Goal: Task Accomplishment & Management: Manage account settings

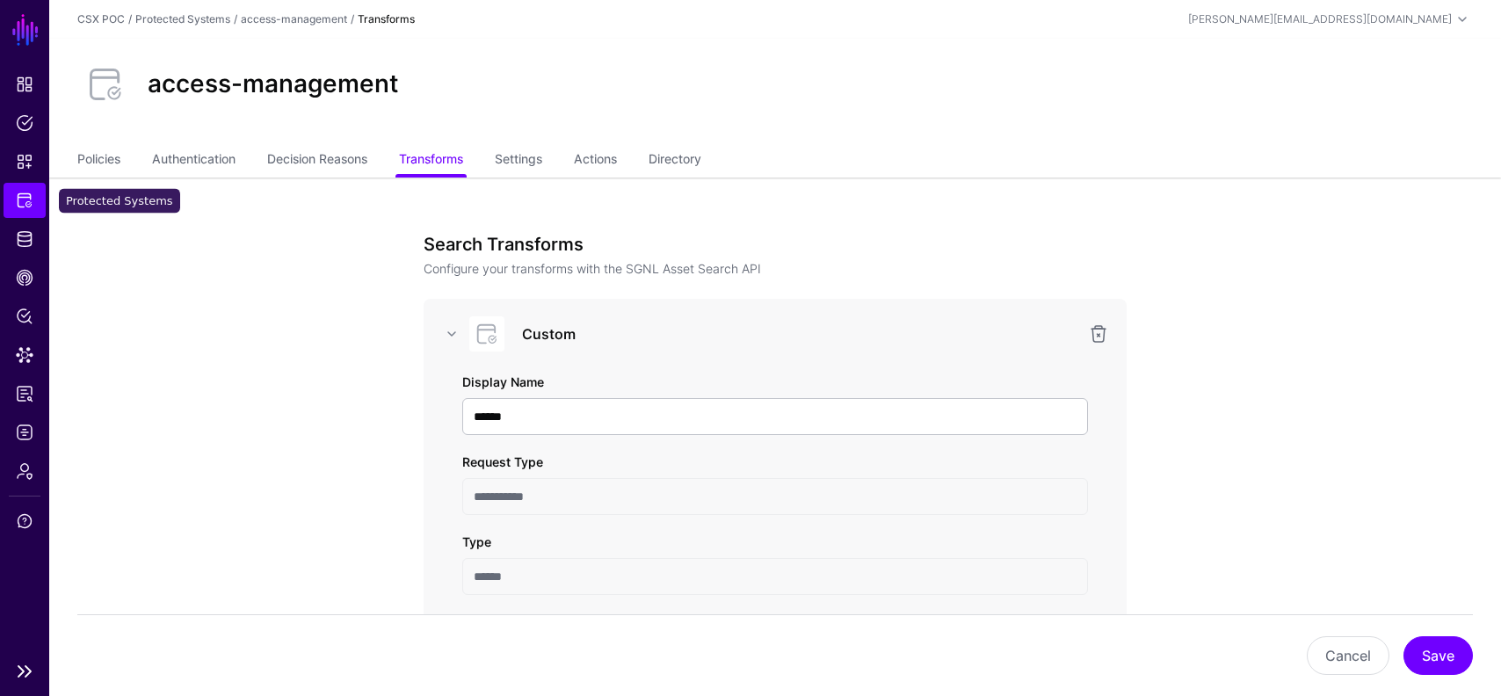
scroll to position [148, 0]
click at [33, 200] on link "Protected Systems" at bounding box center [25, 200] width 42 height 35
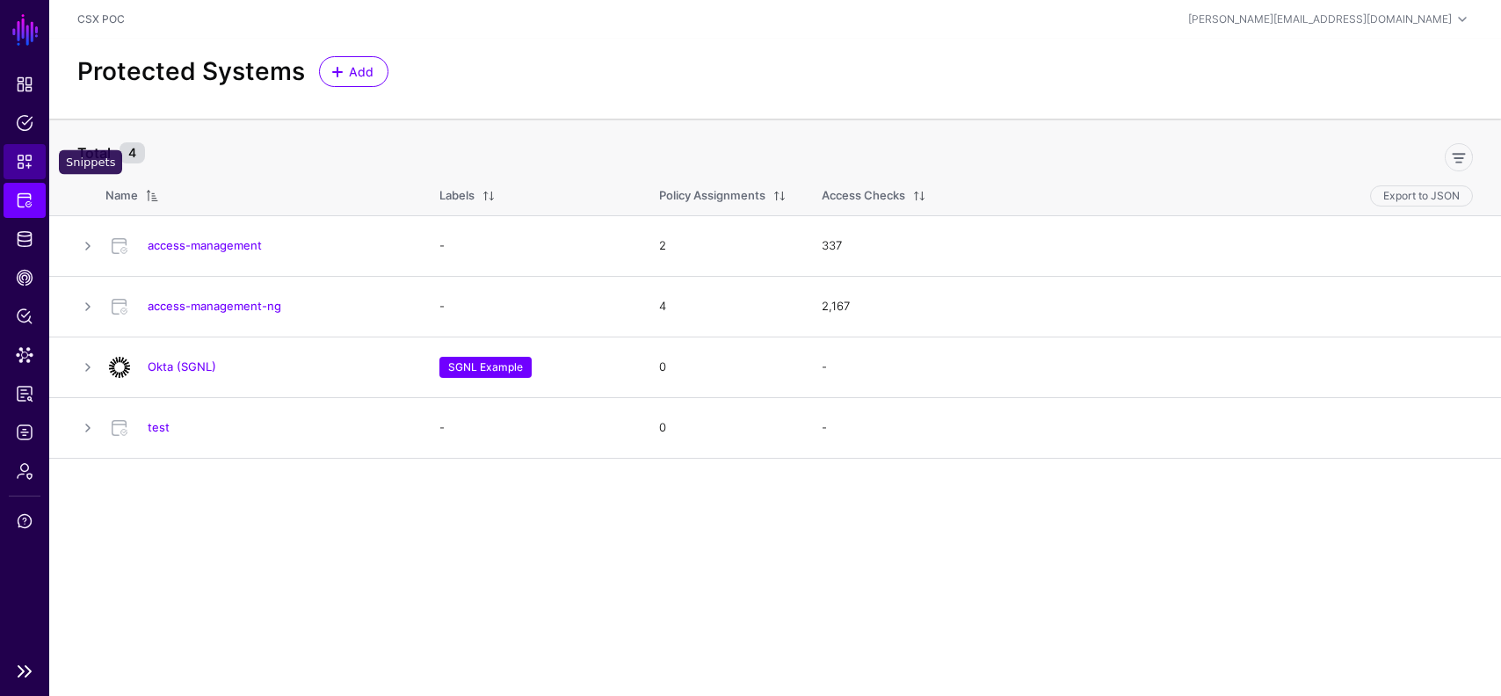
click at [38, 165] on link "Snippets" at bounding box center [25, 161] width 42 height 35
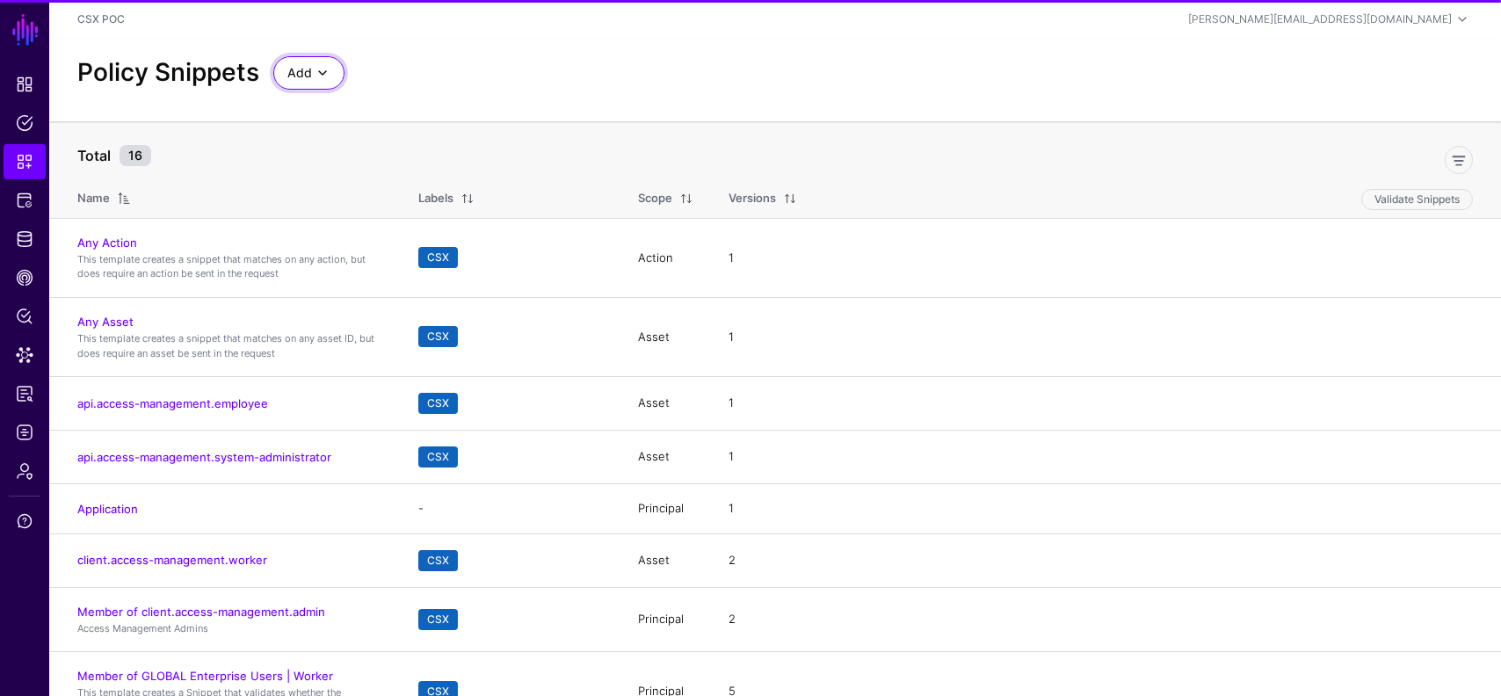
click at [314, 64] on span at bounding box center [322, 72] width 21 height 21
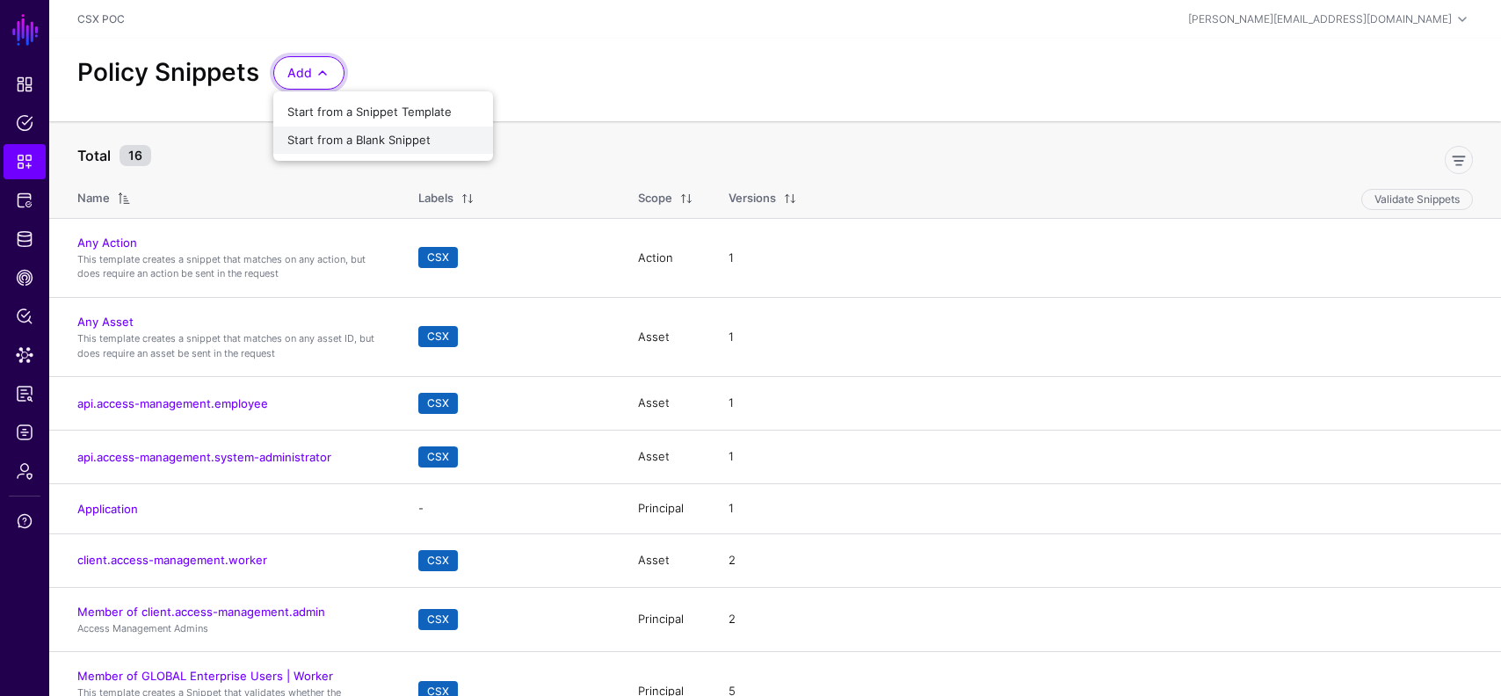
click at [394, 140] on span "Start from a Blank Snippet" at bounding box center [358, 140] width 143 height 14
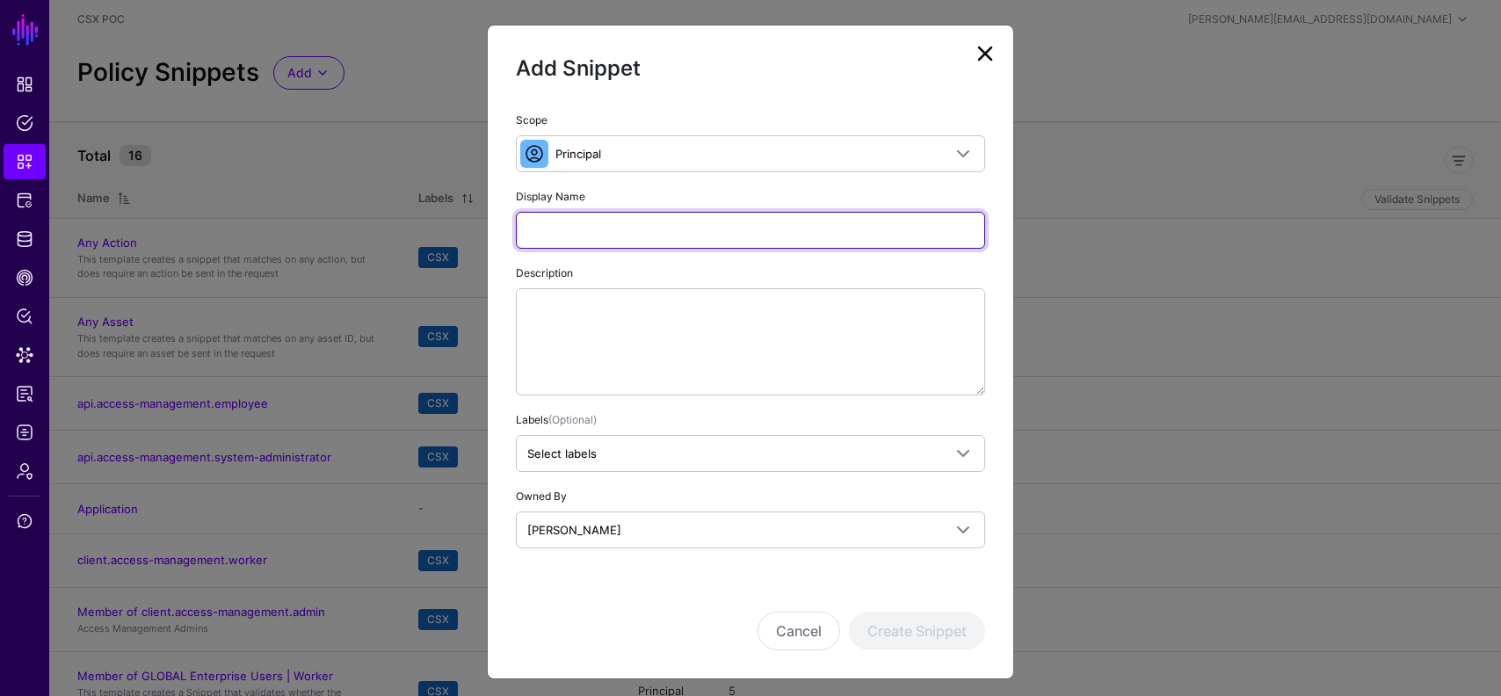
click at [632, 225] on input "Display Name" at bounding box center [750, 230] width 469 height 37
type input "*"
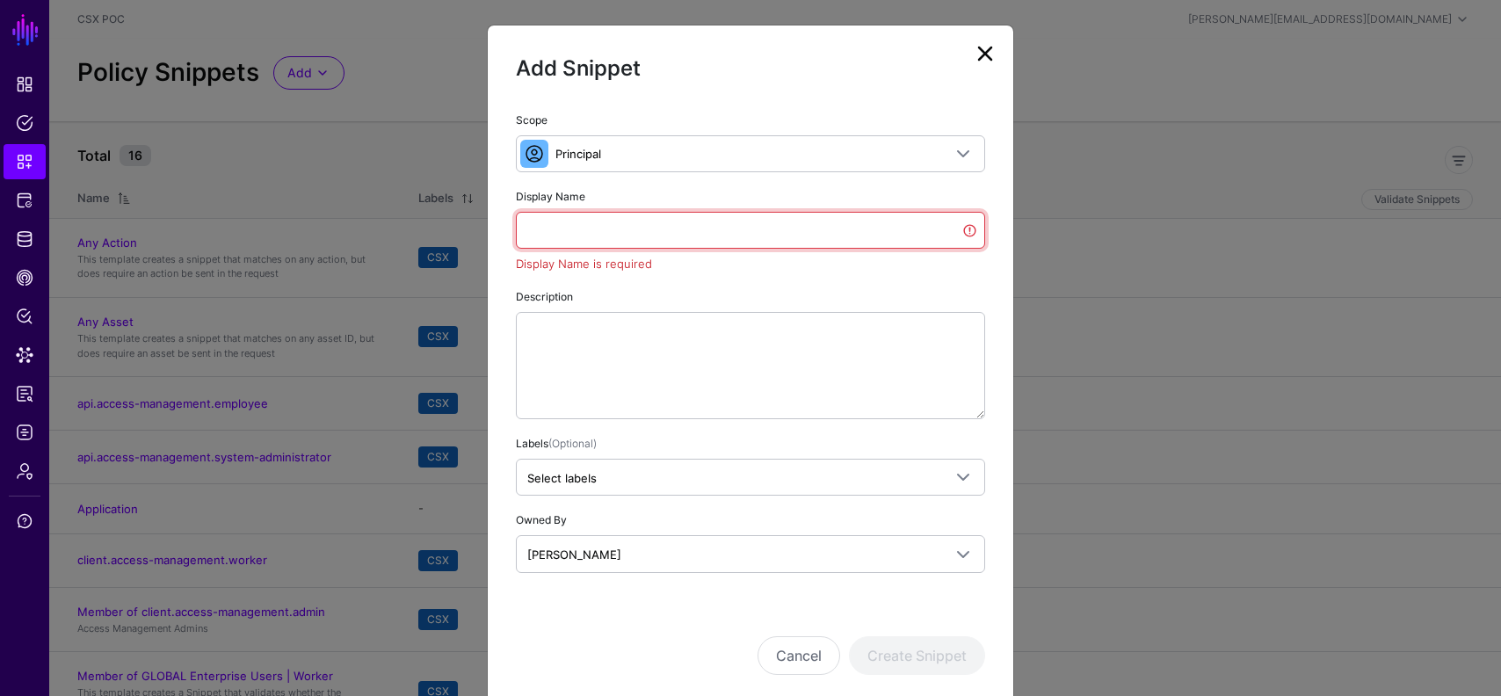
paste input "**********"
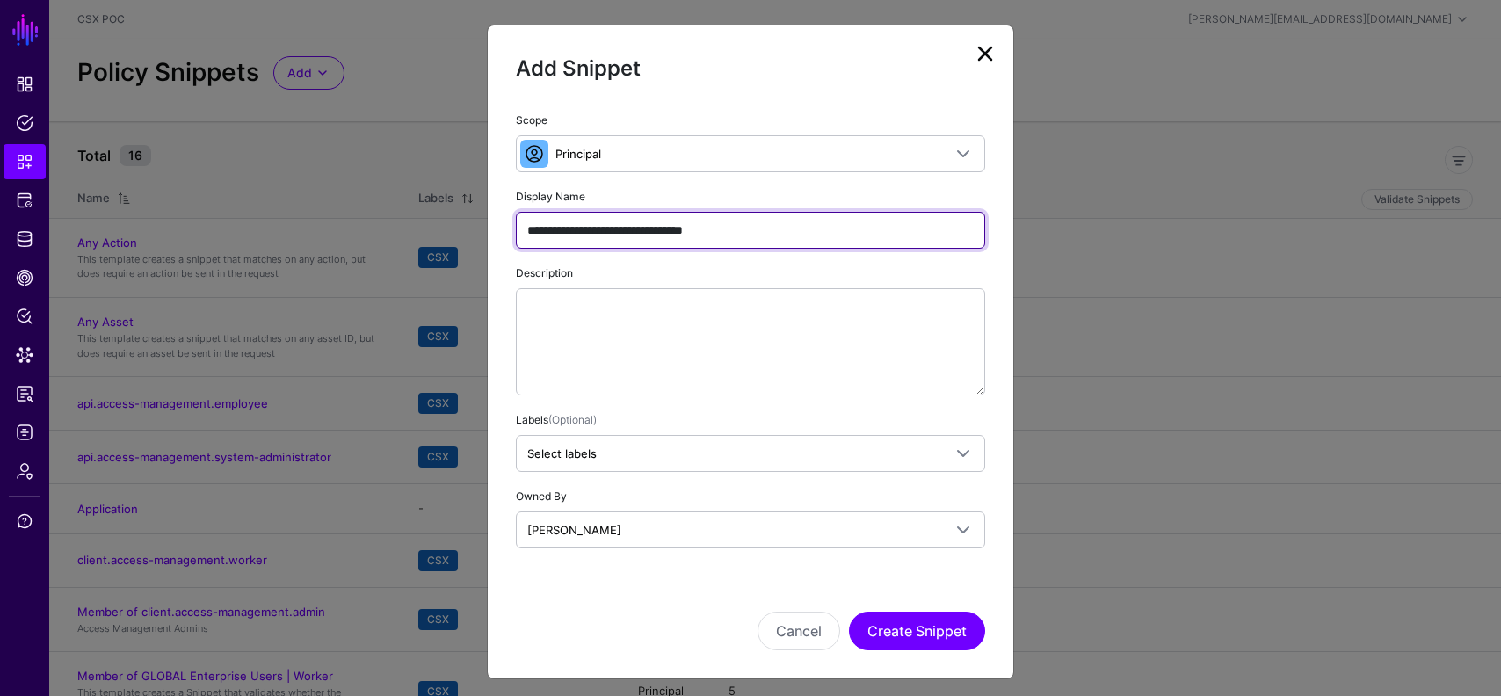
click at [527, 231] on input "**********" at bounding box center [750, 230] width 469 height 37
type input "**********"
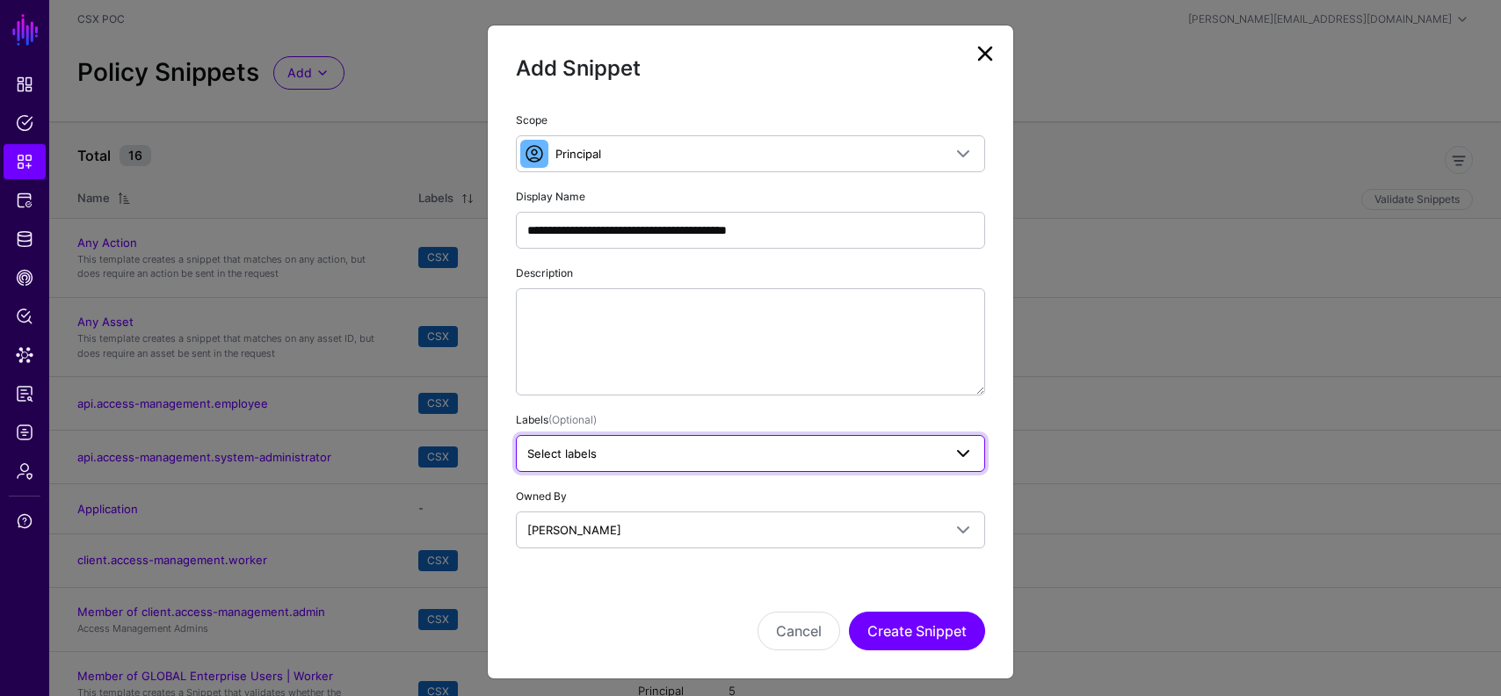
click at [874, 457] on span "Select labels" at bounding box center [734, 453] width 415 height 19
click at [657, 551] on button "CSX" at bounding box center [647, 550] width 40 height 23
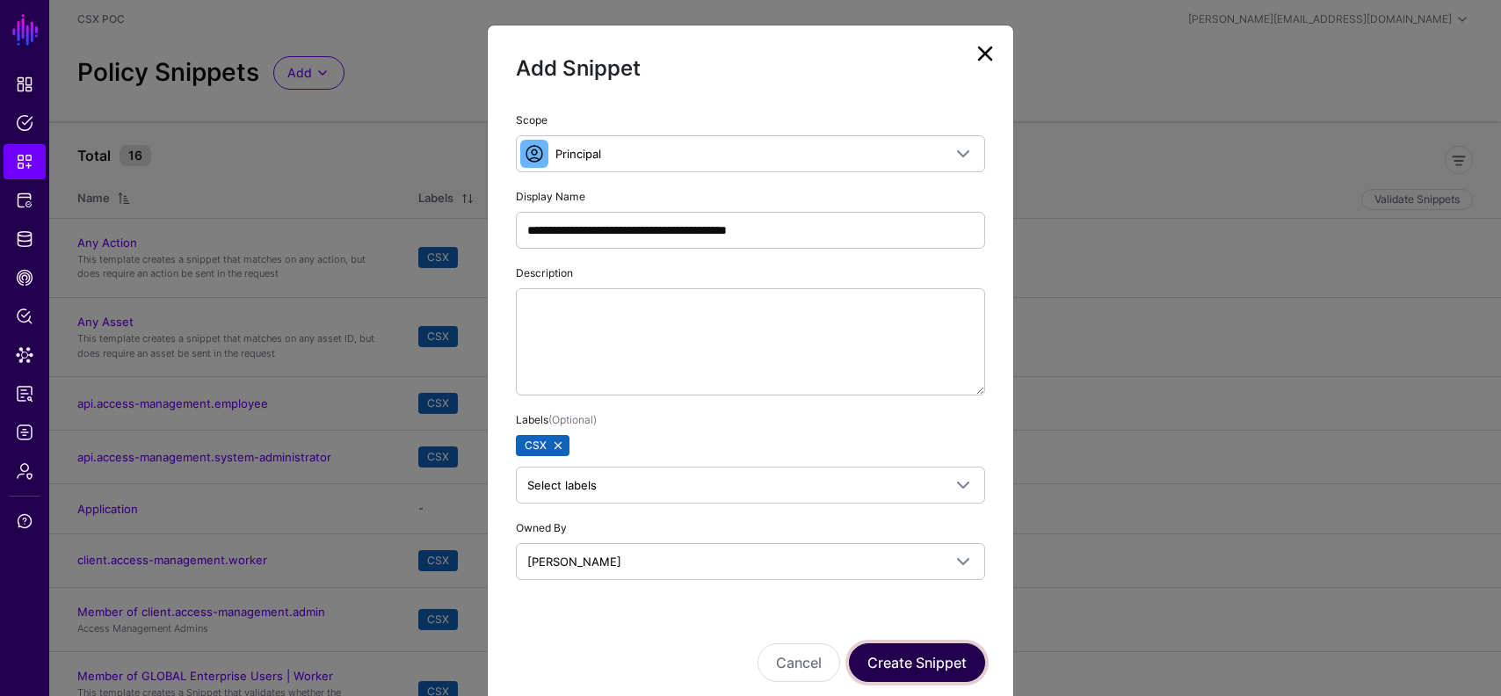
click at [920, 655] on button "Create Snippet" at bounding box center [917, 662] width 136 height 39
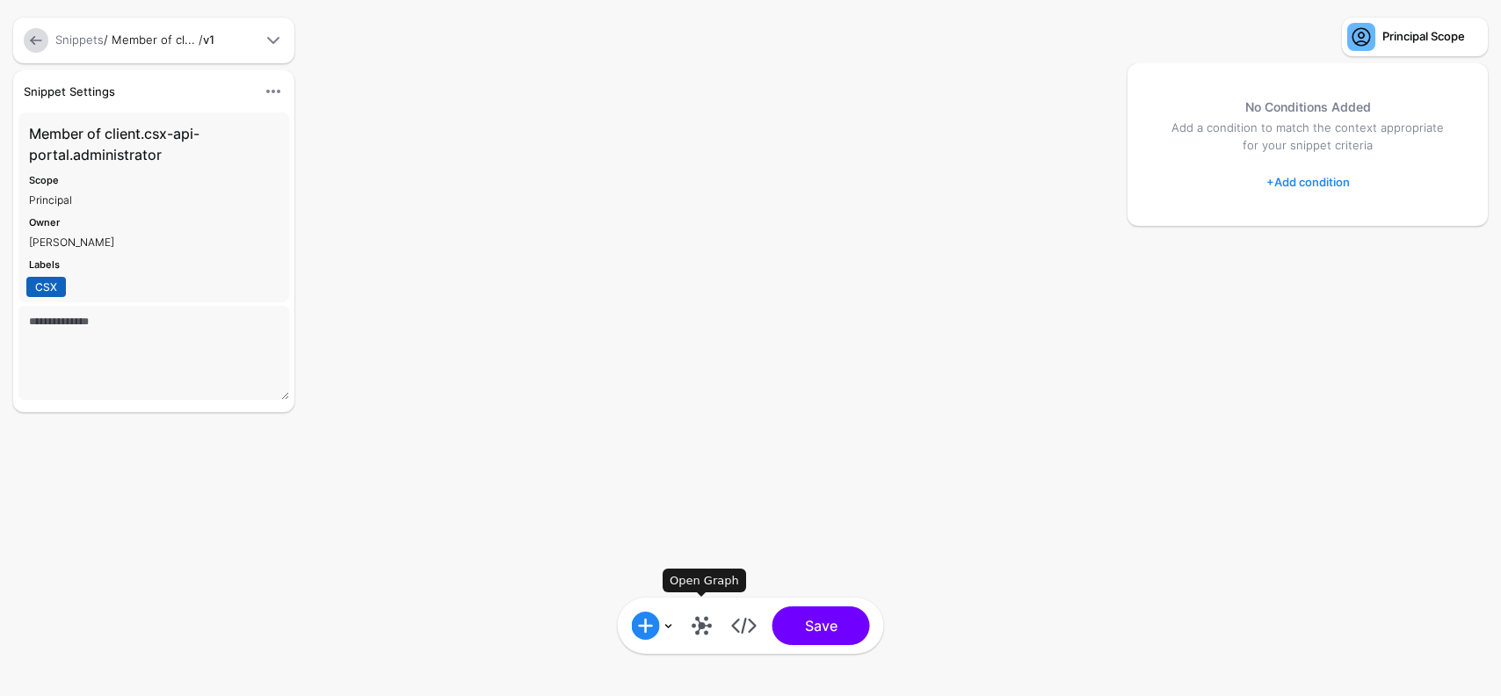
click at [702, 622] on link at bounding box center [702, 626] width 28 height 28
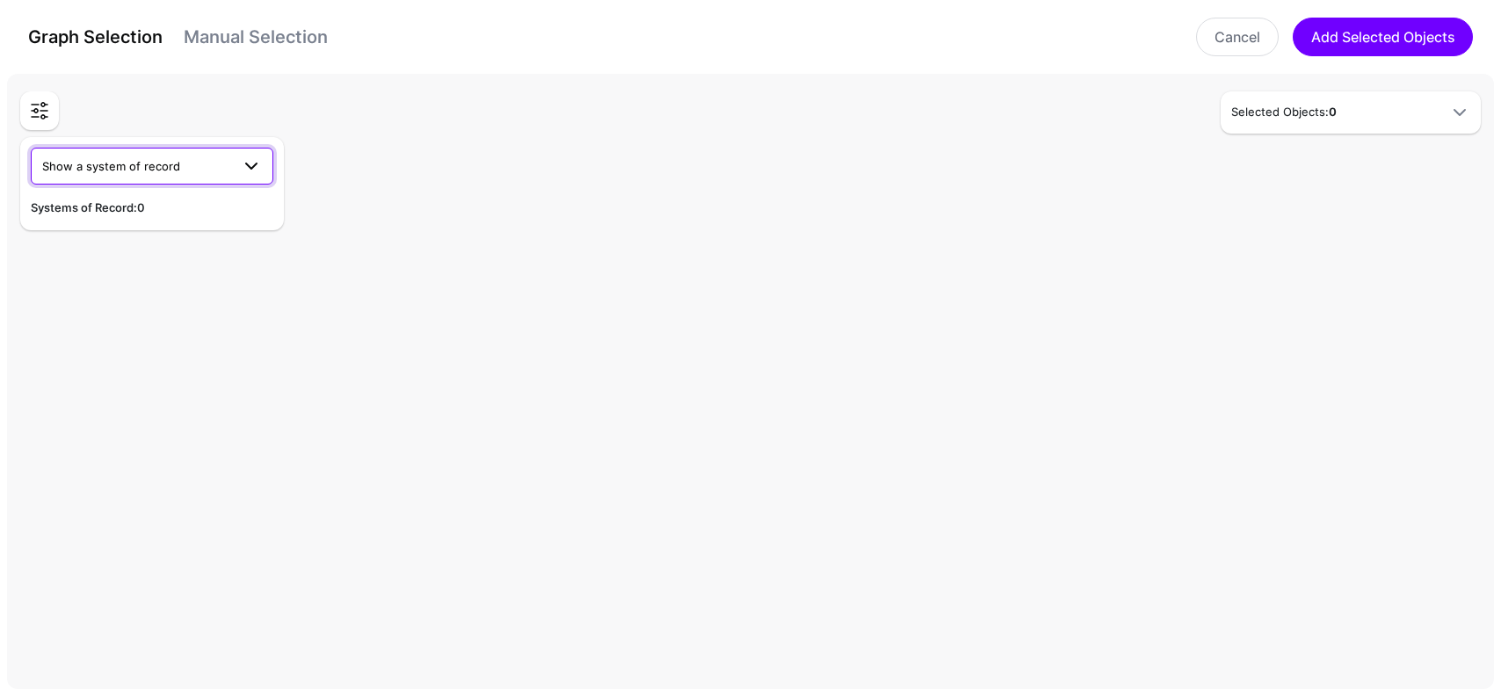
click at [245, 164] on span at bounding box center [251, 166] width 21 height 21
click at [182, 207] on div "CSX Okta" at bounding box center [152, 208] width 214 height 18
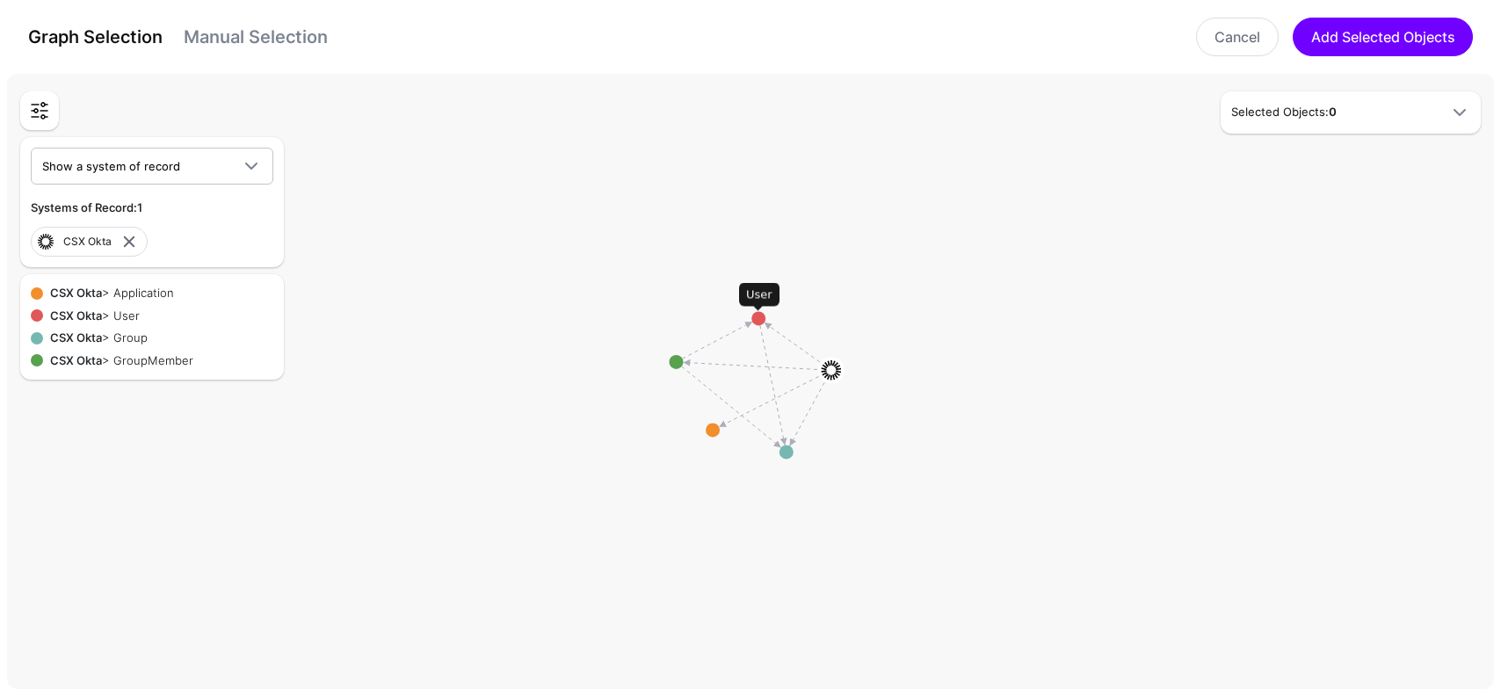
click at [759, 321] on circle at bounding box center [759, 318] width 14 height 14
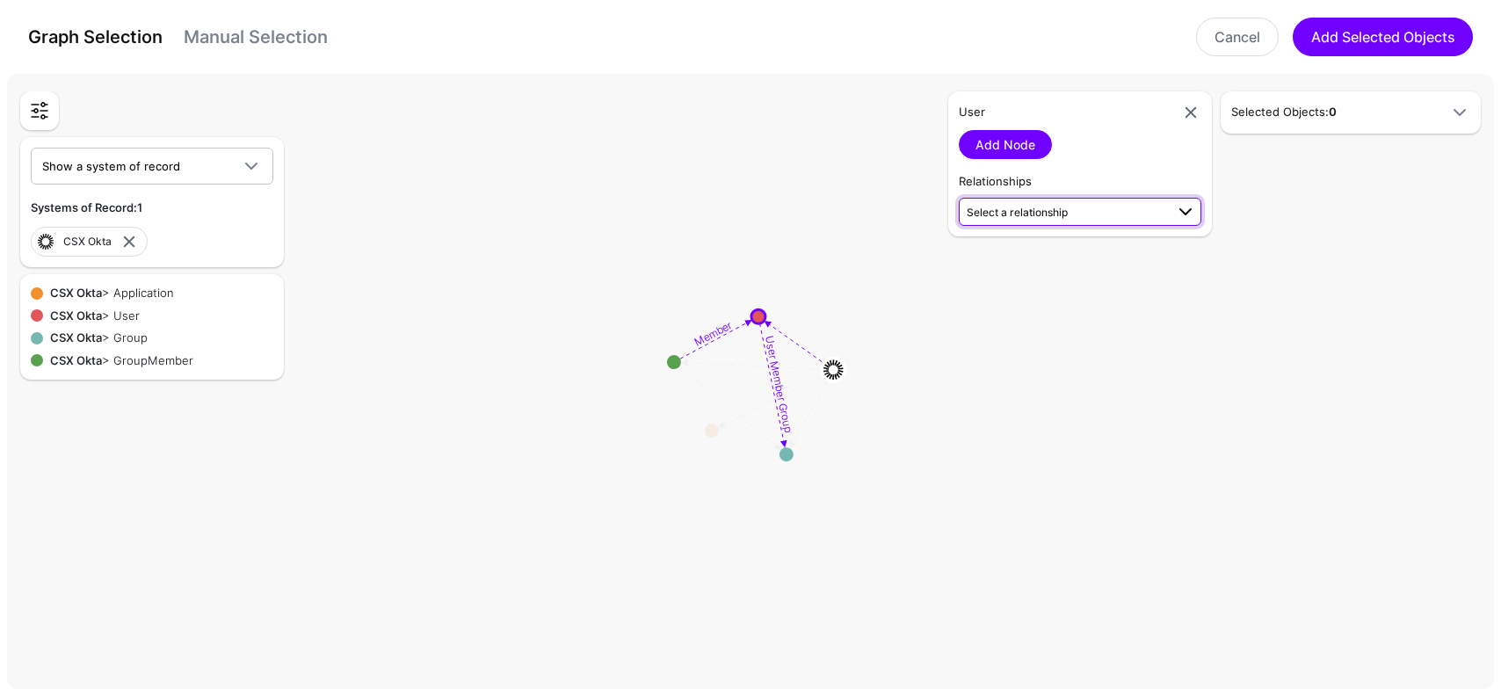
click at [1045, 209] on span "Select a relationship" at bounding box center [1017, 212] width 101 height 13
click at [1067, 257] on span "User Member Group User (CSX Okta) - Group (CSX Okta)" at bounding box center [1080, 260] width 214 height 41
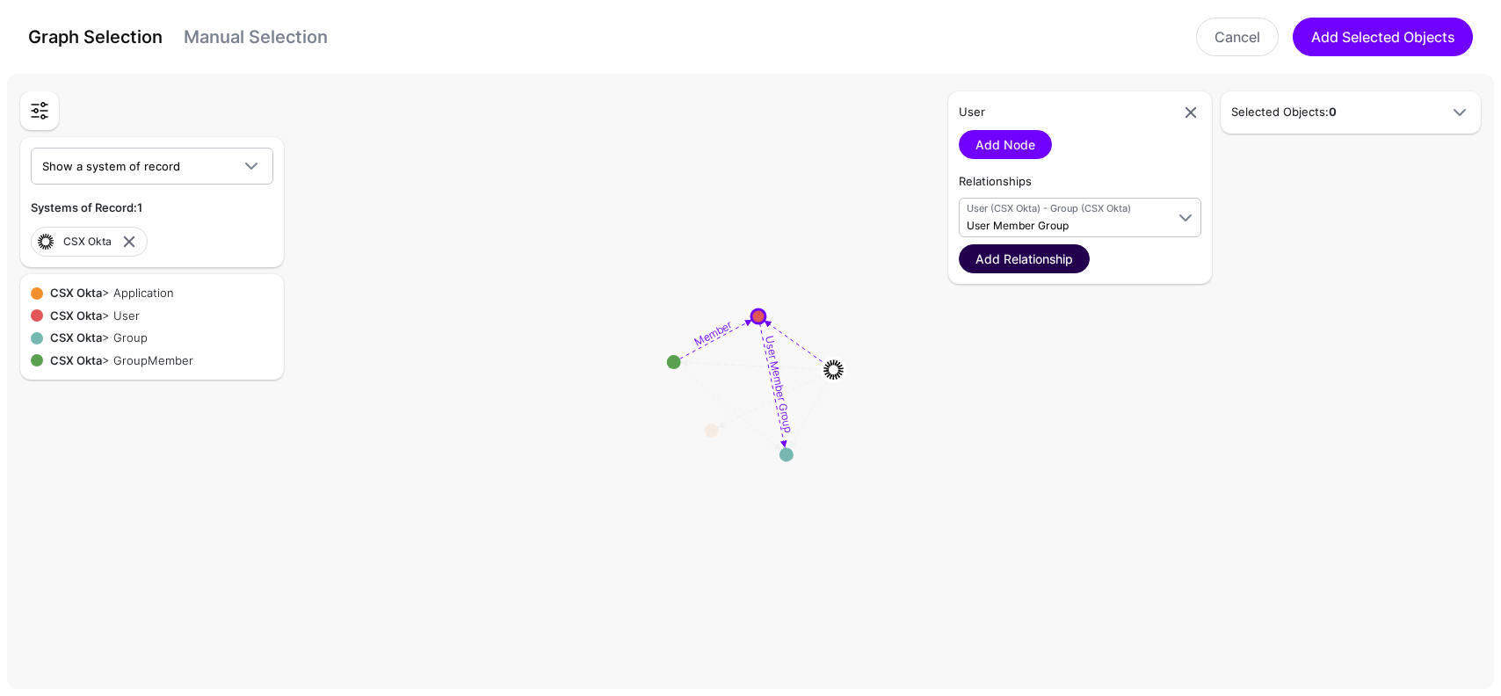
click at [1062, 262] on link "Add Relationship" at bounding box center [1024, 258] width 131 height 29
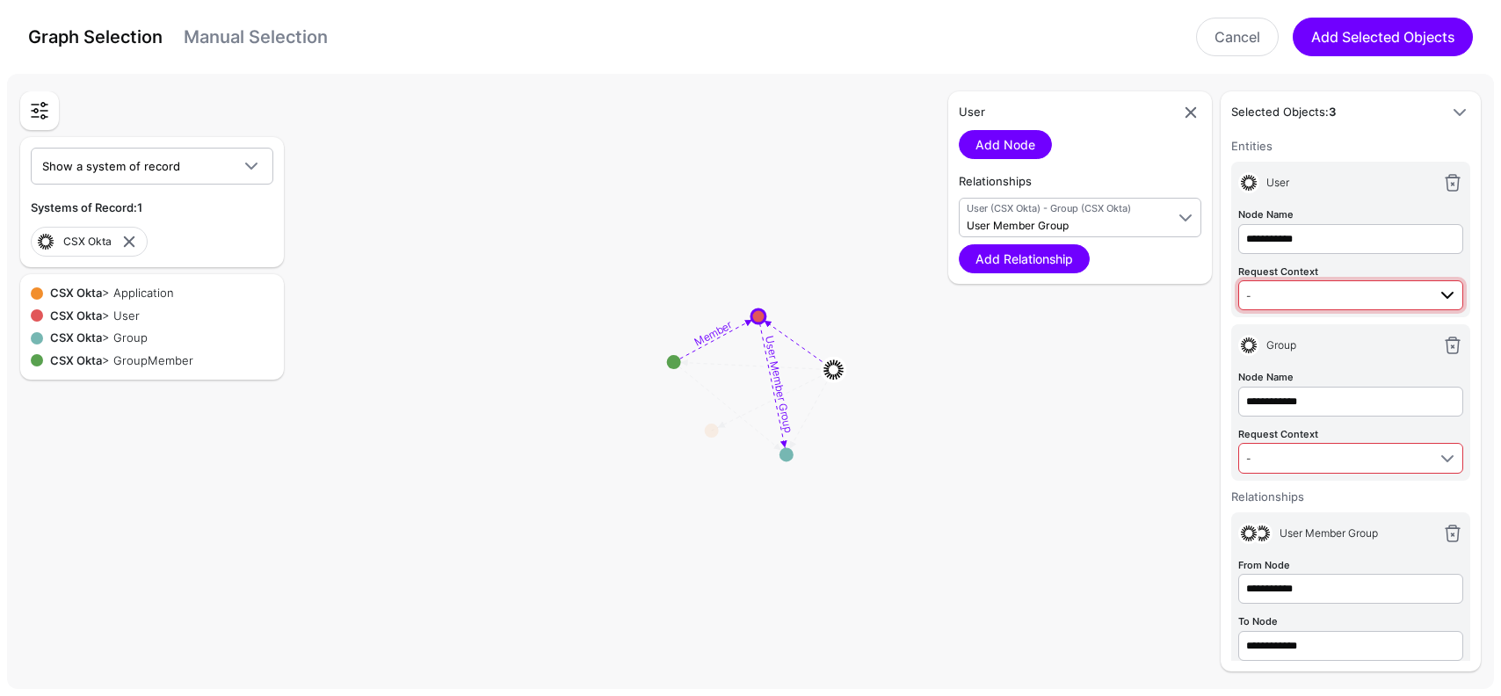
click at [1327, 289] on span "-" at bounding box center [1337, 295] width 180 height 19
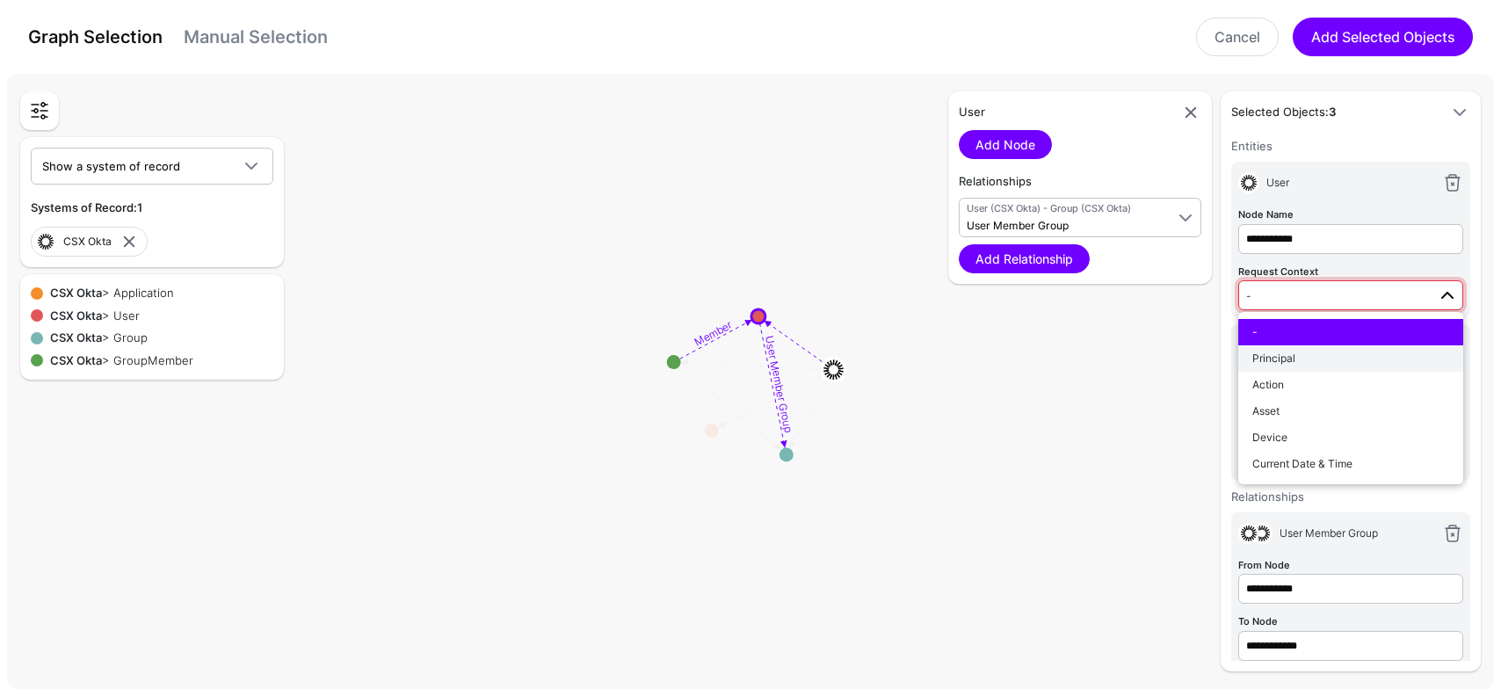
click at [1308, 351] on div "Principal" at bounding box center [1351, 359] width 197 height 16
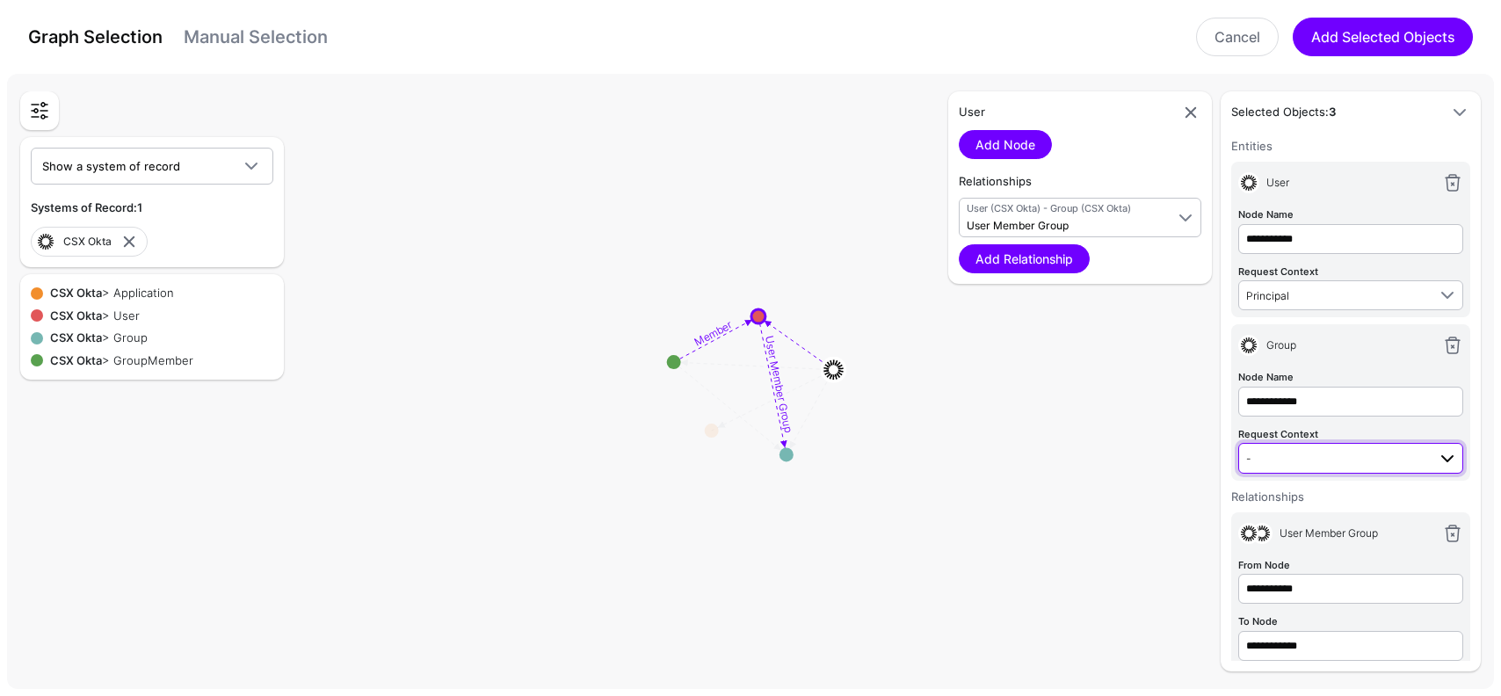
click at [1298, 450] on span "-" at bounding box center [1337, 457] width 180 height 19
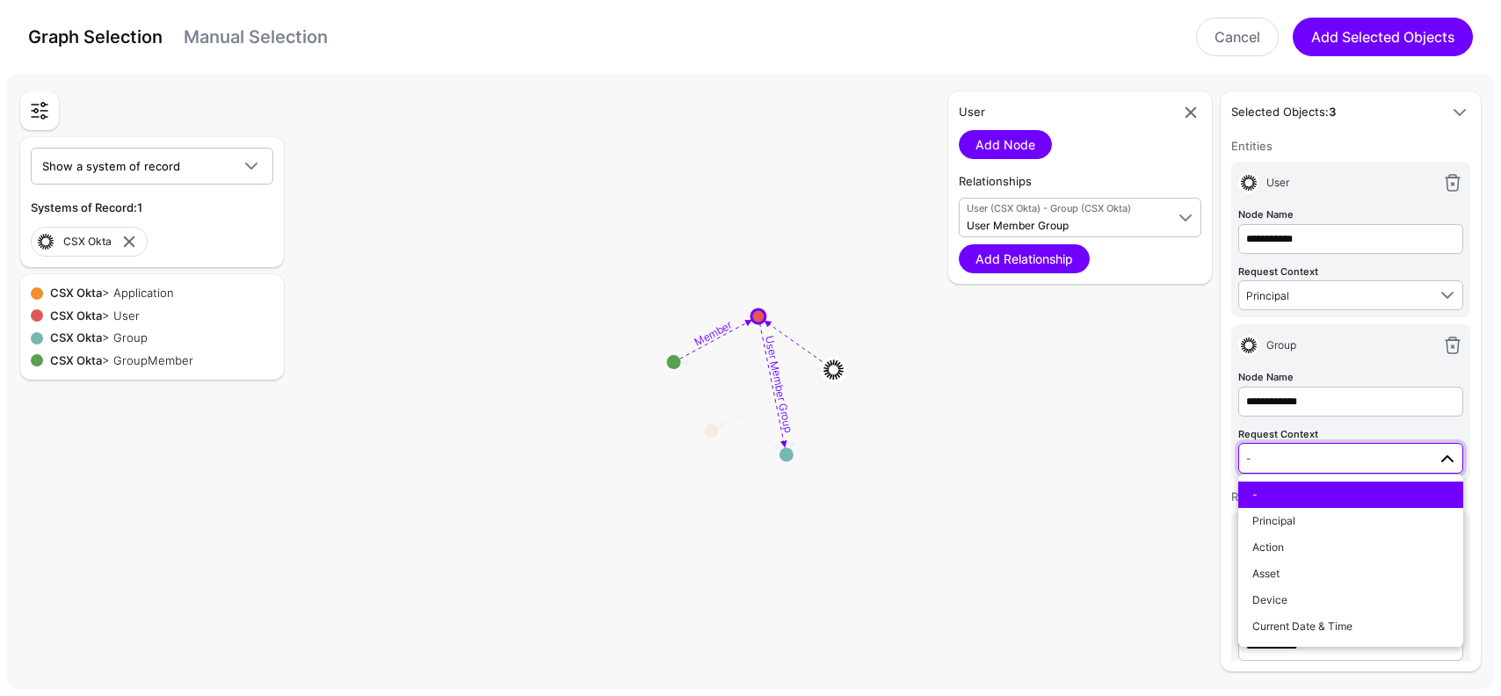
click at [1299, 452] on span "-" at bounding box center [1337, 457] width 180 height 19
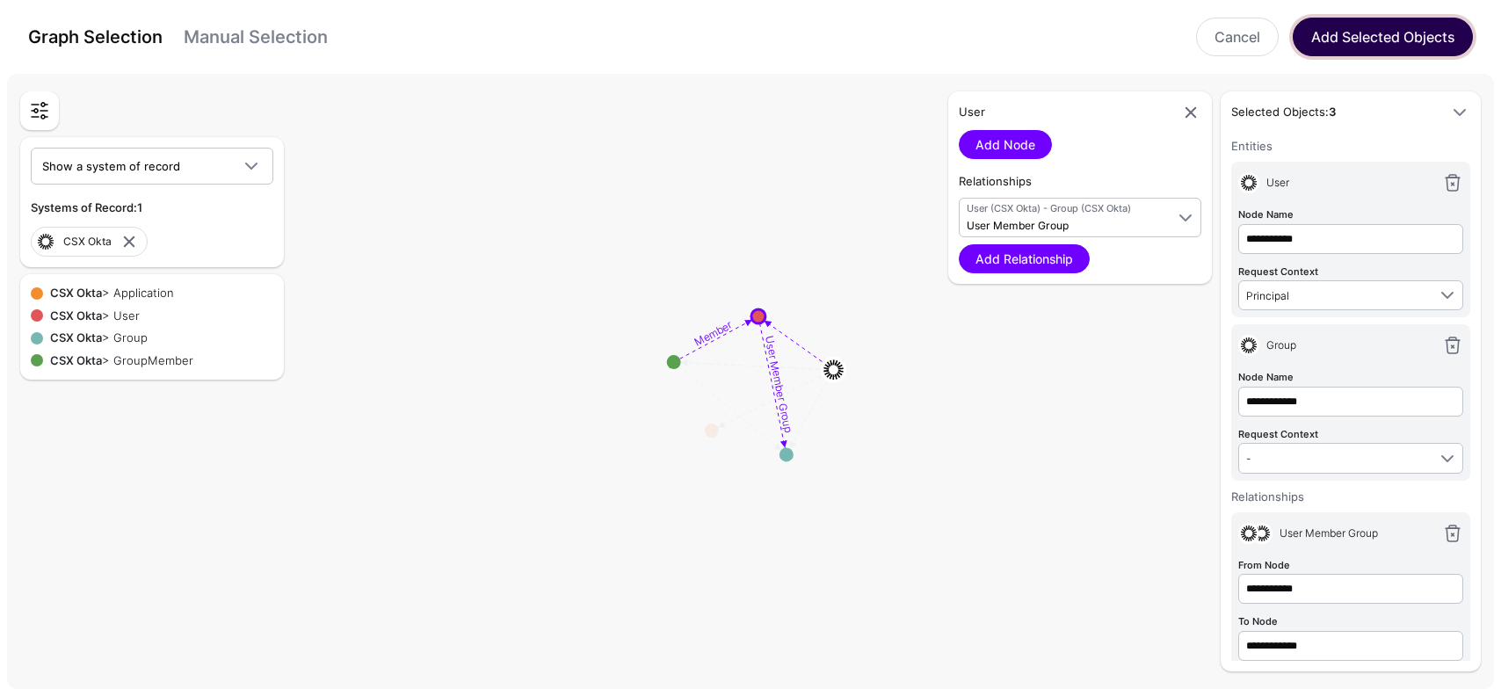
click at [1348, 27] on button "Add Selected Objects" at bounding box center [1383, 37] width 180 height 39
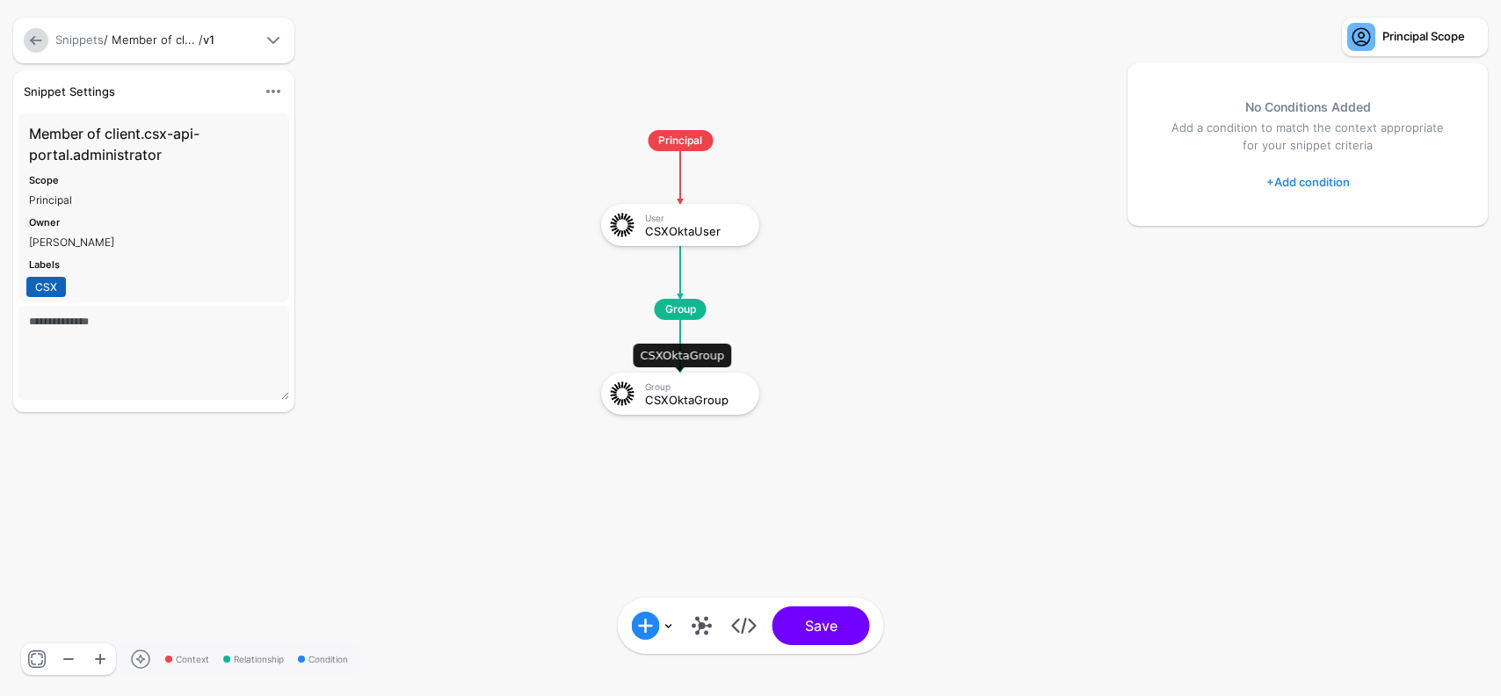
click at [680, 400] on div "CSXOktaGroup" at bounding box center [696, 400] width 102 height 12
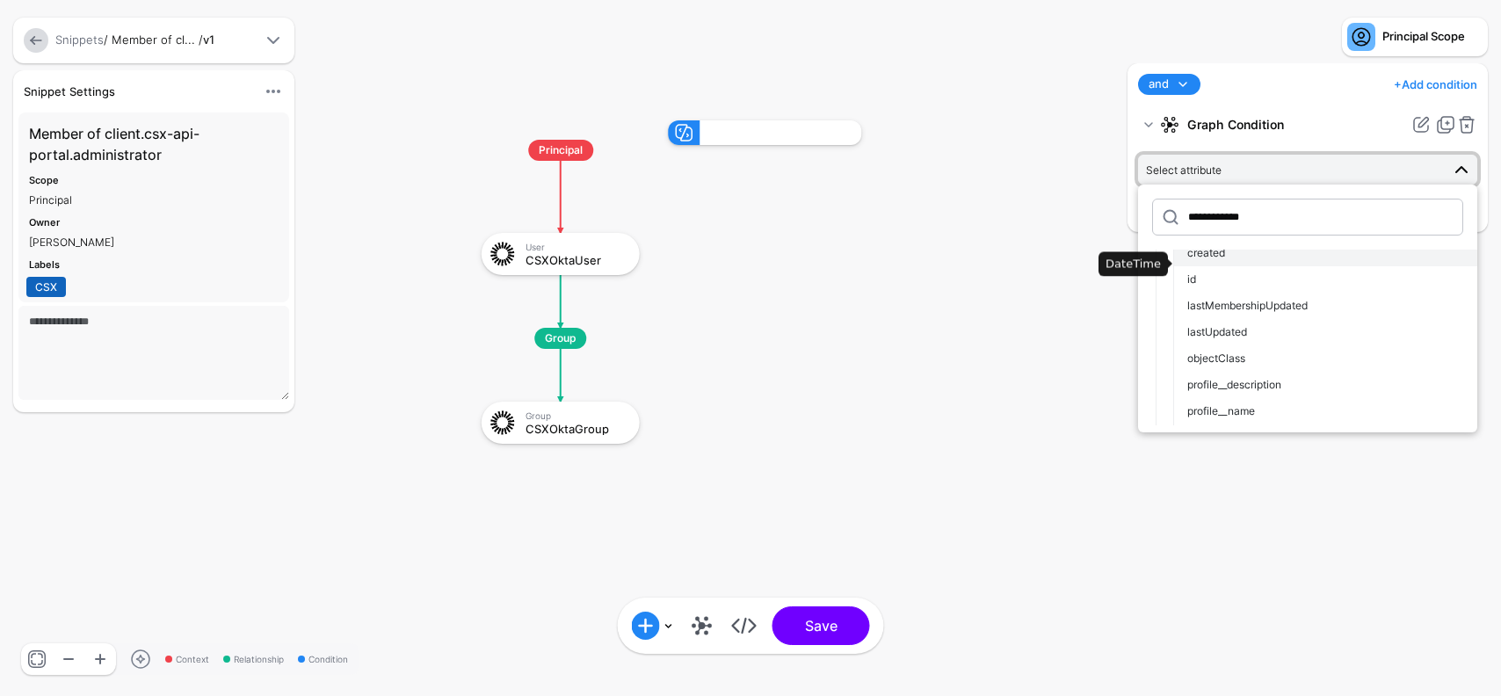
scroll to position [95, 0]
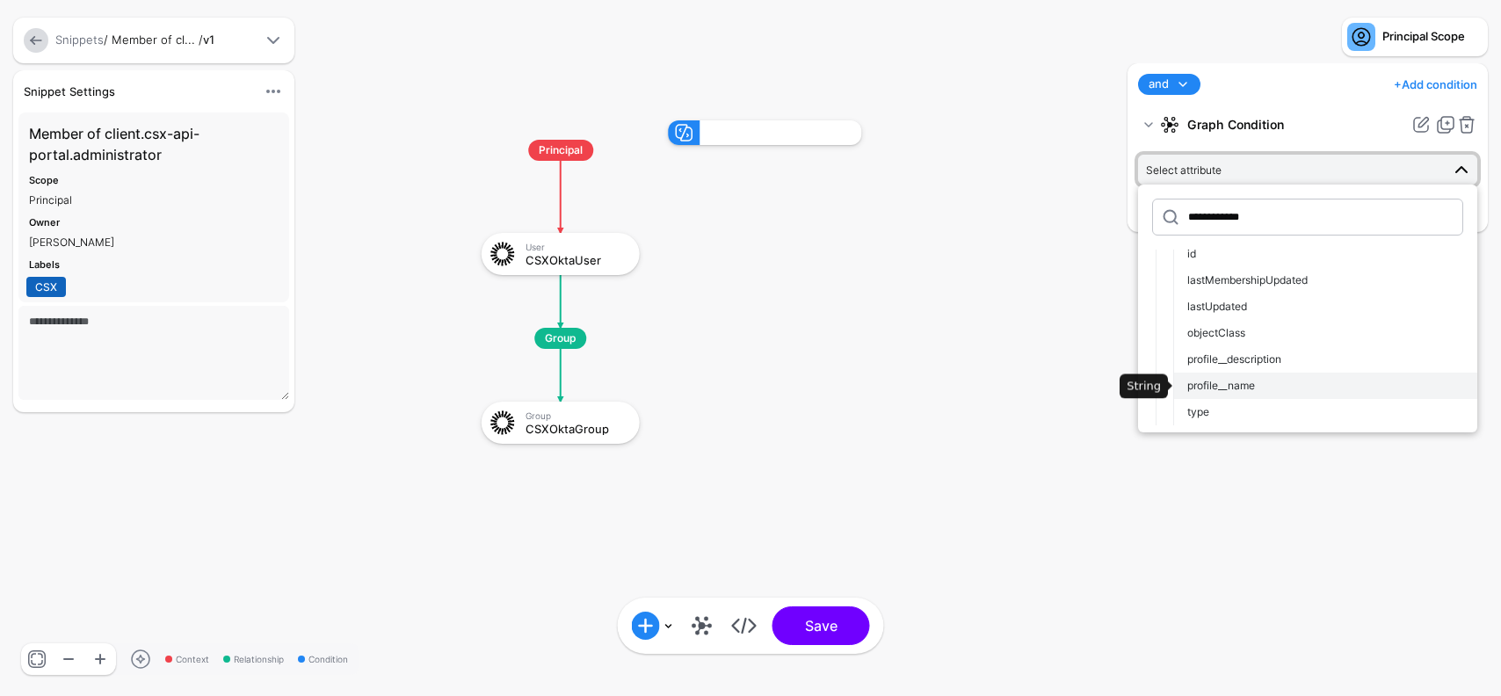
click at [1245, 383] on span "profile__name" at bounding box center [1222, 385] width 68 height 13
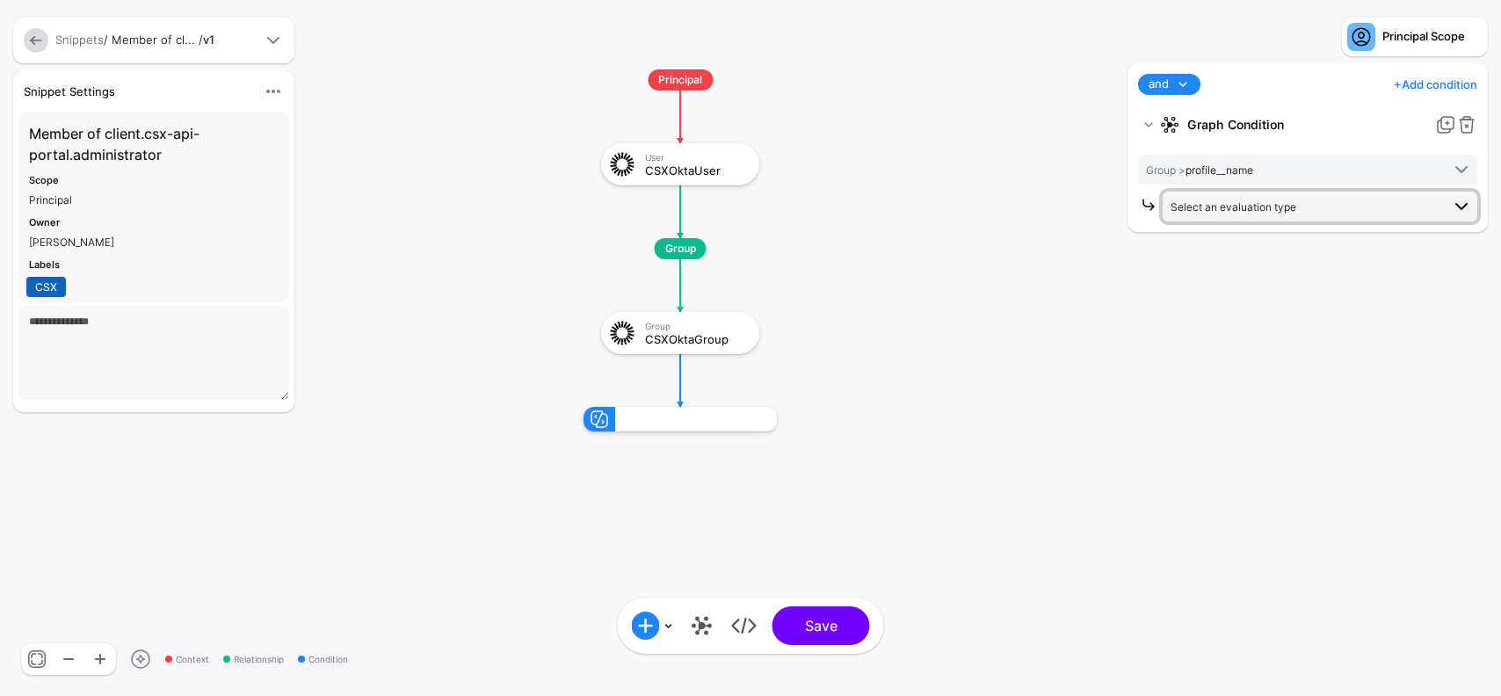
click at [1244, 206] on span "Select an evaluation type" at bounding box center [1234, 206] width 126 height 13
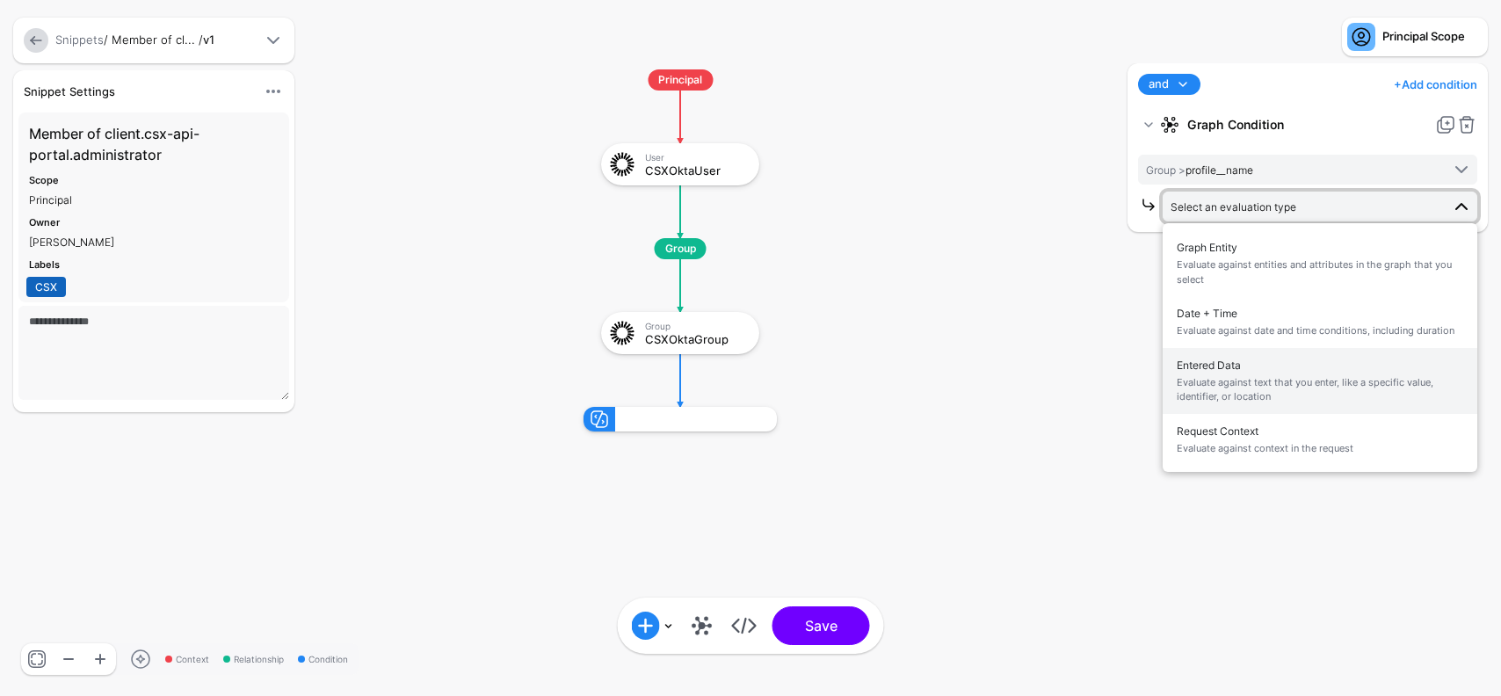
click at [1269, 385] on span "Evaluate against text that you enter, like a specific value, identifier, or loc…" at bounding box center [1320, 389] width 287 height 29
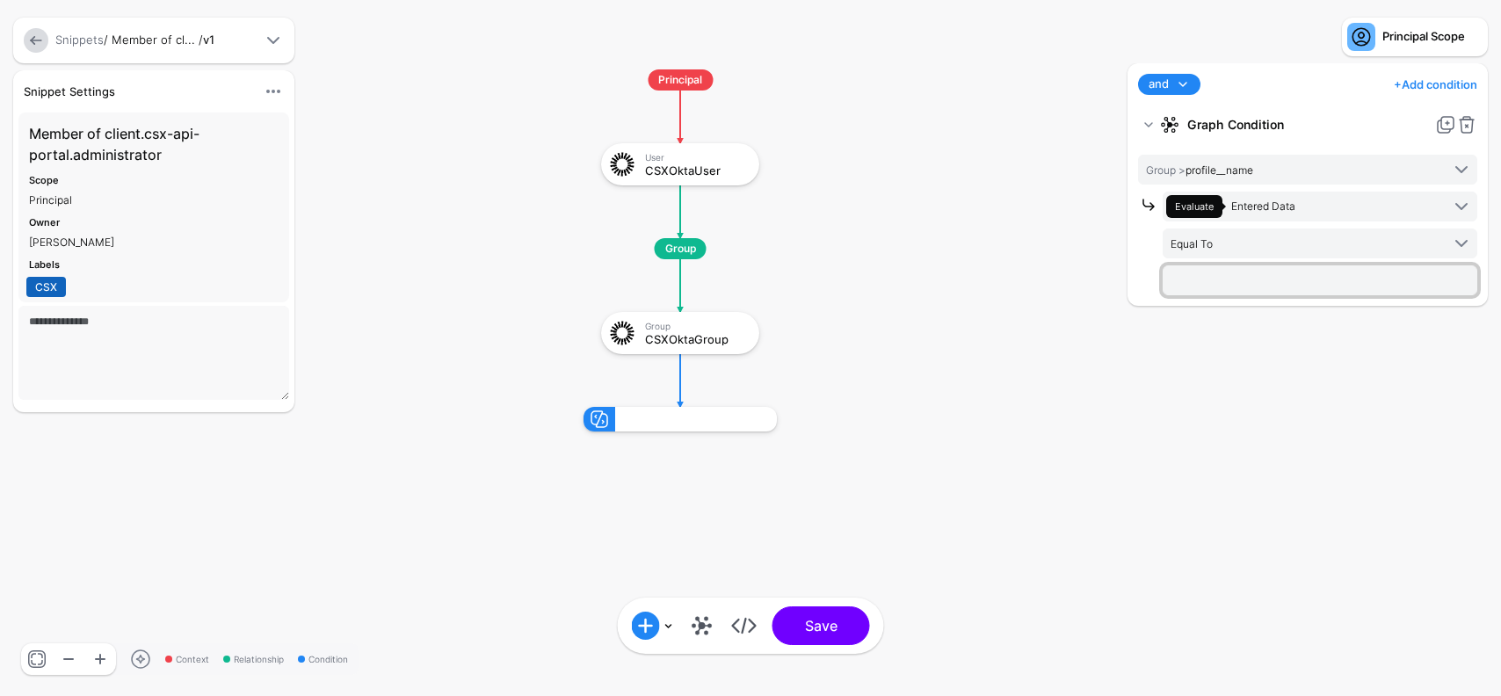
click at [1261, 271] on input "text" at bounding box center [1320, 280] width 315 height 30
paste input "**********"
type input "**********"
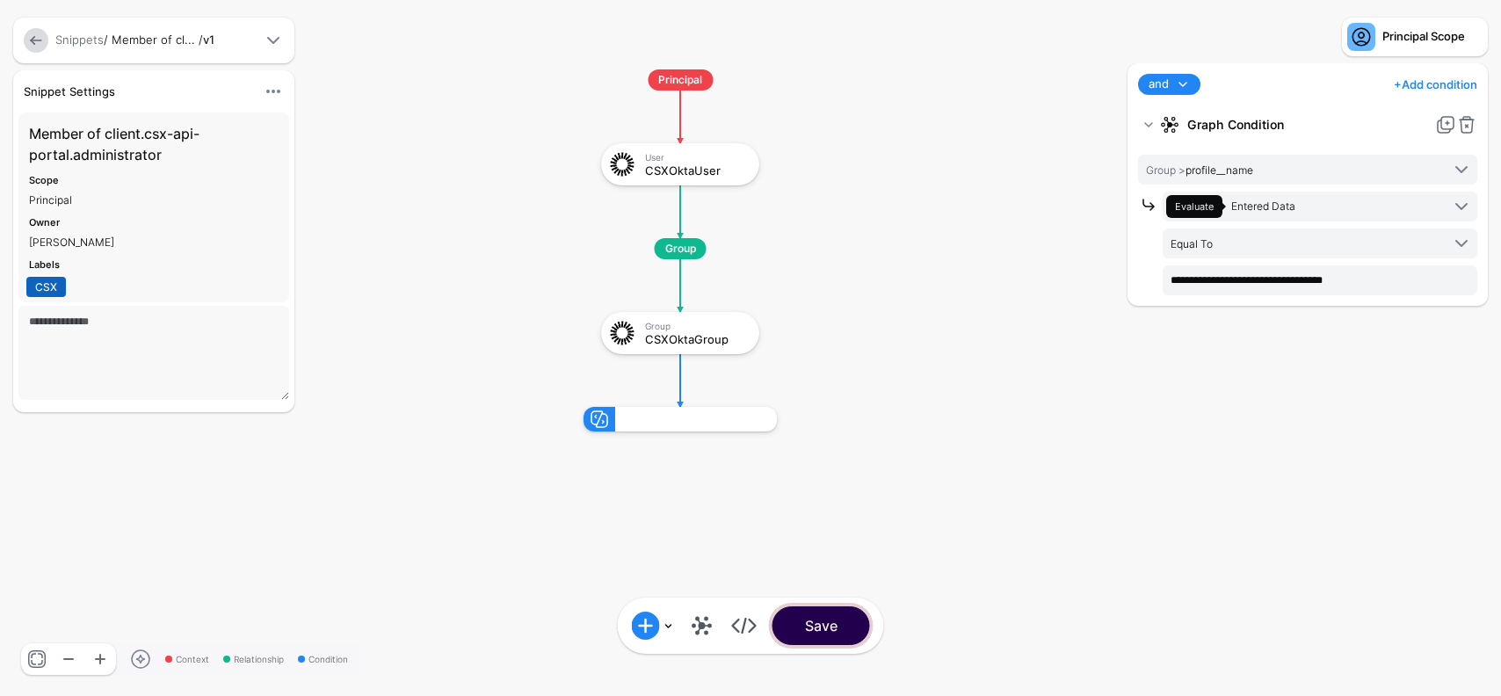
click at [847, 629] on button "Save" at bounding box center [822, 626] width 98 height 39
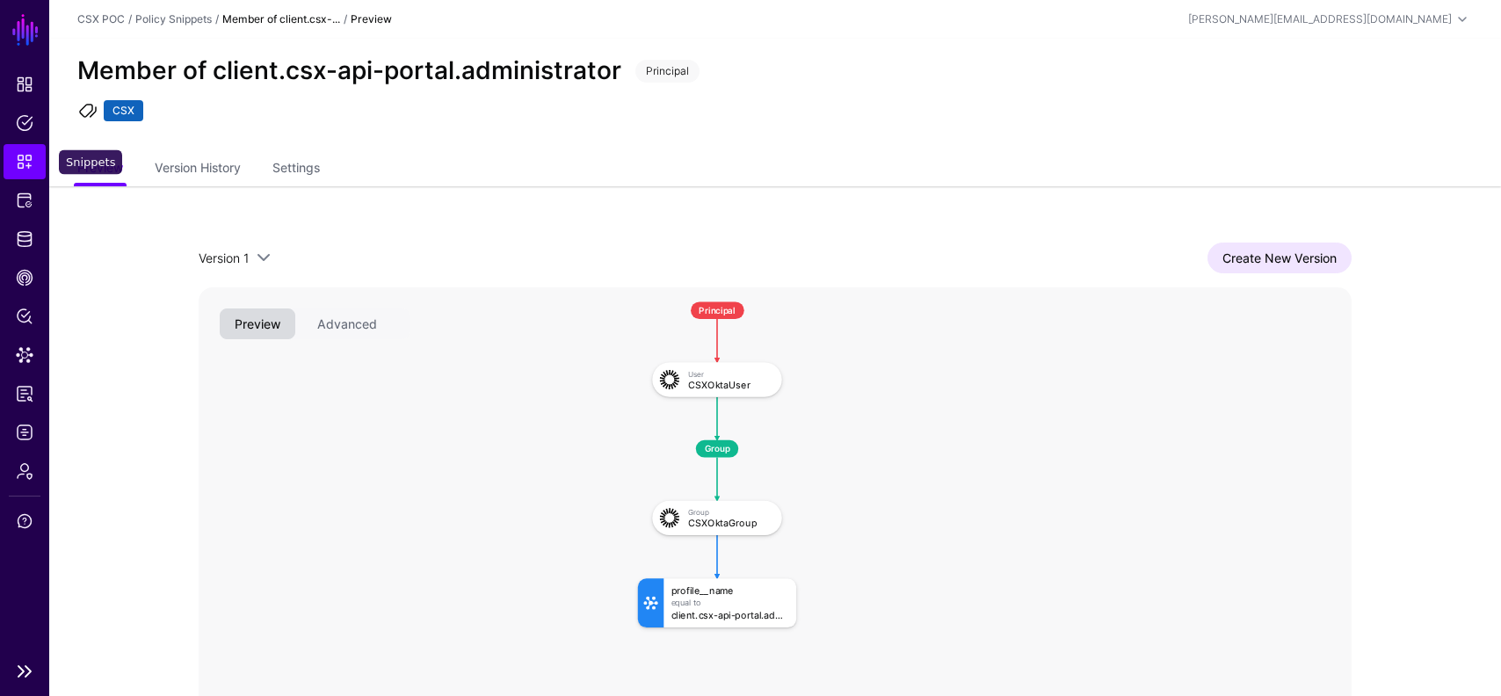
click at [19, 151] on link "Snippets" at bounding box center [25, 161] width 42 height 35
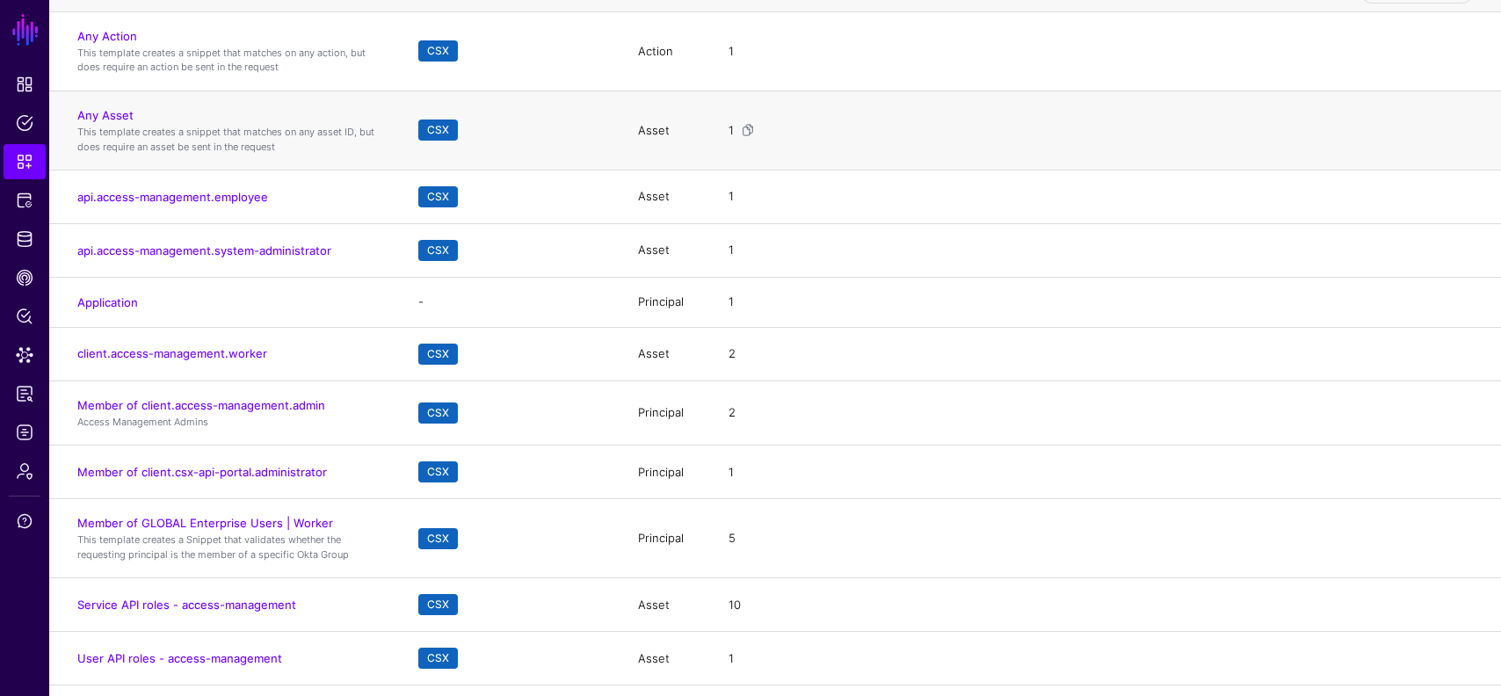
scroll to position [261, 0]
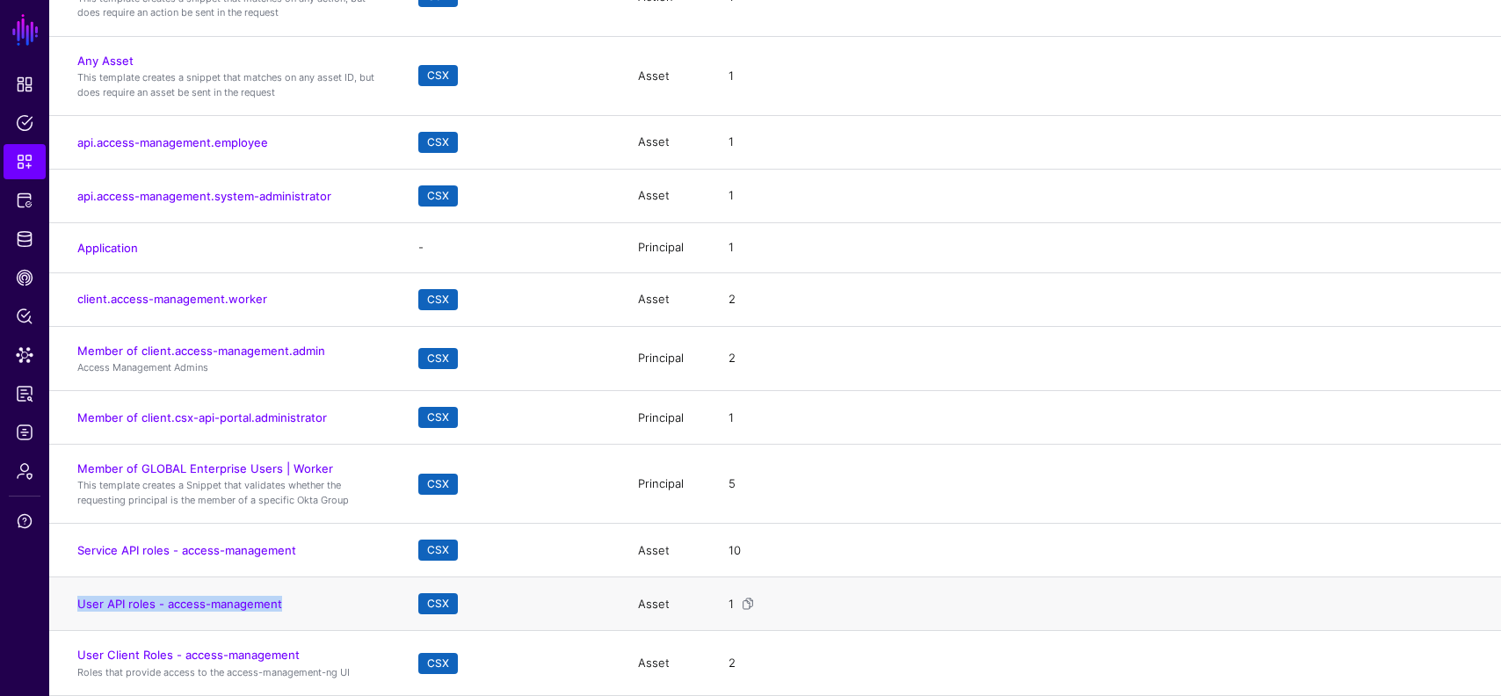
drag, startPoint x: 302, startPoint y: 601, endPoint x: 74, endPoint y: 607, distance: 227.8
click at [74, 607] on td "User API roles - access-management" at bounding box center [225, 605] width 352 height 54
copy link "User API roles - access-management"
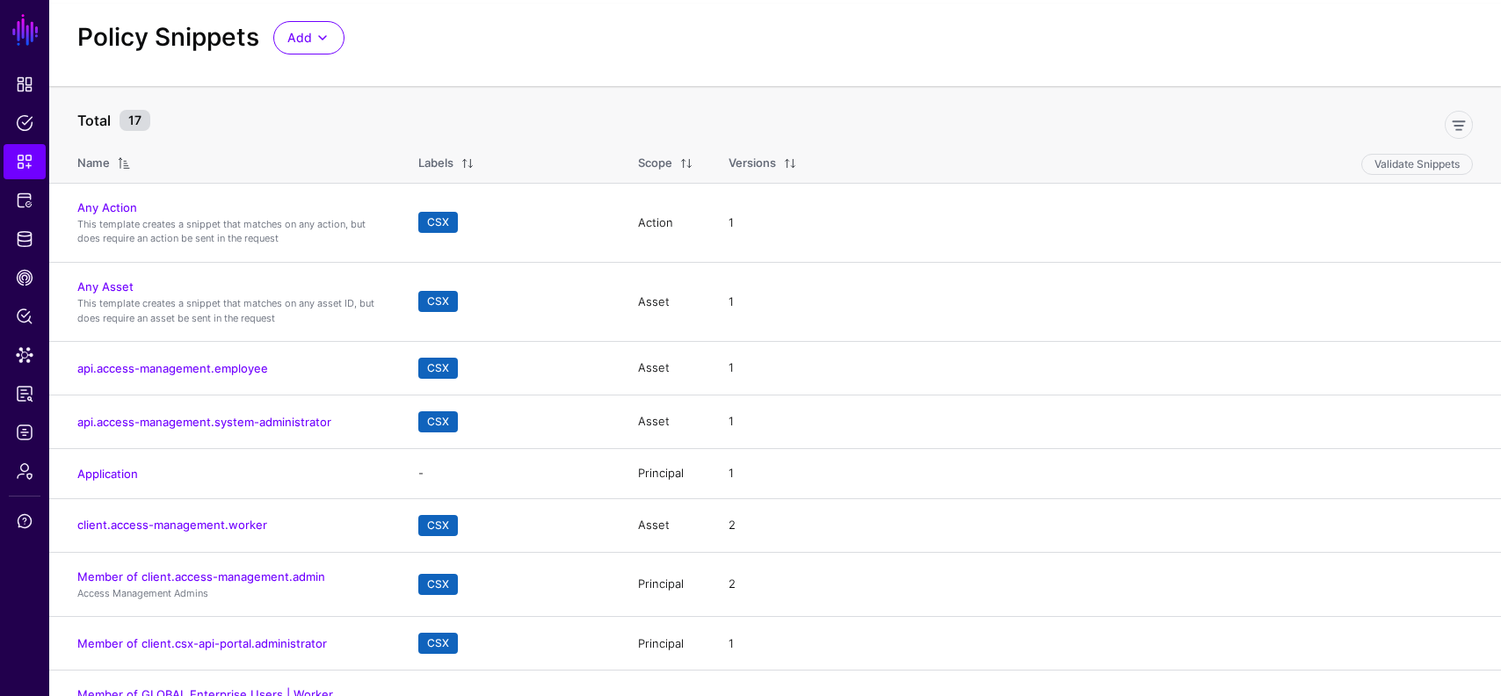
scroll to position [0, 0]
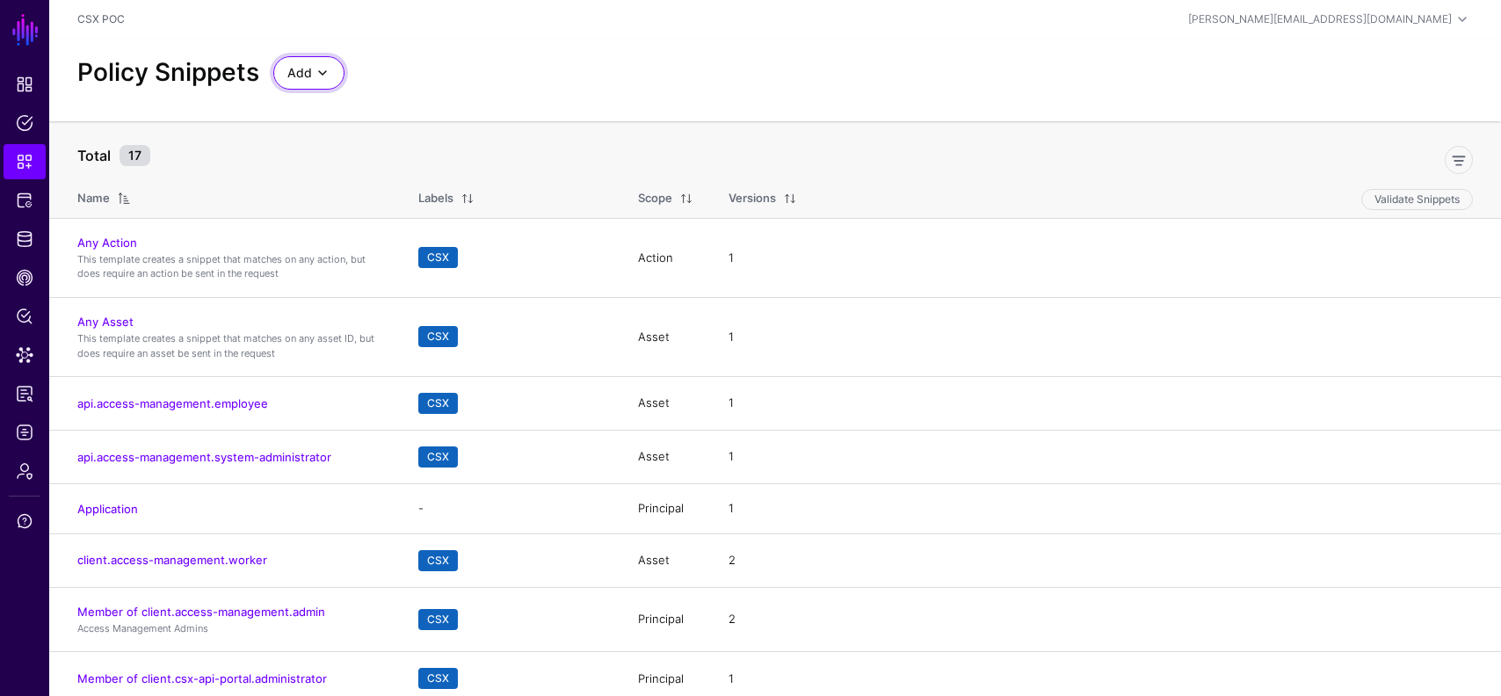
click at [307, 65] on span "Add" at bounding box center [299, 72] width 25 height 19
click at [381, 136] on span "Start from a Blank Snippet" at bounding box center [358, 140] width 143 height 14
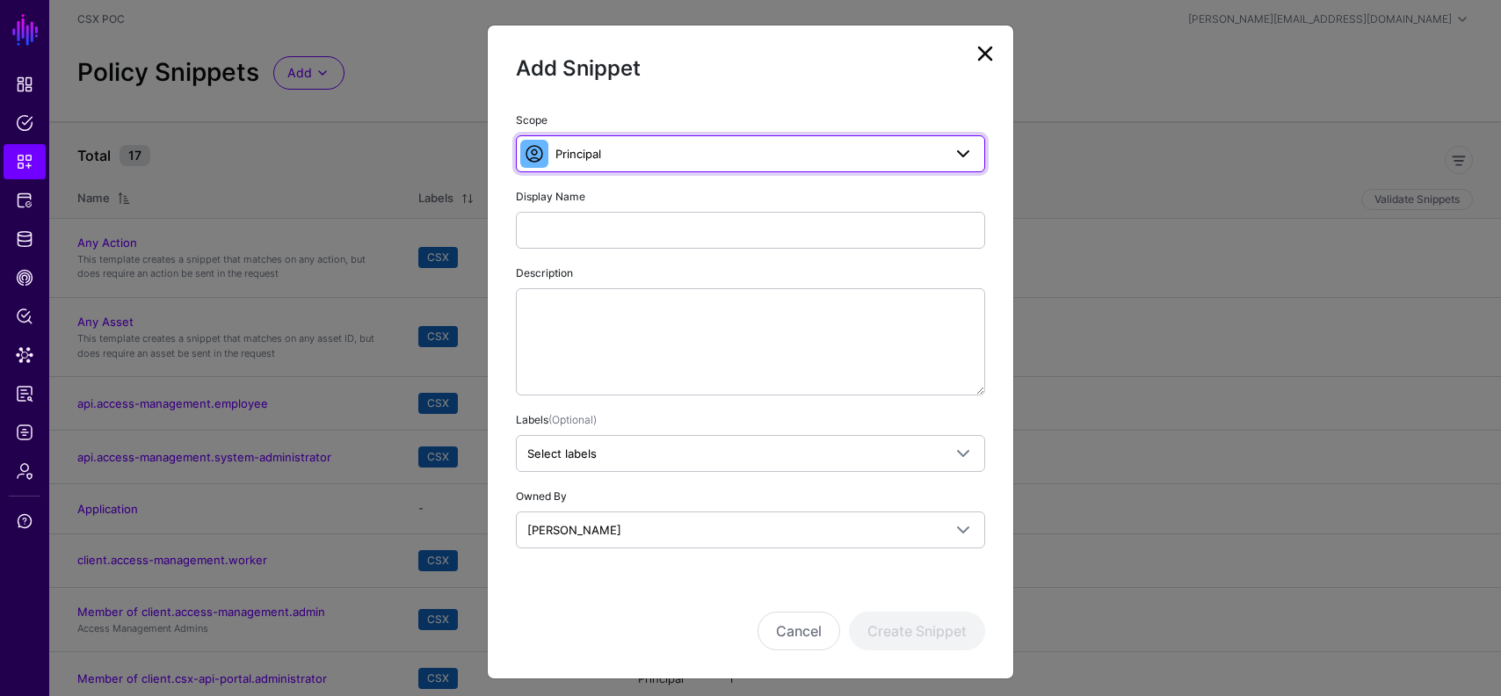
click at [644, 152] on span "Principal" at bounding box center [749, 153] width 387 height 19
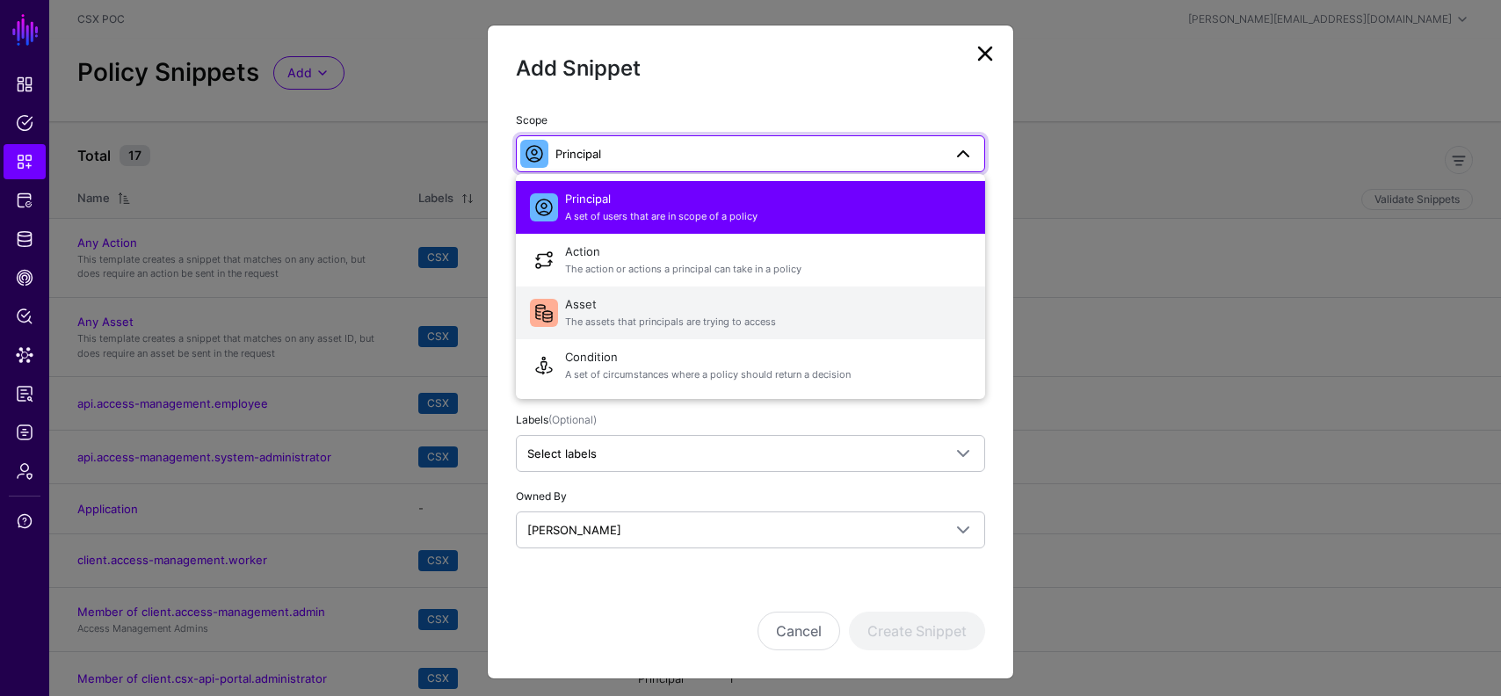
click at [622, 329] on span "Asset The assets that principals are trying to access" at bounding box center [768, 313] width 406 height 42
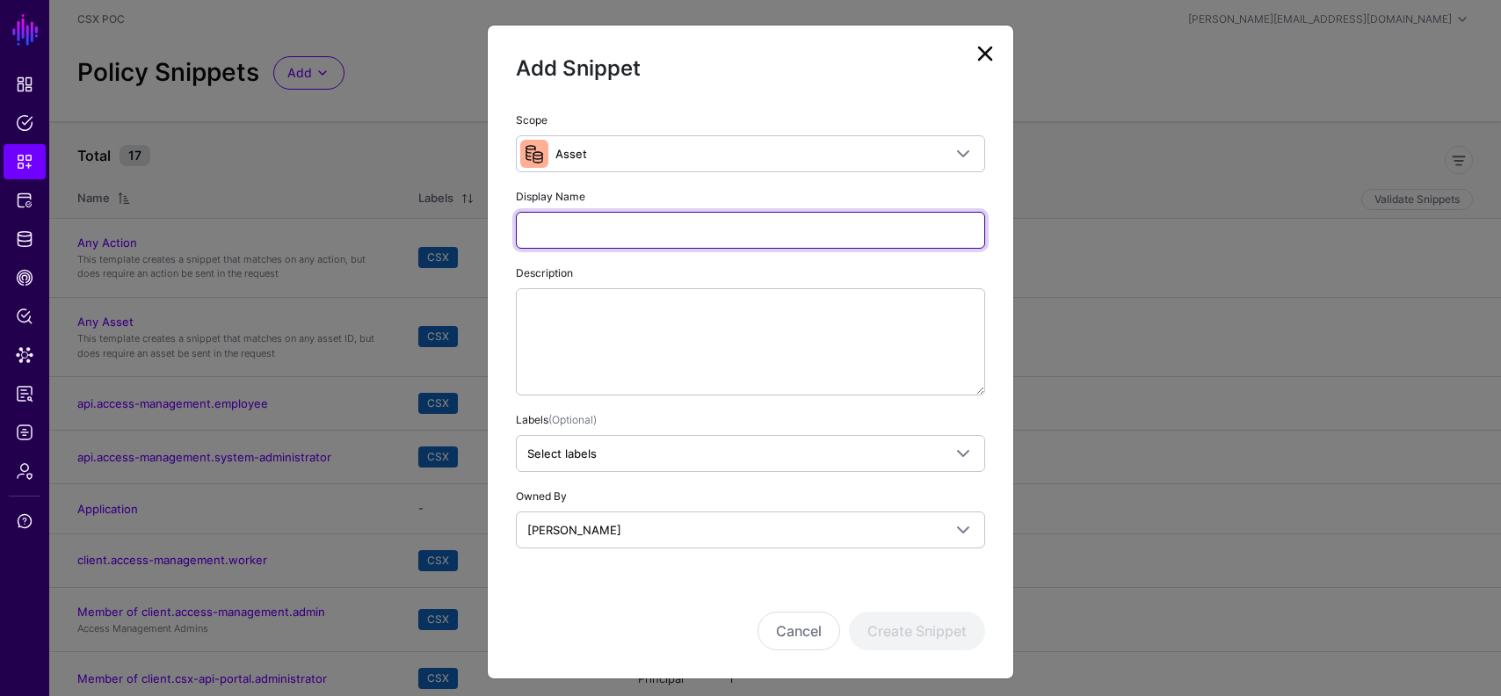
click at [643, 227] on input "Display Name" at bounding box center [750, 230] width 469 height 37
paste input "**********"
drag, startPoint x: 622, startPoint y: 231, endPoint x: 1204, endPoint y: 236, distance: 582.0
click at [1151, 231] on ngb-modal-window "**********" at bounding box center [750, 348] width 1501 height 696
paste input "**********"
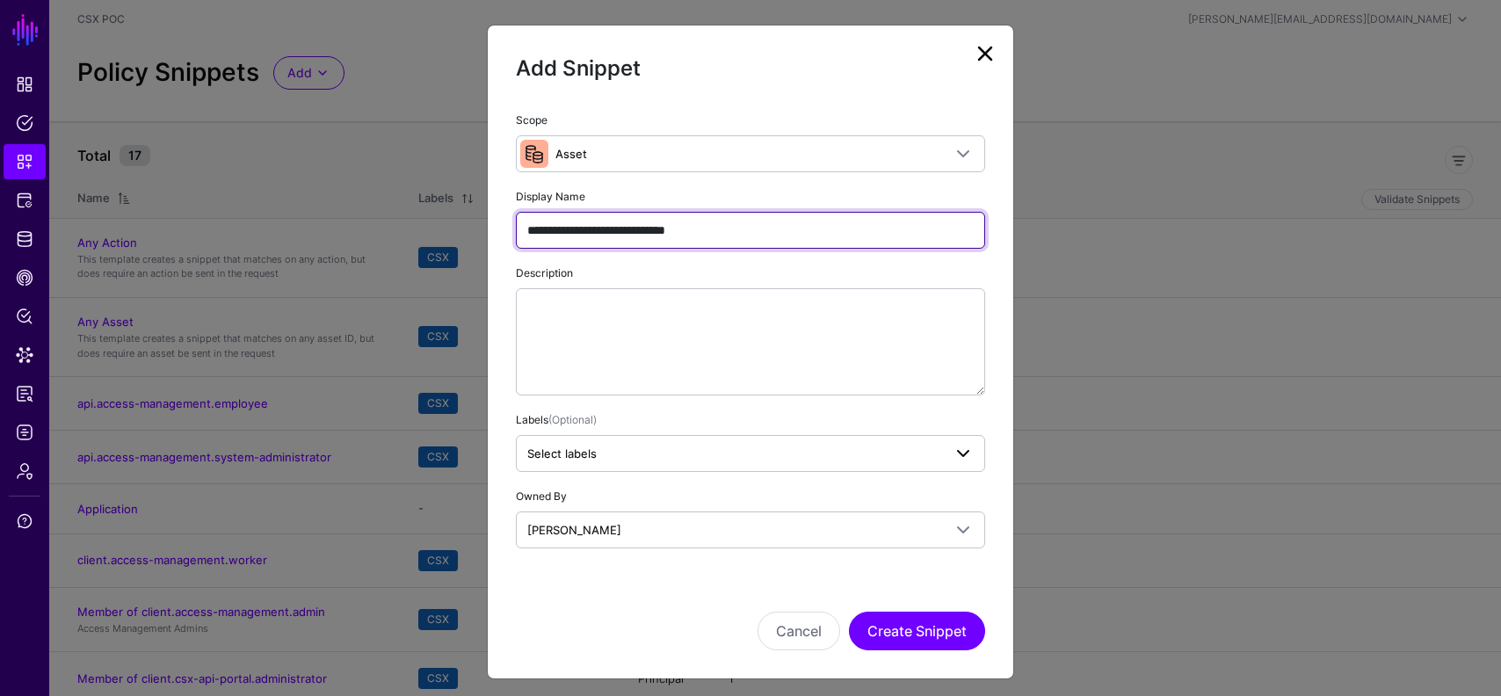
type input "**********"
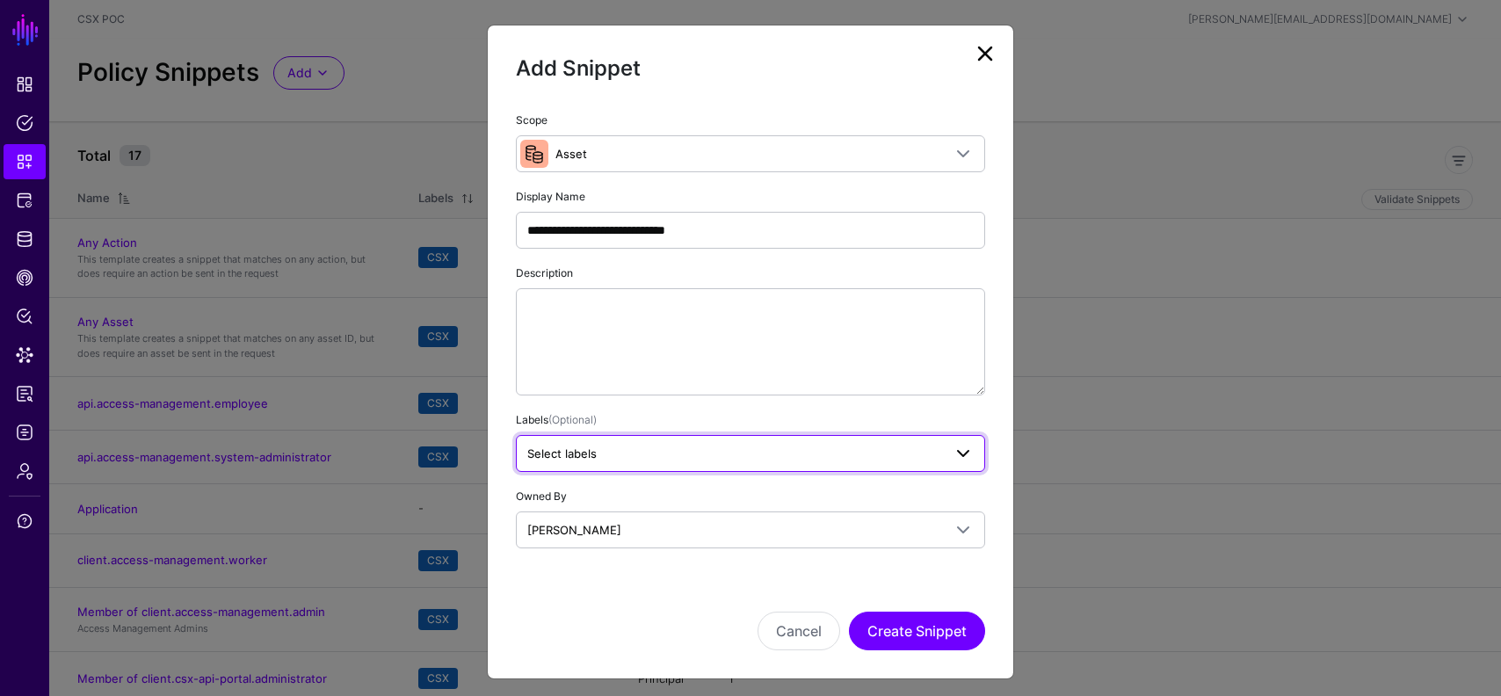
click at [847, 460] on span "Select labels" at bounding box center [734, 453] width 415 height 19
click at [658, 553] on button "CSX" at bounding box center [647, 550] width 40 height 23
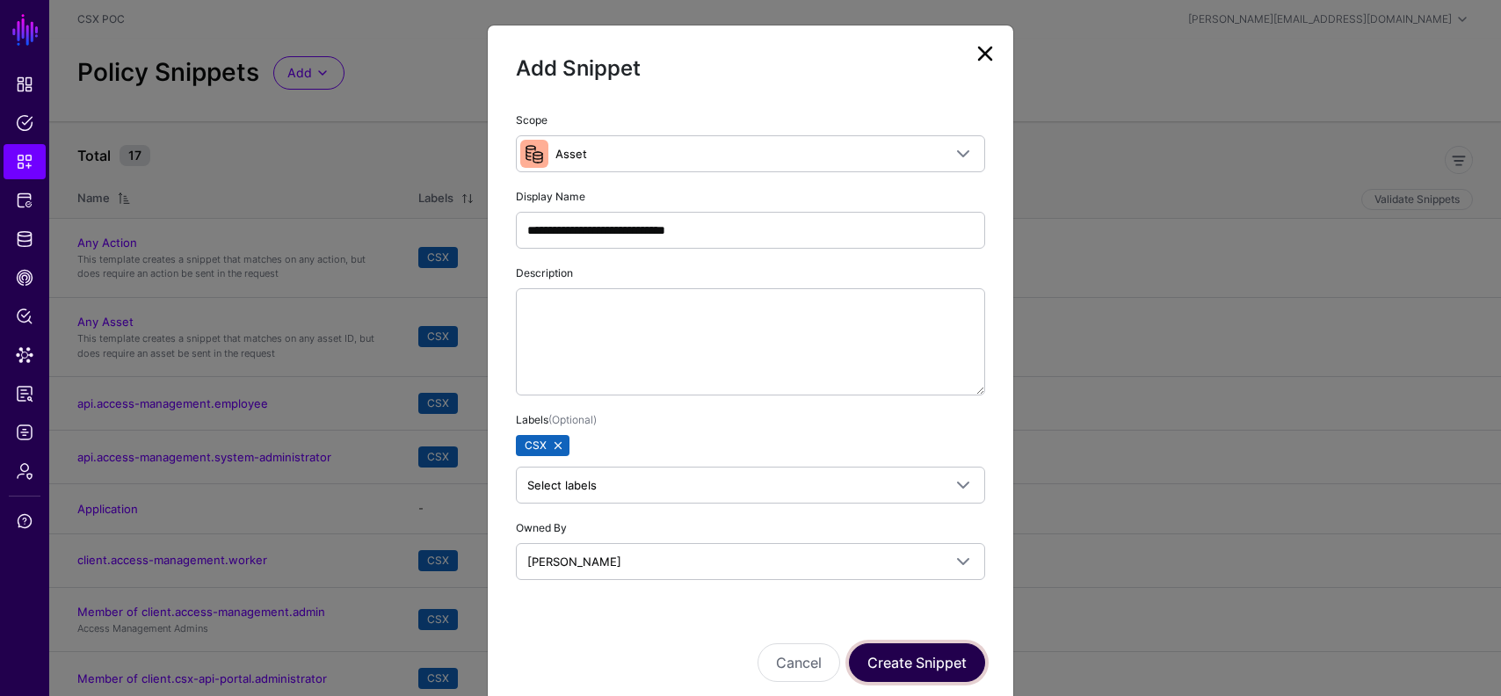
click at [909, 658] on button "Create Snippet" at bounding box center [917, 662] width 136 height 39
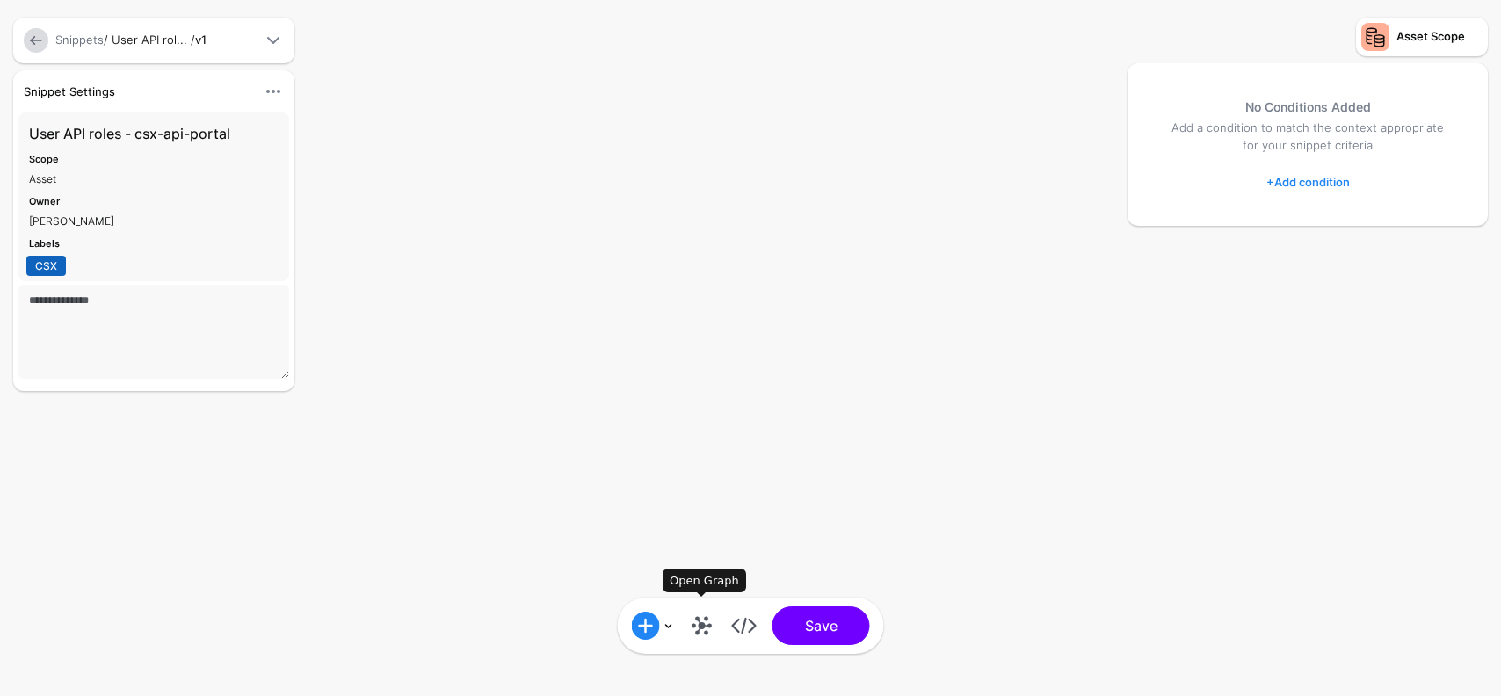
click at [695, 636] on link at bounding box center [702, 626] width 28 height 28
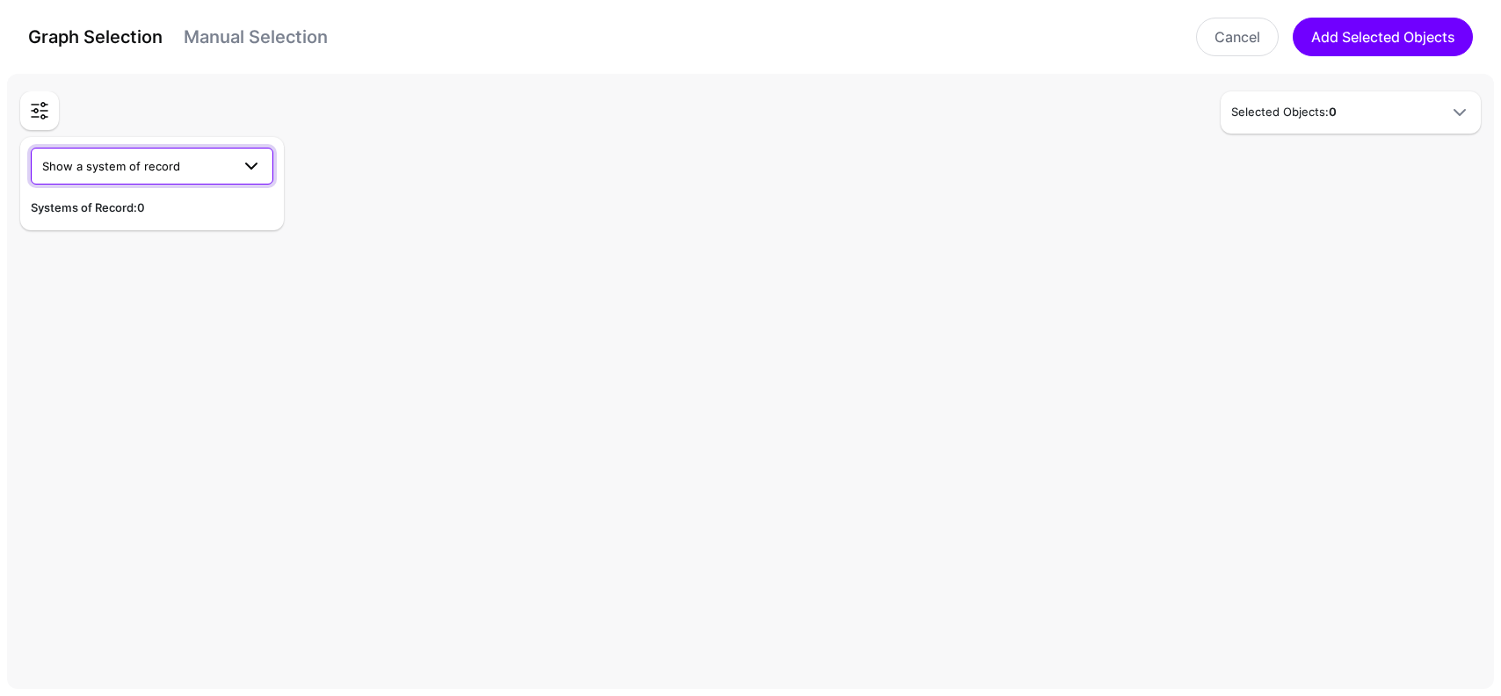
click at [206, 162] on span "Show a system of record" at bounding box center [136, 165] width 188 height 19
click at [119, 212] on div "CSX Okta" at bounding box center [152, 208] width 214 height 18
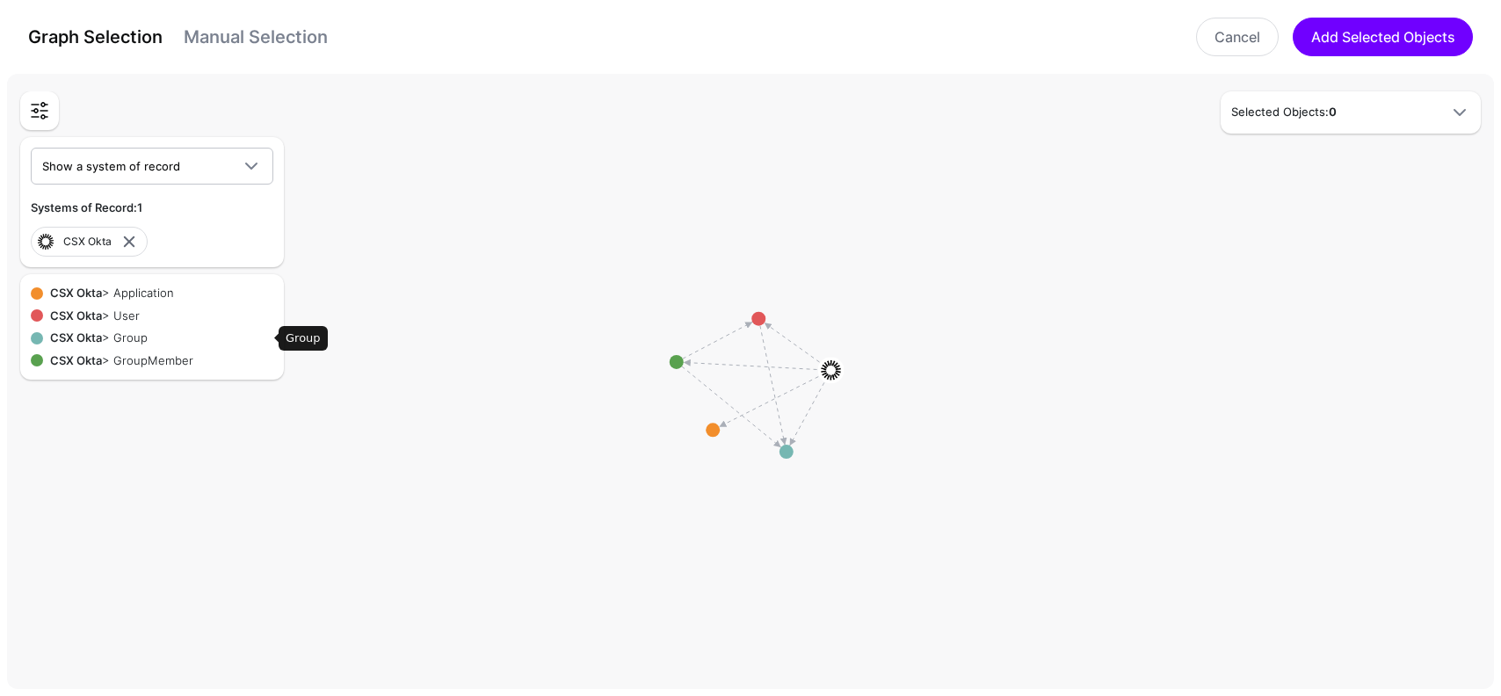
click at [43, 338] on div "CSX Okta > Group" at bounding box center [158, 339] width 230 height 18
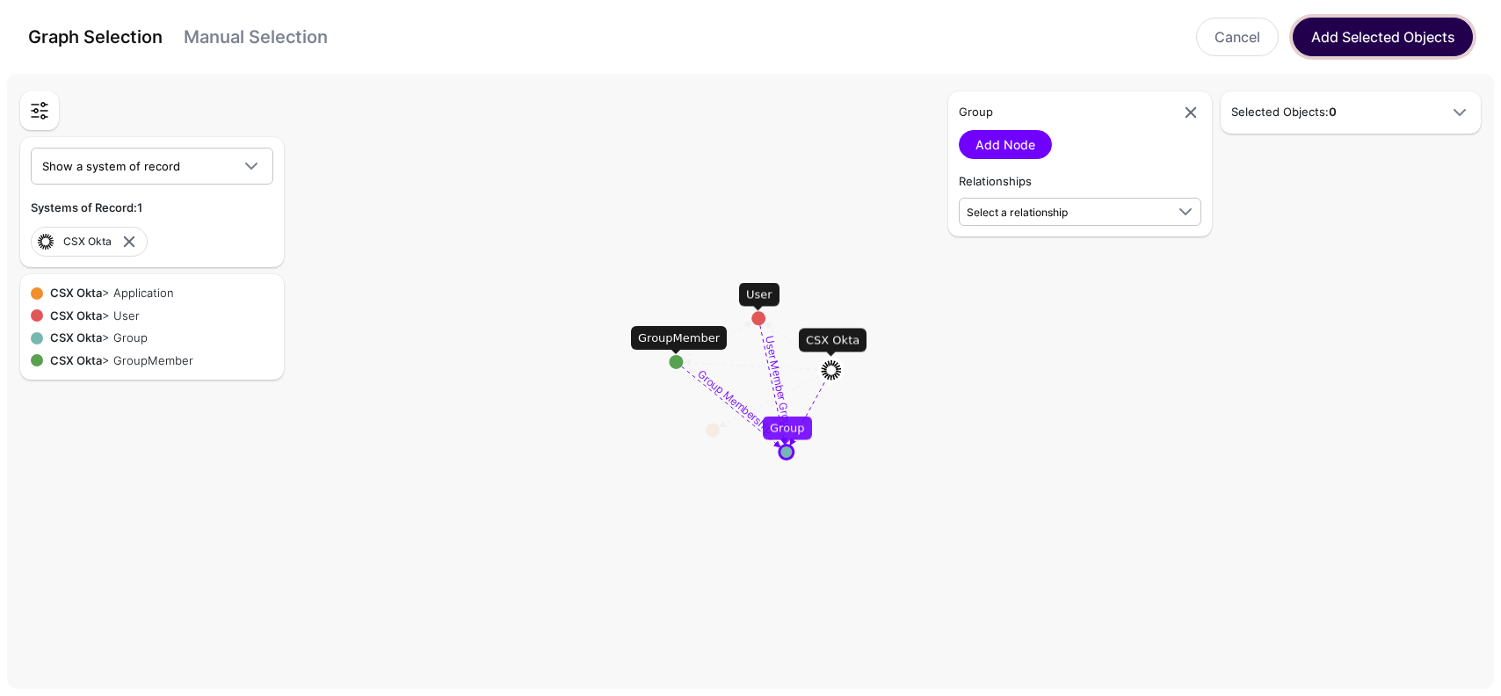
click at [1393, 40] on button "Add Selected Objects" at bounding box center [1383, 37] width 180 height 39
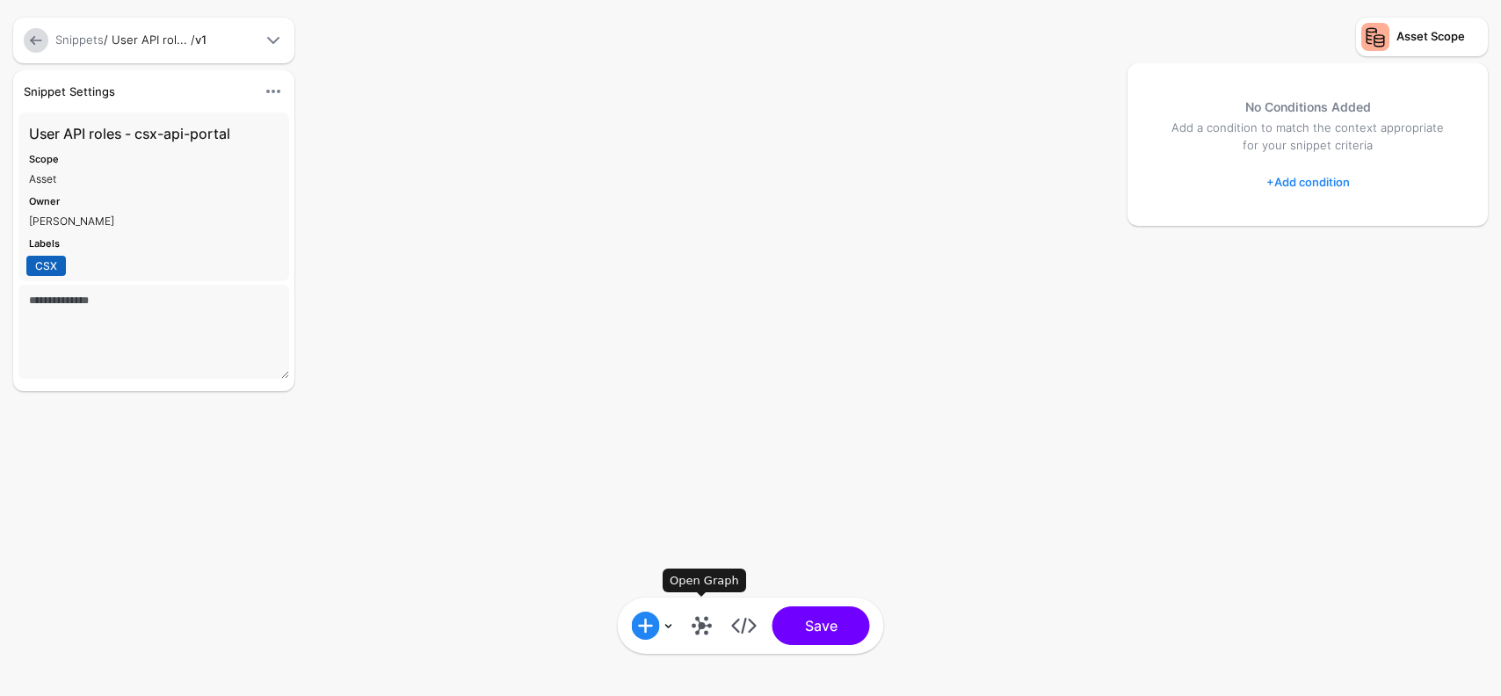
click at [693, 629] on link at bounding box center [702, 626] width 28 height 28
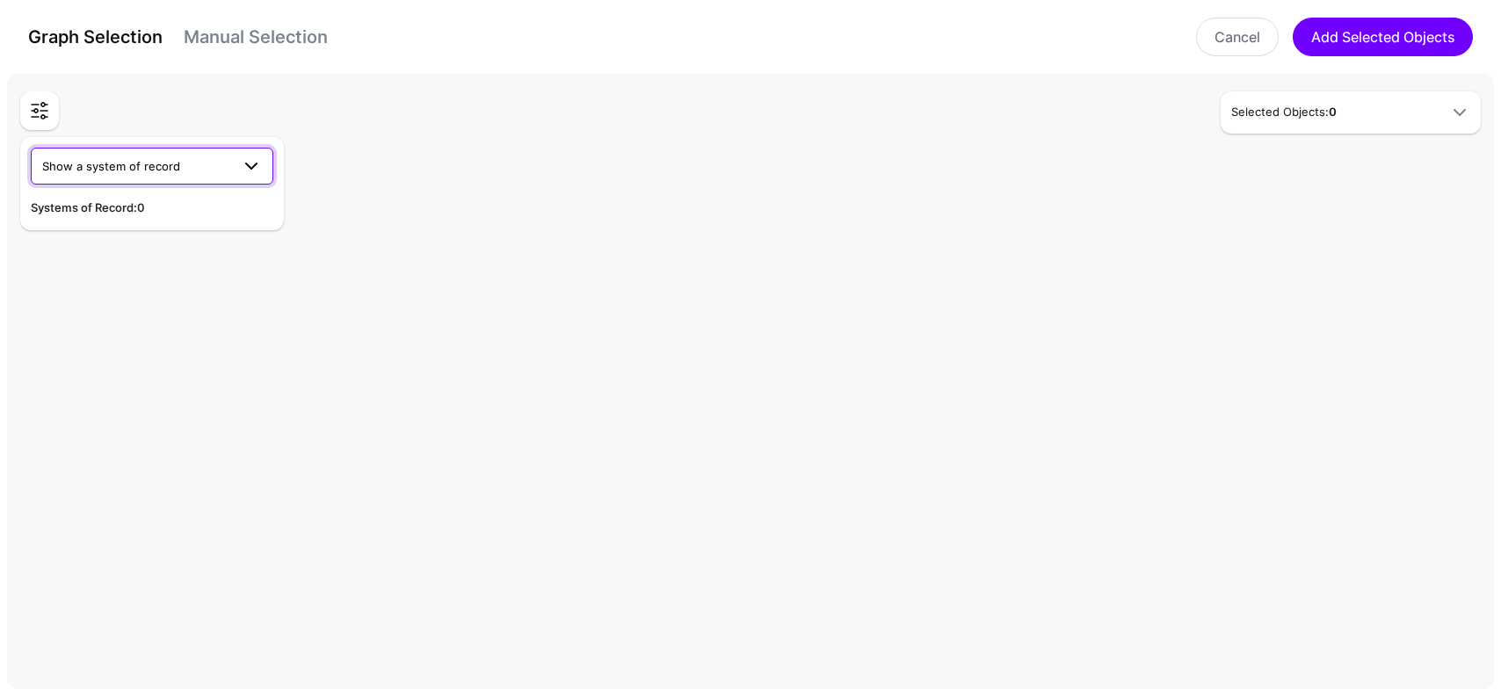
click at [242, 149] on link "Show a system of record" at bounding box center [152, 166] width 243 height 37
click at [127, 216] on button "CSX Okta" at bounding box center [152, 207] width 243 height 28
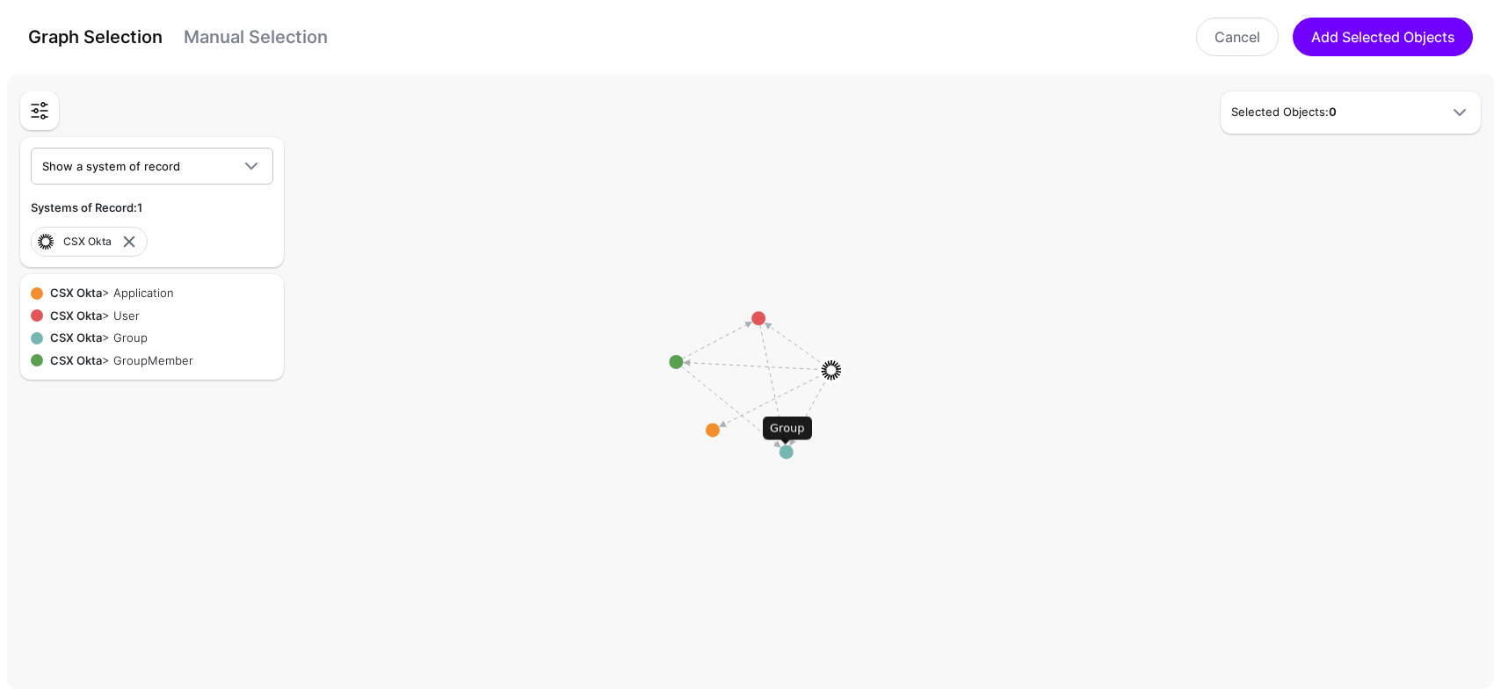
click at [785, 451] on circle at bounding box center [787, 452] width 14 height 14
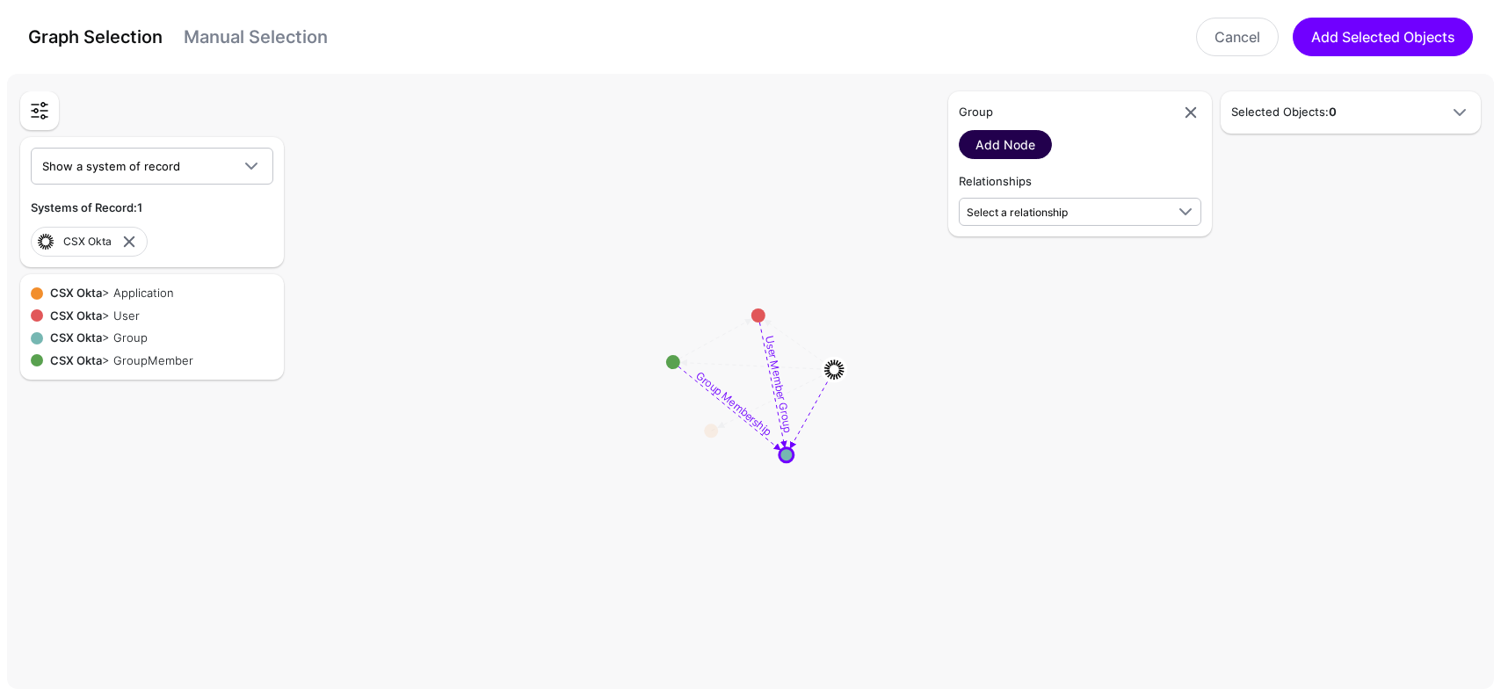
click at [1024, 138] on link "Add Node" at bounding box center [1005, 144] width 93 height 29
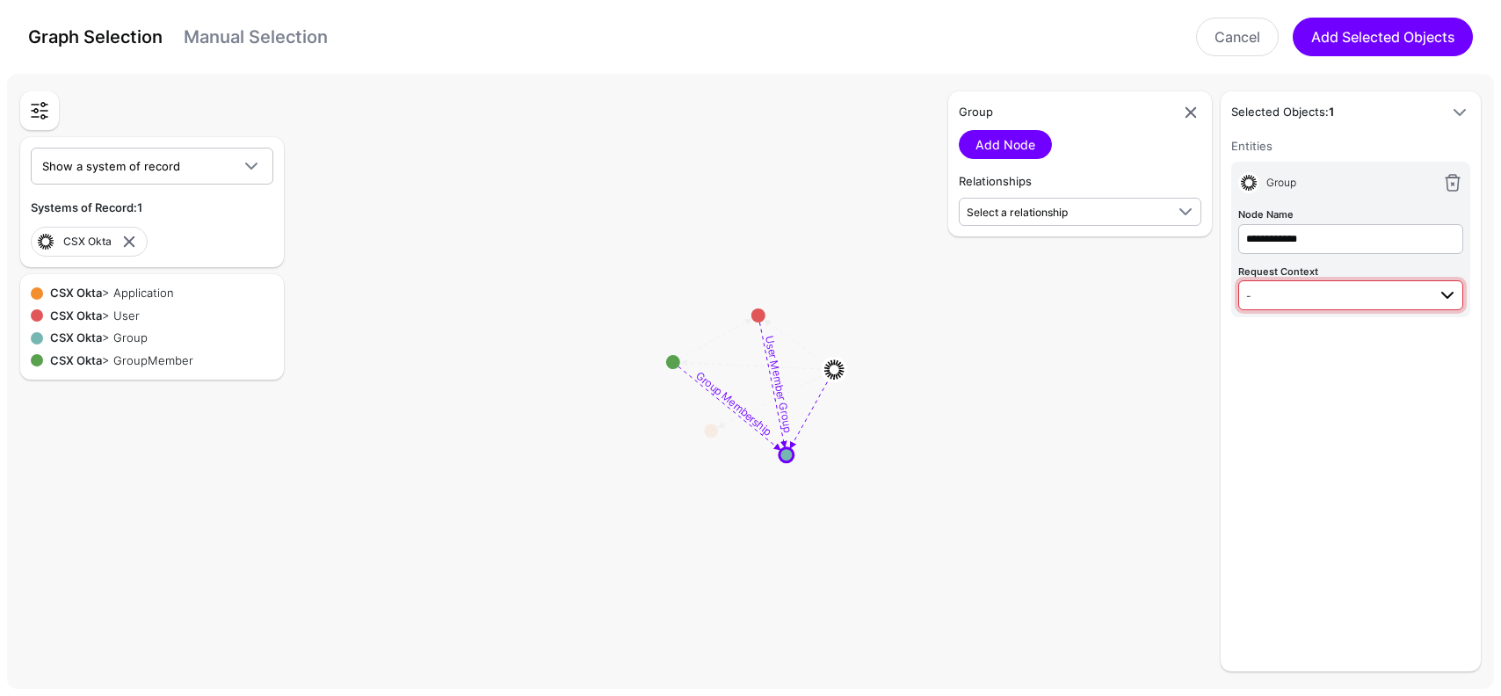
click at [1327, 294] on span "-" at bounding box center [1337, 295] width 180 height 19
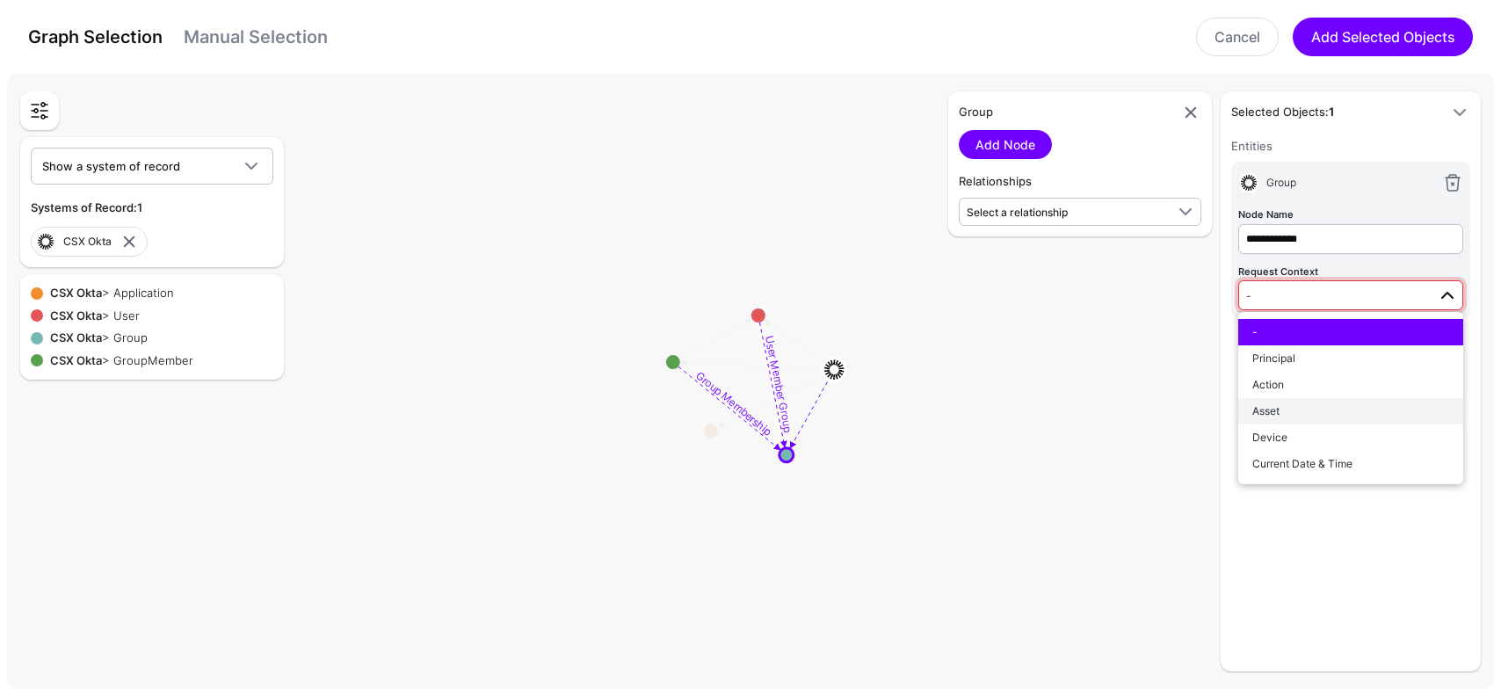
click at [1302, 403] on div "Asset" at bounding box center [1351, 411] width 197 height 16
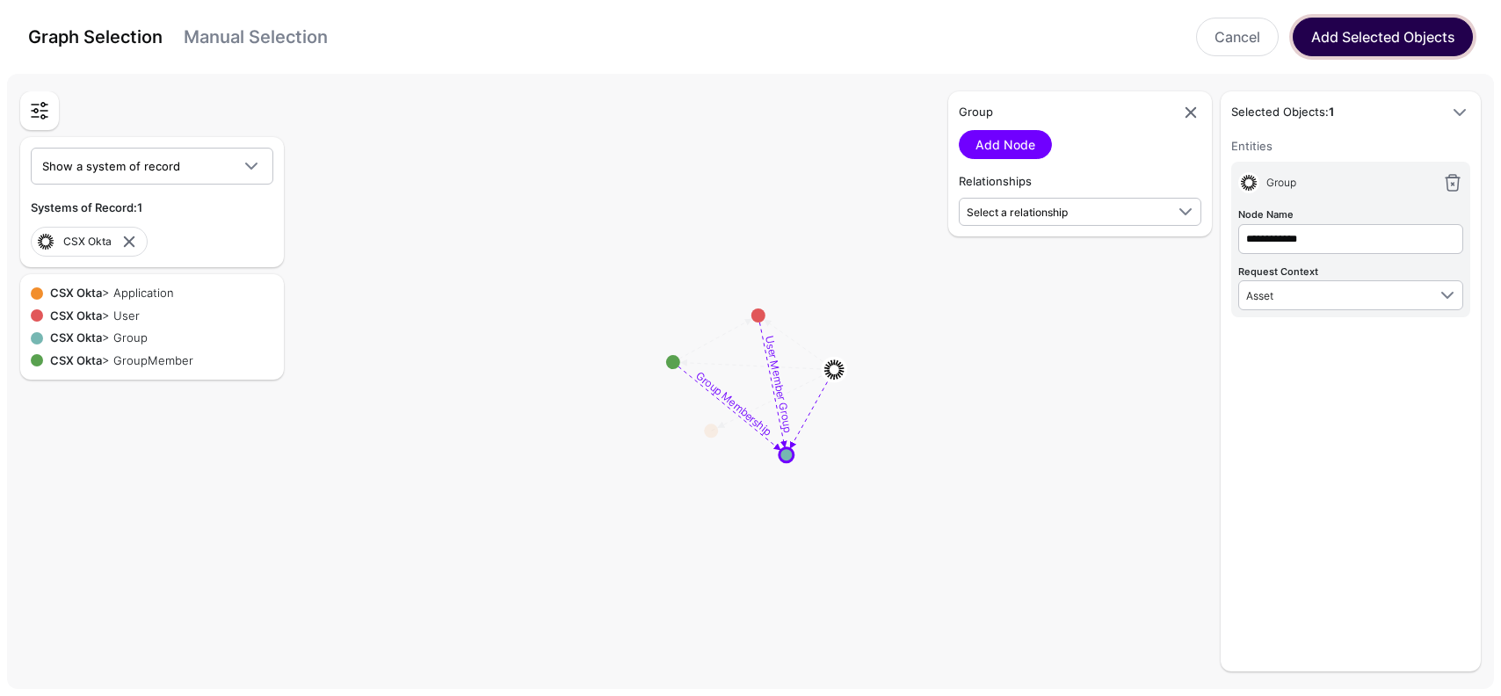
click at [1371, 48] on button "Add Selected Objects" at bounding box center [1383, 37] width 180 height 39
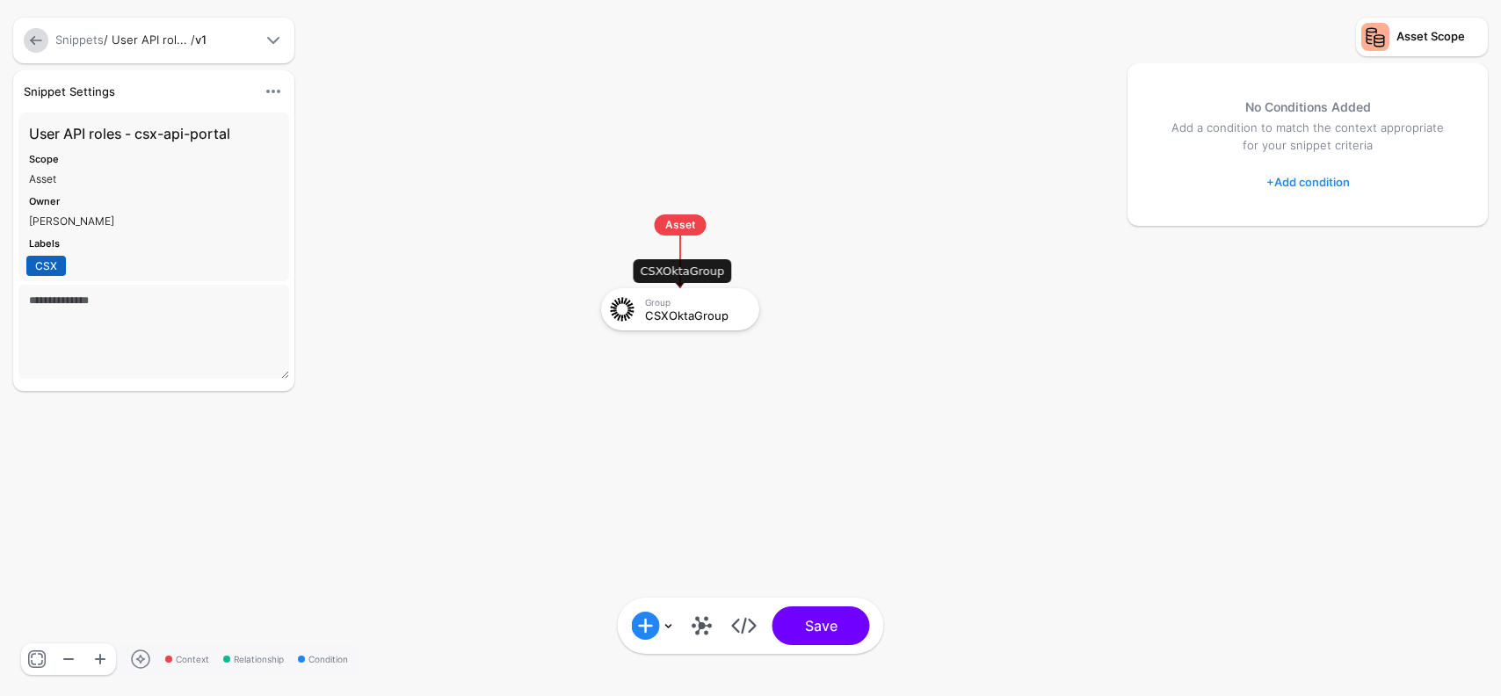
click at [688, 309] on div "CSXOktaGroup" at bounding box center [696, 315] width 102 height 12
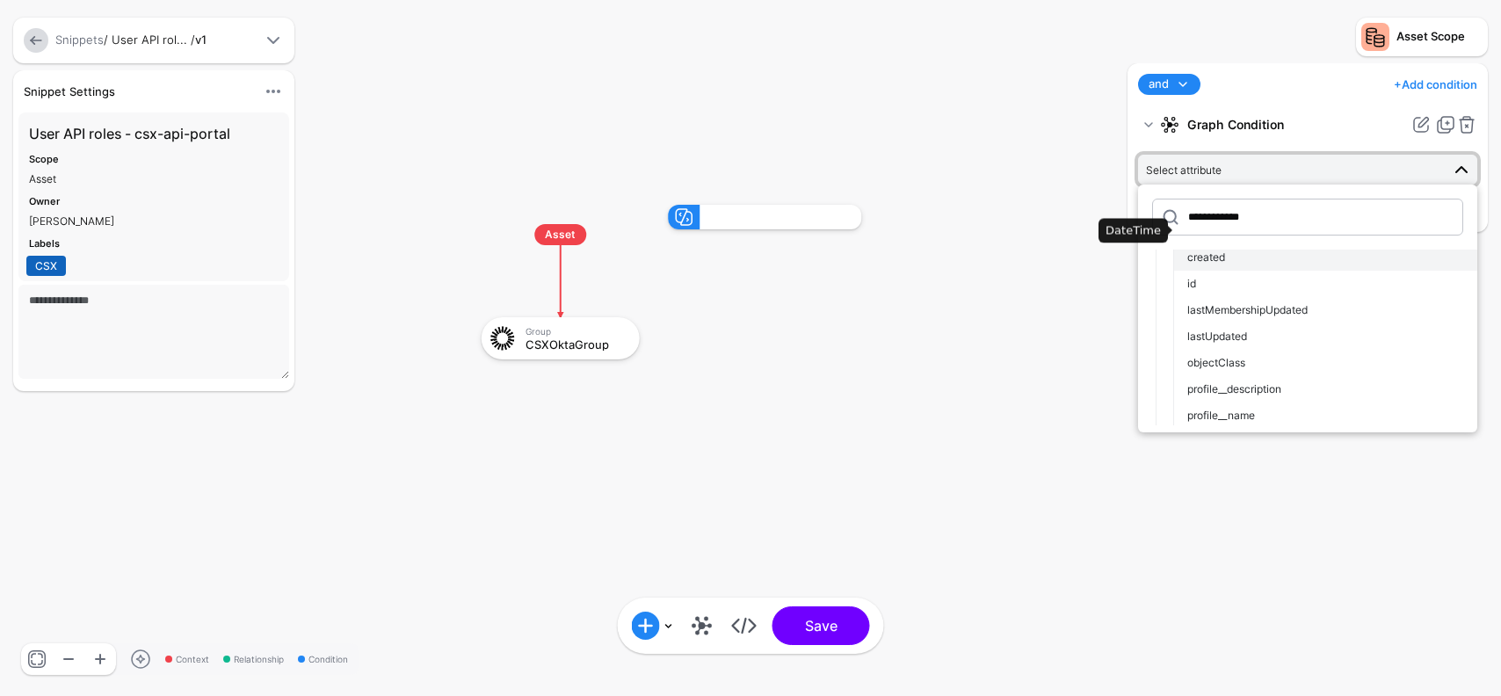
scroll to position [95, 0]
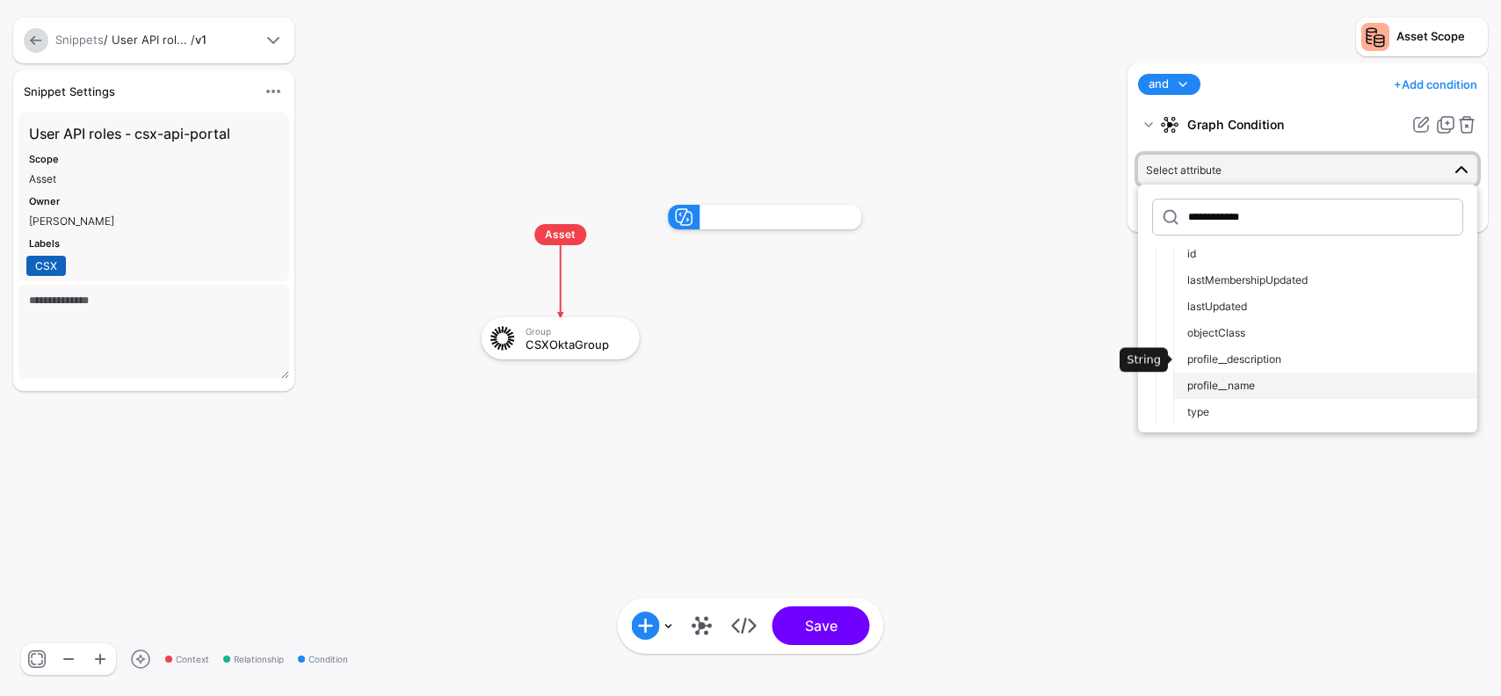
click at [1230, 384] on span "profile__name" at bounding box center [1222, 385] width 68 height 13
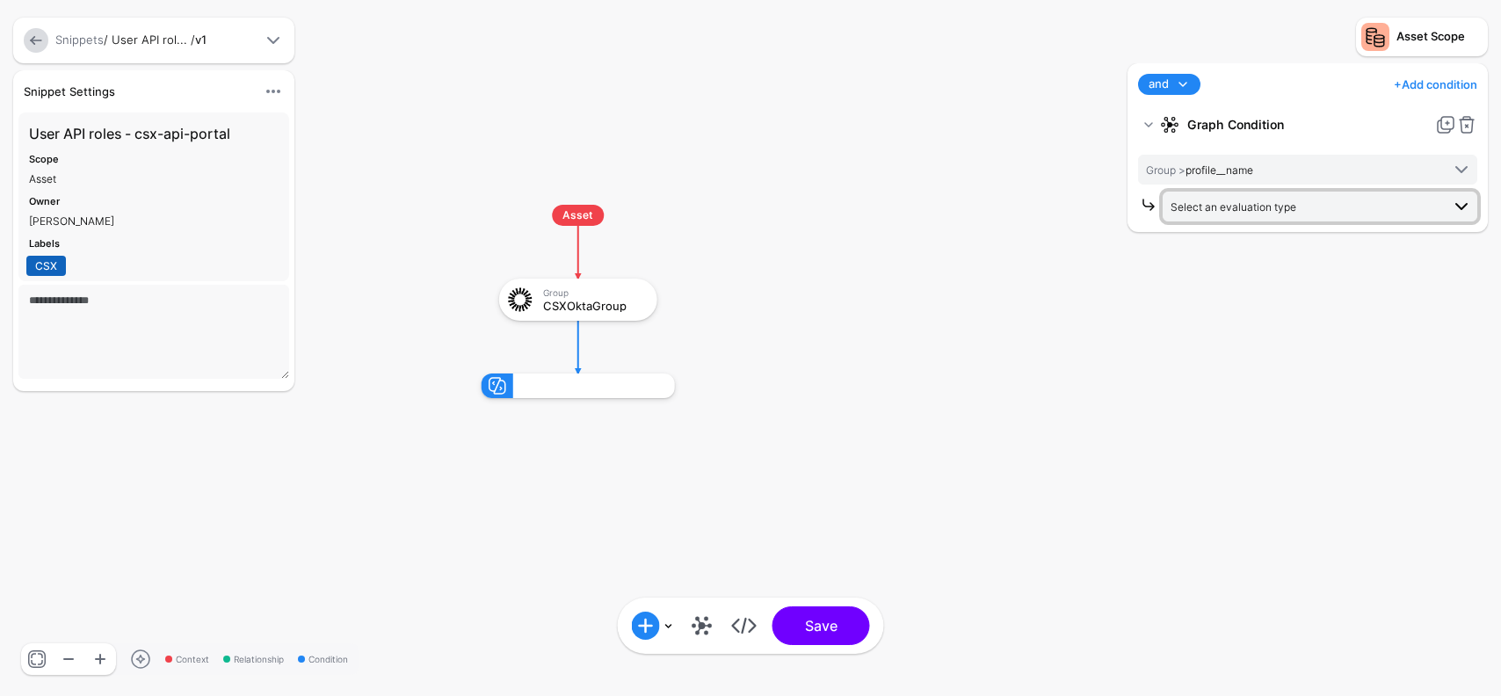
click at [1229, 208] on span "Select an evaluation type" at bounding box center [1234, 206] width 126 height 13
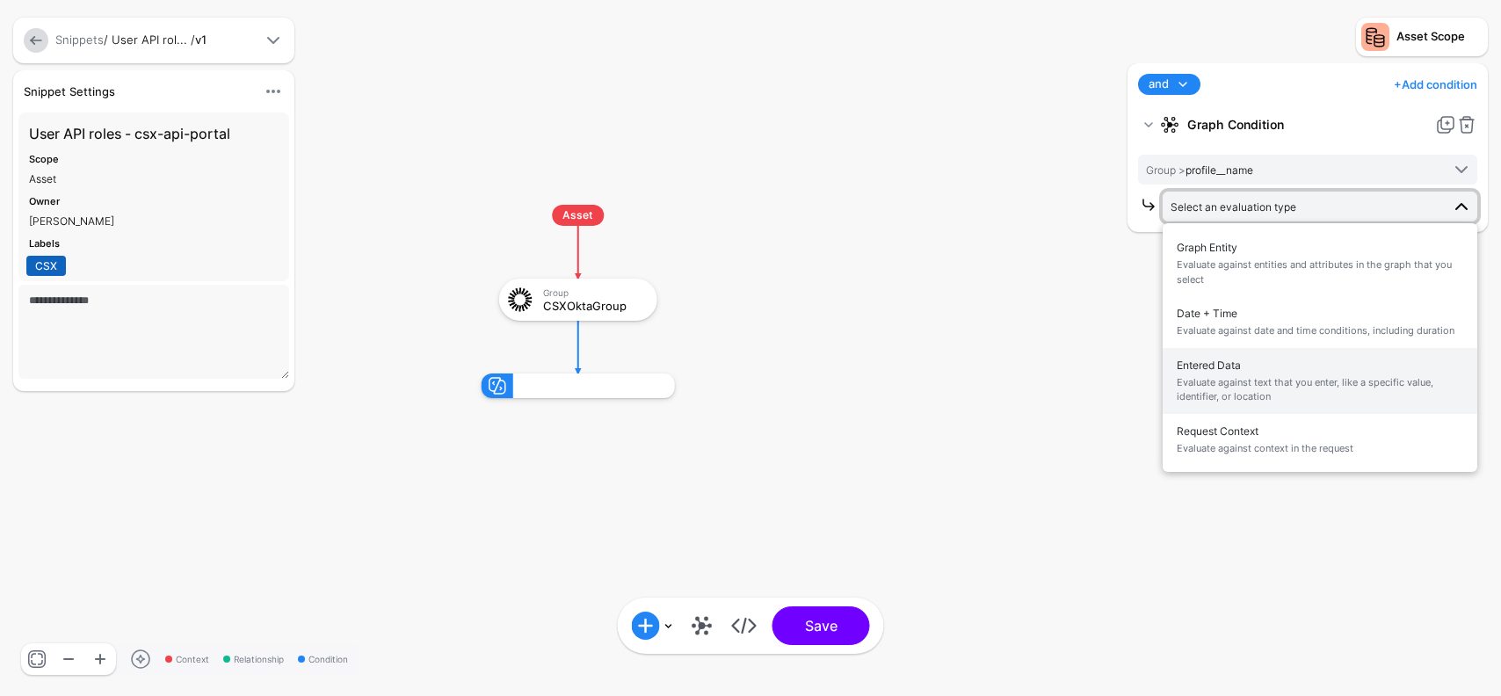
click at [1246, 389] on span "Evaluate against text that you enter, like a specific value, identifier, or loc…" at bounding box center [1320, 389] width 287 height 29
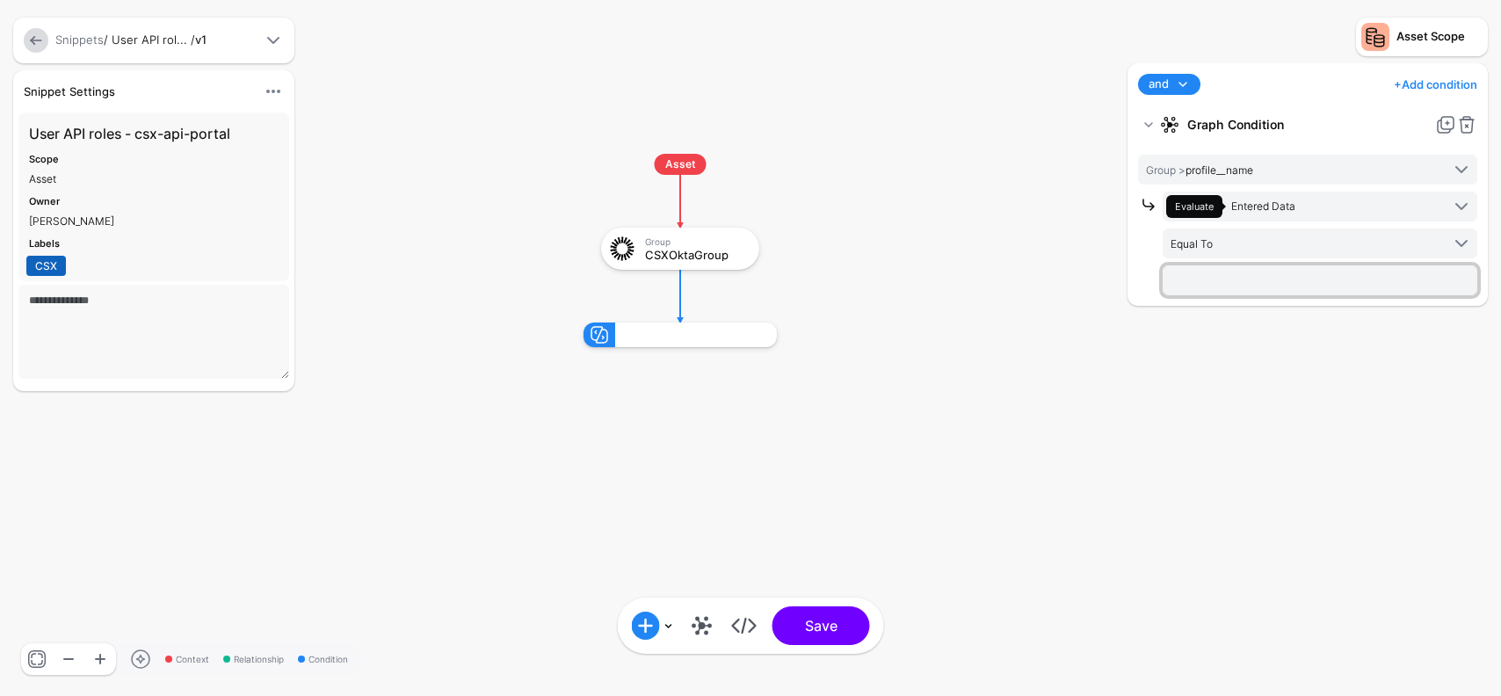
click at [1234, 284] on input "text" at bounding box center [1320, 280] width 315 height 30
paste input "**********"
type input "**********"
click at [1277, 353] on div "**********" at bounding box center [1307, 370] width 369 height 615
click at [1181, 87] on span at bounding box center [1183, 84] width 21 height 21
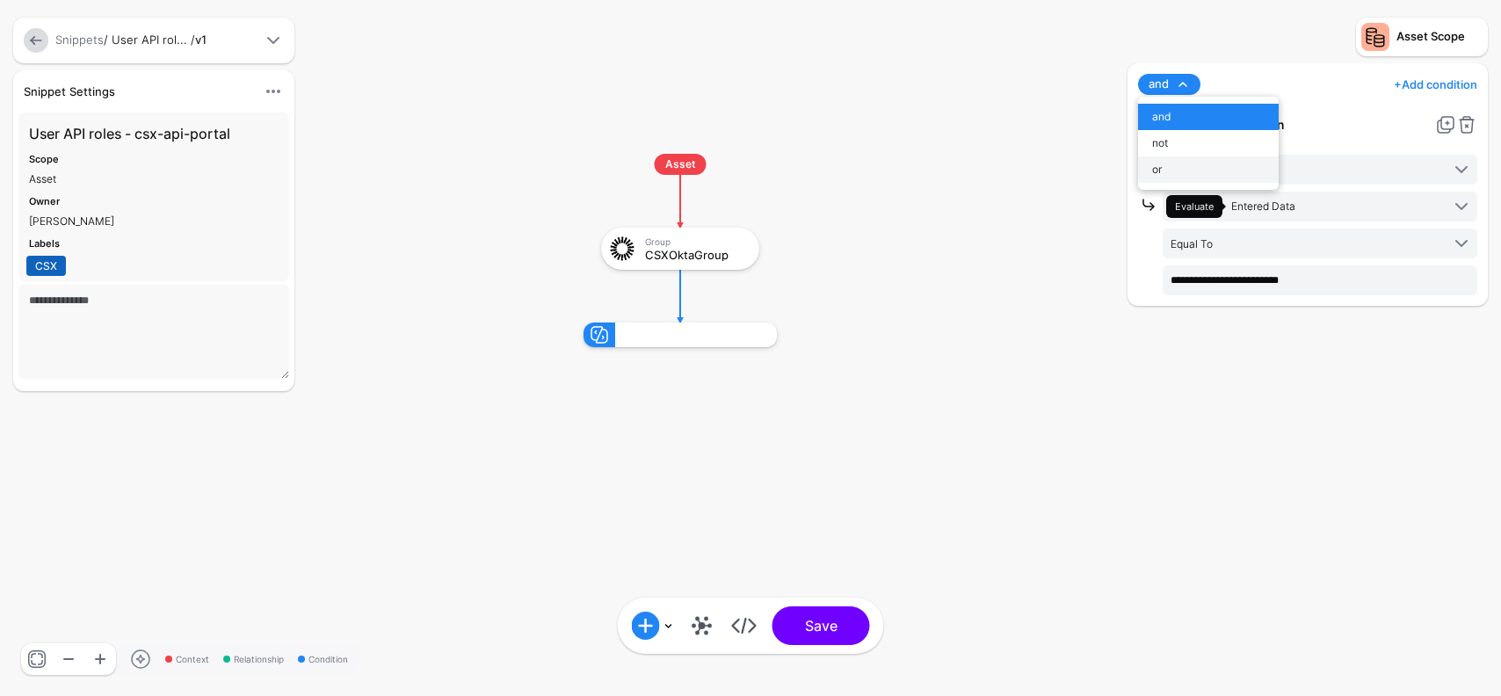
click at [1168, 173] on div "or" at bounding box center [1208, 170] width 113 height 16
click at [1411, 81] on link "+ Add condition" at bounding box center [1436, 84] width 84 height 28
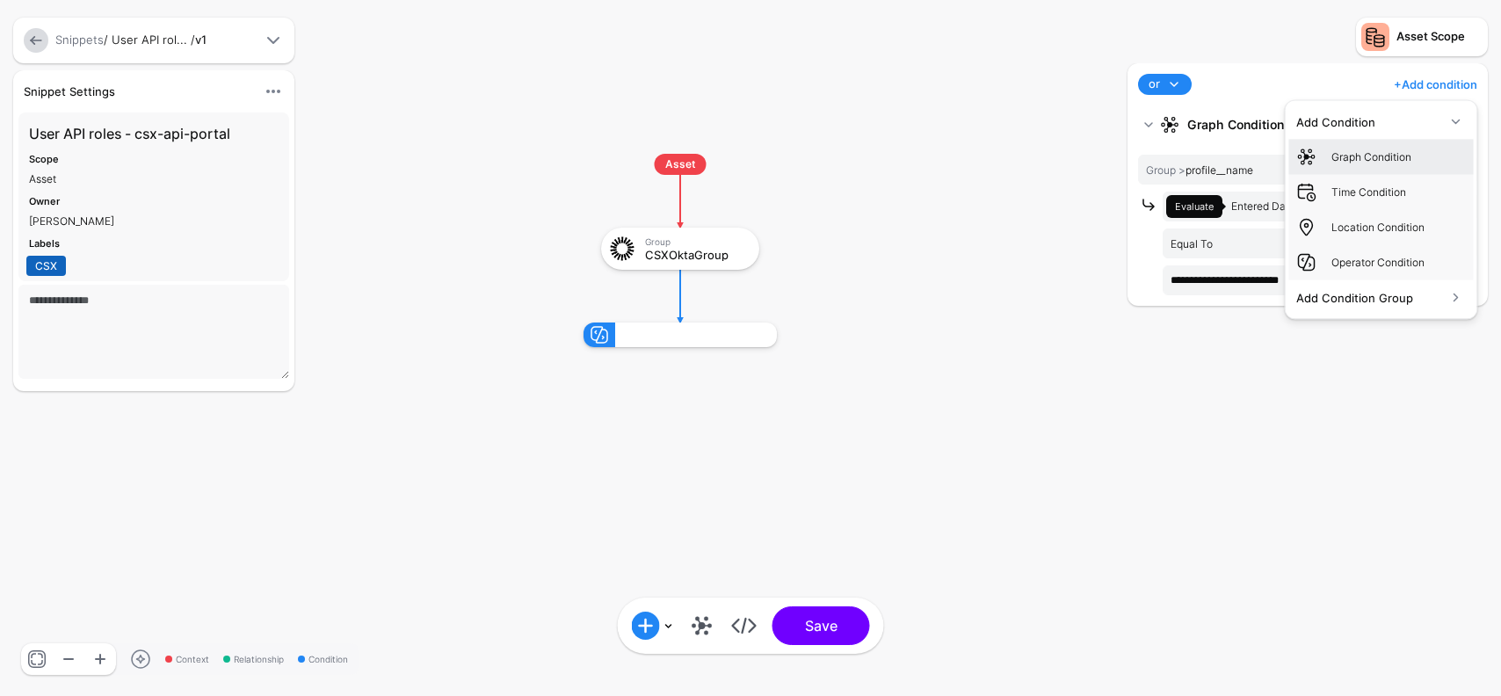
click at [1356, 153] on div "Graph Condition" at bounding box center [1399, 157] width 135 height 16
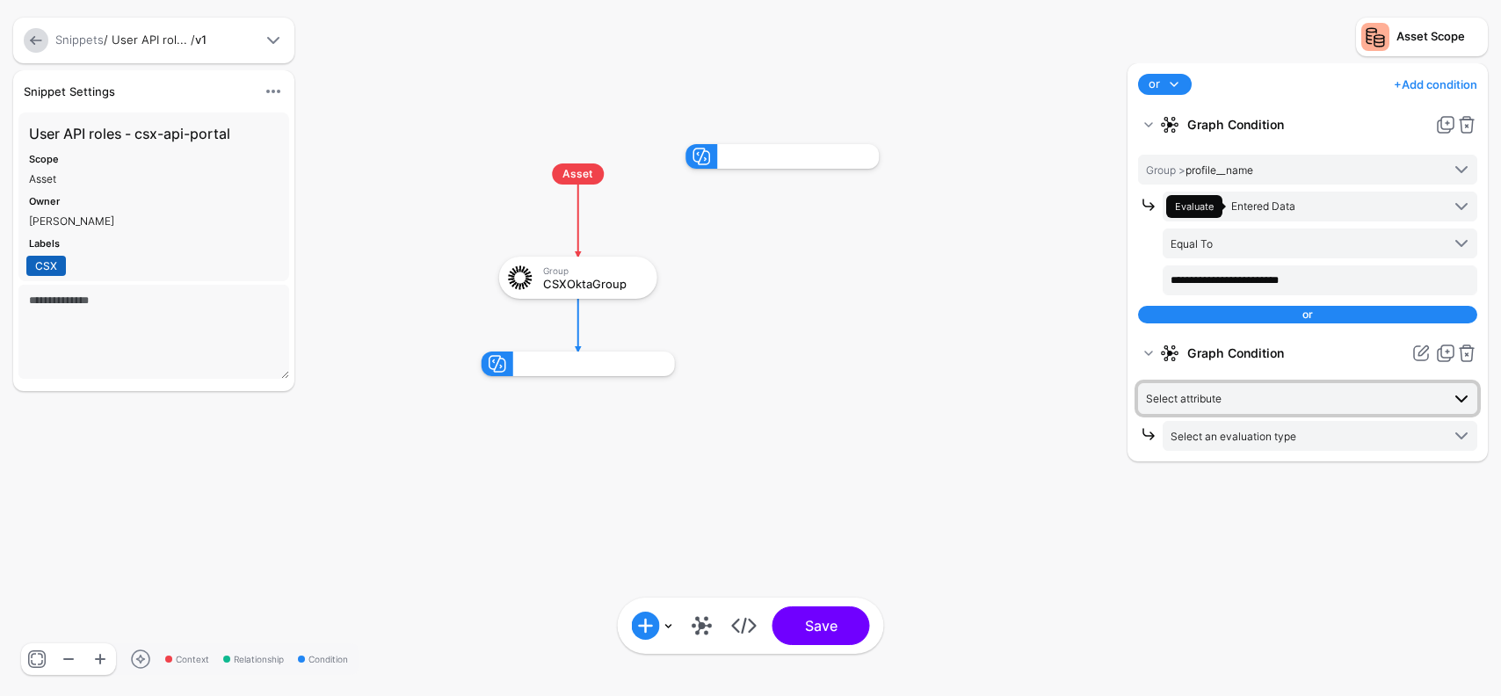
click at [1244, 398] on span "Select attribute" at bounding box center [1293, 398] width 294 height 19
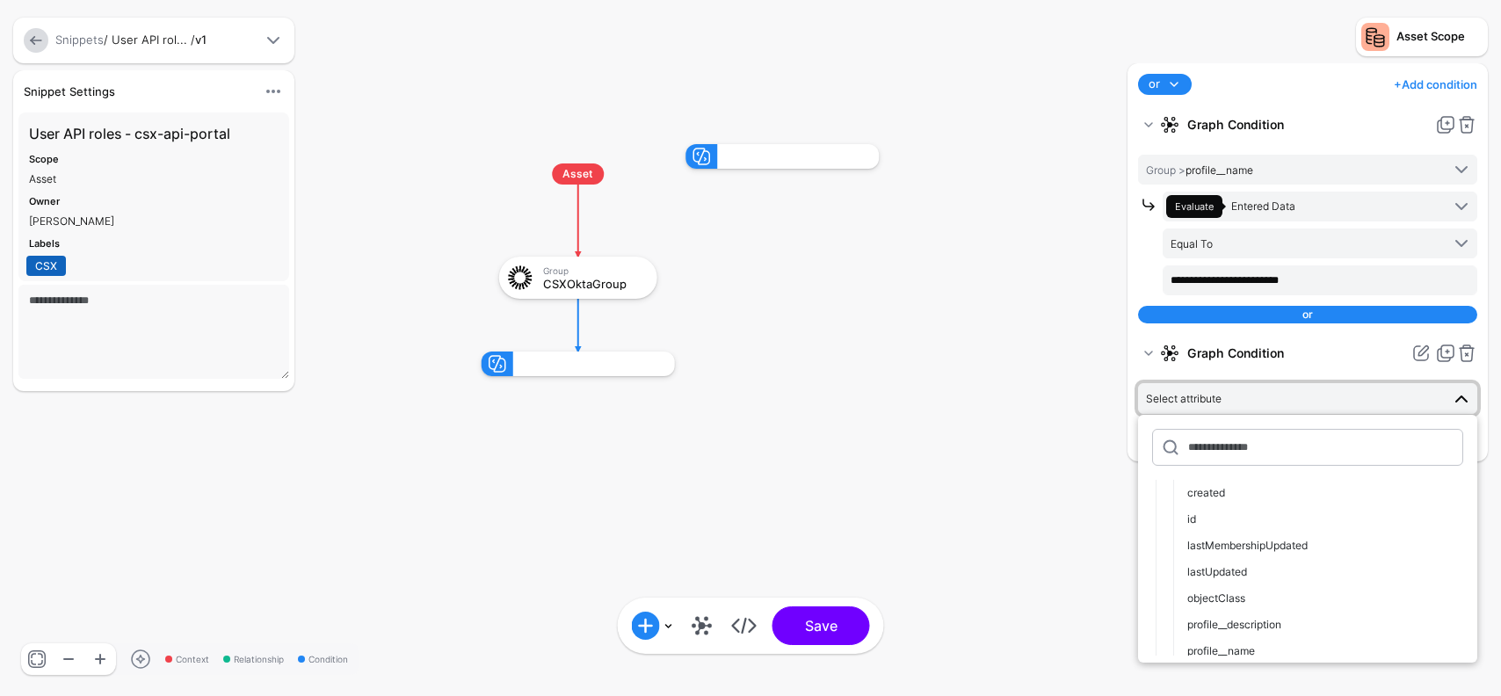
scroll to position [105, 0]
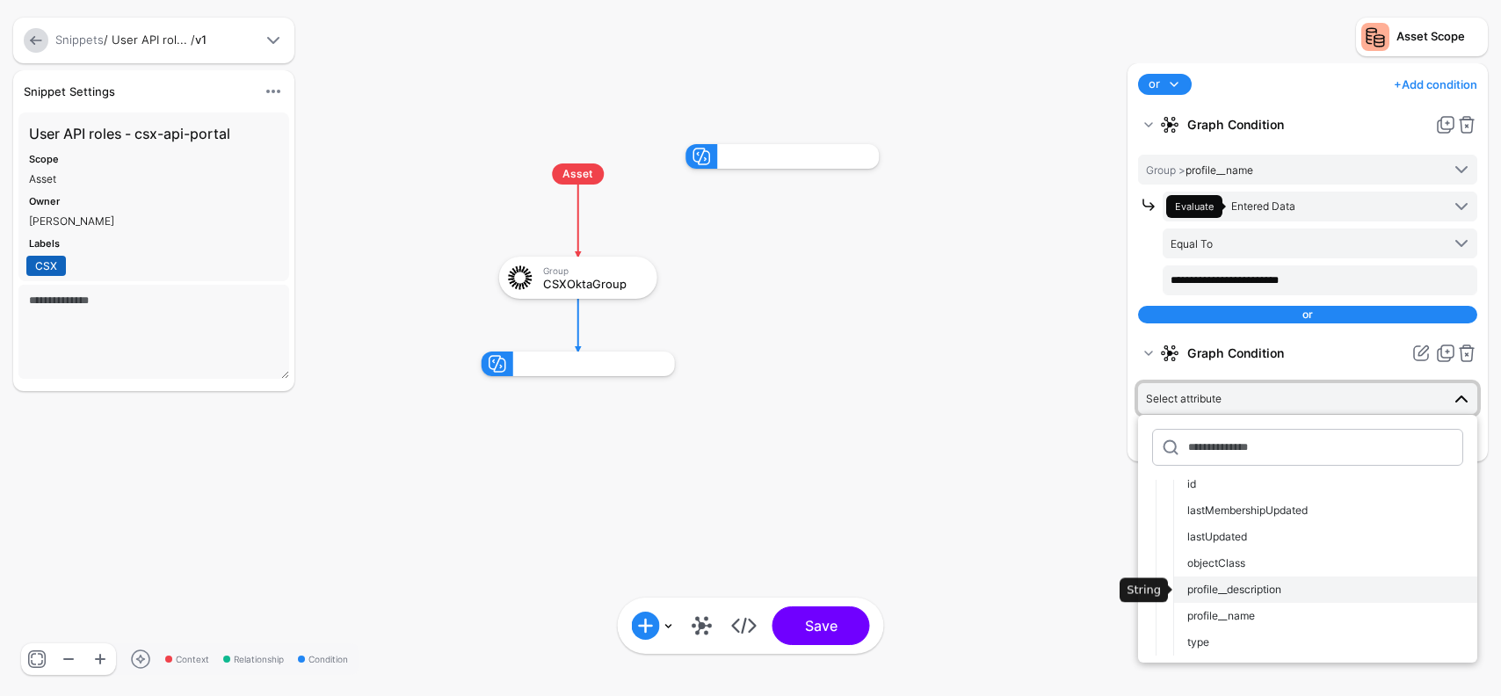
click at [1231, 602] on button "profile__description" at bounding box center [1326, 590] width 304 height 26
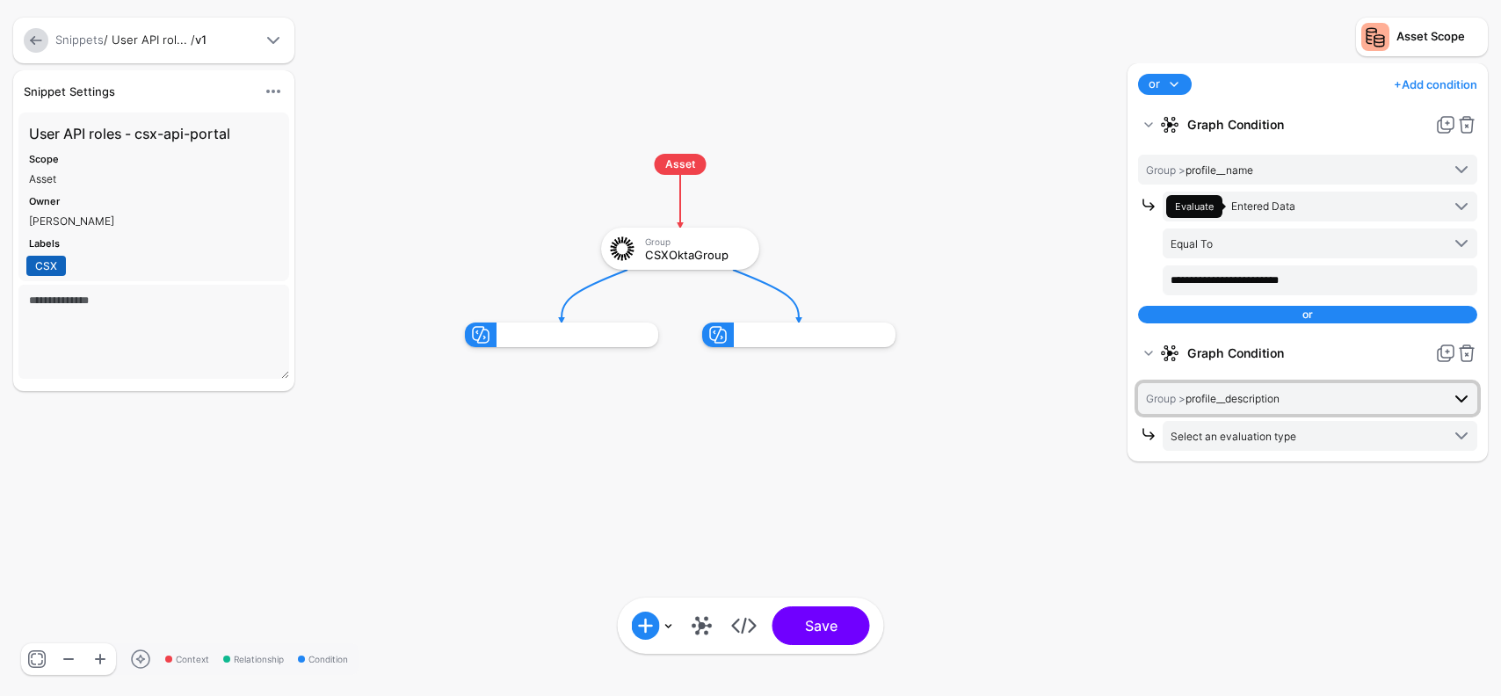
click at [1276, 399] on span "Group > profile__description" at bounding box center [1213, 398] width 134 height 13
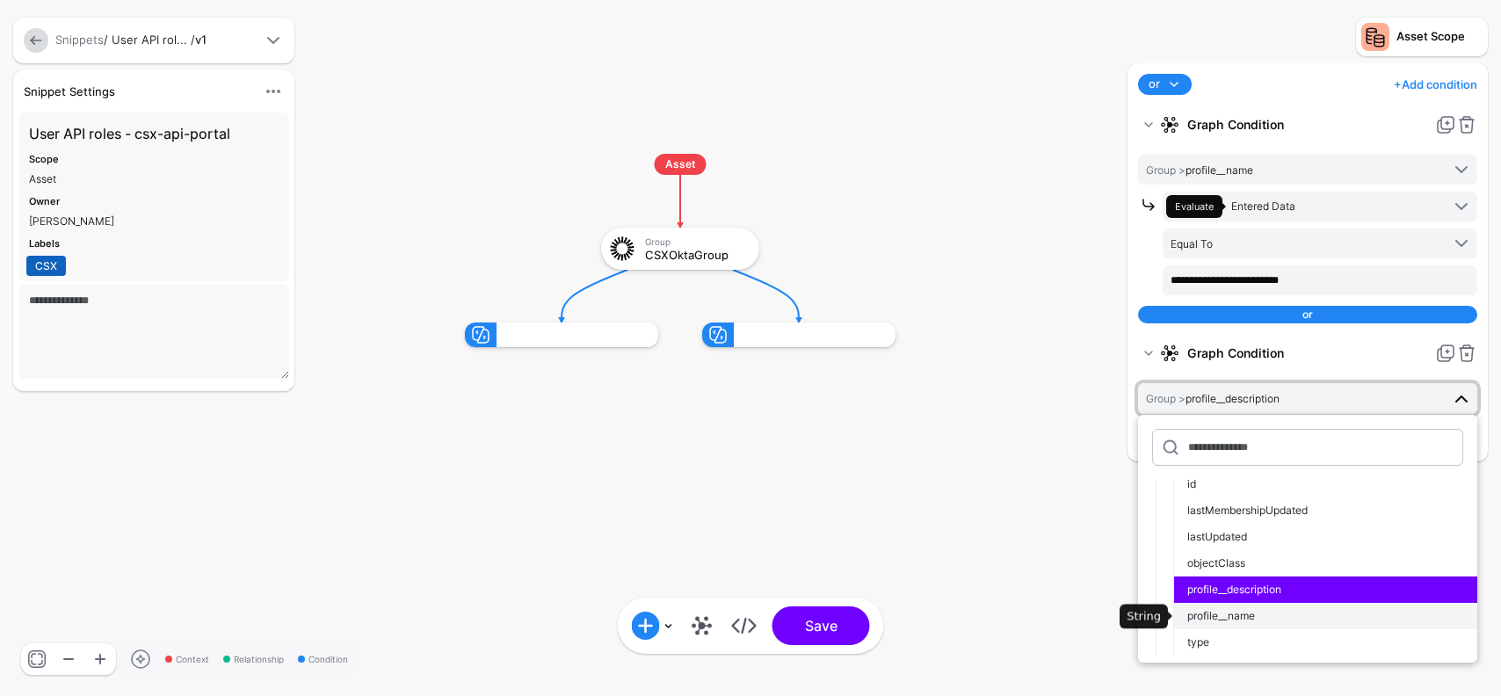
click at [1251, 618] on span "profile__name" at bounding box center [1222, 615] width 68 height 13
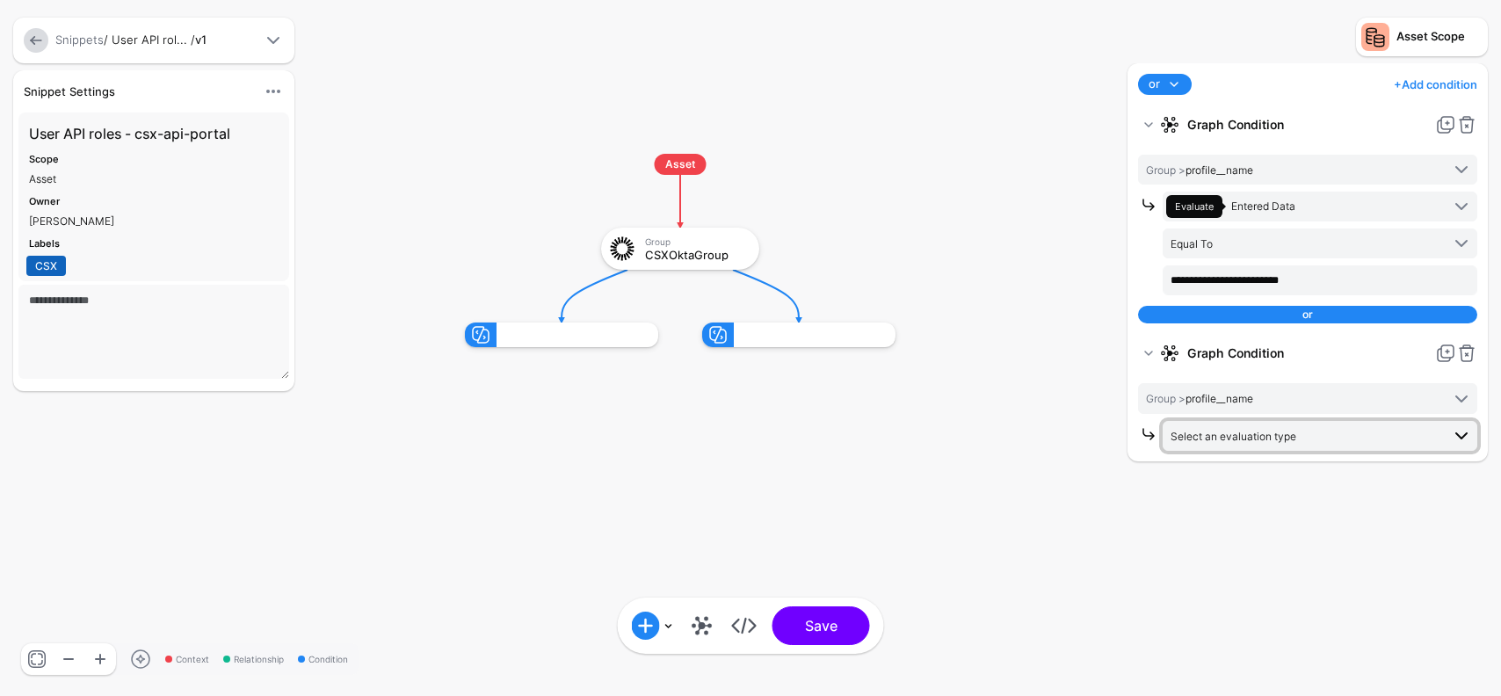
click at [1208, 445] on span "Select an evaluation type" at bounding box center [1322, 435] width 302 height 21
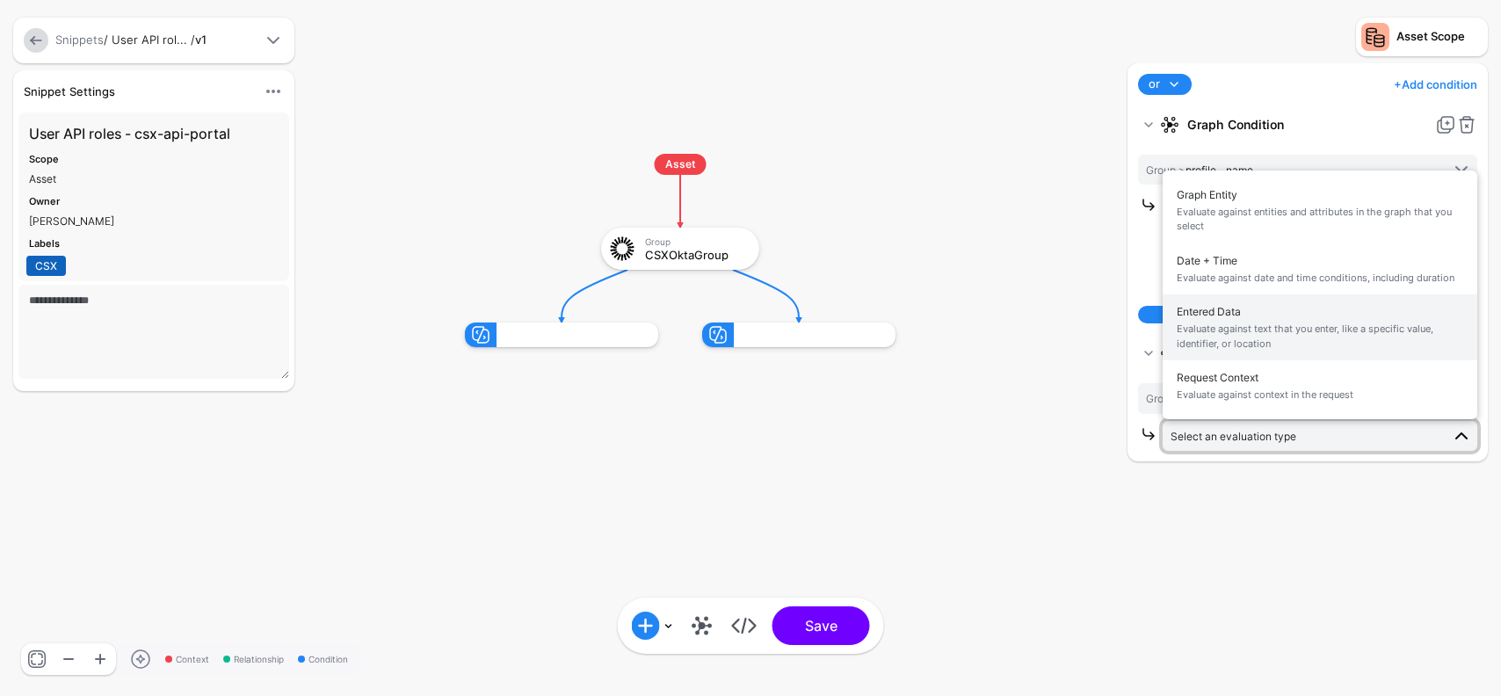
click at [1227, 326] on span "Evaluate against text that you enter, like a specific value, identifier, or loc…" at bounding box center [1320, 336] width 287 height 29
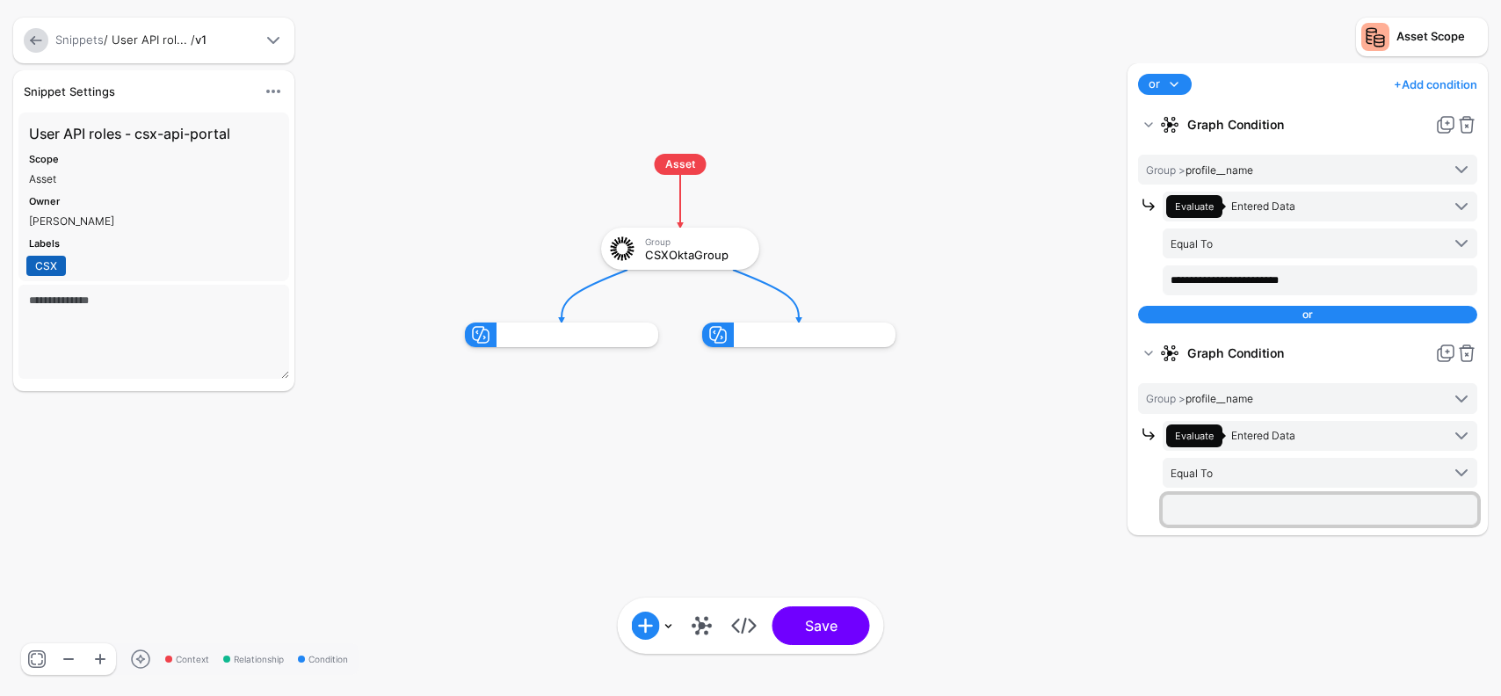
click at [1229, 507] on input "text" at bounding box center [1320, 510] width 315 height 30
paste input "**********"
click at [1019, 507] on rect at bounding box center [447, 136] width 150147 height 69623
click at [1468, 125] on link at bounding box center [1467, 124] width 21 height 21
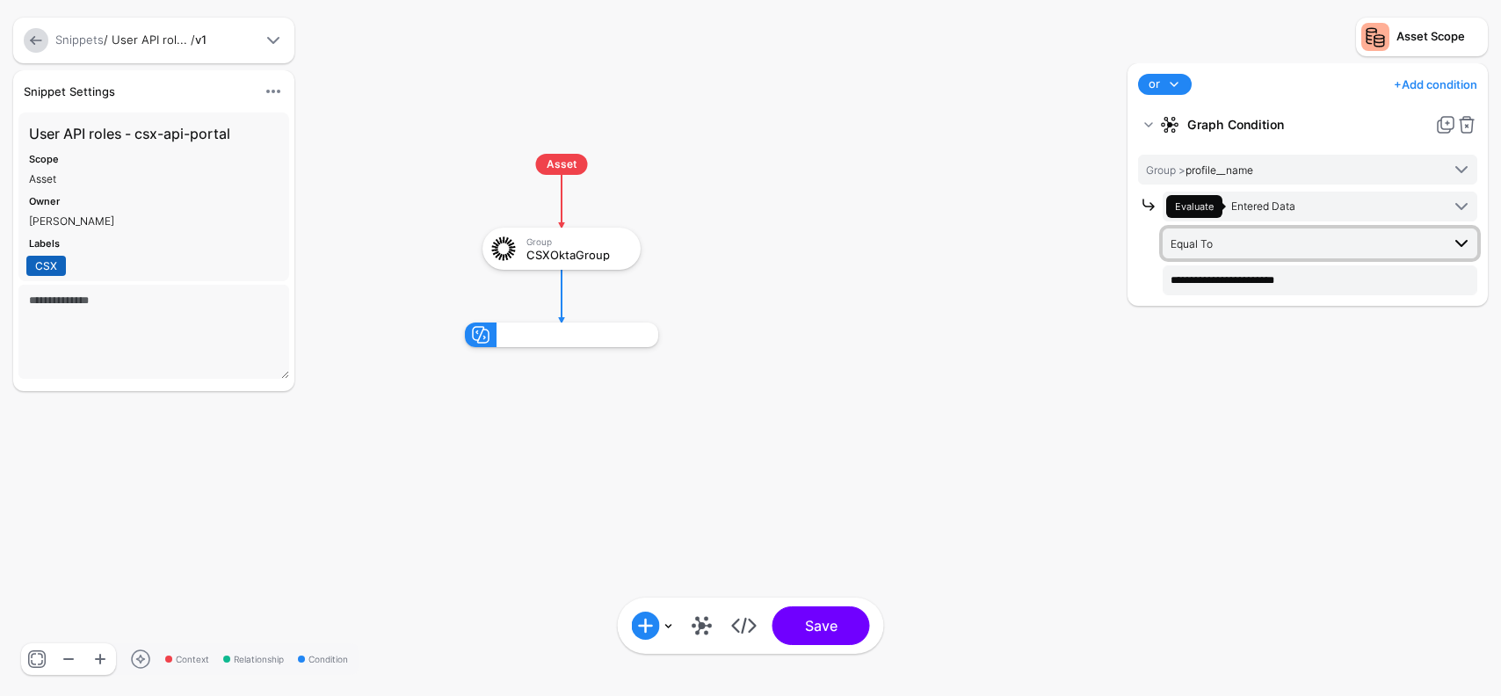
click at [1338, 240] on span "Equal To" at bounding box center [1306, 243] width 270 height 19
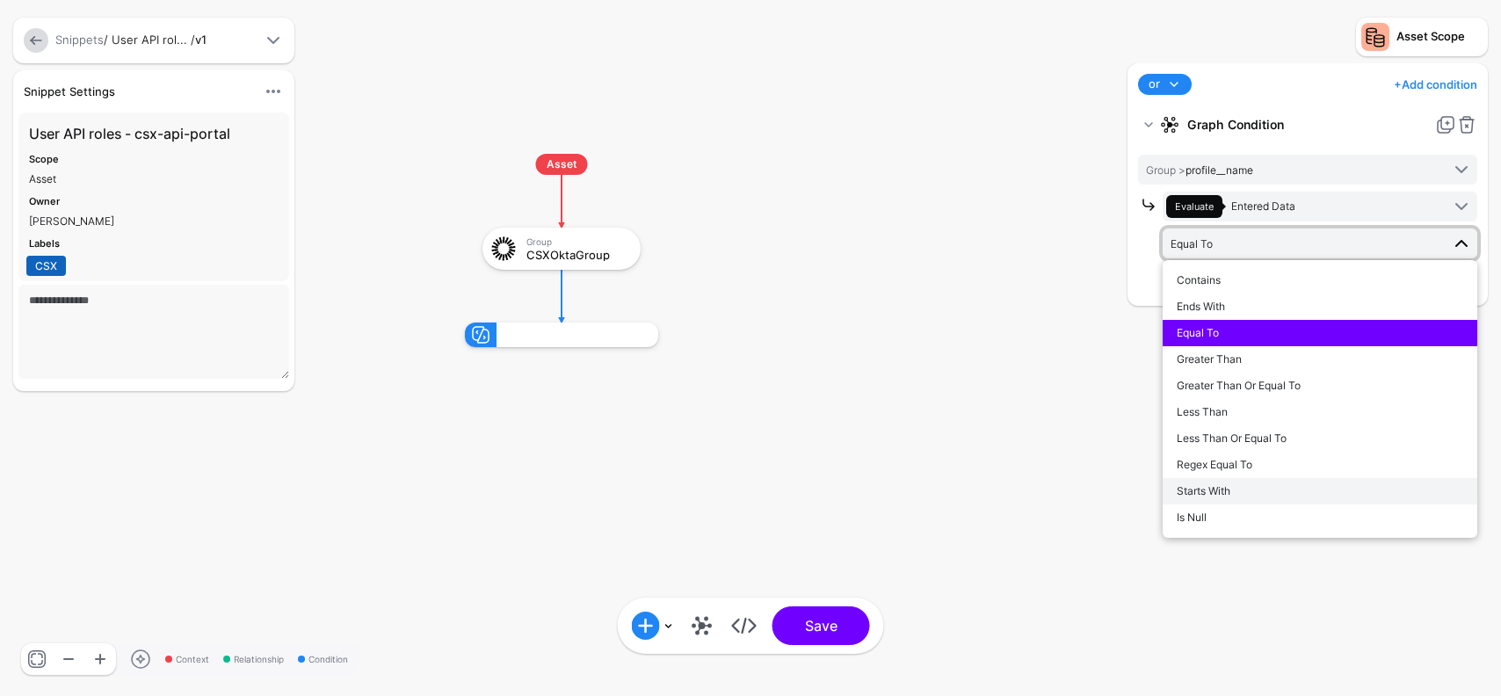
click at [1221, 486] on span "Starts With" at bounding box center [1204, 490] width 54 height 13
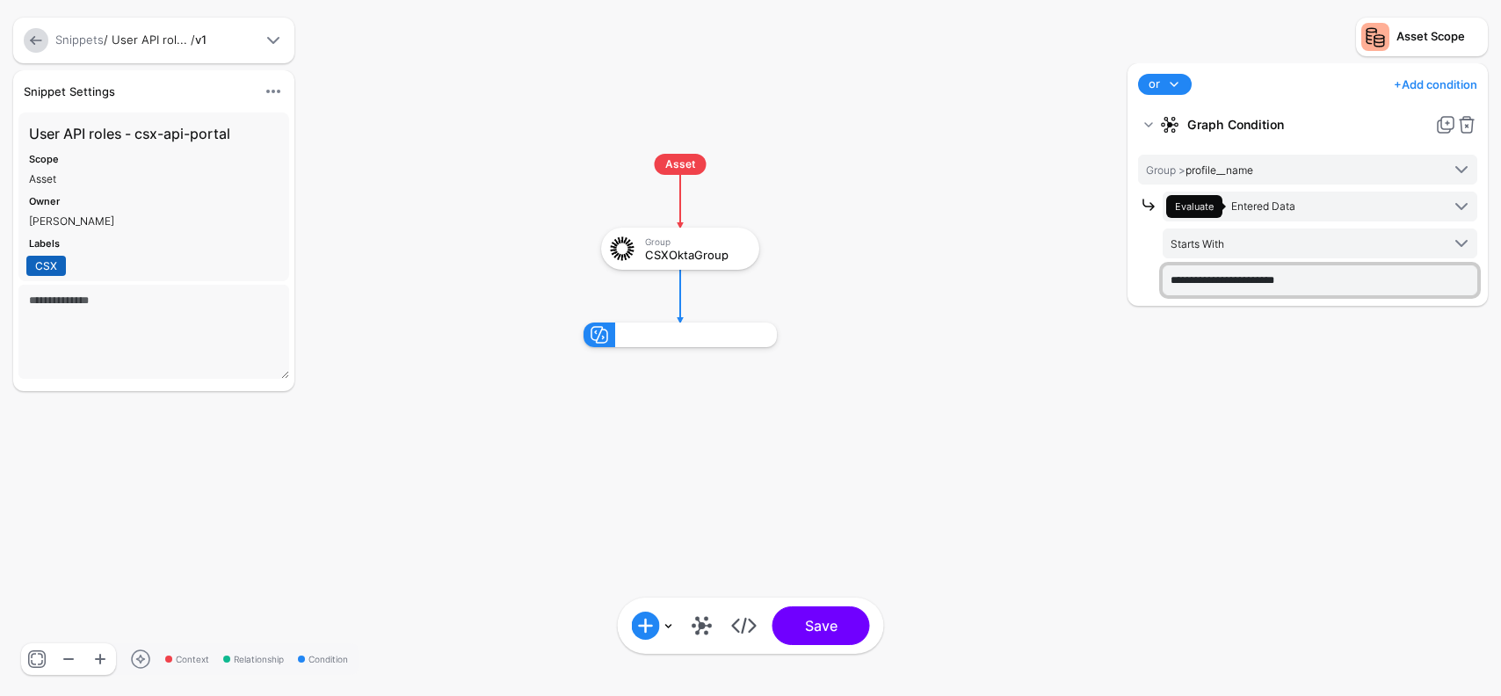
click at [1307, 281] on input "**********" at bounding box center [1320, 280] width 315 height 30
type input "**********"
click at [1348, 240] on span "Starts With" at bounding box center [1306, 243] width 270 height 19
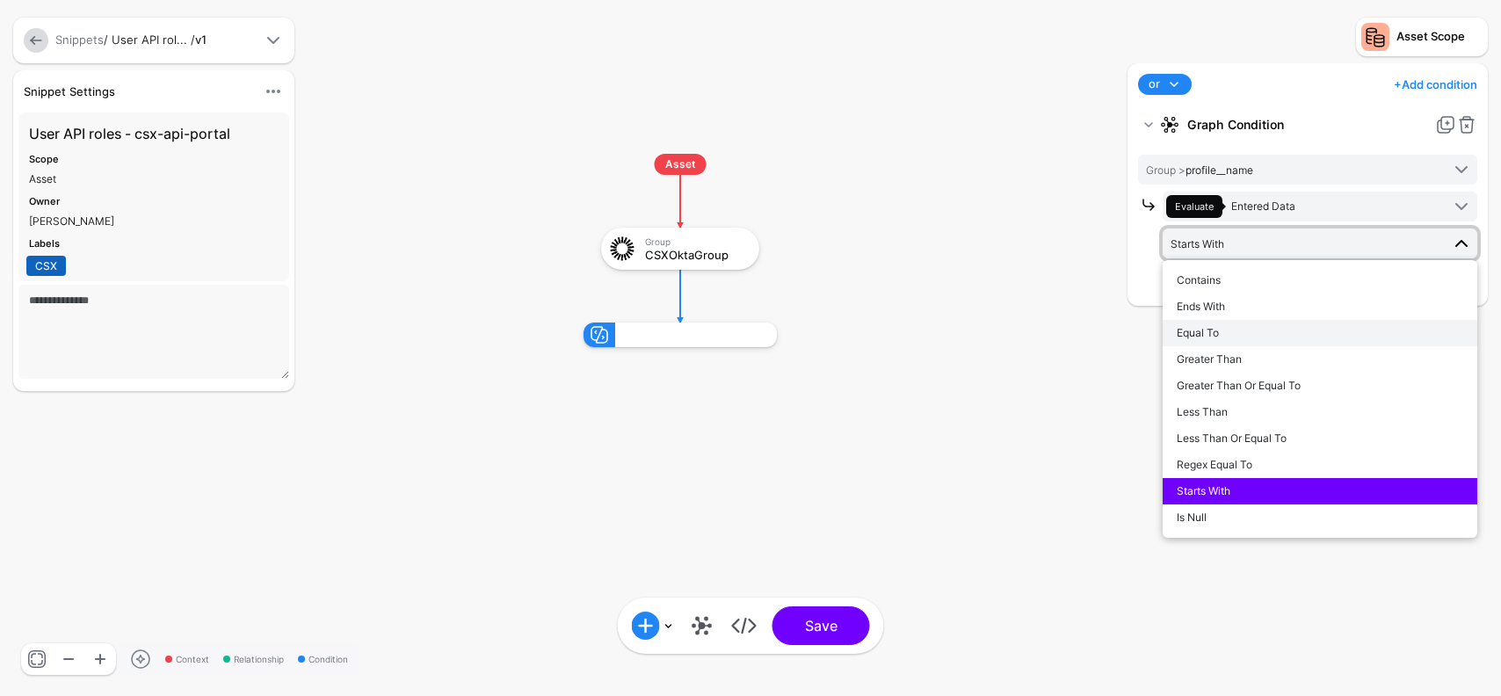
click at [1252, 329] on div "Equal To" at bounding box center [1320, 333] width 287 height 16
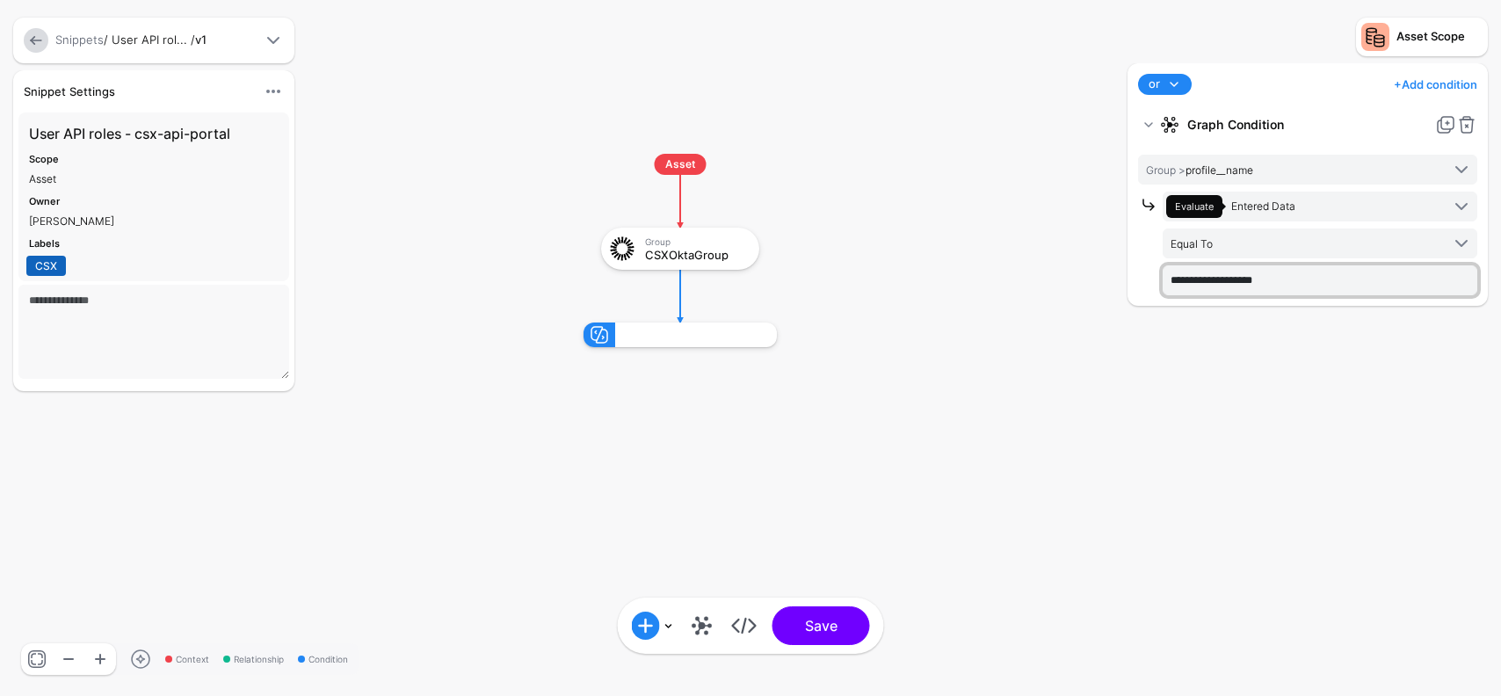
click at [1226, 271] on input "**********" at bounding box center [1320, 280] width 315 height 30
paste input "**********"
type input "**********"
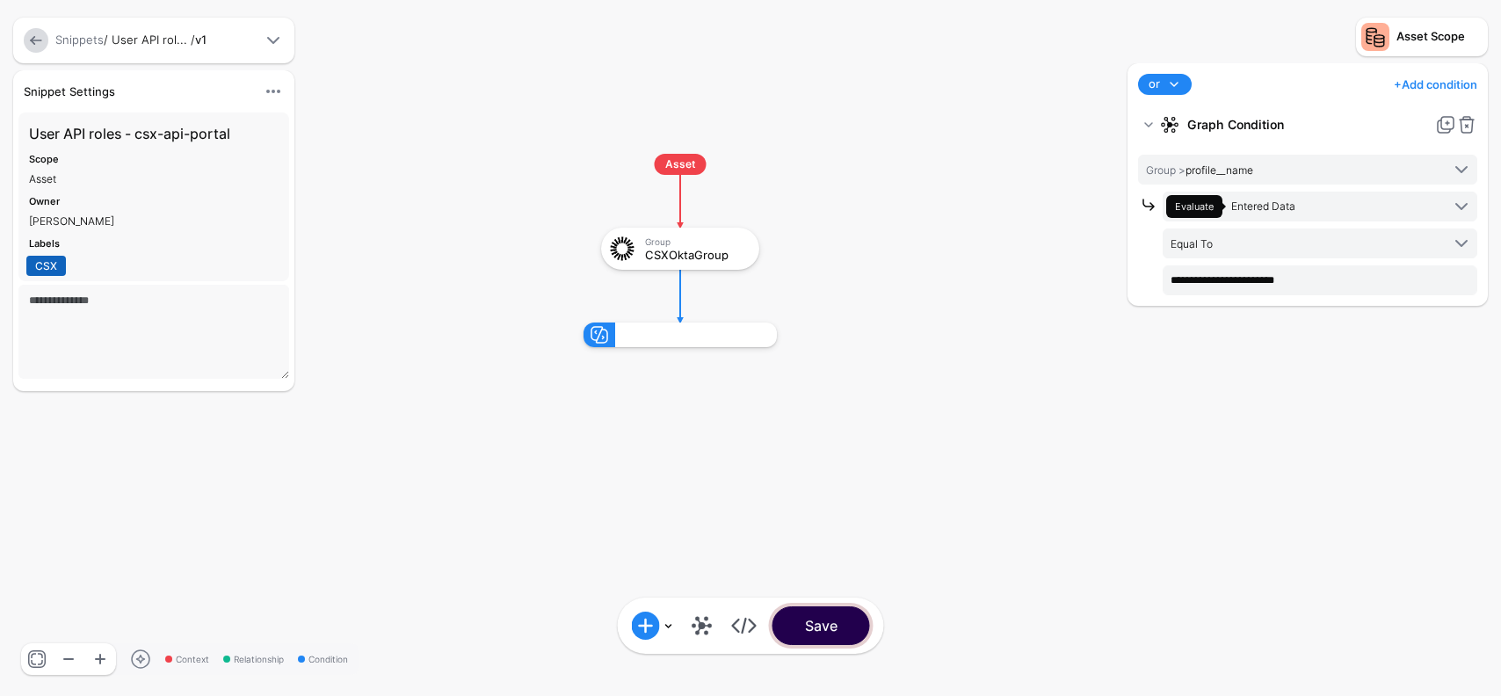
click at [853, 642] on button "Save" at bounding box center [822, 626] width 98 height 39
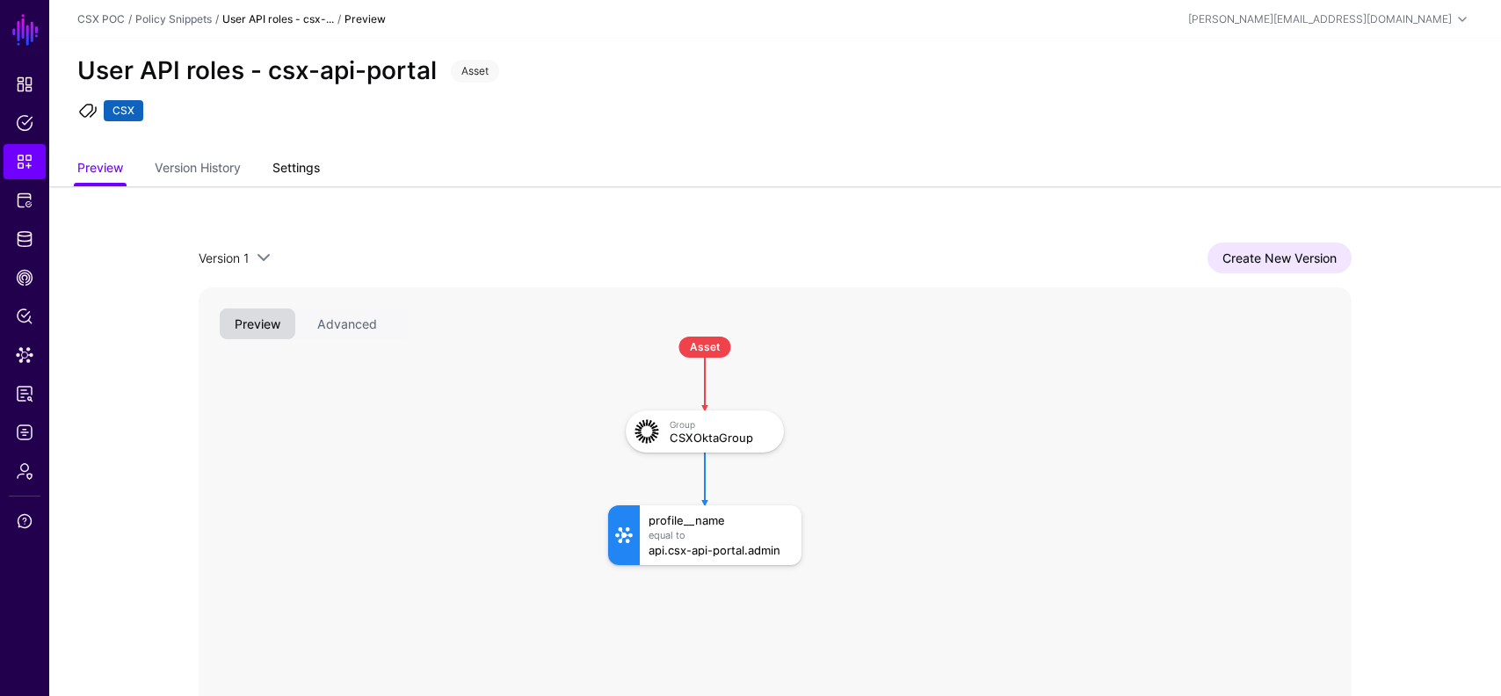
click at [303, 166] on link "Settings" at bounding box center [296, 169] width 47 height 33
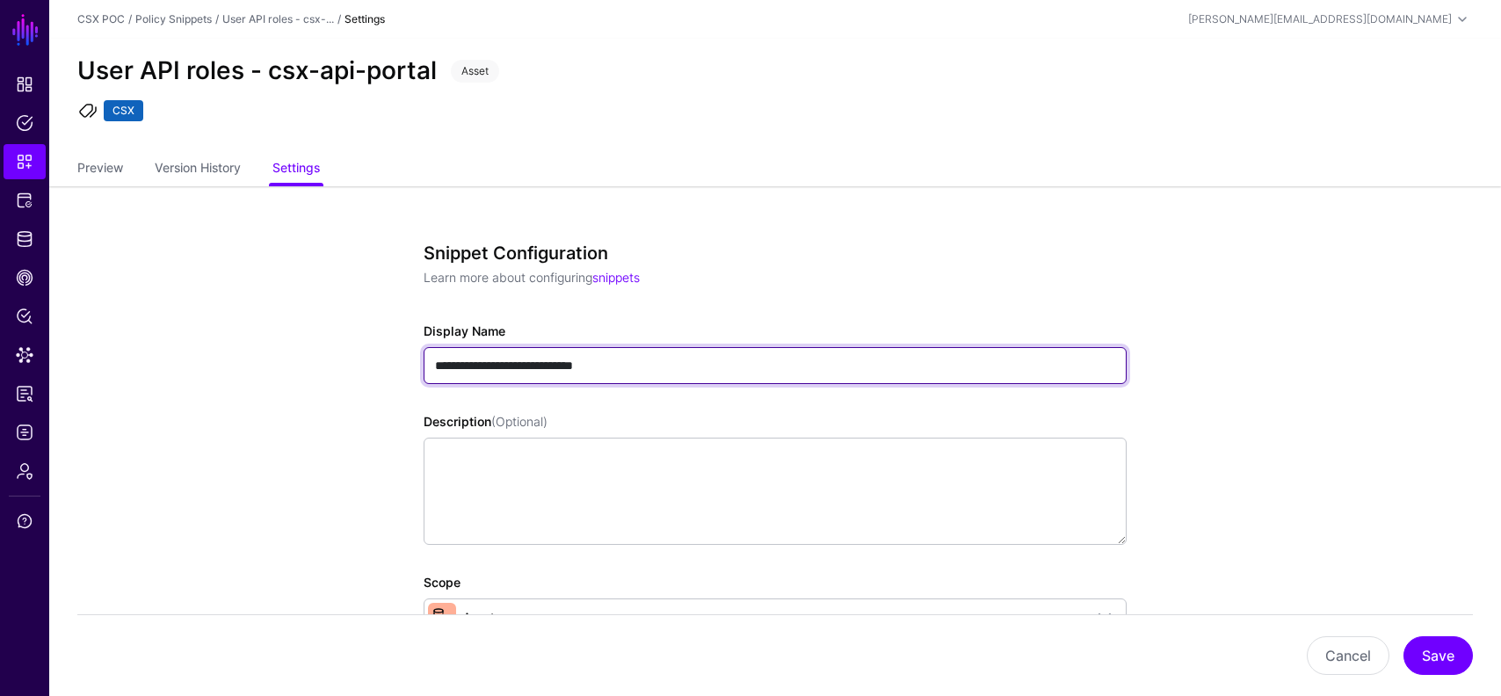
click at [601, 362] on input "**********" at bounding box center [775, 365] width 703 height 37
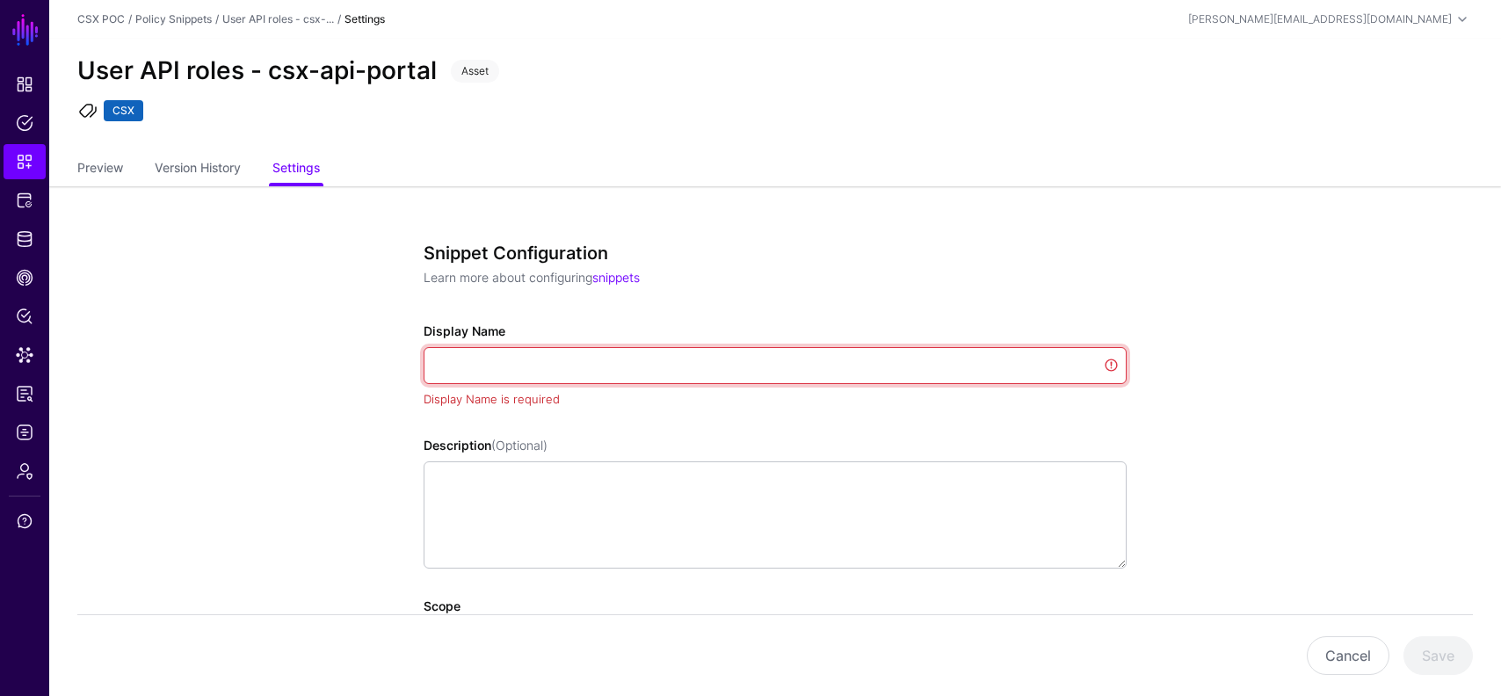
paste input "**********"
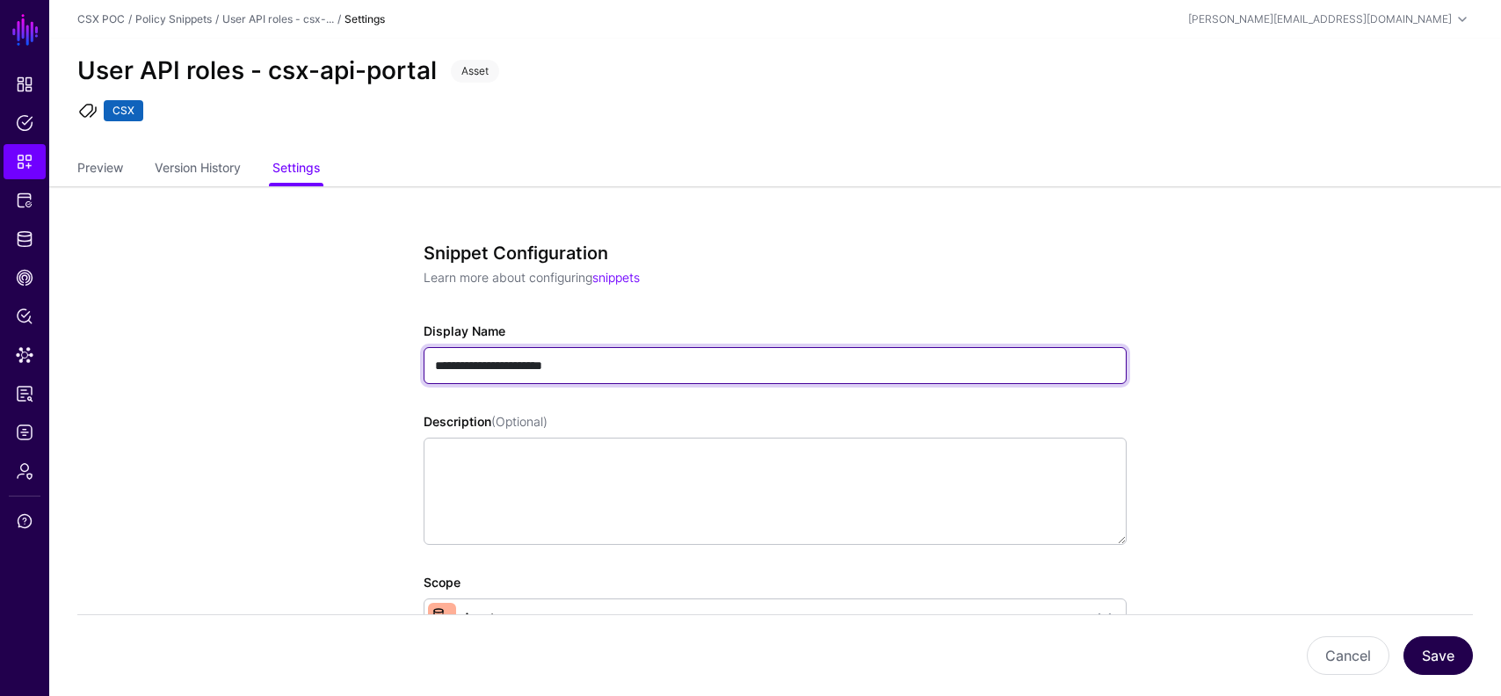
type input "**********"
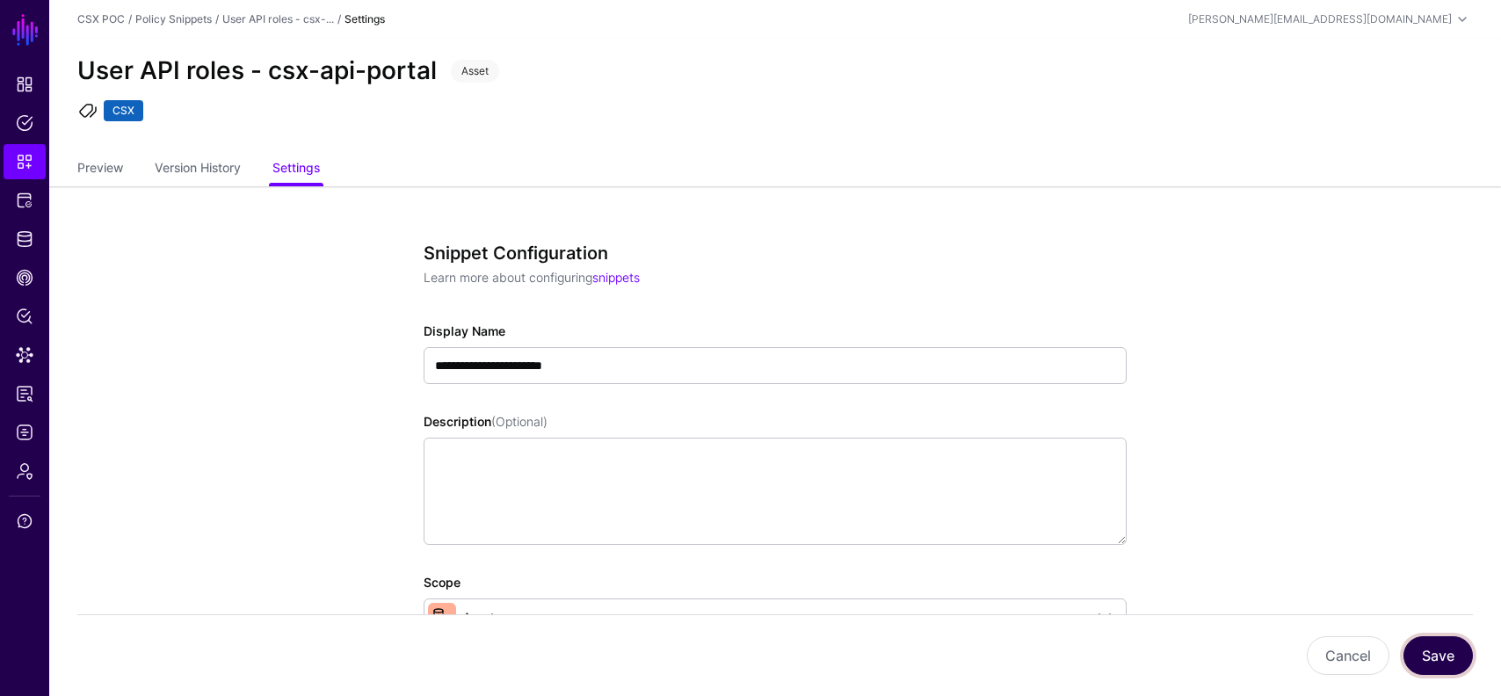
click at [1436, 651] on button "Save" at bounding box center [1438, 655] width 69 height 39
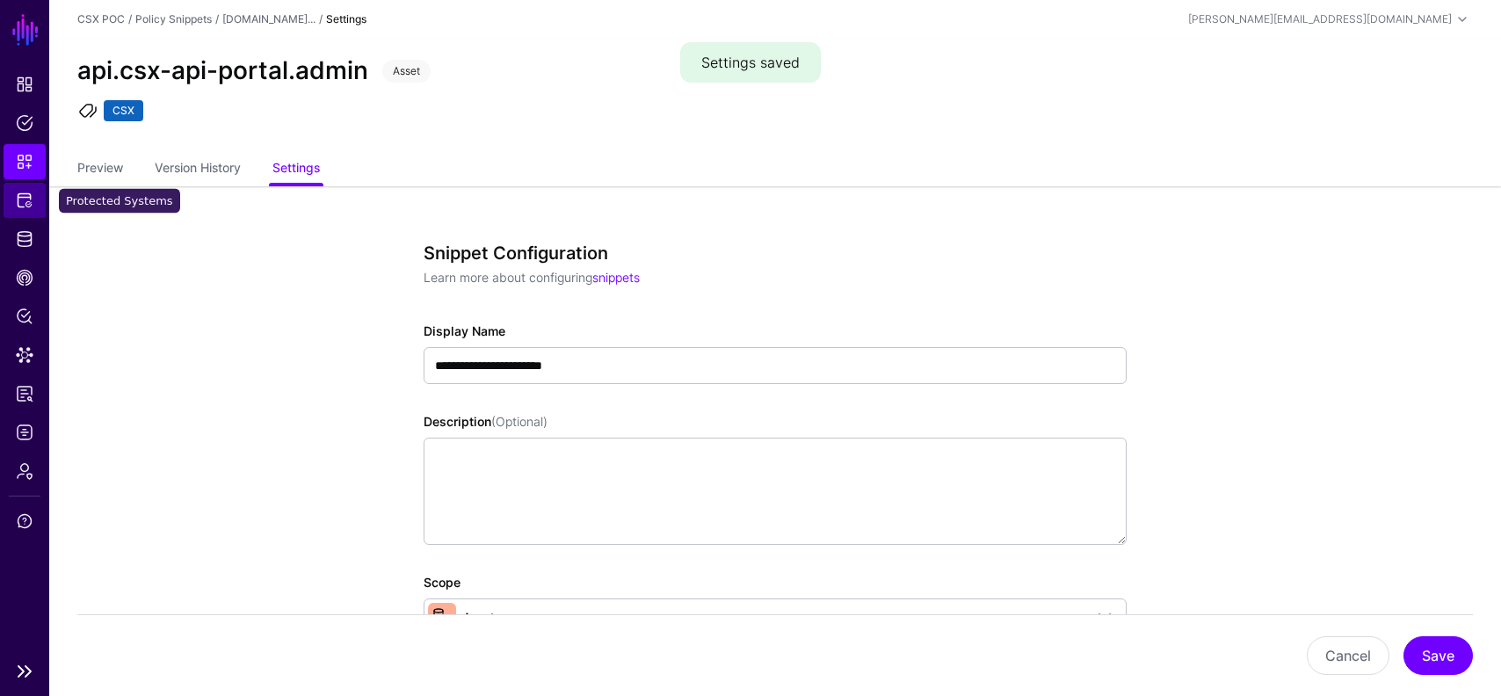
click at [21, 206] on span "Protected Systems" at bounding box center [25, 201] width 18 height 18
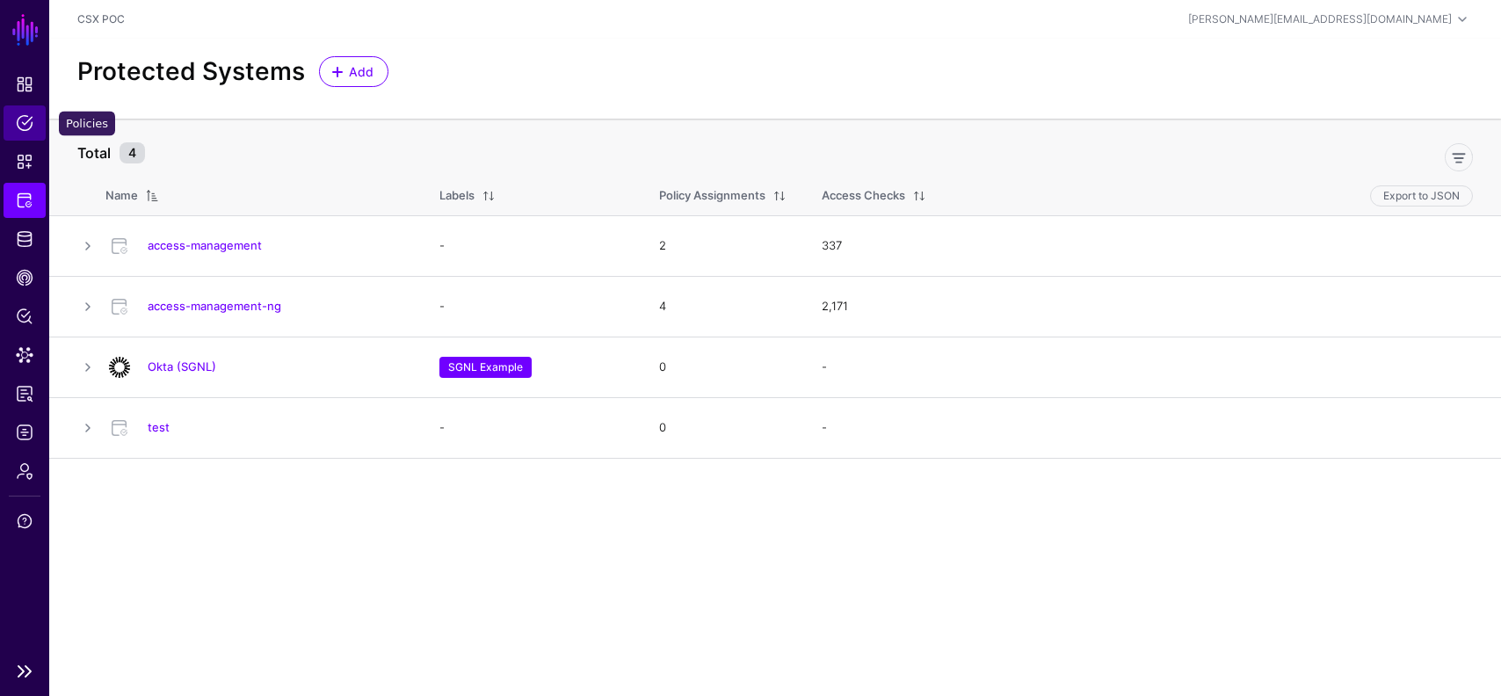
click at [24, 125] on span "Policies" at bounding box center [25, 123] width 18 height 18
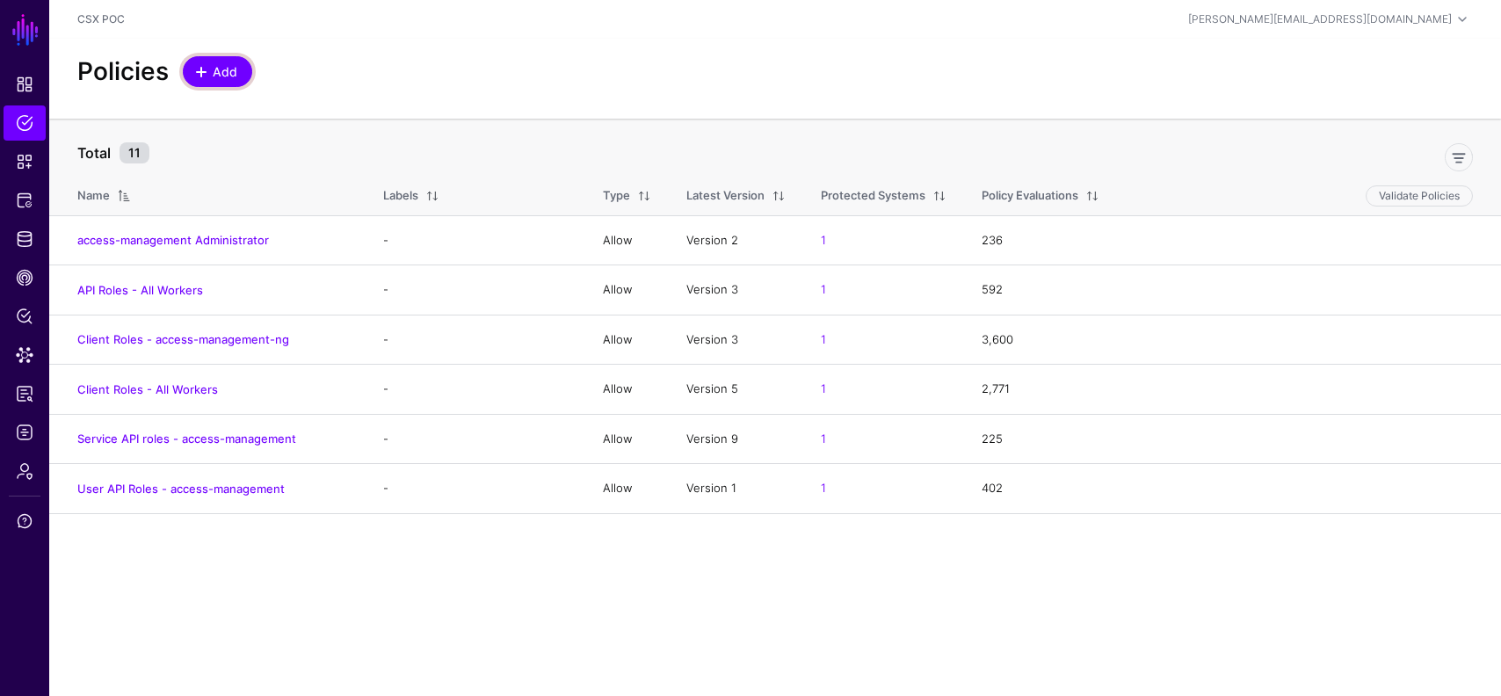
click at [213, 78] on span "Add" at bounding box center [225, 71] width 29 height 18
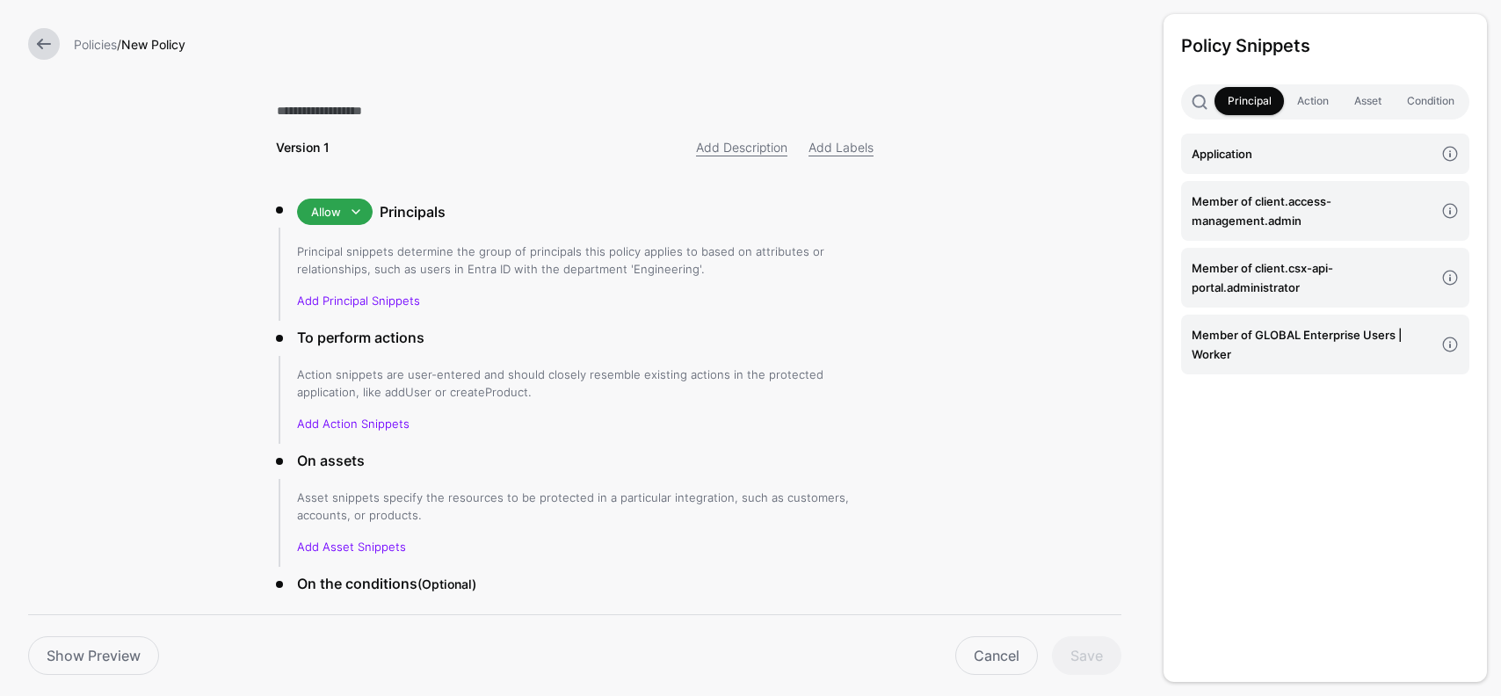
click at [49, 41] on link at bounding box center [44, 44] width 32 height 32
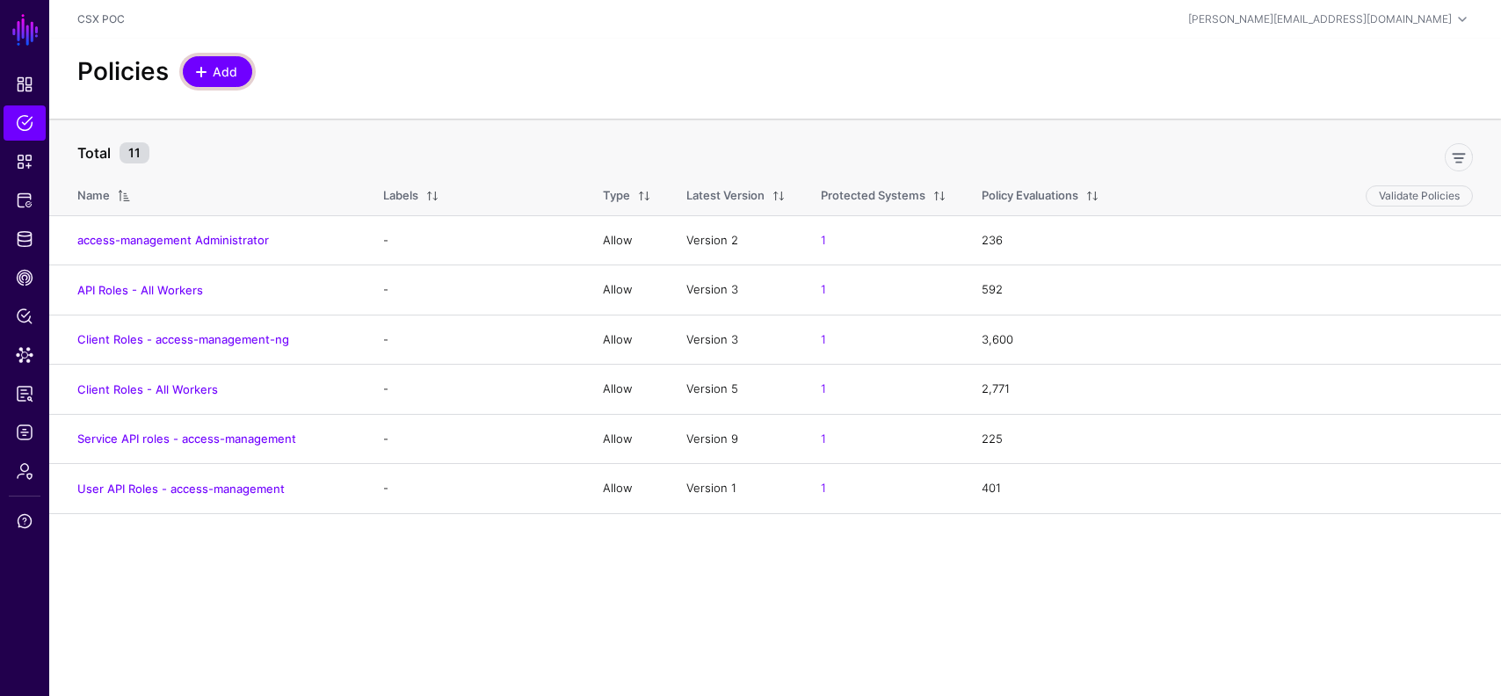
click at [211, 70] on span "Add" at bounding box center [225, 71] width 29 height 18
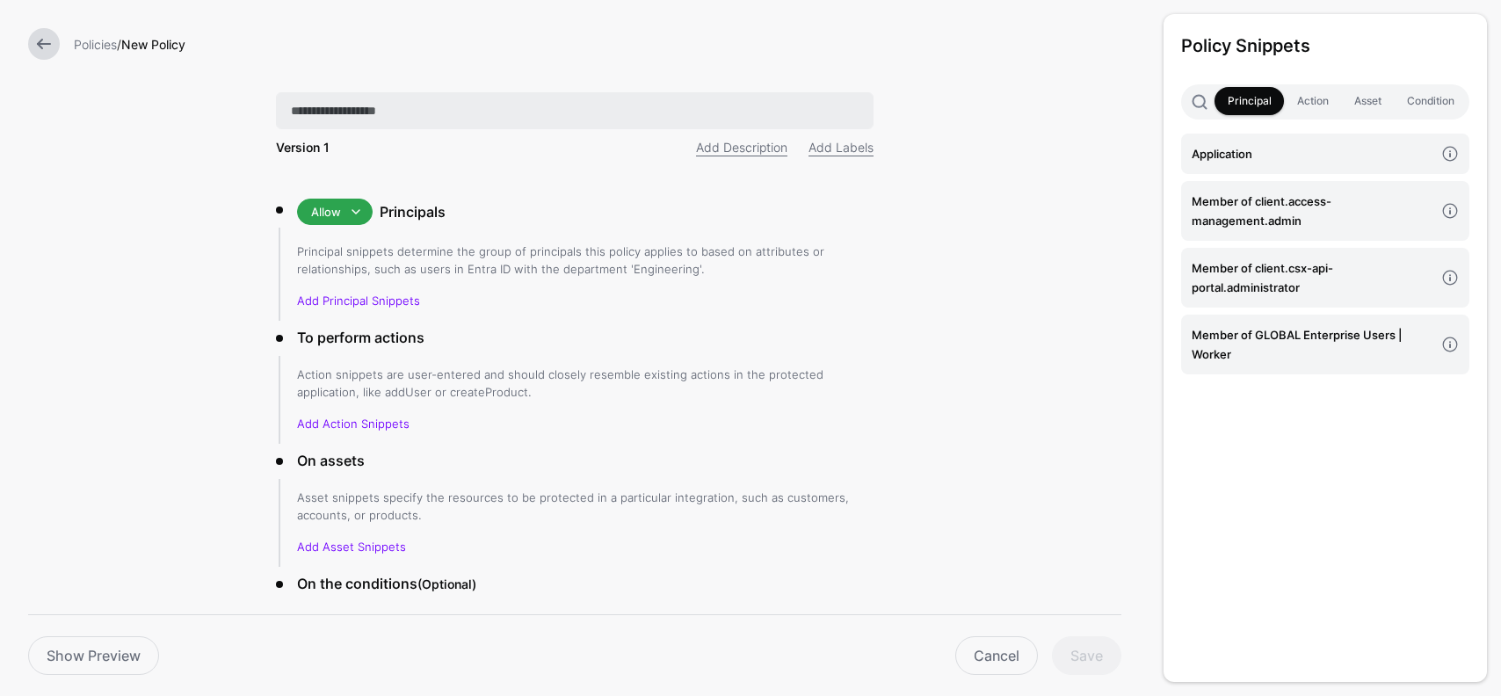
click at [437, 121] on input "text" at bounding box center [575, 110] width 598 height 37
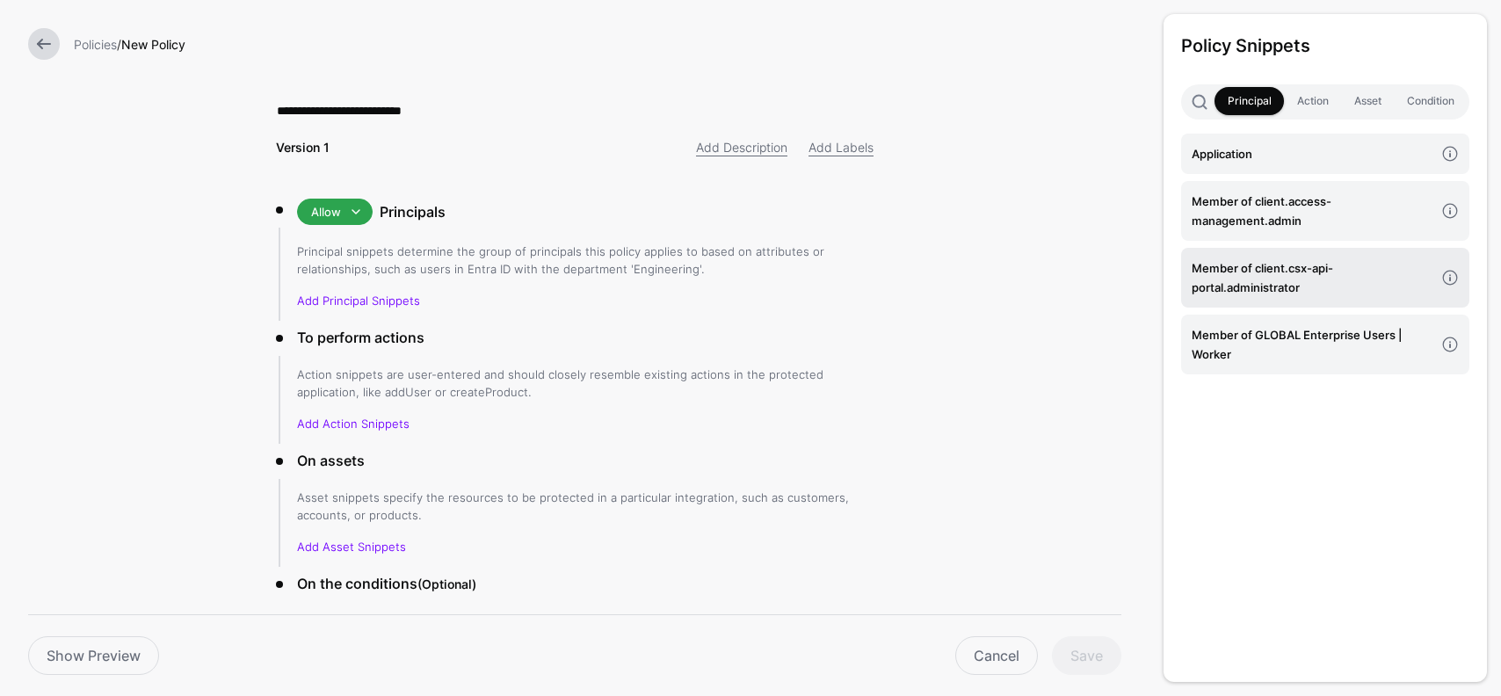
type input "**********"
click at [1314, 272] on h4 "Member of client.csx-api-portal.administrator" at bounding box center [1313, 277] width 243 height 39
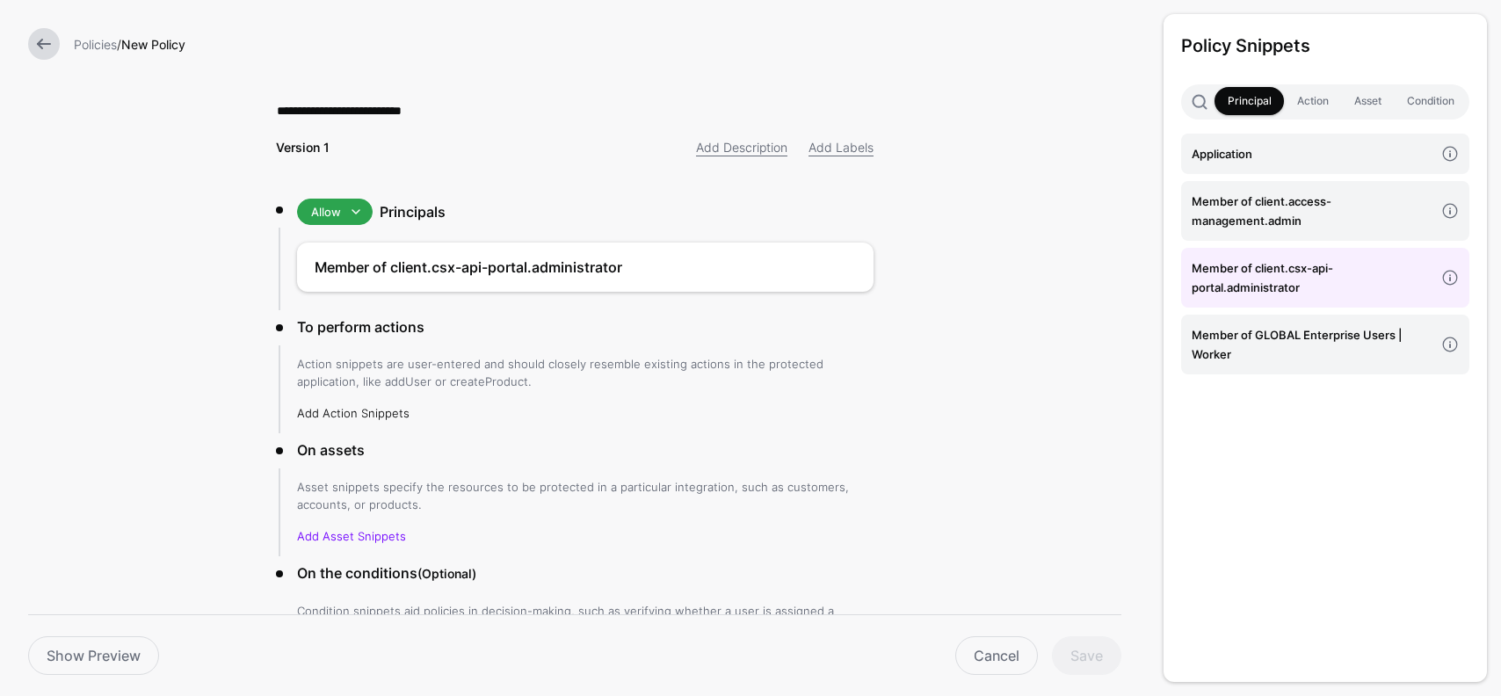
click at [375, 410] on link "Add Action Snippets" at bounding box center [353, 413] width 113 height 14
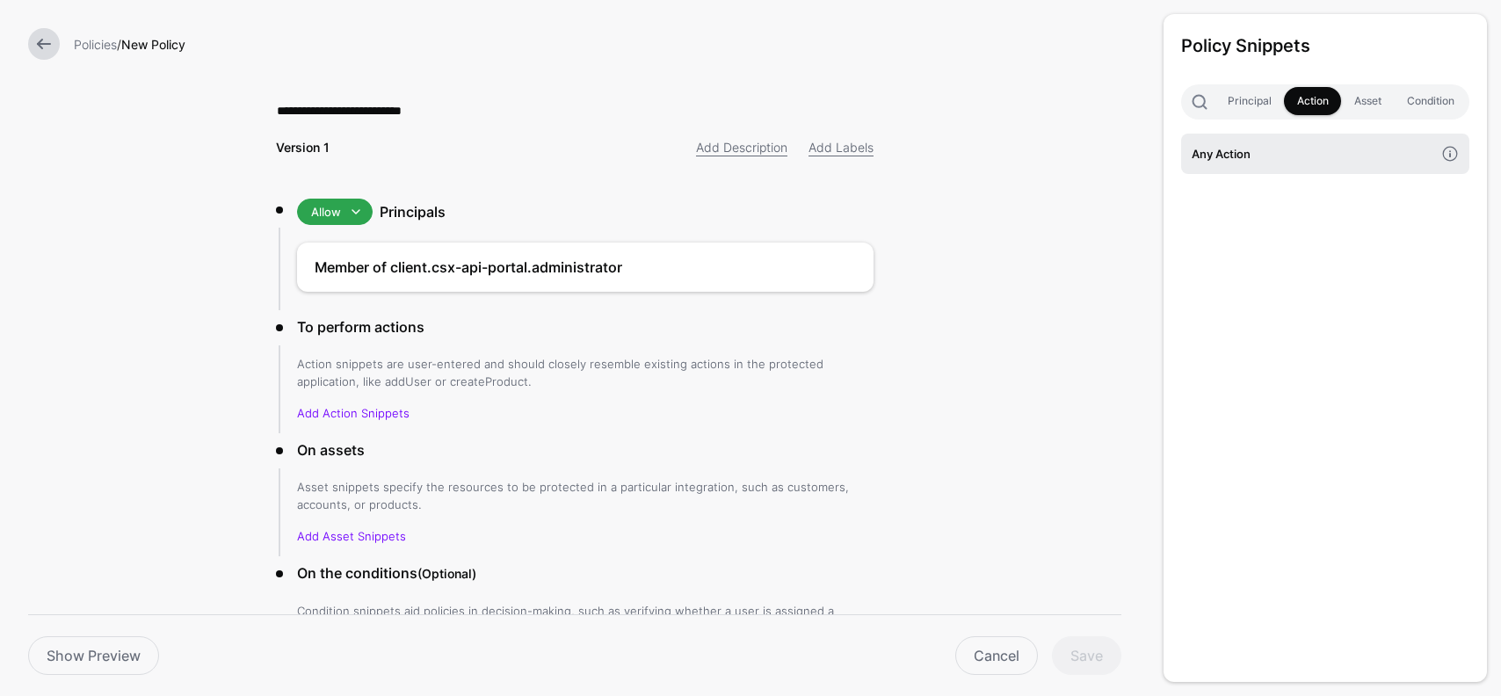
click at [1236, 158] on h4 "Any Action" at bounding box center [1313, 153] width 243 height 19
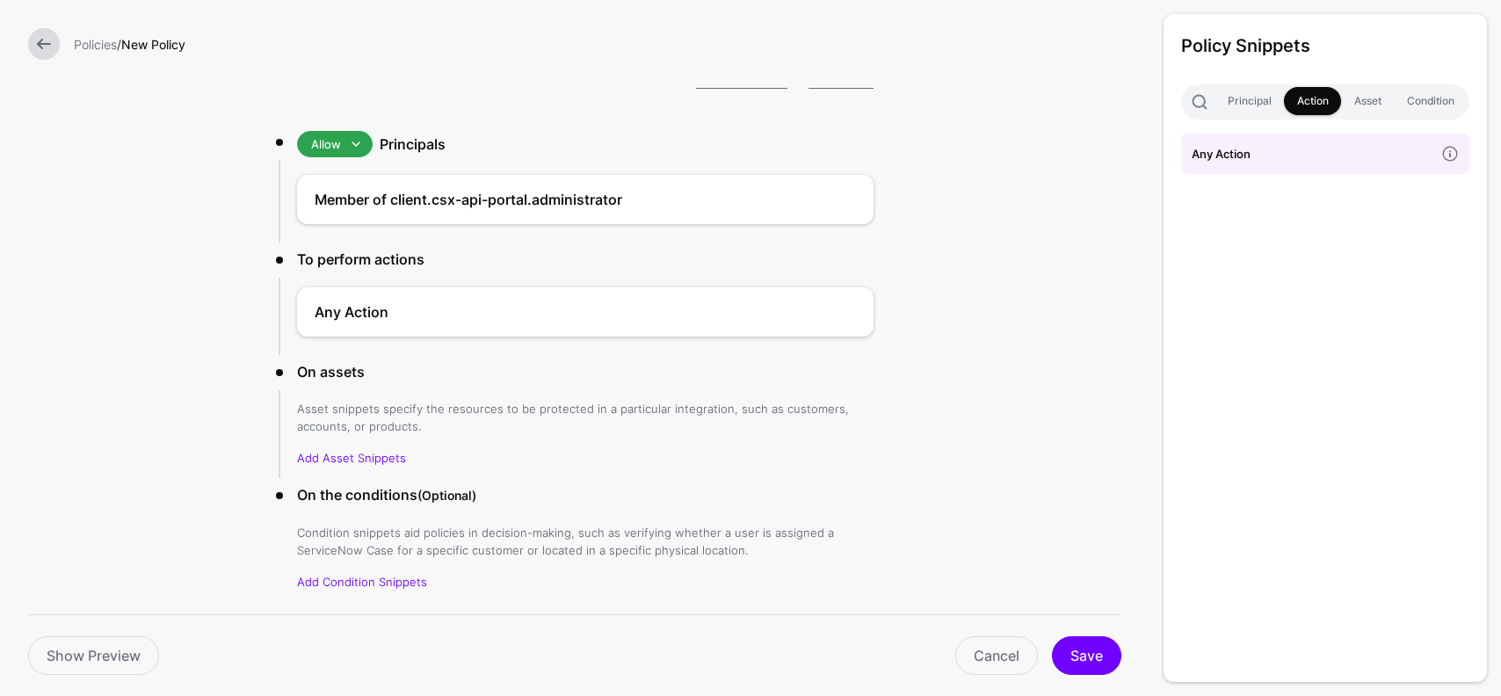
scroll to position [124, 0]
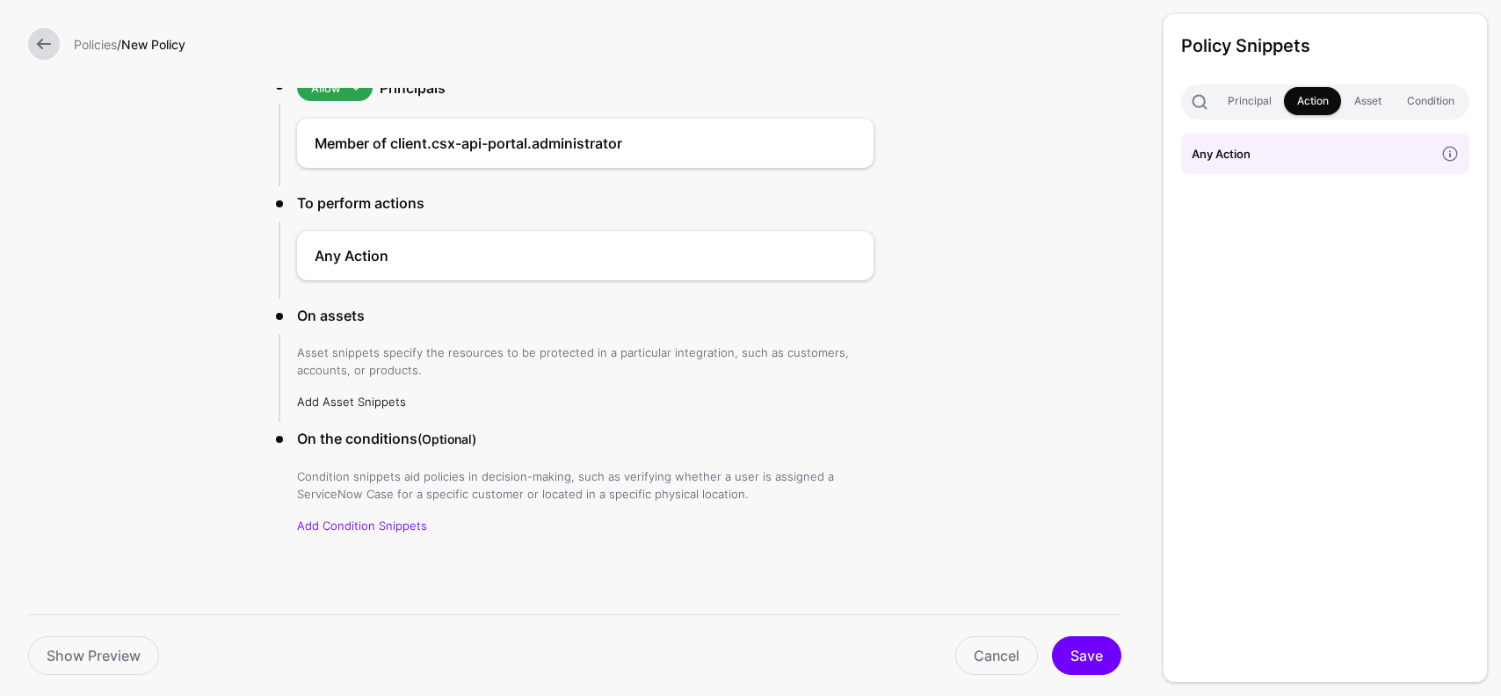
click at [383, 397] on link "Add Asset Snippets" at bounding box center [351, 402] width 109 height 14
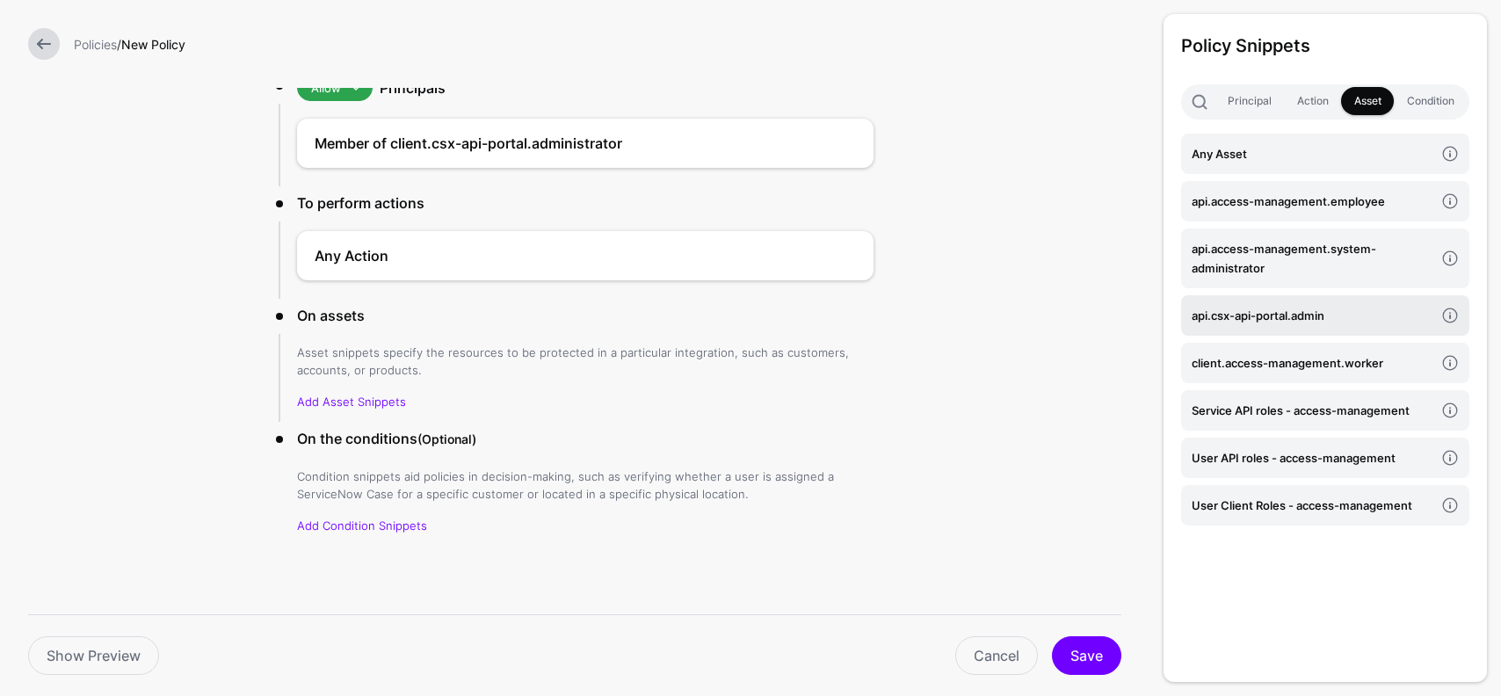
click at [1301, 316] on h4 "api.csx-api-portal.admin" at bounding box center [1313, 315] width 243 height 19
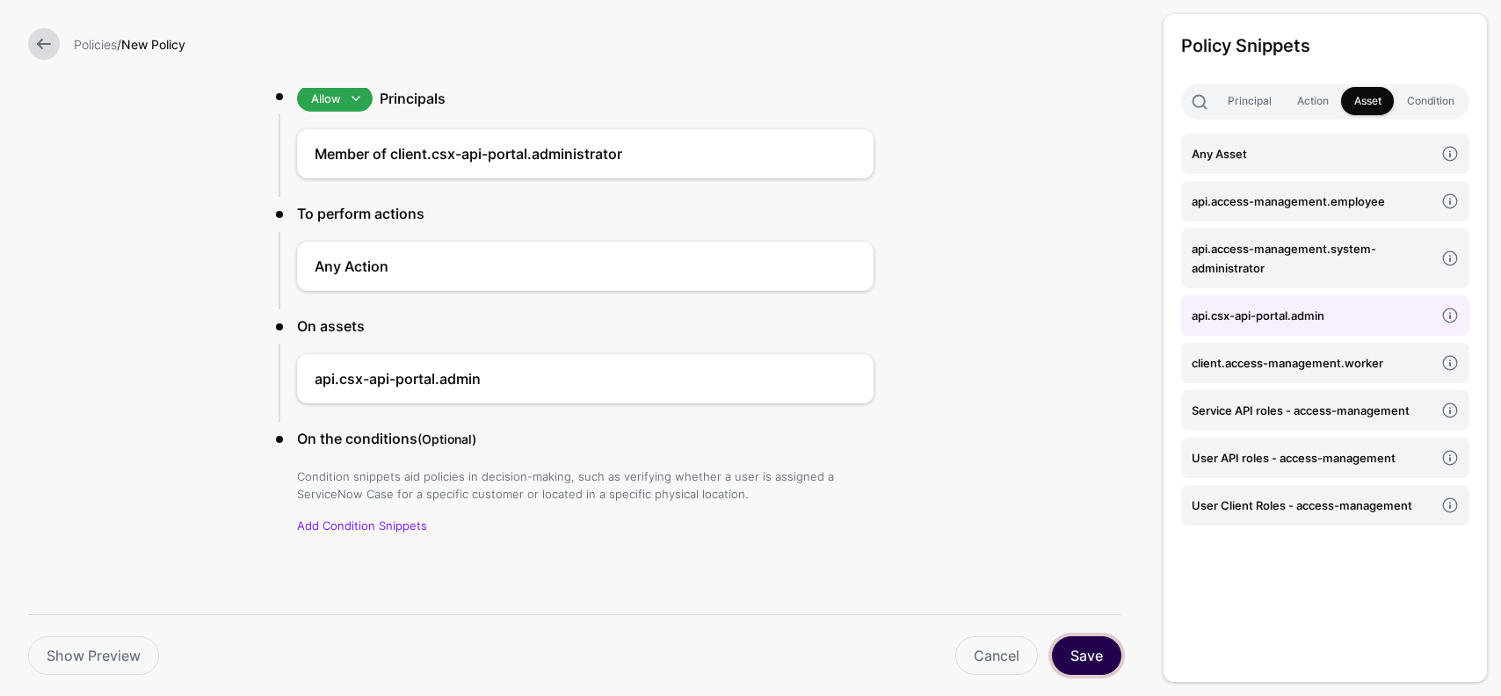
click at [1106, 649] on button "Save" at bounding box center [1086, 655] width 69 height 39
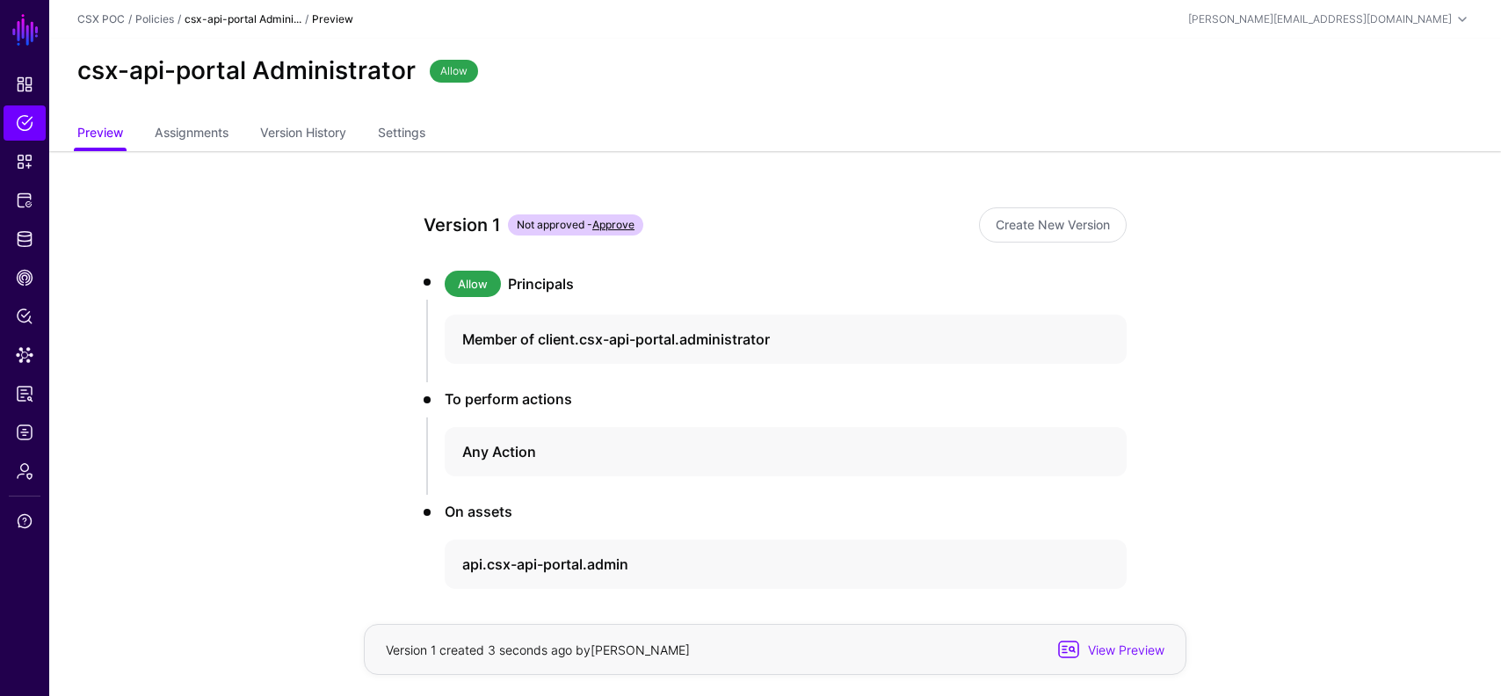
click at [620, 228] on link "Approve" at bounding box center [614, 224] width 42 height 13
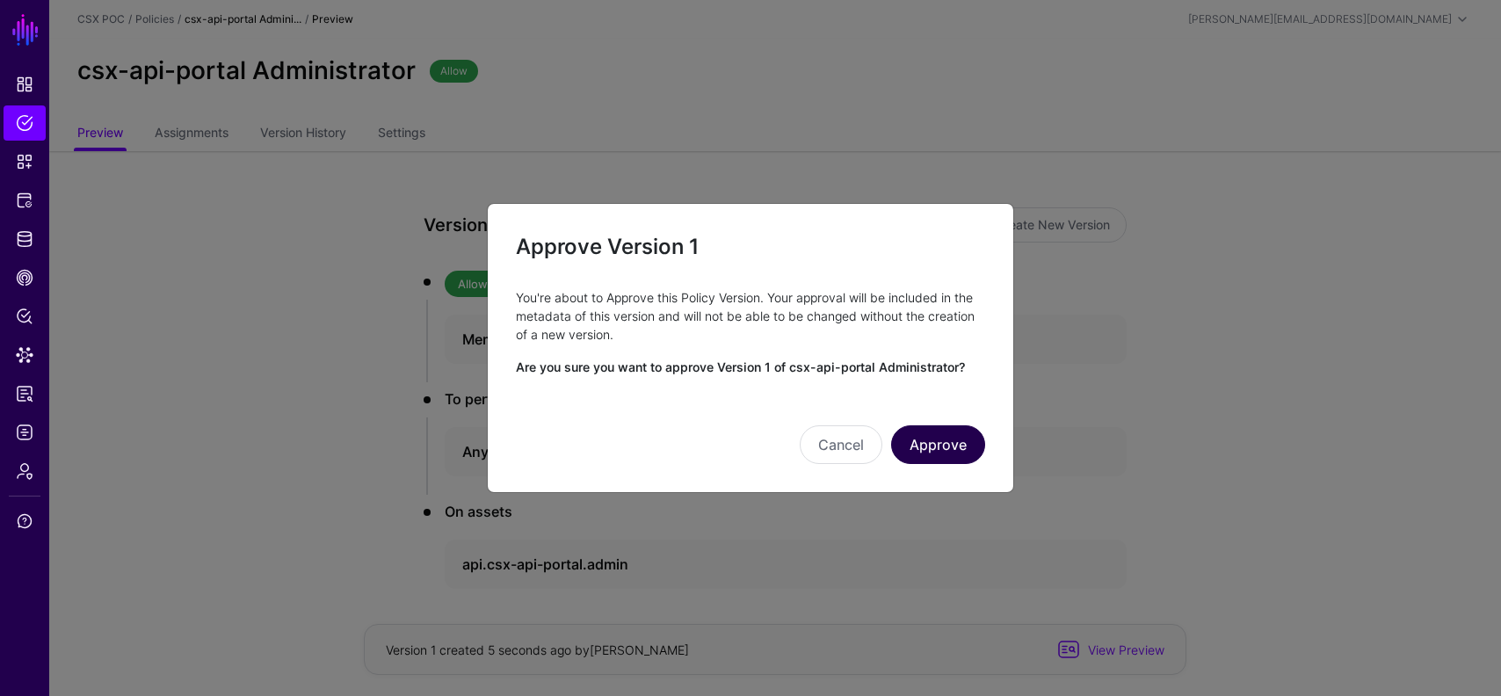
click at [967, 446] on button "Approve" at bounding box center [938, 444] width 94 height 39
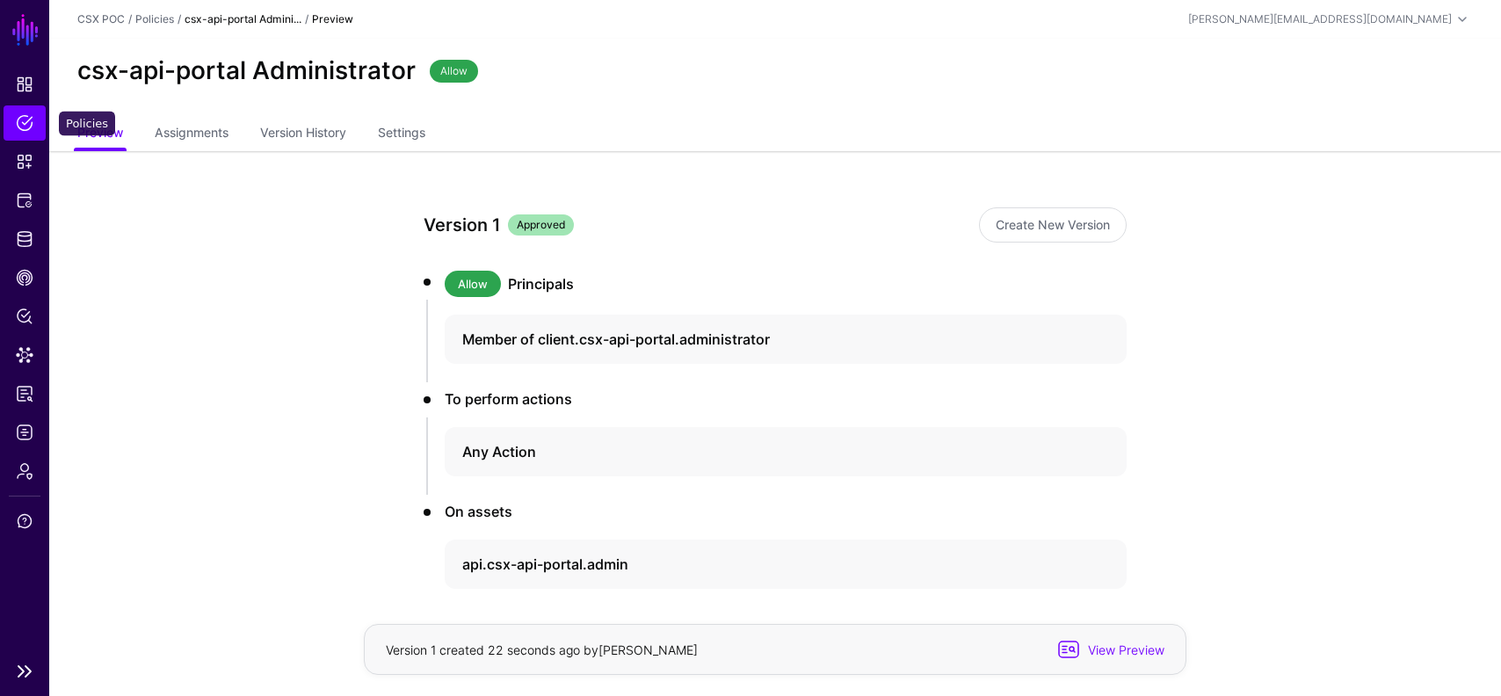
click at [20, 120] on span "Policies" at bounding box center [25, 123] width 18 height 18
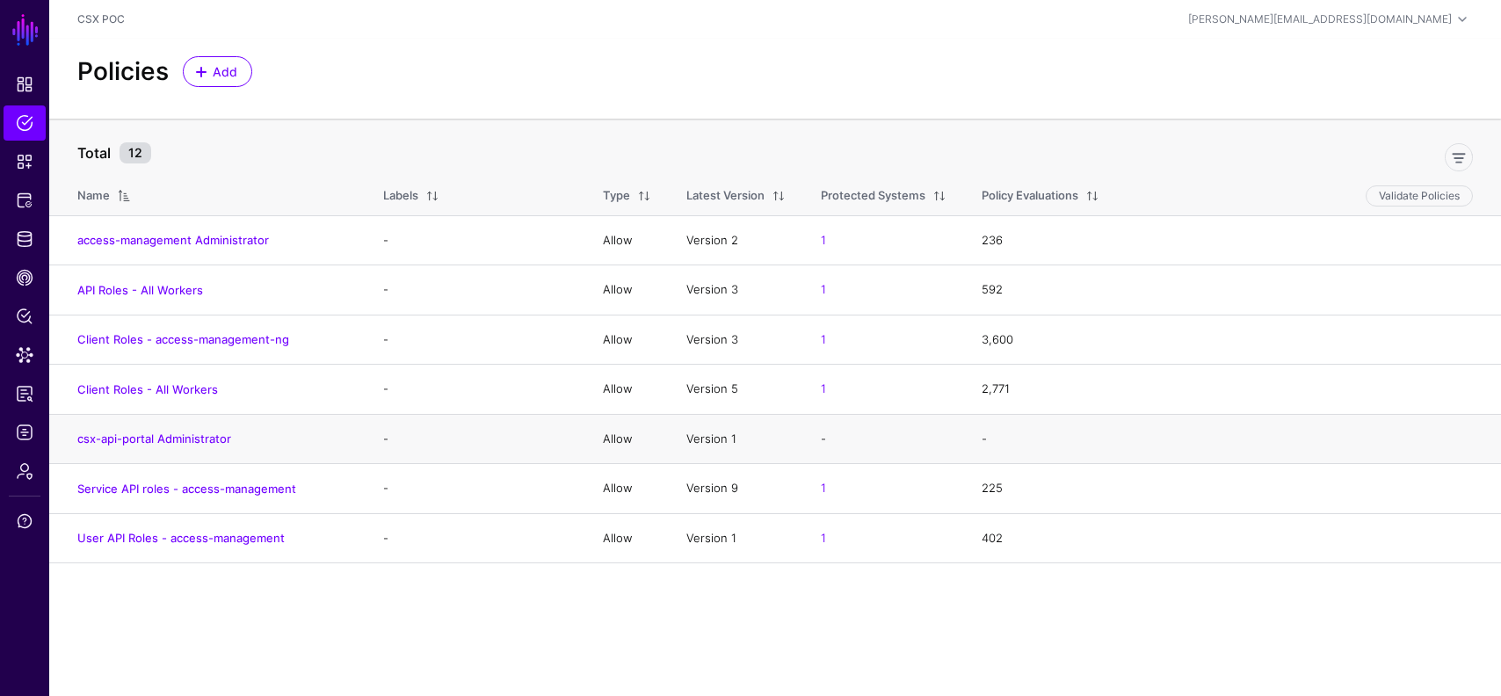
drag, startPoint x: 253, startPoint y: 434, endPoint x: 63, endPoint y: 433, distance: 189.9
click at [63, 433] on td "csx-api-portal Administrator" at bounding box center [207, 439] width 316 height 50
copy link "csx-api-portal Administrator"
click at [235, 71] on span "Add" at bounding box center [225, 71] width 29 height 18
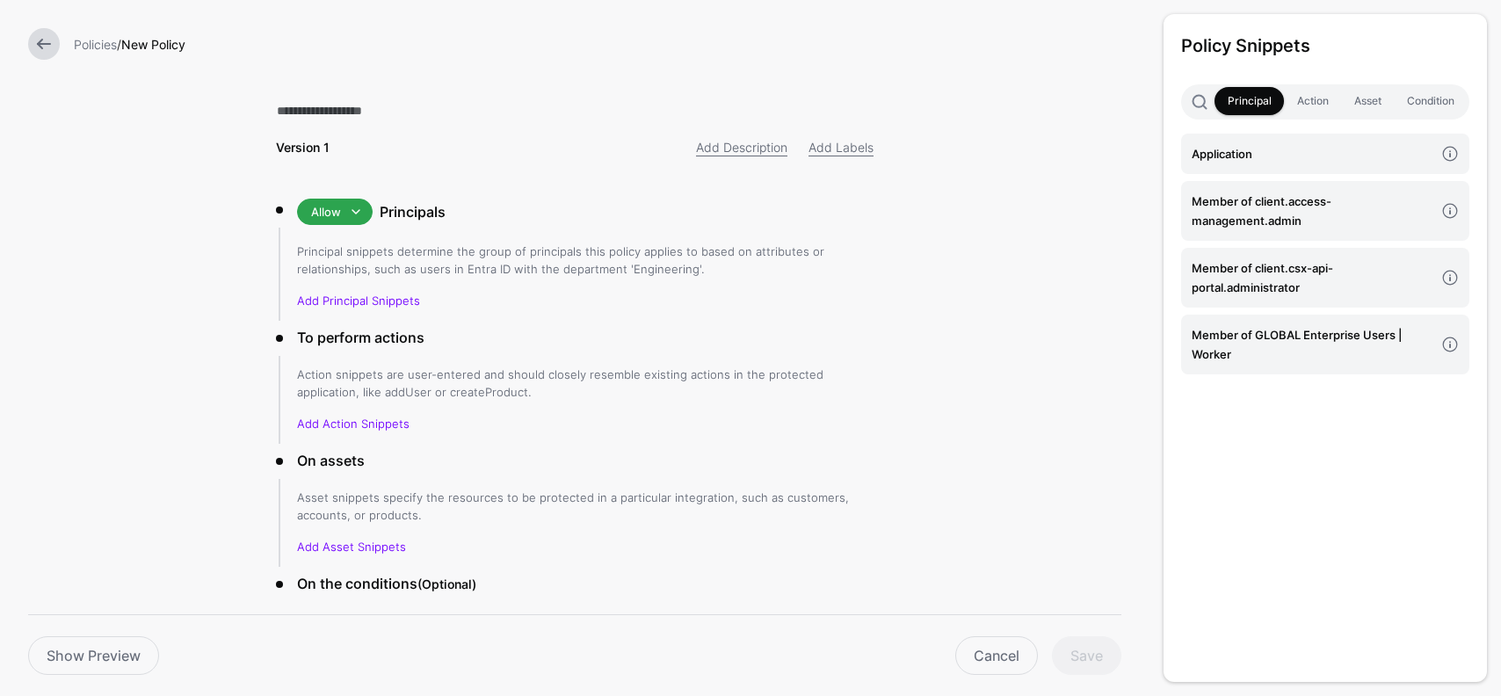
click at [57, 52] on div at bounding box center [44, 44] width 46 height 32
click at [43, 44] on link at bounding box center [44, 44] width 32 height 32
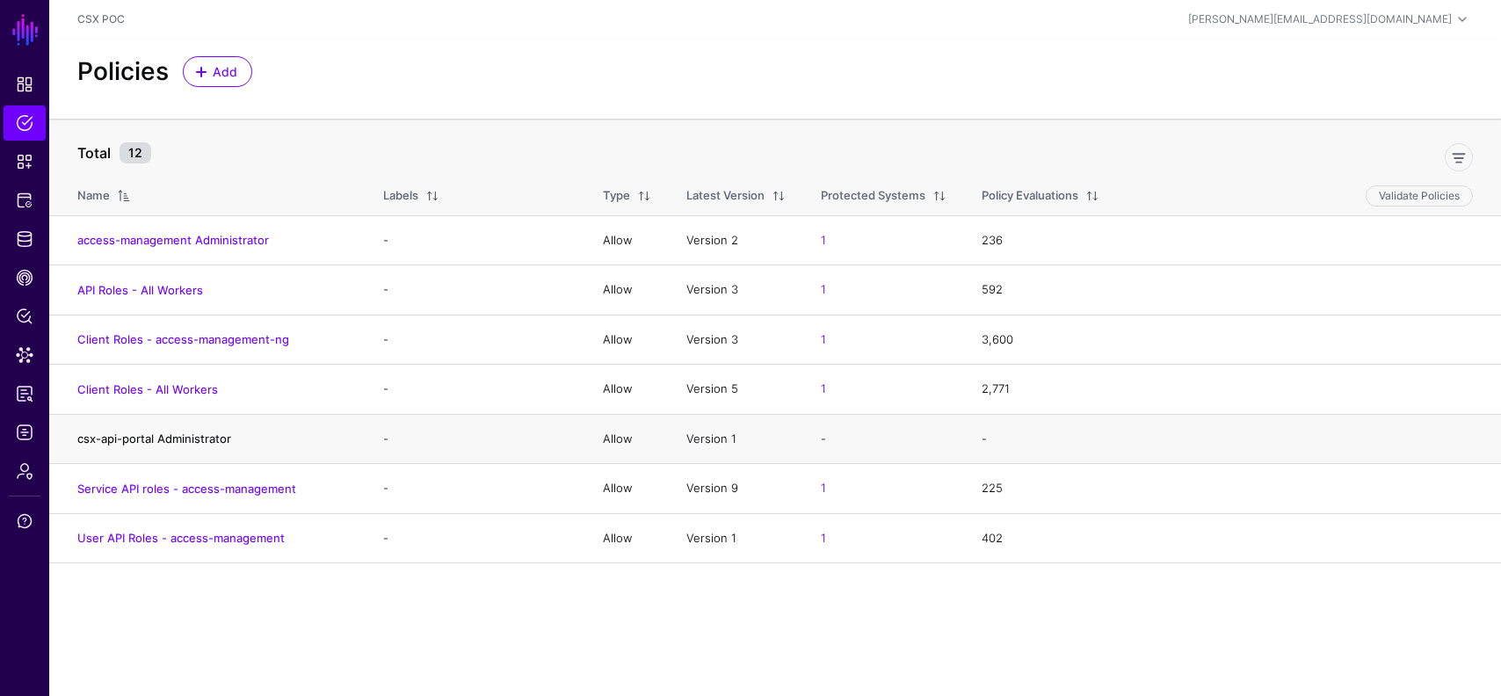
click at [207, 440] on link "csx-api-portal Administrator" at bounding box center [154, 439] width 154 height 14
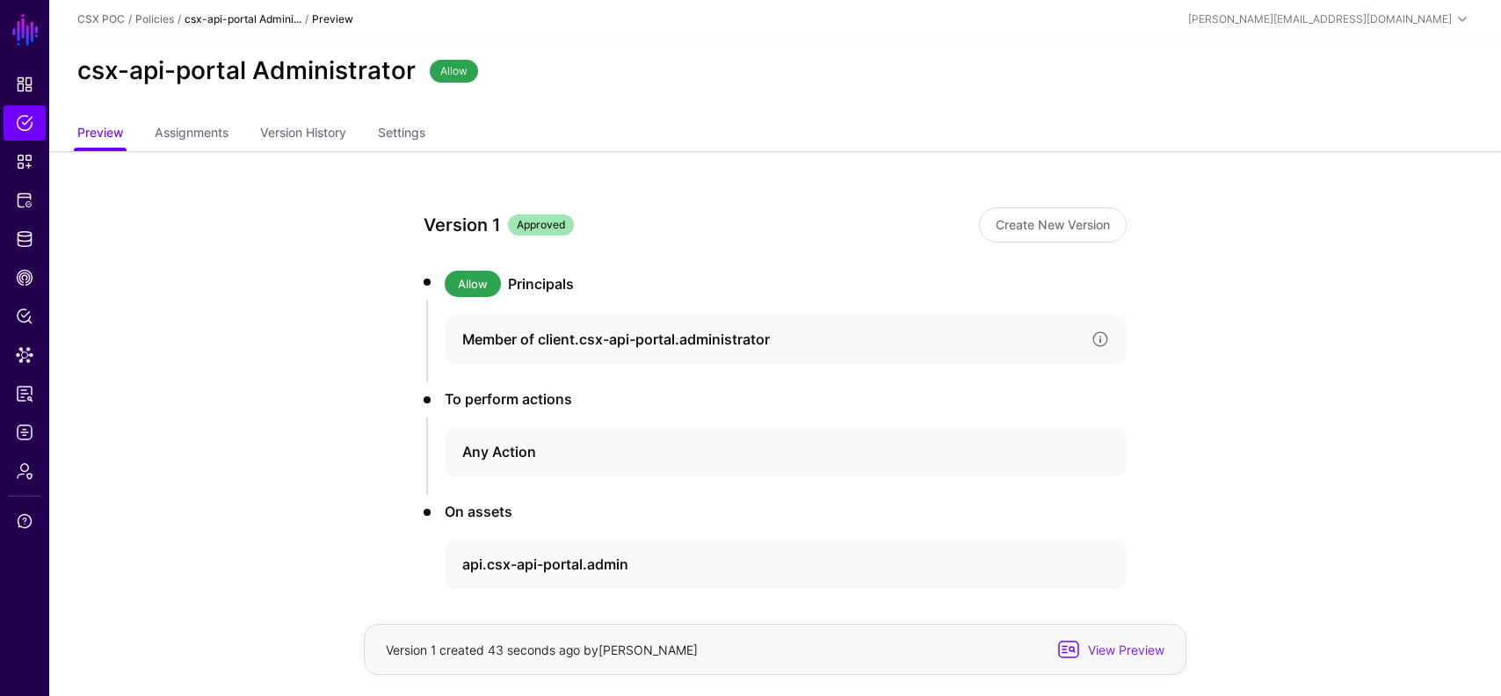
scroll to position [72, 0]
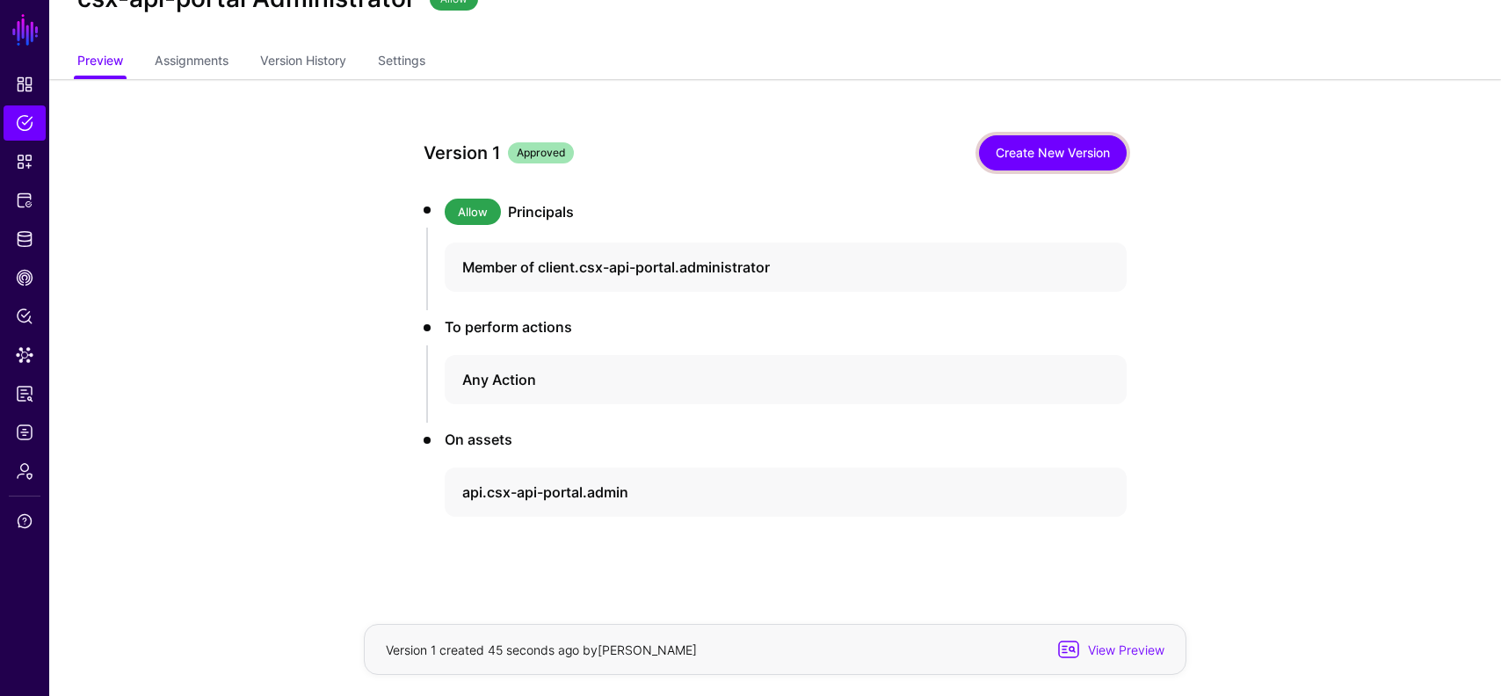
click at [1036, 144] on link "Create New Version" at bounding box center [1053, 152] width 148 height 35
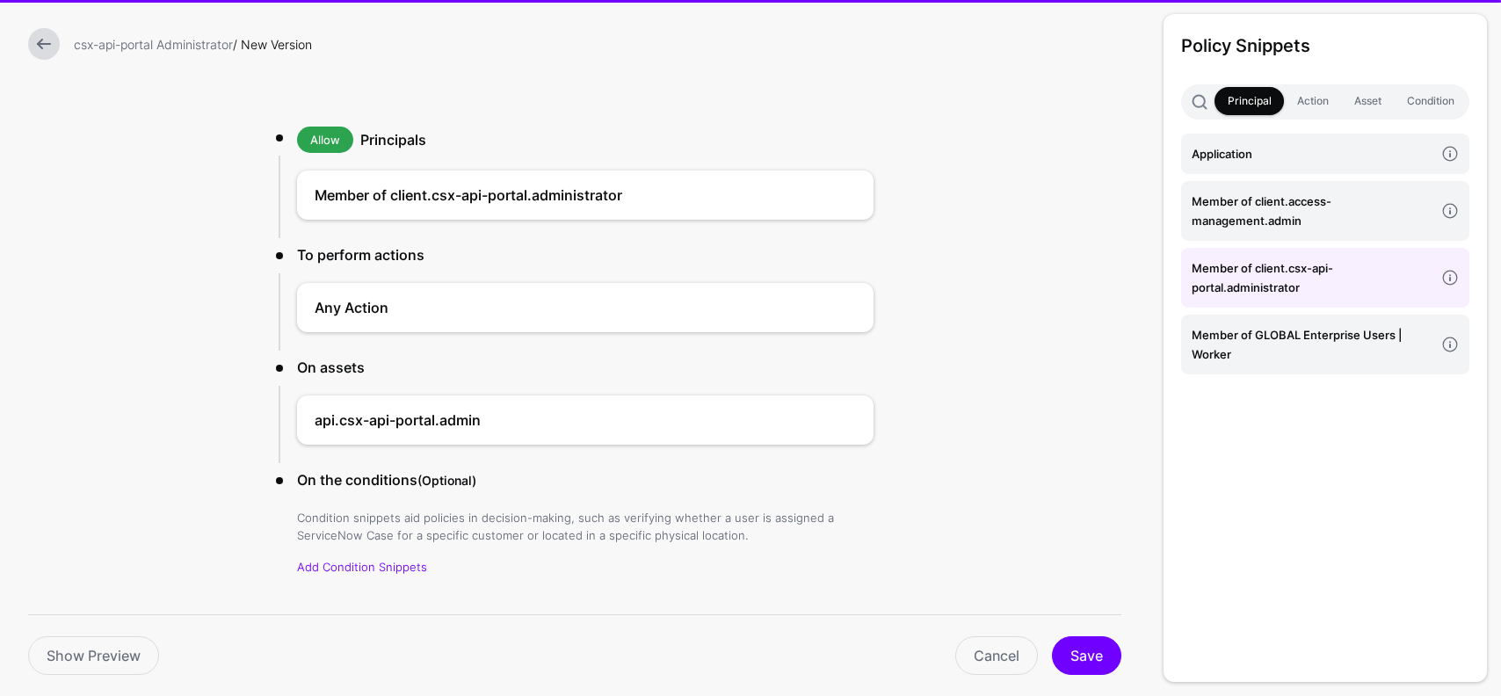
scroll to position [106, 0]
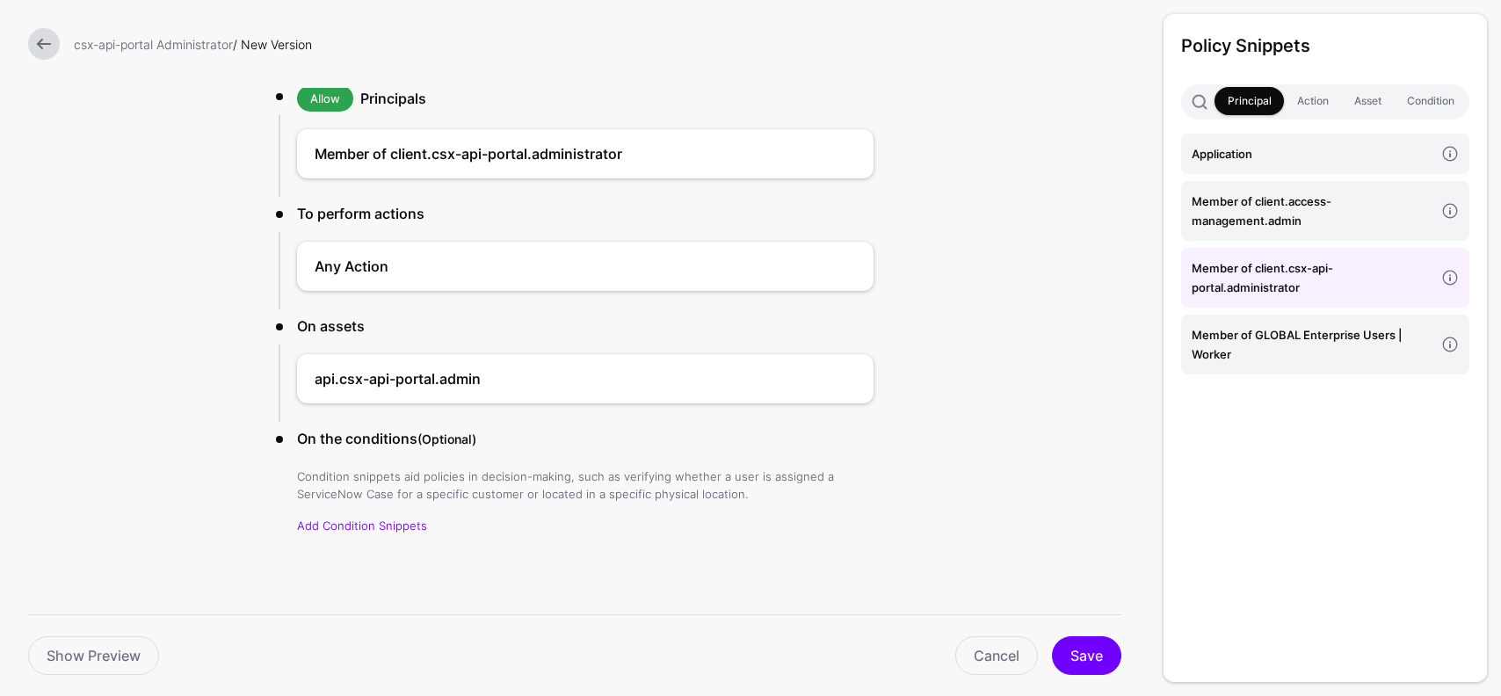
click at [27, 46] on div at bounding box center [44, 44] width 46 height 32
click at [38, 48] on link at bounding box center [44, 44] width 32 height 32
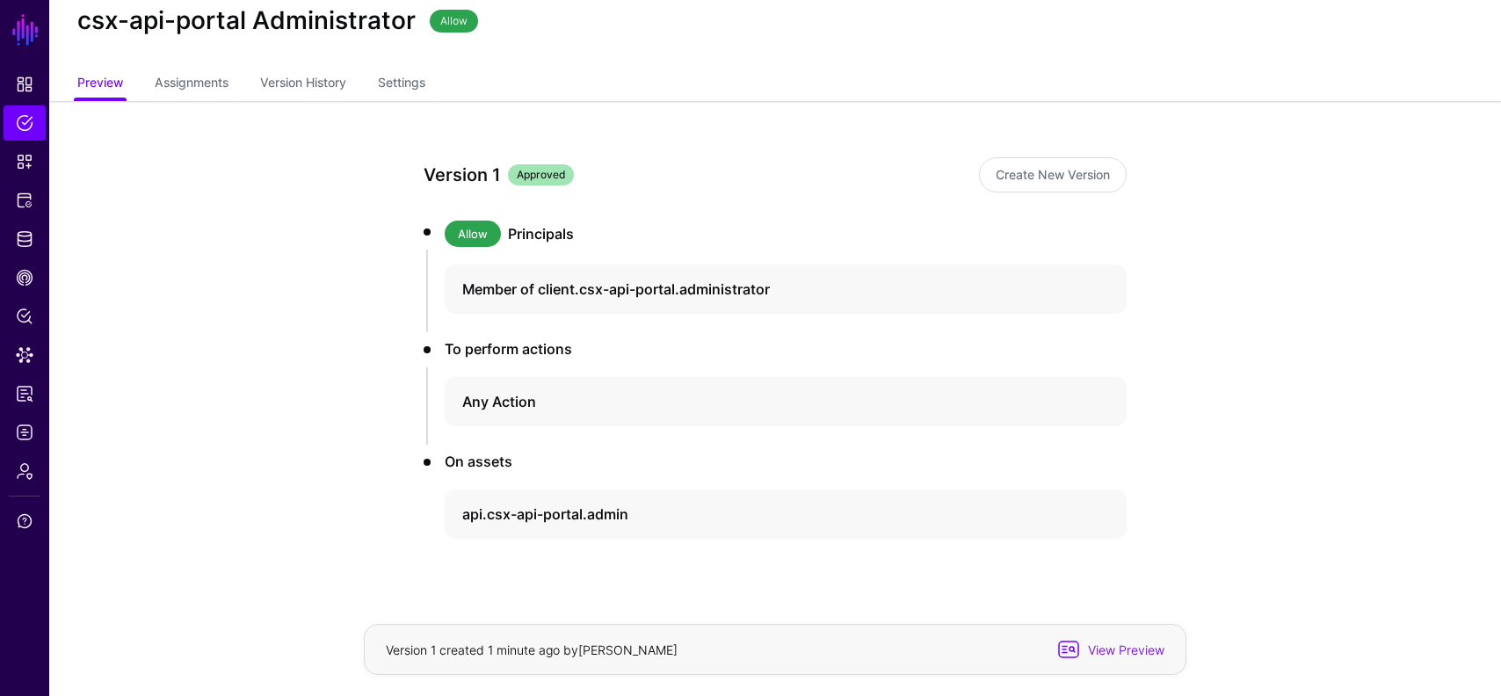
scroll to position [72, 0]
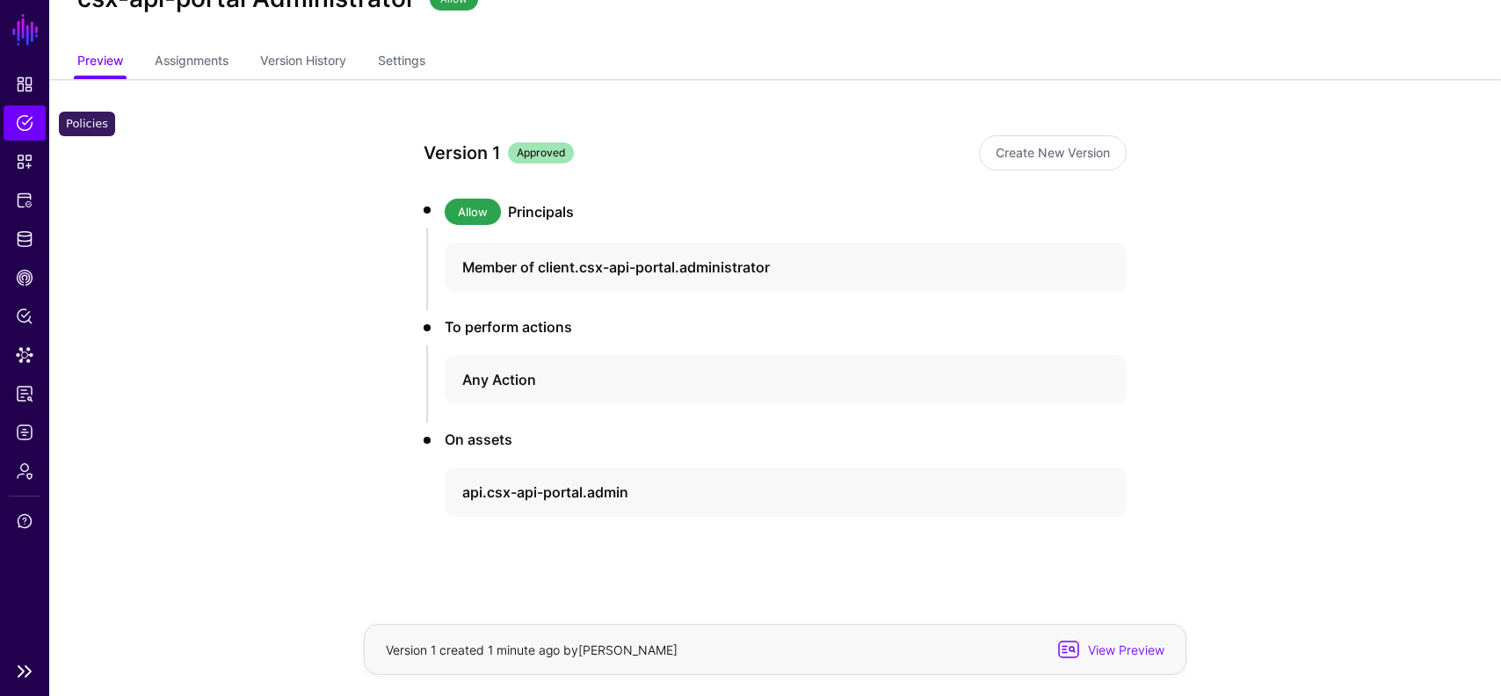
click at [25, 128] on span "Policies" at bounding box center [25, 123] width 18 height 18
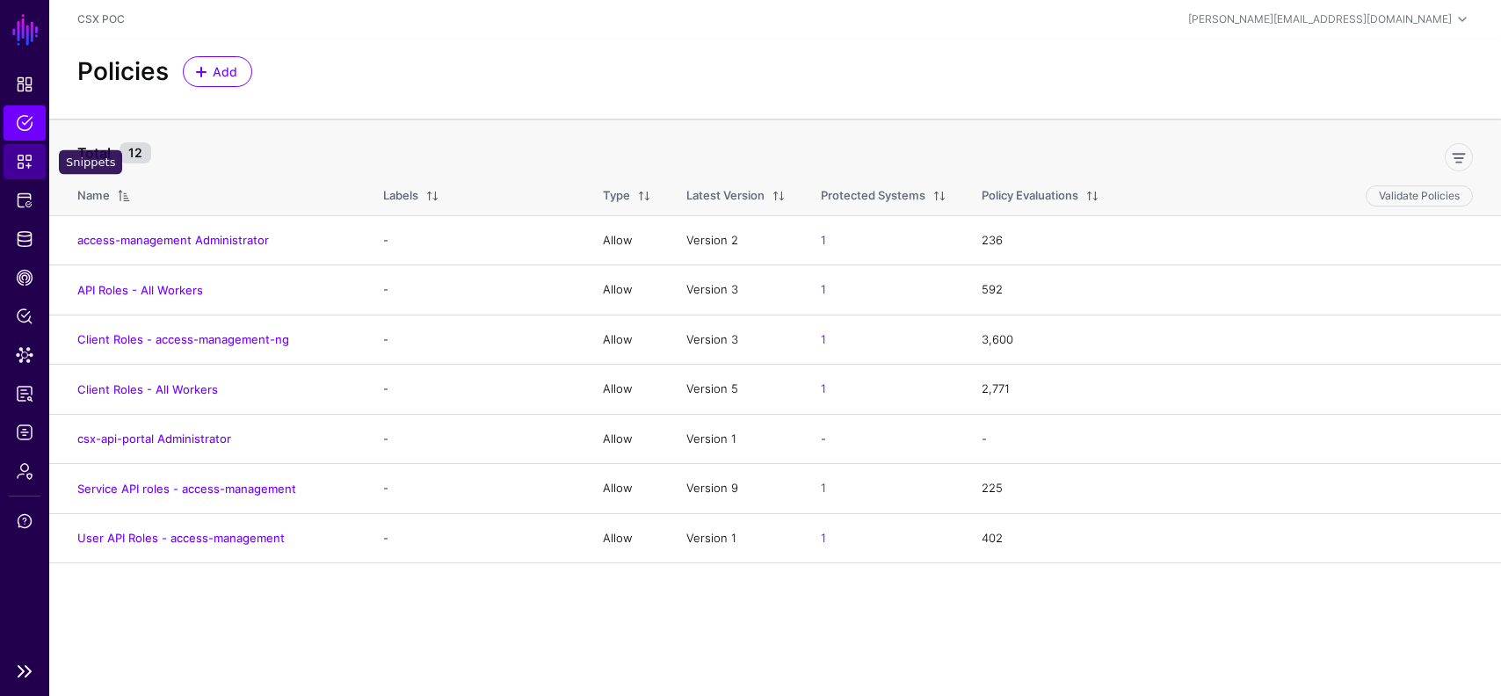
click at [18, 159] on span "Snippets" at bounding box center [25, 162] width 18 height 18
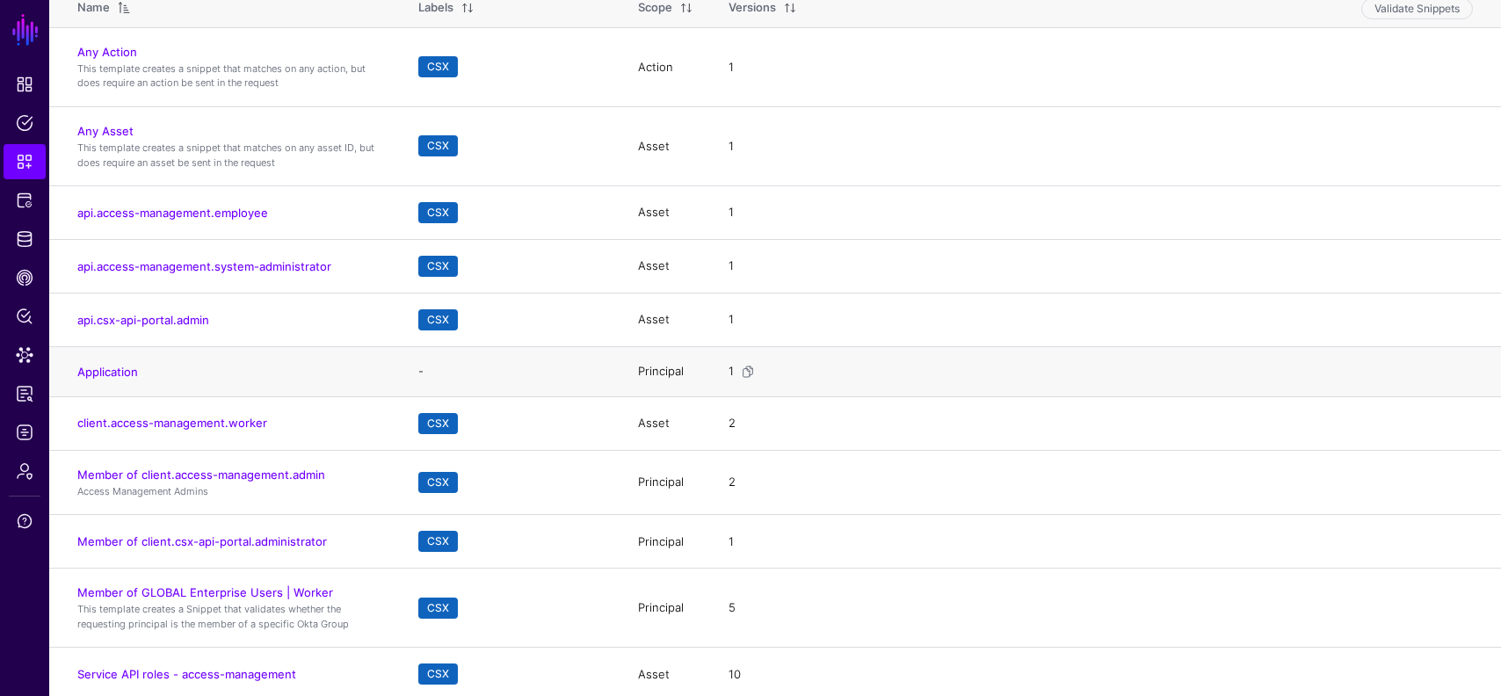
scroll to position [211, 0]
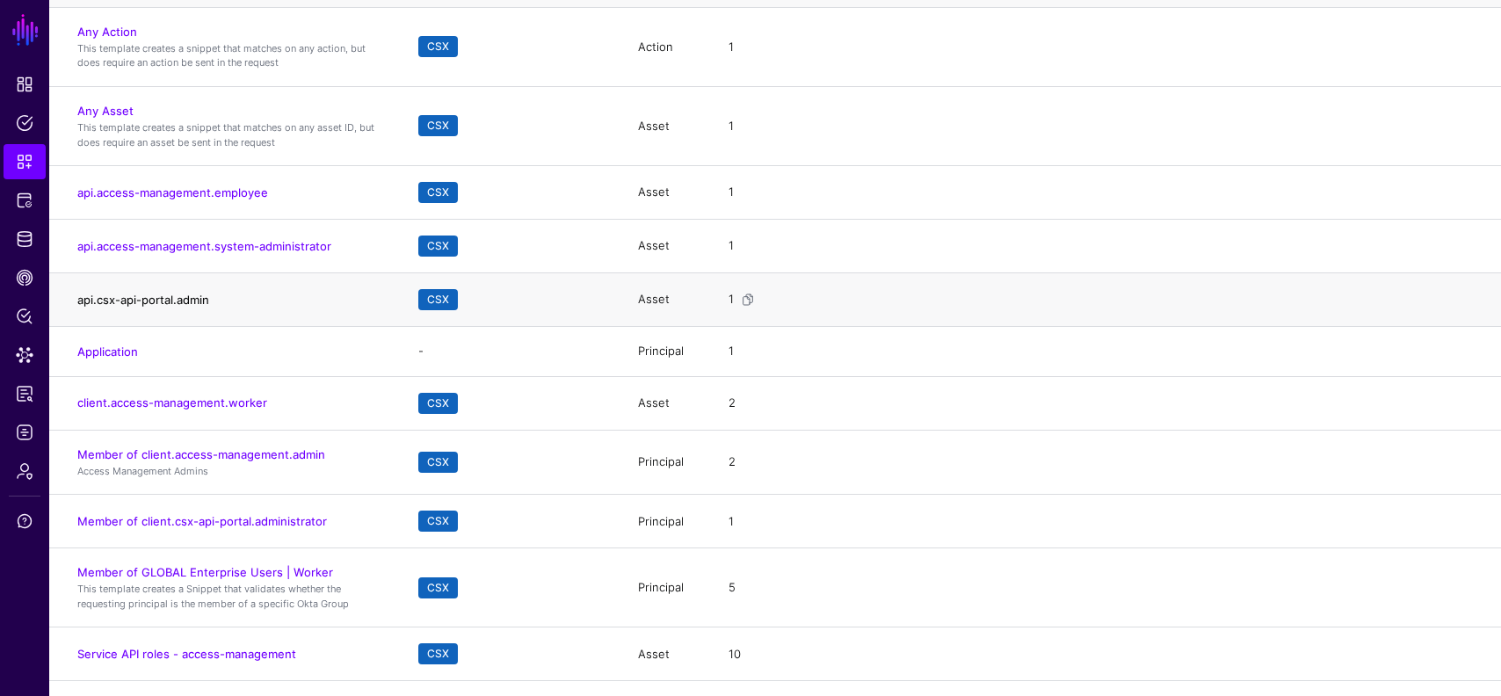
click at [193, 299] on link "api.csx-api-portal.admin" at bounding box center [143, 300] width 132 height 14
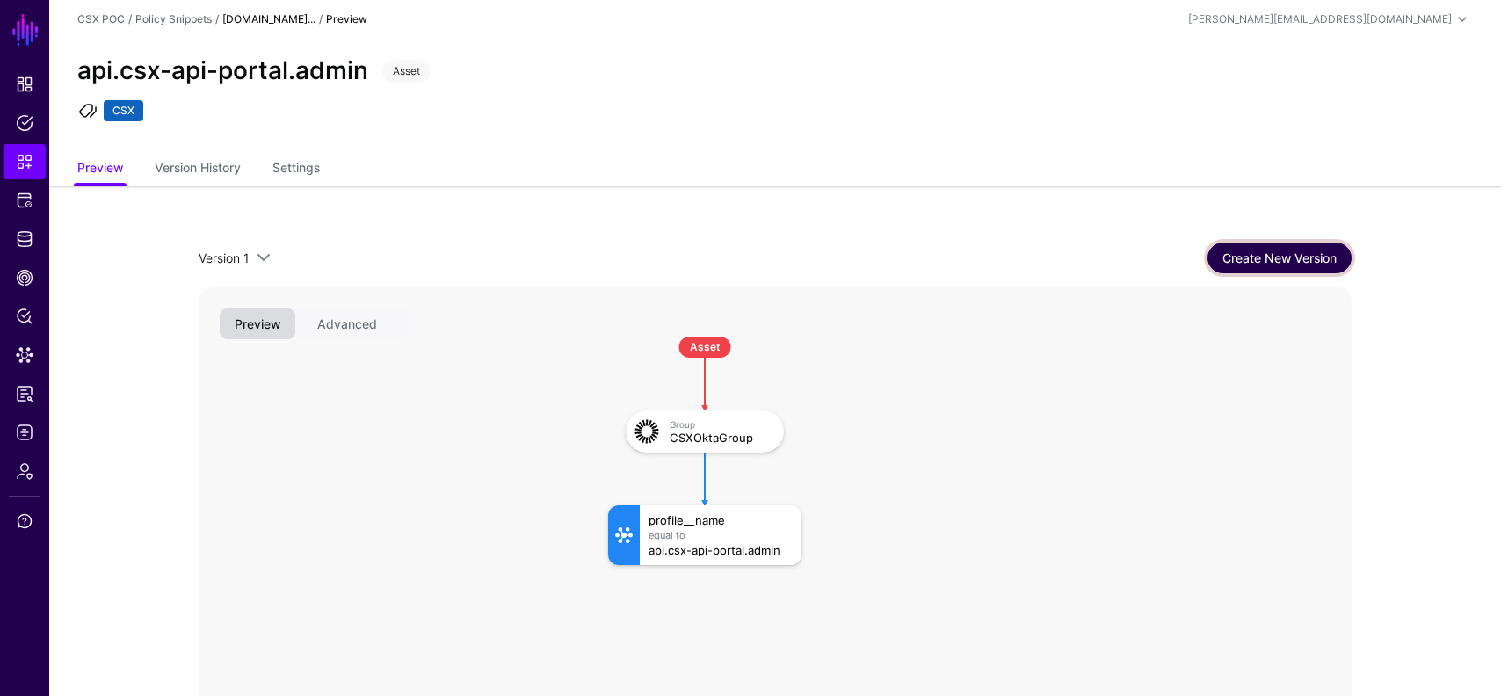
click at [1242, 261] on link "Create New Version" at bounding box center [1280, 258] width 144 height 31
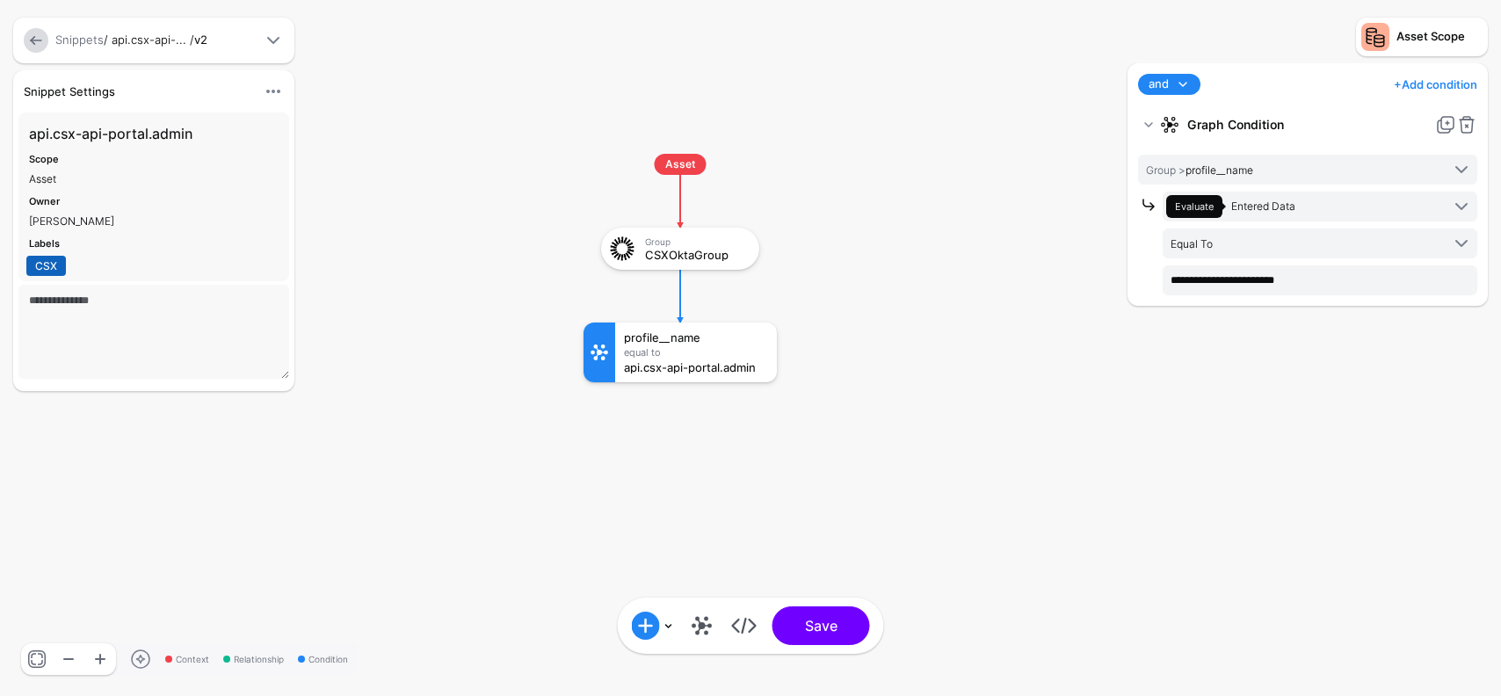
click at [1165, 79] on span "and" at bounding box center [1159, 85] width 20 height 18
click at [1163, 165] on div "or" at bounding box center [1208, 170] width 113 height 16
click at [1437, 82] on link "+ Add condition" at bounding box center [1436, 84] width 84 height 28
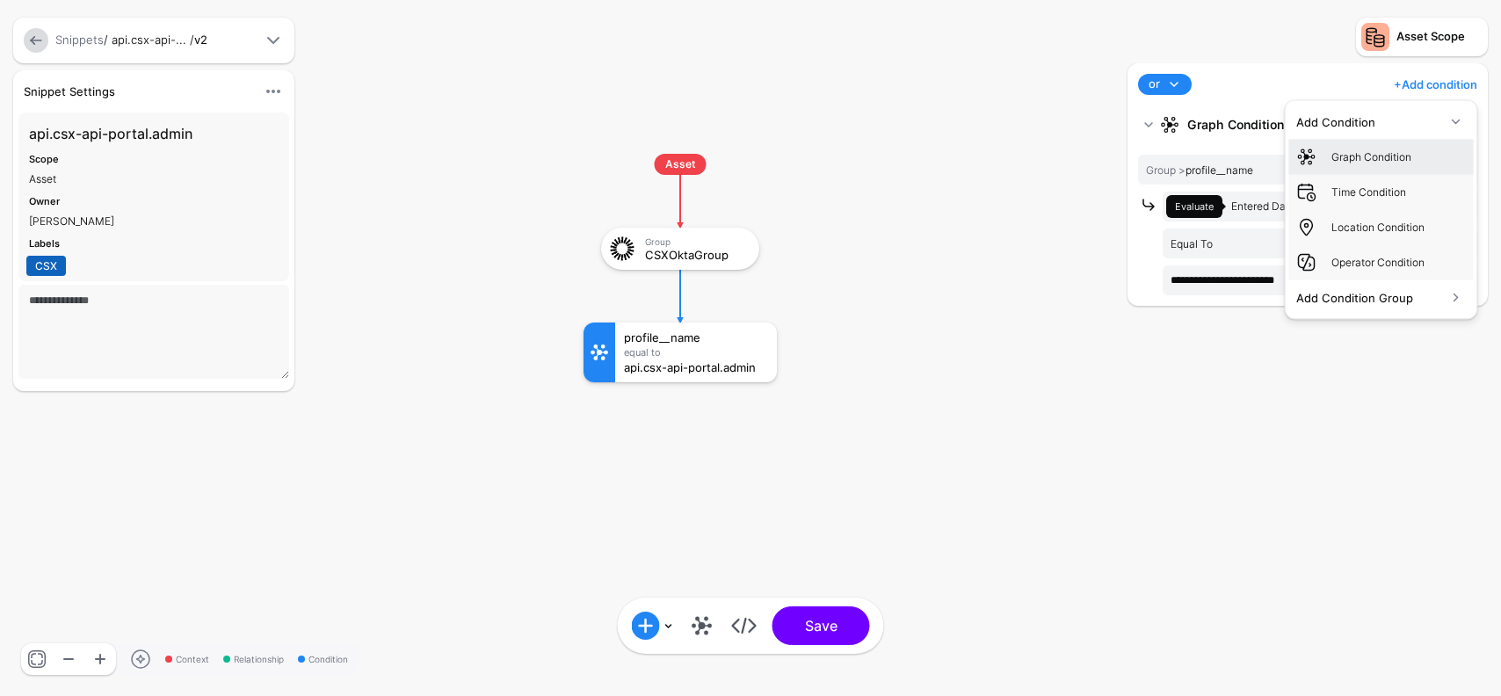
click at [1372, 156] on div "Graph Condition" at bounding box center [1399, 157] width 135 height 16
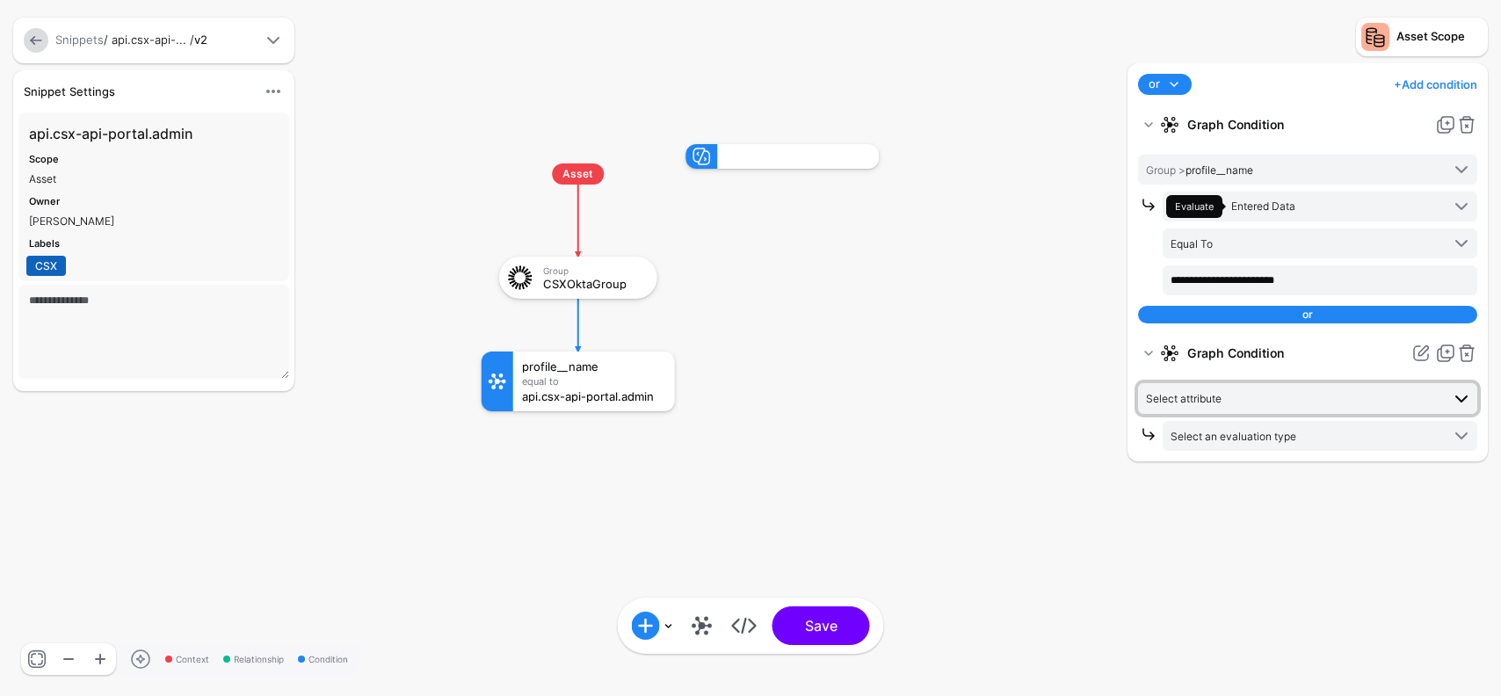
click at [1220, 402] on span "Select attribute" at bounding box center [1184, 398] width 76 height 13
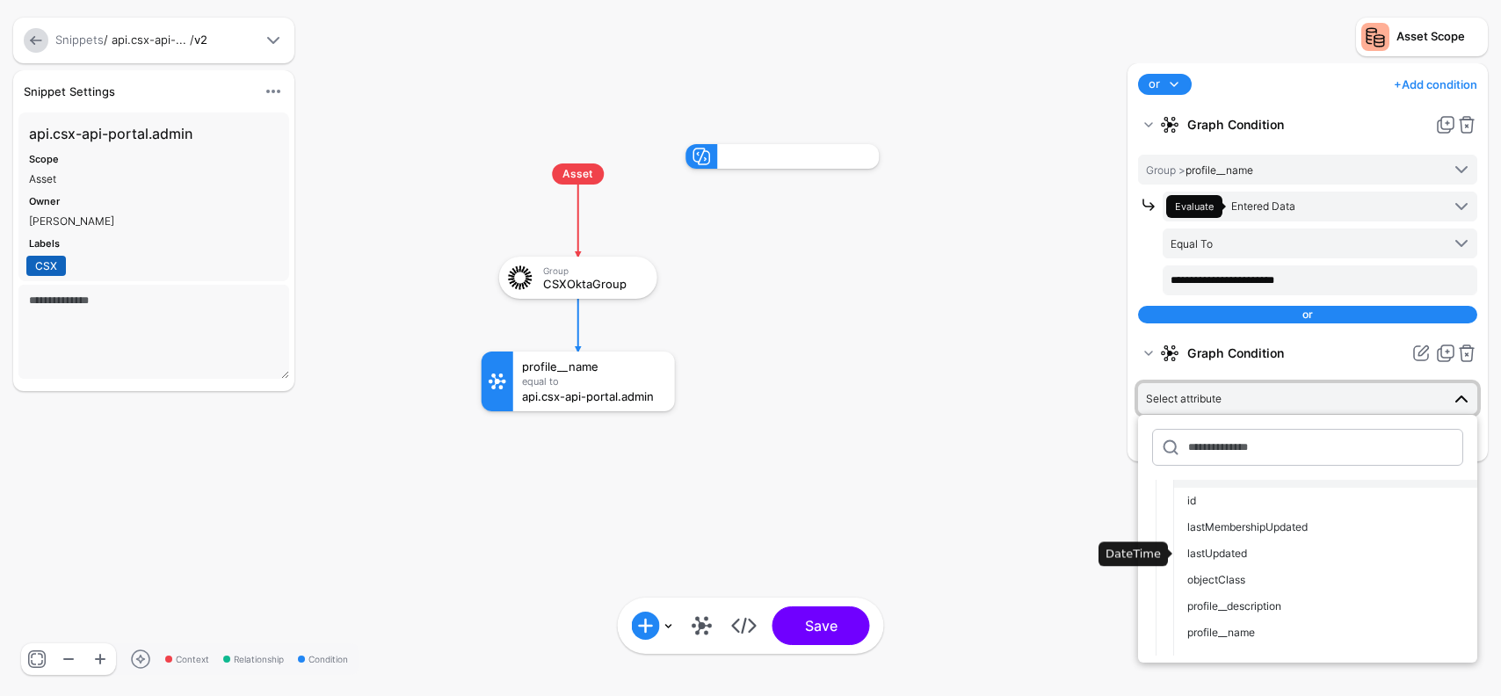
scroll to position [105, 0]
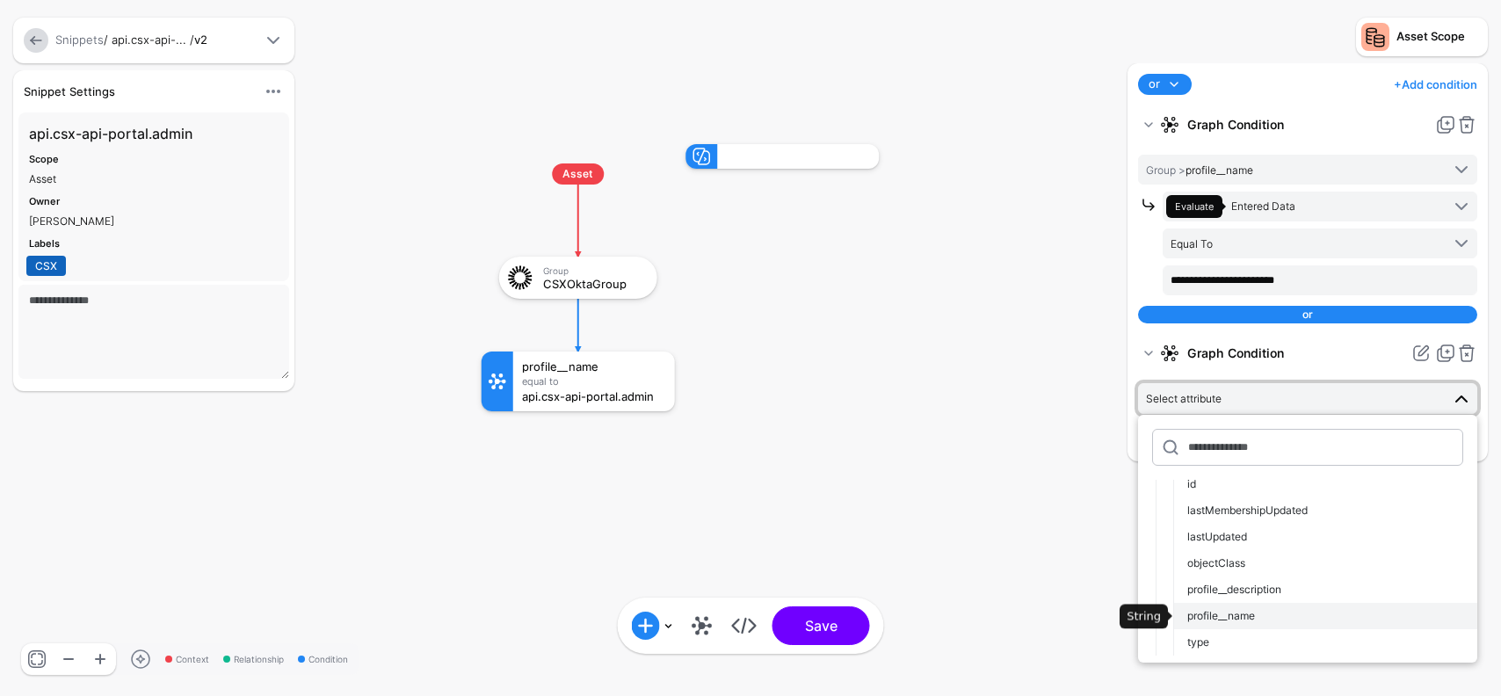
click at [1221, 614] on span "profile__name" at bounding box center [1222, 615] width 68 height 13
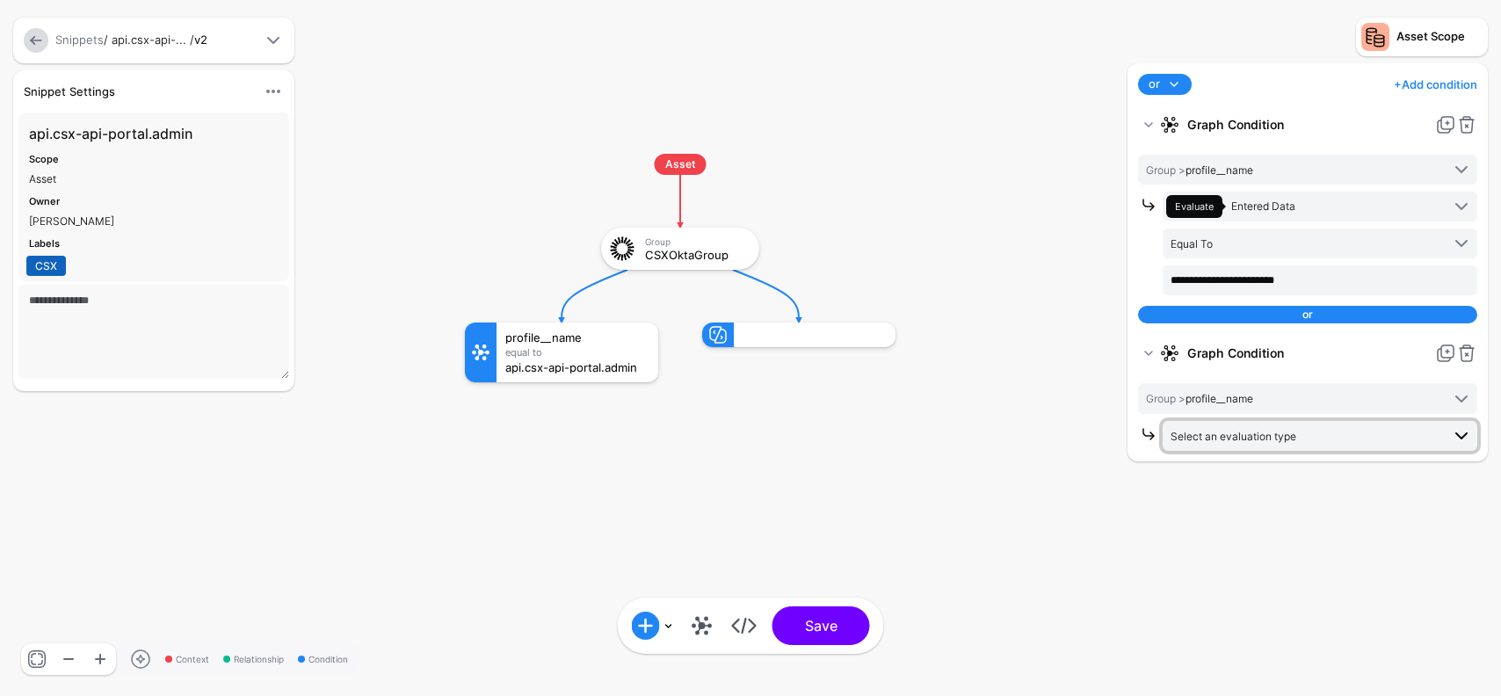
click at [1280, 431] on span "Select an evaluation type" at bounding box center [1234, 436] width 126 height 13
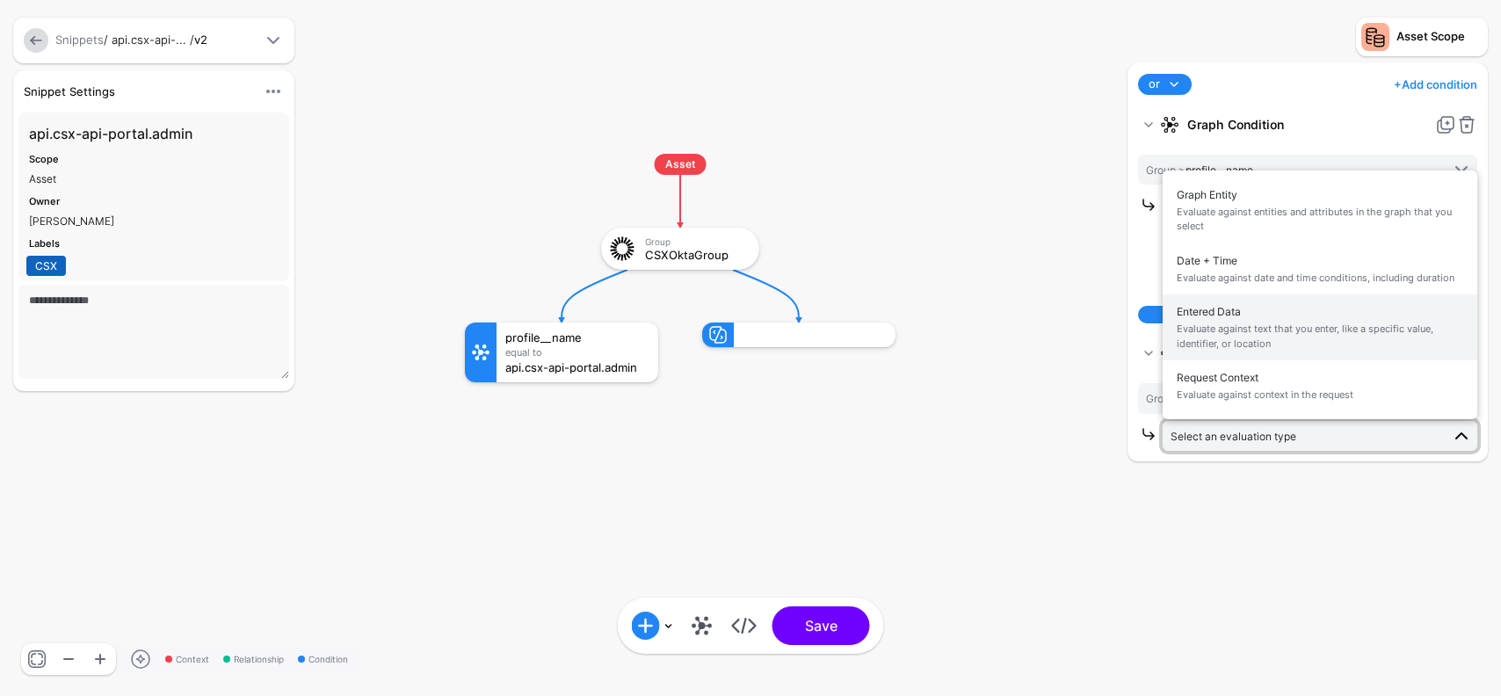
click at [1259, 316] on span "Entered Data Evaluate against text that you enter, like a specific value, ident…" at bounding box center [1320, 327] width 287 height 55
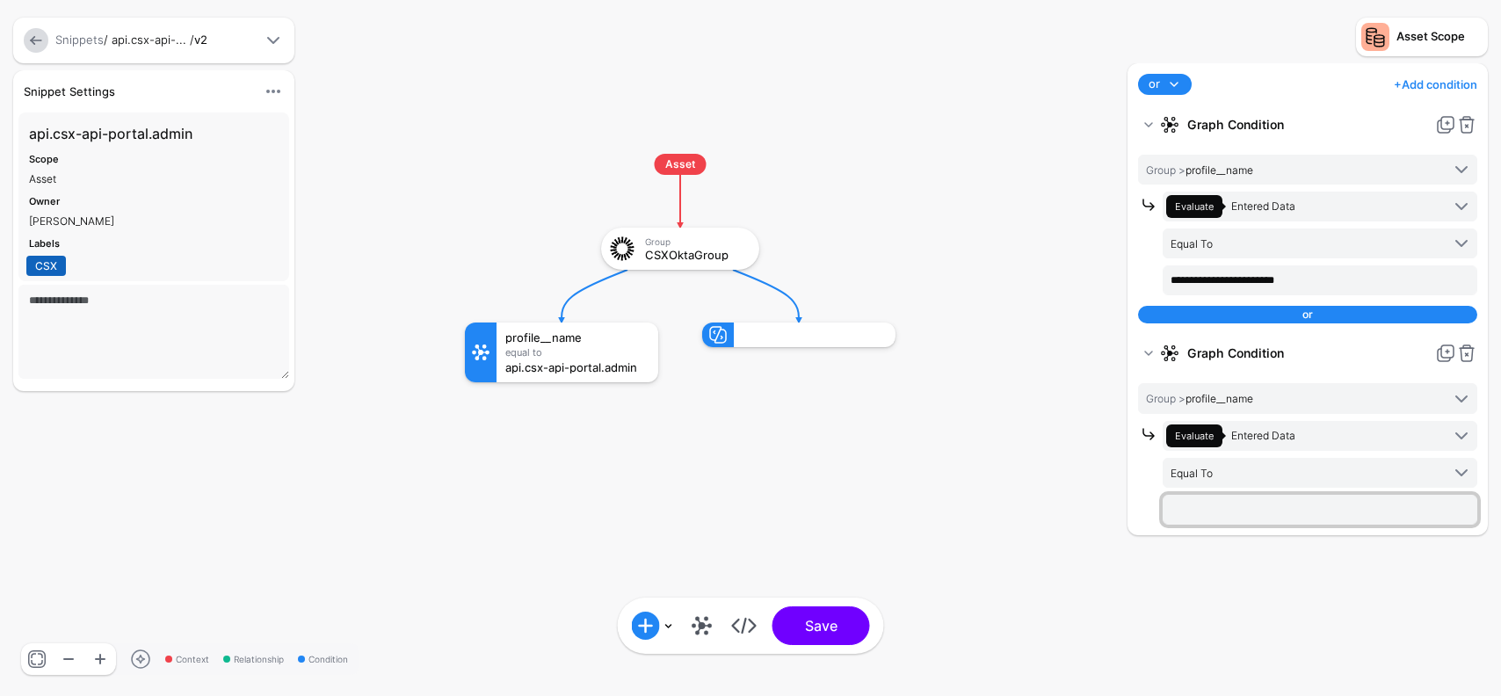
click at [1220, 509] on input "text" at bounding box center [1320, 510] width 315 height 30
paste input "**********"
type input "**********"
click at [849, 634] on button "Save" at bounding box center [822, 626] width 98 height 39
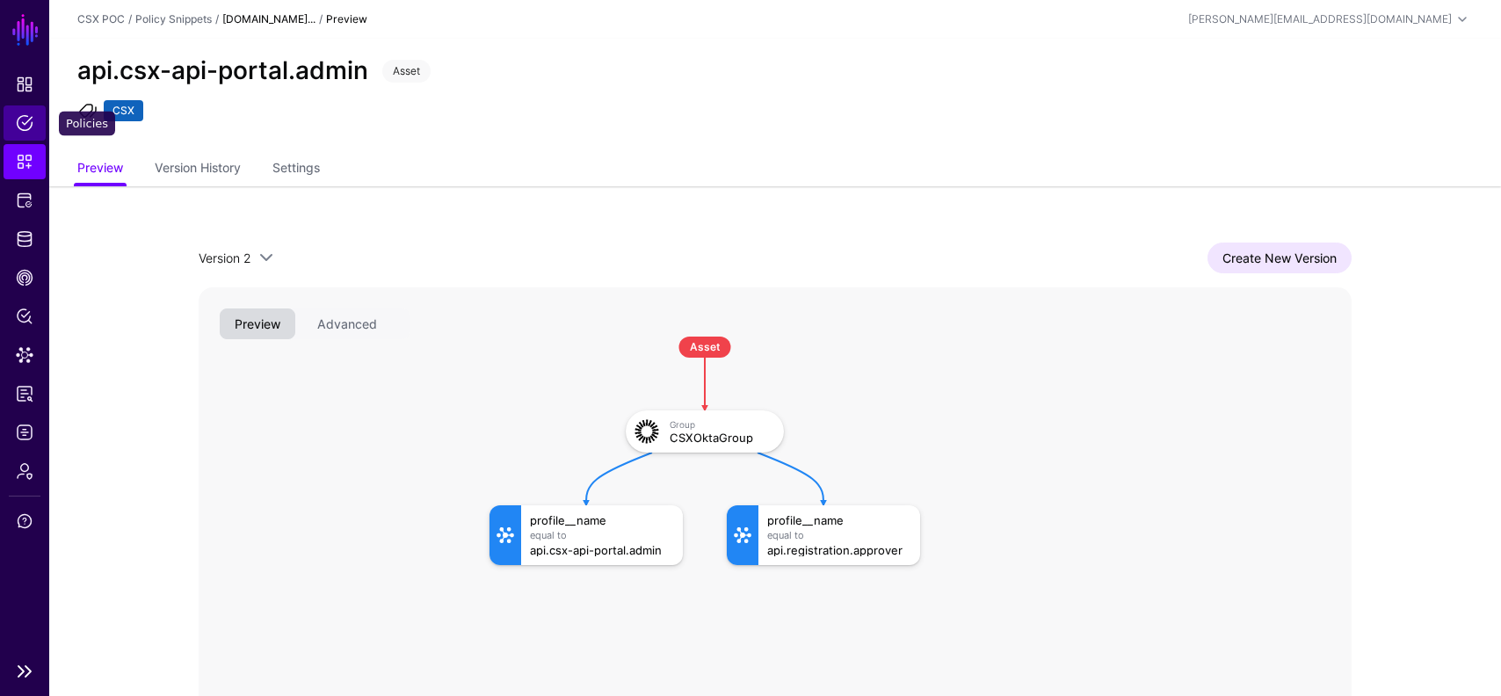
click at [25, 120] on span "Policies" at bounding box center [25, 123] width 18 height 18
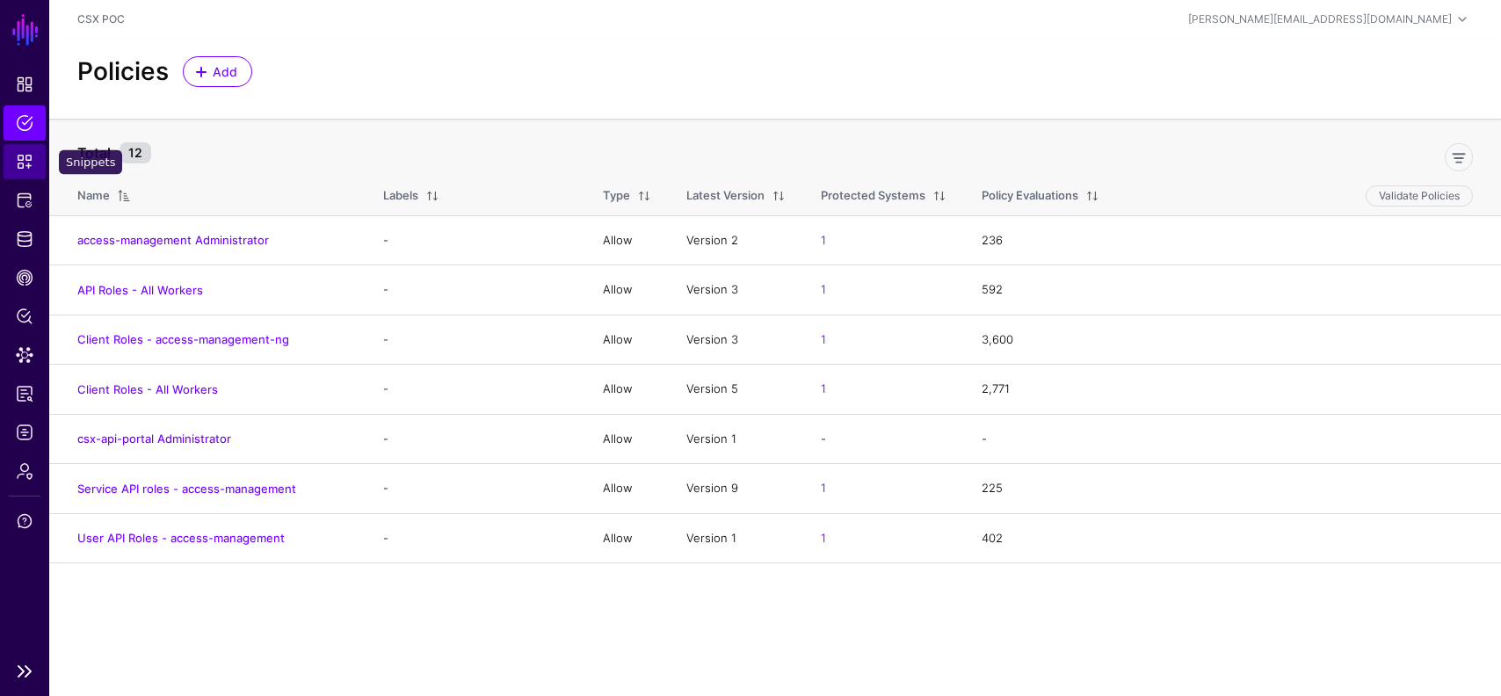
click at [29, 157] on span "Snippets" at bounding box center [25, 162] width 18 height 18
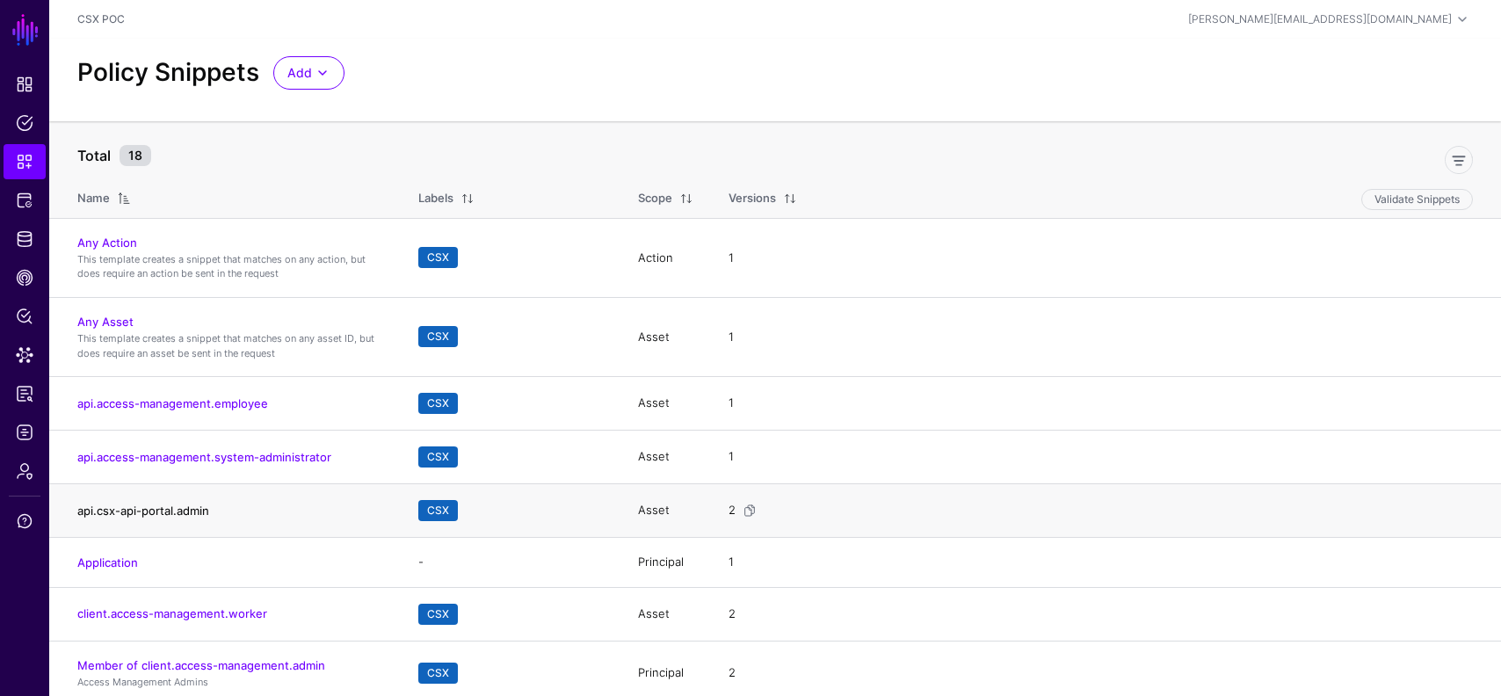
click at [183, 509] on link "api.csx-api-portal.admin" at bounding box center [143, 511] width 132 height 14
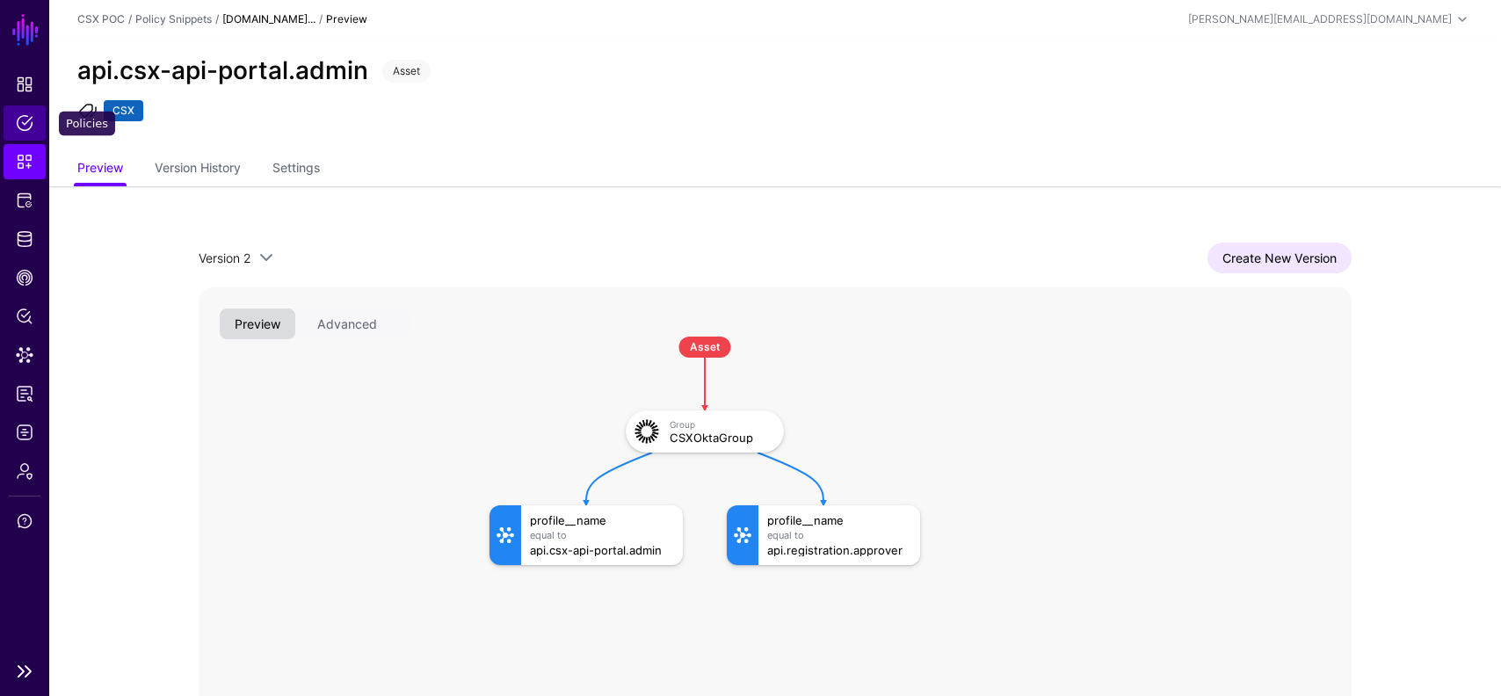
click at [19, 117] on span "Policies" at bounding box center [25, 123] width 18 height 18
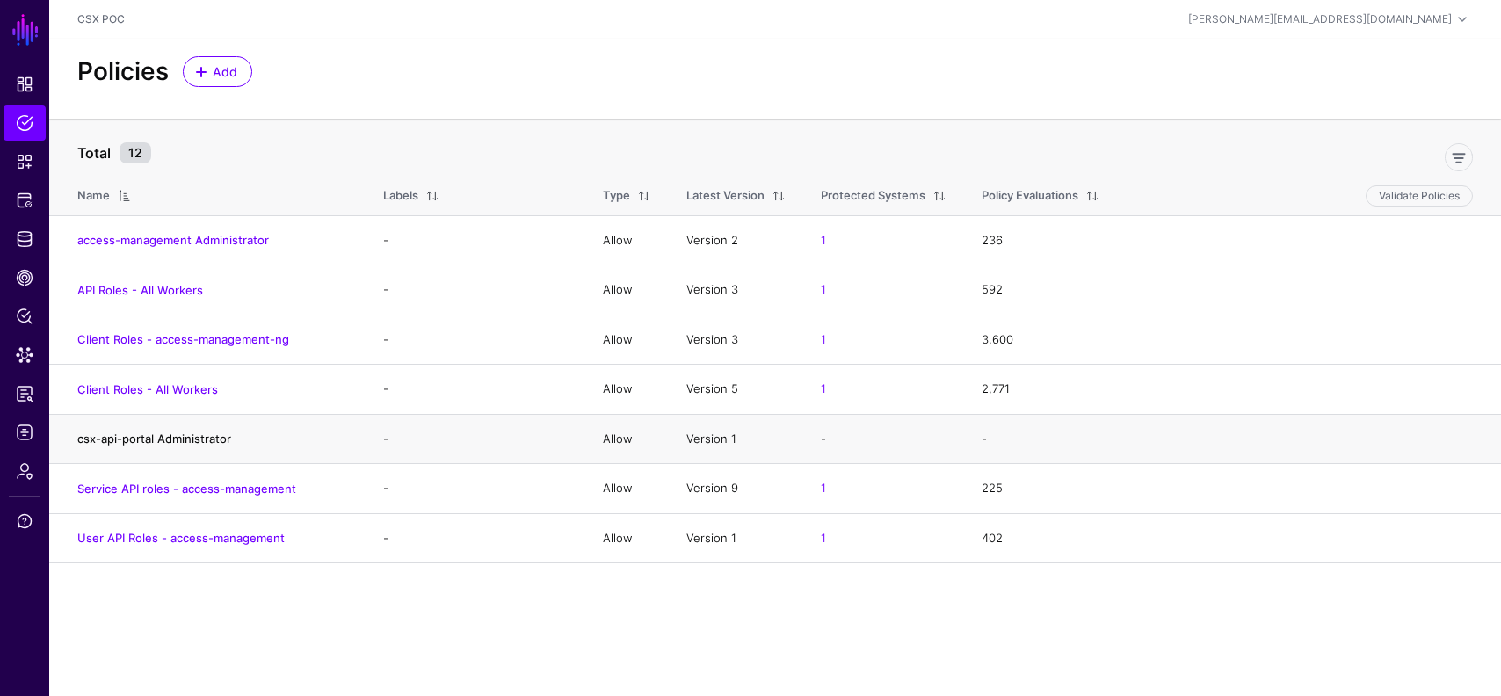
click at [193, 440] on link "csx-api-portal Administrator" at bounding box center [154, 439] width 154 height 14
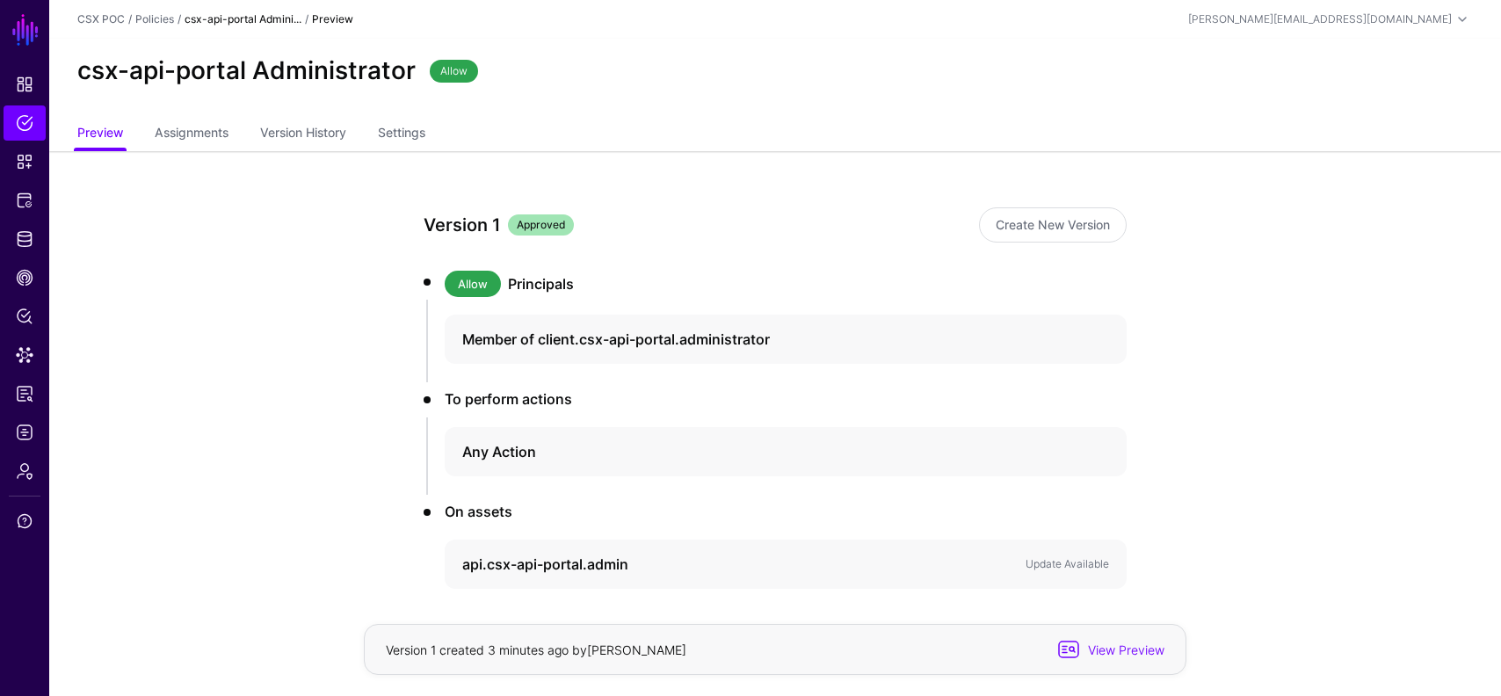
scroll to position [72, 0]
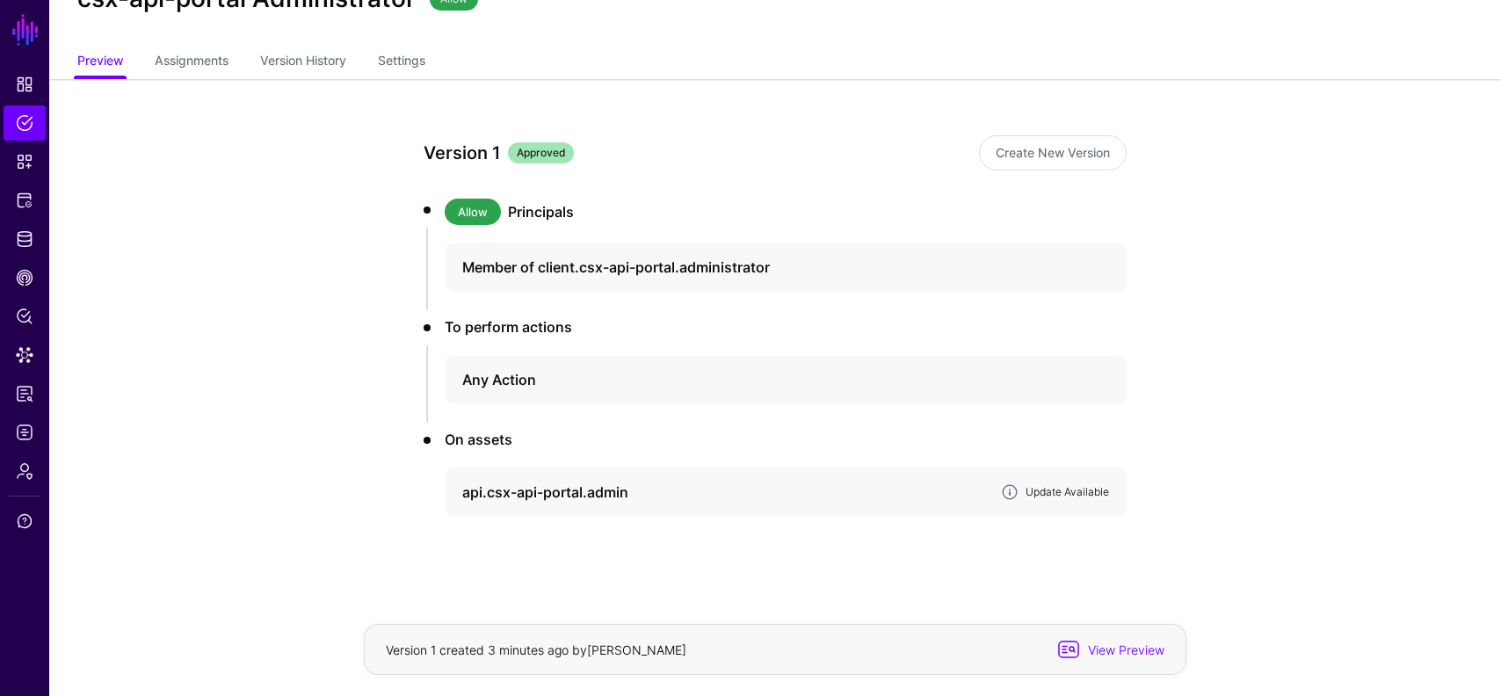
click at [1044, 488] on link "Update Available" at bounding box center [1068, 491] width 84 height 13
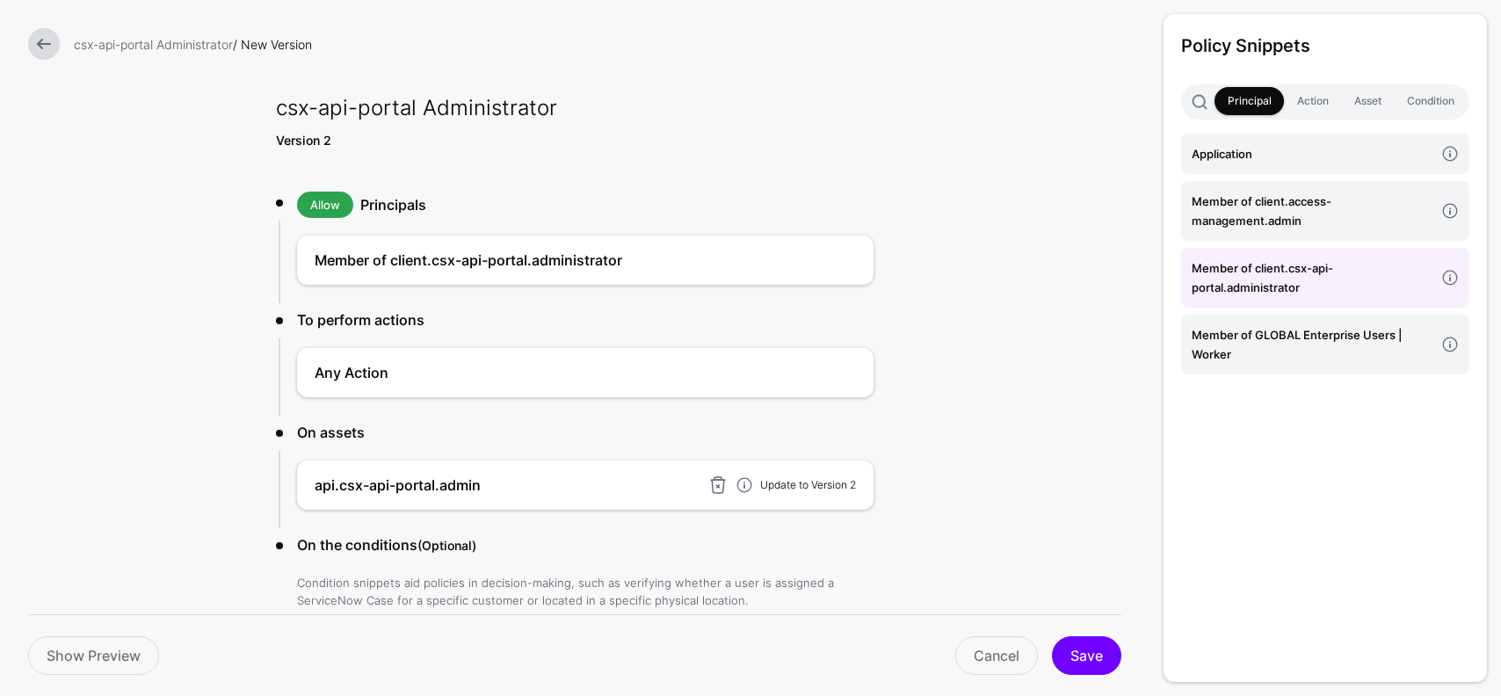
click at [819, 484] on link "Update to Version 2" at bounding box center [808, 484] width 96 height 13
click at [850, 485] on link at bounding box center [848, 485] width 18 height 18
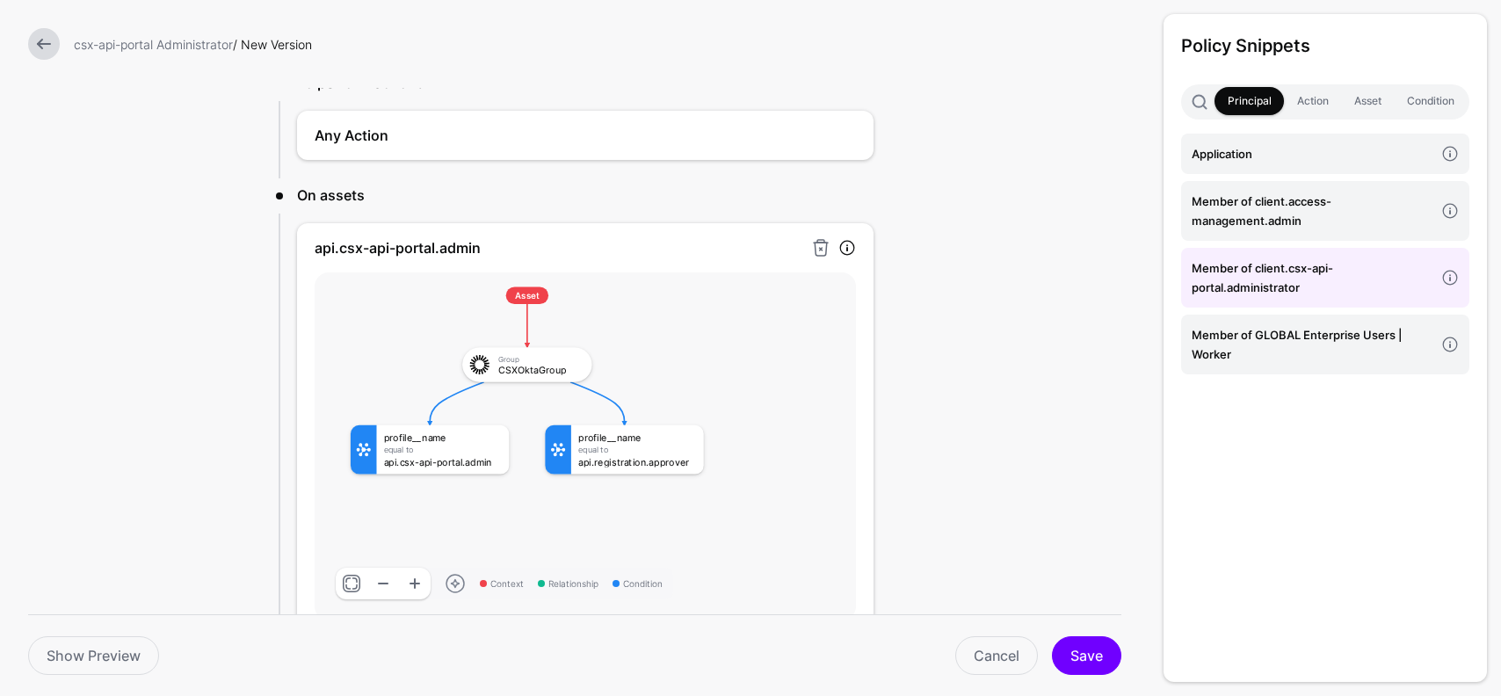
scroll to position [311, 0]
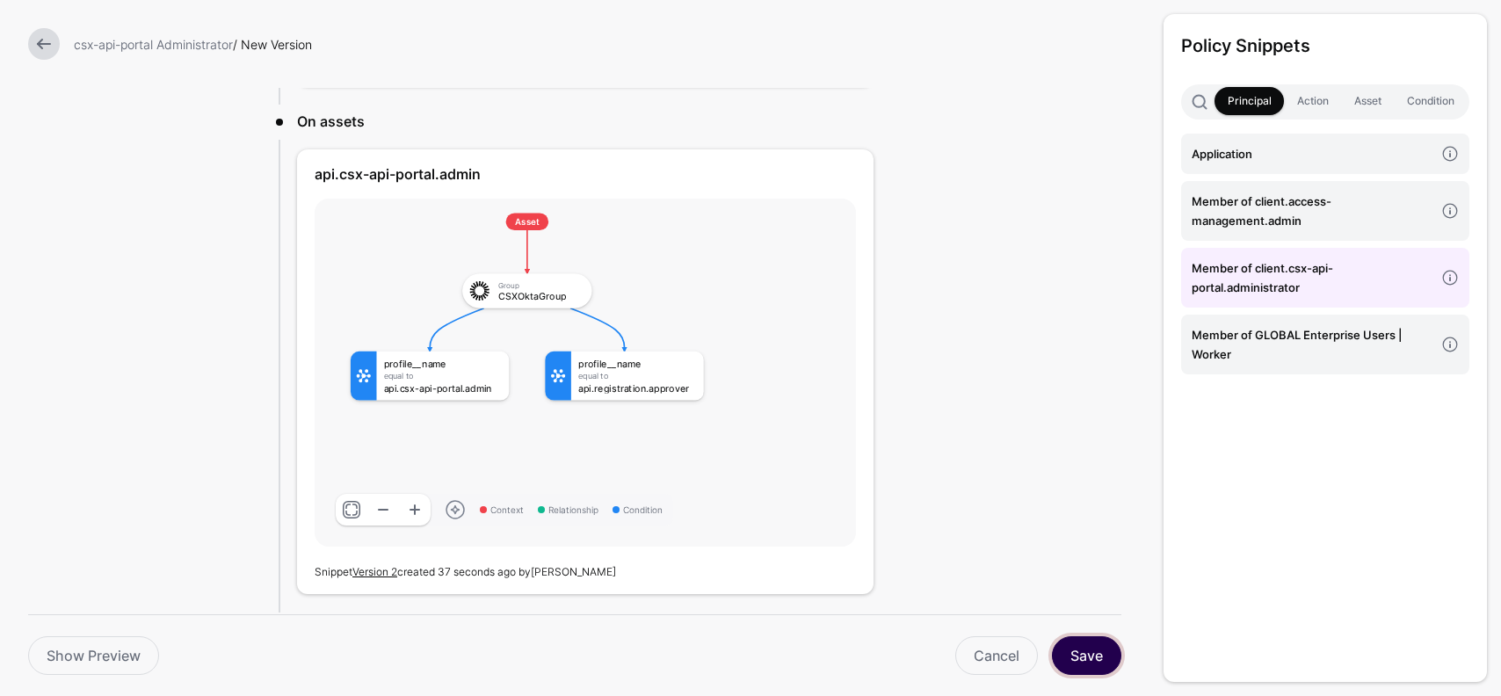
click at [1100, 653] on button "Save" at bounding box center [1086, 655] width 69 height 39
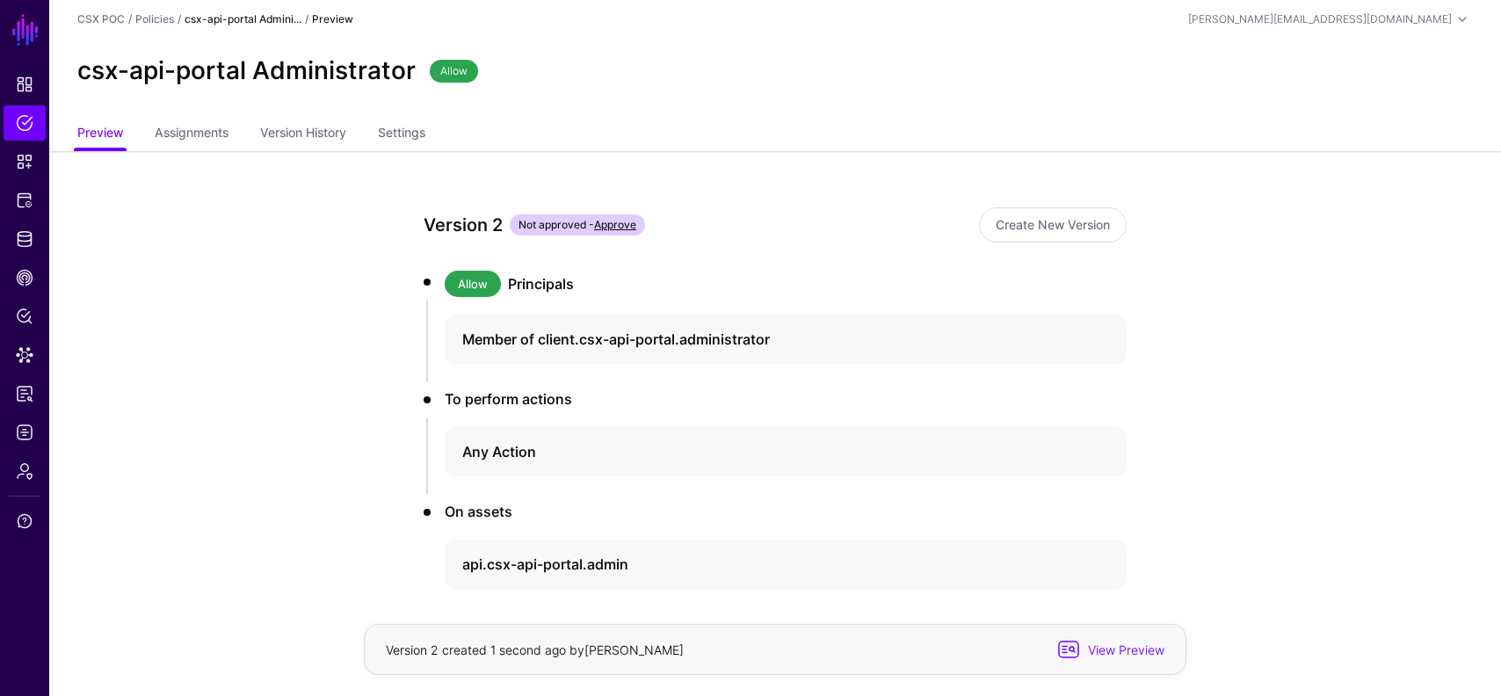
click at [622, 218] on link "Approve" at bounding box center [615, 224] width 42 height 13
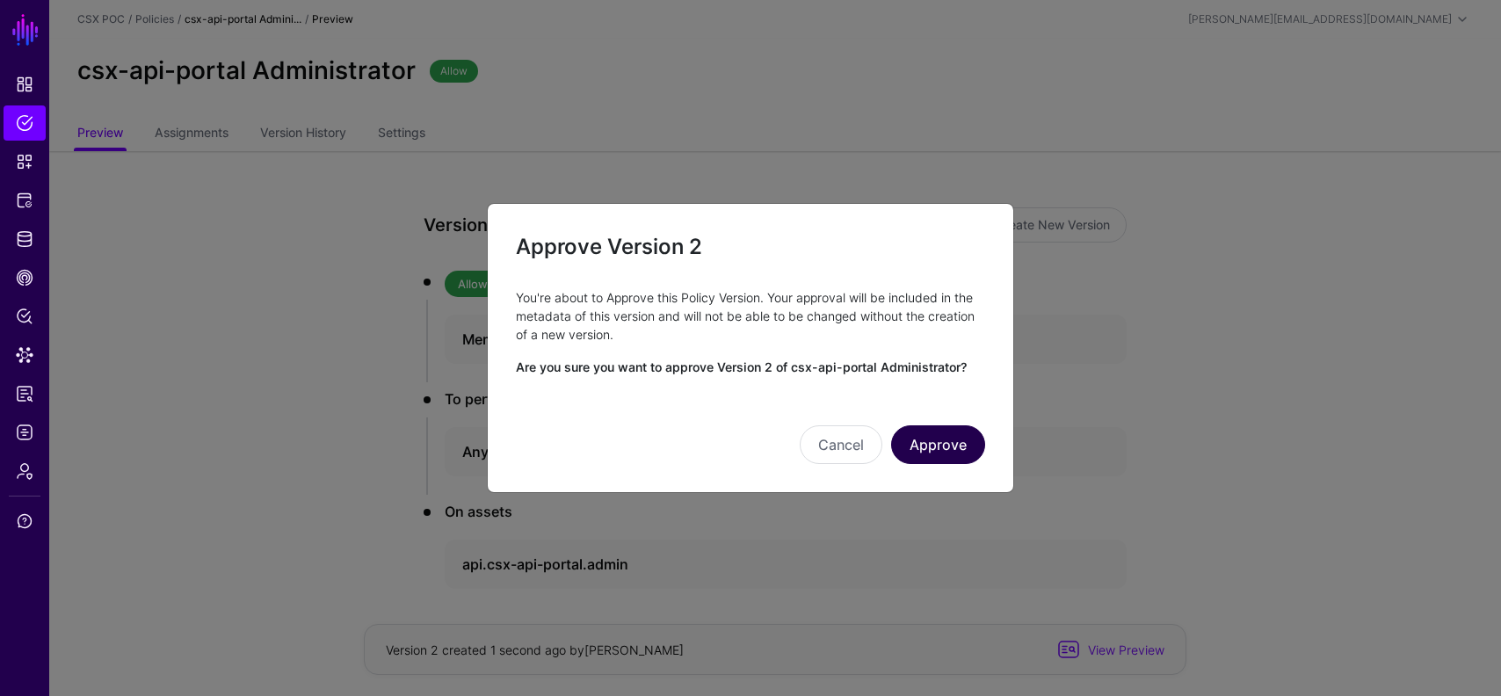
click at [945, 440] on button "Approve" at bounding box center [938, 444] width 94 height 39
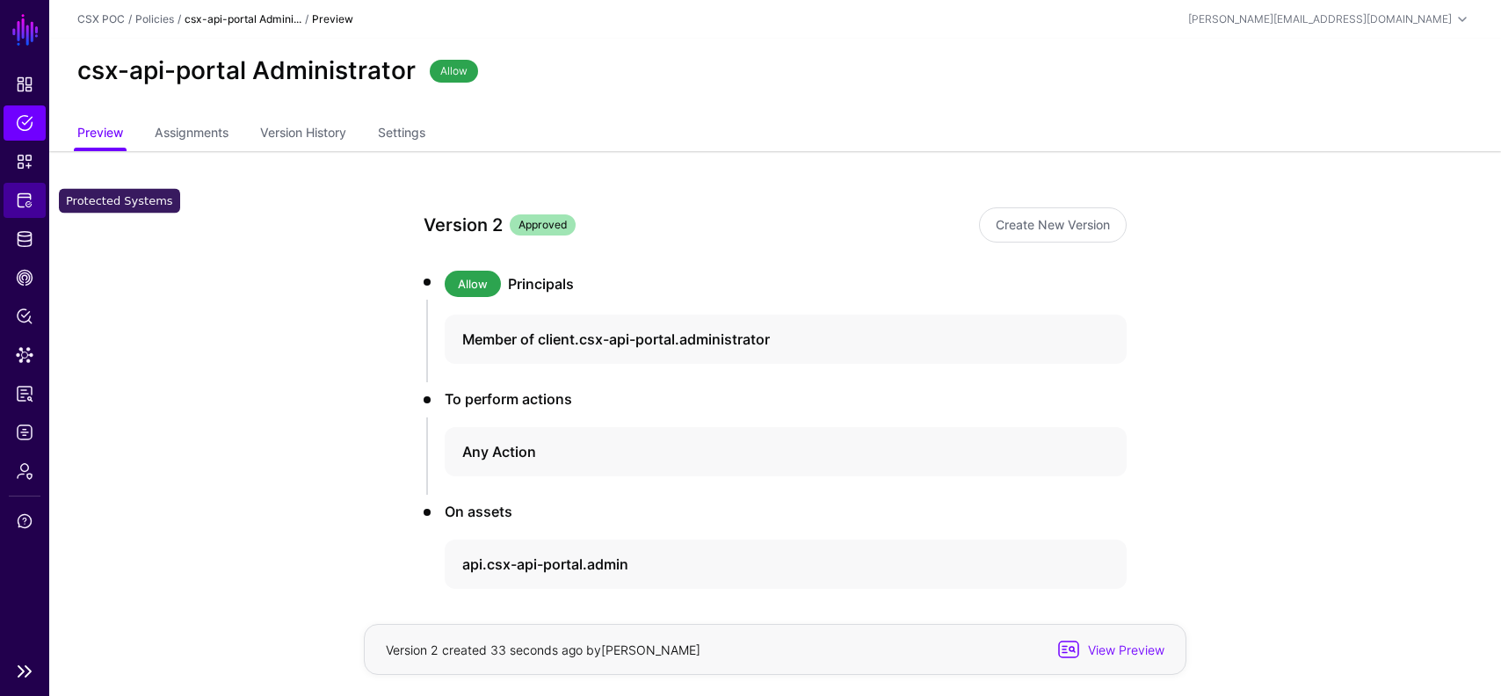
click at [26, 214] on link "Protected Systems" at bounding box center [25, 200] width 42 height 35
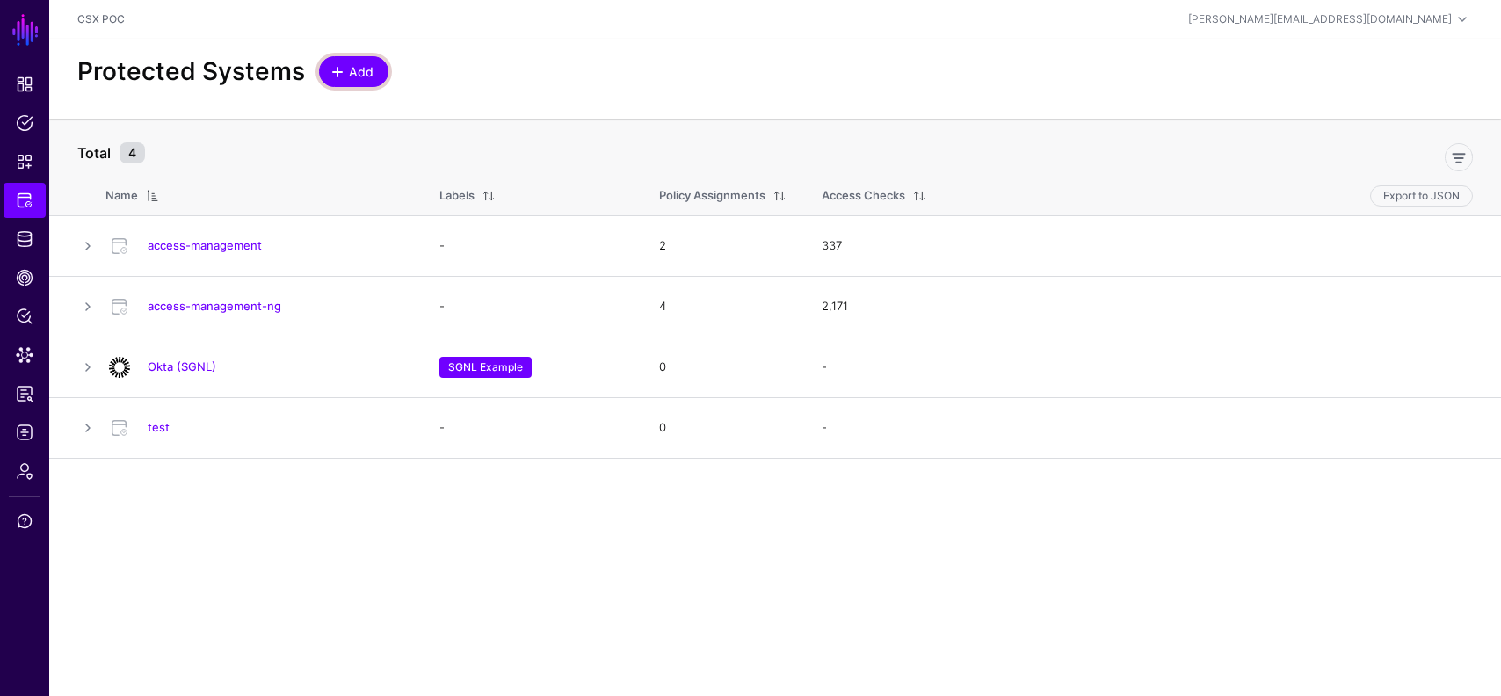
click at [351, 81] on link "Add" at bounding box center [353, 71] width 69 height 31
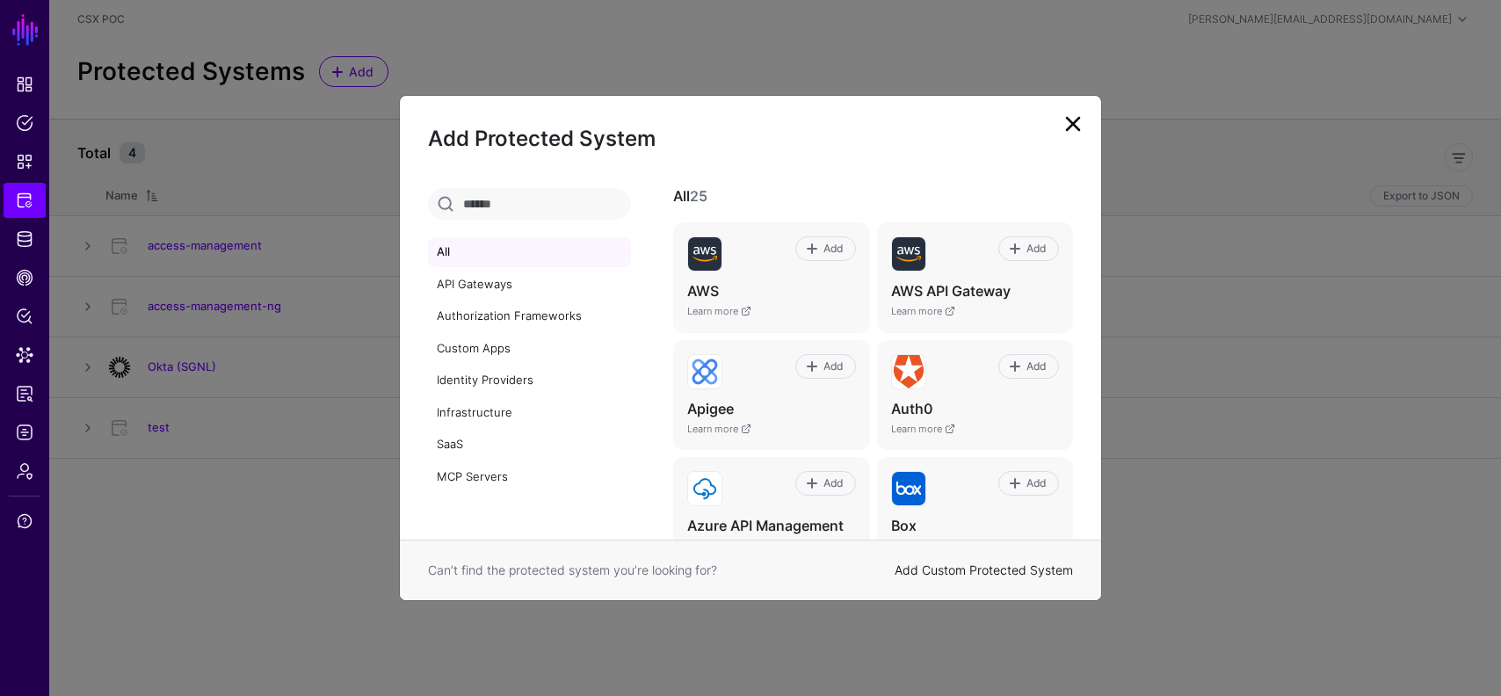
click at [971, 578] on link "Add Custom Protected System" at bounding box center [984, 570] width 178 height 15
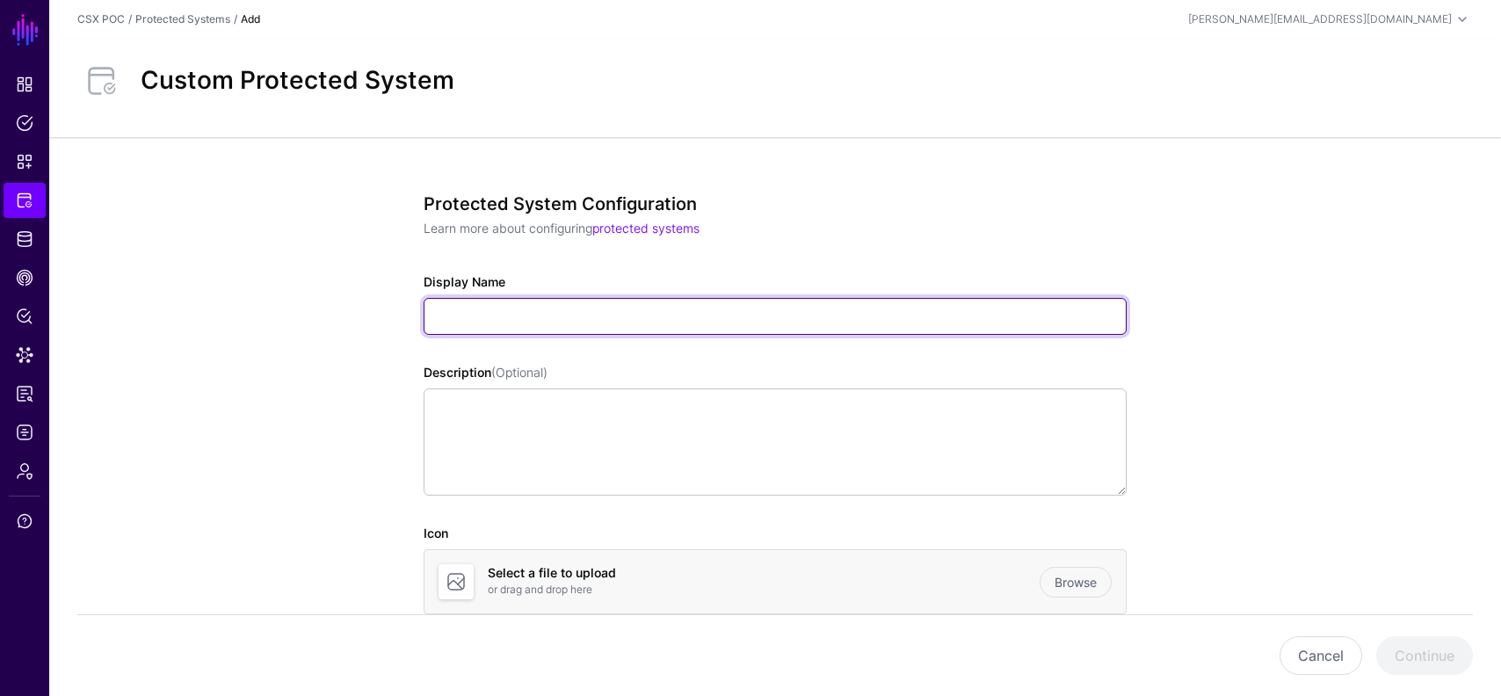
click at [535, 316] on input "Display Name" at bounding box center [775, 316] width 703 height 37
paste input "**********"
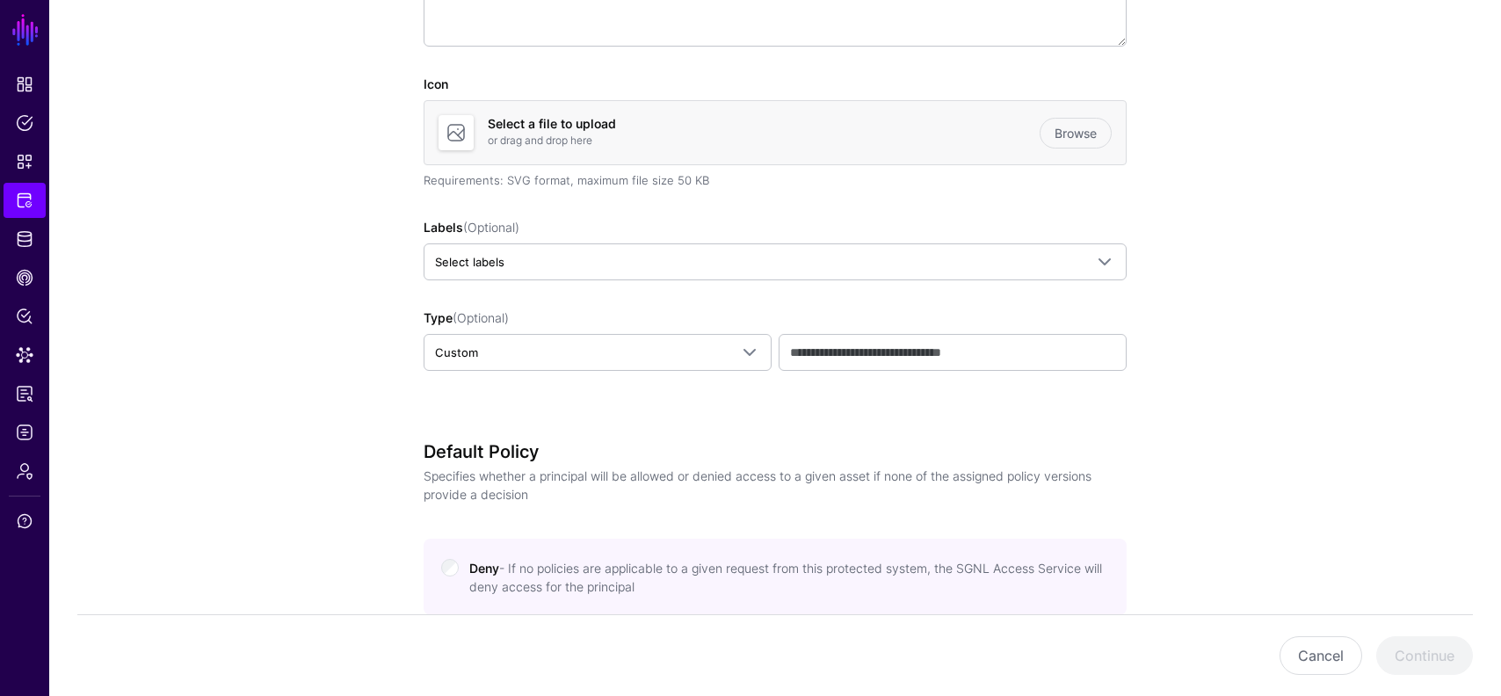
scroll to position [553, 0]
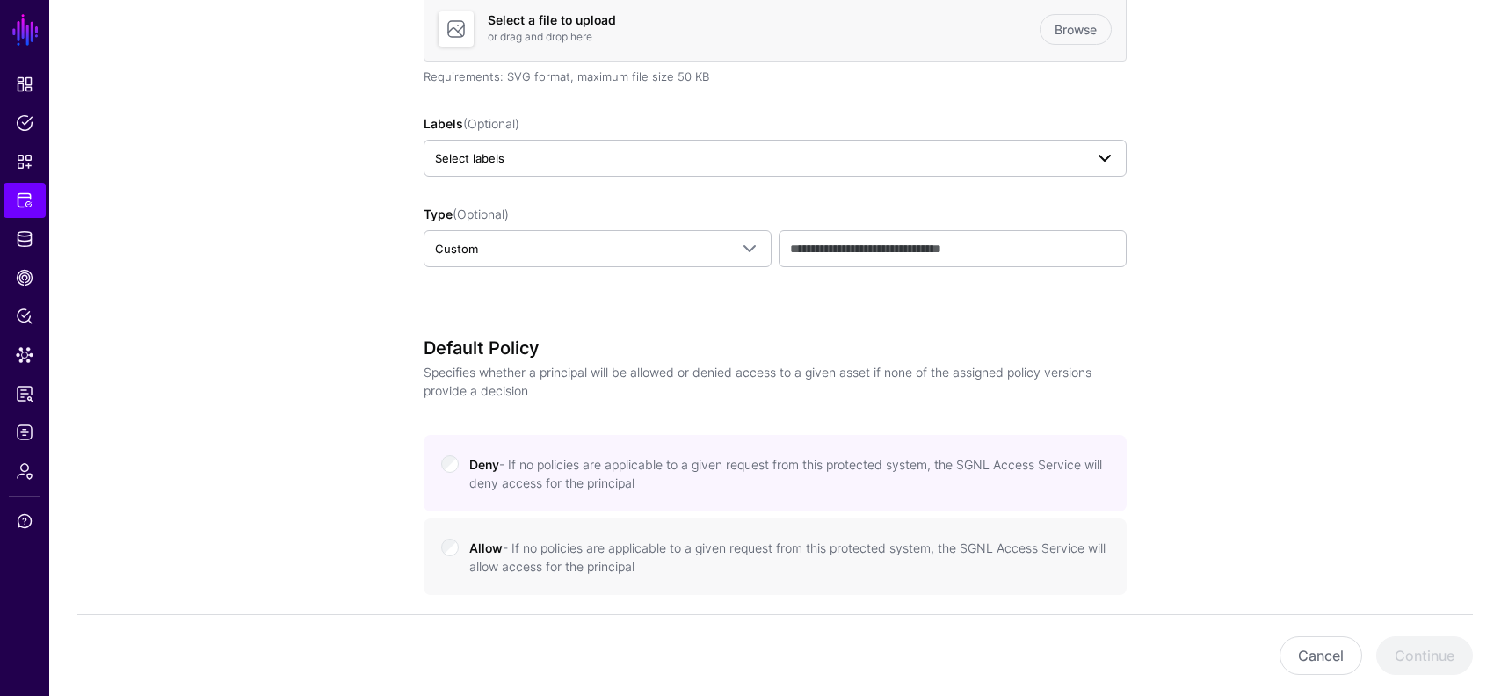
type input "**********"
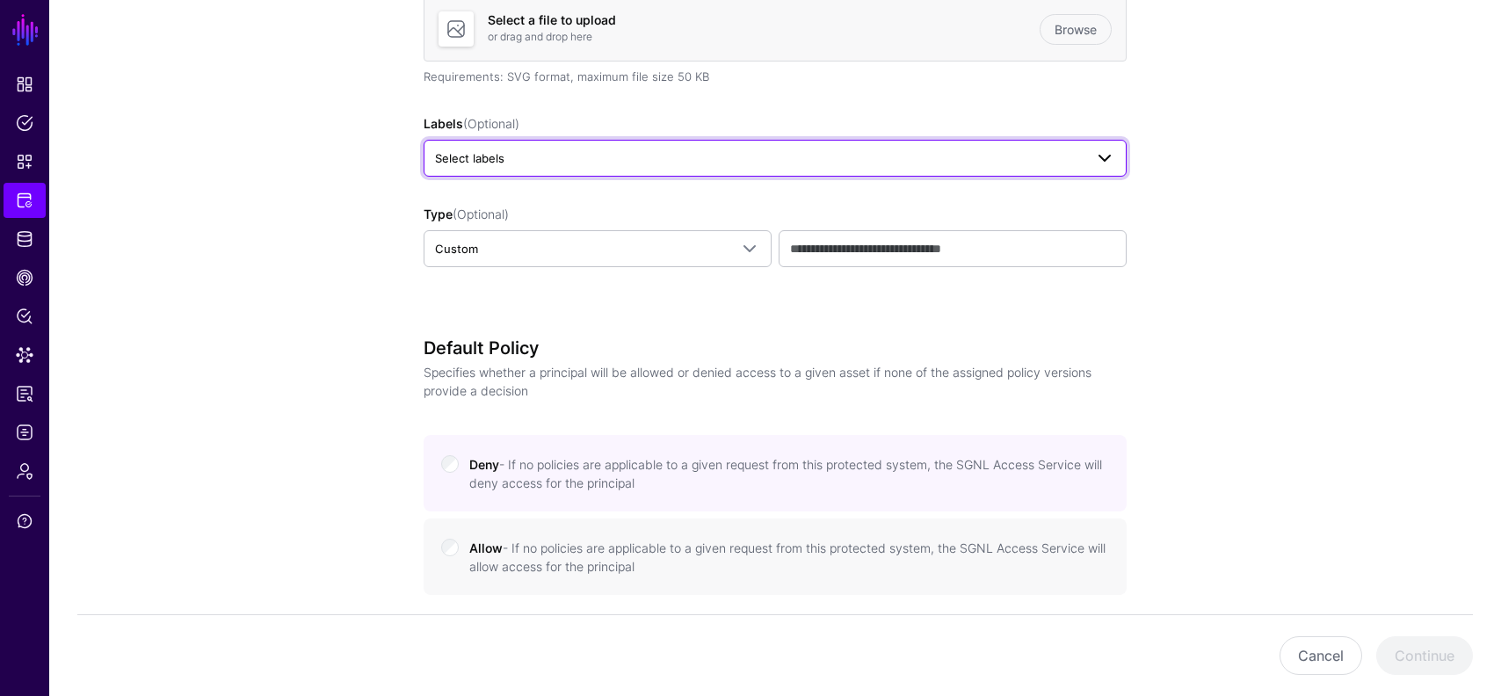
click at [639, 160] on span "Select labels" at bounding box center [759, 158] width 649 height 19
click at [560, 254] on span "CSX" at bounding box center [554, 254] width 22 height 13
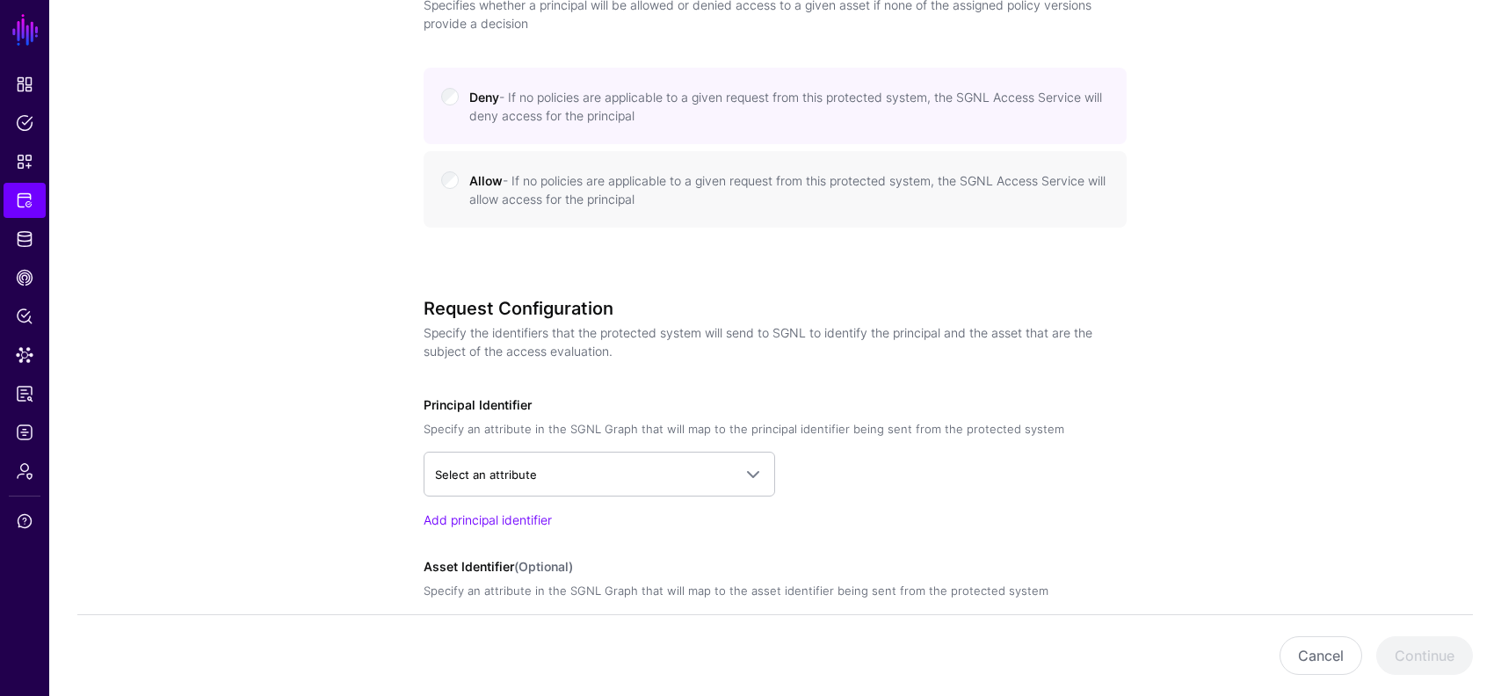
scroll to position [1042, 0]
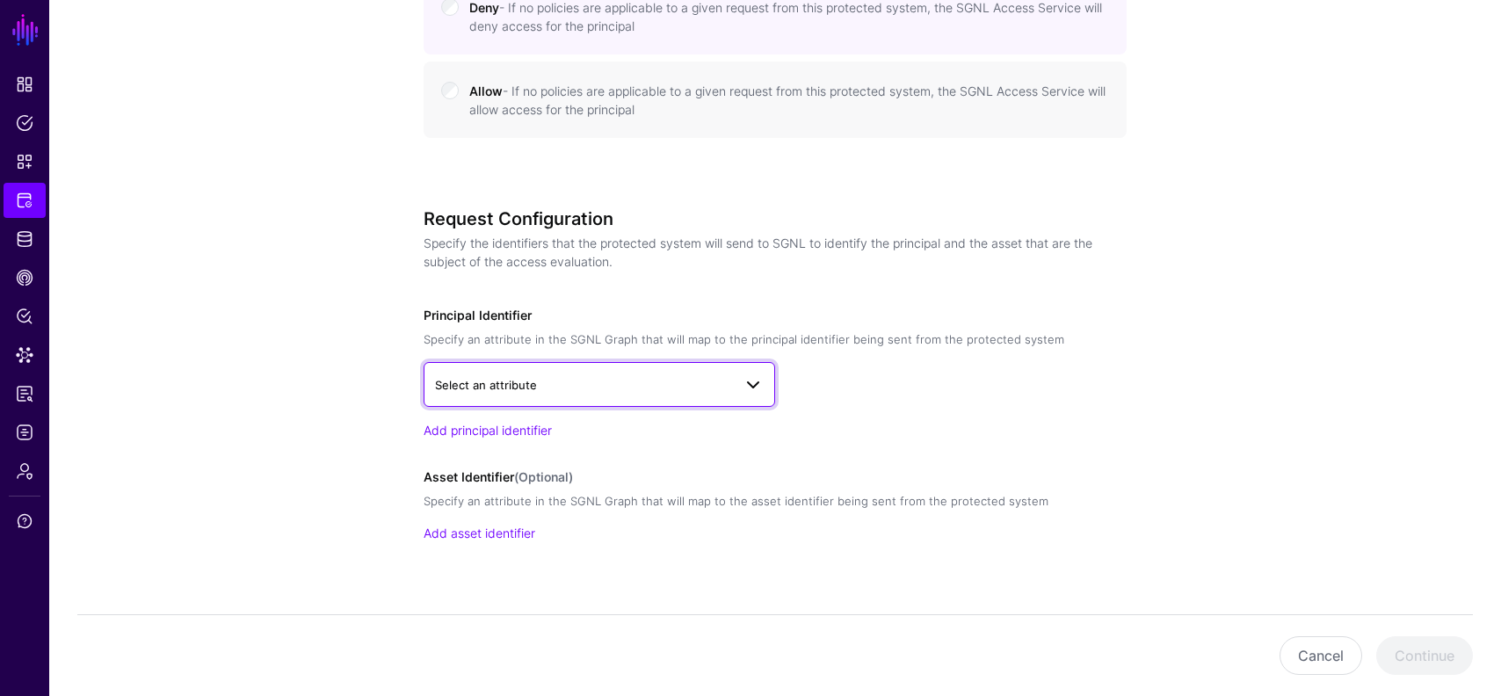
click at [626, 378] on span "Select an attribute" at bounding box center [583, 384] width 297 height 19
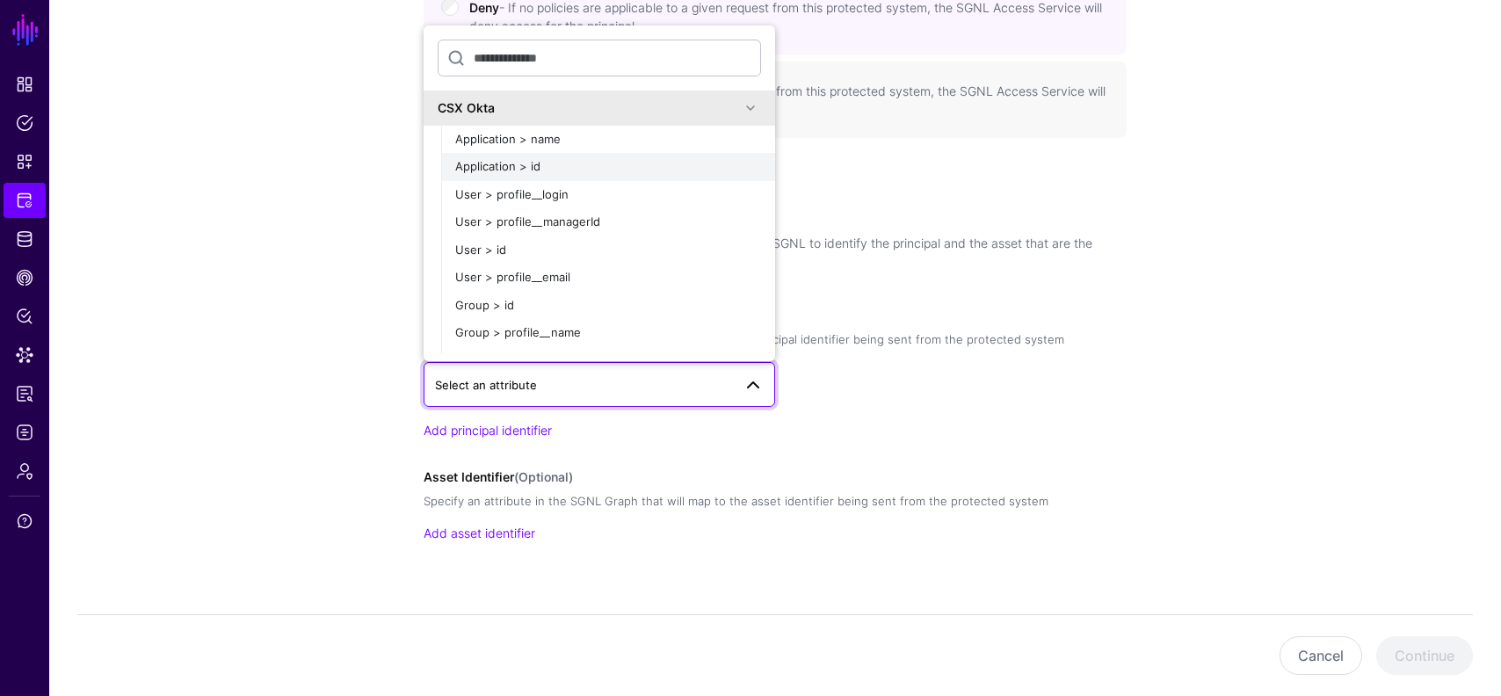
click at [580, 165] on div "Application > id" at bounding box center [608, 167] width 306 height 18
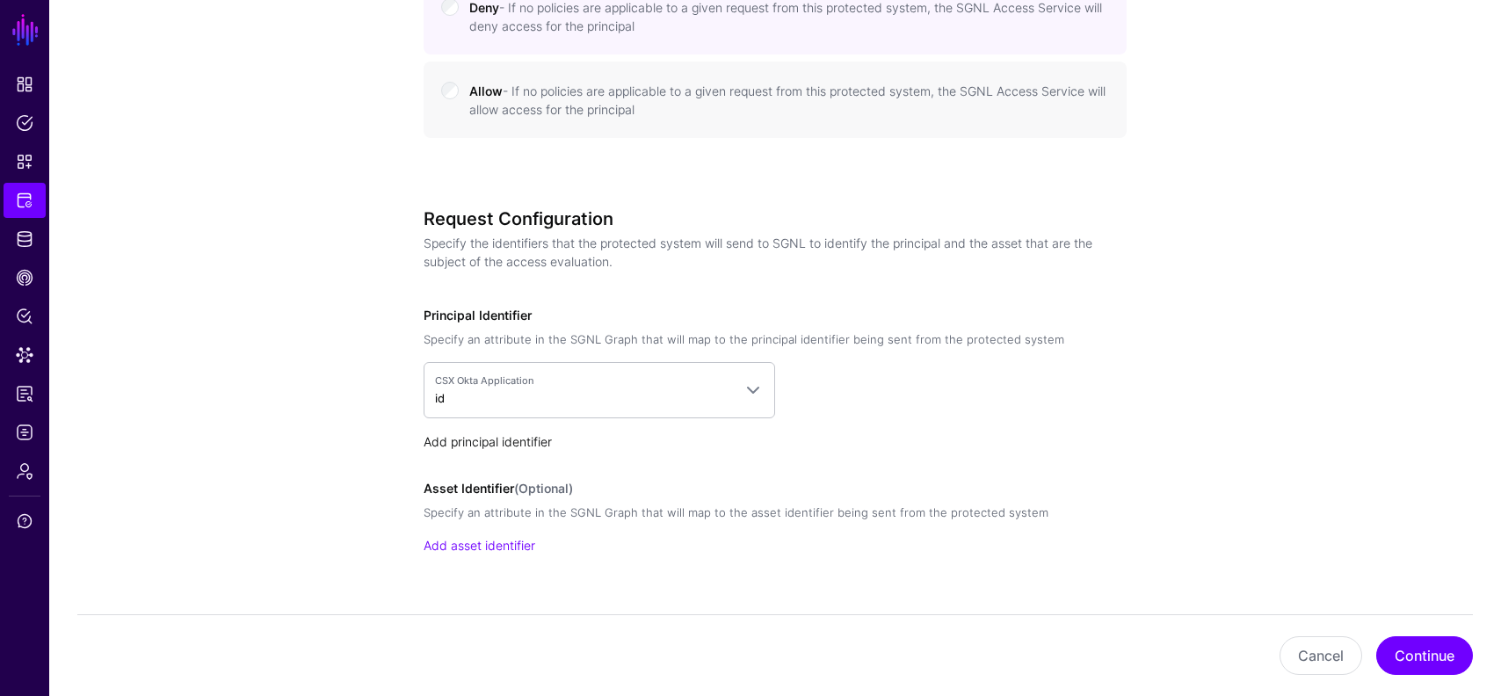
click at [540, 443] on link "Add principal identifier" at bounding box center [488, 441] width 128 height 15
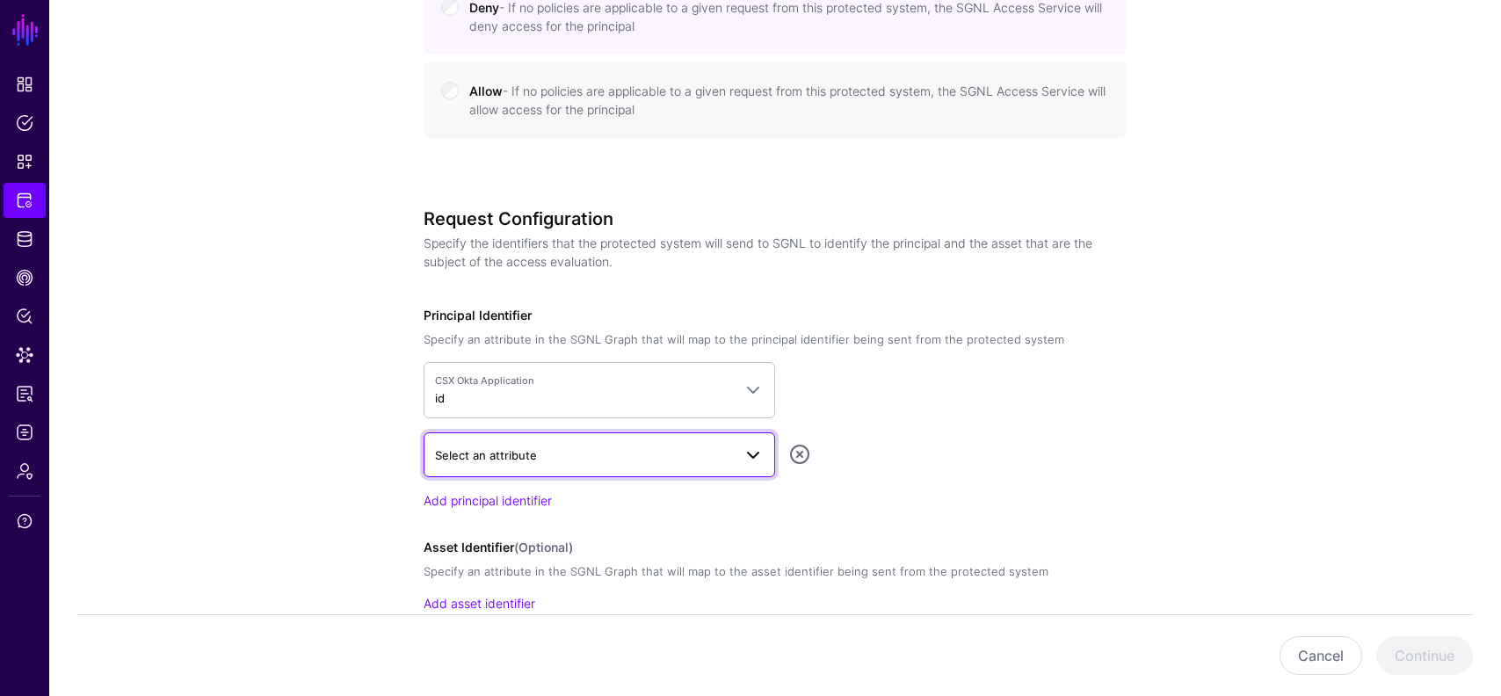
click at [545, 463] on span "Select an attribute" at bounding box center [599, 454] width 329 height 21
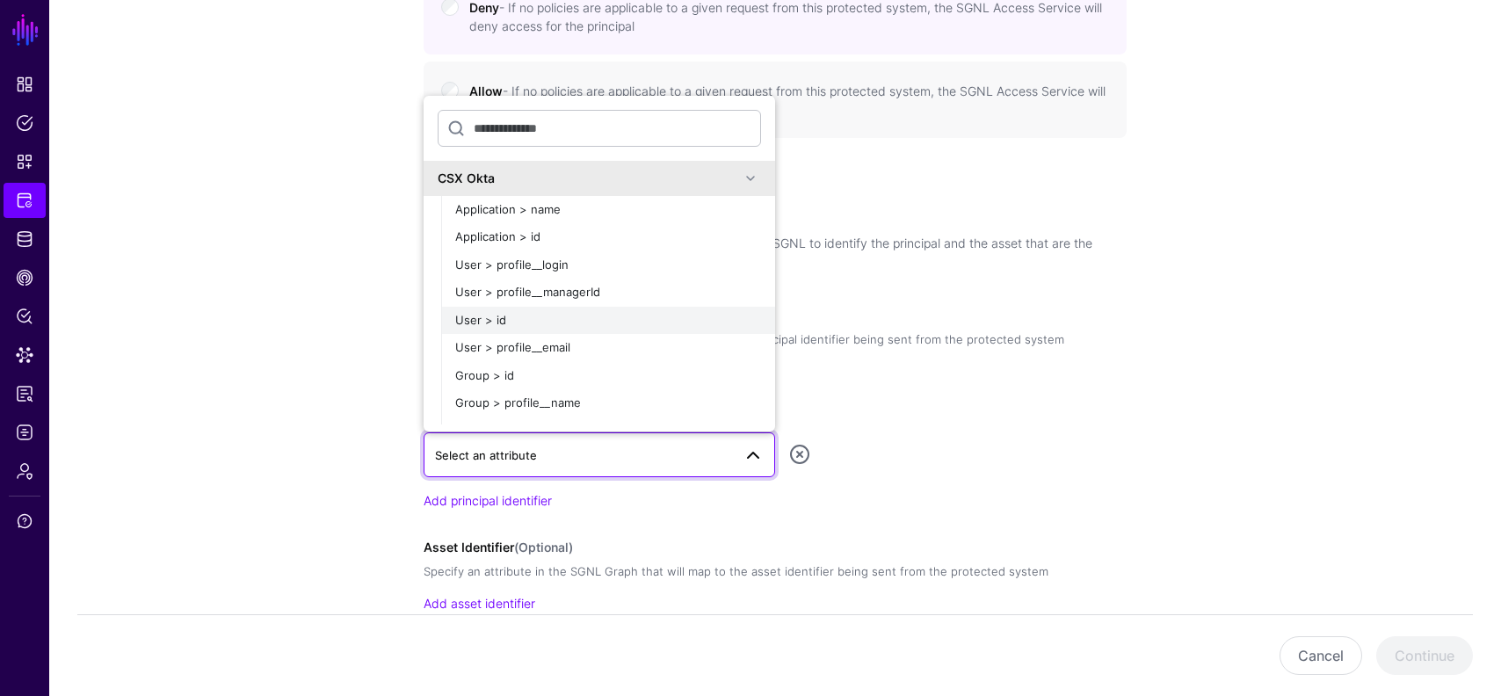
click at [530, 327] on div "User > id" at bounding box center [608, 321] width 306 height 18
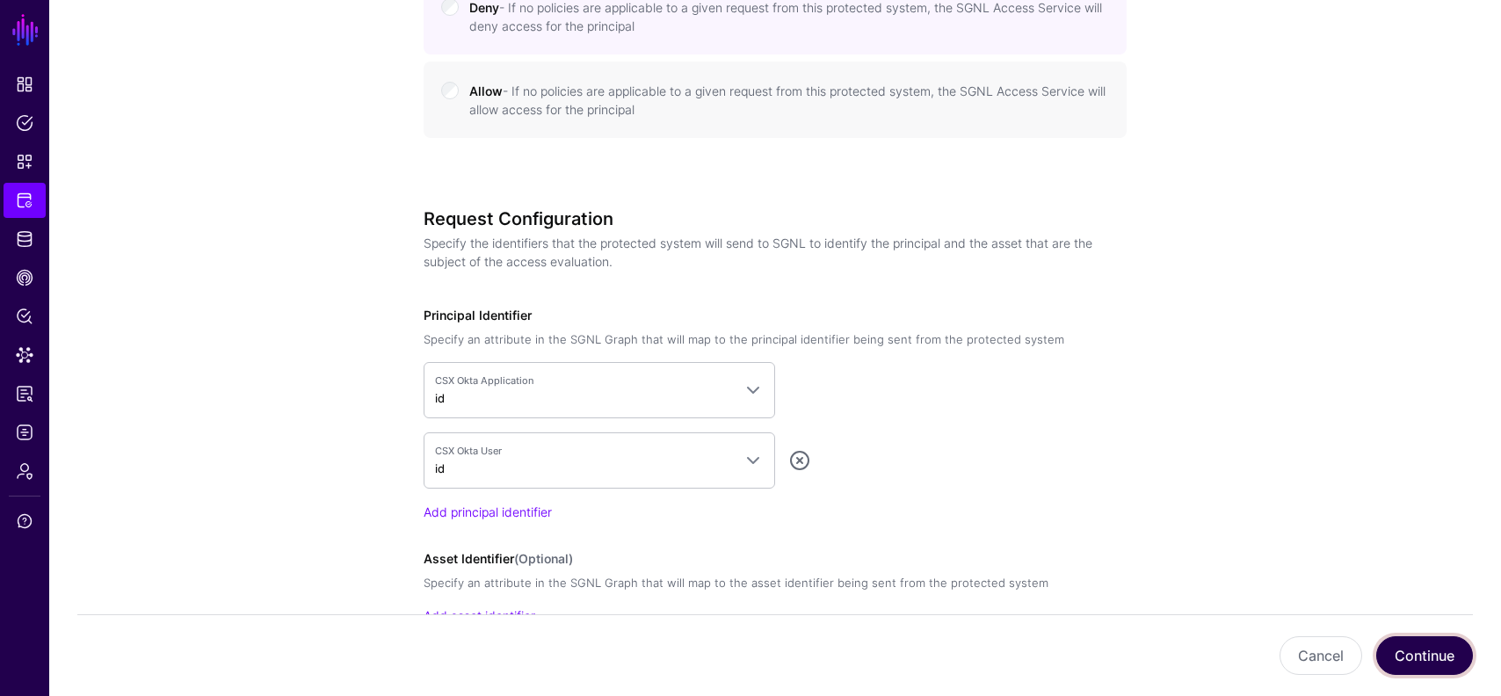
click at [1439, 655] on button "Continue" at bounding box center [1425, 655] width 97 height 39
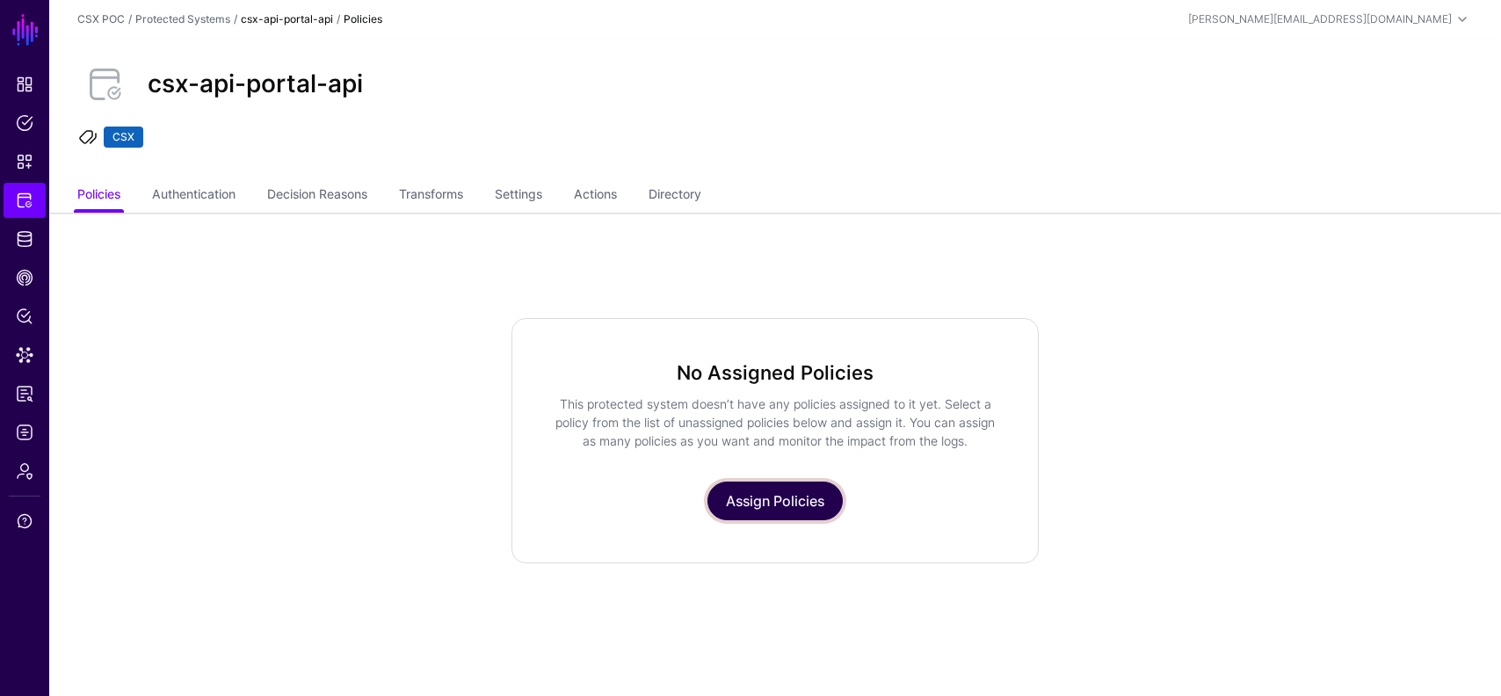
click at [766, 490] on link "Assign Policies" at bounding box center [775, 501] width 135 height 39
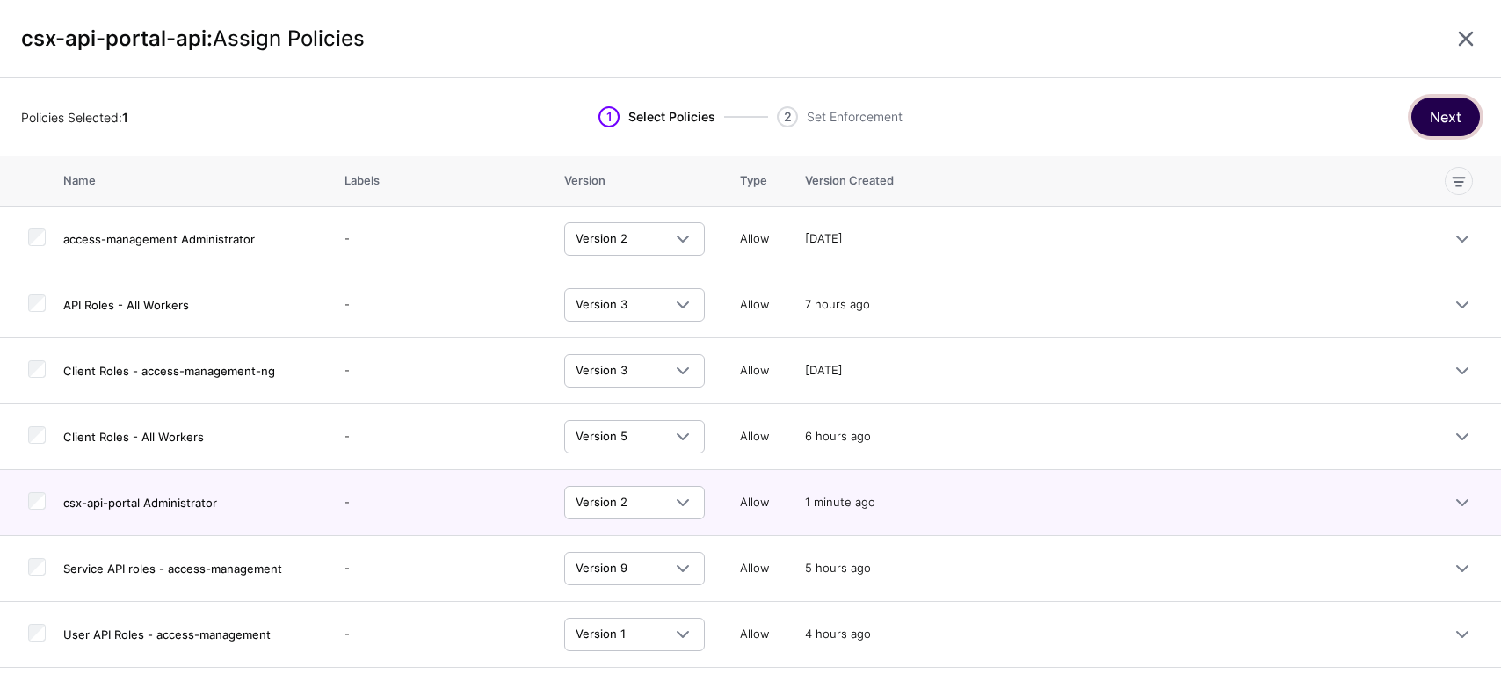
click at [1430, 115] on button "Next" at bounding box center [1446, 117] width 69 height 39
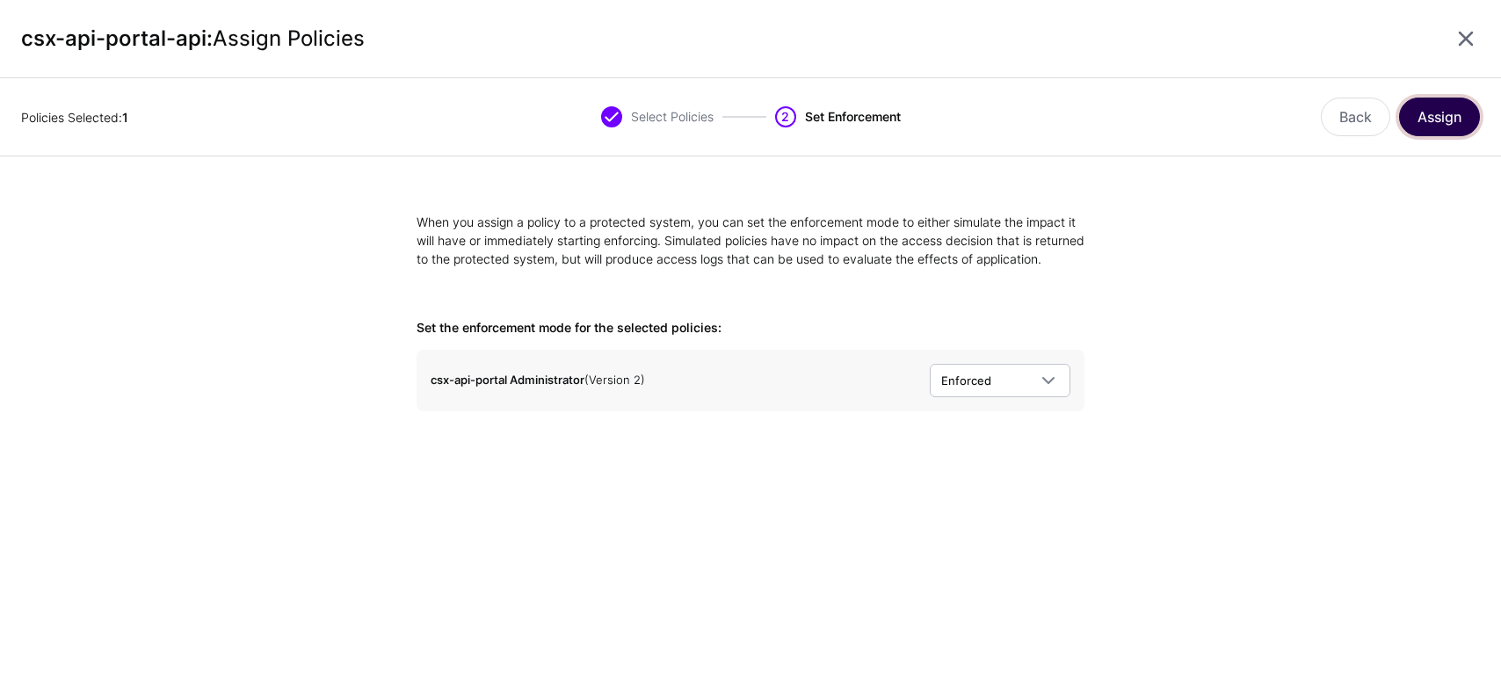
click at [1429, 121] on button "Assign" at bounding box center [1439, 117] width 81 height 39
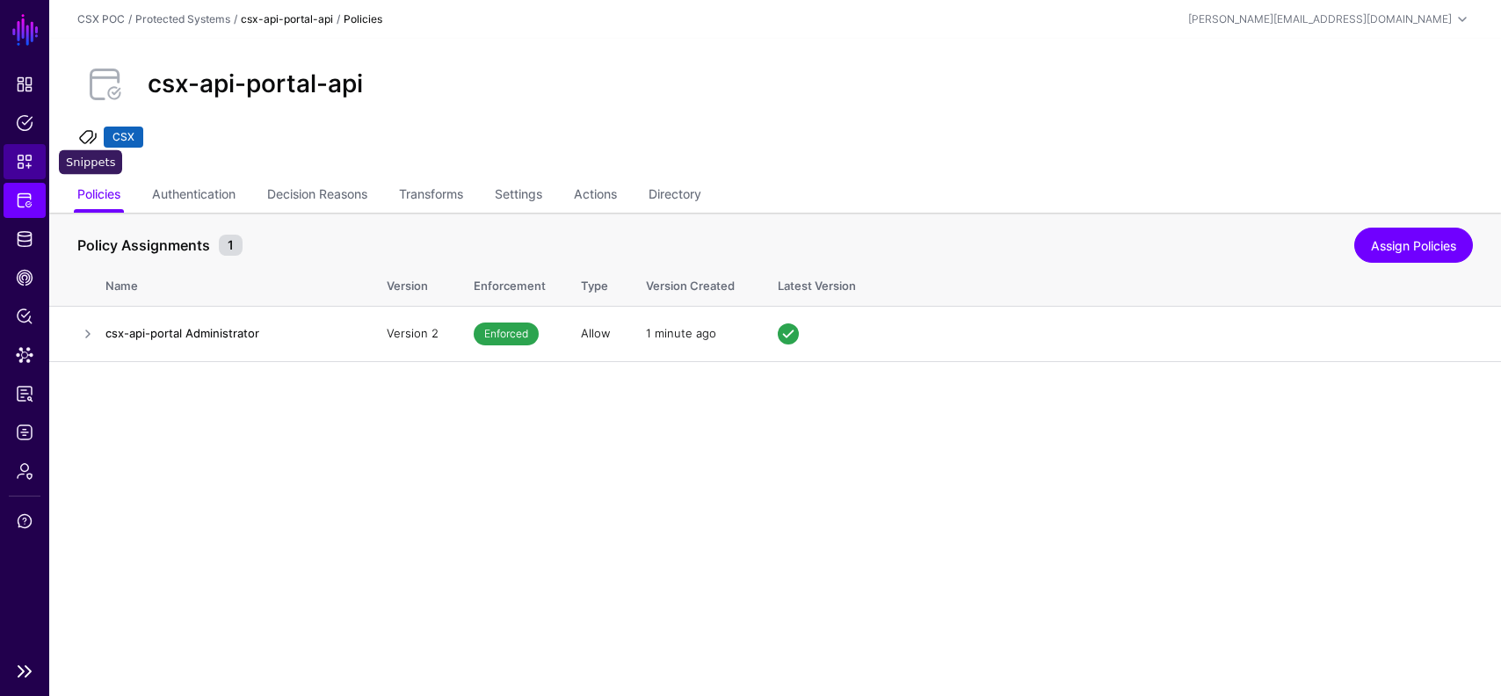
click at [26, 154] on span "Snippets" at bounding box center [25, 162] width 18 height 18
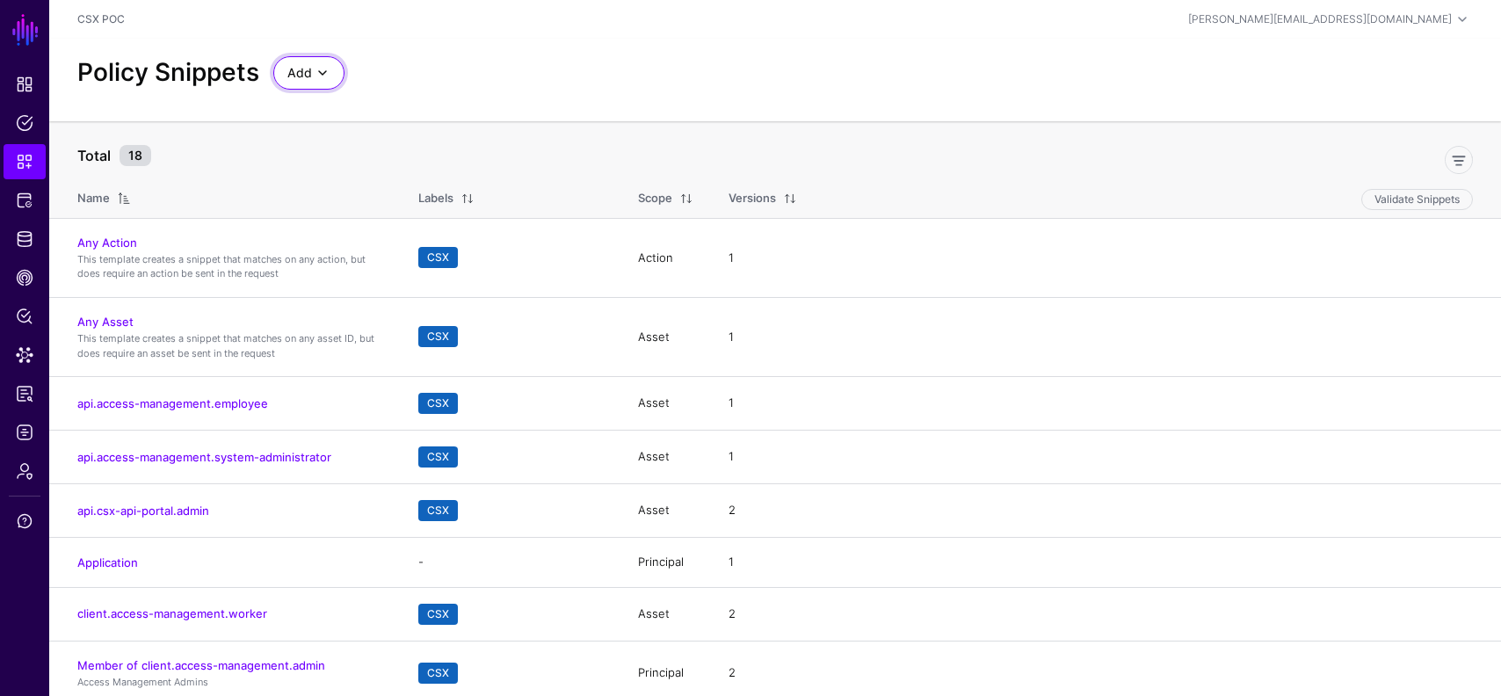
click at [323, 62] on span at bounding box center [322, 72] width 21 height 21
click at [377, 134] on span "Start from a Blank Snippet" at bounding box center [358, 140] width 143 height 14
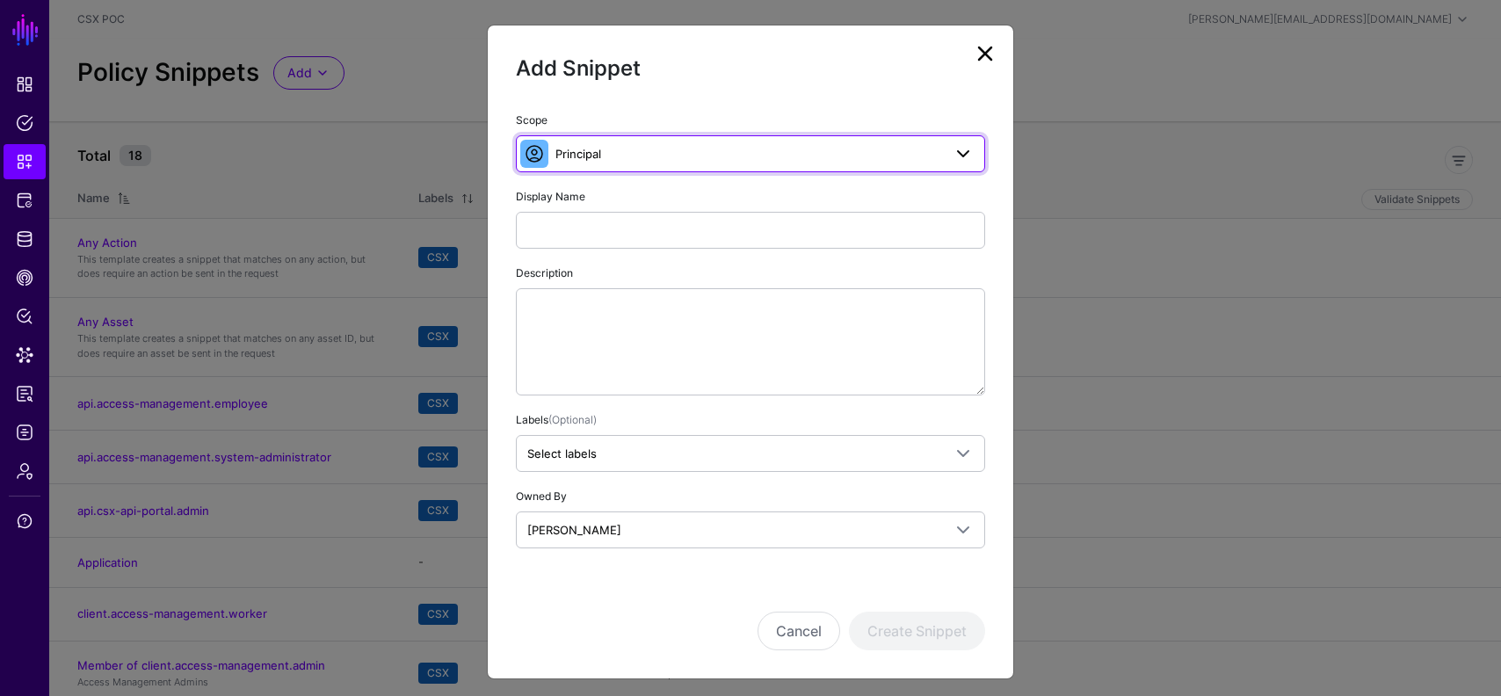
click at [646, 149] on span "Principal" at bounding box center [749, 153] width 387 height 19
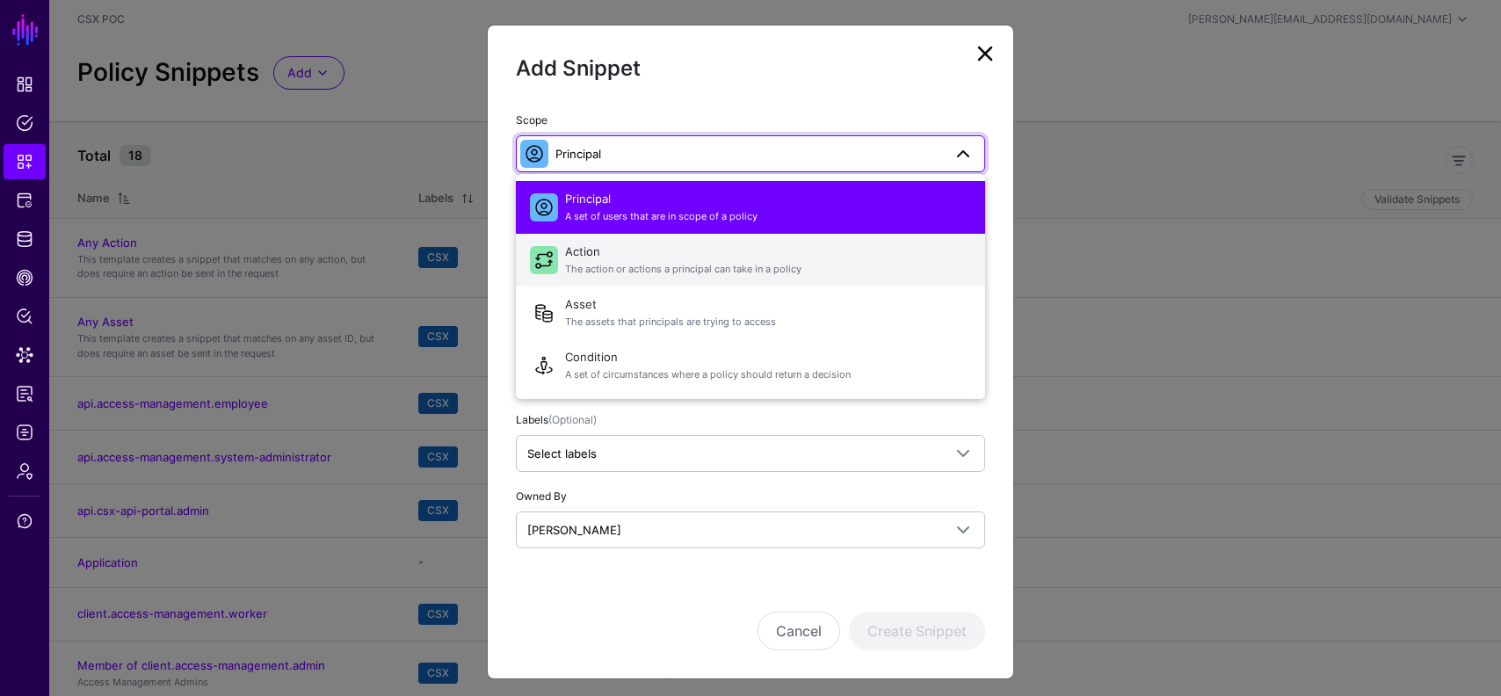
scroll to position [5, 0]
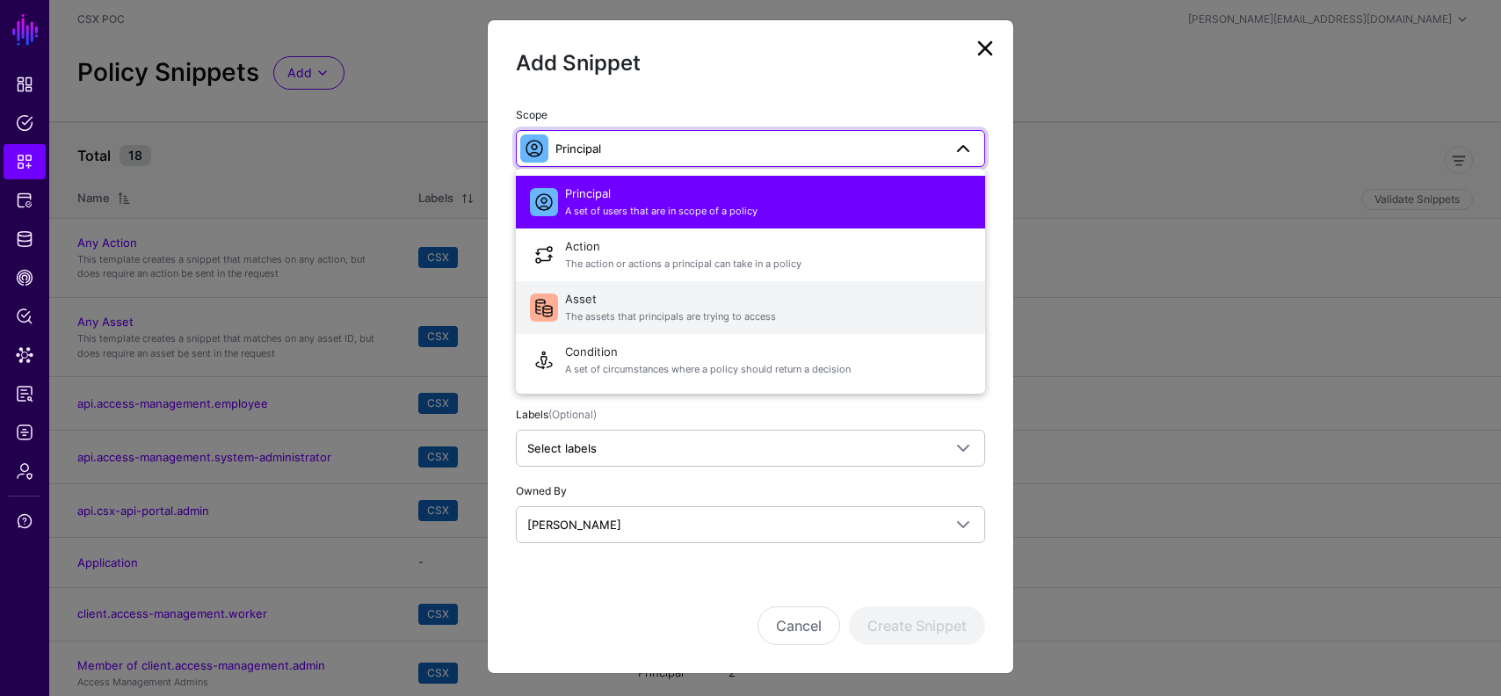
click at [685, 310] on span "The assets that principals are trying to access" at bounding box center [768, 316] width 406 height 15
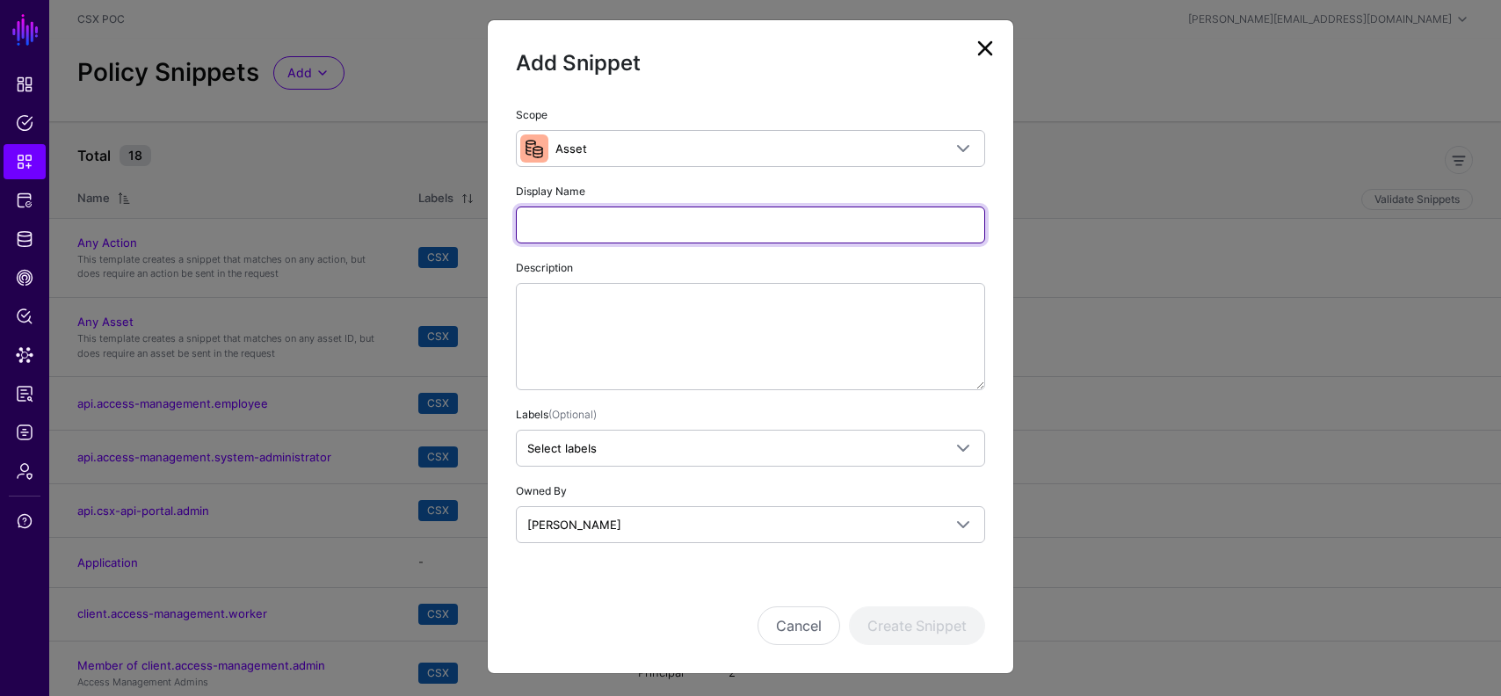
click at [662, 212] on input "Display Name" at bounding box center [750, 225] width 469 height 37
type input "***"
click at [606, 229] on input "***" at bounding box center [750, 225] width 469 height 37
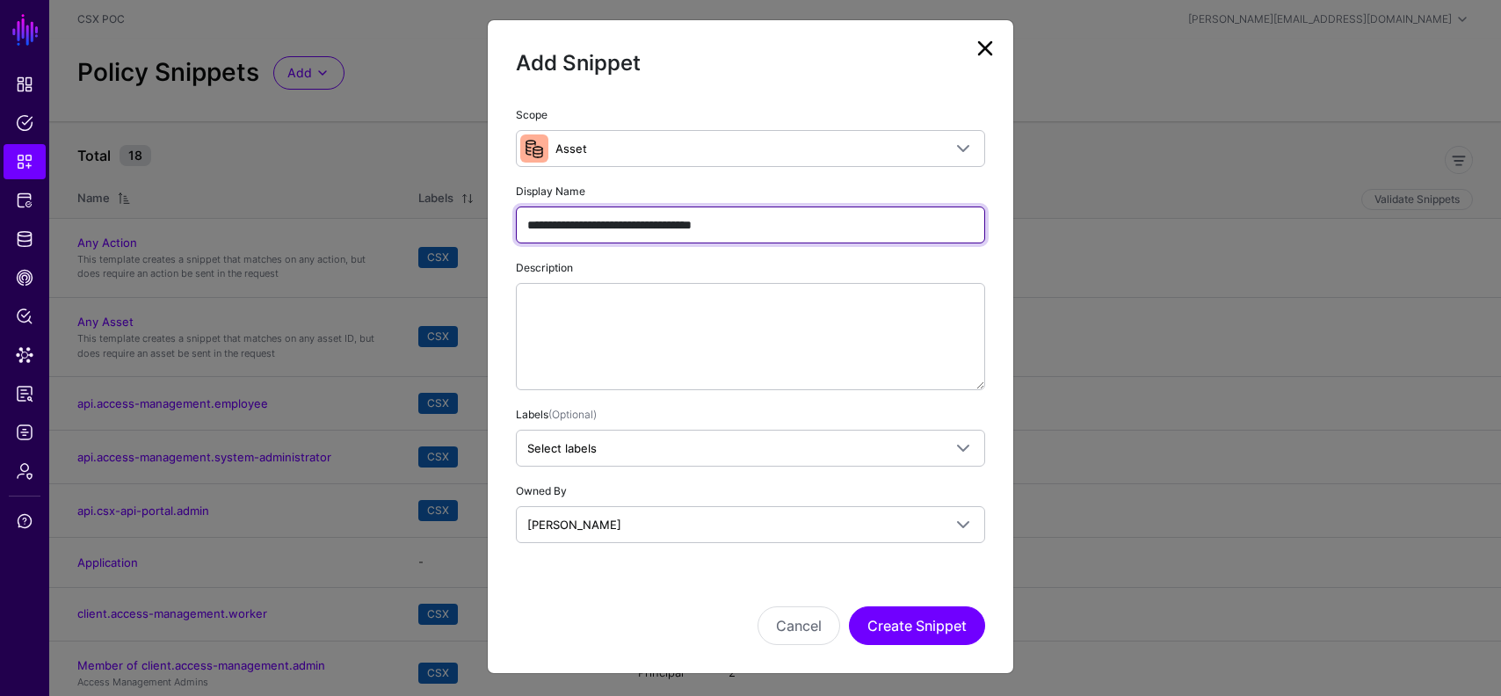
drag, startPoint x: 638, startPoint y: 226, endPoint x: 1028, endPoint y: 226, distance: 389.4
click at [1009, 226] on div "**********" at bounding box center [751, 325] width 526 height 440
paste input "**********"
type input "**********"
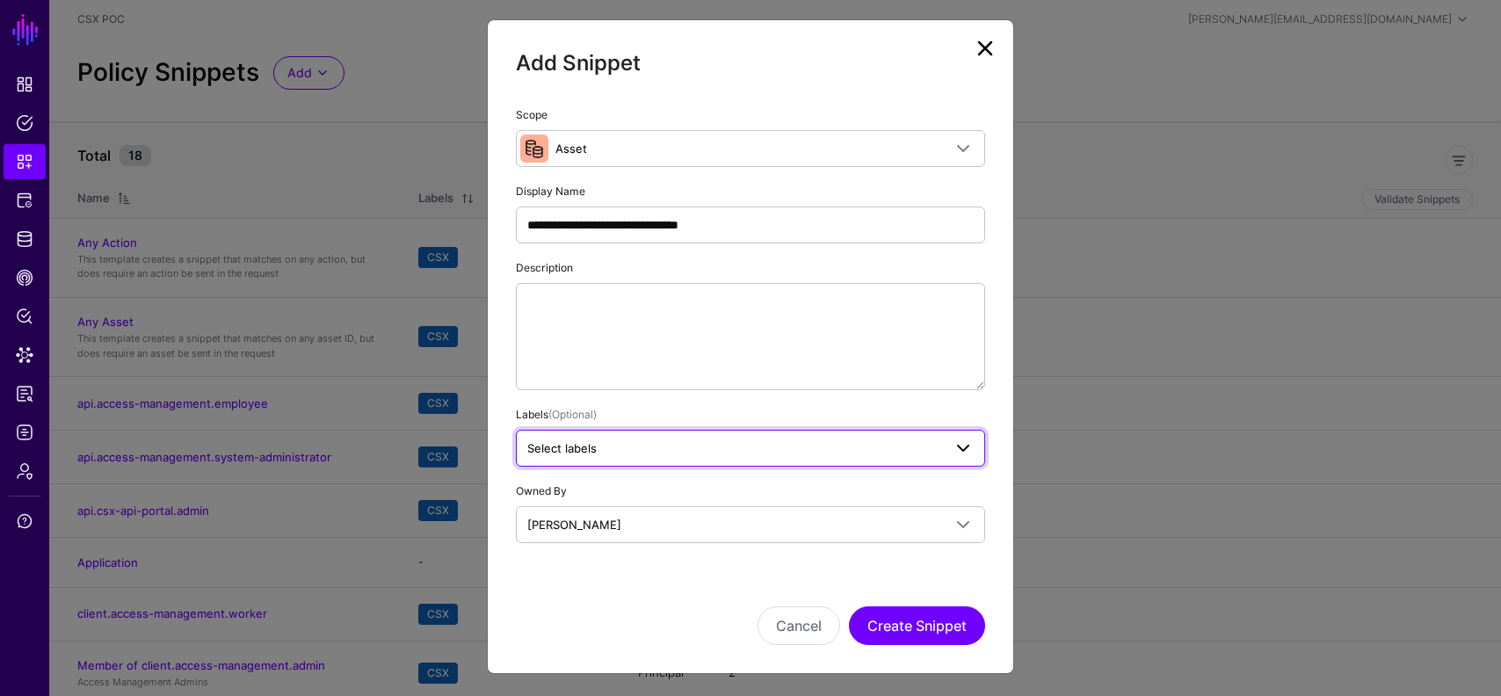
click at [848, 445] on span "Select labels" at bounding box center [734, 448] width 415 height 19
click at [655, 541] on span "CSX" at bounding box center [647, 544] width 22 height 13
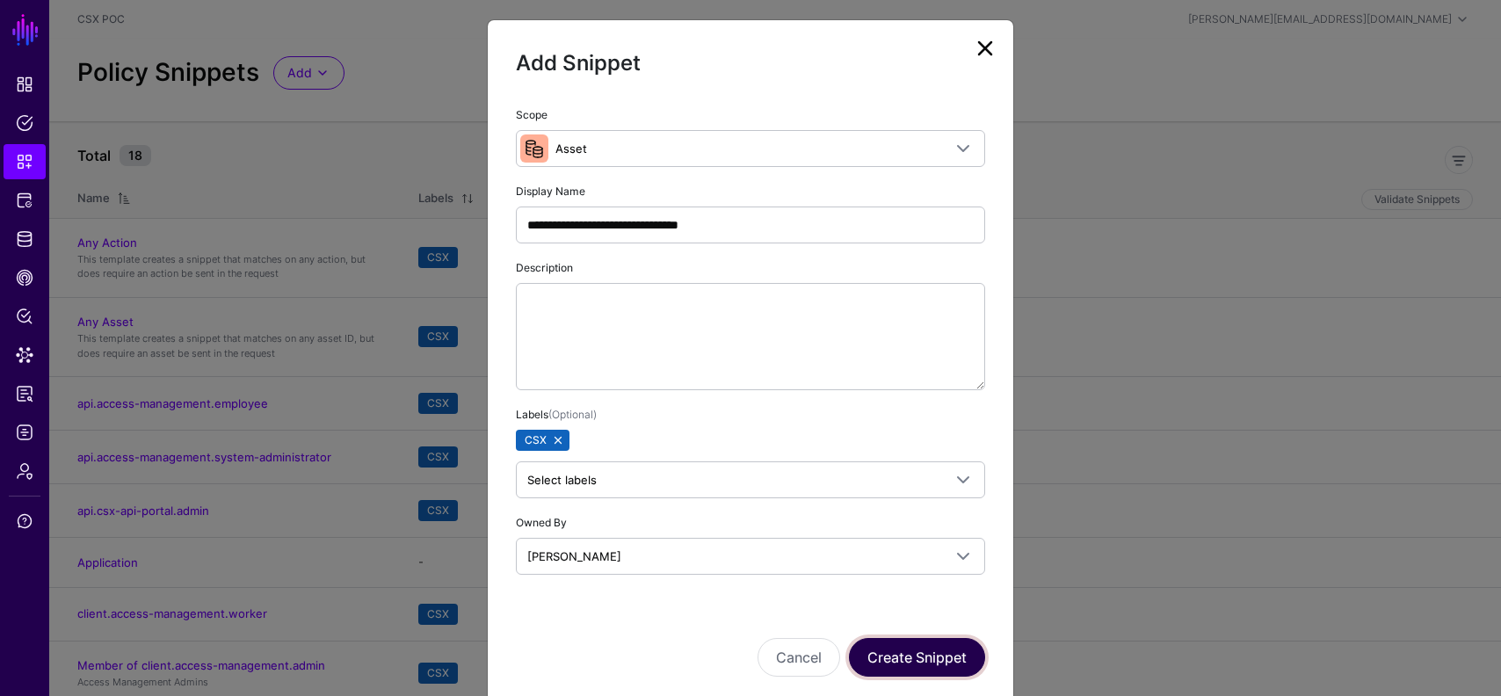
click at [949, 664] on button "Create Snippet" at bounding box center [917, 657] width 136 height 39
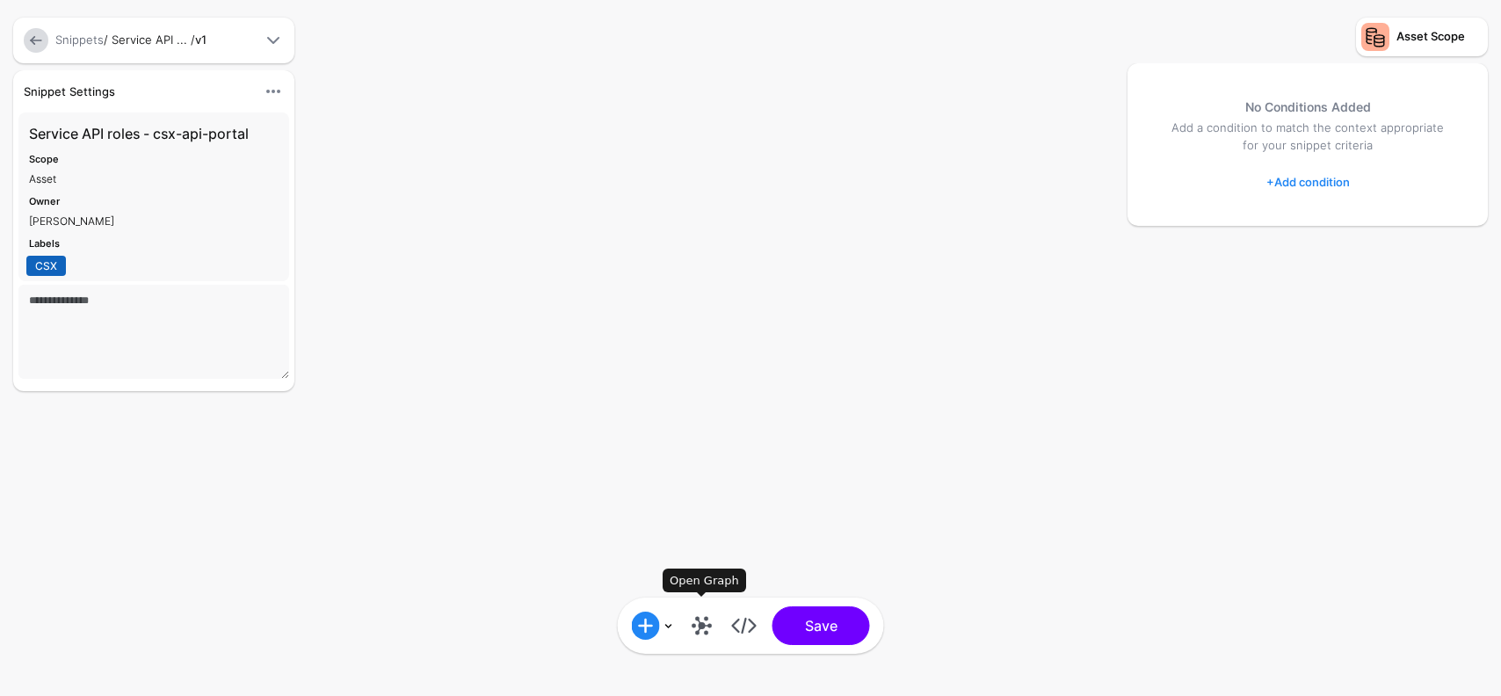
click at [704, 625] on link at bounding box center [702, 626] width 28 height 28
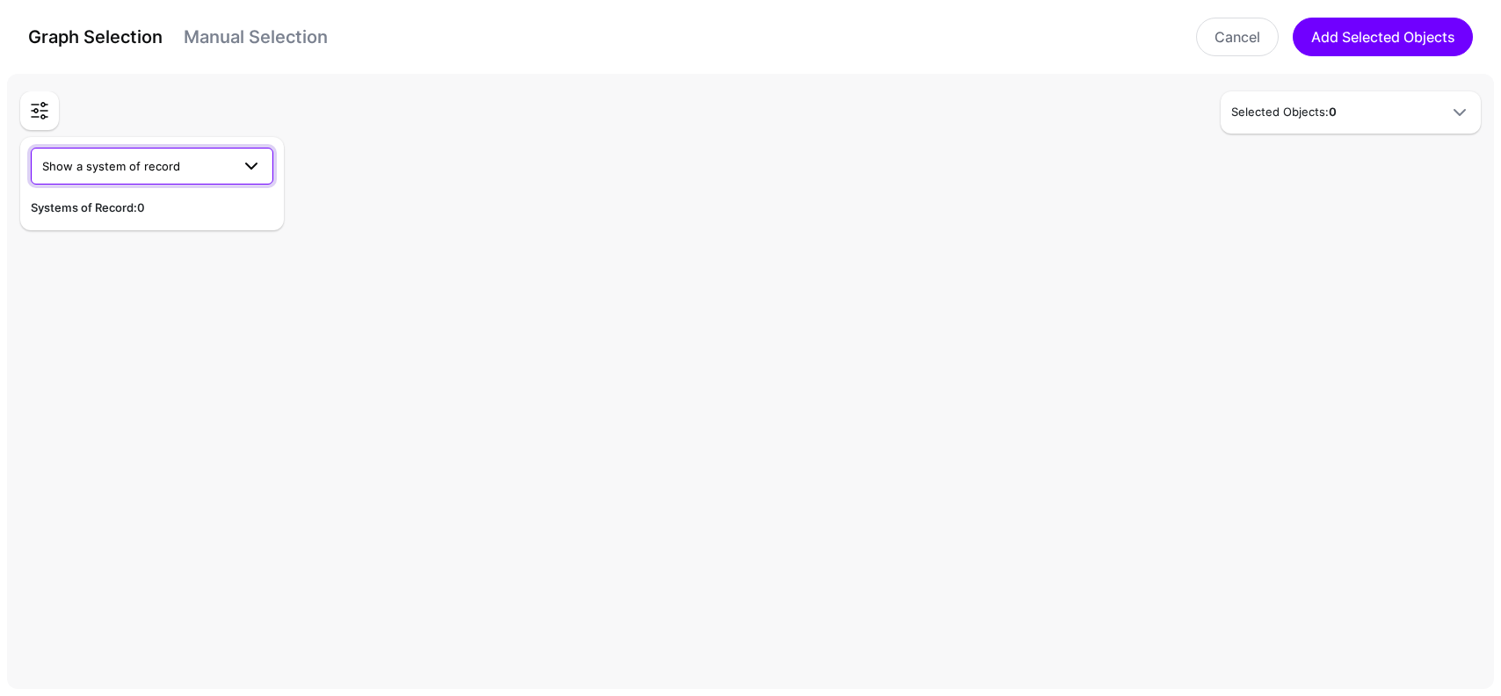
click at [208, 170] on span "Show a system of record" at bounding box center [136, 165] width 188 height 19
click at [110, 208] on div "CSX Okta" at bounding box center [152, 208] width 214 height 18
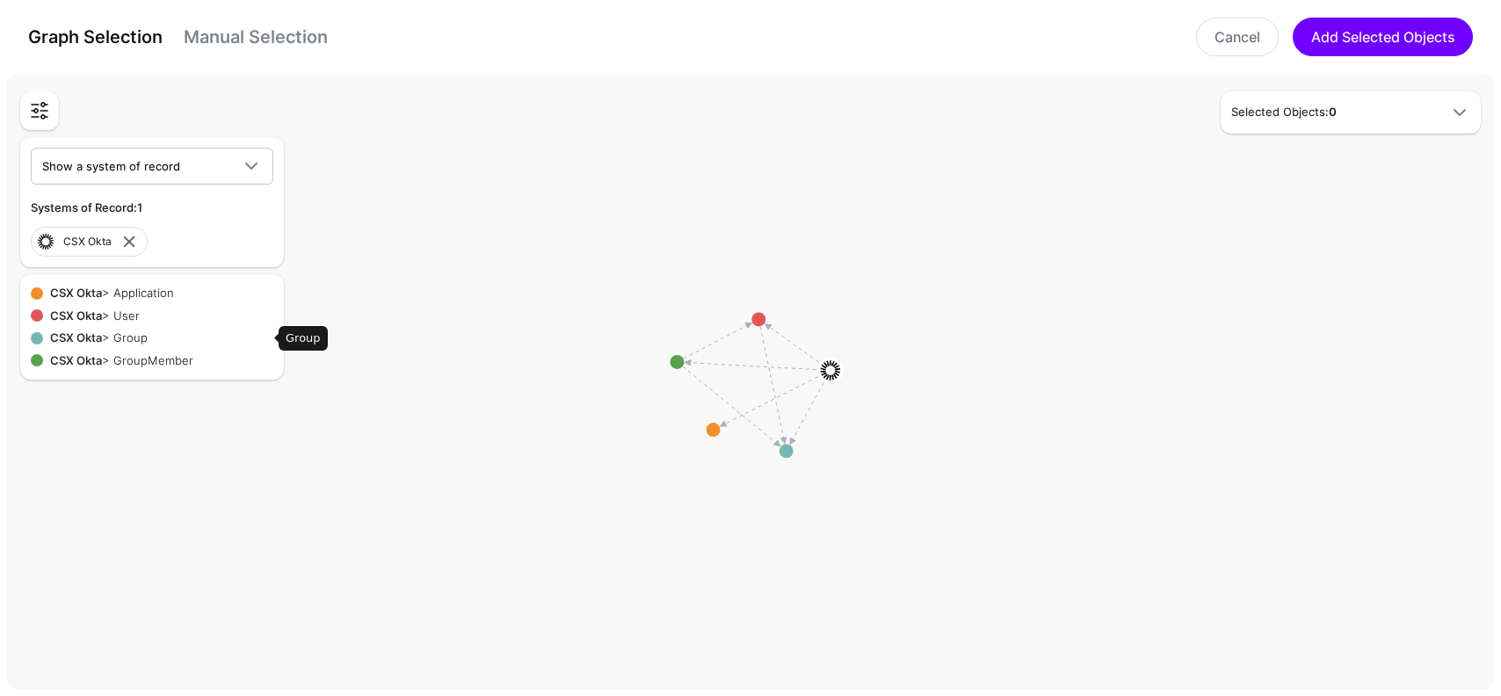
click at [134, 331] on div "CSX Okta > Group" at bounding box center [158, 339] width 230 height 18
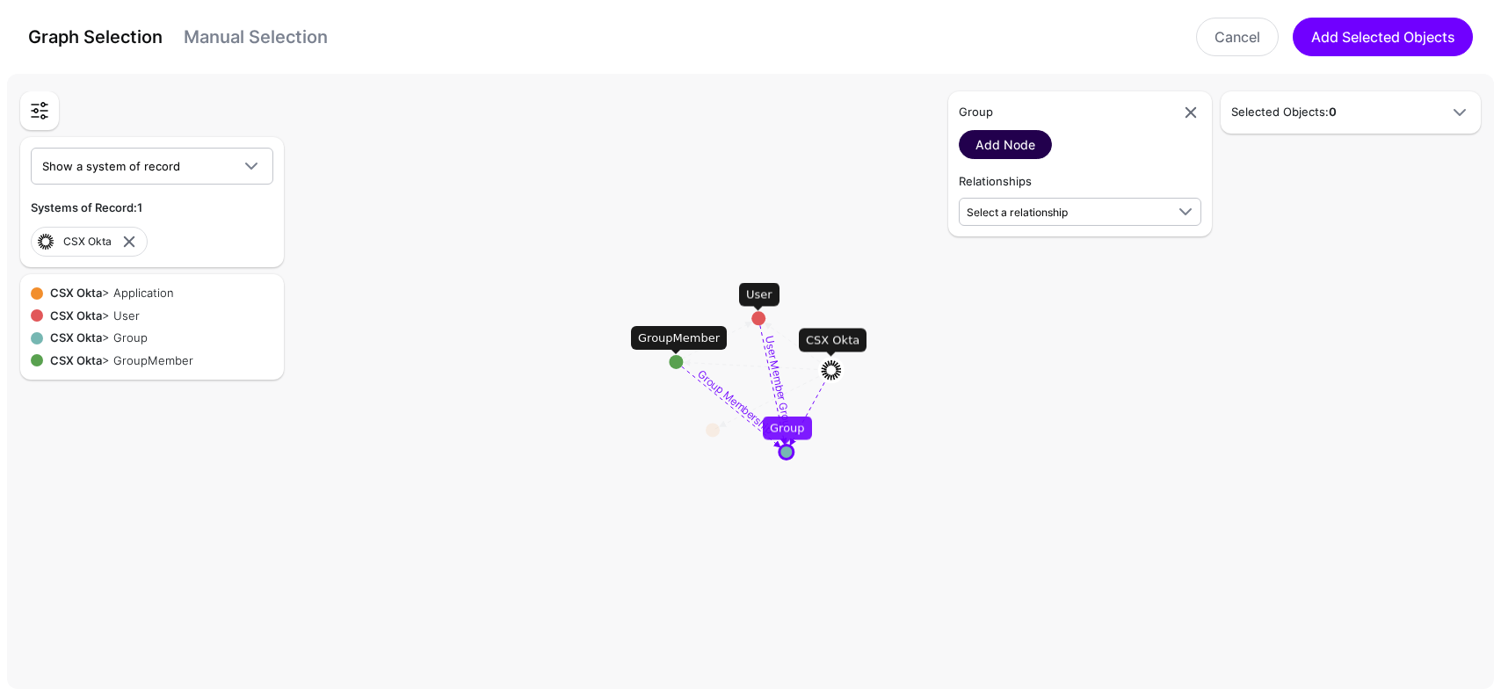
click at [1015, 147] on link "Add Node" at bounding box center [1005, 144] width 93 height 29
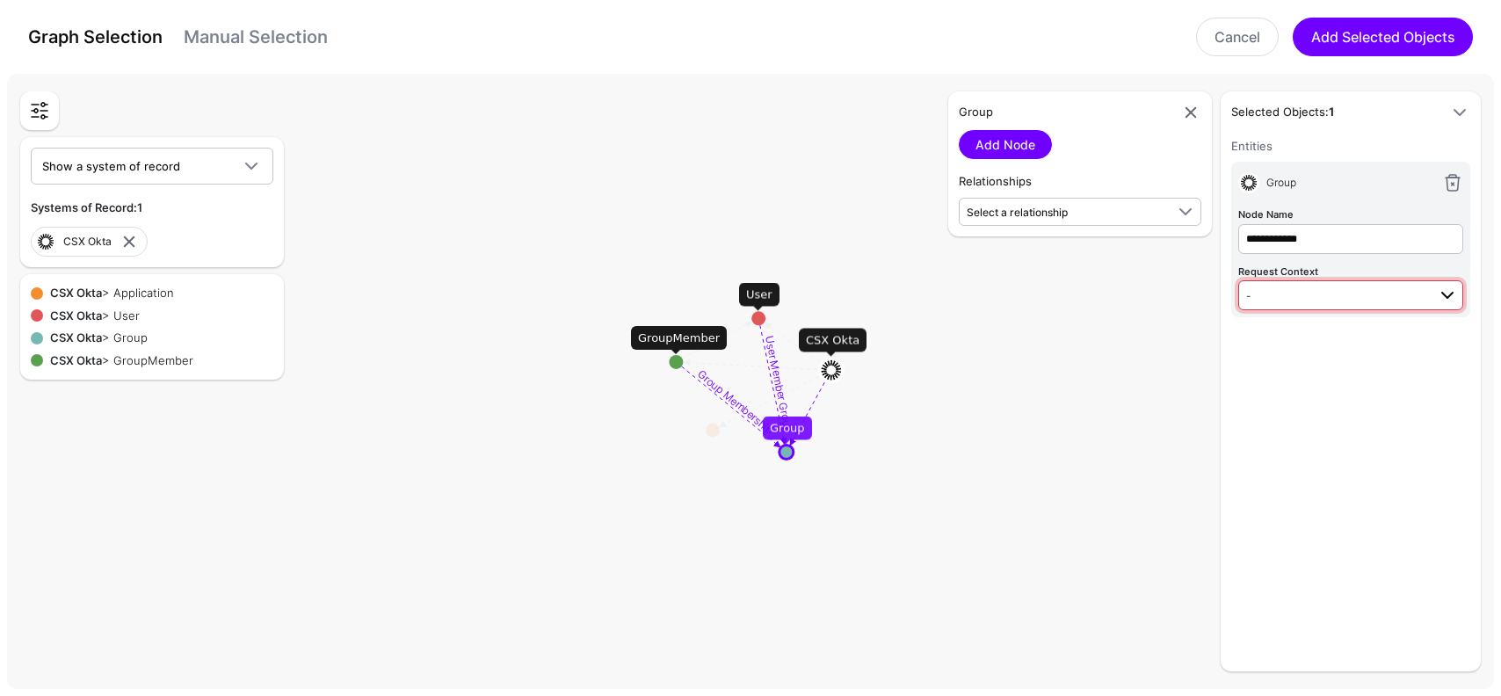
click at [1349, 292] on span "-" at bounding box center [1337, 295] width 180 height 19
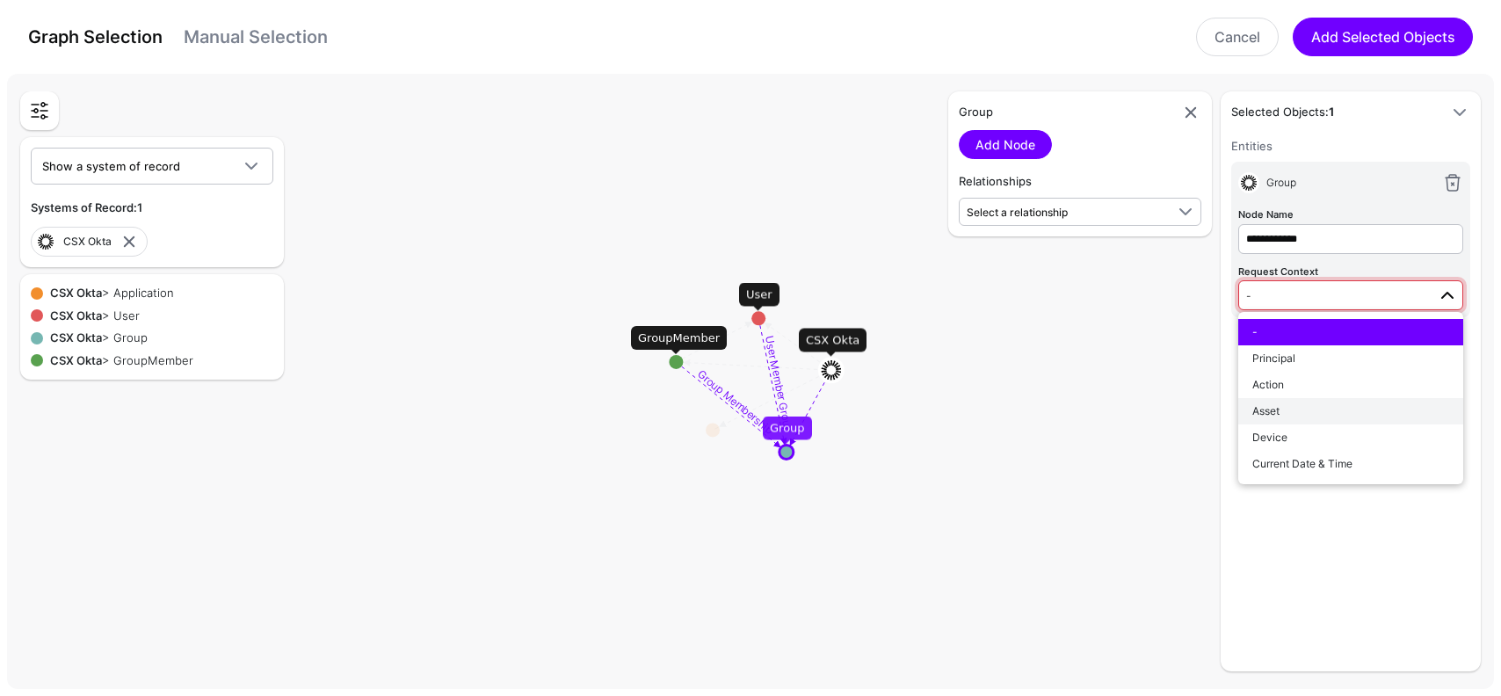
click at [1305, 409] on div "Asset" at bounding box center [1351, 411] width 197 height 16
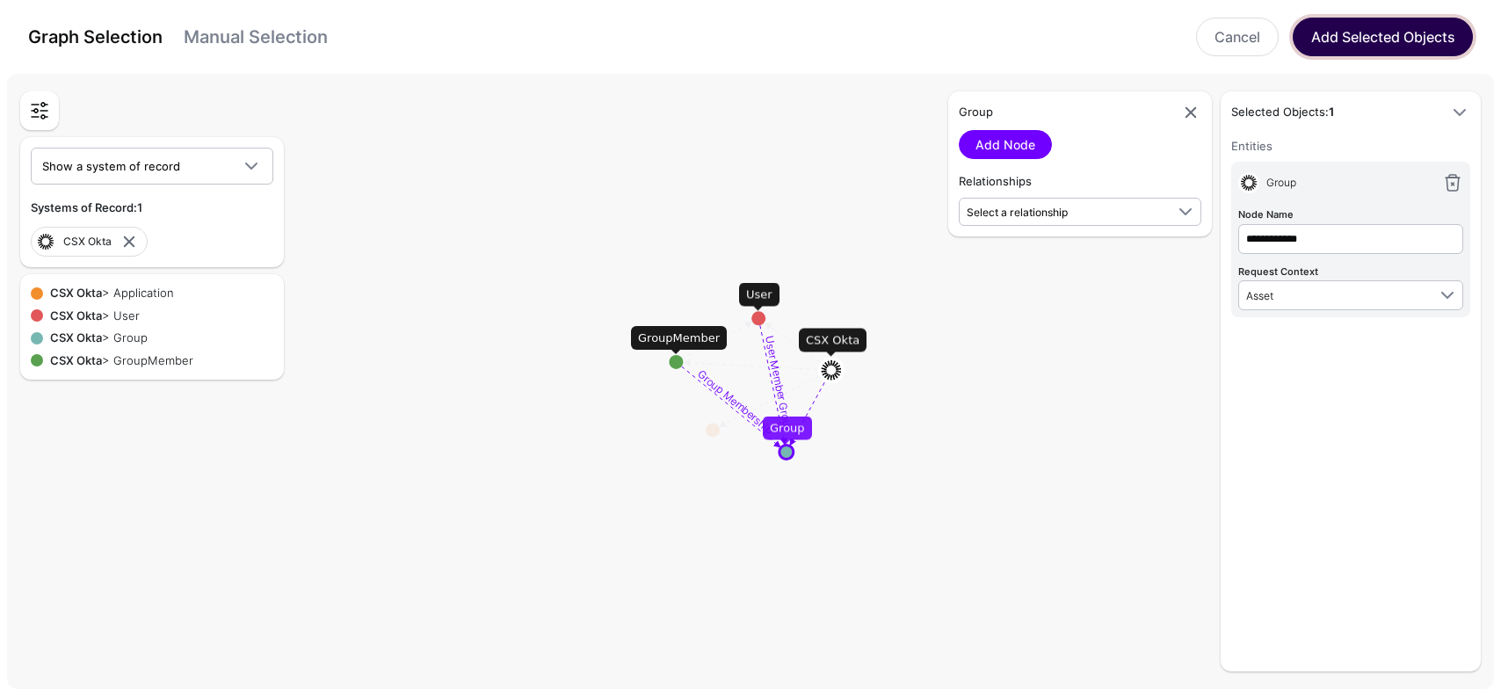
click at [1407, 36] on button "Add Selected Objects" at bounding box center [1383, 37] width 180 height 39
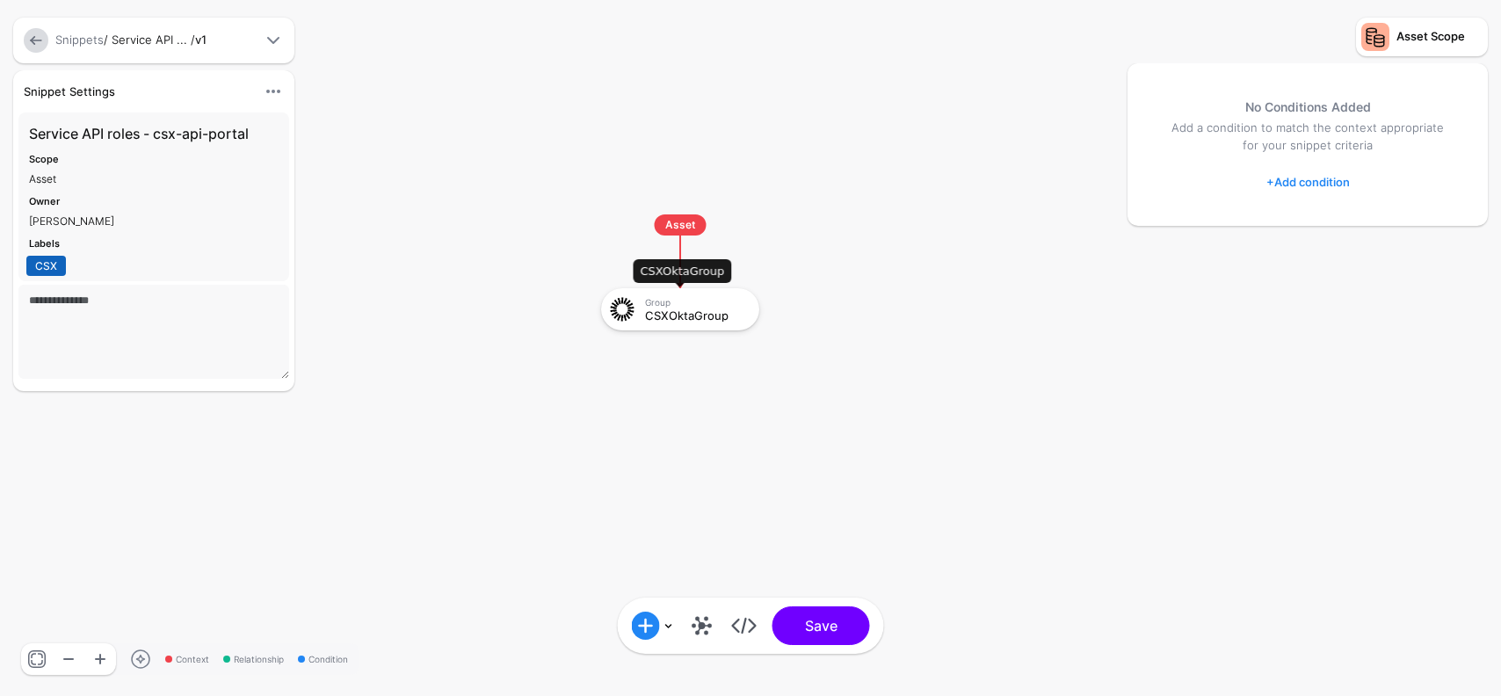
click at [680, 313] on div "CSXOktaGroup" at bounding box center [696, 315] width 102 height 12
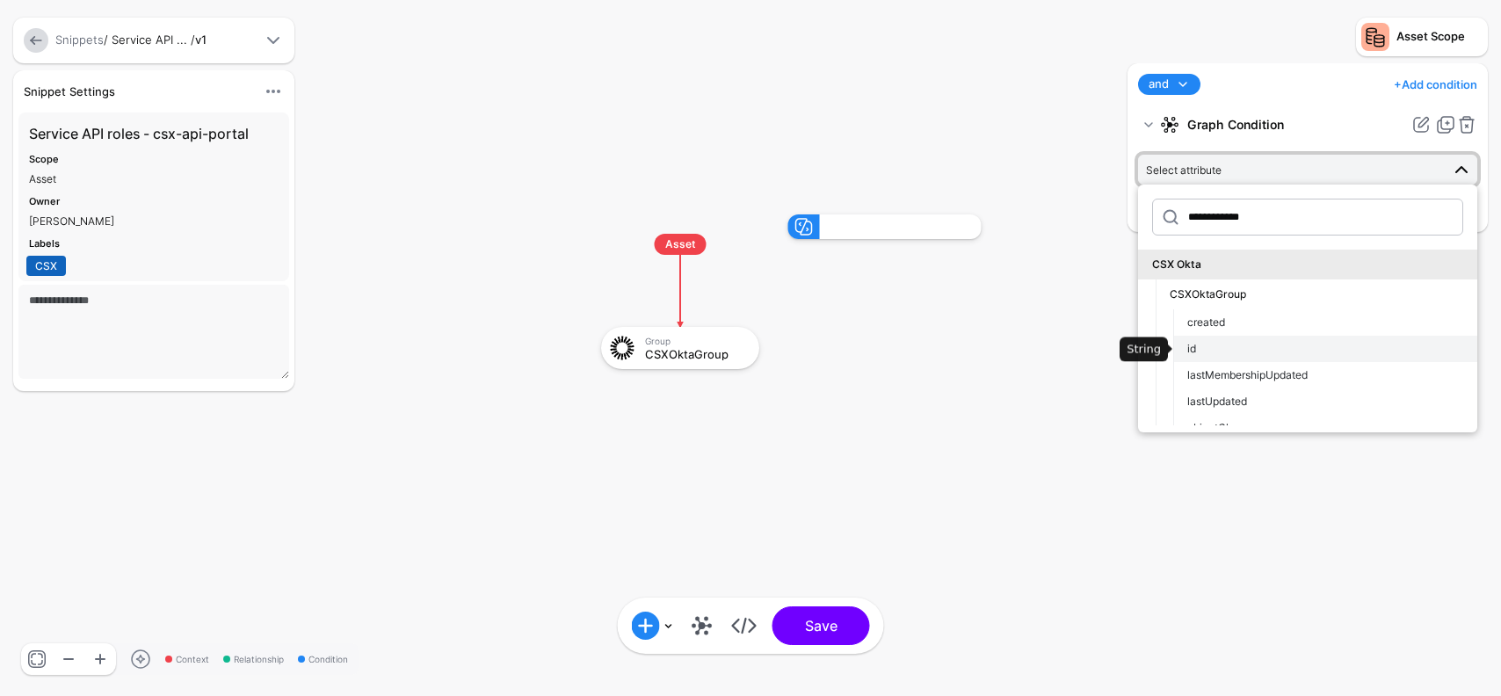
scroll to position [95, 0]
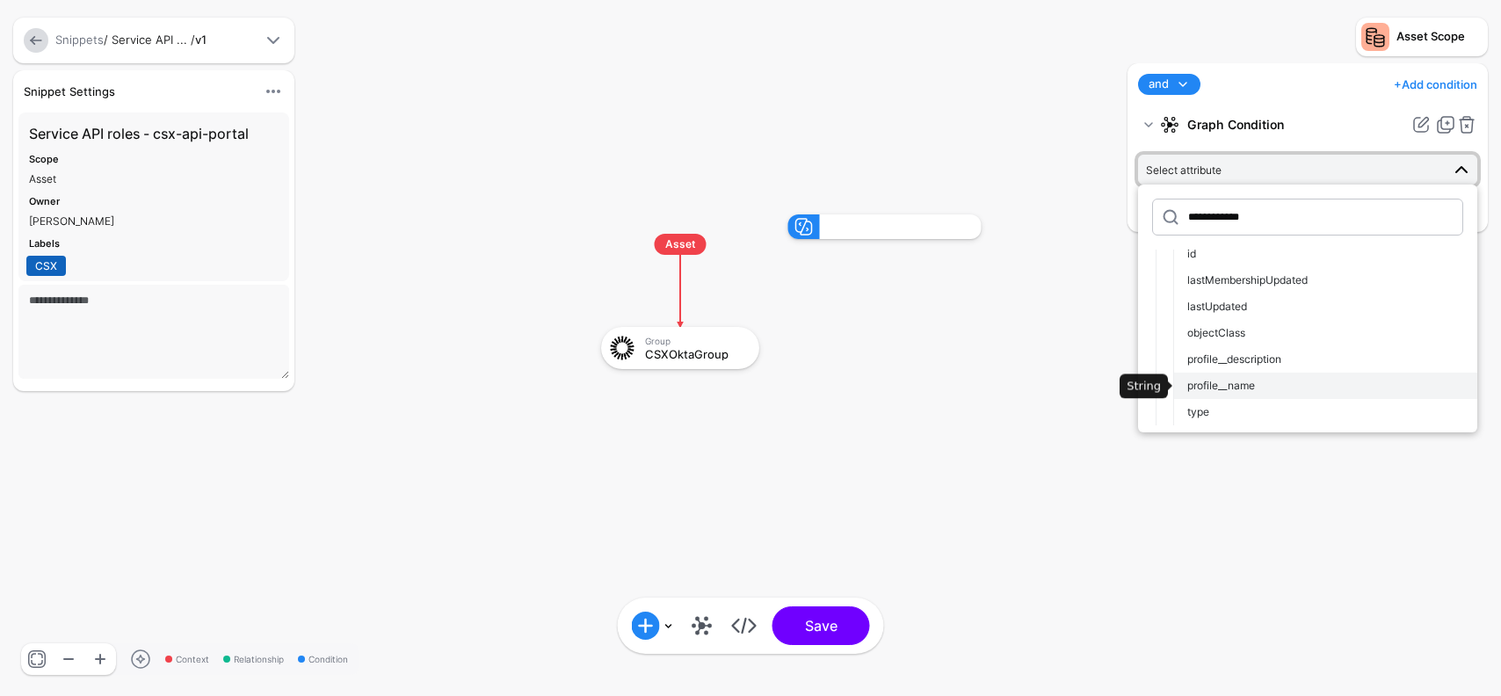
click at [1262, 382] on div "profile__name" at bounding box center [1326, 386] width 276 height 16
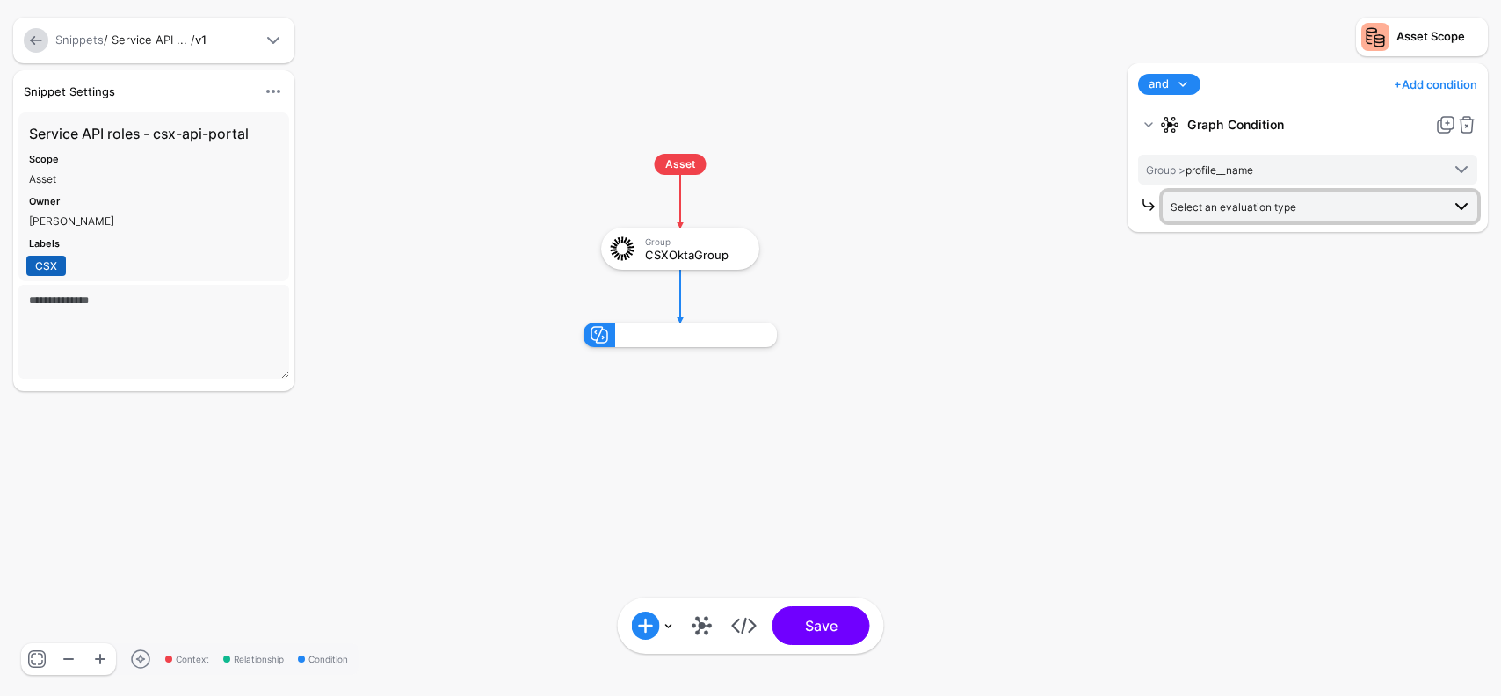
click at [1269, 205] on span "Select an evaluation type" at bounding box center [1234, 206] width 126 height 13
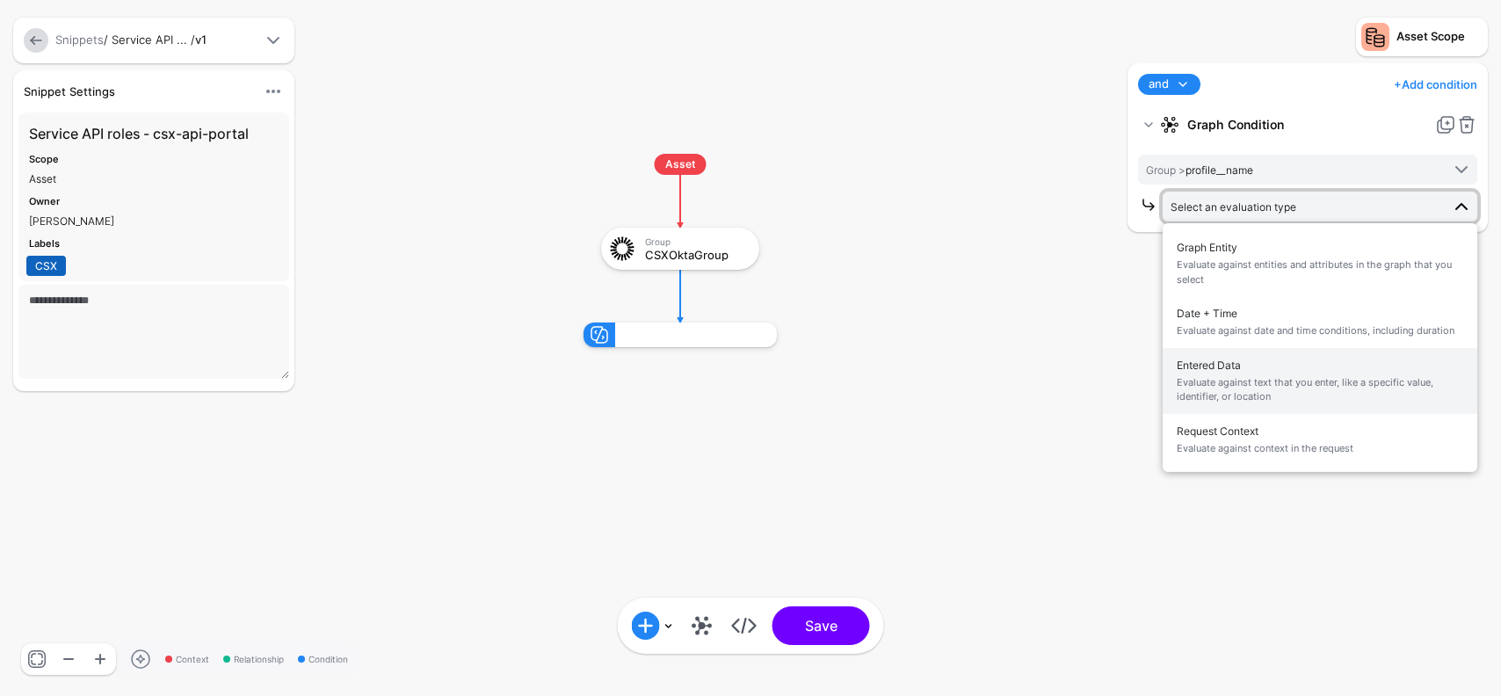
click at [1269, 382] on span "Evaluate against text that you enter, like a specific value, identifier, or loc…" at bounding box center [1320, 389] width 287 height 29
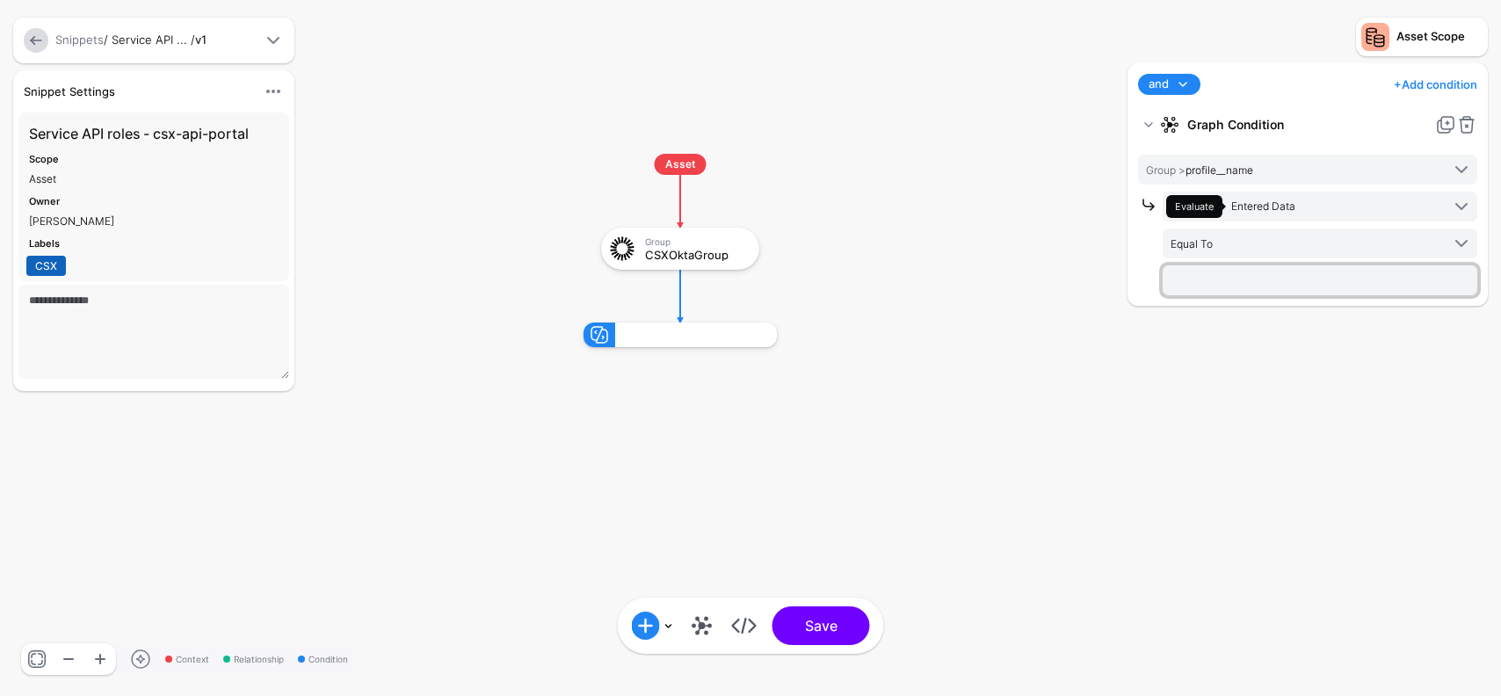
click at [1243, 275] on input "text" at bounding box center [1320, 280] width 315 height 30
paste input "**********"
type input "**********"
click at [1207, 357] on div "**********" at bounding box center [1307, 370] width 369 height 615
click at [1186, 84] on span at bounding box center [1183, 84] width 21 height 21
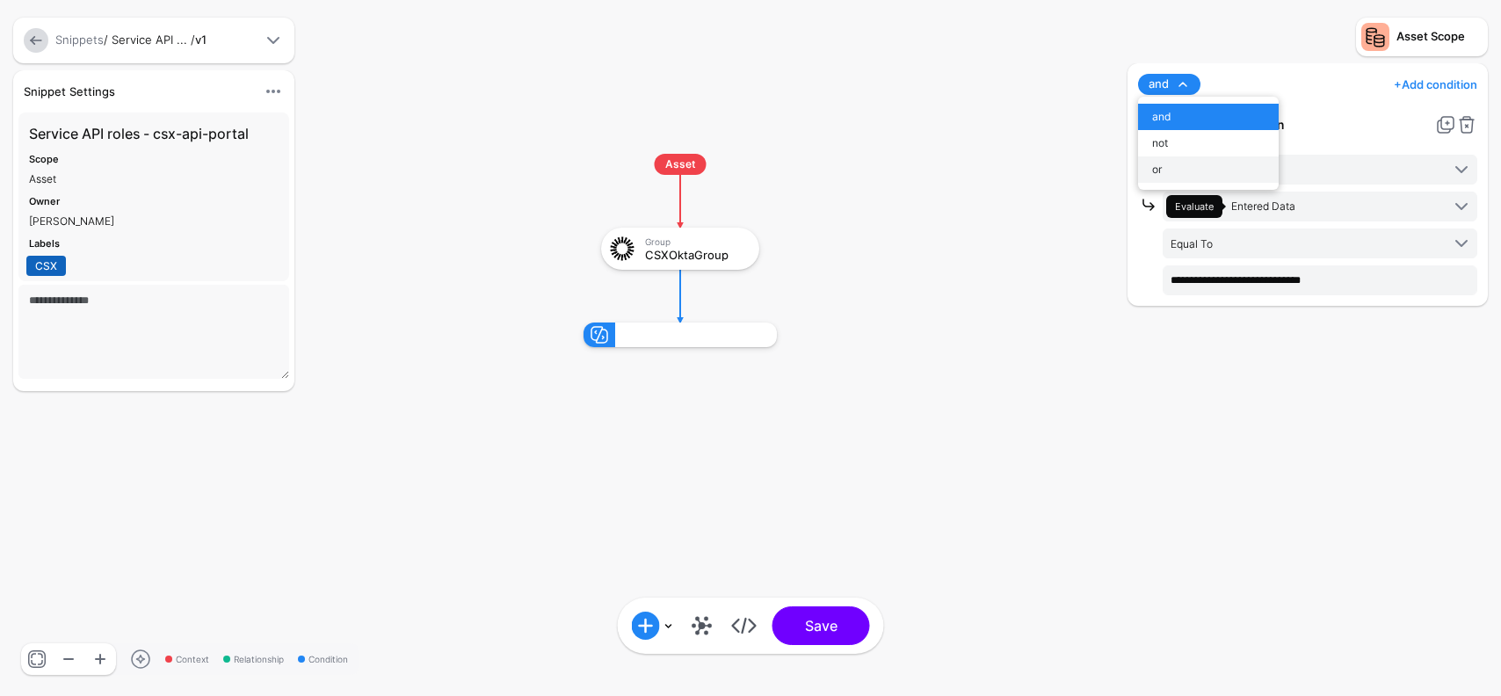
click at [1167, 171] on div "or" at bounding box center [1208, 170] width 113 height 16
click at [1458, 83] on link "+ Add condition" at bounding box center [1436, 84] width 84 height 28
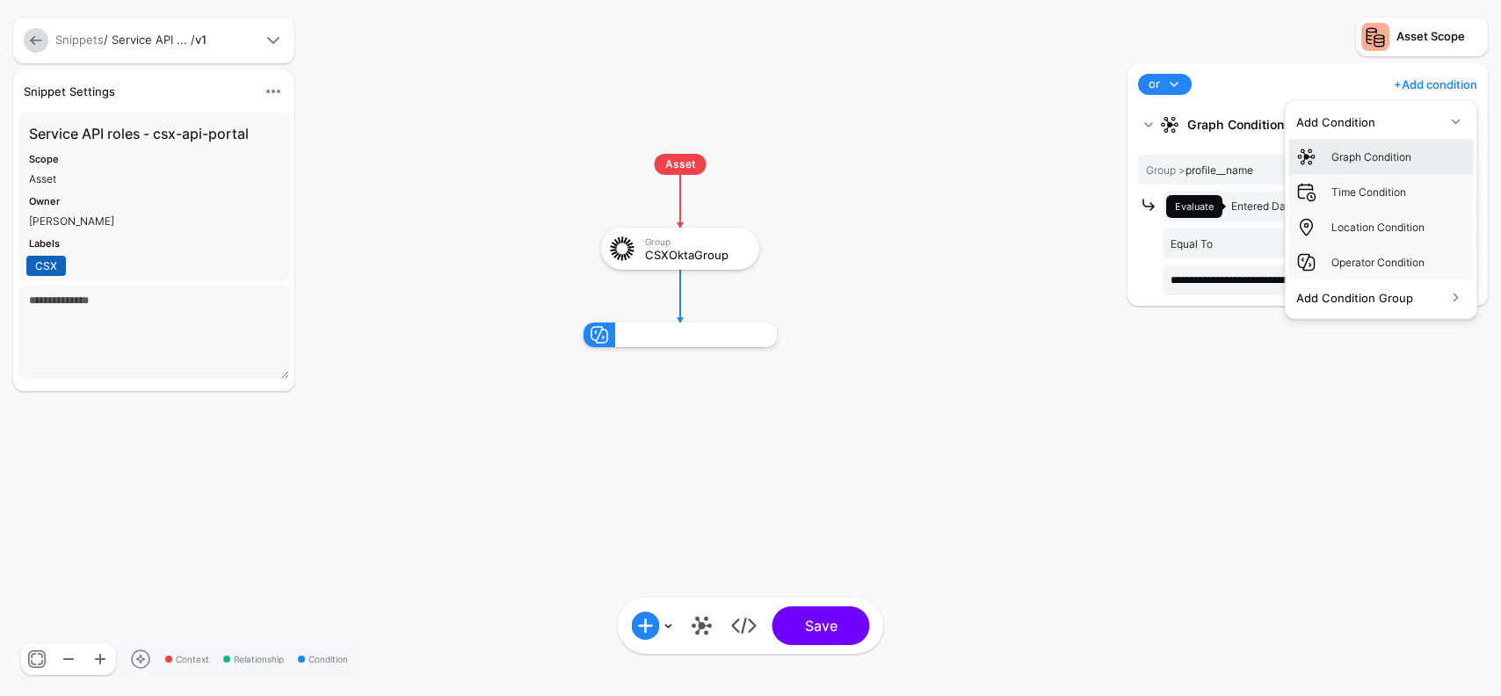
click at [1381, 164] on div "Graph Condition" at bounding box center [1399, 157] width 135 height 16
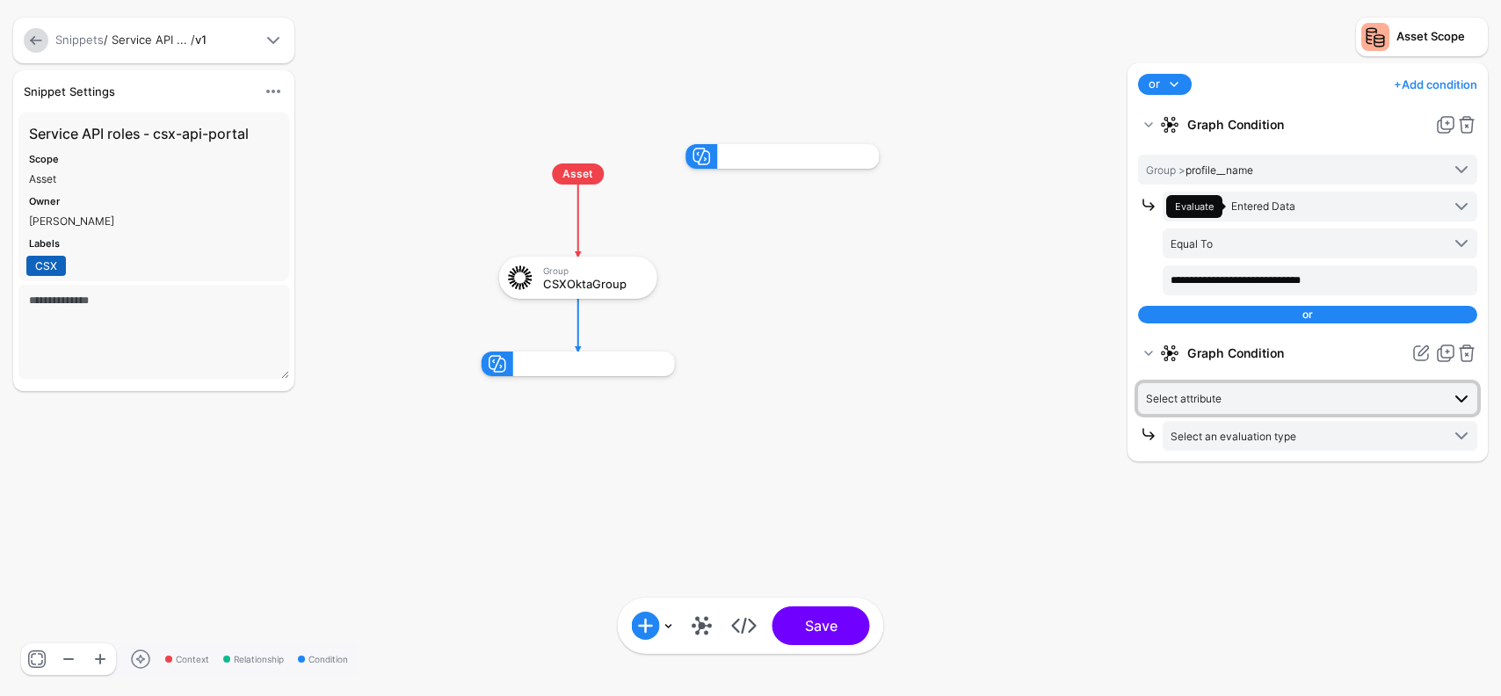
click at [1261, 399] on span "Select attribute" at bounding box center [1293, 398] width 294 height 19
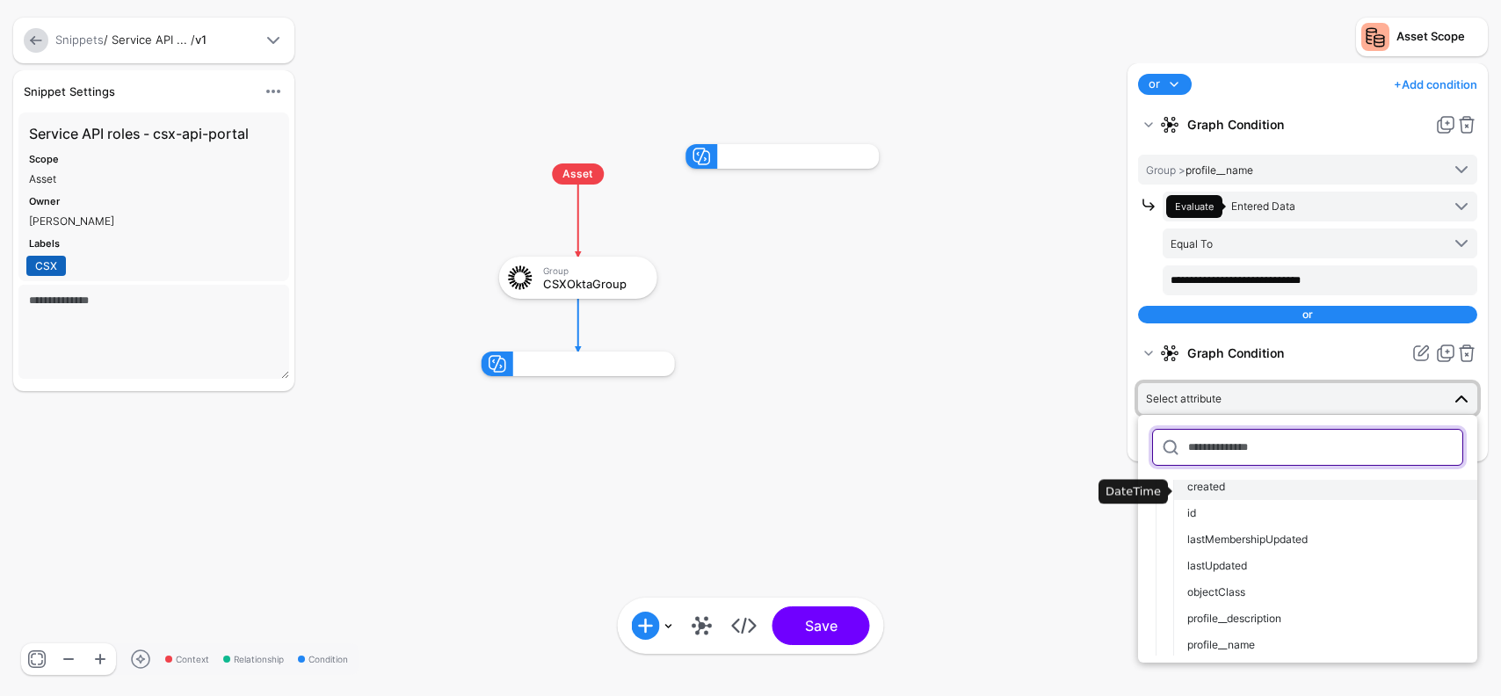
scroll to position [80, 0]
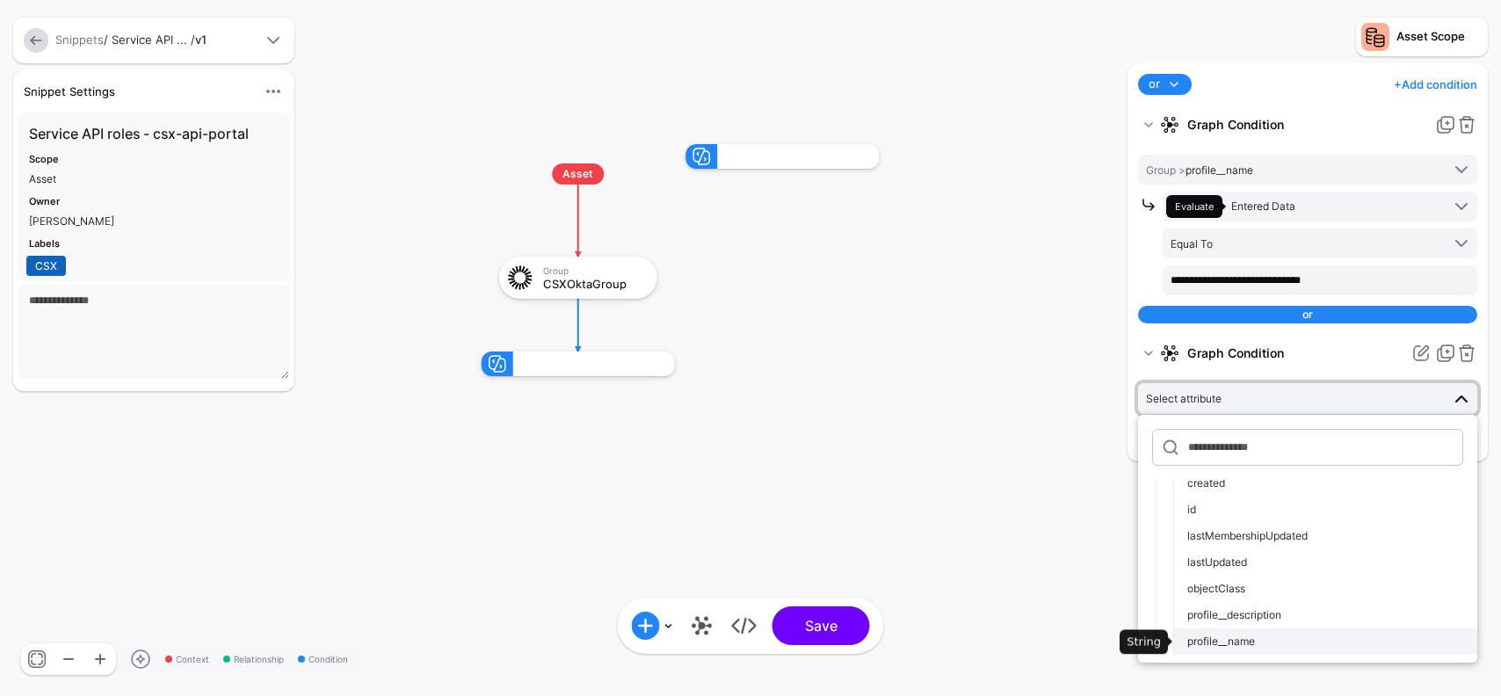
click at [1229, 633] on button "profile__name" at bounding box center [1326, 642] width 304 height 26
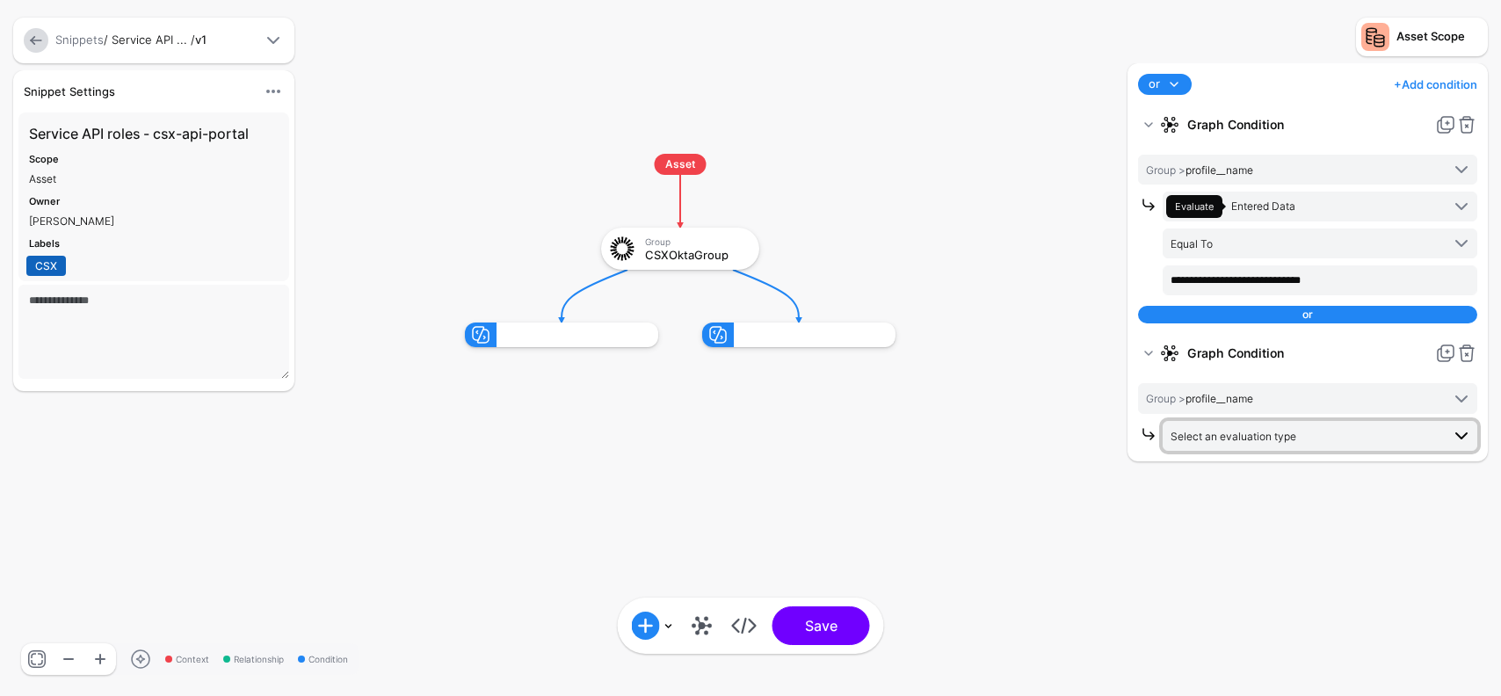
click at [1274, 436] on span "Select an evaluation type" at bounding box center [1234, 436] width 126 height 13
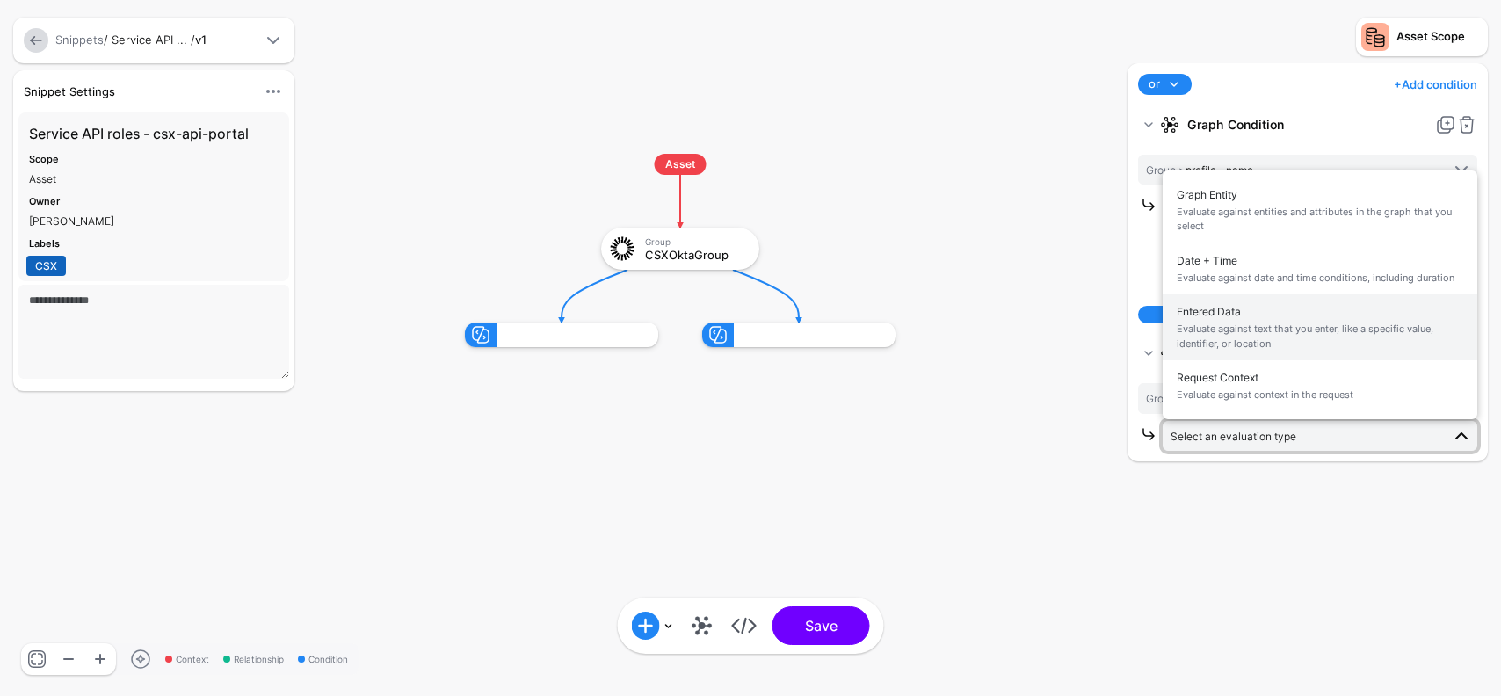
click at [1240, 316] on span "Entered Data Evaluate against text that you enter, like a specific value, ident…" at bounding box center [1320, 327] width 287 height 55
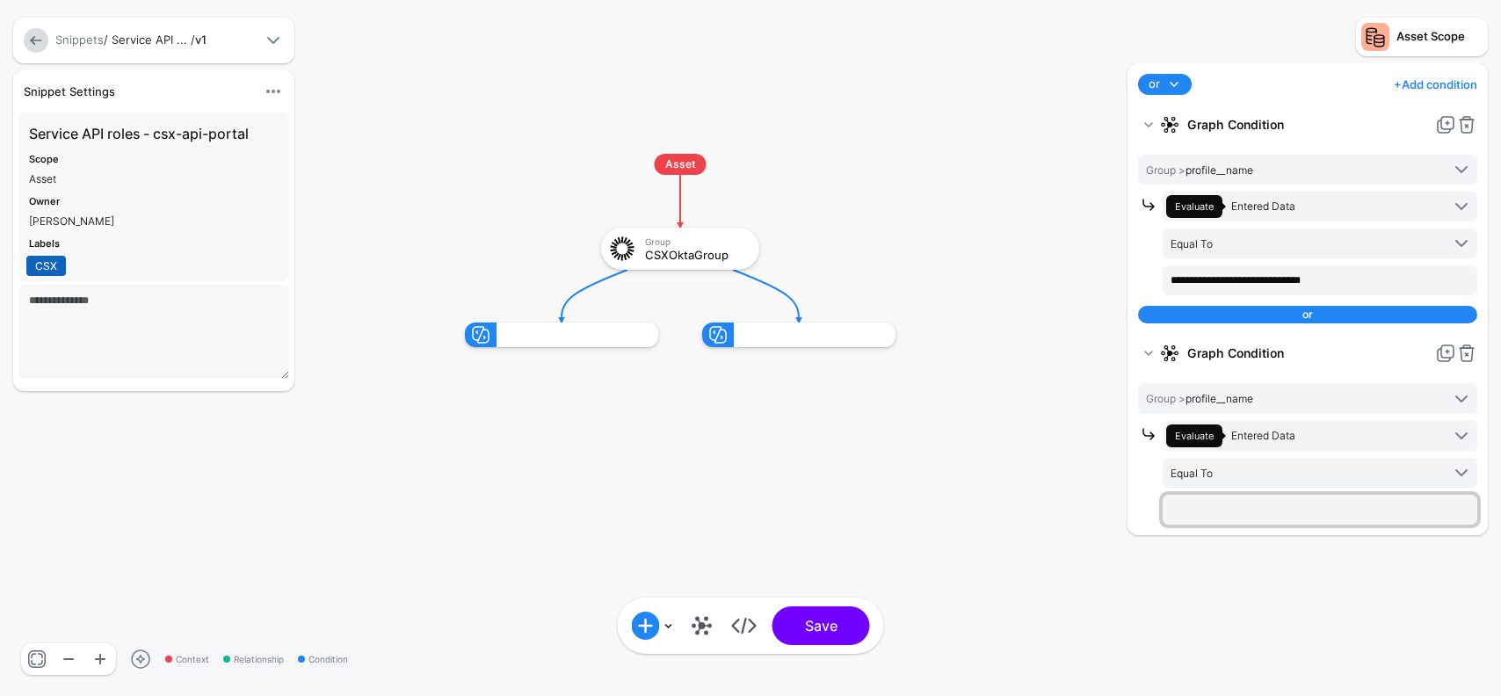
click at [1240, 505] on input "text" at bounding box center [1320, 510] width 315 height 30
paste input "**********"
type input "**********"
click at [1248, 595] on div "**********" at bounding box center [1307, 370] width 369 height 615
click at [1453, 86] on link "+ Add condition" at bounding box center [1436, 84] width 84 height 28
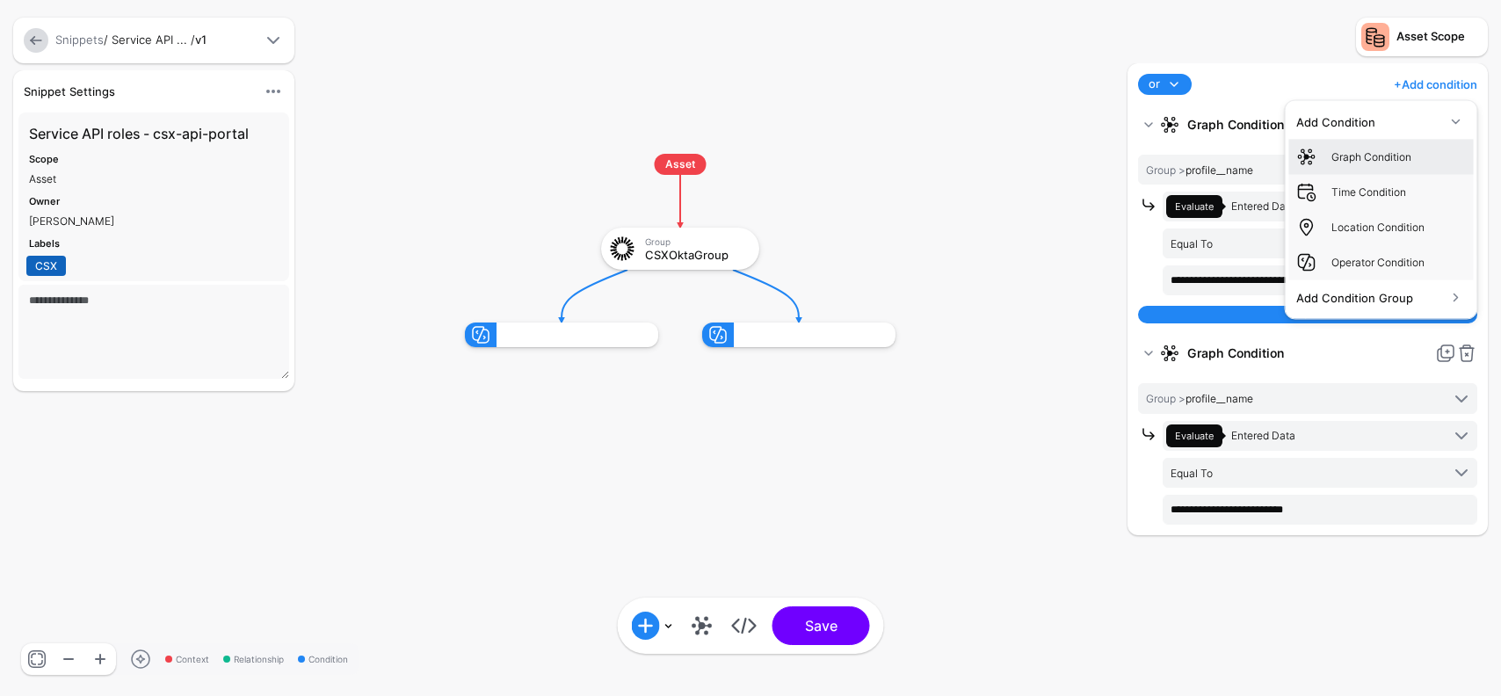
click at [1366, 159] on div "Graph Condition" at bounding box center [1399, 157] width 135 height 16
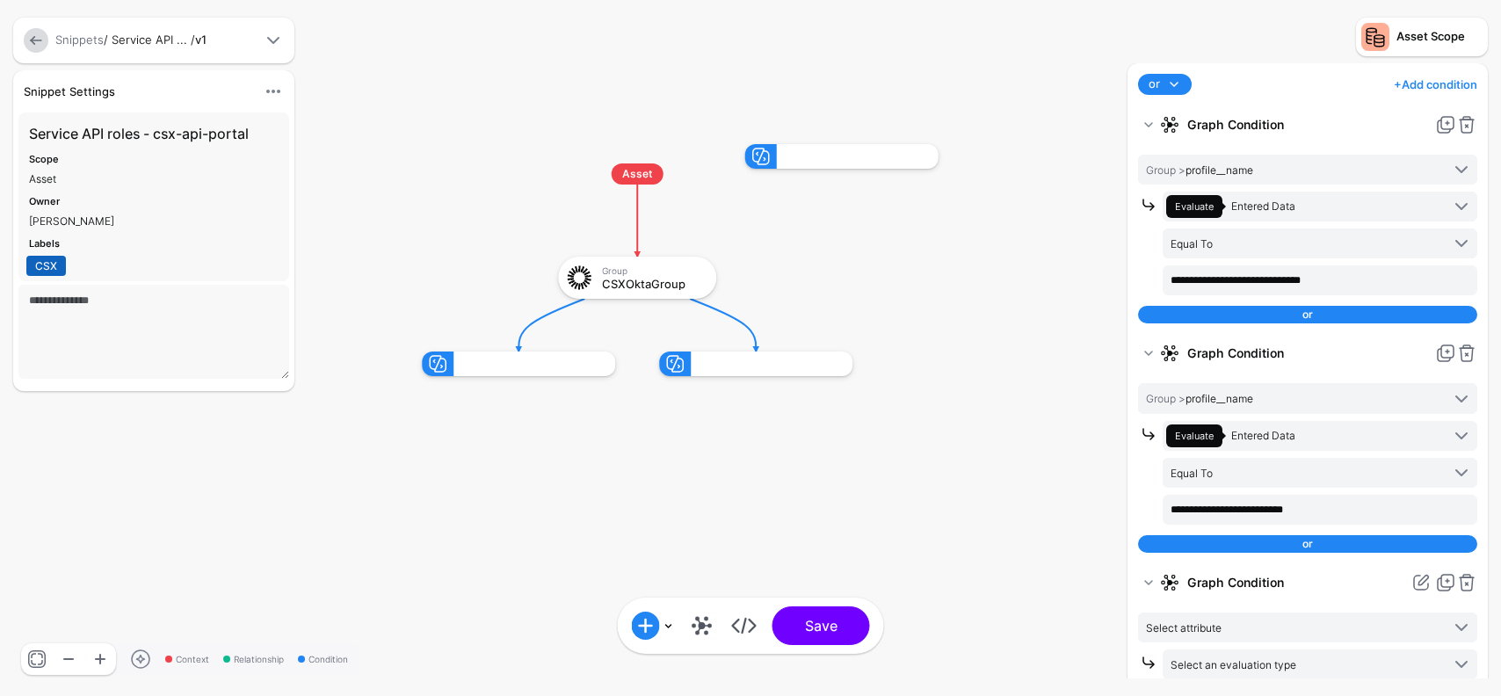
scroll to position [18, 0]
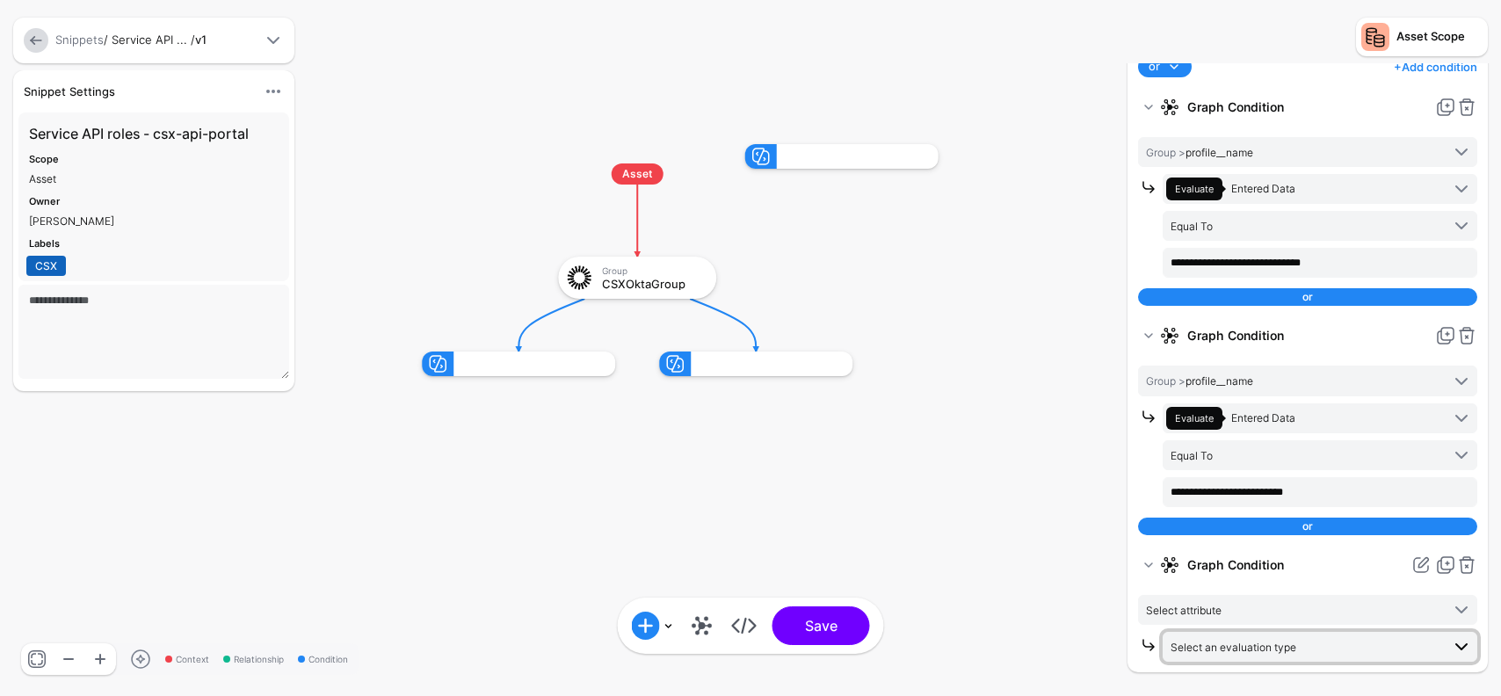
click at [1261, 643] on span "Select an evaluation type" at bounding box center [1234, 647] width 126 height 13
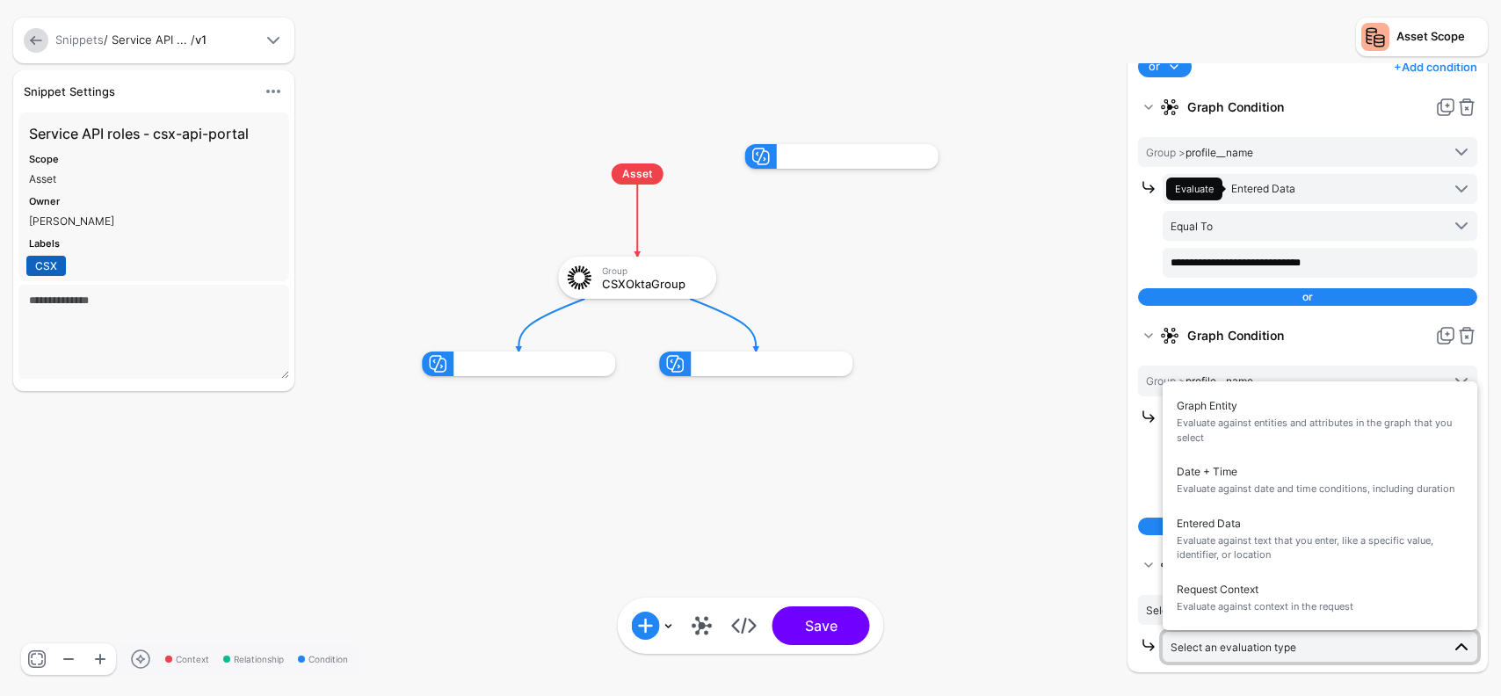
click at [1137, 642] on div "**********" at bounding box center [1308, 359] width 360 height 627
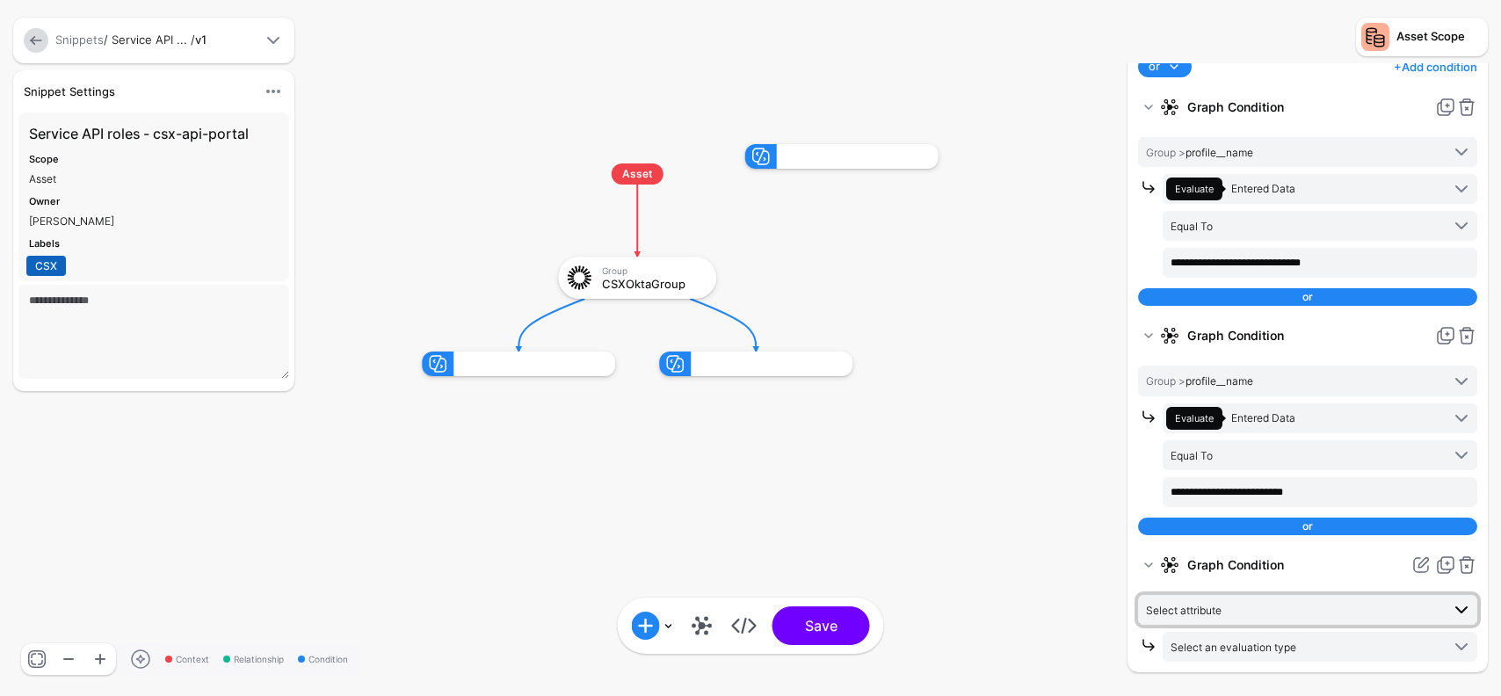
click at [1202, 613] on span "Select attribute" at bounding box center [1184, 610] width 76 height 13
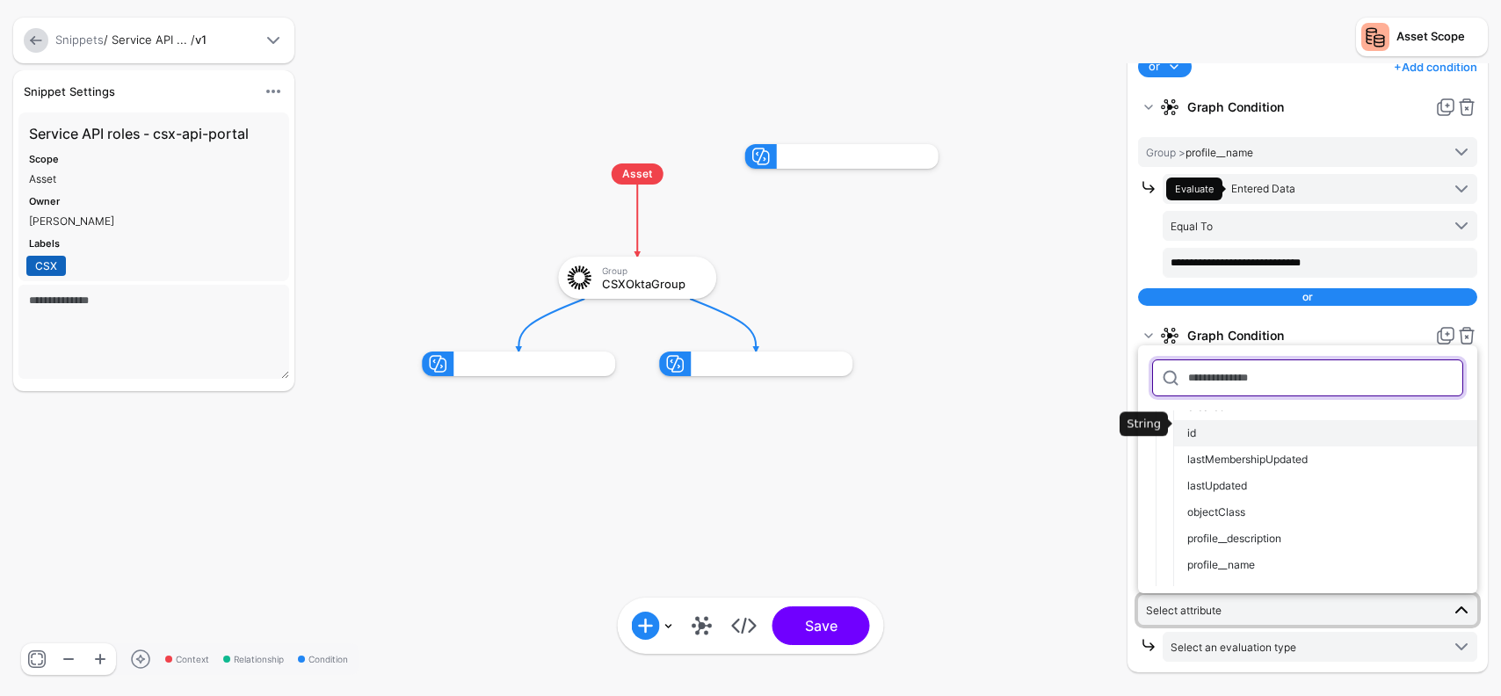
scroll to position [99, 0]
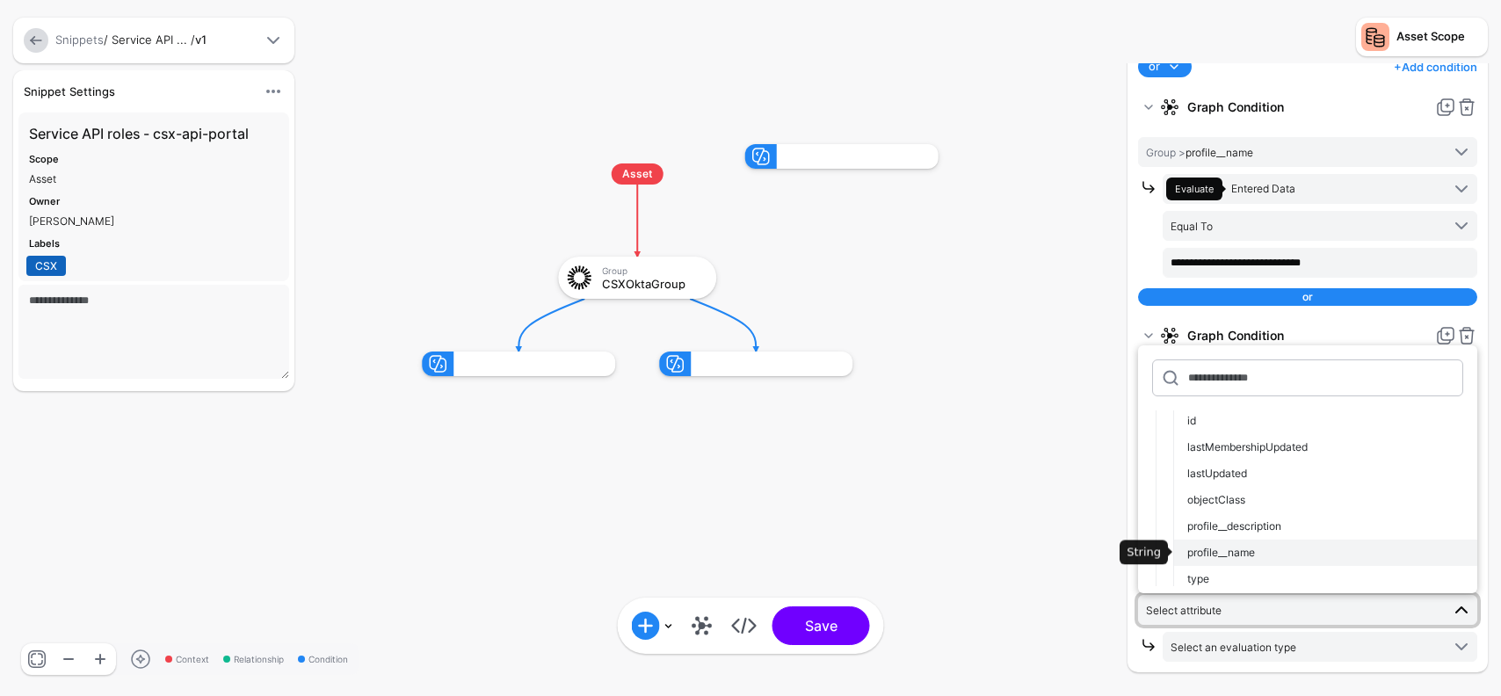
click at [1251, 552] on span "profile__name" at bounding box center [1222, 552] width 68 height 13
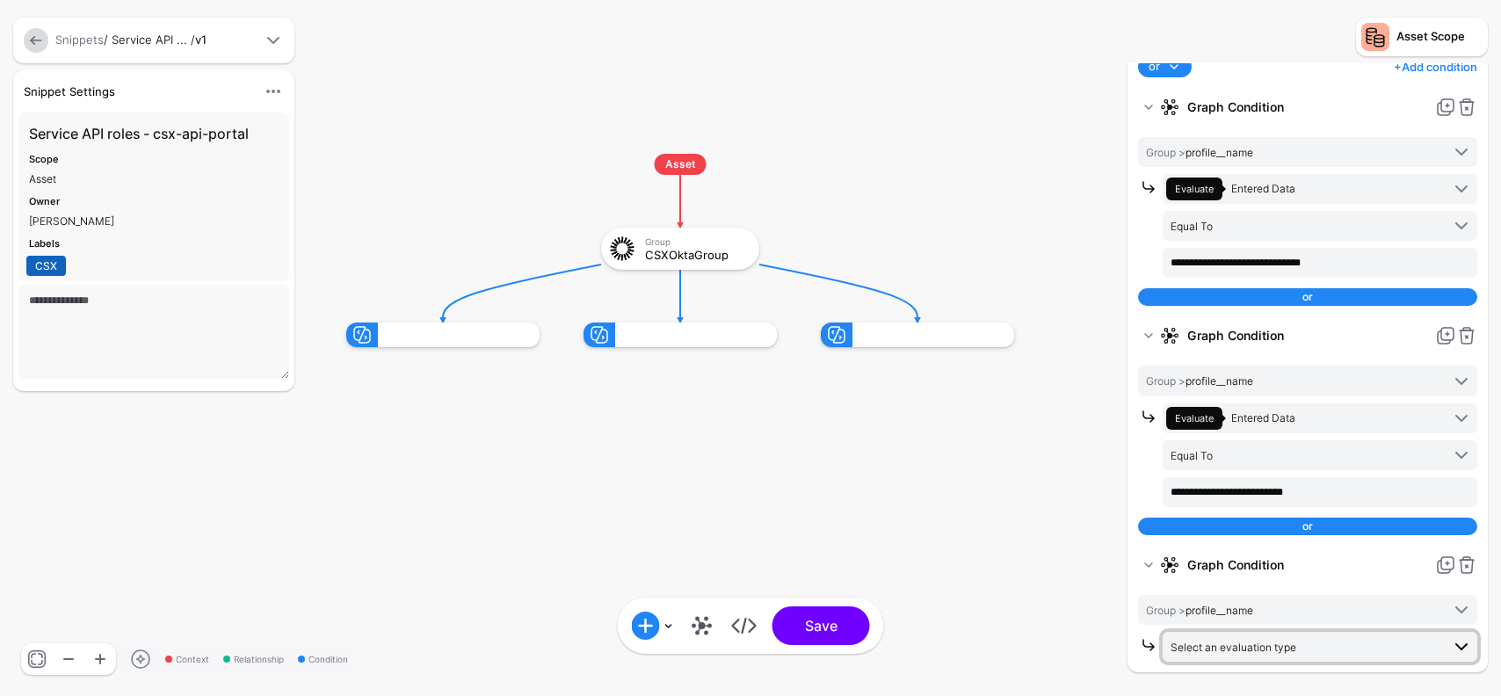
click at [1247, 644] on span "Select an evaluation type" at bounding box center [1234, 647] width 126 height 13
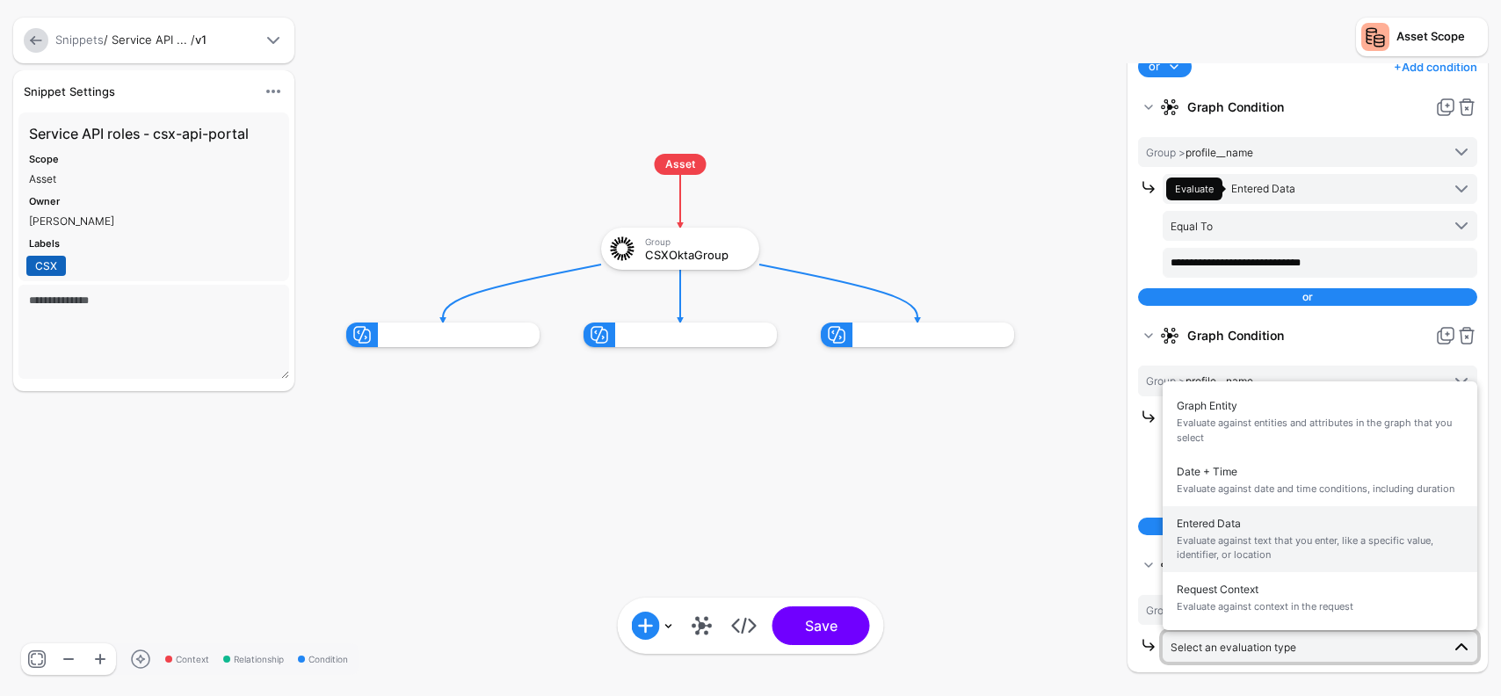
click at [1241, 527] on span "Entered Data Evaluate against text that you enter, like a specific value, ident…" at bounding box center [1320, 539] width 287 height 55
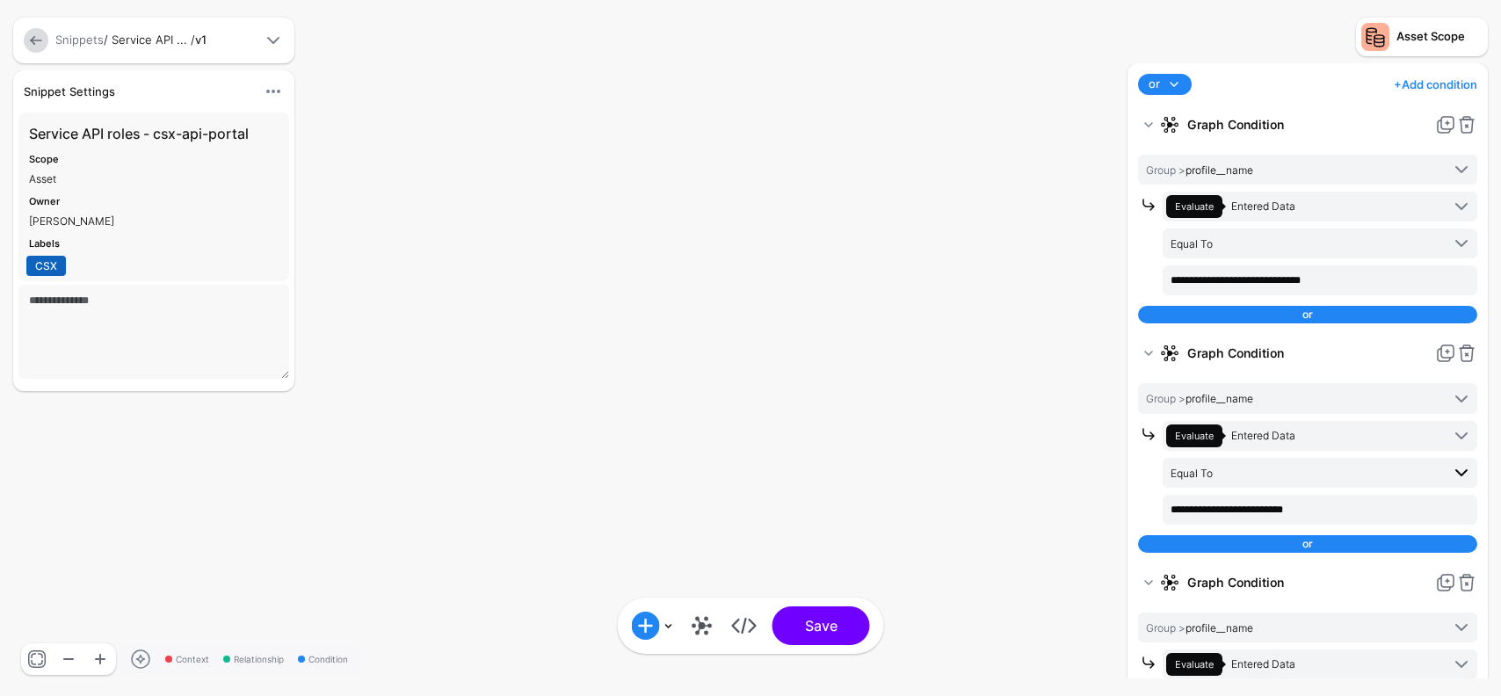
scroll to position [91, 0]
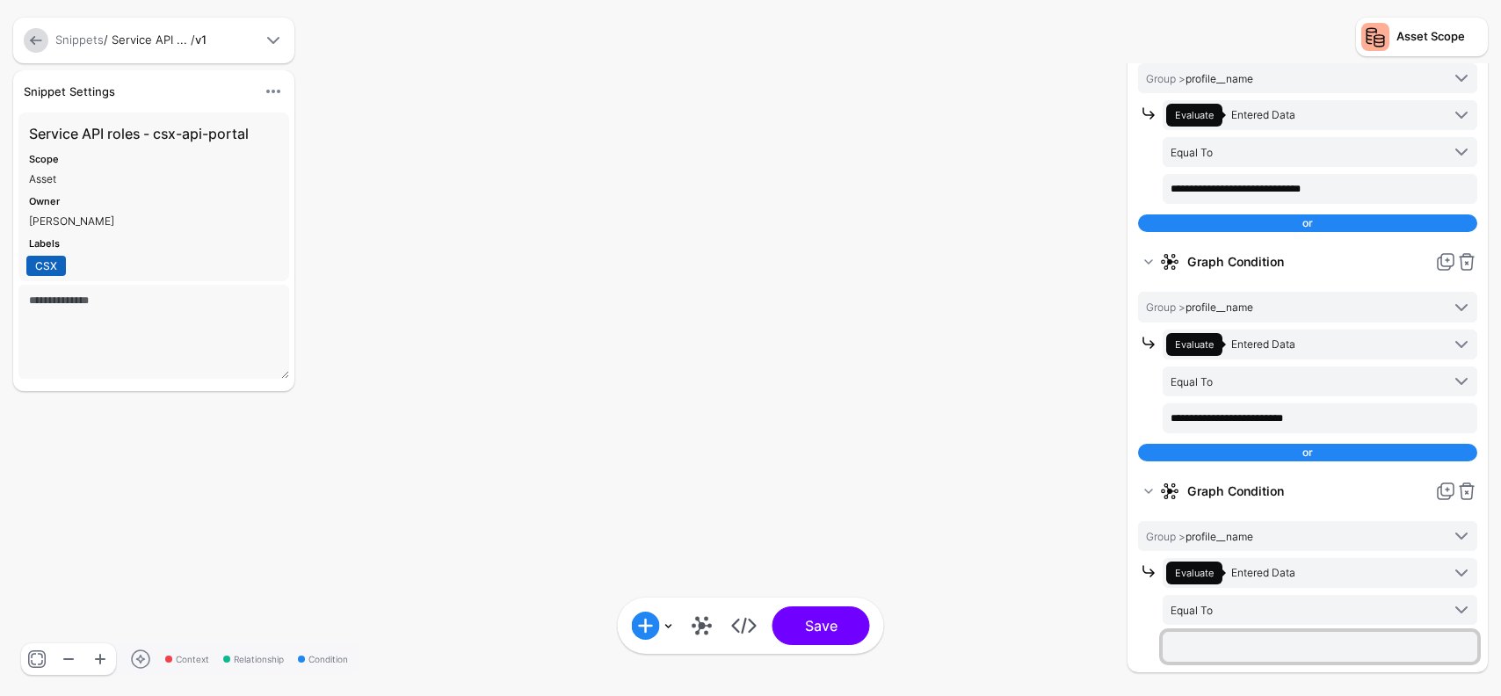
click at [1208, 641] on input "text" at bounding box center [1320, 647] width 315 height 30
paste input "**********"
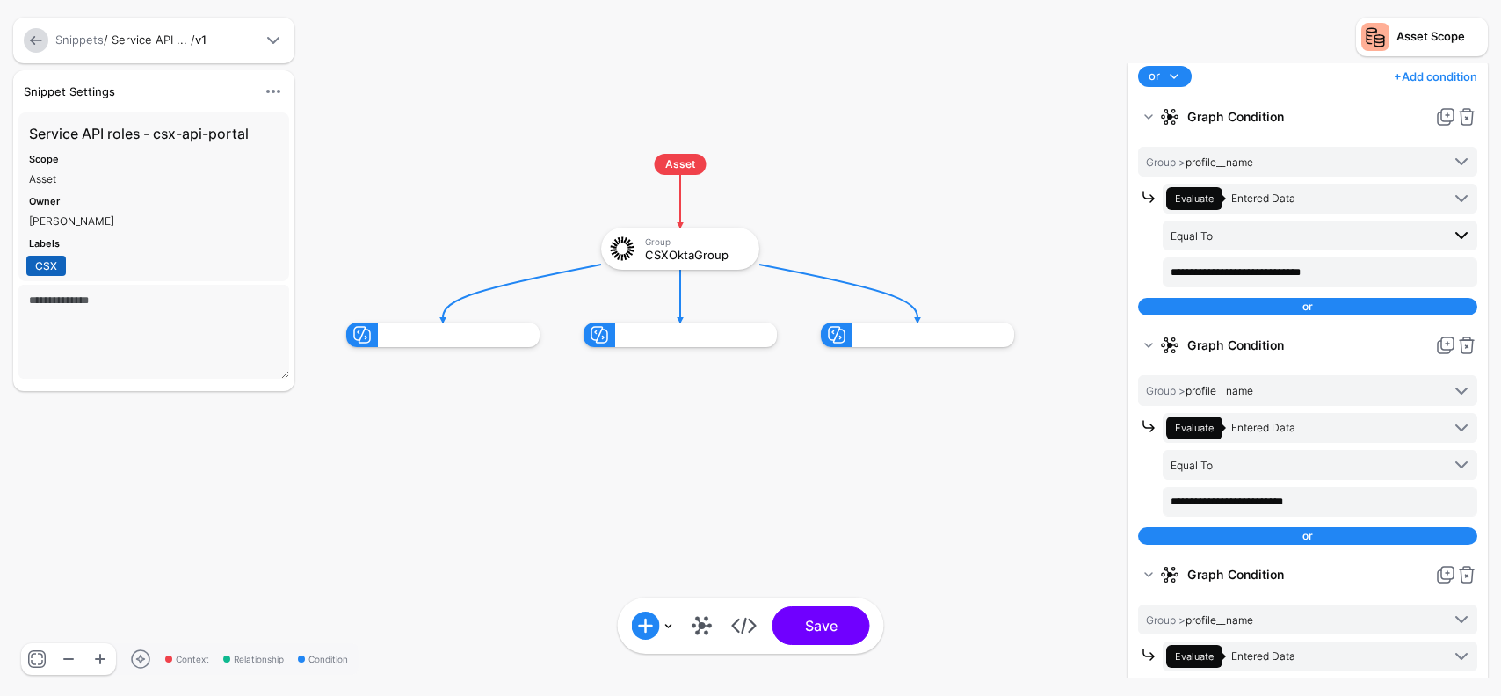
scroll to position [0, 0]
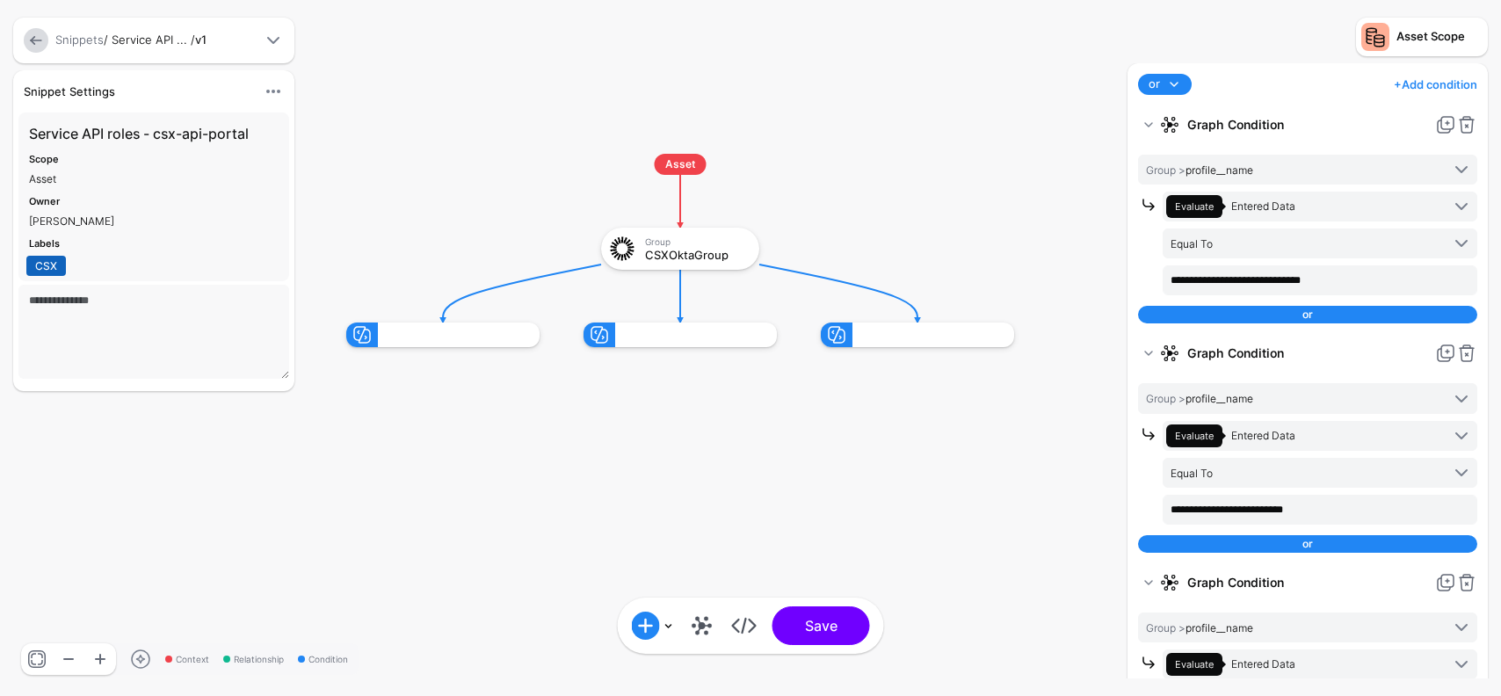
type input "**********"
click at [1430, 82] on link "+ Add condition" at bounding box center [1436, 84] width 84 height 28
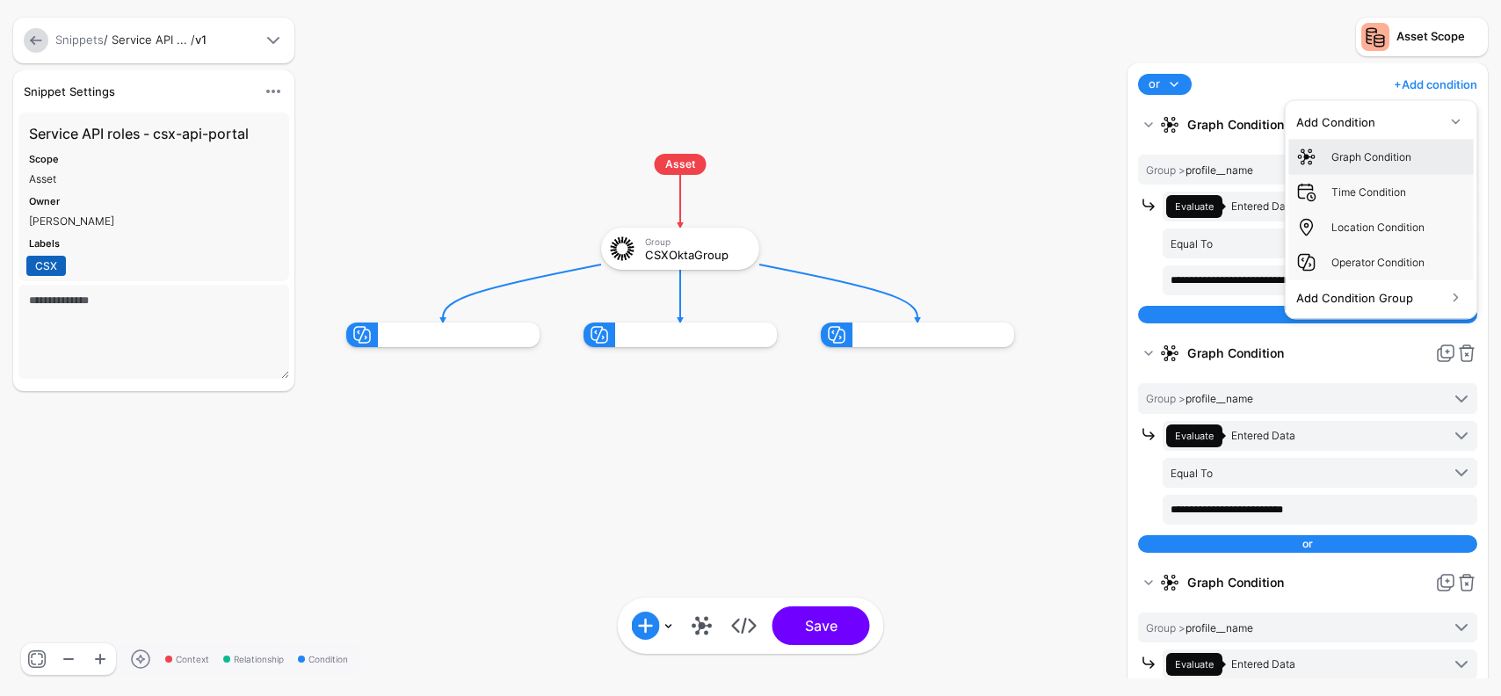
click at [1383, 160] on div "Graph Condition" at bounding box center [1399, 157] width 135 height 16
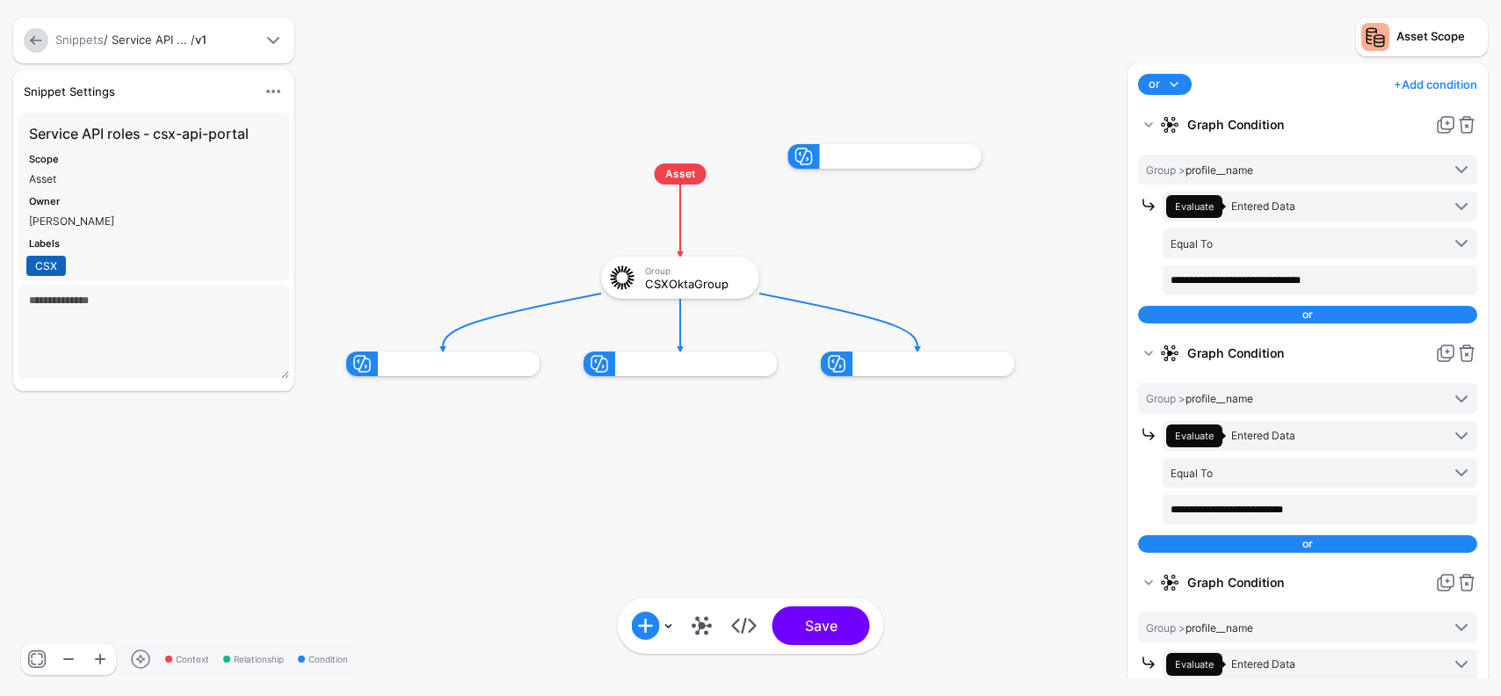
scroll to position [246, 0]
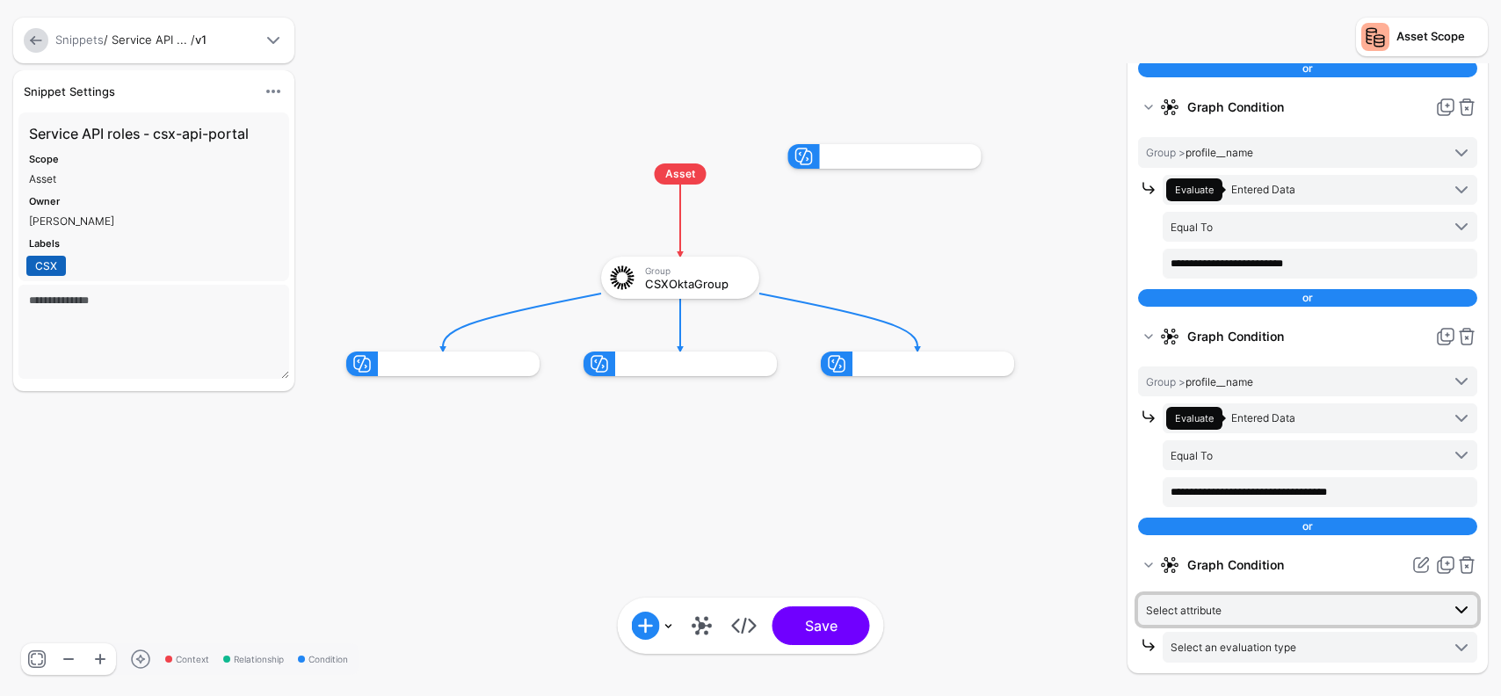
click at [1269, 609] on span "Select attribute" at bounding box center [1293, 609] width 294 height 19
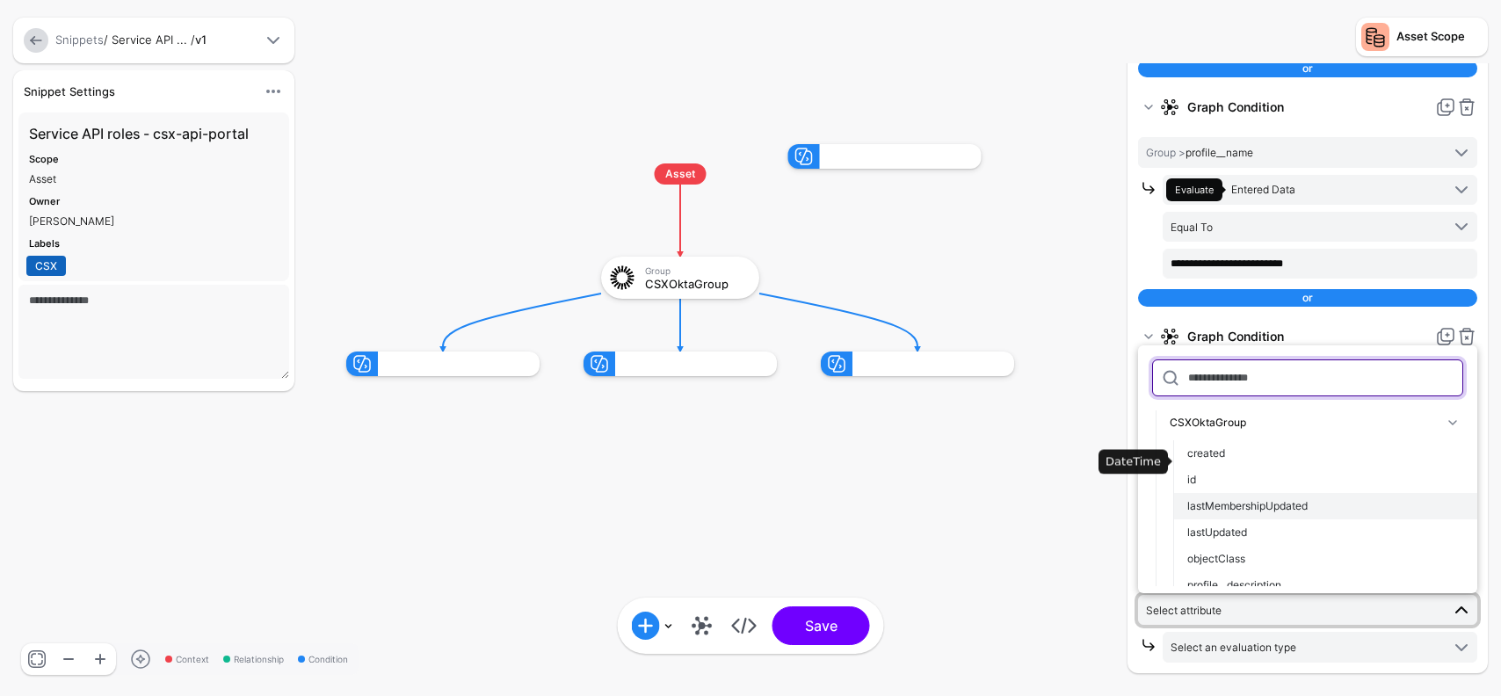
scroll to position [105, 0]
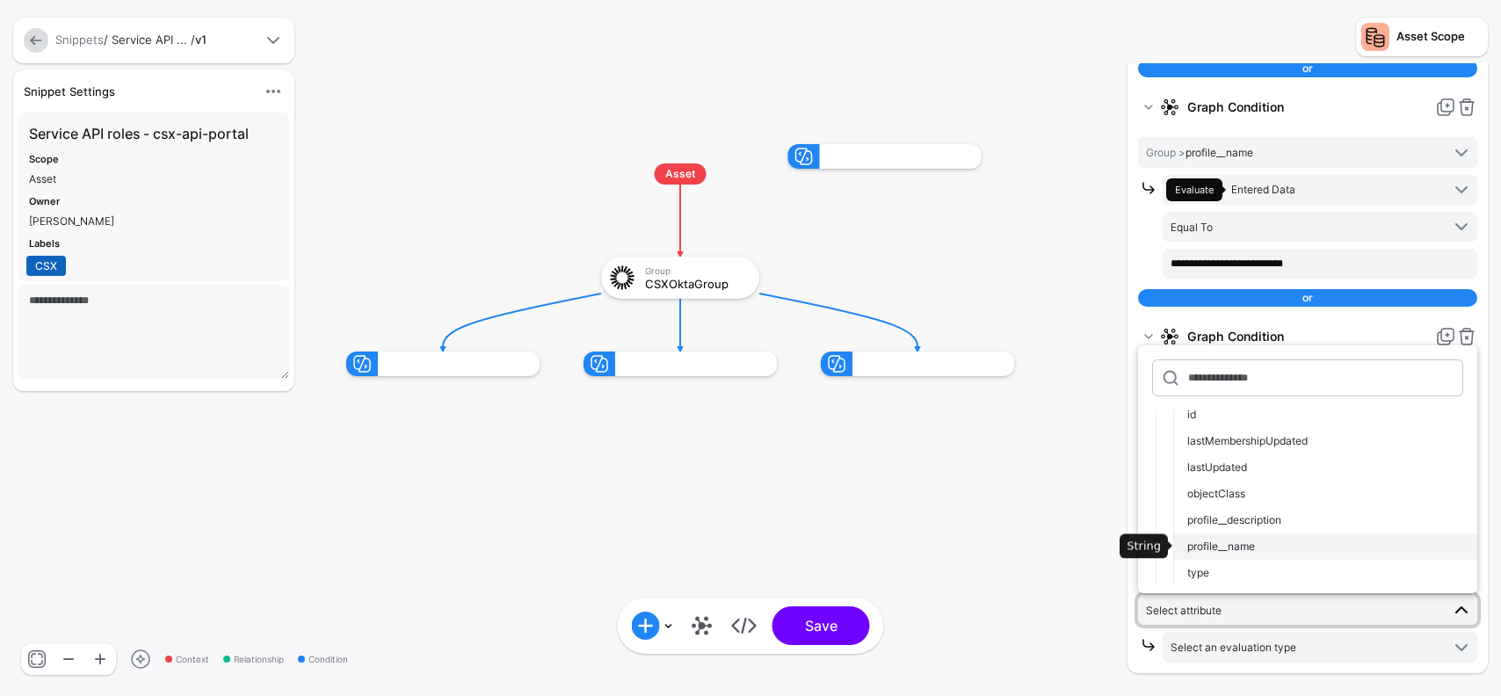
click at [1257, 540] on div "profile__name" at bounding box center [1326, 547] width 276 height 16
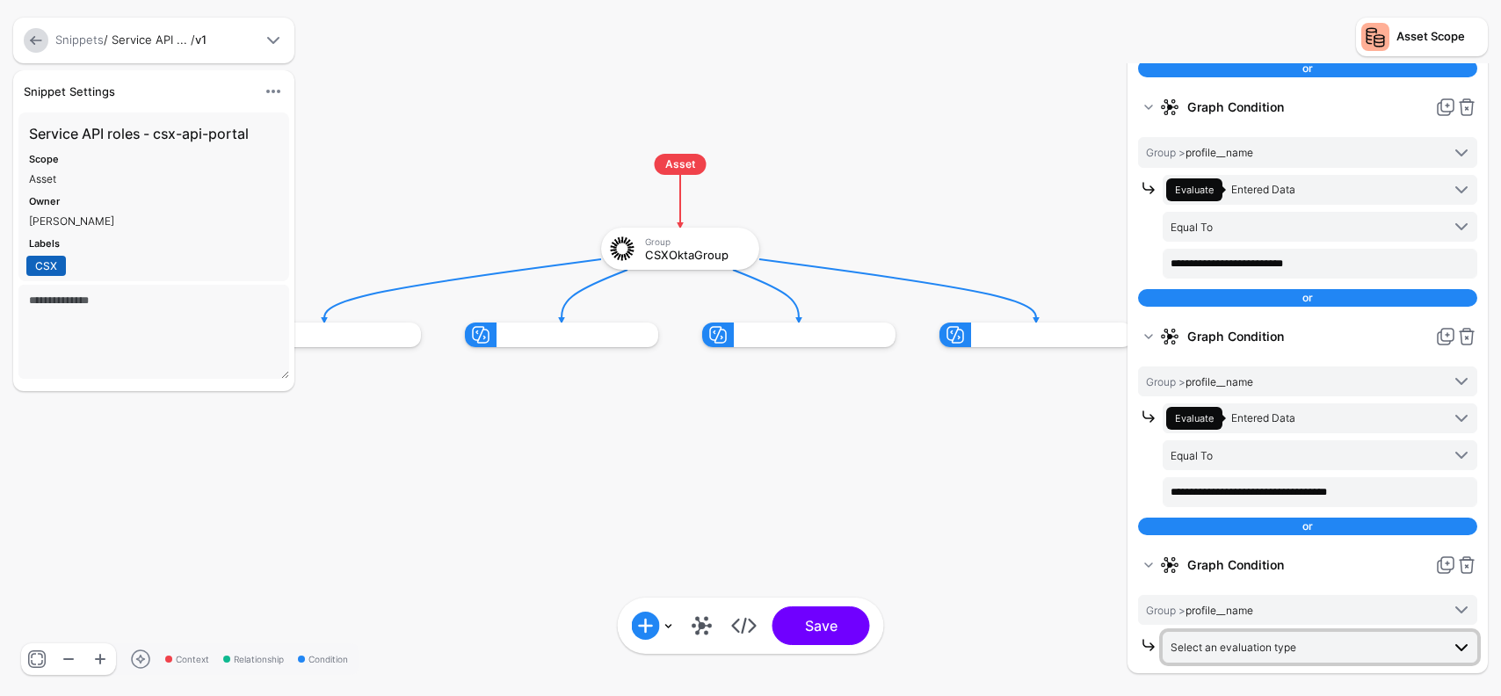
click at [1273, 643] on span "Select an evaluation type" at bounding box center [1234, 647] width 126 height 13
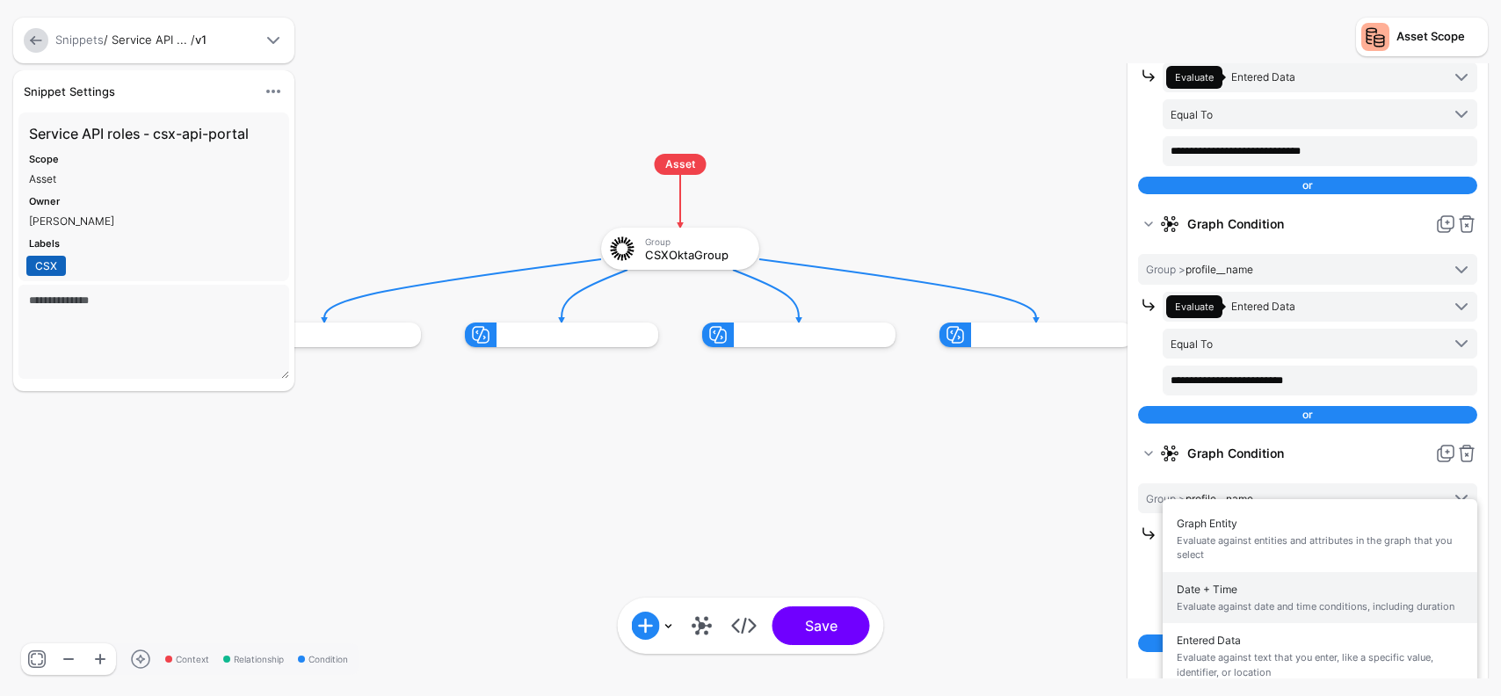
scroll to position [246, 0]
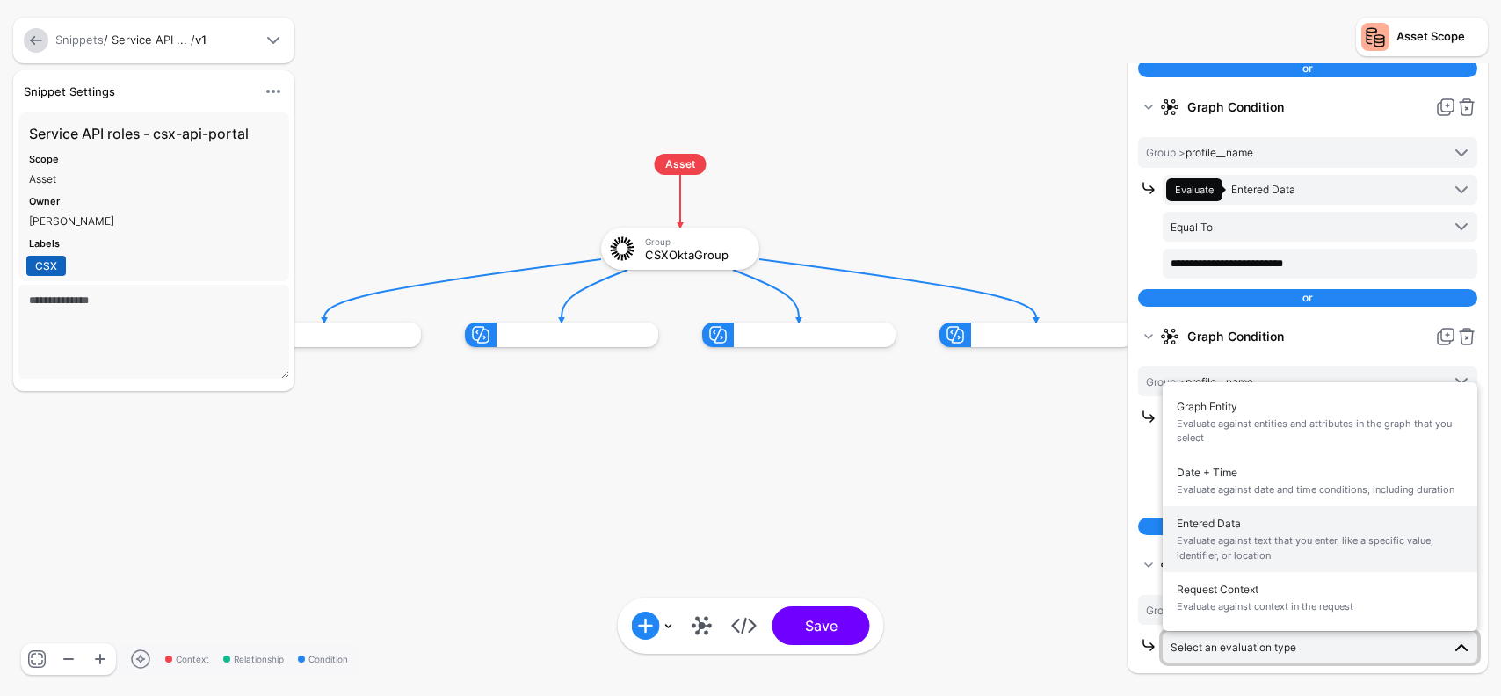
click at [1256, 548] on span "Evaluate against text that you enter, like a specific value, identifier, or loc…" at bounding box center [1320, 548] width 287 height 29
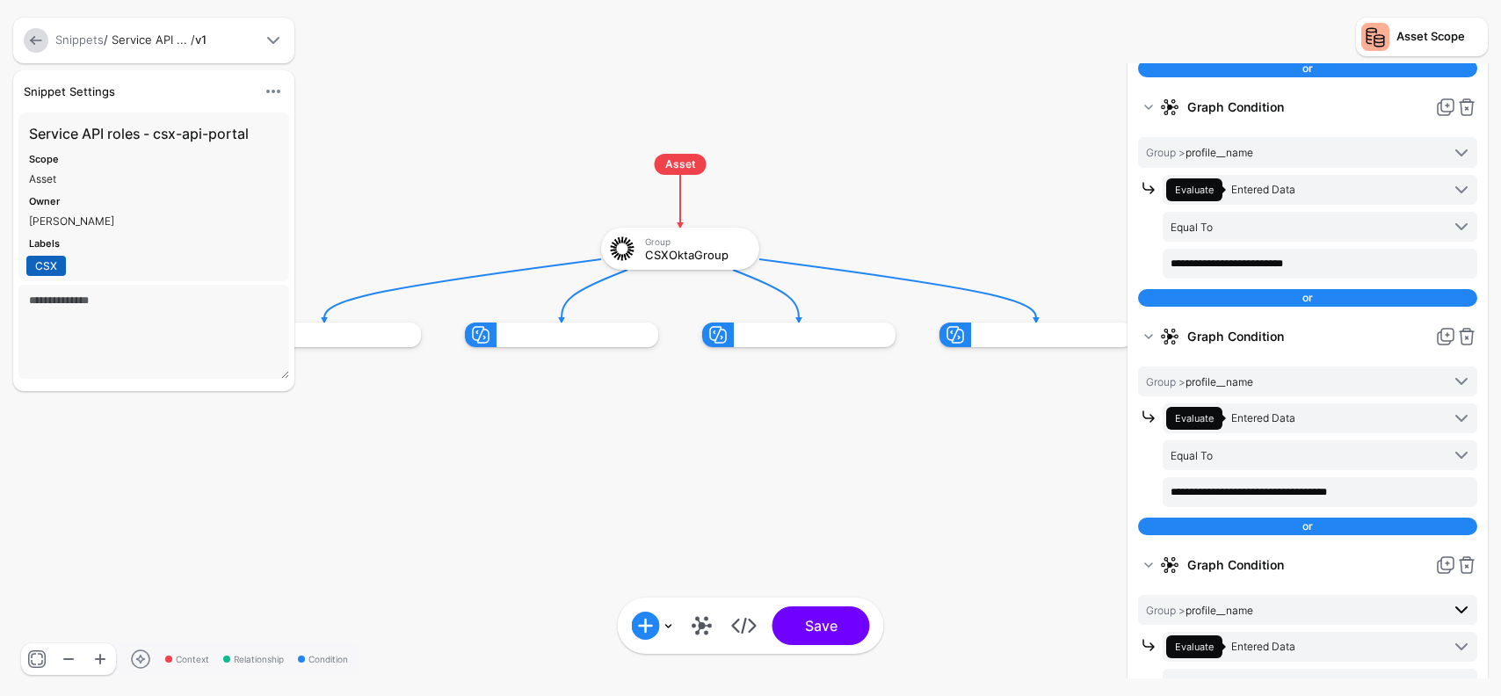
scroll to position [320, 0]
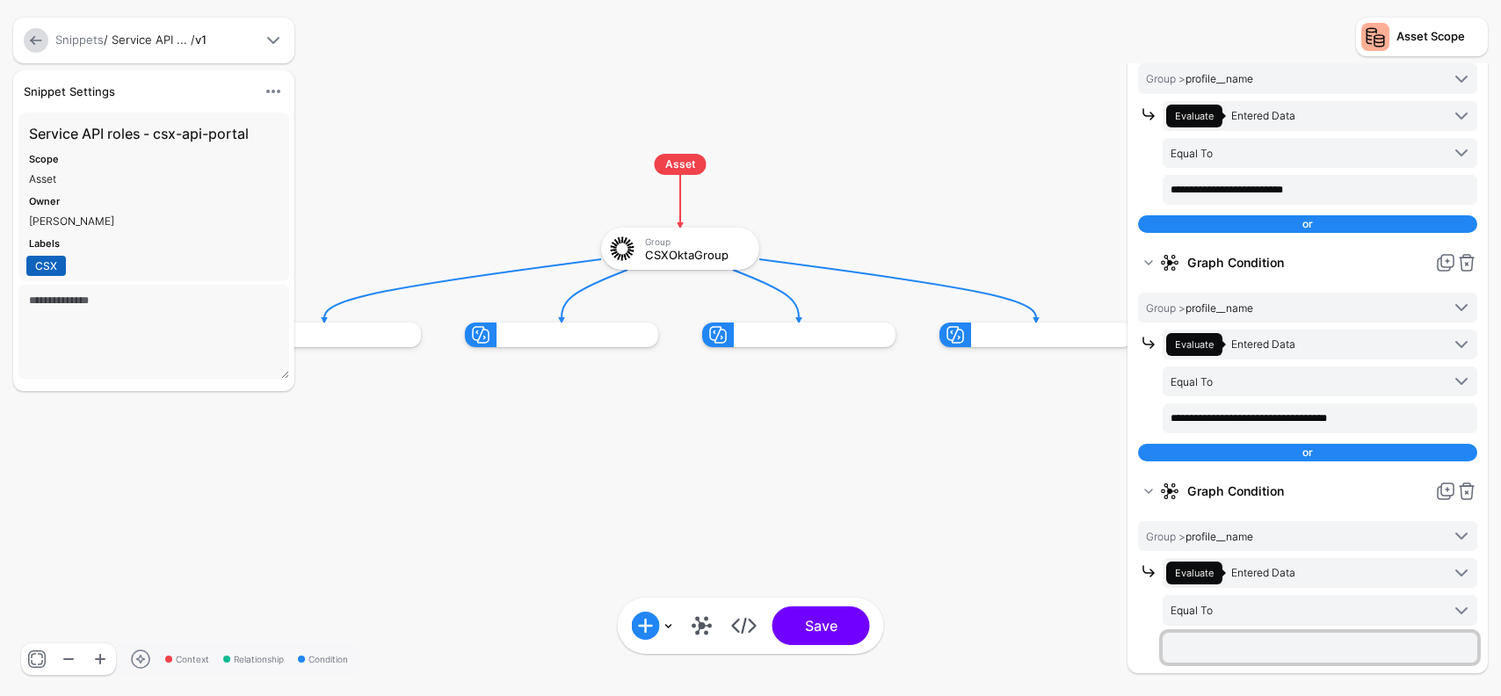
click at [1222, 647] on input "text" at bounding box center [1320, 648] width 315 height 30
paste input "**********"
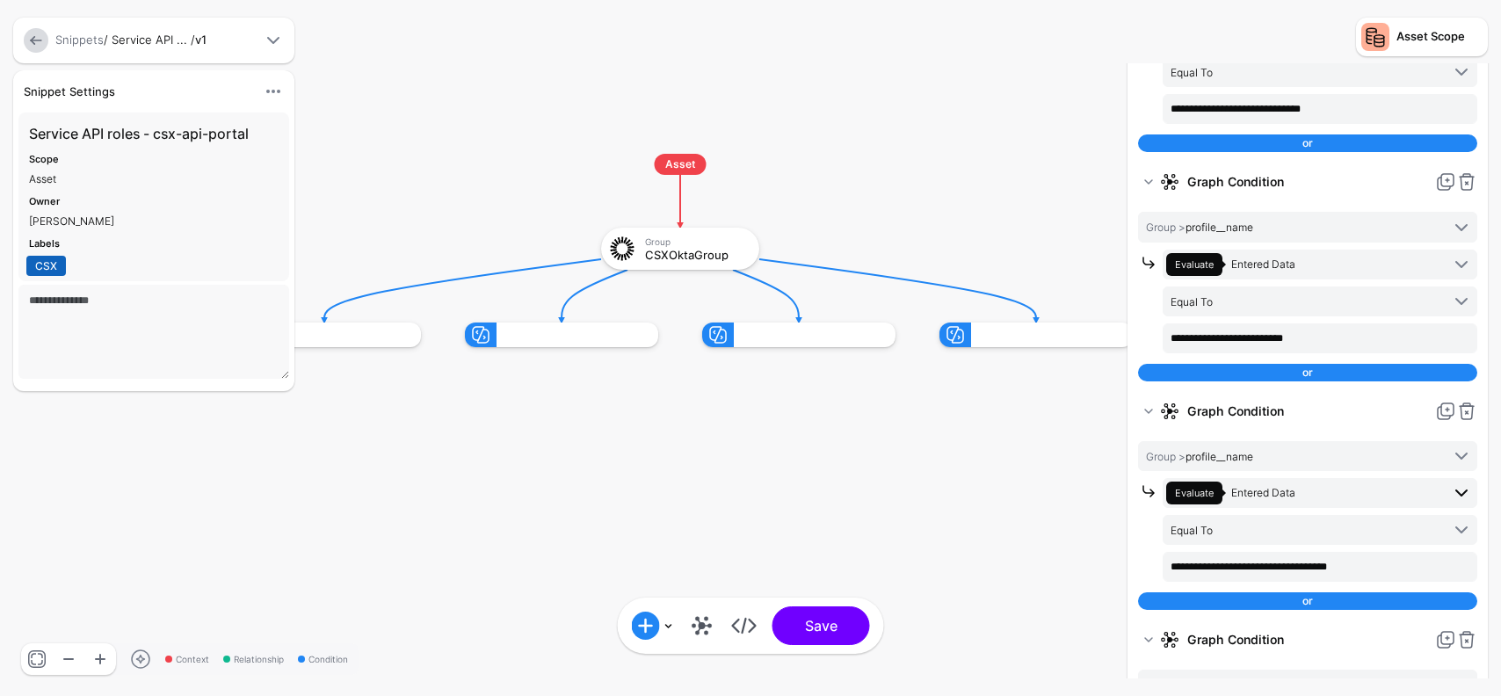
scroll to position [0, 0]
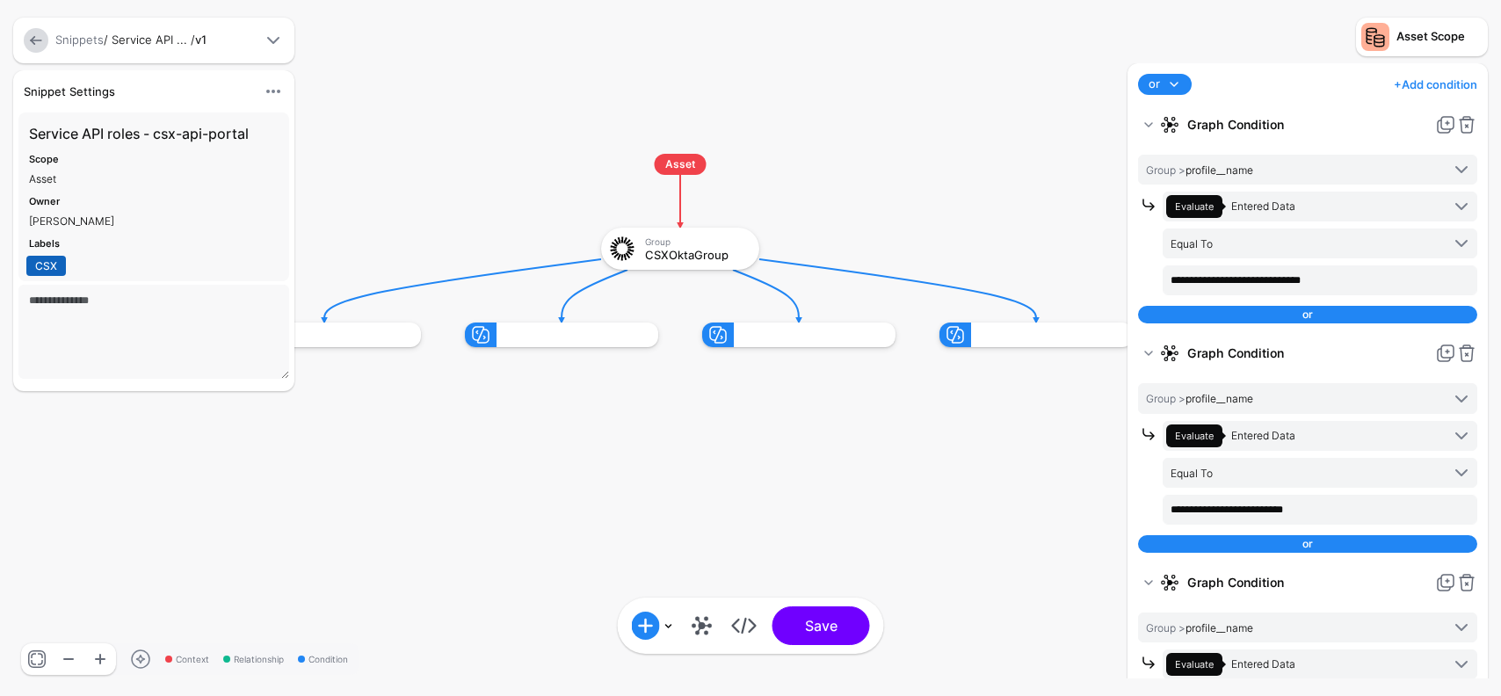
type input "**********"
click at [1447, 80] on link "+ Add condition" at bounding box center [1436, 84] width 84 height 28
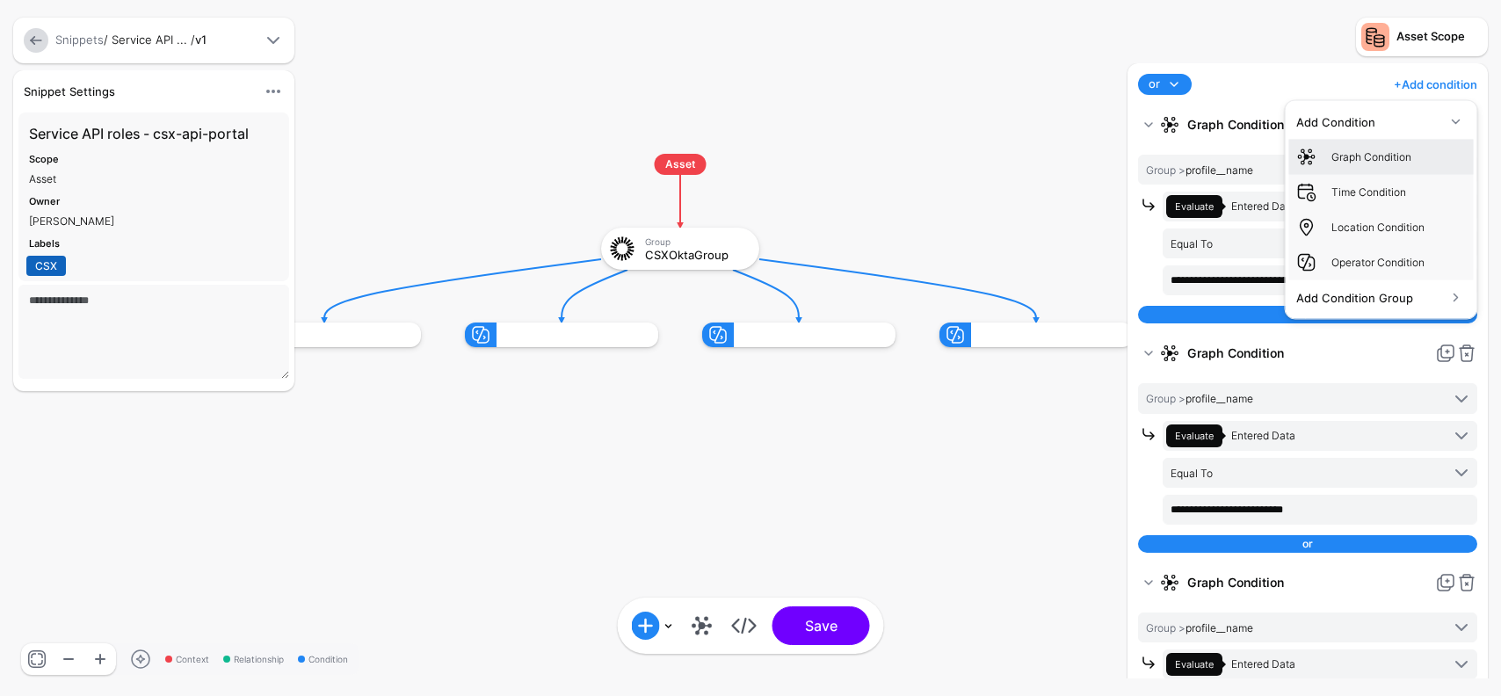
click at [1381, 156] on div "Graph Condition" at bounding box center [1399, 157] width 135 height 16
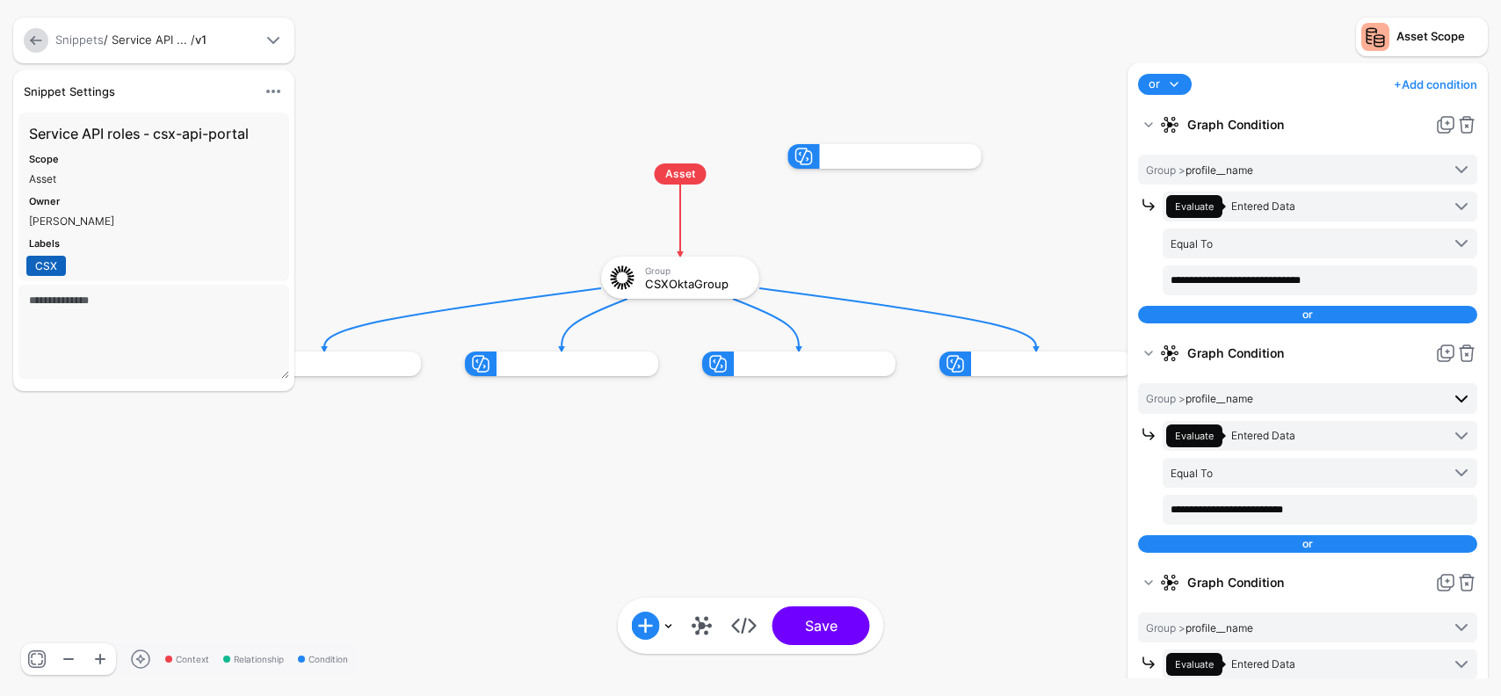
scroll to position [475, 0]
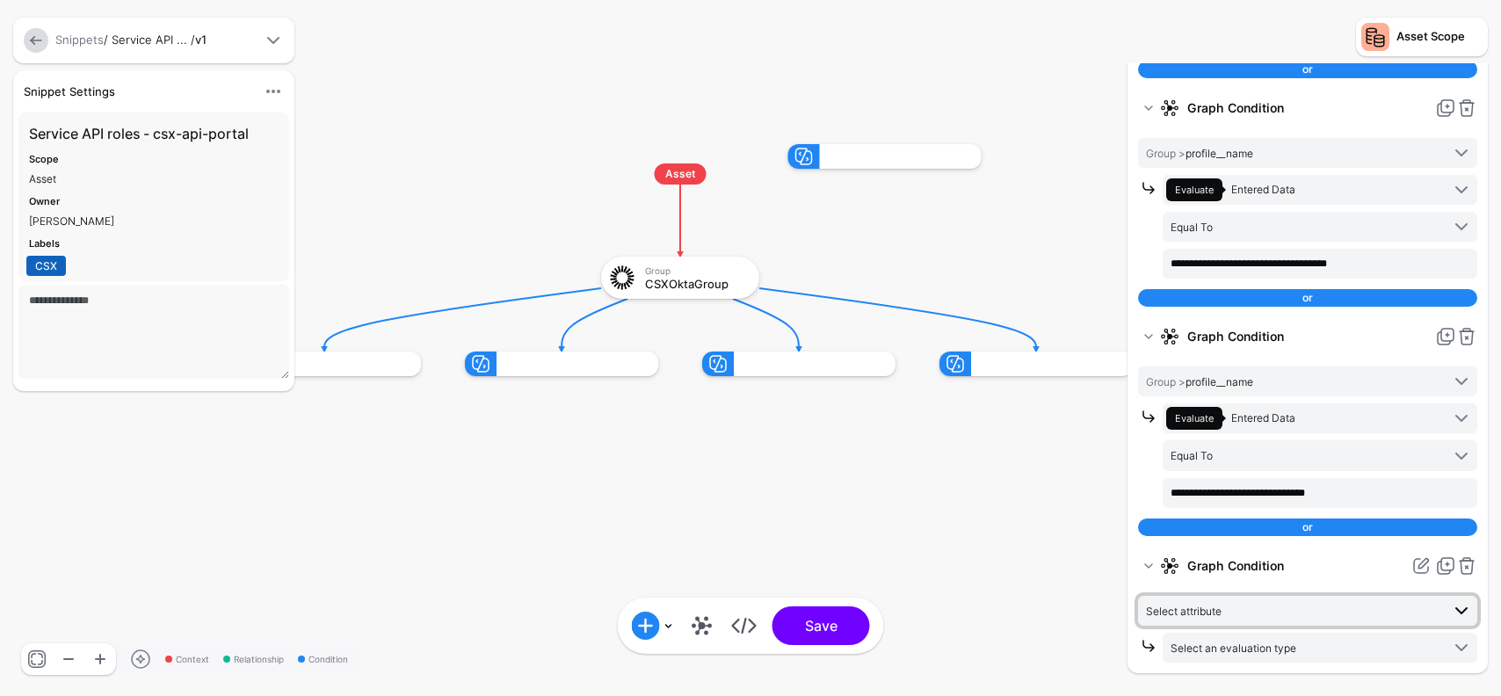
click at [1283, 622] on link "Select attribute" at bounding box center [1307, 611] width 339 height 30
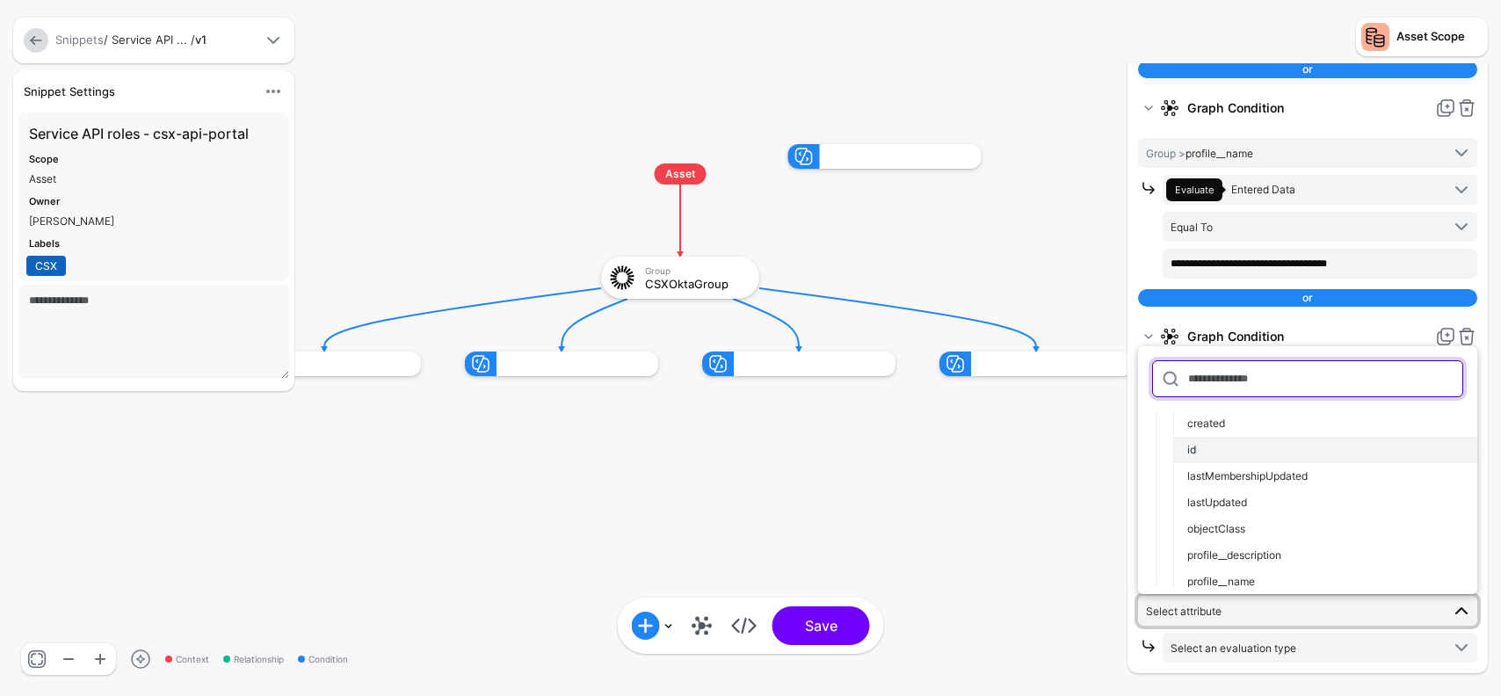
scroll to position [85, 0]
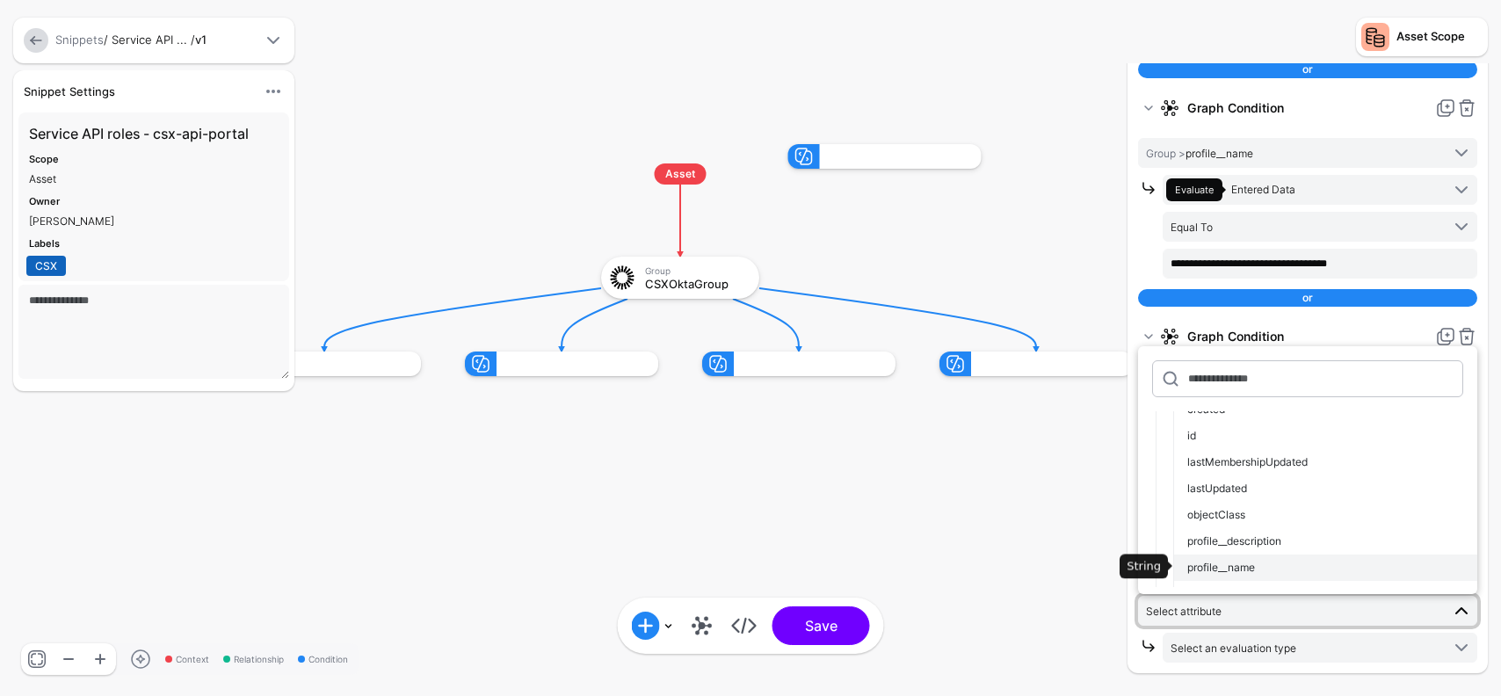
click at [1260, 564] on div "profile__name" at bounding box center [1326, 568] width 276 height 16
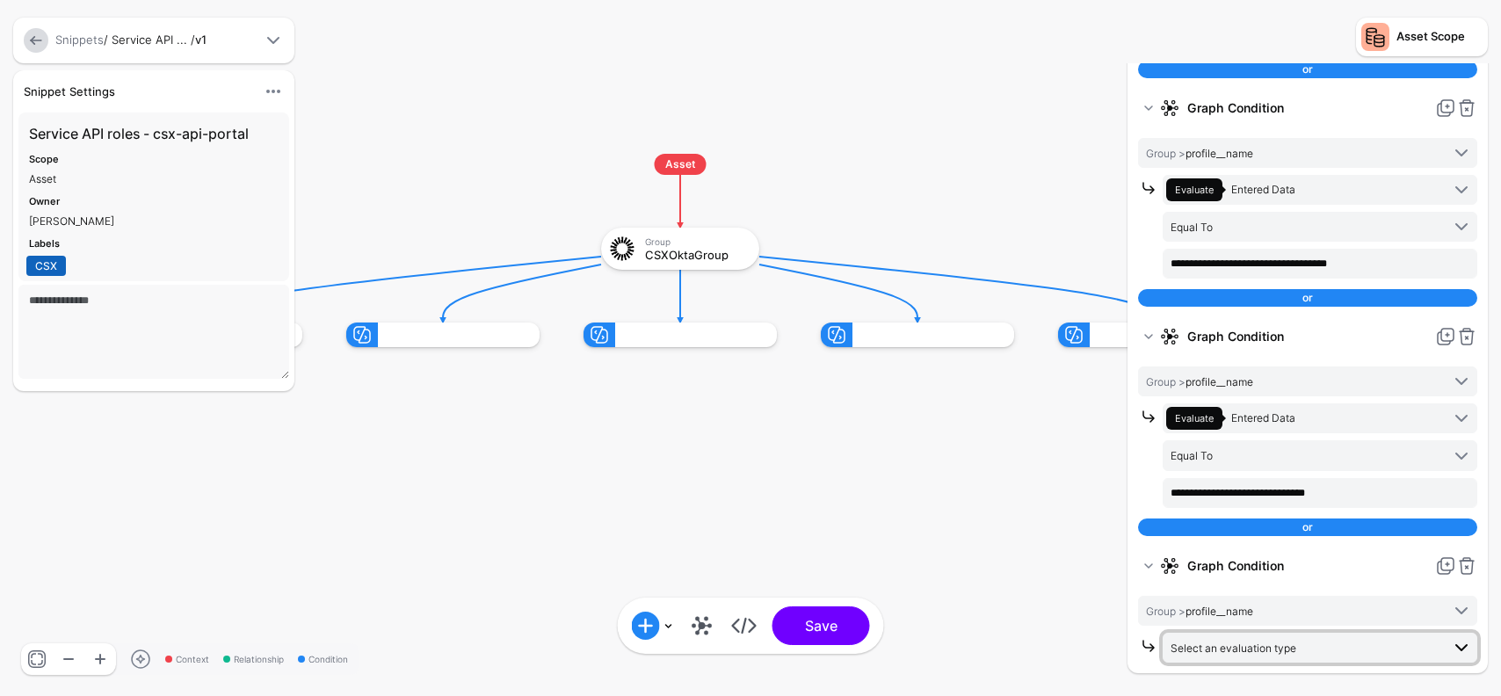
click at [1262, 646] on span "Select an evaluation type" at bounding box center [1234, 648] width 126 height 13
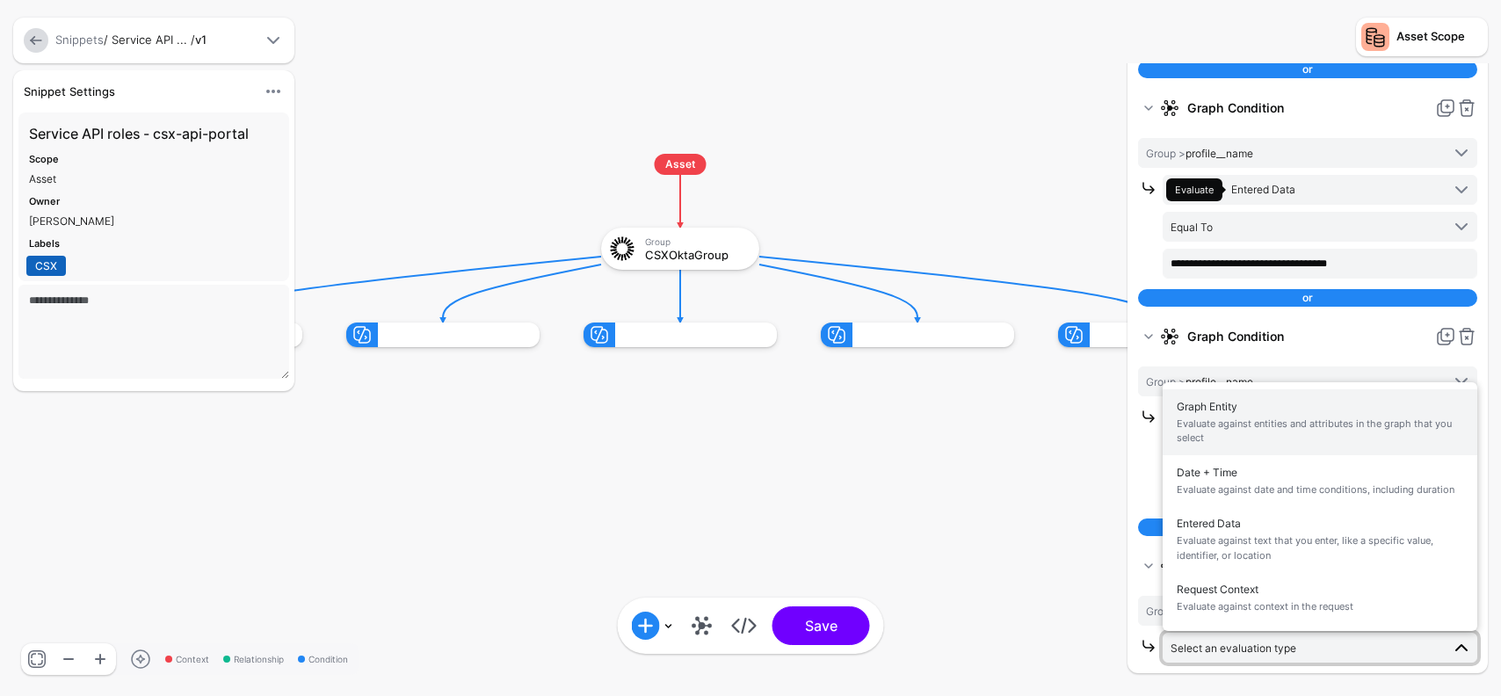
click at [1222, 398] on span "Graph Entity Evaluate against entities and attributes in the graph that you sel…" at bounding box center [1320, 422] width 287 height 55
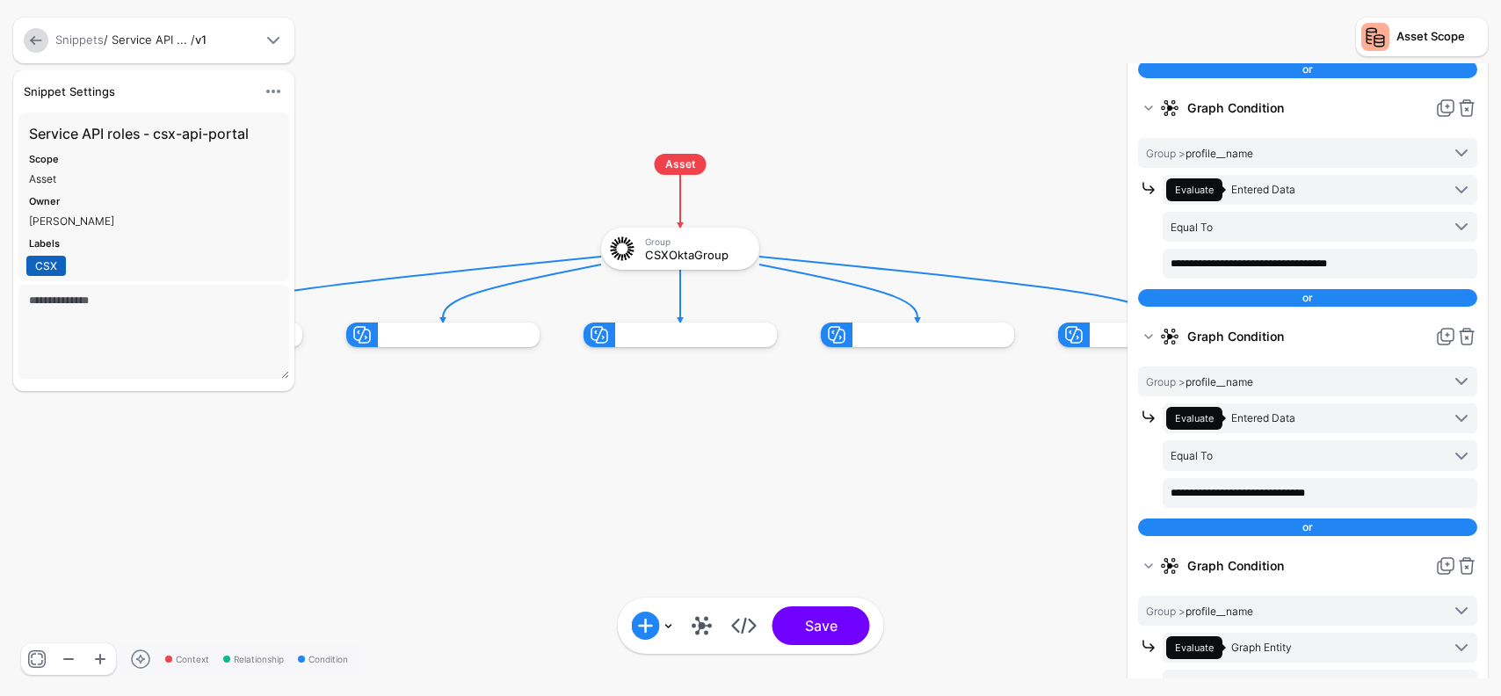
scroll to position [549, 0]
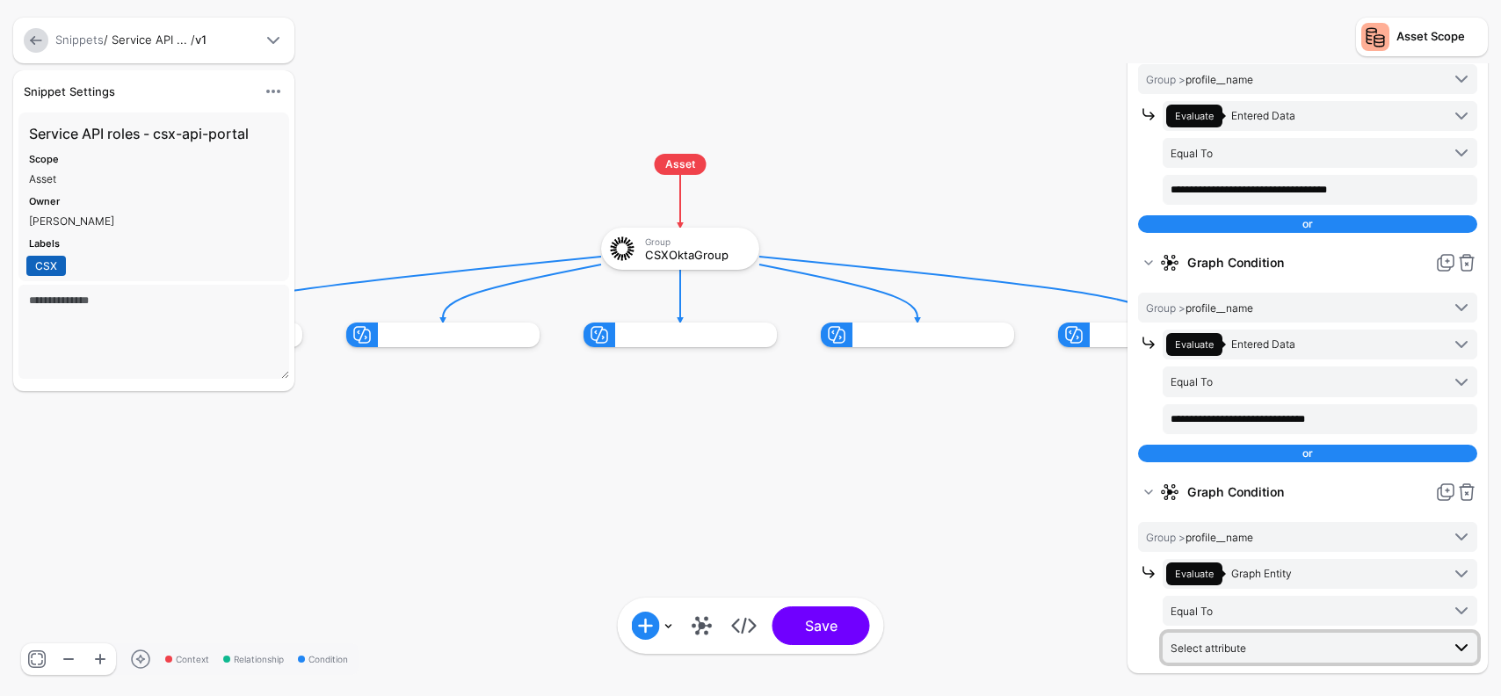
click at [1214, 642] on span "Select attribute" at bounding box center [1209, 648] width 76 height 13
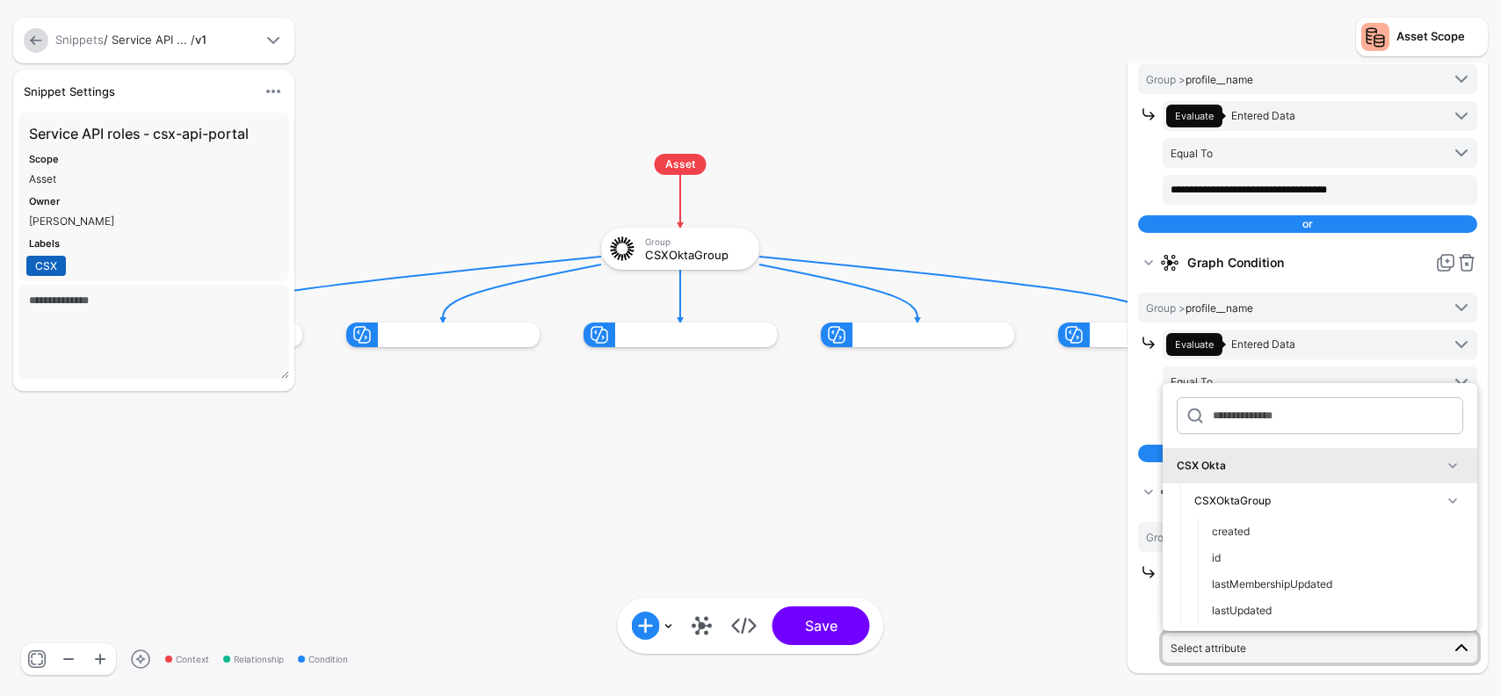
click at [1141, 623] on div at bounding box center [1150, 611] width 25 height 104
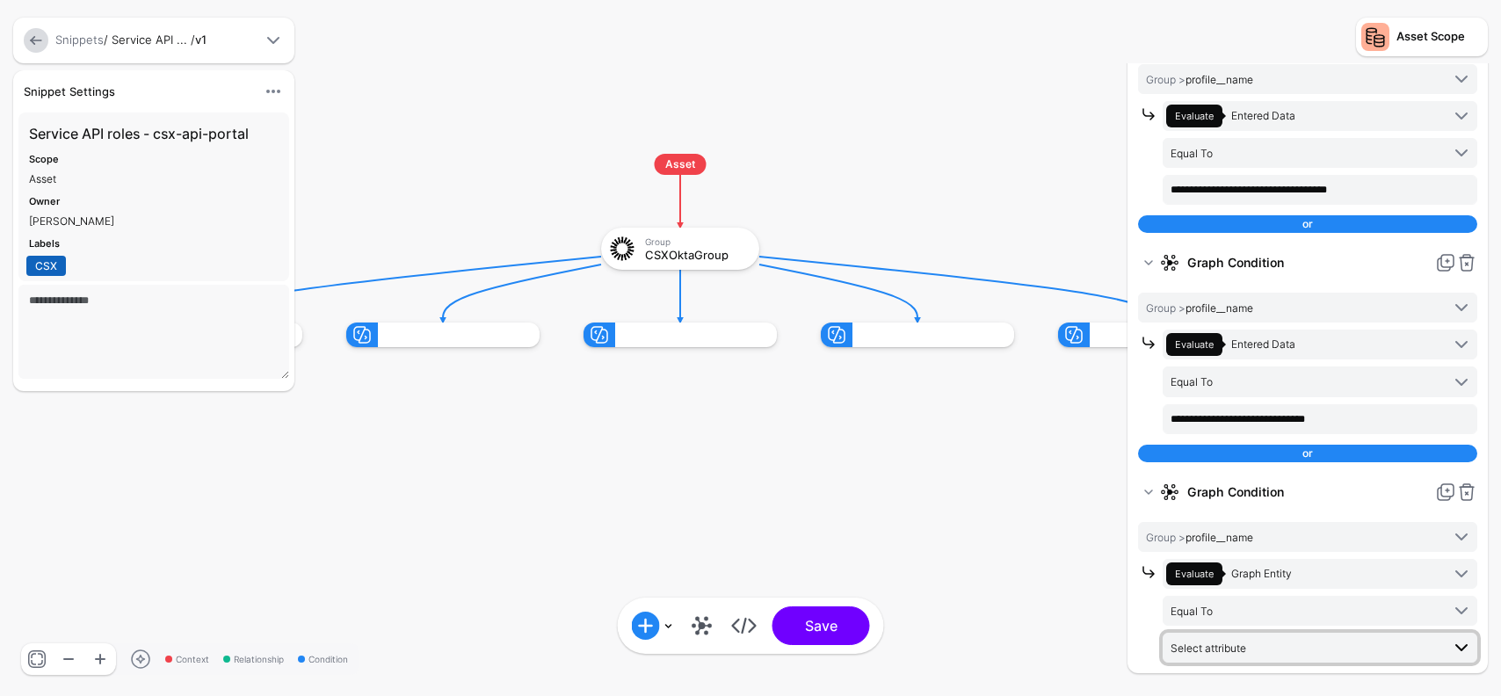
click at [1262, 644] on span "Select attribute" at bounding box center [1306, 647] width 270 height 19
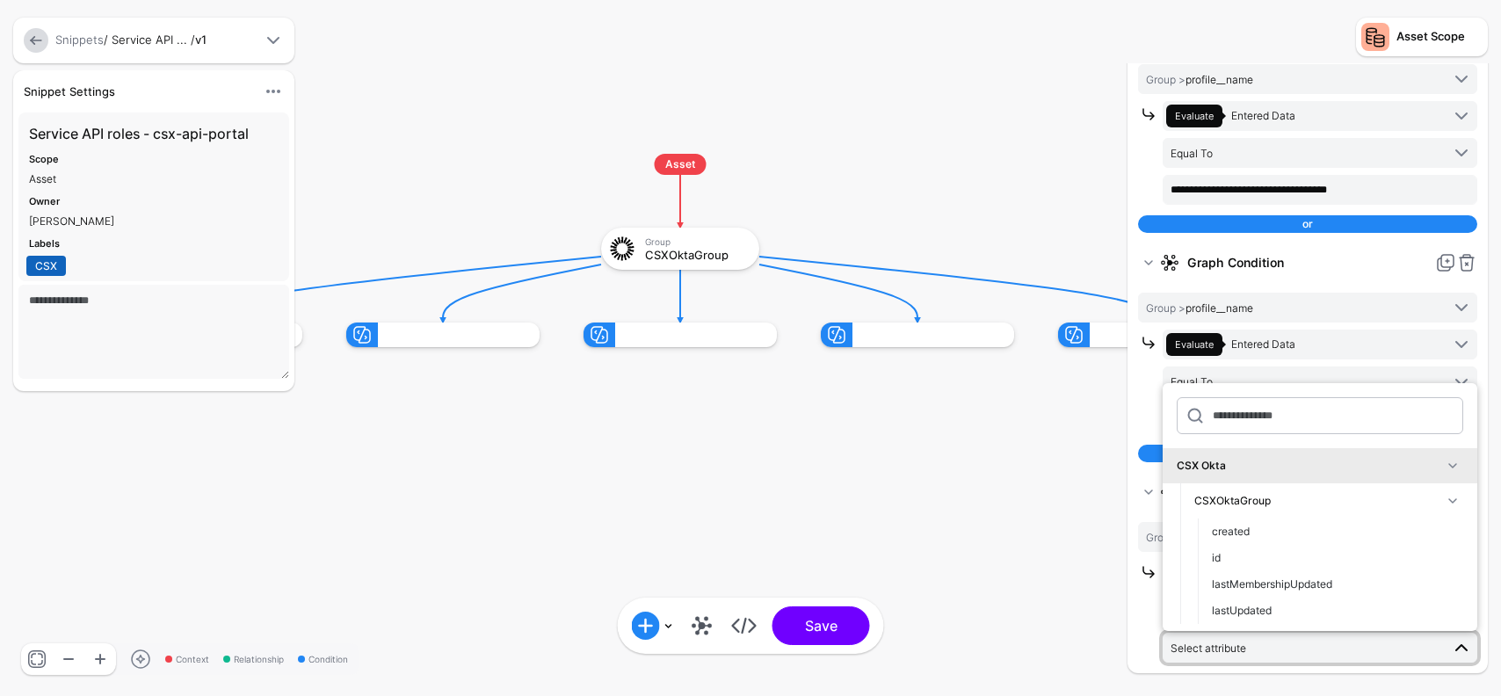
click at [1138, 612] on div at bounding box center [1150, 611] width 25 height 104
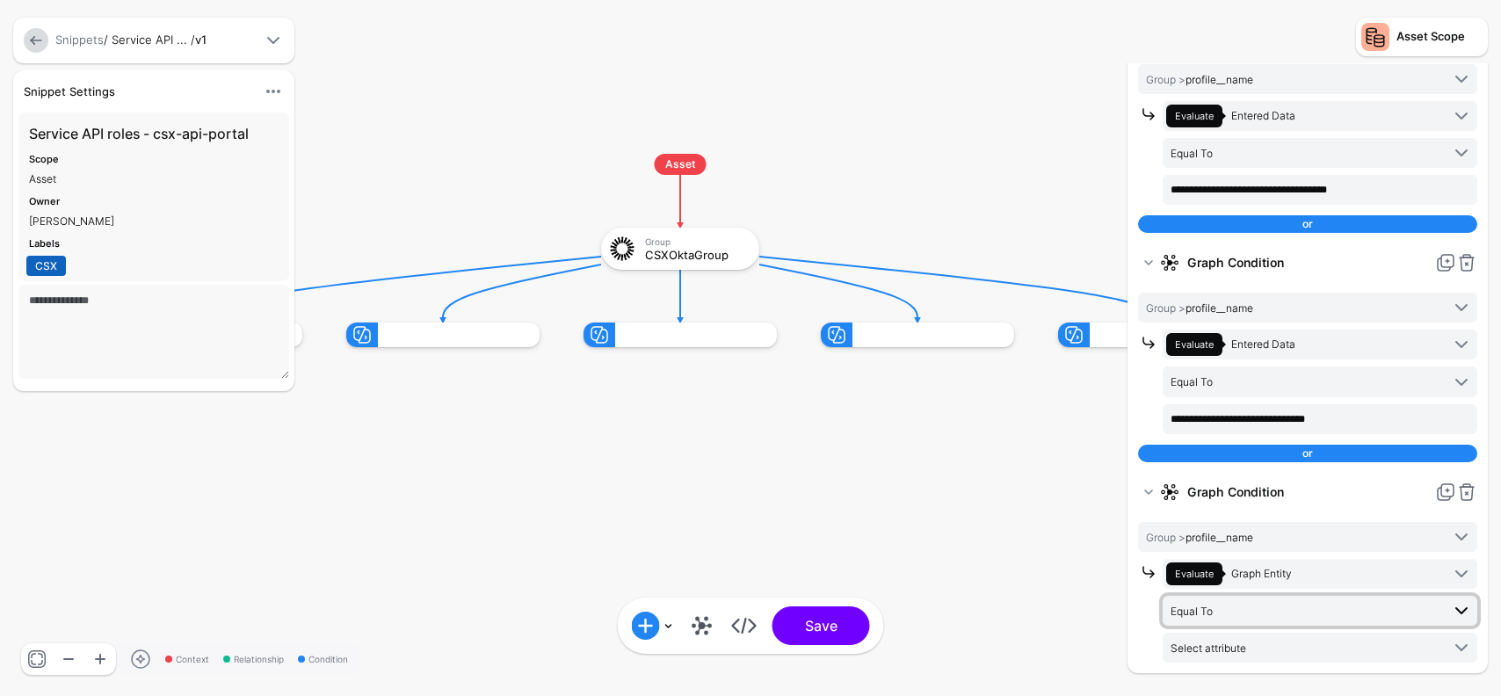
click at [1246, 605] on span "Equal To" at bounding box center [1306, 610] width 270 height 19
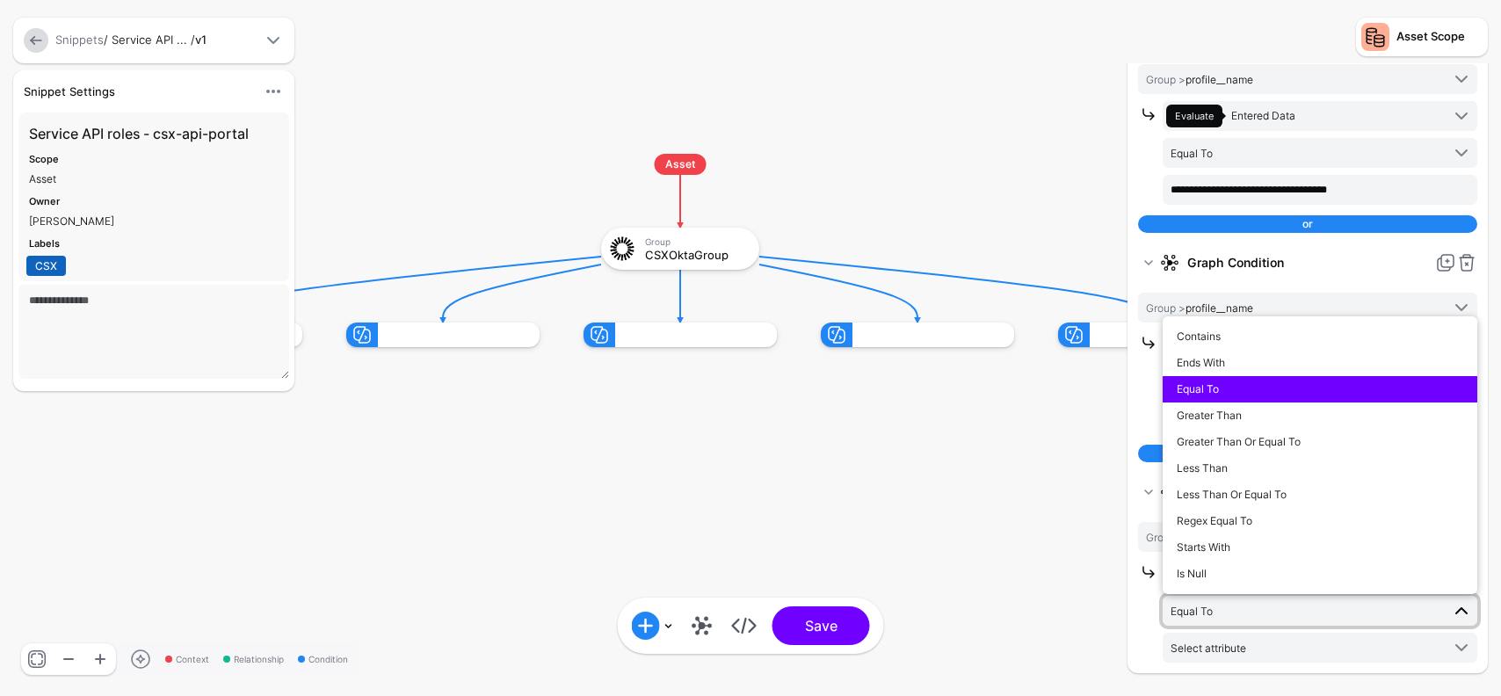
click at [1153, 622] on div at bounding box center [1150, 611] width 25 height 104
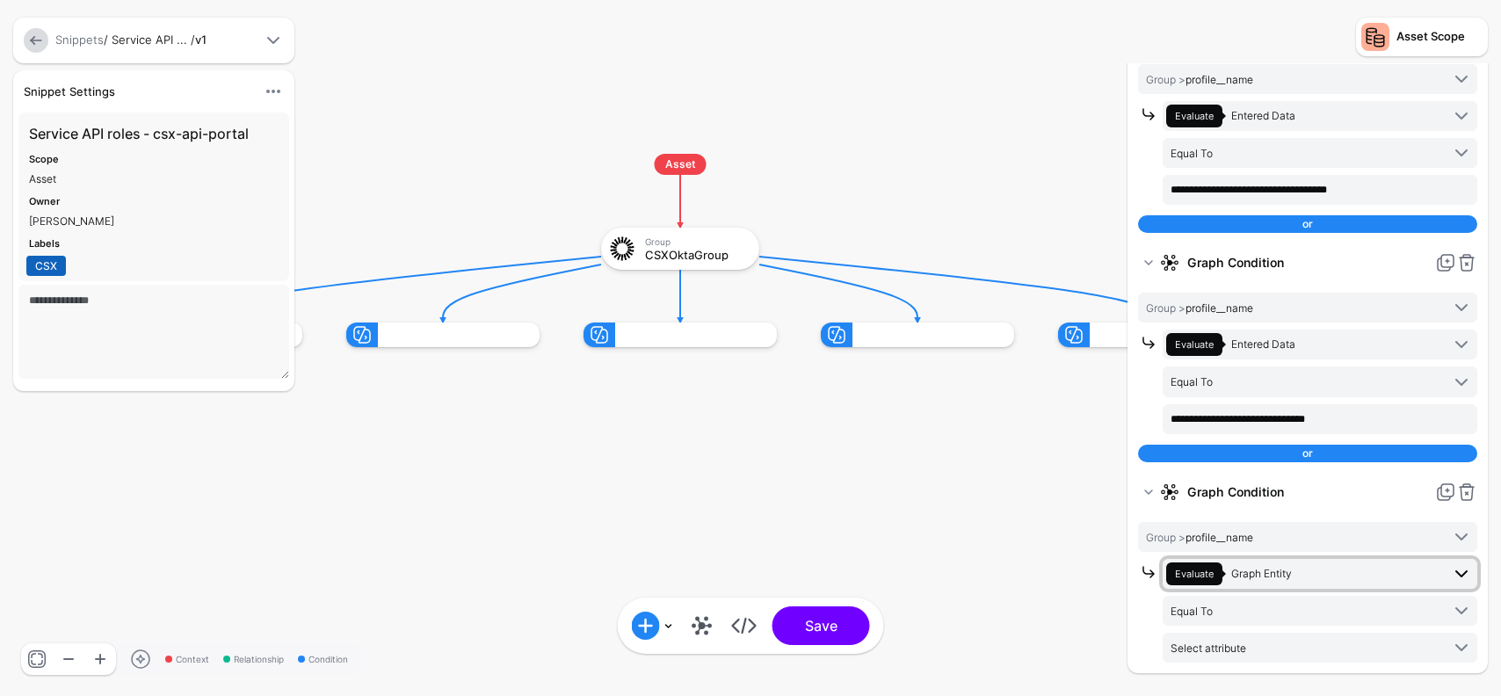
click at [1274, 572] on span "Graph Entity" at bounding box center [1262, 573] width 61 height 13
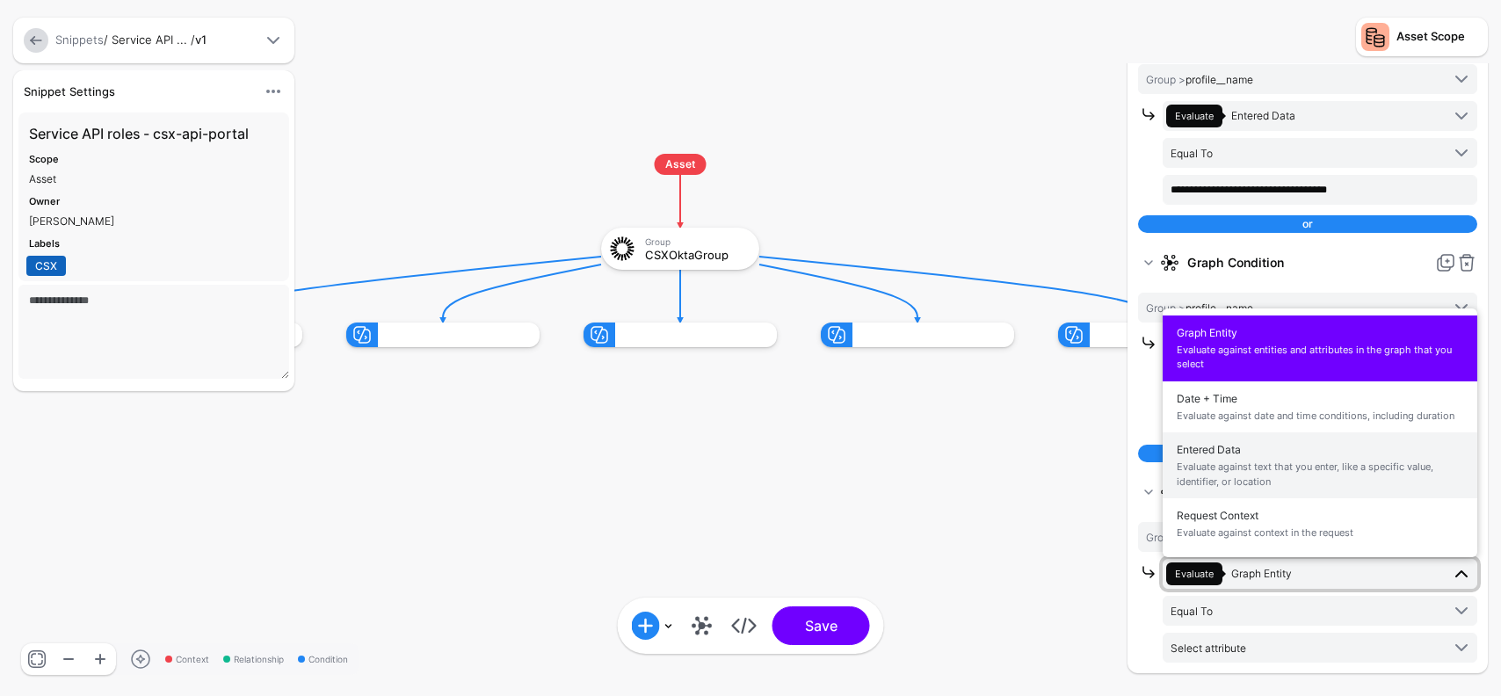
click at [1246, 467] on span "Evaluate against text that you enter, like a specific value, identifier, or loc…" at bounding box center [1320, 474] width 287 height 29
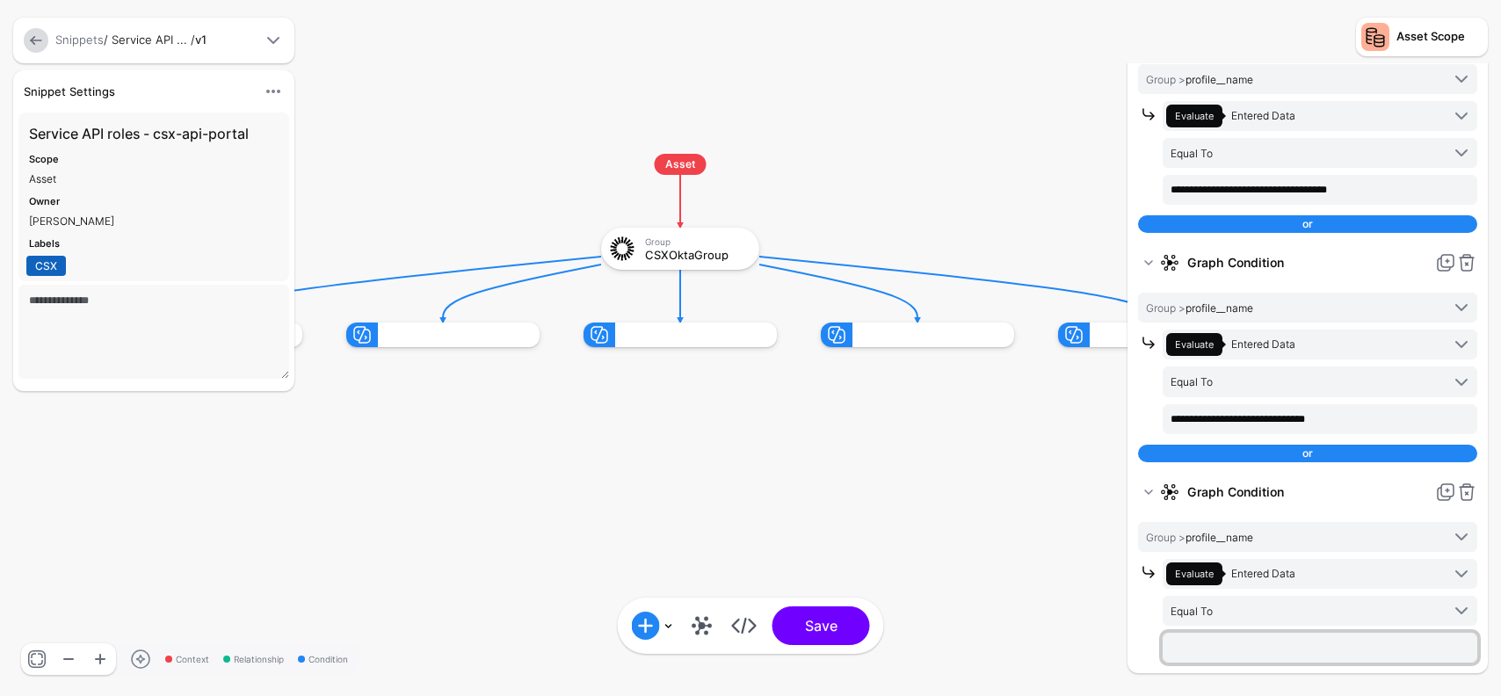
click at [1252, 639] on input "text" at bounding box center [1320, 648] width 315 height 30
paste input "**********"
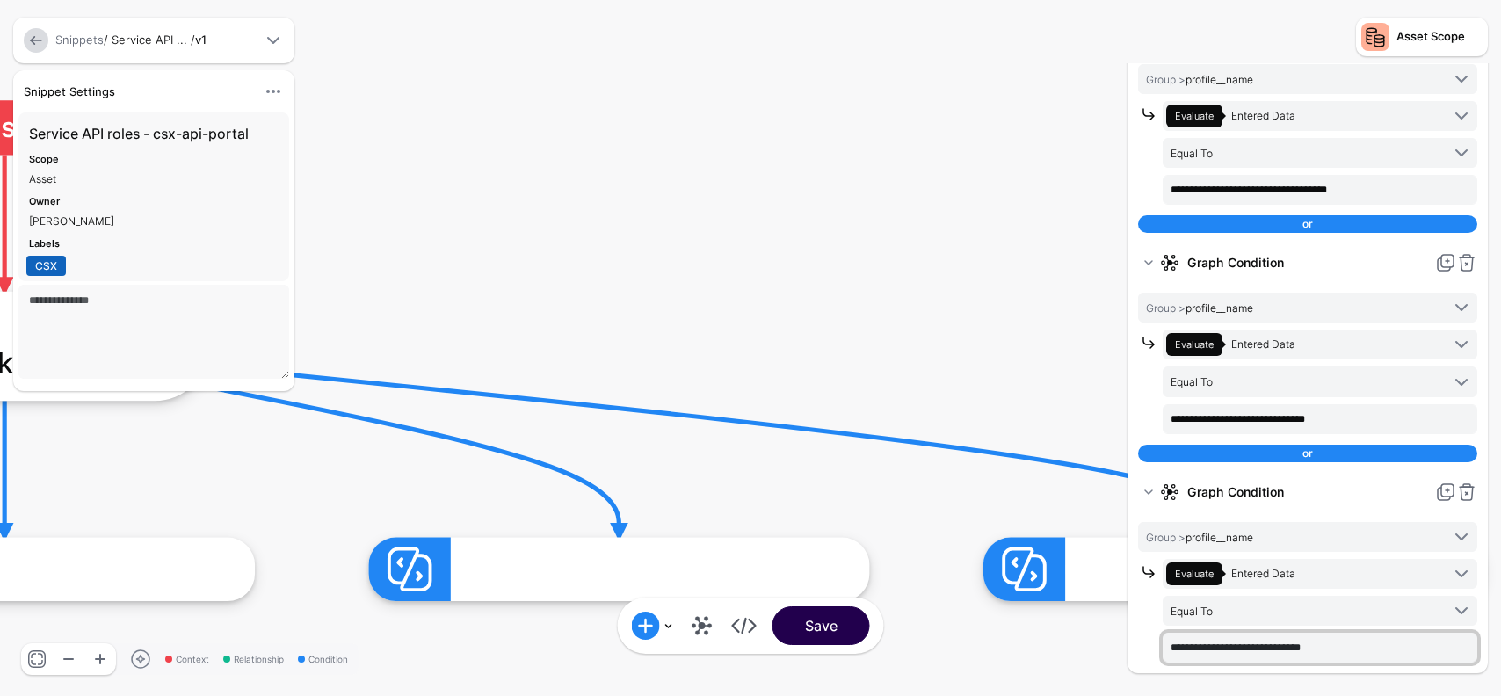
type input "**********"
click at [839, 639] on button "Save" at bounding box center [822, 626] width 98 height 39
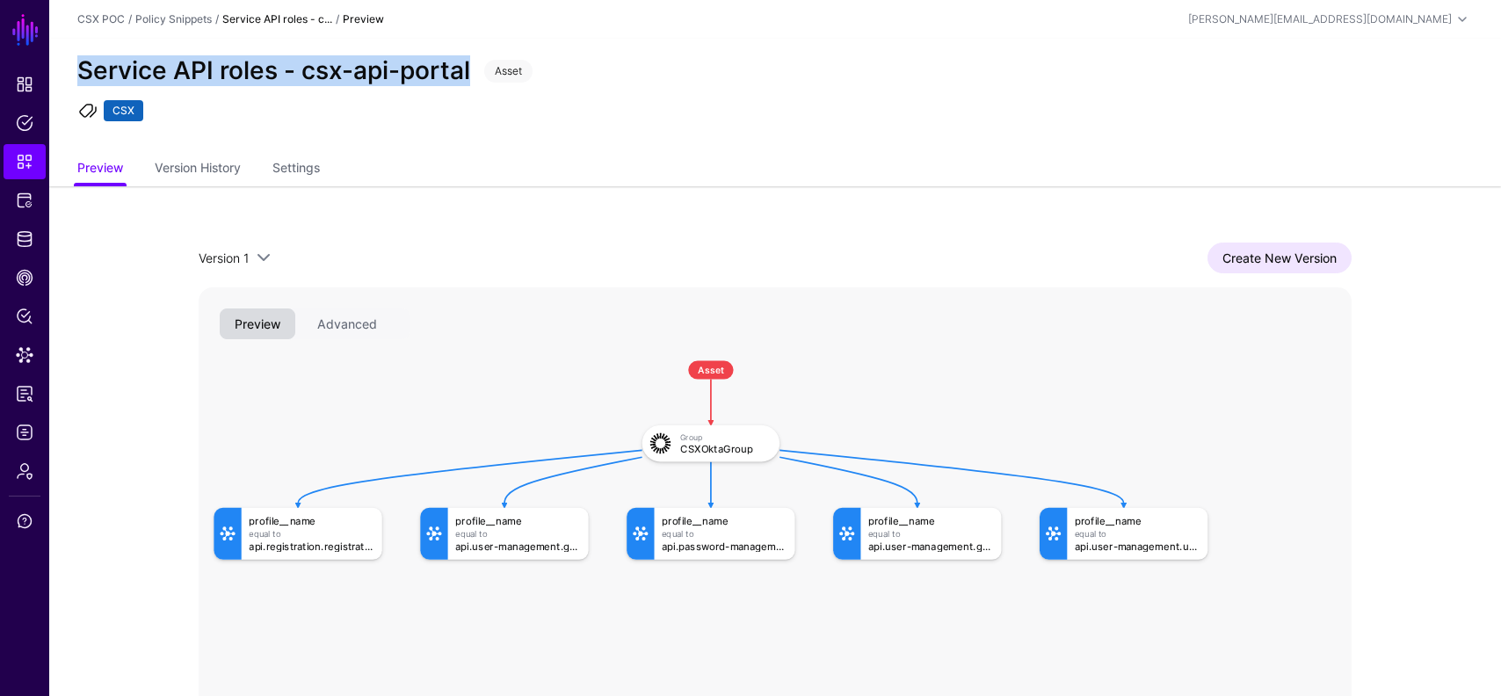
drag, startPoint x: 475, startPoint y: 70, endPoint x: 81, endPoint y: 76, distance: 393.9
click at [81, 76] on div "Service API roles - csx-api-portal" at bounding box center [273, 71] width 407 height 30
copy h2 "Service API roles - csx-api-portal"
click at [12, 127] on link "Policies" at bounding box center [25, 122] width 42 height 35
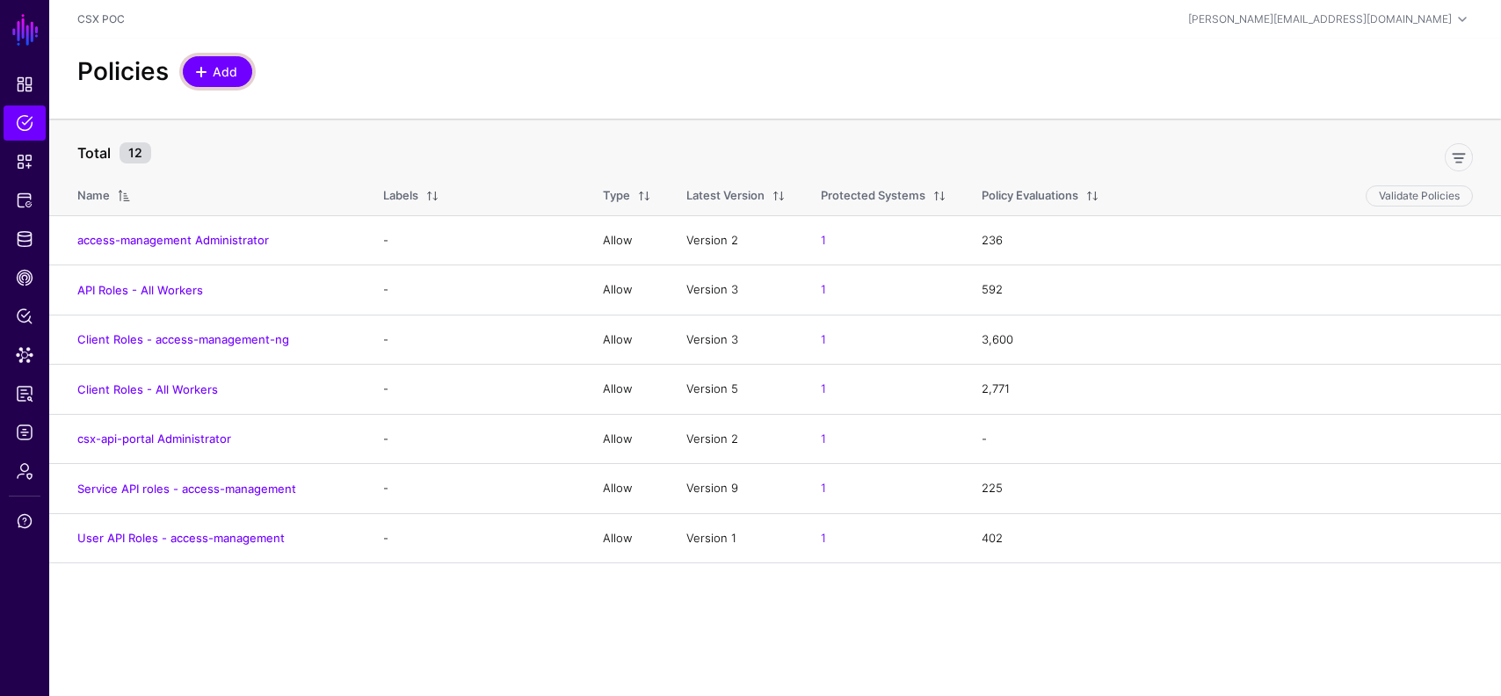
click at [220, 73] on span "Add" at bounding box center [225, 71] width 29 height 18
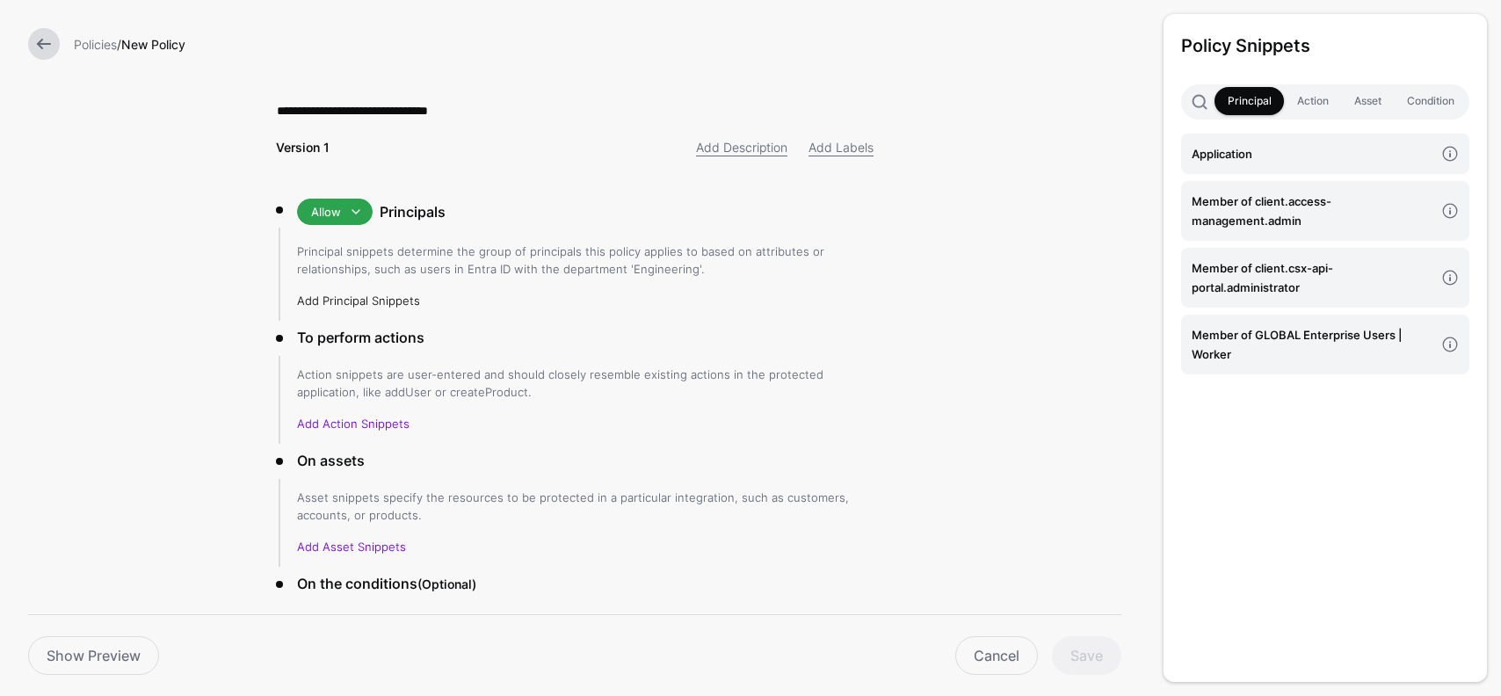
type input "**********"
click at [368, 302] on link "Add Principal Snippets" at bounding box center [358, 301] width 123 height 14
click at [1272, 163] on h4 "Application" at bounding box center [1313, 153] width 243 height 19
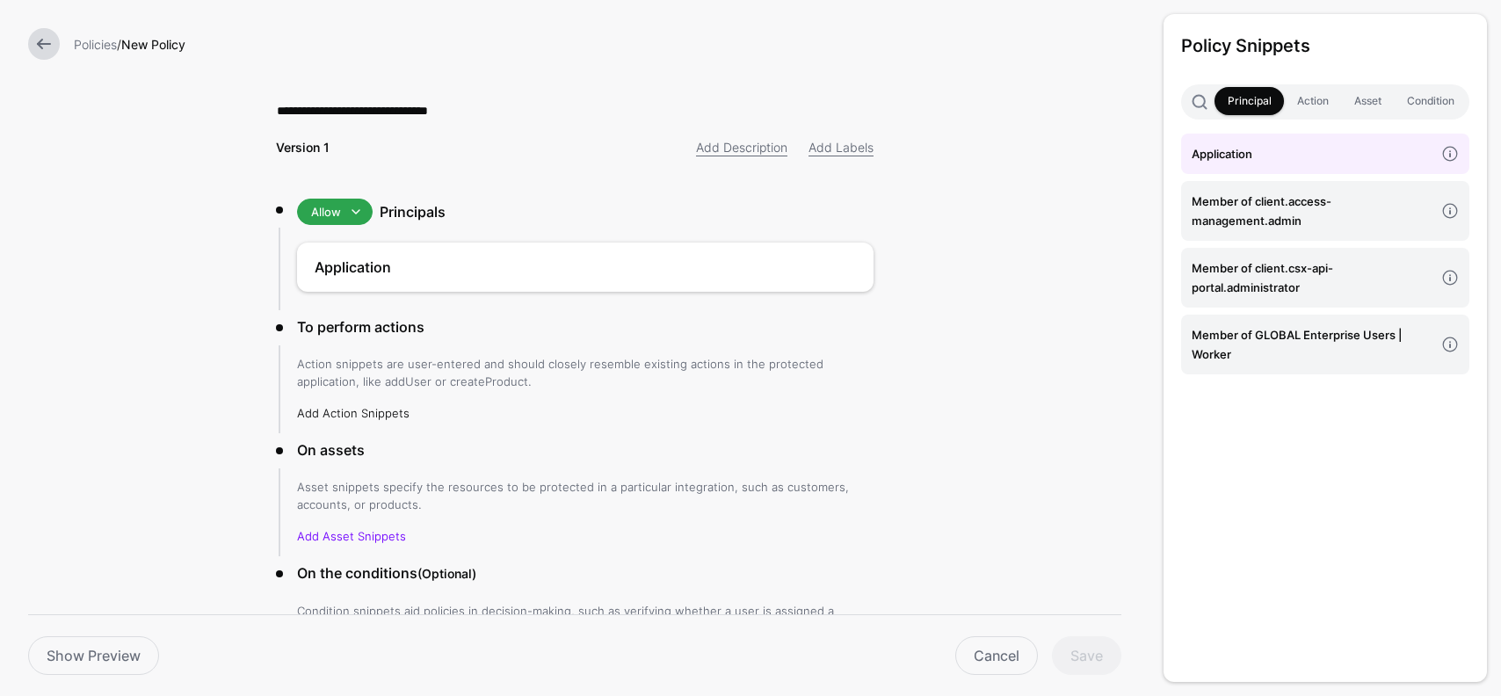
click at [377, 411] on link "Add Action Snippets" at bounding box center [353, 413] width 113 height 14
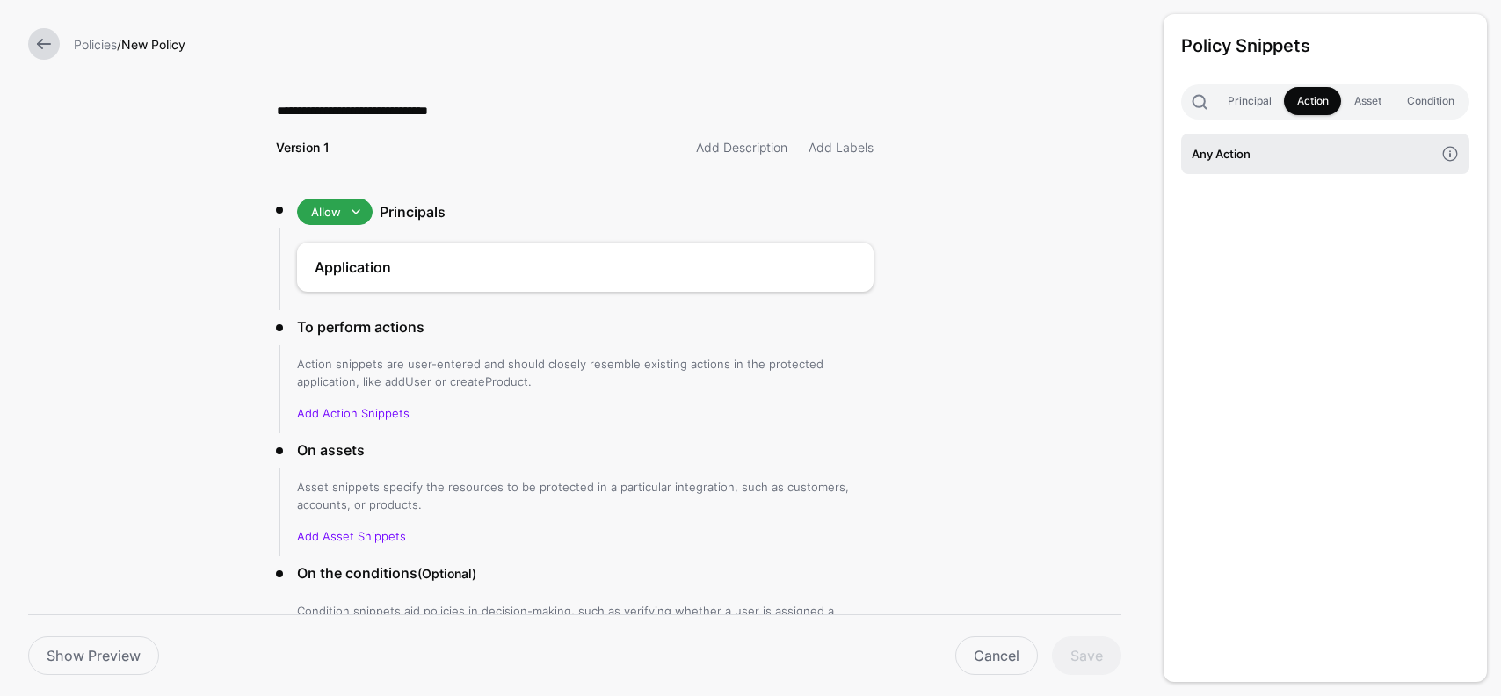
click at [1248, 157] on h4 "Any Action" at bounding box center [1313, 153] width 243 height 19
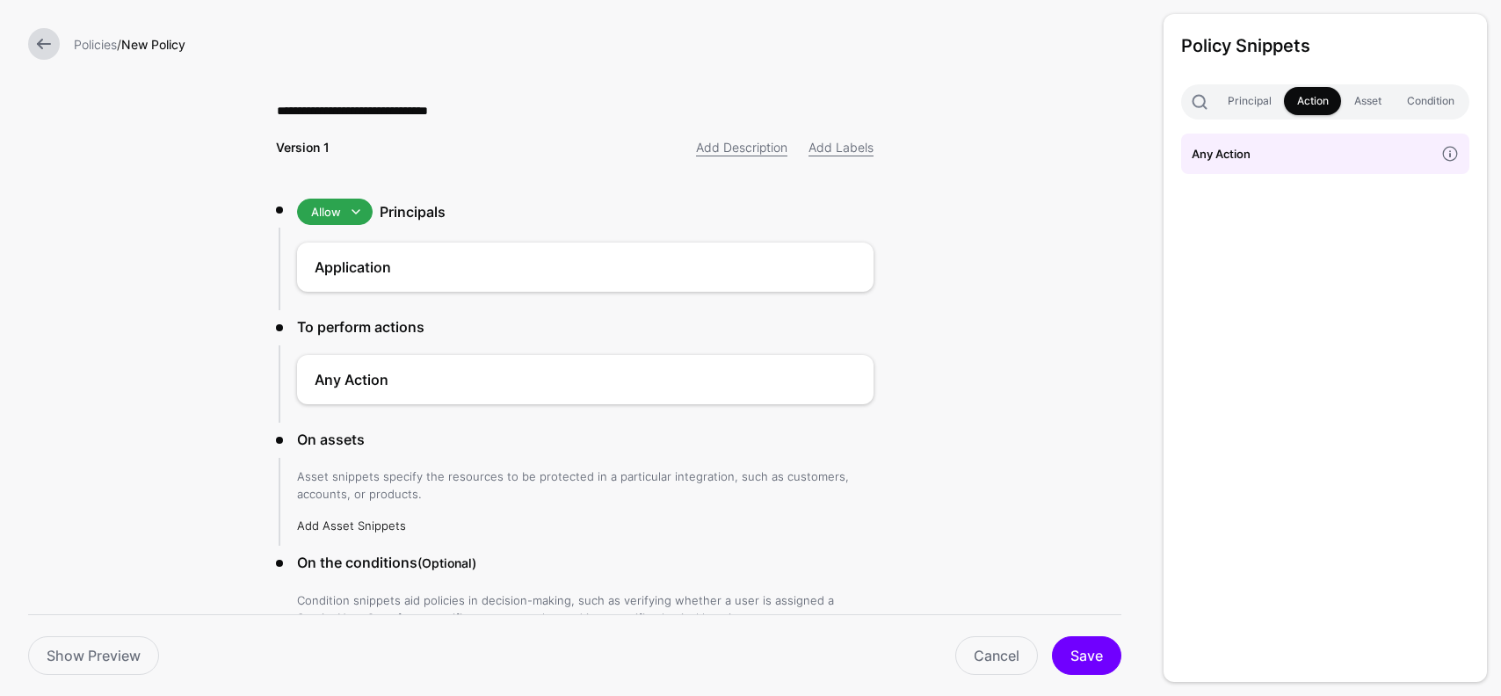
click at [379, 526] on link "Add Asset Snippets" at bounding box center [351, 526] width 109 height 14
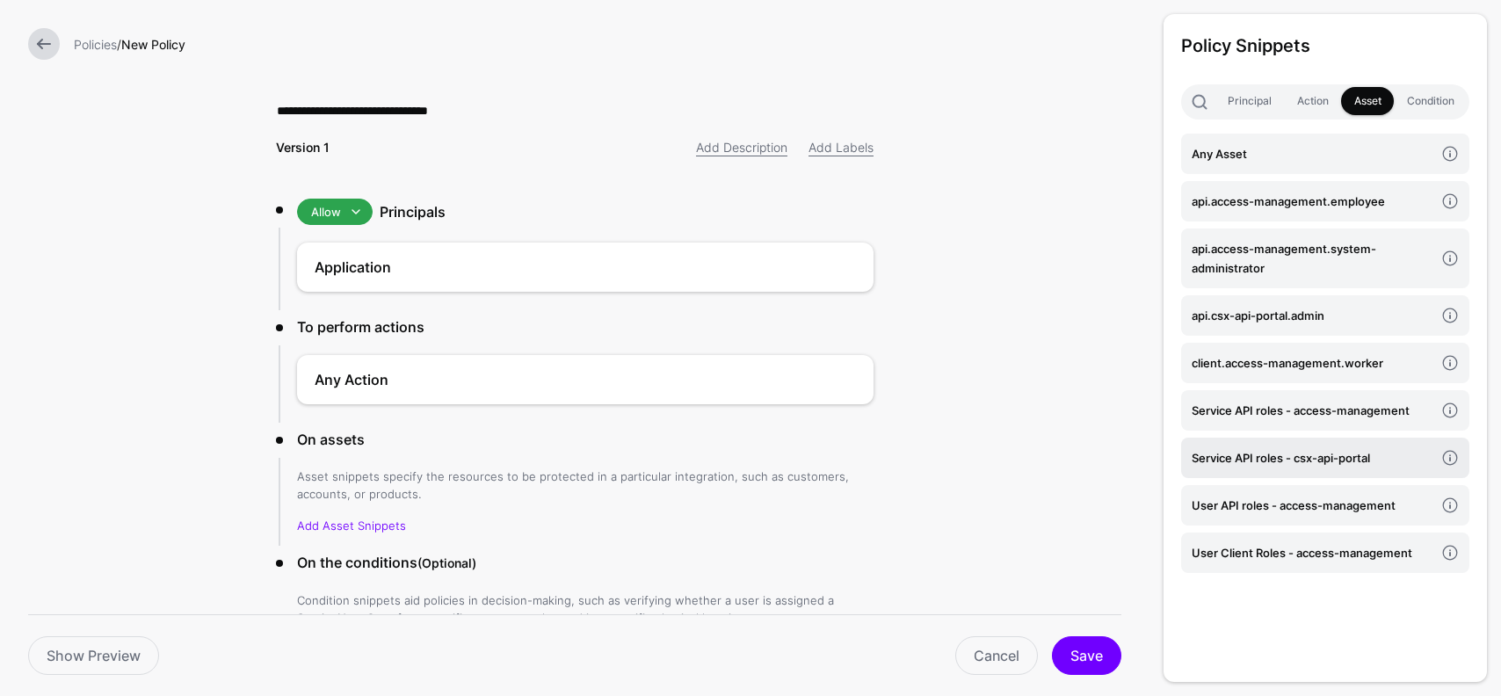
click at [1349, 453] on h4 "Service API roles - csx-api-portal" at bounding box center [1313, 457] width 243 height 19
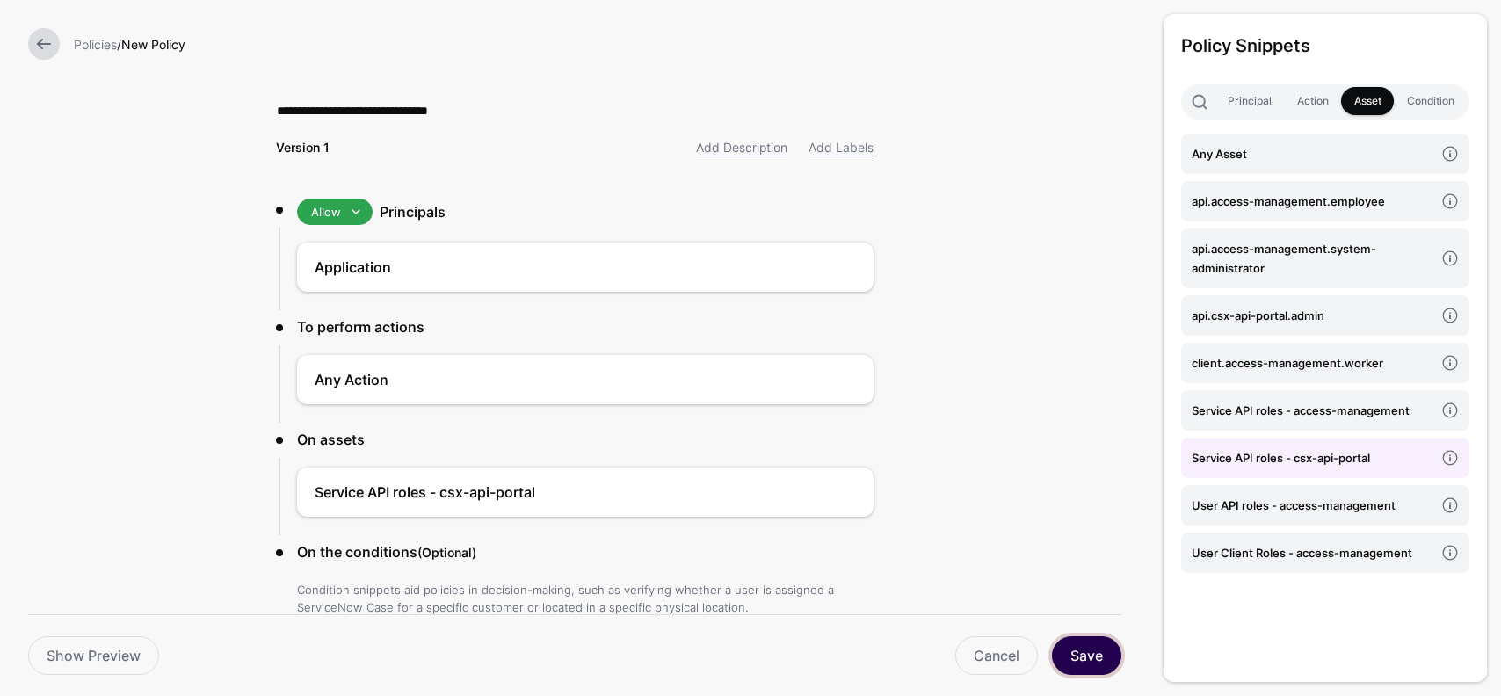
click at [1095, 656] on button "Save" at bounding box center [1086, 655] width 69 height 39
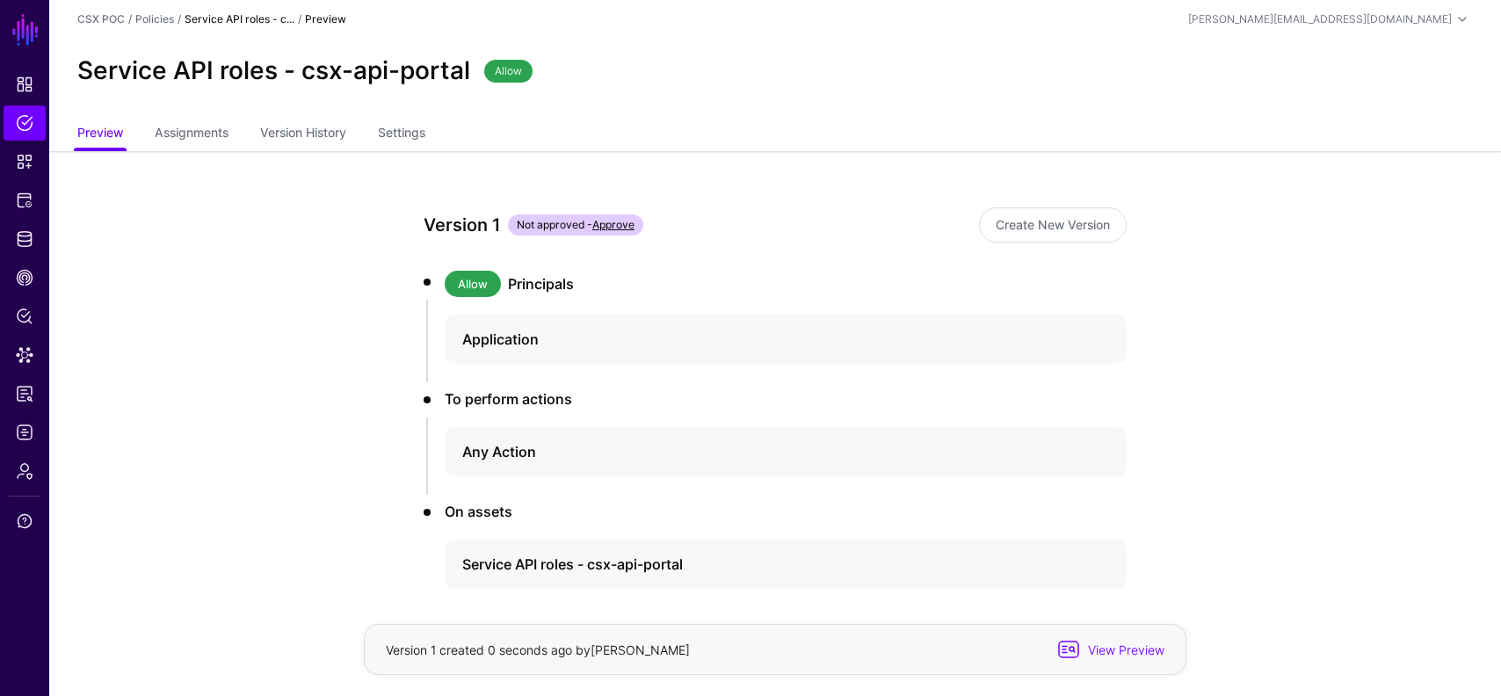
click at [619, 222] on link "Approve" at bounding box center [614, 224] width 42 height 13
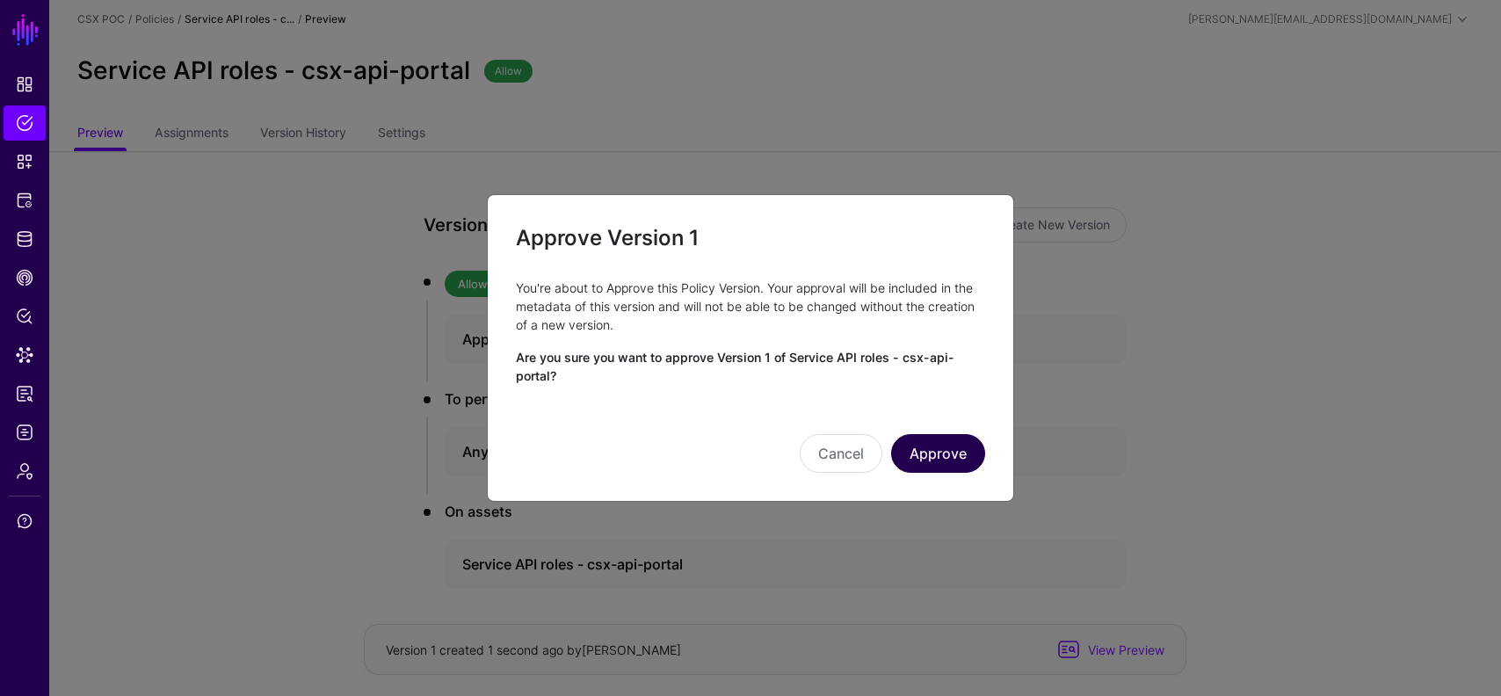
click at [932, 457] on button "Approve" at bounding box center [938, 453] width 94 height 39
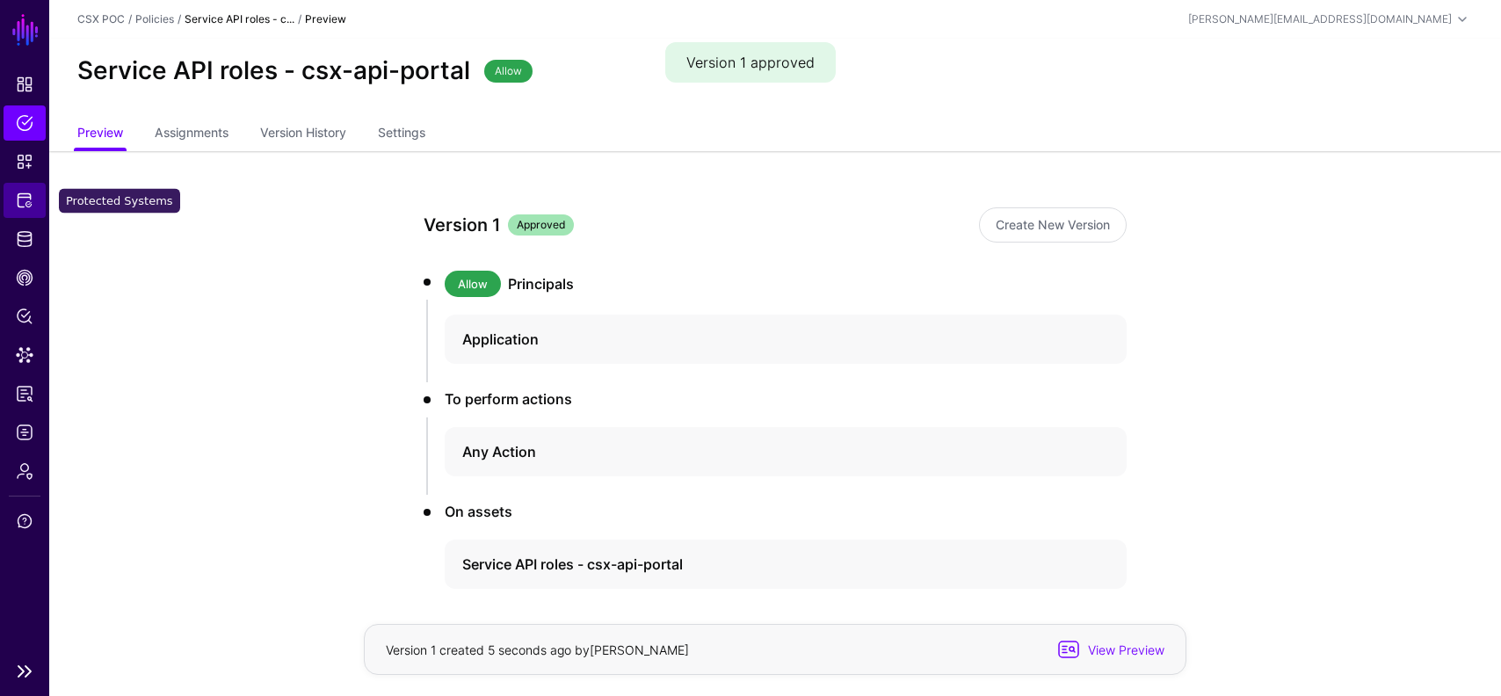
click at [25, 214] on link "Protected Systems" at bounding box center [25, 200] width 42 height 35
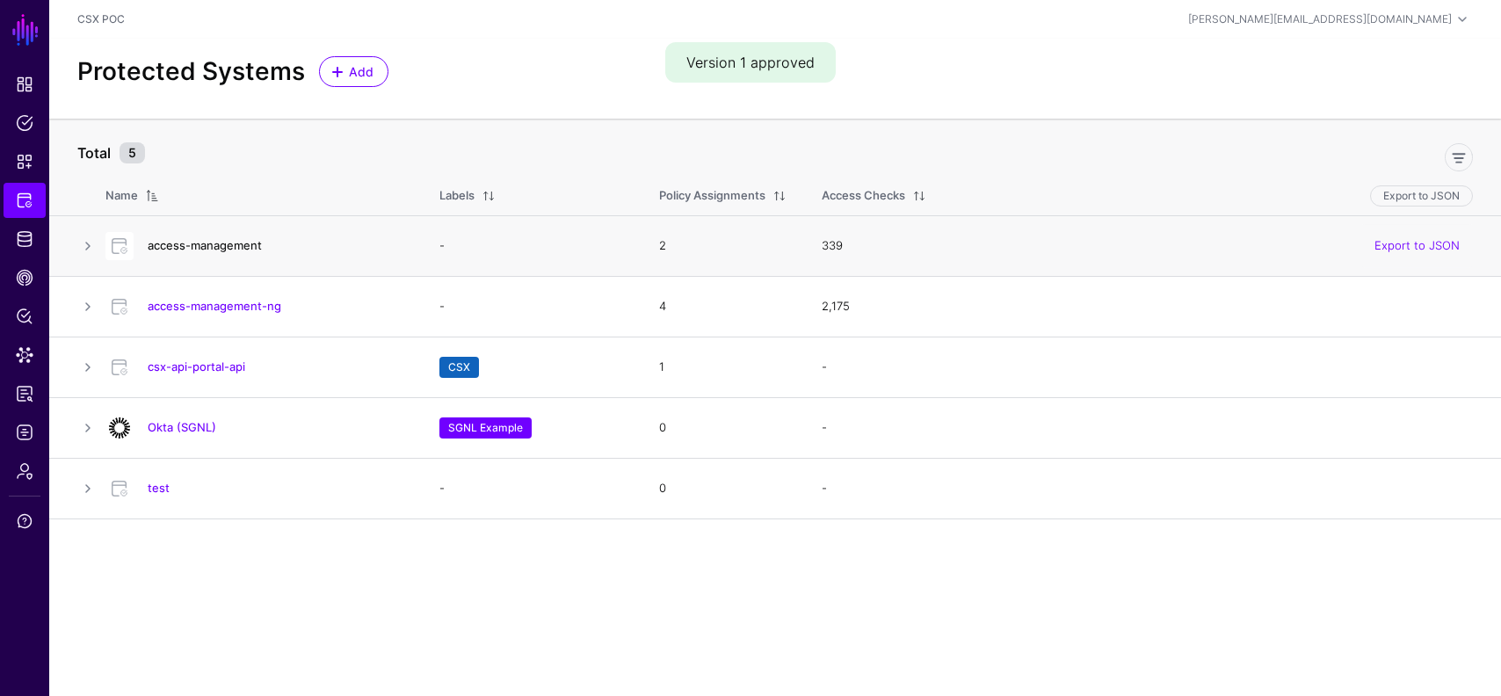
click at [236, 246] on link "access-management" at bounding box center [205, 245] width 114 height 14
click at [229, 357] on div "csx-api-portal-api" at bounding box center [254, 367] width 313 height 28
click at [227, 374] on div "csx-api-portal-api" at bounding box center [254, 367] width 313 height 28
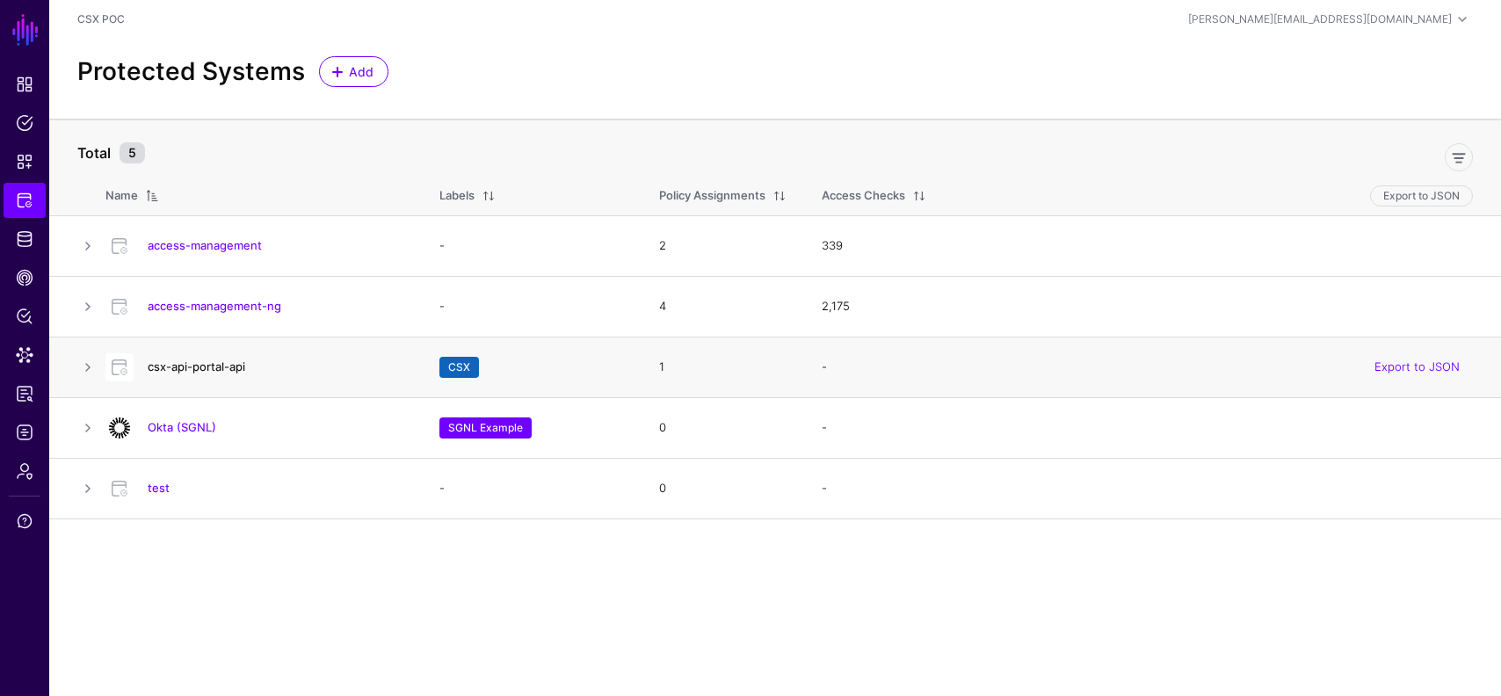
click at [224, 366] on link "csx-api-portal-api" at bounding box center [197, 367] width 98 height 14
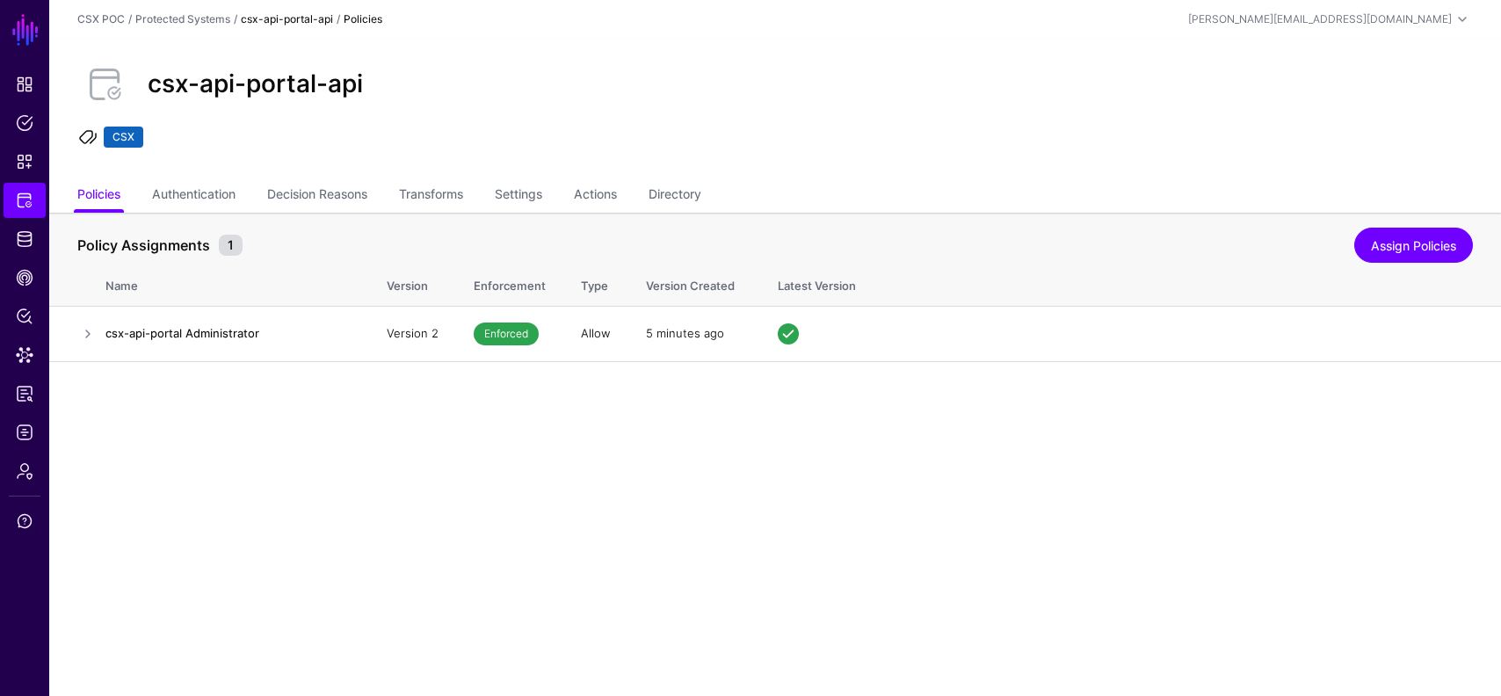
click at [1418, 221] on th "Policy Assignments 1 Assign Policies" at bounding box center [775, 236] width 1452 height 47
click at [1414, 228] on link "Assign Policies" at bounding box center [1414, 245] width 119 height 35
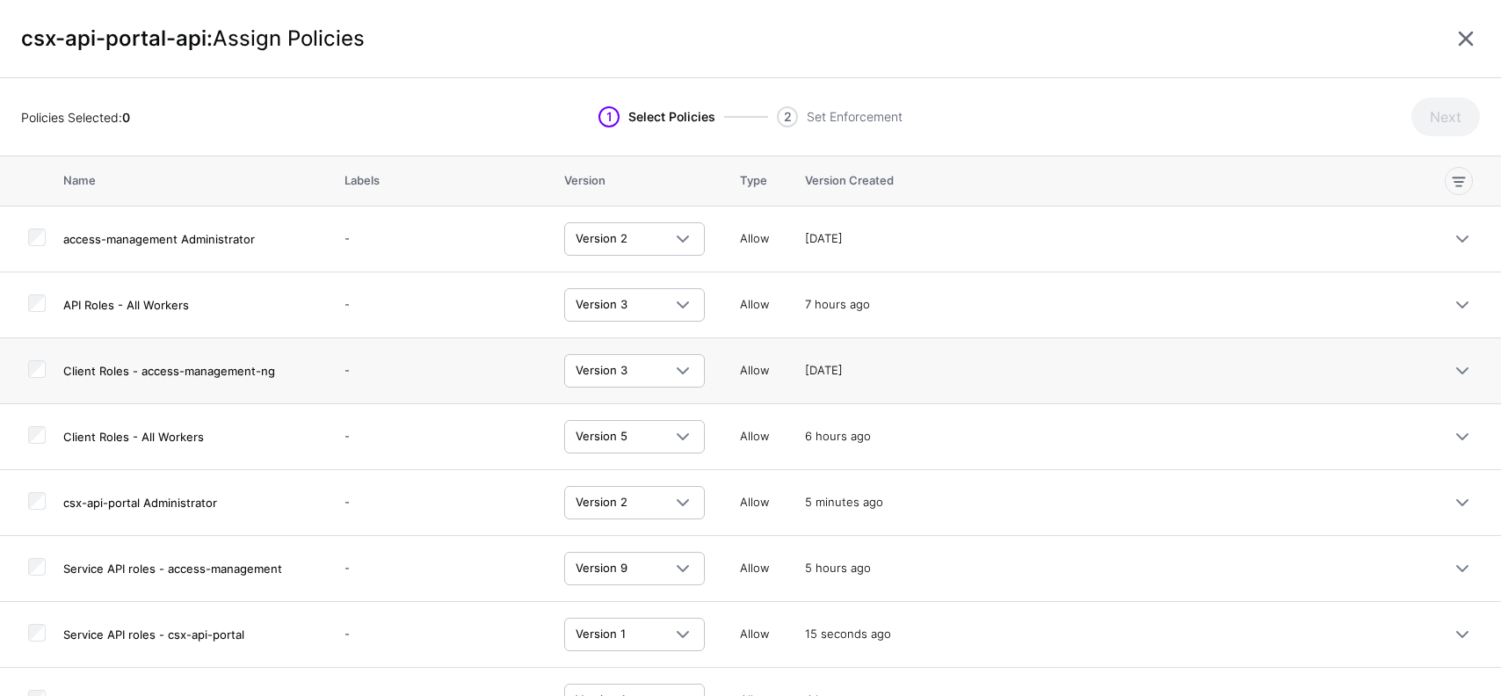
scroll to position [38, 0]
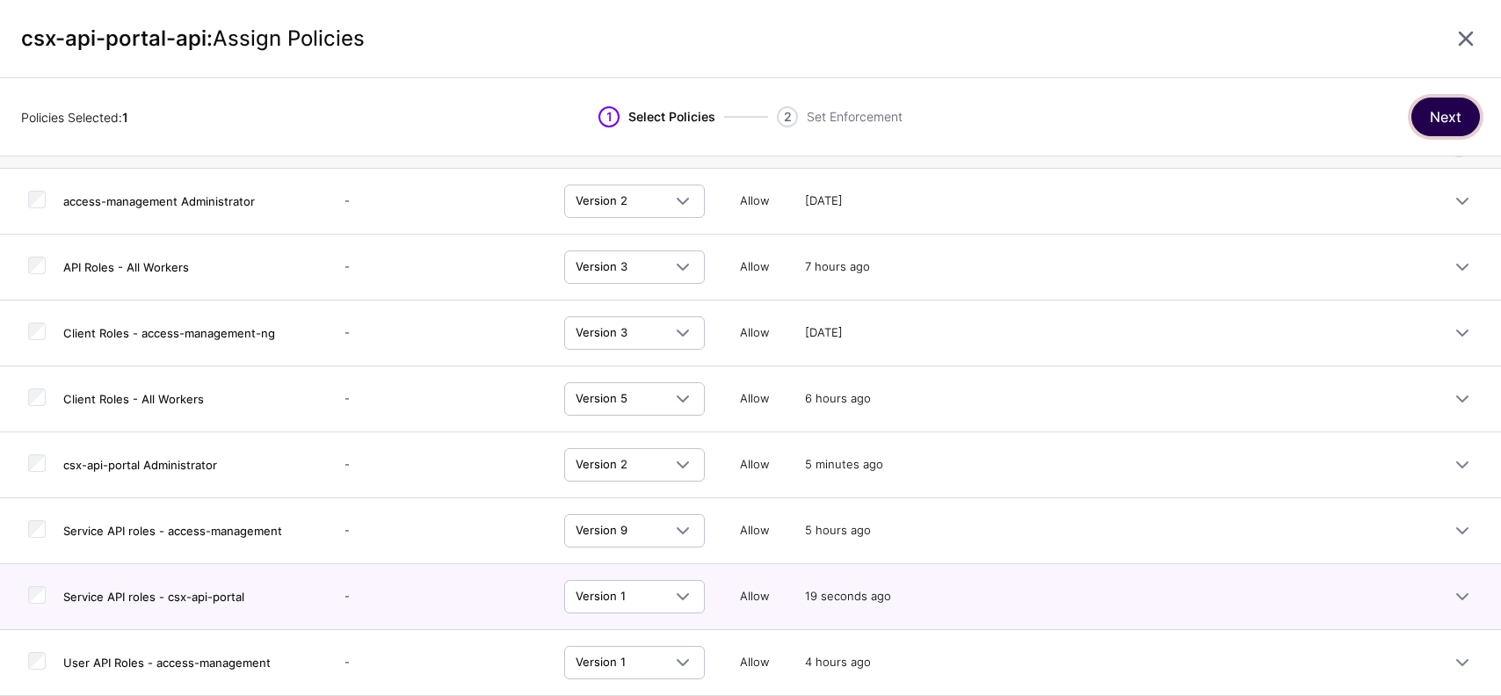
click at [1443, 111] on button "Next" at bounding box center [1446, 117] width 69 height 39
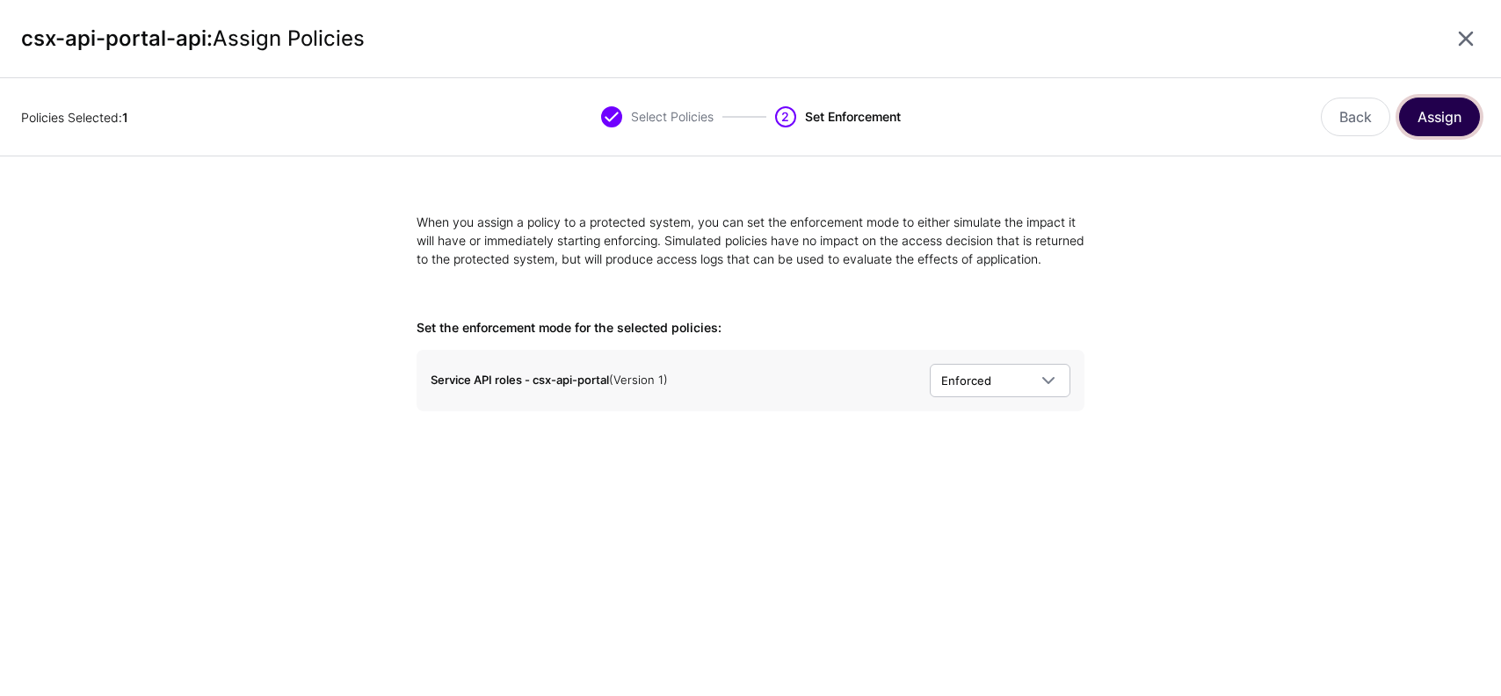
click at [1459, 102] on button "Assign" at bounding box center [1439, 117] width 81 height 39
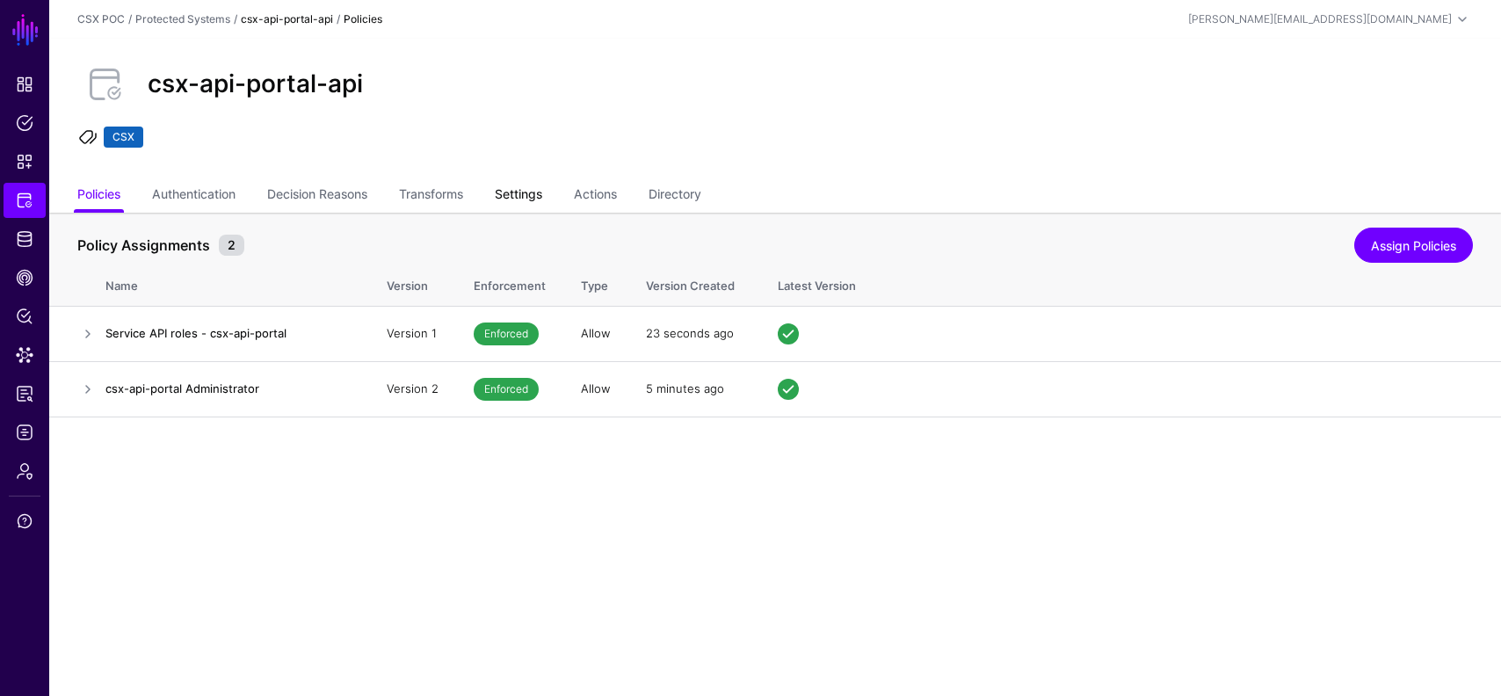
click at [523, 185] on link "Settings" at bounding box center [518, 195] width 47 height 33
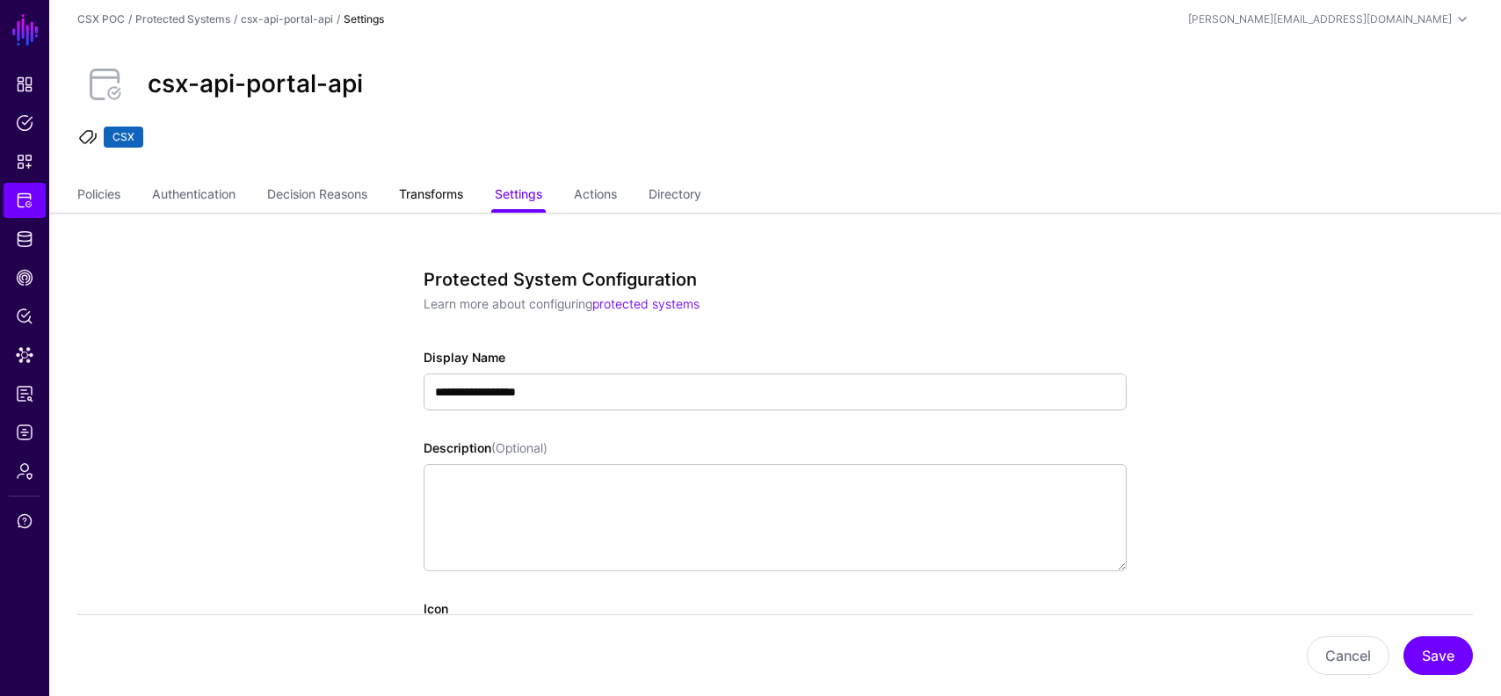
click at [435, 196] on link "Transforms" at bounding box center [431, 195] width 64 height 33
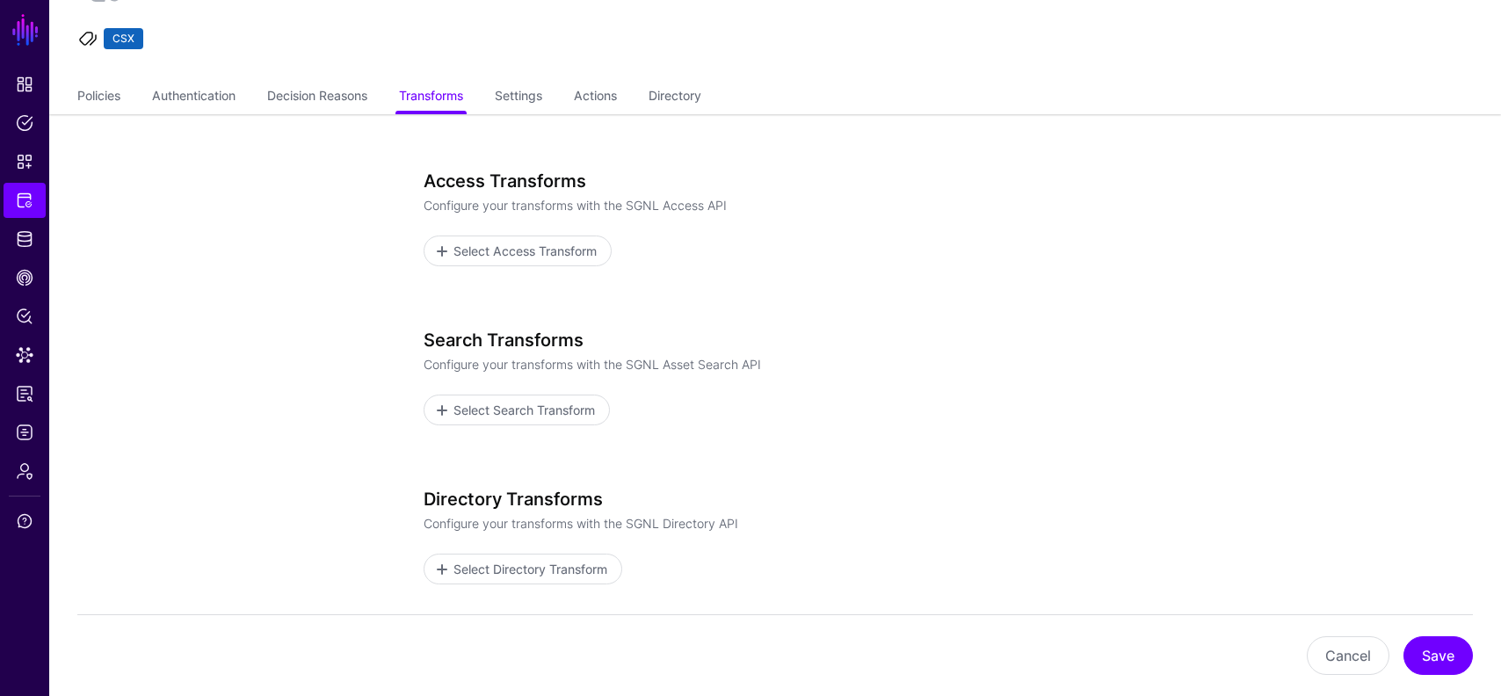
scroll to position [80, 0]
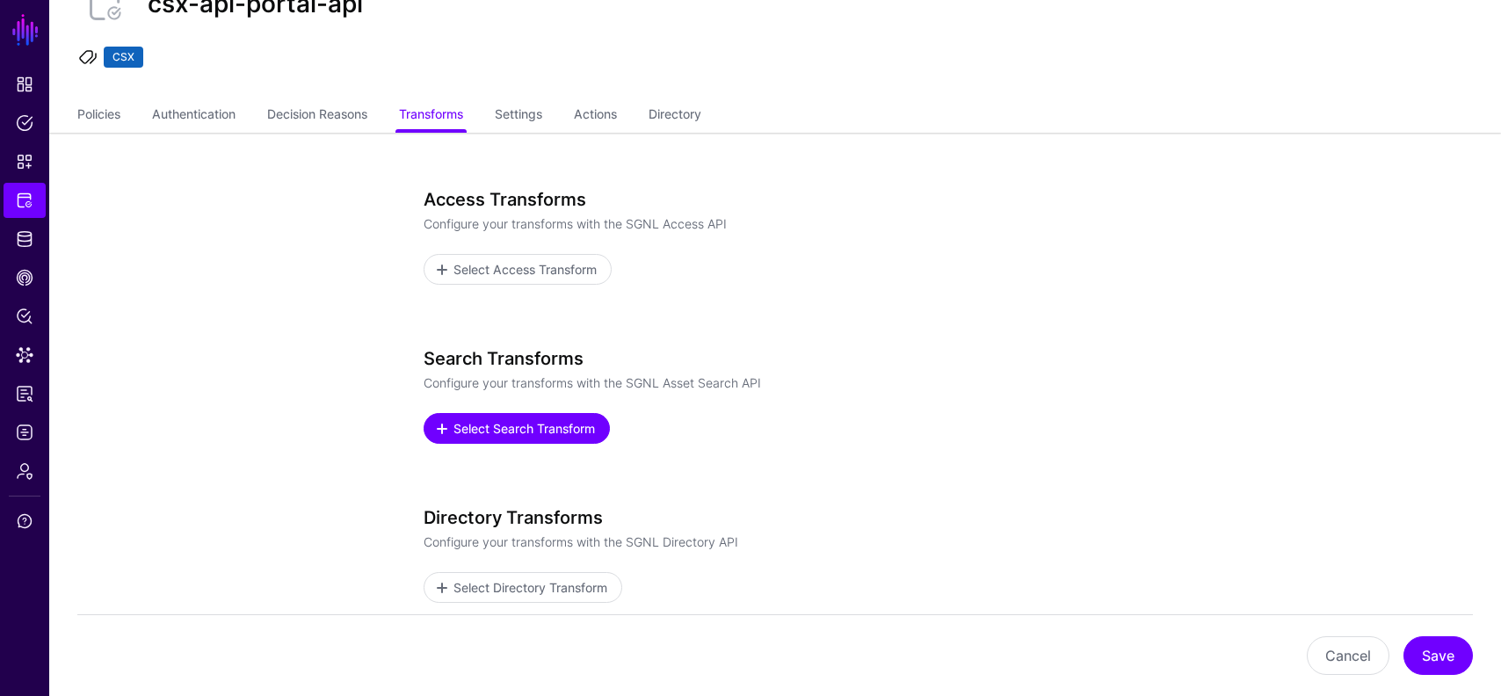
click at [567, 423] on span "Select Search Transform" at bounding box center [525, 428] width 146 height 18
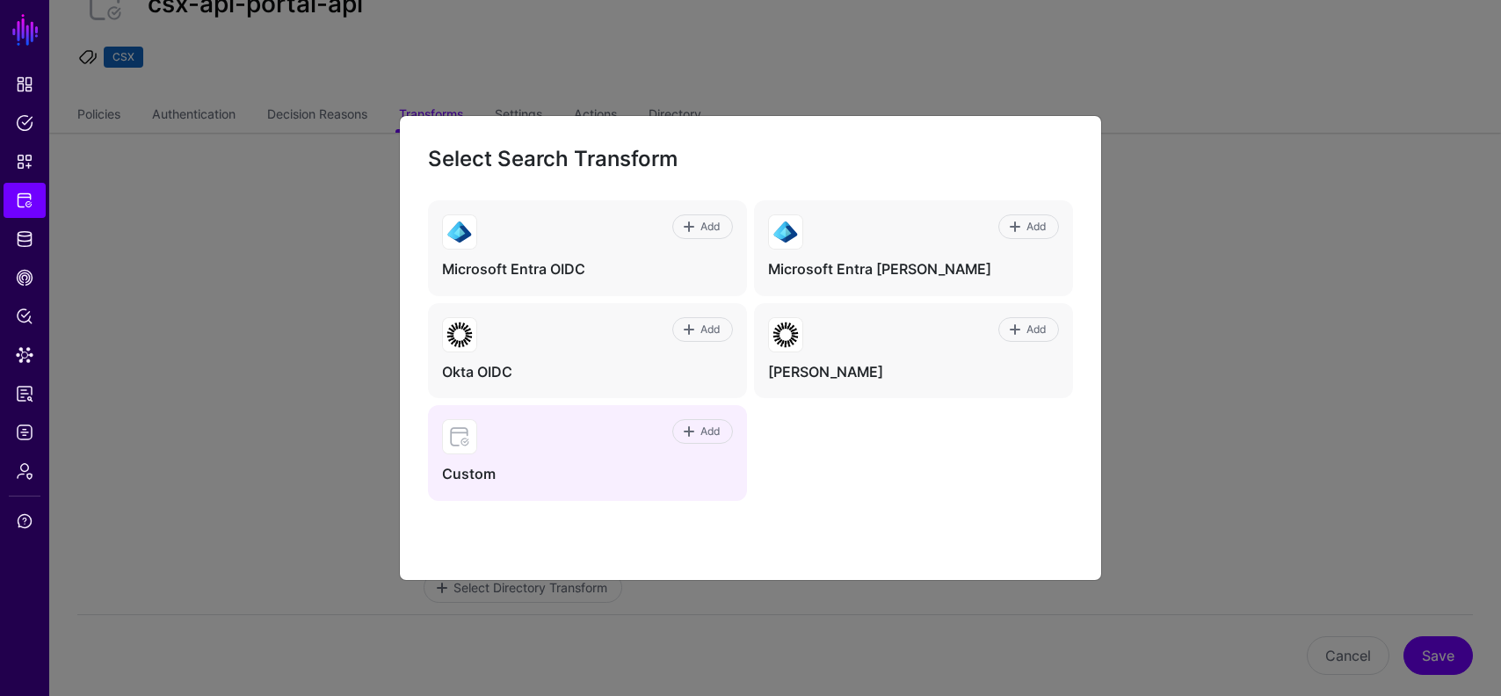
click at [636, 486] on div "Add Custom" at bounding box center [587, 453] width 319 height 96
click at [714, 430] on span "Add" at bounding box center [711, 432] width 24 height 16
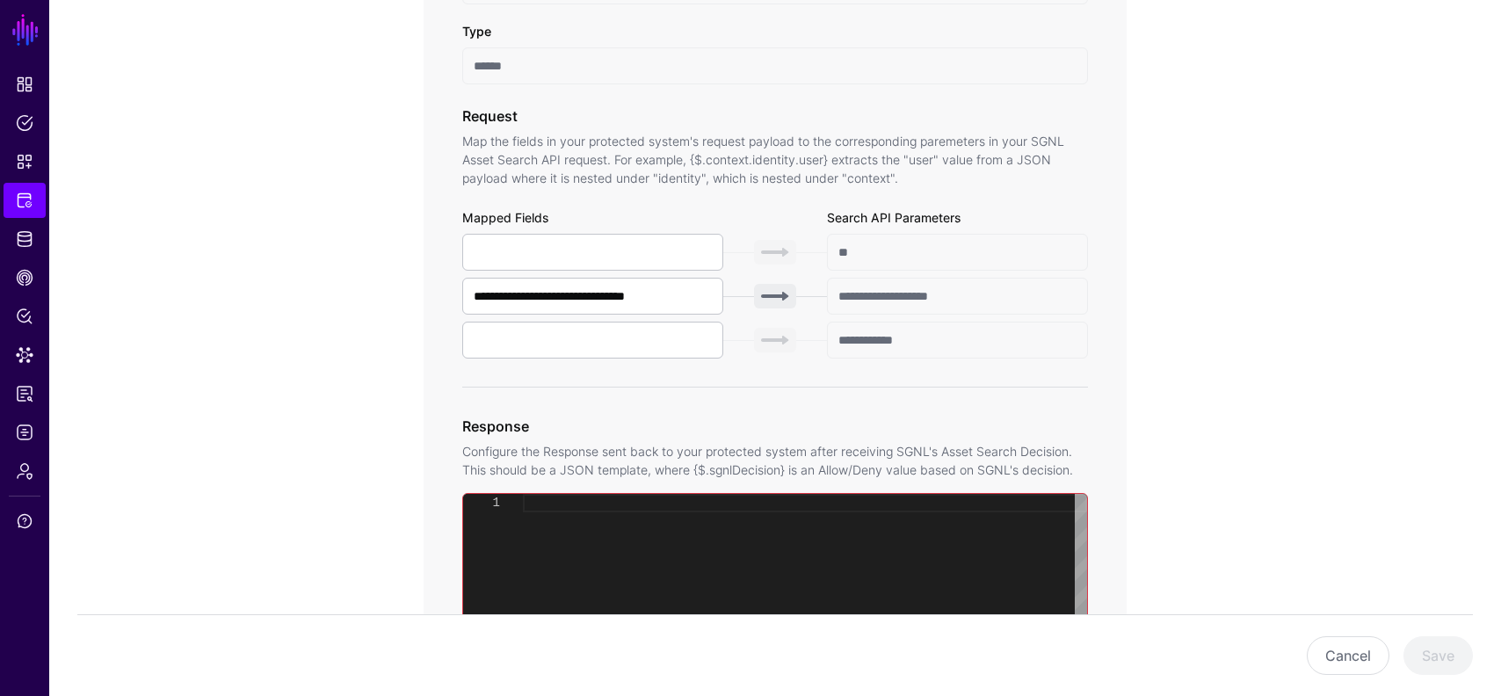
scroll to position [635, 0]
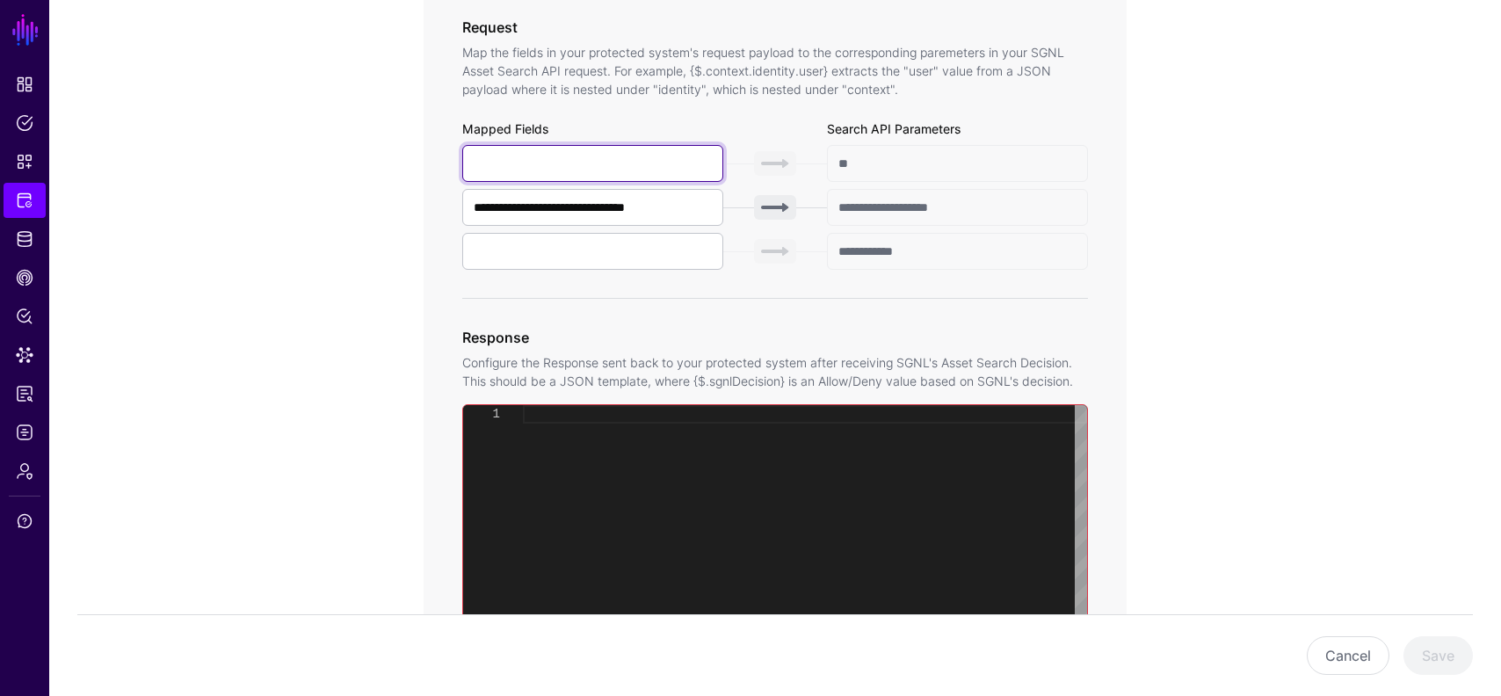
click at [557, 161] on input "text" at bounding box center [592, 163] width 261 height 37
paste input "**********"
type input "**********"
click at [351, 244] on app-integrations-item-transforms "**********" at bounding box center [775, 535] width 1452 height 1914
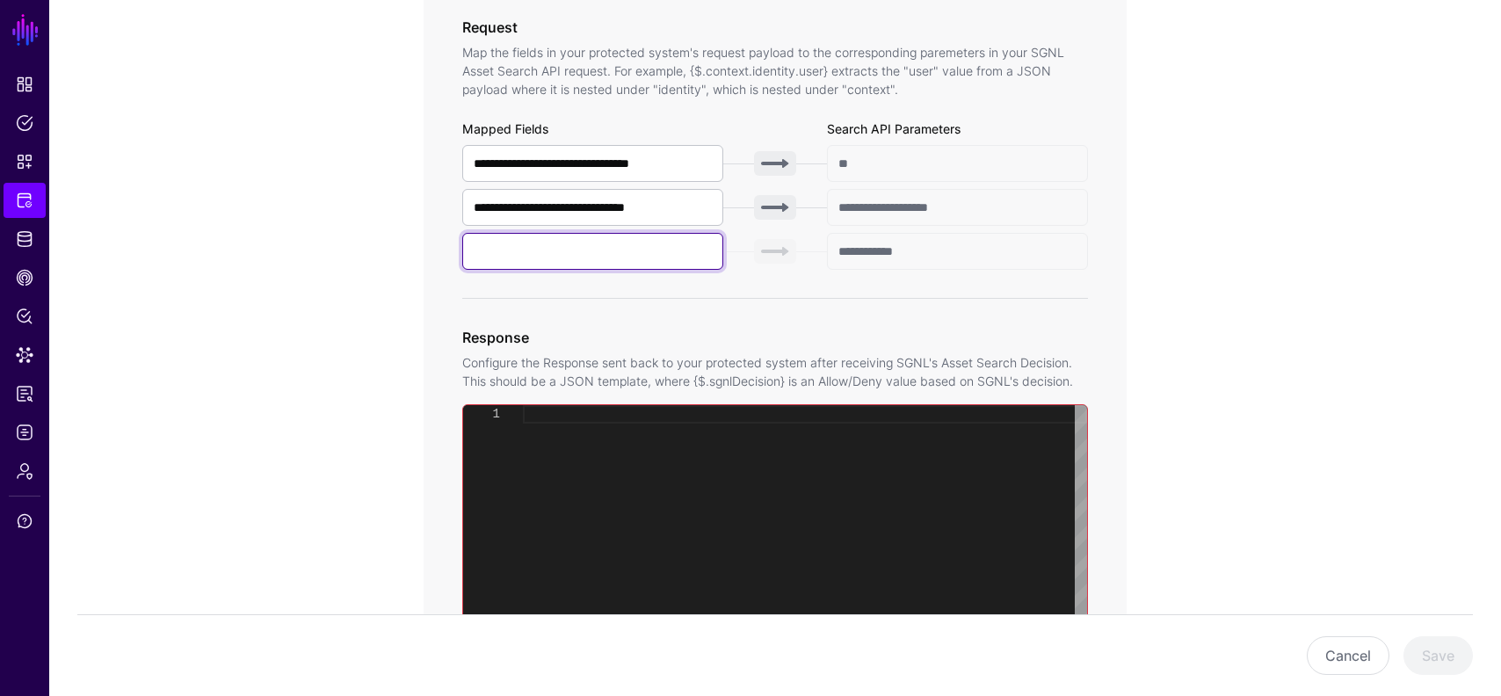
click at [506, 250] on input "text" at bounding box center [592, 251] width 261 height 37
paste input "**"
type input "**"
click at [387, 345] on div "**********" at bounding box center [775, 535] width 816 height 1914
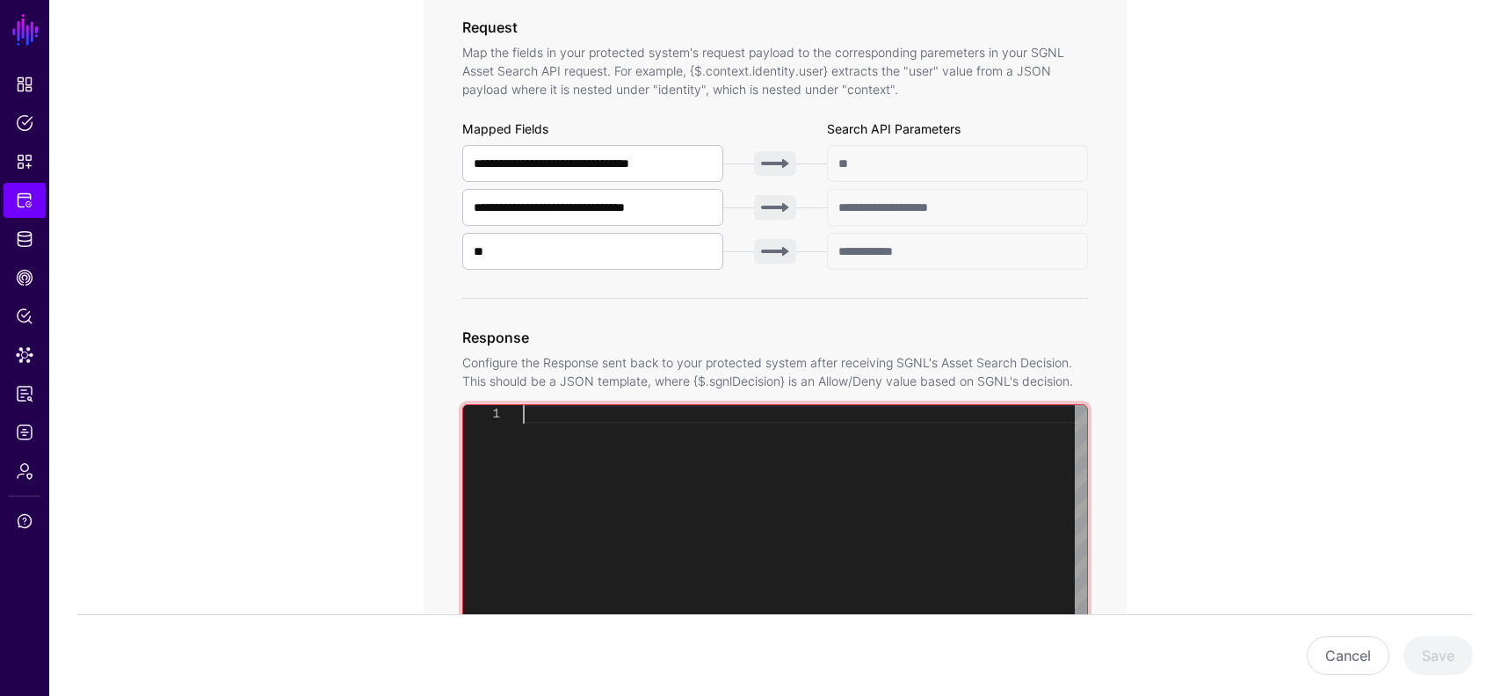
click at [588, 423] on div at bounding box center [805, 624] width 564 height 438
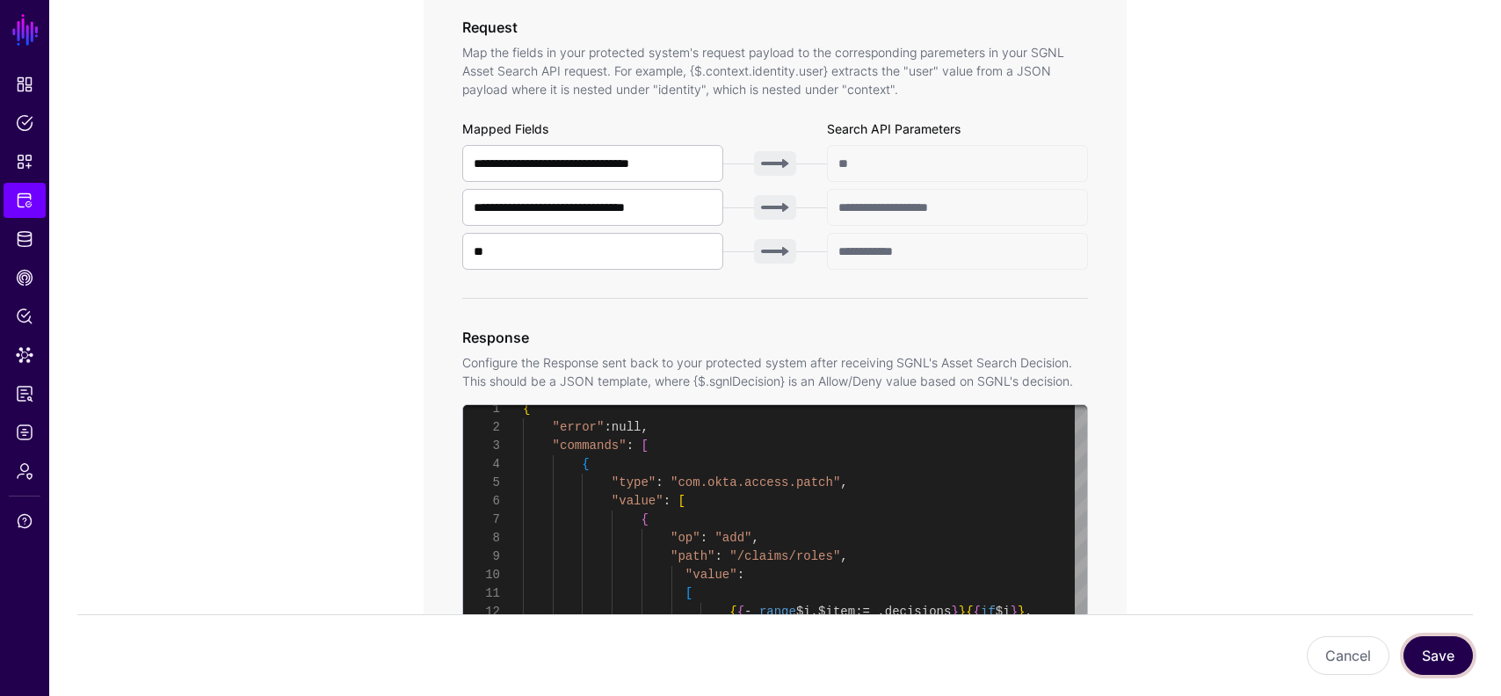
click at [1436, 657] on button "Save" at bounding box center [1438, 655] width 69 height 39
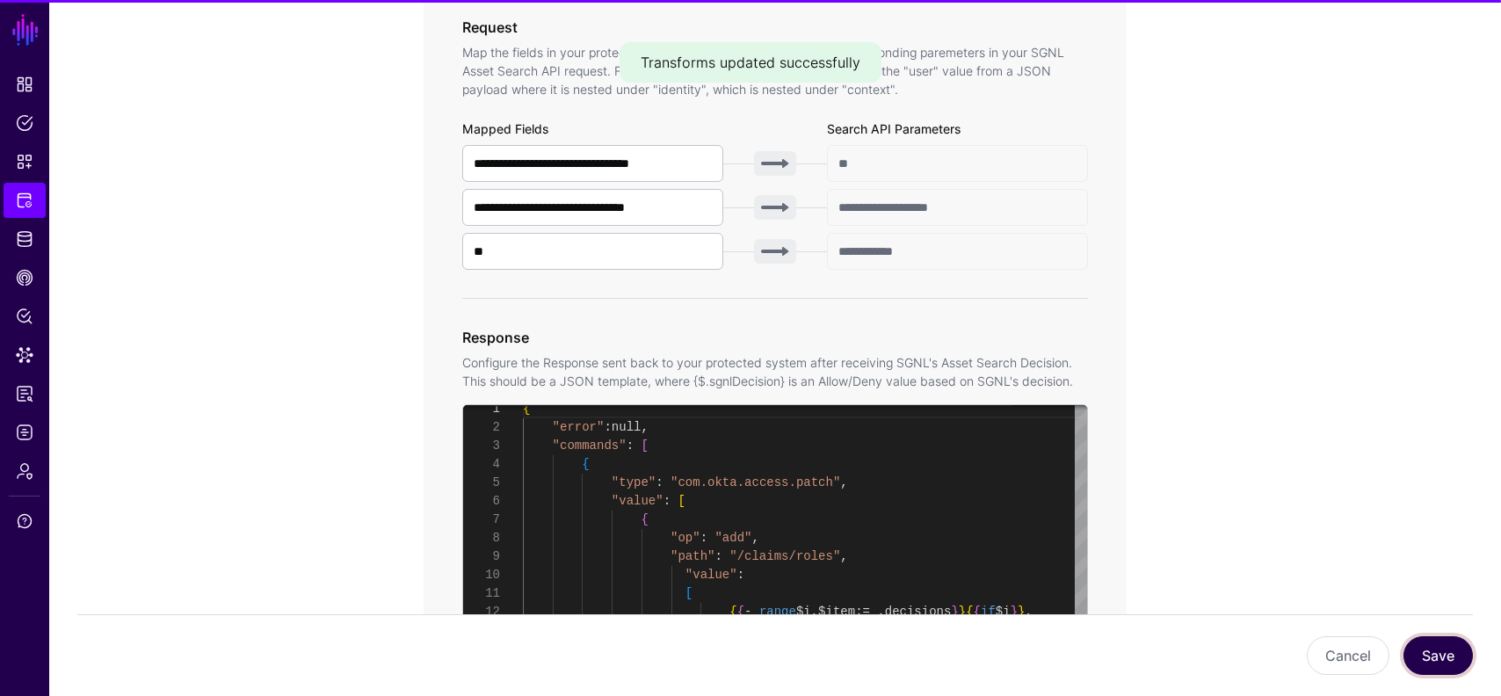
type textarea "**********"
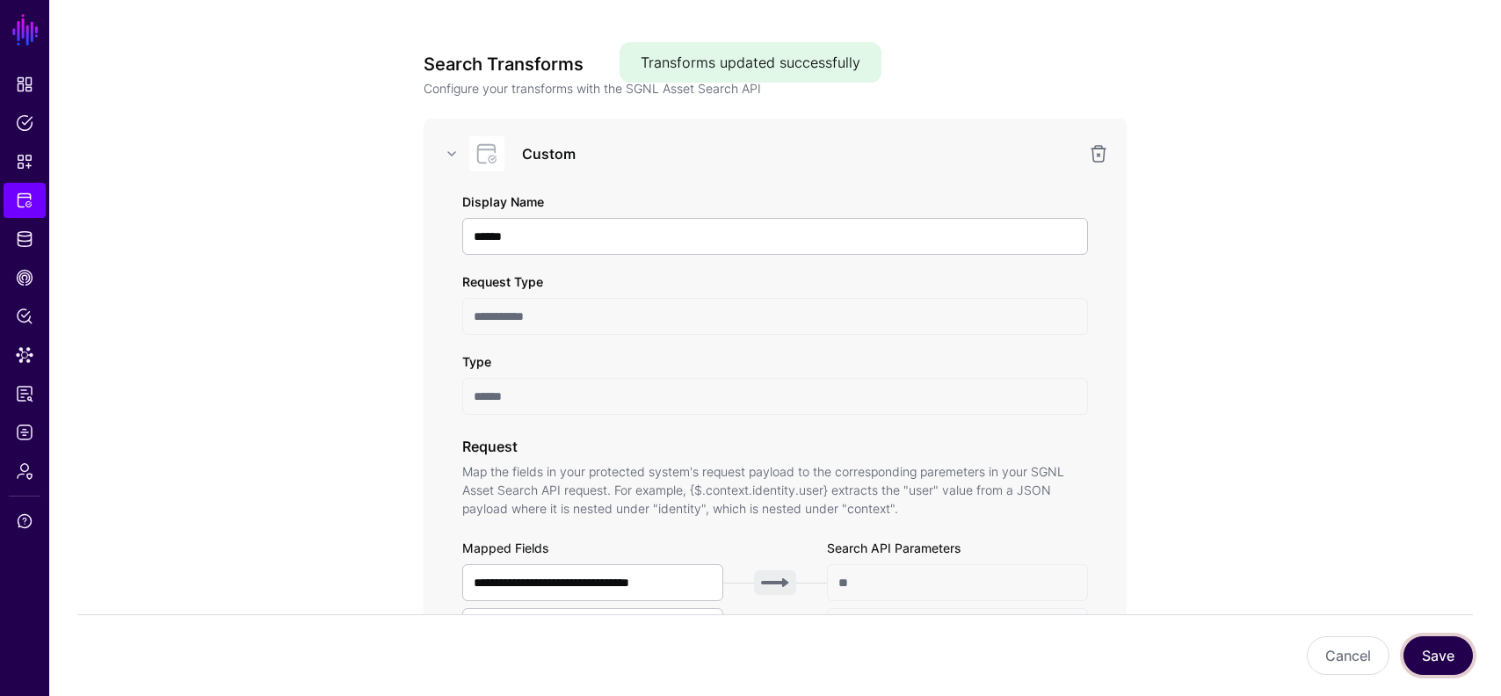
scroll to position [173, 0]
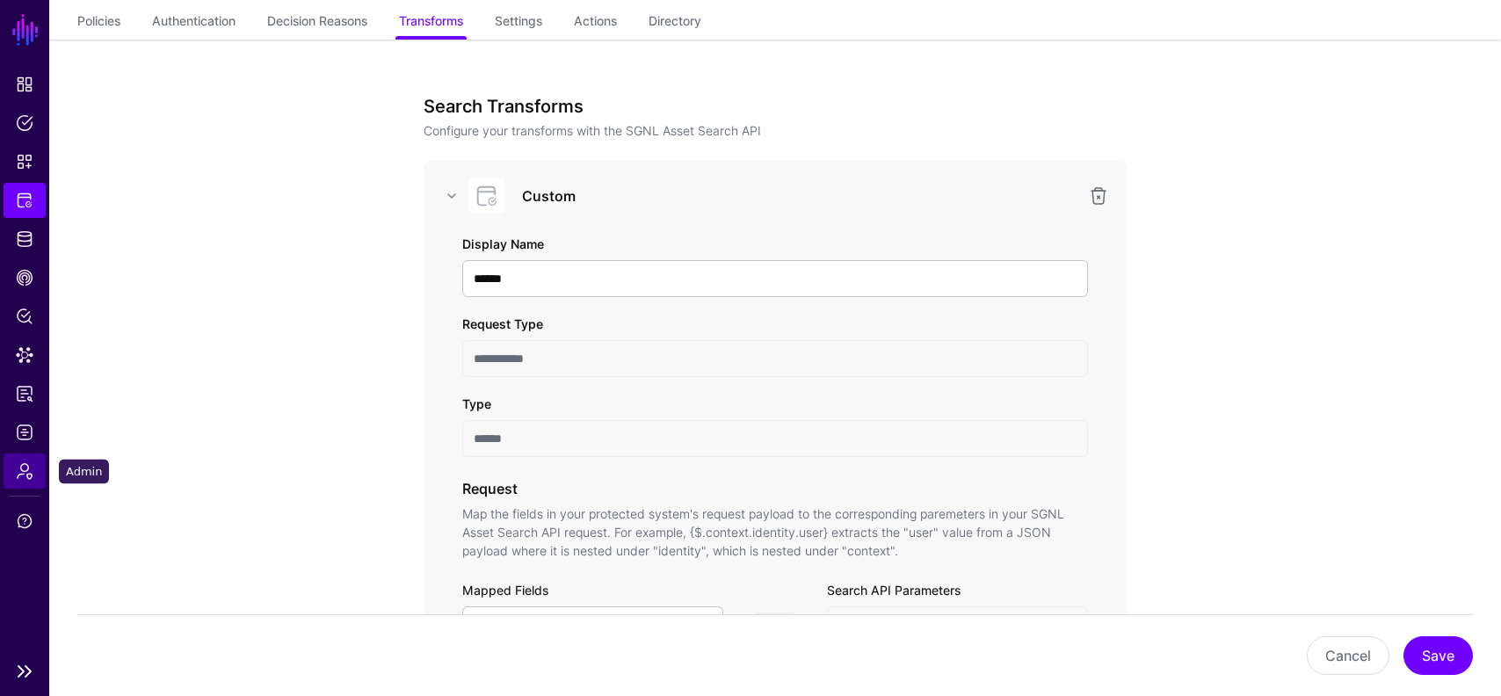
click at [24, 466] on span "Admin" at bounding box center [25, 471] width 18 height 18
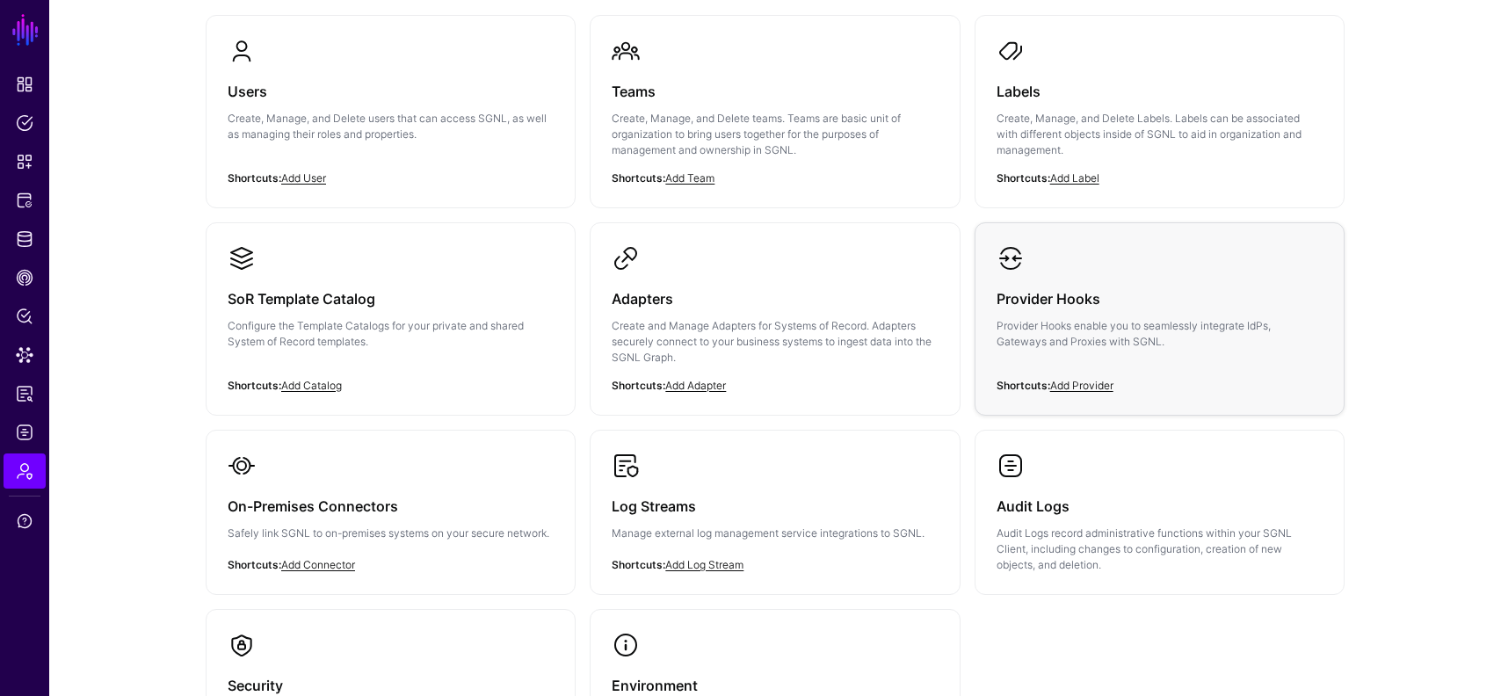
click at [1116, 287] on h3 "Provider Hooks" at bounding box center [1160, 299] width 326 height 25
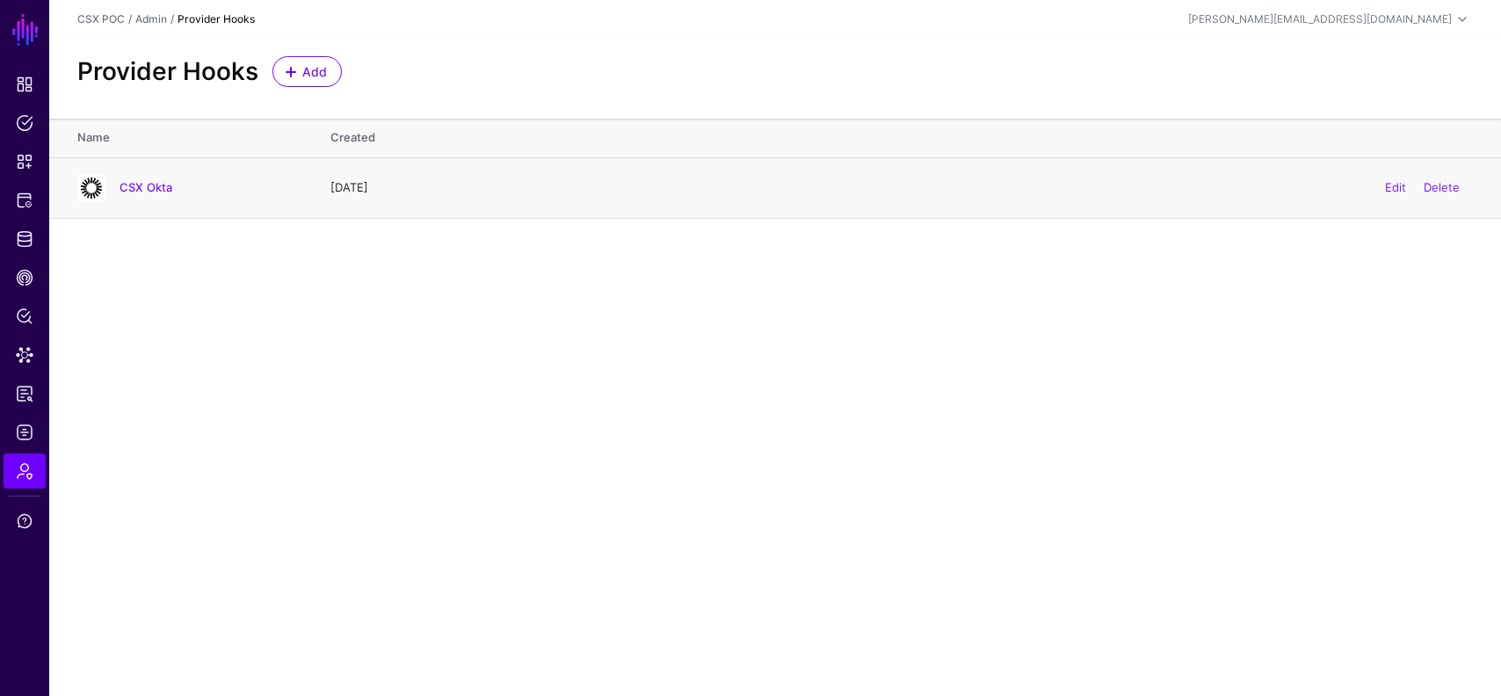
click at [182, 185] on h4 "CSX Okta" at bounding box center [208, 187] width 176 height 16
click at [155, 182] on link "CSX Okta" at bounding box center [146, 187] width 53 height 14
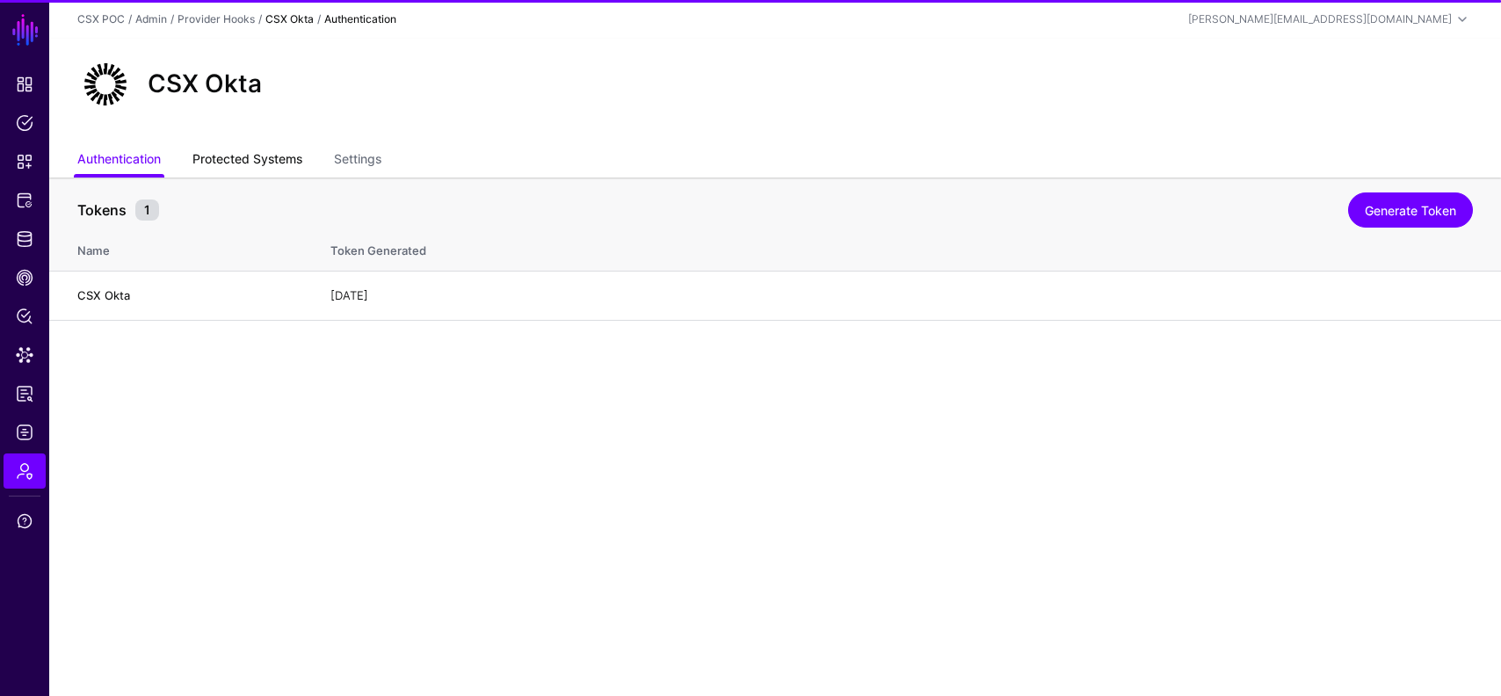
click at [279, 149] on link "Protected Systems" at bounding box center [248, 160] width 110 height 33
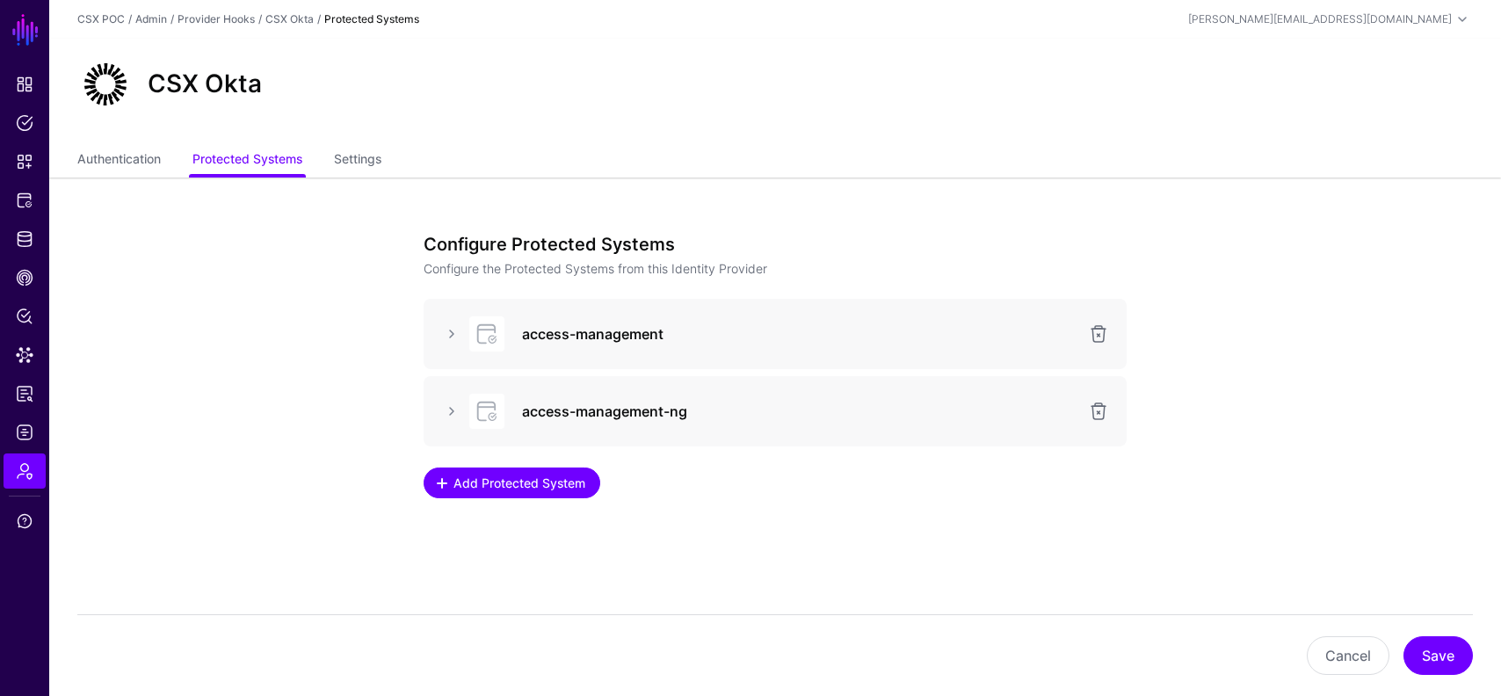
click at [536, 477] on span "Add Protected System" at bounding box center [520, 483] width 136 height 18
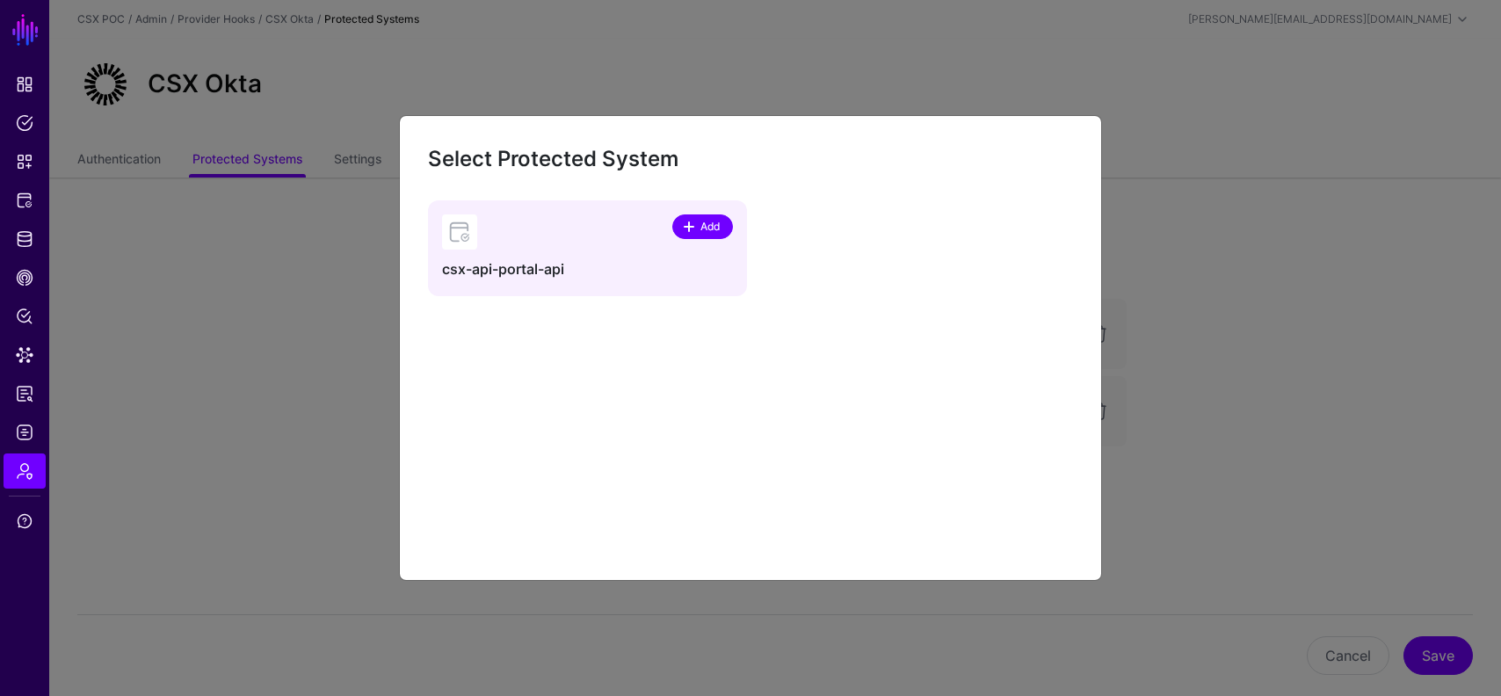
click at [712, 219] on span "Add" at bounding box center [711, 227] width 24 height 16
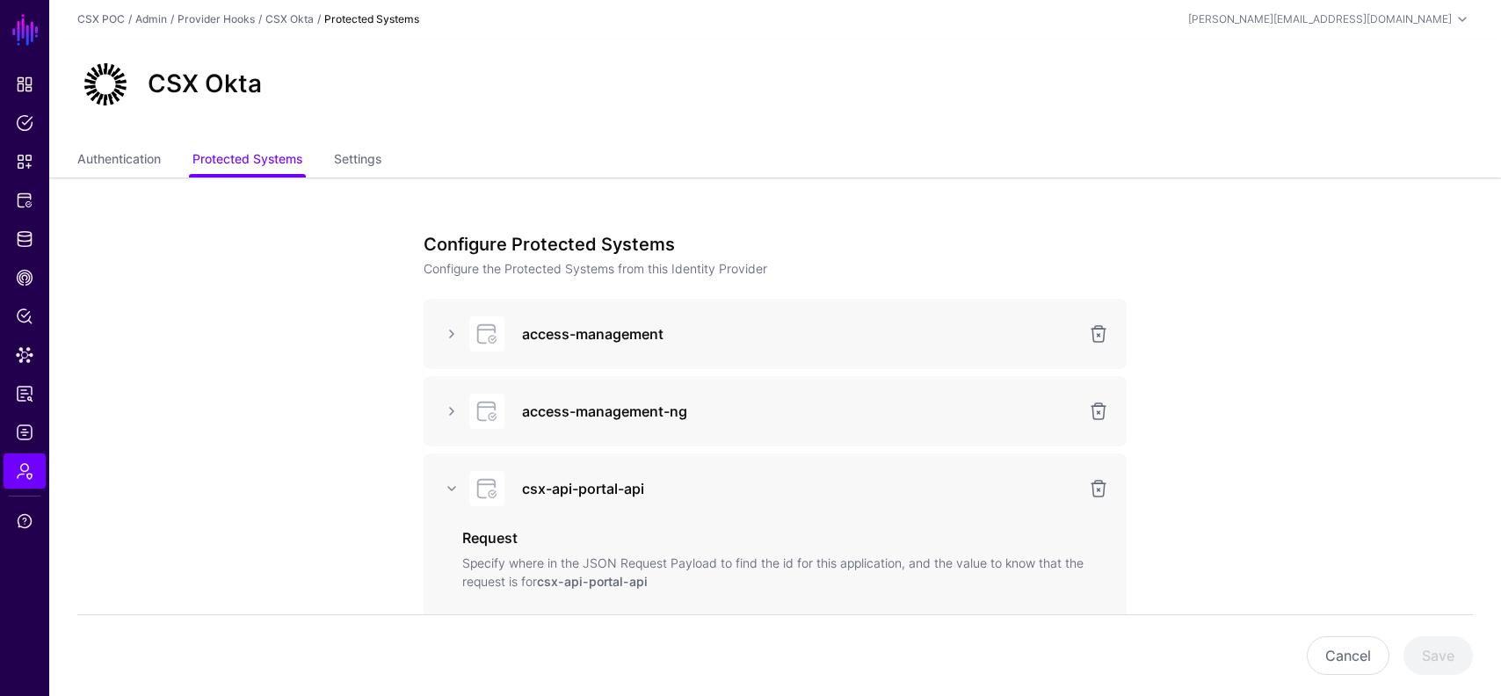
scroll to position [353, 0]
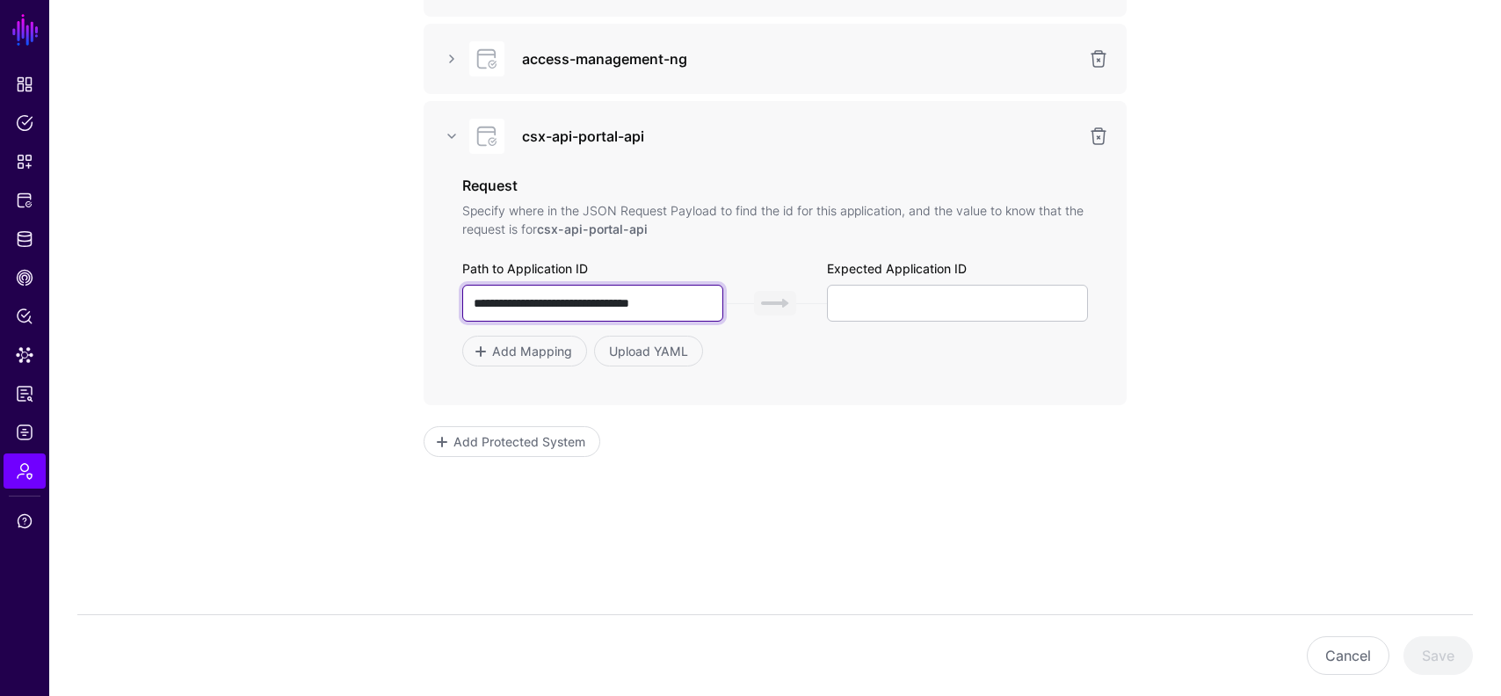
click at [657, 295] on input "**********" at bounding box center [592, 303] width 261 height 37
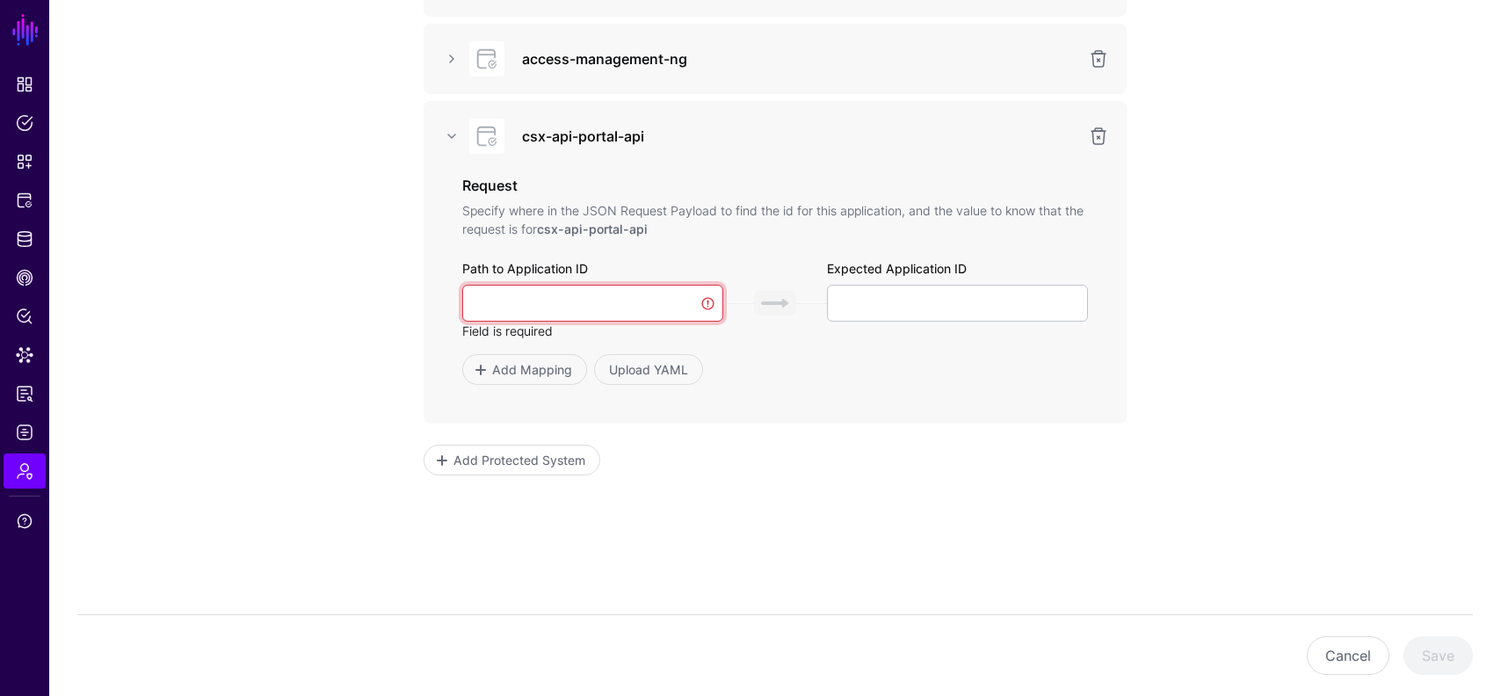
click at [643, 303] on input "text" at bounding box center [592, 303] width 261 height 37
type input "**********"
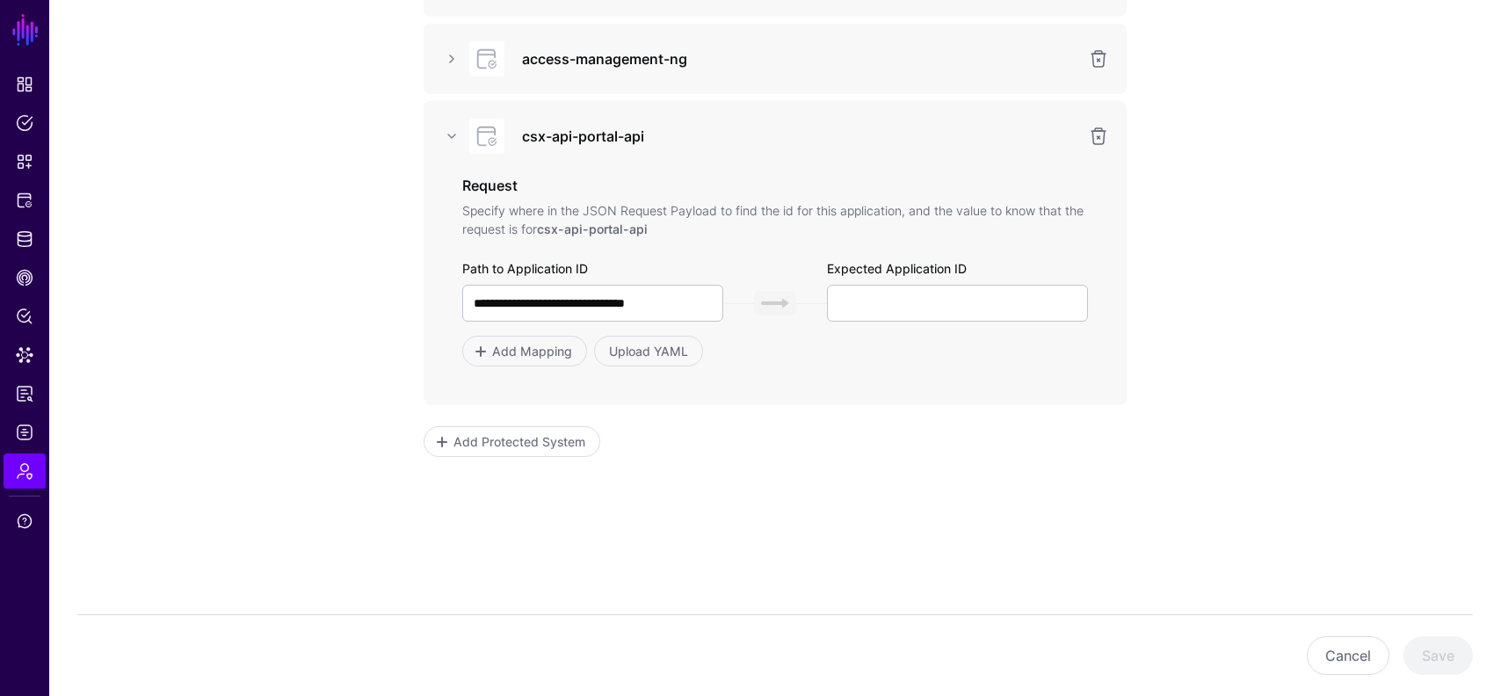
click at [1095, 518] on form "**********" at bounding box center [775, 227] width 703 height 692
click at [934, 306] on input "text" at bounding box center [957, 303] width 261 height 37
paste input "**********"
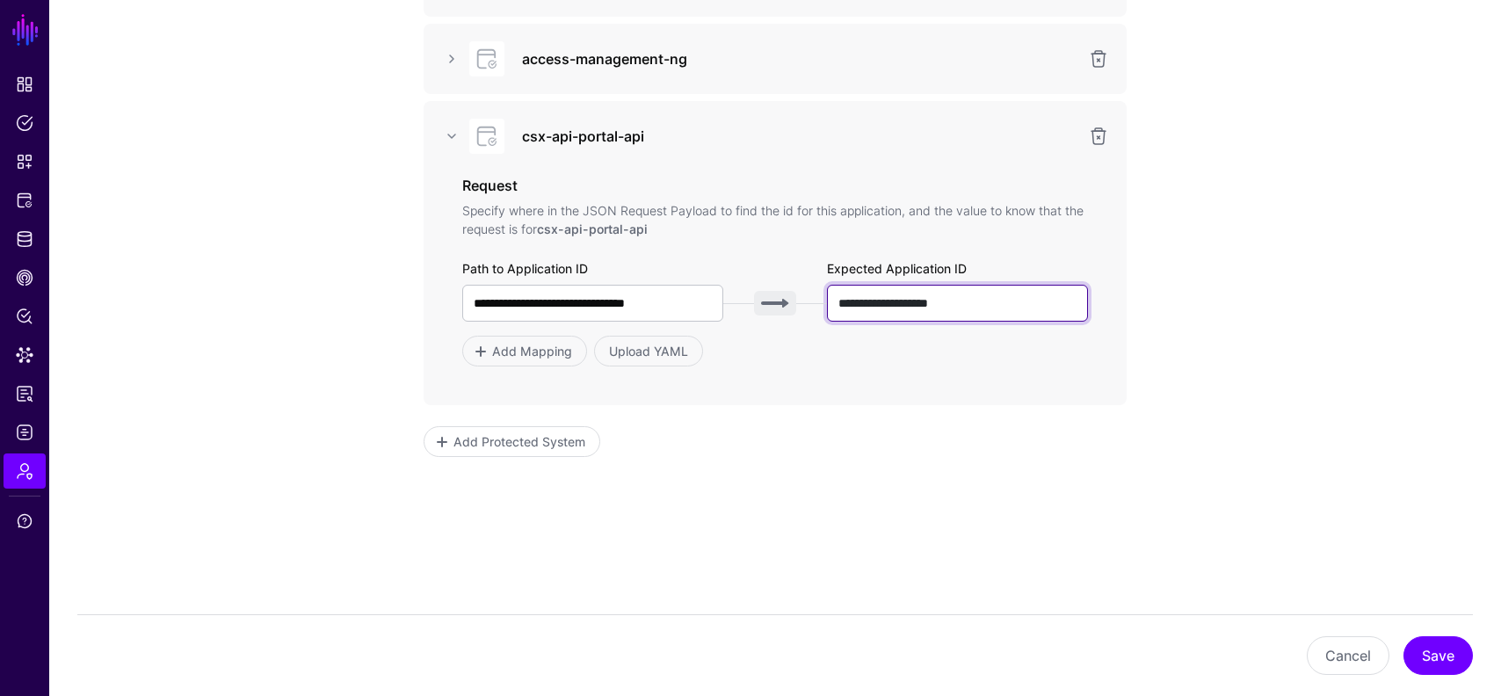
type input "**********"
click at [1240, 386] on app-admin-providers-item-integrations "**********" at bounding box center [775, 260] width 1452 height 871
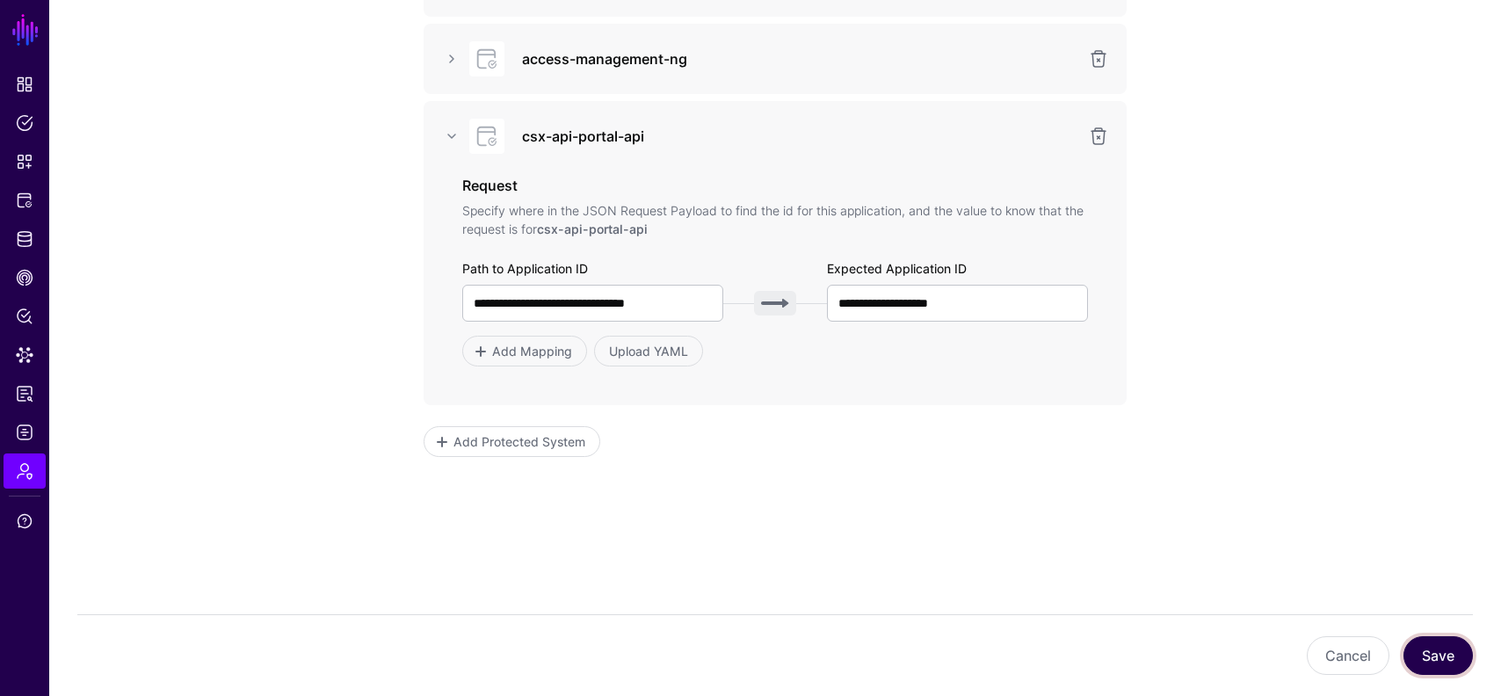
click at [1429, 650] on button "Save" at bounding box center [1438, 655] width 69 height 39
click at [990, 350] on div "Add Mapping Upload YAML" at bounding box center [775, 351] width 626 height 31
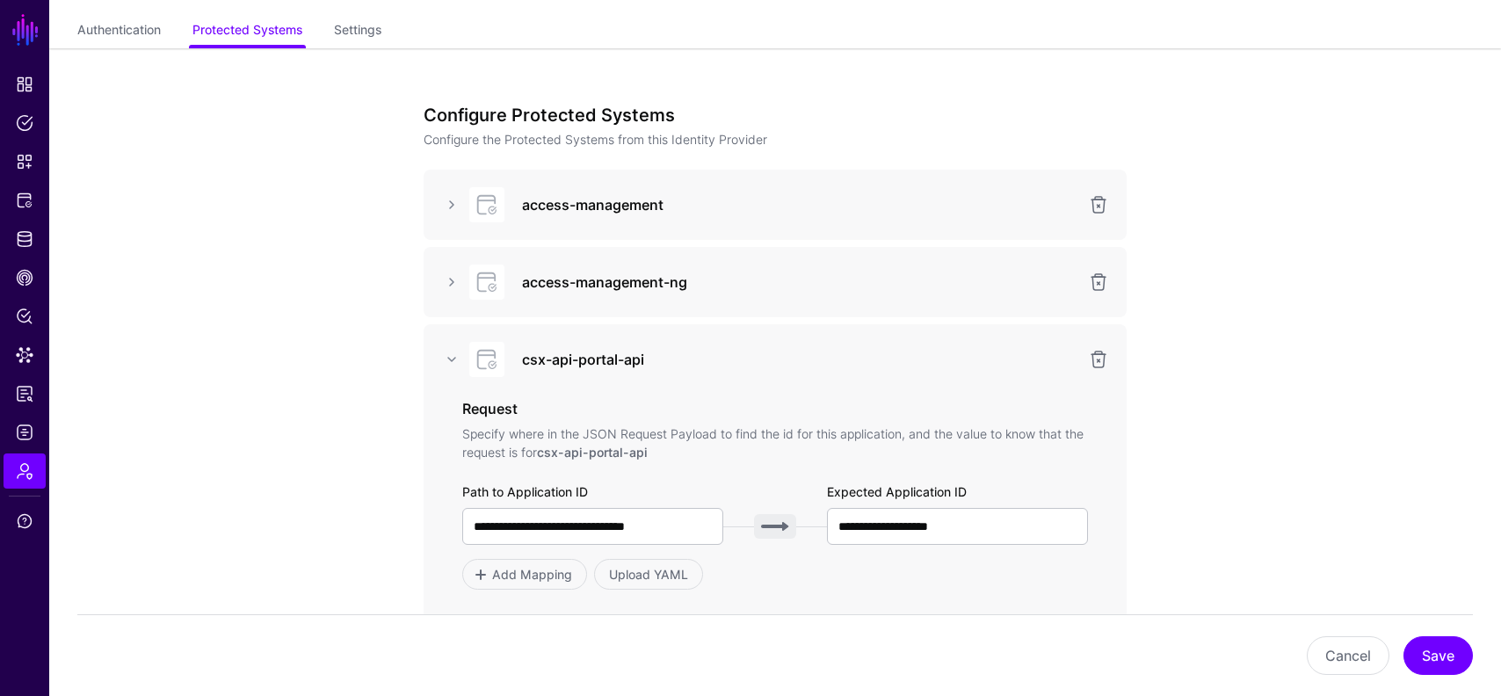
scroll to position [6, 0]
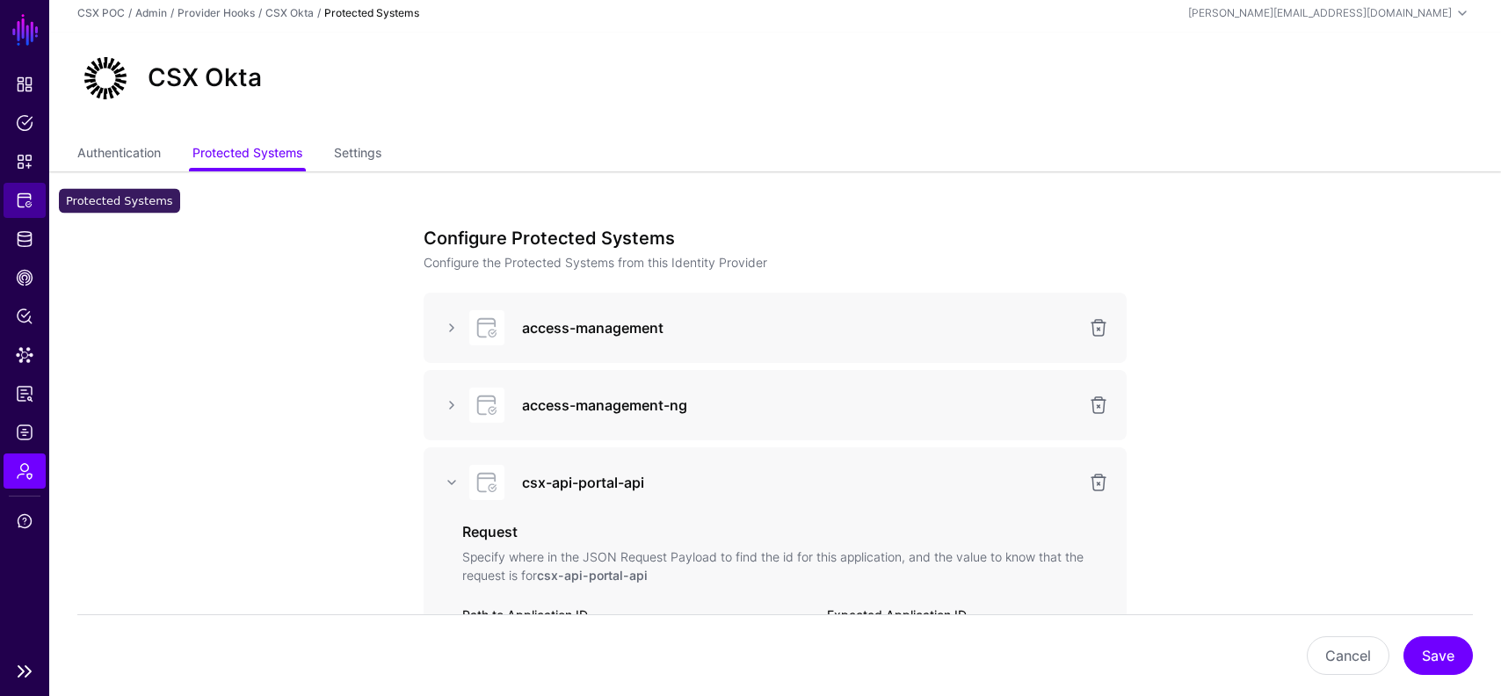
click at [18, 207] on span "Protected Systems" at bounding box center [25, 201] width 18 height 18
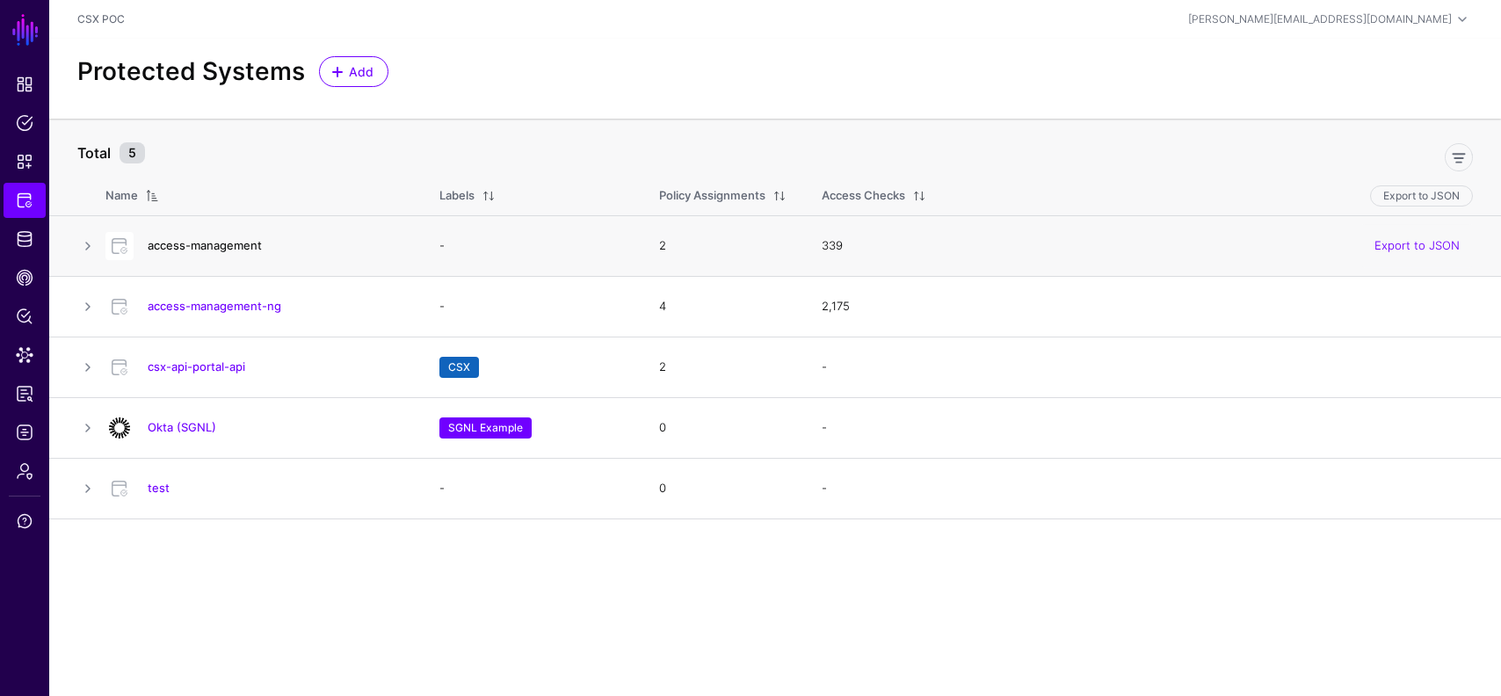
click at [222, 250] on link "access-management" at bounding box center [205, 245] width 114 height 14
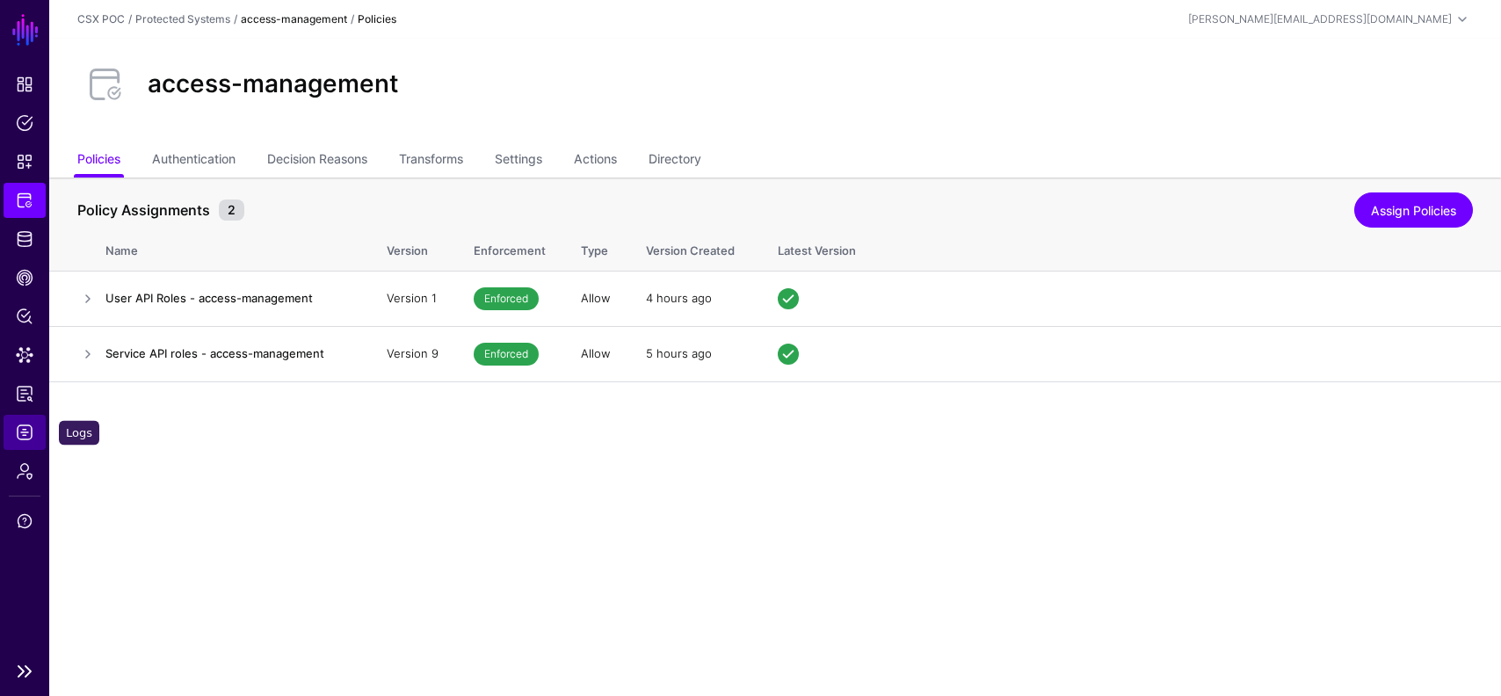
click at [28, 433] on span "Logs" at bounding box center [25, 433] width 18 height 18
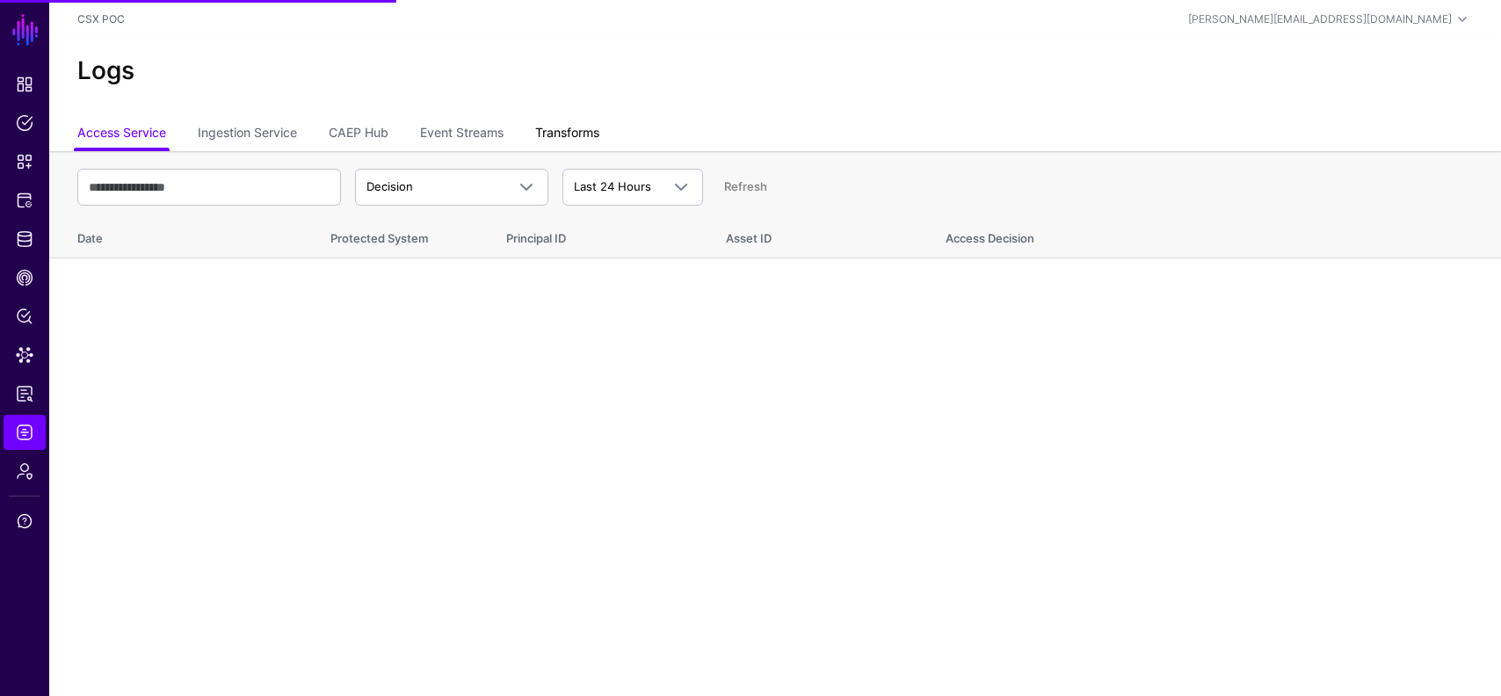
click at [580, 127] on link "Transforms" at bounding box center [567, 134] width 64 height 33
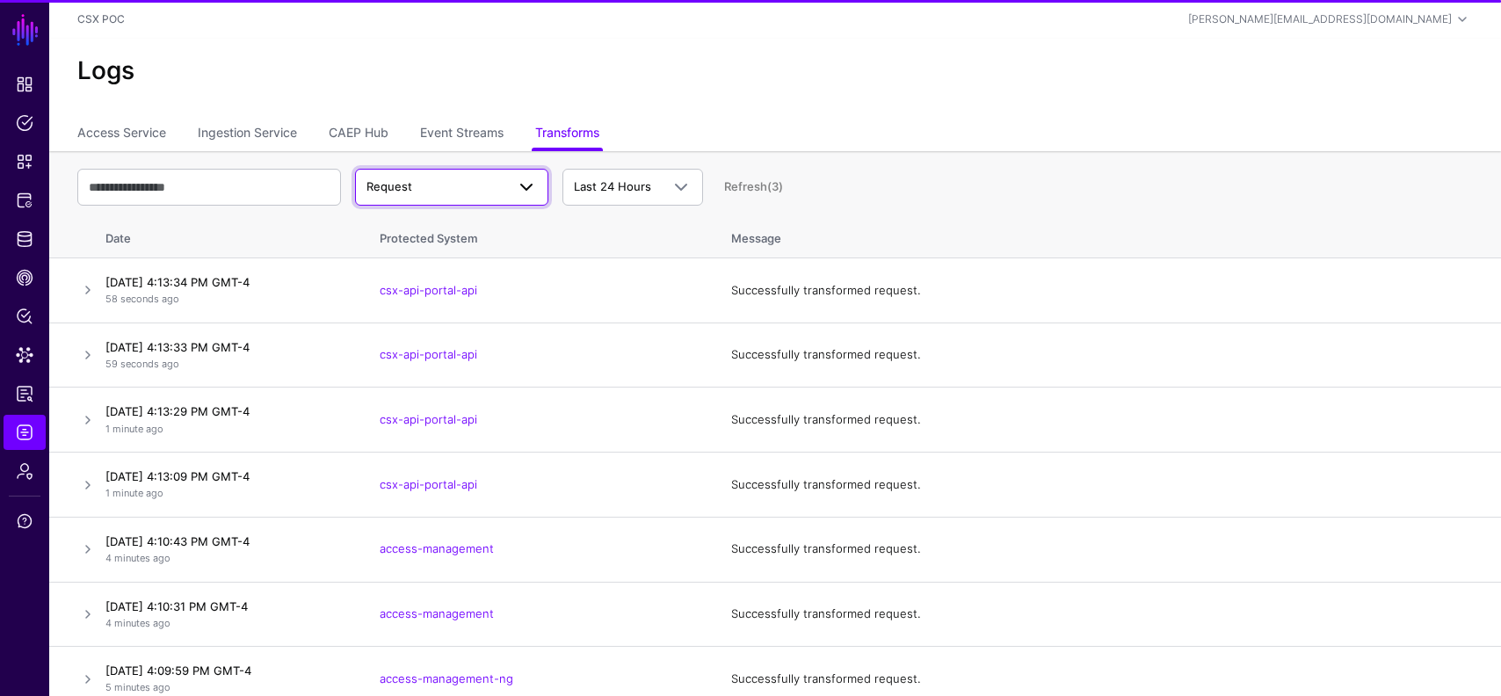
click at [459, 193] on span "Request" at bounding box center [436, 187] width 139 height 18
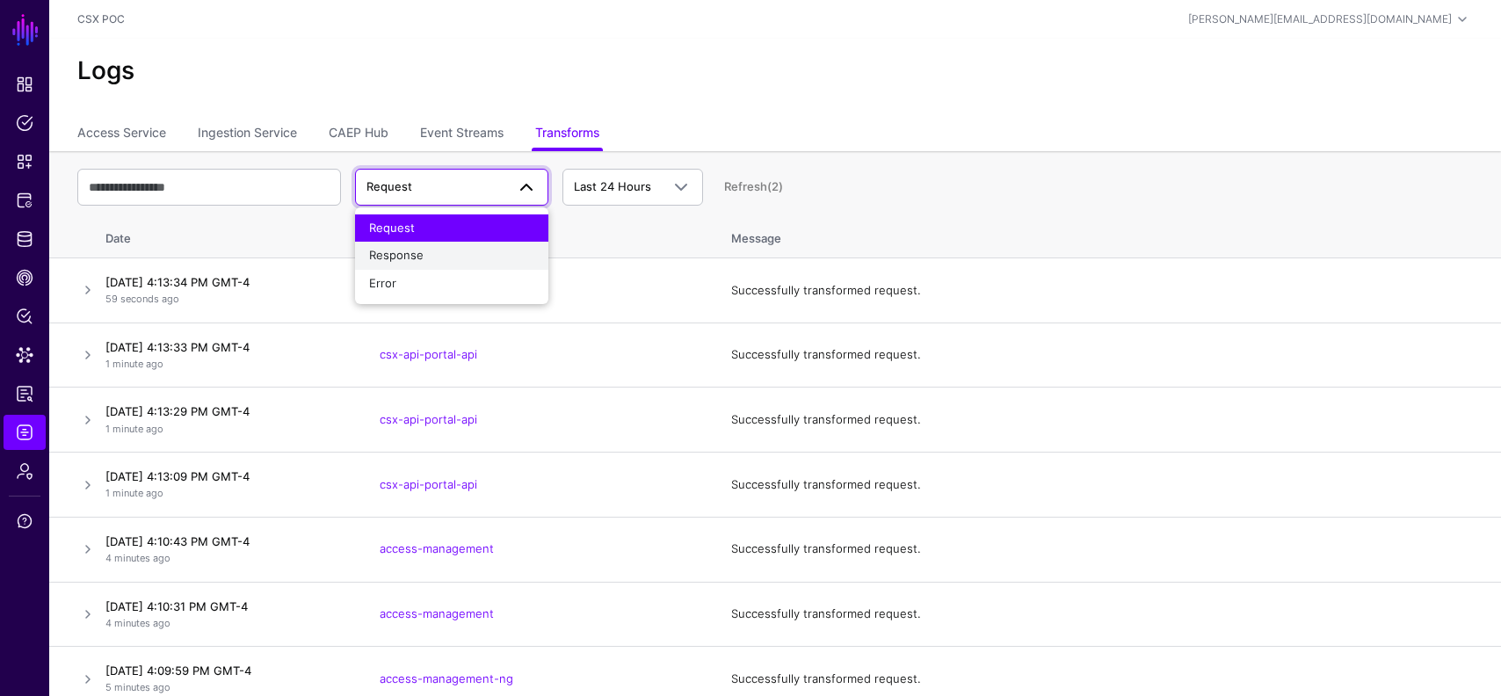
click at [425, 259] on div "Response" at bounding box center [451, 256] width 165 height 18
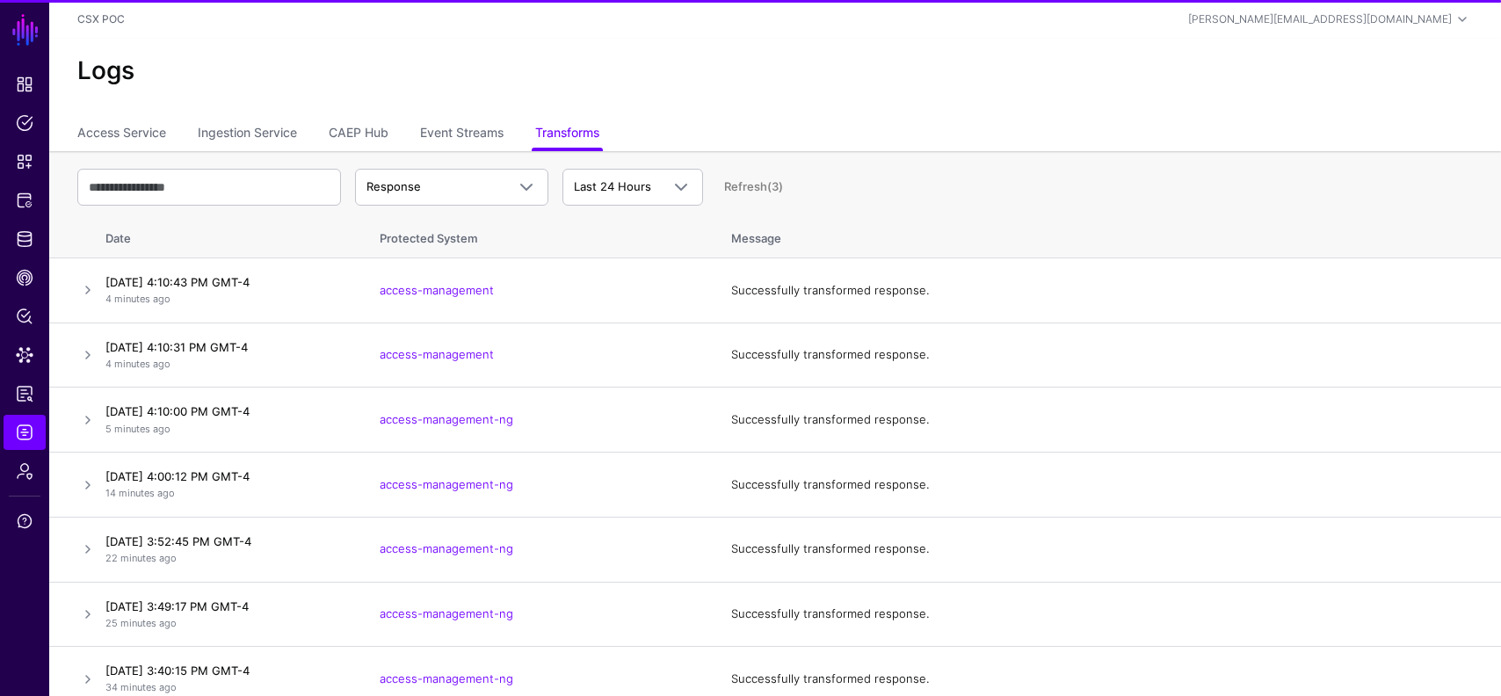
click at [84, 291] on link at bounding box center [87, 290] width 21 height 21
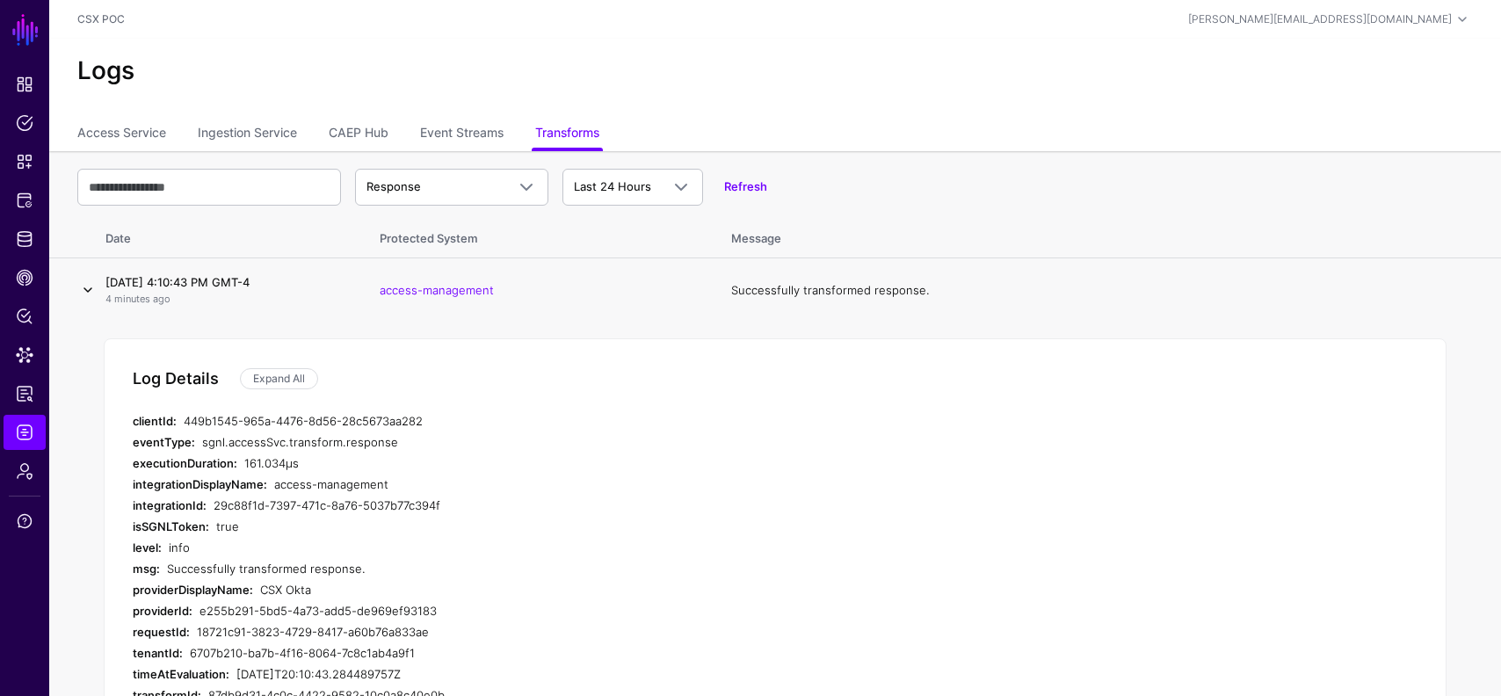
click at [94, 290] on link at bounding box center [87, 290] width 21 height 21
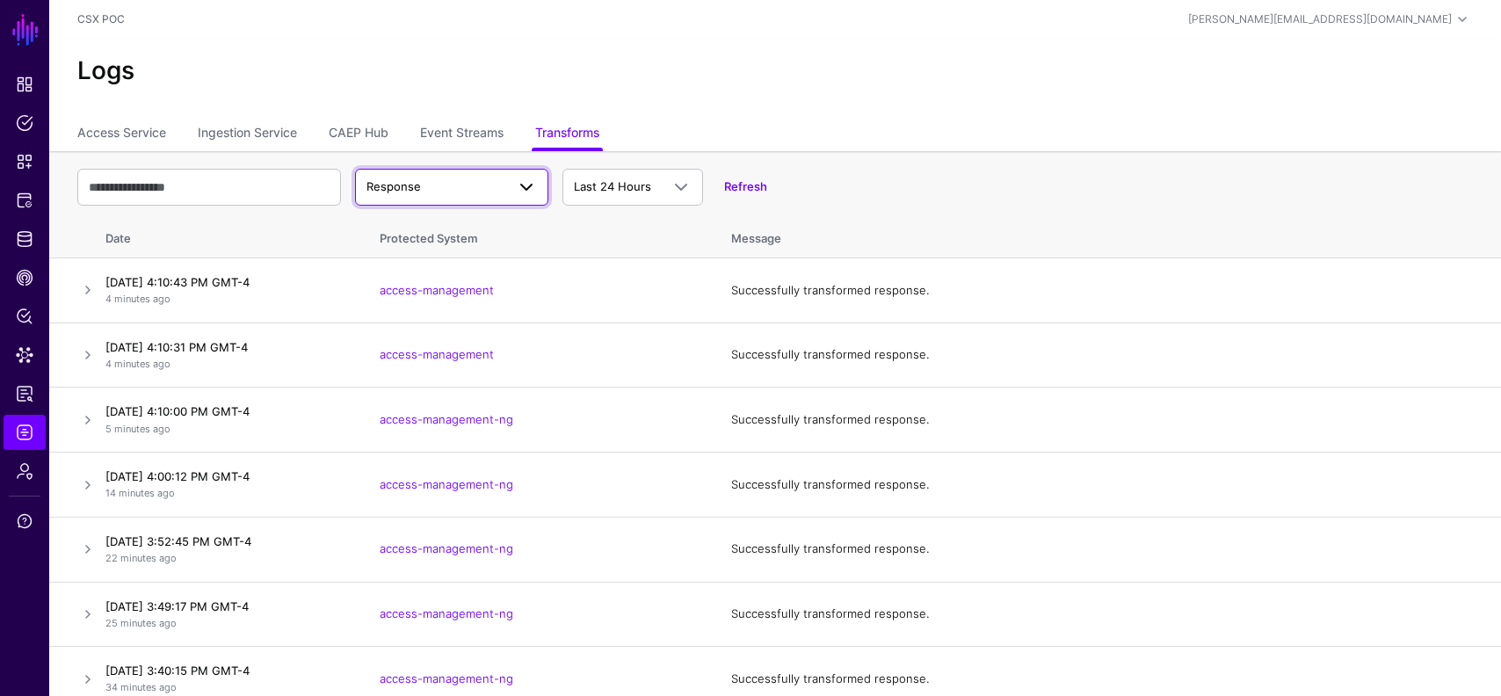
click at [447, 177] on span "Response" at bounding box center [452, 187] width 171 height 21
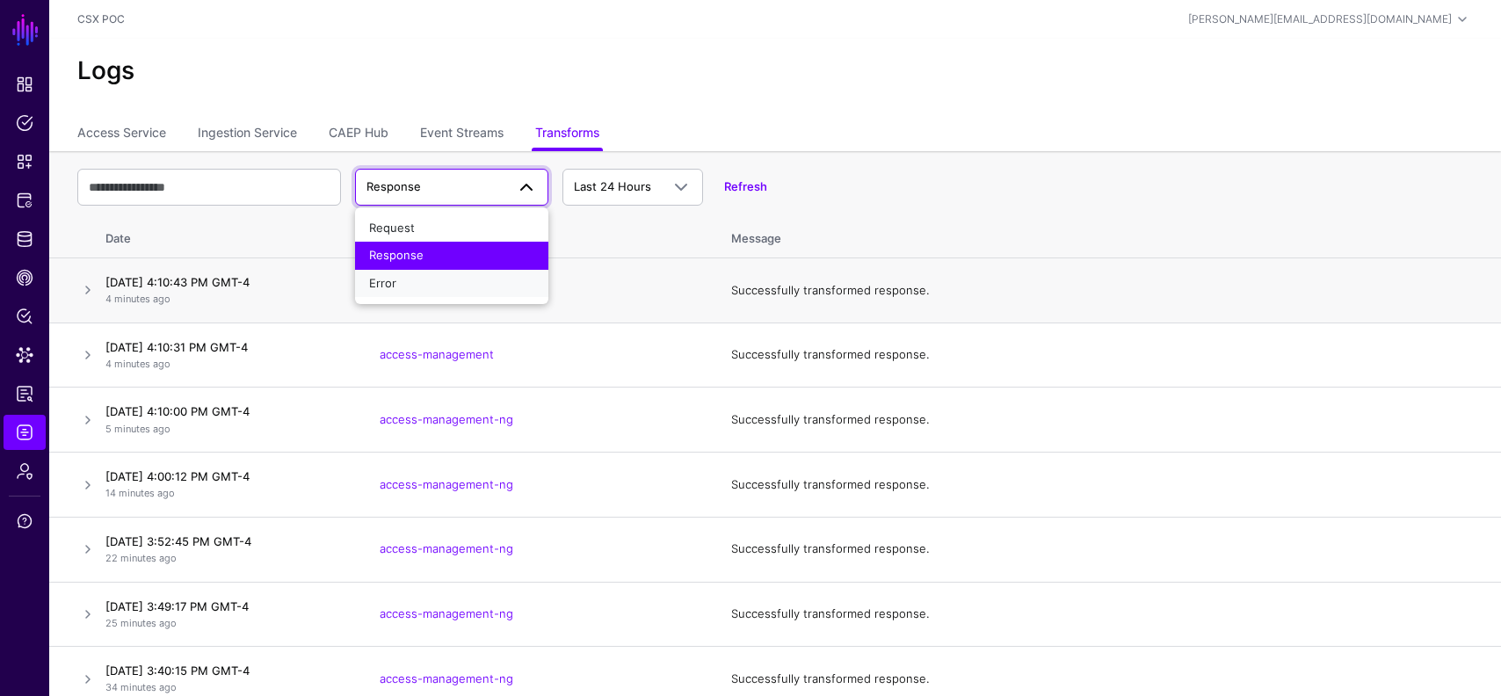
click at [416, 276] on div "Error" at bounding box center [451, 284] width 165 height 18
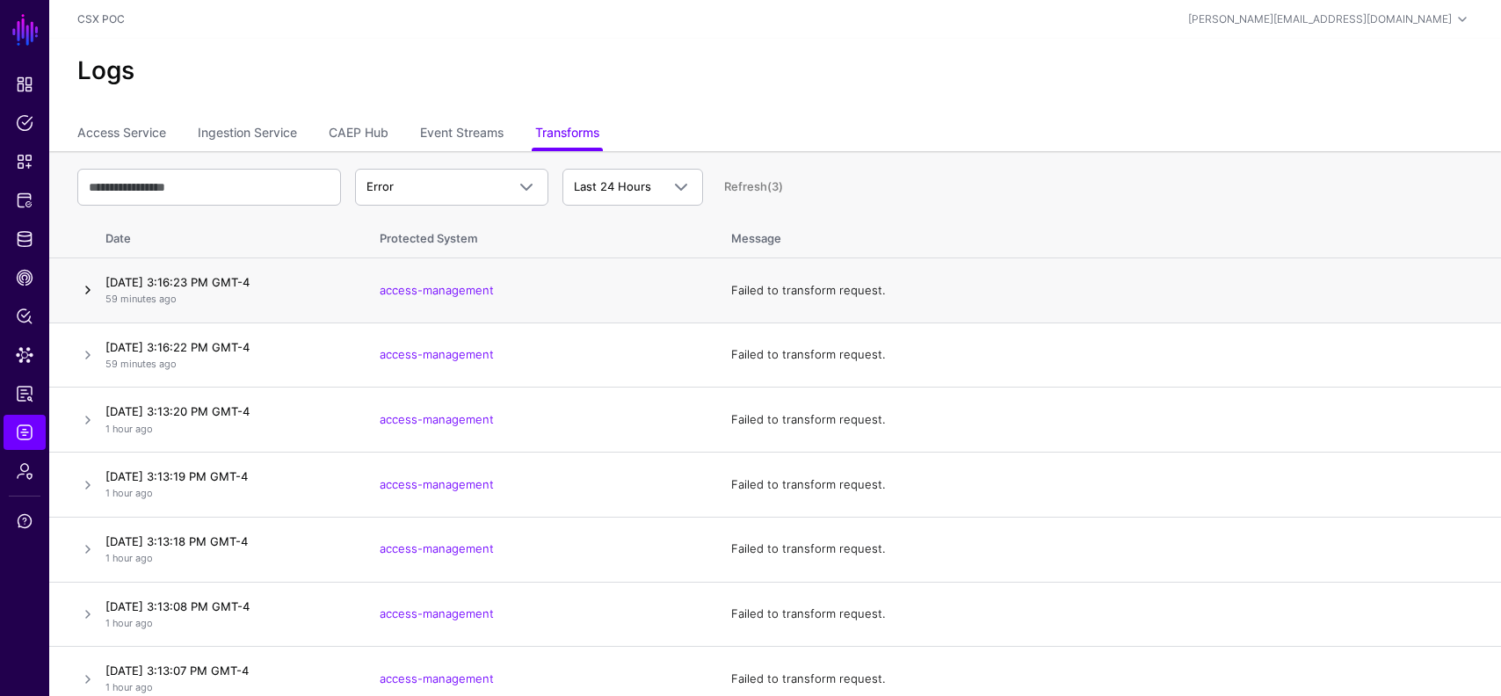
click at [80, 289] on link at bounding box center [87, 290] width 21 height 21
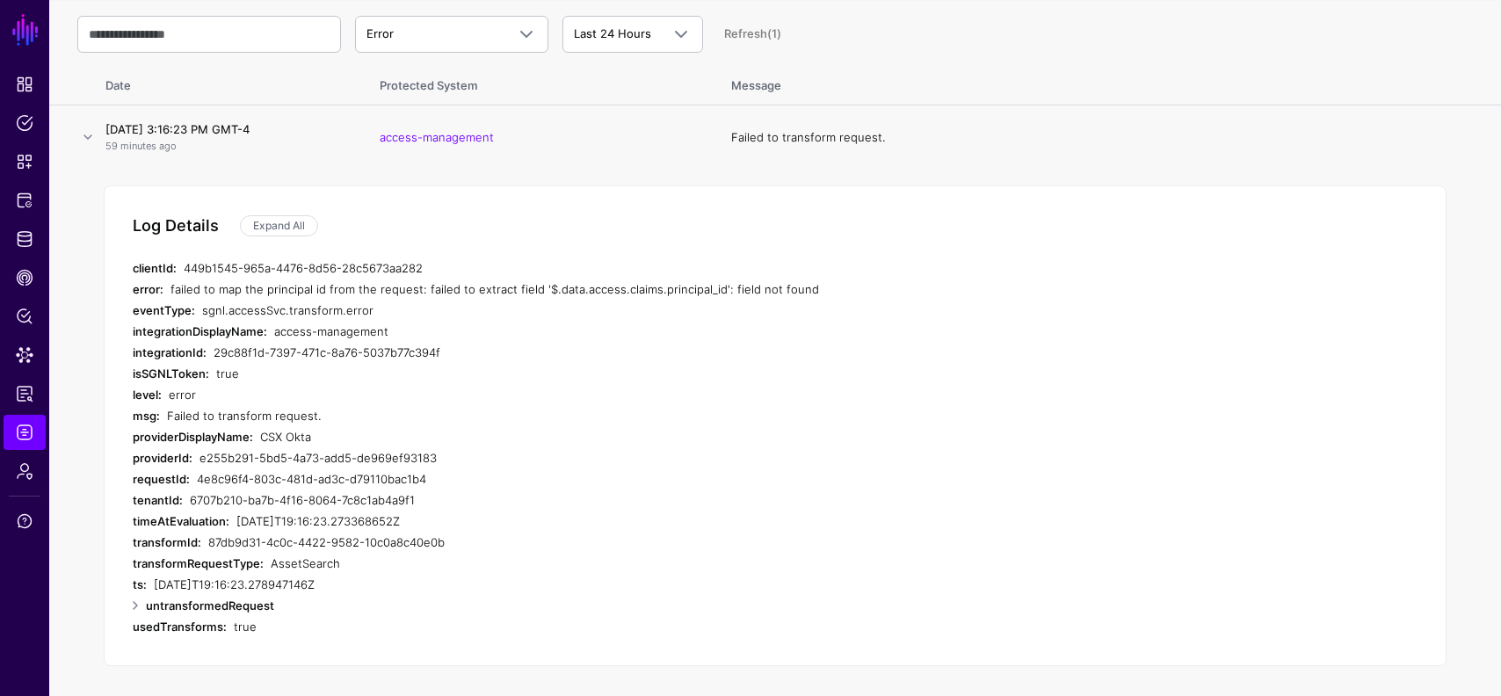
scroll to position [189, 0]
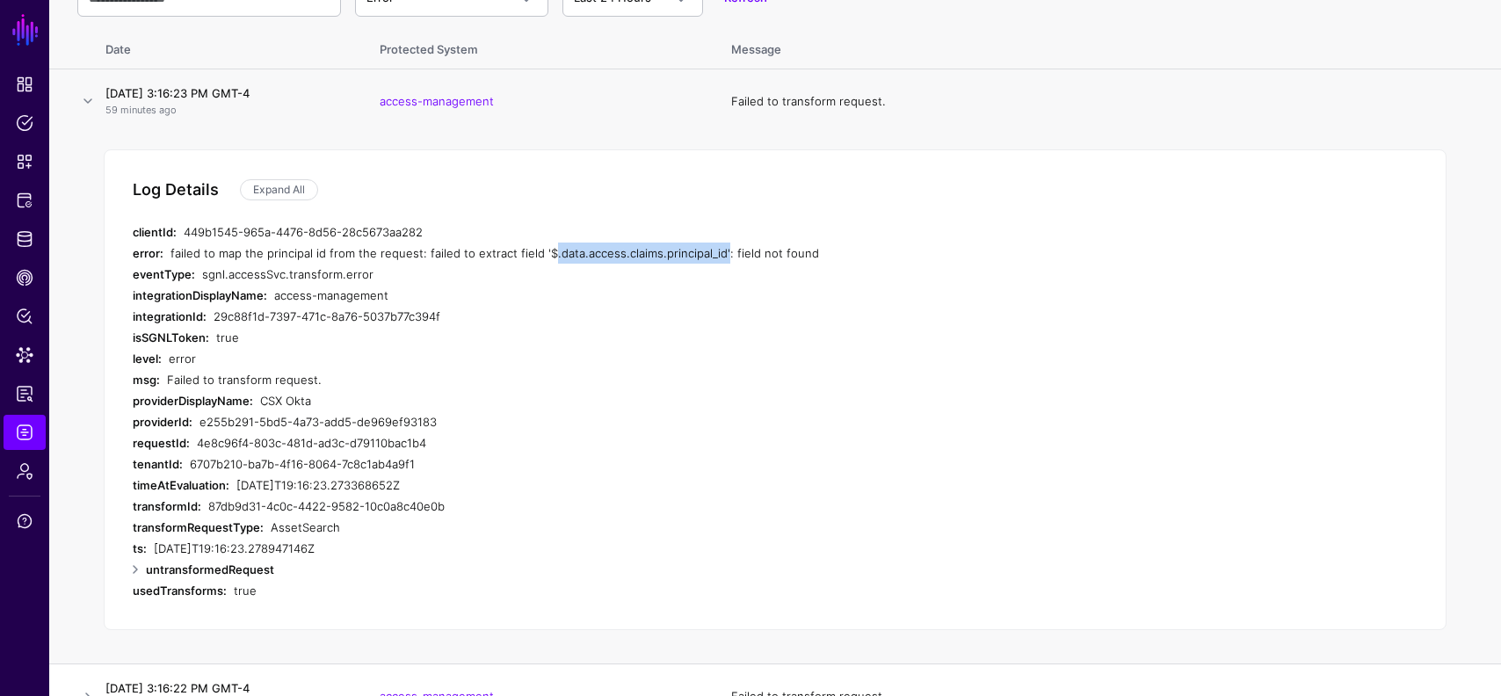
drag, startPoint x: 714, startPoint y: 251, endPoint x: 540, endPoint y: 252, distance: 174.1
click at [540, 252] on div "failed to map the principal id from the request: failed to extract field '$.dat…" at bounding box center [503, 253] width 665 height 21
click at [593, 256] on div "failed to map the principal id from the request: failed to extract field '$.dat…" at bounding box center [503, 253] width 665 height 21
click at [28, 163] on span "Snippets" at bounding box center [25, 162] width 18 height 18
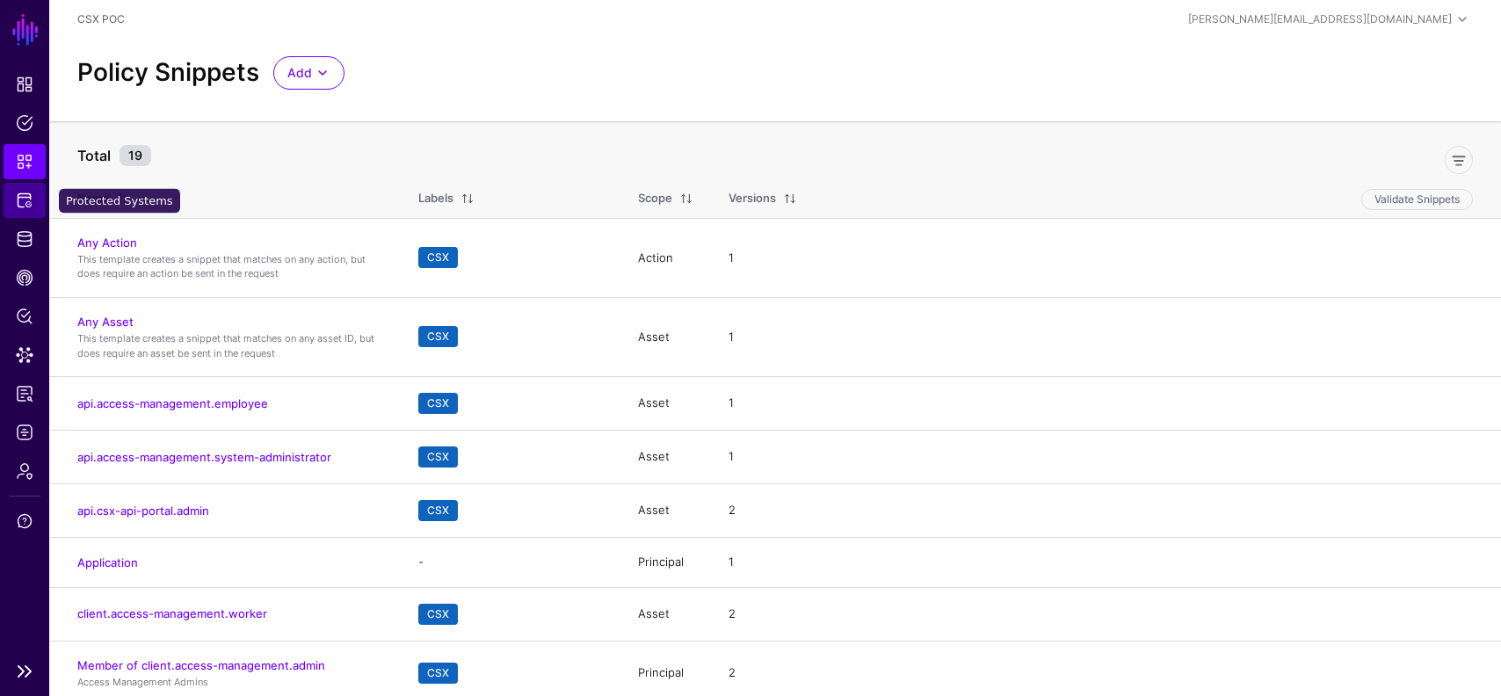
click at [34, 207] on link "Protected Systems" at bounding box center [25, 200] width 42 height 35
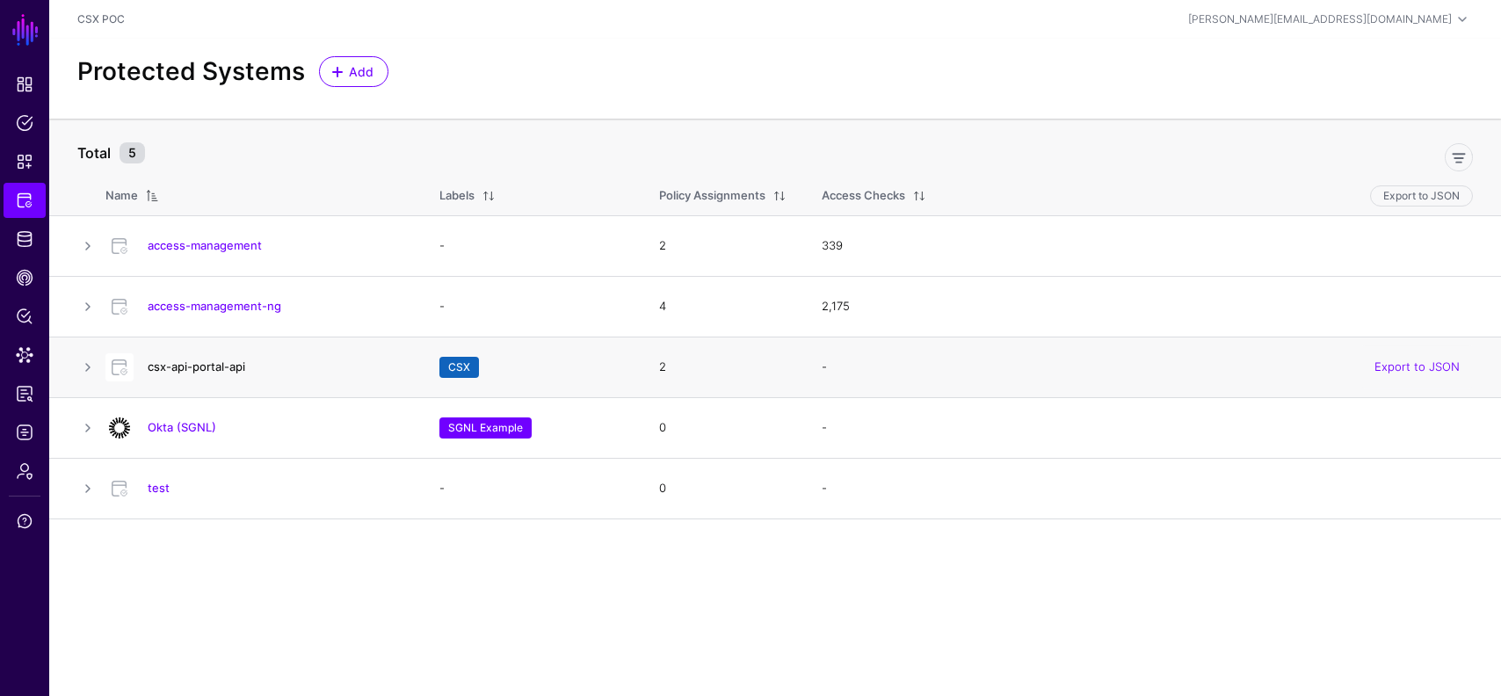
click at [193, 367] on link "csx-api-portal-api" at bounding box center [197, 367] width 98 height 14
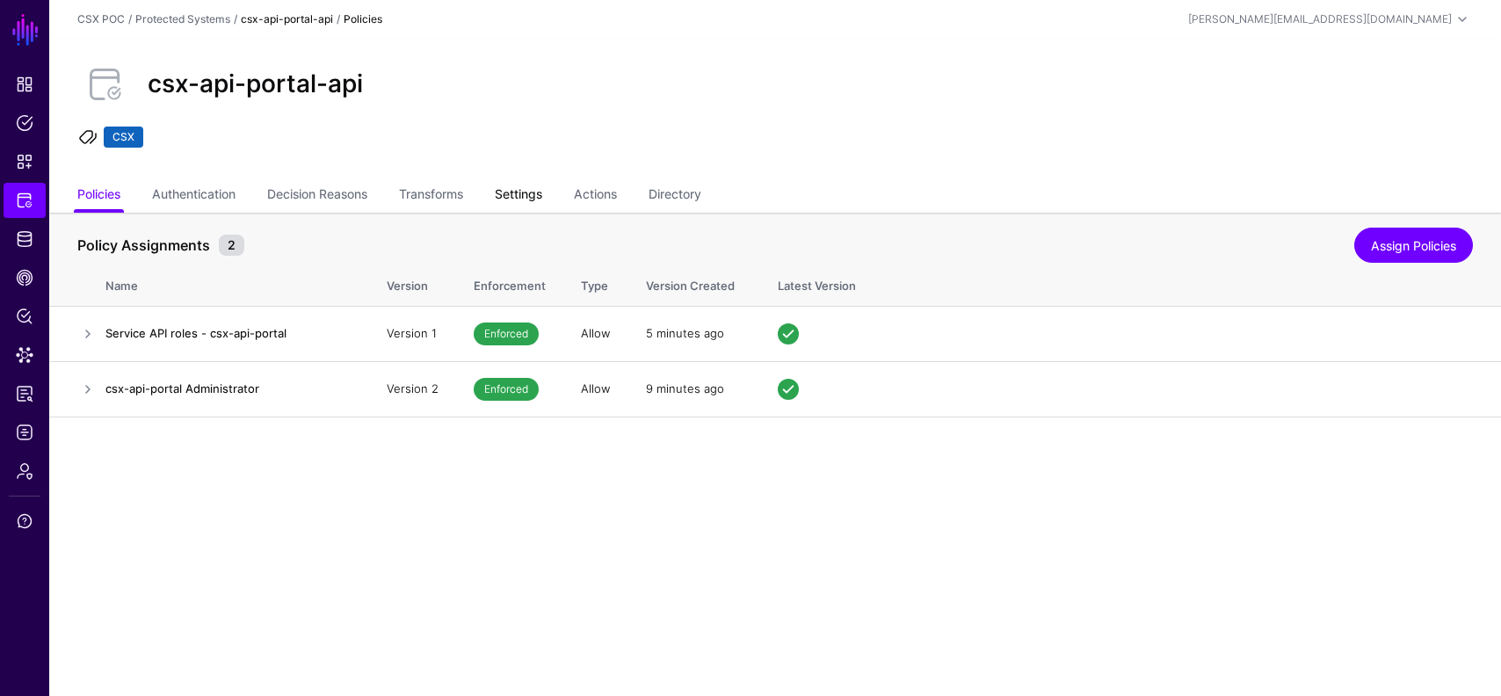
click at [509, 189] on link "Settings" at bounding box center [518, 195] width 47 height 33
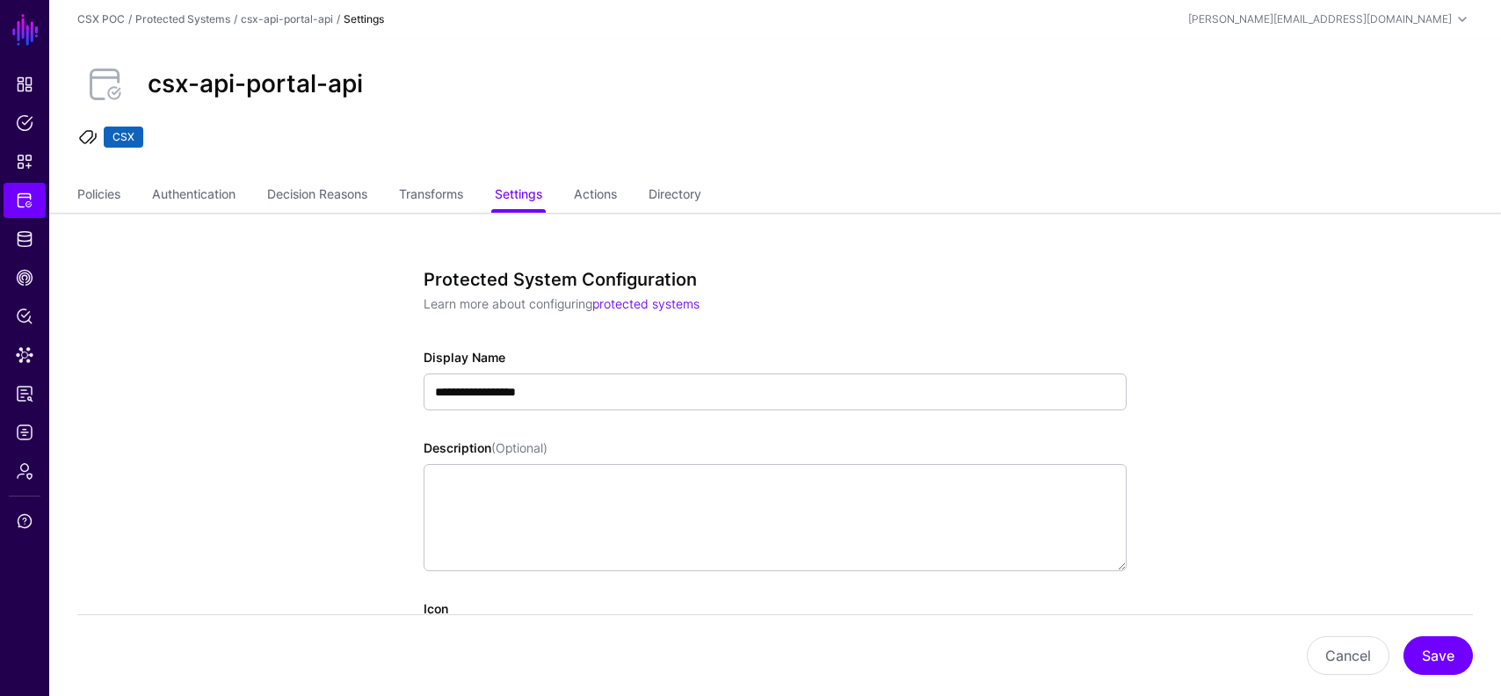
click at [428, 173] on div "csx-api-portal-api CSX" at bounding box center [775, 109] width 1452 height 141
click at [428, 182] on link "Transforms" at bounding box center [431, 195] width 64 height 33
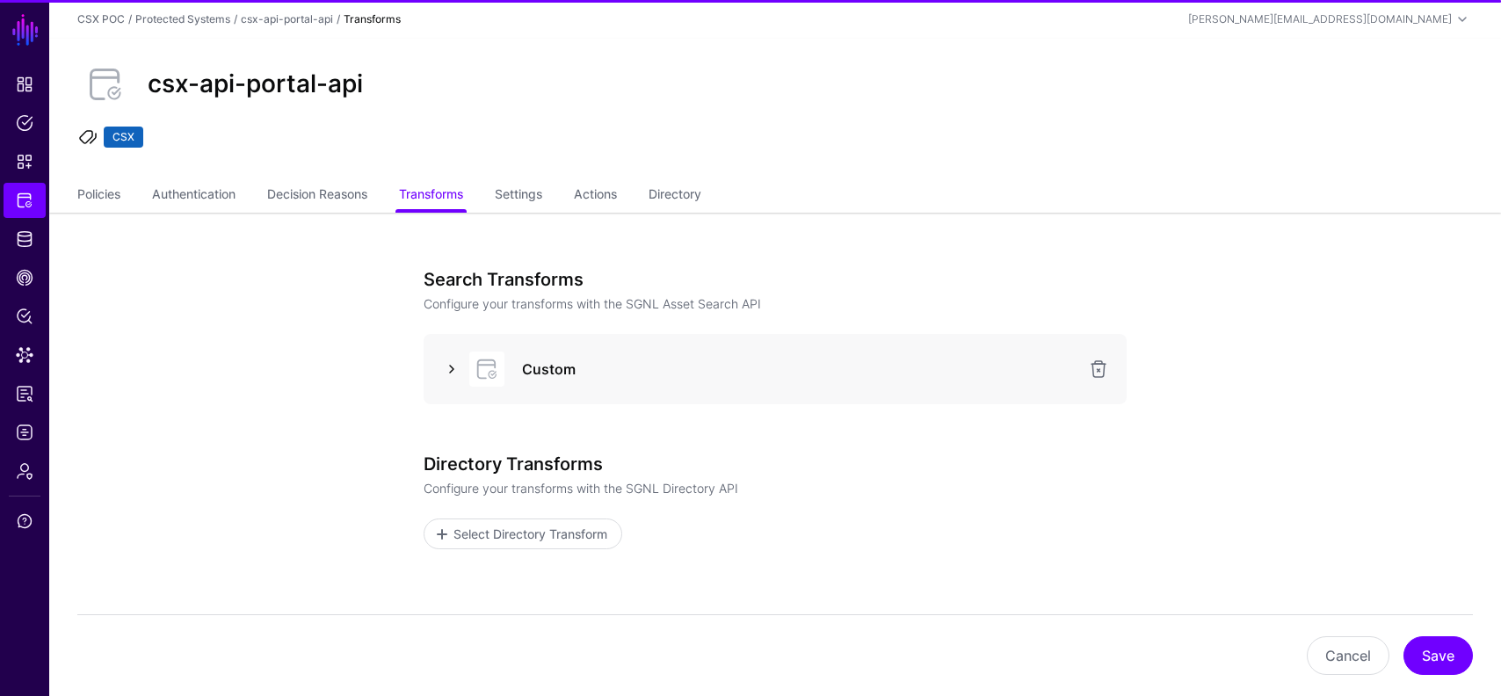
click at [458, 371] on link at bounding box center [451, 369] width 21 height 21
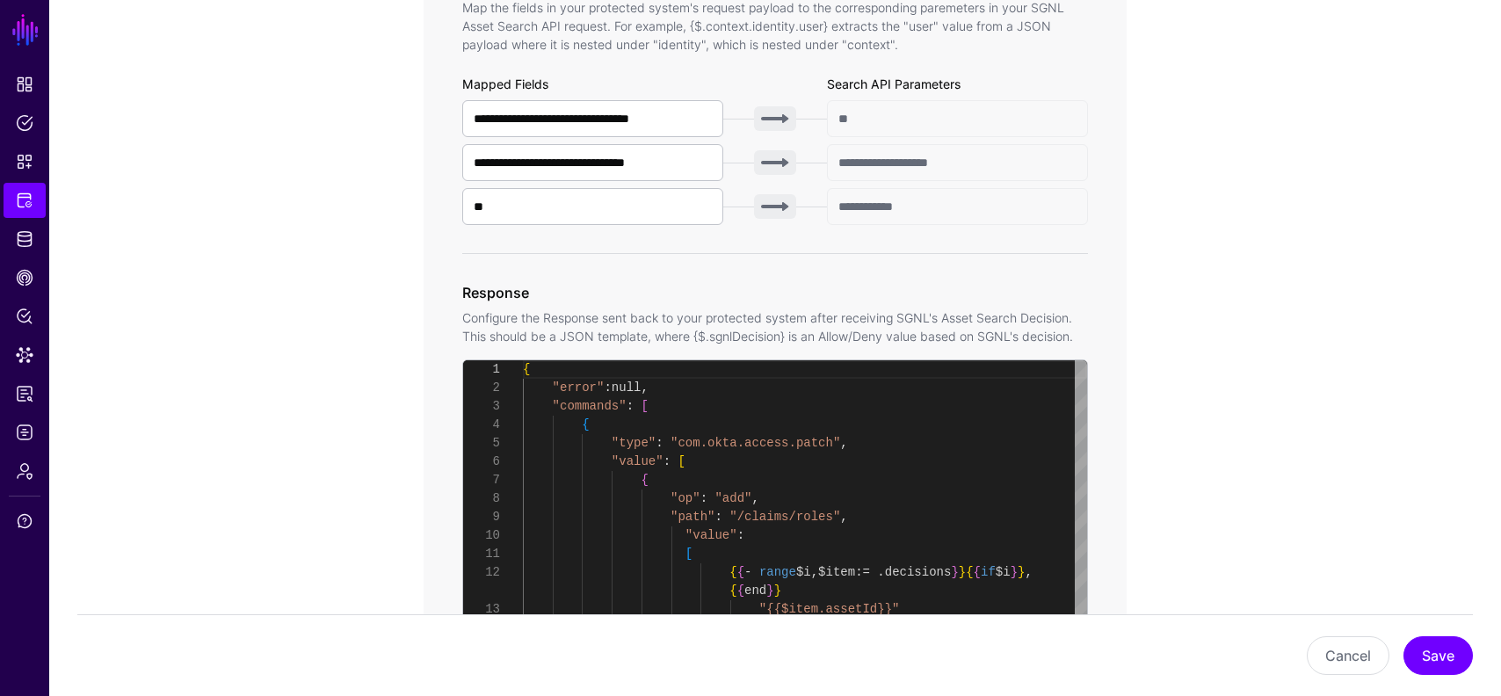
scroll to position [678, 0]
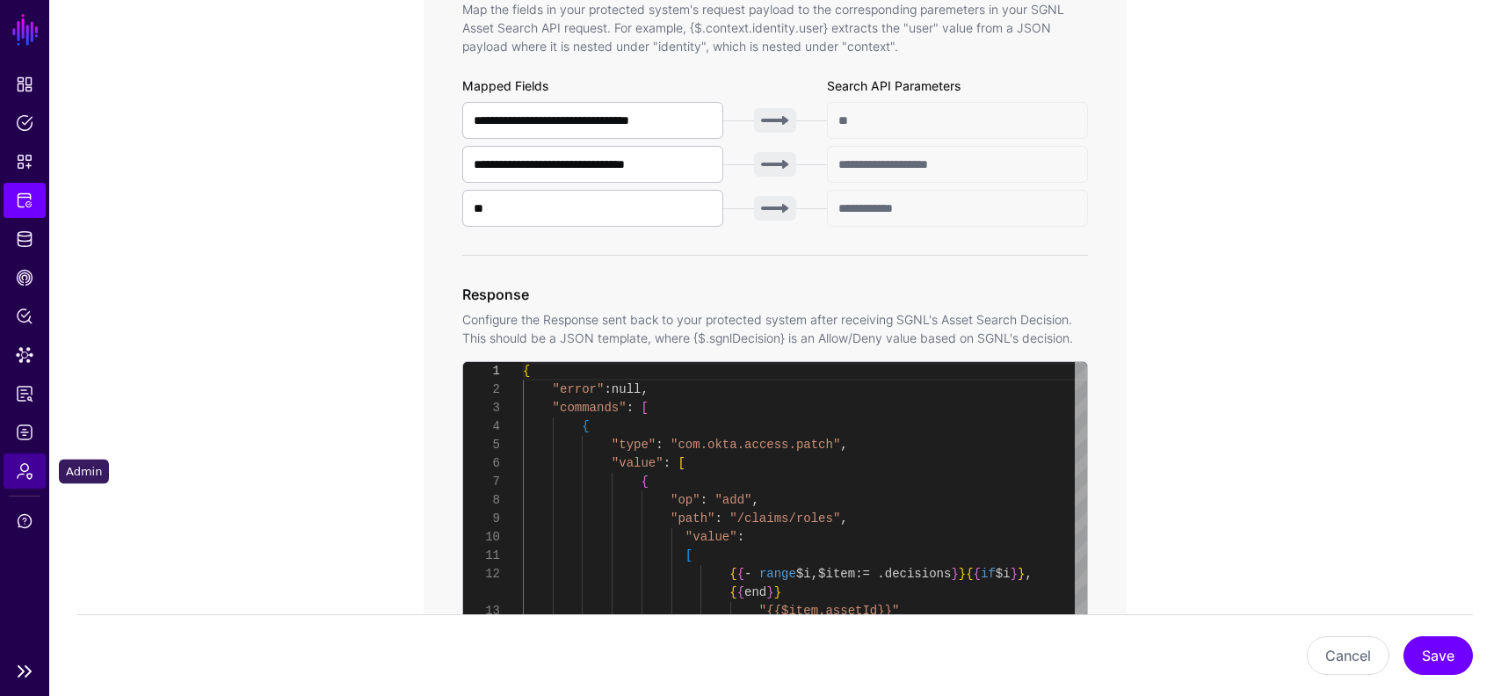
click at [24, 480] on link "Admin" at bounding box center [25, 471] width 42 height 35
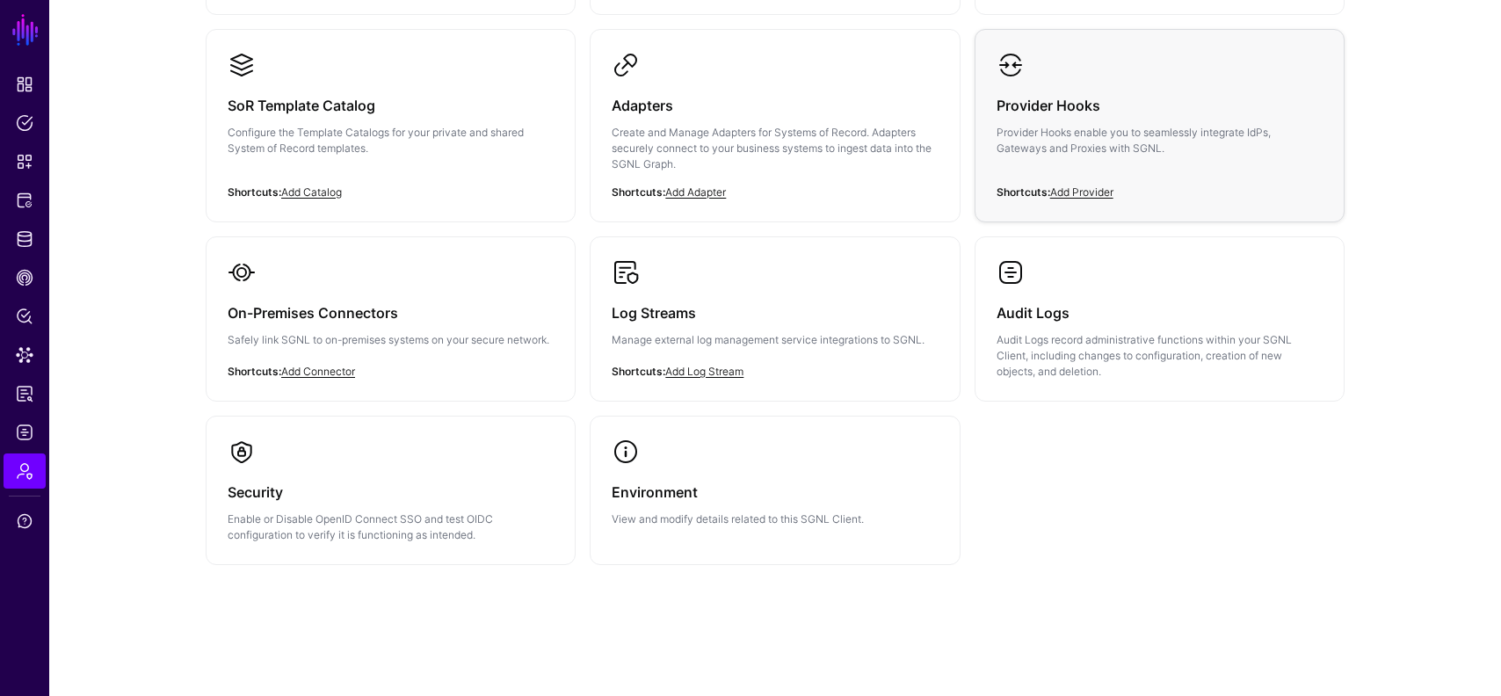
click at [1043, 80] on div "Provider Hooks Provider Hooks enable you to seamlessly integrate IdPs, Gateways…" at bounding box center [1160, 131] width 326 height 105
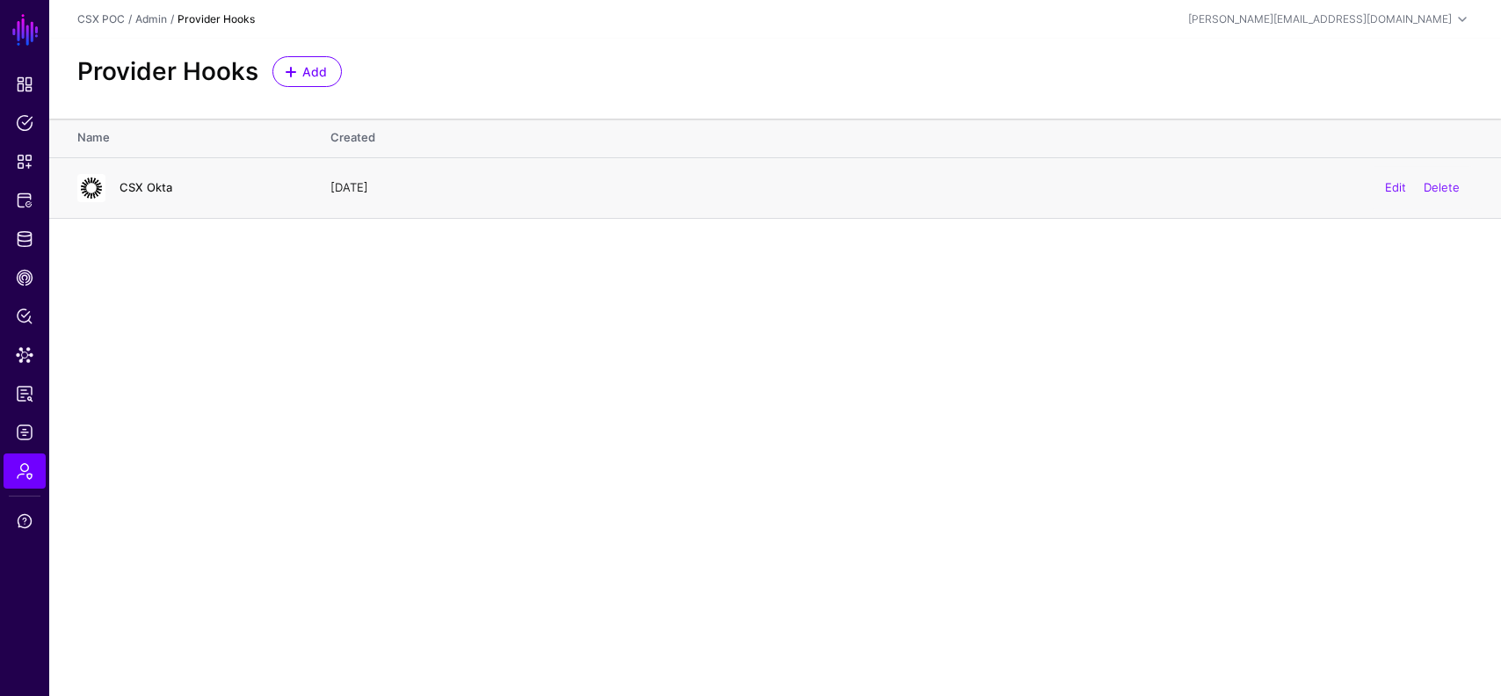
click at [147, 187] on link "CSX Okta" at bounding box center [146, 187] width 53 height 14
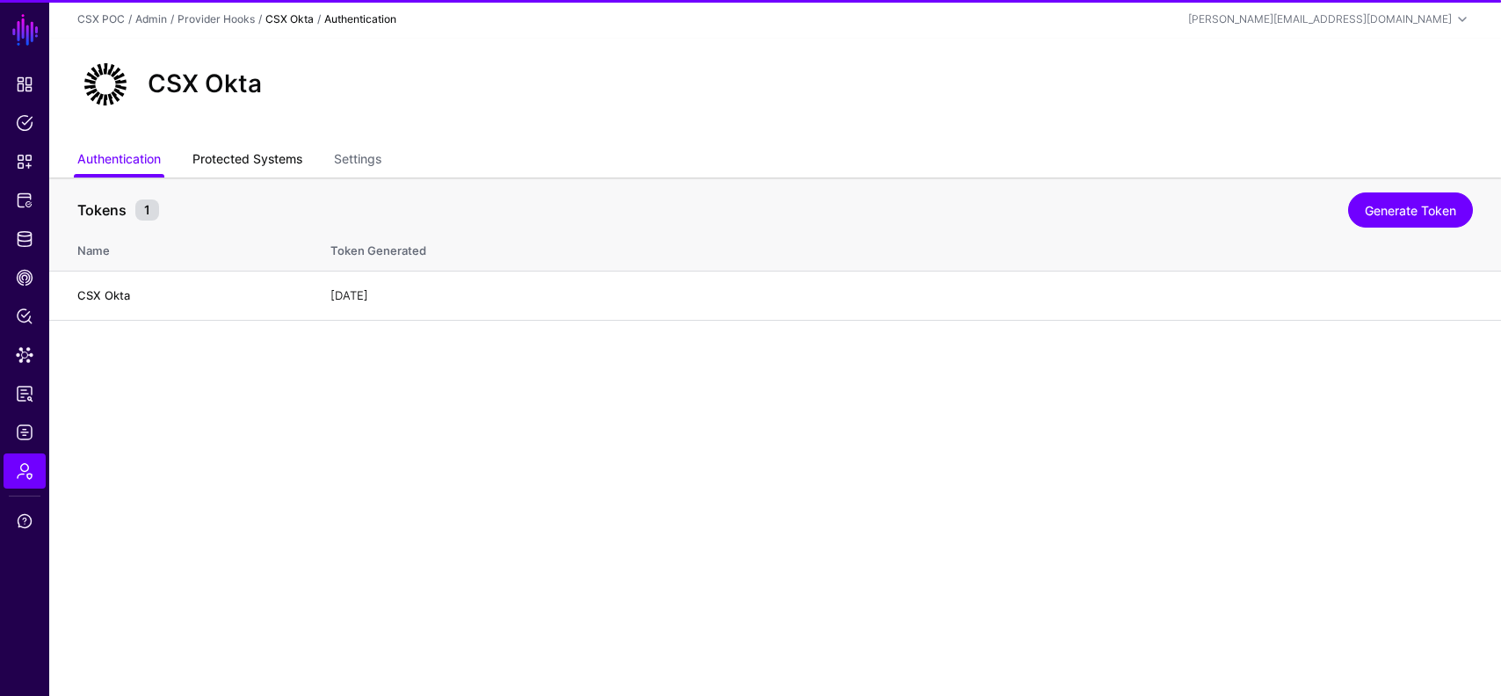
click at [251, 147] on link "Protected Systems" at bounding box center [248, 160] width 110 height 33
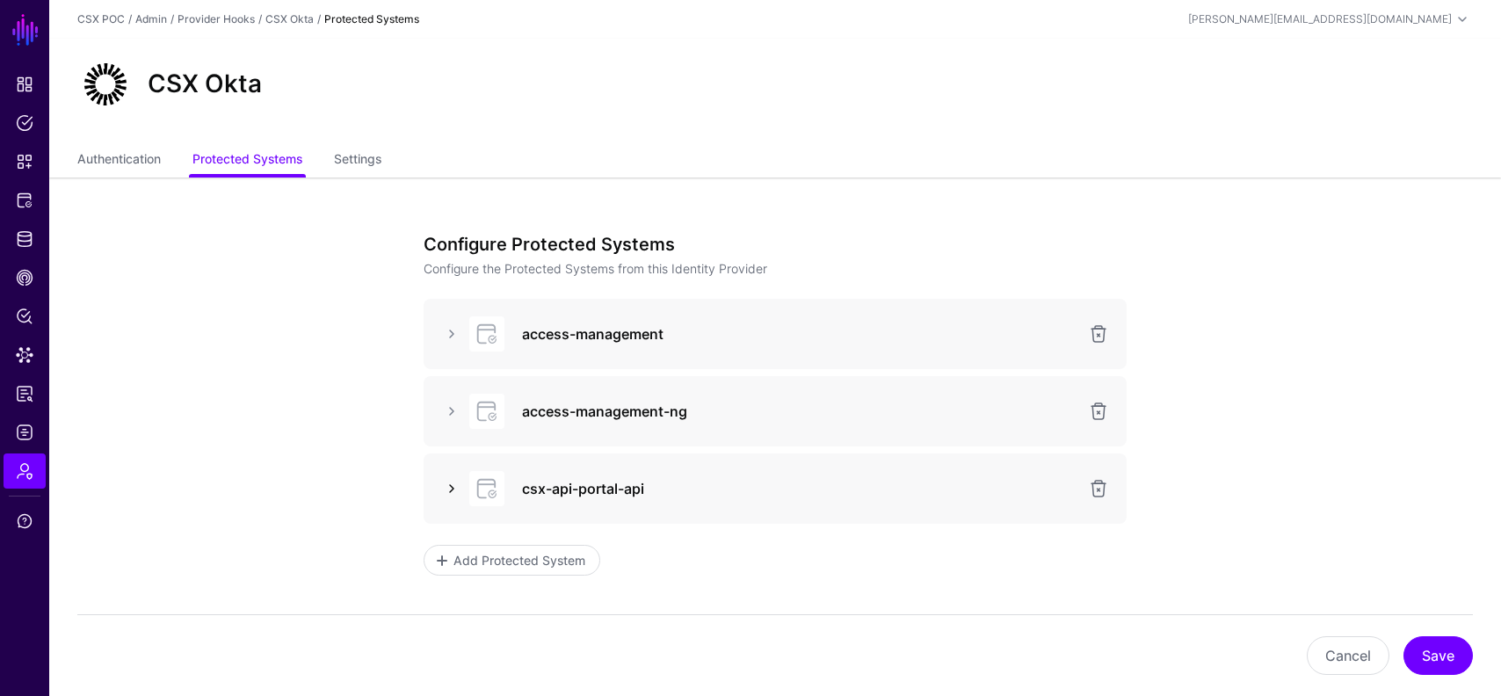
click at [446, 487] on link at bounding box center [451, 488] width 21 height 21
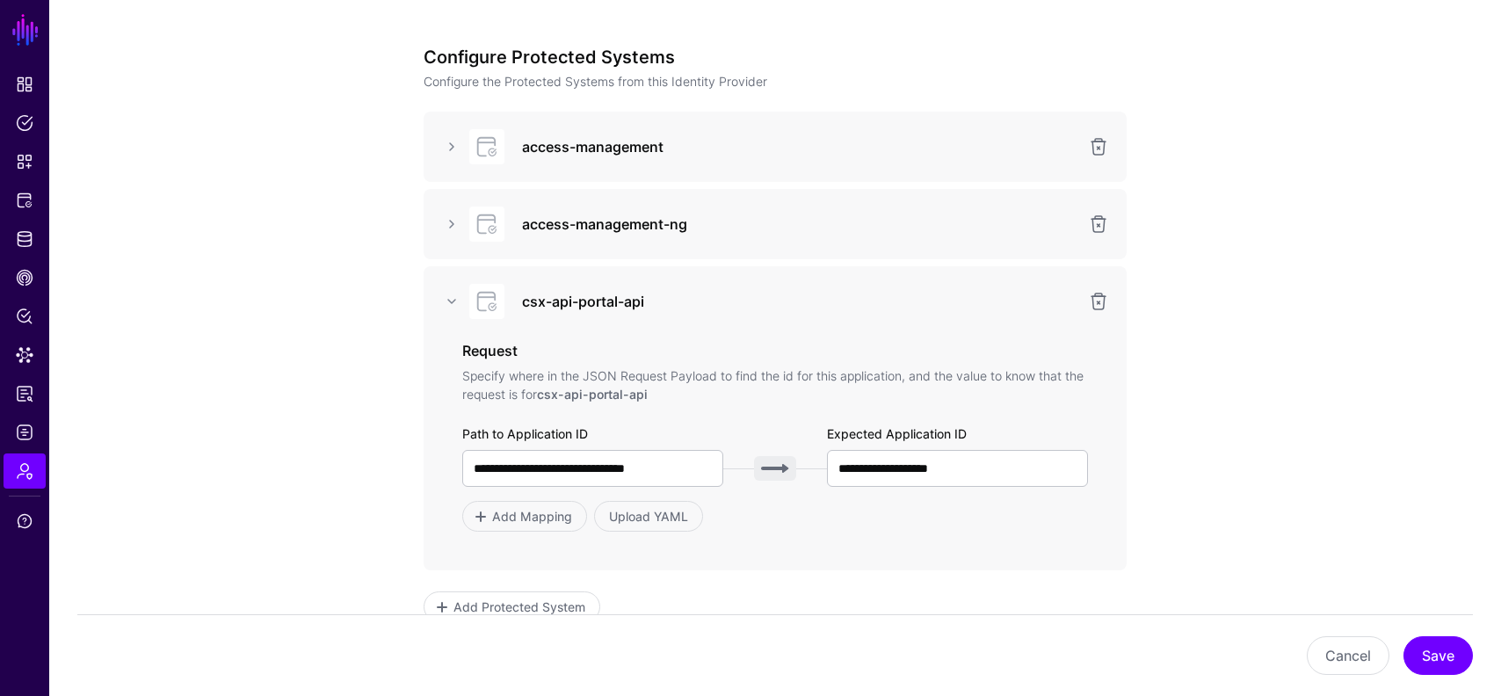
scroll to position [195, 0]
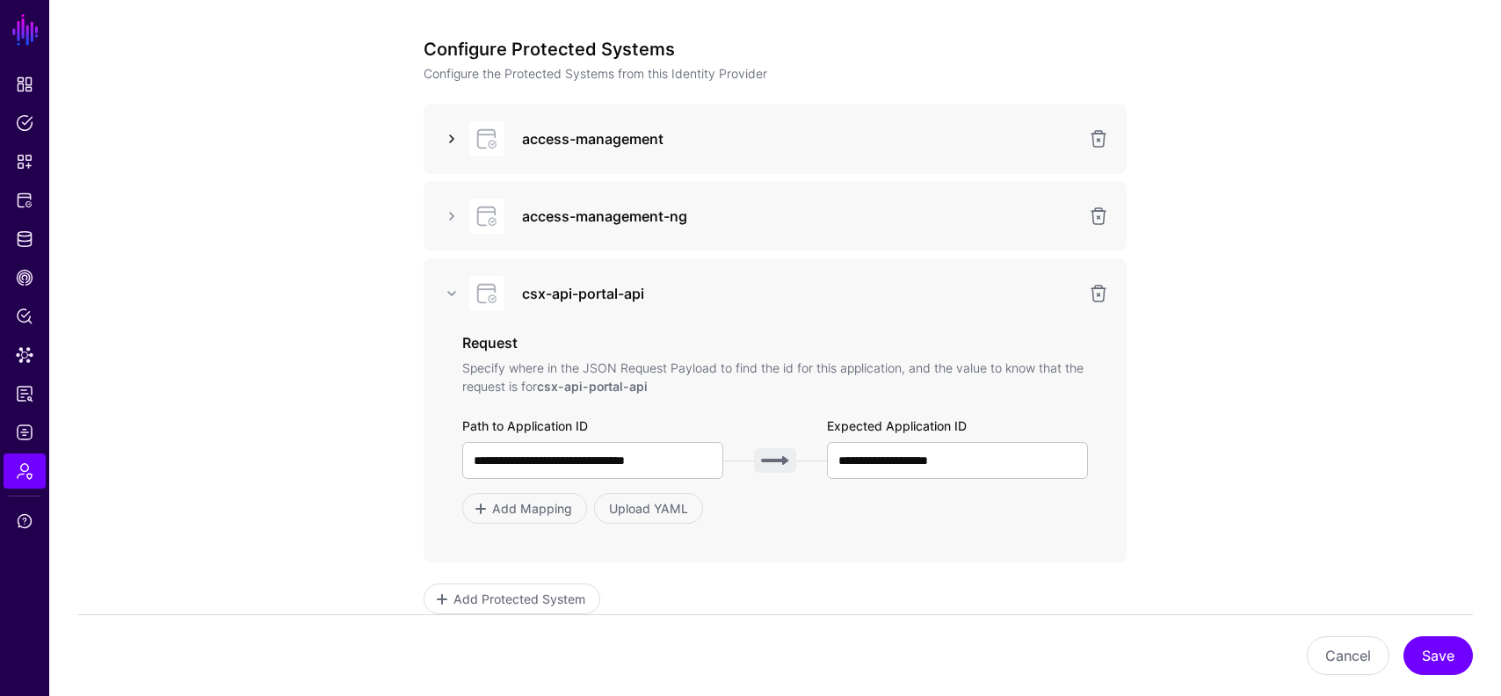
click at [452, 143] on link at bounding box center [451, 138] width 21 height 21
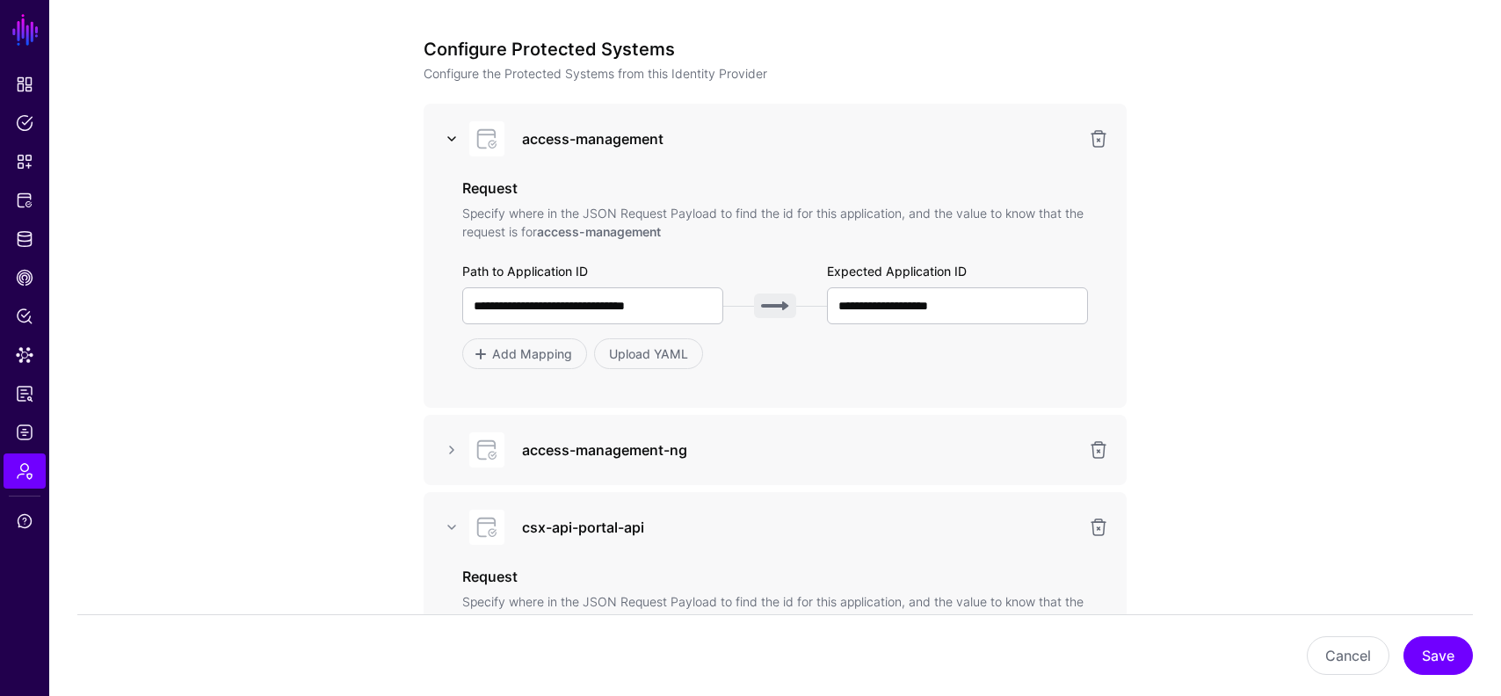
click at [452, 143] on link at bounding box center [451, 138] width 21 height 21
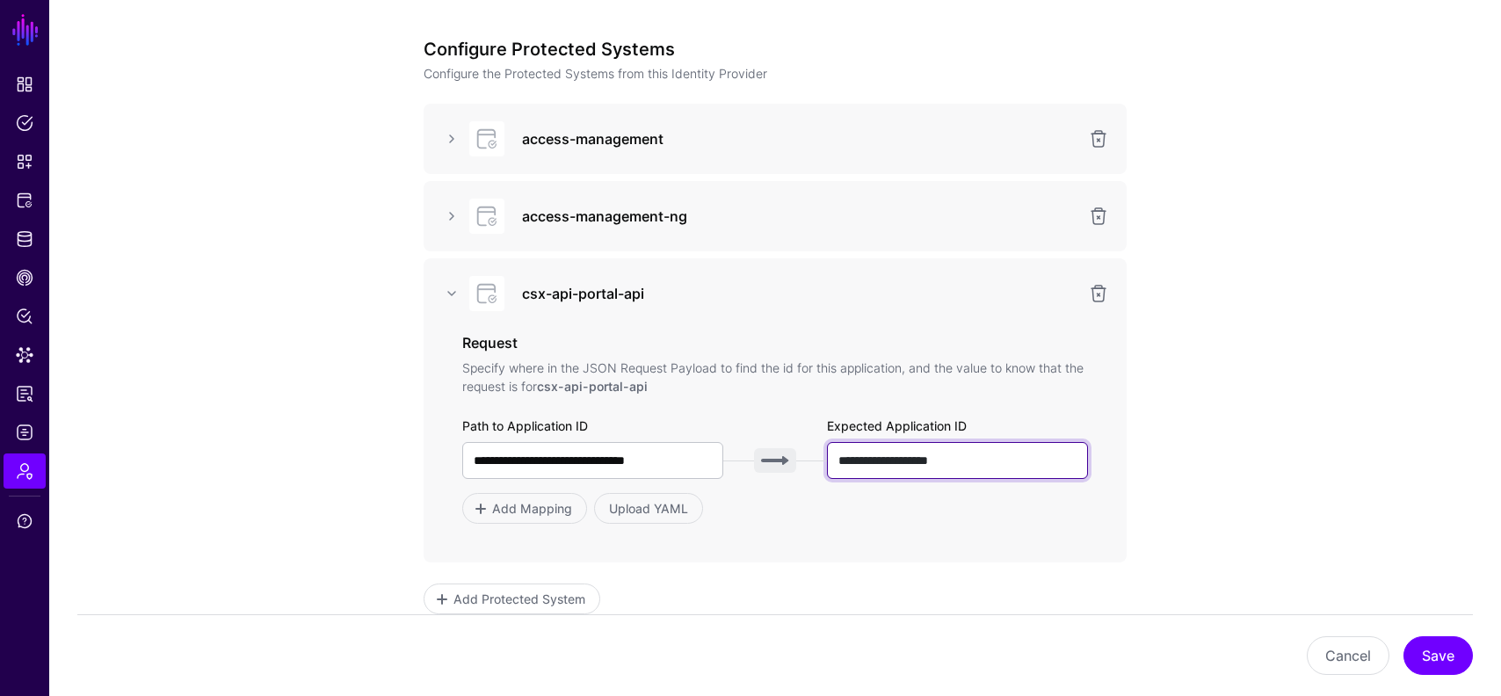
click at [919, 465] on input "**********" at bounding box center [957, 460] width 261 height 37
click at [404, 405] on div "**********" at bounding box center [775, 417] width 816 height 871
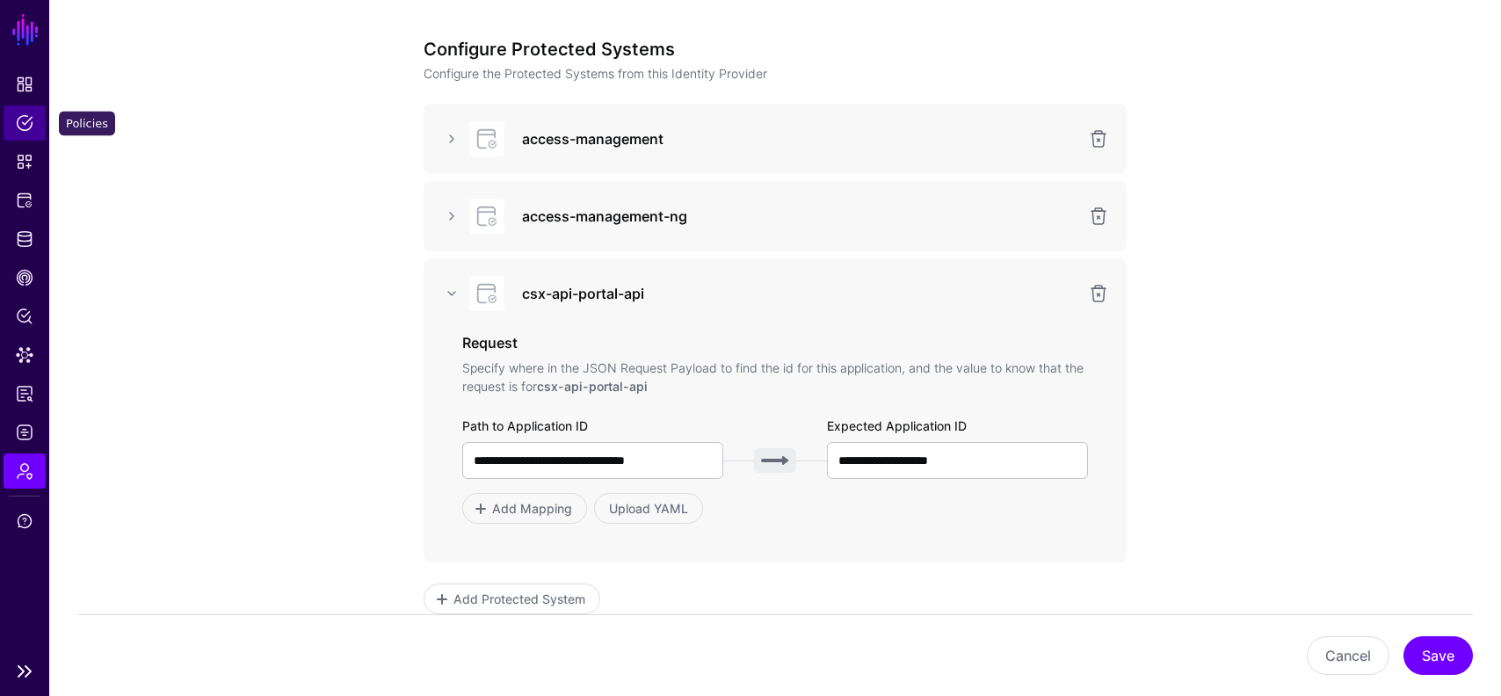
click at [24, 129] on span "Policies" at bounding box center [25, 123] width 18 height 18
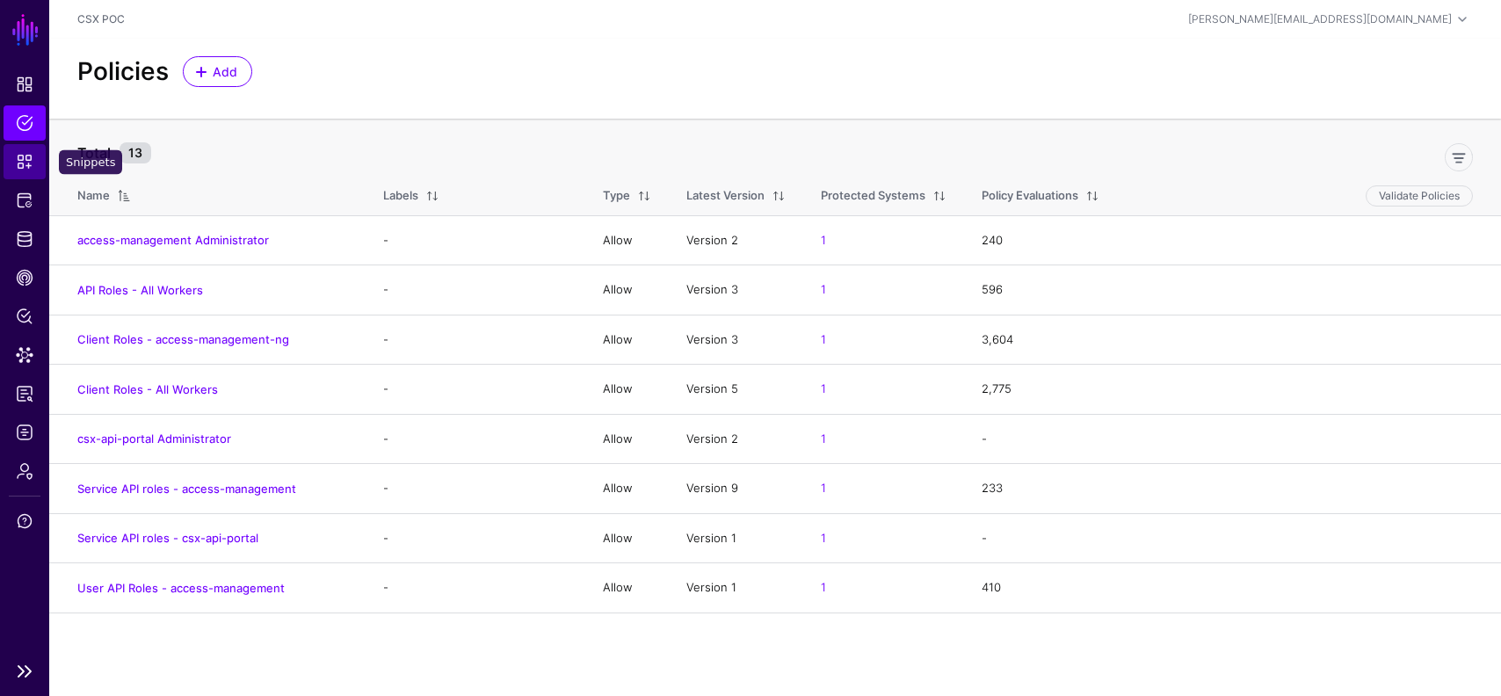
click at [25, 169] on span "Snippets" at bounding box center [25, 162] width 18 height 18
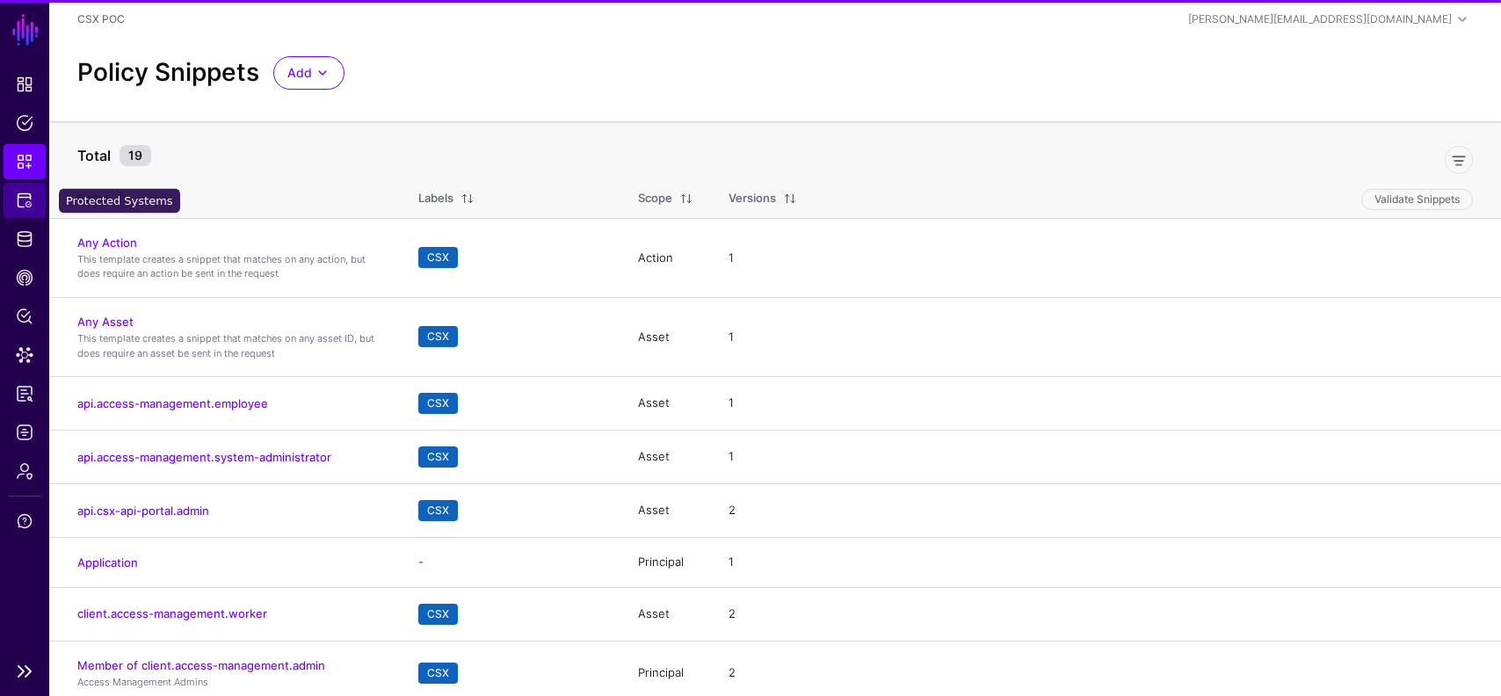
click at [22, 197] on span "Protected Systems" at bounding box center [25, 201] width 18 height 18
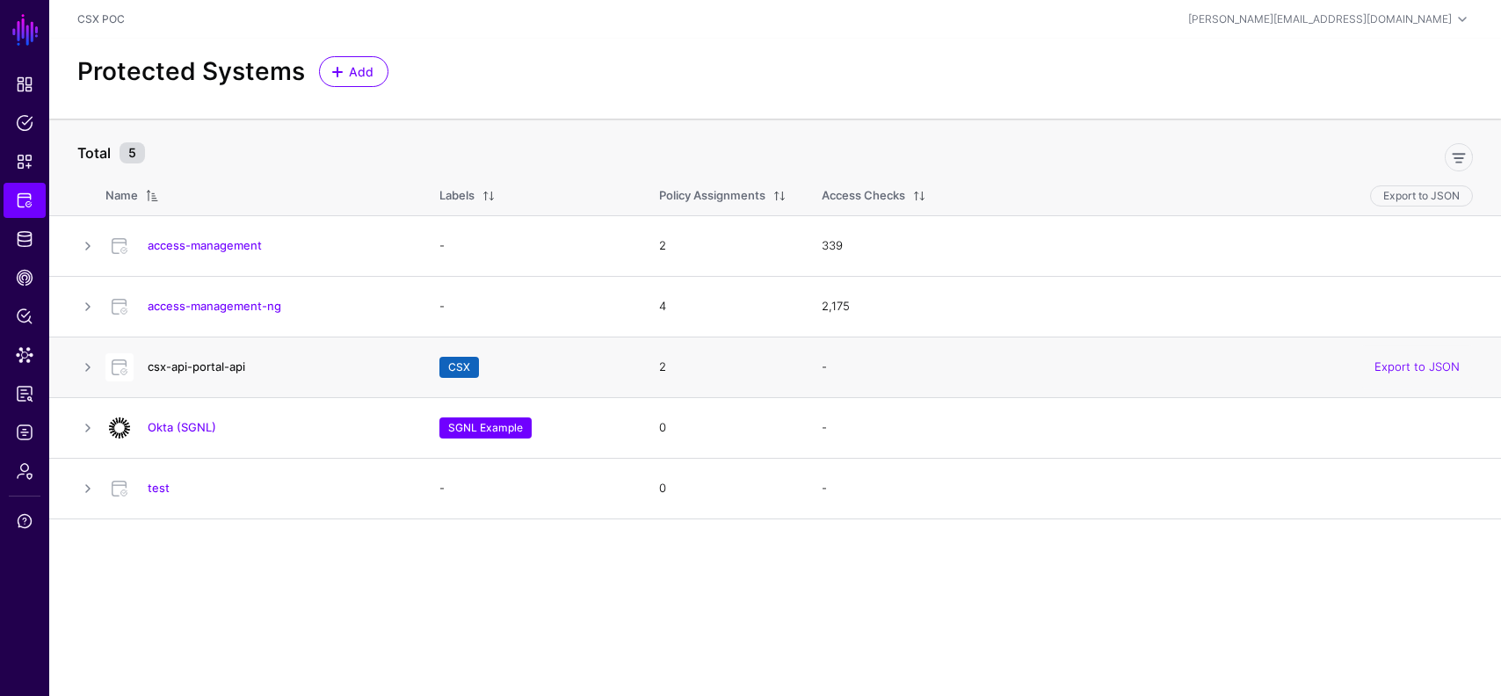
click at [225, 371] on link "csx-api-portal-api" at bounding box center [197, 367] width 98 height 14
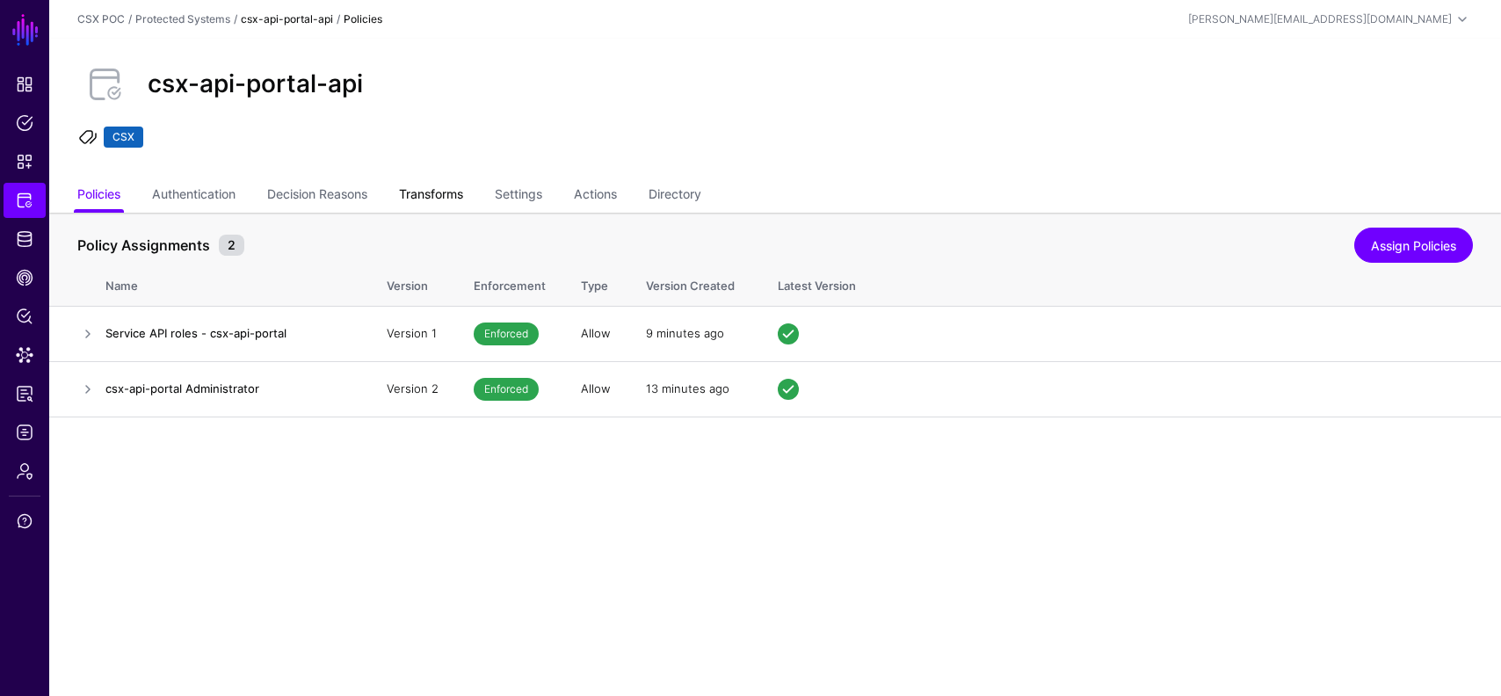
click at [460, 187] on link "Transforms" at bounding box center [431, 195] width 64 height 33
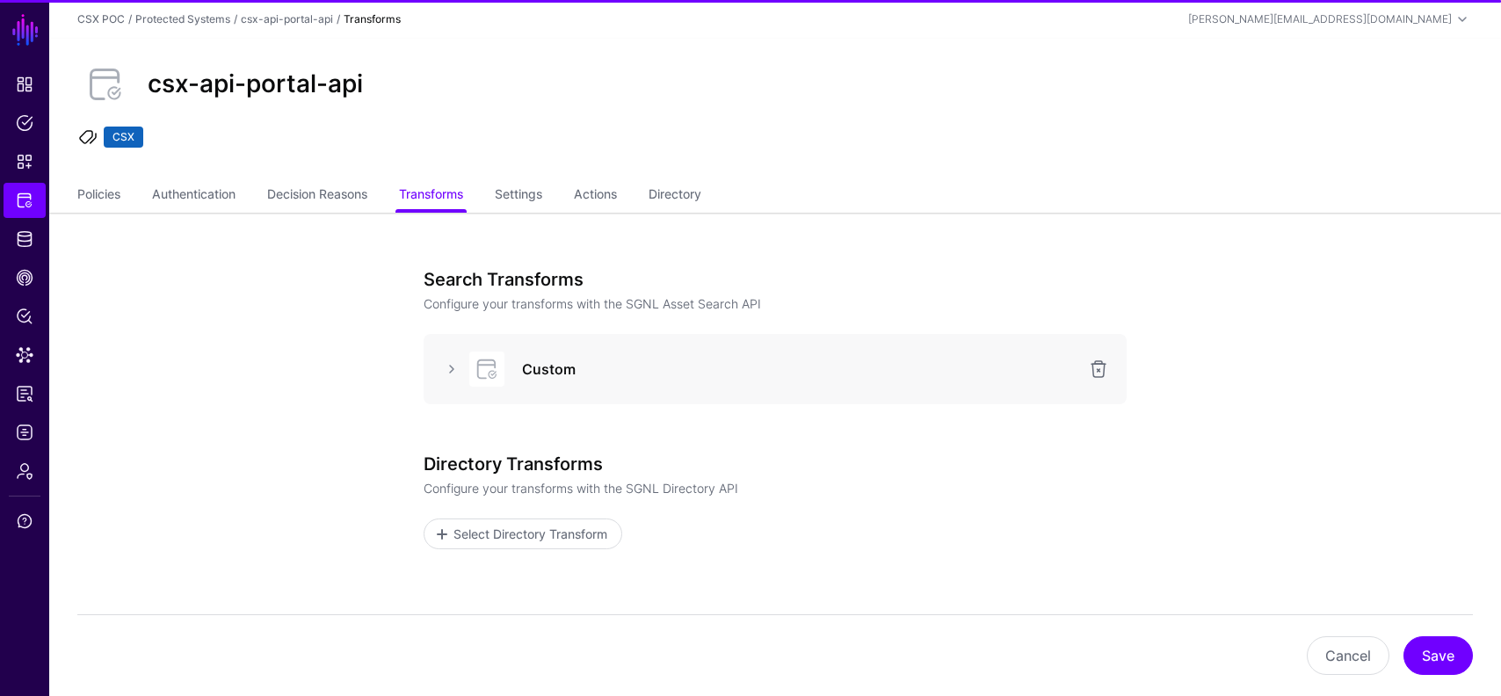
click at [447, 353] on div "Custom" at bounding box center [775, 369] width 675 height 35
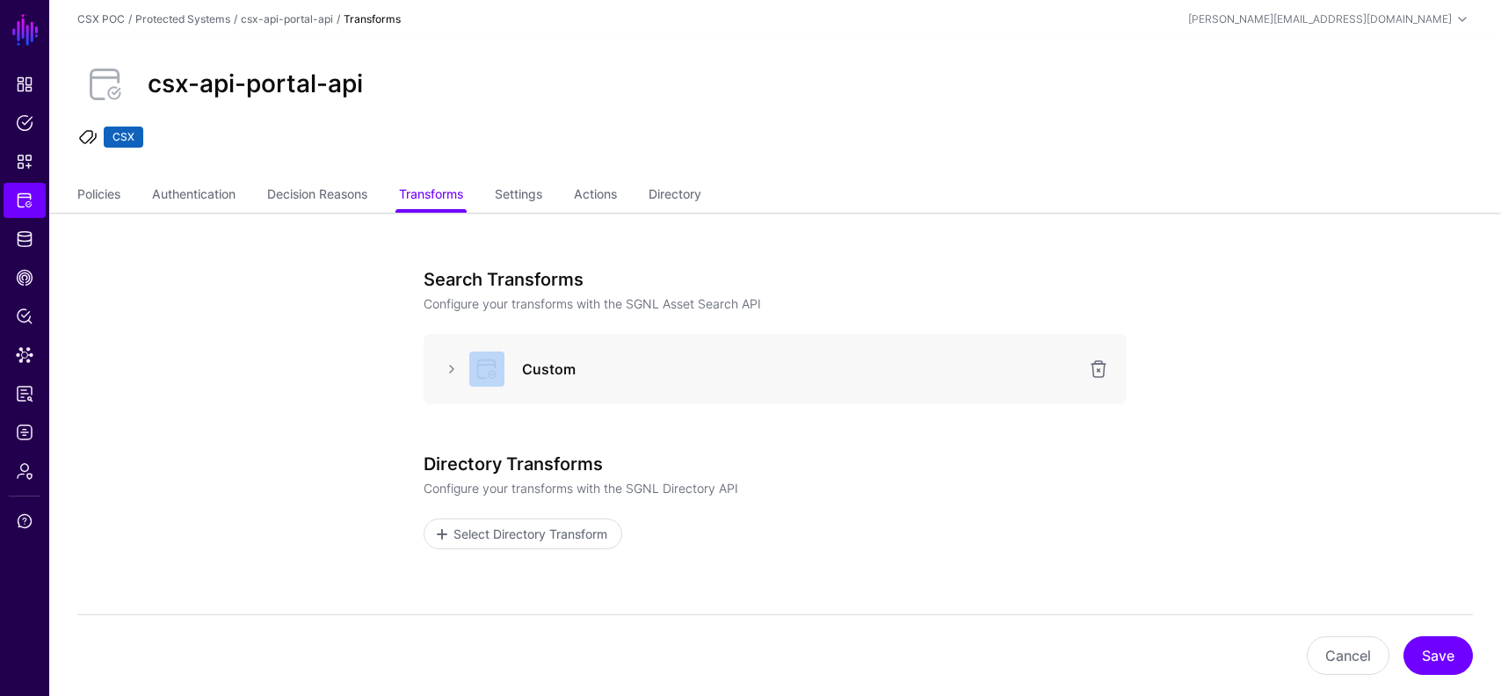
click at [447, 353] on div "Custom" at bounding box center [775, 369] width 675 height 35
click at [450, 374] on link at bounding box center [451, 369] width 21 height 21
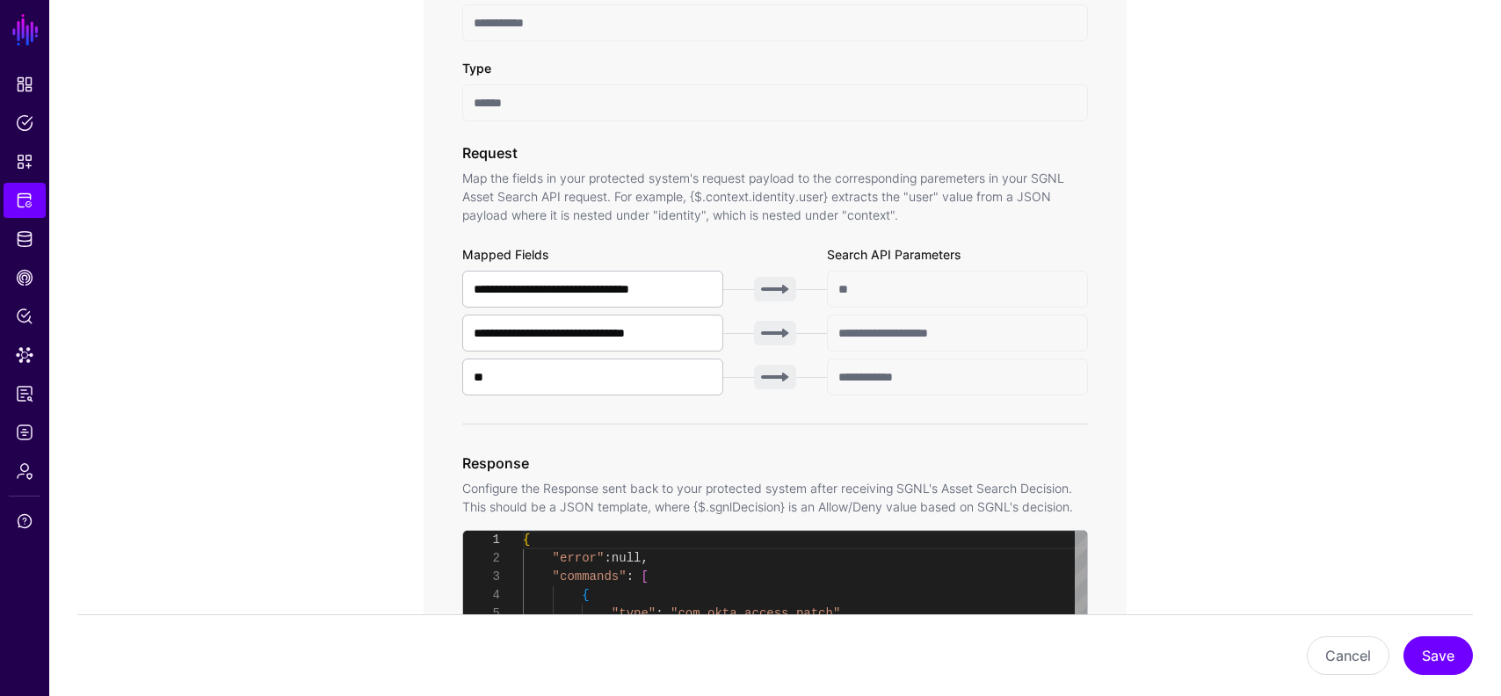
scroll to position [511, 0]
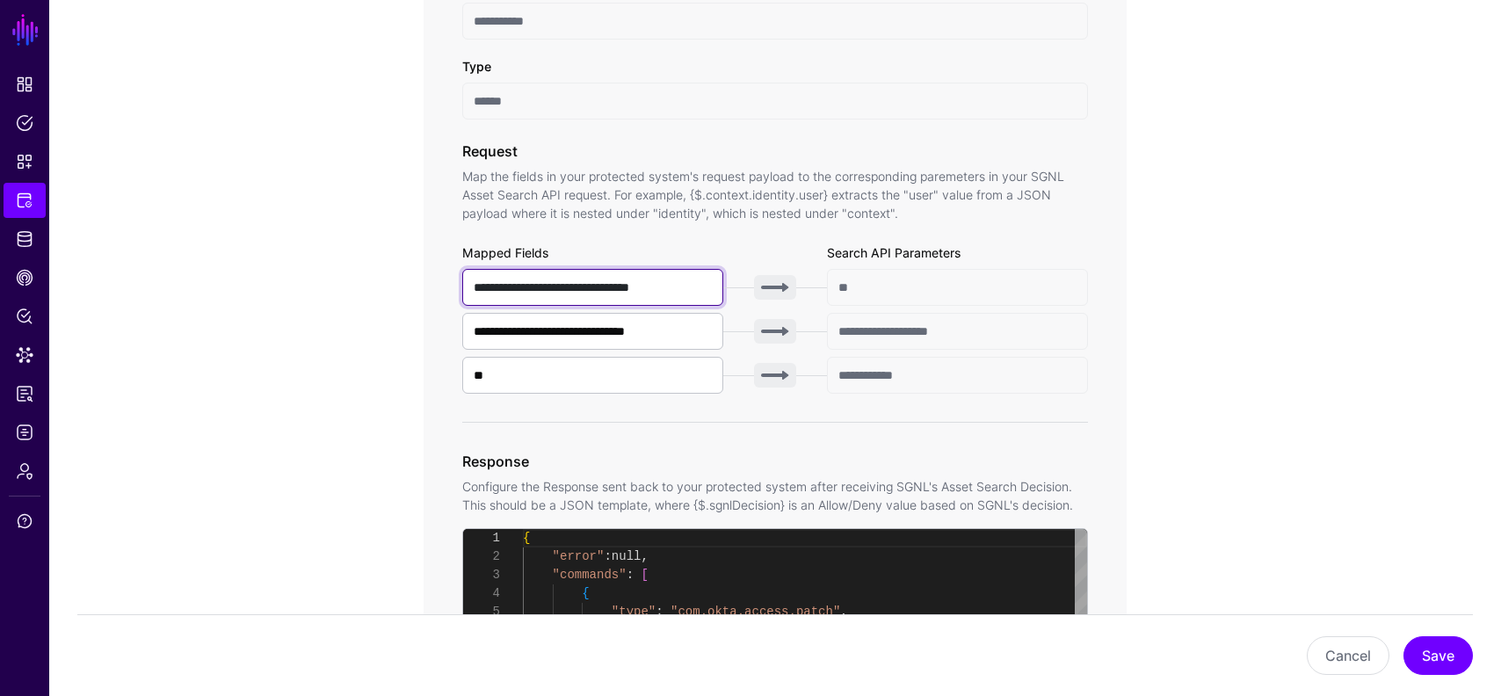
click at [662, 300] on input "**********" at bounding box center [592, 287] width 261 height 37
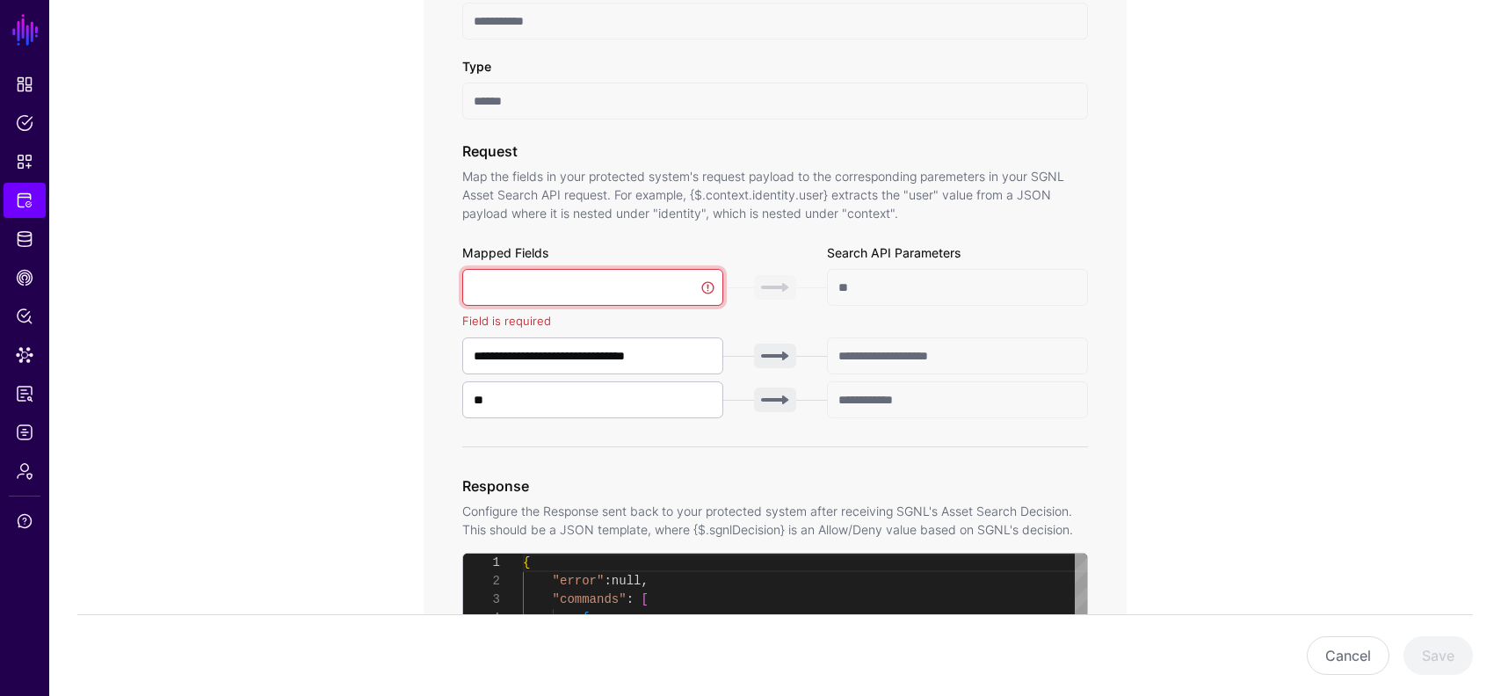
paste input "**********"
type input "**********"
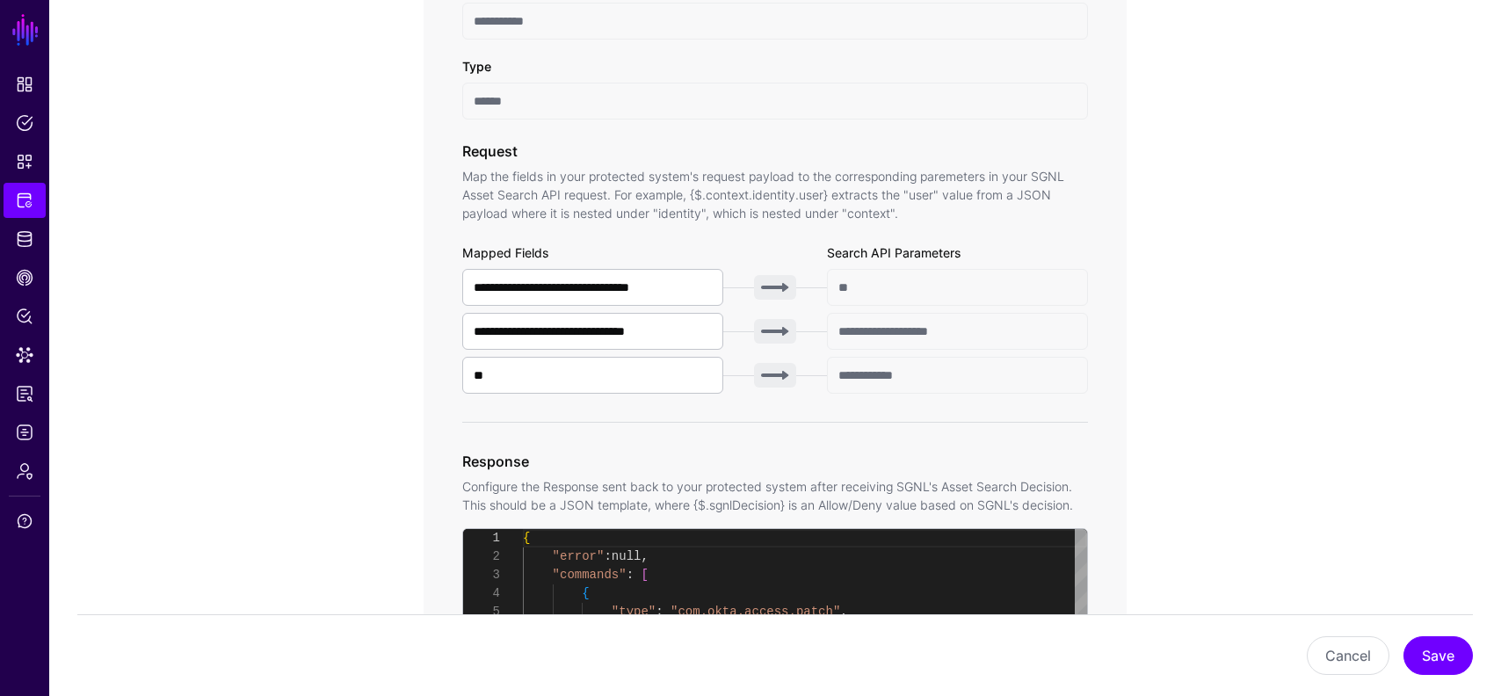
click at [404, 376] on div "**********" at bounding box center [775, 659] width 816 height 1914
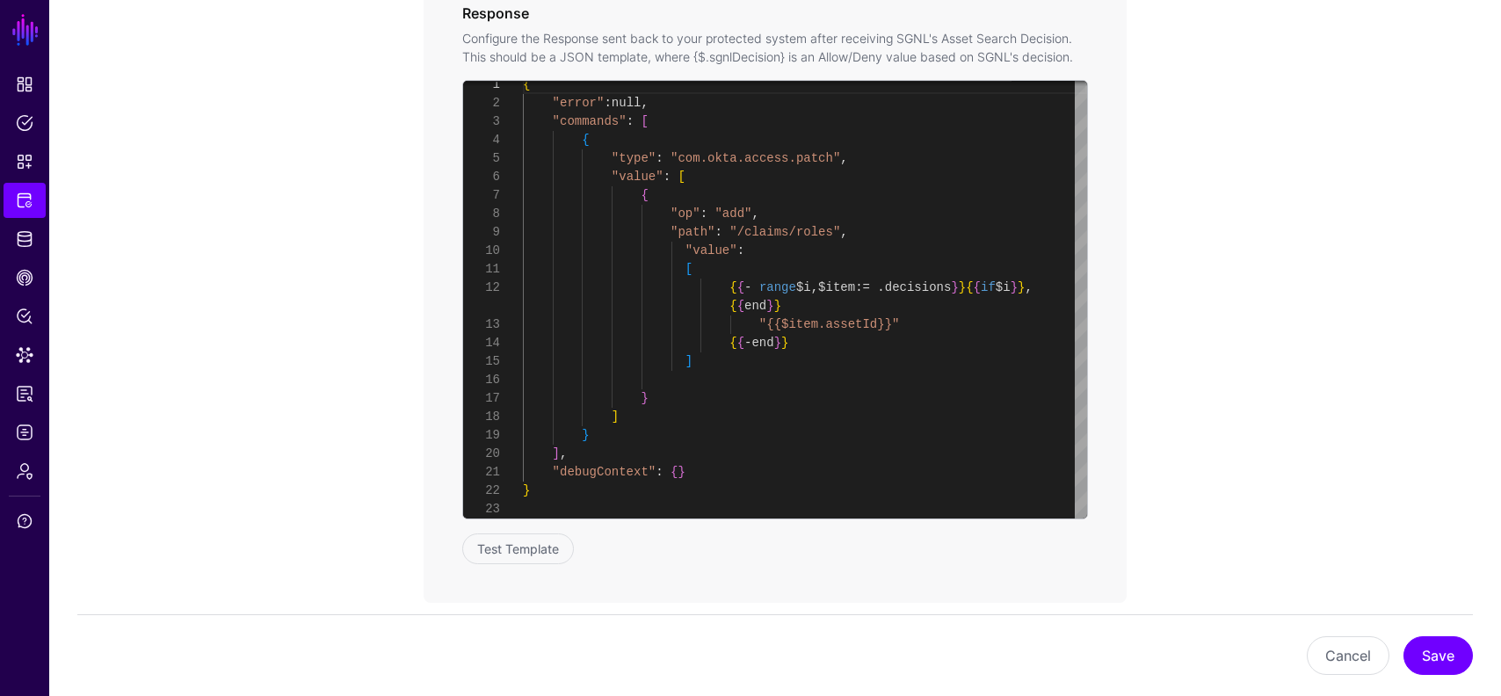
scroll to position [978, 0]
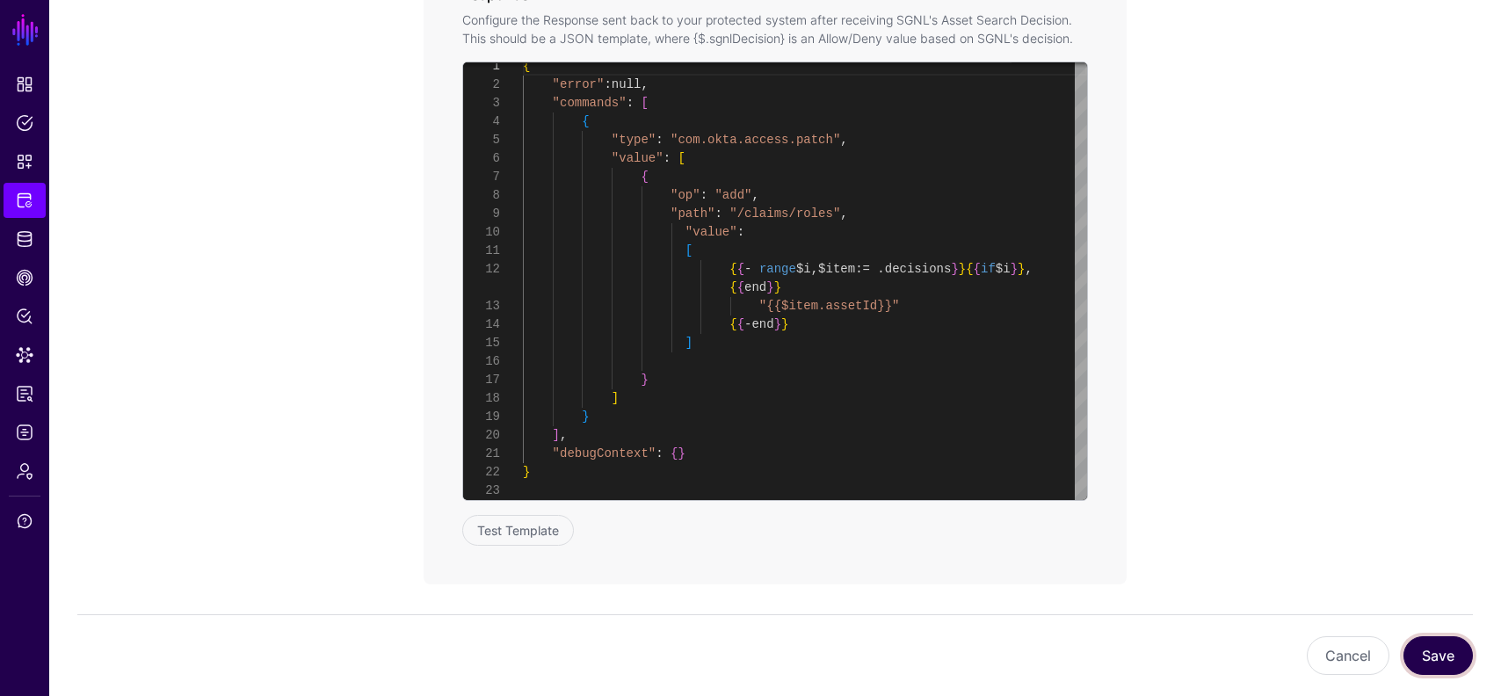
click at [1443, 645] on button "Save" at bounding box center [1438, 655] width 69 height 39
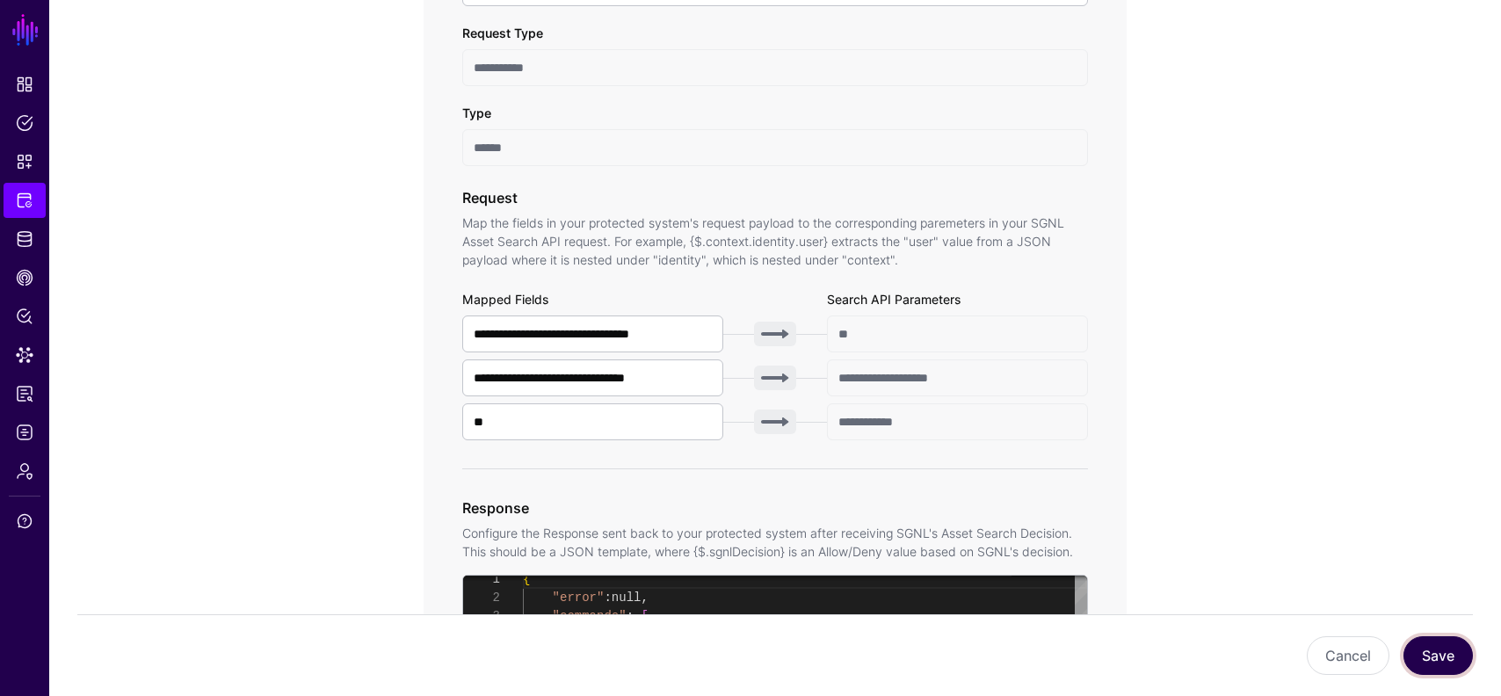
scroll to position [0, 0]
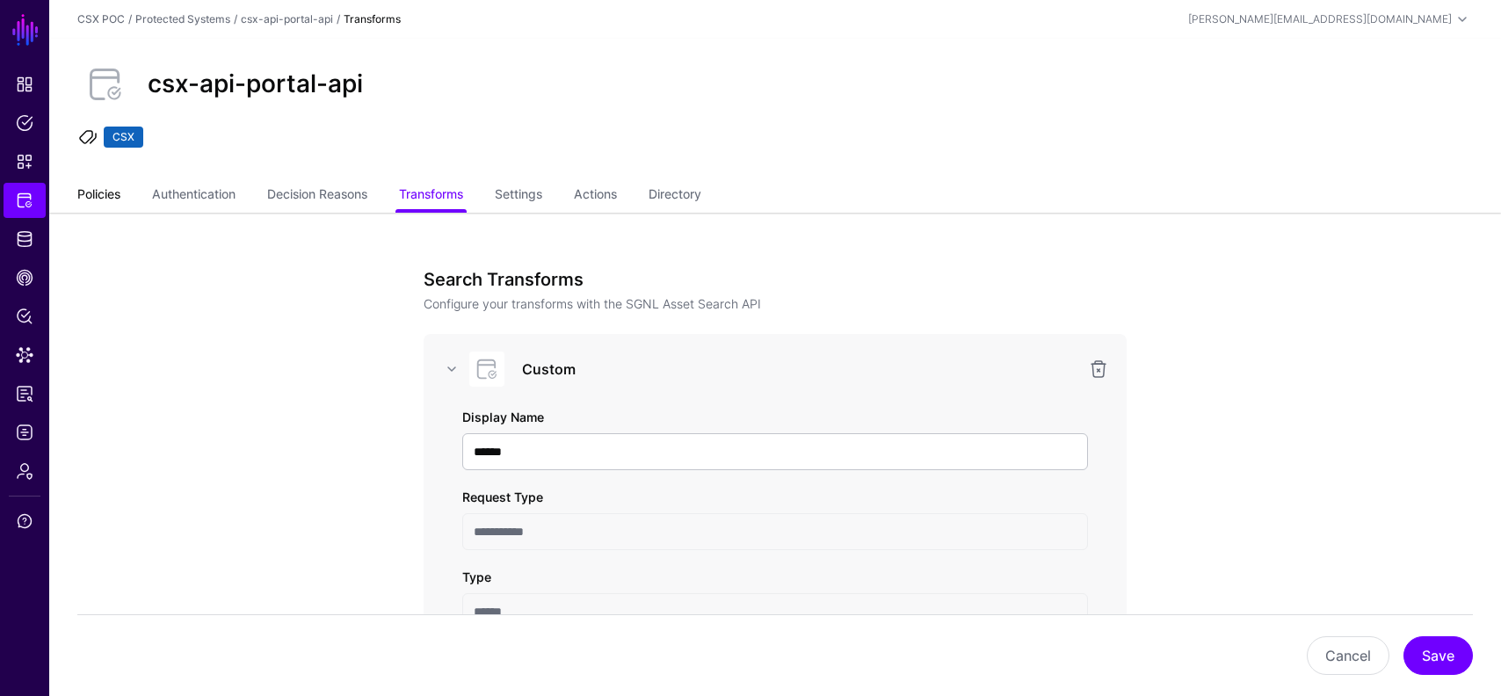
click at [115, 194] on link "Policies" at bounding box center [98, 195] width 43 height 33
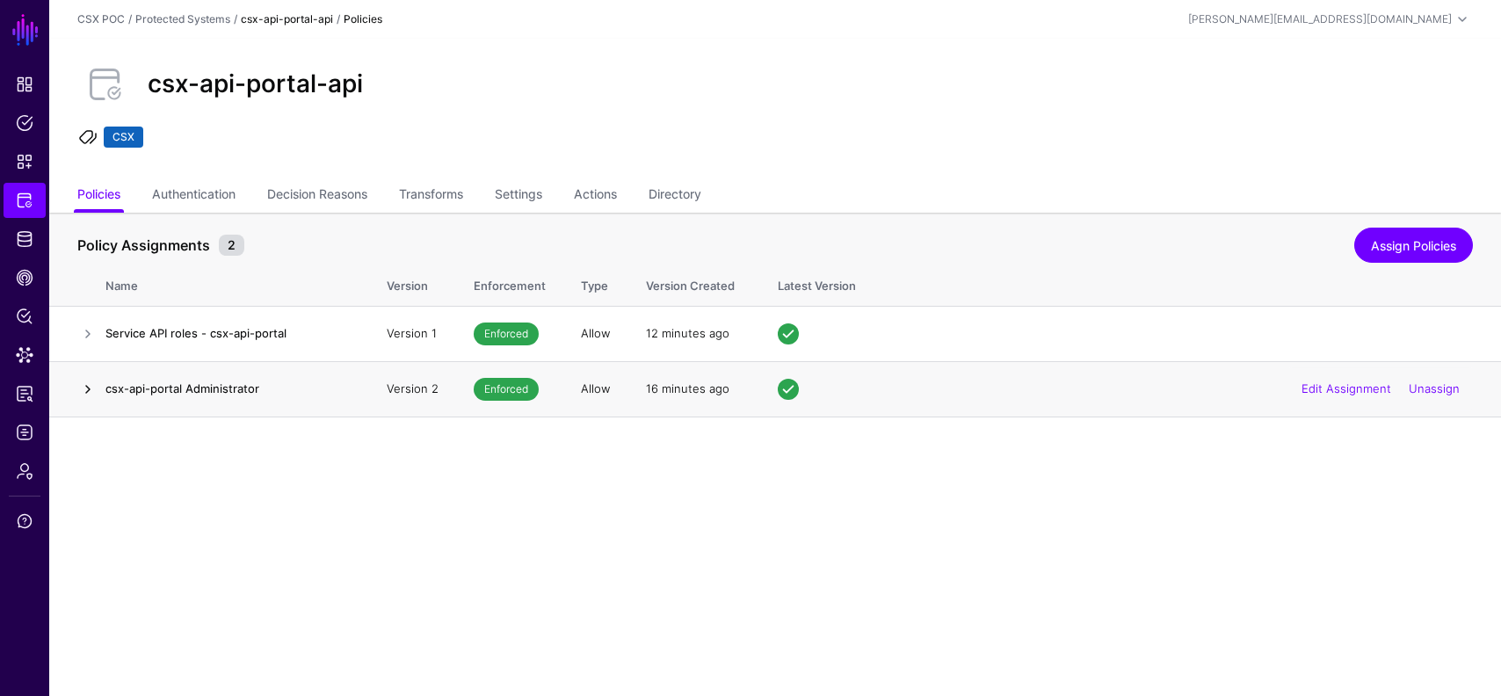
click at [83, 390] on link at bounding box center [87, 389] width 21 height 21
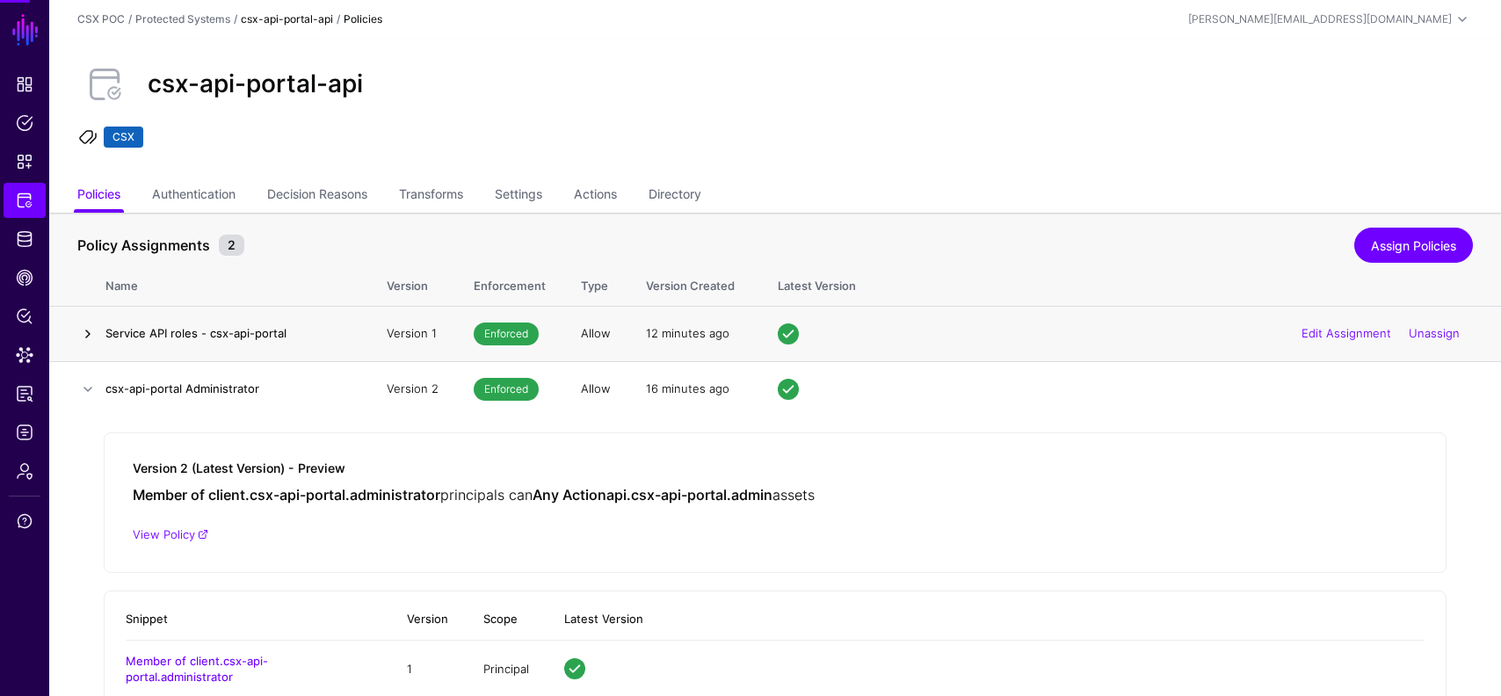
click at [90, 326] on link at bounding box center [87, 334] width 21 height 21
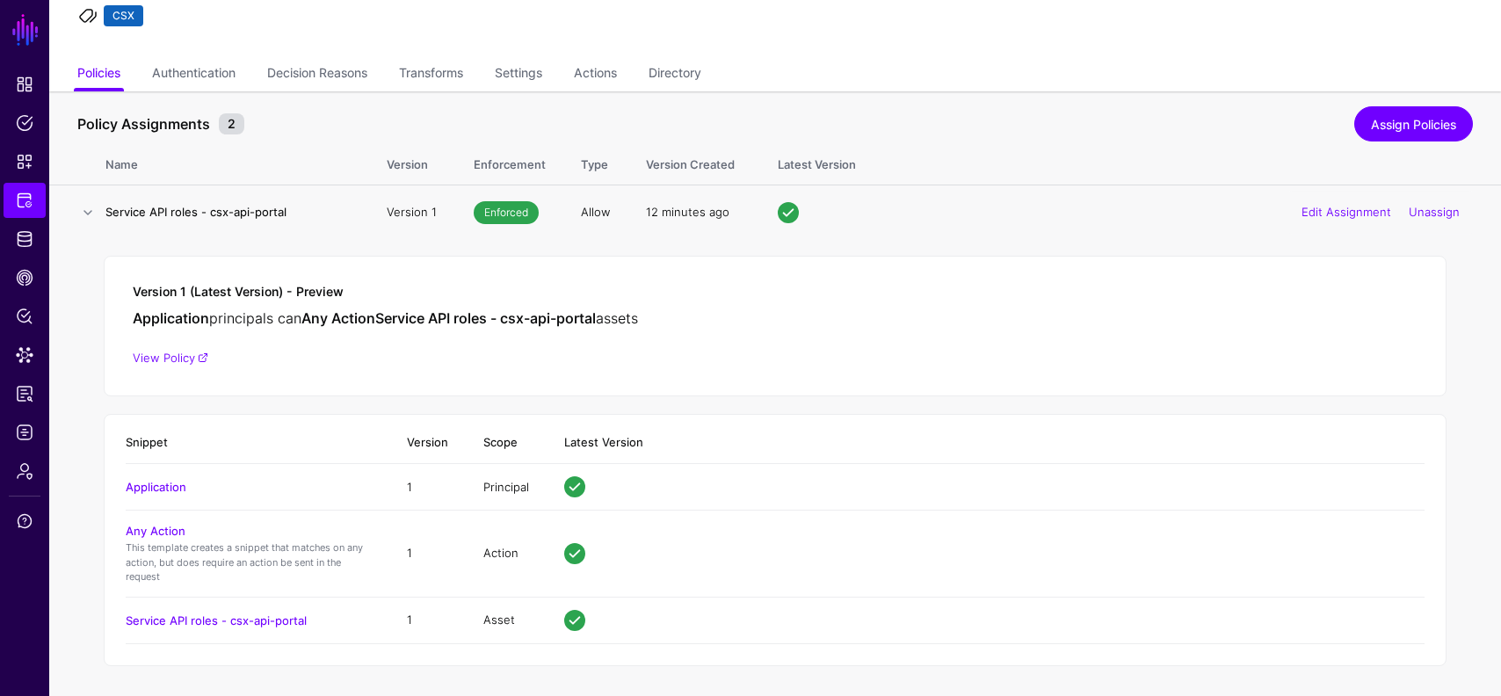
scroll to position [52, 0]
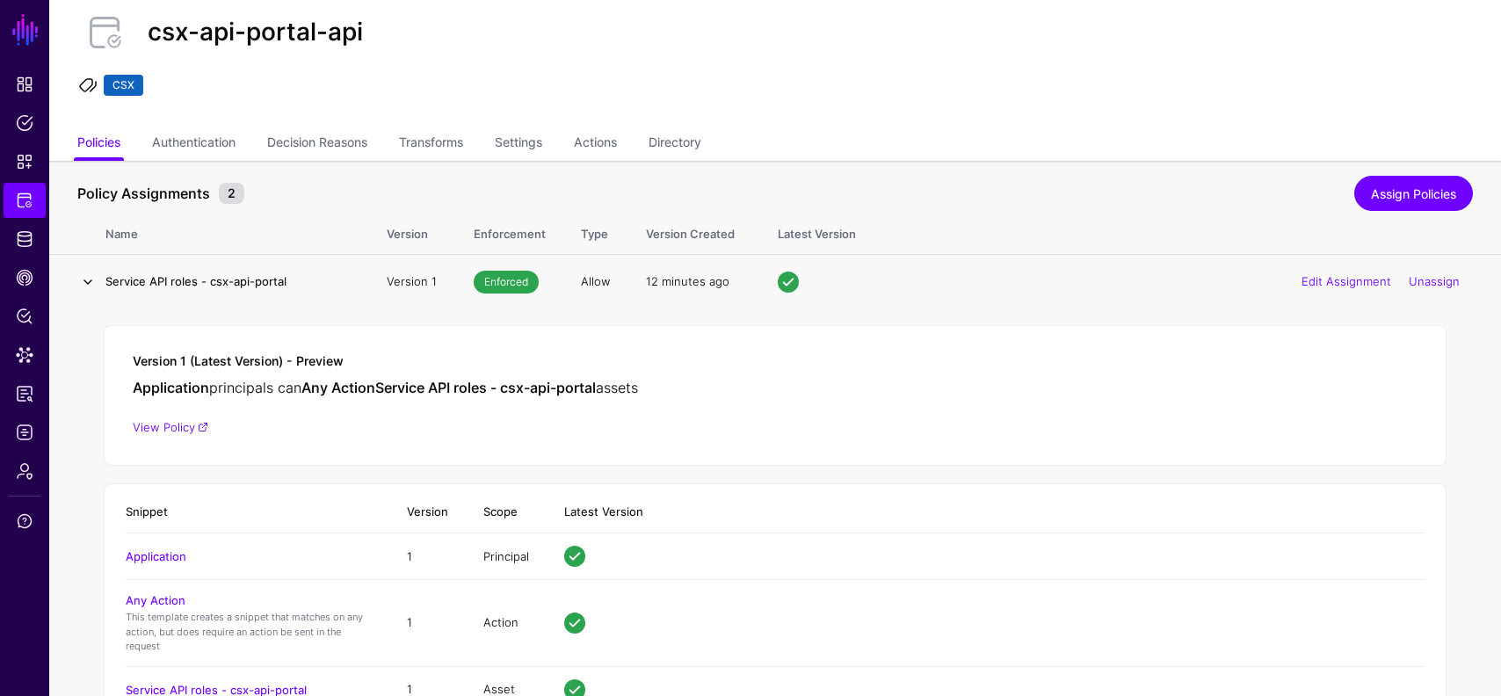
click at [86, 281] on link at bounding box center [87, 282] width 21 height 21
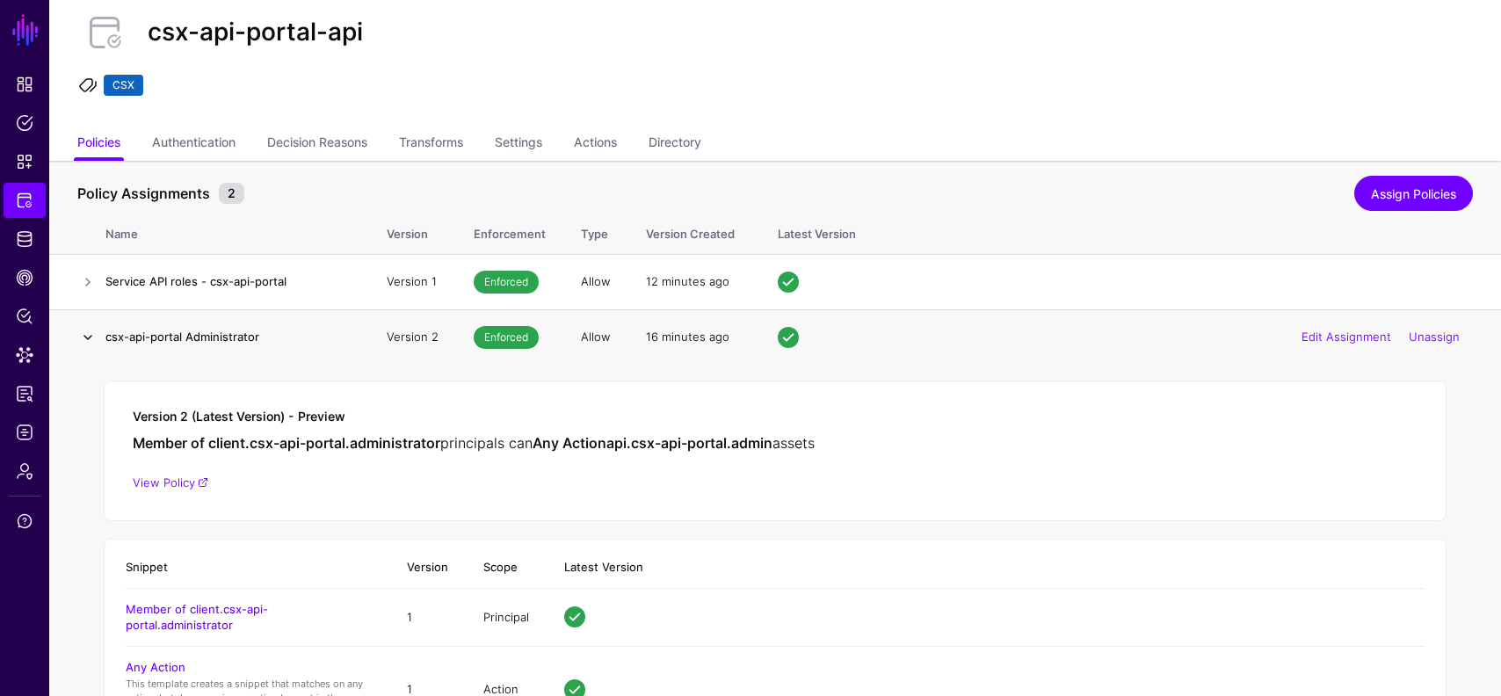
click at [84, 338] on link at bounding box center [87, 337] width 21 height 21
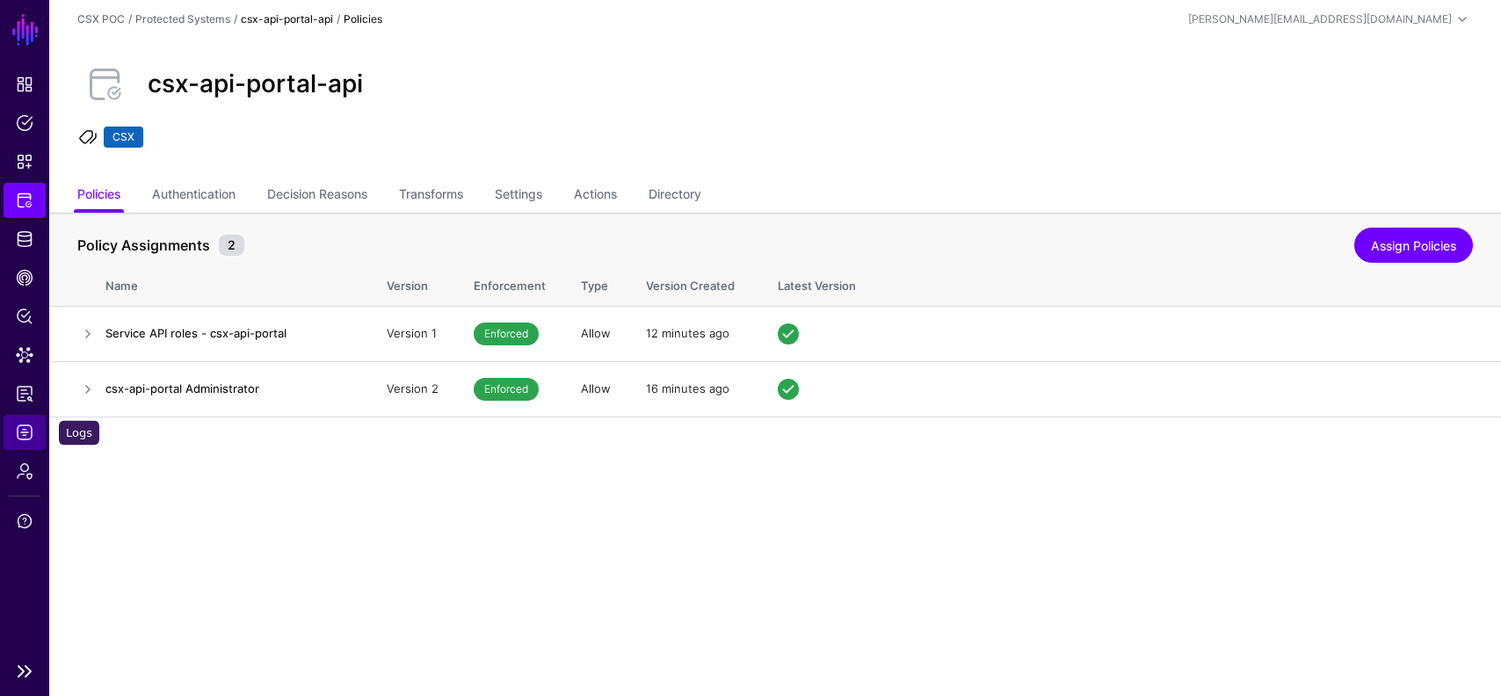
click at [21, 437] on span "Logs" at bounding box center [25, 433] width 18 height 18
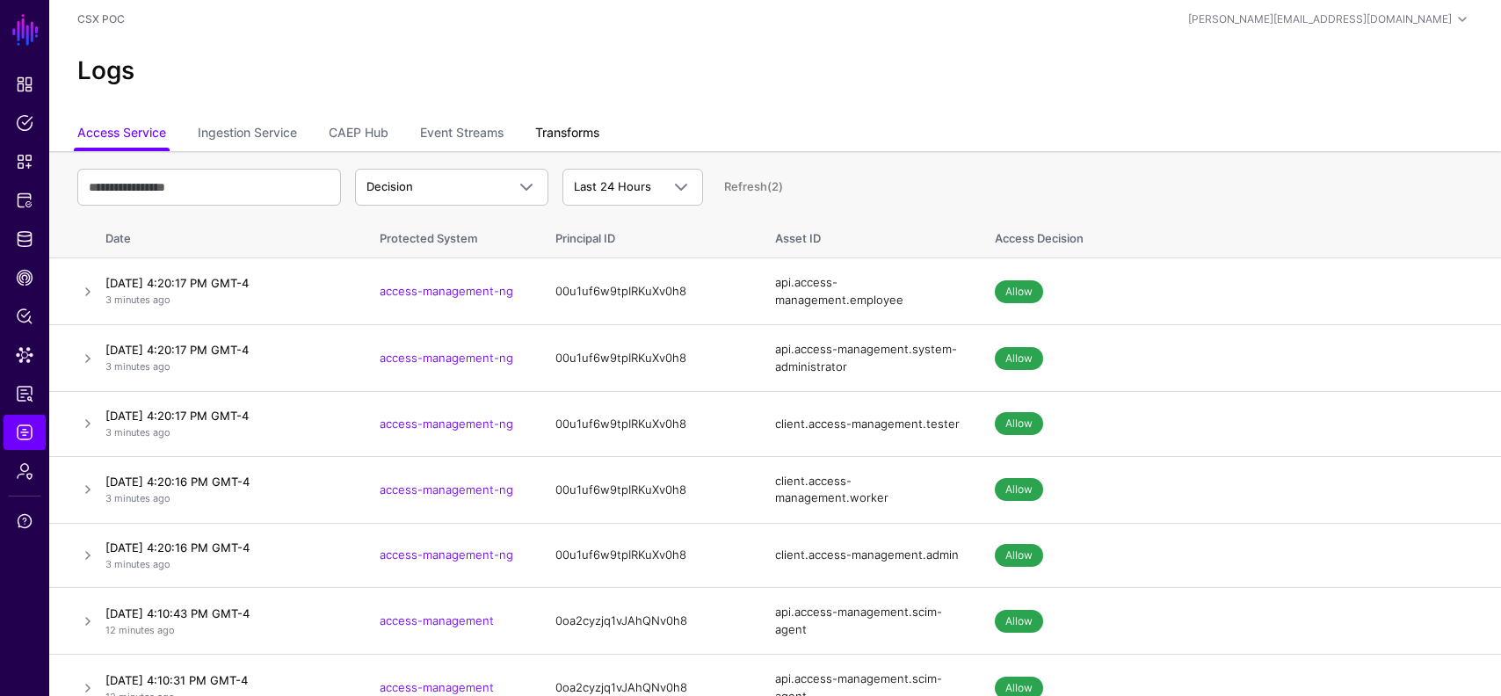
click at [548, 134] on link "Transforms" at bounding box center [567, 134] width 64 height 33
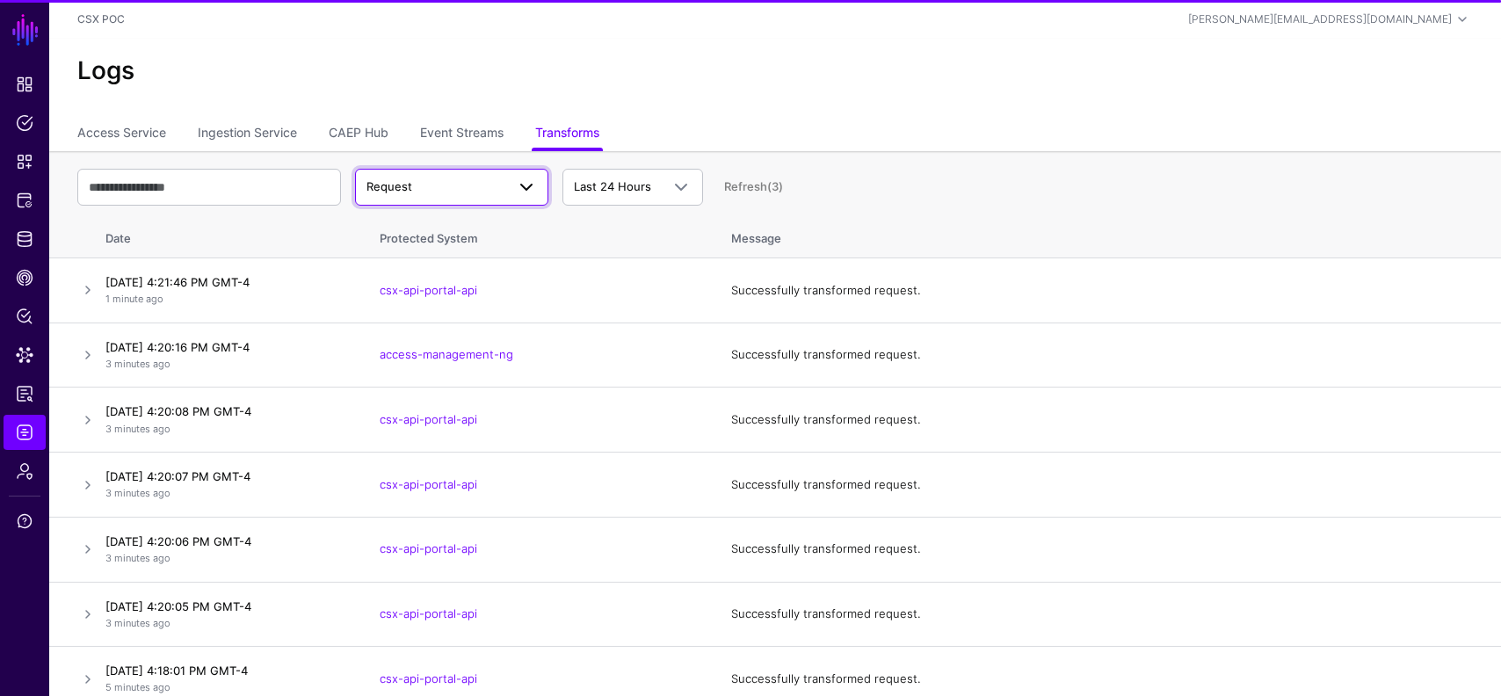
click at [439, 179] on span "Request" at bounding box center [436, 187] width 139 height 18
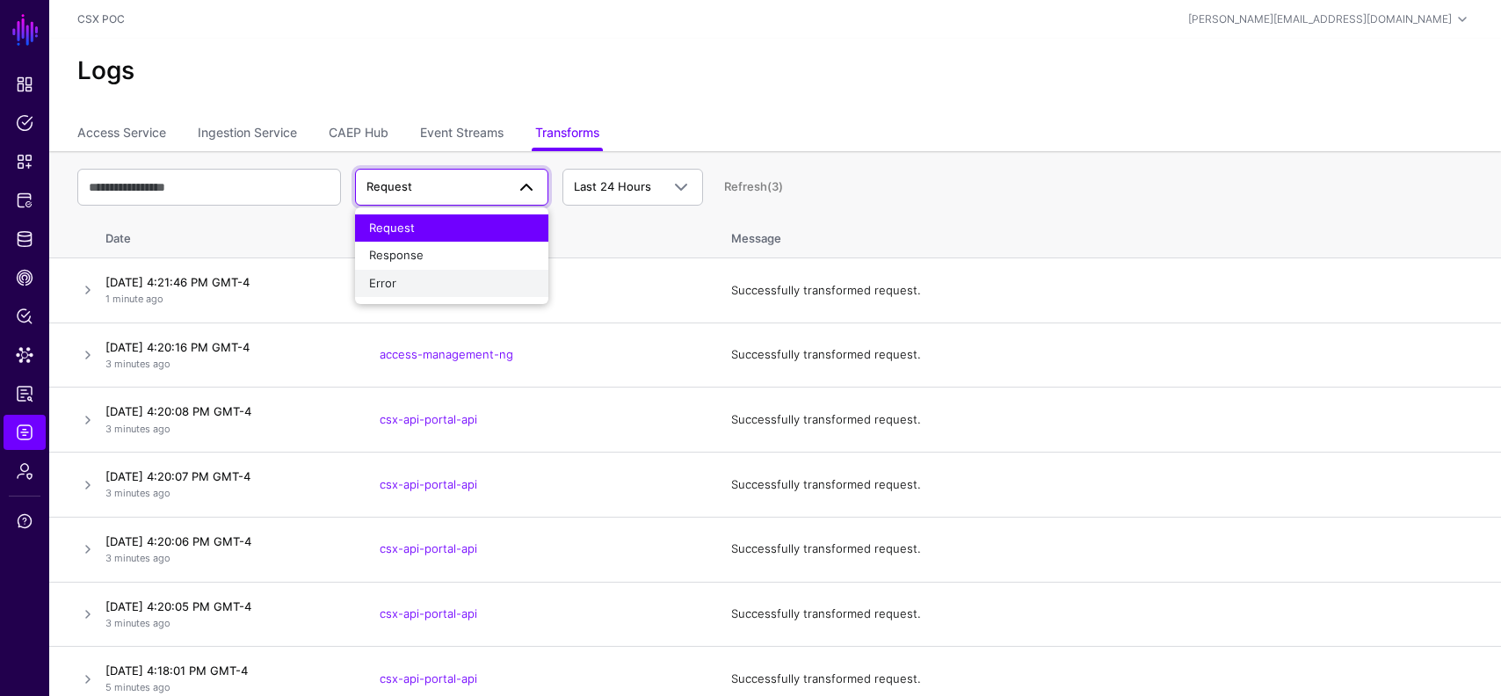
click at [403, 277] on div "Error" at bounding box center [451, 284] width 165 height 18
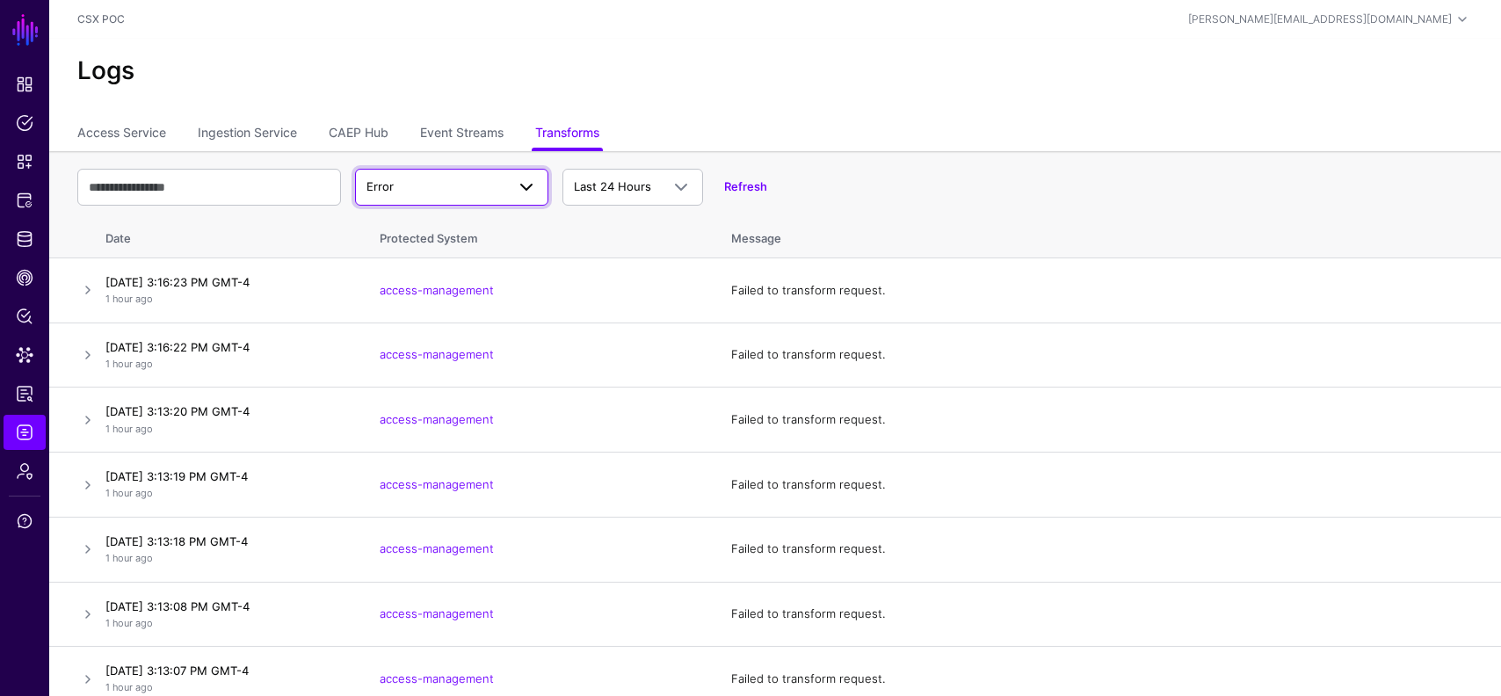
click at [511, 178] on span at bounding box center [521, 187] width 32 height 21
click at [459, 263] on div "Response" at bounding box center [451, 256] width 165 height 18
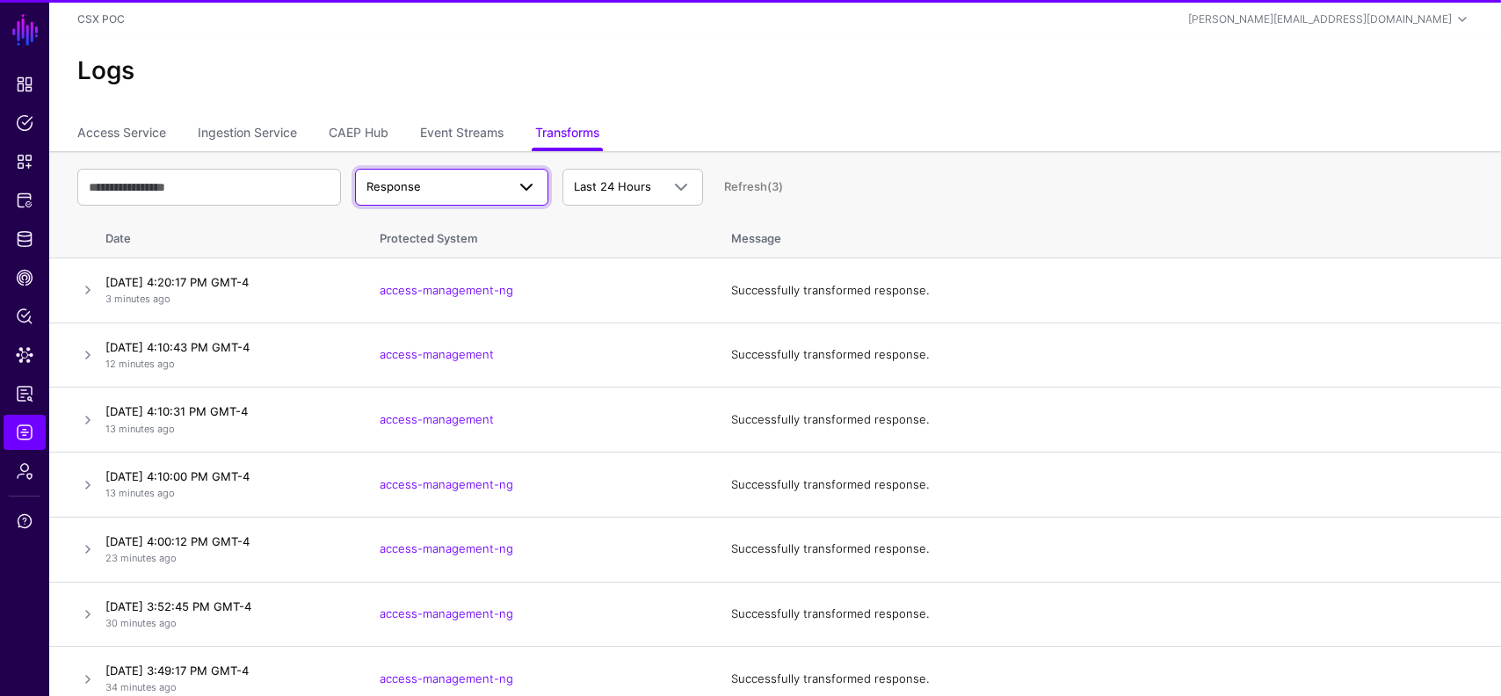
click at [494, 193] on span "Response" at bounding box center [436, 187] width 139 height 18
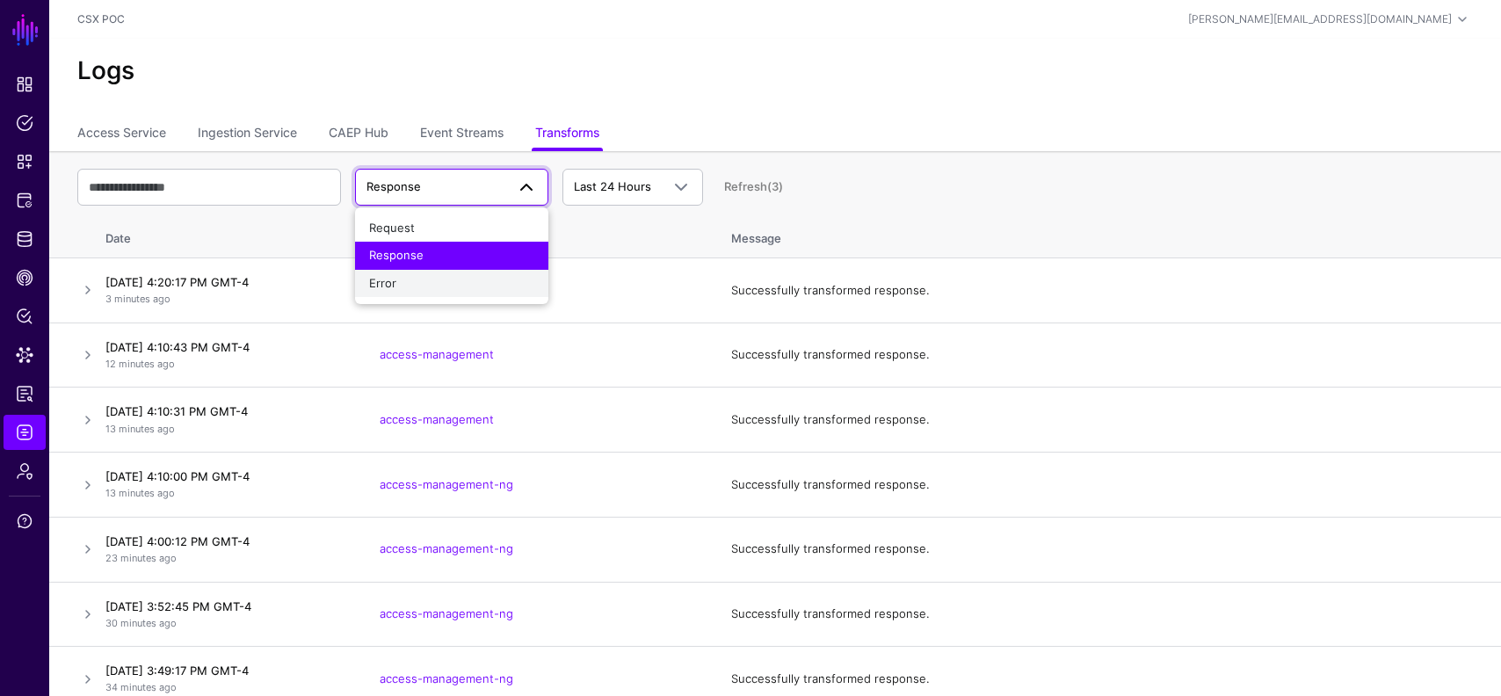
click at [465, 281] on div "Error" at bounding box center [451, 284] width 165 height 18
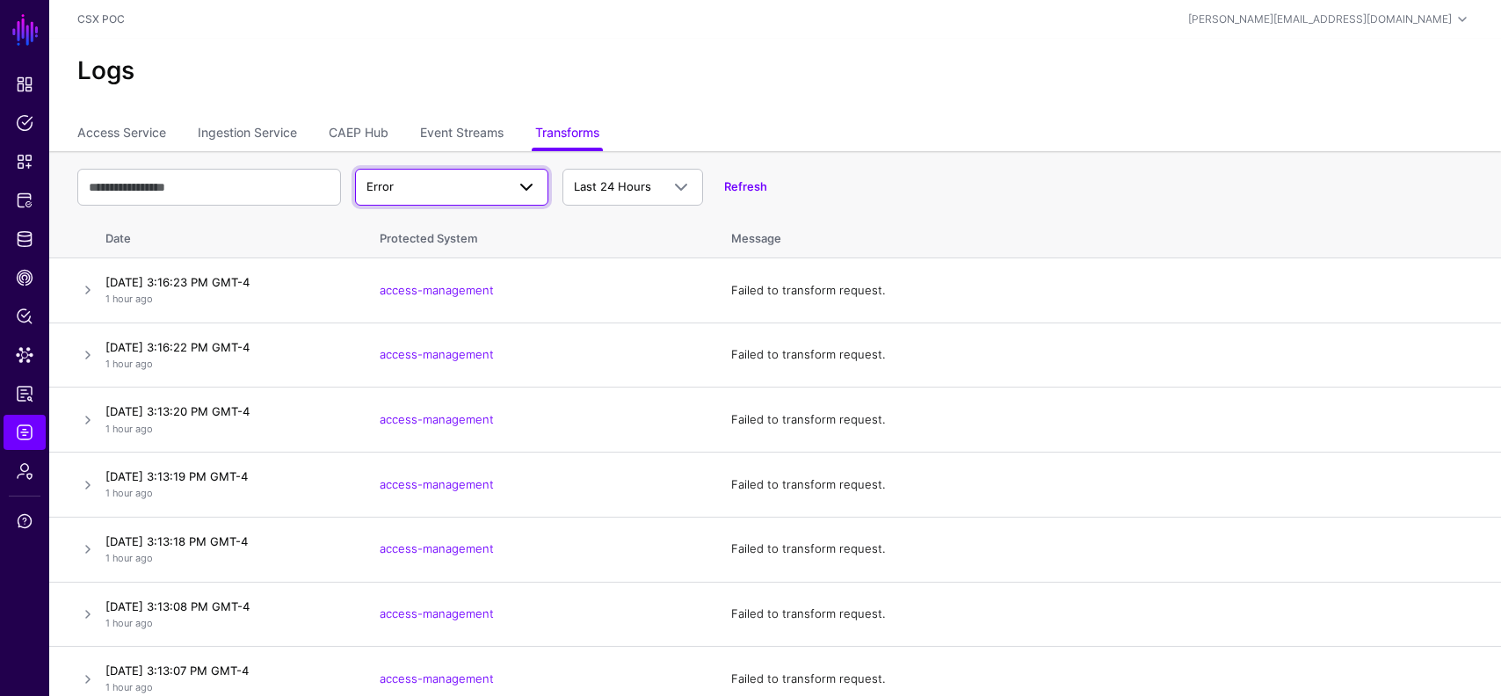
click at [462, 179] on span "Error" at bounding box center [436, 187] width 139 height 18
click at [463, 230] on div "Request" at bounding box center [451, 229] width 165 height 18
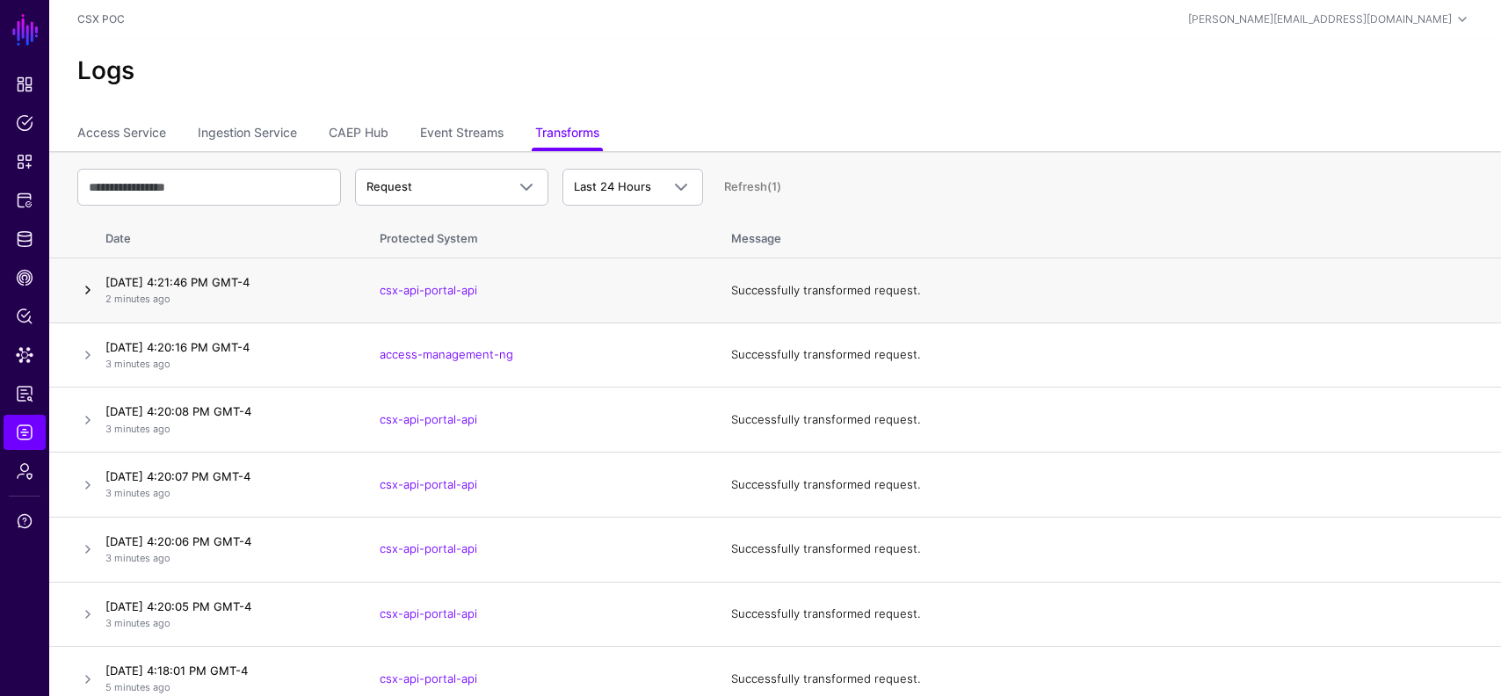
click at [89, 291] on link at bounding box center [87, 290] width 21 height 21
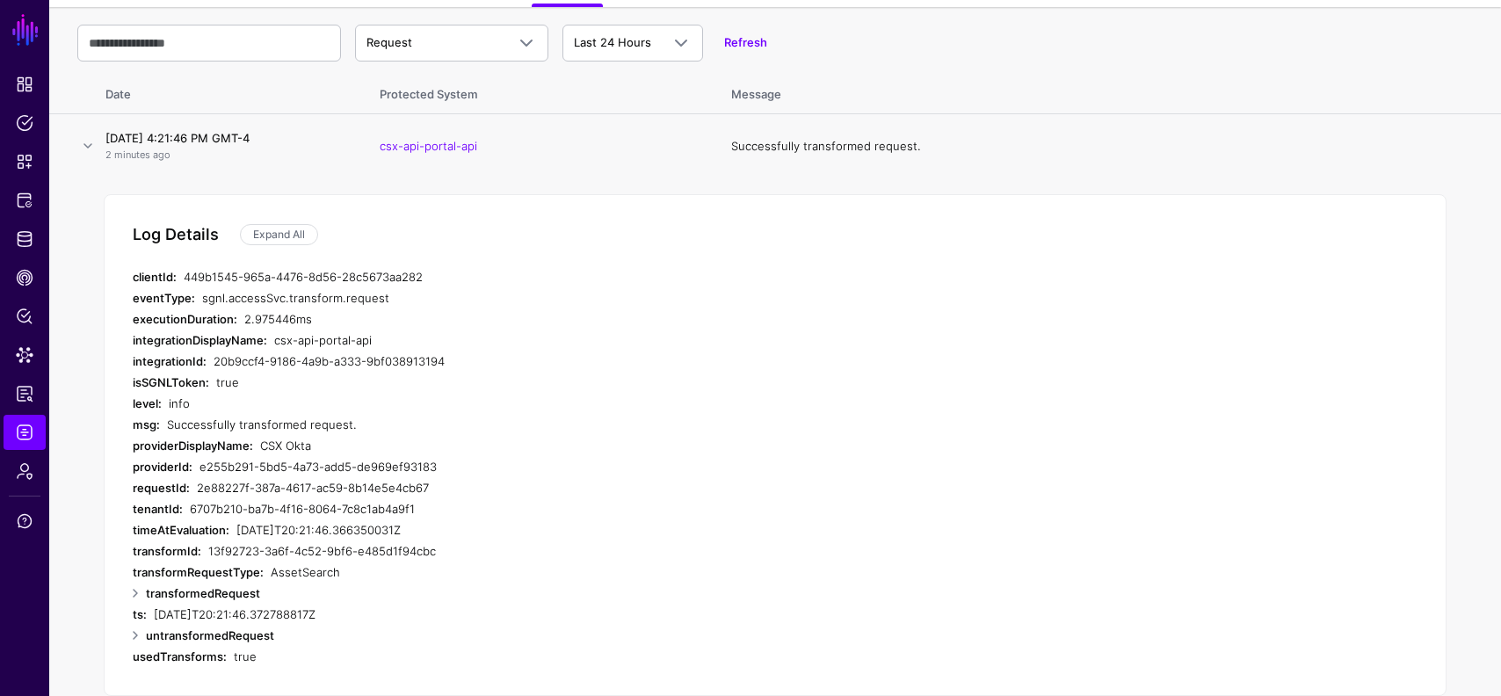
scroll to position [234, 0]
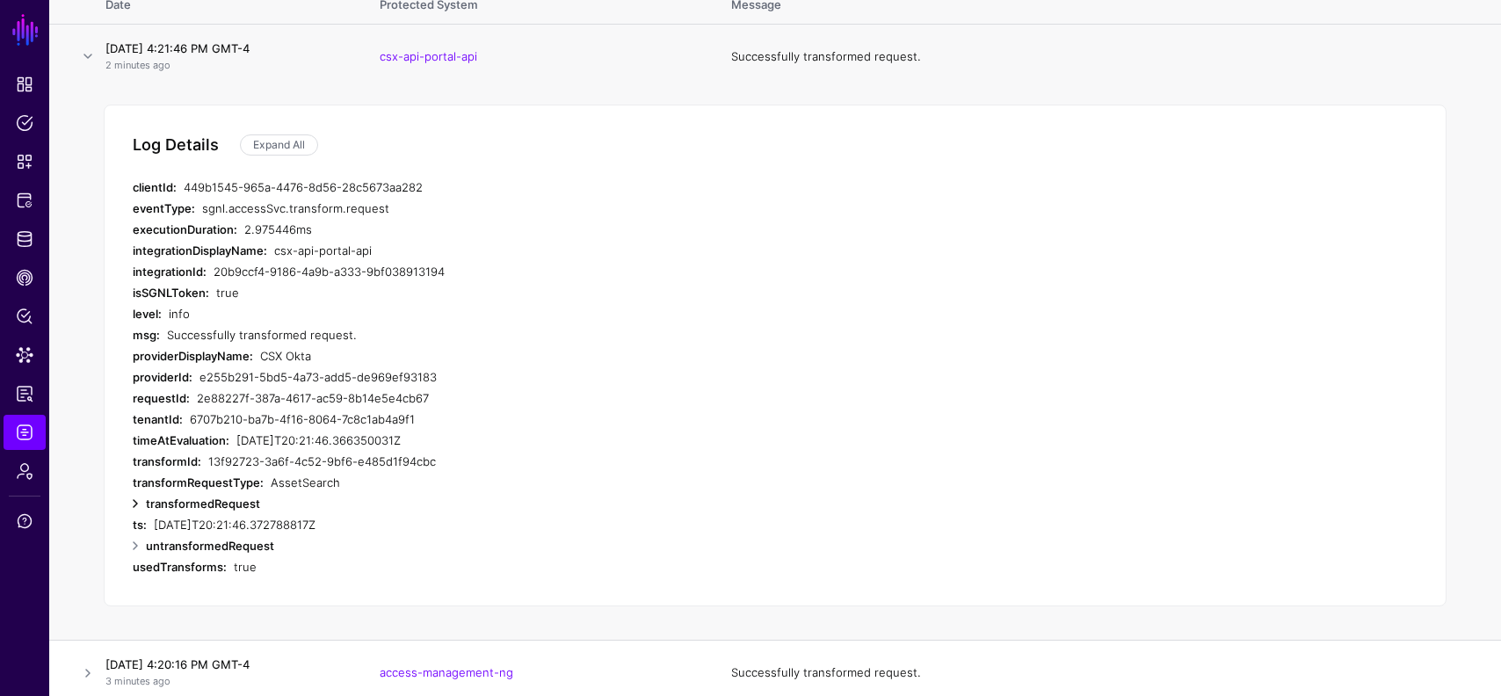
click at [136, 498] on link at bounding box center [135, 503] width 21 height 21
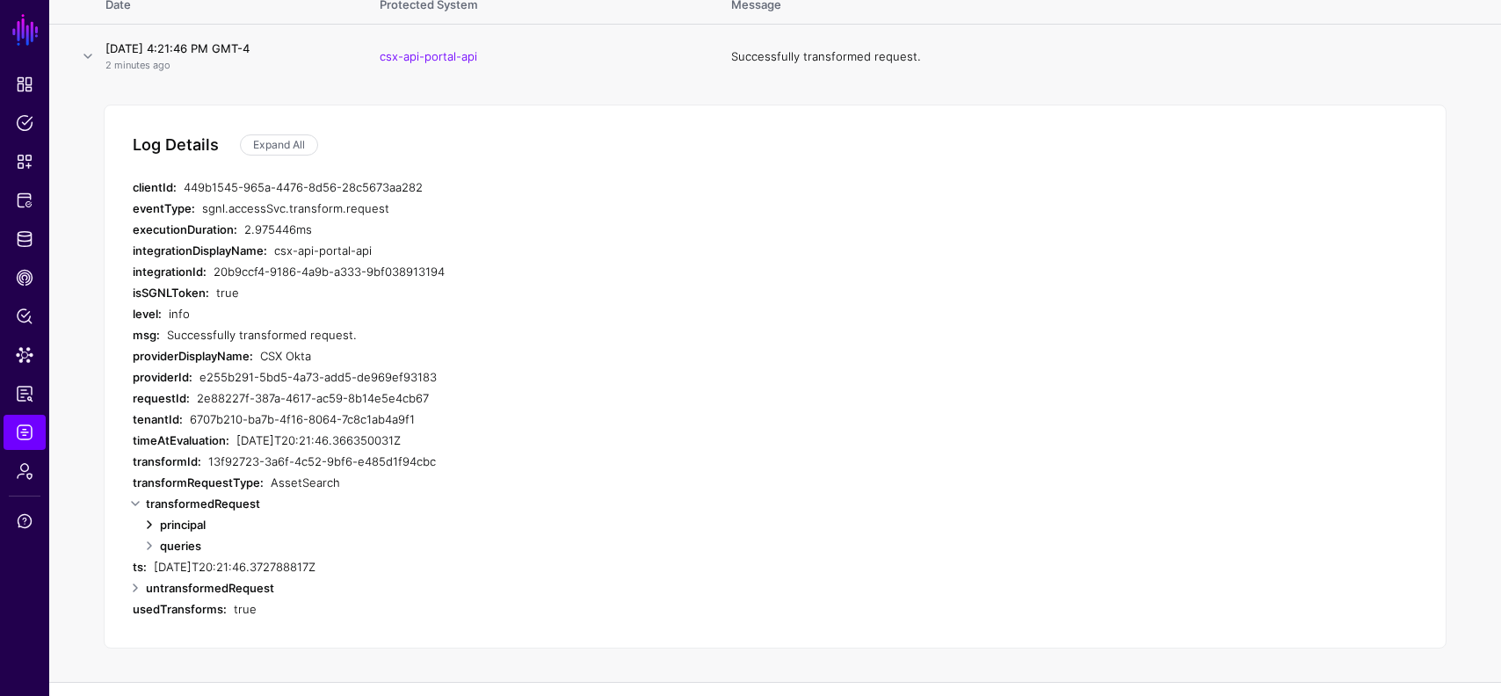
click at [146, 526] on link at bounding box center [149, 524] width 21 height 21
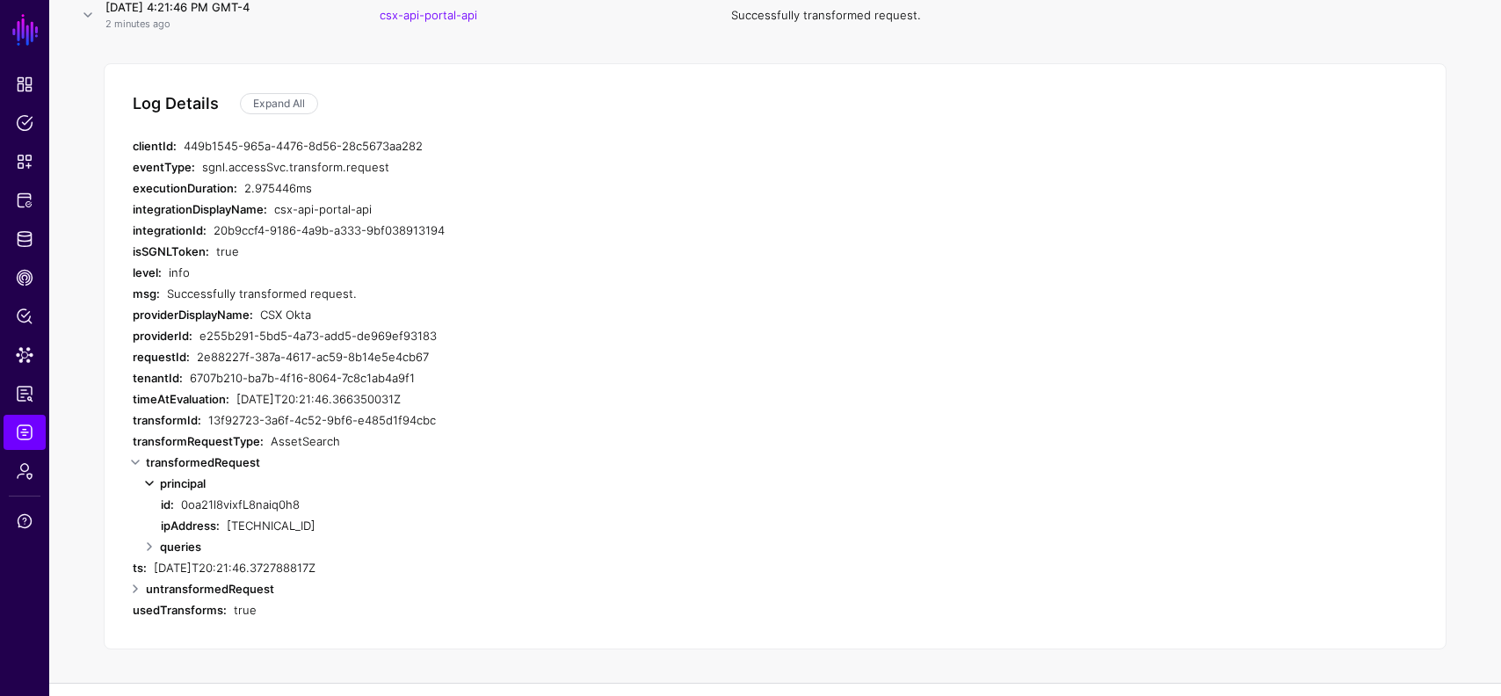
scroll to position [281, 0]
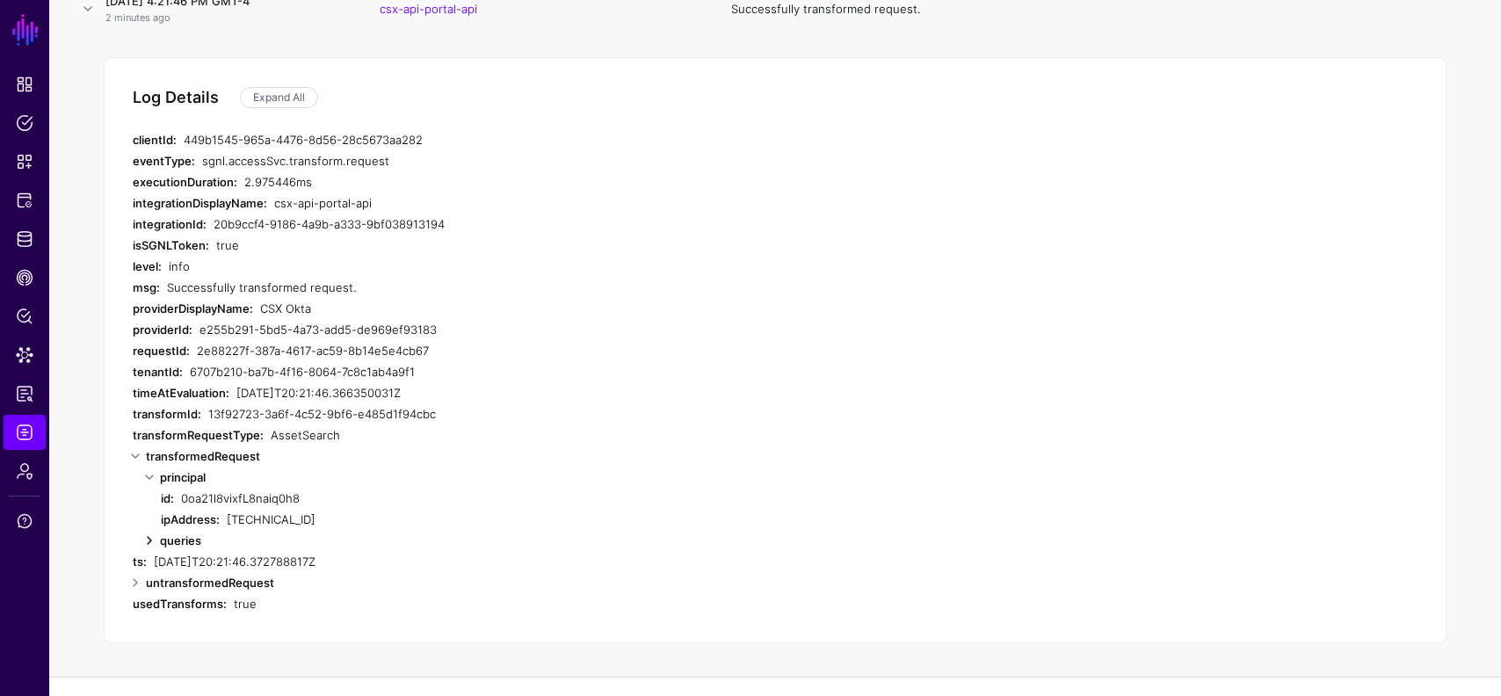
click at [145, 544] on link at bounding box center [149, 540] width 21 height 21
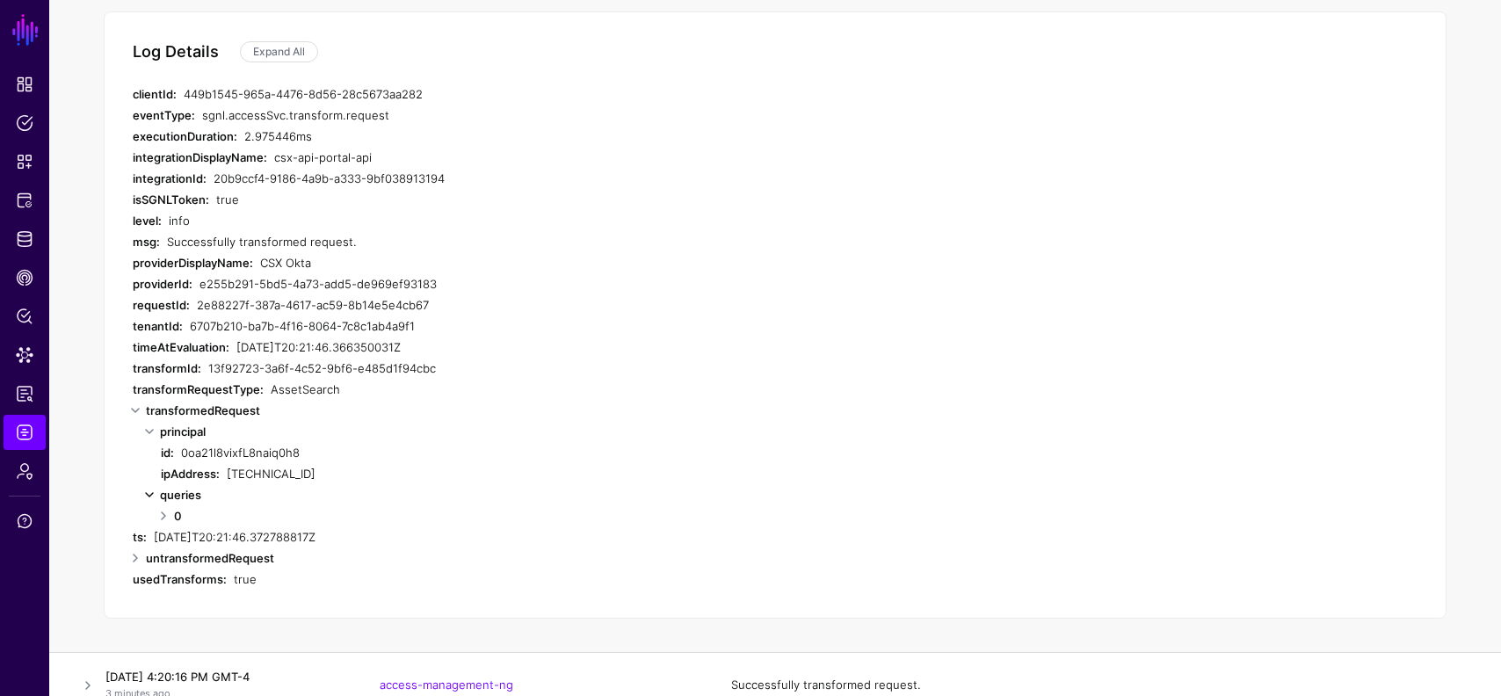
scroll to position [330, 0]
click at [171, 515] on link at bounding box center [163, 513] width 21 height 21
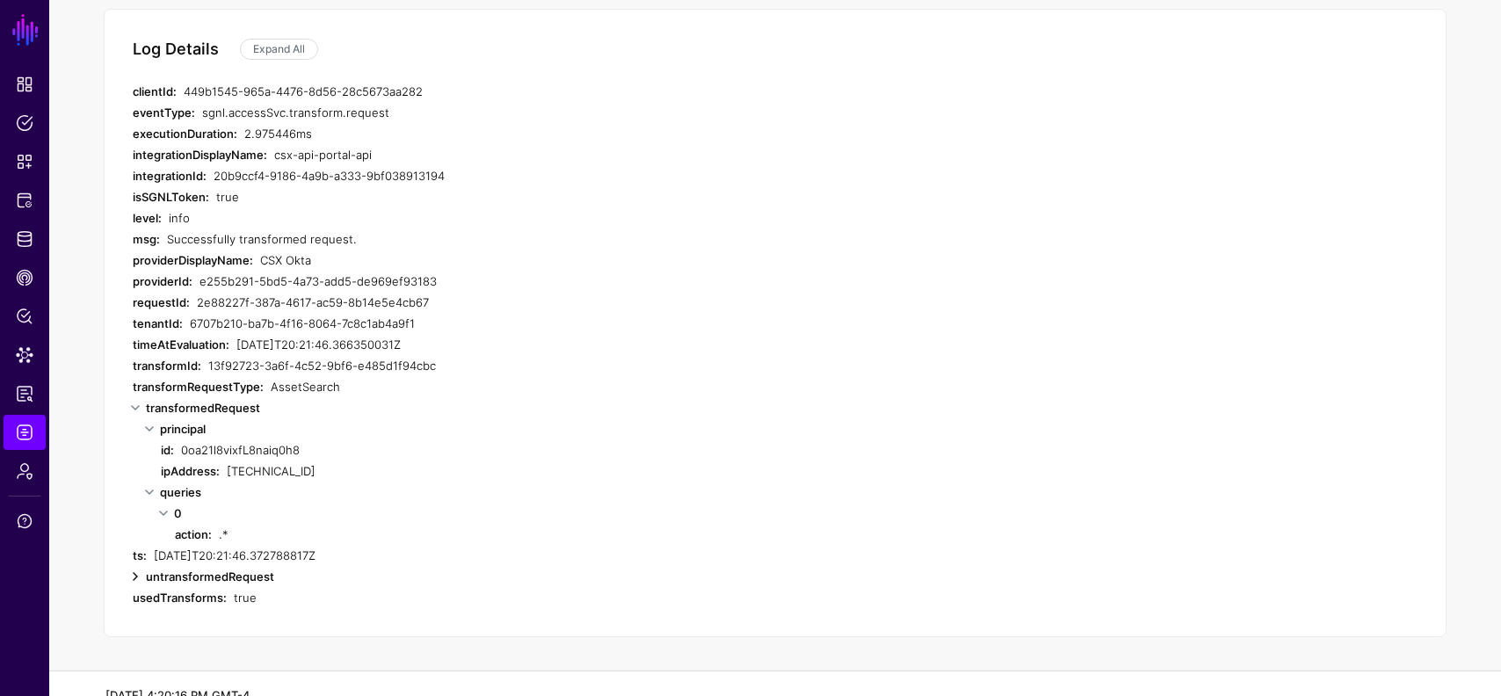
click at [135, 579] on link at bounding box center [135, 576] width 21 height 21
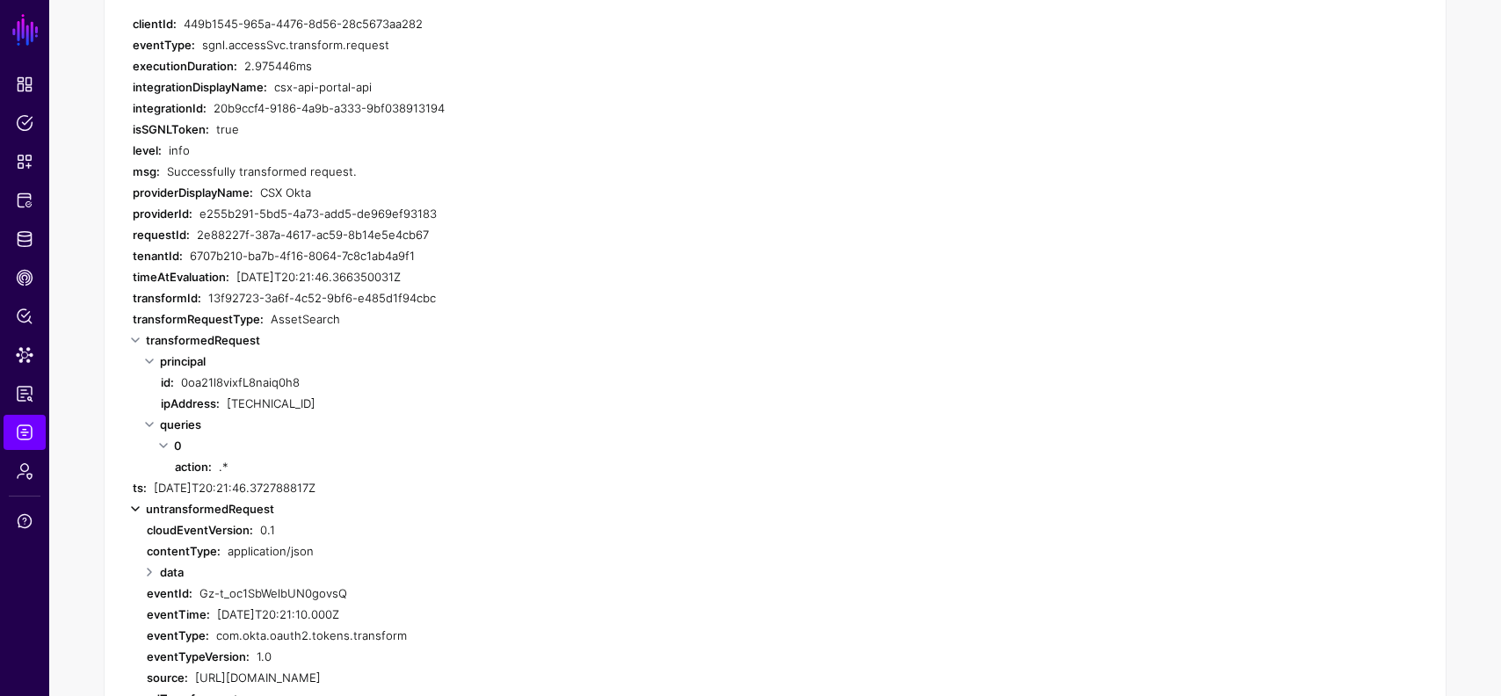
scroll to position [438, 0]
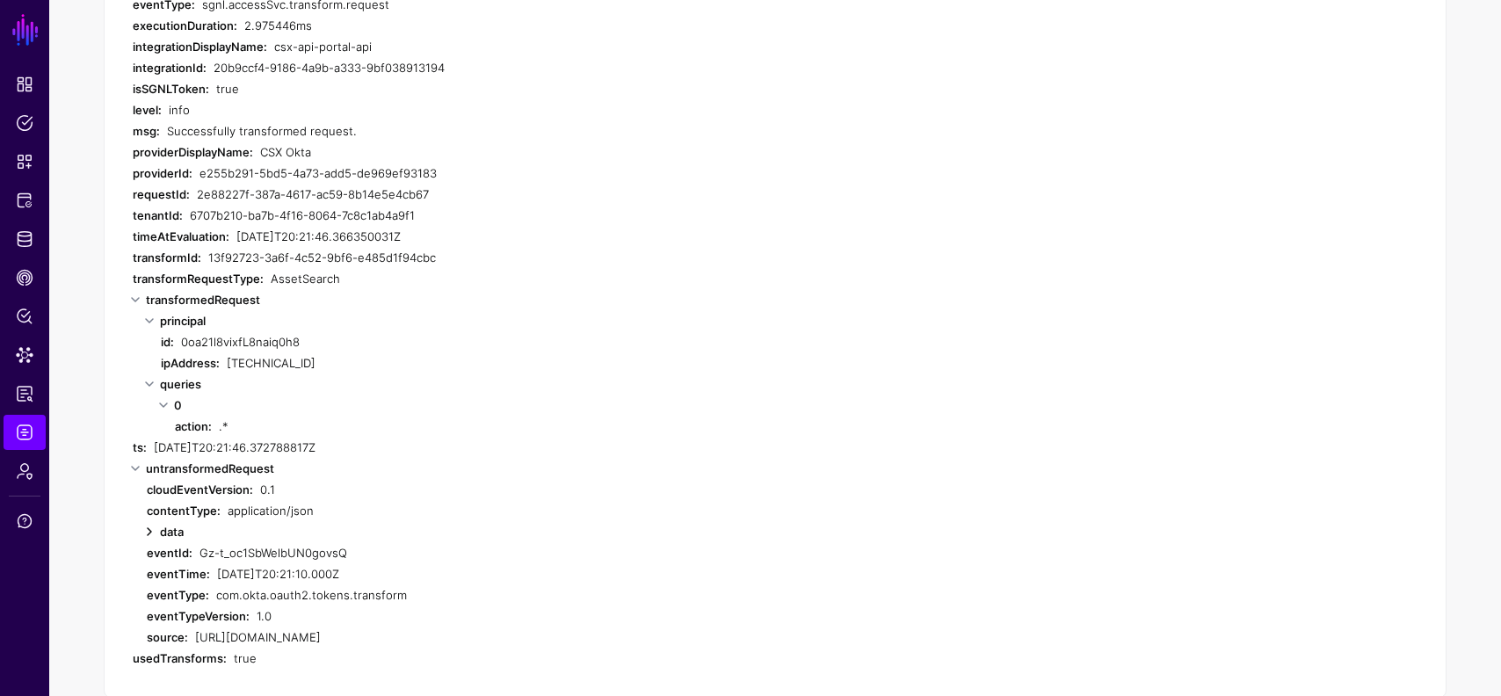
click at [155, 535] on link at bounding box center [149, 531] width 21 height 21
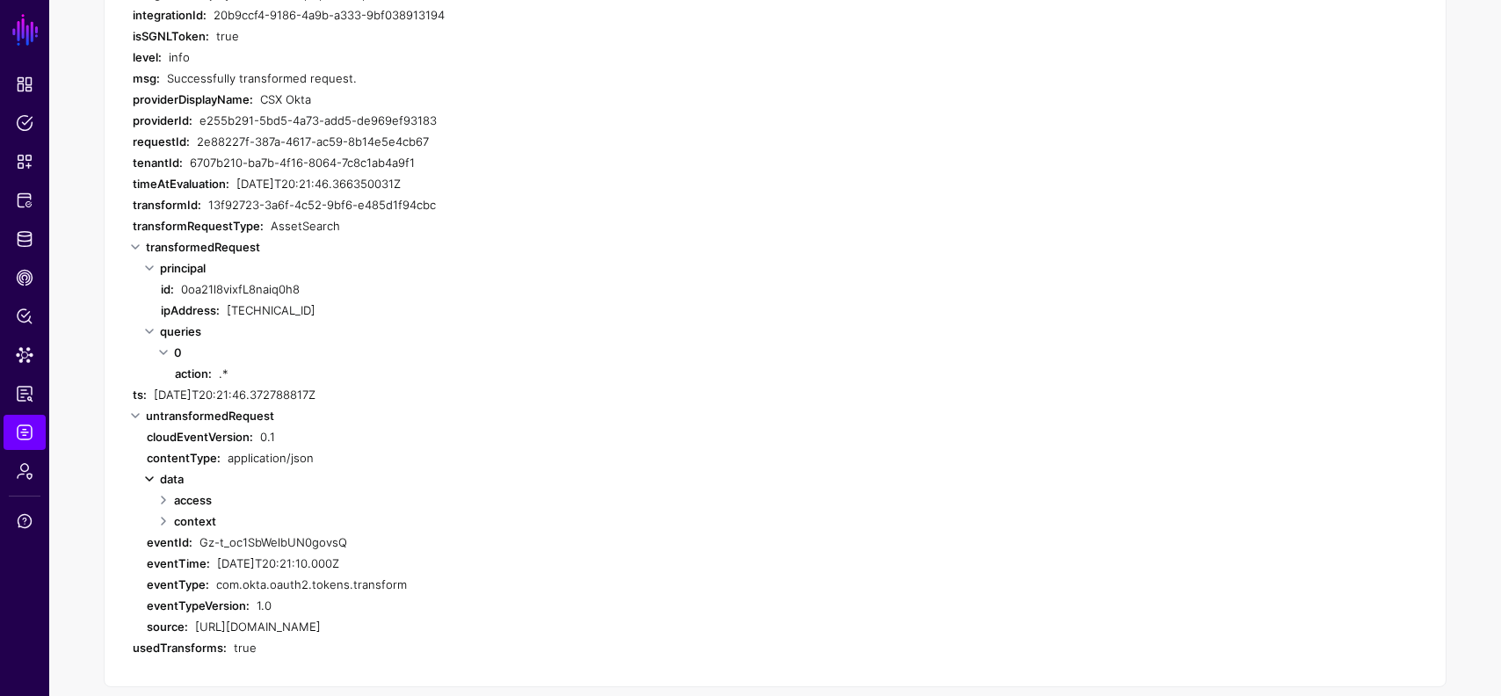
scroll to position [494, 0]
click at [165, 525] on link at bounding box center [163, 517] width 21 height 21
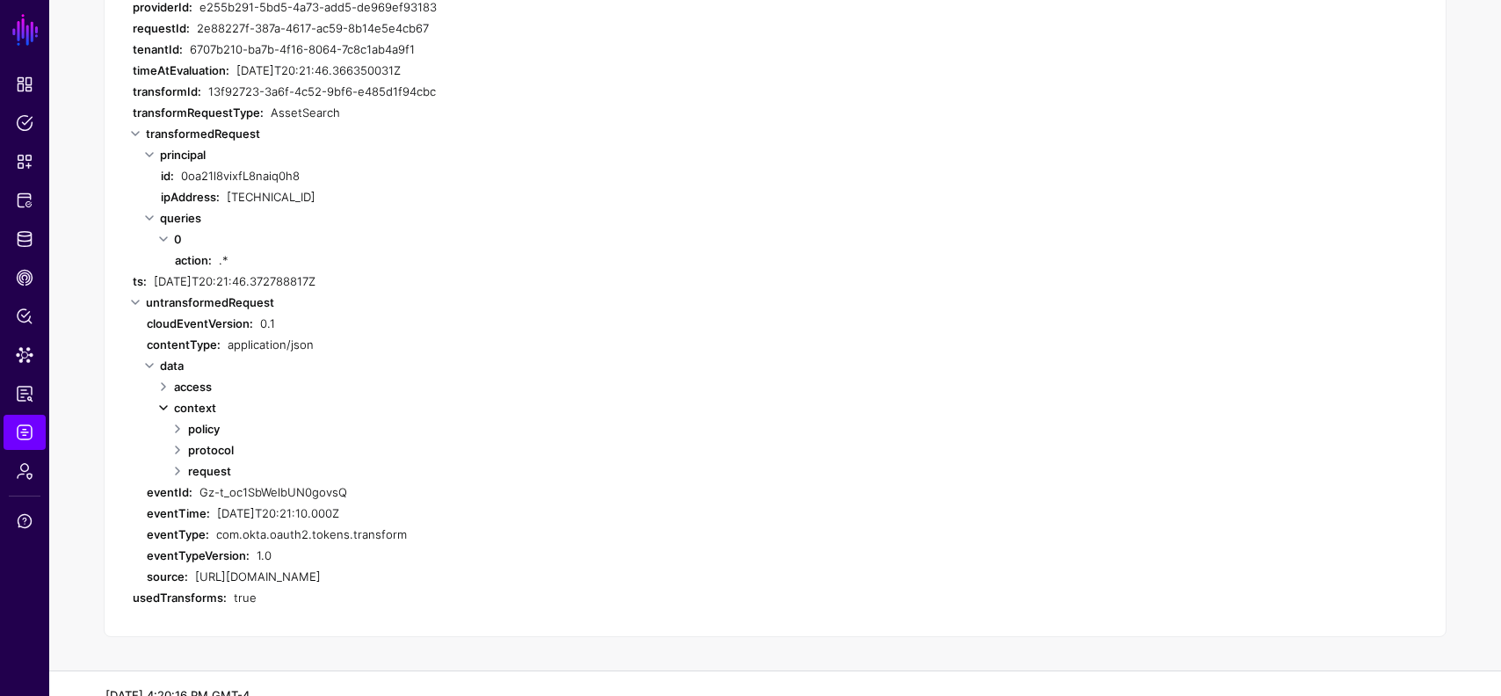
scroll to position [602, 0]
click at [164, 414] on link at bounding box center [163, 409] width 21 height 21
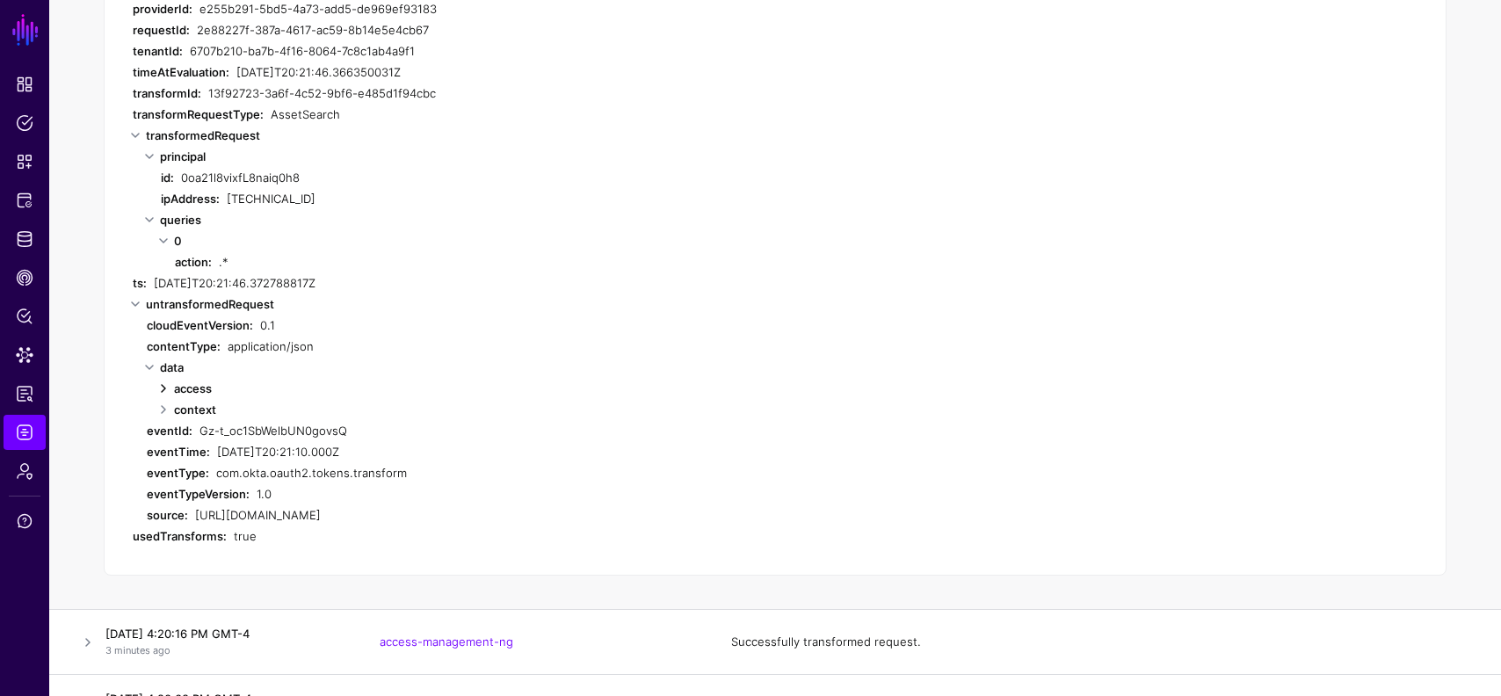
click at [169, 392] on link at bounding box center [163, 388] width 21 height 21
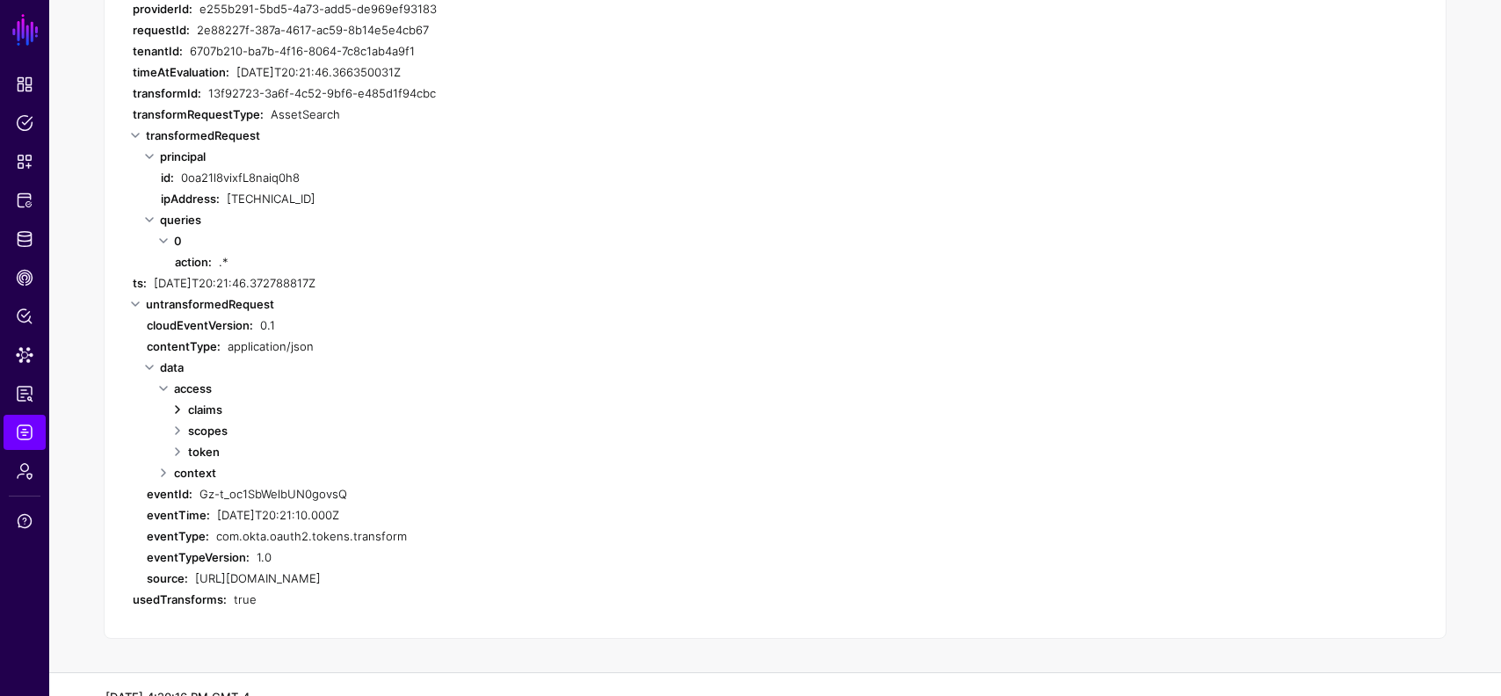
click at [175, 412] on link at bounding box center [177, 409] width 21 height 21
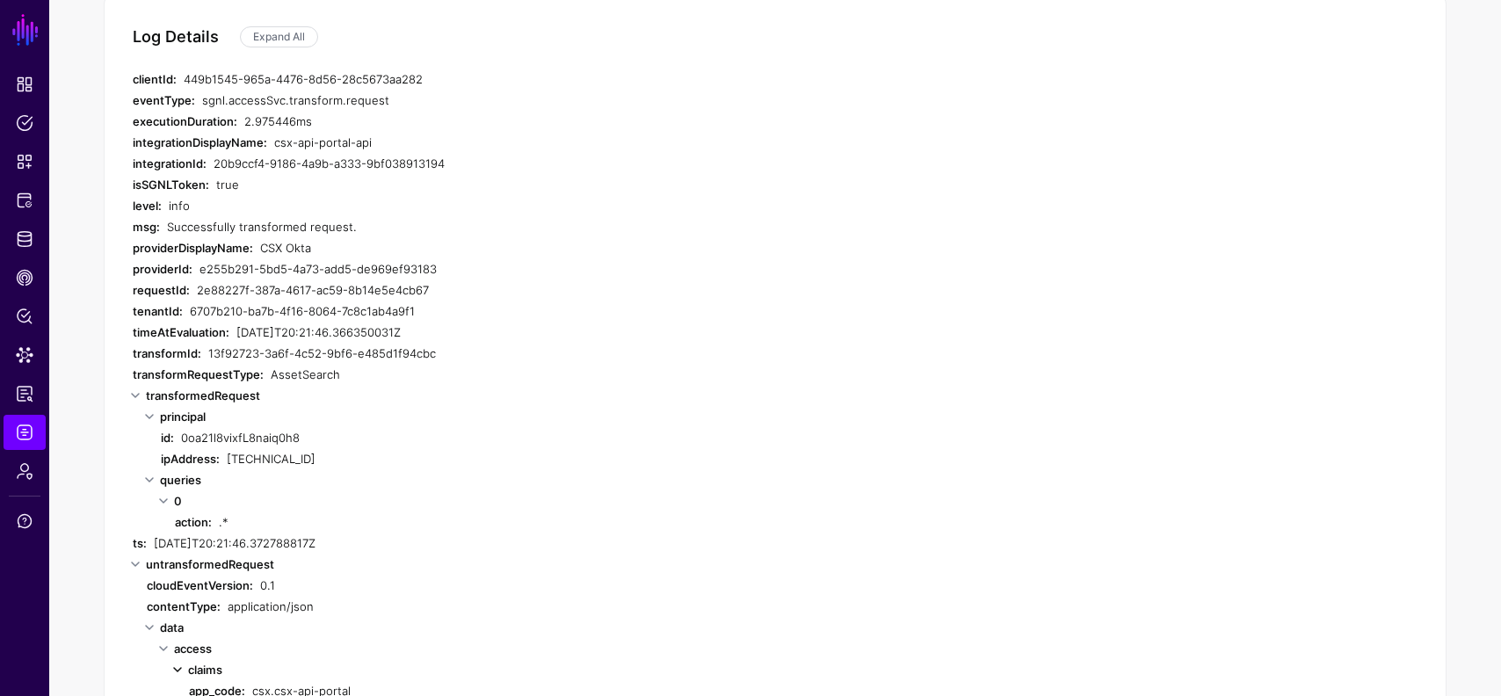
scroll to position [1, 0]
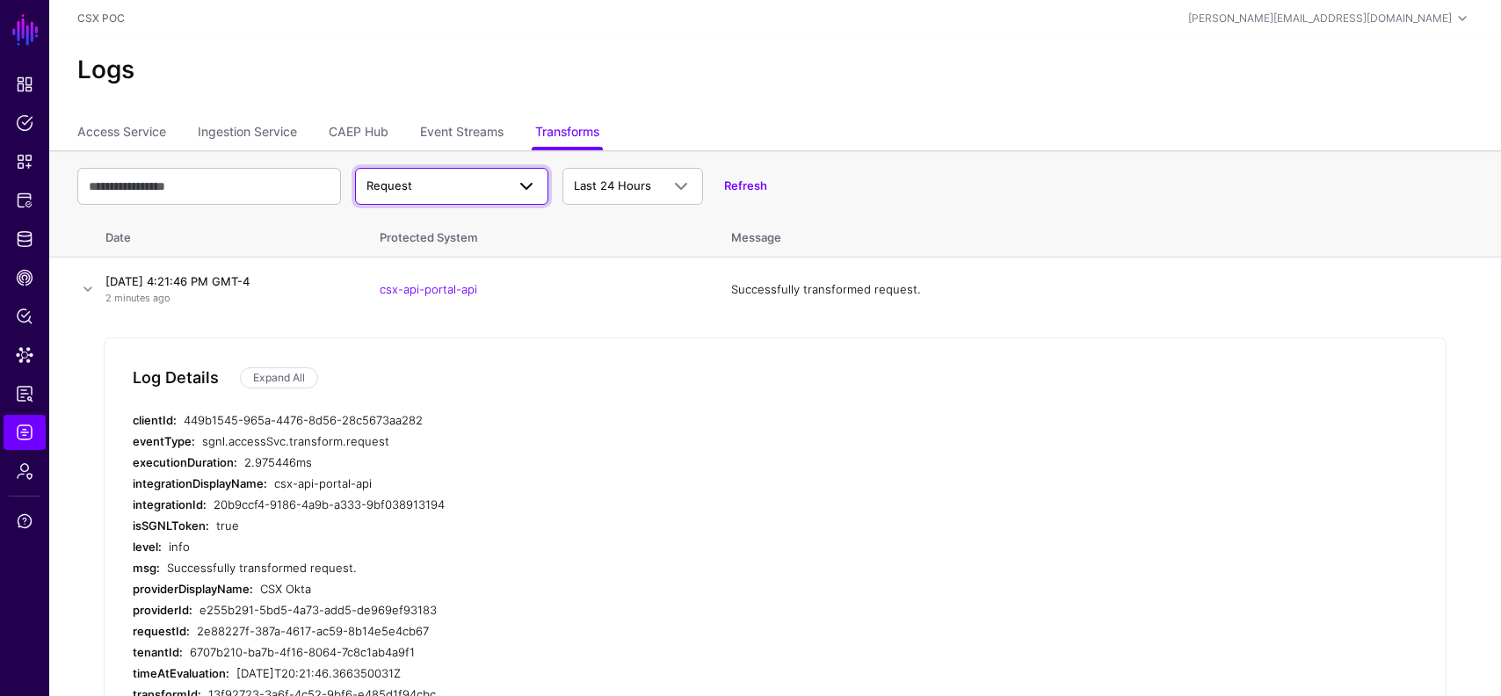
click at [395, 190] on span "Request" at bounding box center [390, 185] width 46 height 14
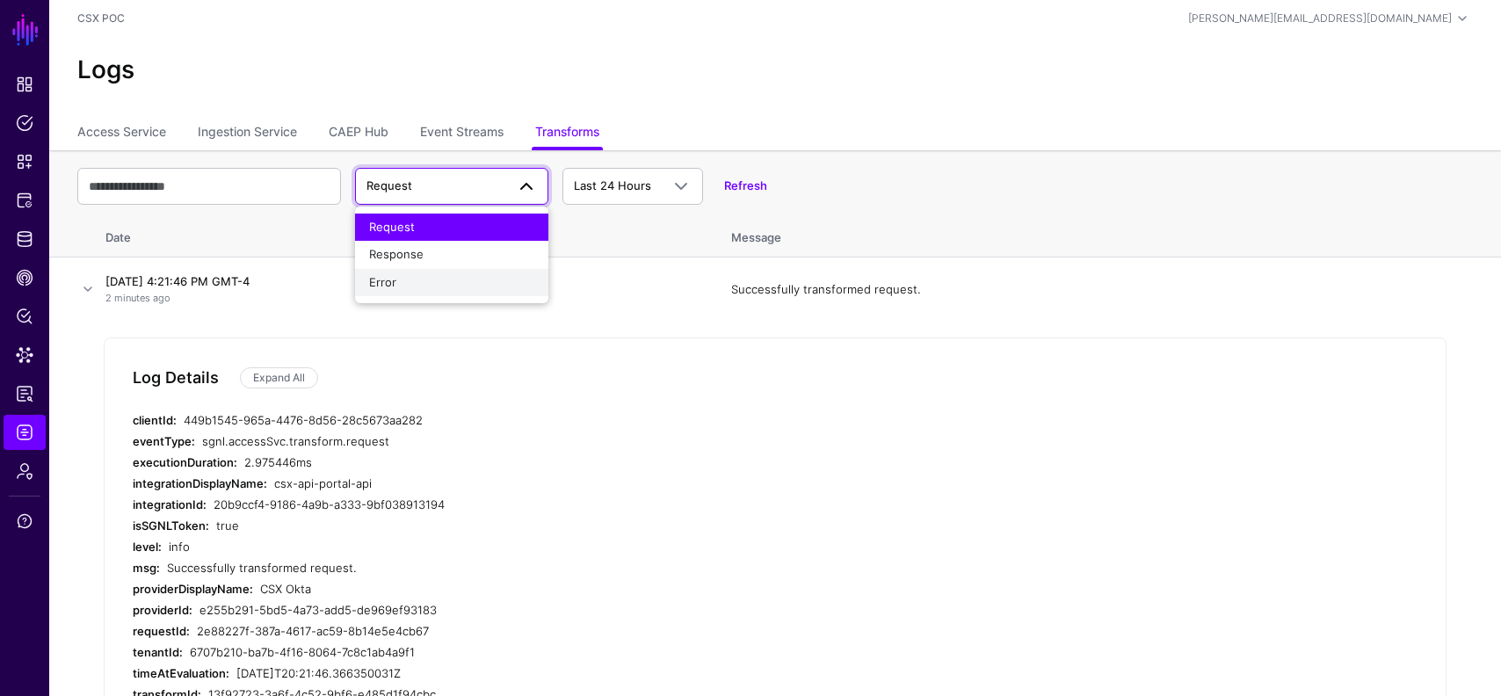
click at [411, 269] on button "Error" at bounding box center [451, 283] width 193 height 28
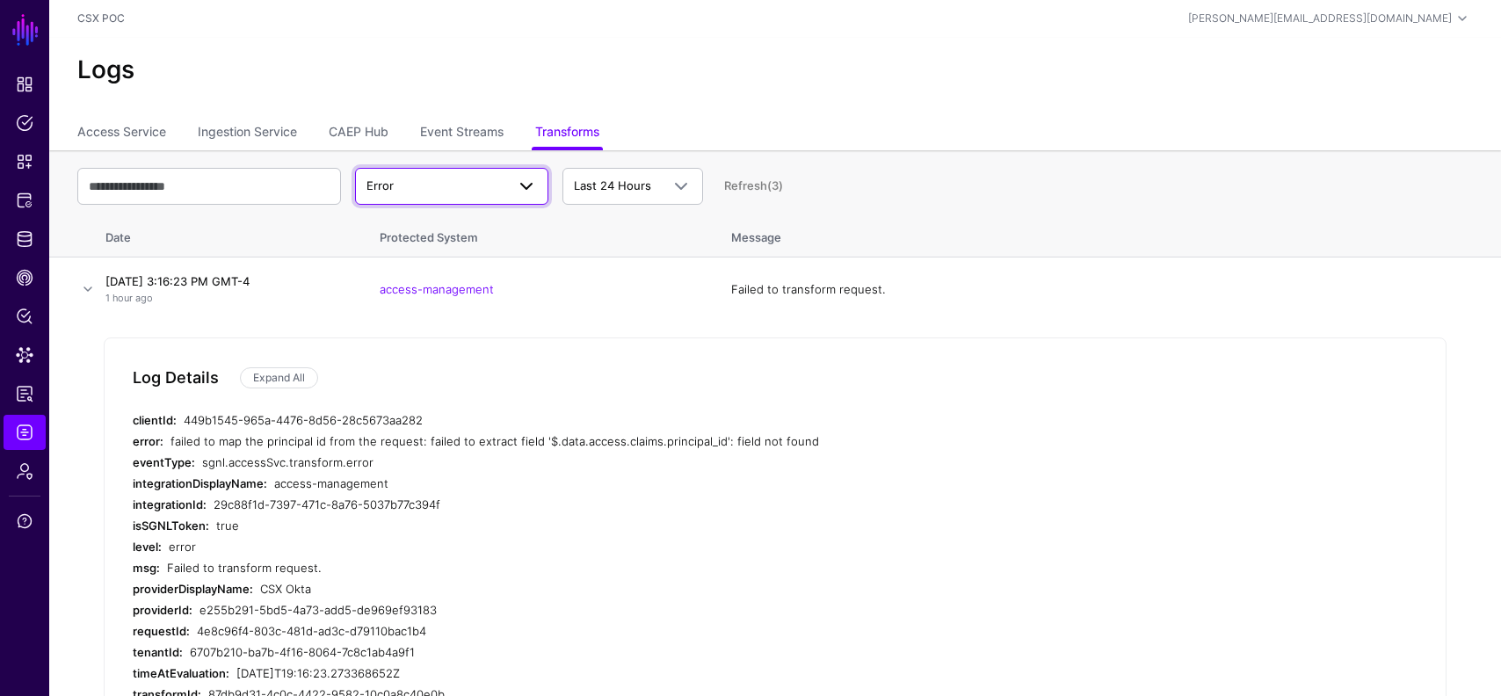
click at [442, 199] on link "Error" at bounding box center [451, 186] width 193 height 37
click at [442, 251] on div "Response" at bounding box center [451, 255] width 165 height 18
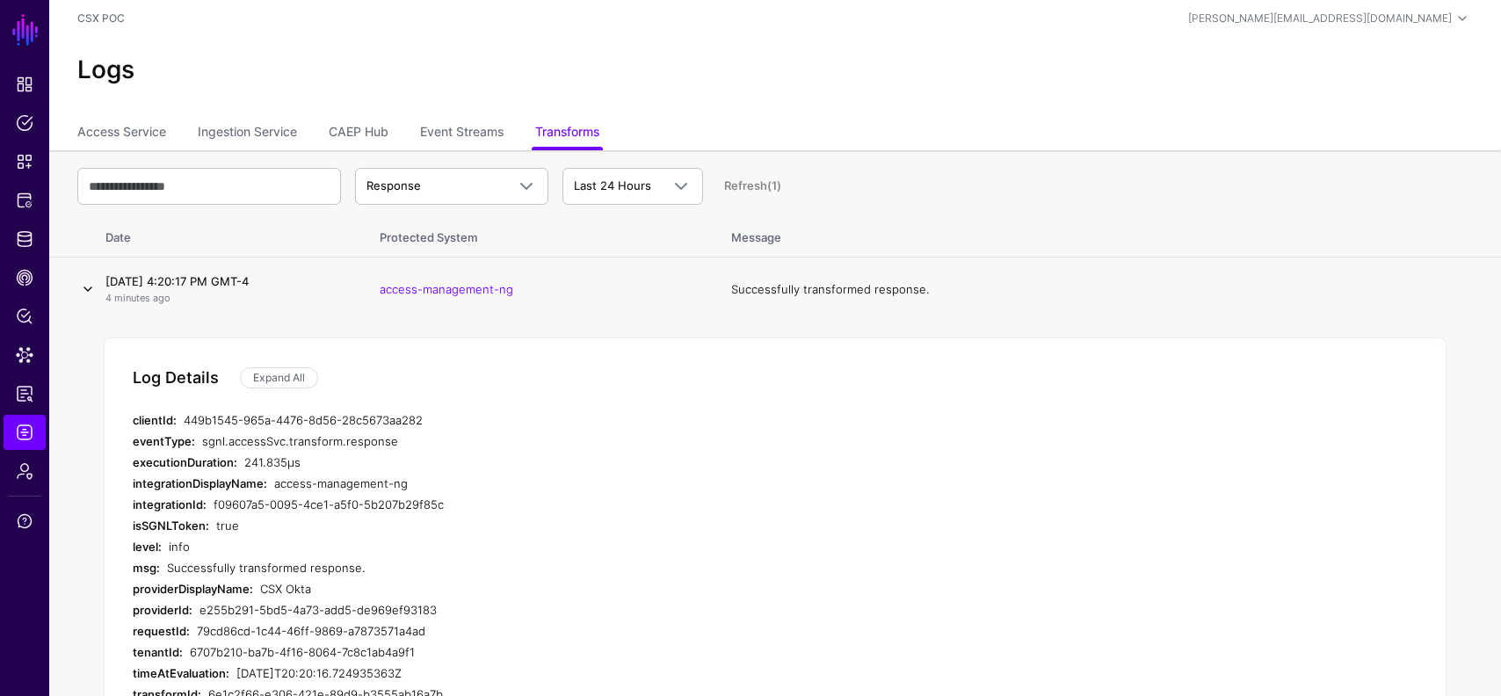
click at [98, 287] on link at bounding box center [87, 289] width 21 height 21
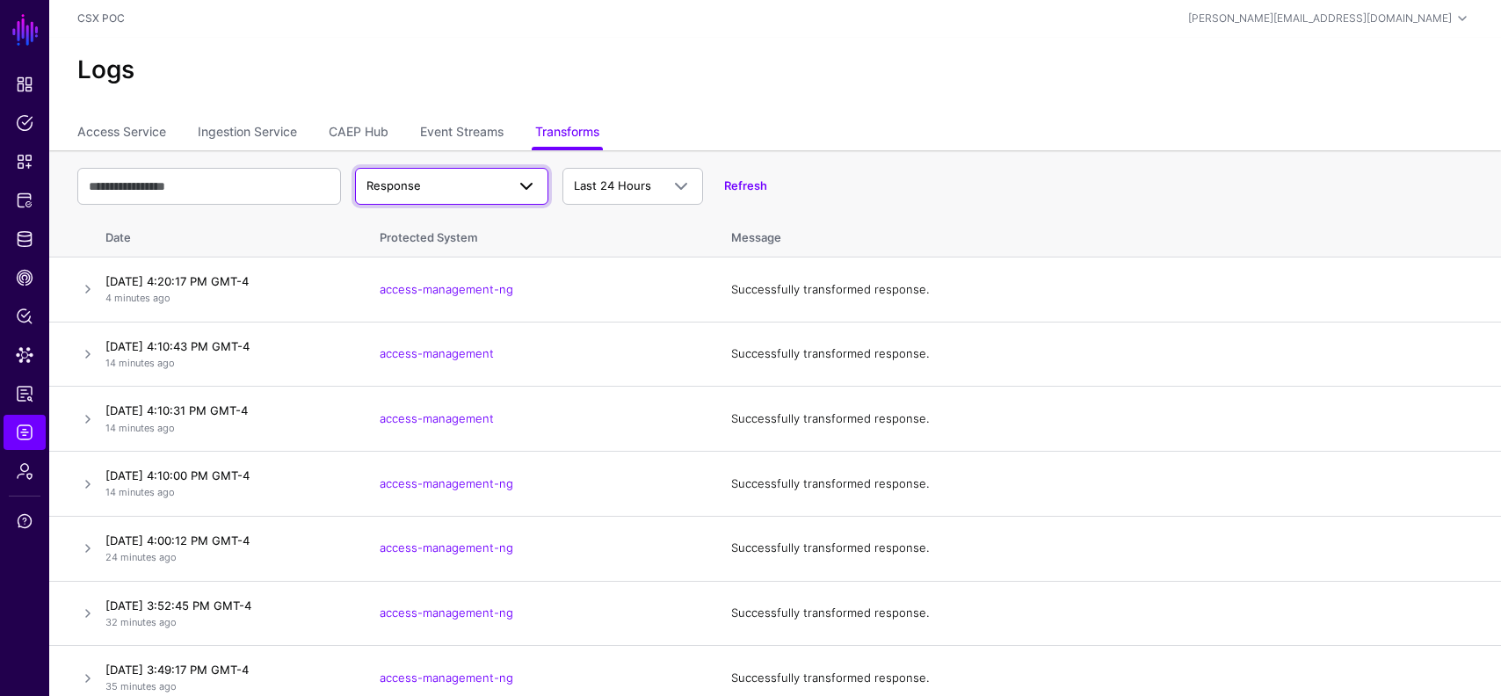
click at [427, 179] on span "Response" at bounding box center [436, 187] width 139 height 18
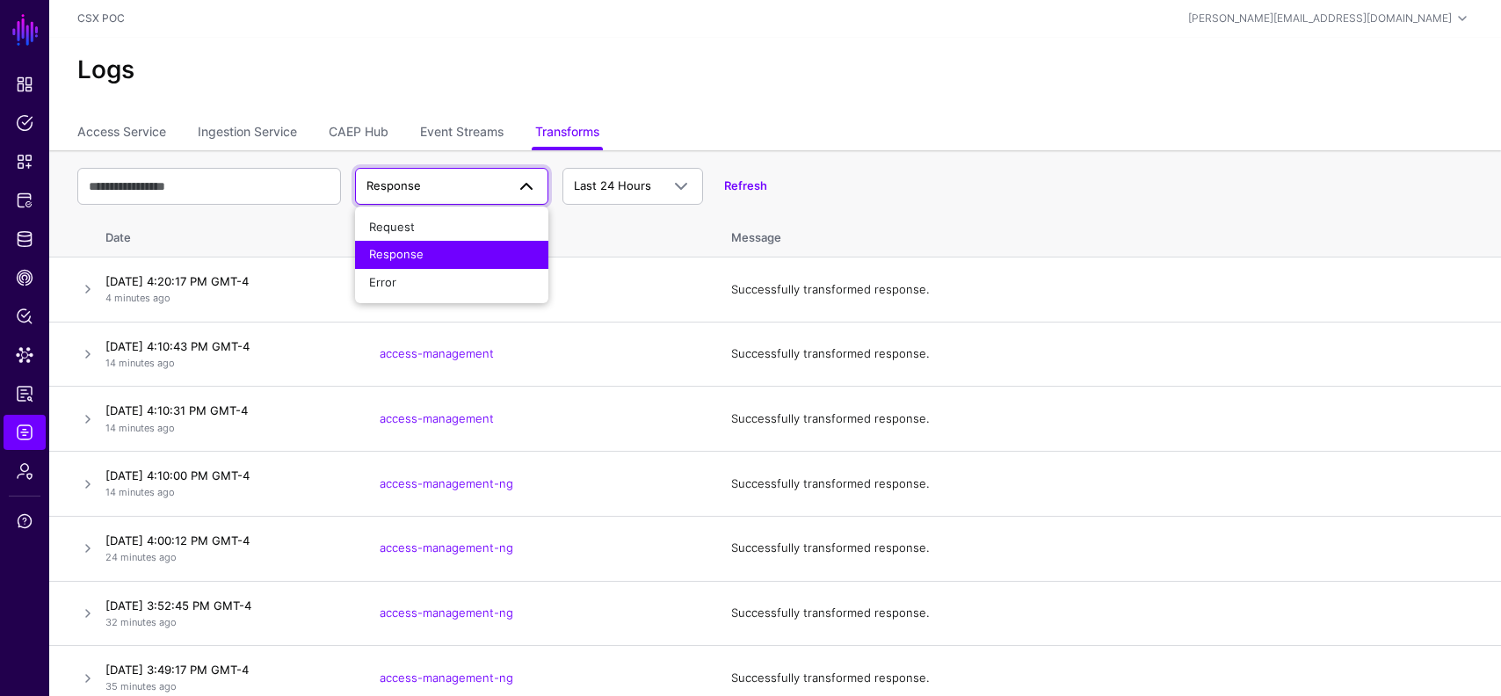
click at [439, 257] on div "Response" at bounding box center [451, 255] width 165 height 18
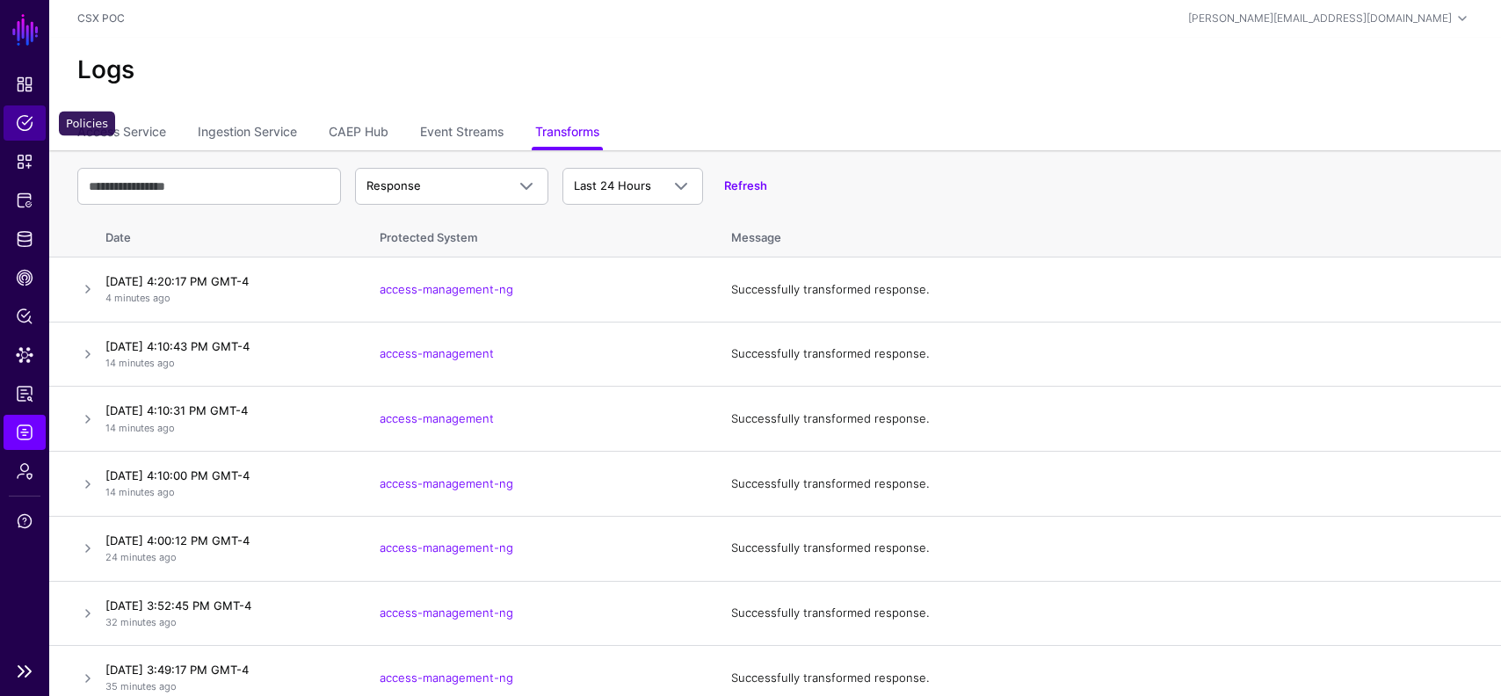
click at [25, 131] on span "Policies" at bounding box center [25, 123] width 18 height 18
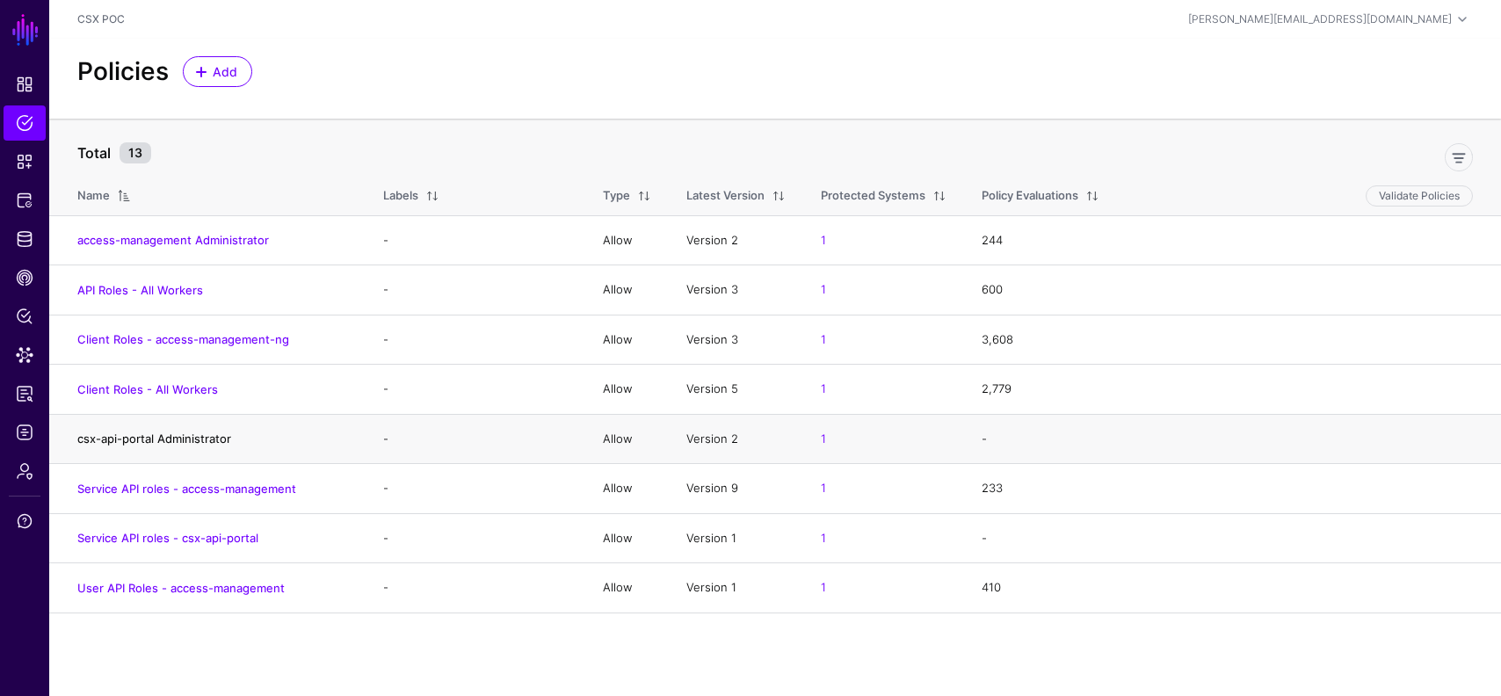
click at [142, 445] on link "csx-api-portal Administrator" at bounding box center [154, 439] width 154 height 14
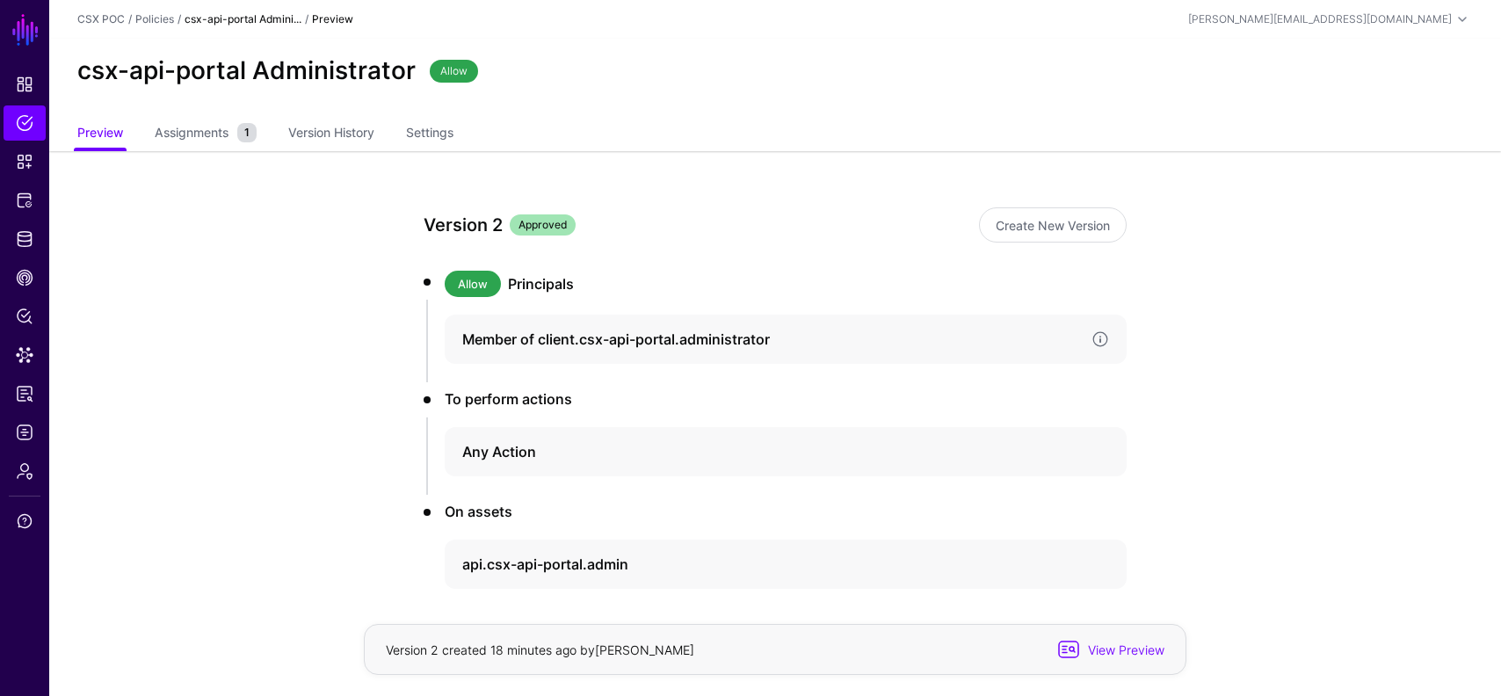
click at [597, 334] on h4 "Member of client.csx-api-portal.administrator" at bounding box center [769, 339] width 615 height 21
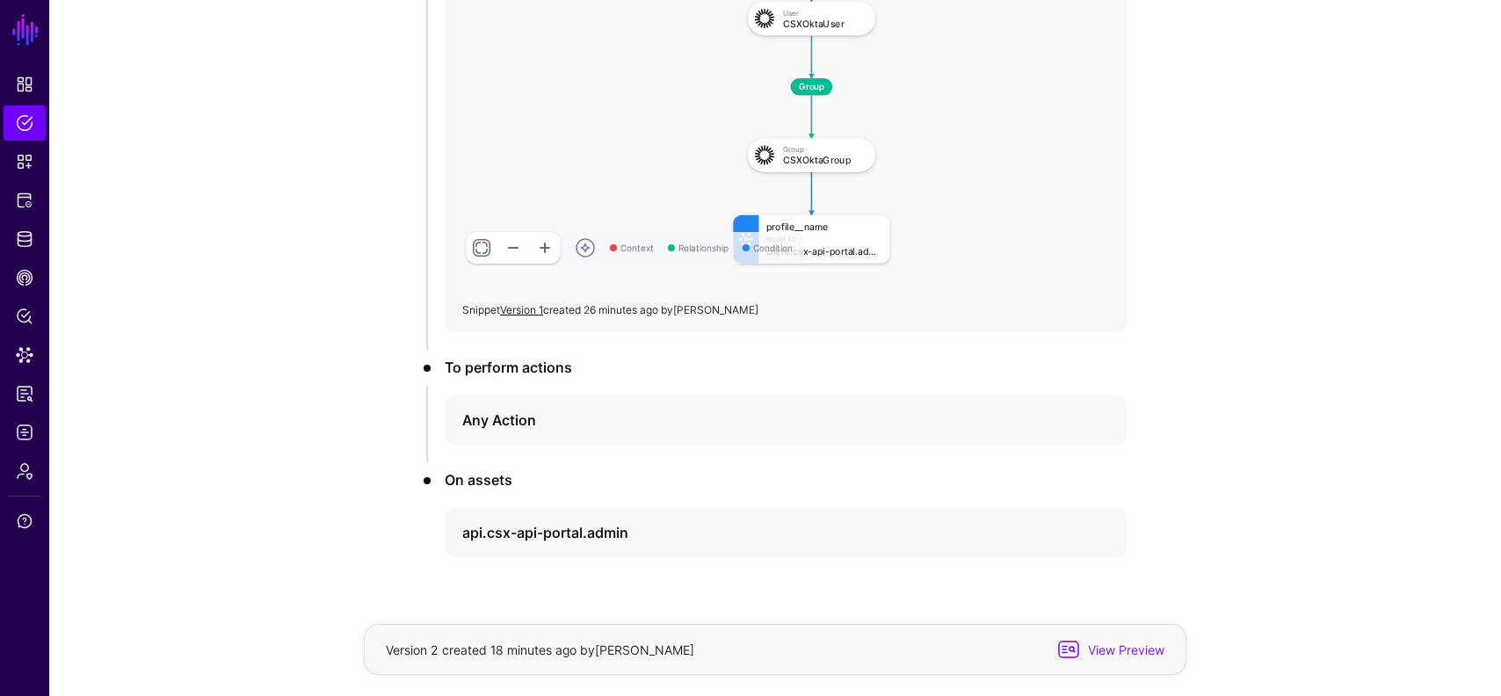
scroll to position [469, 0]
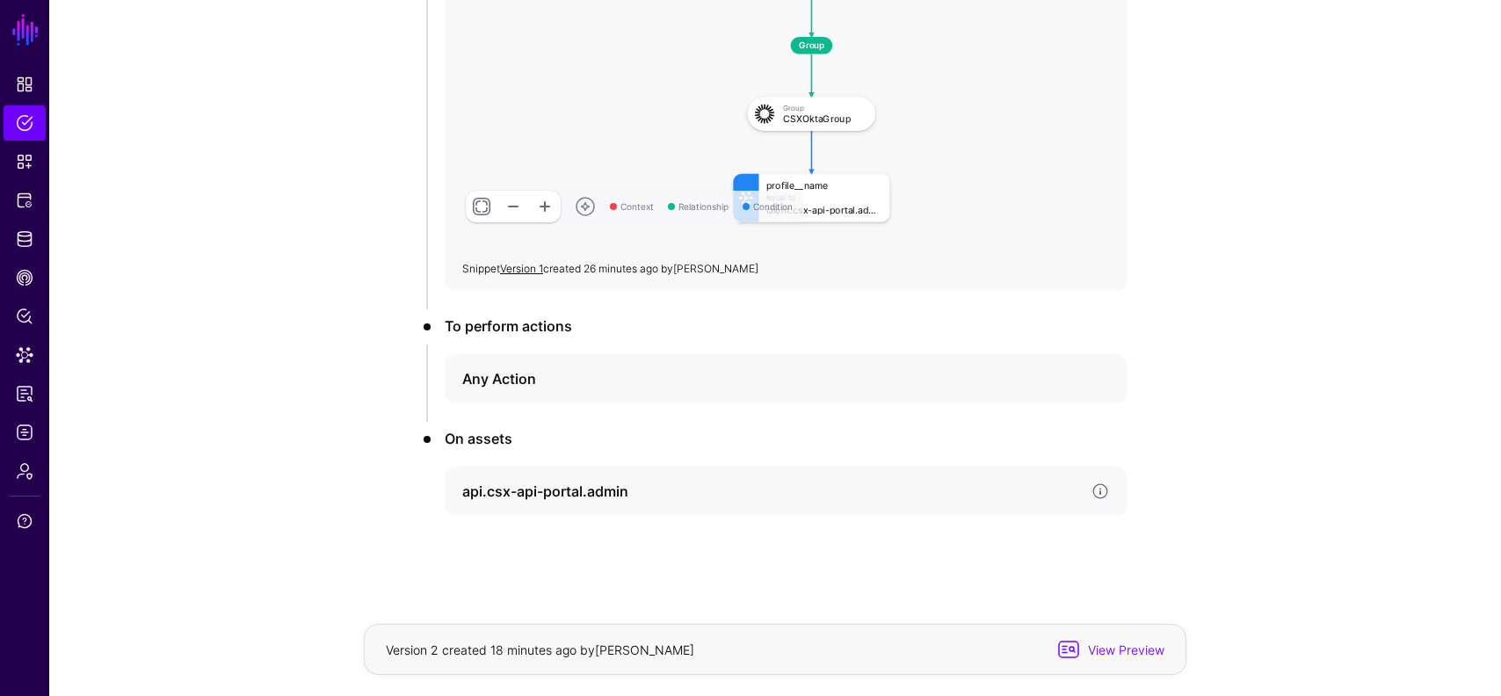
click at [549, 481] on h4 "api.csx-api-portal.admin" at bounding box center [769, 491] width 615 height 21
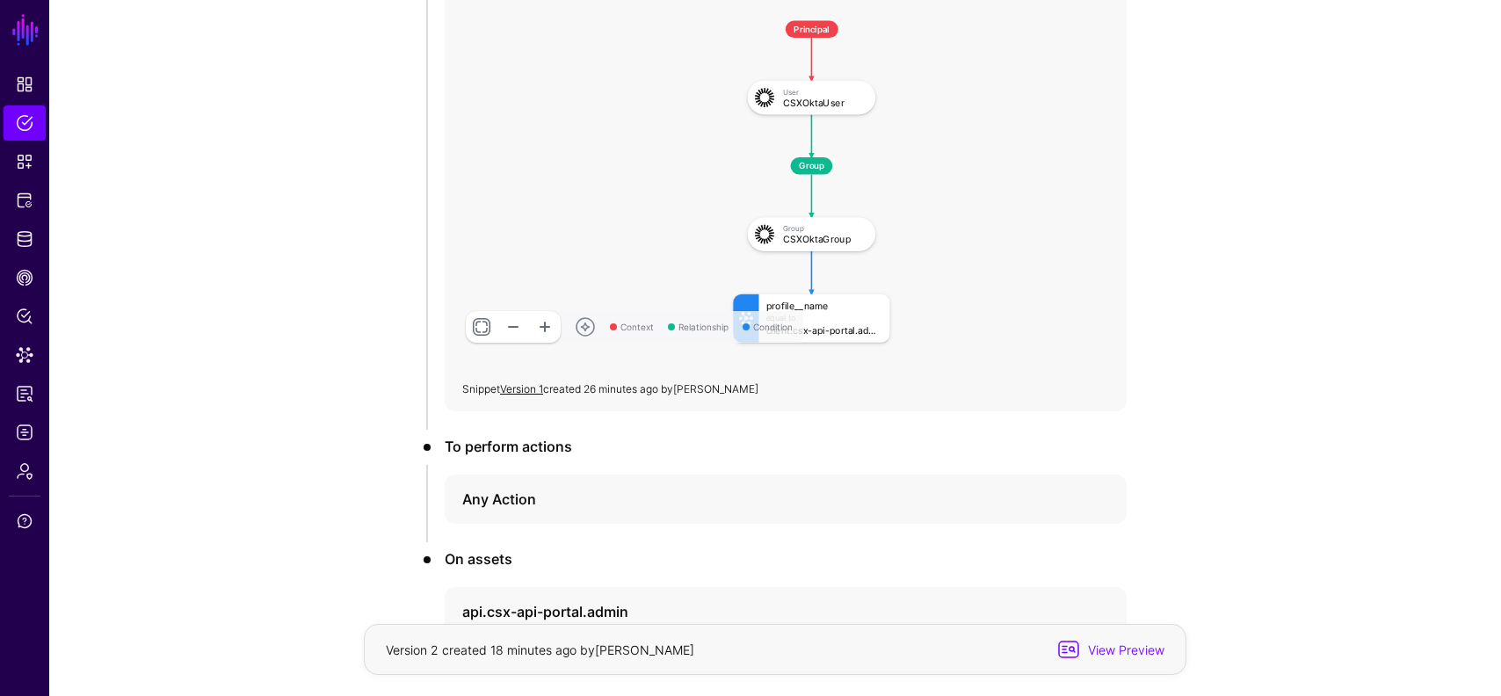
scroll to position [172, 0]
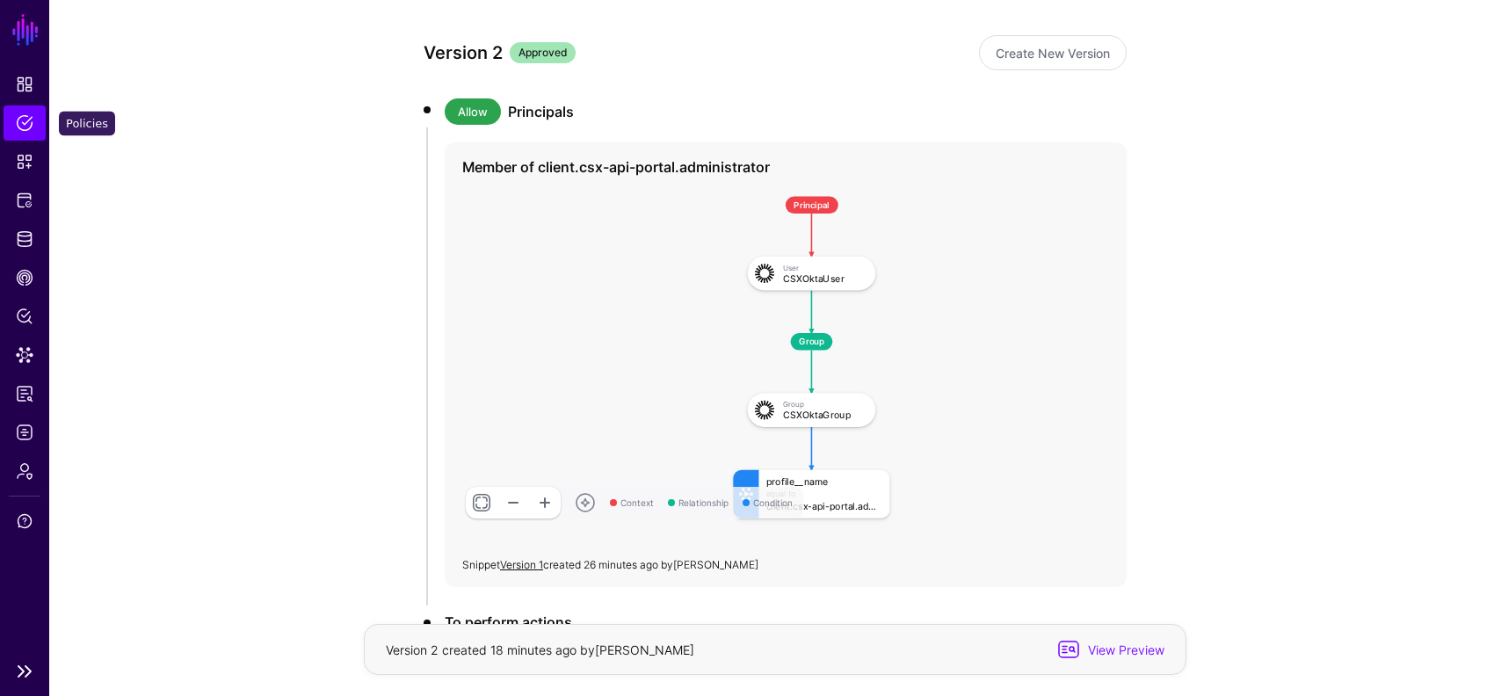
click at [14, 110] on link "Policies" at bounding box center [25, 122] width 42 height 35
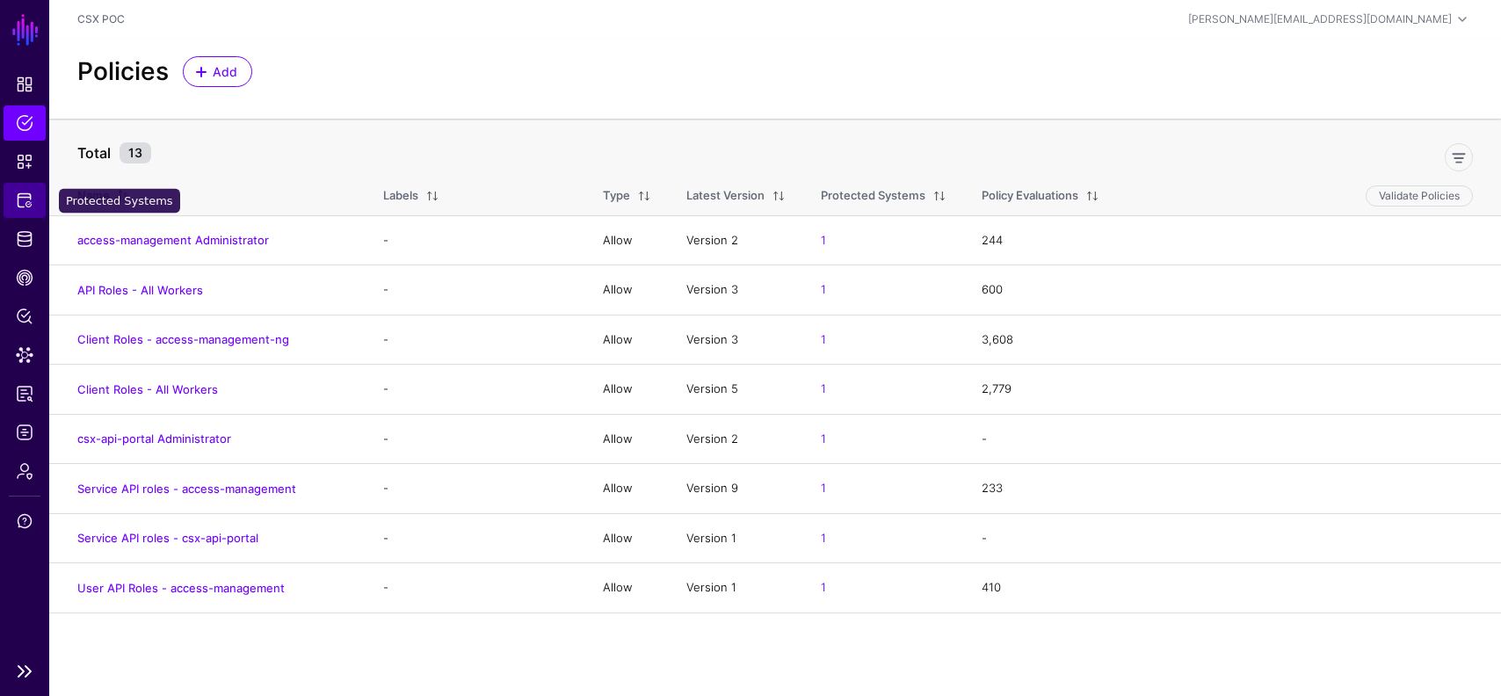
click at [24, 202] on span "Protected Systems" at bounding box center [25, 201] width 18 height 18
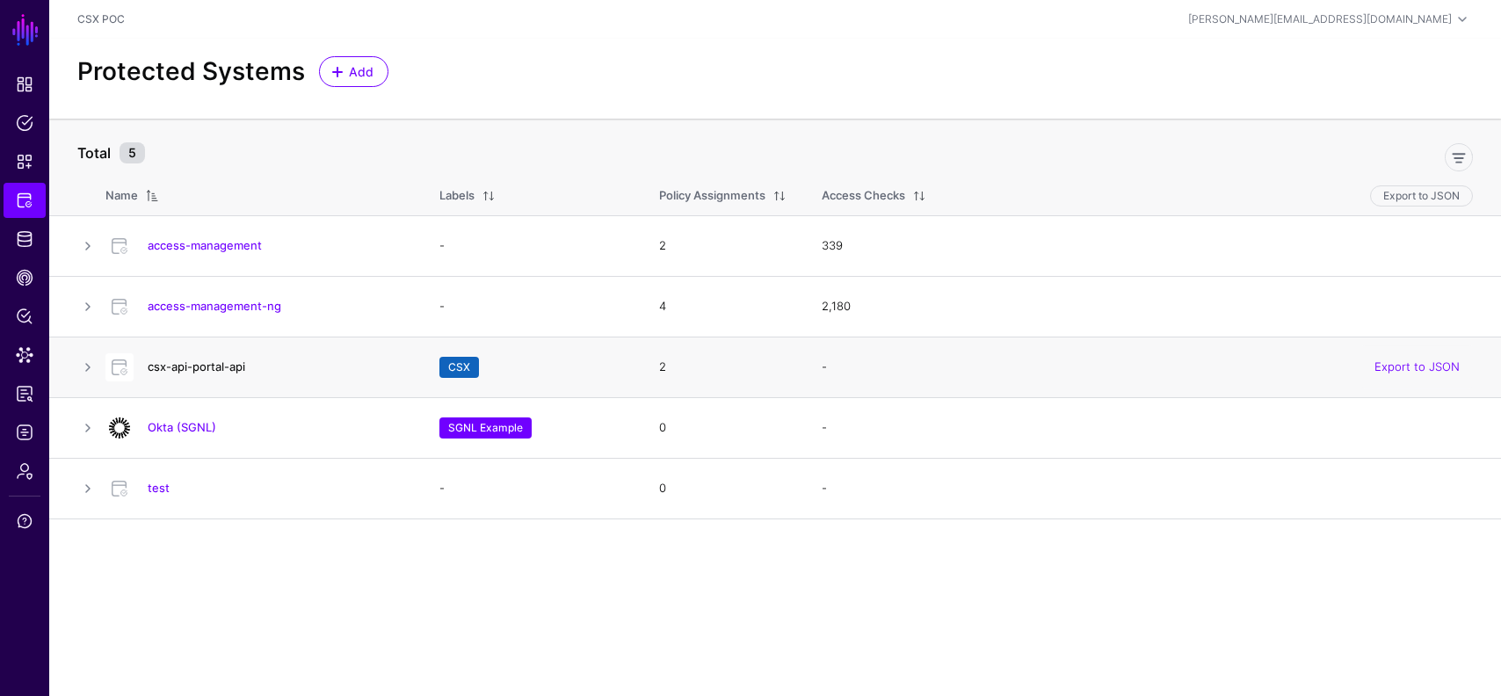
click at [229, 360] on link "csx-api-portal-api" at bounding box center [197, 367] width 98 height 14
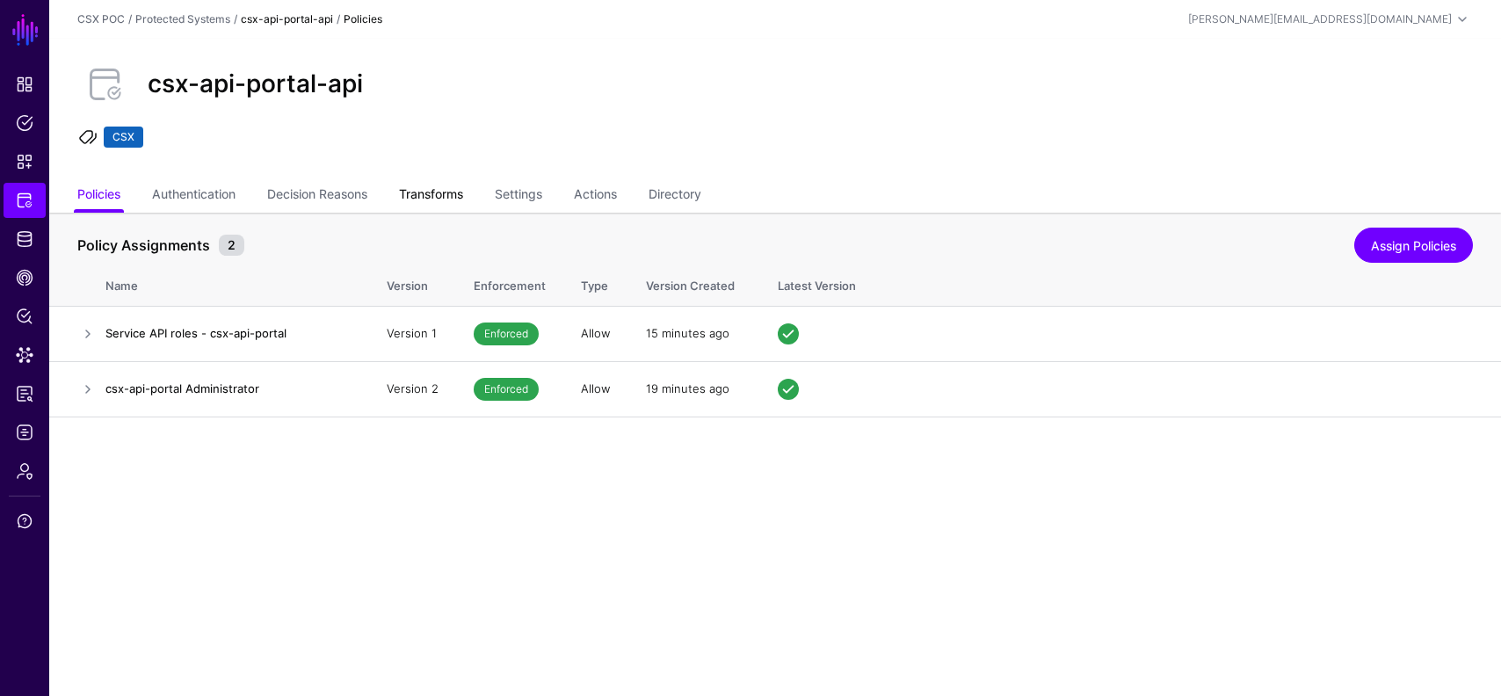
click at [462, 181] on link "Transforms" at bounding box center [431, 195] width 64 height 33
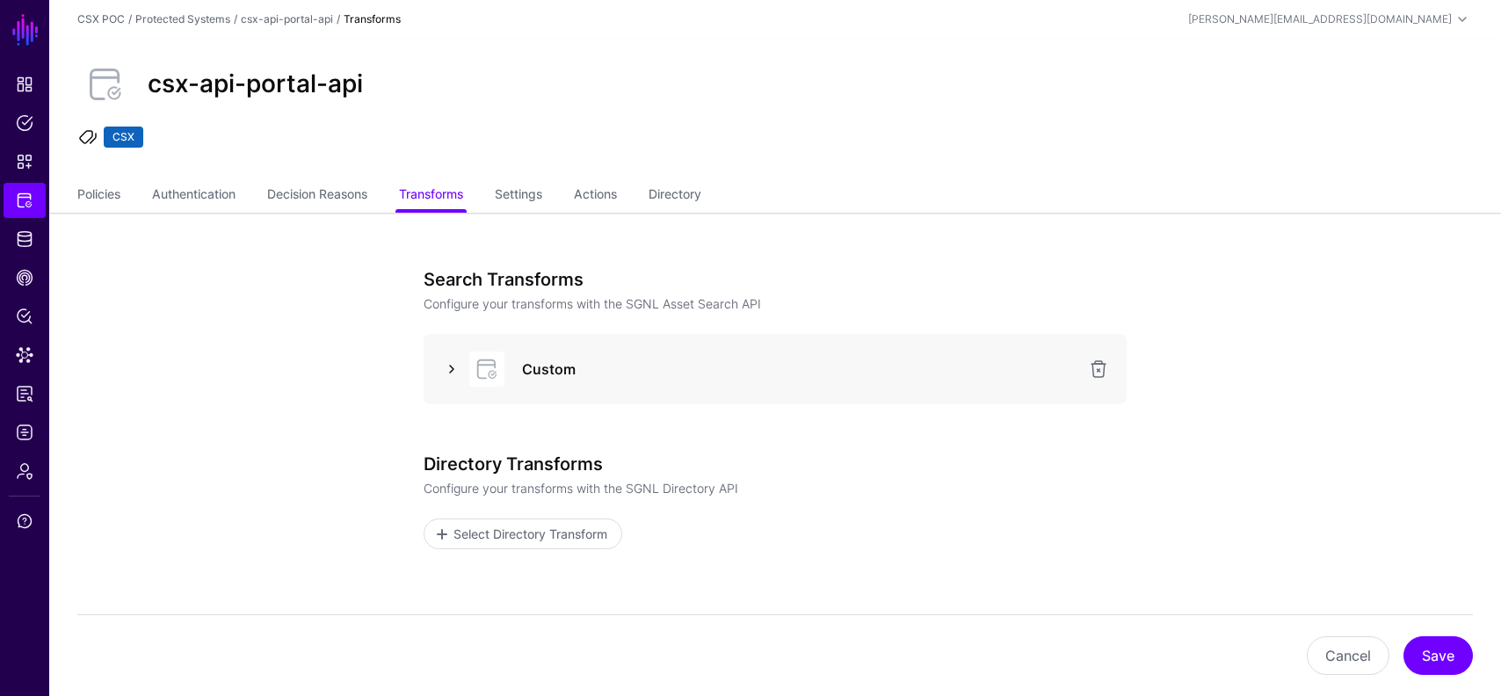
click at [442, 364] on link at bounding box center [451, 369] width 21 height 21
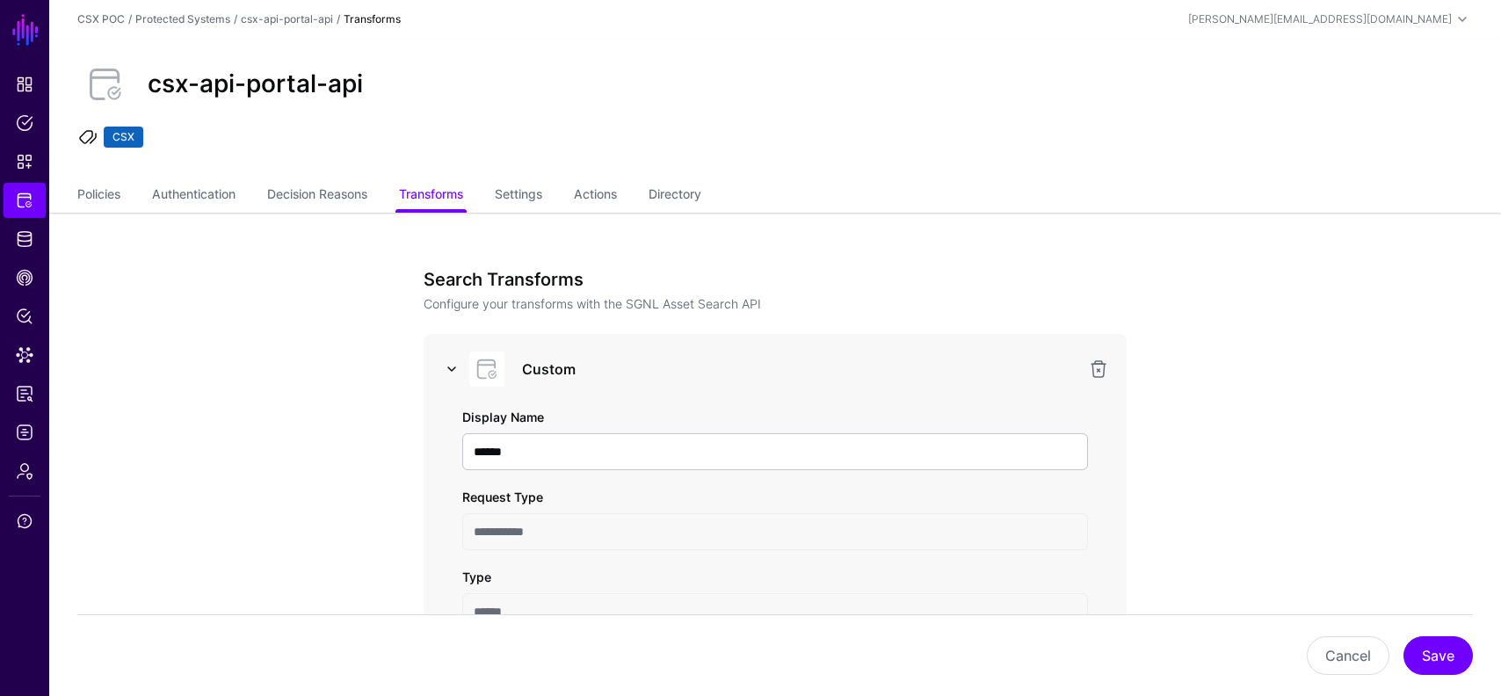
click at [446, 374] on link at bounding box center [451, 369] width 21 height 21
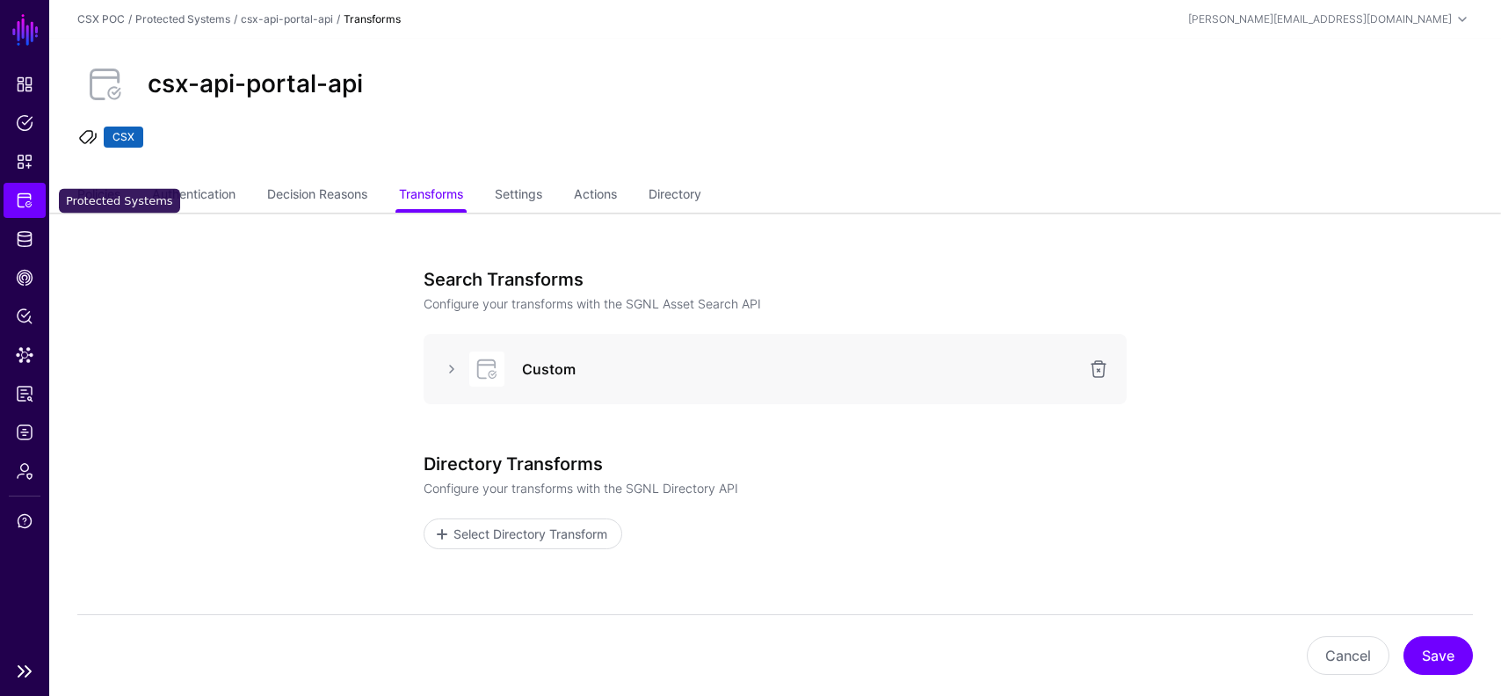
click at [25, 193] on span "Protected Systems" at bounding box center [25, 201] width 18 height 18
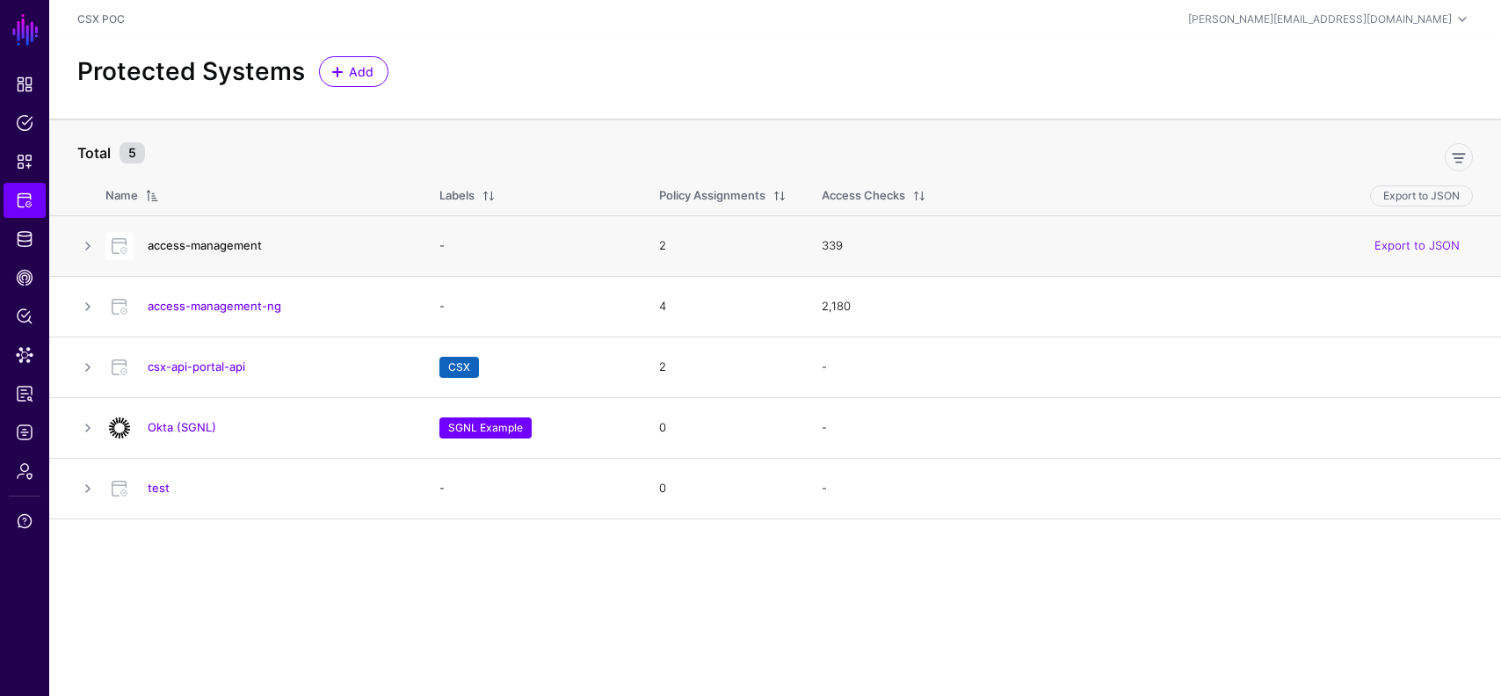
click at [190, 245] on link "access-management" at bounding box center [205, 245] width 114 height 14
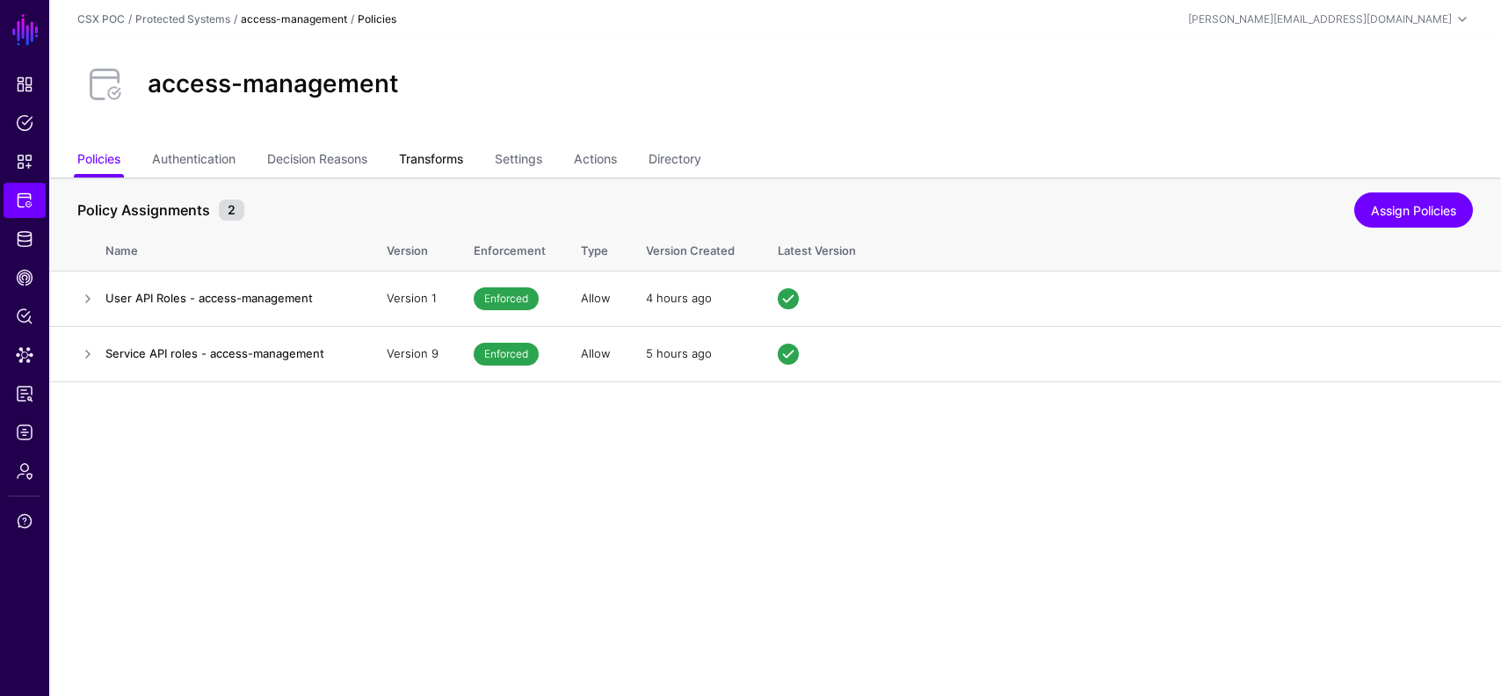
click at [454, 162] on link "Transforms" at bounding box center [431, 160] width 64 height 33
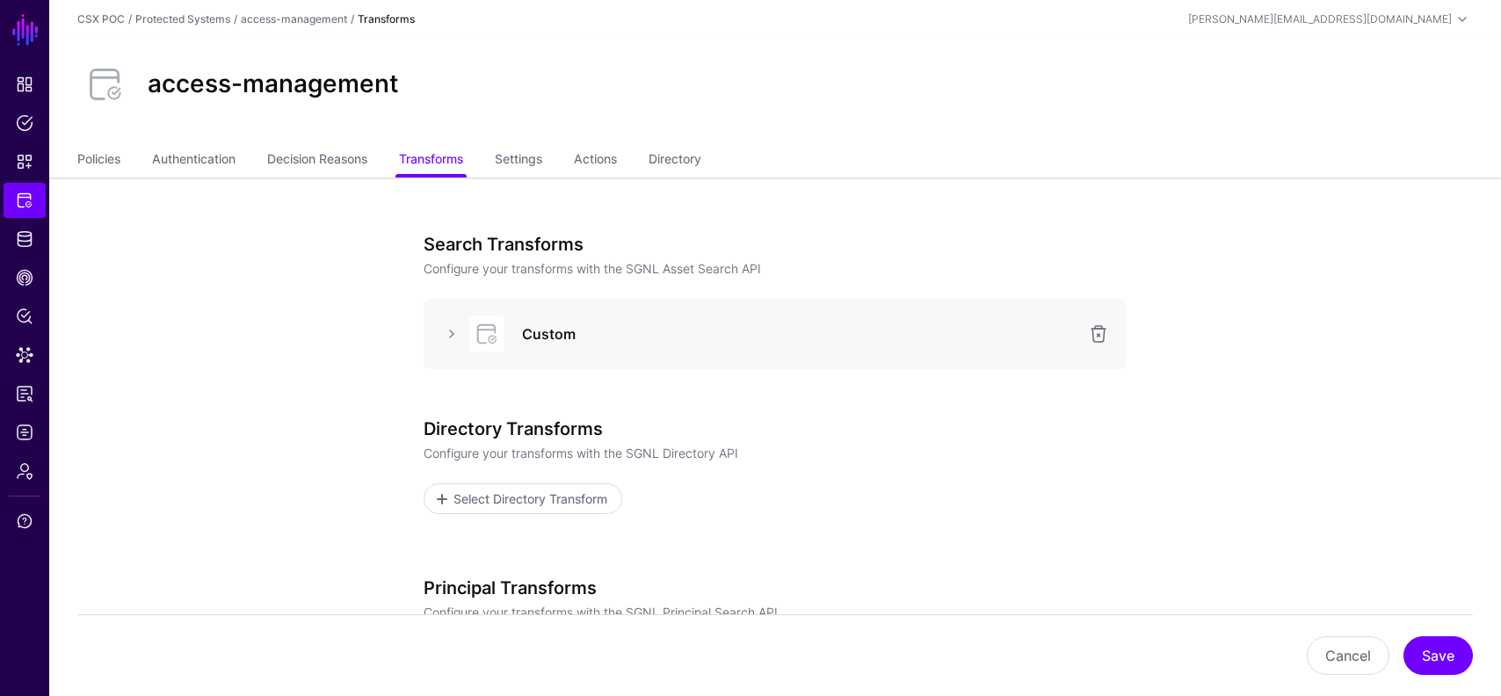
click at [432, 330] on div "Custom" at bounding box center [775, 334] width 703 height 70
click at [456, 329] on link at bounding box center [451, 334] width 21 height 21
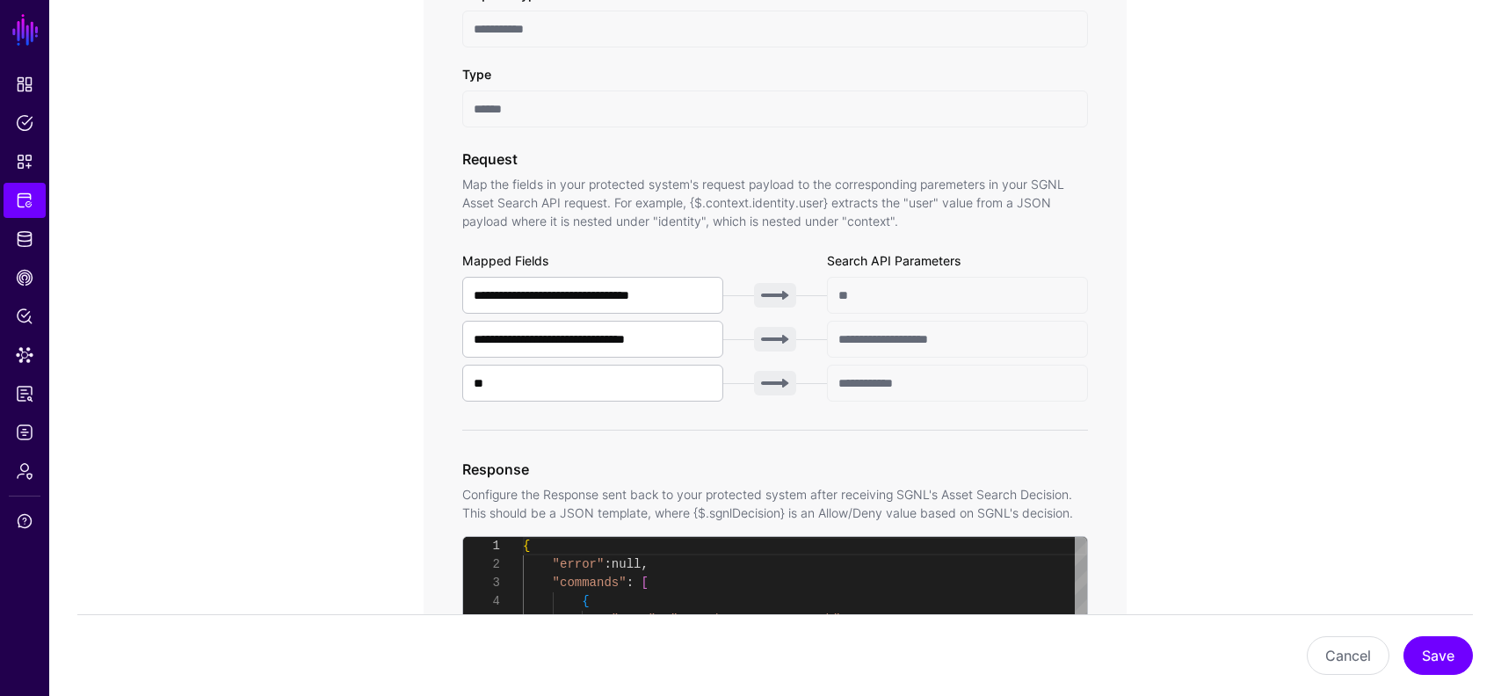
scroll to position [483, 0]
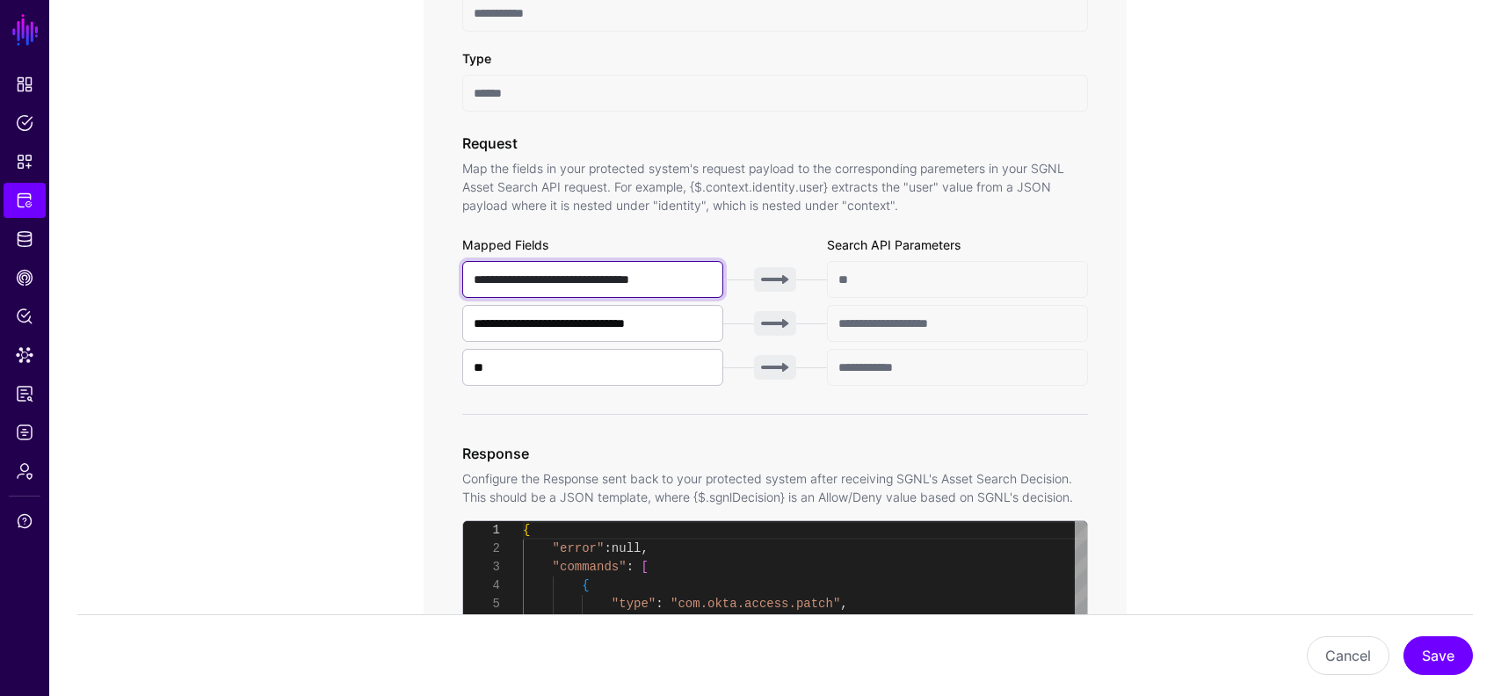
click at [665, 269] on input "**********" at bounding box center [592, 279] width 261 height 37
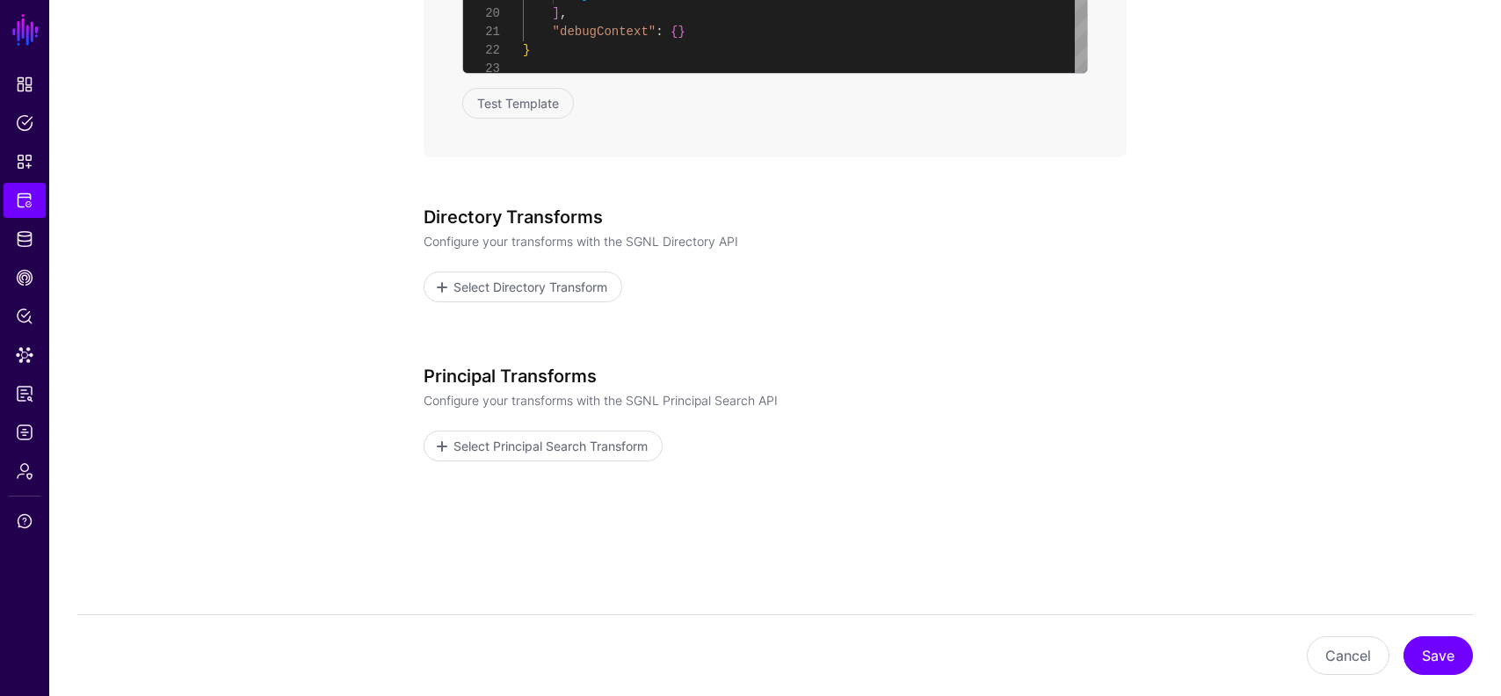
scroll to position [1395, 0]
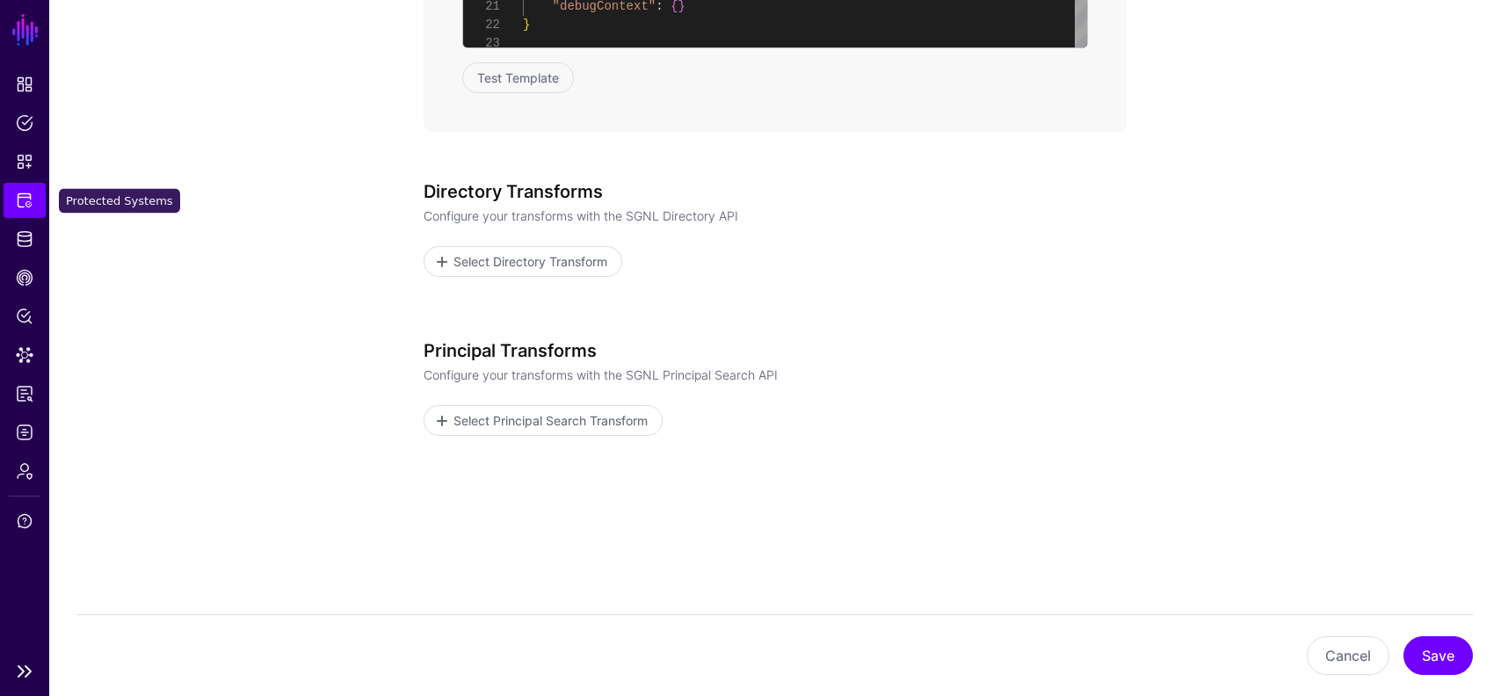
click at [17, 202] on span "Protected Systems" at bounding box center [25, 201] width 18 height 18
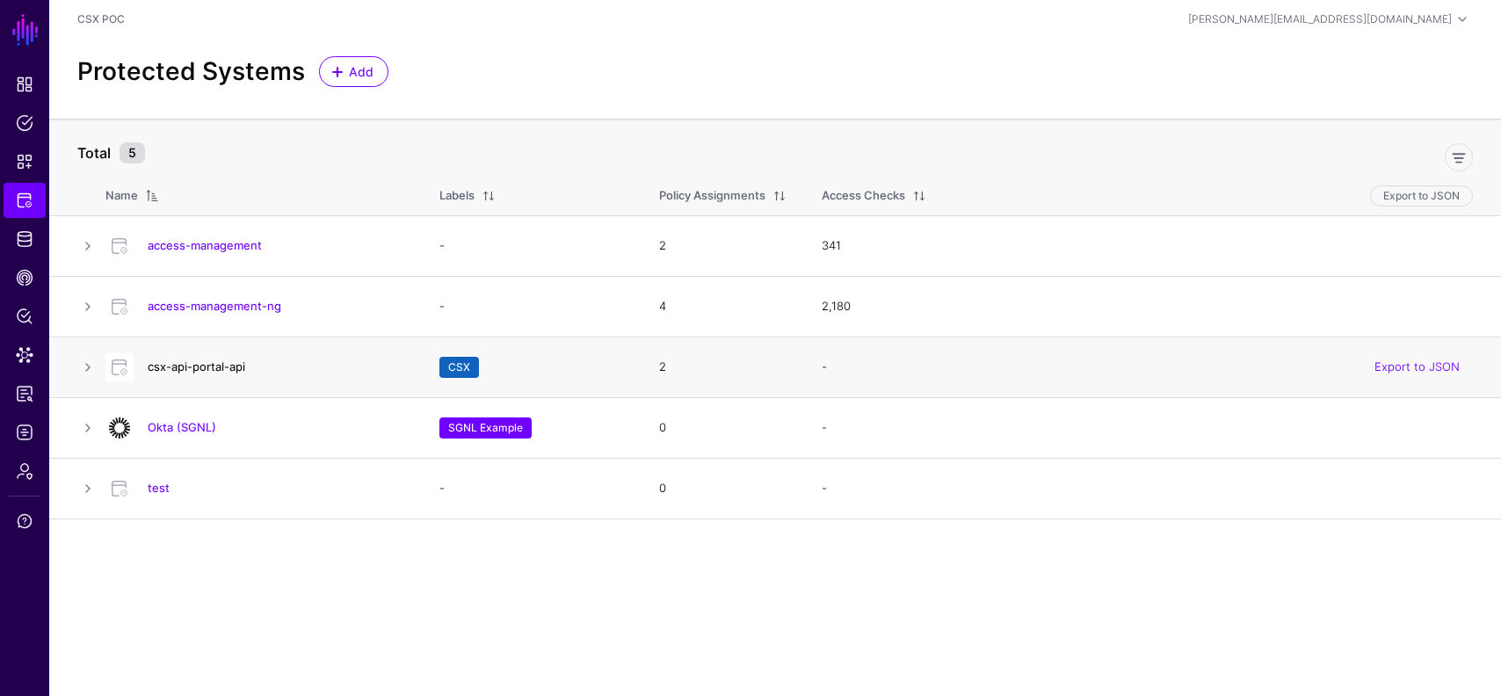
click at [206, 373] on link "csx-api-portal-api" at bounding box center [197, 367] width 98 height 14
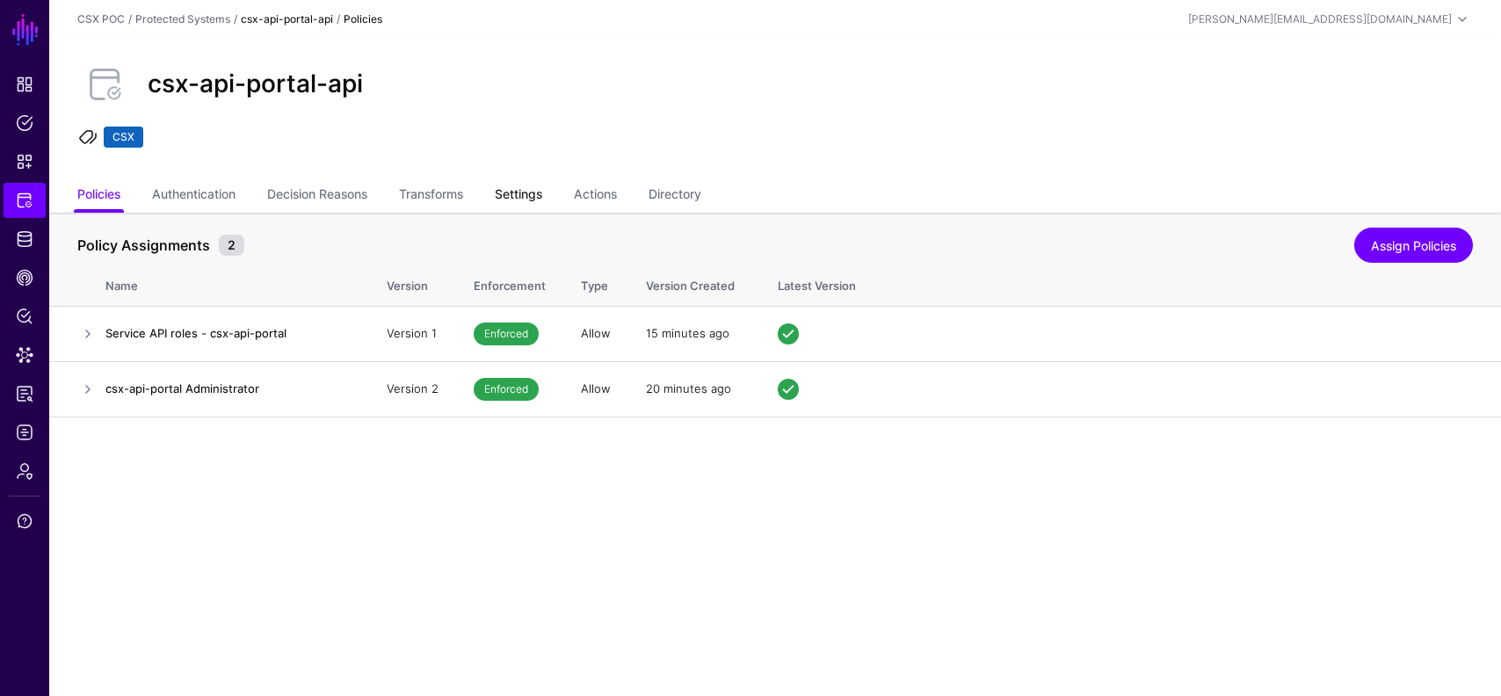
click at [520, 199] on link "Settings" at bounding box center [518, 195] width 47 height 33
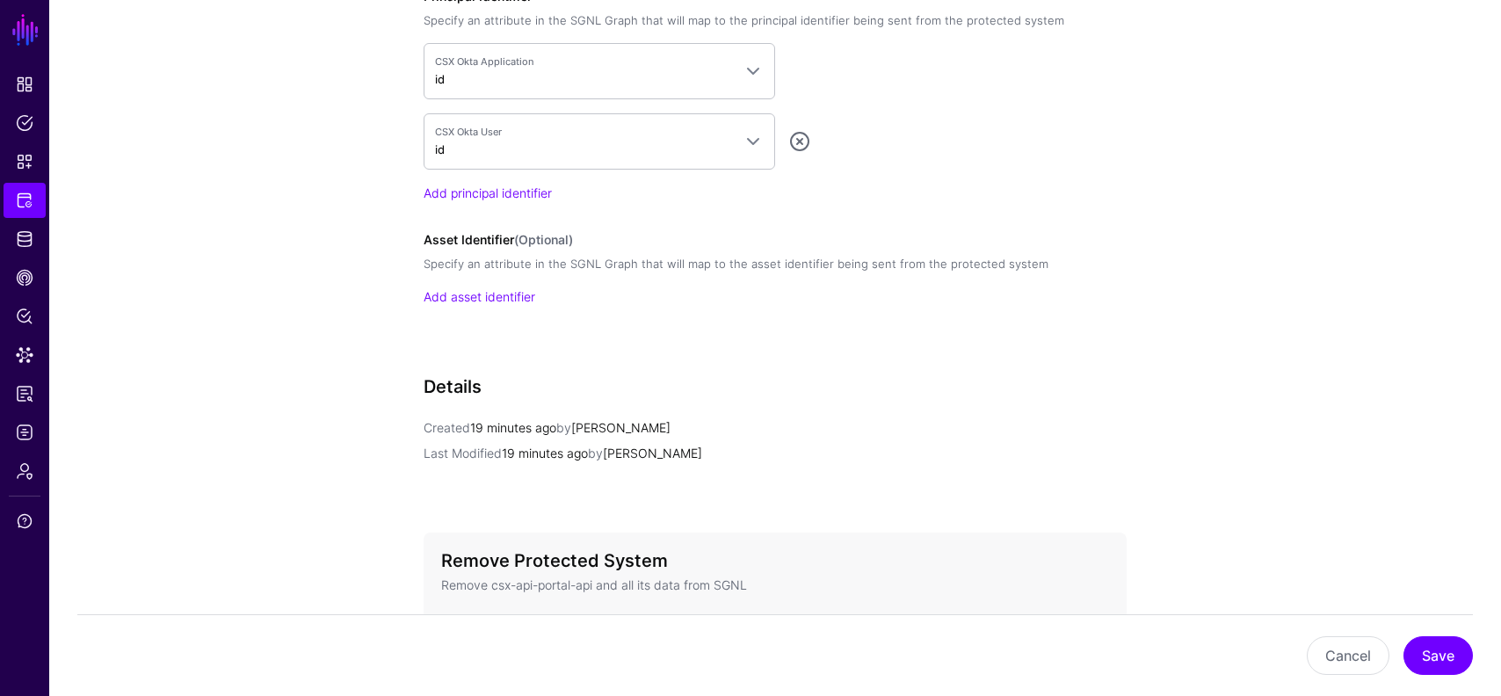
scroll to position [1751, 0]
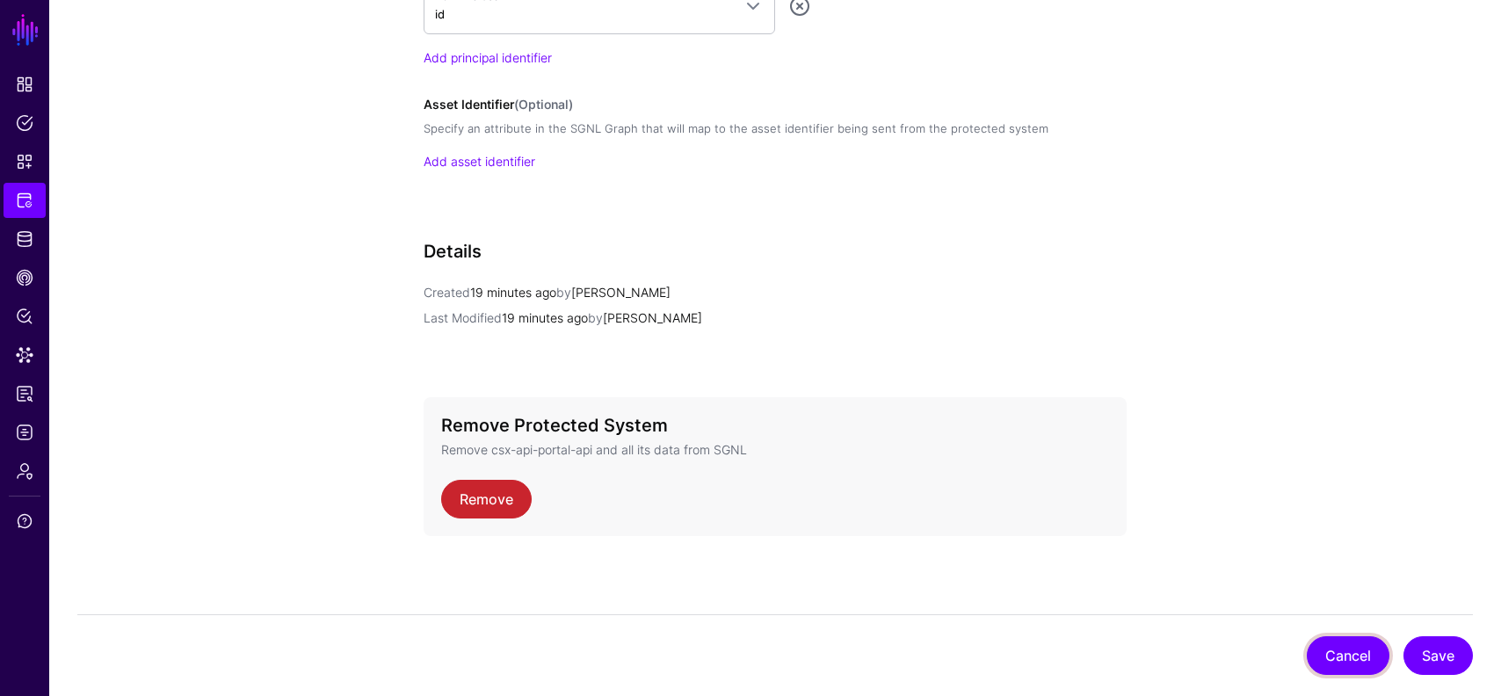
click at [1337, 656] on button "Cancel" at bounding box center [1348, 655] width 83 height 39
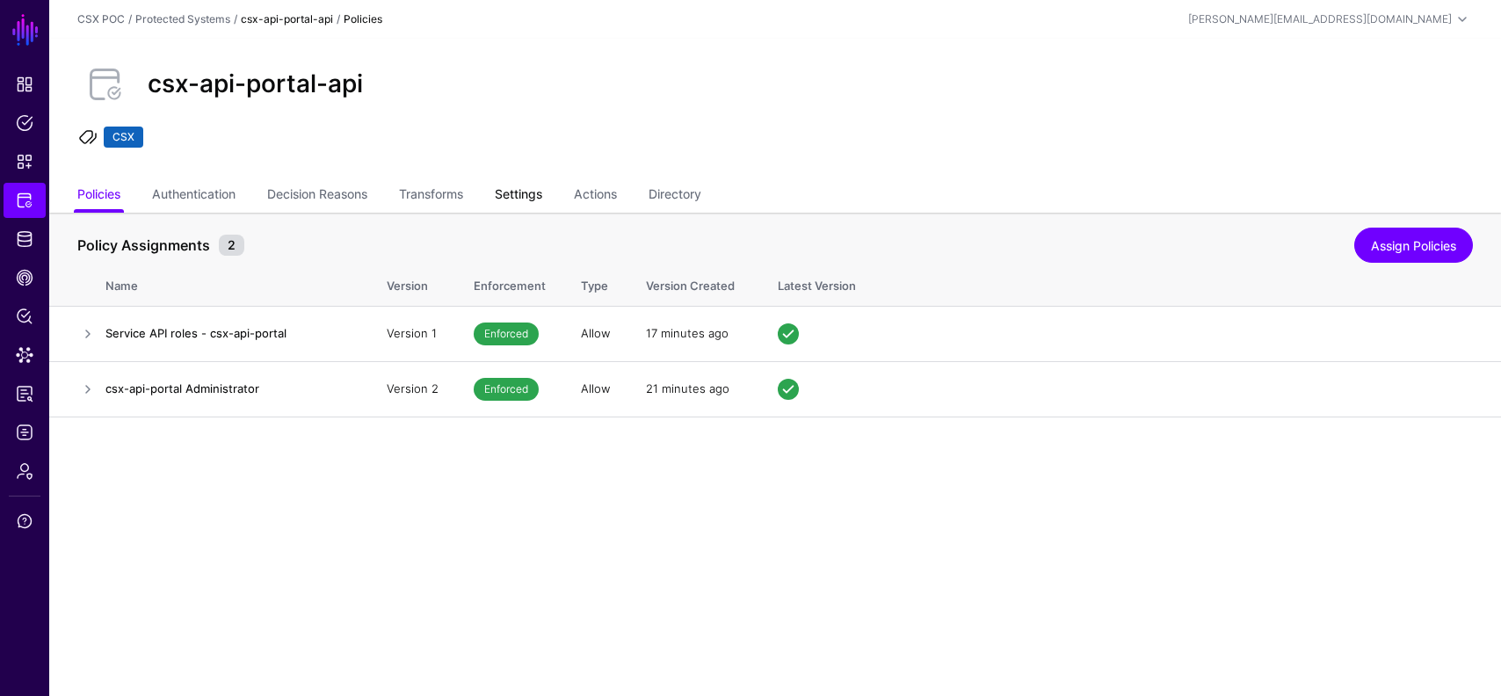
click at [510, 204] on link "Settings" at bounding box center [518, 195] width 47 height 33
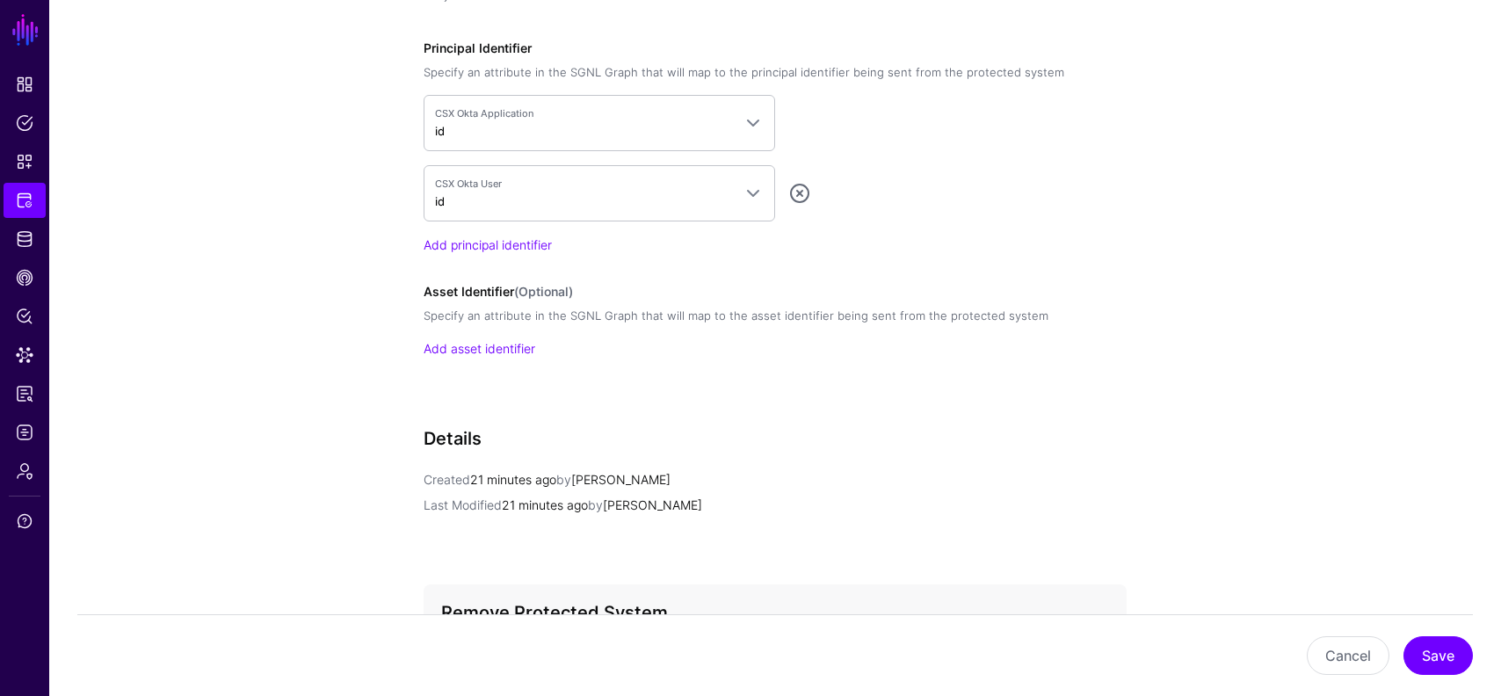
scroll to position [1574, 0]
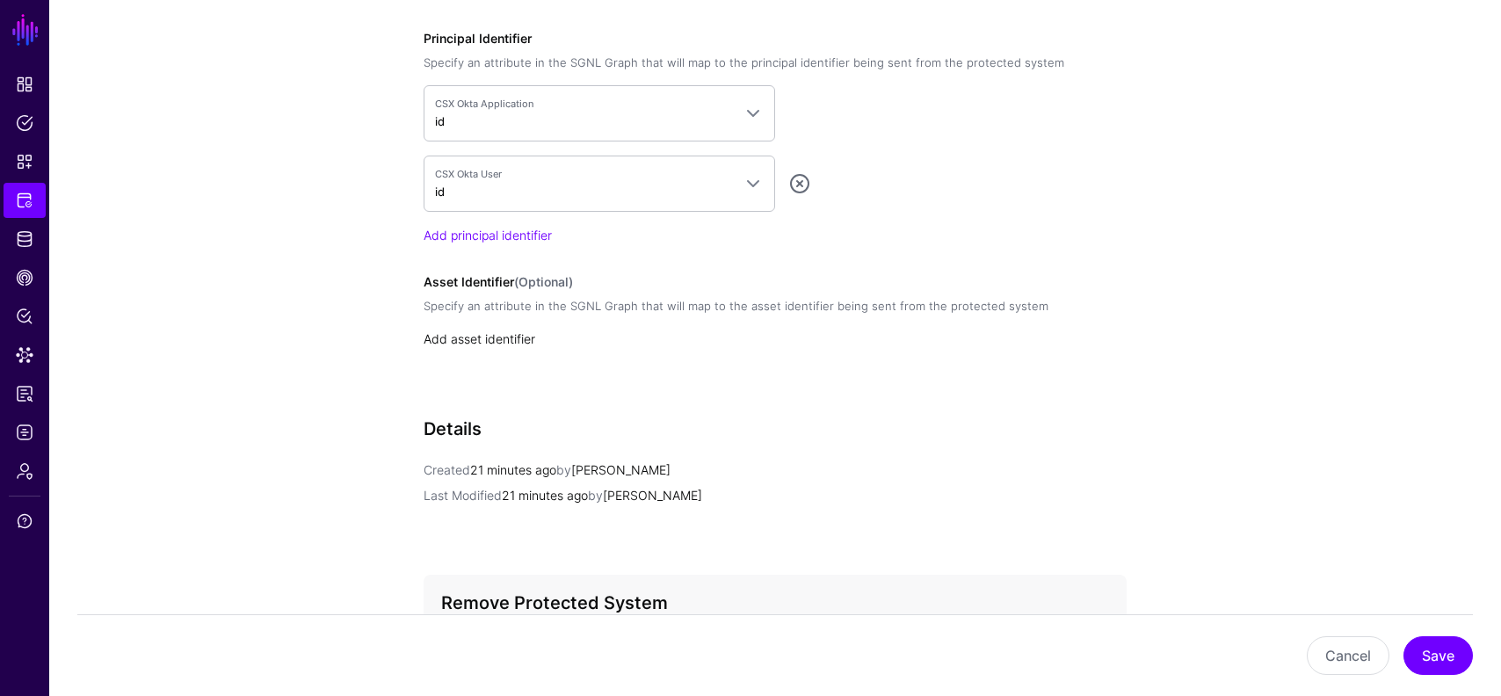
click at [441, 344] on link "Add asset identifier" at bounding box center [480, 338] width 112 height 15
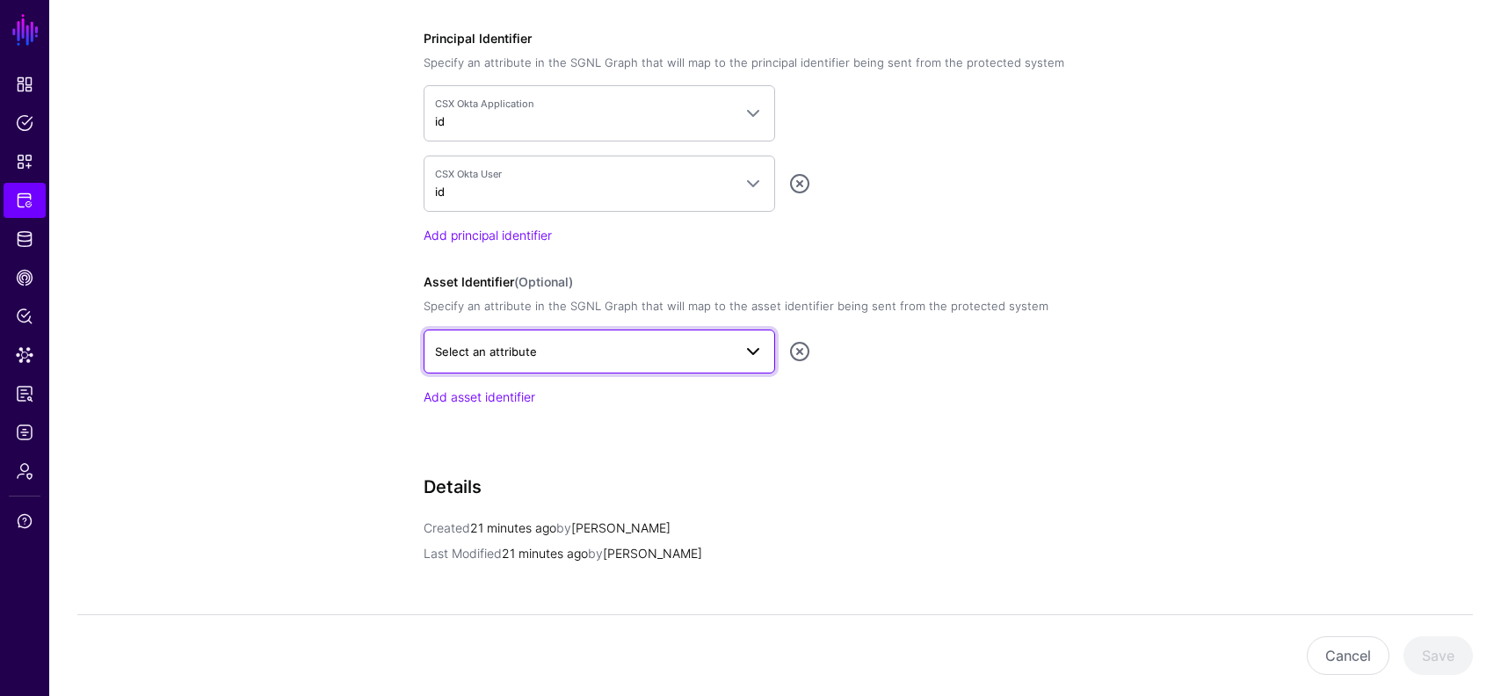
click at [585, 342] on span "Select an attribute" at bounding box center [583, 351] width 297 height 19
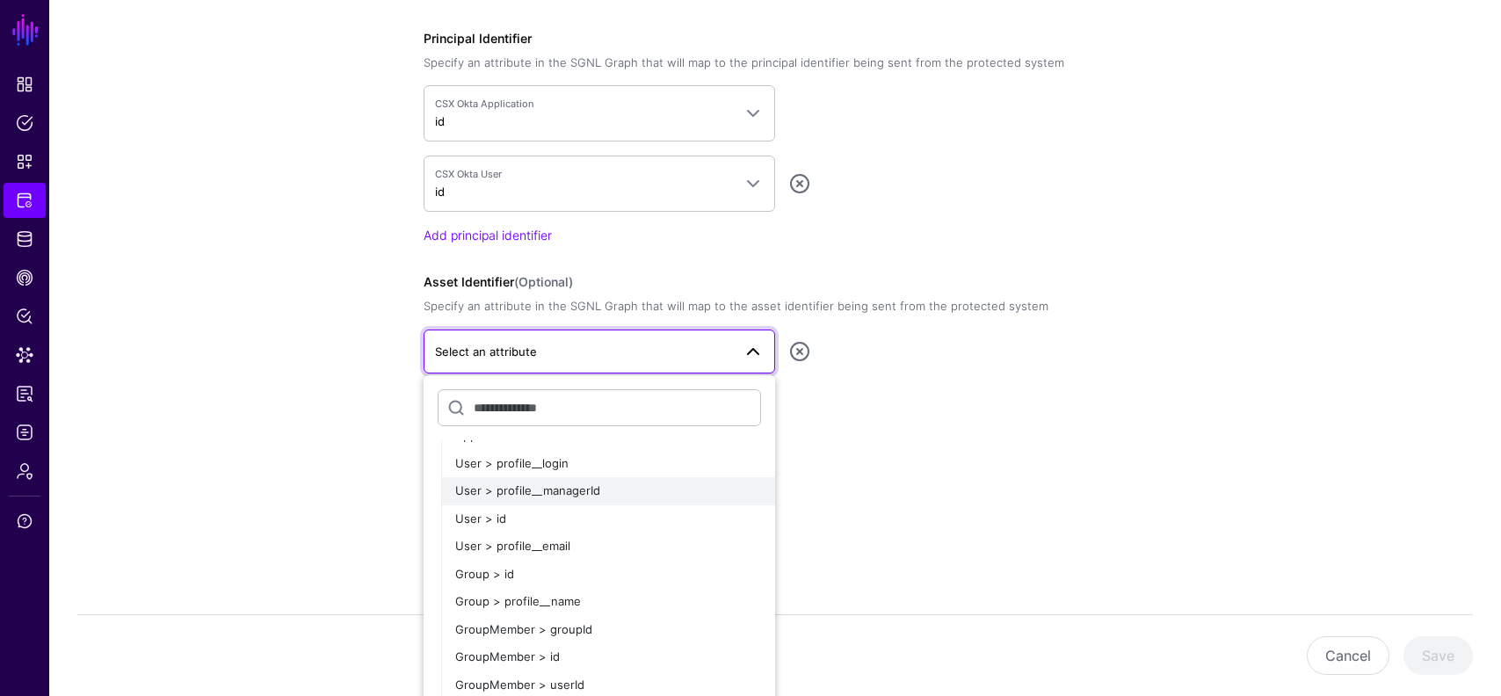
scroll to position [88, 0]
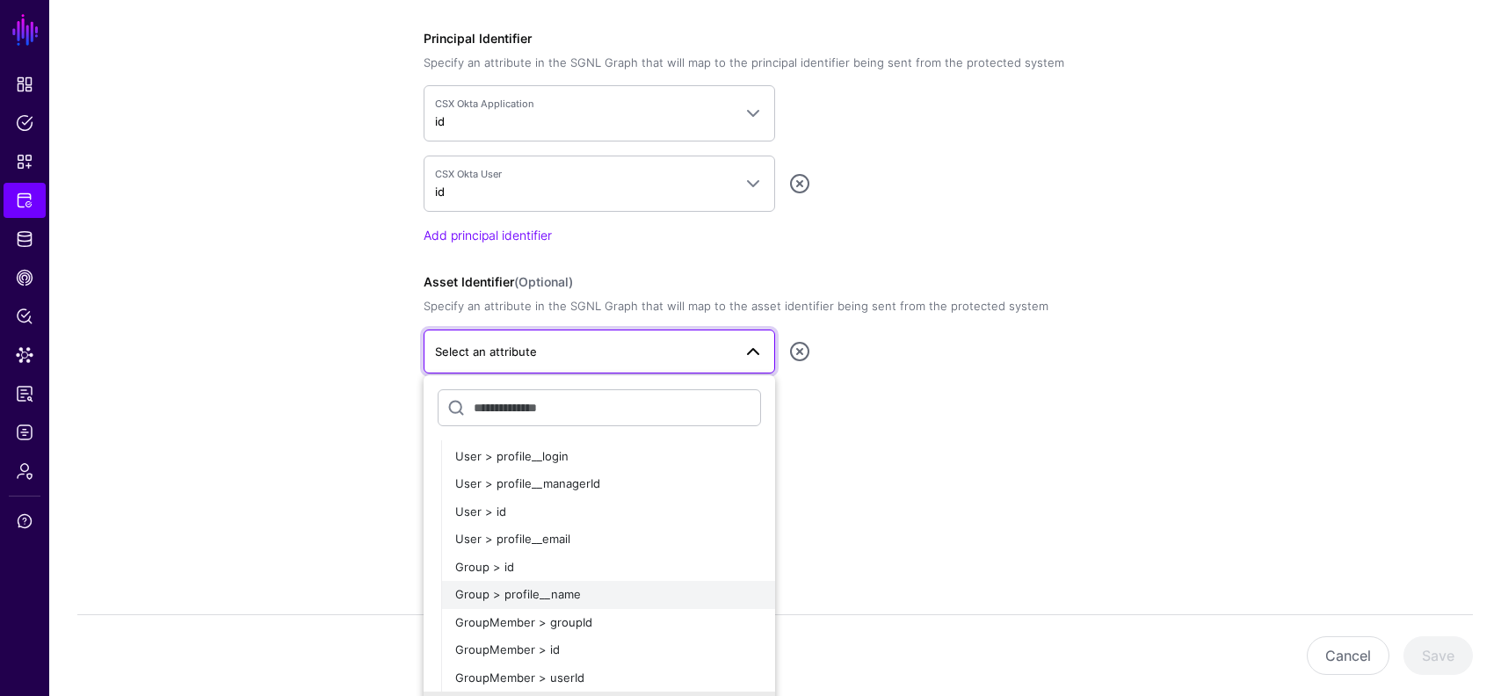
click at [590, 605] on button "Group > profile__name" at bounding box center [608, 595] width 334 height 28
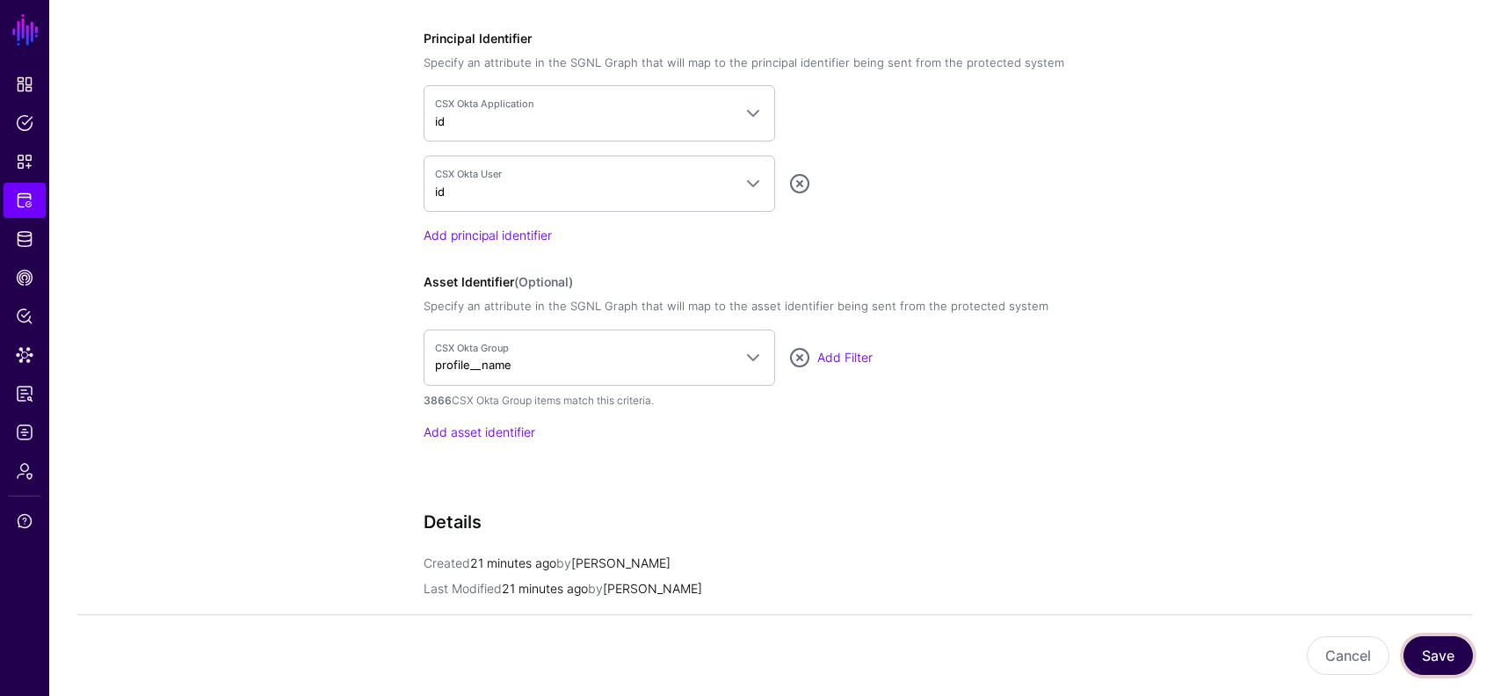
click at [1435, 645] on button "Save" at bounding box center [1438, 655] width 69 height 39
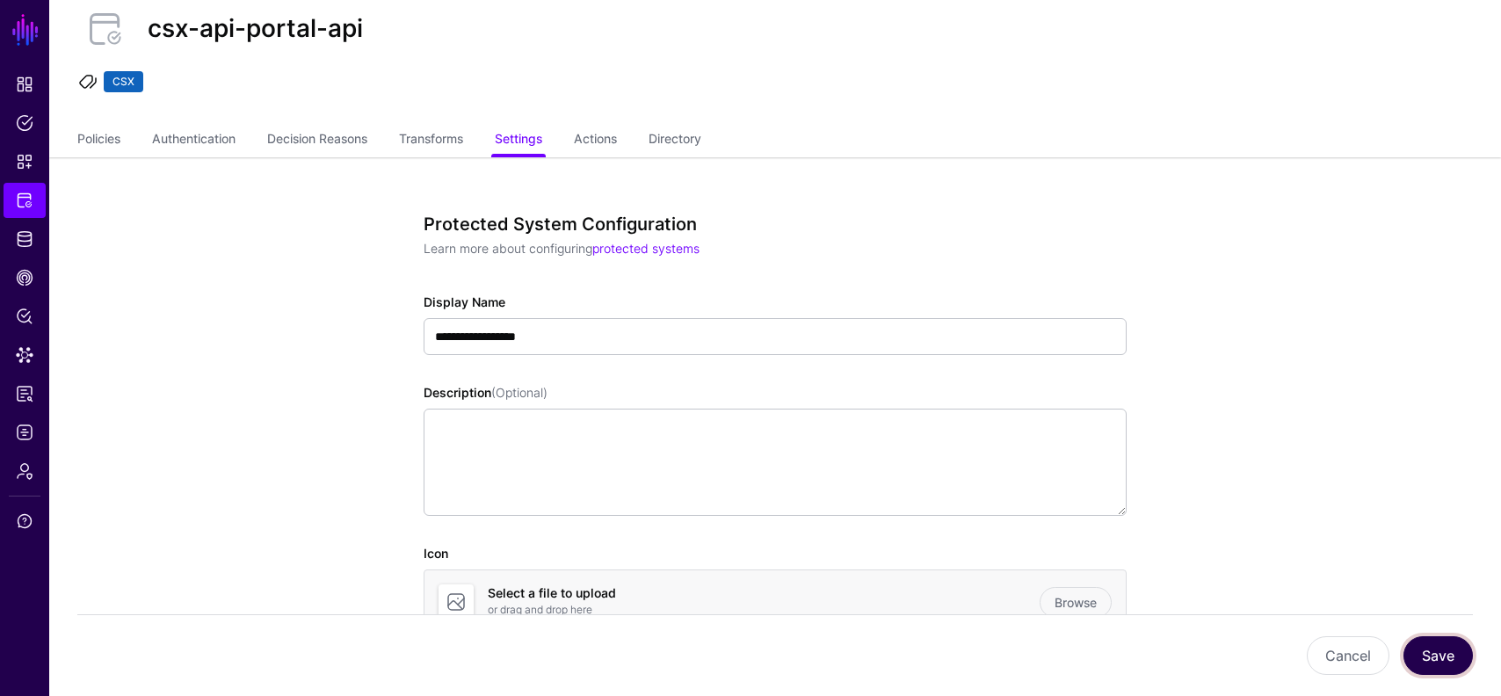
scroll to position [0, 0]
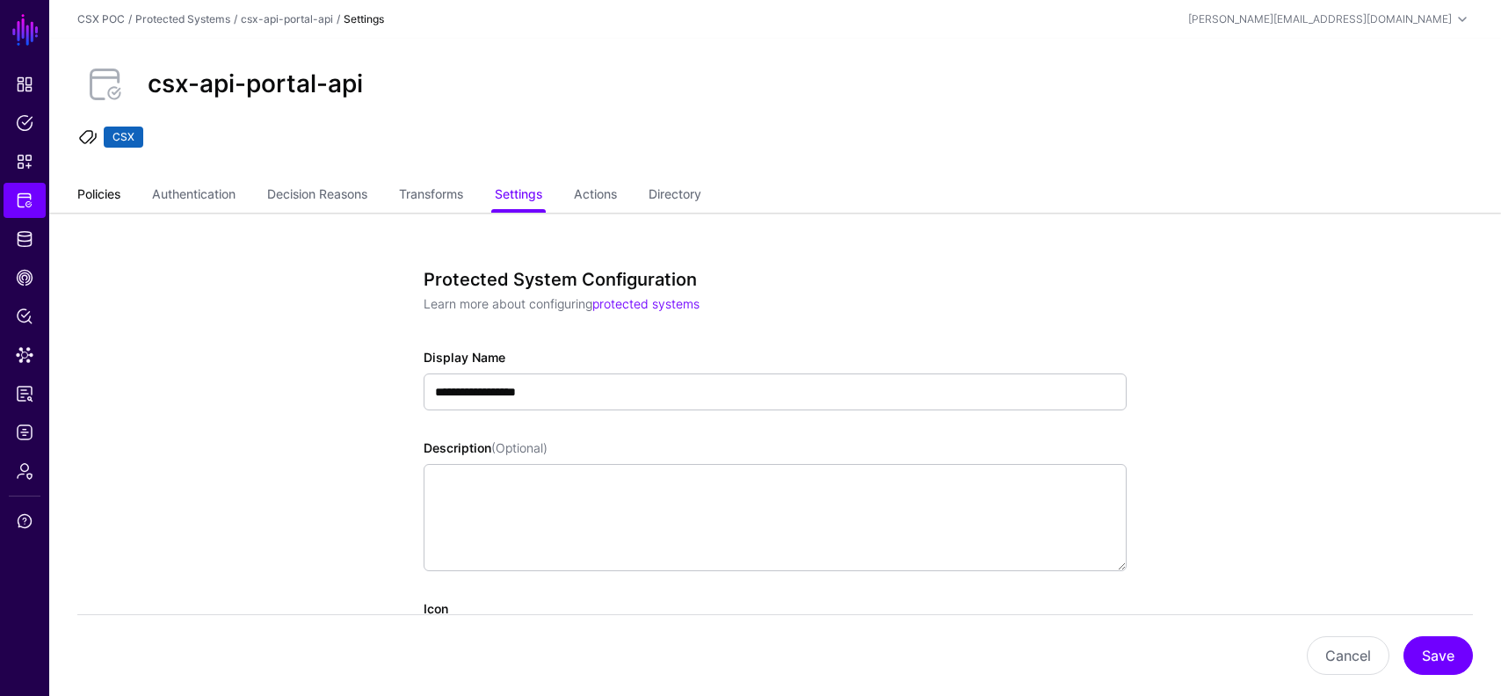
click at [90, 189] on link "Policies" at bounding box center [98, 195] width 43 height 33
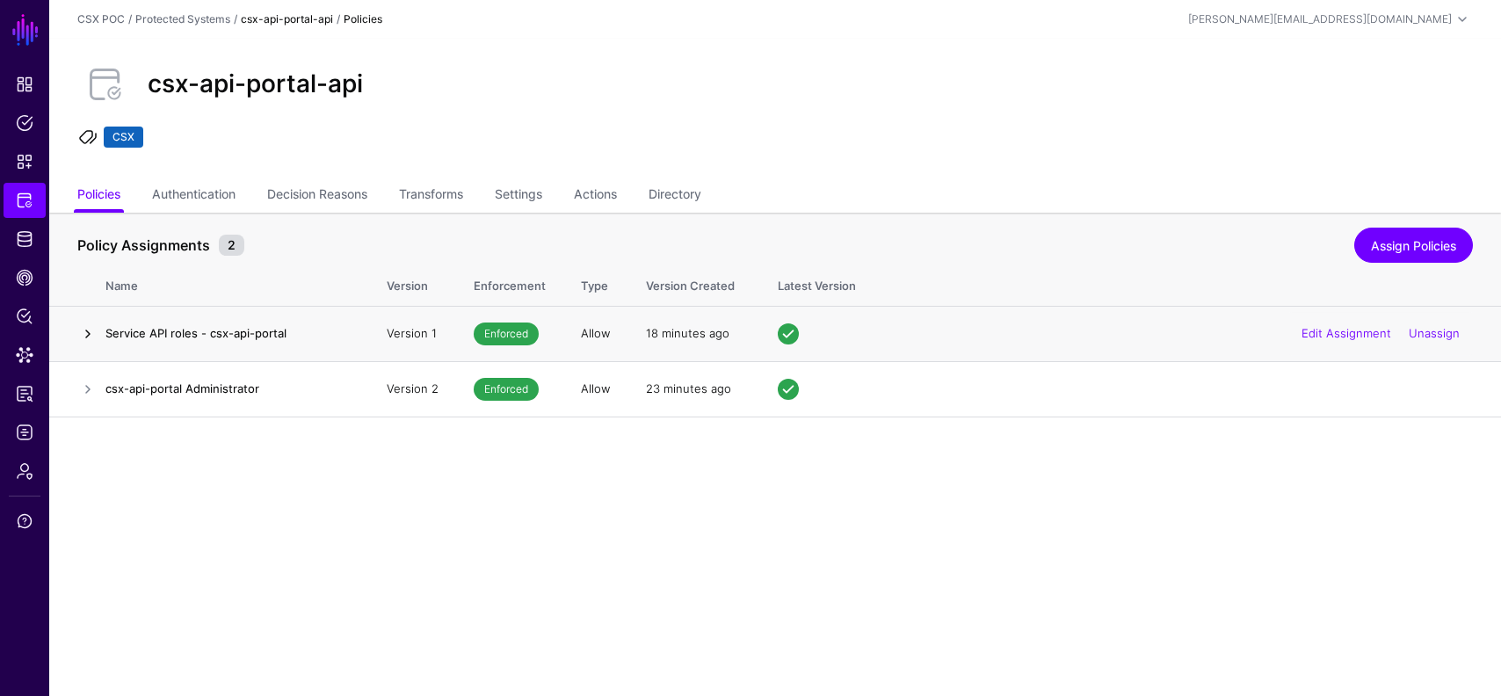
click at [94, 333] on link at bounding box center [87, 334] width 21 height 21
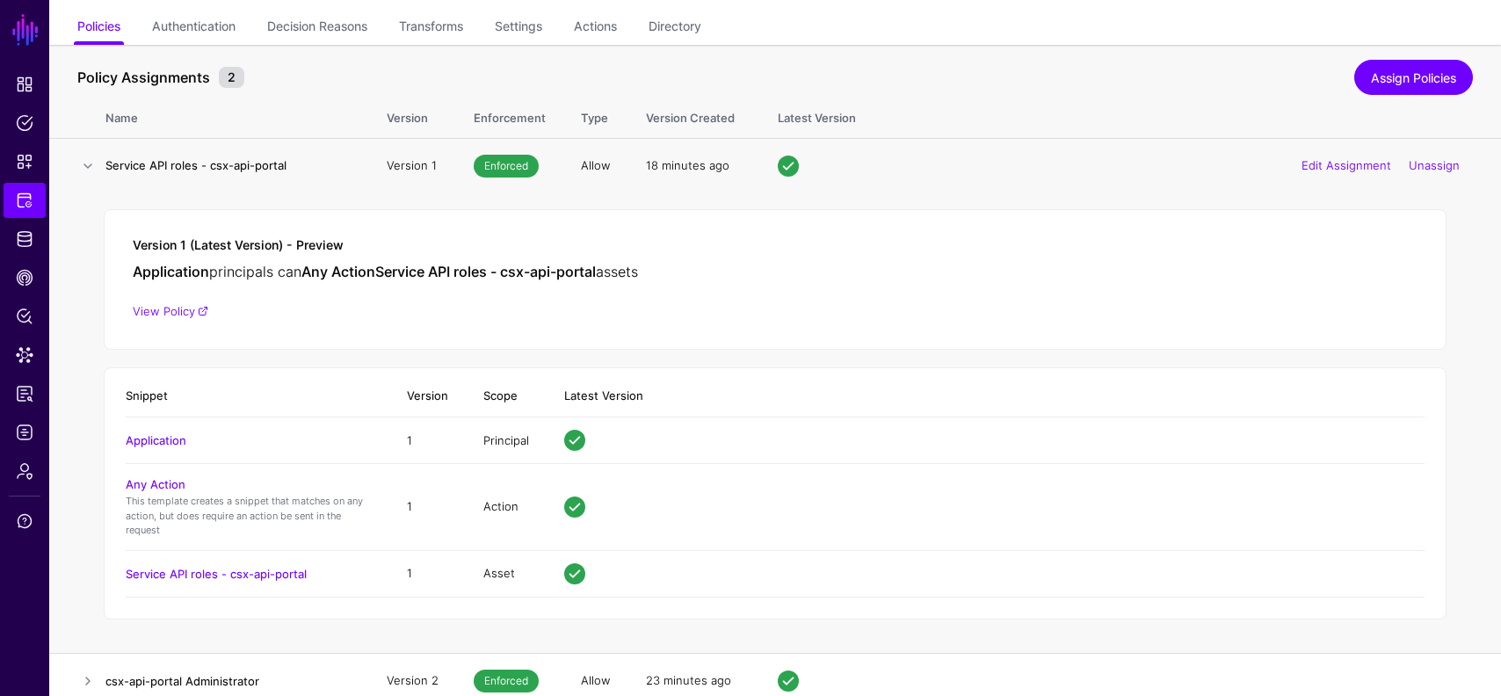
scroll to position [181, 0]
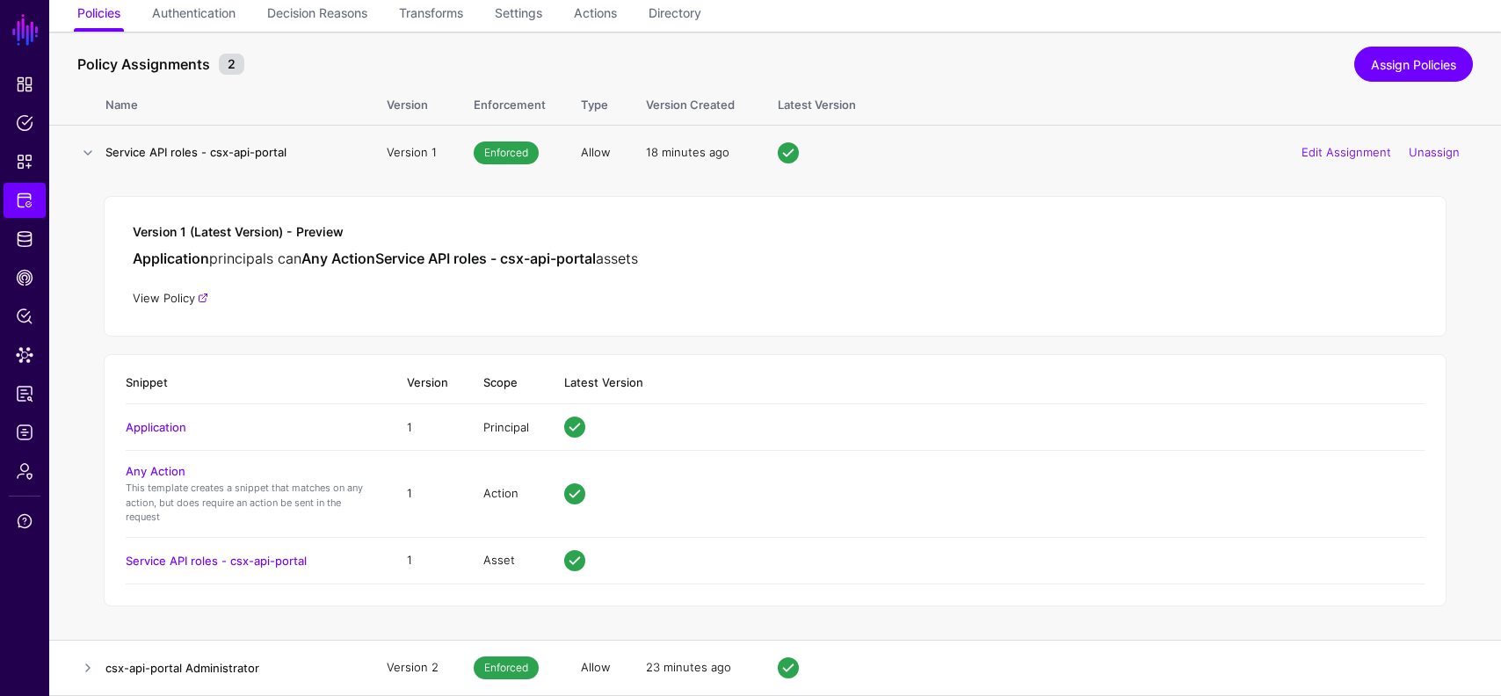
click at [200, 298] on link "View Policy" at bounding box center [171, 298] width 76 height 14
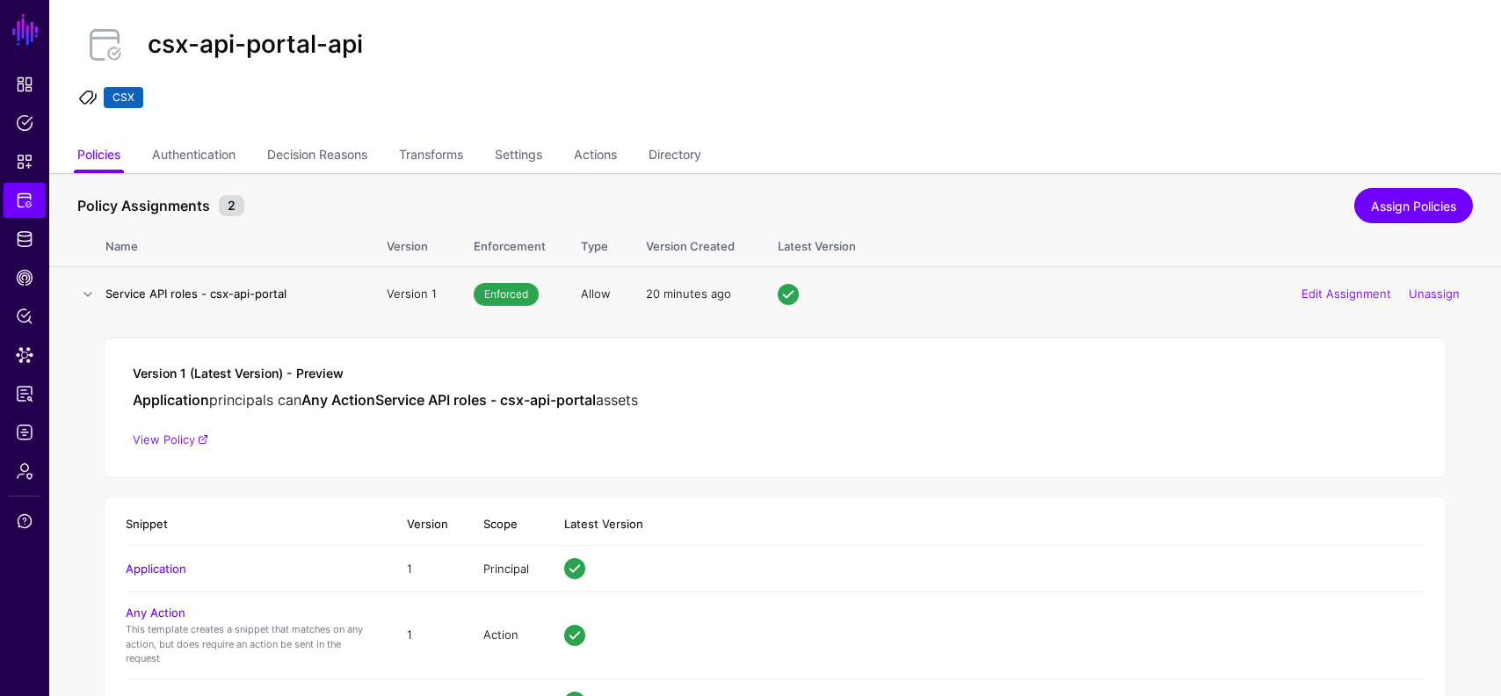
scroll to position [0, 0]
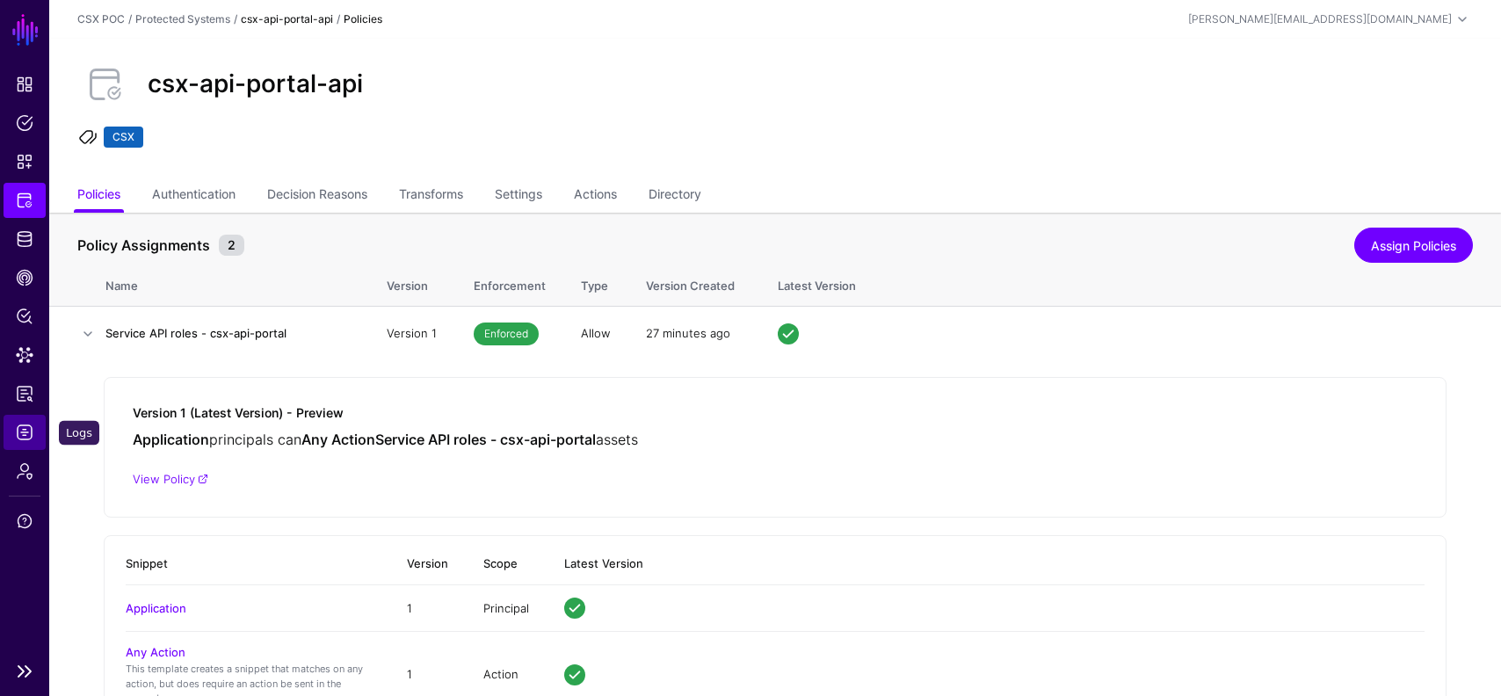
click at [28, 433] on span "Logs" at bounding box center [25, 433] width 18 height 18
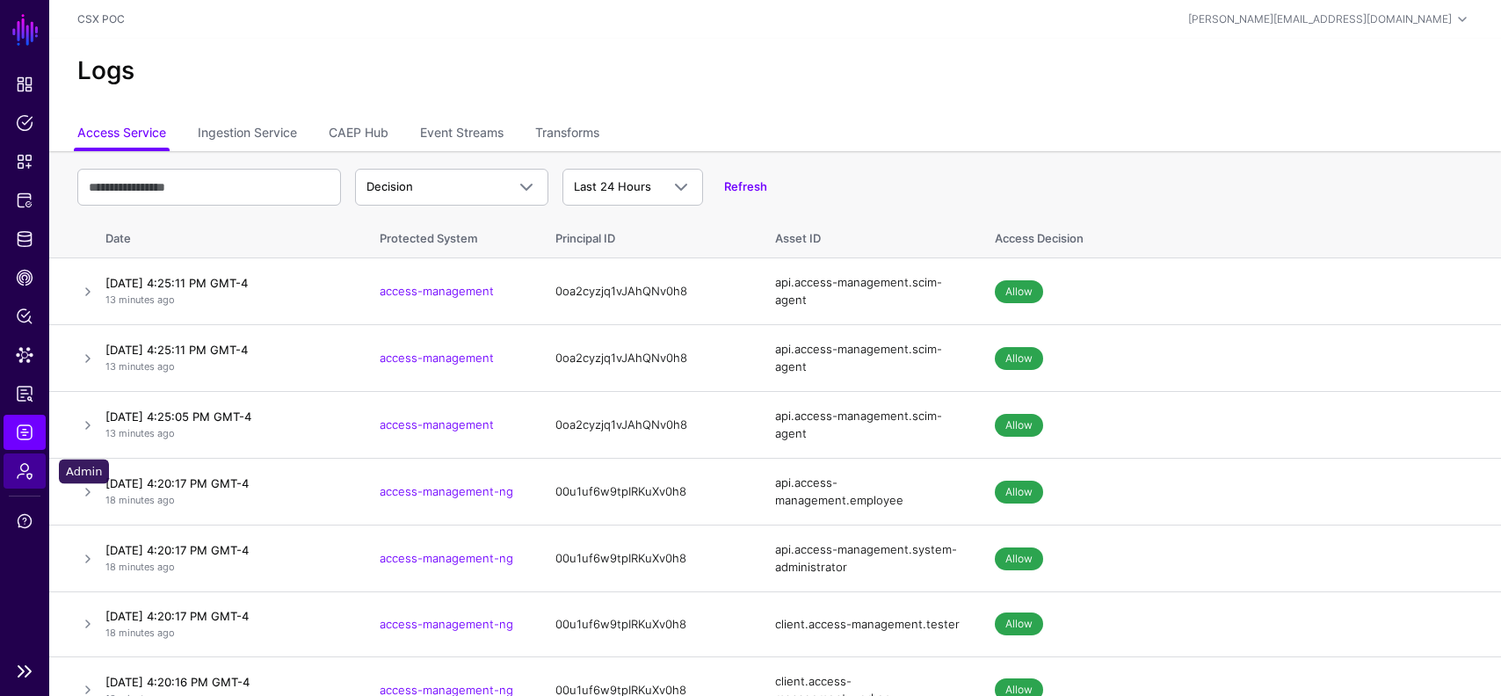
click at [20, 467] on span "Admin" at bounding box center [25, 471] width 18 height 18
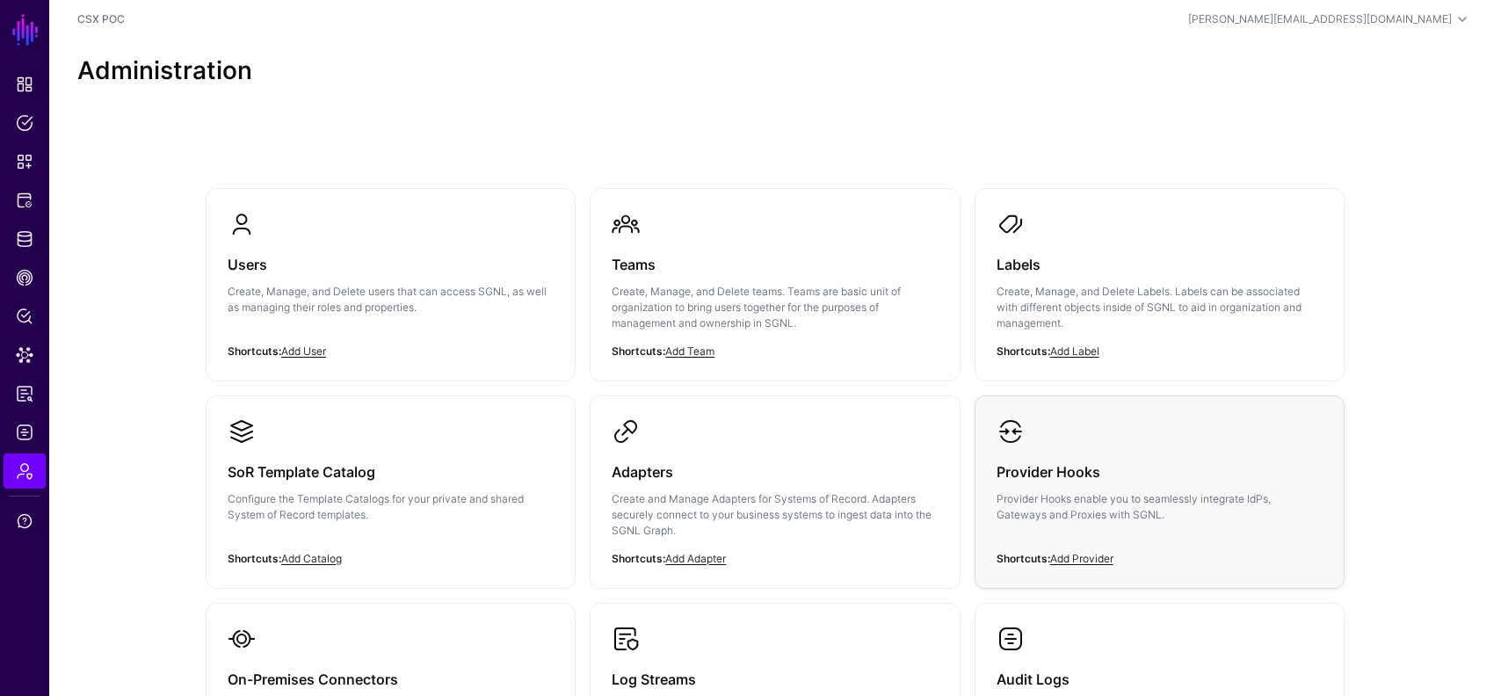
click at [1045, 460] on h3 "Provider Hooks" at bounding box center [1160, 472] width 326 height 25
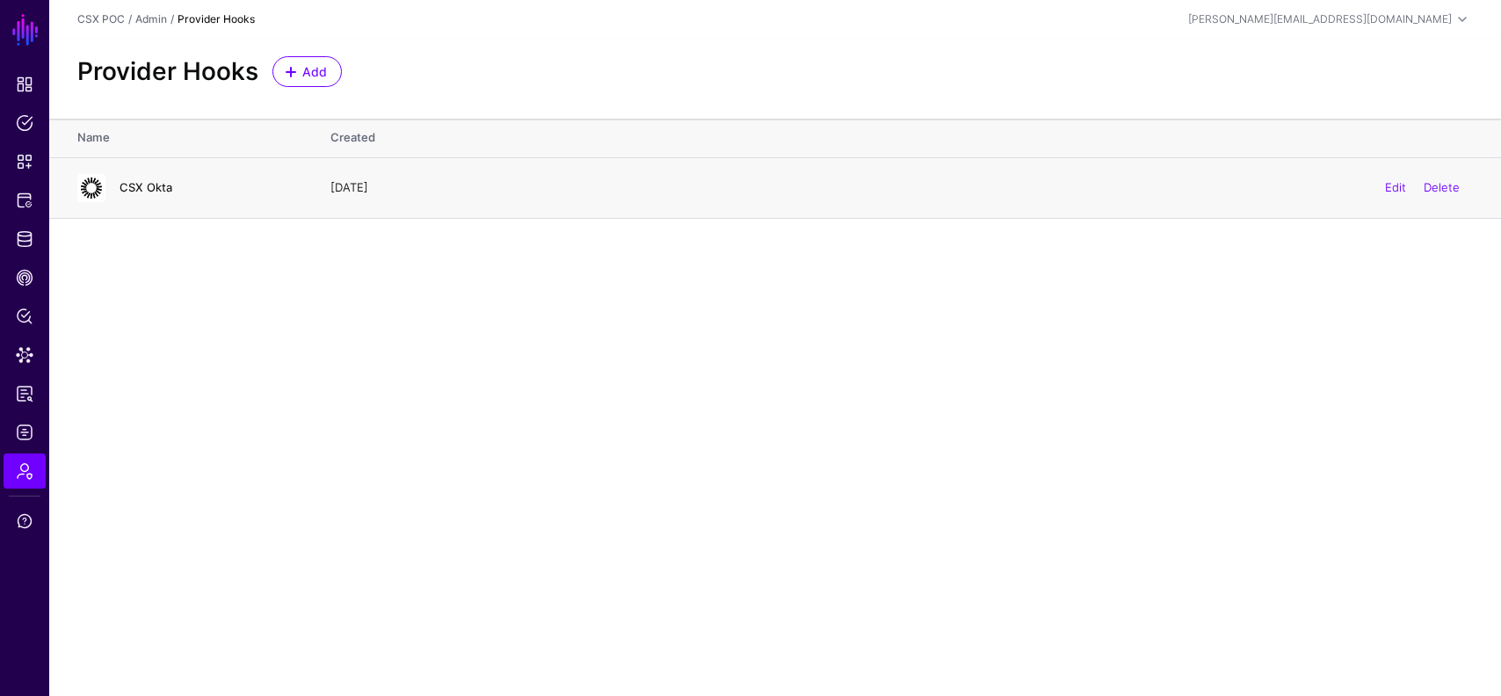
click at [141, 181] on link "CSX Okta" at bounding box center [146, 187] width 53 height 14
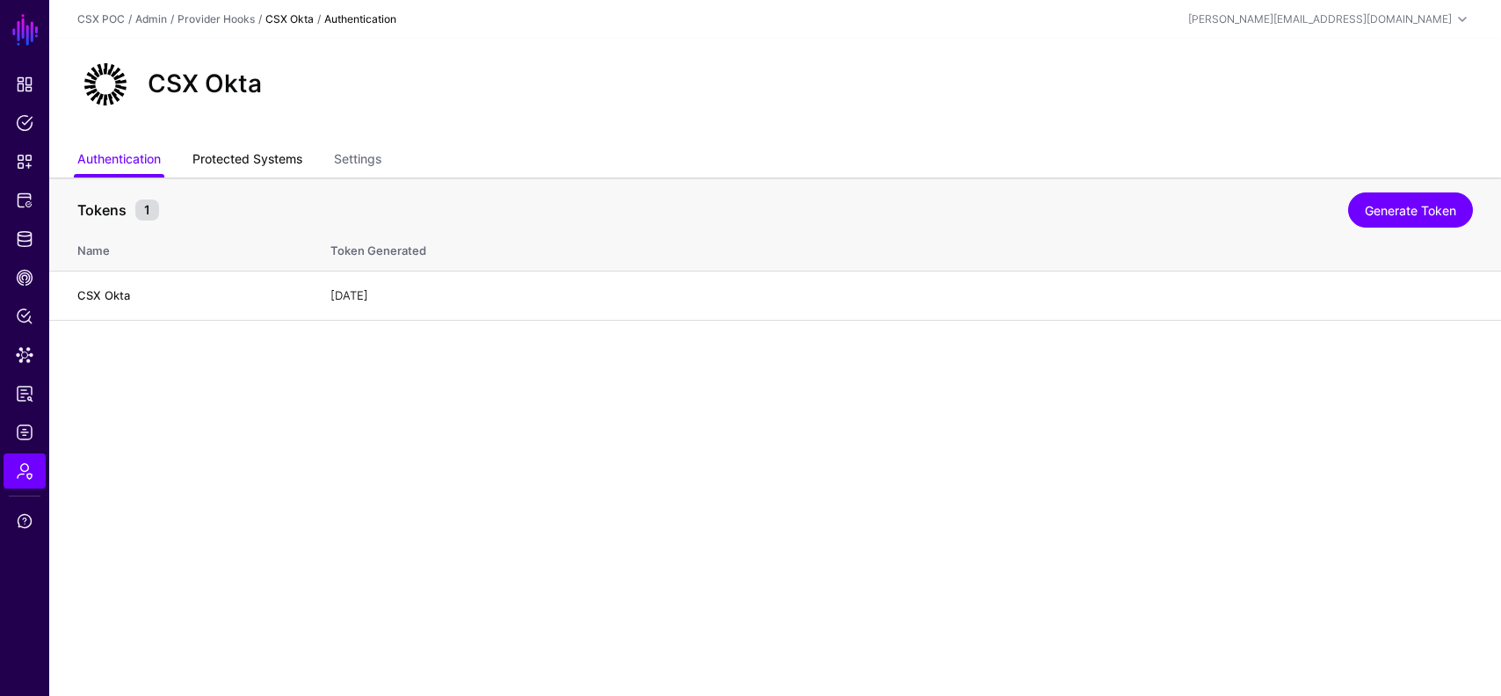
click at [260, 158] on link "Protected Systems" at bounding box center [248, 160] width 110 height 33
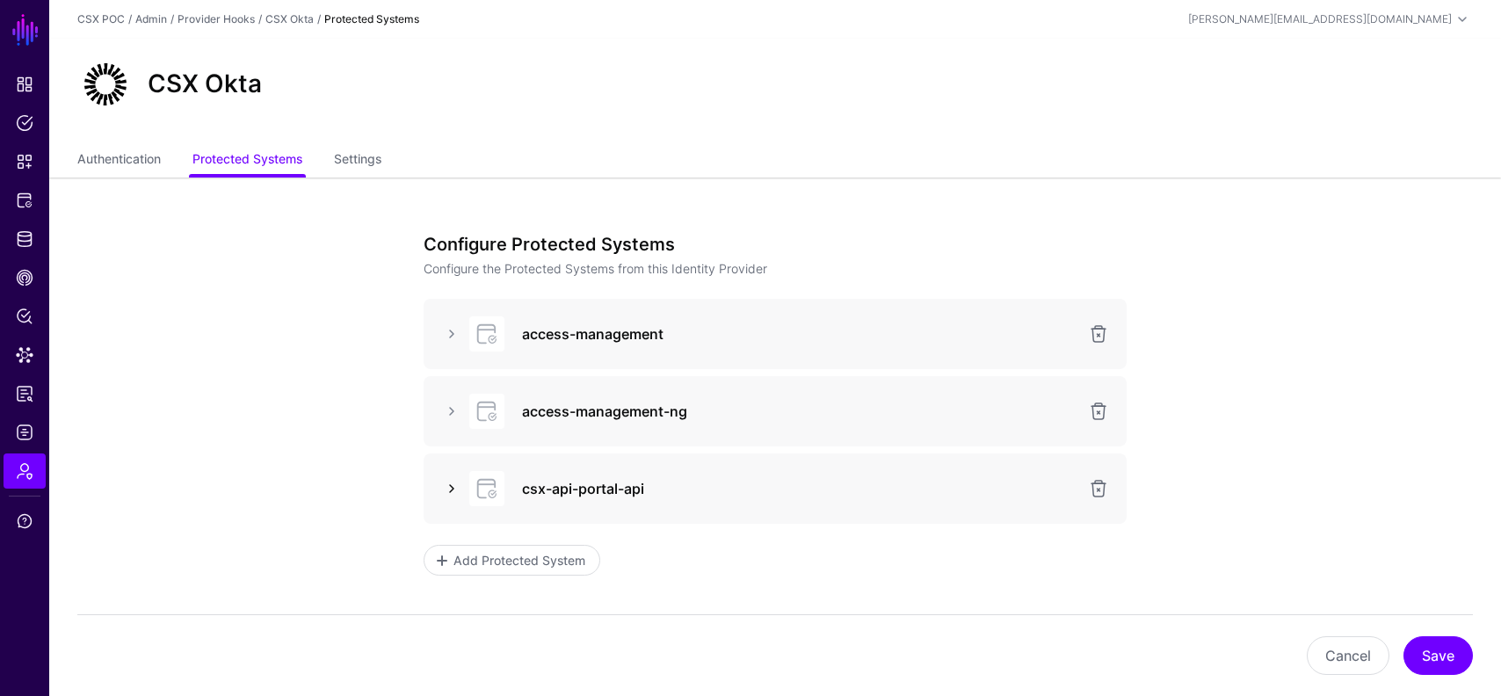
click at [456, 491] on link at bounding box center [451, 488] width 21 height 21
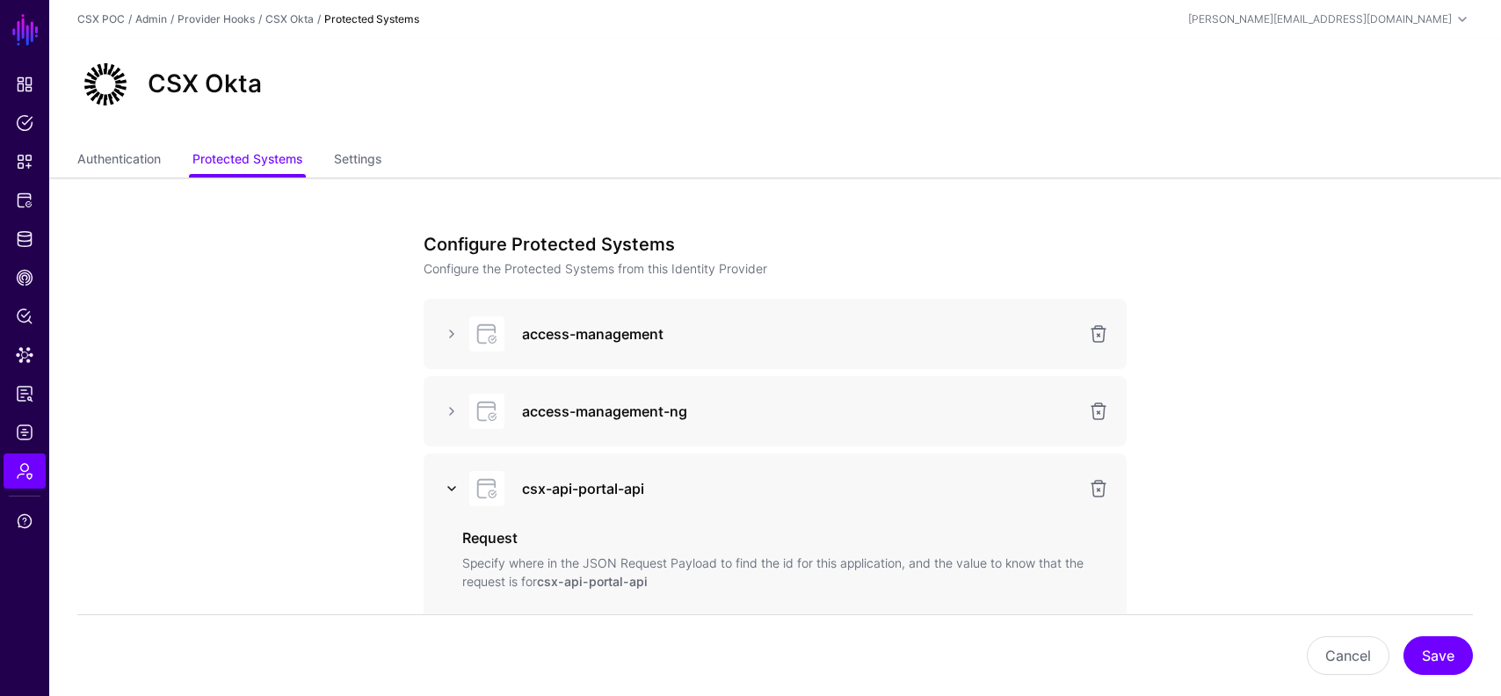
scroll to position [353, 0]
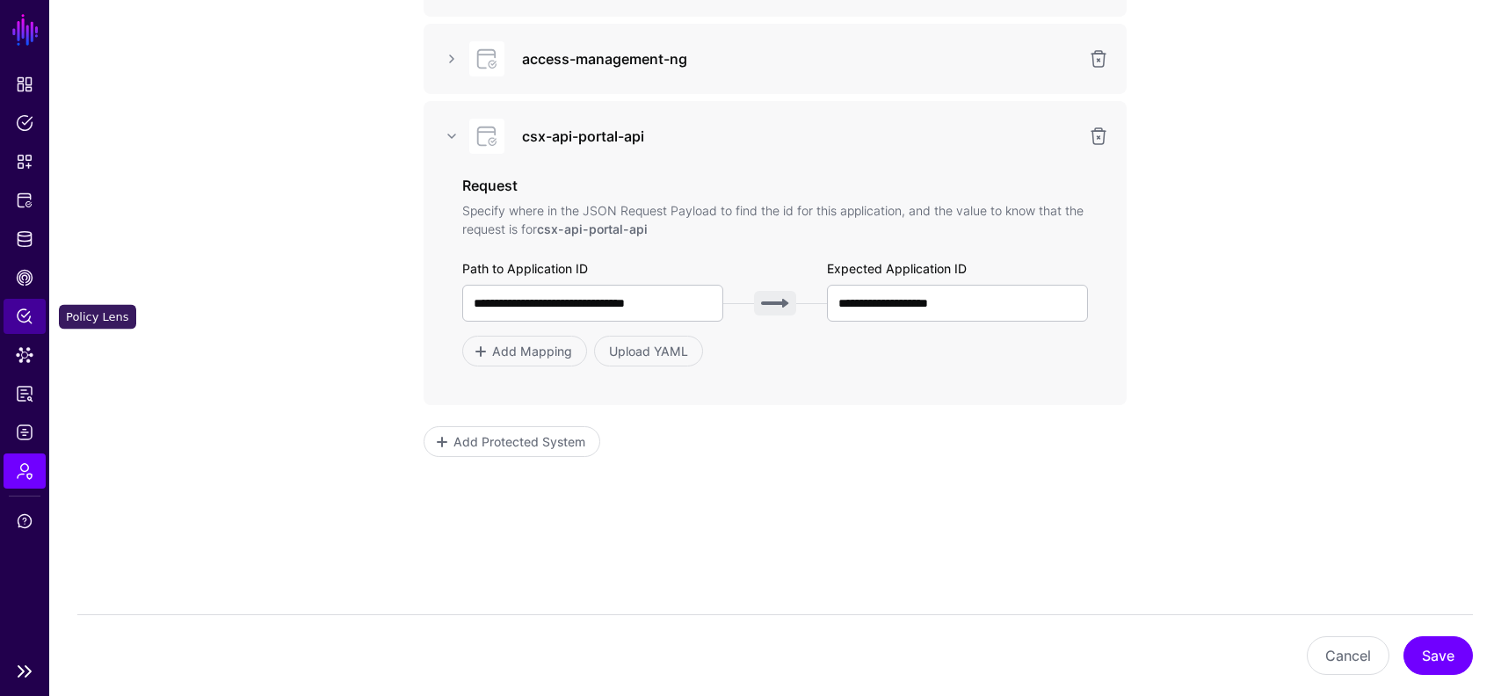
click at [21, 321] on span "Policy Lens" at bounding box center [25, 317] width 18 height 18
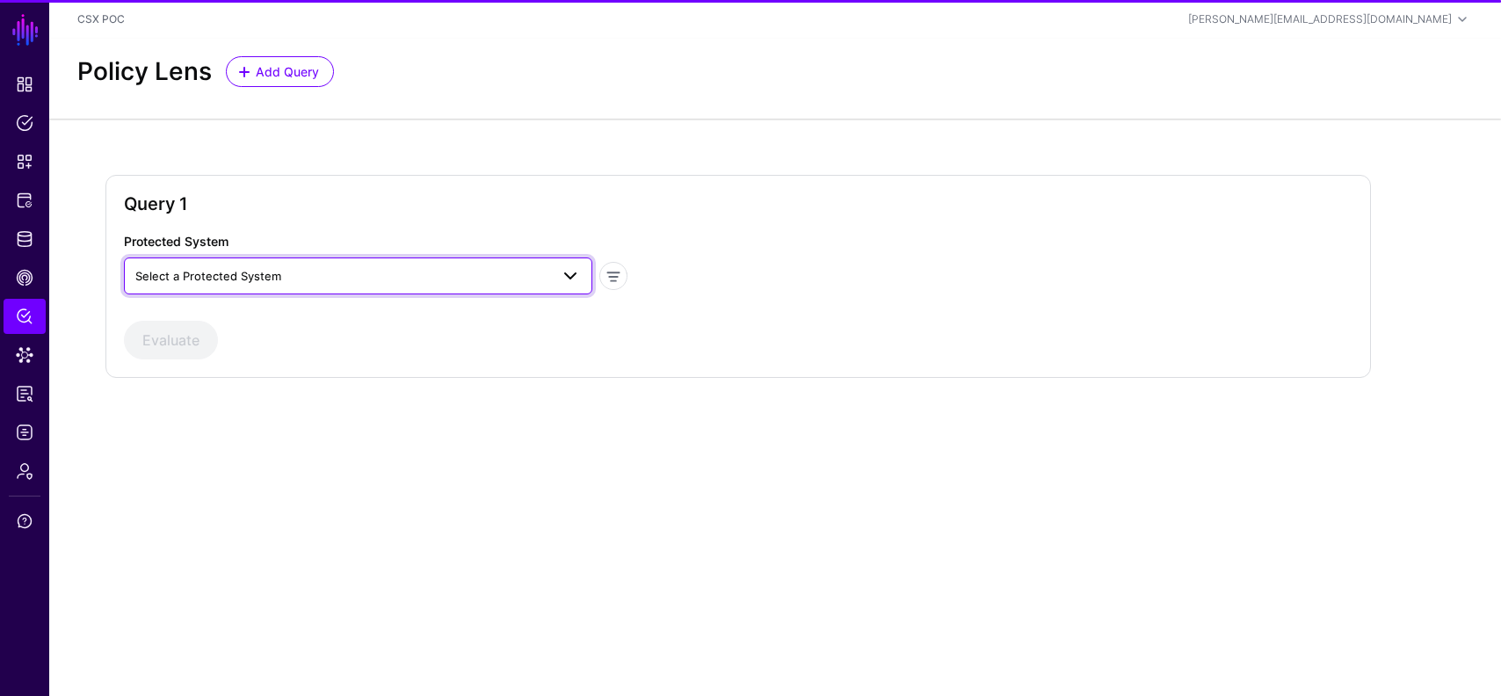
click at [326, 280] on span "Select a Protected System" at bounding box center [342, 275] width 414 height 19
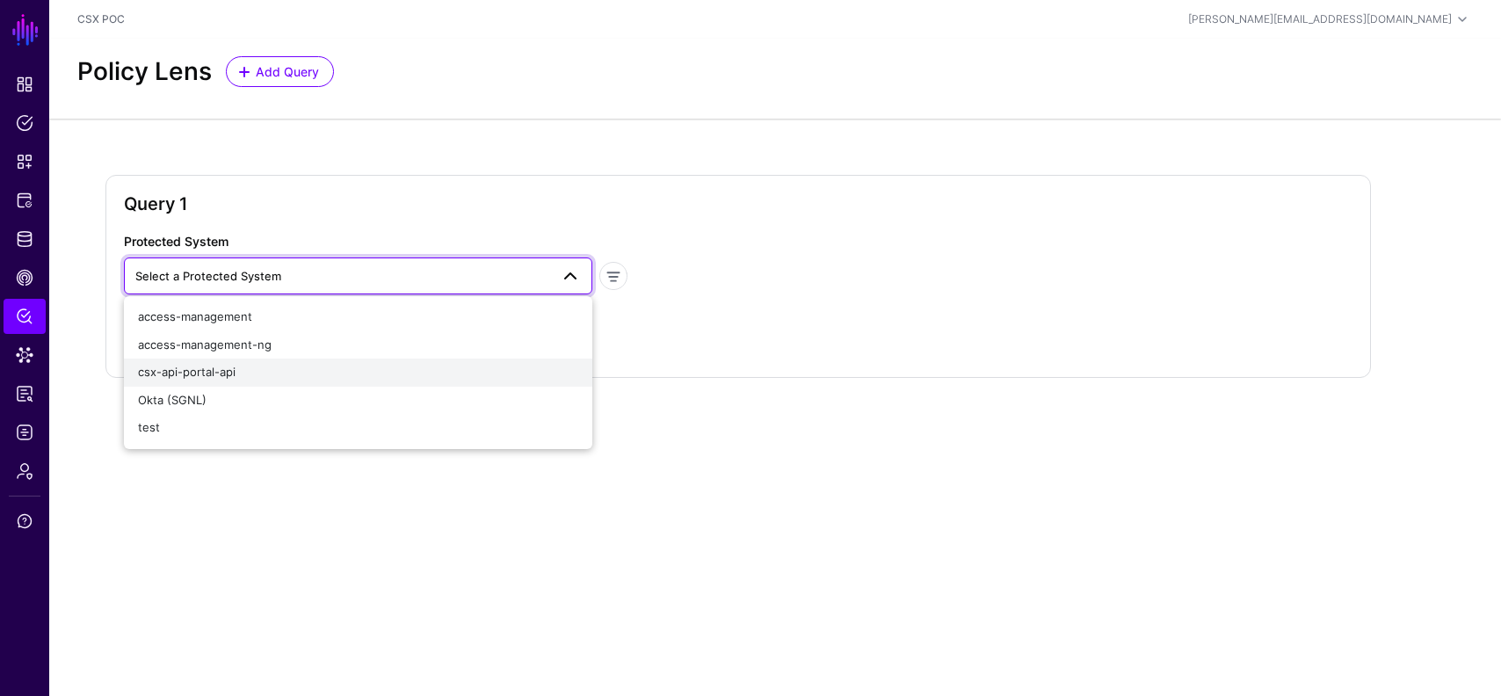
click at [245, 371] on div "csx-api-portal-api" at bounding box center [358, 373] width 440 height 18
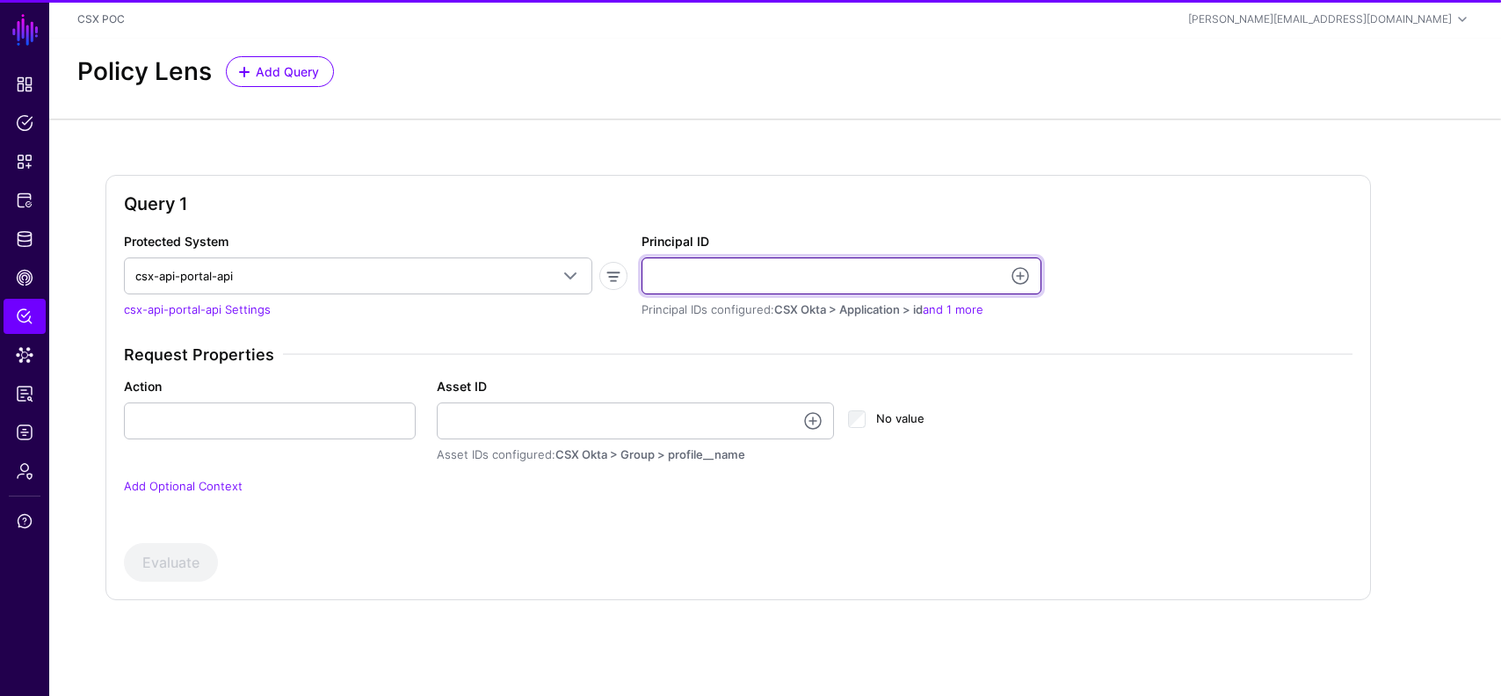
click at [835, 275] on input "Principal ID" at bounding box center [842, 276] width 400 height 37
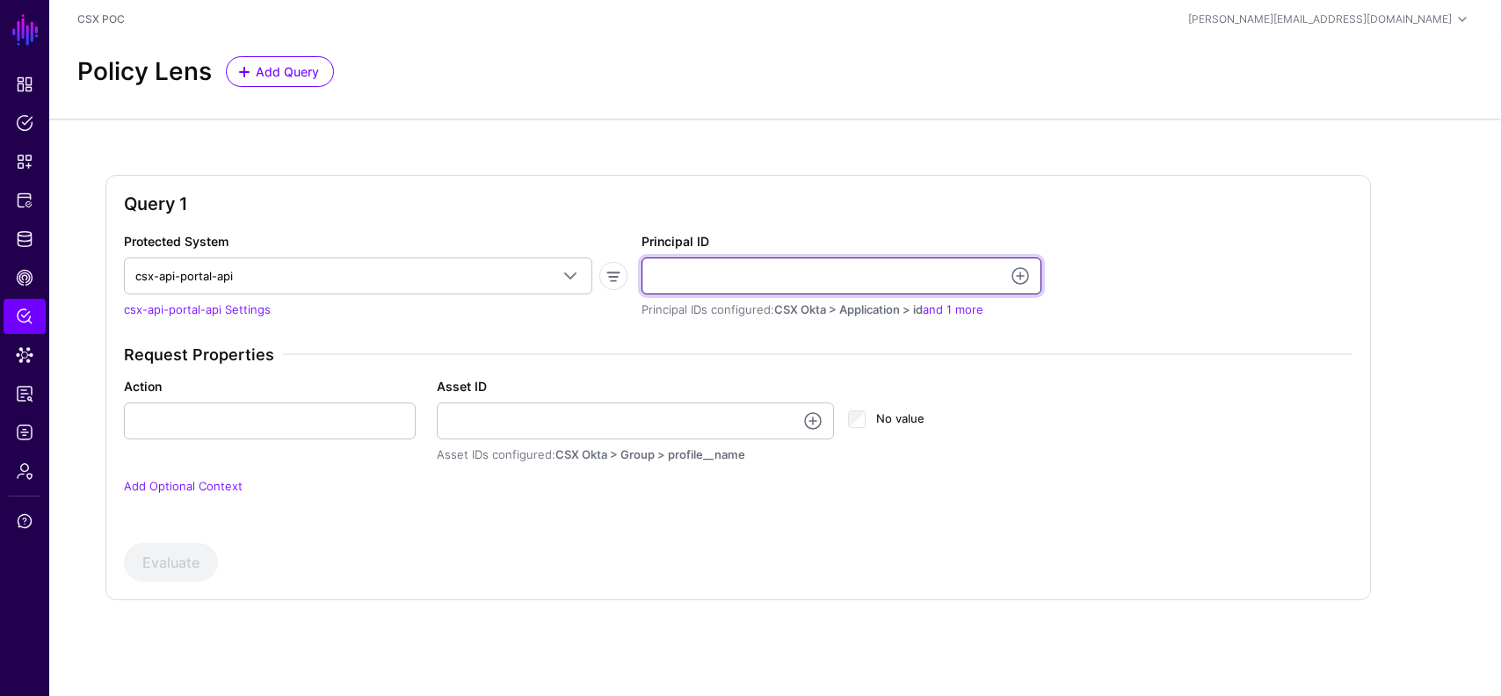
type input "*"
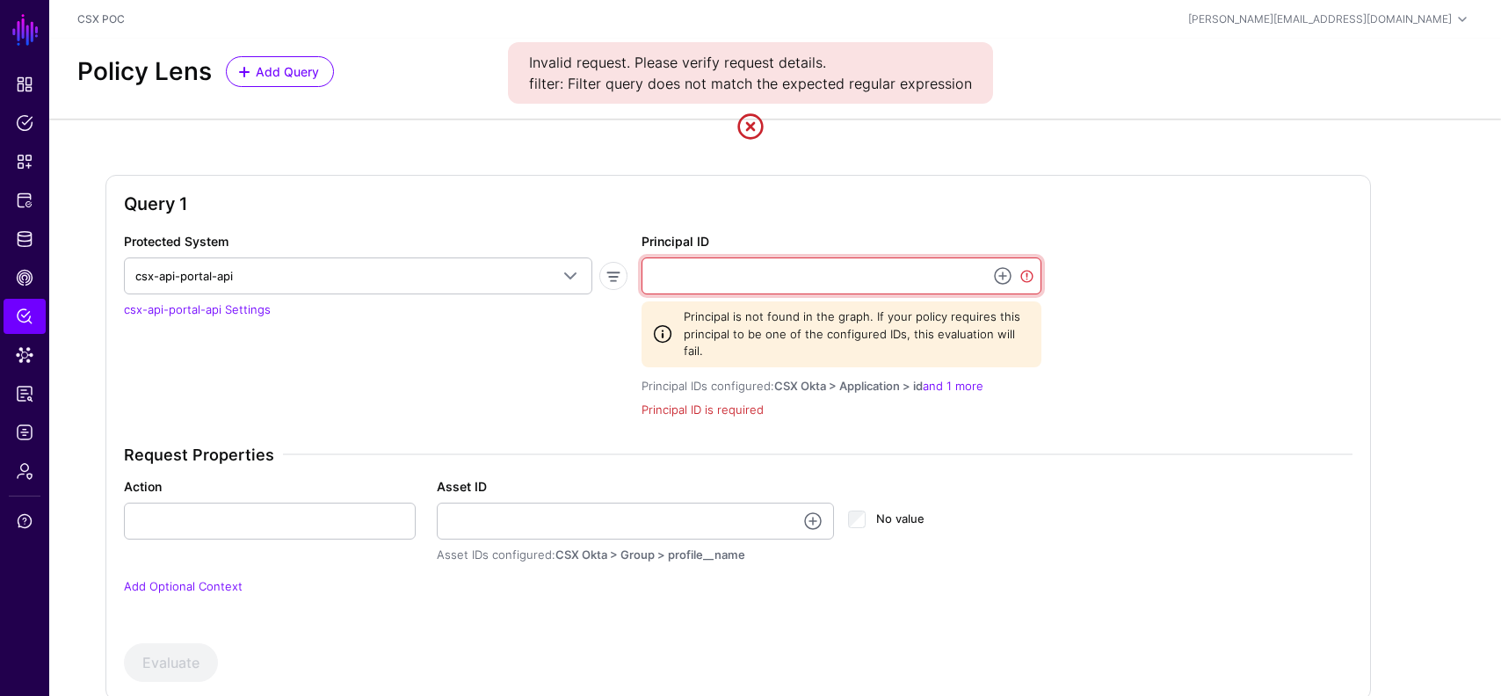
paste input "**********"
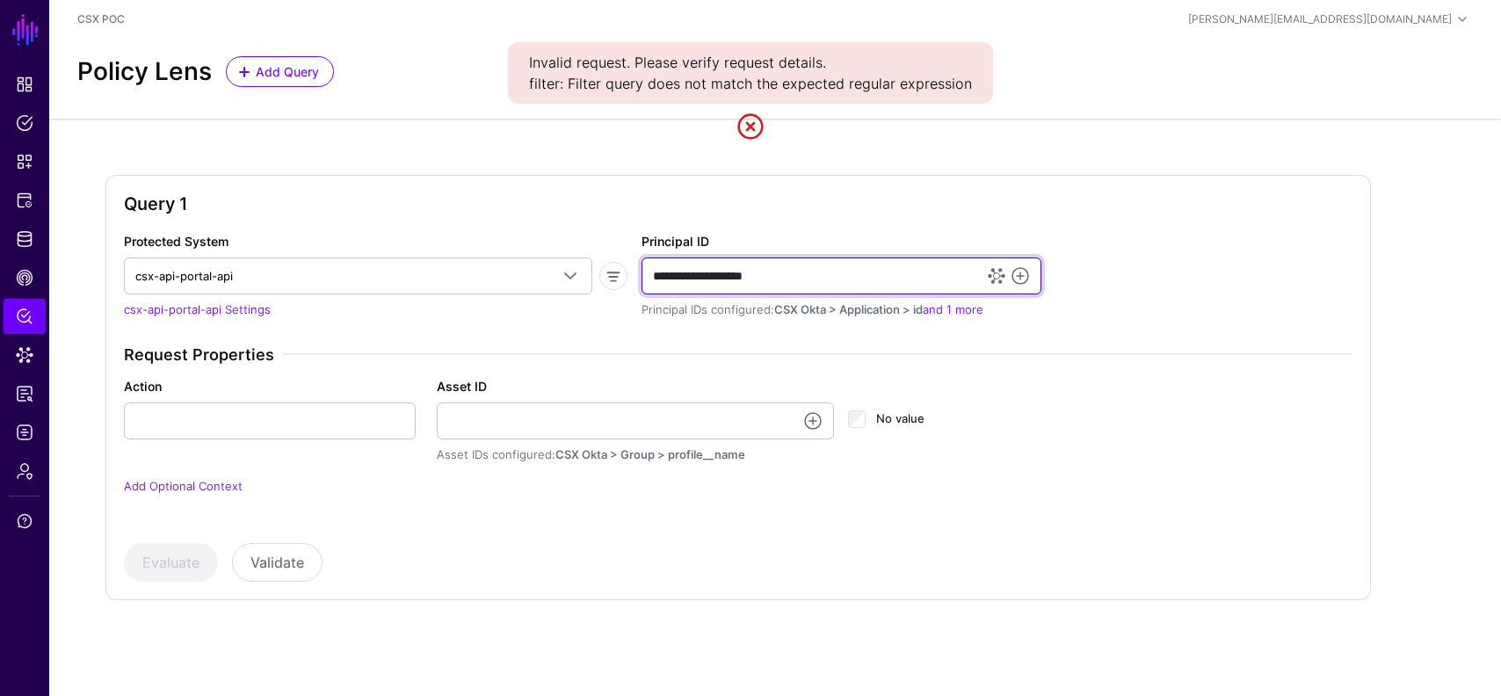
type input "**********"
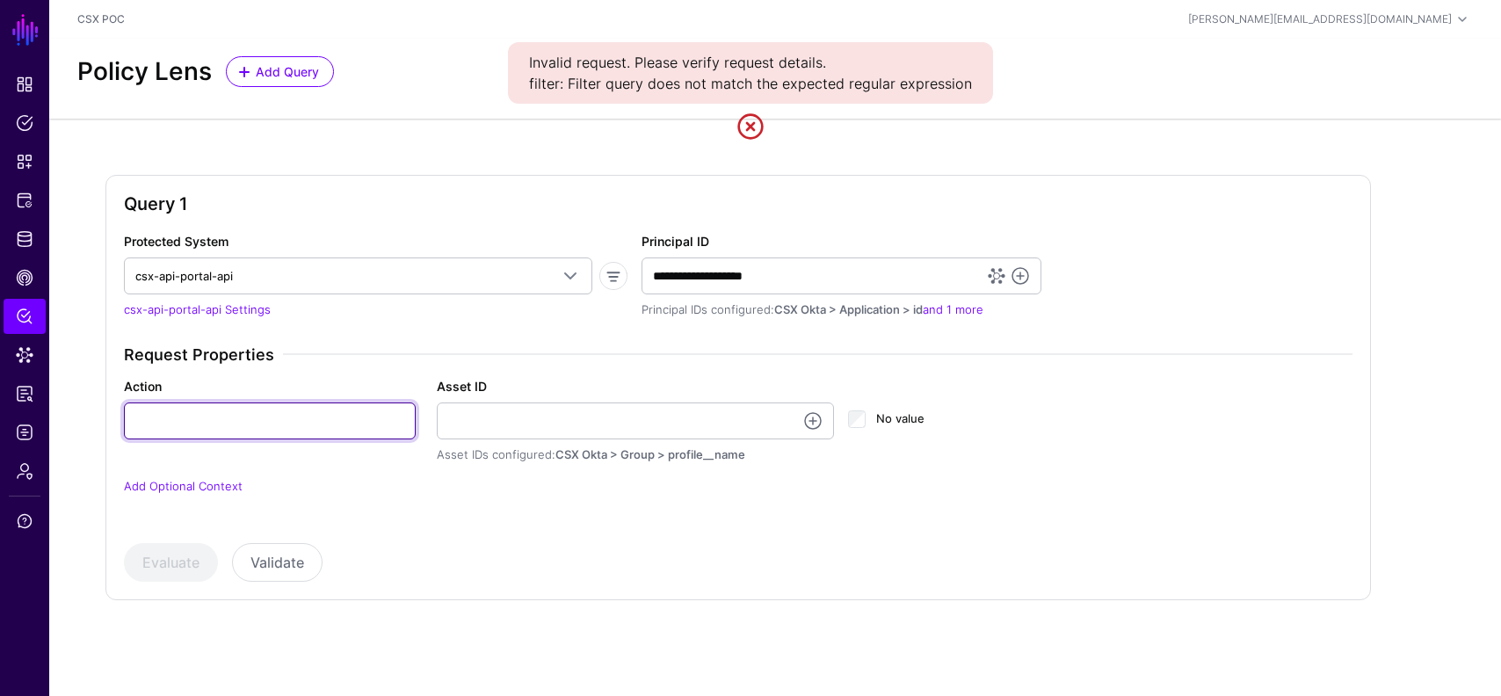
click at [265, 430] on input "Action" at bounding box center [270, 421] width 292 height 37
type input "**"
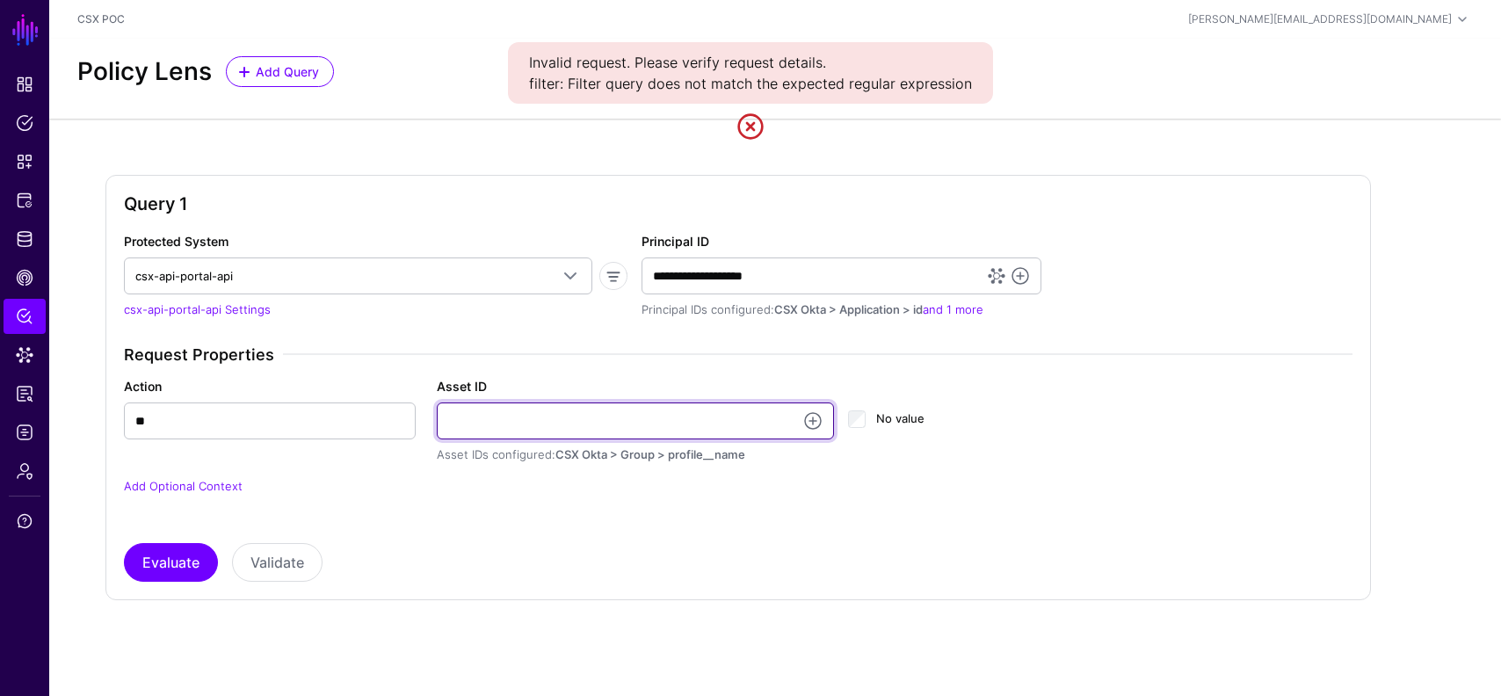
click at [517, 425] on input "Asset ID" at bounding box center [636, 421] width 398 height 37
type input "**********"
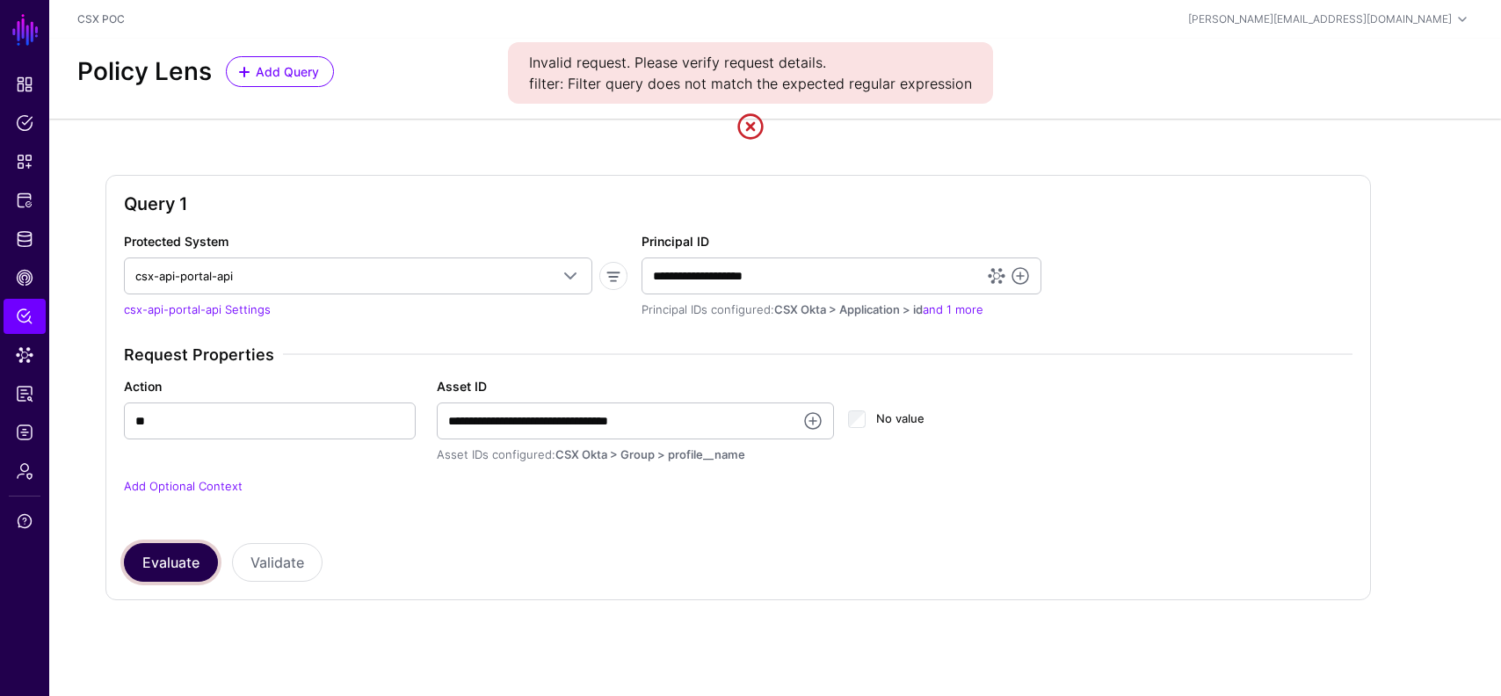
click at [164, 554] on button "Evaluate" at bounding box center [171, 562] width 94 height 39
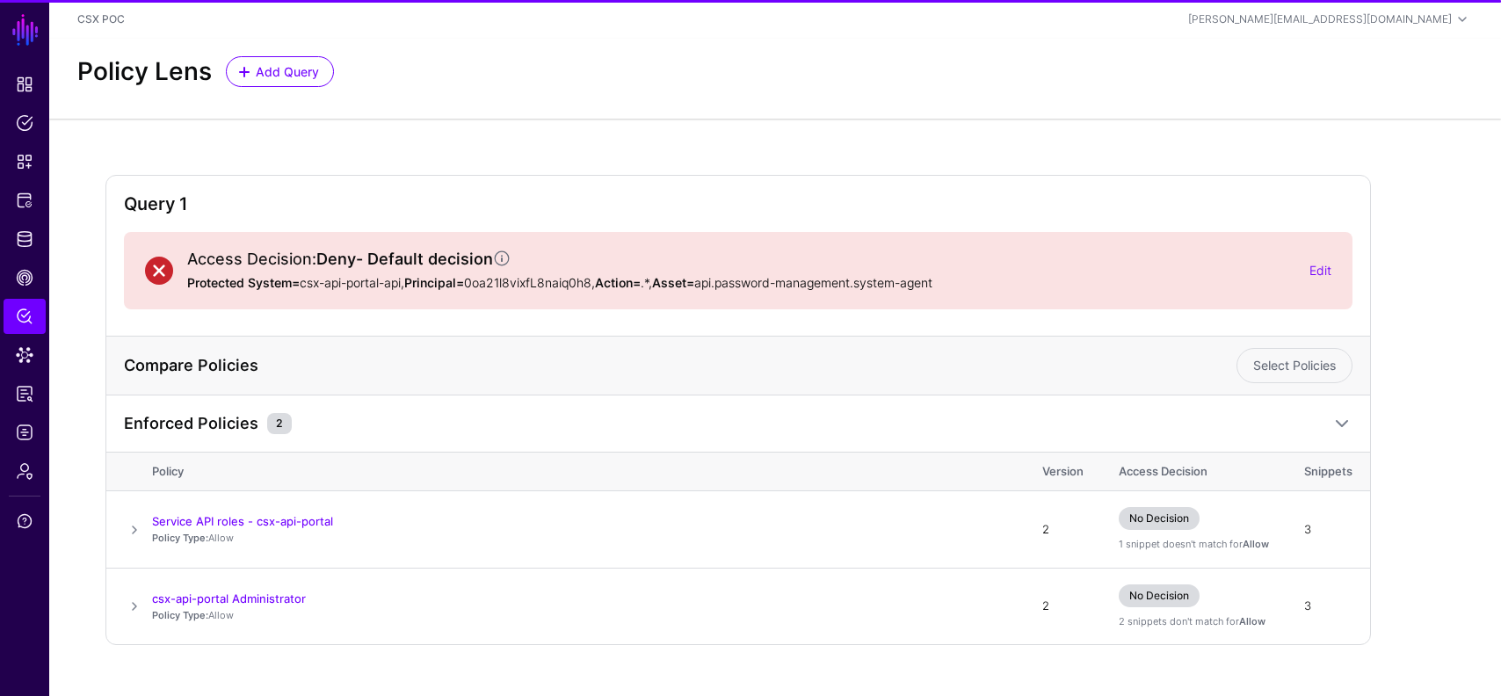
click at [750, 122] on link at bounding box center [751, 127] width 28 height 28
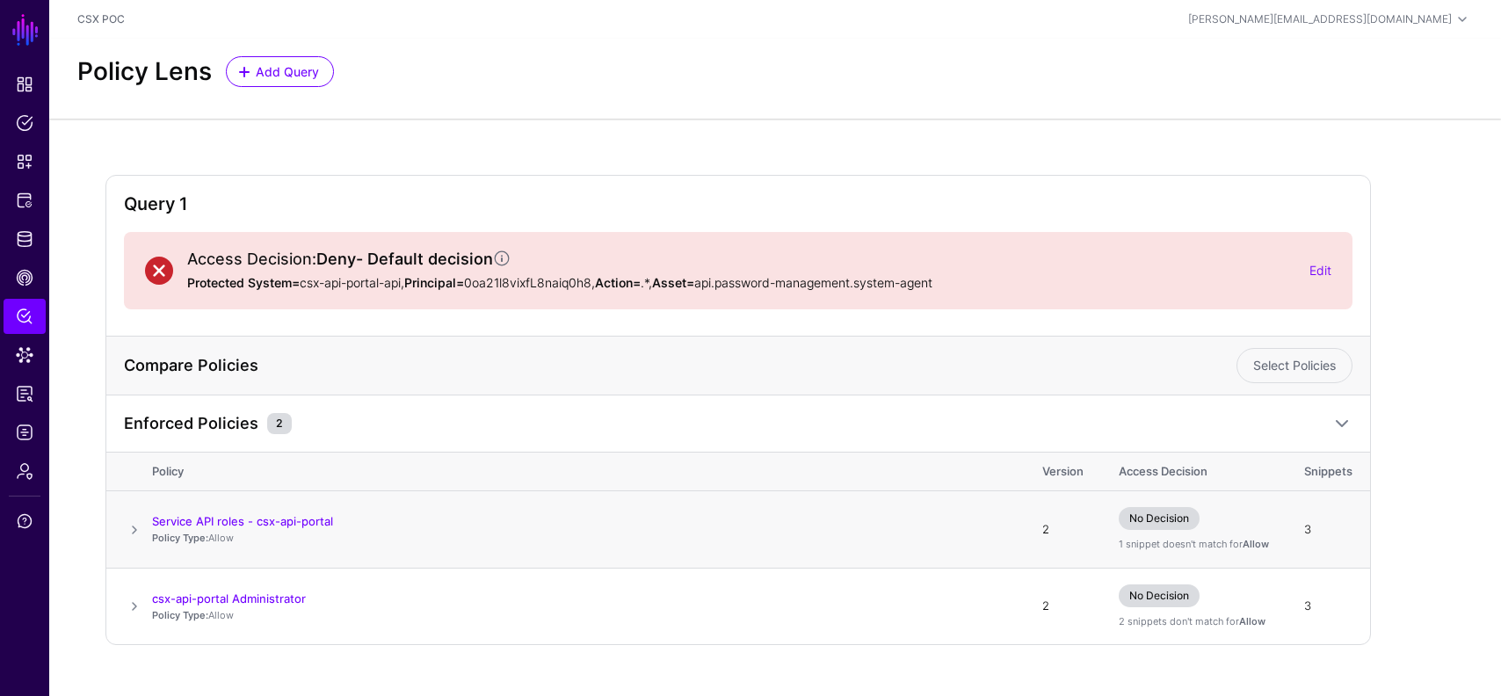
click at [145, 528] on td at bounding box center [129, 529] width 46 height 77
click at [134, 528] on span at bounding box center [134, 530] width 21 height 21
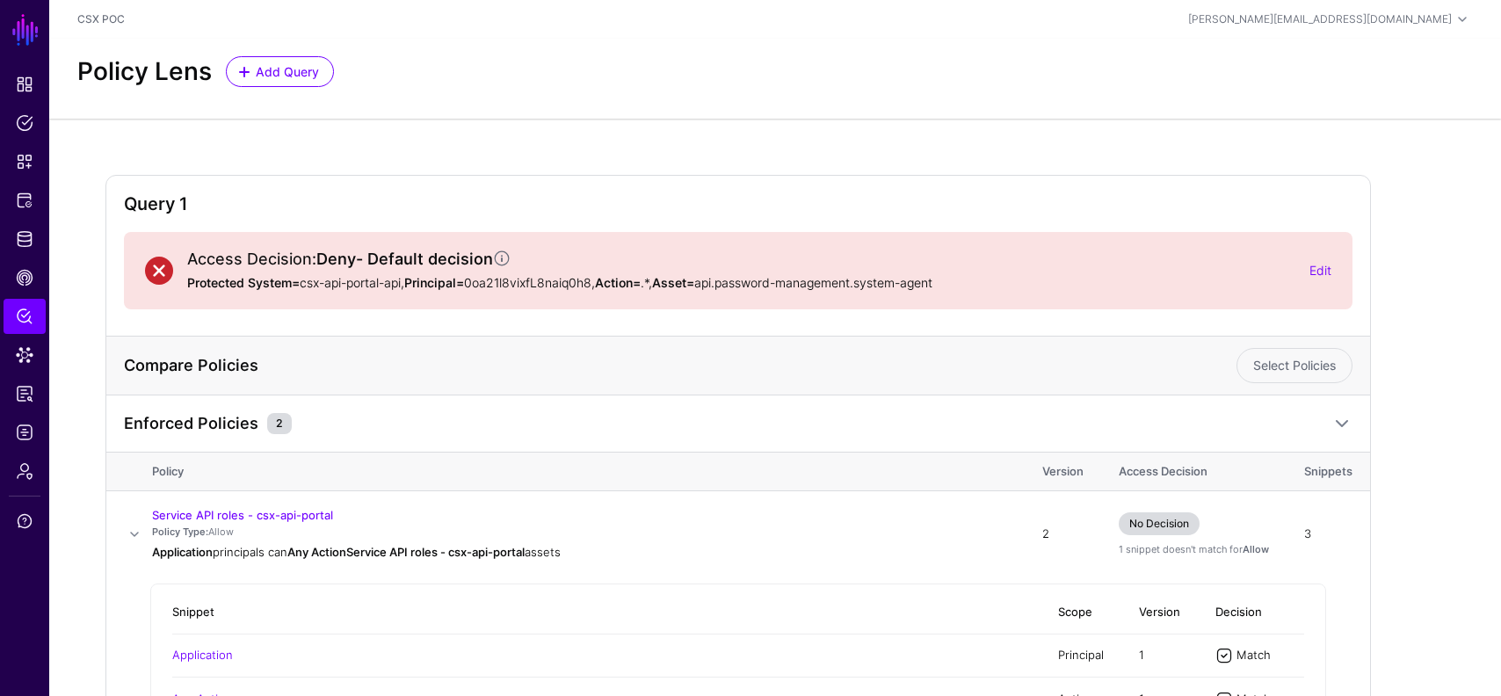
click at [1334, 274] on div "Access Decision: Deny - Default decision Protected System= csx-api-portal-api, …" at bounding box center [738, 270] width 1229 height 77
click at [1321, 270] on link "Edit" at bounding box center [1321, 270] width 22 height 15
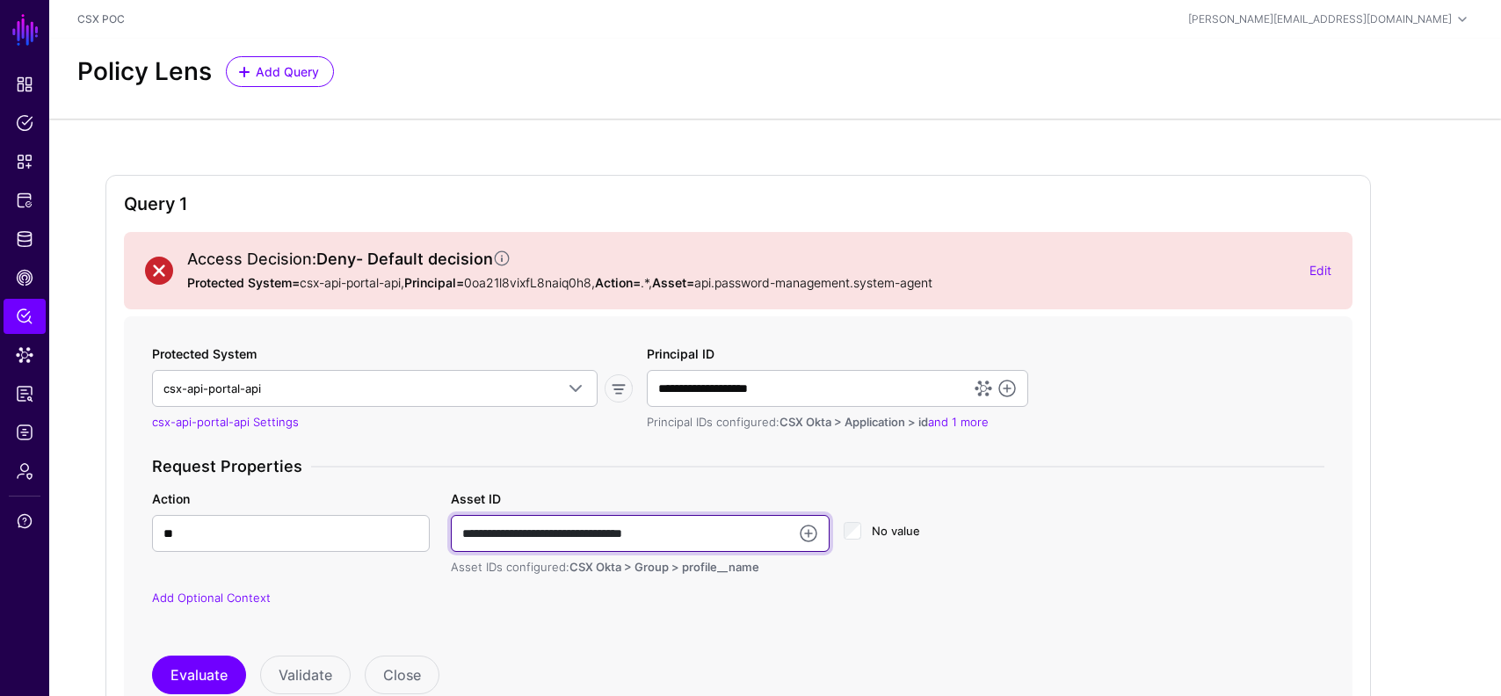
click at [575, 547] on input "**********" at bounding box center [640, 533] width 379 height 37
paste input "**********"
type input "**********"
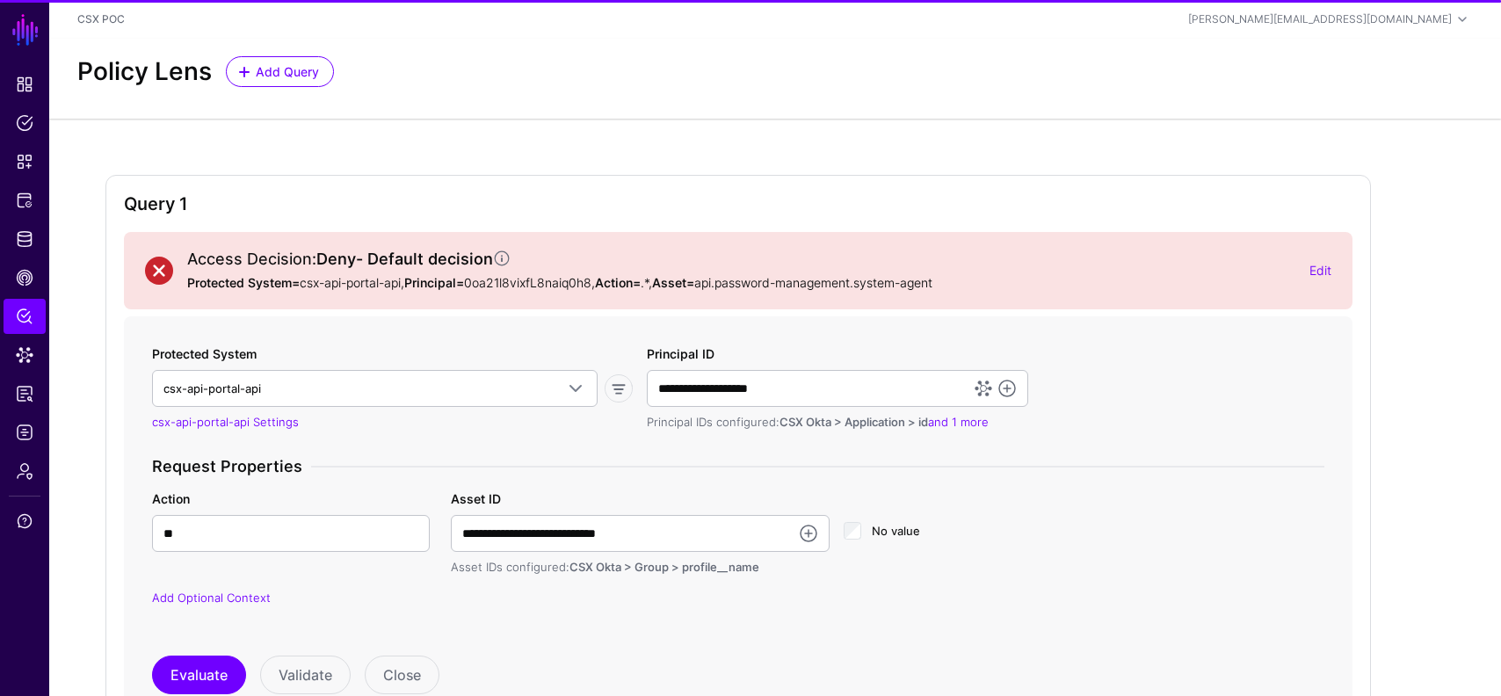
click at [1159, 532] on div "**********" at bounding box center [739, 533] width 1194 height 87
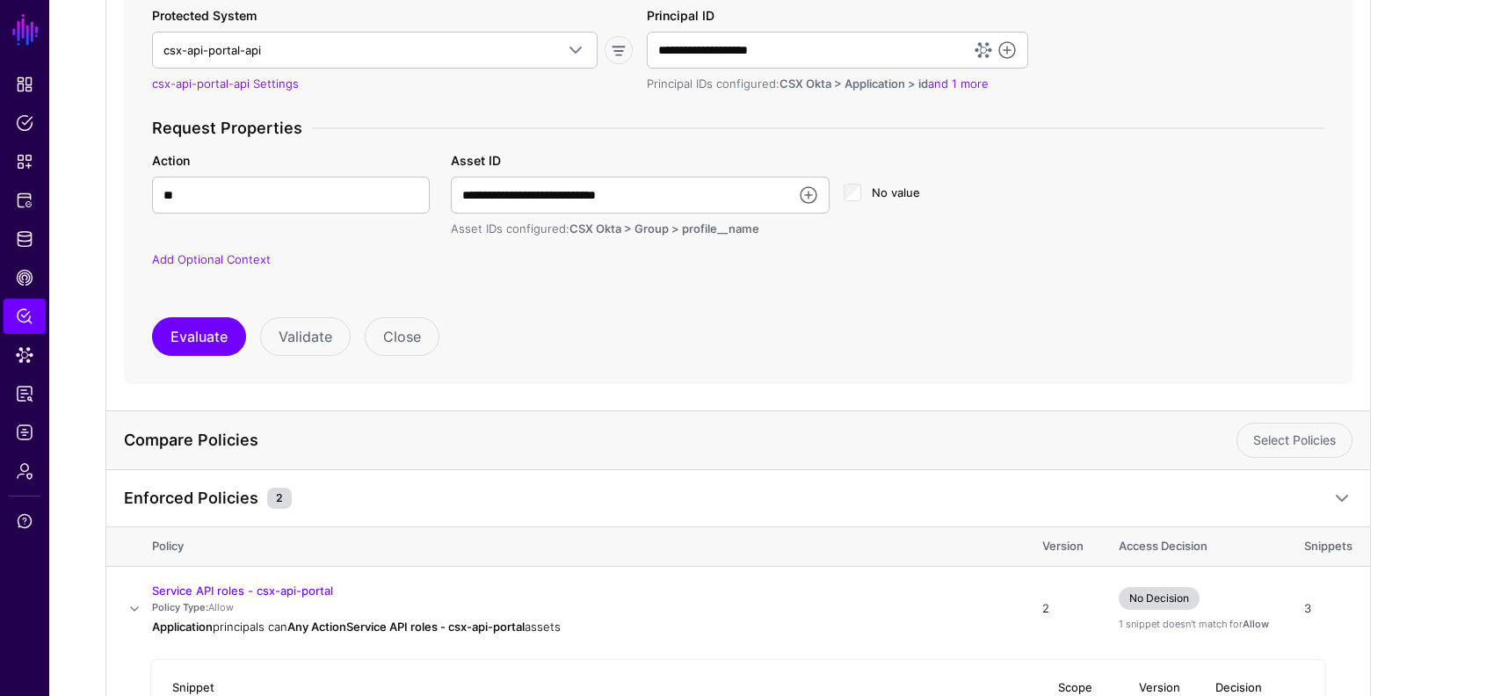
scroll to position [239, 0]
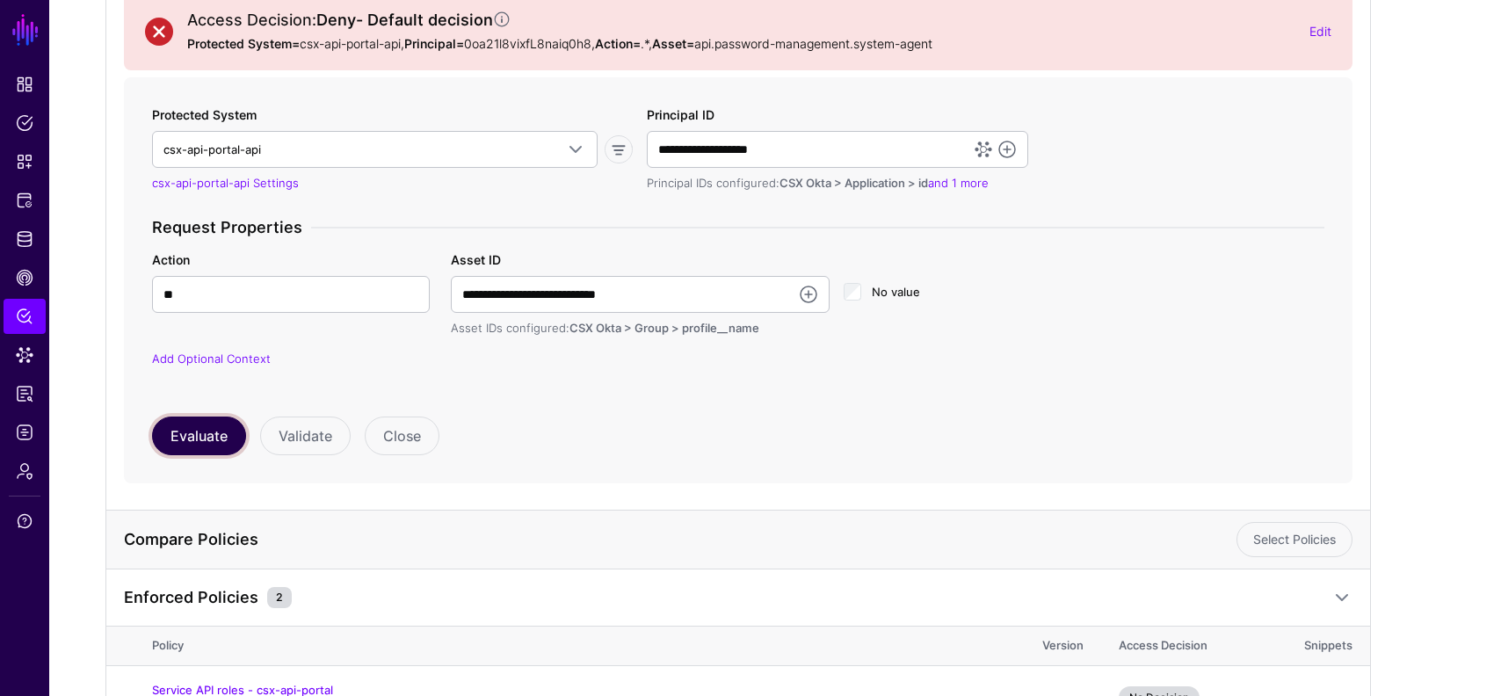
click at [195, 424] on button "Evaluate" at bounding box center [199, 436] width 94 height 39
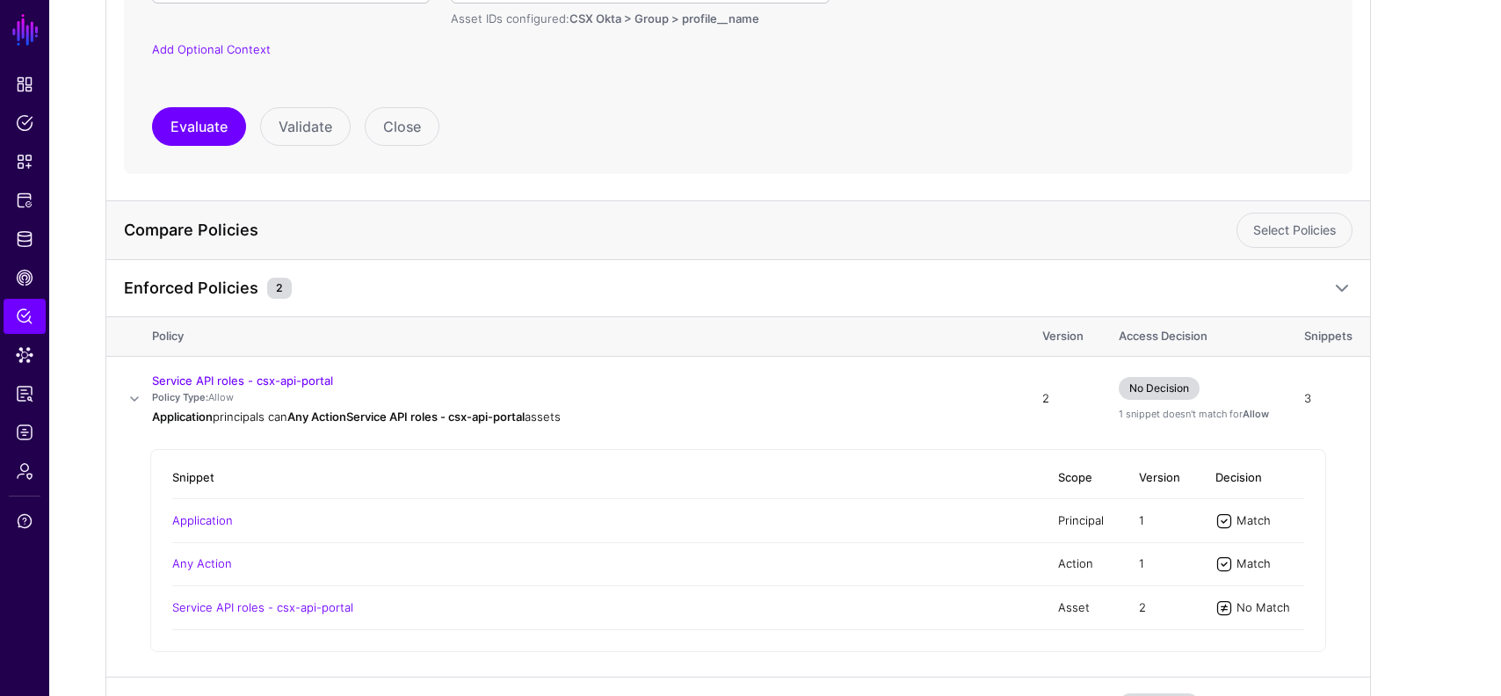
scroll to position [499, 0]
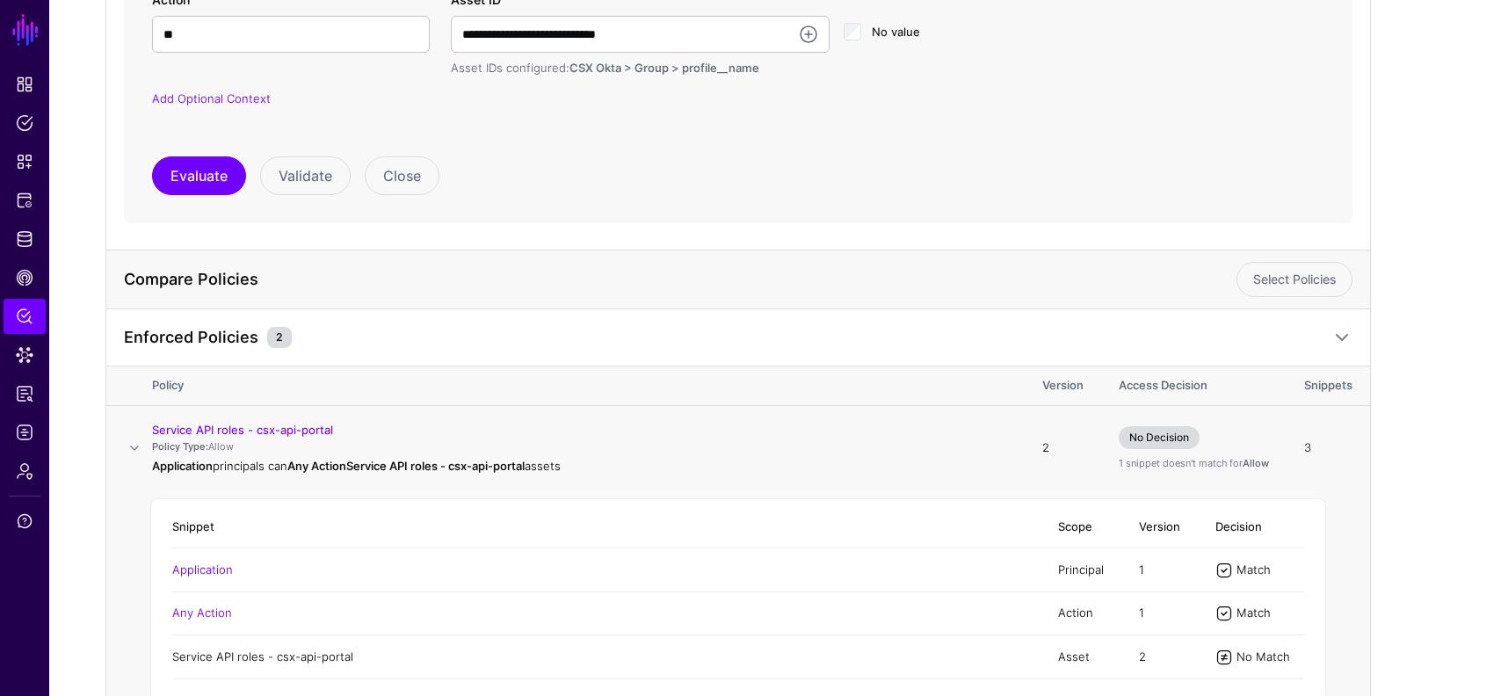
click at [280, 658] on link "Service API roles - csx-api-portal" at bounding box center [262, 657] width 181 height 14
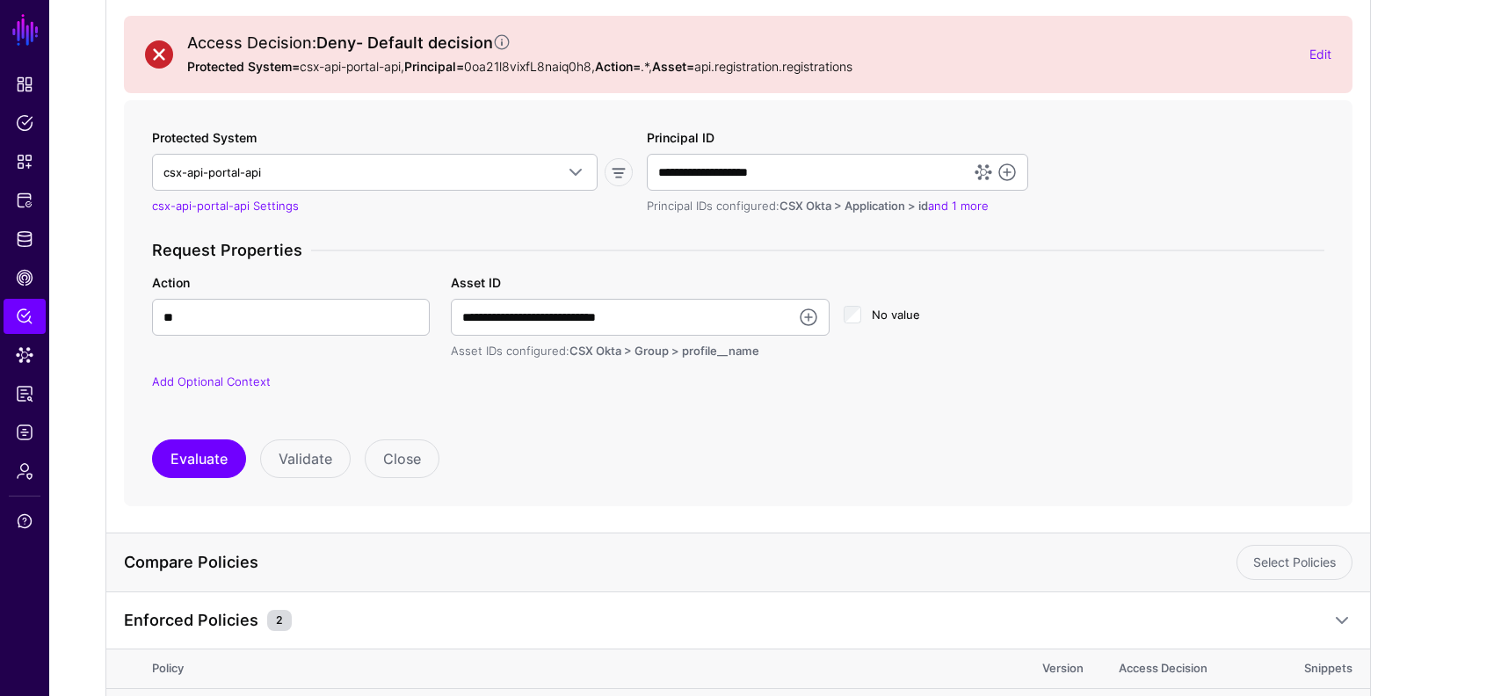
scroll to position [0, 0]
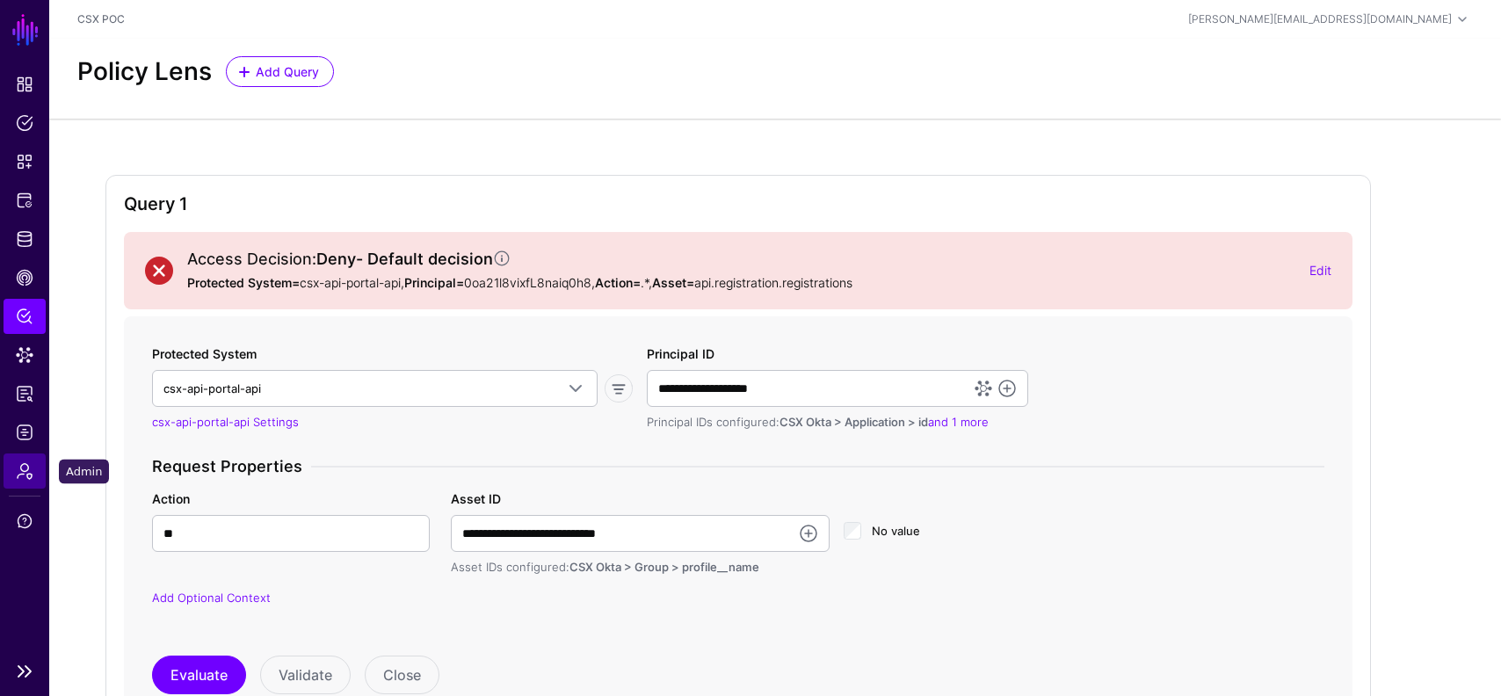
click at [25, 469] on span "Admin" at bounding box center [25, 471] width 18 height 18
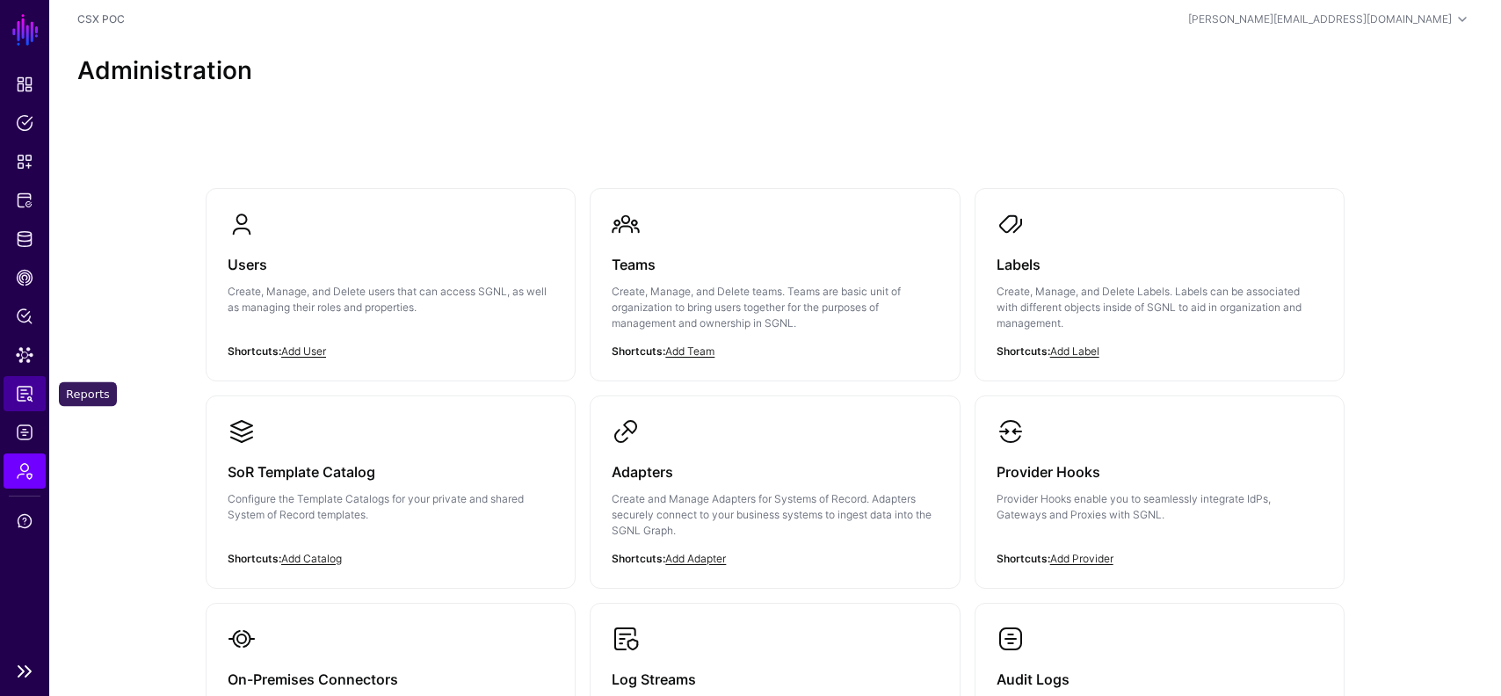
click at [17, 402] on span "Reports" at bounding box center [25, 394] width 18 height 18
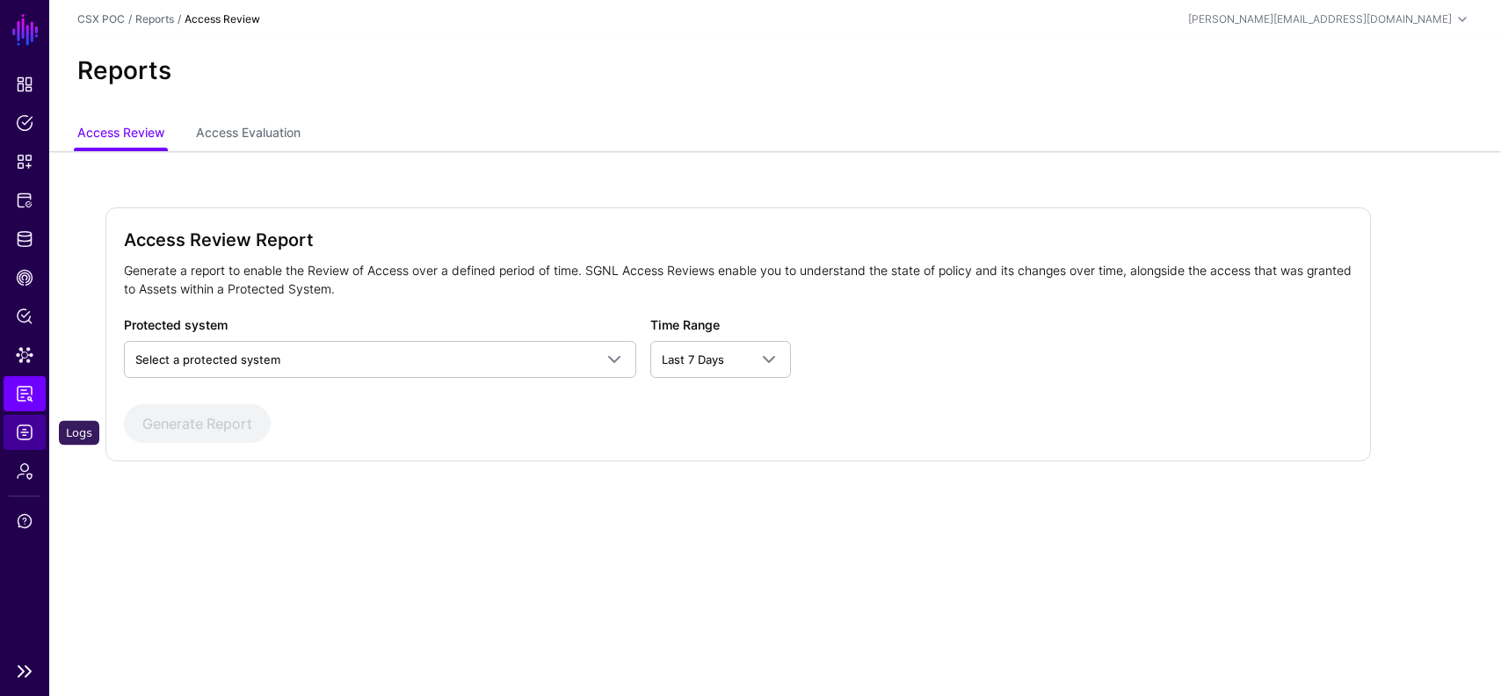
click at [30, 440] on span "Logs" at bounding box center [25, 433] width 18 height 18
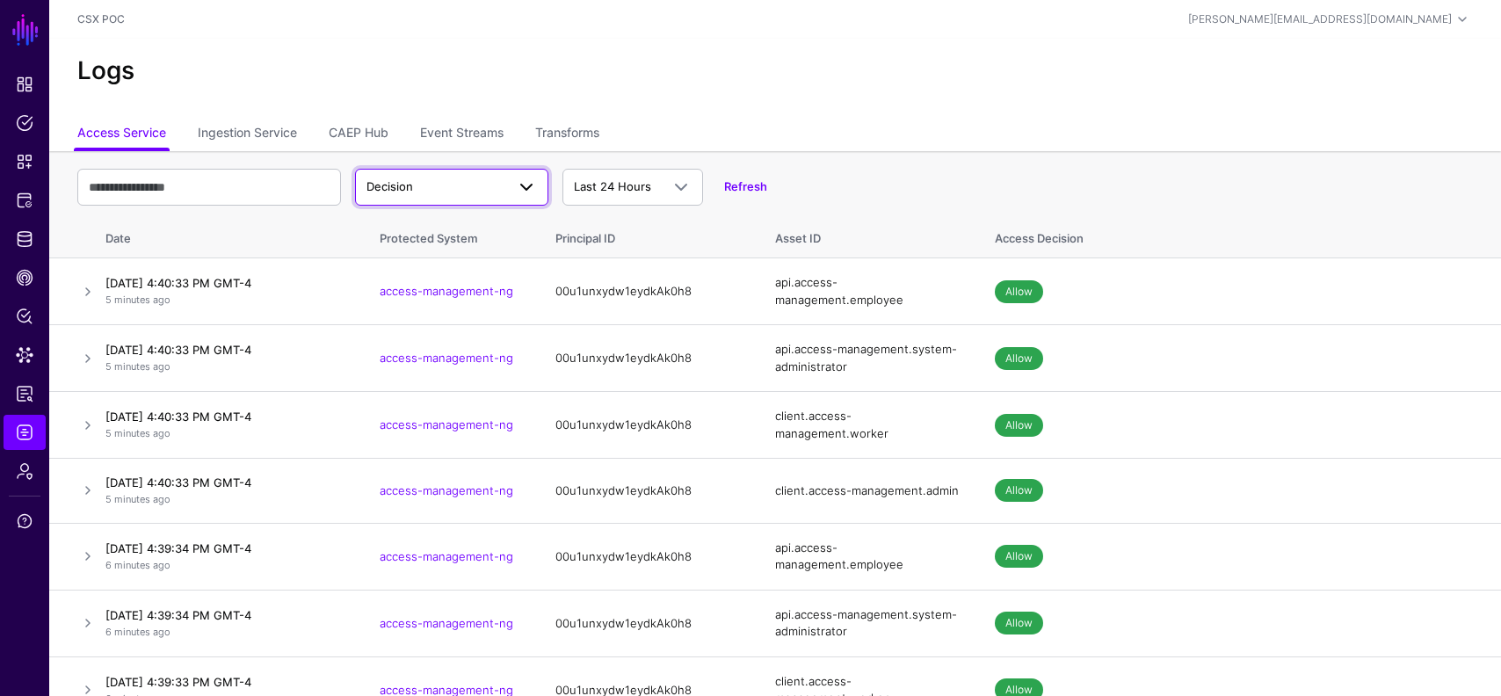
click at [430, 185] on span "Decision" at bounding box center [436, 187] width 139 height 18
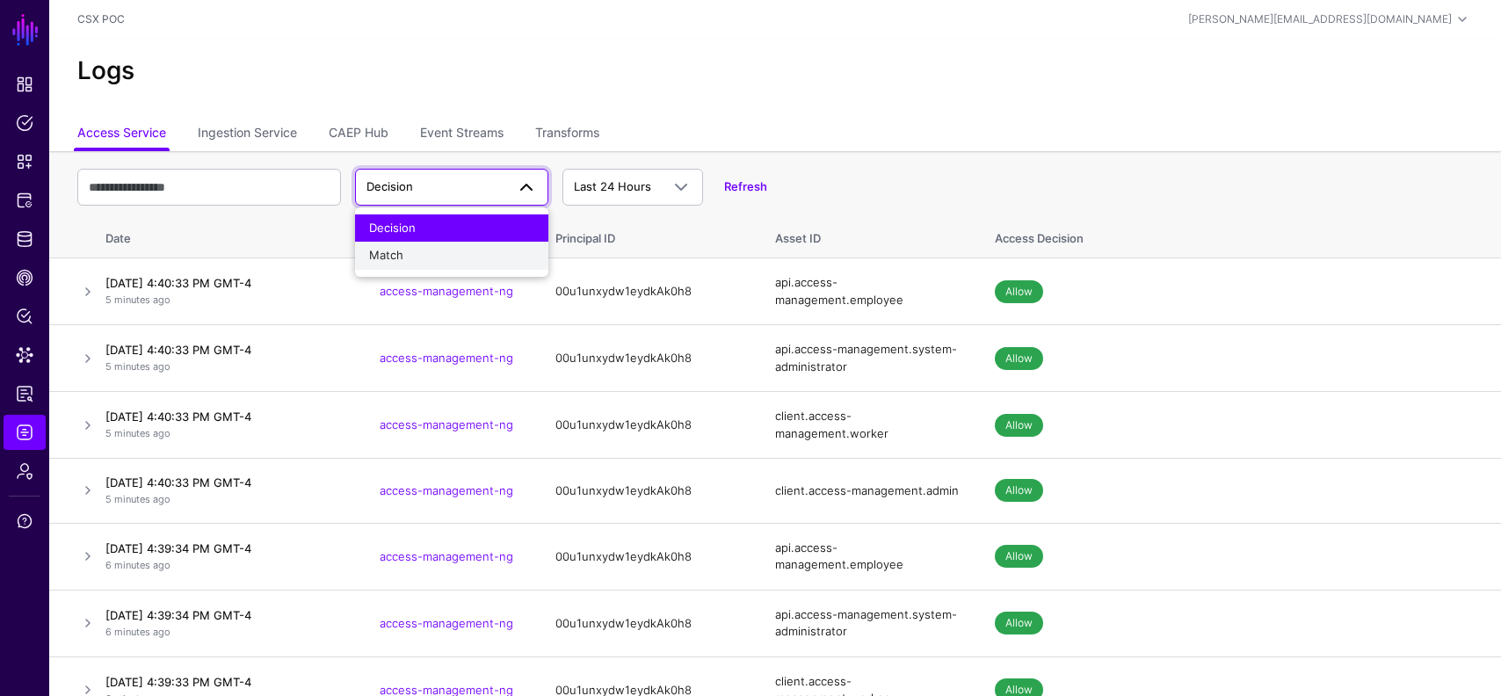
drag, startPoint x: 412, startPoint y: 275, endPoint x: 414, endPoint y: 265, distance: 9.8
click at [414, 265] on div "Decision Match" at bounding box center [451, 241] width 193 height 69
click at [414, 265] on button "Match" at bounding box center [451, 256] width 193 height 28
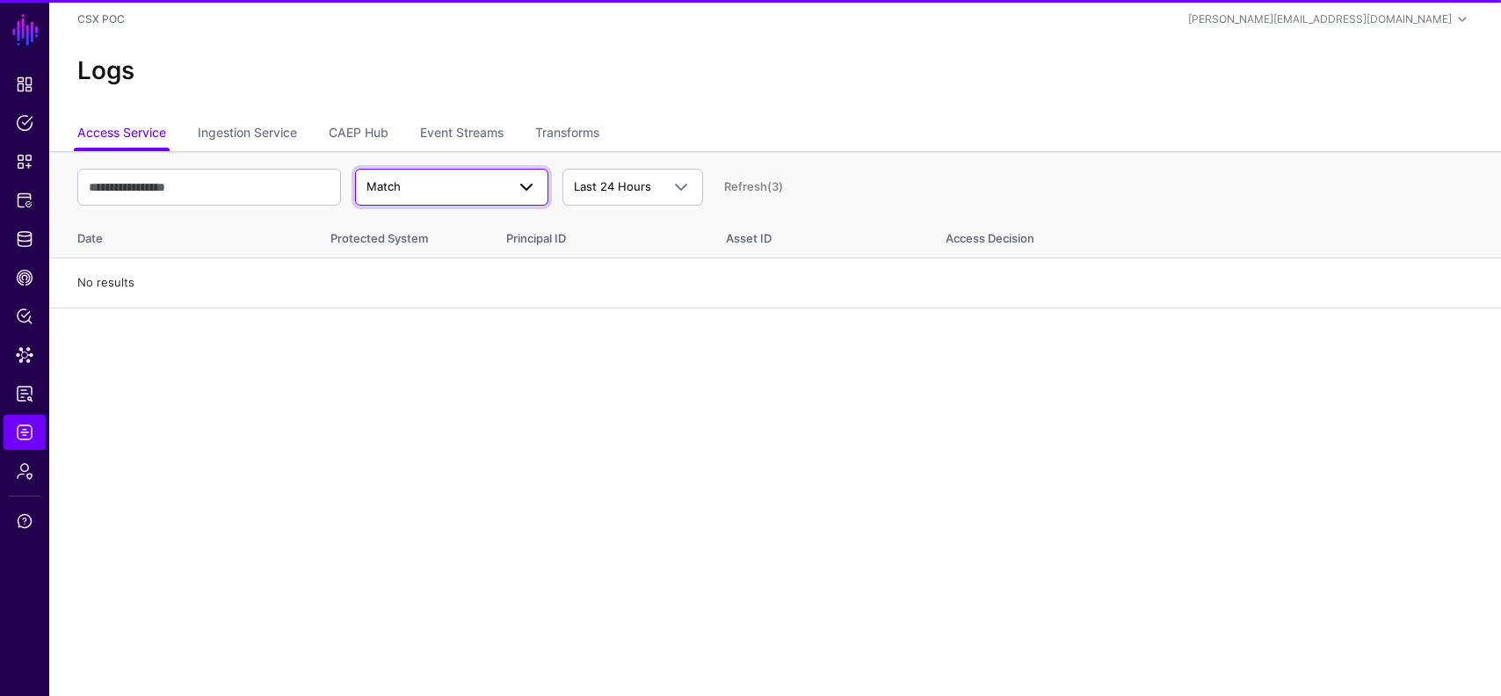
click at [453, 190] on span "Match" at bounding box center [436, 187] width 139 height 18
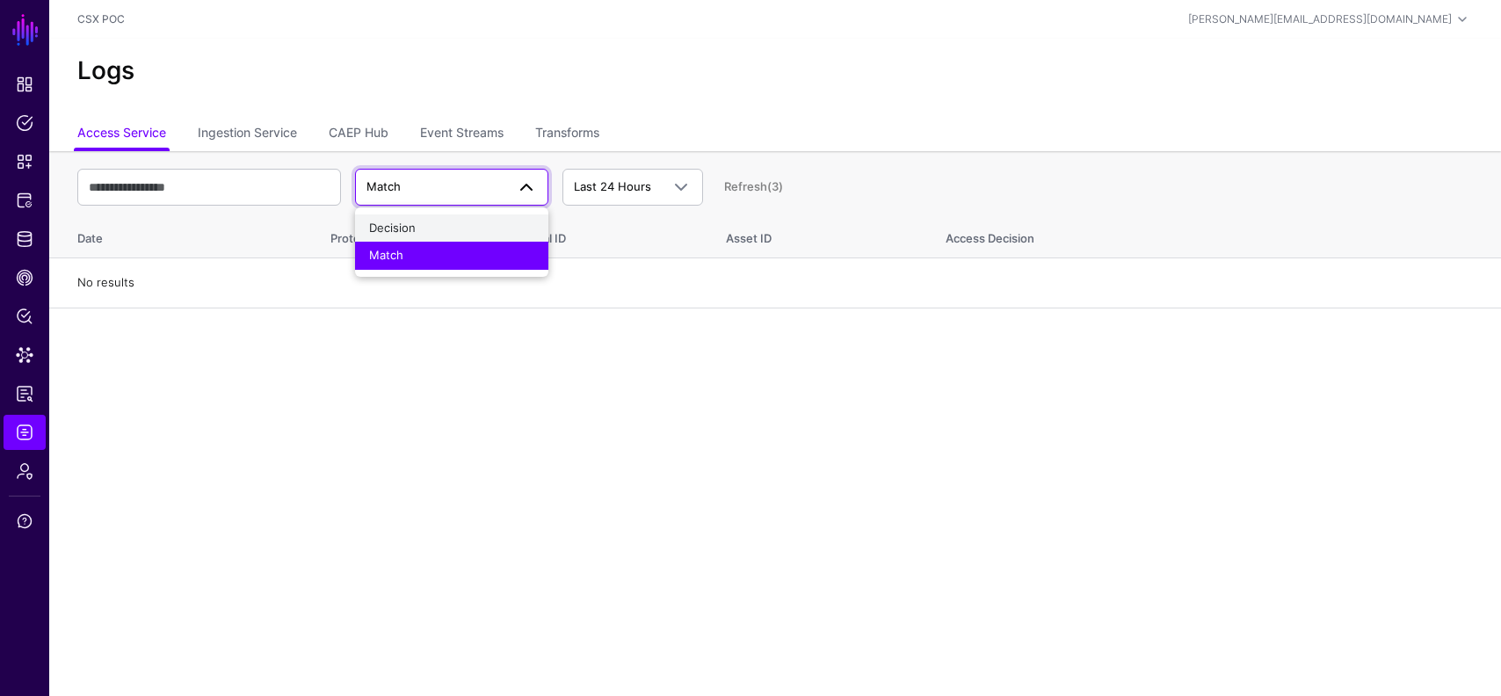
click at [440, 235] on div "Decision" at bounding box center [451, 229] width 165 height 18
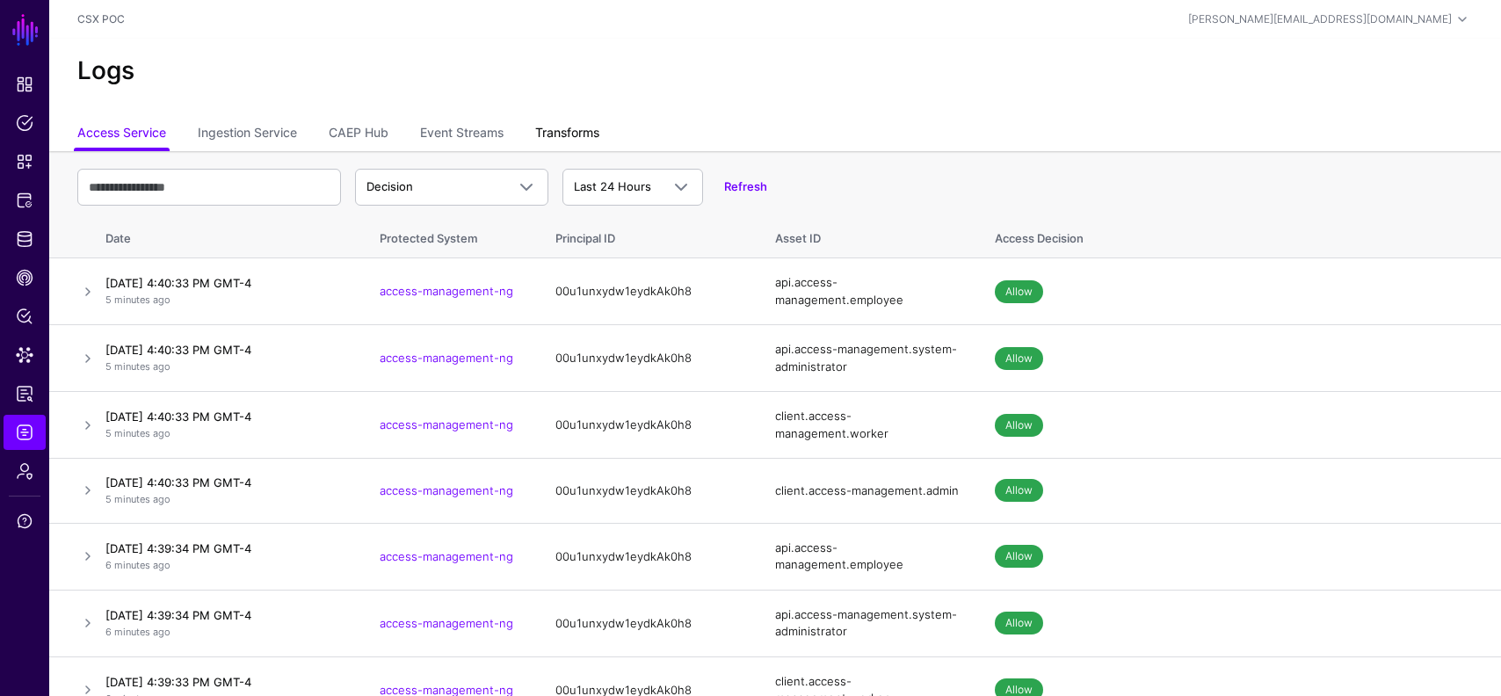
click at [587, 133] on link "Transforms" at bounding box center [567, 134] width 64 height 33
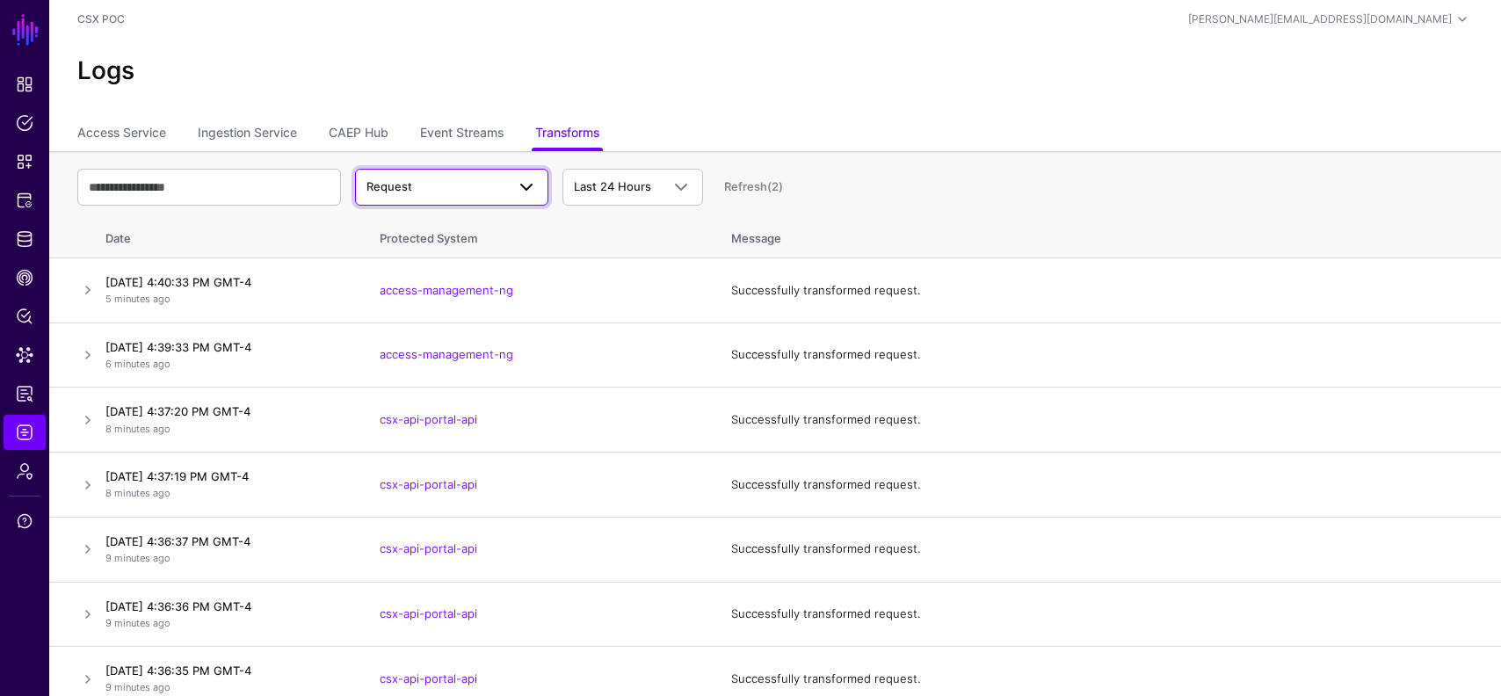
click at [429, 175] on link "Request" at bounding box center [451, 187] width 193 height 37
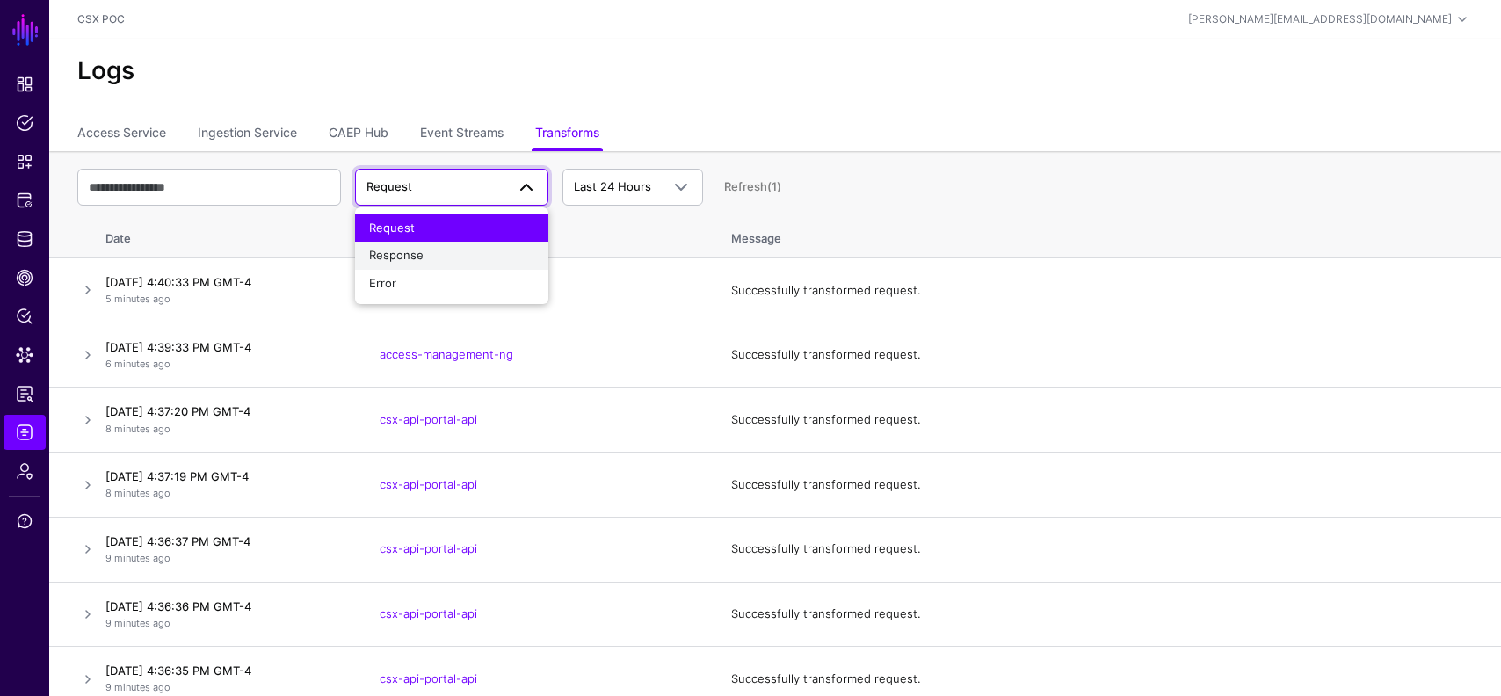
click at [431, 250] on div "Response" at bounding box center [451, 256] width 165 height 18
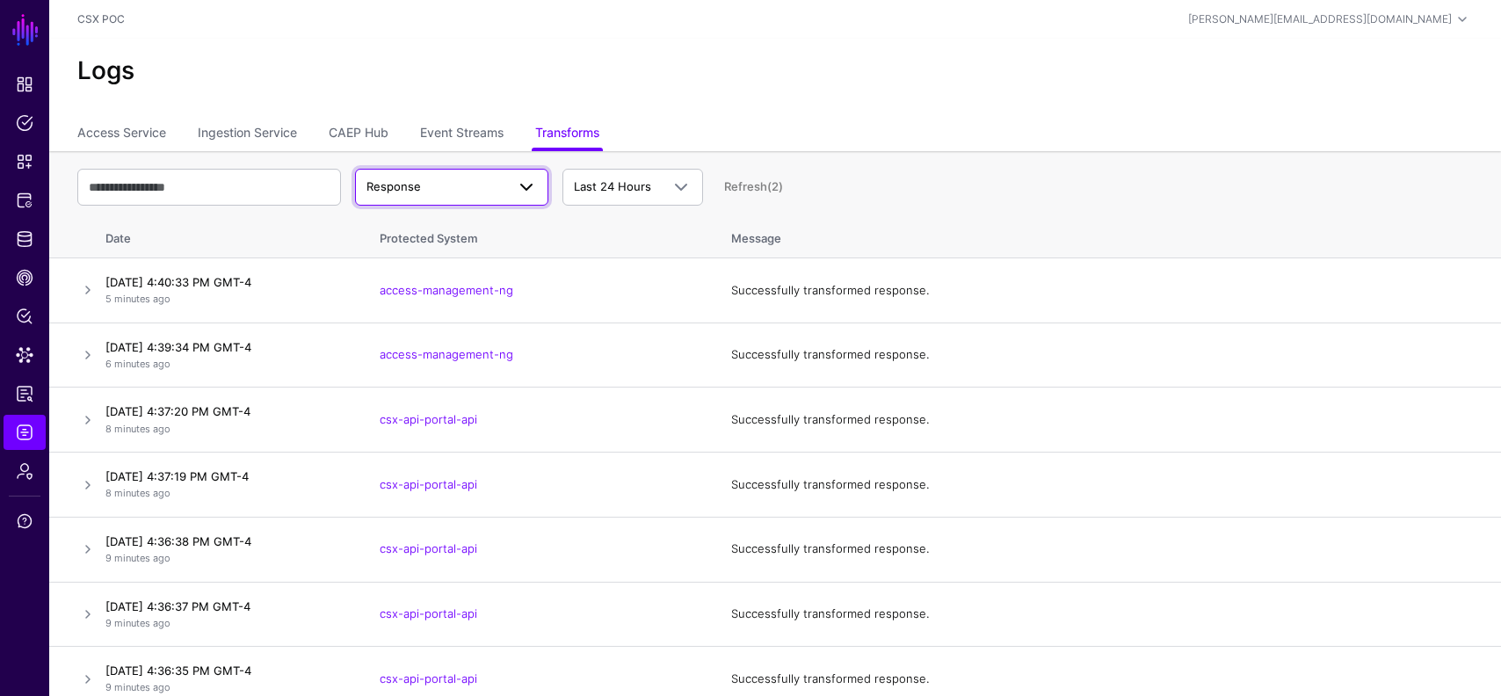
click at [447, 195] on span "Response" at bounding box center [452, 187] width 171 height 21
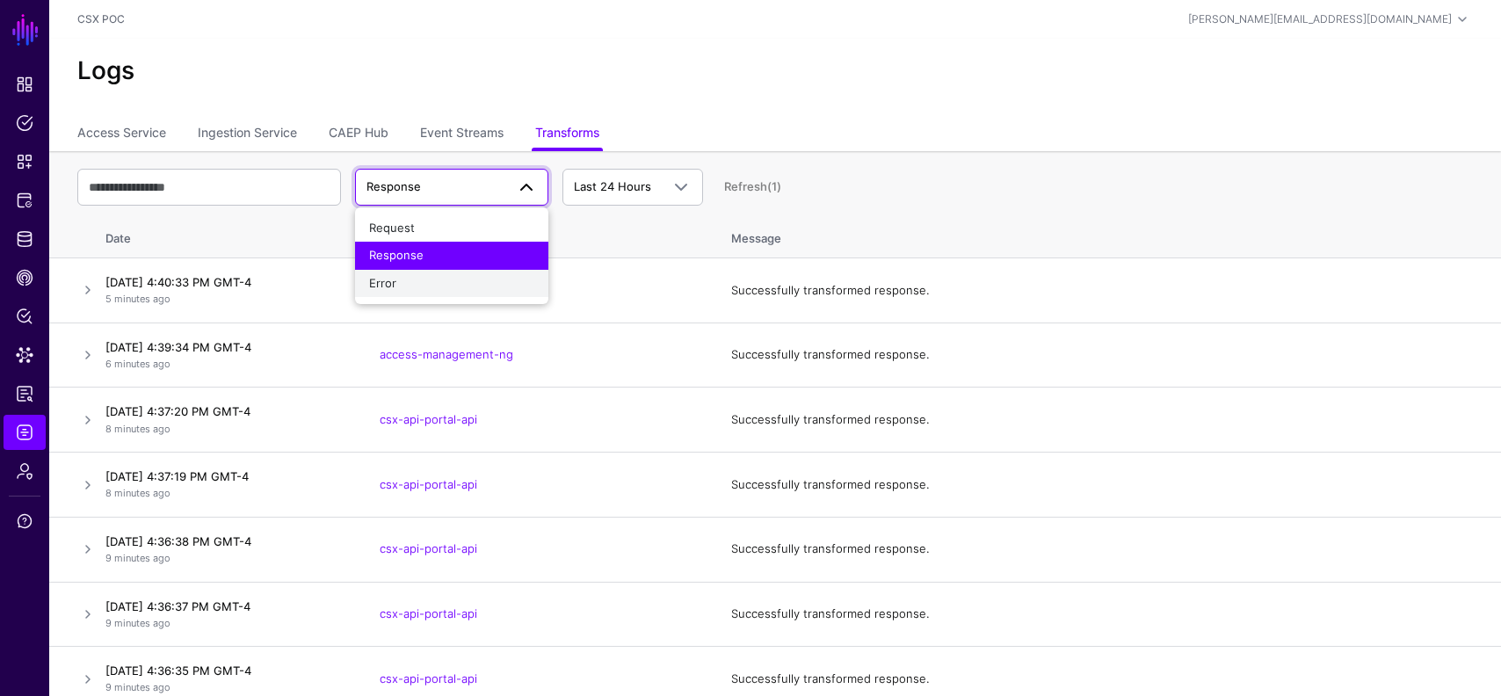
click at [426, 282] on div "Error" at bounding box center [451, 284] width 165 height 18
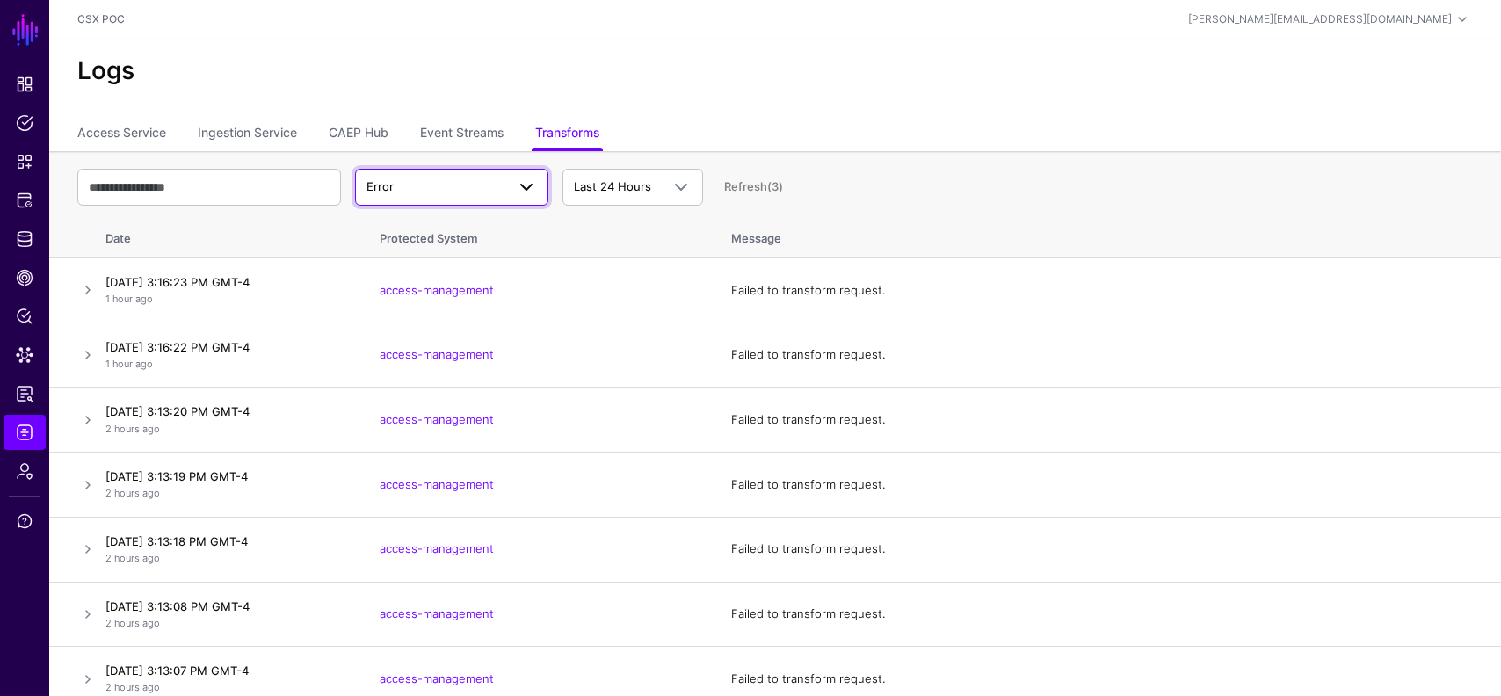
click at [462, 192] on span "Error" at bounding box center [436, 187] width 139 height 18
click at [450, 232] on div "Request" at bounding box center [451, 229] width 165 height 18
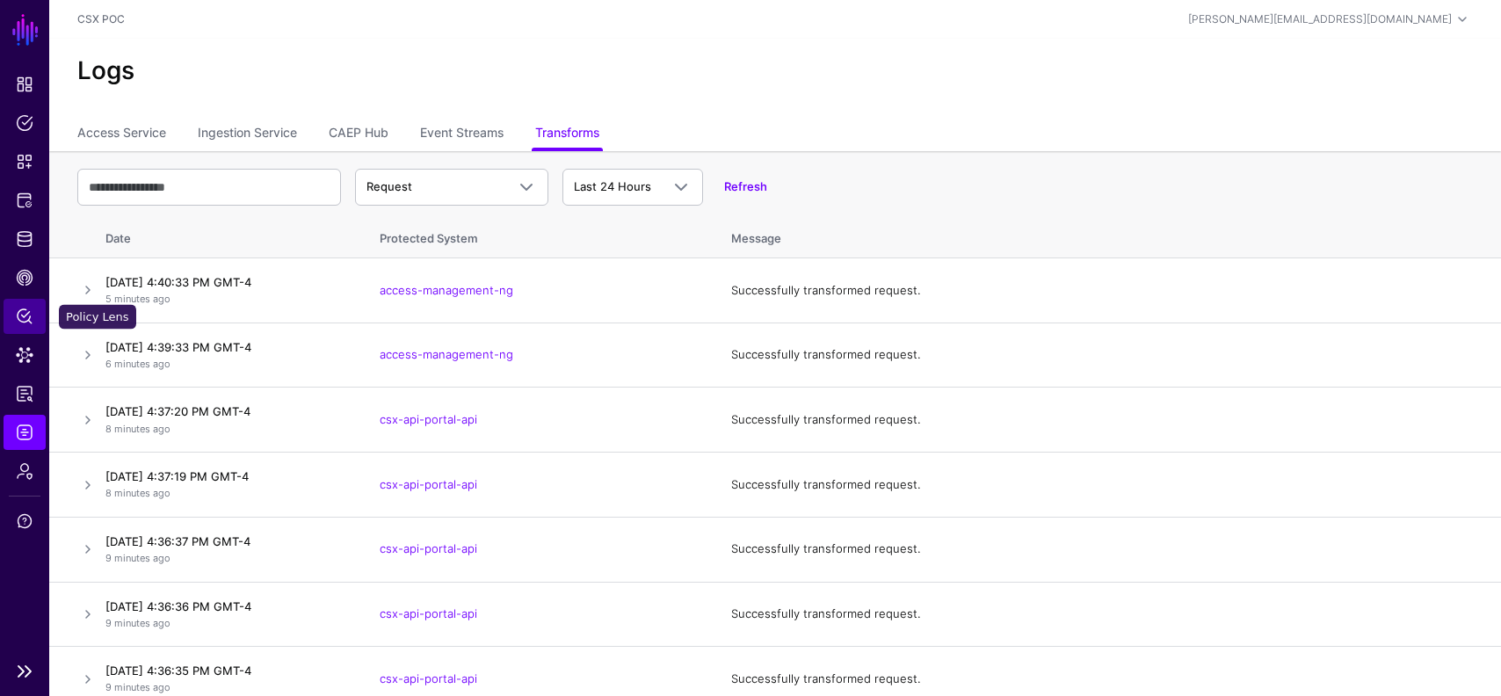
click at [31, 306] on link "Policy Lens" at bounding box center [25, 316] width 42 height 35
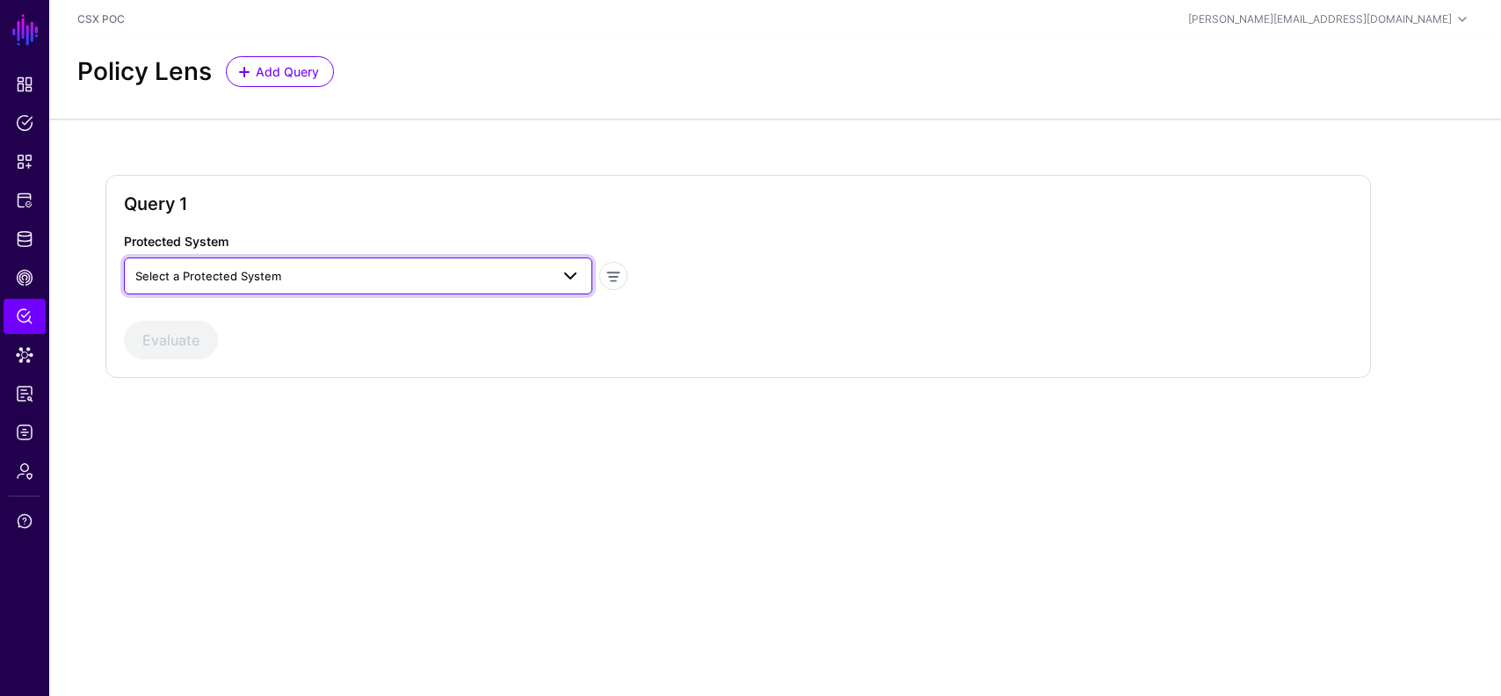
click at [433, 271] on span "Select a Protected System" at bounding box center [342, 275] width 414 height 19
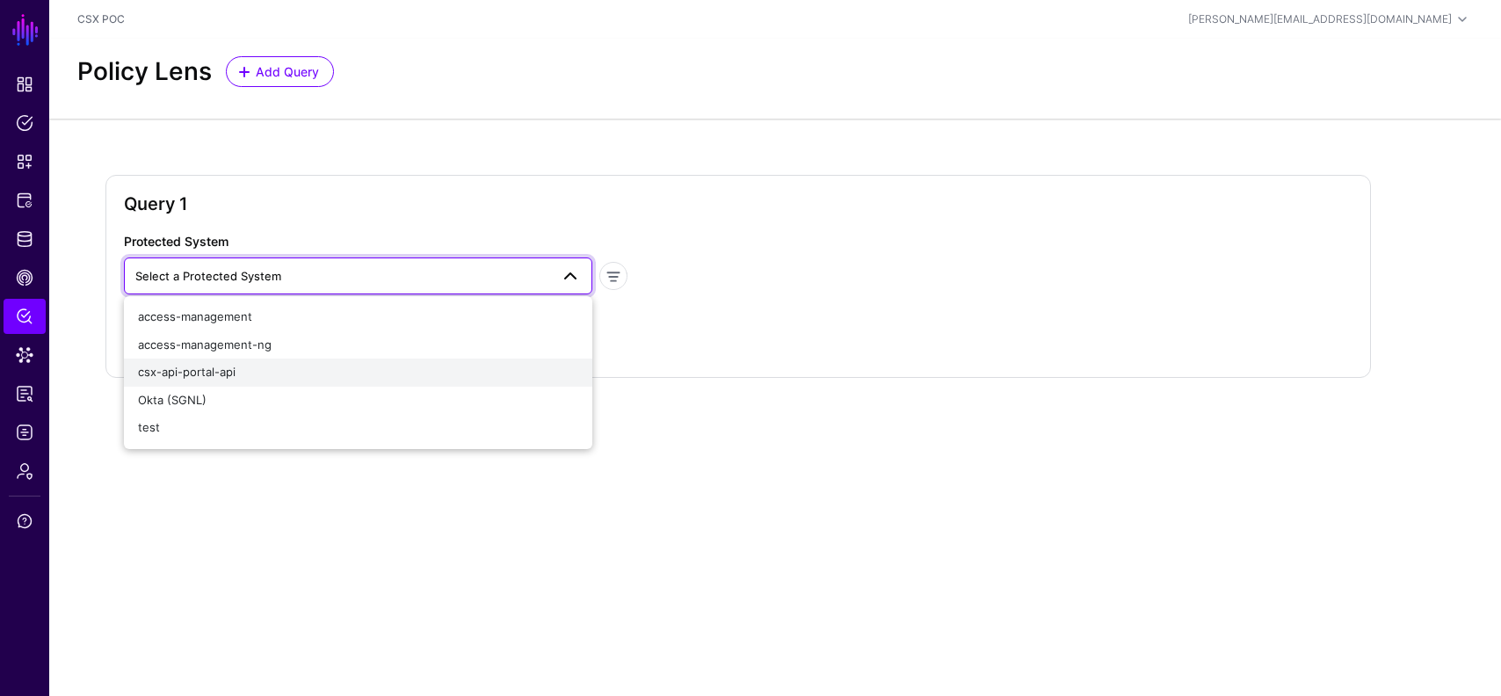
click at [336, 374] on div "csx-api-portal-api" at bounding box center [358, 373] width 440 height 18
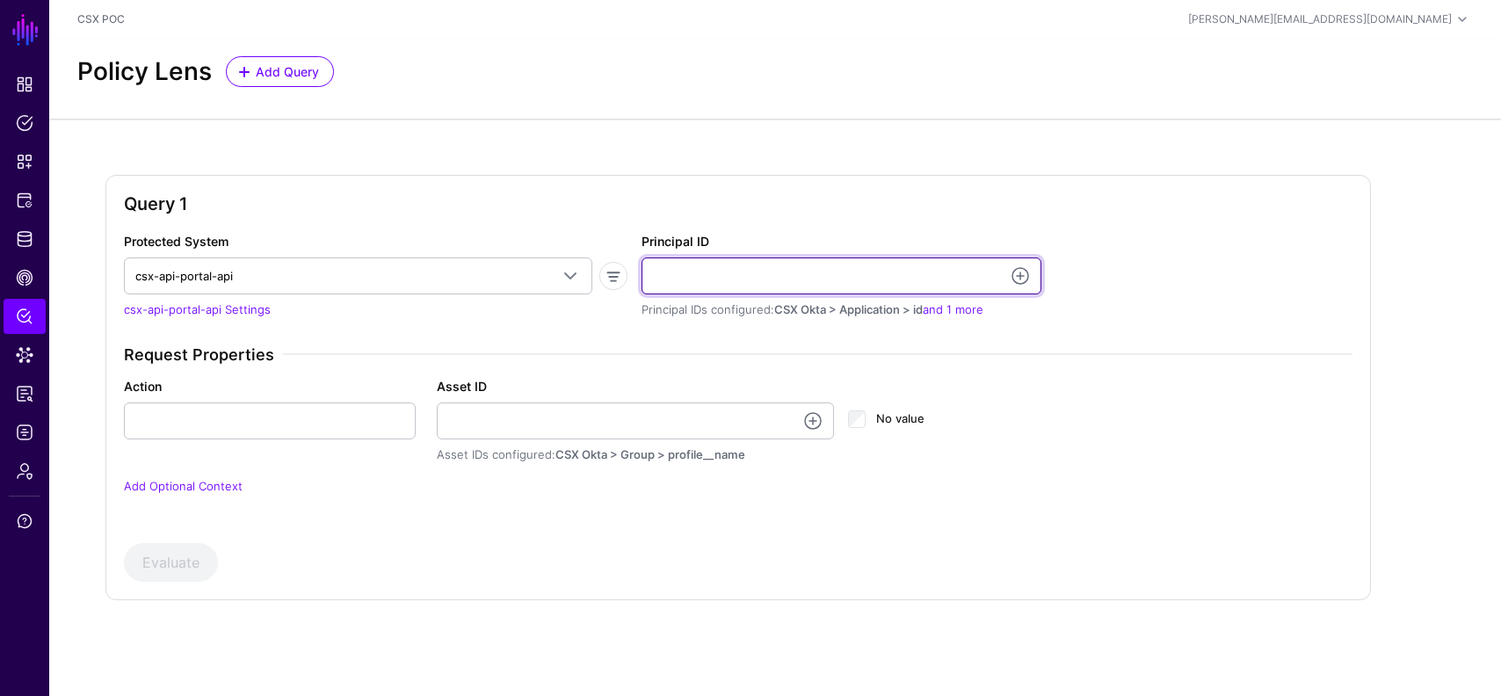
click at [717, 267] on input "Principal ID" at bounding box center [842, 276] width 400 height 37
paste input "**********"
type input "**********"
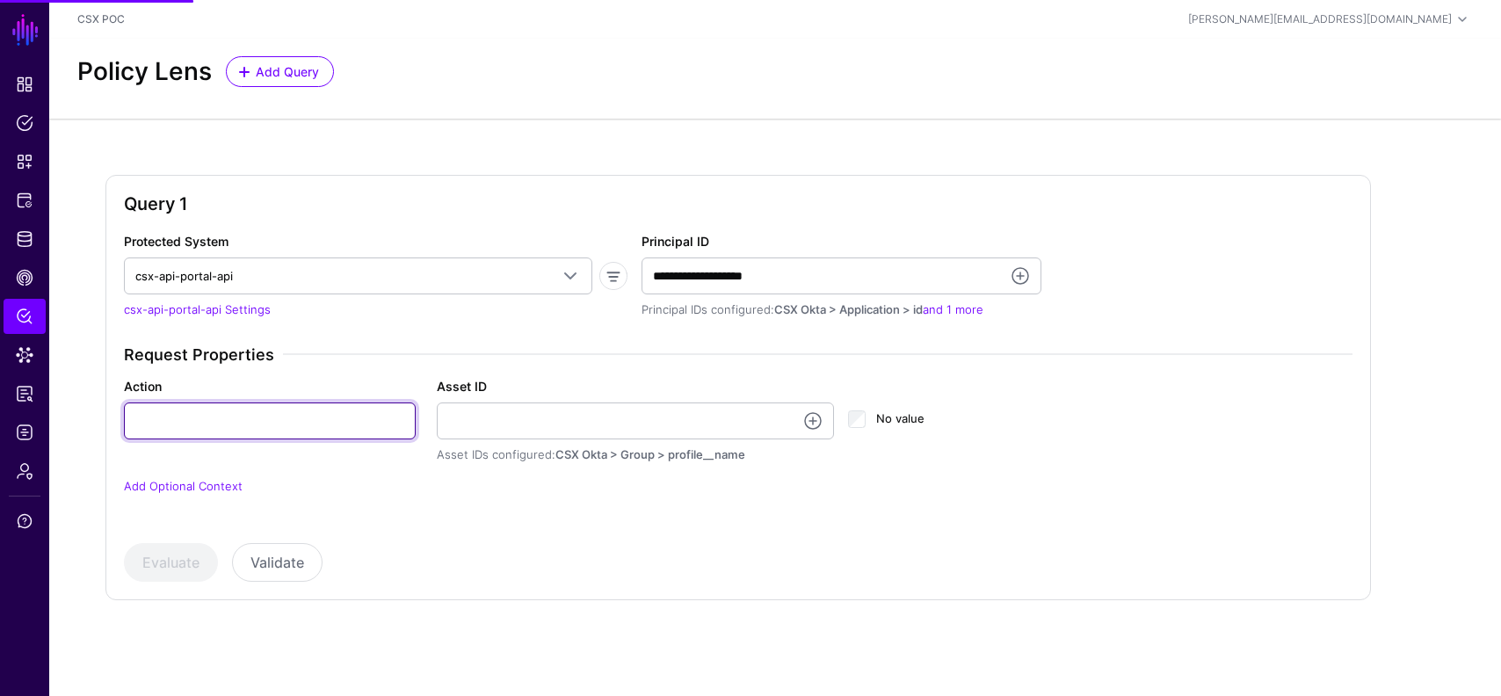
click at [251, 434] on input "Action" at bounding box center [270, 421] width 292 height 37
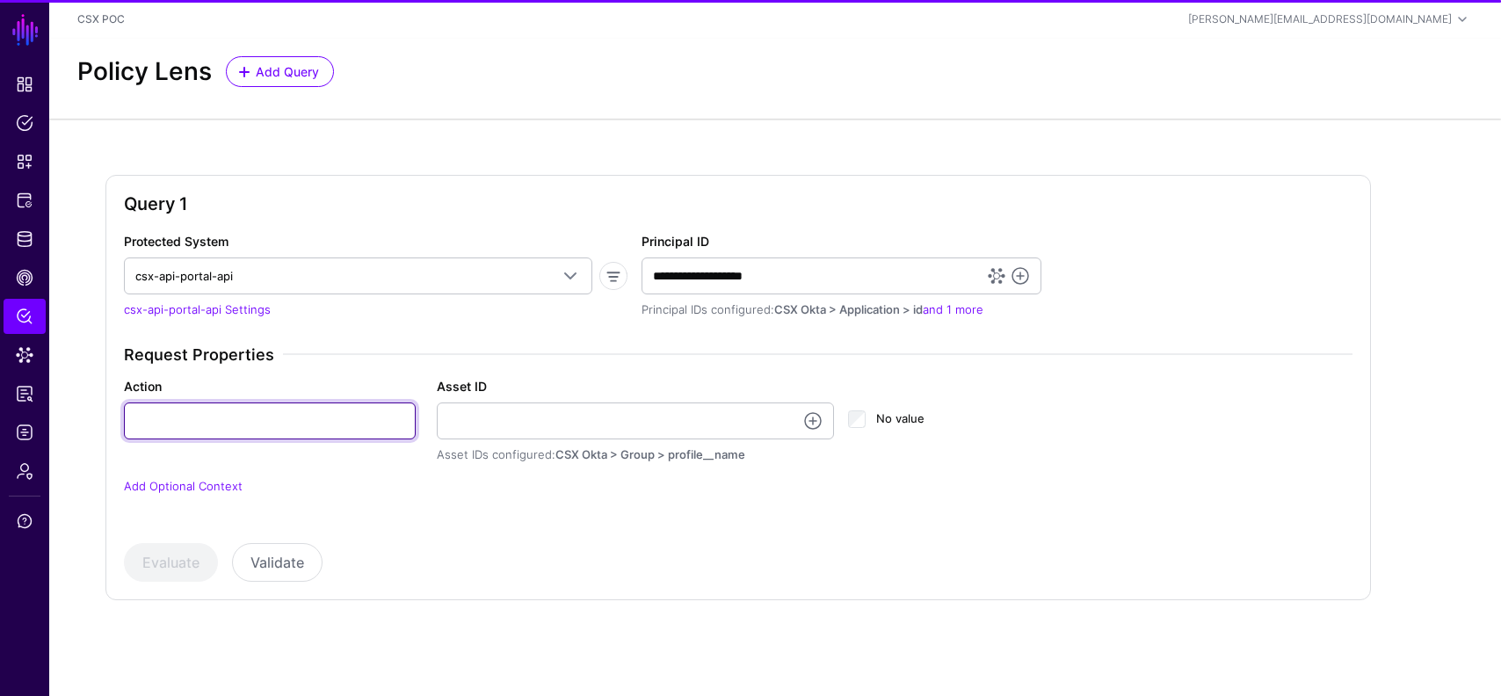
type input "******"
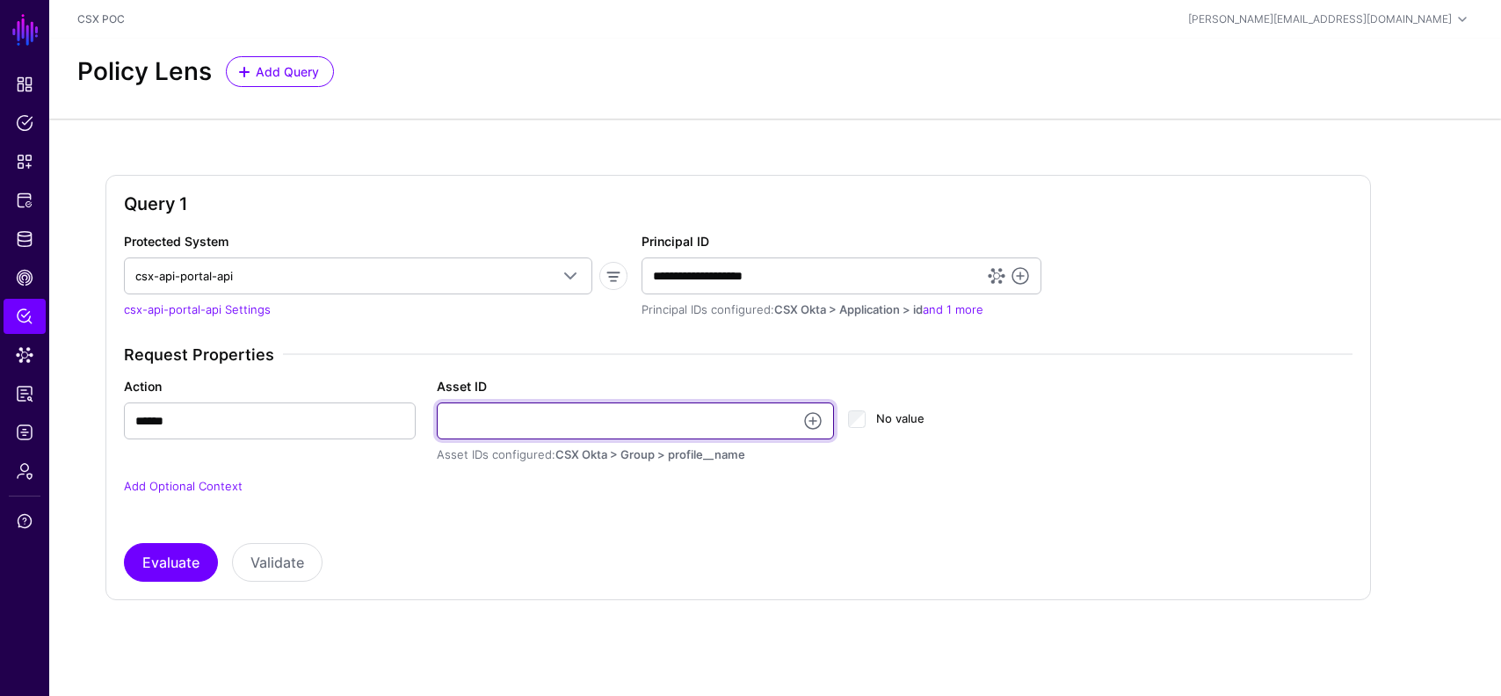
click at [507, 430] on input "Asset ID" at bounding box center [636, 421] width 398 height 37
paste input "**********"
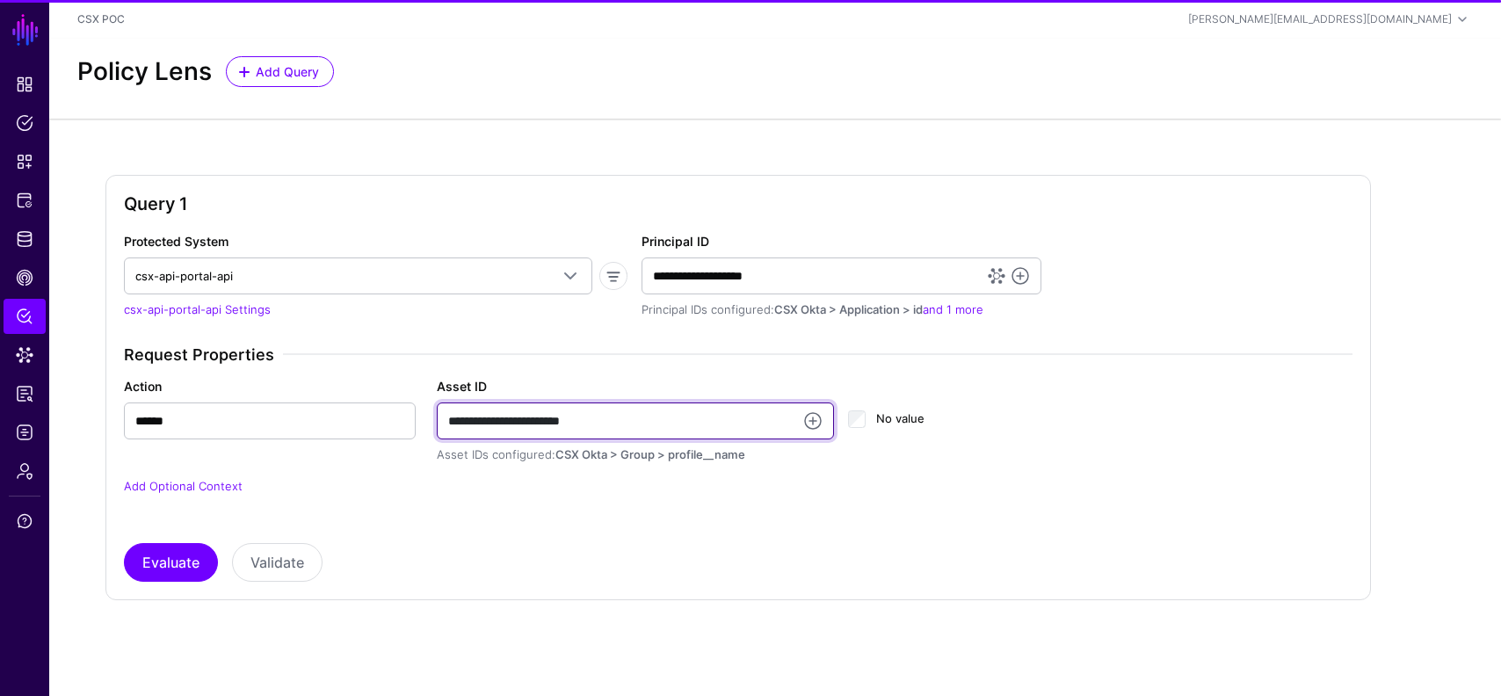
type input "**********"
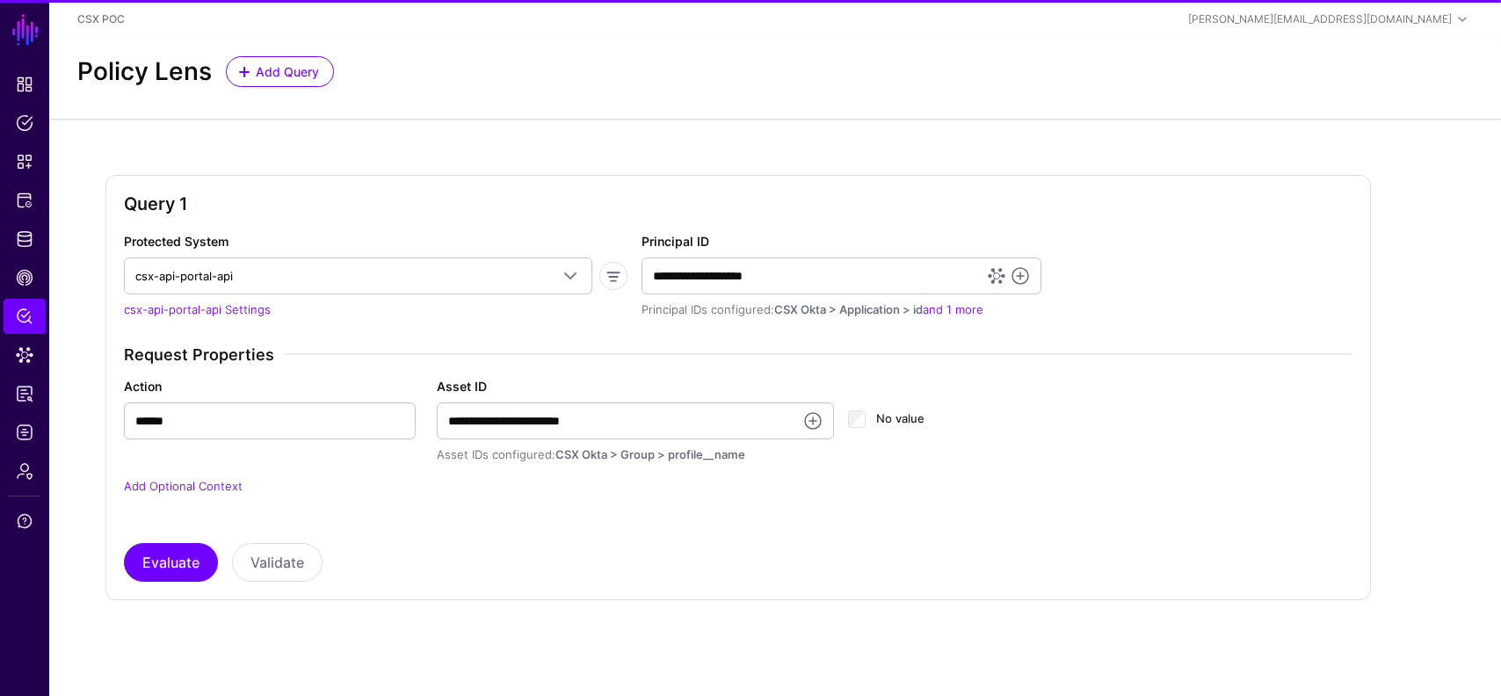
click at [655, 542] on div "**********" at bounding box center [738, 407] width 1229 height 350
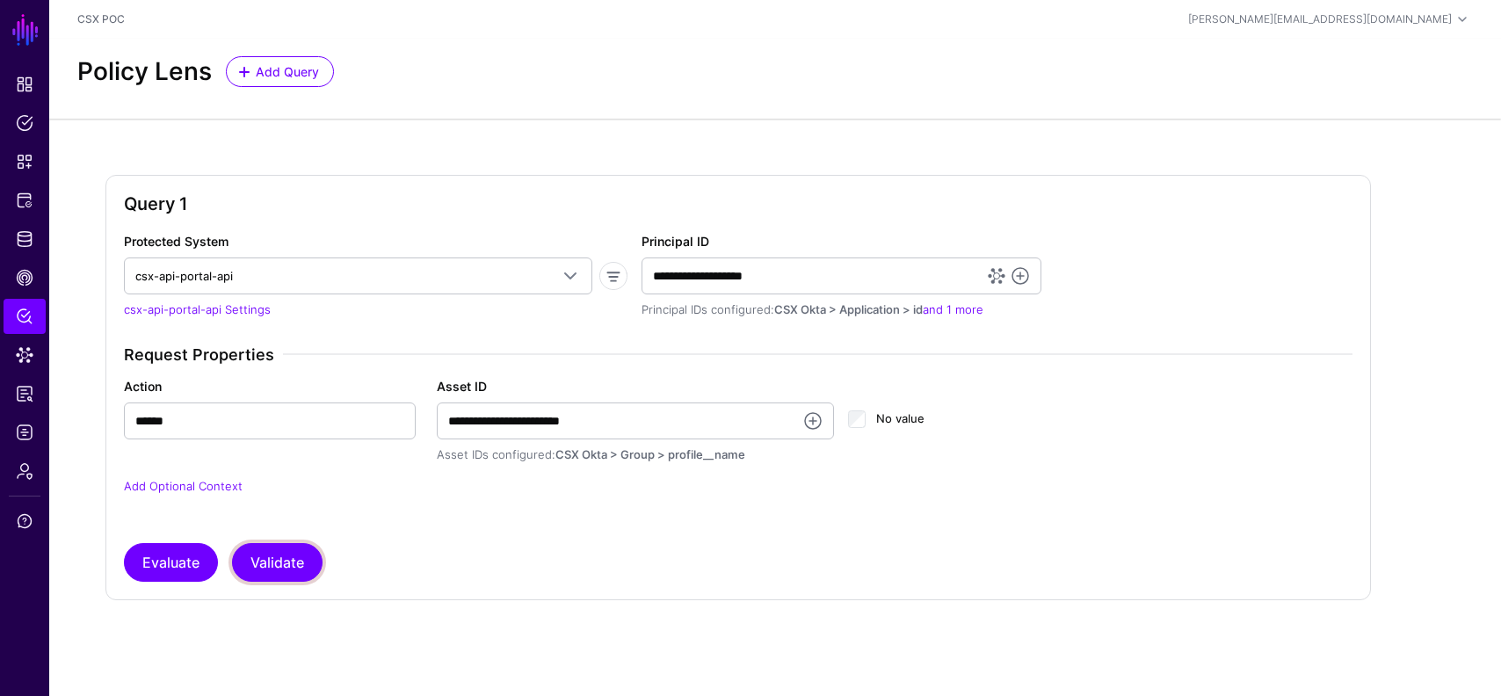
click at [316, 563] on button "Validate" at bounding box center [277, 562] width 91 height 39
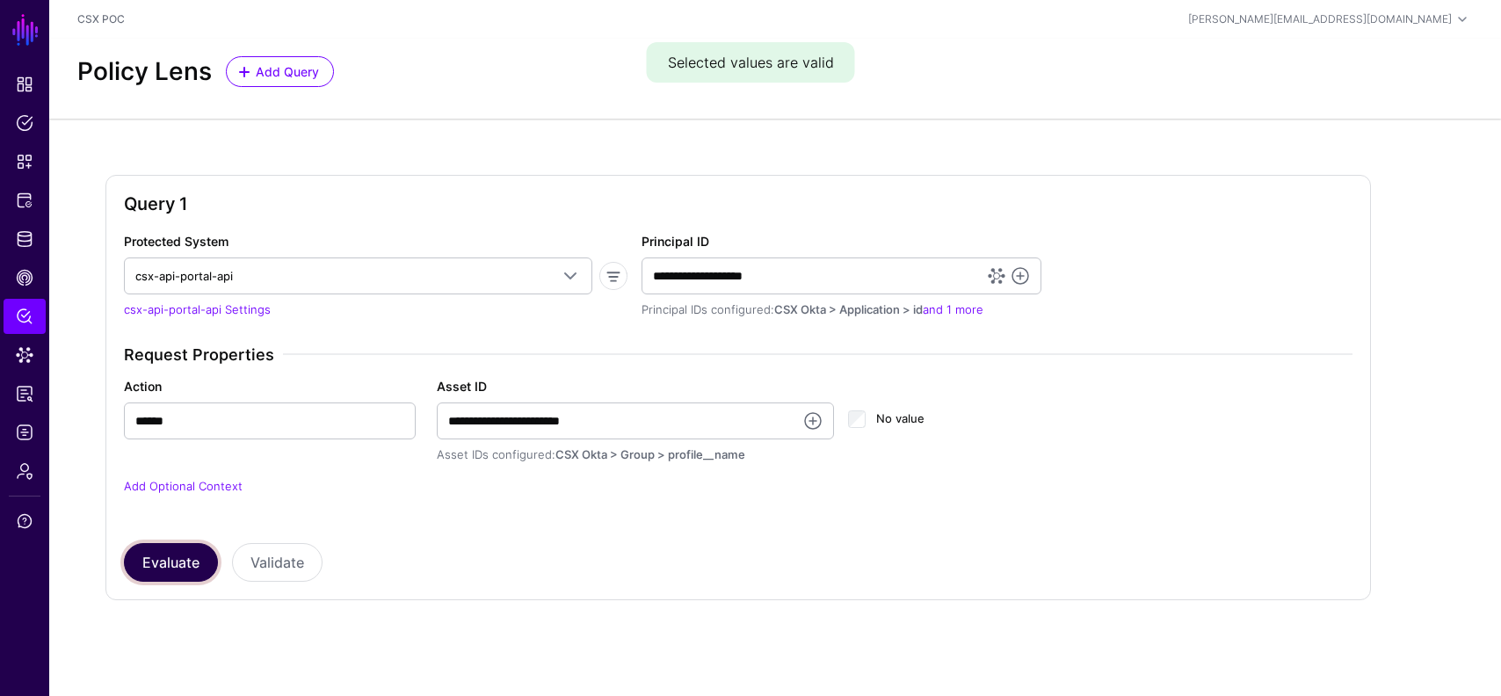
click at [177, 549] on button "Evaluate" at bounding box center [171, 562] width 94 height 39
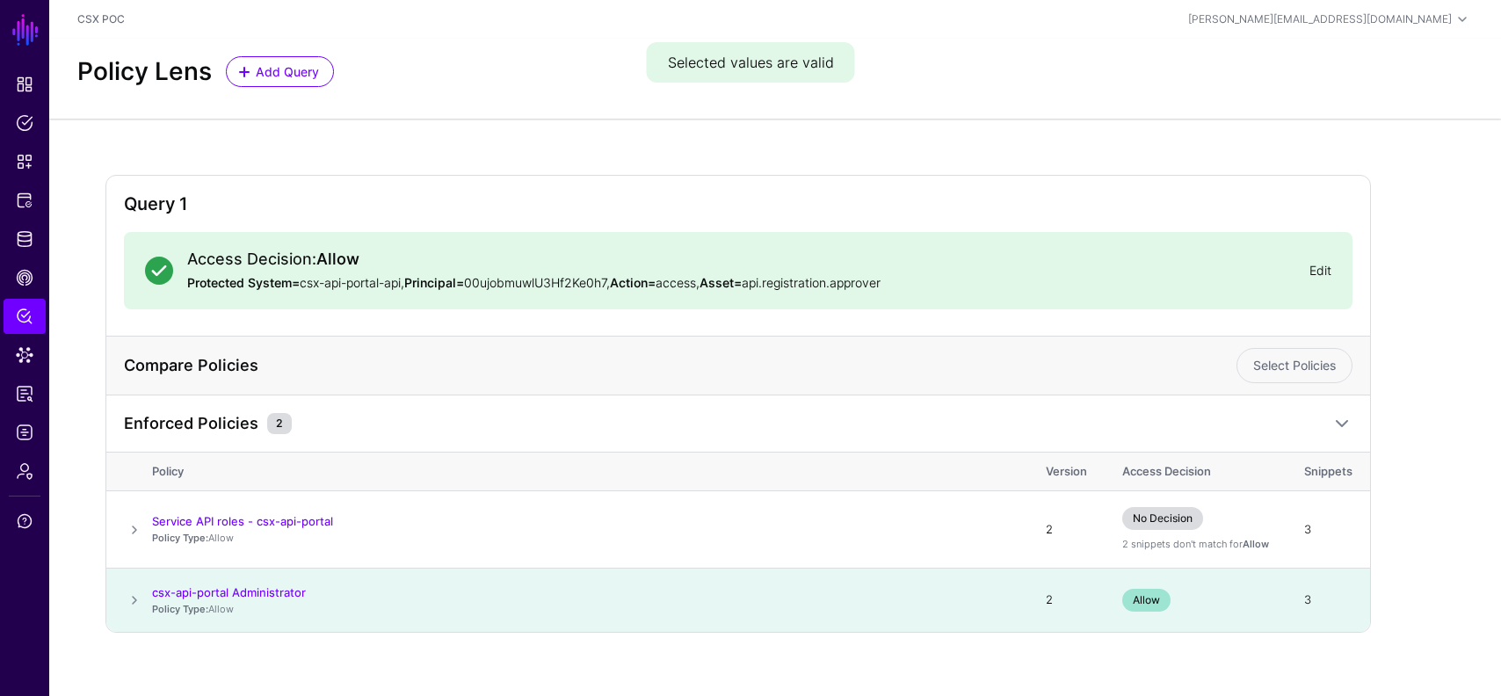
click at [1321, 267] on link "Edit" at bounding box center [1321, 270] width 22 height 15
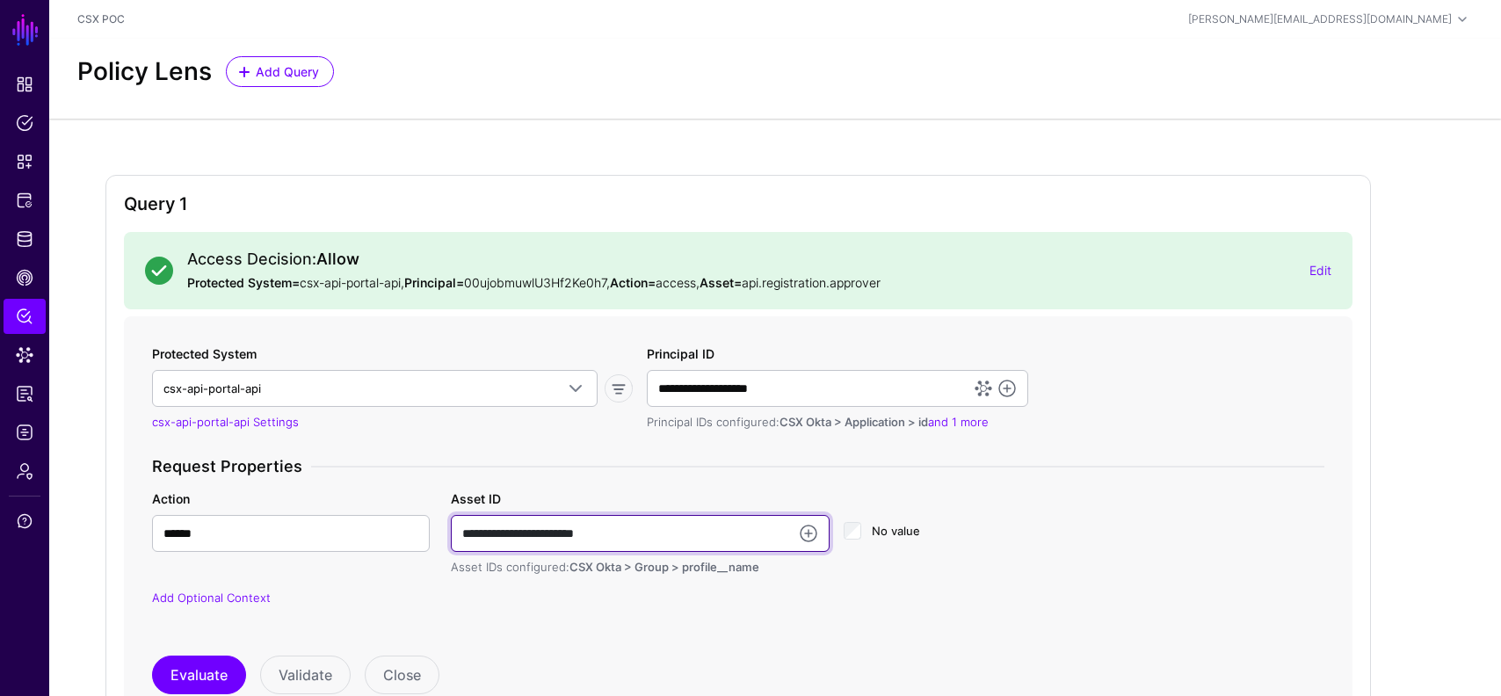
click at [639, 541] on input "**********" at bounding box center [640, 533] width 379 height 37
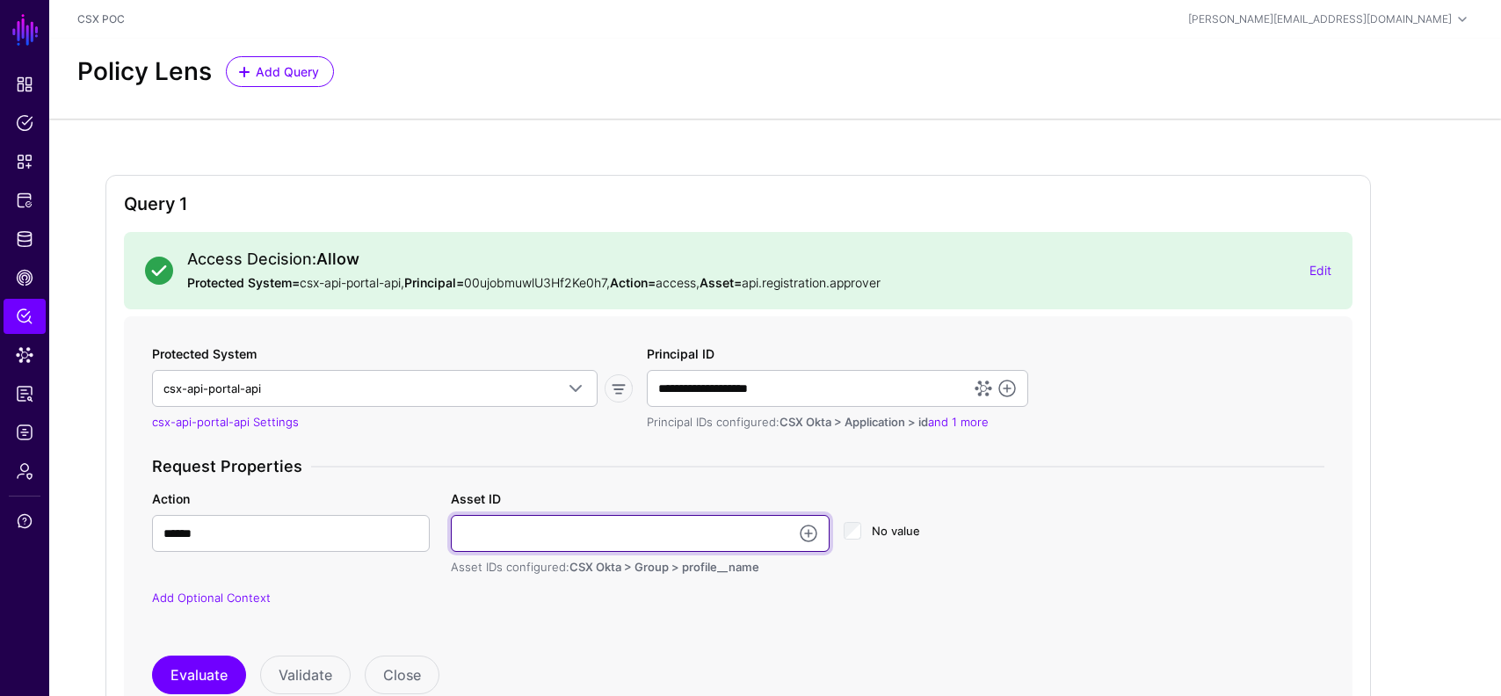
paste input "**********"
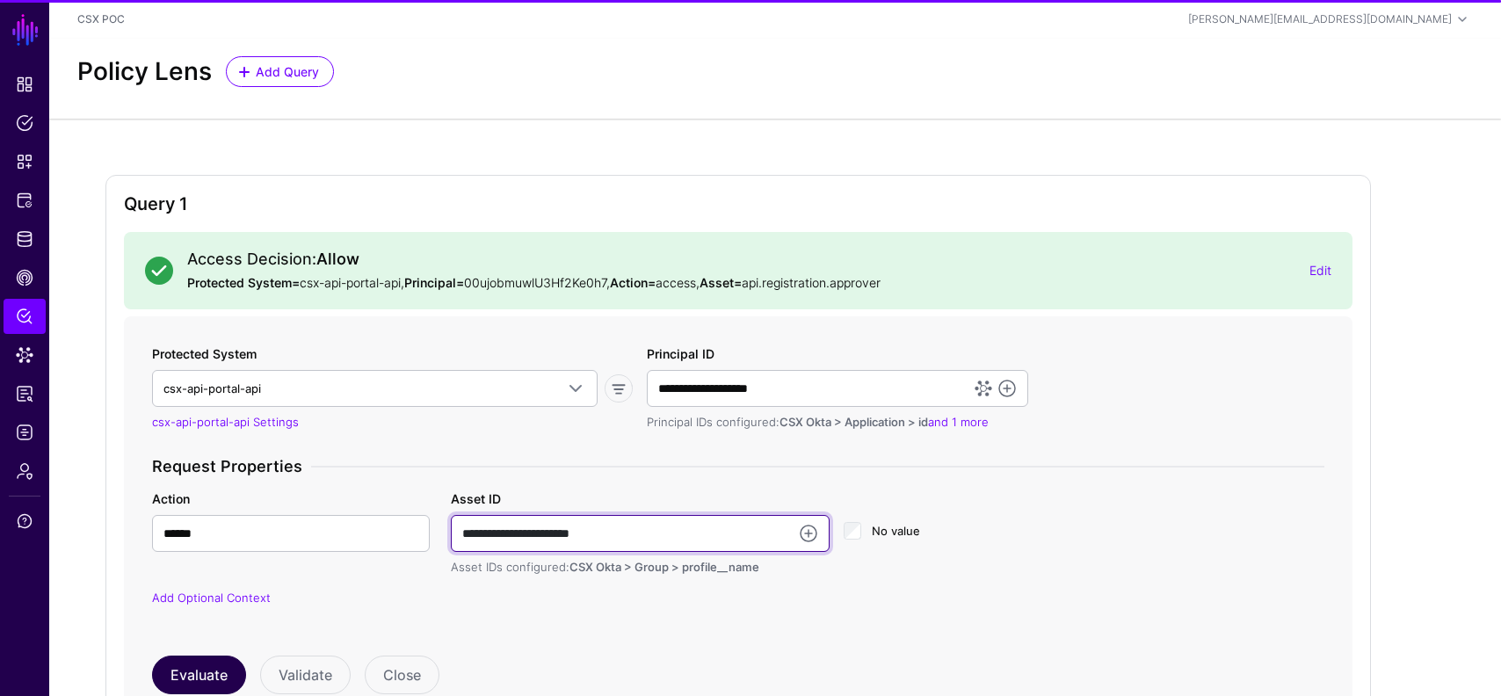
type input "**********"
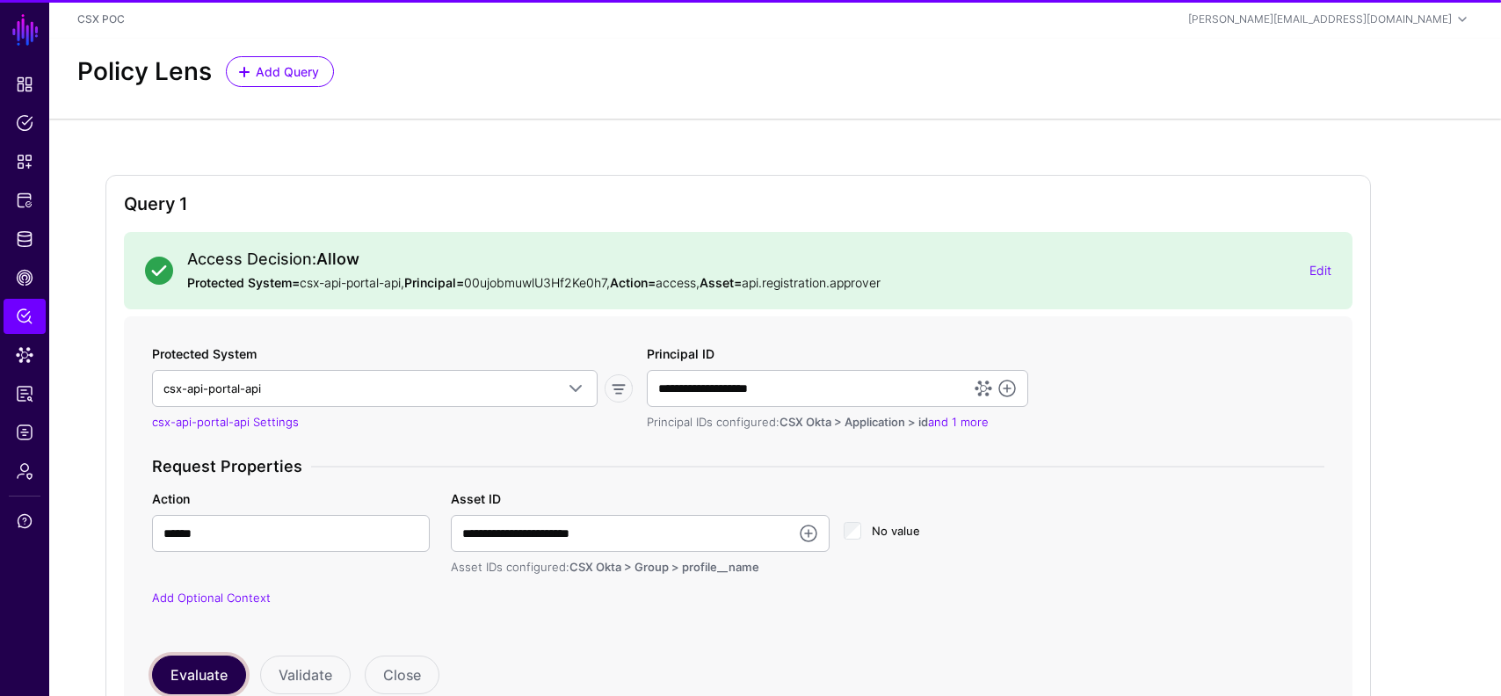
click at [204, 679] on button "Evaluate" at bounding box center [199, 675] width 94 height 39
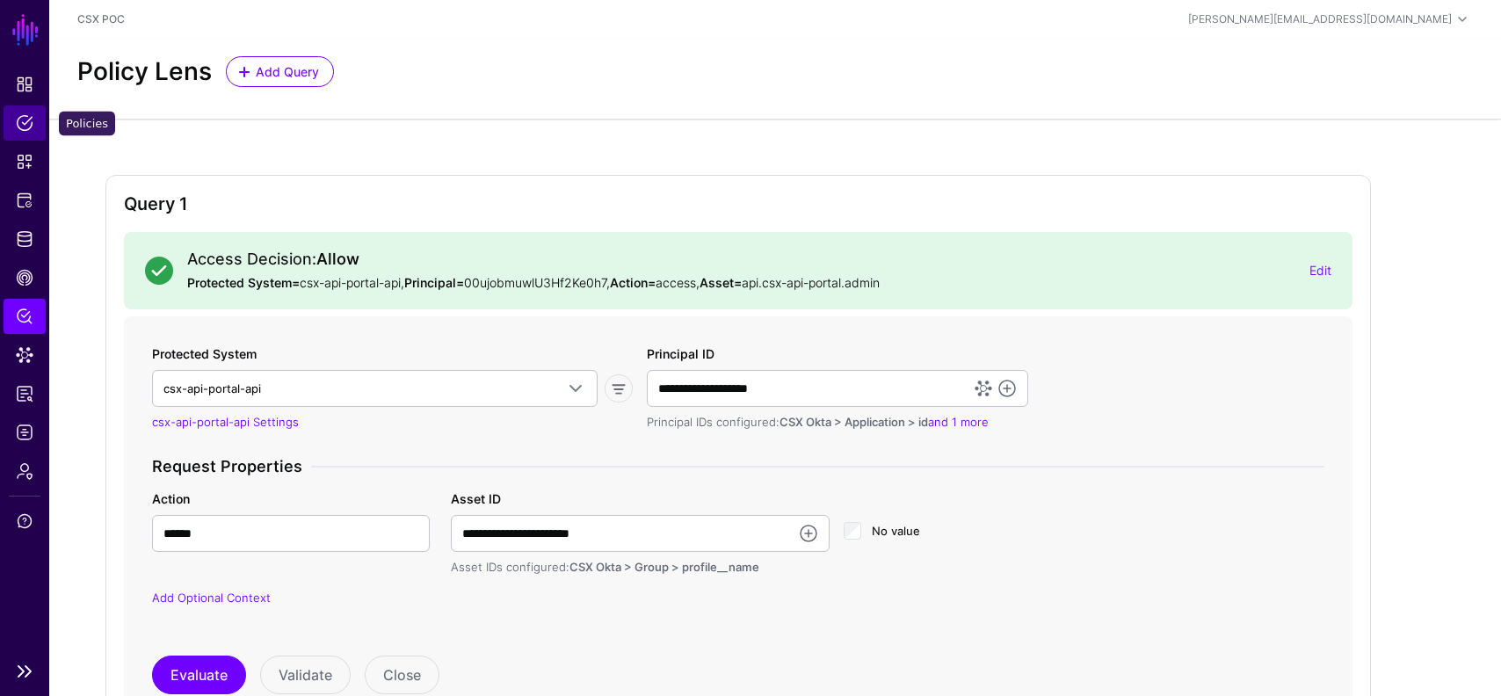
click at [25, 120] on span "Policies" at bounding box center [25, 123] width 18 height 18
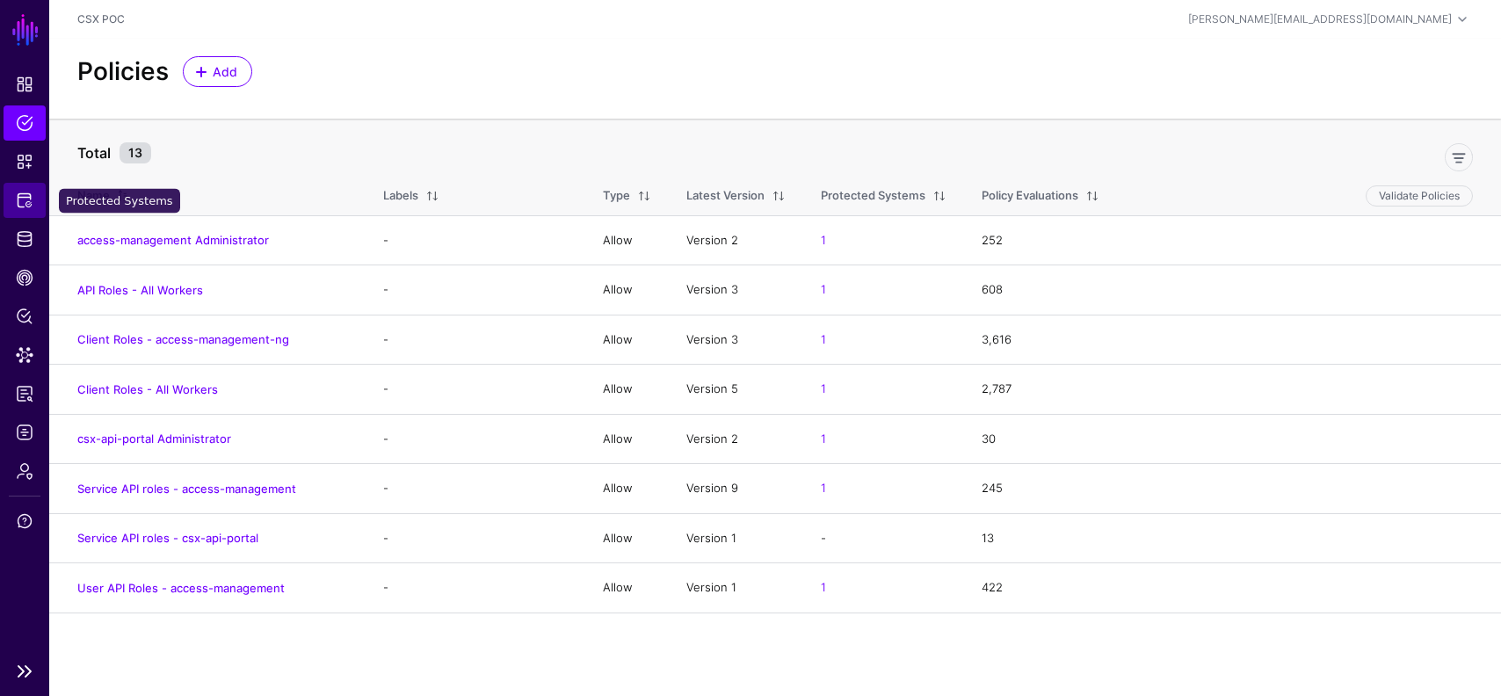
click at [16, 194] on span "Protected Systems" at bounding box center [25, 201] width 18 height 18
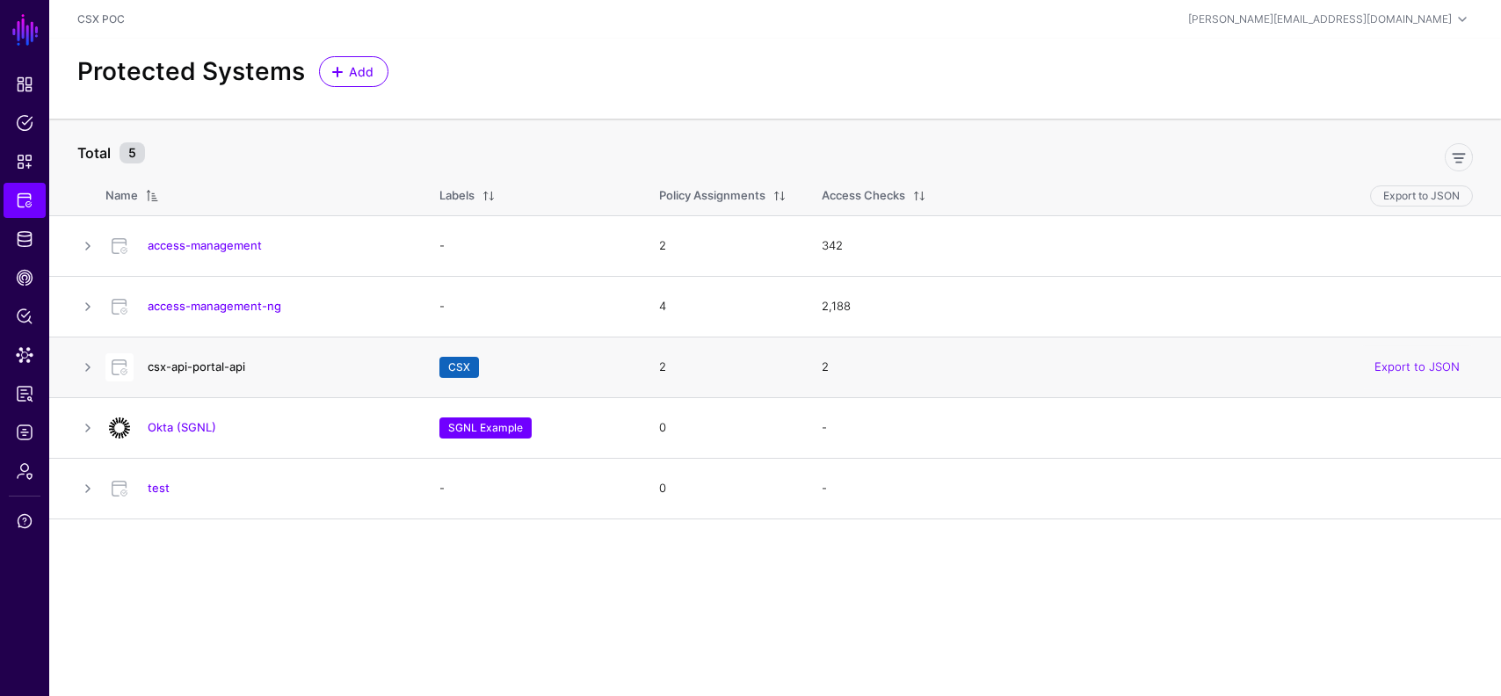
click at [212, 367] on link "csx-api-portal-api" at bounding box center [197, 367] width 98 height 14
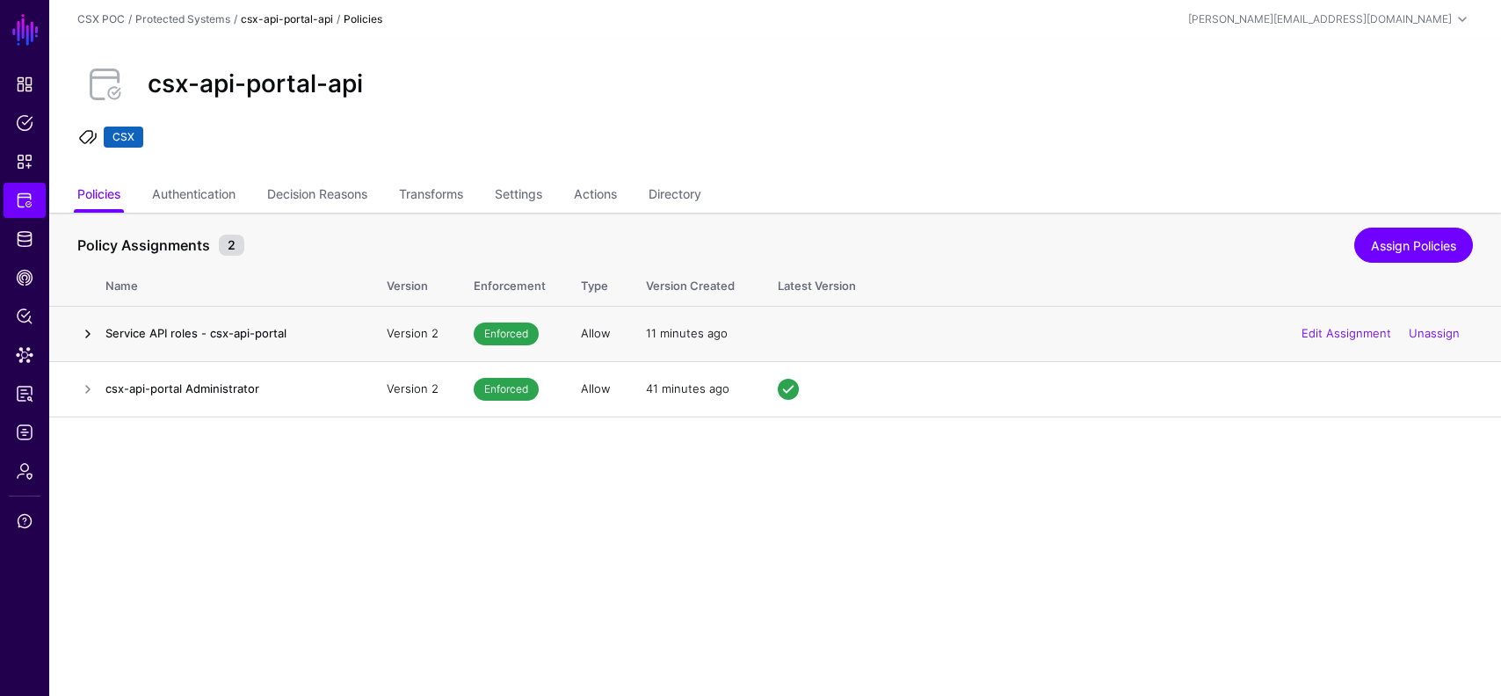
click at [89, 330] on link at bounding box center [87, 334] width 21 height 21
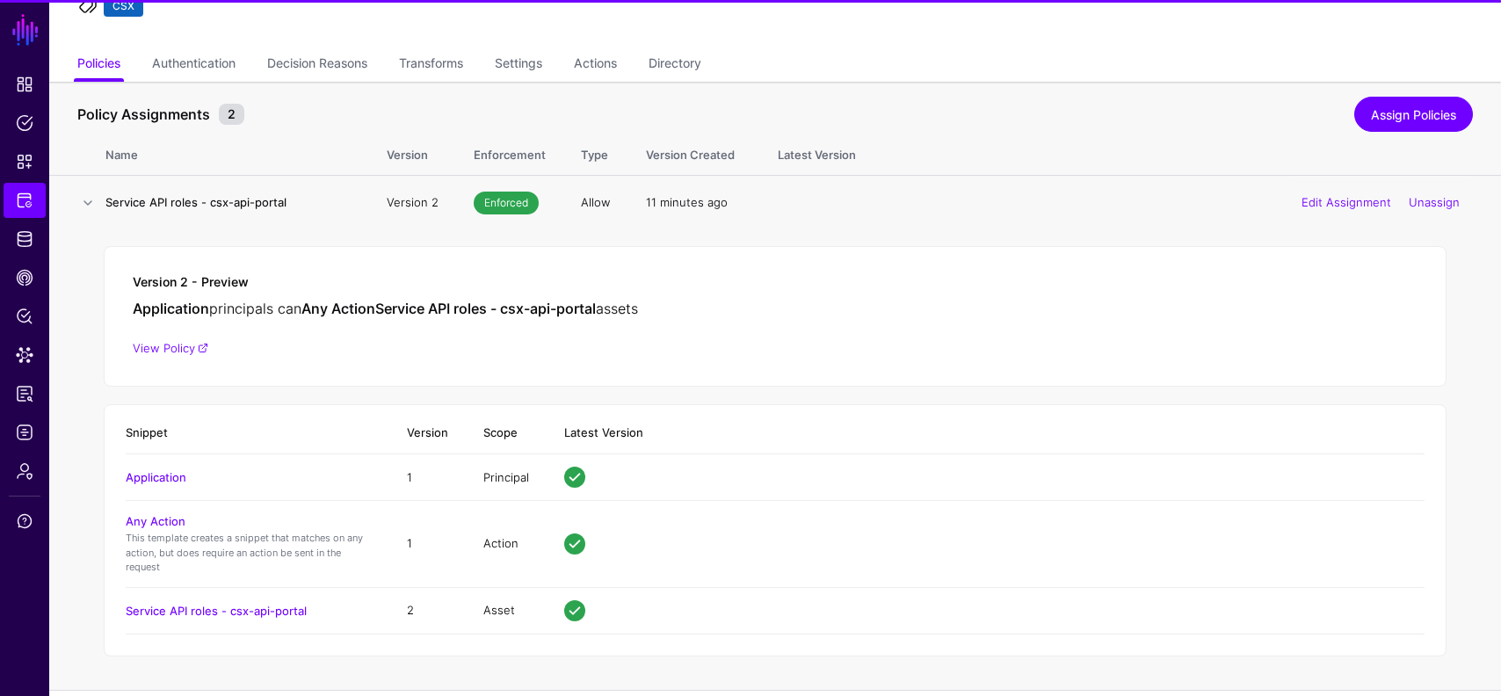
scroll to position [181, 0]
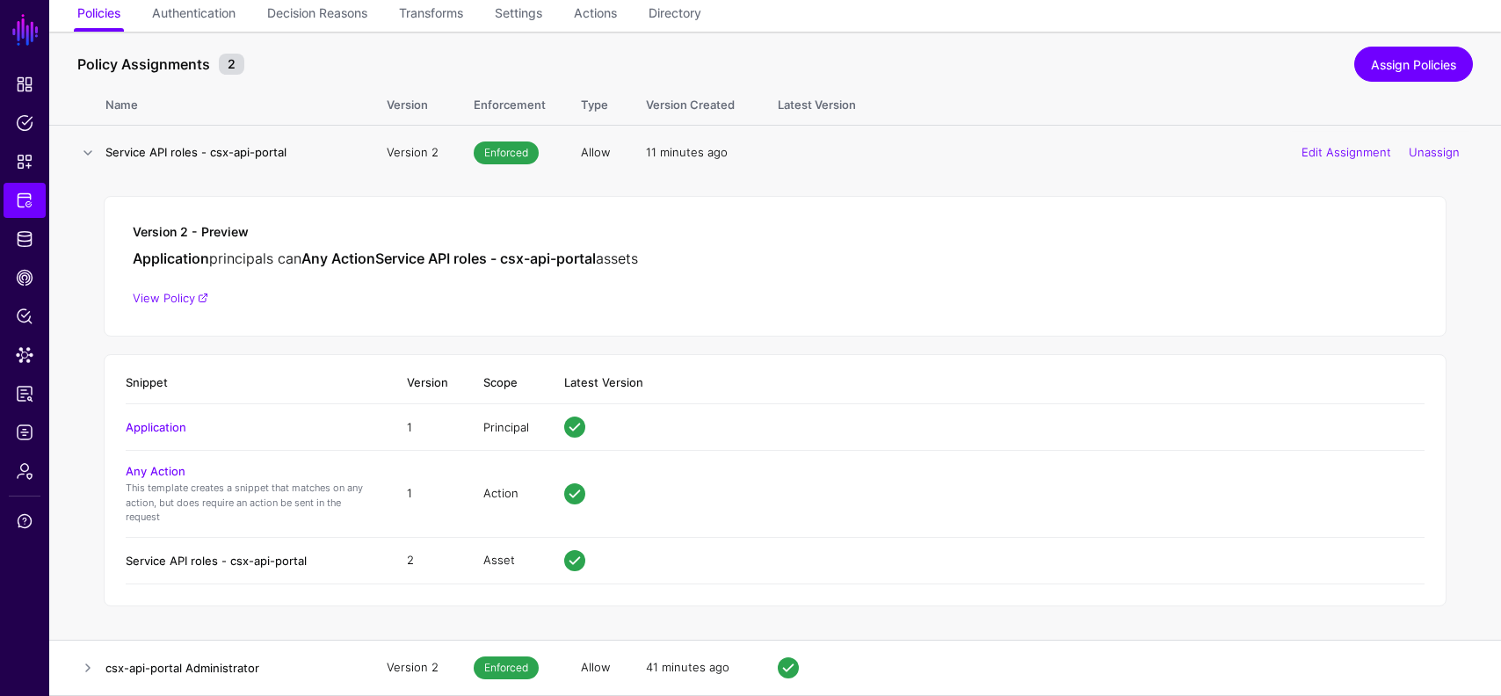
click at [209, 555] on link "Service API roles - csx-api-portal" at bounding box center [216, 561] width 181 height 14
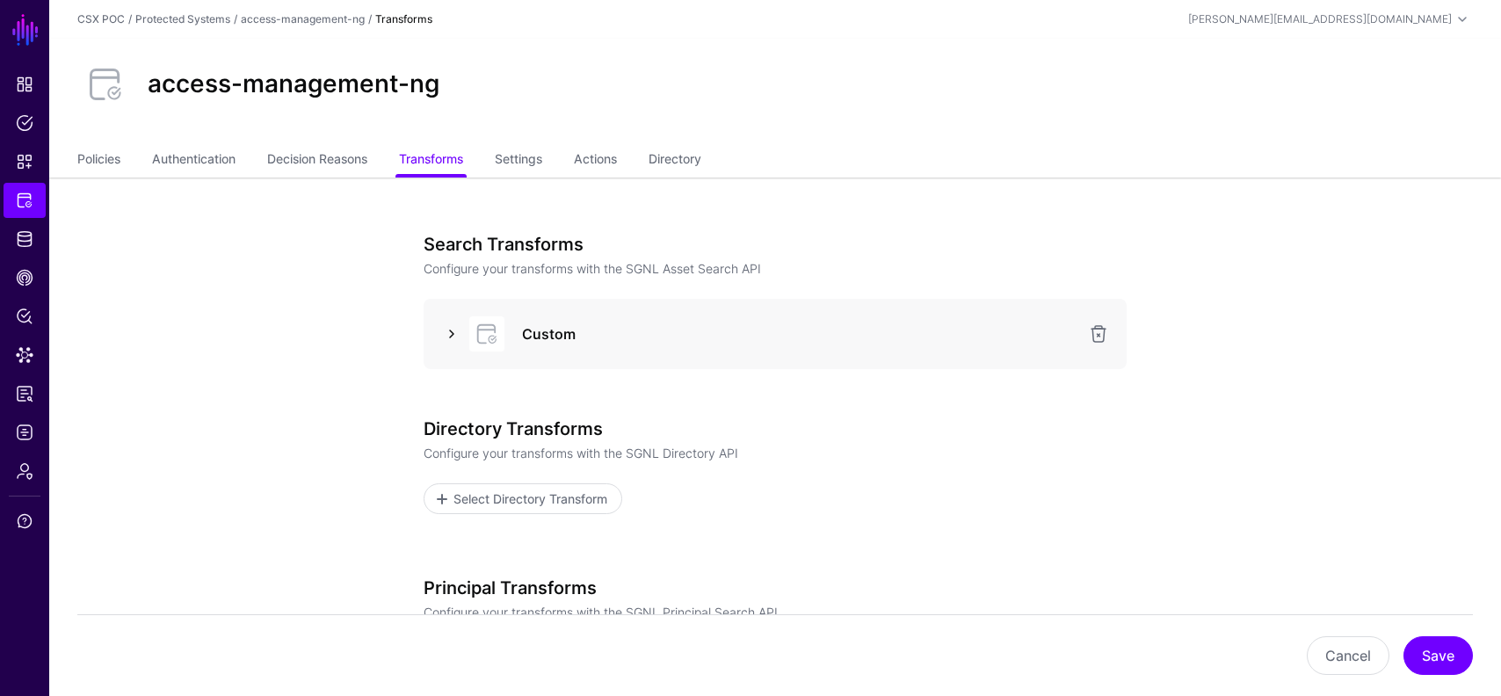
click at [452, 333] on link at bounding box center [451, 334] width 21 height 21
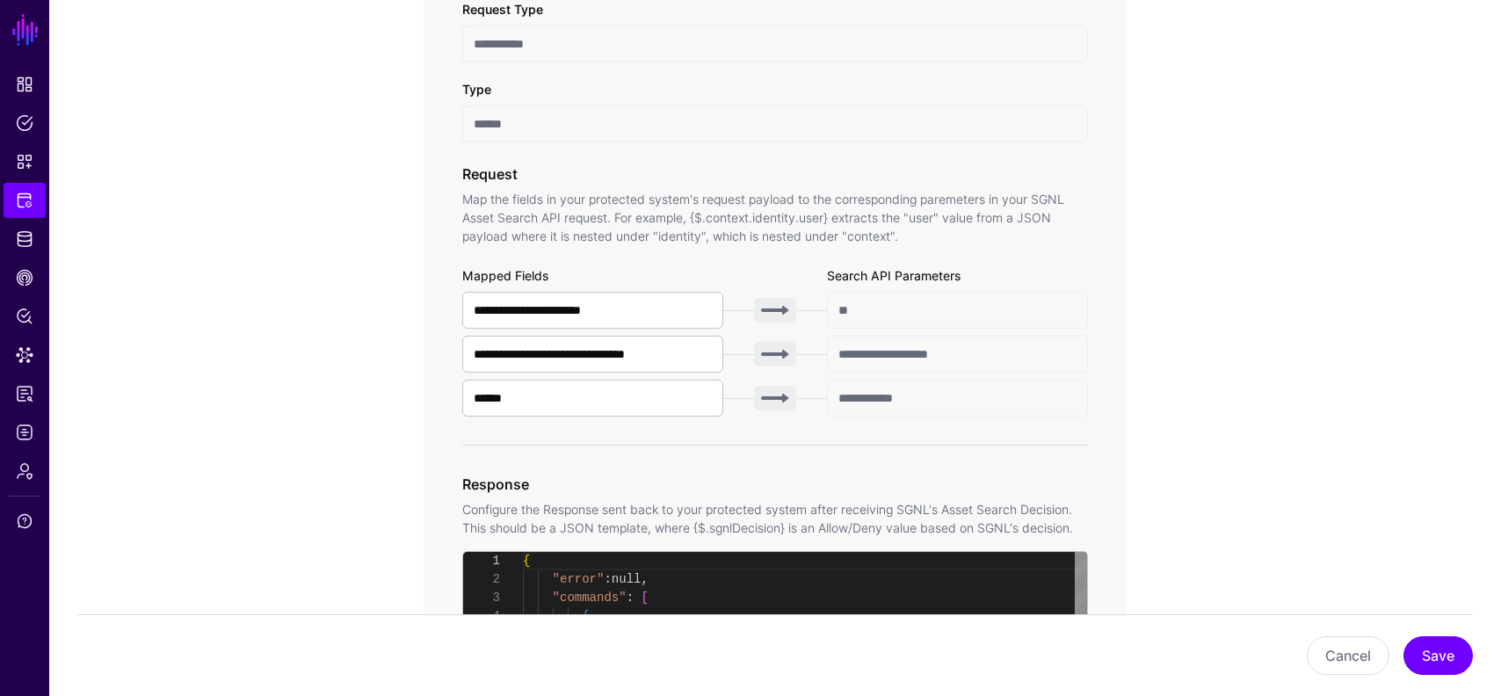
scroll to position [476, 0]
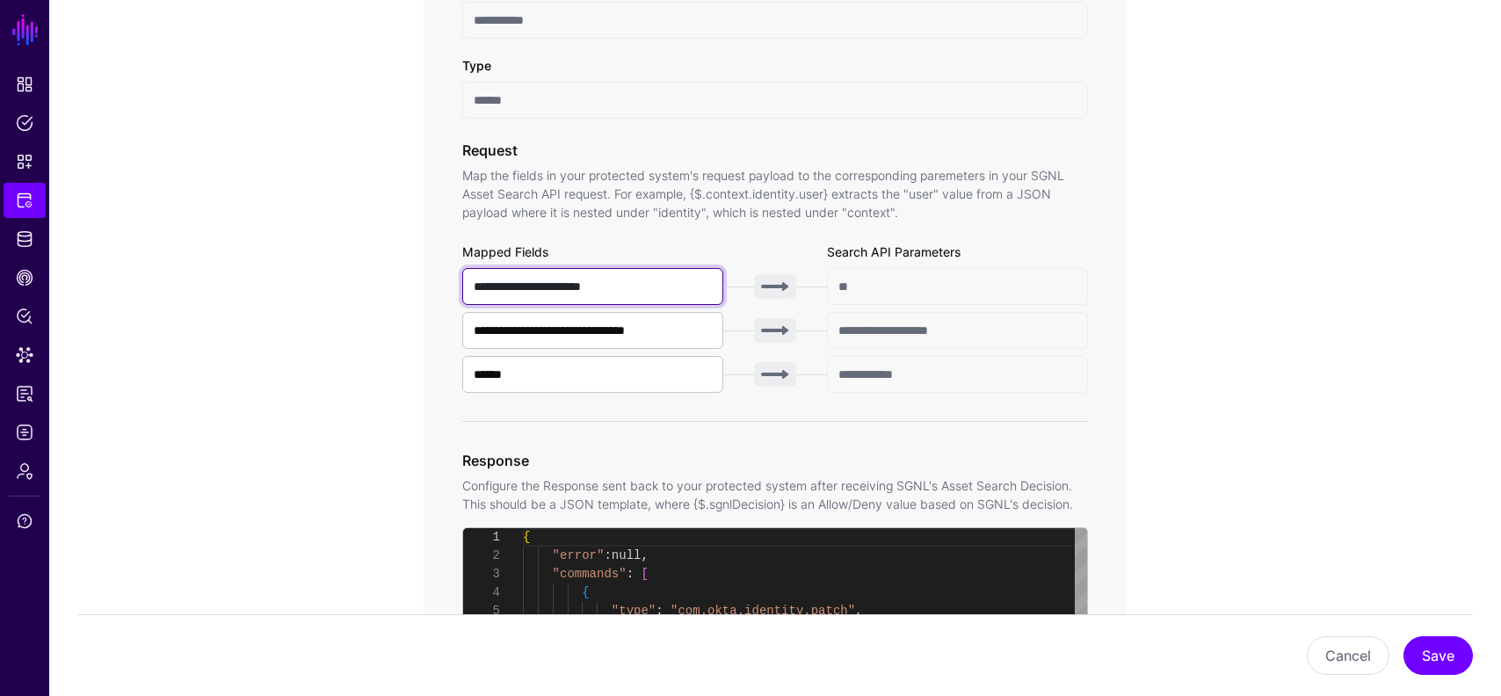
click at [644, 286] on input "**********" at bounding box center [592, 286] width 261 height 37
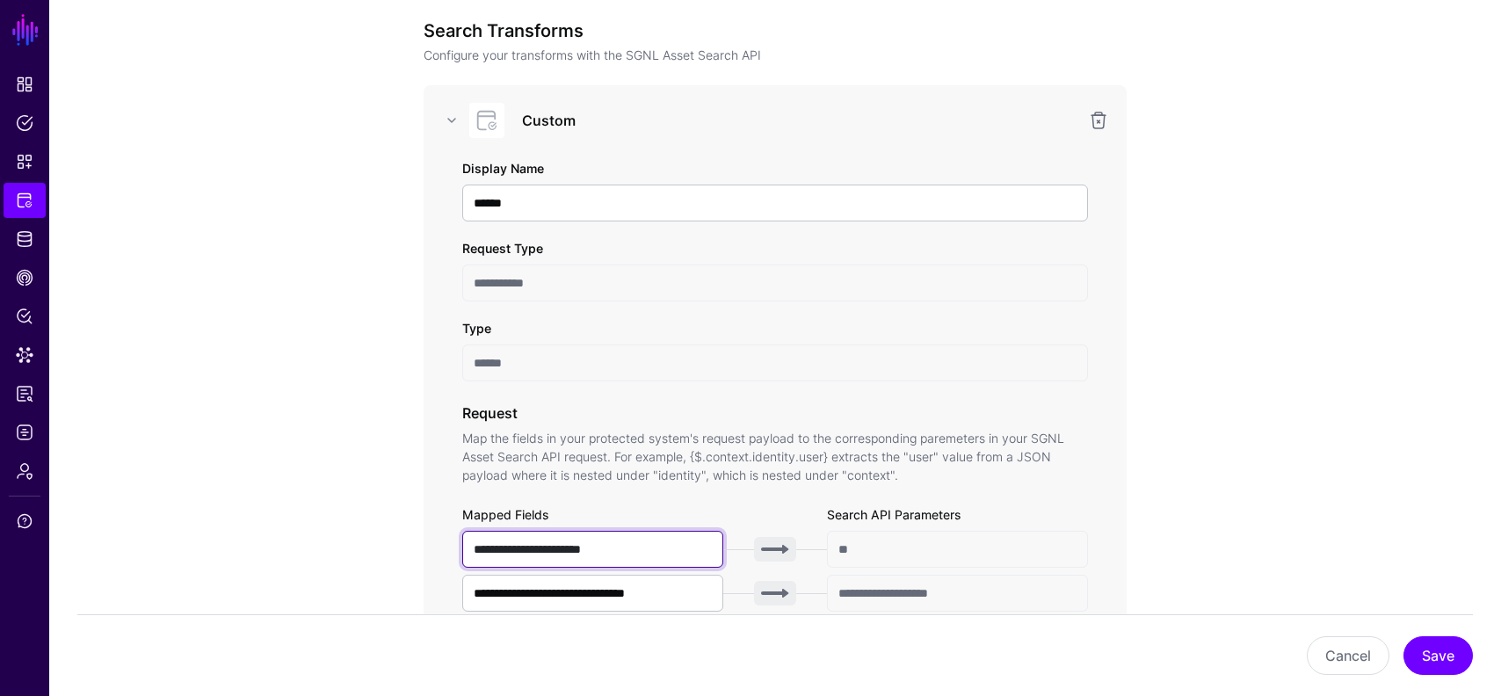
scroll to position [0, 0]
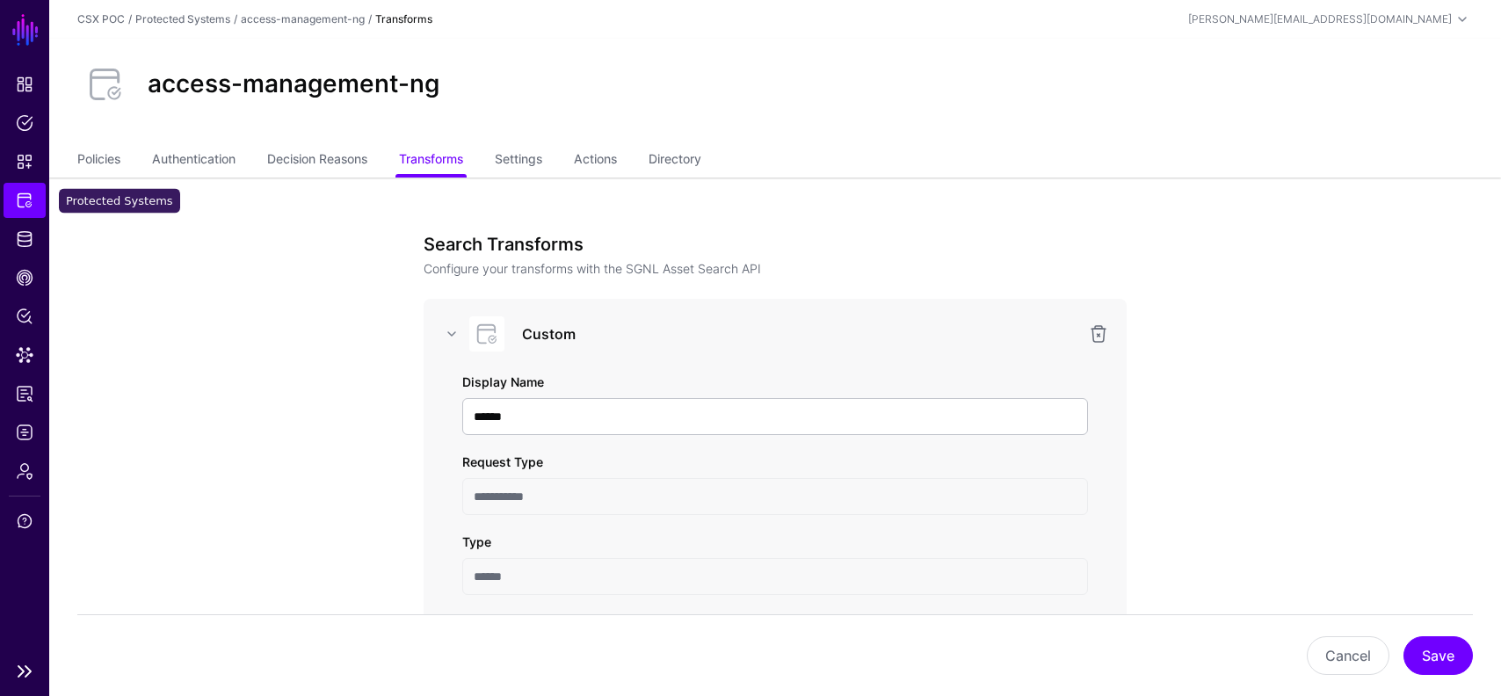
click at [16, 195] on span "Protected Systems" at bounding box center [25, 201] width 18 height 18
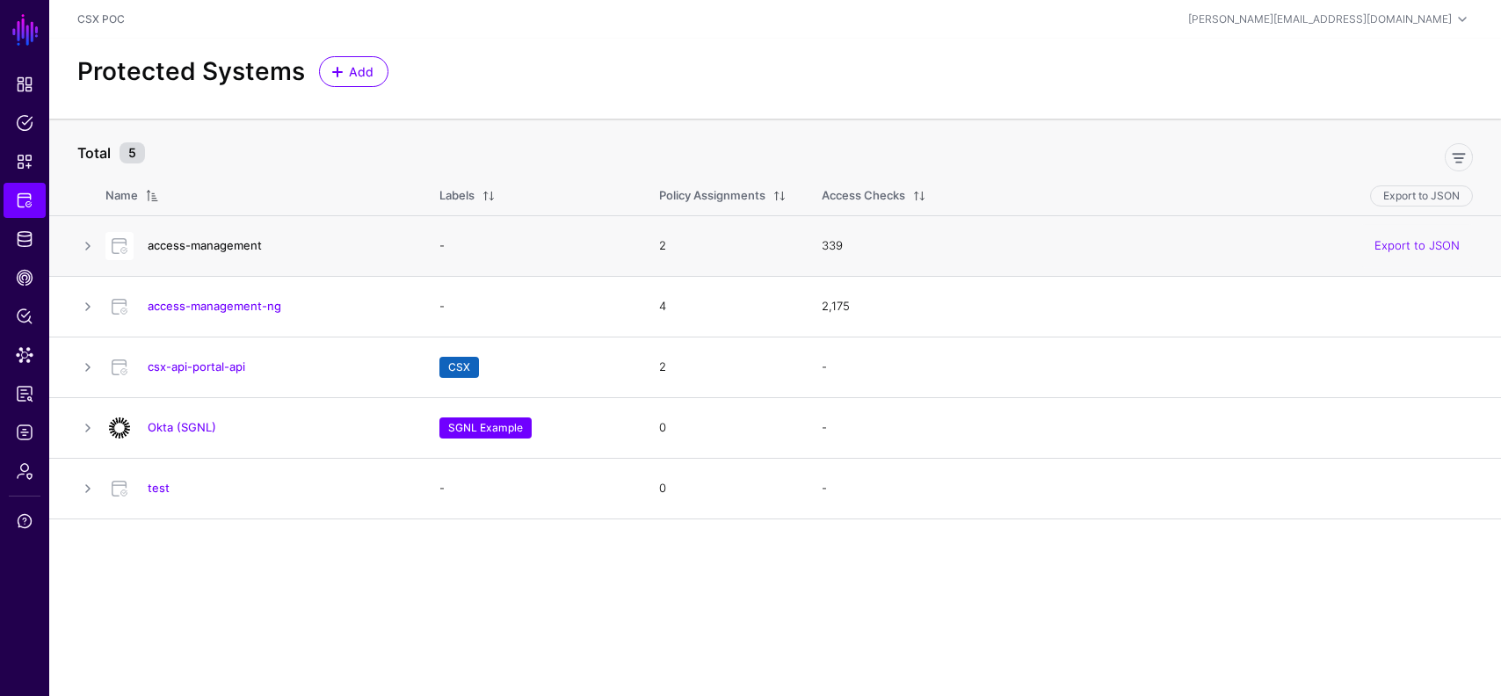
click at [212, 252] on link "access-management" at bounding box center [205, 245] width 114 height 14
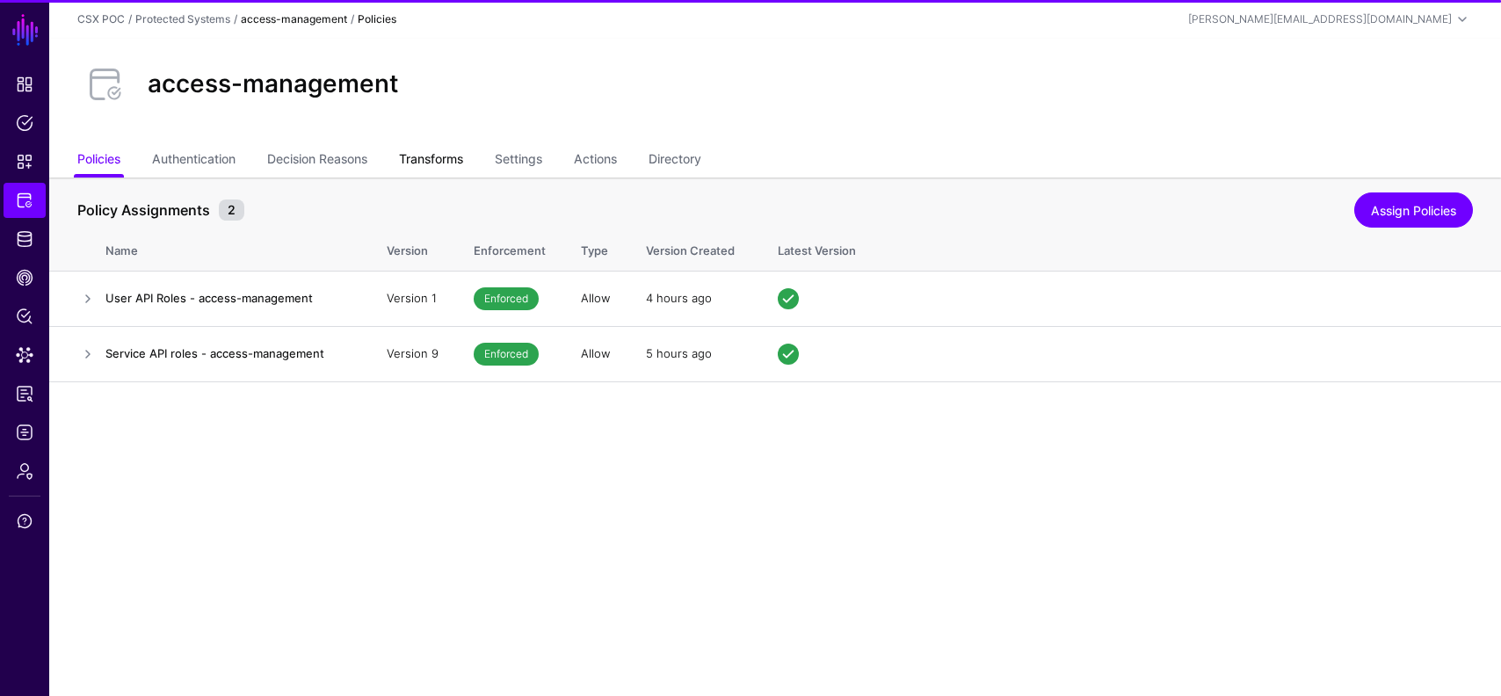
click at [440, 158] on link "Transforms" at bounding box center [431, 160] width 64 height 33
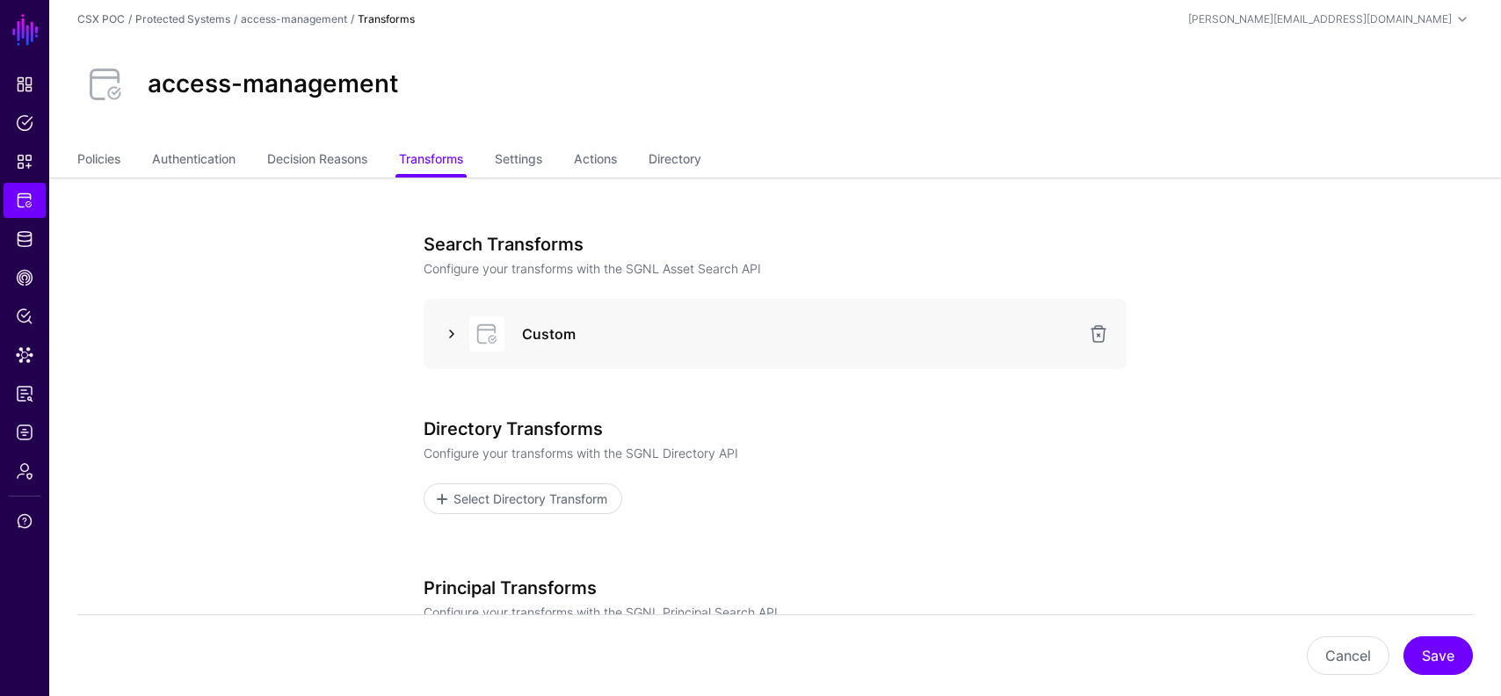
click at [447, 329] on link at bounding box center [451, 334] width 21 height 21
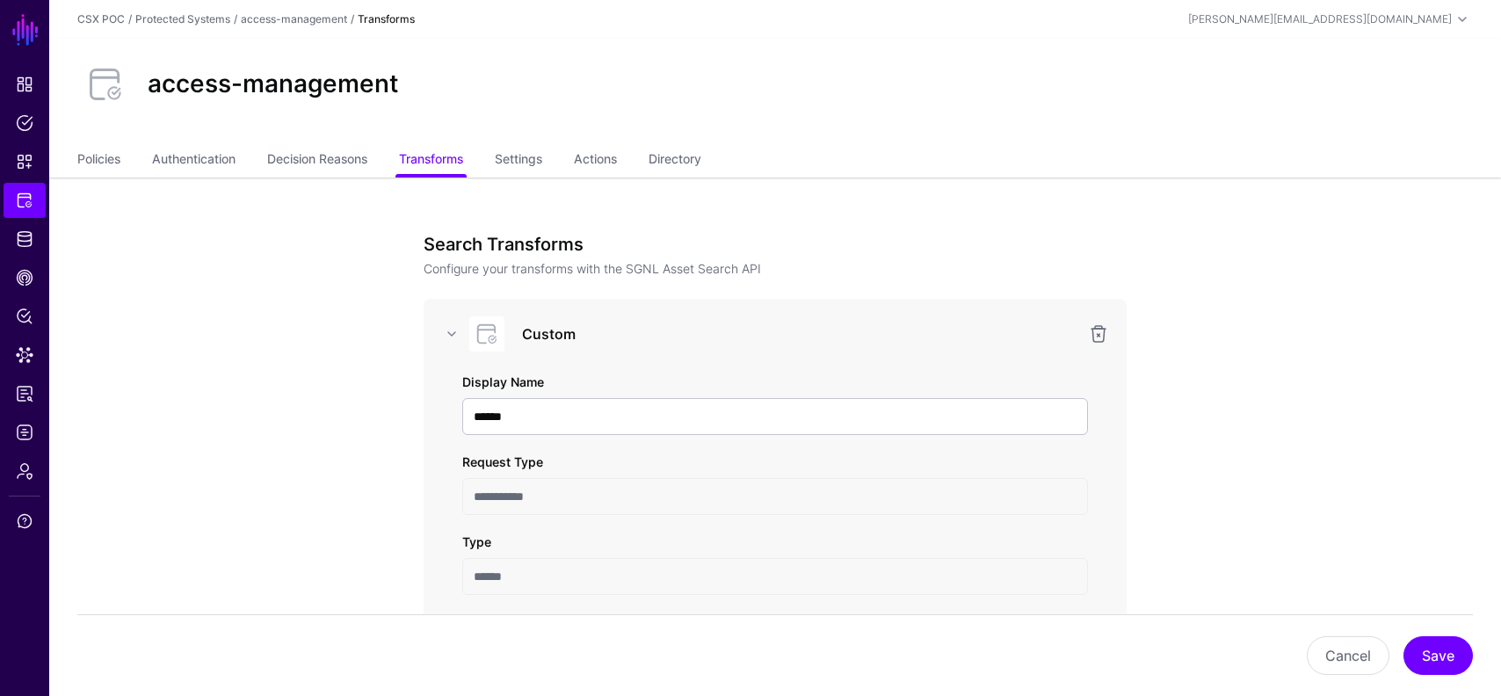
scroll to position [458, 0]
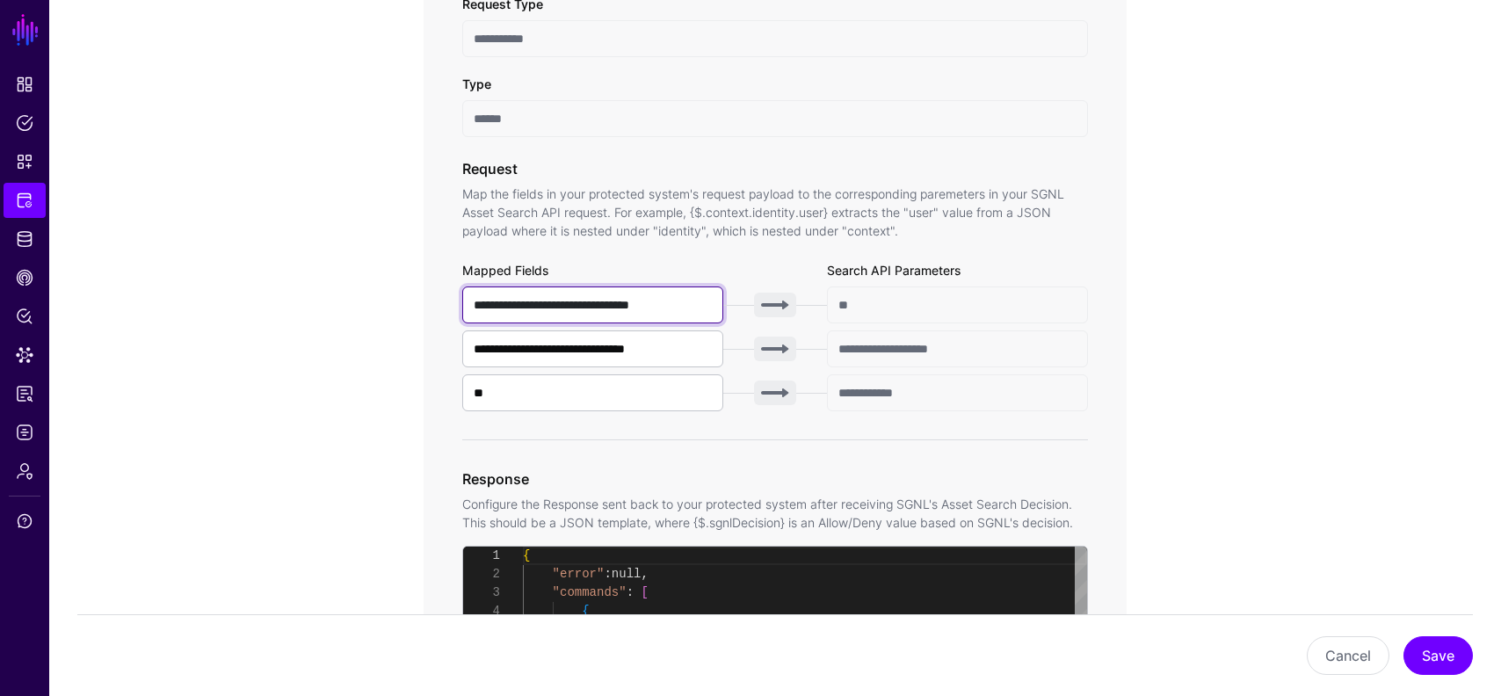
click at [692, 299] on input "**********" at bounding box center [592, 305] width 261 height 37
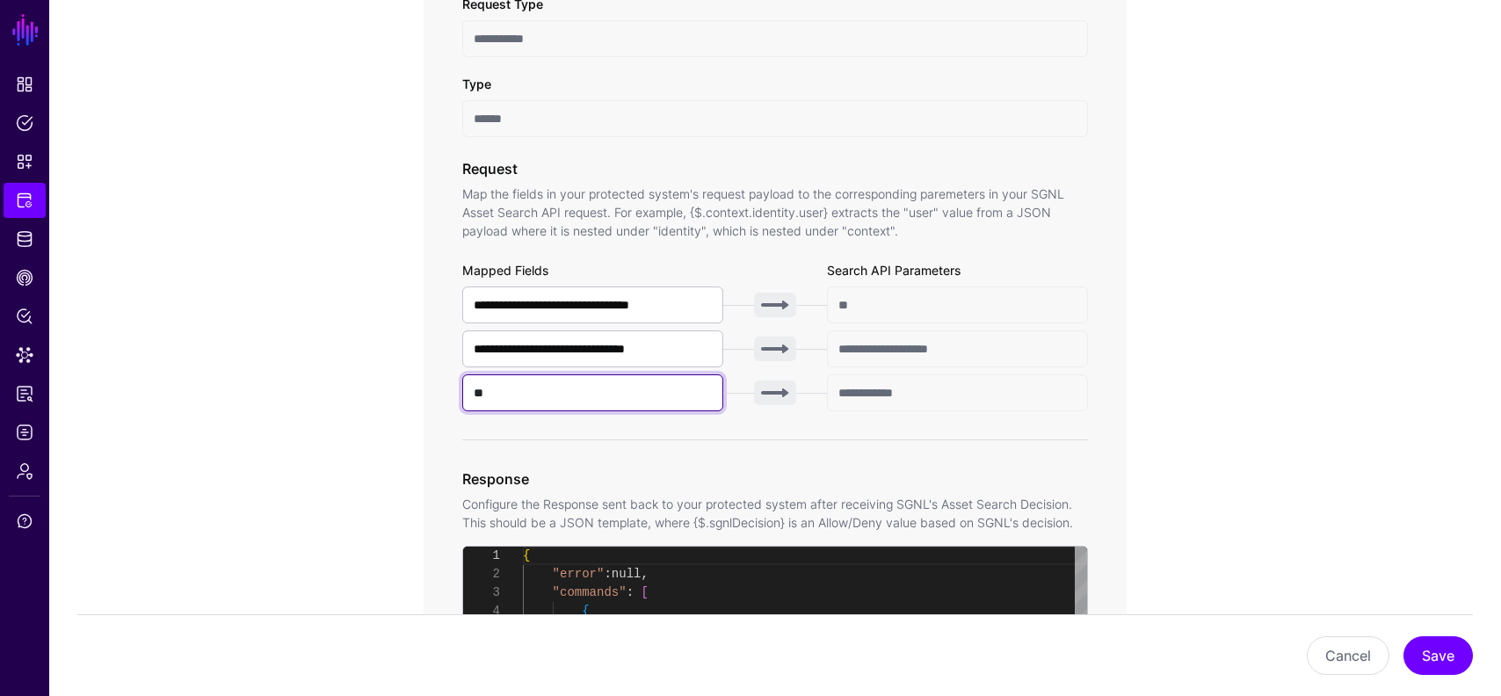
click at [585, 402] on input "**" at bounding box center [592, 392] width 261 height 37
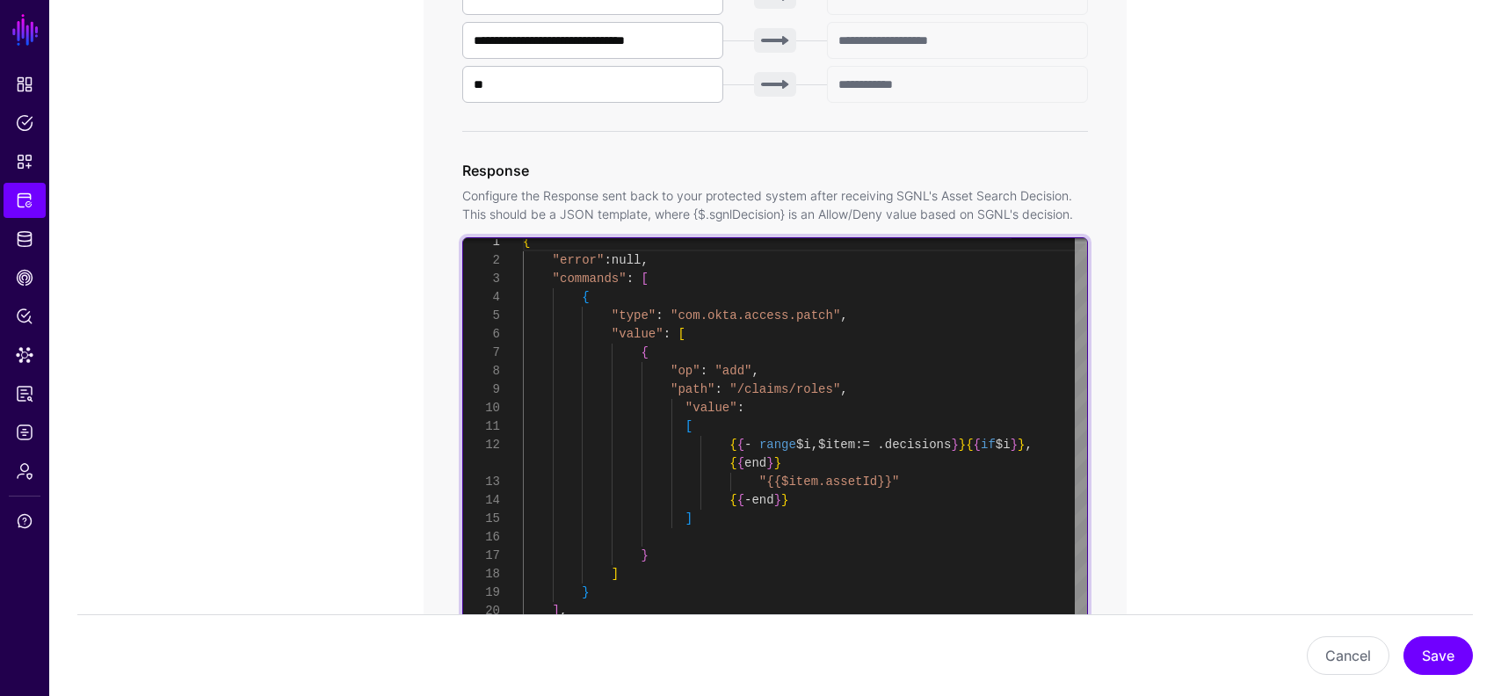
scroll to position [148, 0]
click at [648, 569] on div "{ "error" : null , "commands" : [ { "type" : "com.okta.access.patch" , "value" …" at bounding box center [805, 454] width 564 height 443
type textarea "**********"
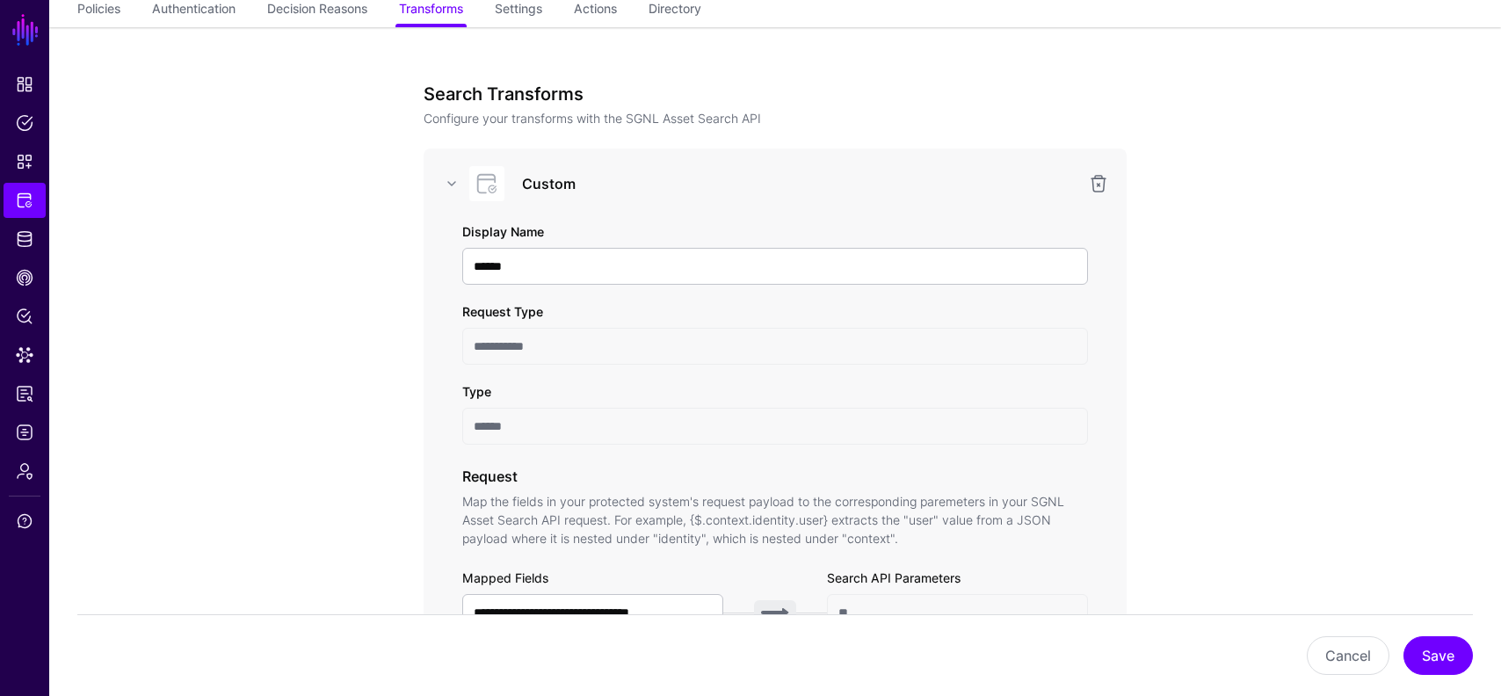
scroll to position [158, 0]
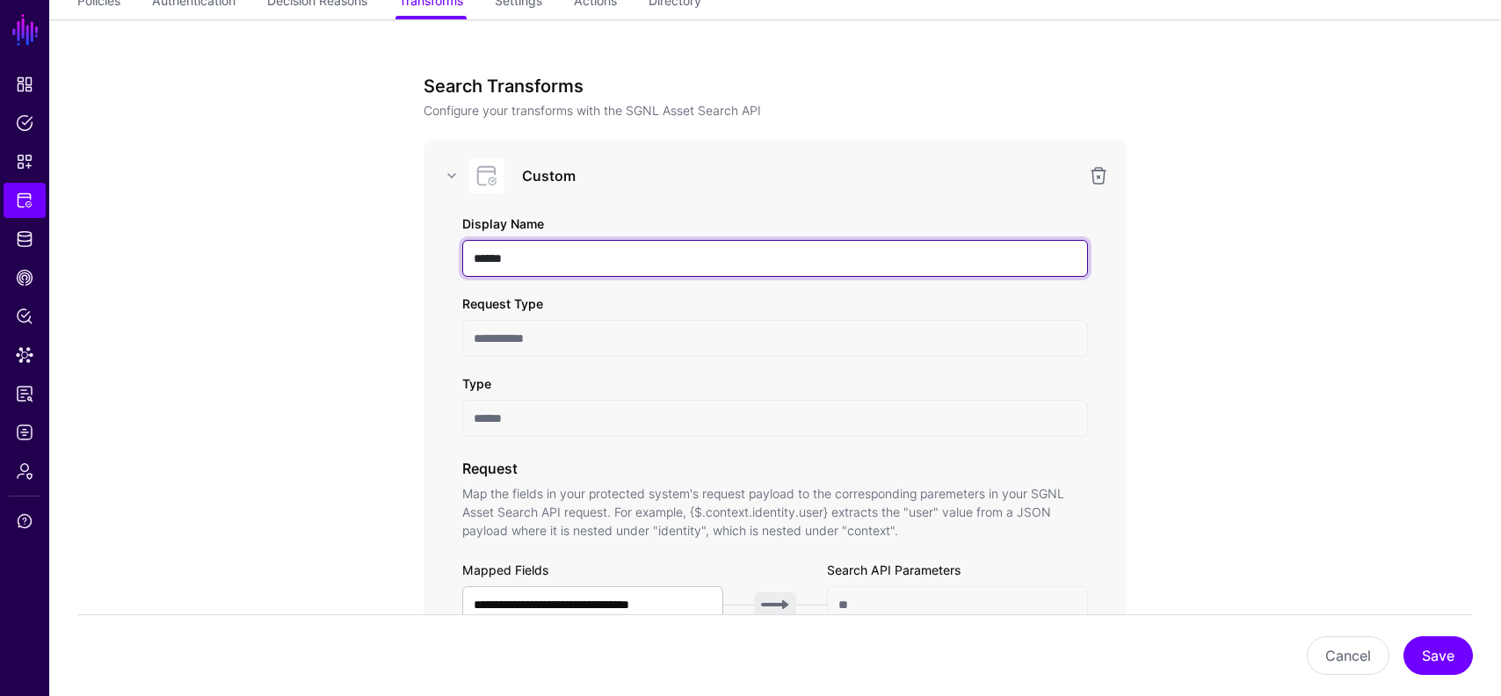
click at [575, 253] on input "******" at bounding box center [775, 258] width 626 height 37
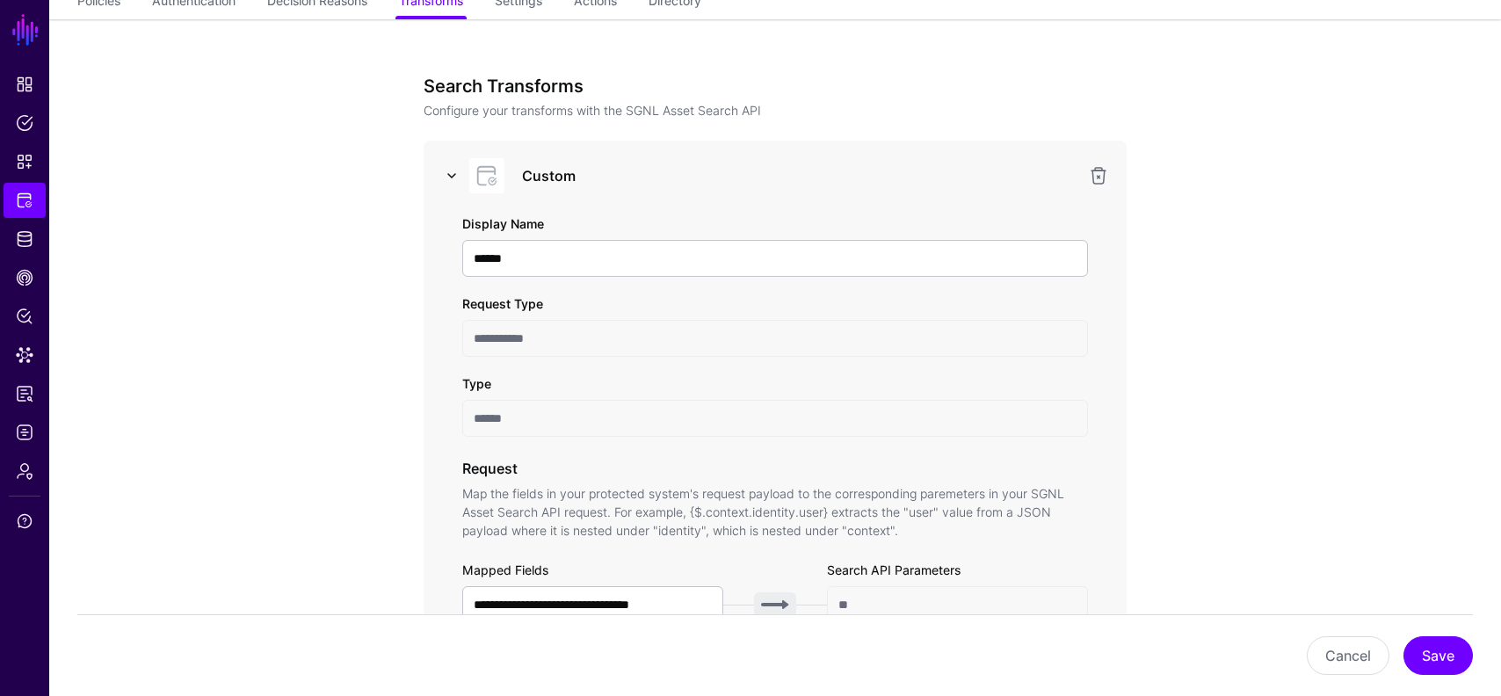
click at [450, 171] on link at bounding box center [451, 175] width 21 height 21
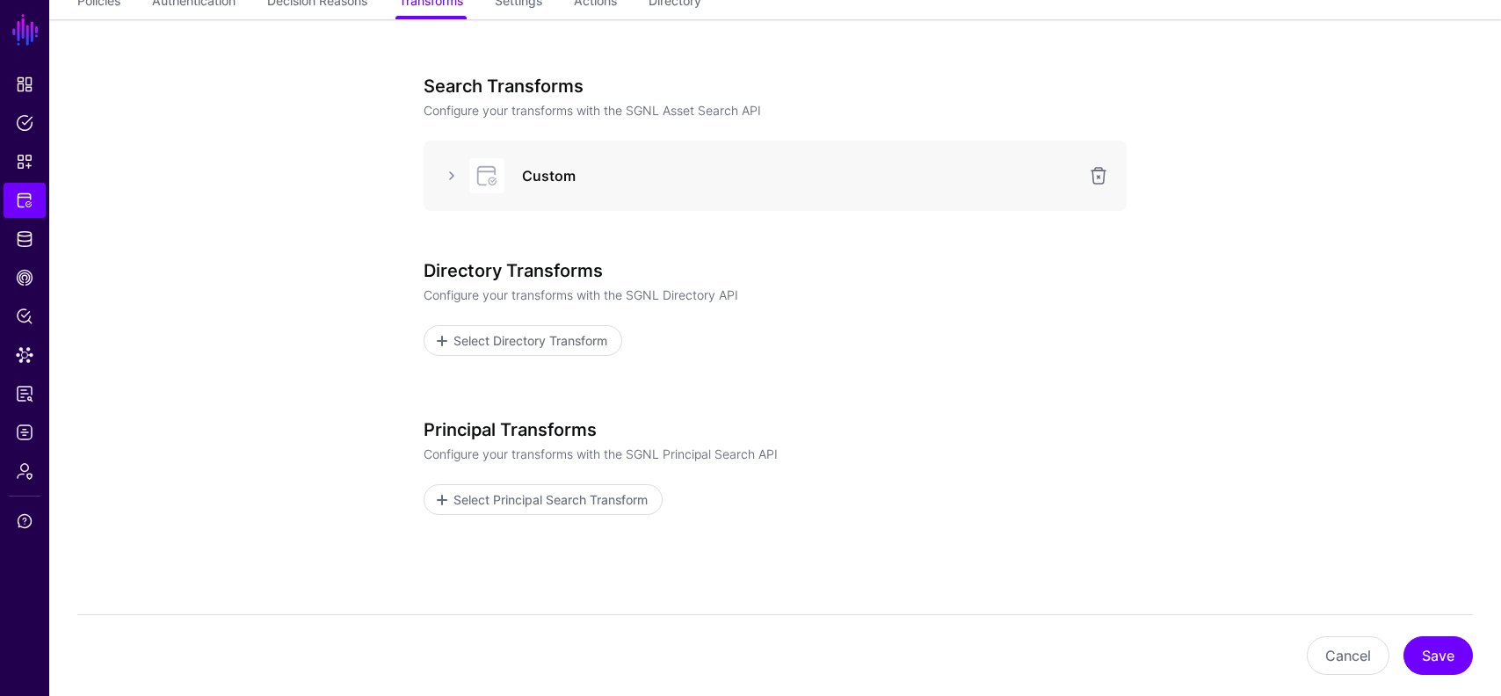
scroll to position [0, 0]
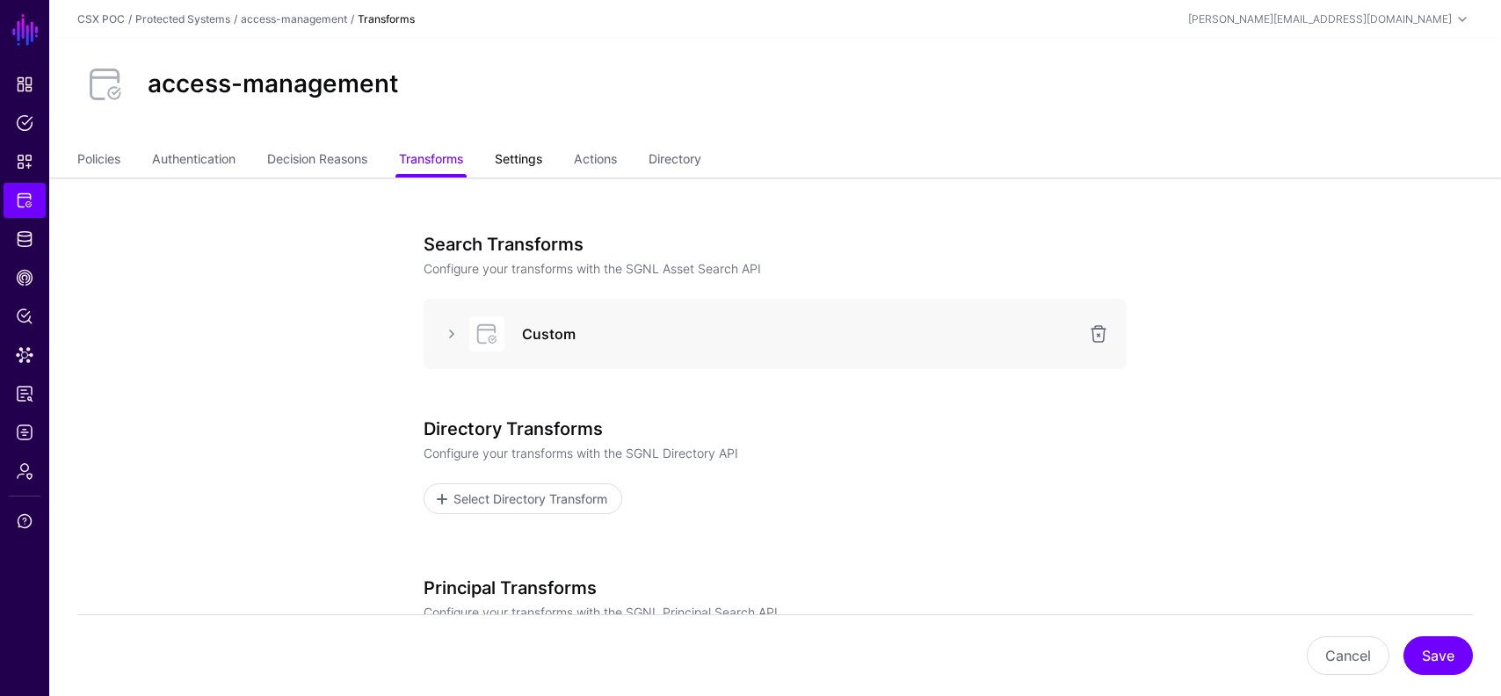
click at [536, 153] on link "Settings" at bounding box center [518, 160] width 47 height 33
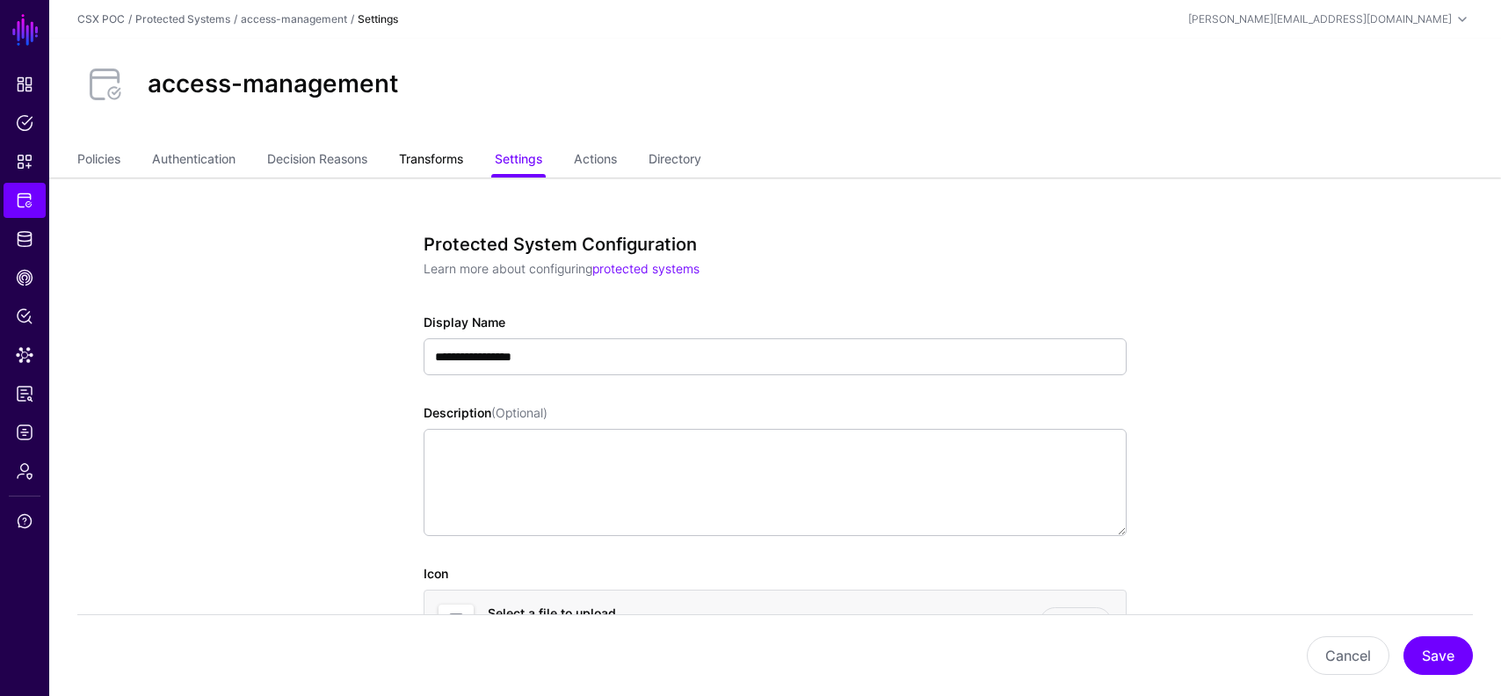
click at [422, 177] on link "Transforms" at bounding box center [431, 160] width 64 height 33
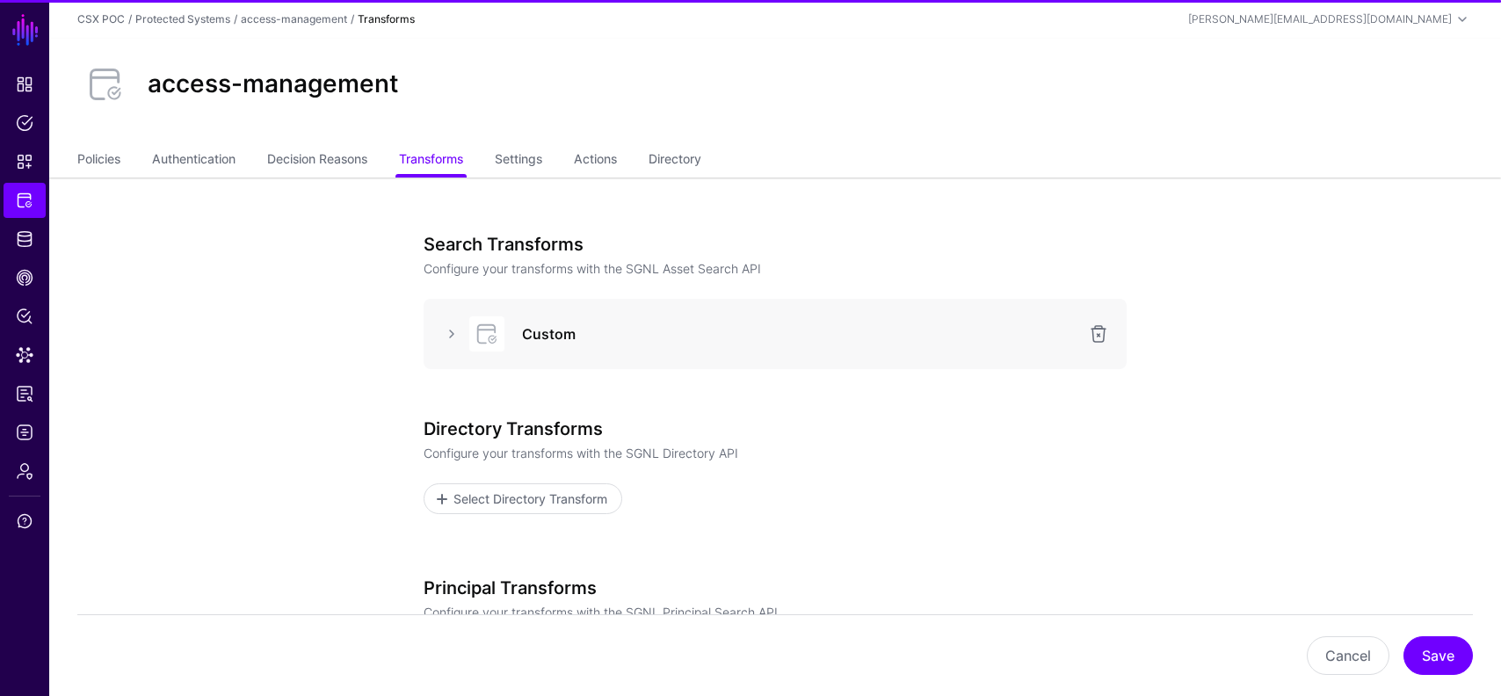
scroll to position [3, 0]
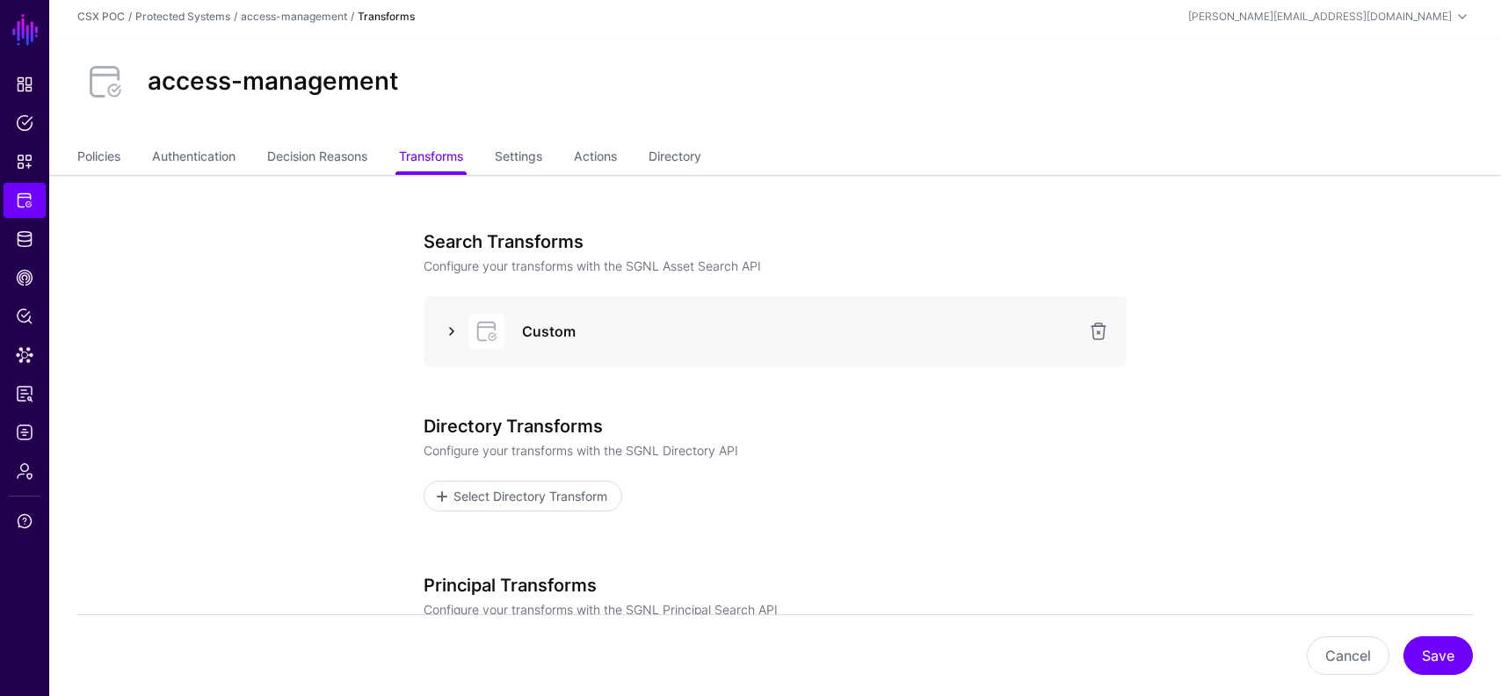
click at [446, 338] on link at bounding box center [451, 331] width 21 height 21
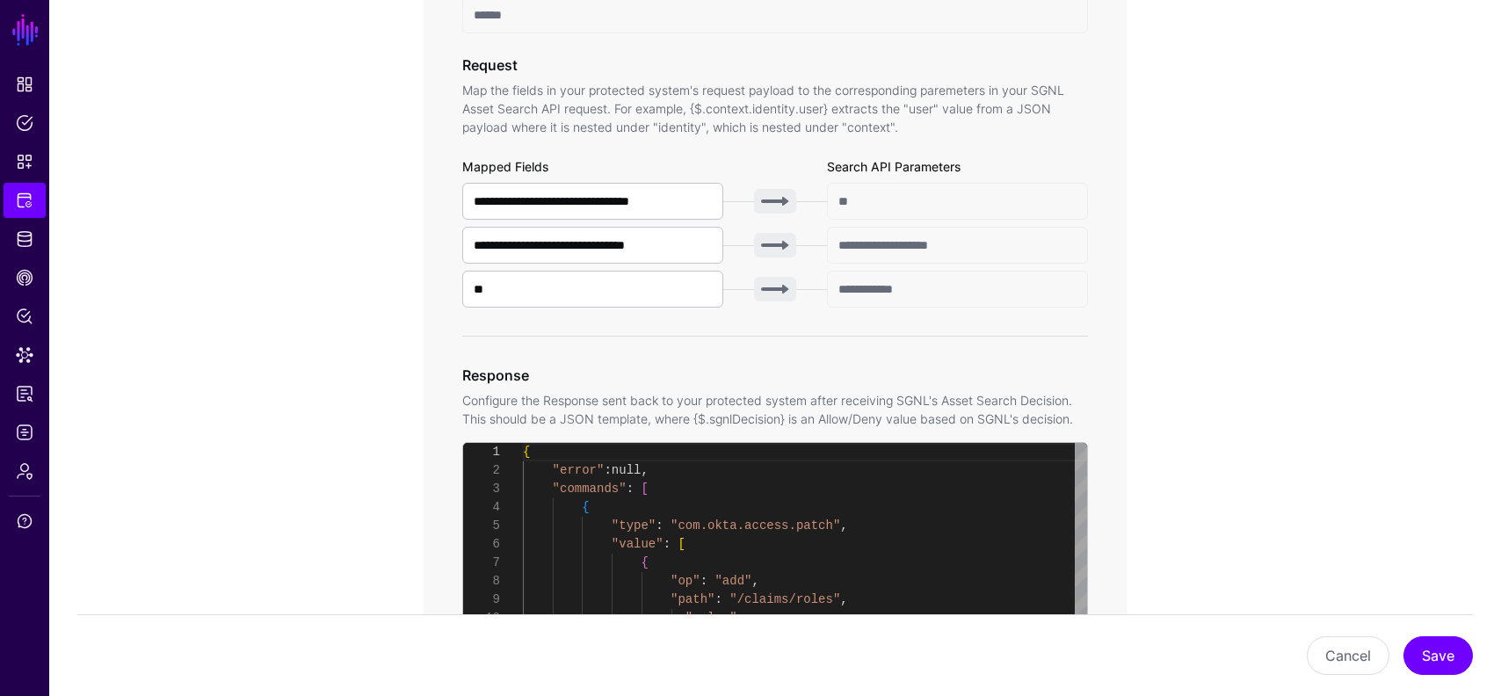
scroll to position [641, 0]
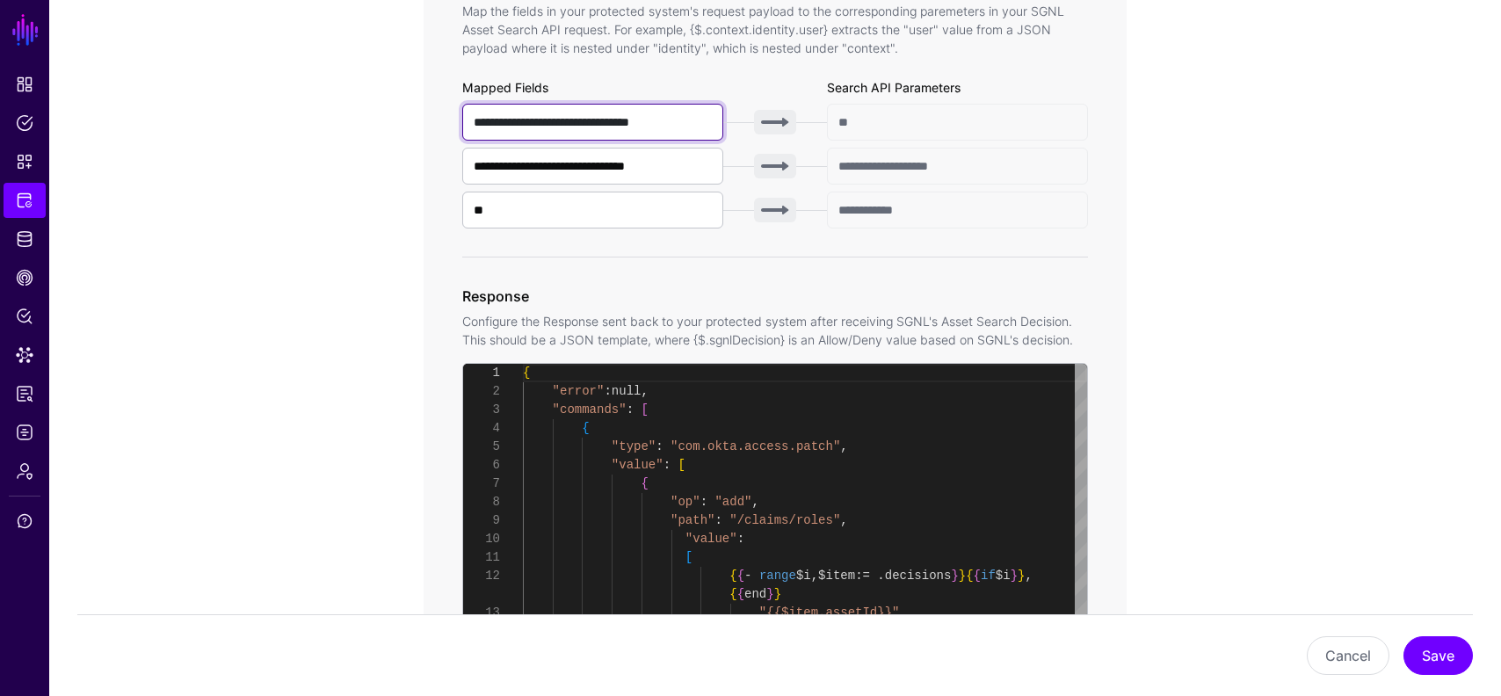
click at [606, 129] on input "**********" at bounding box center [592, 122] width 261 height 37
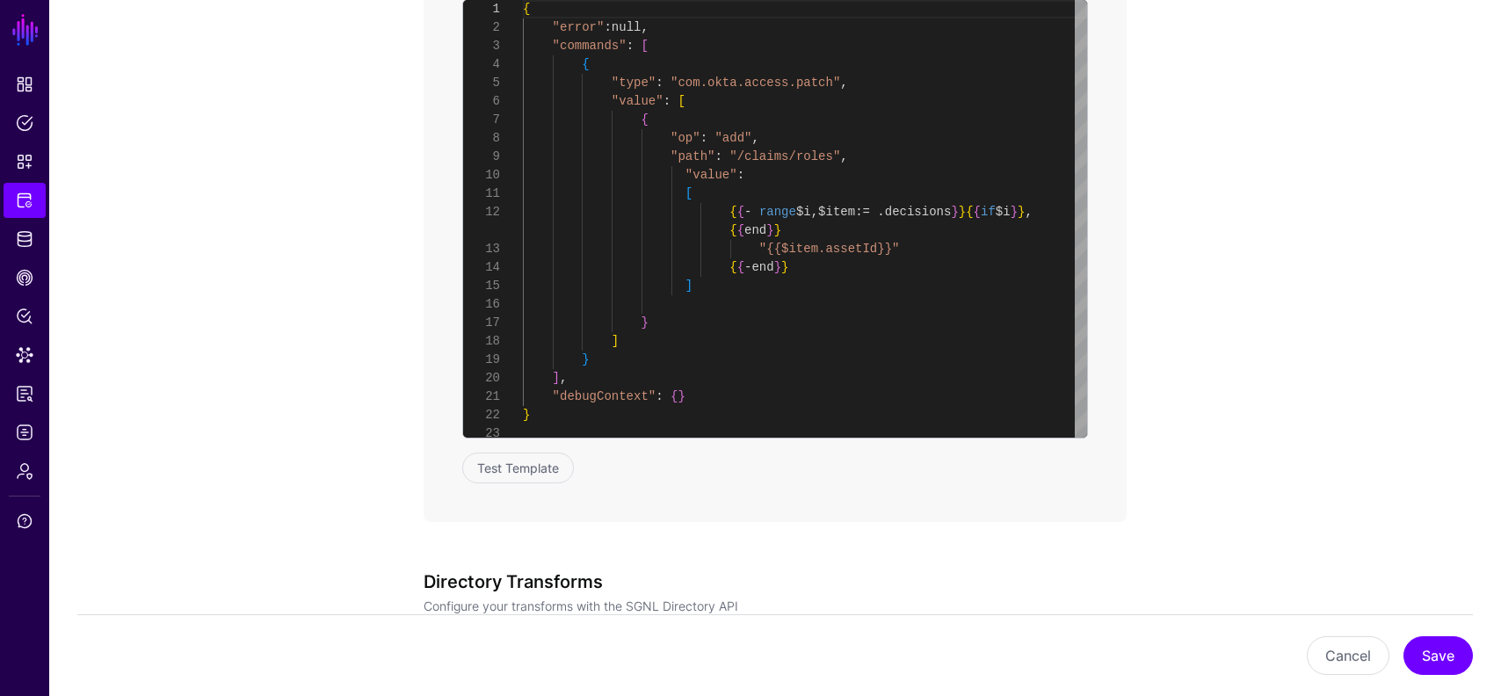
scroll to position [1395, 0]
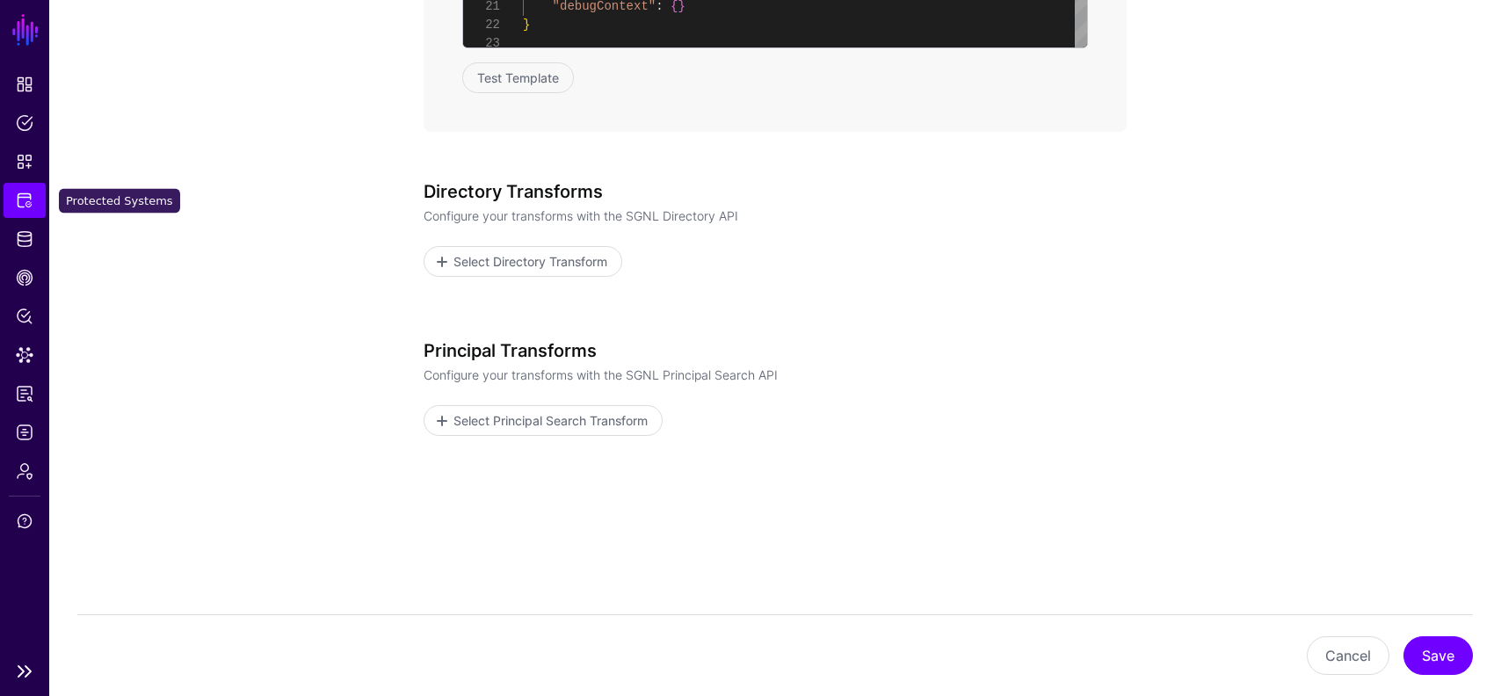
click at [36, 200] on link "Protected Systems" at bounding box center [25, 200] width 42 height 35
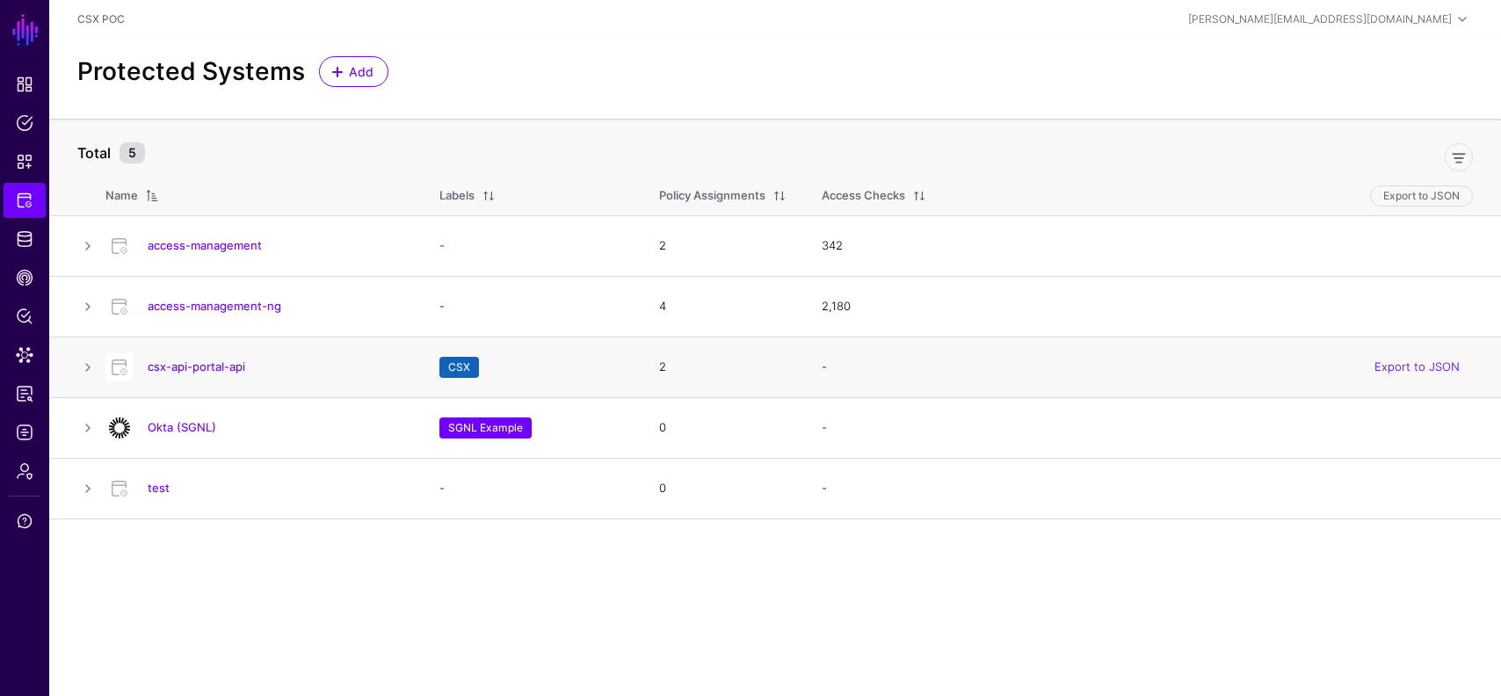
click at [189, 358] on div "csx-api-portal-api" at bounding box center [254, 367] width 313 height 28
click at [190, 360] on link "csx-api-portal-api" at bounding box center [197, 367] width 98 height 14
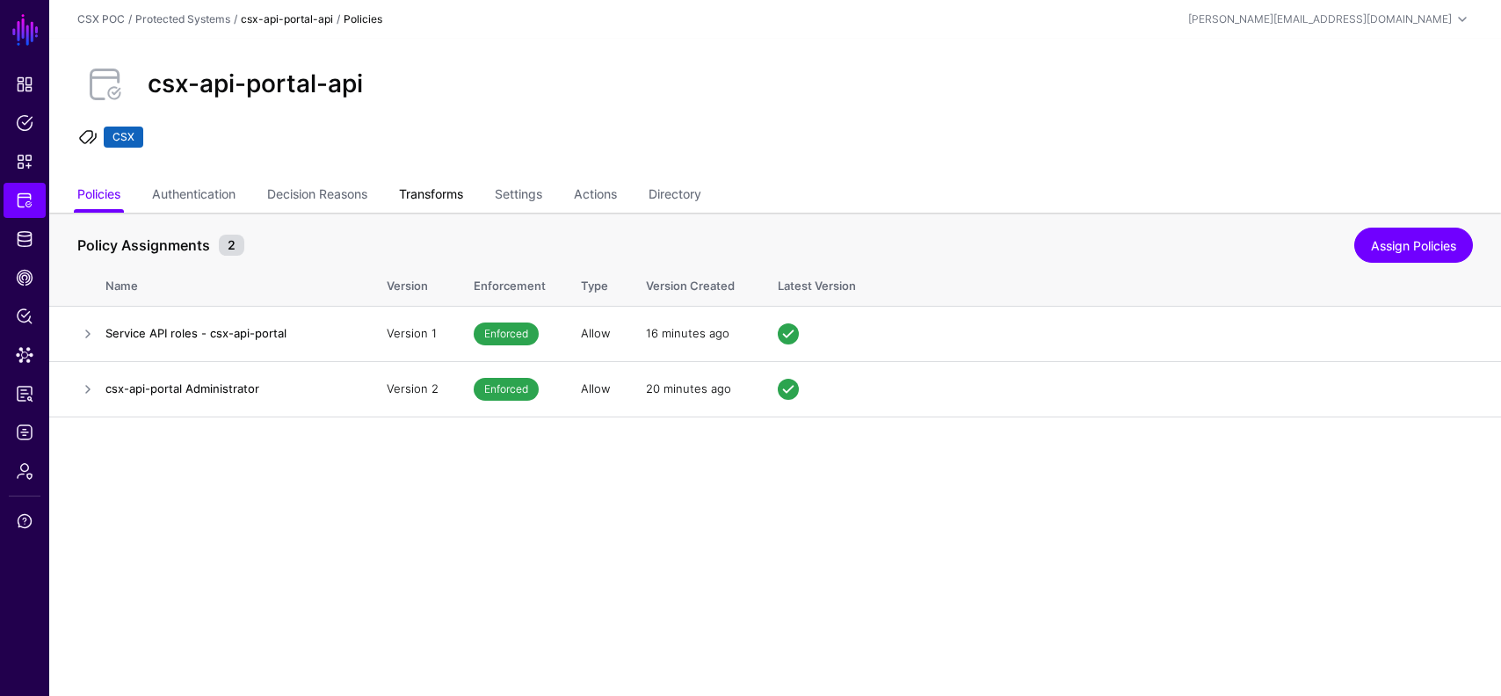
click at [449, 198] on link "Transforms" at bounding box center [431, 195] width 64 height 33
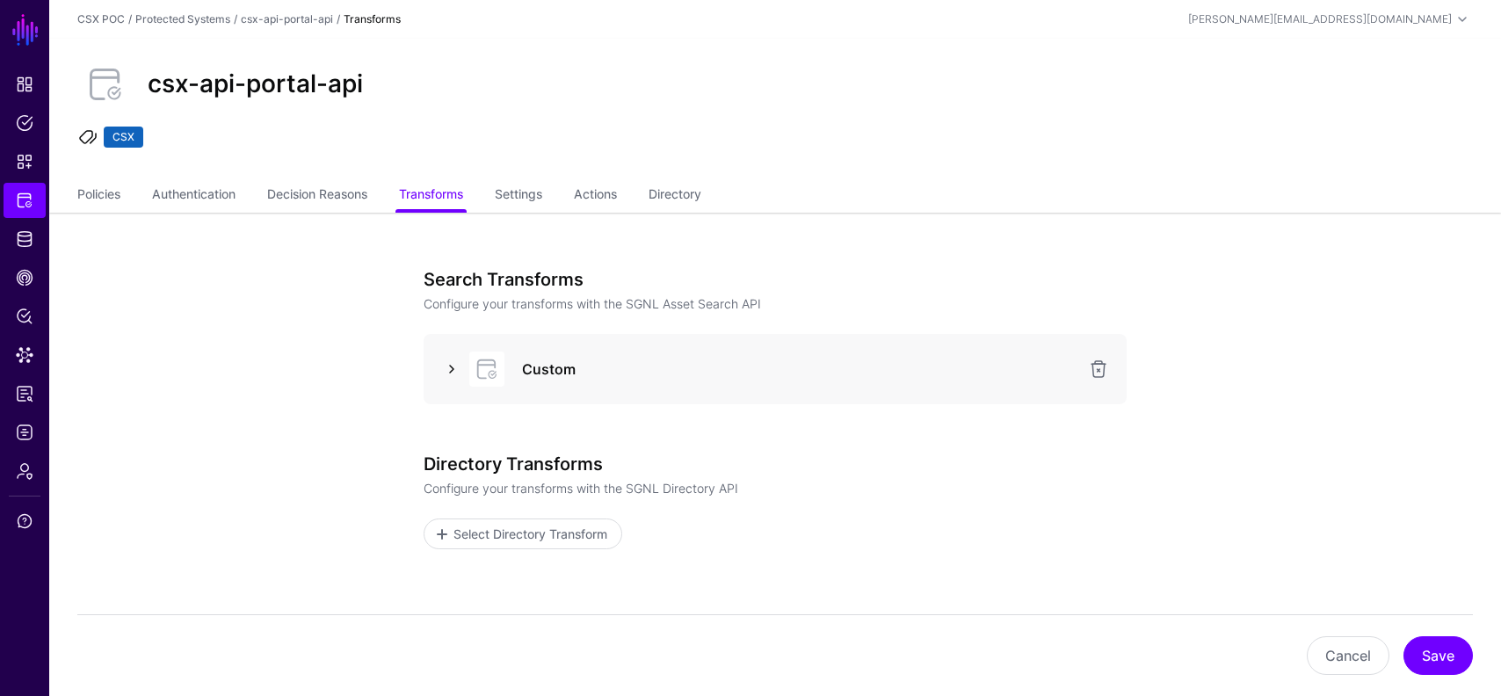
click at [457, 369] on link at bounding box center [451, 369] width 21 height 21
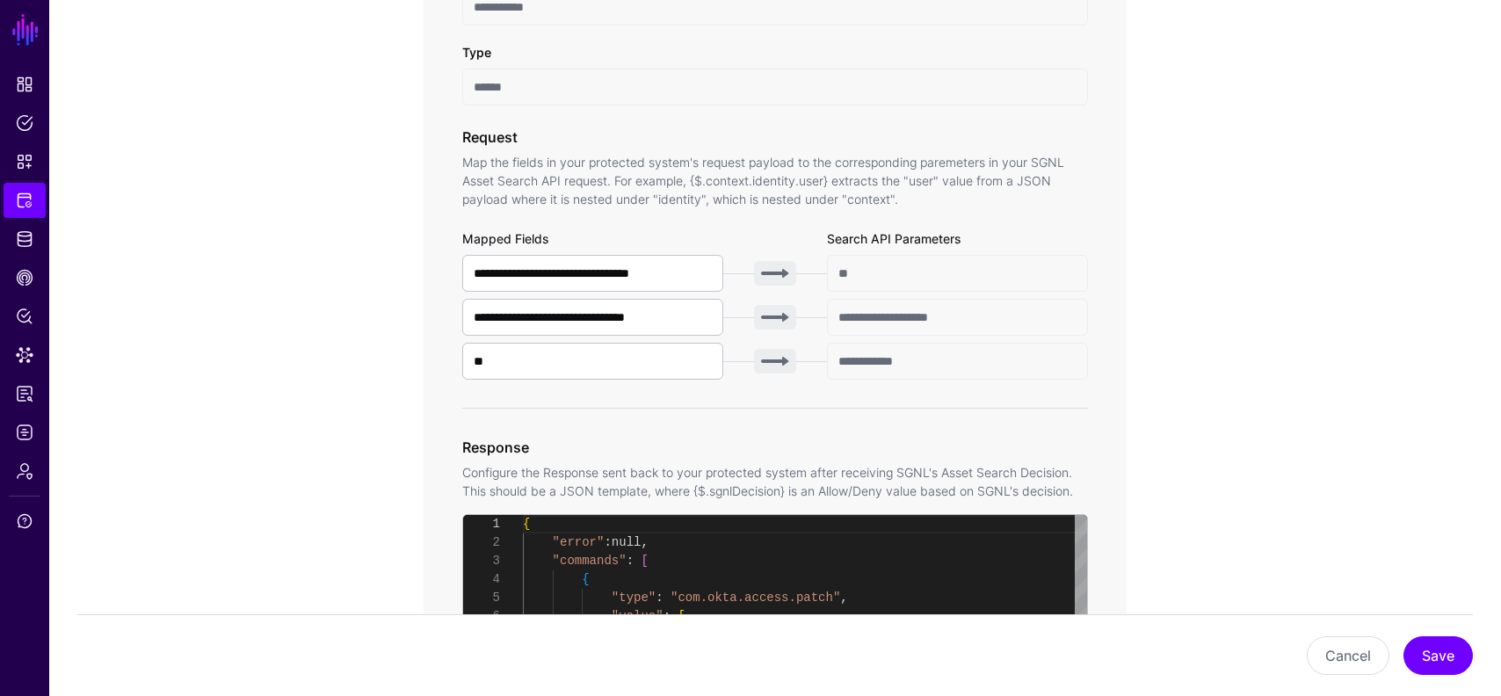
scroll to position [529, 0]
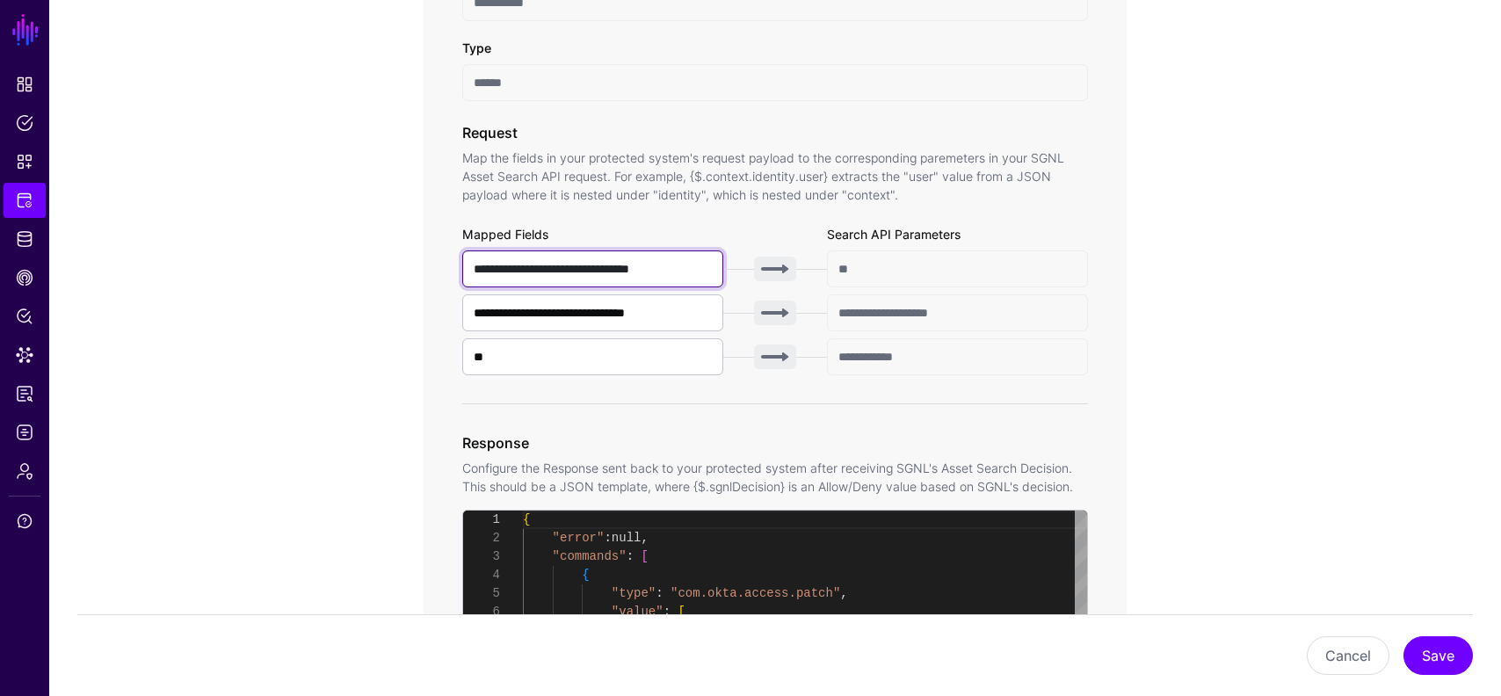
click at [511, 275] on input "**********" at bounding box center [592, 269] width 261 height 37
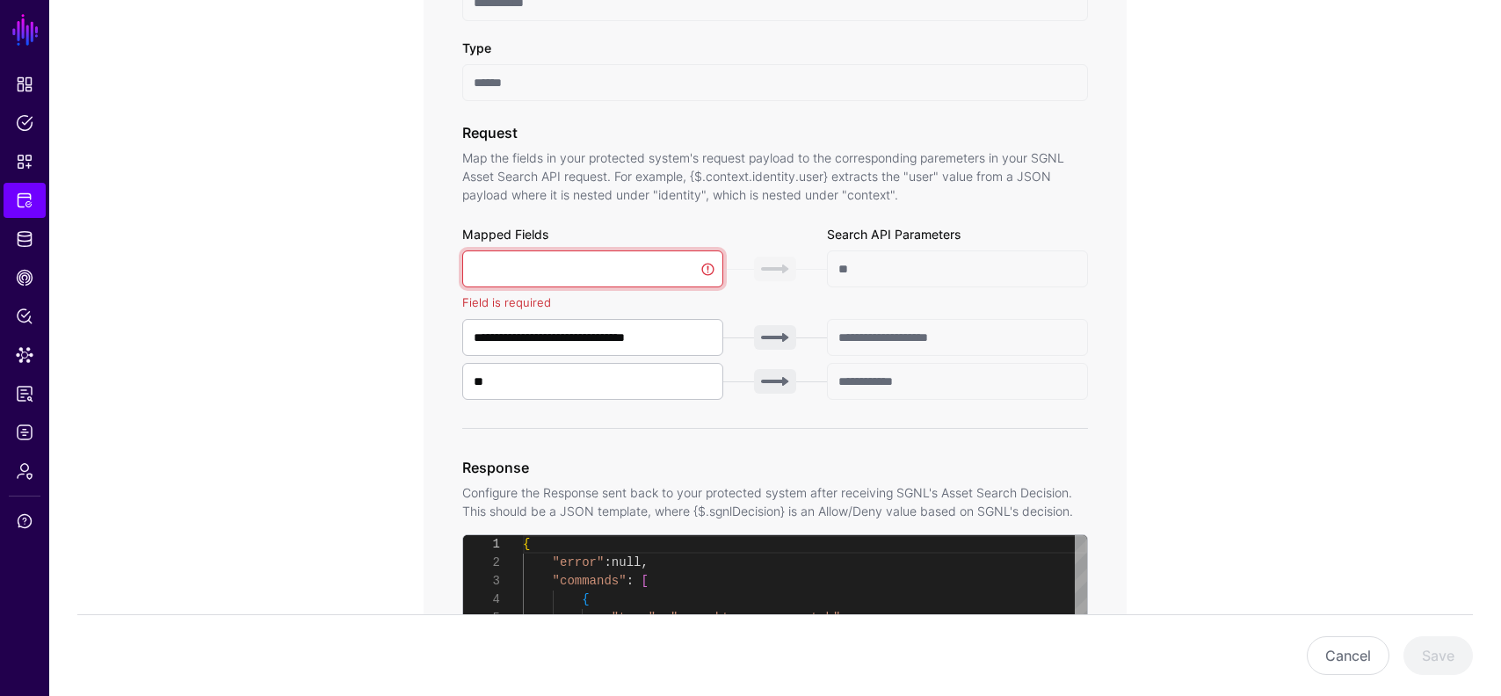
paste input "**********"
type input "**********"
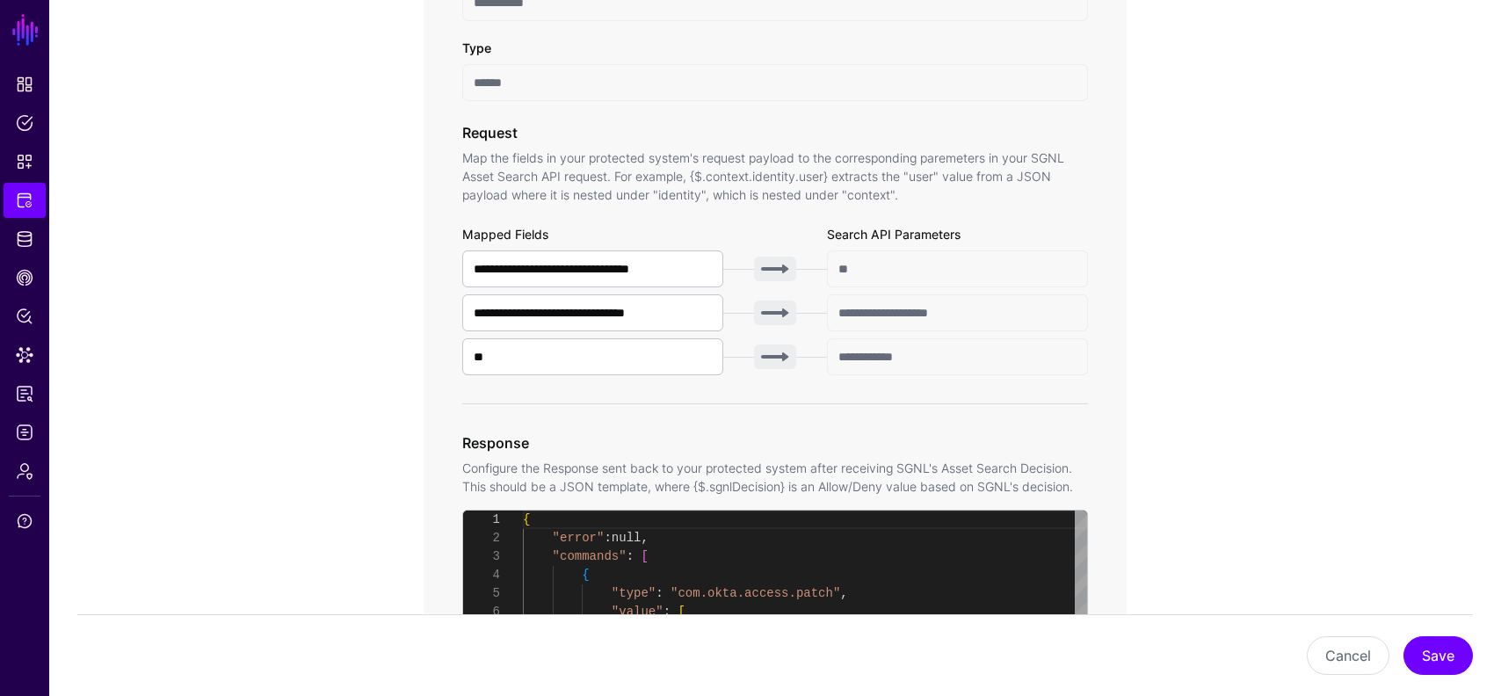
click at [1386, 464] on app-integrations-item-transforms "**********" at bounding box center [775, 641] width 1452 height 1914
click at [1444, 658] on button "Save" at bounding box center [1438, 655] width 69 height 39
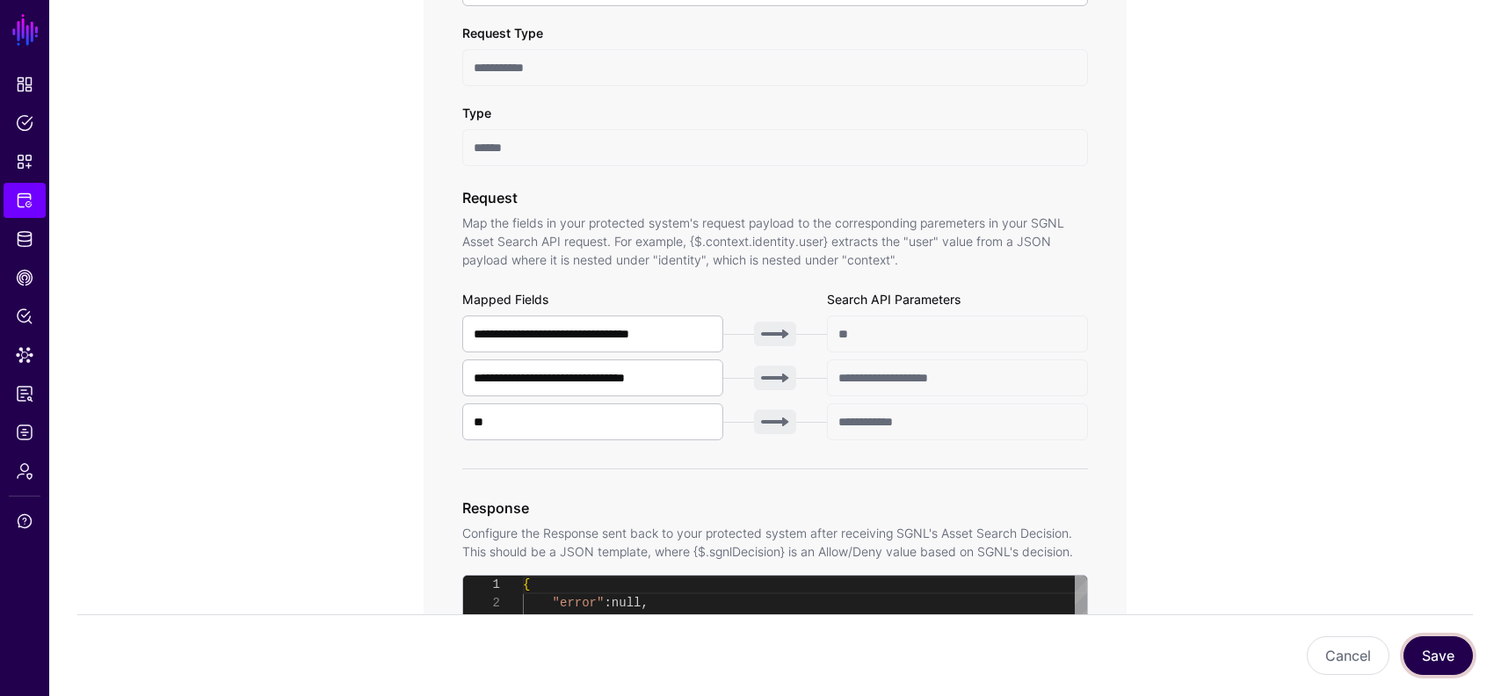
scroll to position [0, 0]
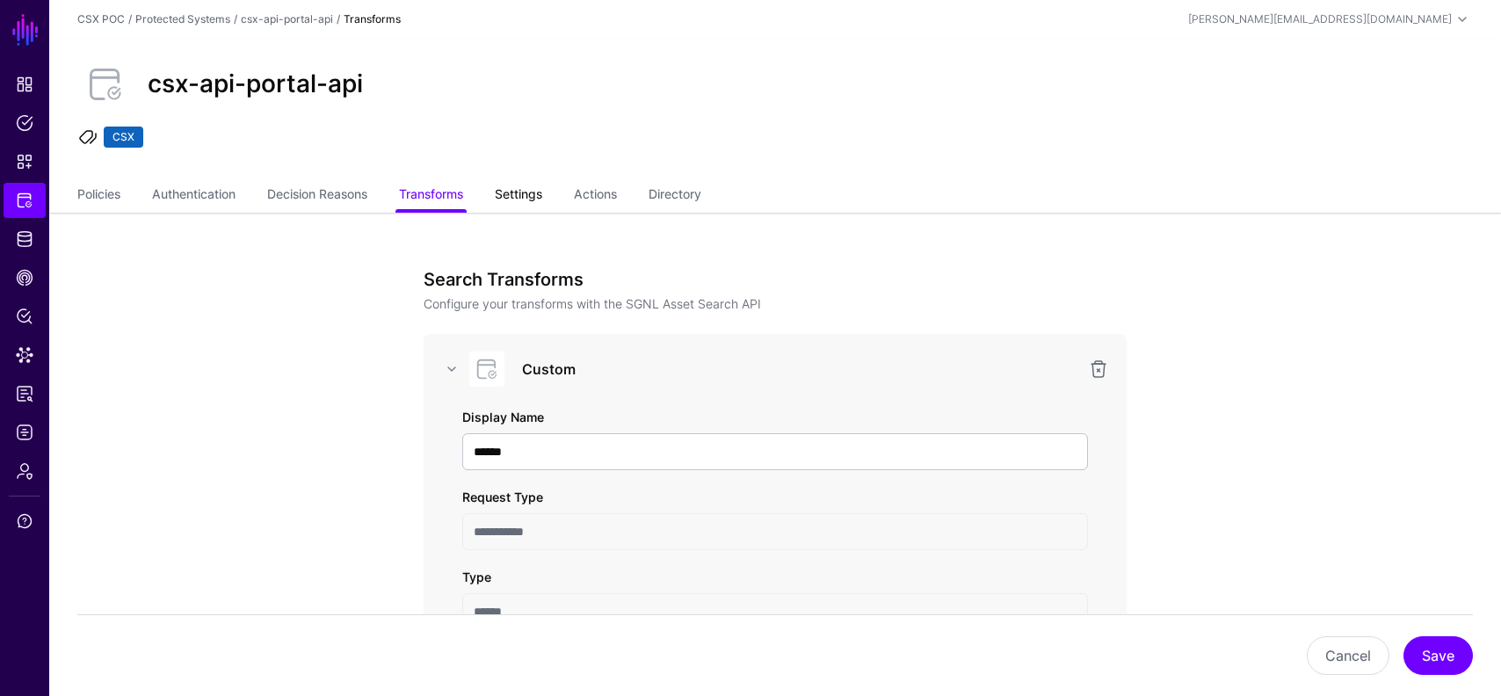
click at [529, 193] on link "Settings" at bounding box center [518, 195] width 47 height 33
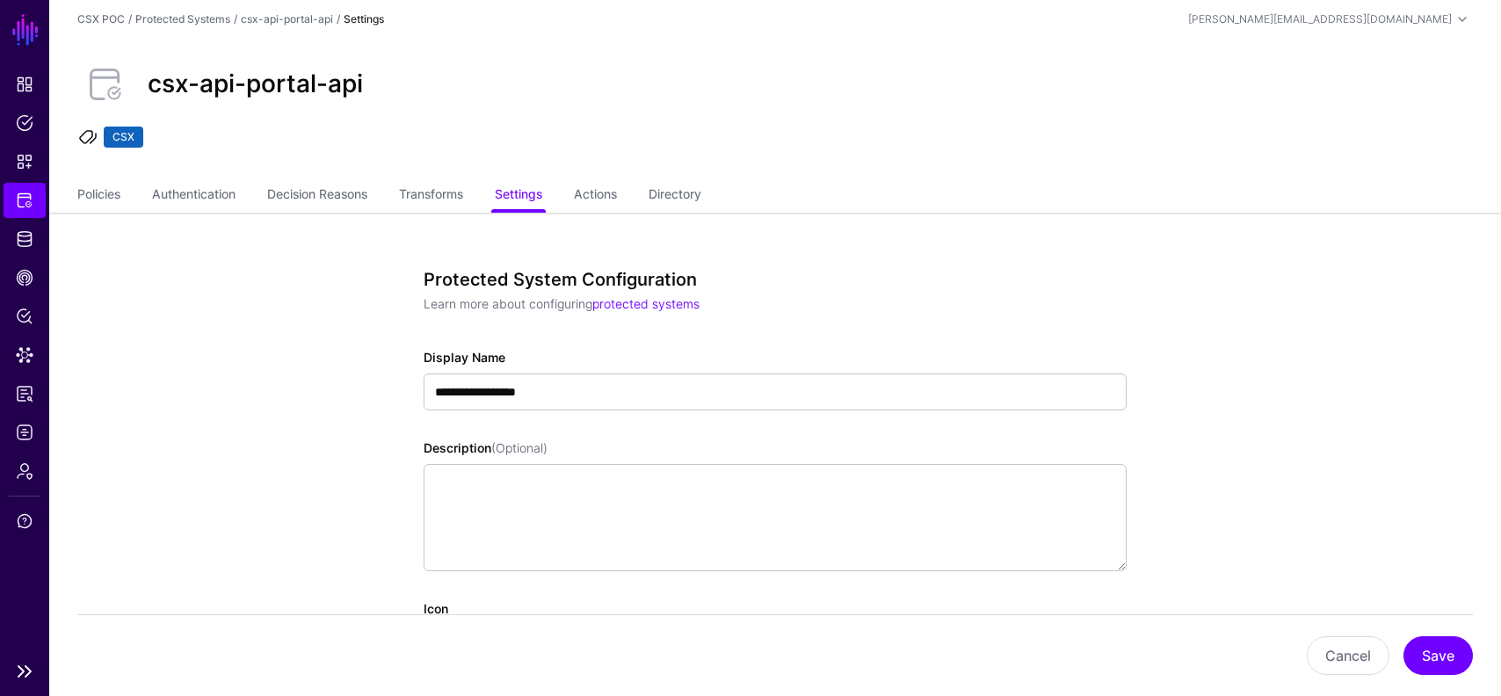
click at [10, 199] on link "Protected Systems" at bounding box center [25, 200] width 42 height 35
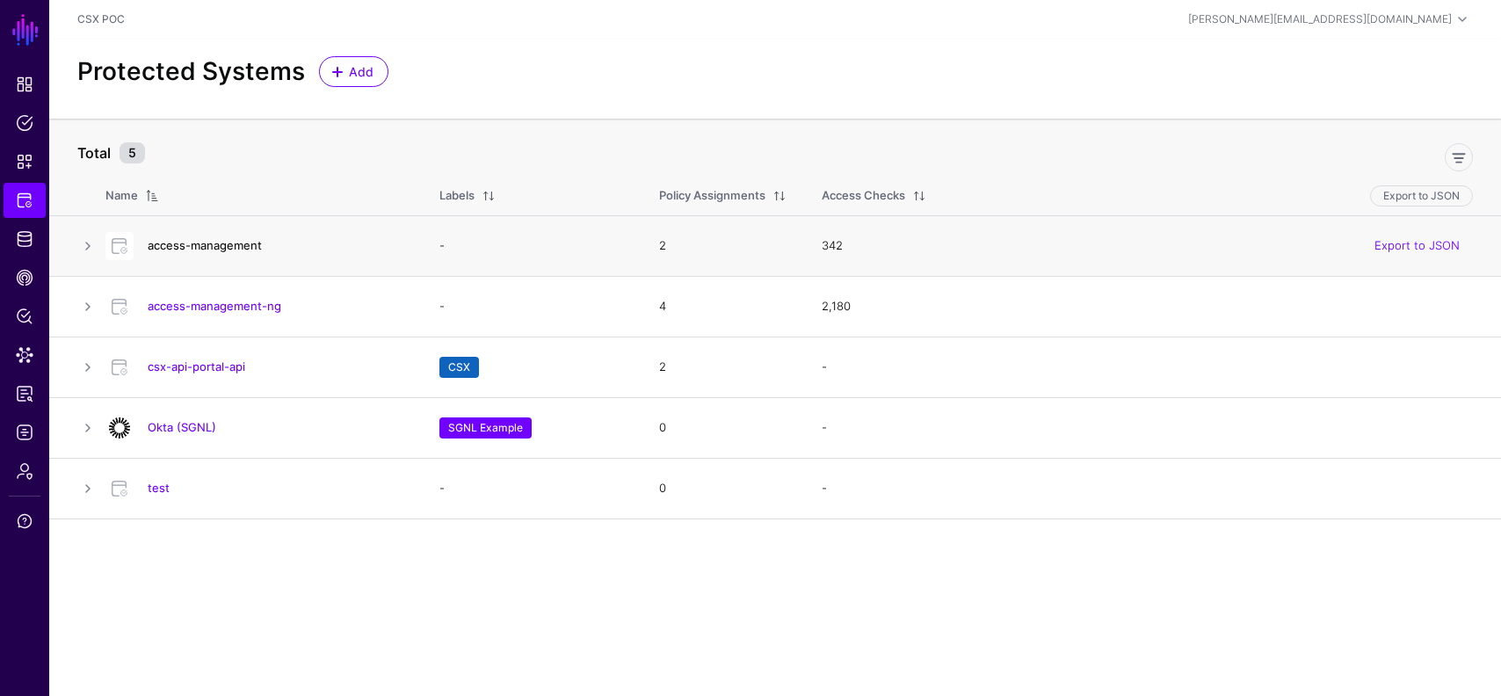
click at [215, 243] on link "access-management" at bounding box center [205, 245] width 114 height 14
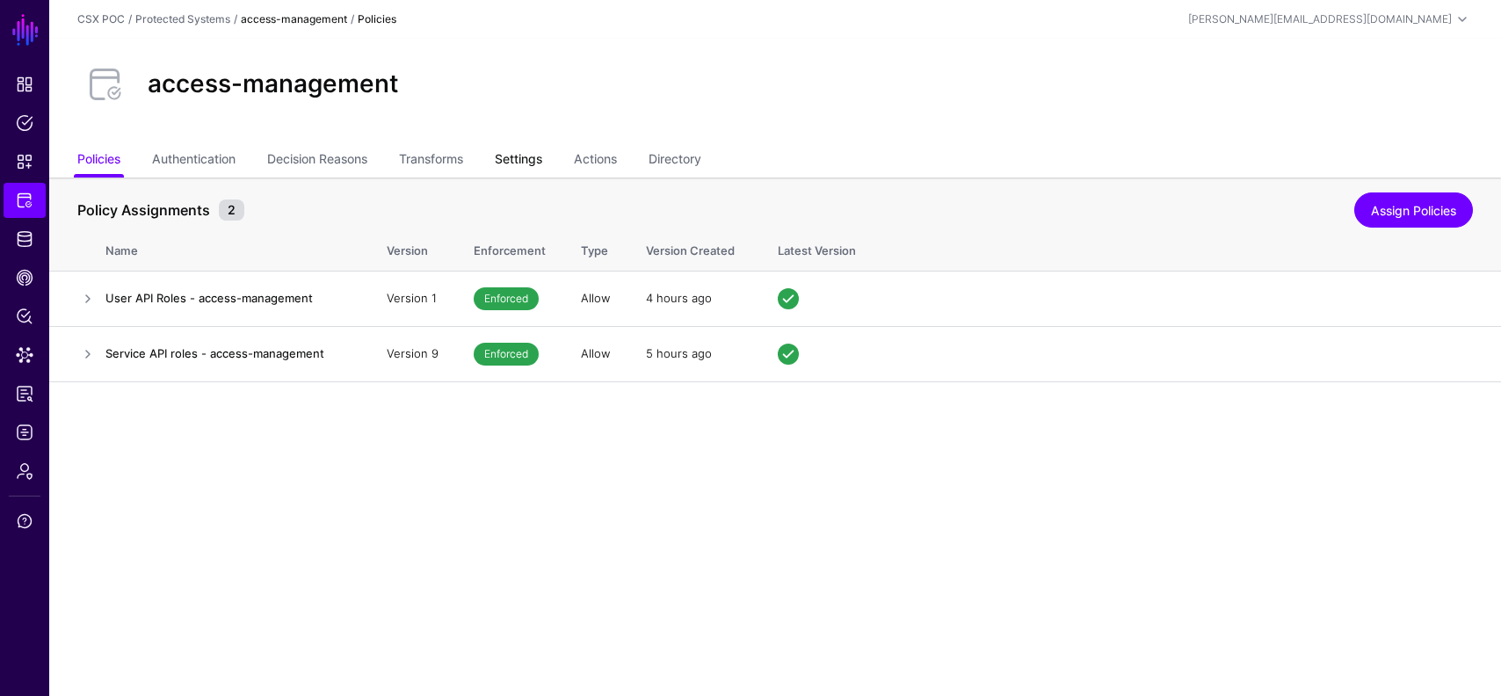
click at [511, 167] on link "Settings" at bounding box center [518, 160] width 47 height 33
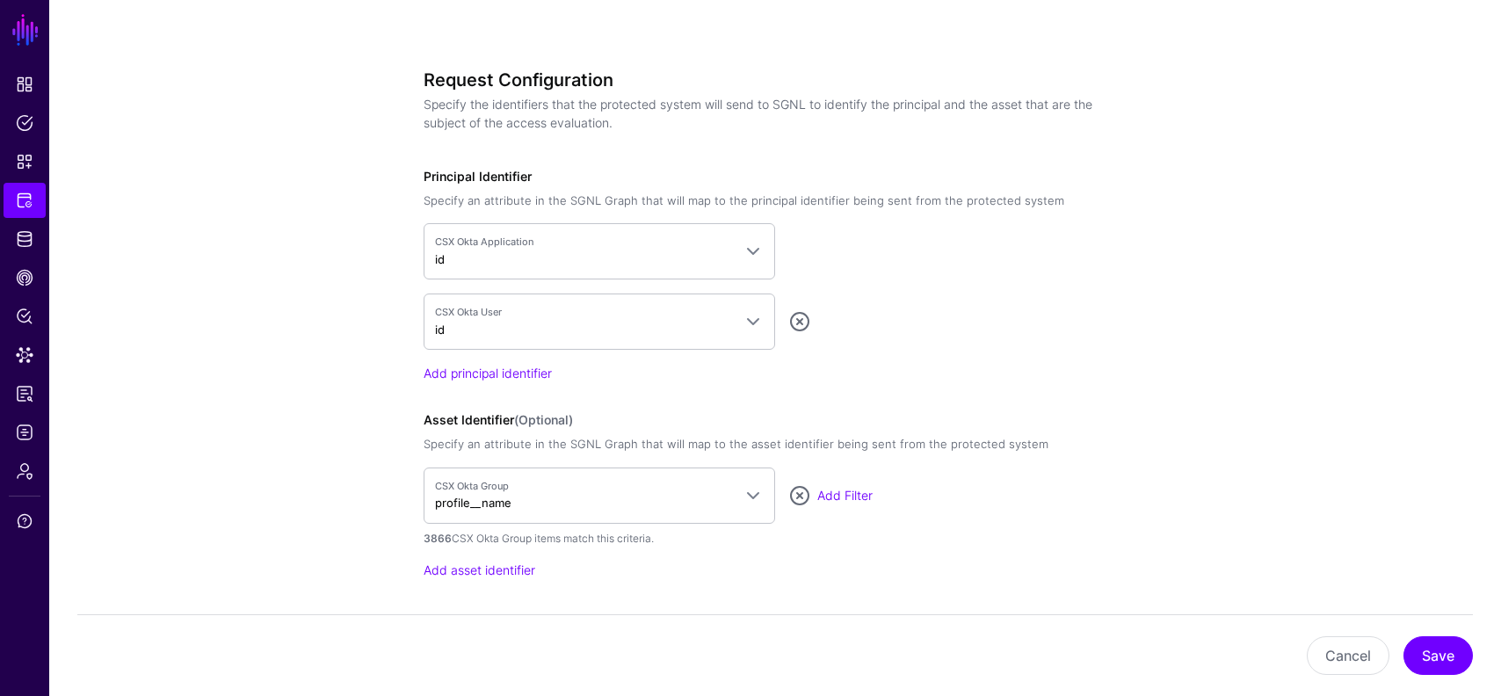
scroll to position [1389, 0]
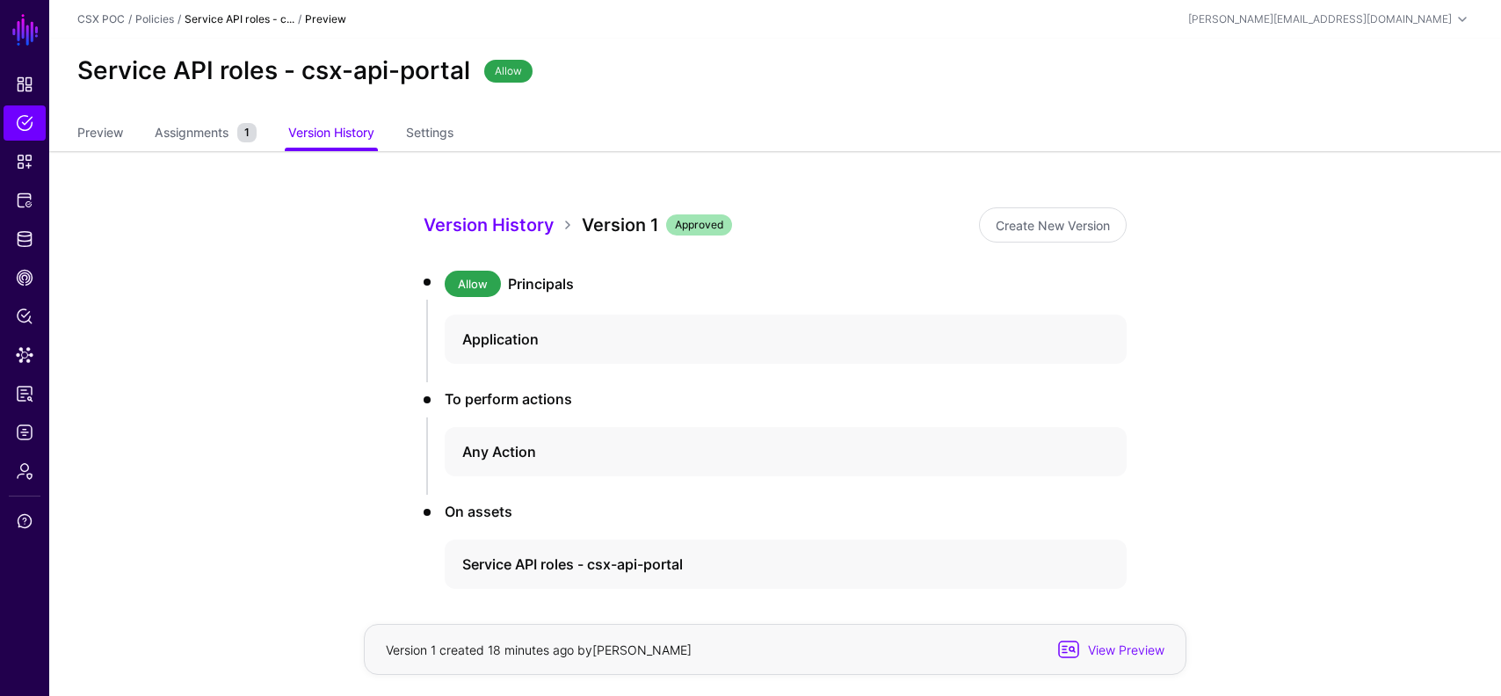
scroll to position [73, 0]
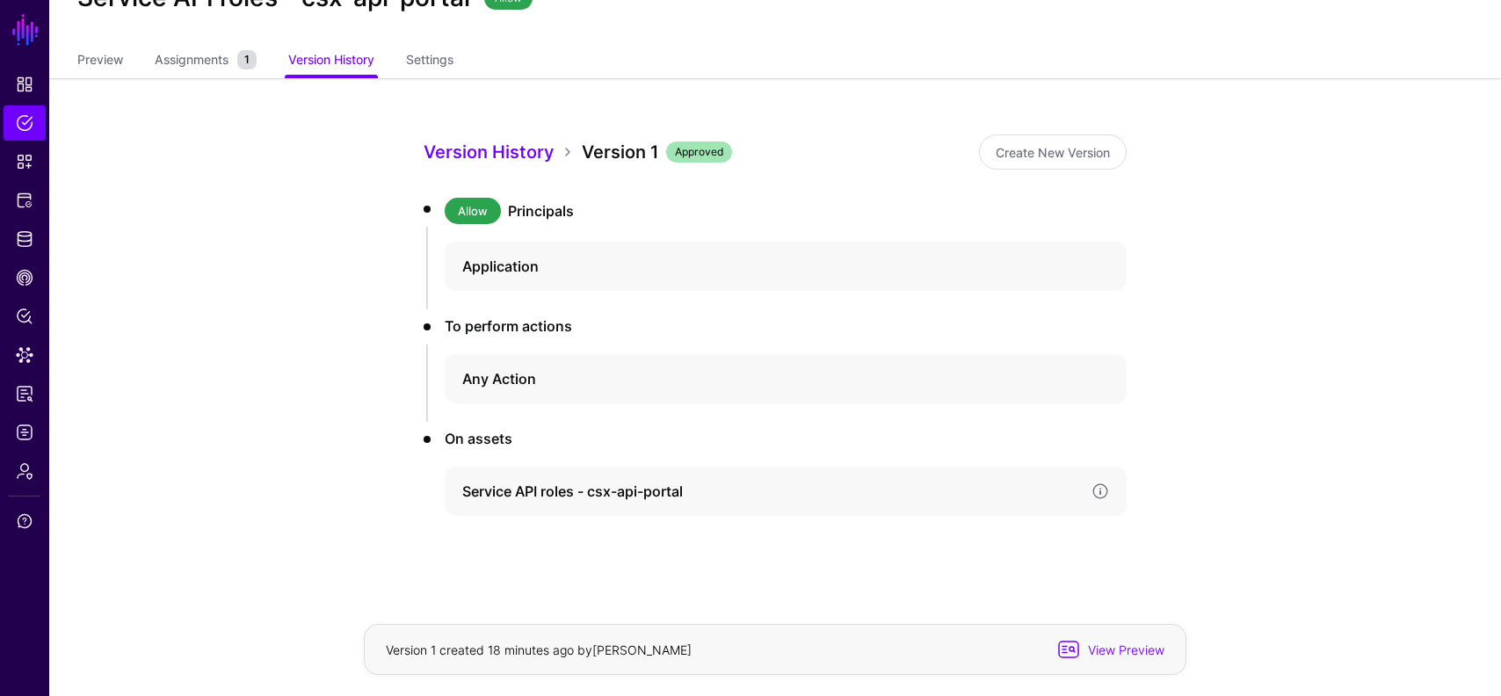
click at [567, 478] on div "Service API roles - csx-api-portal" at bounding box center [786, 491] width 682 height 49
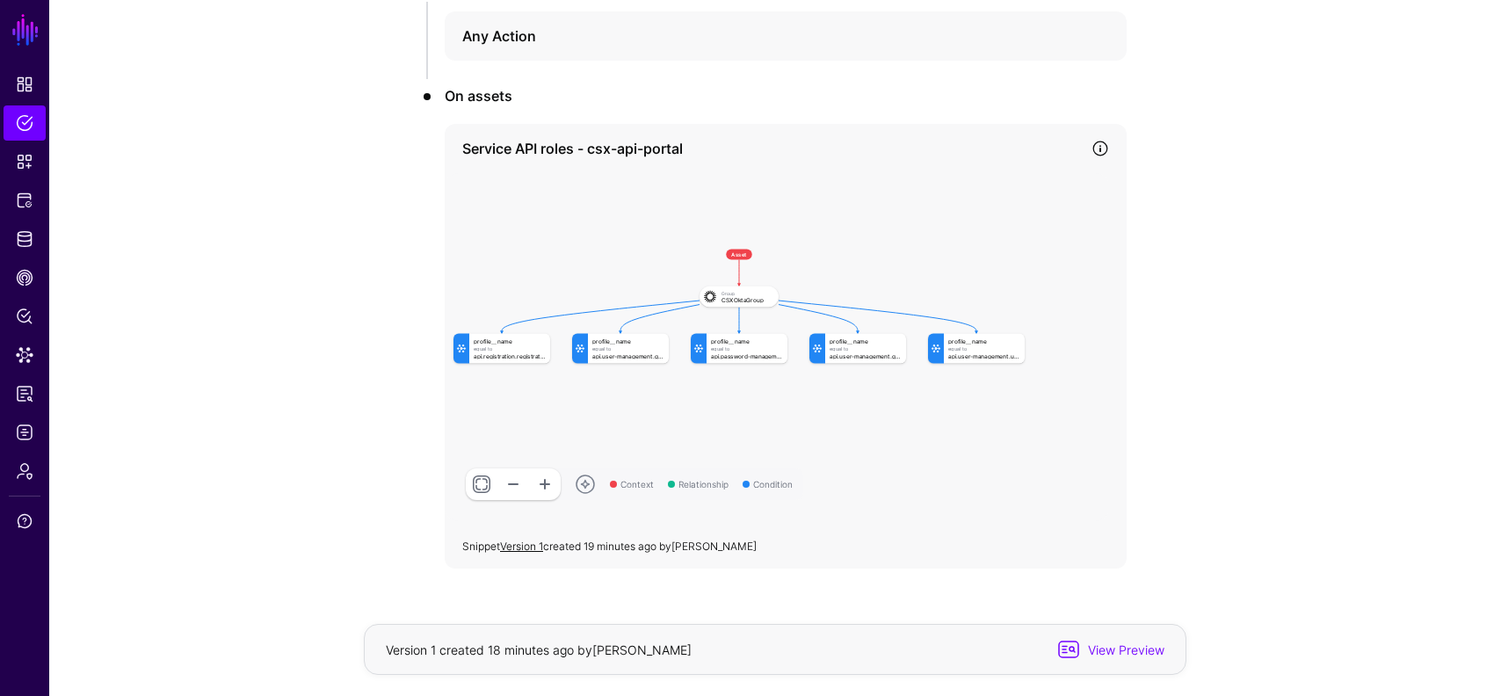
scroll to position [434, 0]
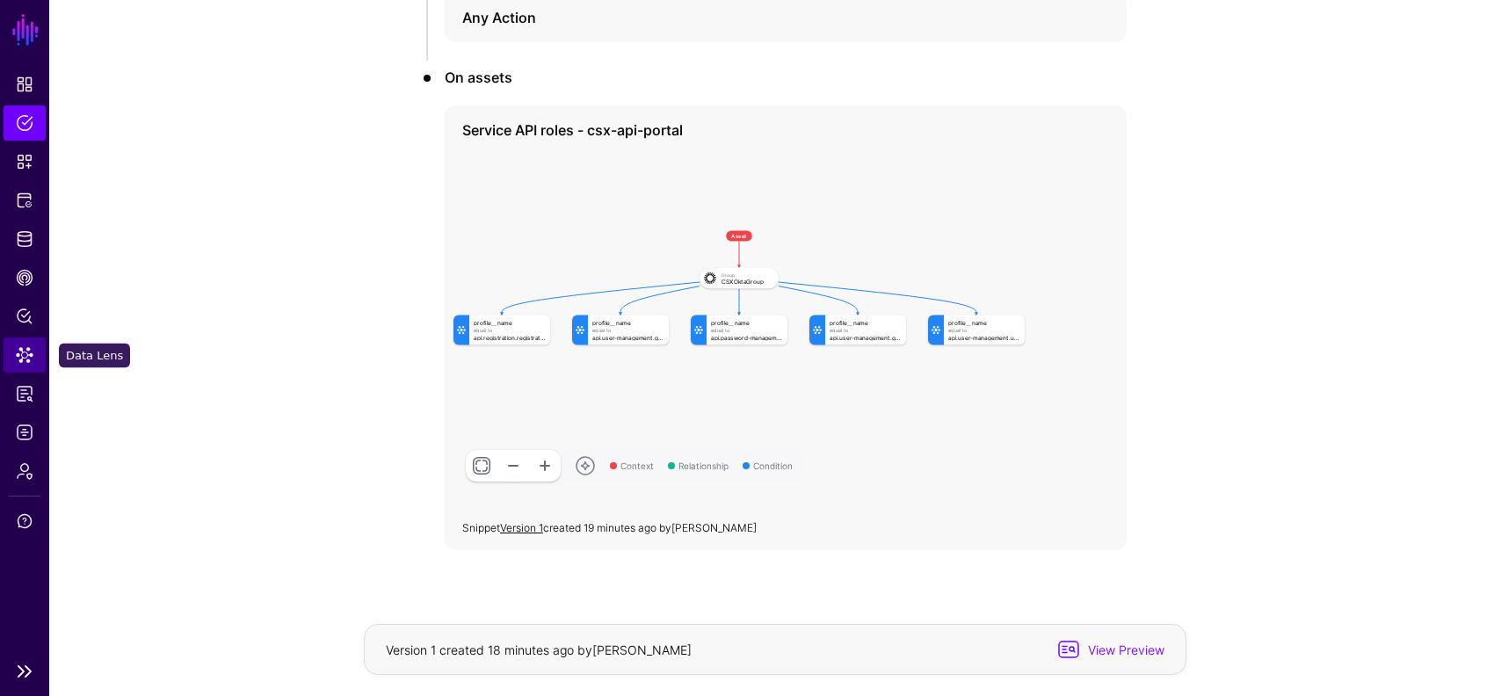
click at [26, 349] on span "Data Lens" at bounding box center [25, 355] width 18 height 18
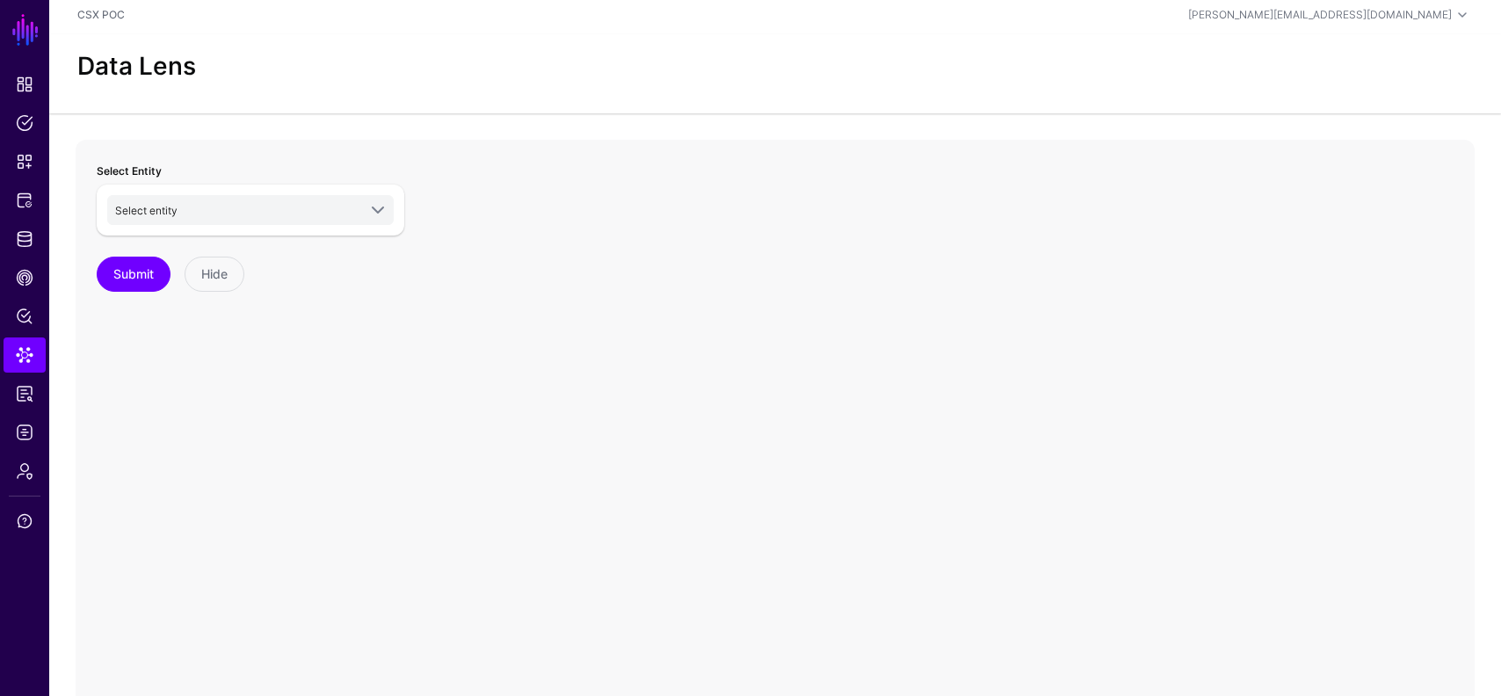
scroll to position [1, 0]
click at [268, 216] on span "Select entity" at bounding box center [236, 213] width 242 height 19
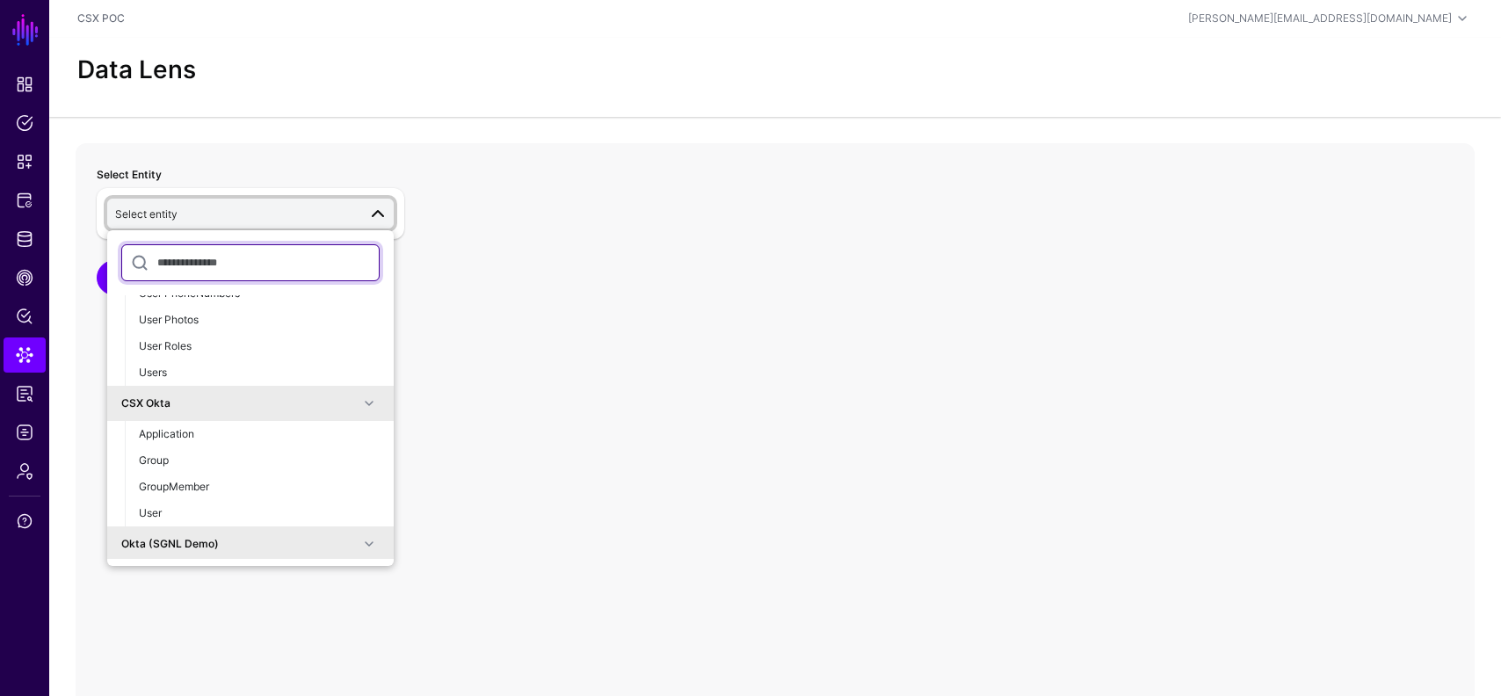
scroll to position [353, 0]
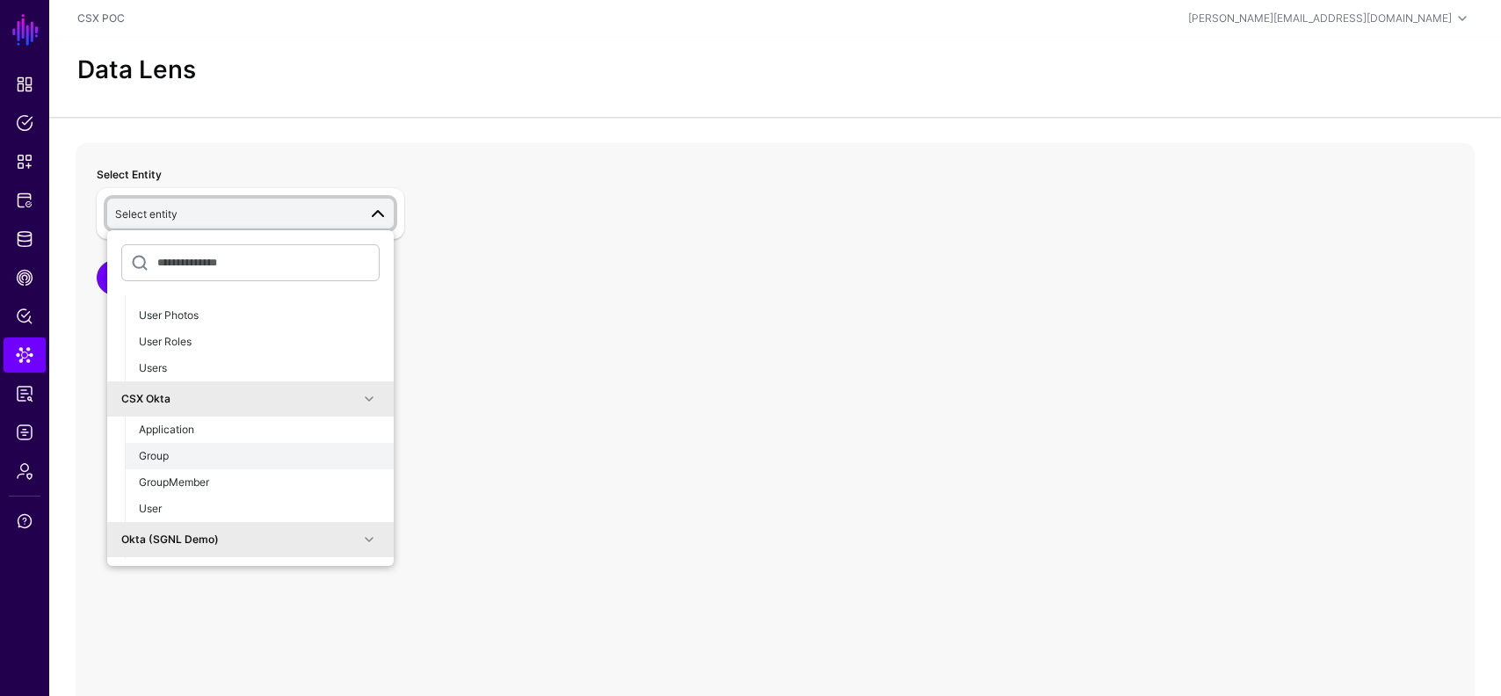
click at [207, 457] on div "Group" at bounding box center [259, 456] width 241 height 16
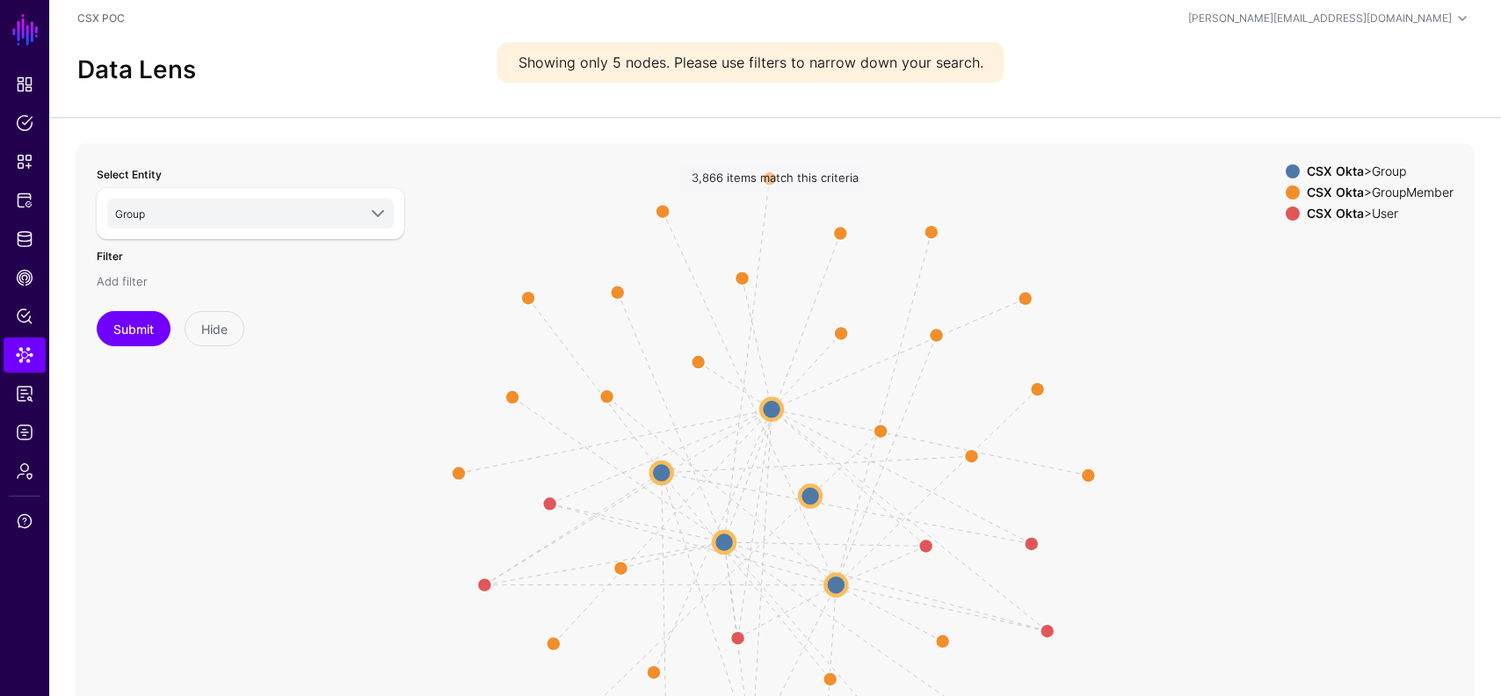
click at [128, 278] on link "Add filter" at bounding box center [122, 281] width 51 height 14
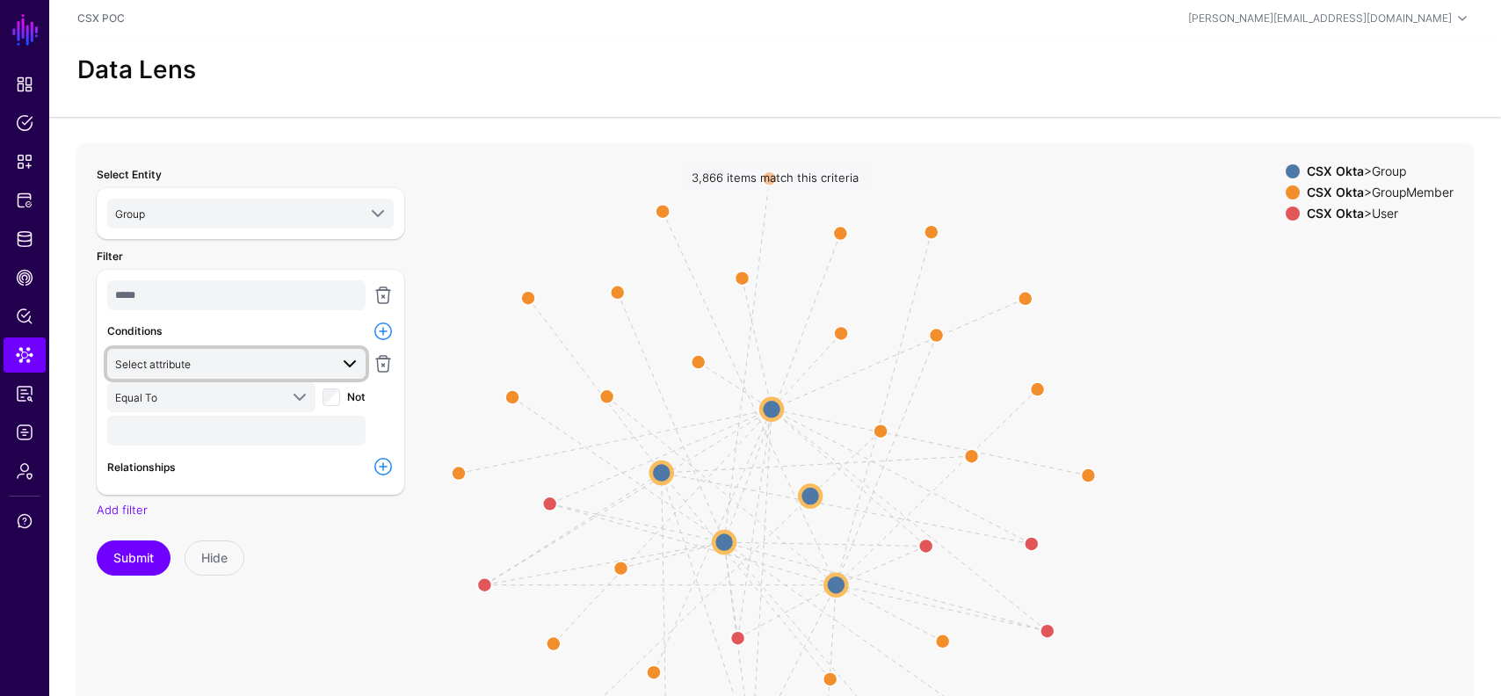
click at [242, 364] on span "Select attribute" at bounding box center [222, 363] width 214 height 19
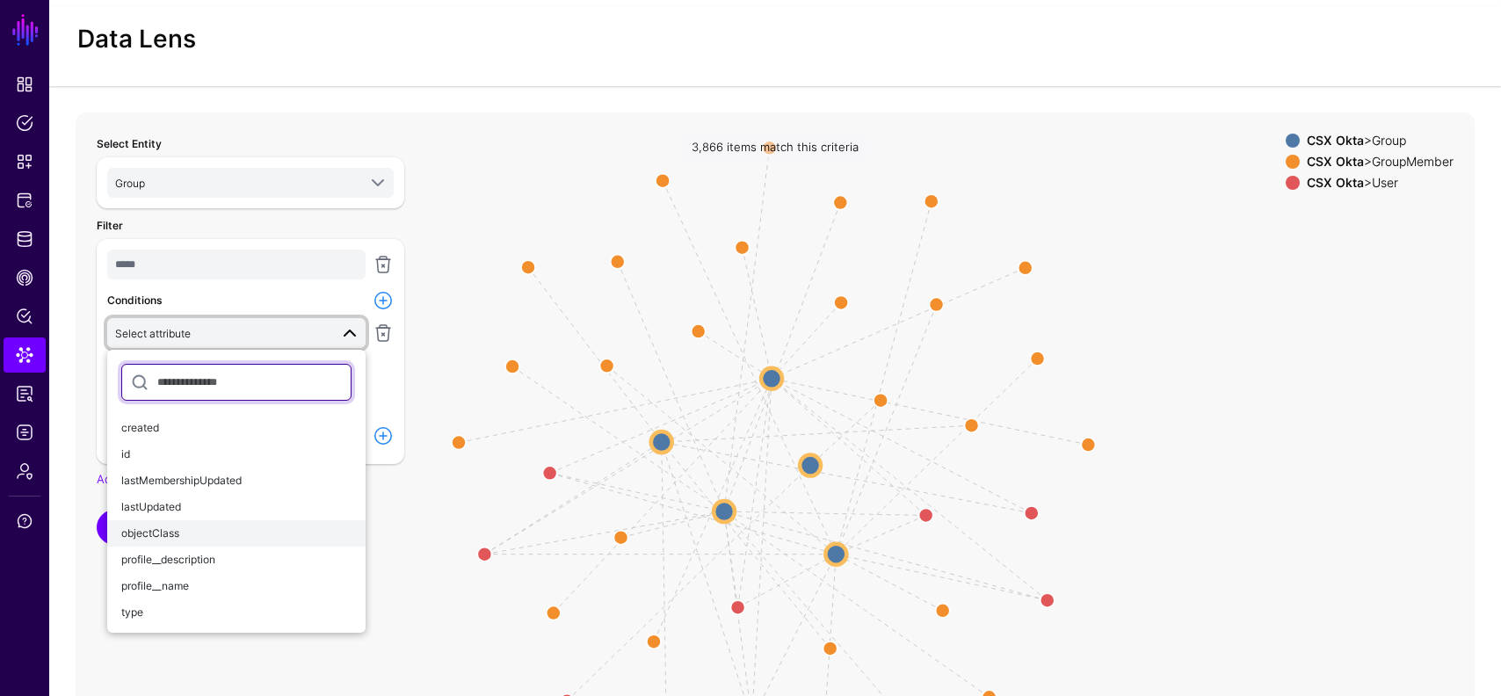
scroll to position [48, 0]
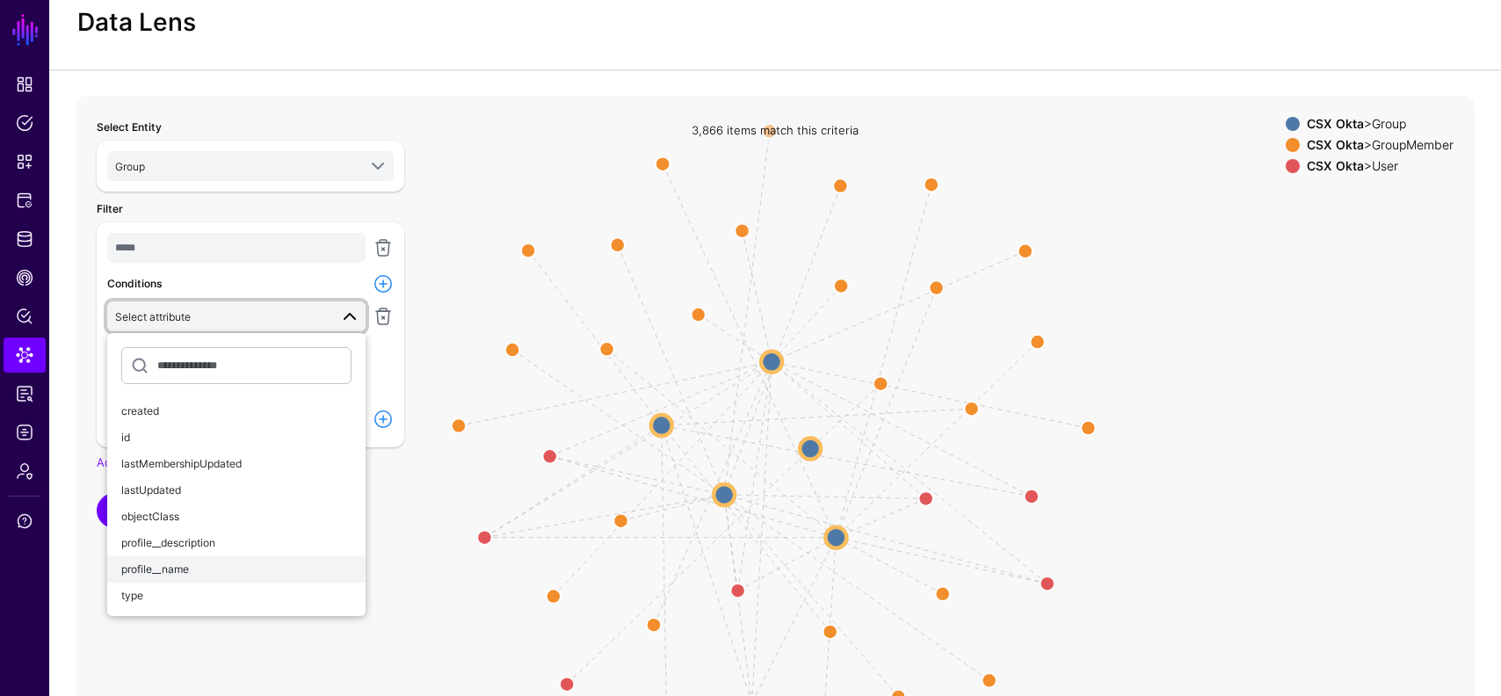
click at [218, 557] on button "profile__name" at bounding box center [236, 569] width 258 height 26
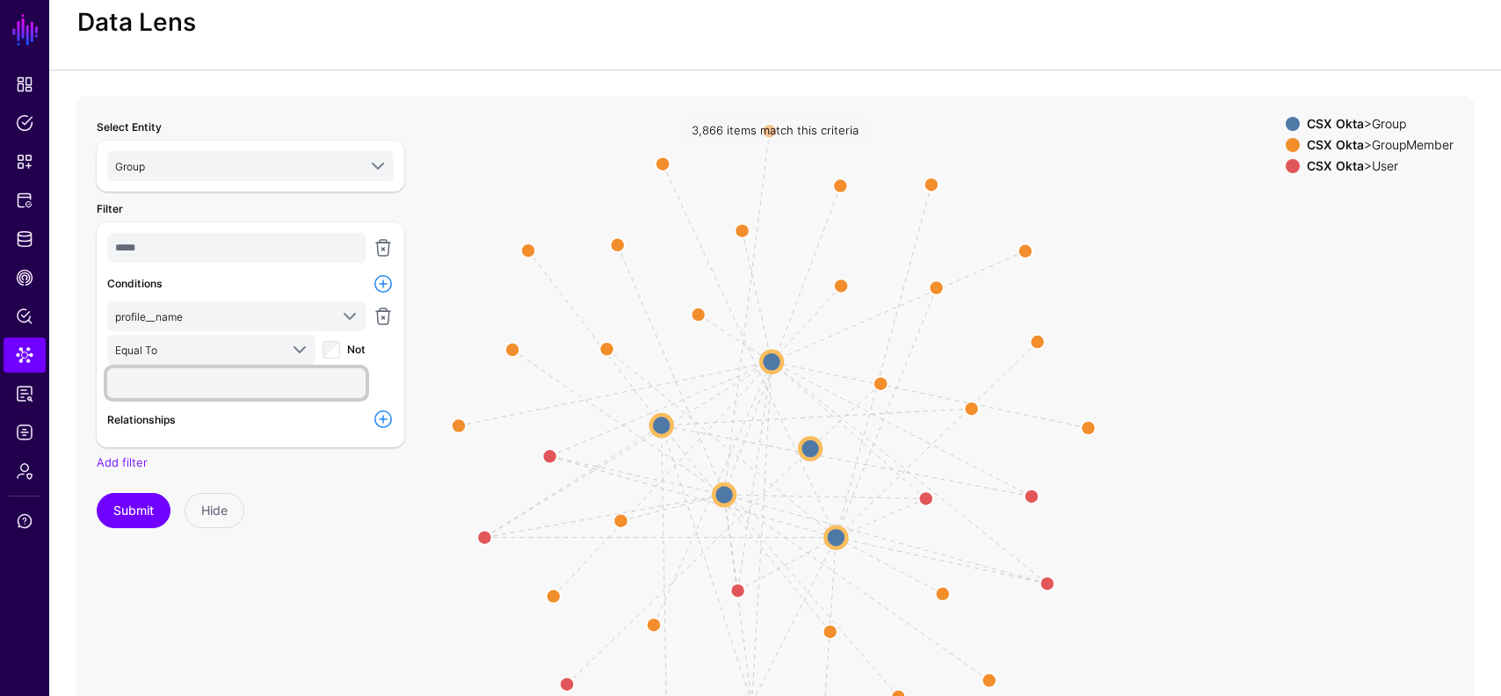
click at [208, 387] on input "text" at bounding box center [236, 383] width 258 height 30
paste input "**********"
type input "**********"
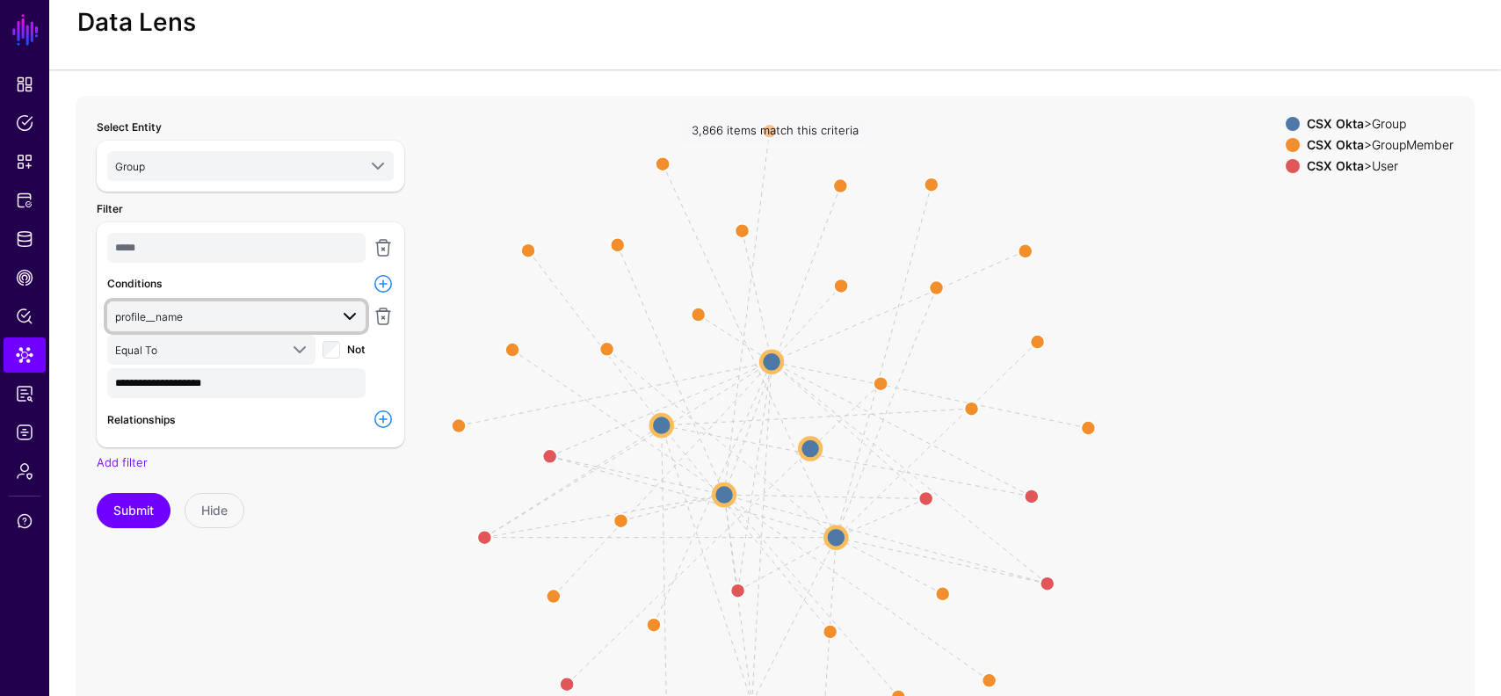
click at [180, 326] on link "profile__name" at bounding box center [236, 317] width 258 height 30
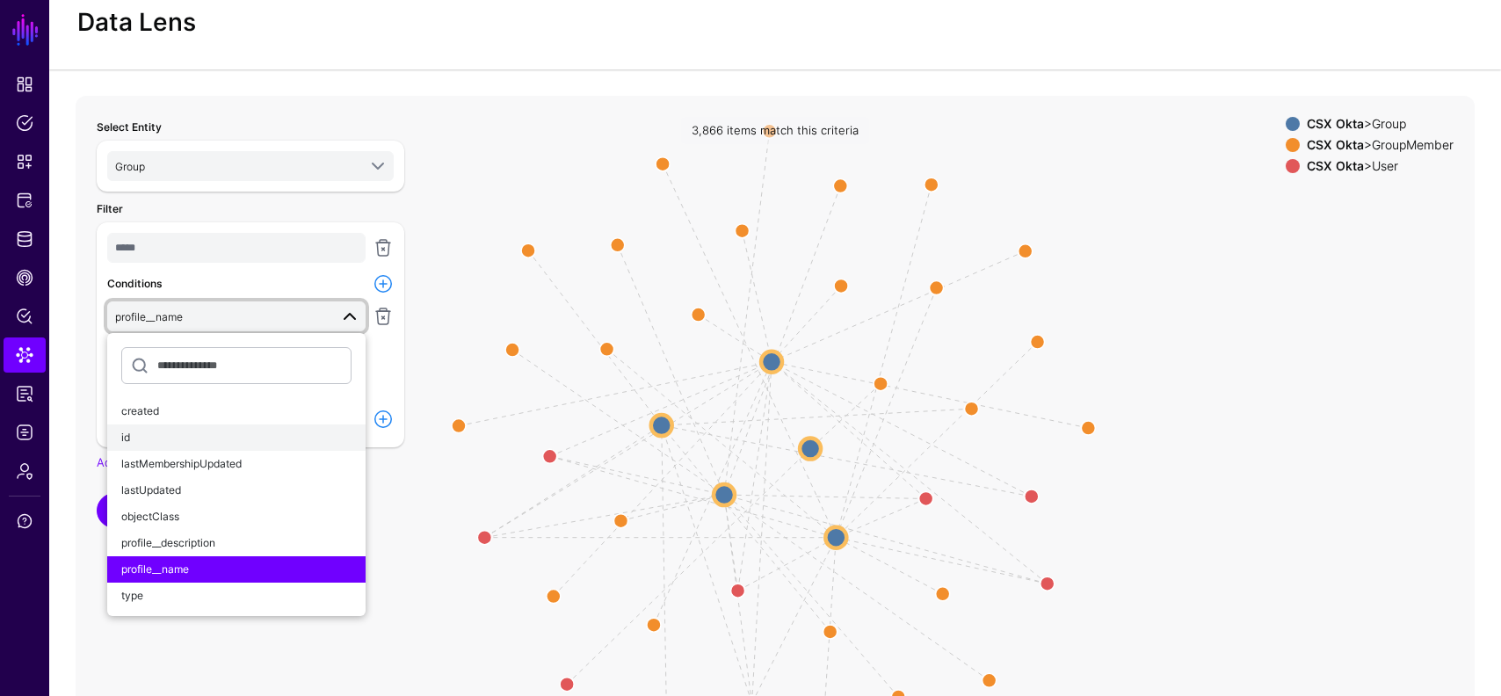
click at [182, 437] on div "id" at bounding box center [236, 438] width 230 height 16
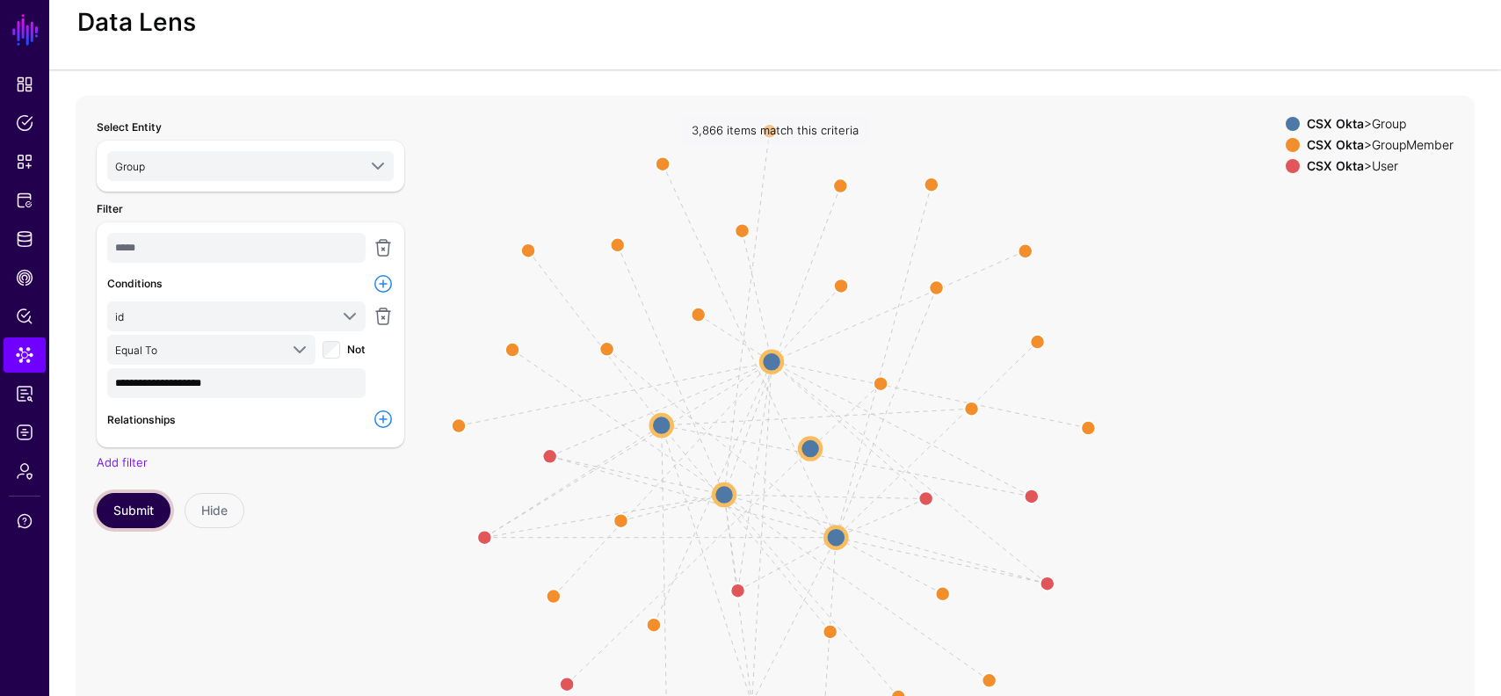
click at [142, 511] on button "Submit" at bounding box center [134, 510] width 74 height 35
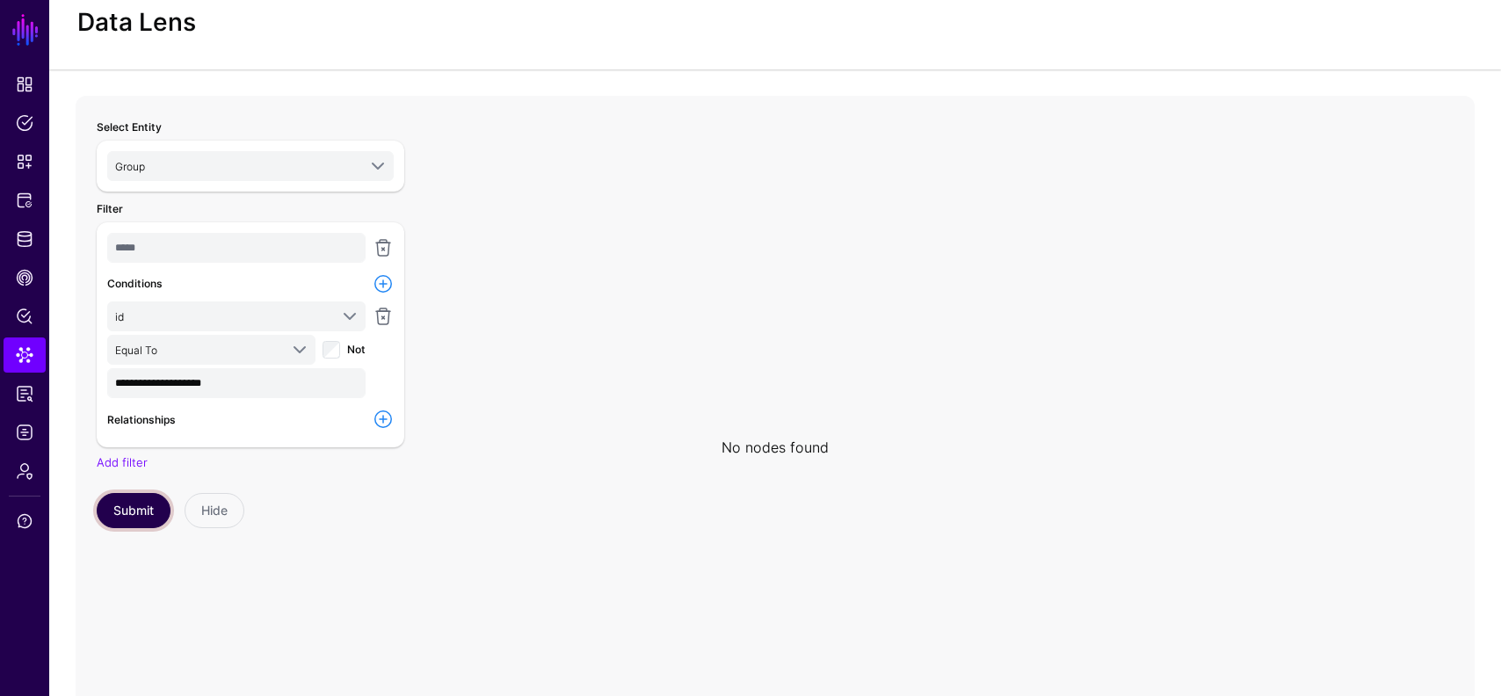
click at [142, 511] on button "Submit" at bounding box center [134, 510] width 74 height 35
click at [177, 170] on span "Group" at bounding box center [236, 165] width 242 height 19
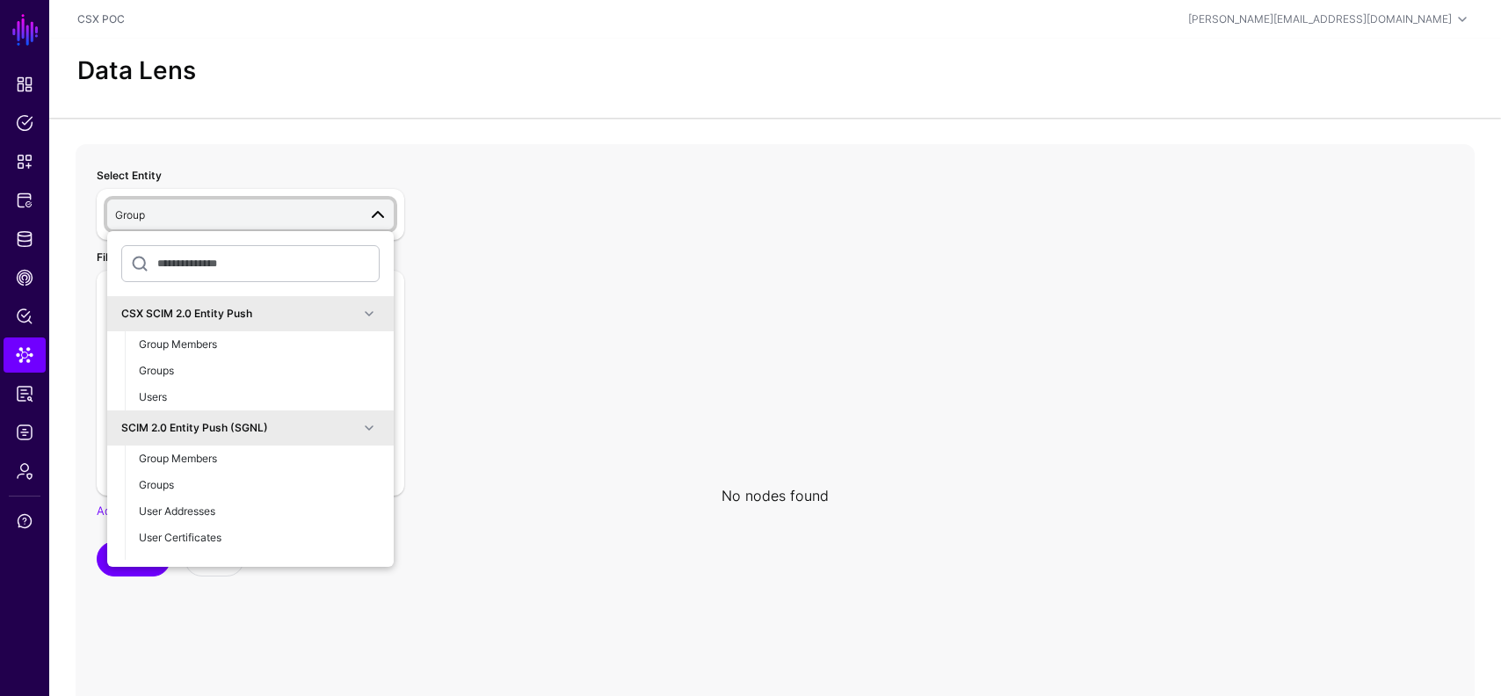
click at [370, 215] on span at bounding box center [377, 214] width 21 height 21
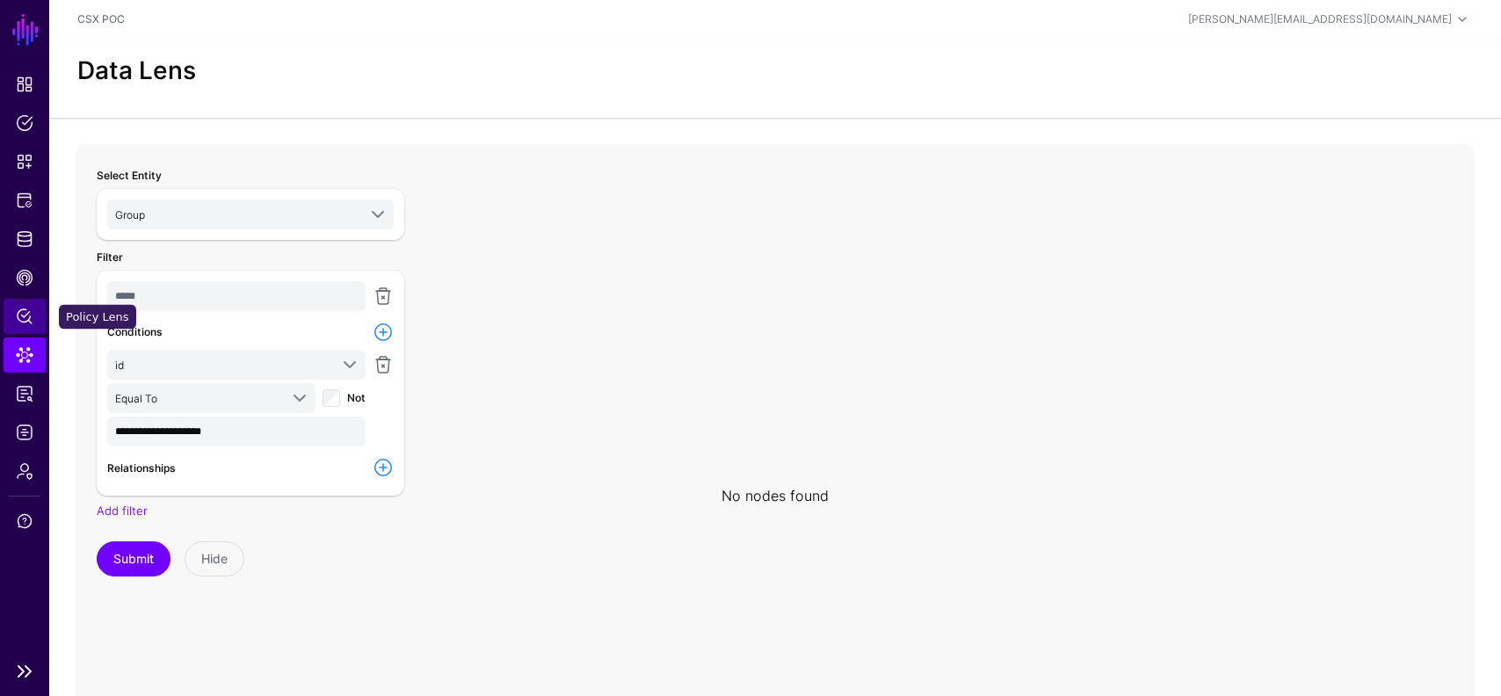
click at [26, 305] on link "Policy Lens" at bounding box center [25, 316] width 42 height 35
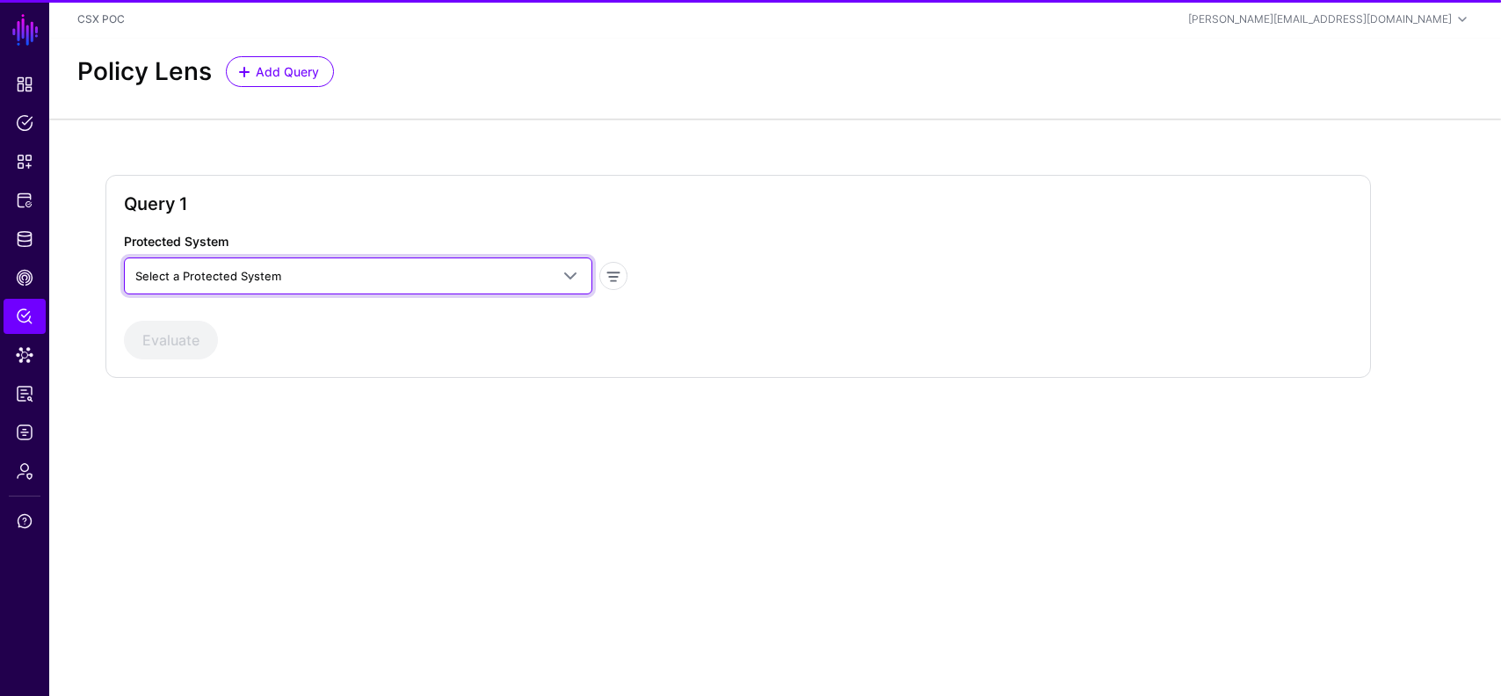
click at [389, 268] on span "Select a Protected System" at bounding box center [342, 275] width 414 height 19
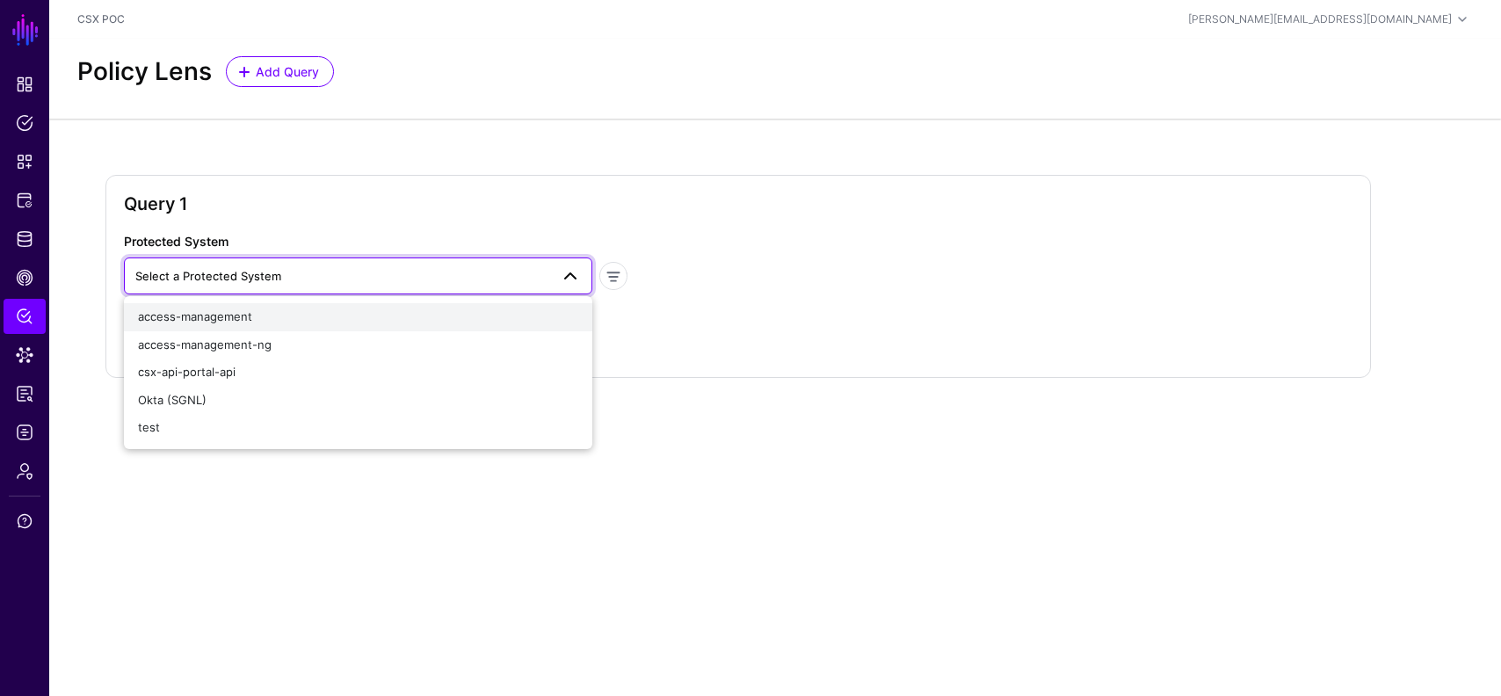
click at [390, 319] on div "access-management" at bounding box center [358, 318] width 440 height 18
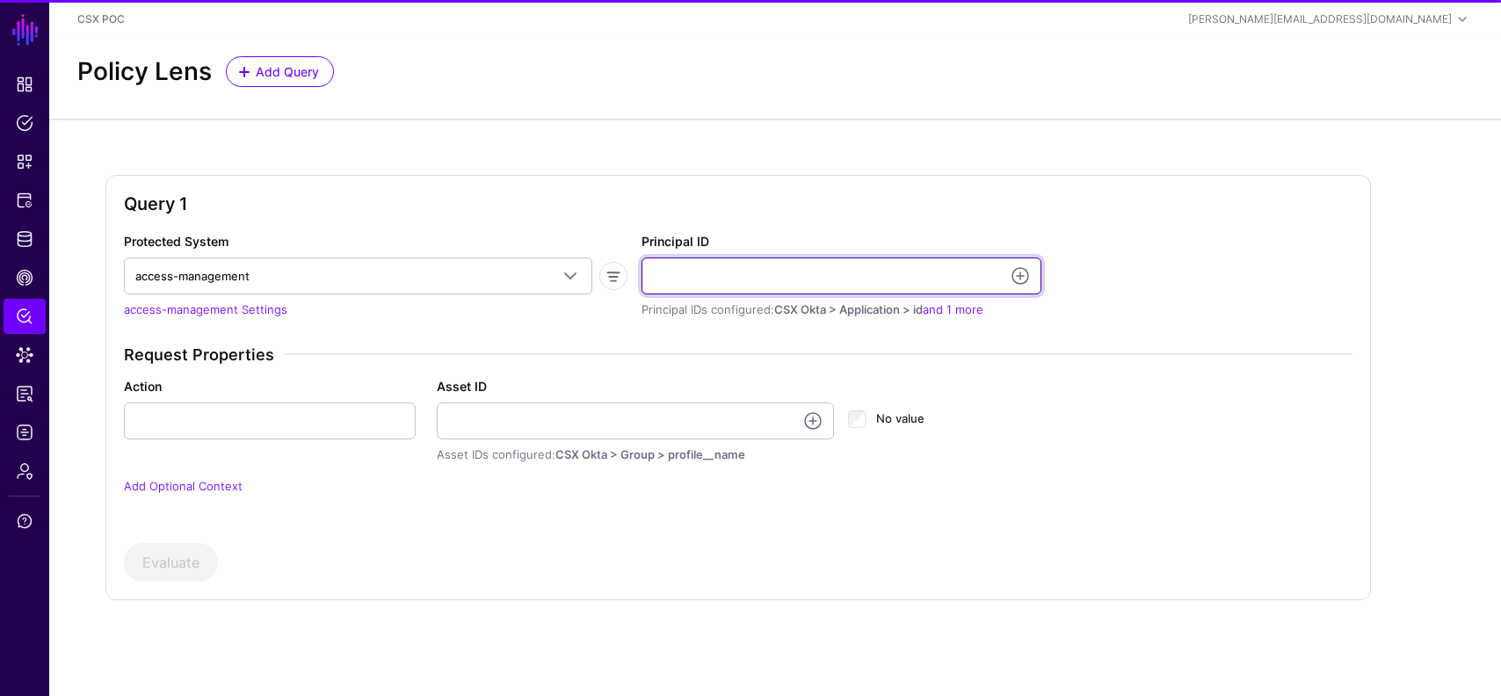
click at [773, 285] on input "Principal ID" at bounding box center [842, 276] width 400 height 37
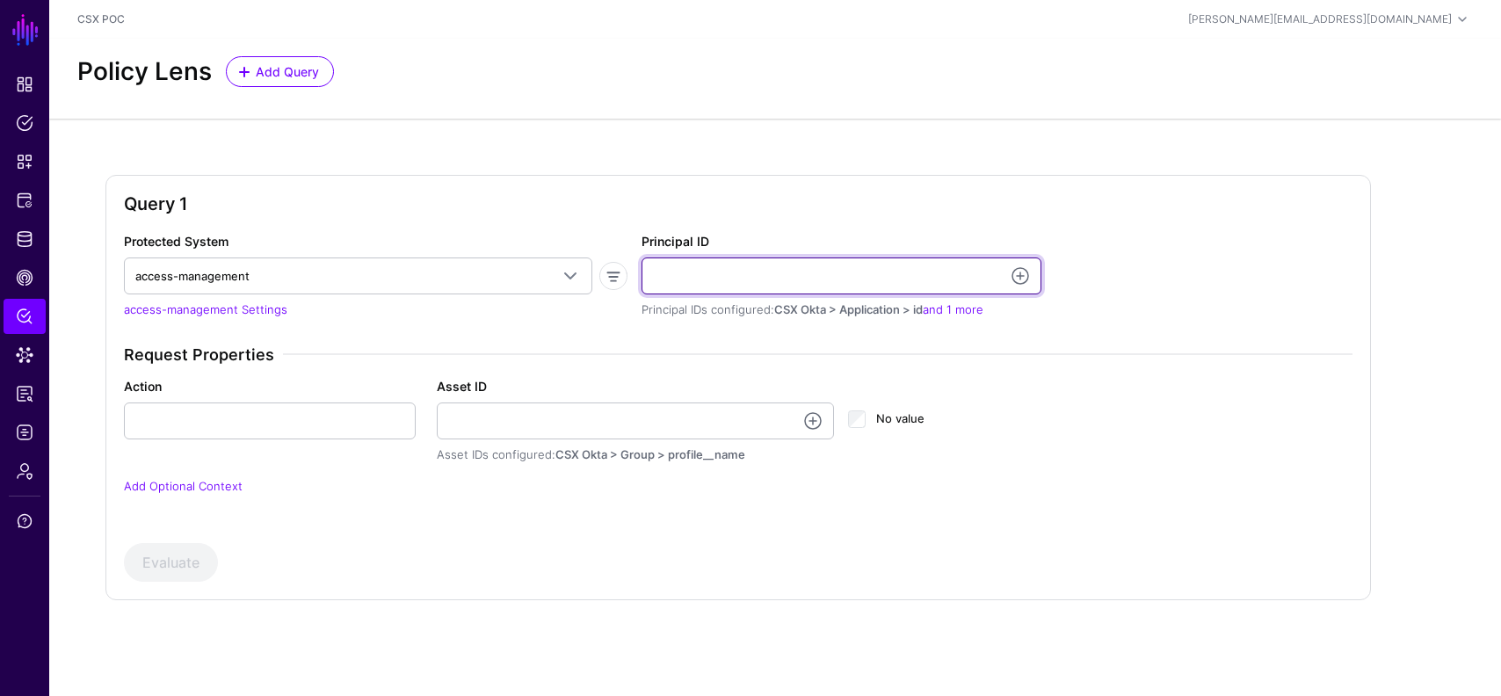
paste input "**********"
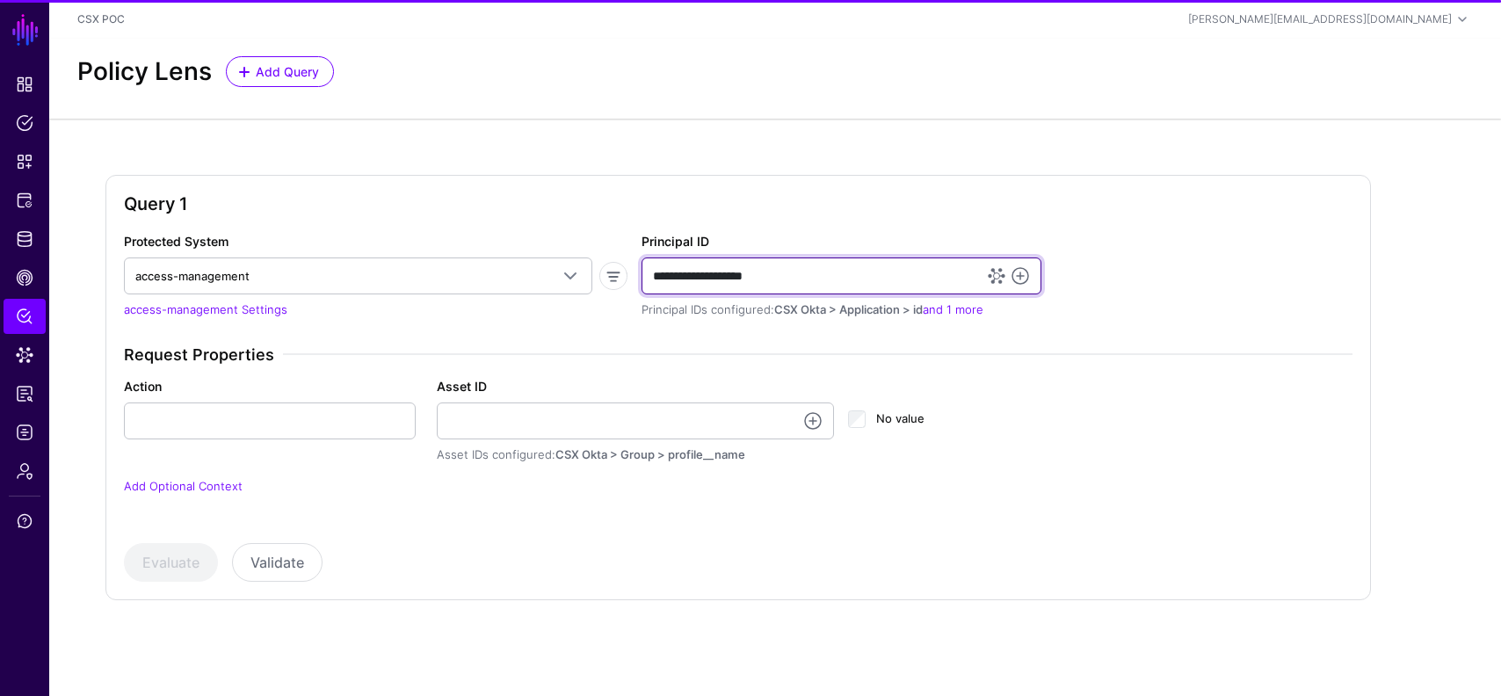
type input "**********"
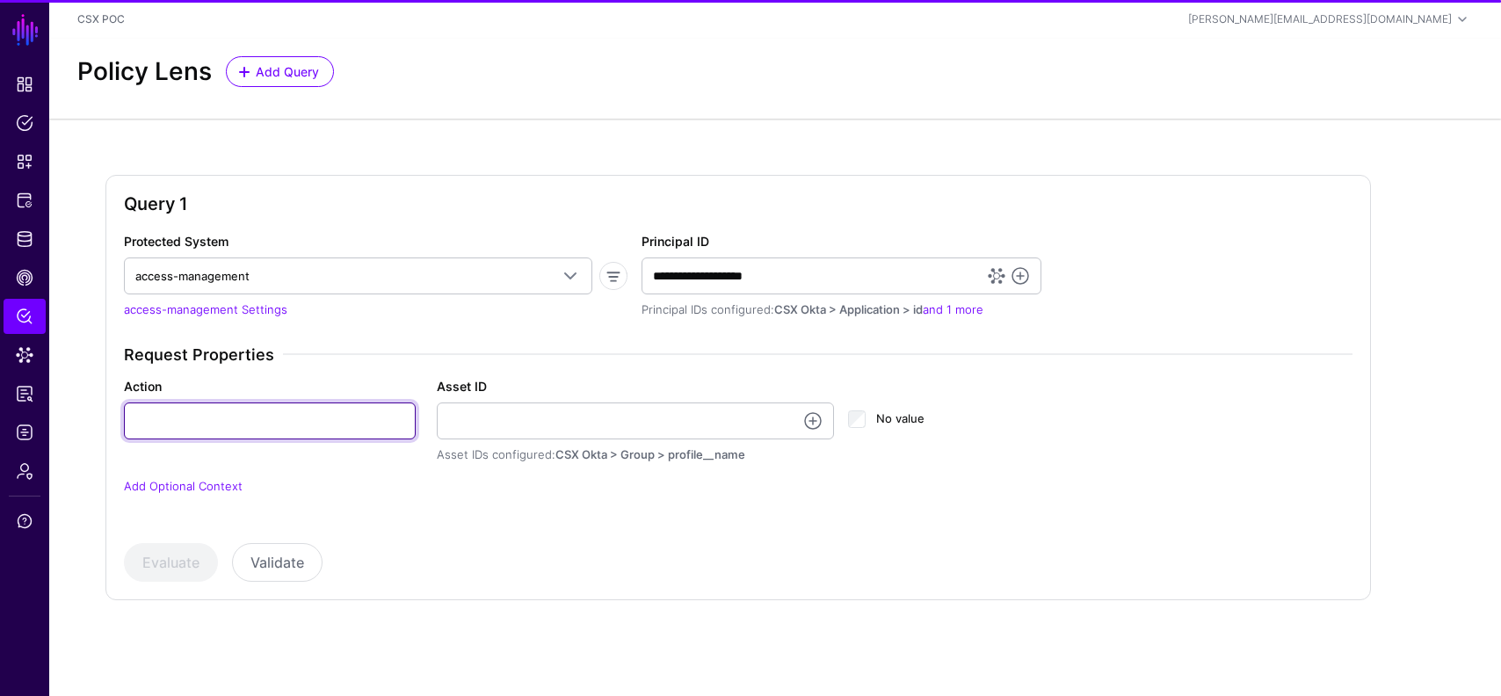
click at [186, 419] on input "Action" at bounding box center [270, 421] width 292 height 37
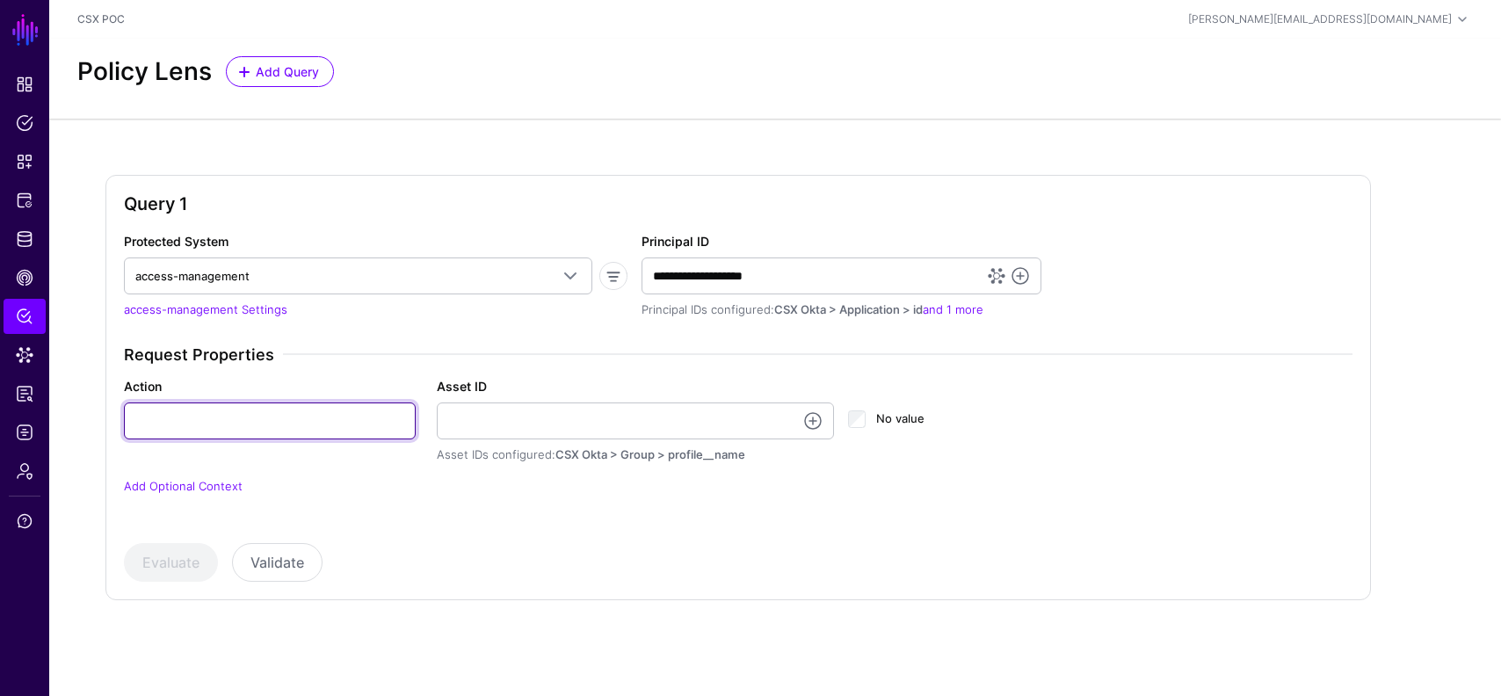
type input "**"
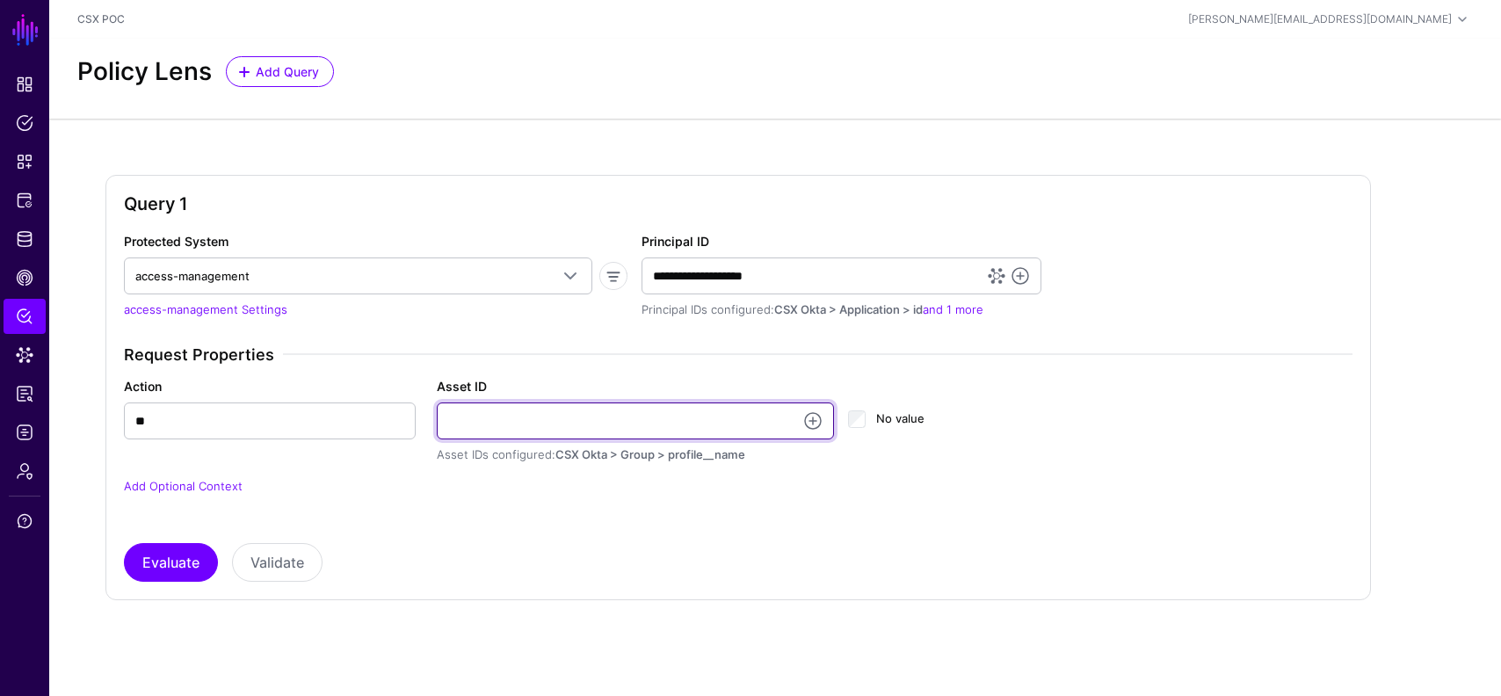
click at [522, 426] on input "Asset ID" at bounding box center [636, 421] width 398 height 37
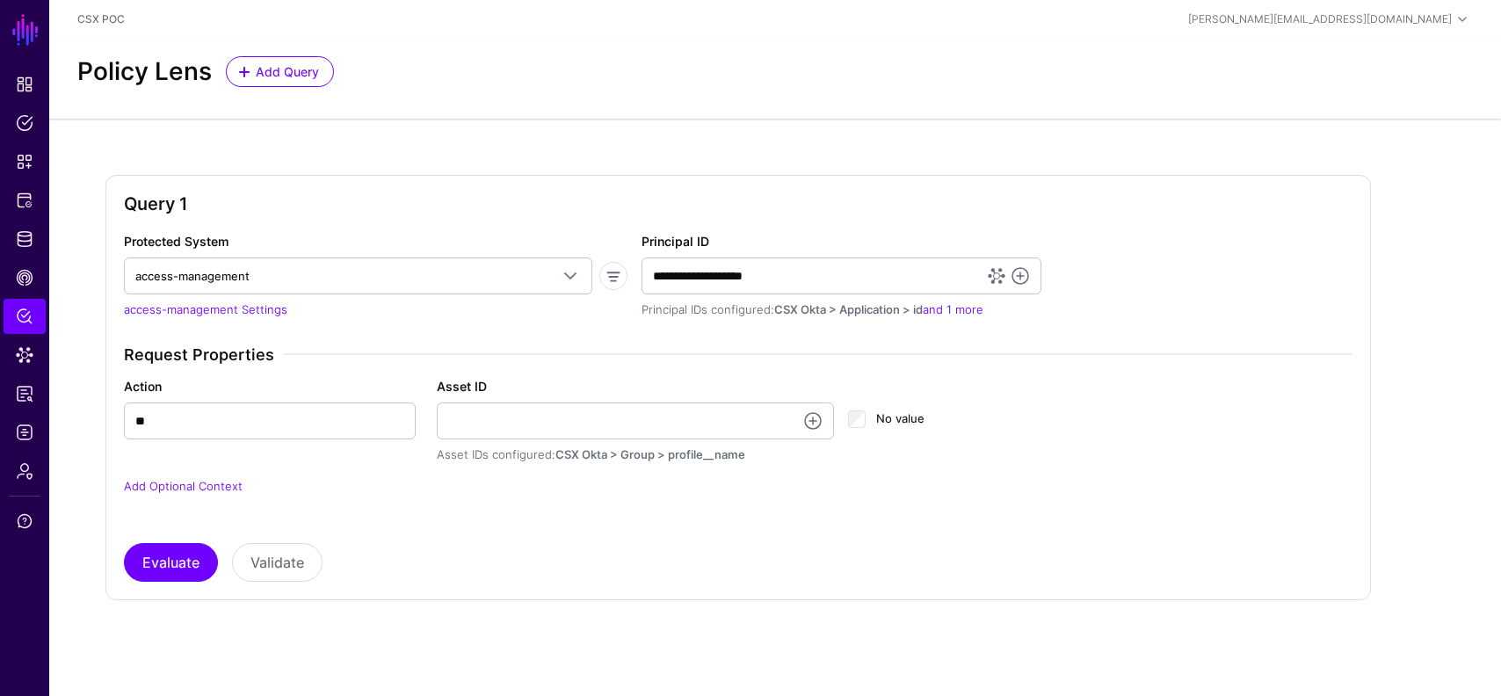
click at [893, 594] on div "**********" at bounding box center [738, 387] width 1266 height 425
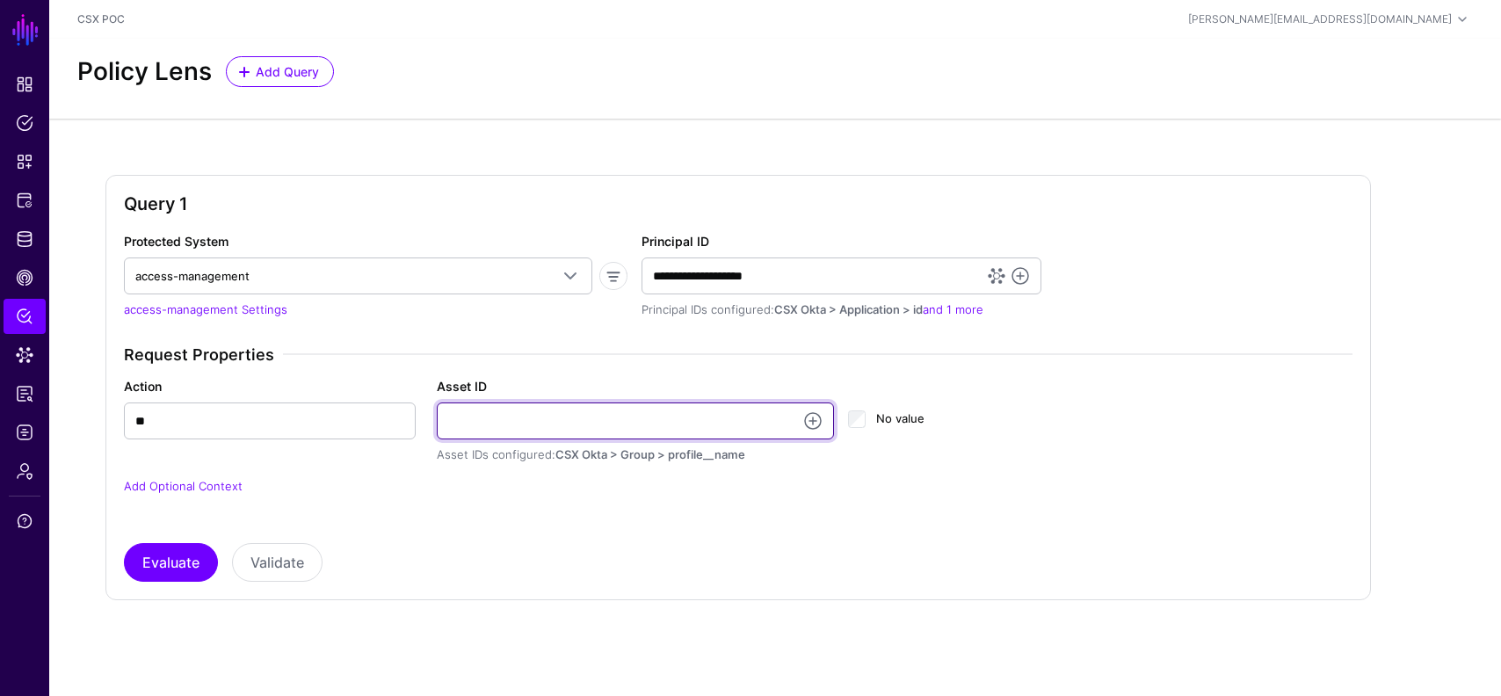
click at [593, 415] on input "Asset ID" at bounding box center [636, 421] width 398 height 37
paste input "**********"
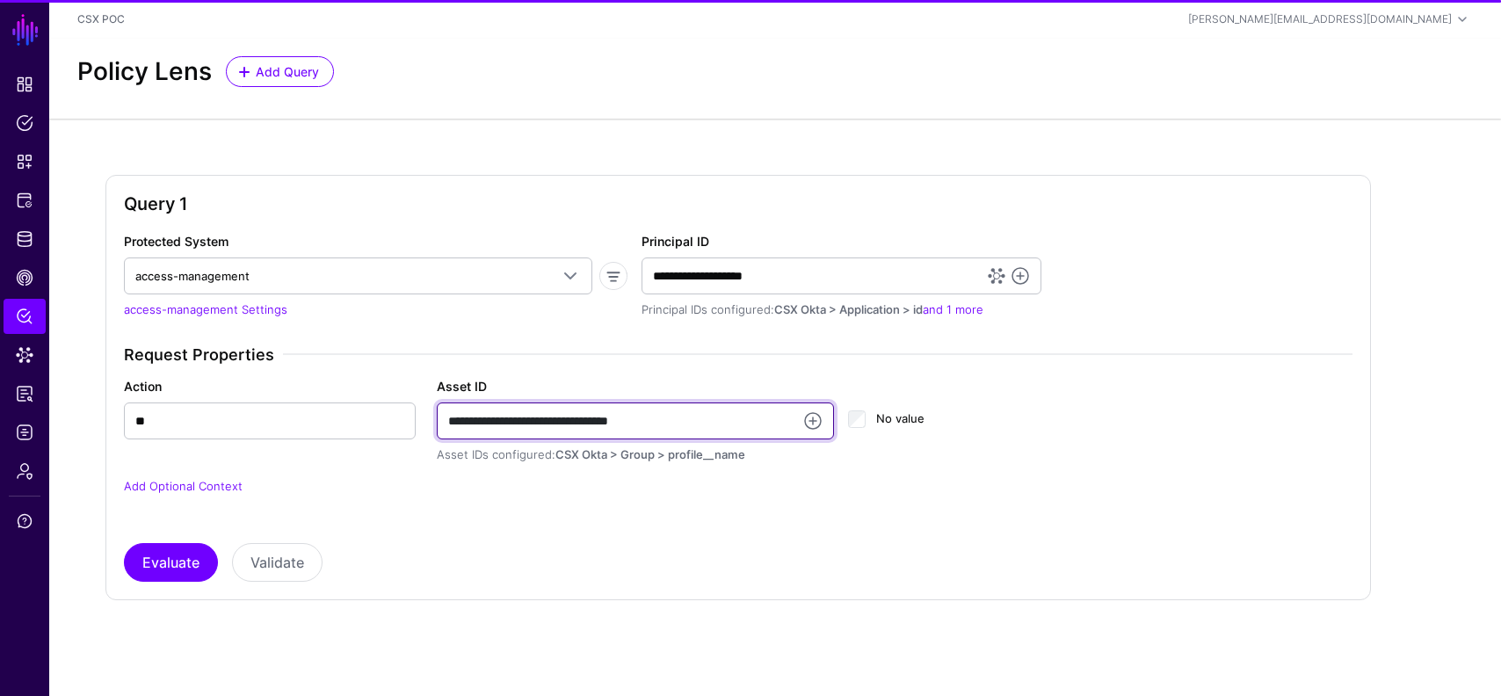
type input "**********"
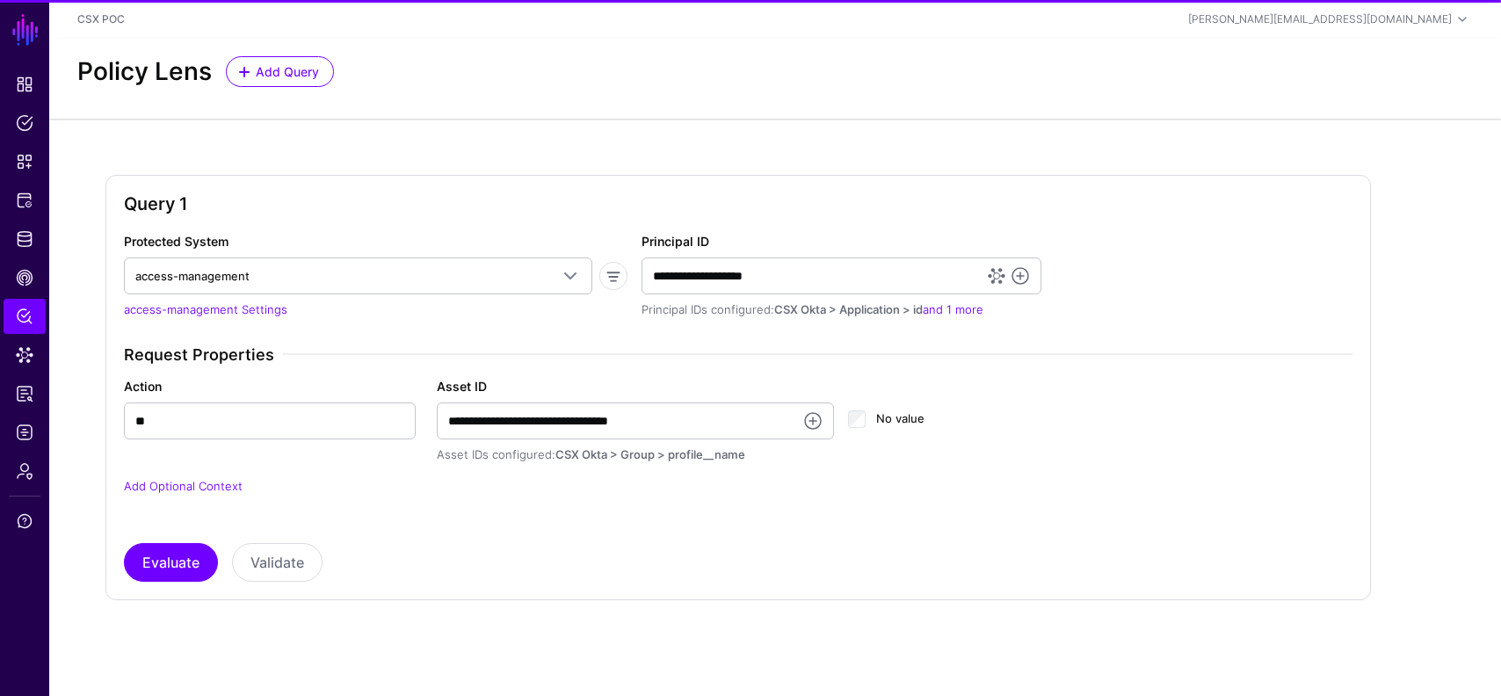
click at [142, 541] on div "**********" at bounding box center [738, 407] width 1229 height 350
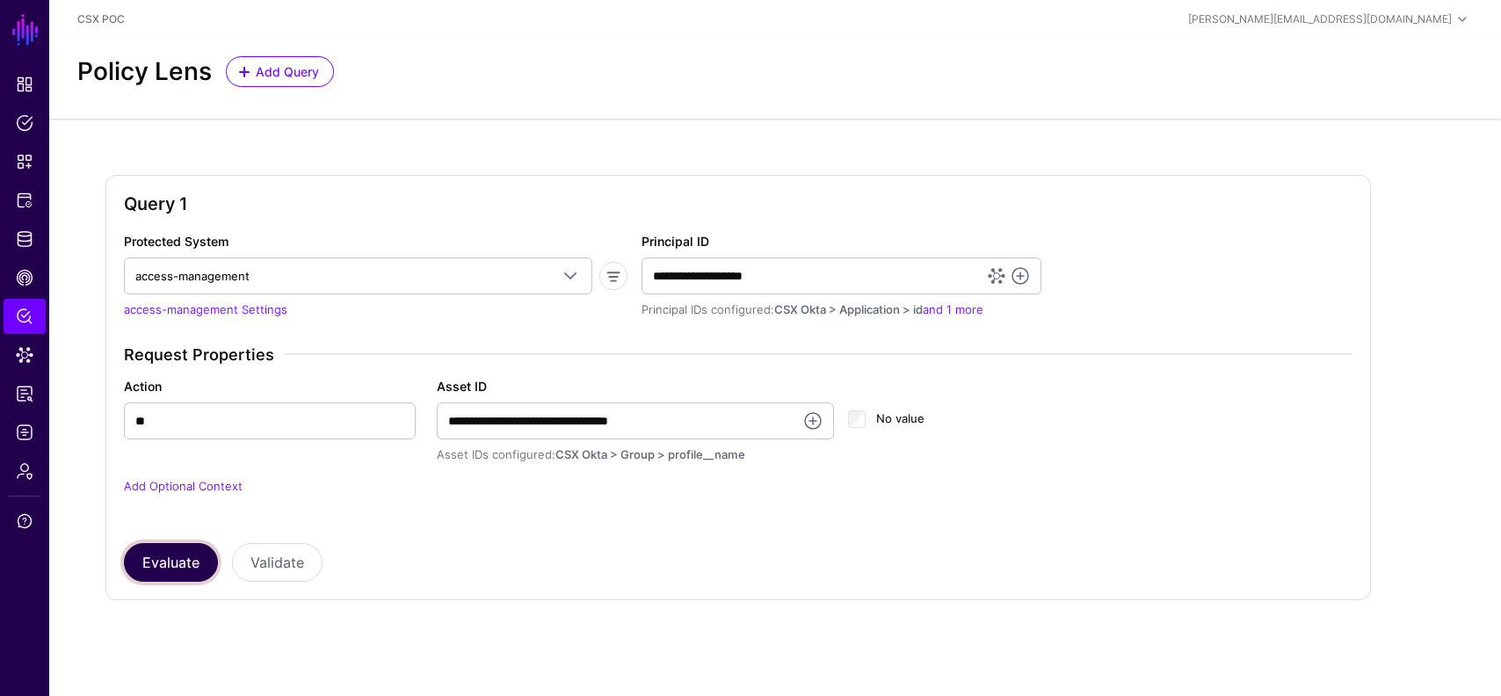
click at [153, 559] on button "Evaluate" at bounding box center [171, 562] width 94 height 39
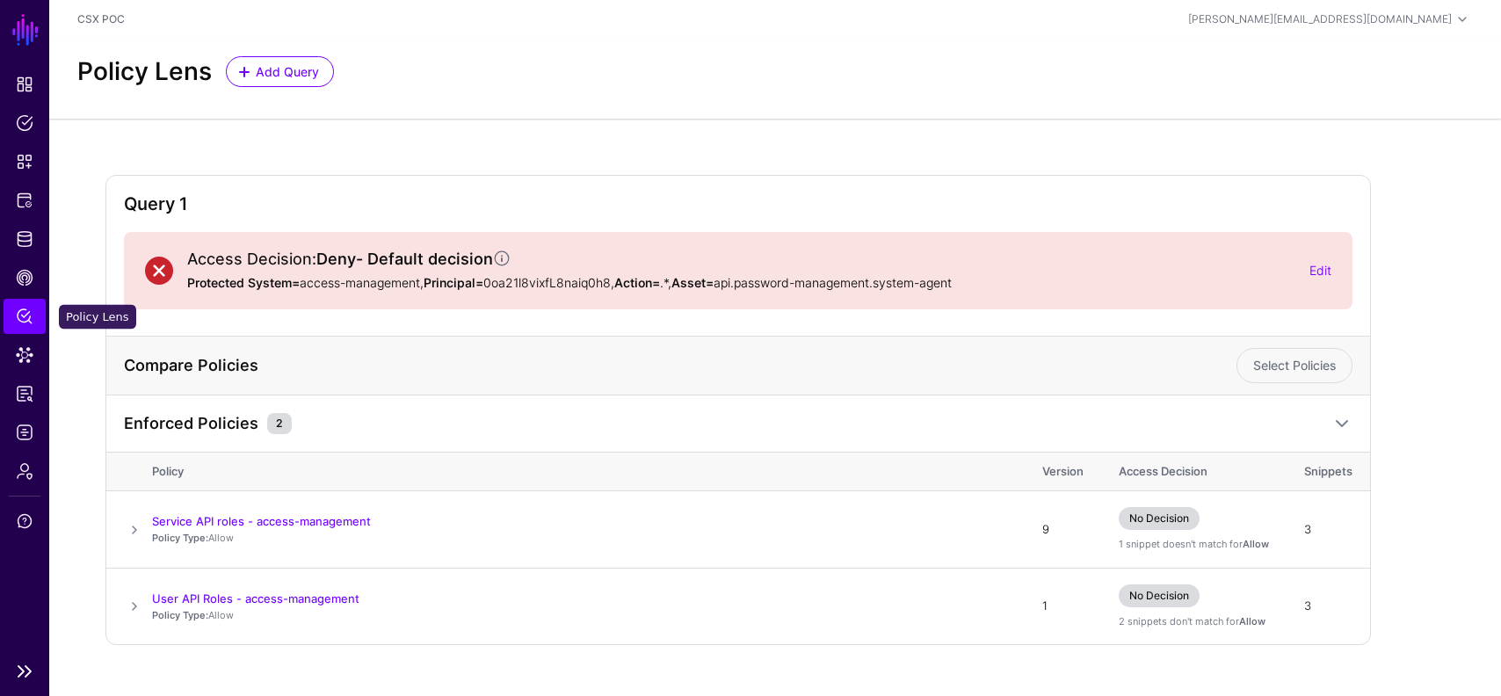
click at [21, 323] on span "Policy Lens" at bounding box center [25, 317] width 18 height 18
click at [1316, 283] on div "Access Decision: Deny - Default decision Protected System= access-management, P…" at bounding box center [738, 271] width 1187 height 42
click at [1319, 274] on link "Edit" at bounding box center [1321, 270] width 22 height 15
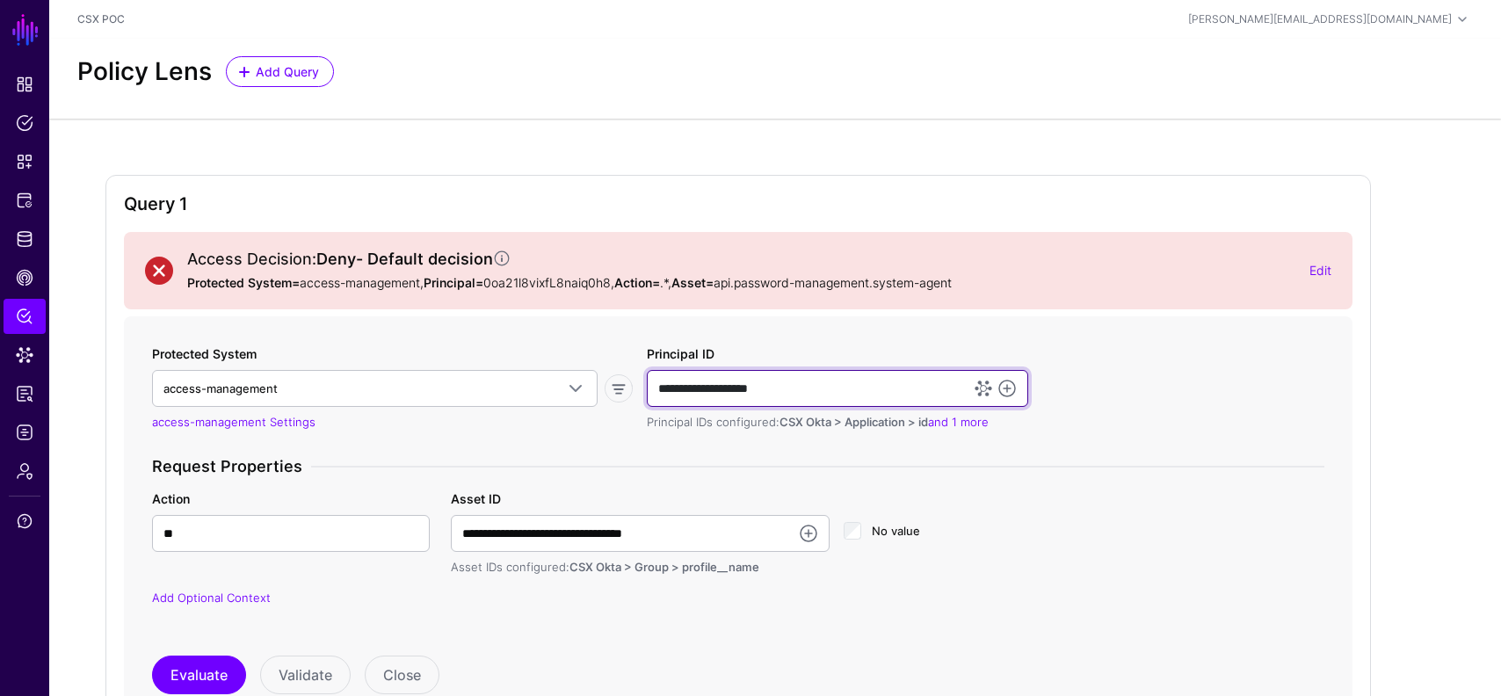
click at [788, 384] on input "**********" at bounding box center [838, 388] width 382 height 37
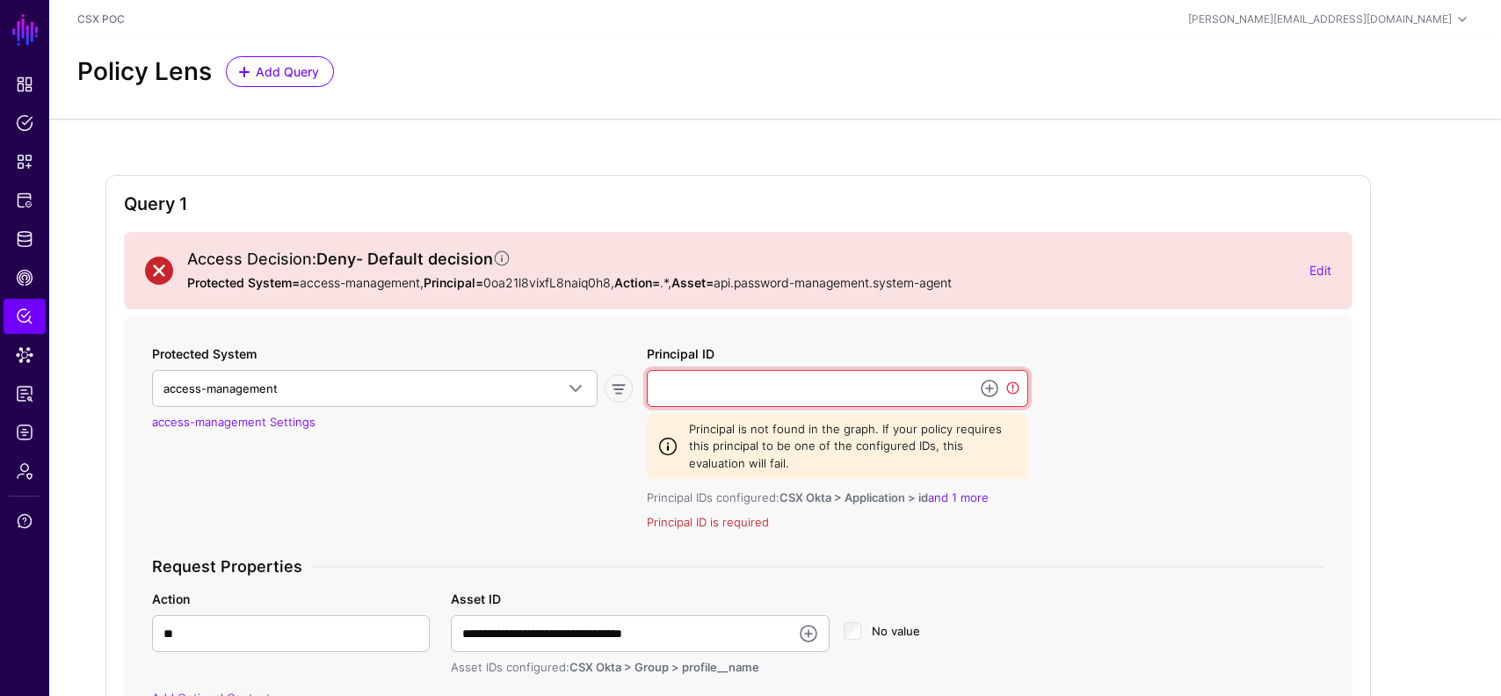
paste input "**********"
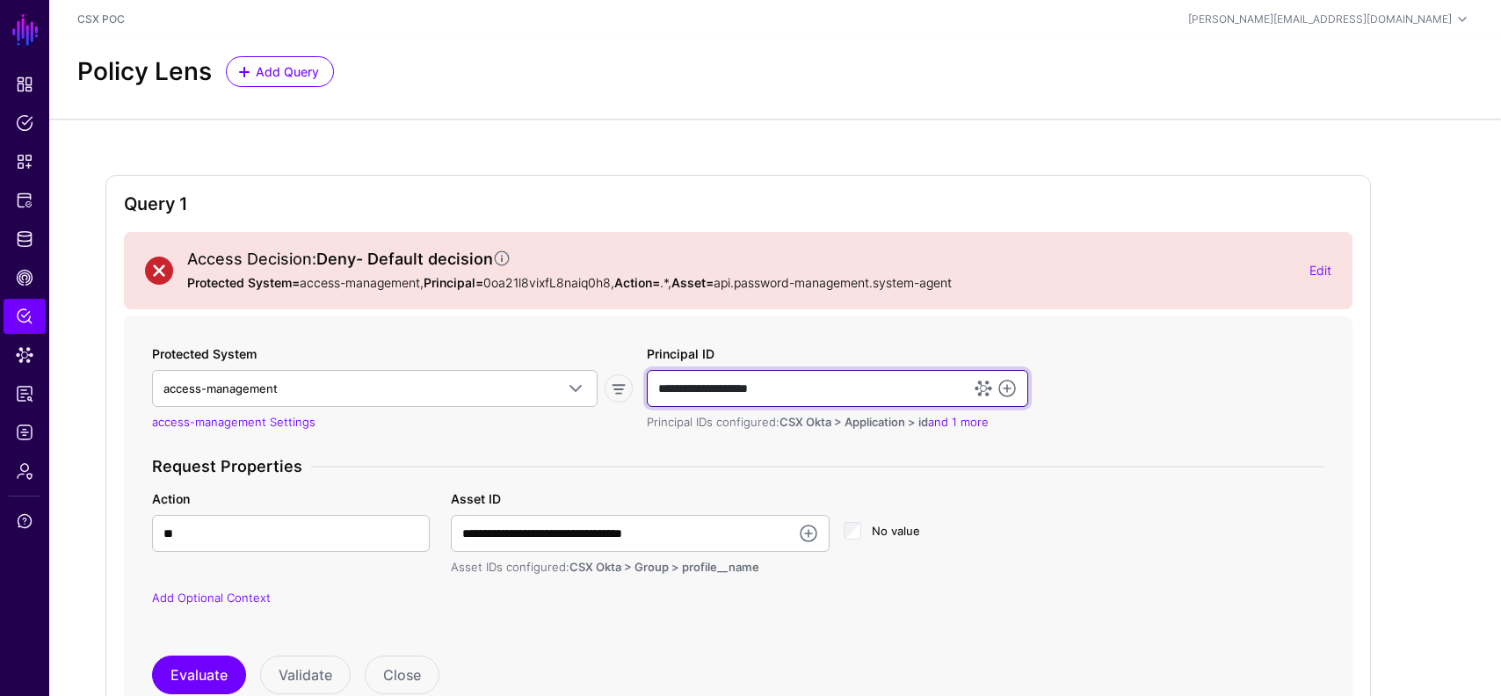
type input "**********"
click at [206, 650] on div "**********" at bounding box center [738, 520] width 1173 height 350
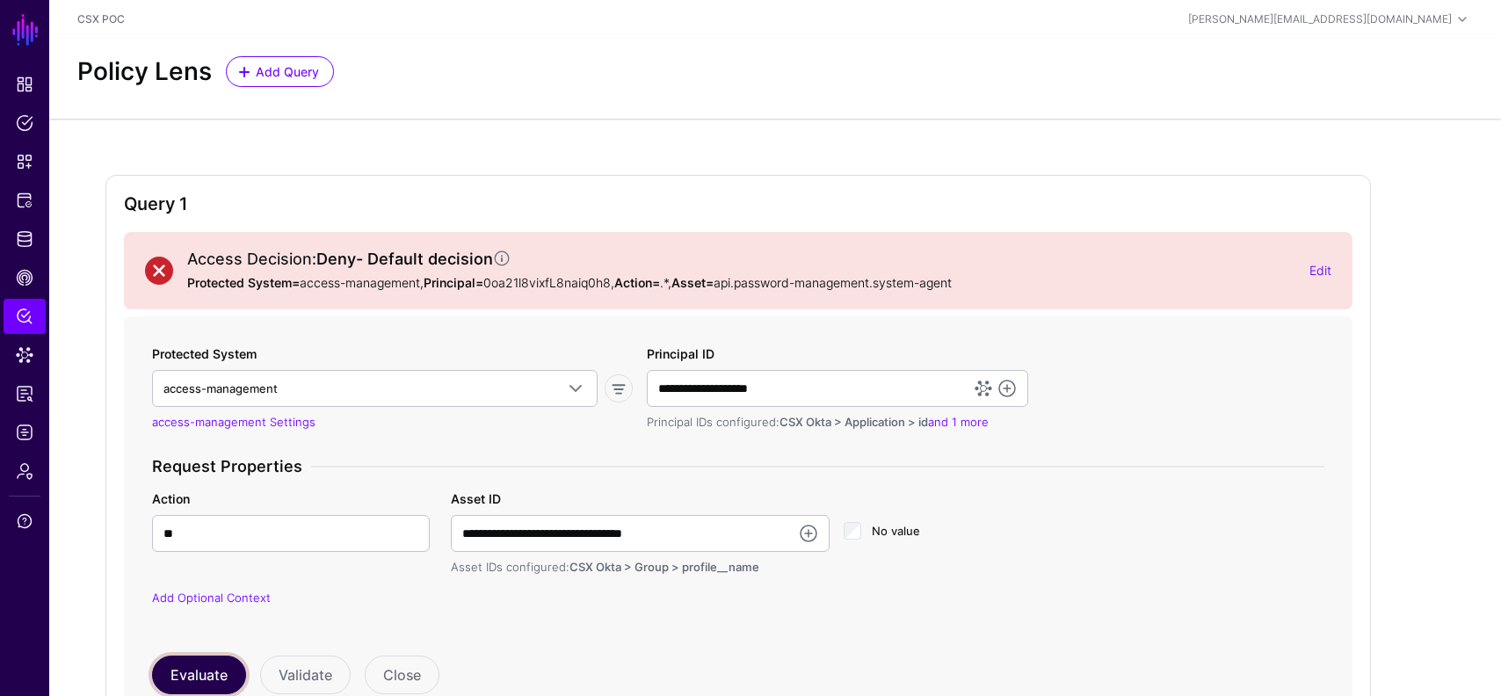
click at [212, 666] on button "Evaluate" at bounding box center [199, 675] width 94 height 39
click at [1319, 277] on link "Edit" at bounding box center [1321, 270] width 22 height 15
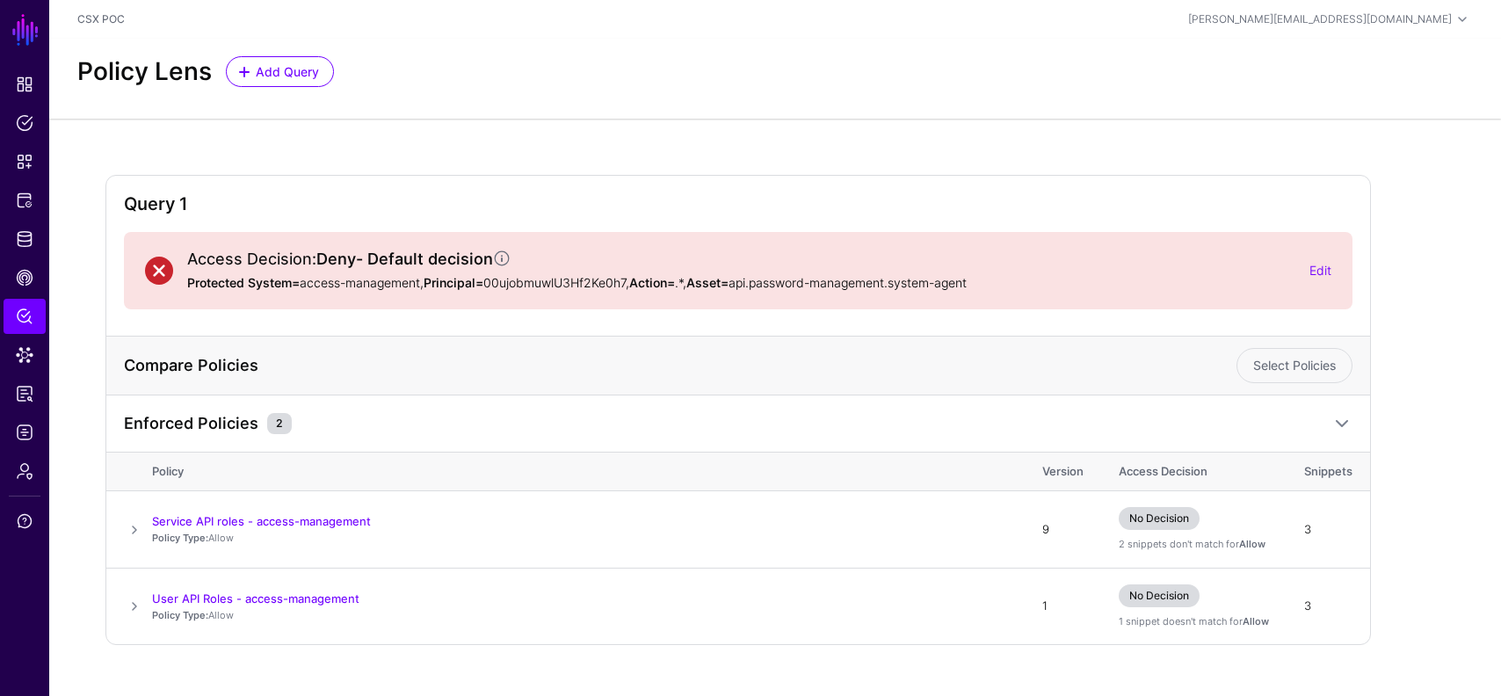
scroll to position [33, 0]
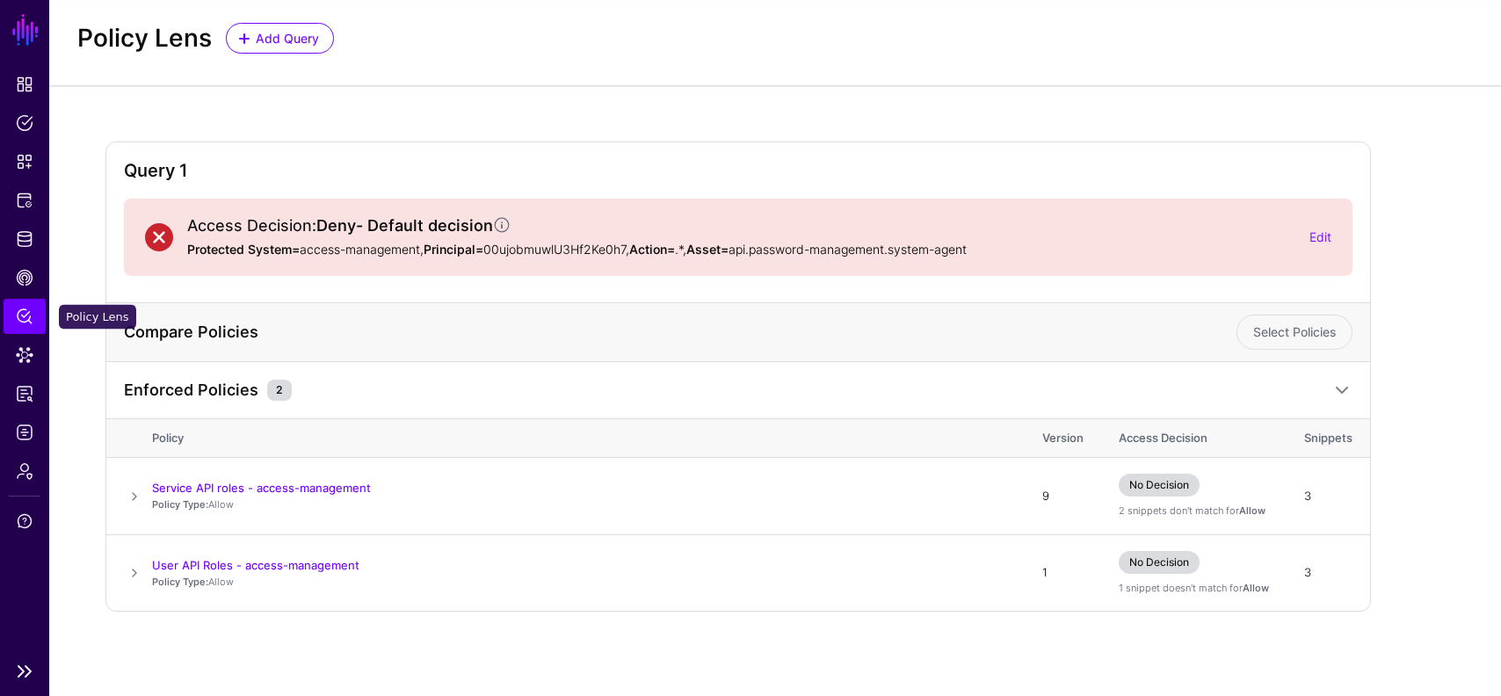
click at [18, 306] on link "Policy Lens" at bounding box center [25, 316] width 42 height 35
click at [1310, 234] on link "Edit" at bounding box center [1321, 236] width 22 height 15
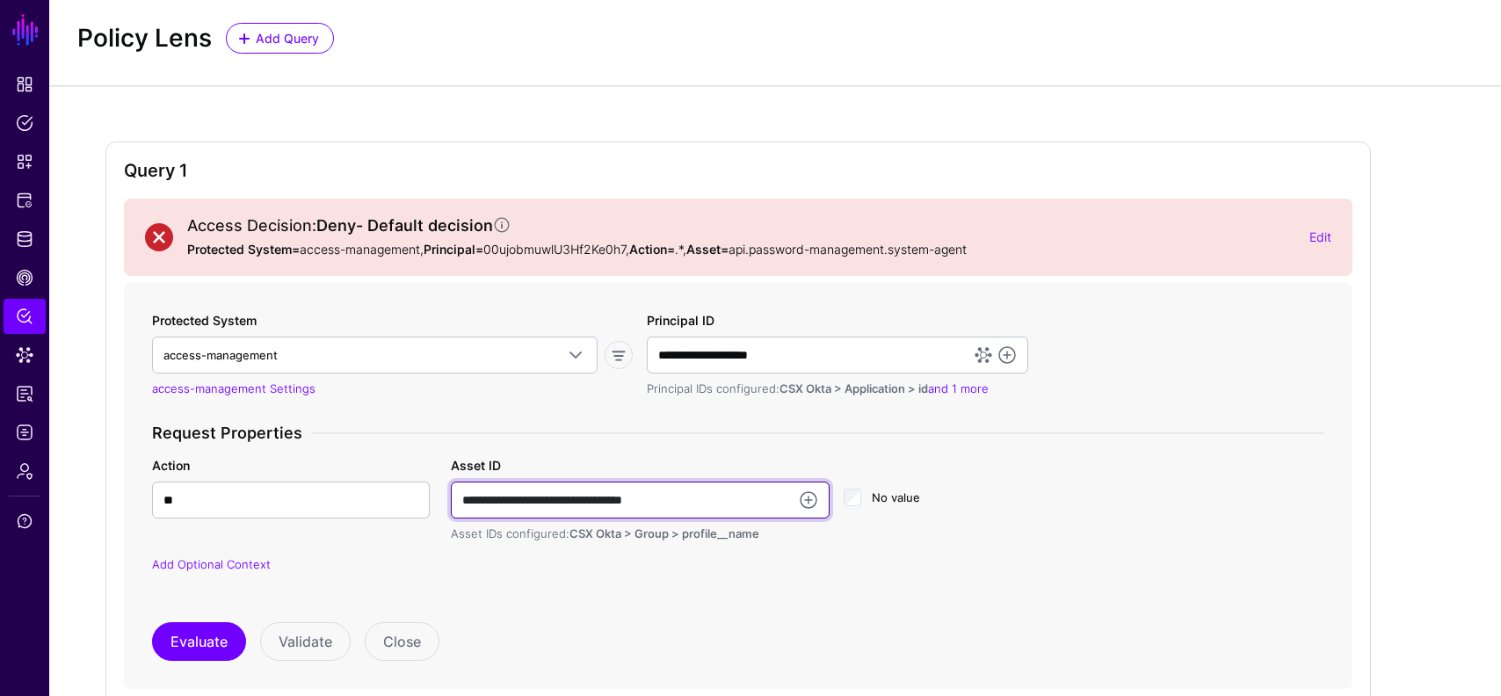
click at [544, 505] on input "**********" at bounding box center [640, 500] width 379 height 37
paste input "**********"
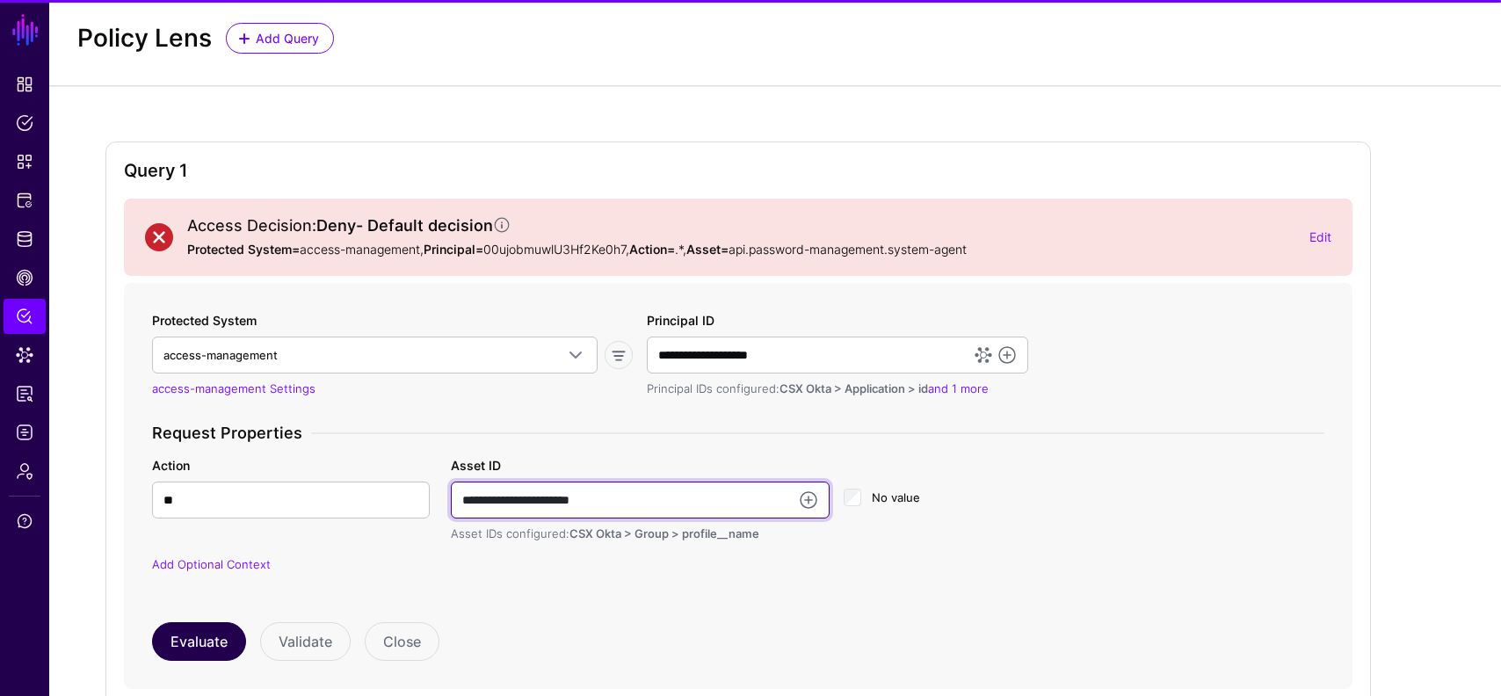
type input "**********"
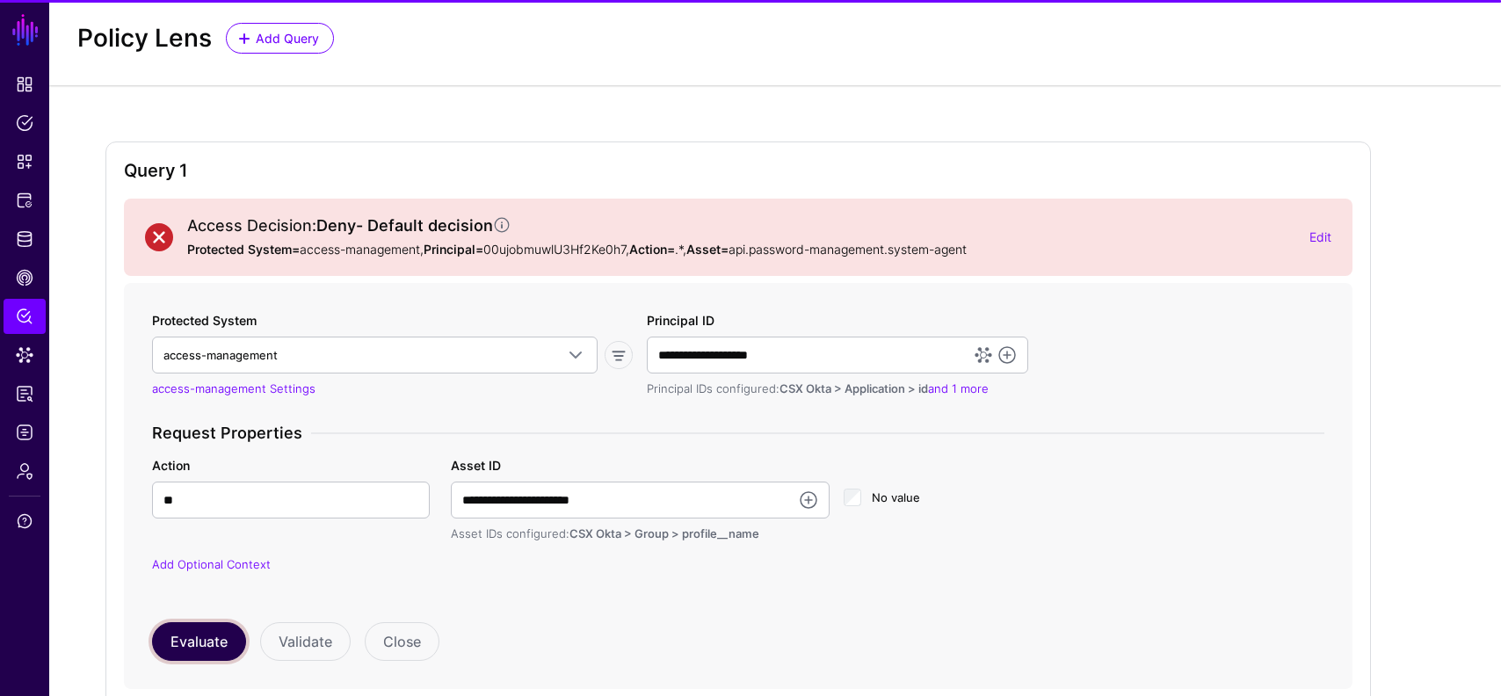
click at [179, 635] on button "Evaluate" at bounding box center [199, 641] width 94 height 39
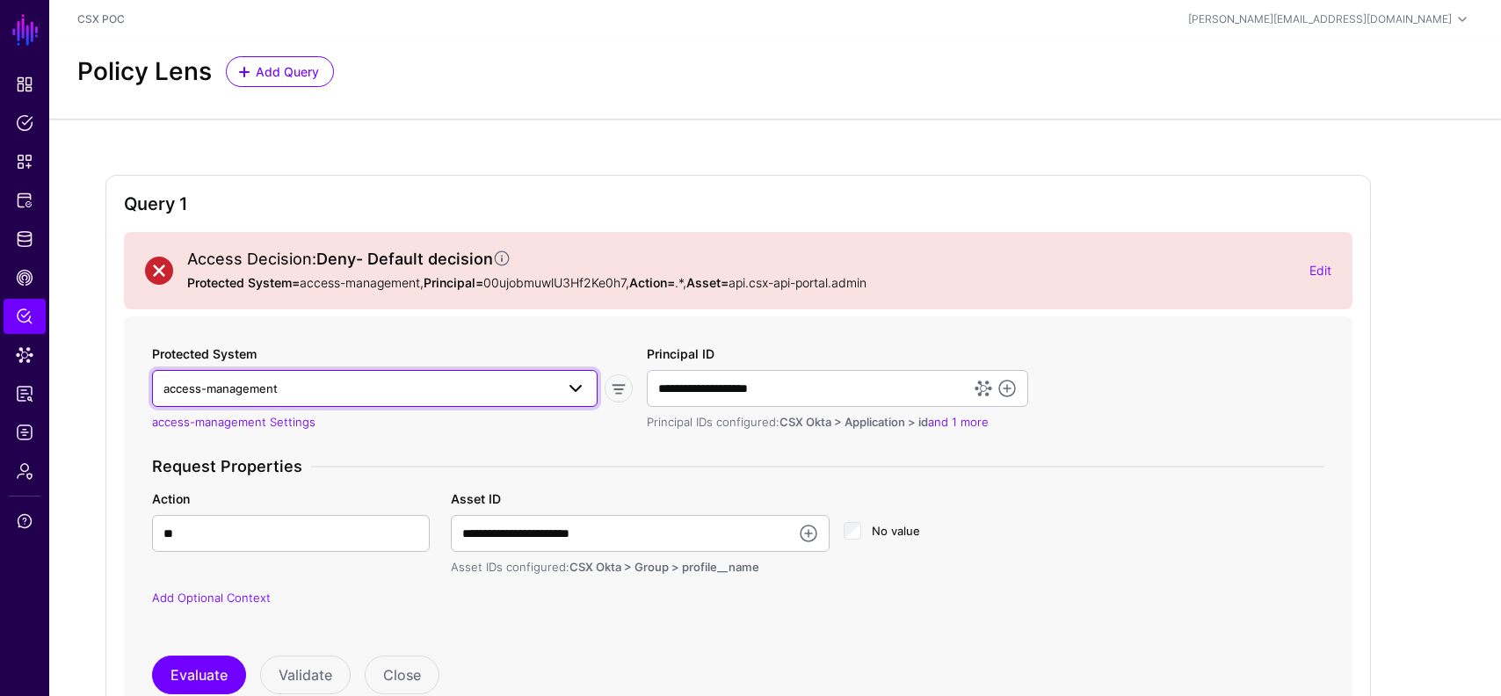
click at [510, 388] on span "access-management" at bounding box center [359, 388] width 391 height 19
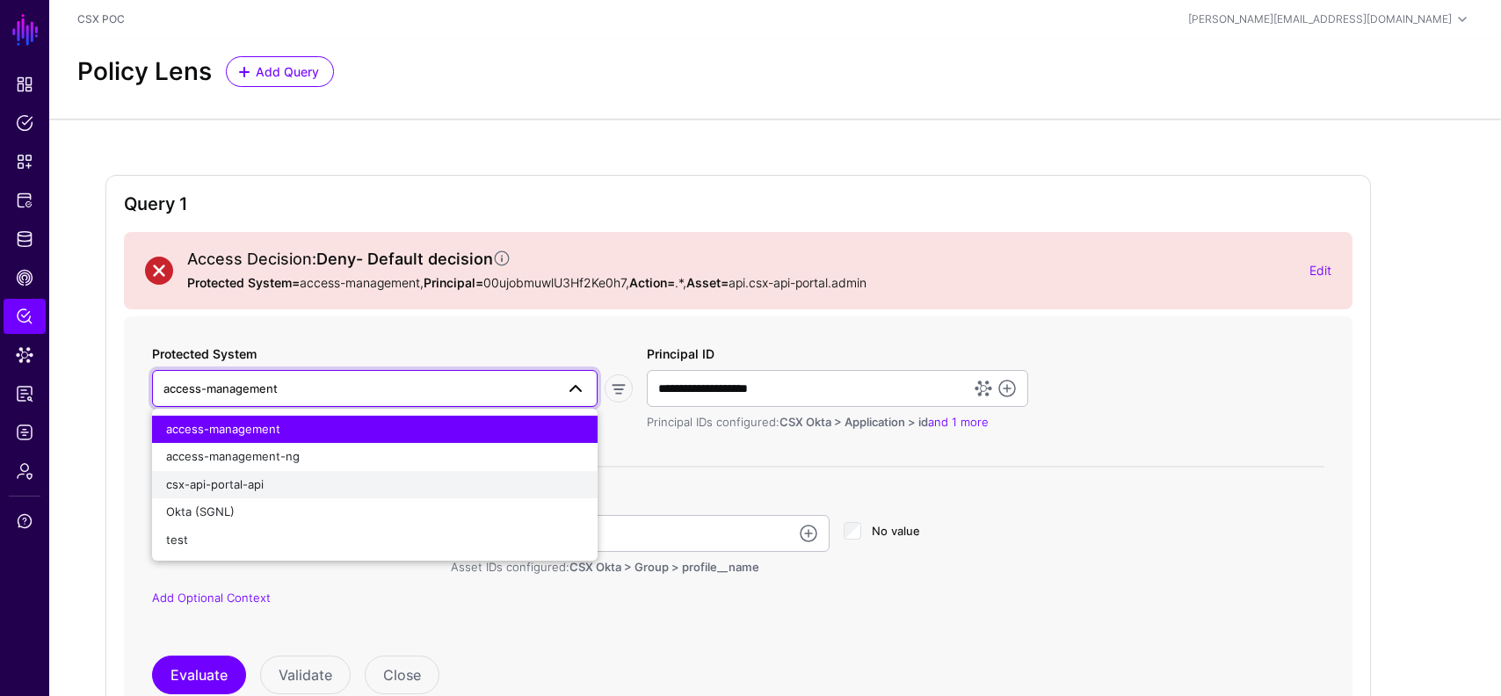
click at [372, 488] on div "csx-api-portal-api" at bounding box center [375, 485] width 418 height 18
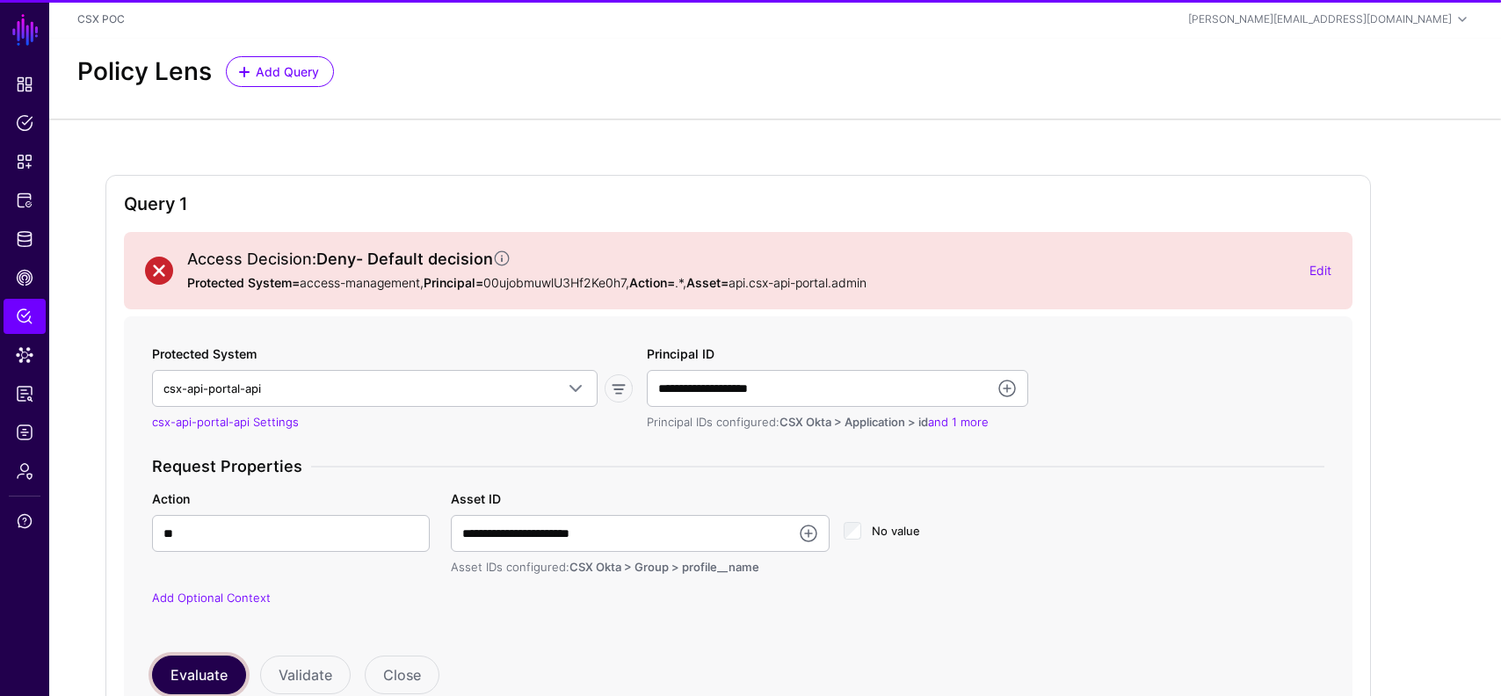
click at [184, 671] on button "Evaluate" at bounding box center [199, 675] width 94 height 39
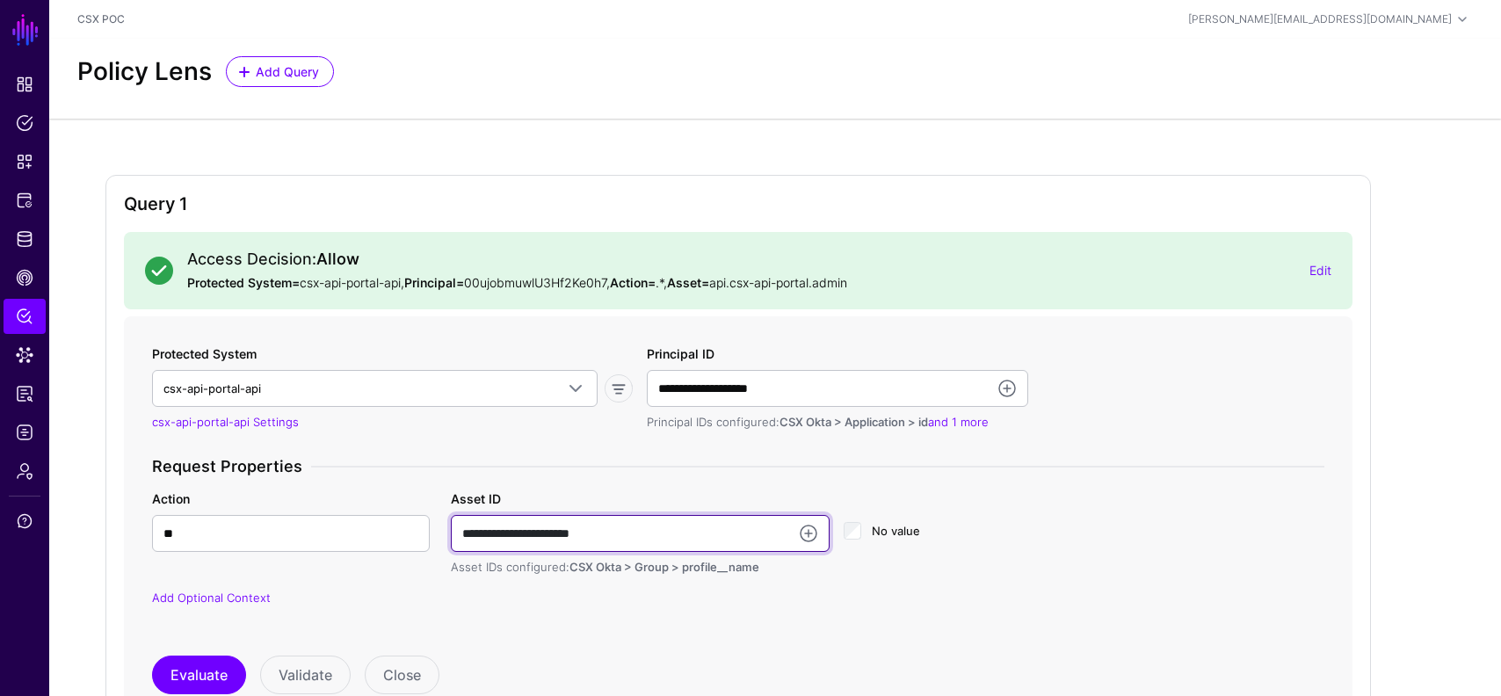
click at [672, 529] on input "**********" at bounding box center [640, 533] width 379 height 37
paste input "**********"
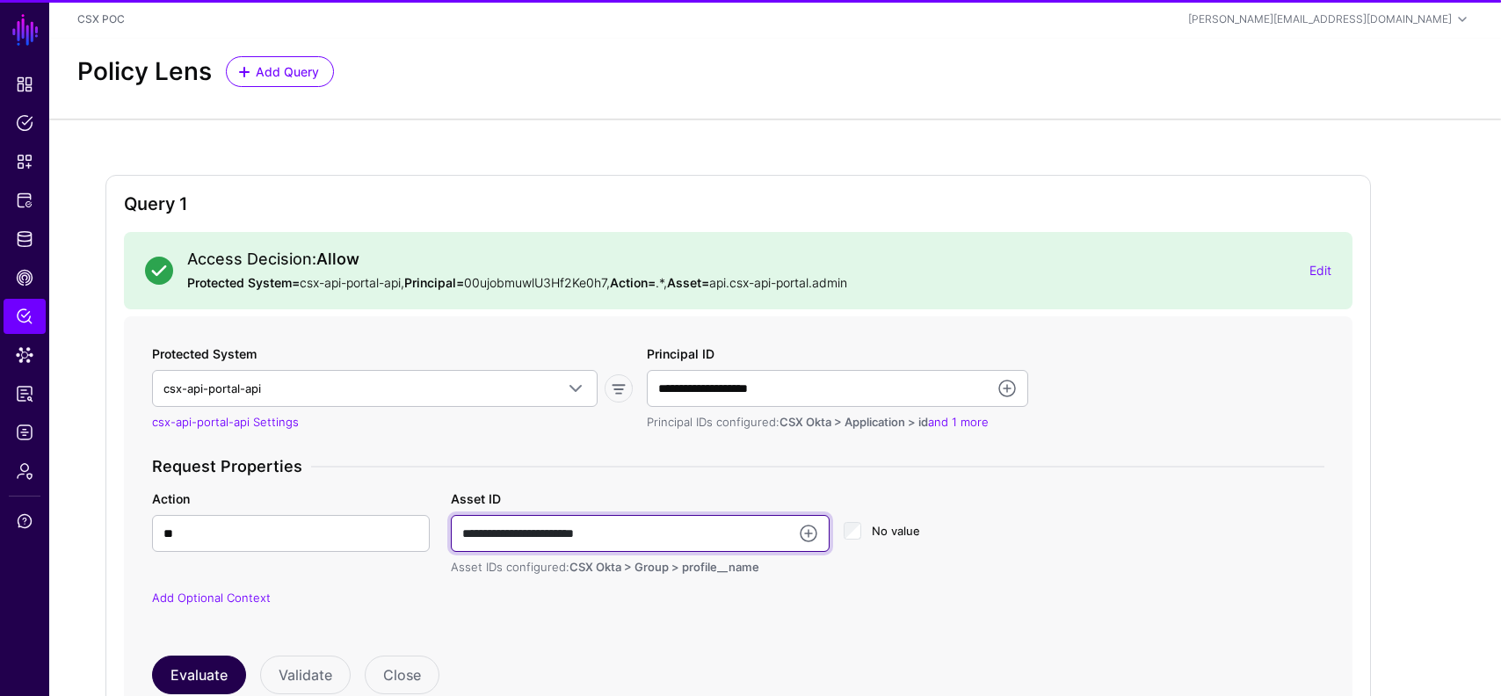
type input "**********"
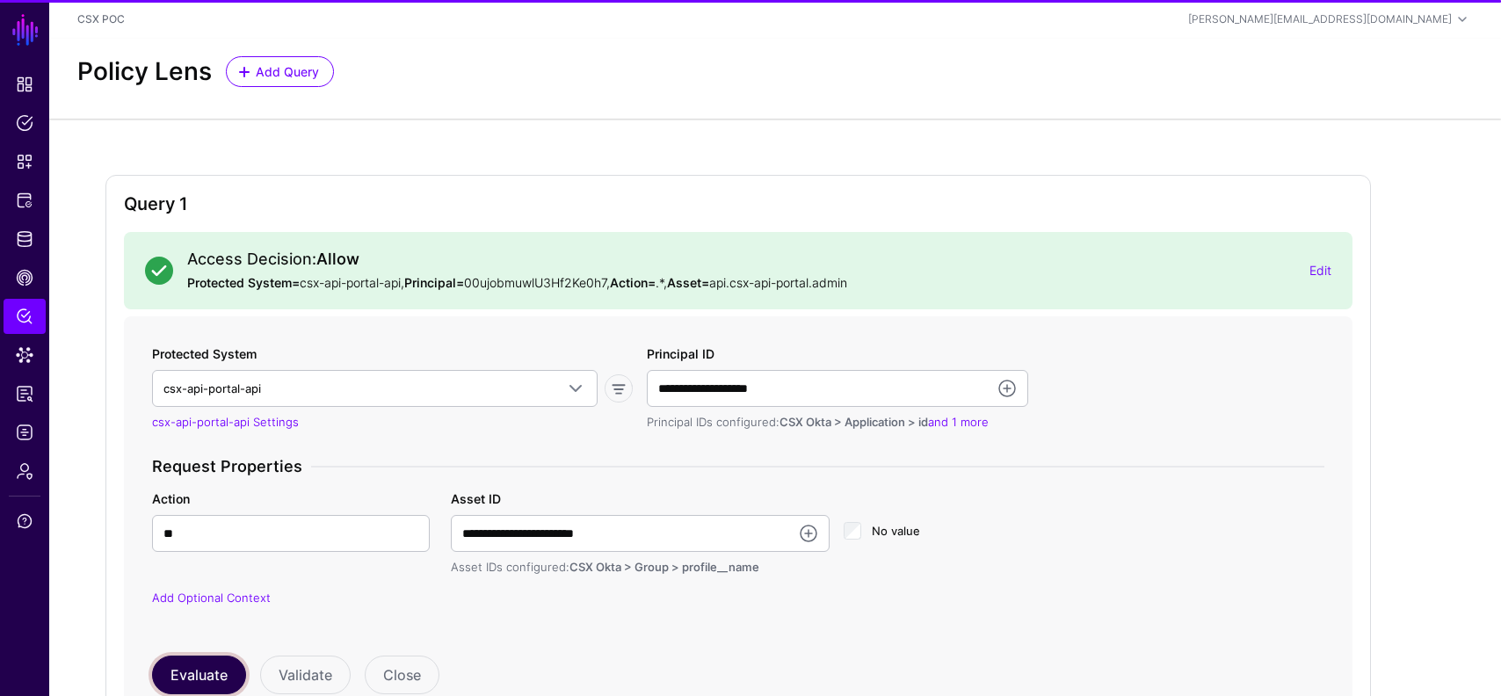
click at [178, 668] on button "Evaluate" at bounding box center [199, 675] width 94 height 39
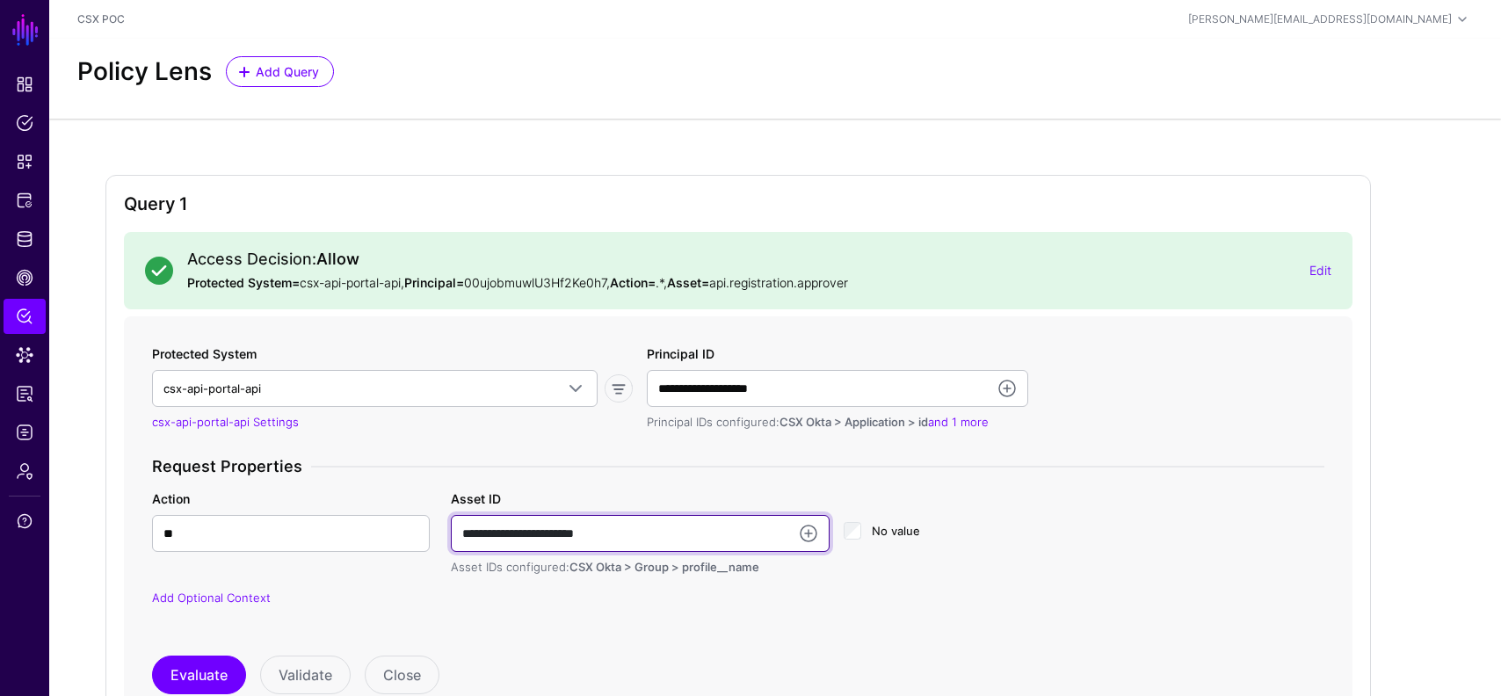
click at [651, 530] on input "**********" at bounding box center [640, 533] width 379 height 37
paste input "**********"
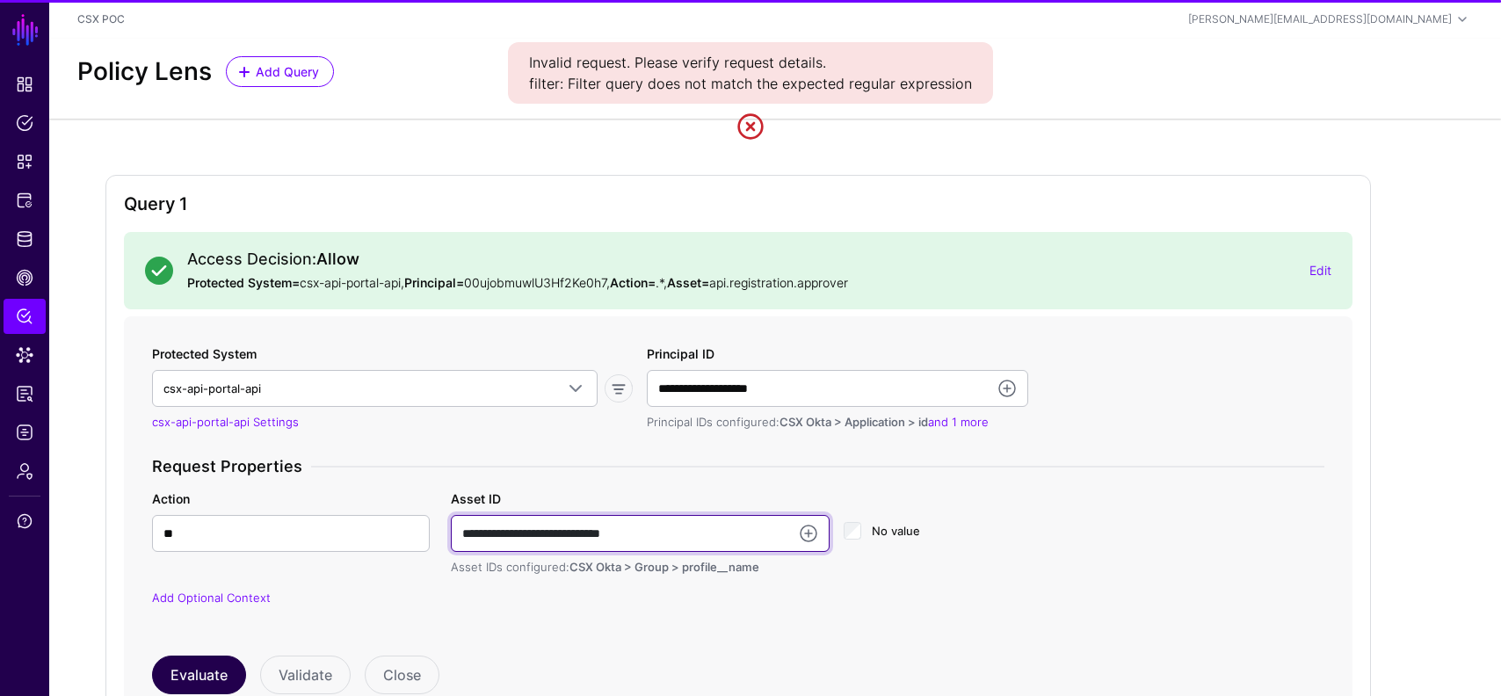
type input "**********"
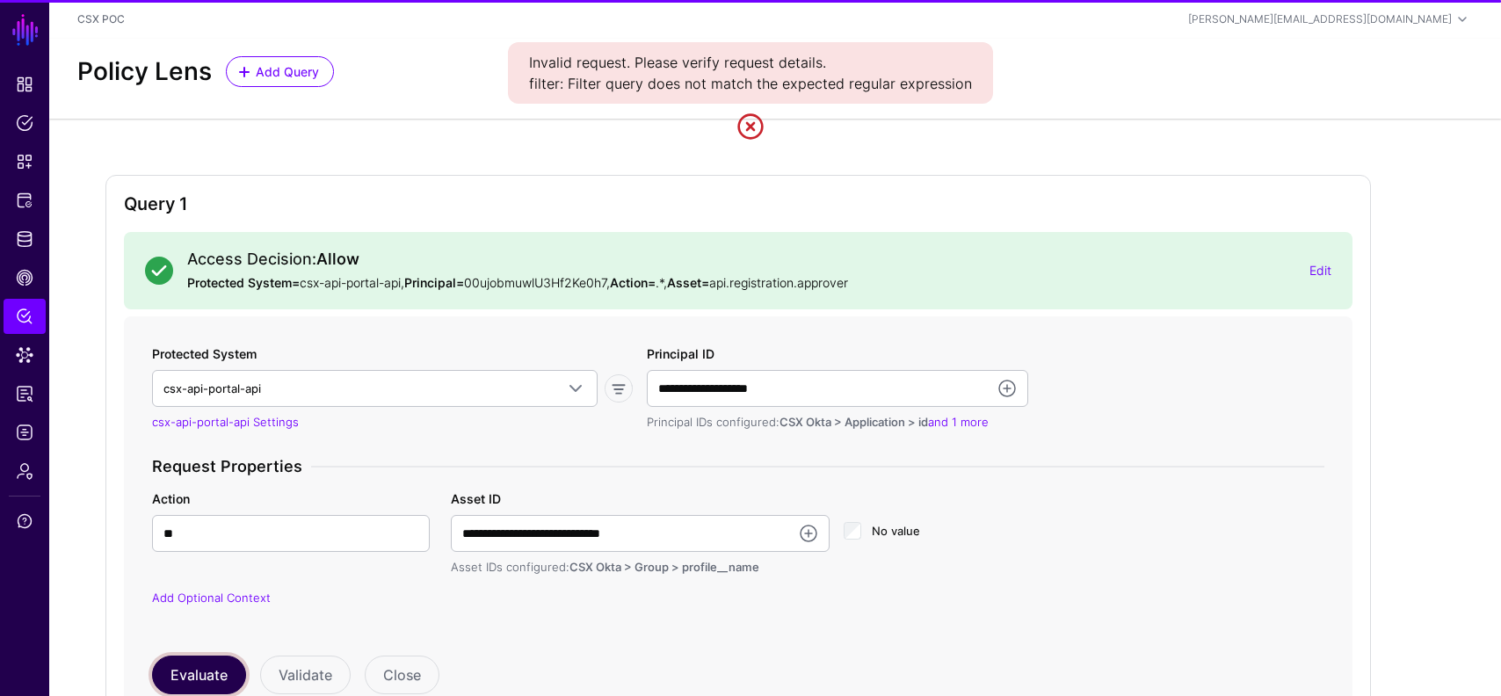
click at [203, 670] on button "Evaluate" at bounding box center [199, 675] width 94 height 39
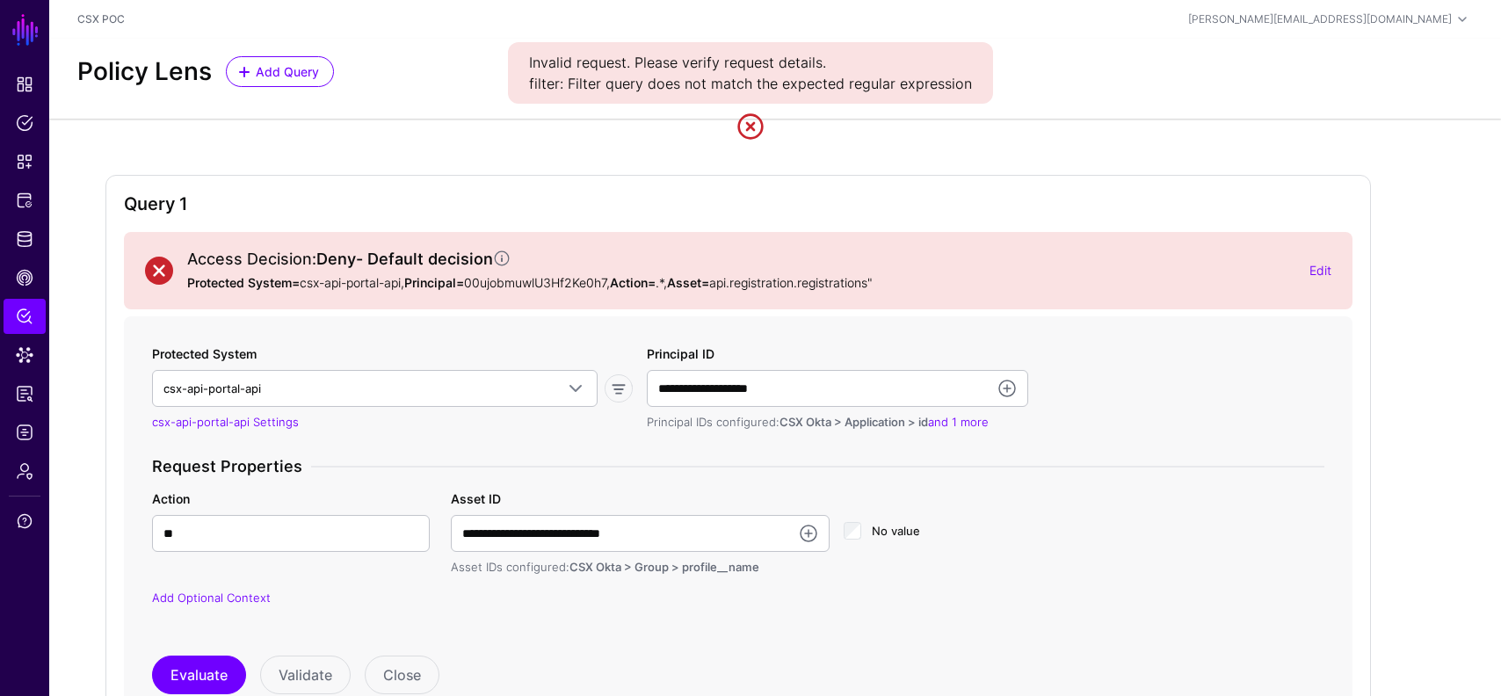
click at [750, 125] on link at bounding box center [751, 127] width 28 height 28
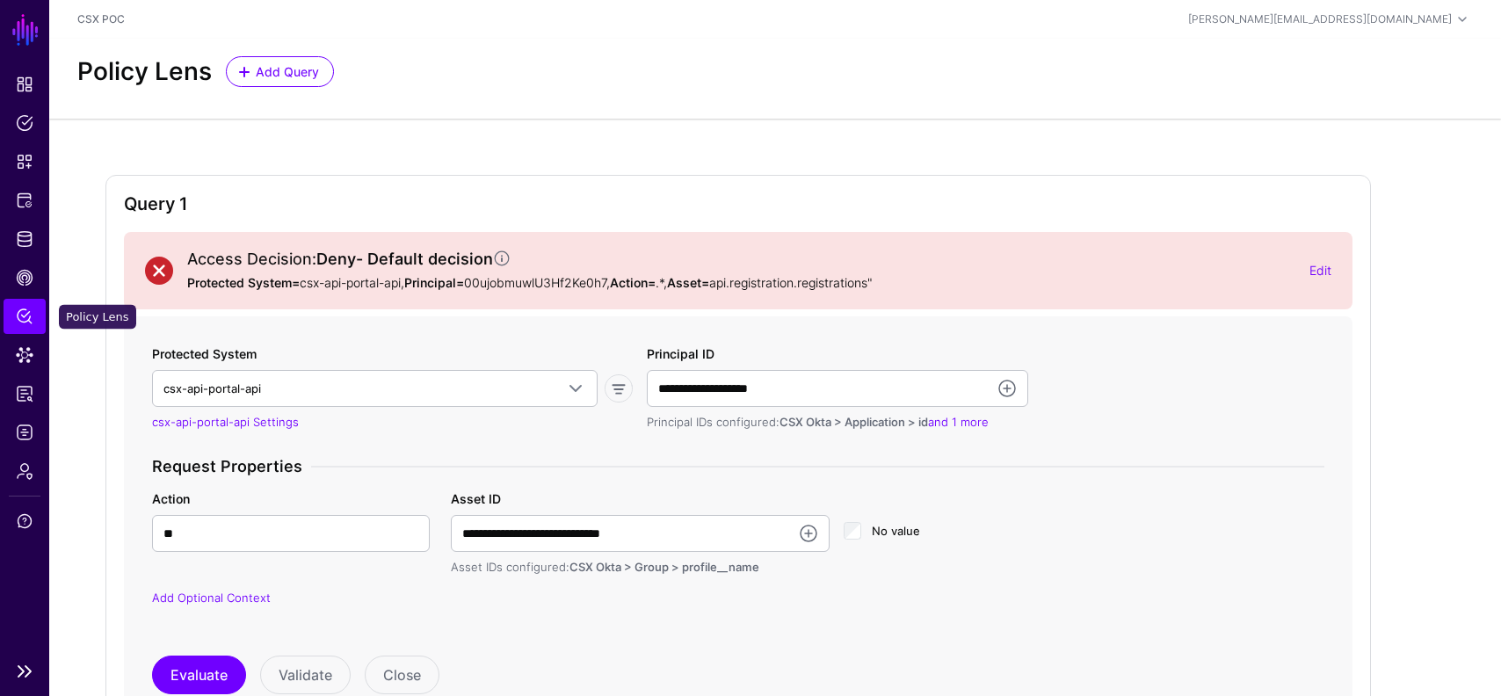
click at [37, 313] on link "Policy Lens" at bounding box center [25, 316] width 42 height 35
click at [21, 123] on span "Policies" at bounding box center [25, 123] width 18 height 18
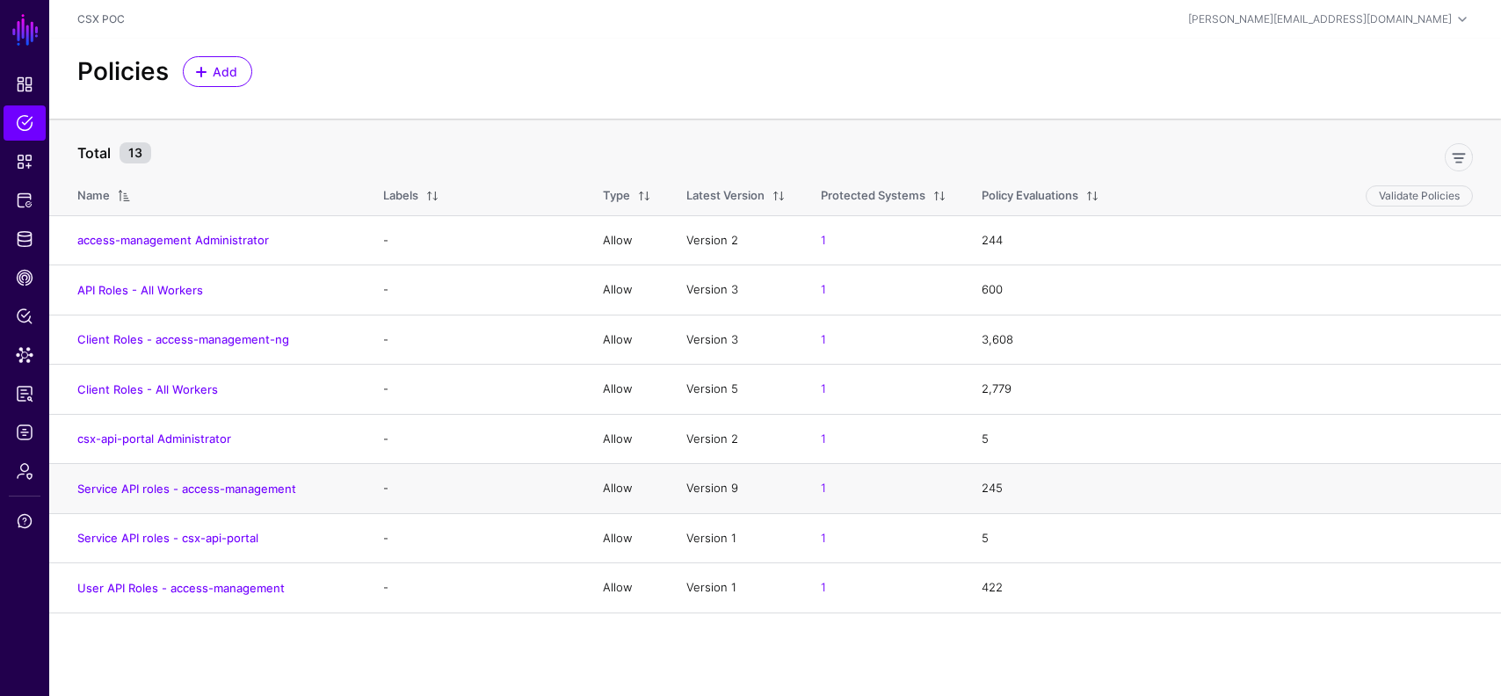
click at [229, 496] on h4 "Service API roles - access-management" at bounding box center [212, 489] width 271 height 16
click at [239, 483] on link "Service API roles - access-management" at bounding box center [186, 489] width 219 height 14
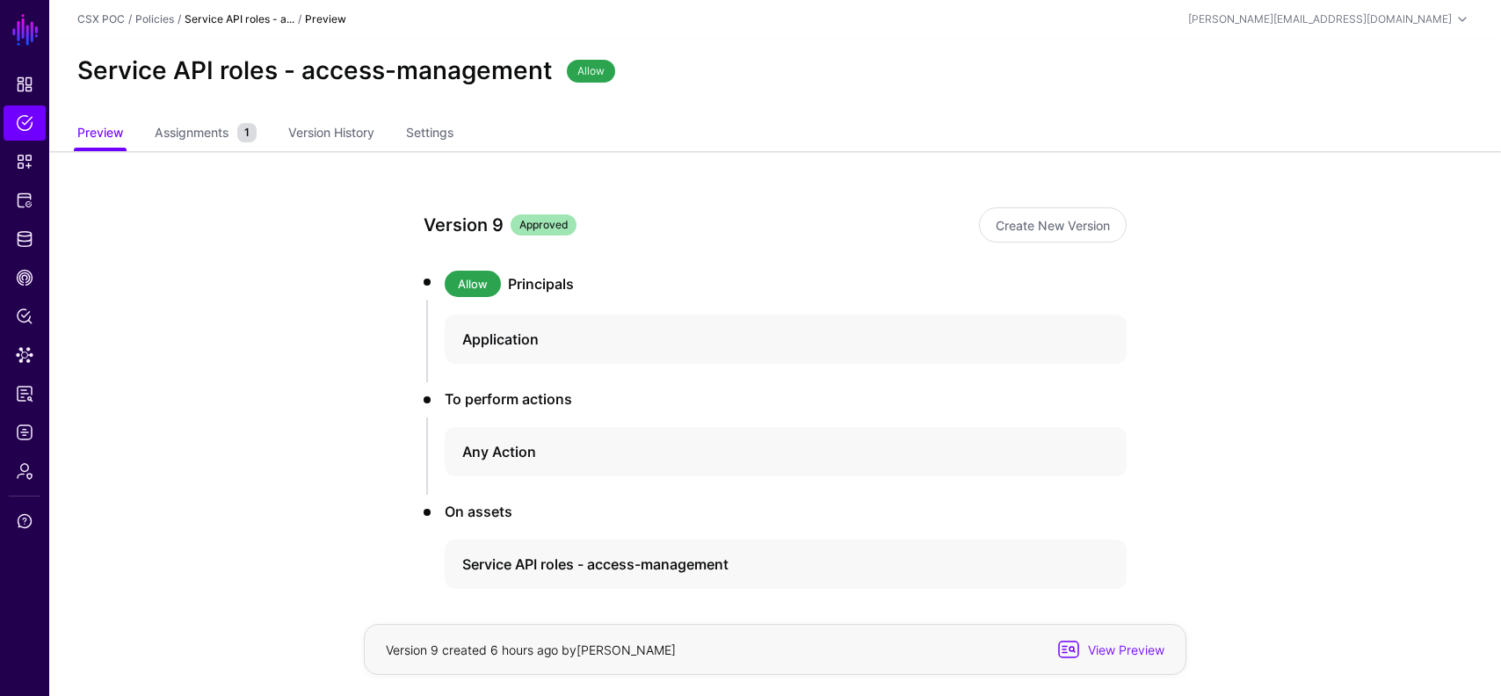
scroll to position [73, 0]
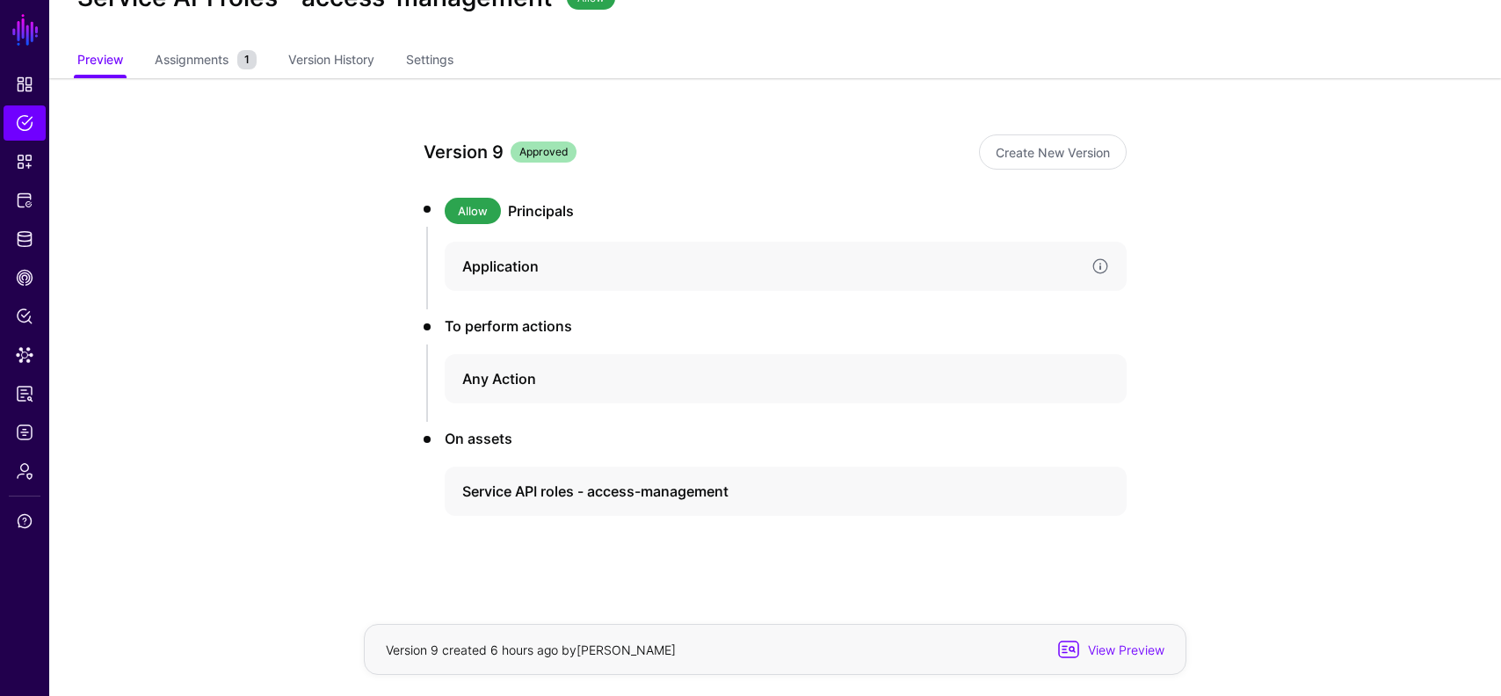
click at [502, 270] on h4 "Application" at bounding box center [769, 266] width 615 height 21
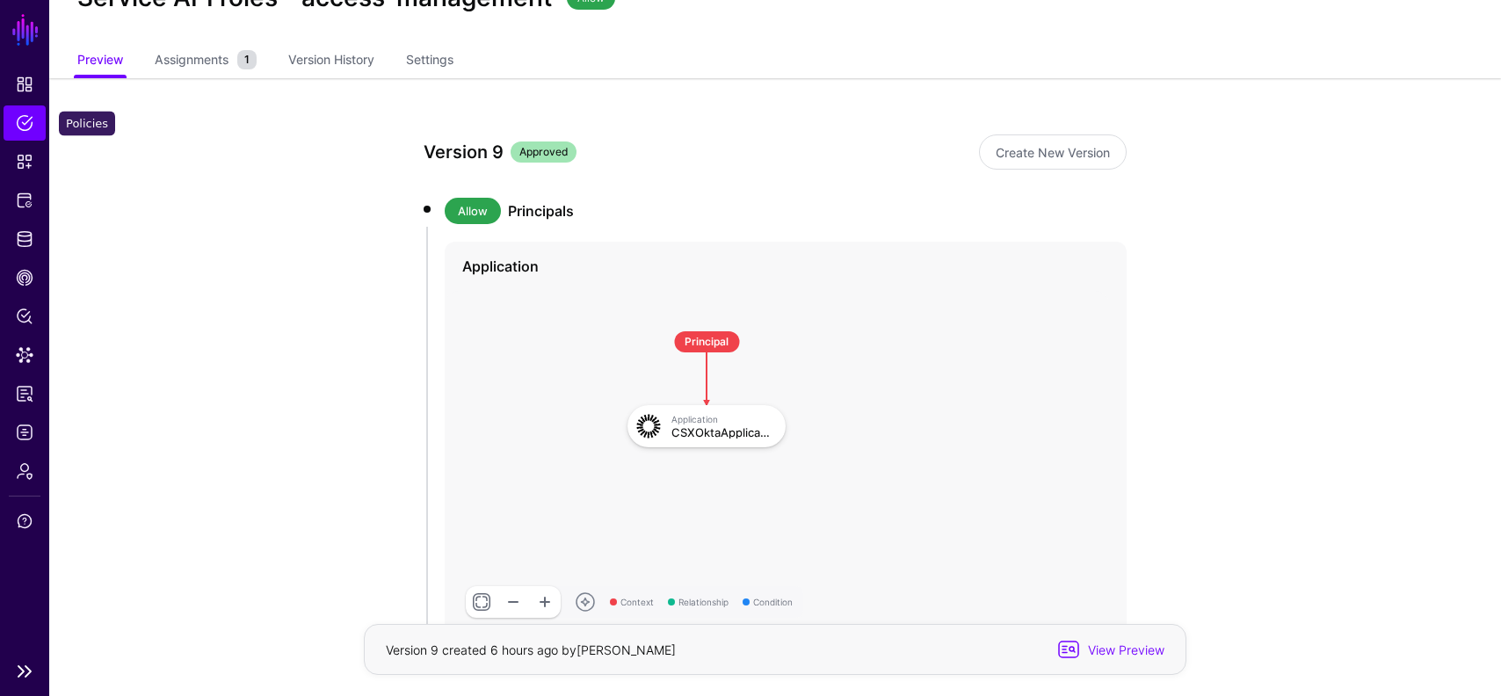
click at [27, 131] on span "Policies" at bounding box center [25, 123] width 18 height 18
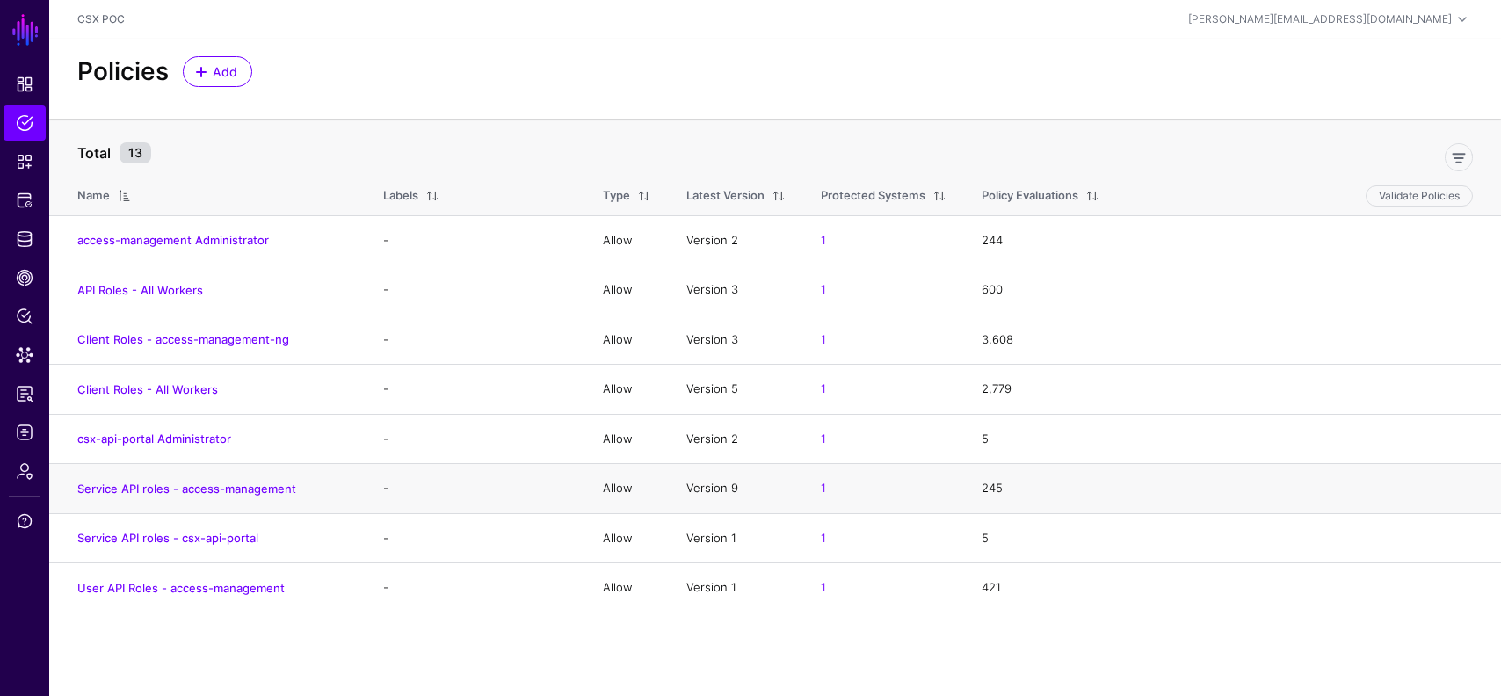
click at [189, 497] on td "Service API roles - access-management" at bounding box center [207, 489] width 316 height 50
click at [205, 479] on td "Service API roles - access-management" at bounding box center [207, 489] width 316 height 50
click at [205, 482] on link "Service API roles - access-management" at bounding box center [186, 489] width 219 height 14
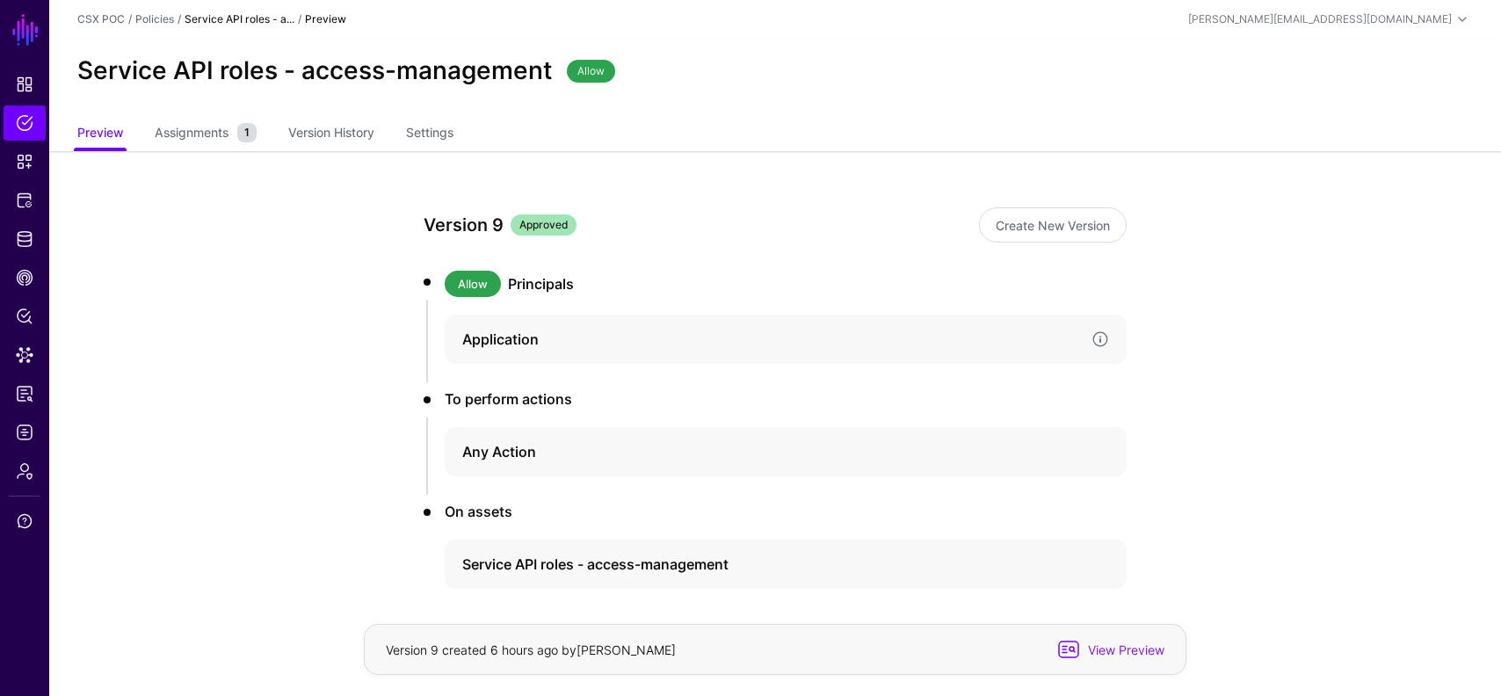
click at [505, 336] on h4 "Application" at bounding box center [769, 339] width 615 height 21
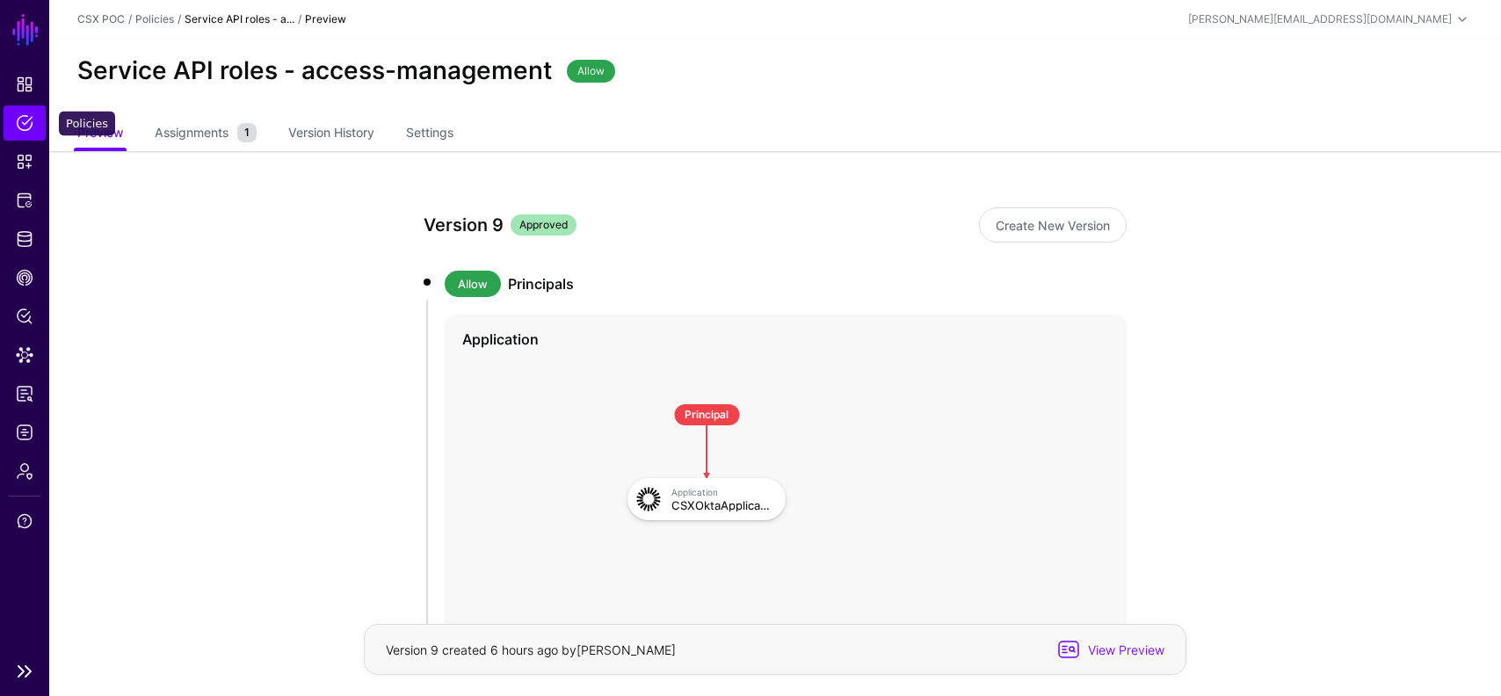
click at [16, 125] on span "Policies" at bounding box center [25, 123] width 18 height 18
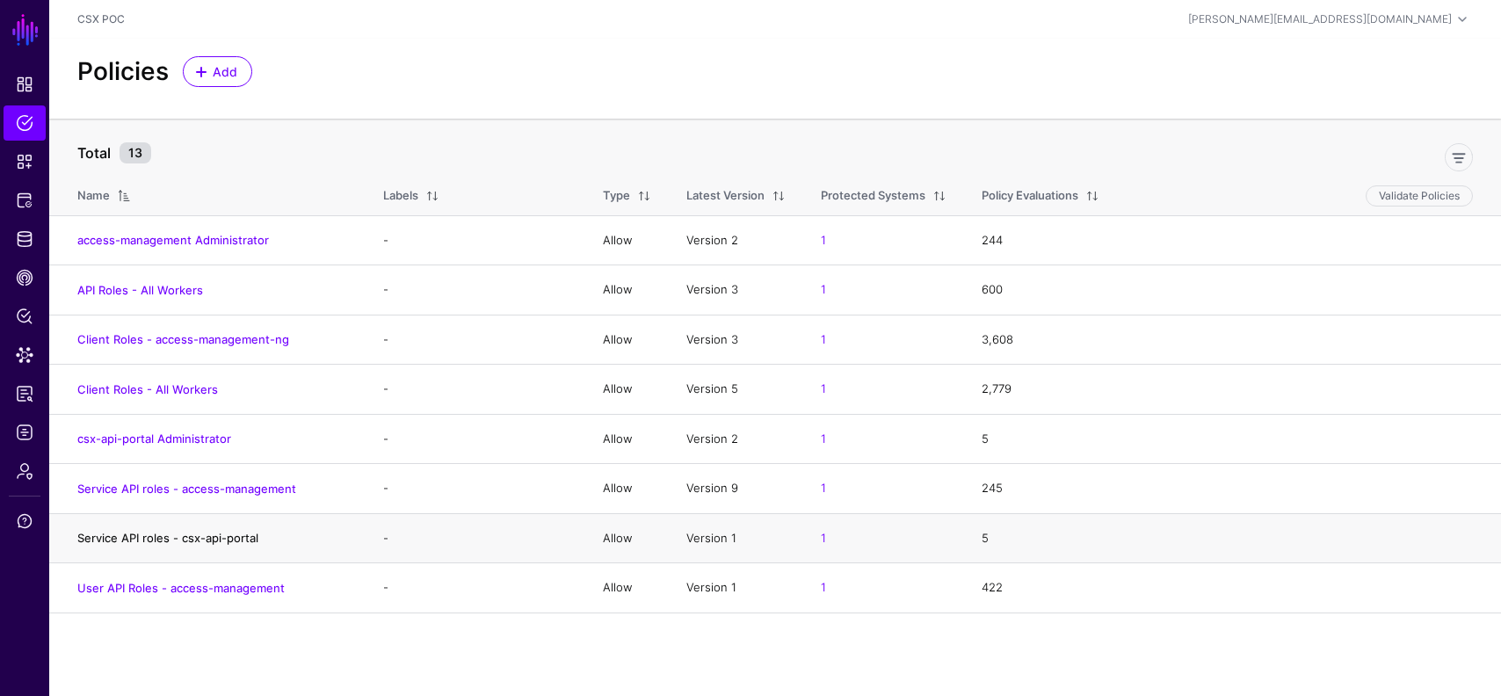
click at [192, 542] on link "Service API roles - csx-api-portal" at bounding box center [167, 538] width 181 height 14
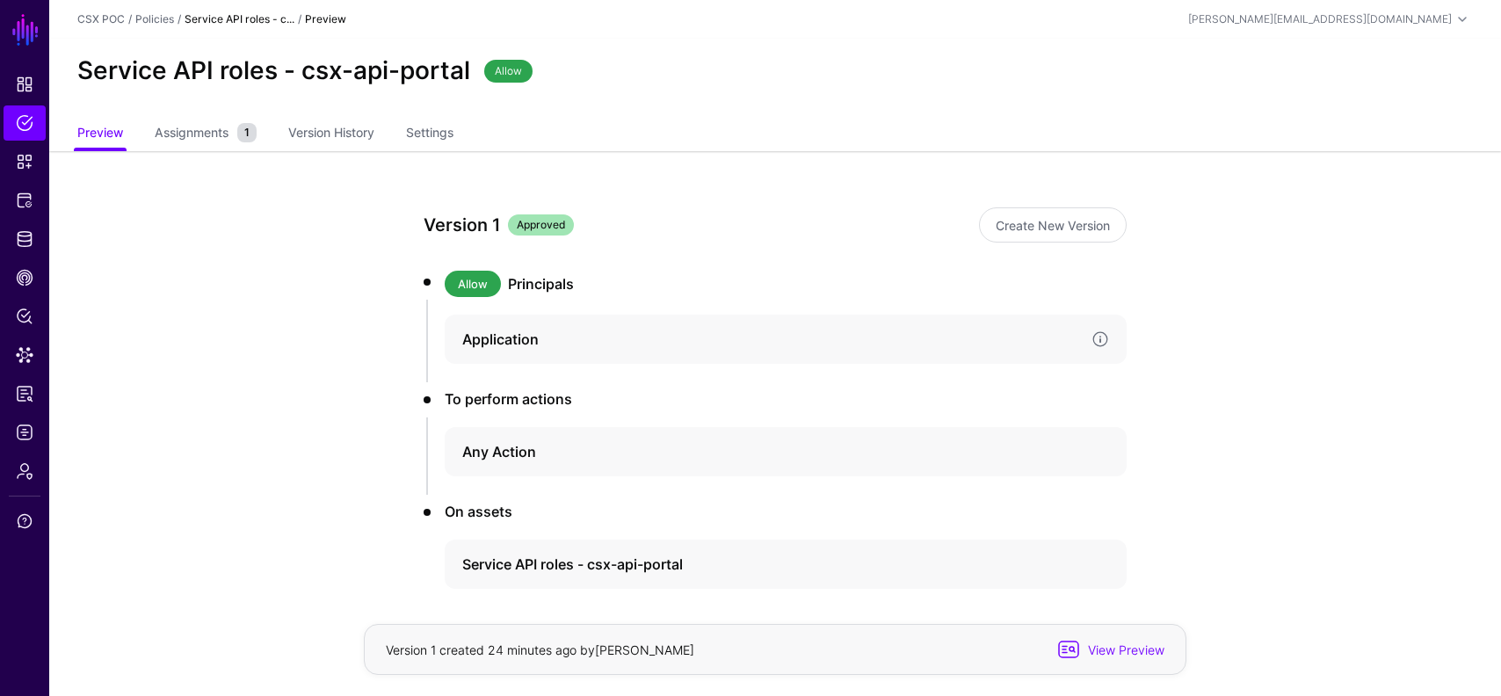
click at [514, 340] on h4 "Application" at bounding box center [769, 339] width 615 height 21
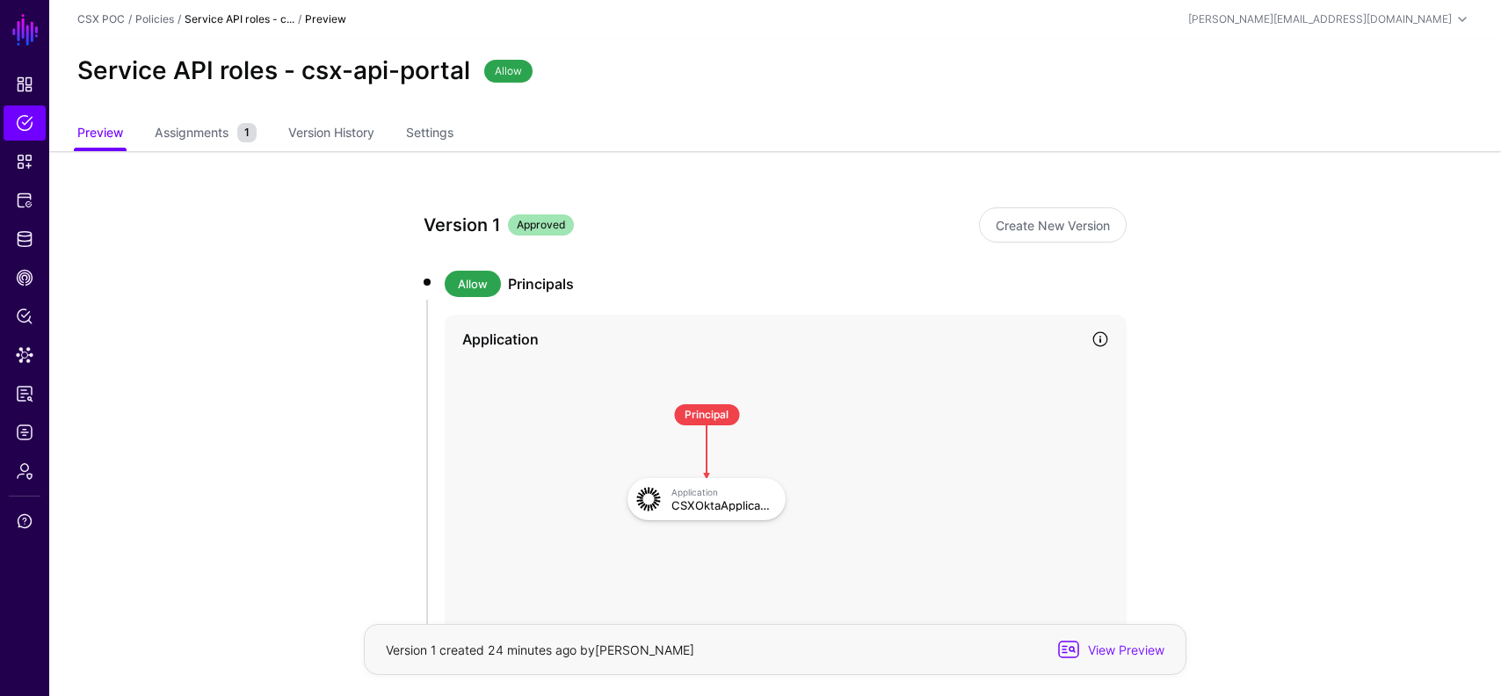
click at [525, 340] on h4 "Application" at bounding box center [769, 339] width 615 height 21
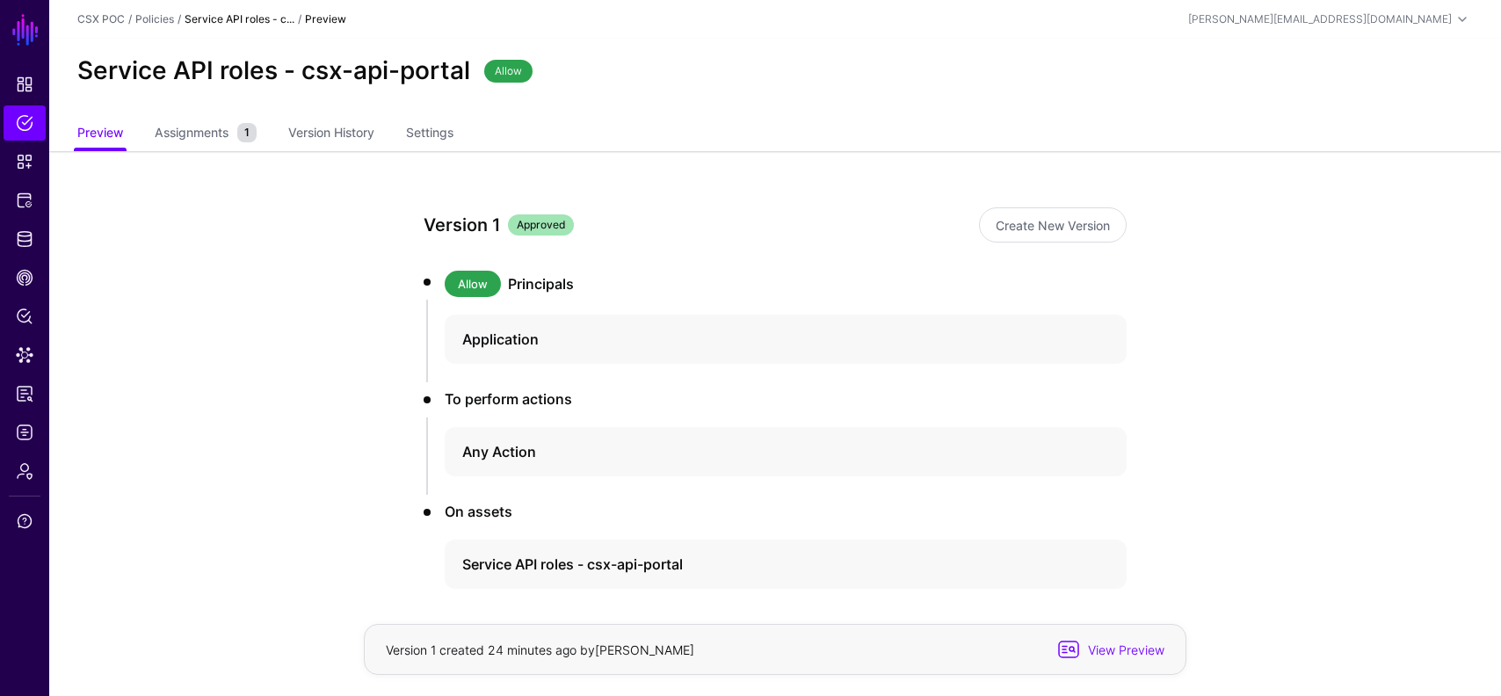
scroll to position [73, 0]
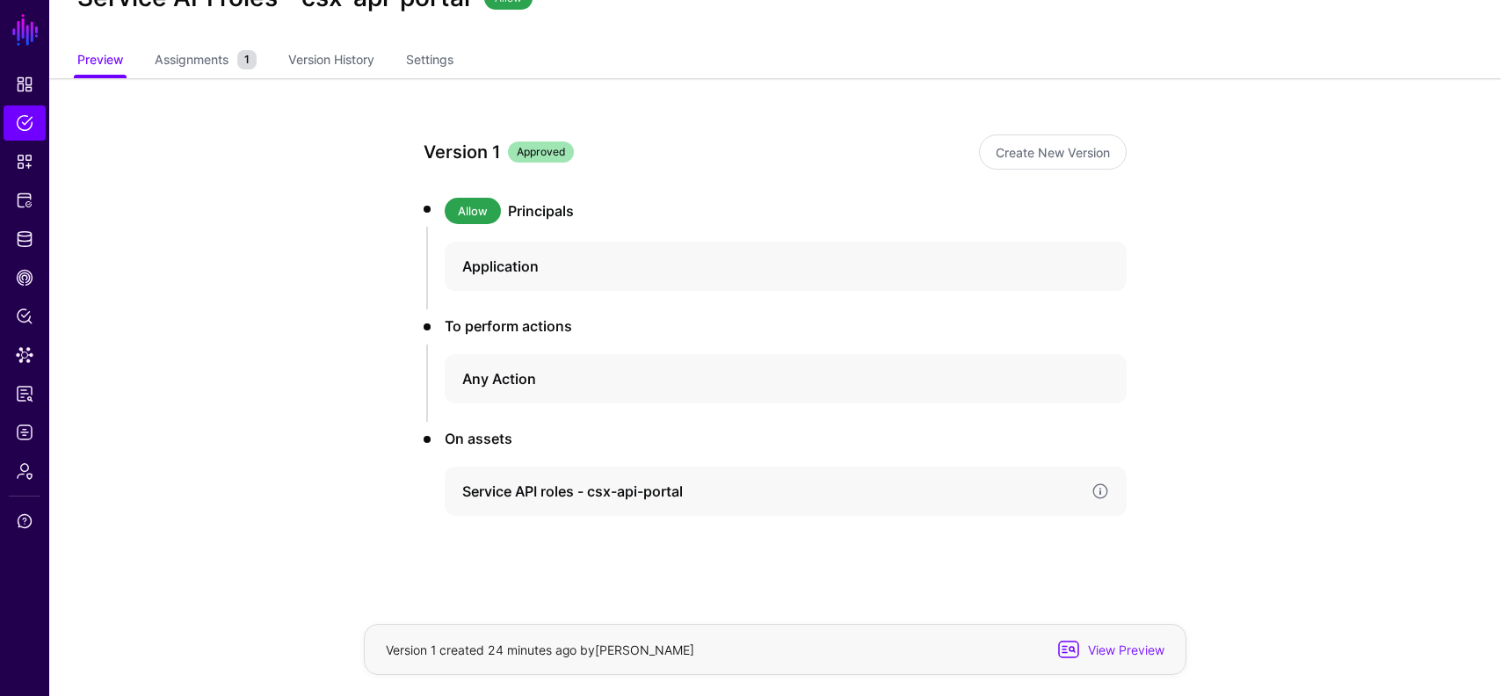
click at [571, 492] on h4 "Service API roles - csx-api-portal" at bounding box center [769, 491] width 615 height 21
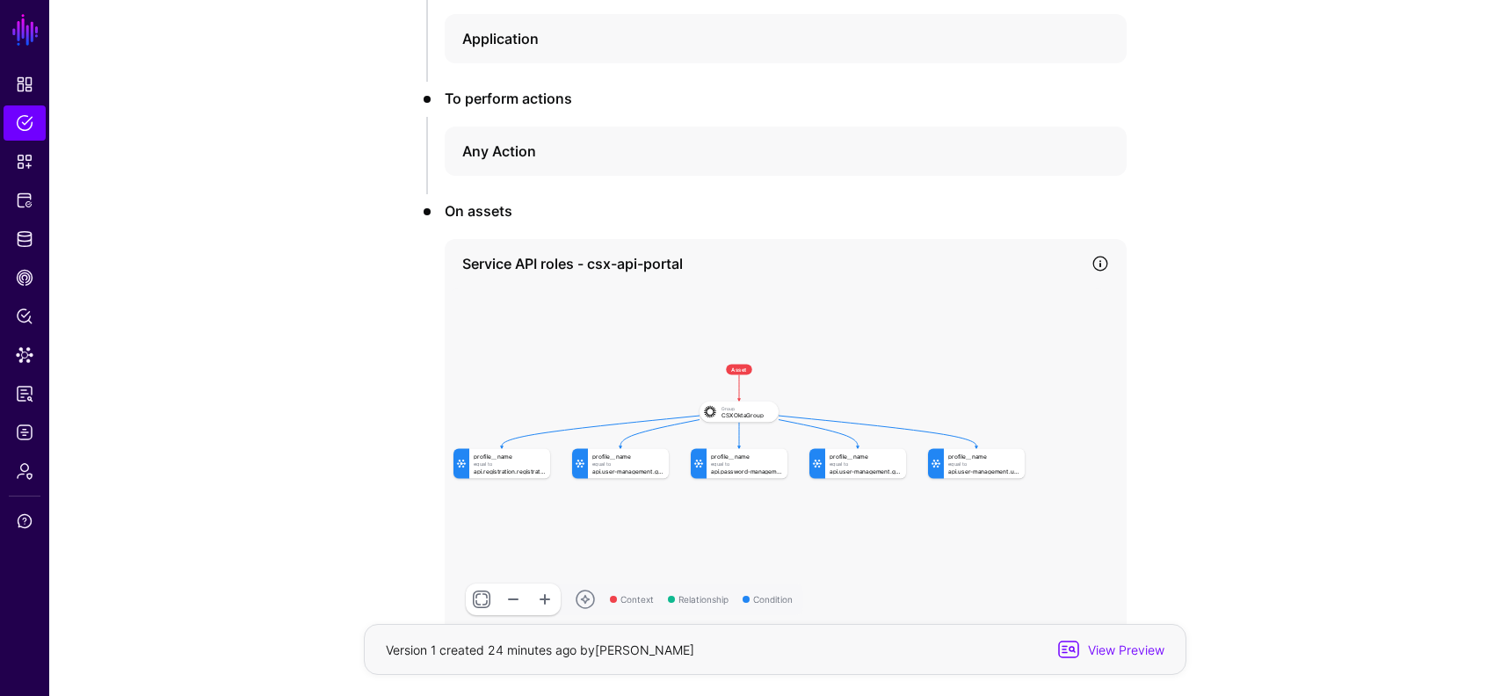
scroll to position [368, 0]
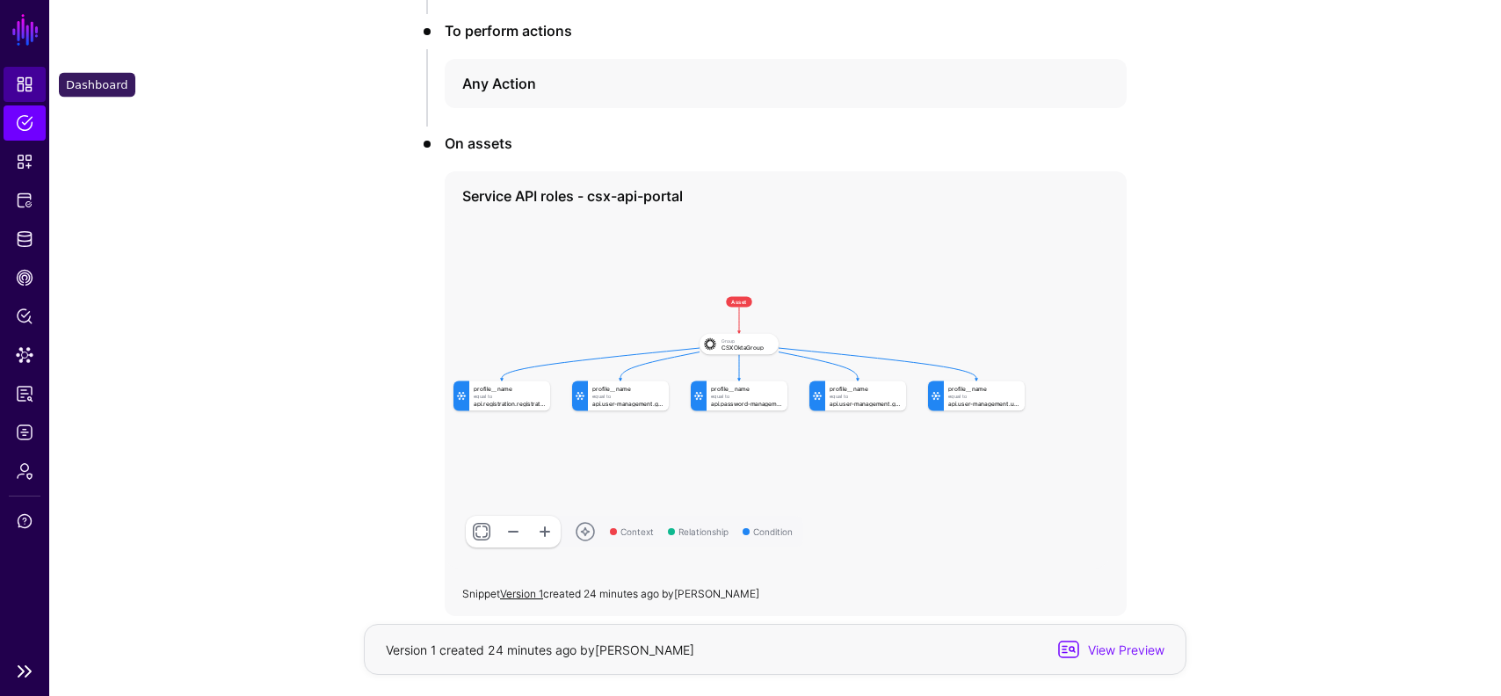
click at [22, 97] on link "Dashboard" at bounding box center [25, 84] width 42 height 35
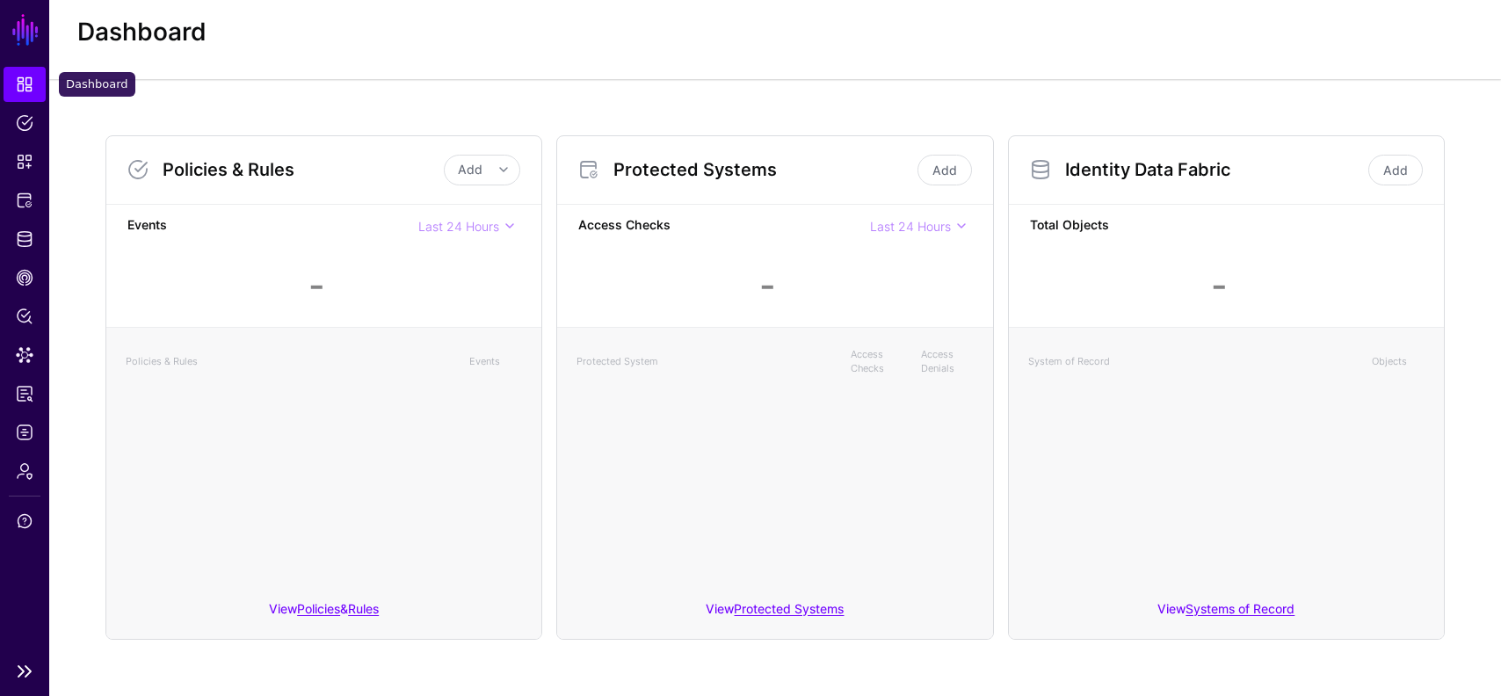
scroll to position [38, 0]
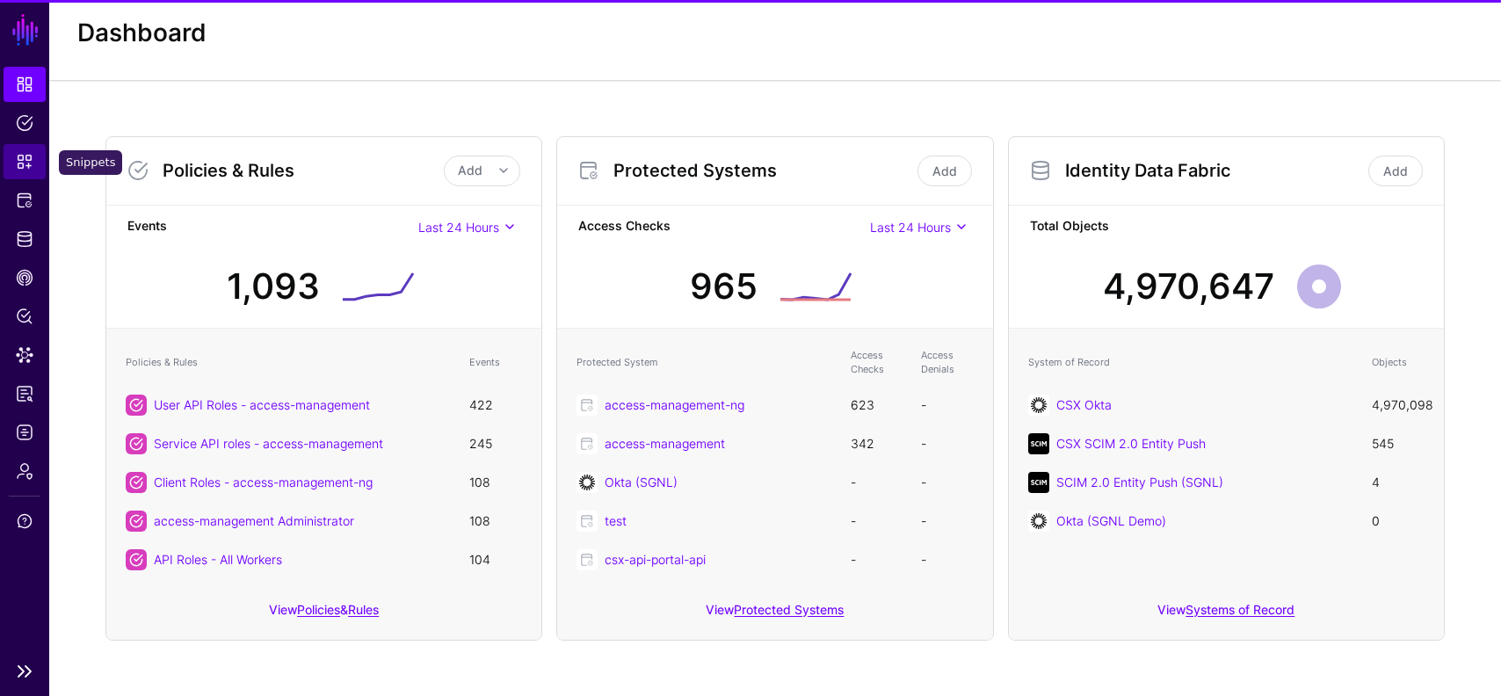
click at [29, 171] on link "Snippets" at bounding box center [25, 161] width 42 height 35
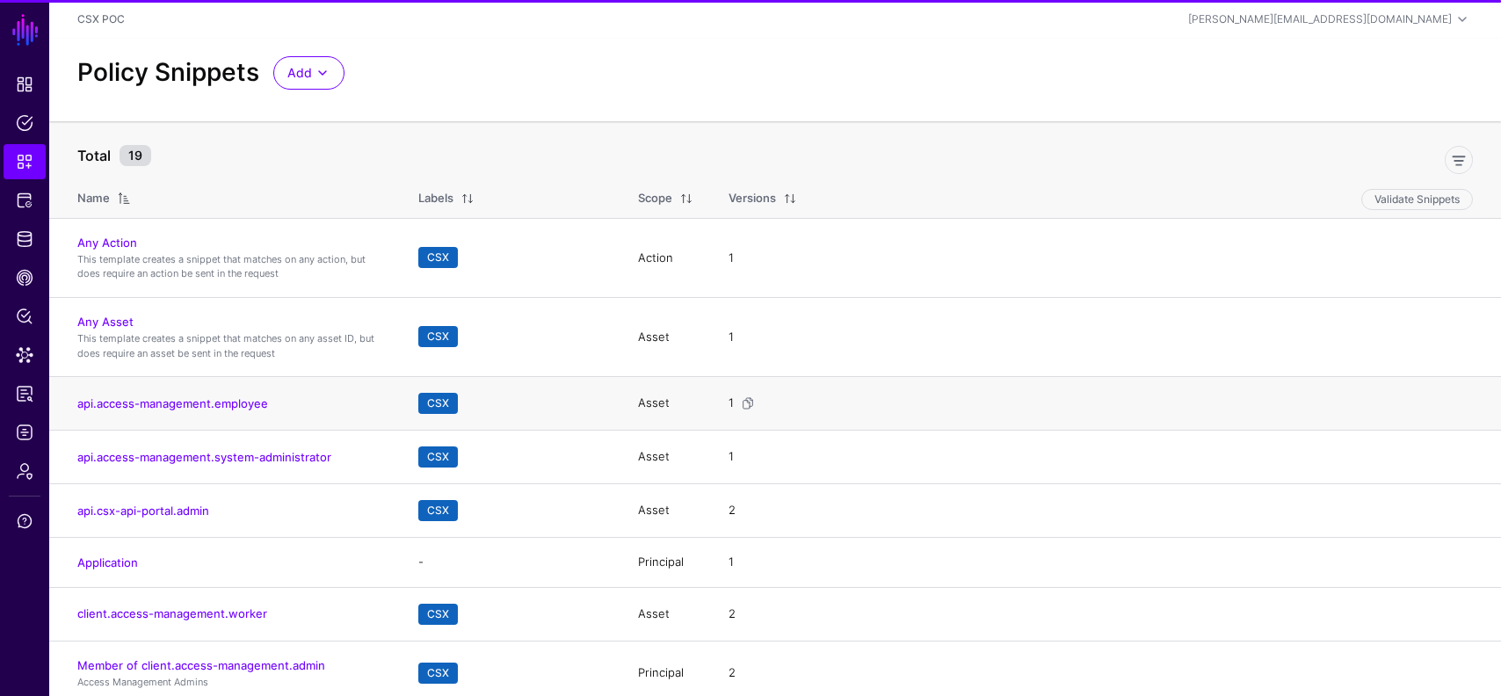
scroll to position [368, 0]
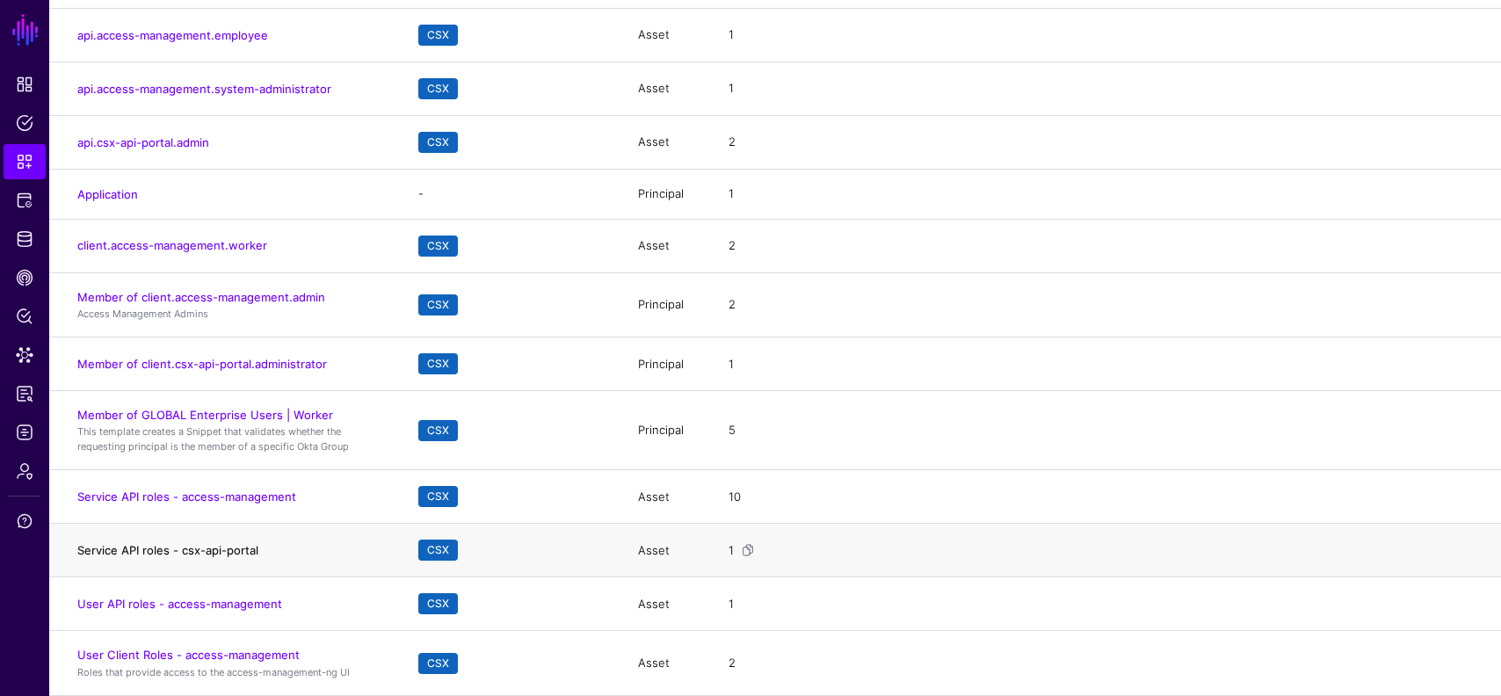
click at [238, 554] on link "Service API roles - csx-api-portal" at bounding box center [167, 550] width 181 height 14
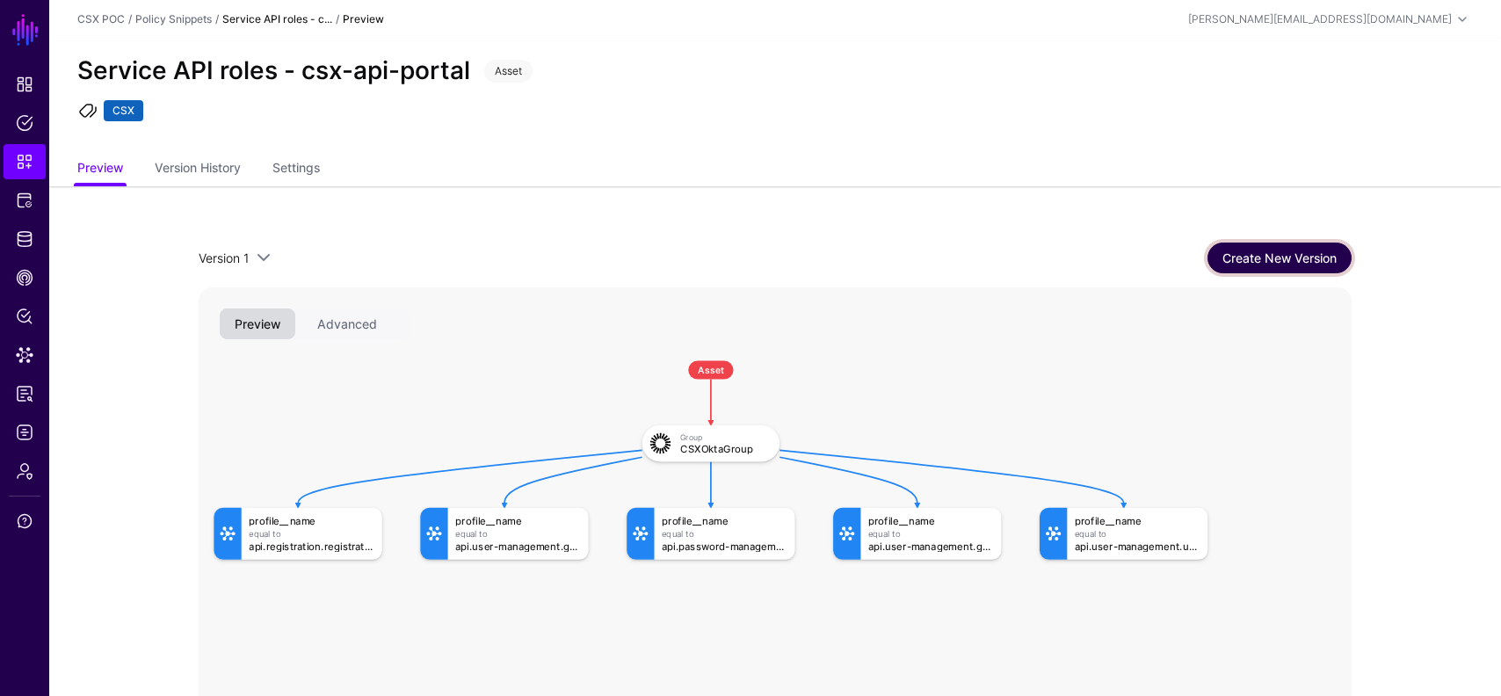
click at [1233, 249] on link "Create New Version" at bounding box center [1280, 258] width 144 height 31
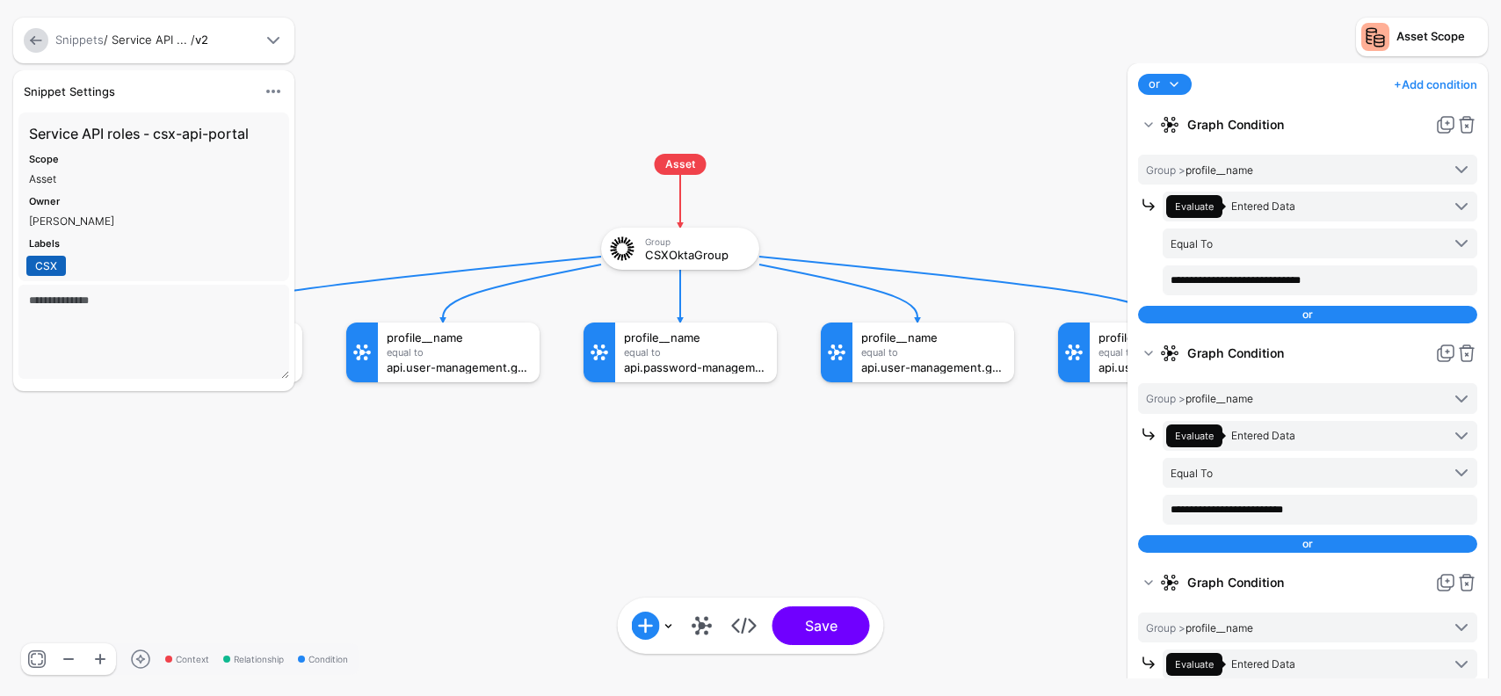
click at [966, 279] on rect at bounding box center [91, 136] width 150147 height 69623
click at [885, 295] on rect at bounding box center [91, 136] width 150147 height 69623
click at [40, 41] on link at bounding box center [36, 40] width 25 height 25
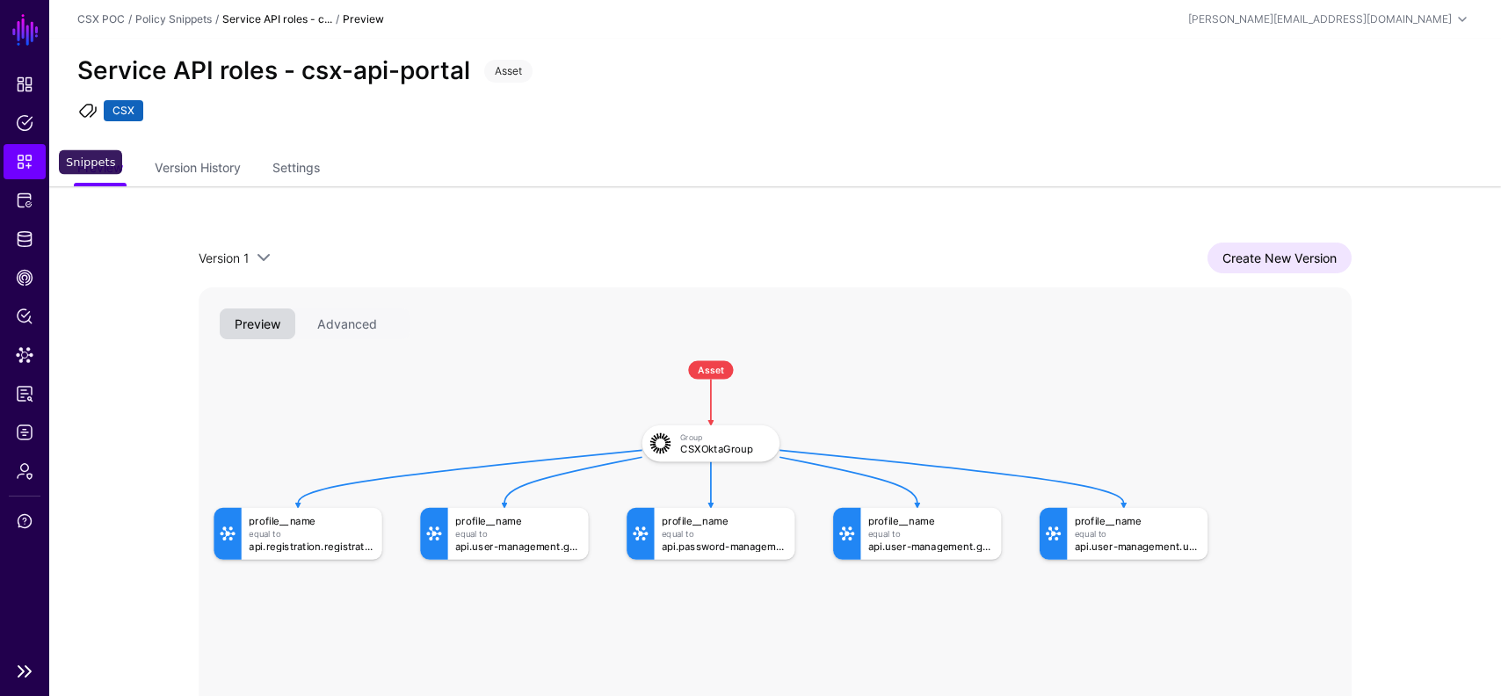
click at [25, 164] on span "Snippets" at bounding box center [25, 162] width 18 height 18
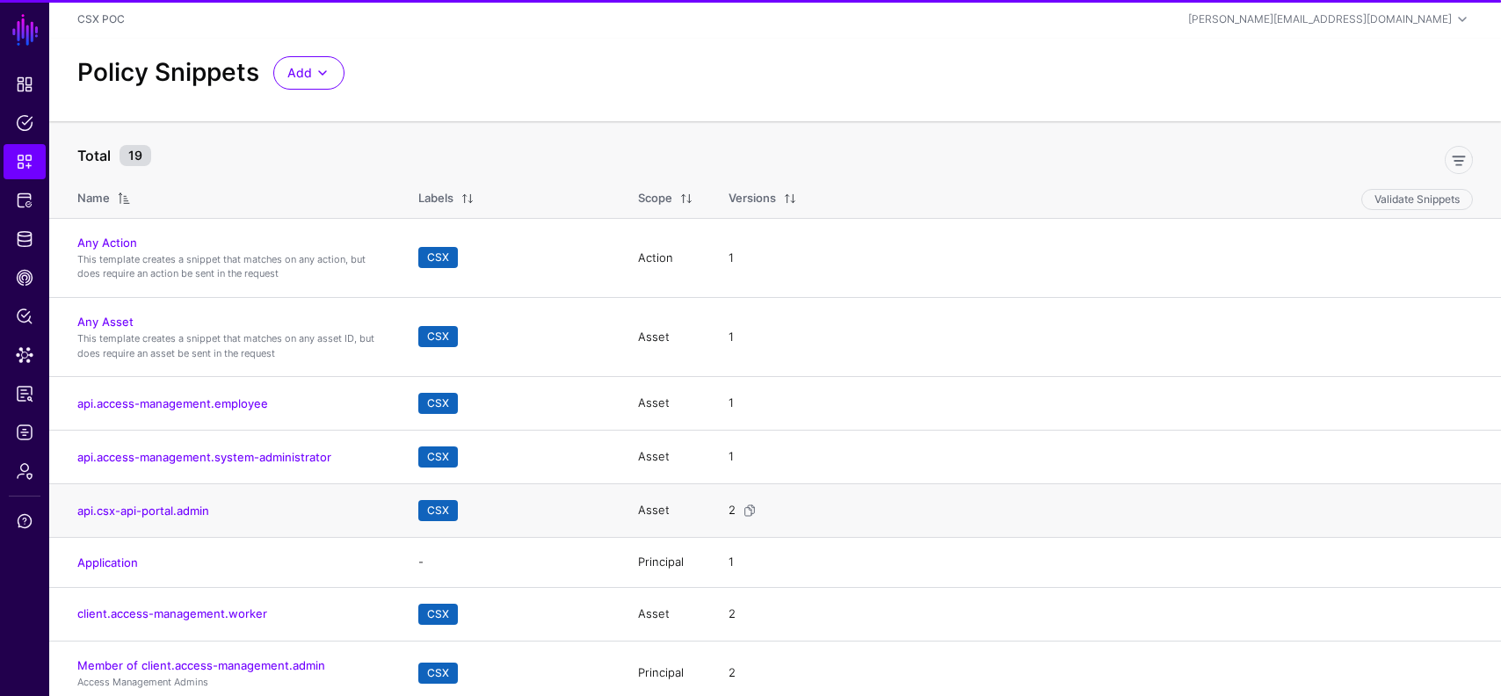
scroll to position [368, 0]
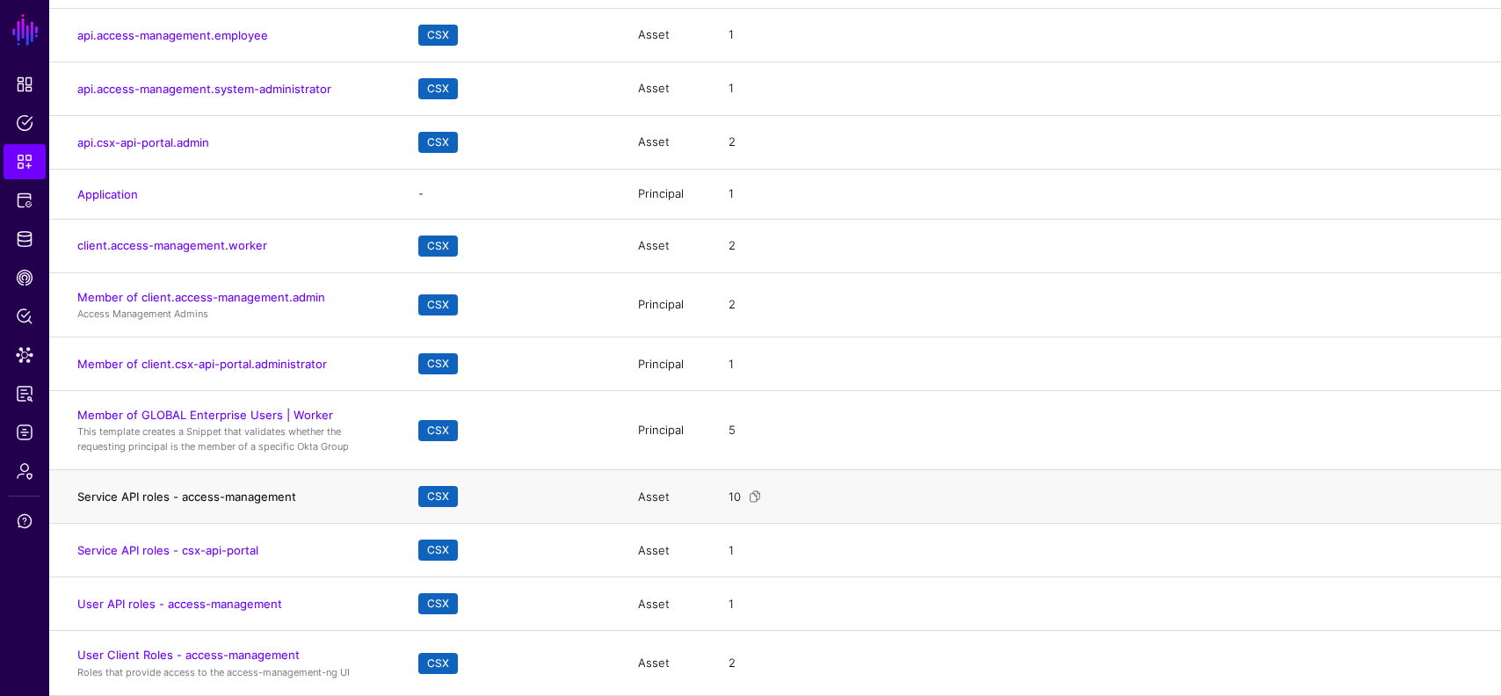
click at [219, 501] on link "Service API roles - access-management" at bounding box center [186, 497] width 219 height 14
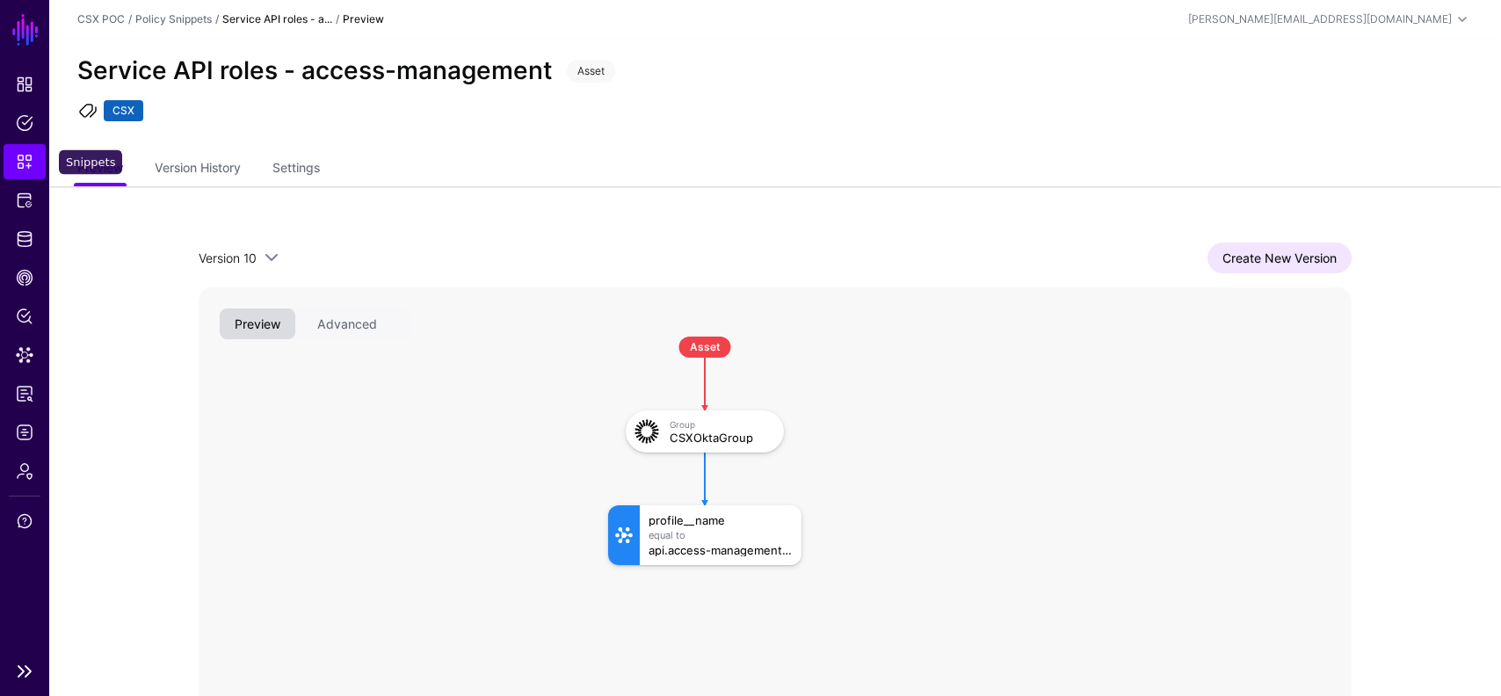
click at [32, 160] on span "Snippets" at bounding box center [25, 162] width 18 height 18
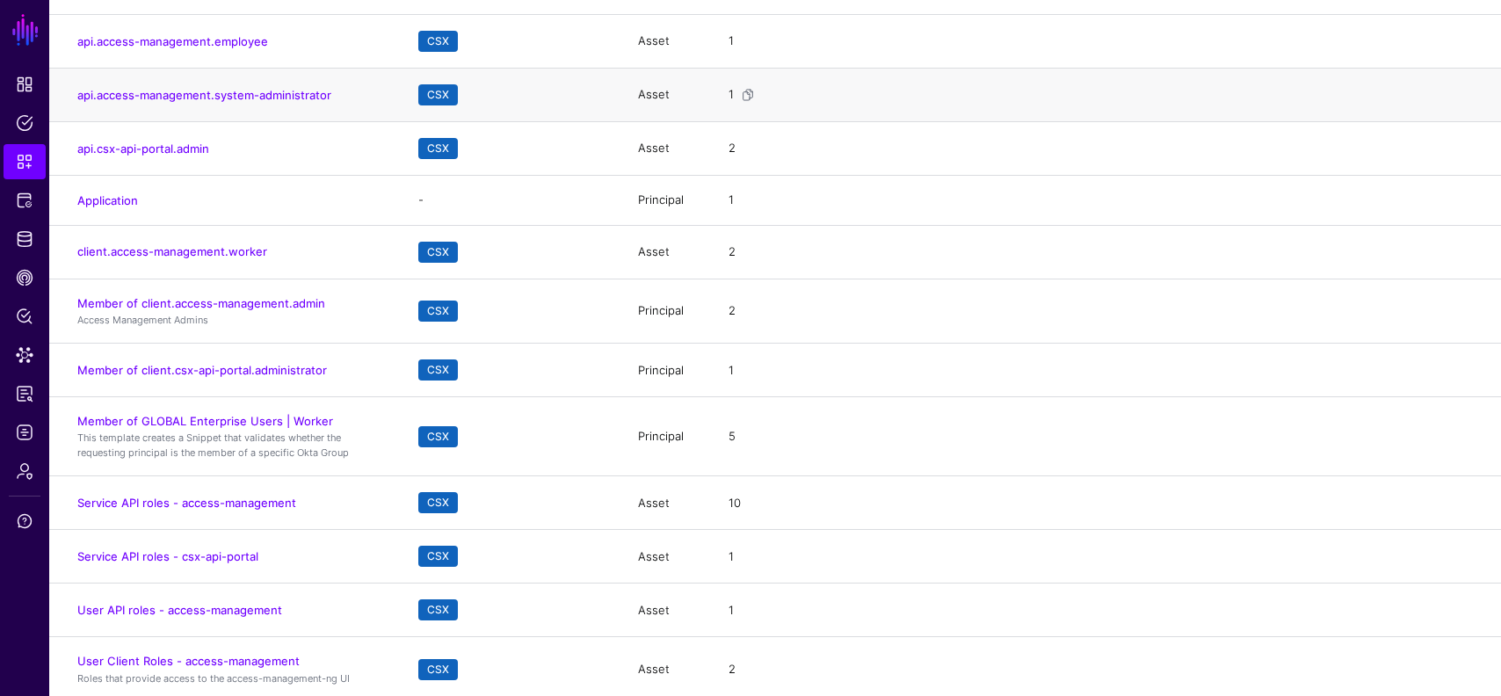
scroll to position [368, 0]
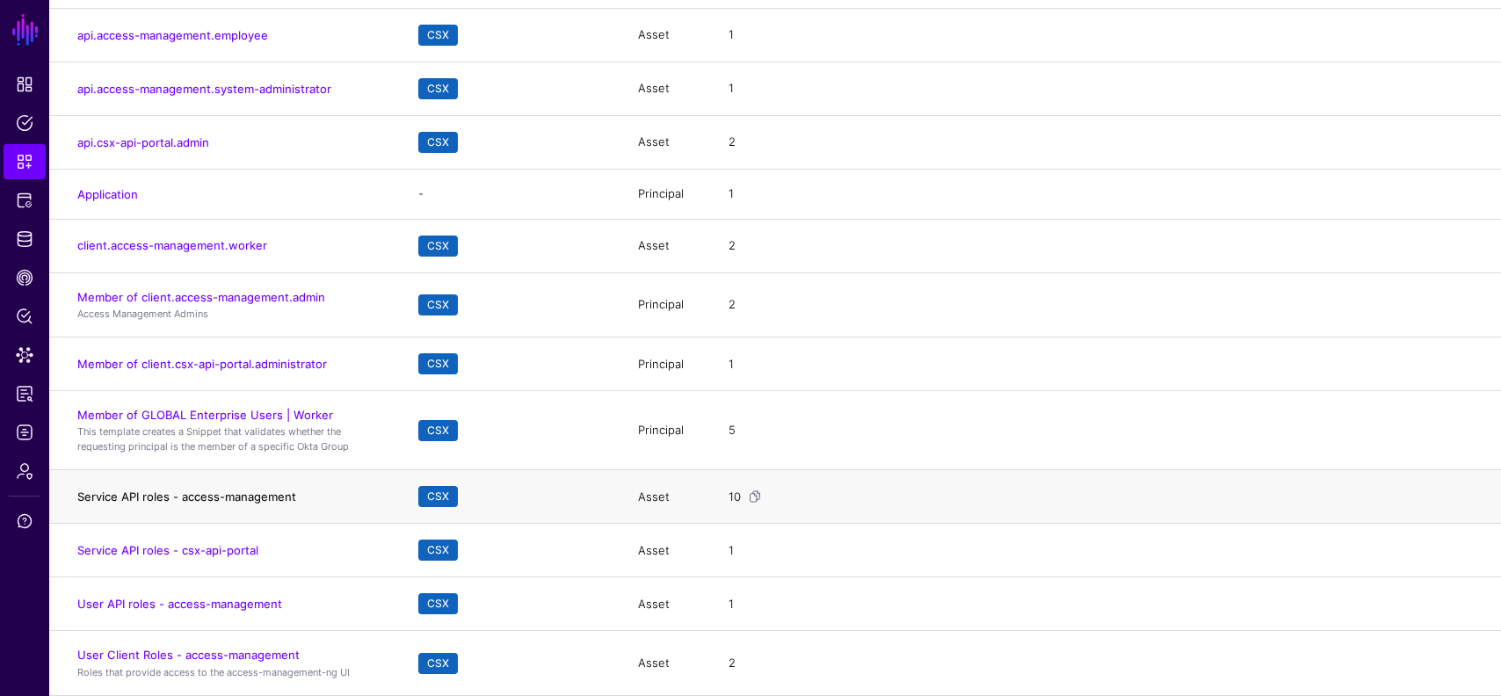
click at [221, 500] on link "Service API roles - access-management" at bounding box center [186, 497] width 219 height 14
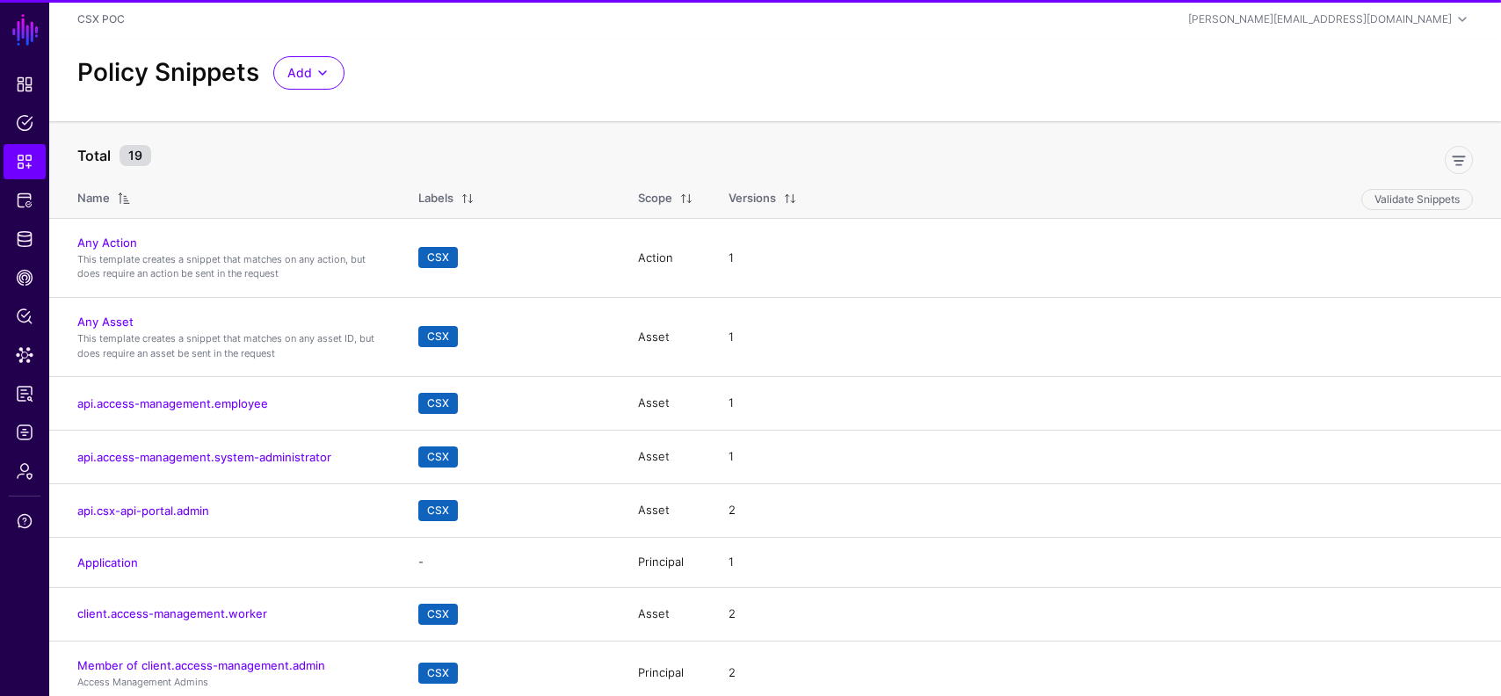
scroll to position [368, 0]
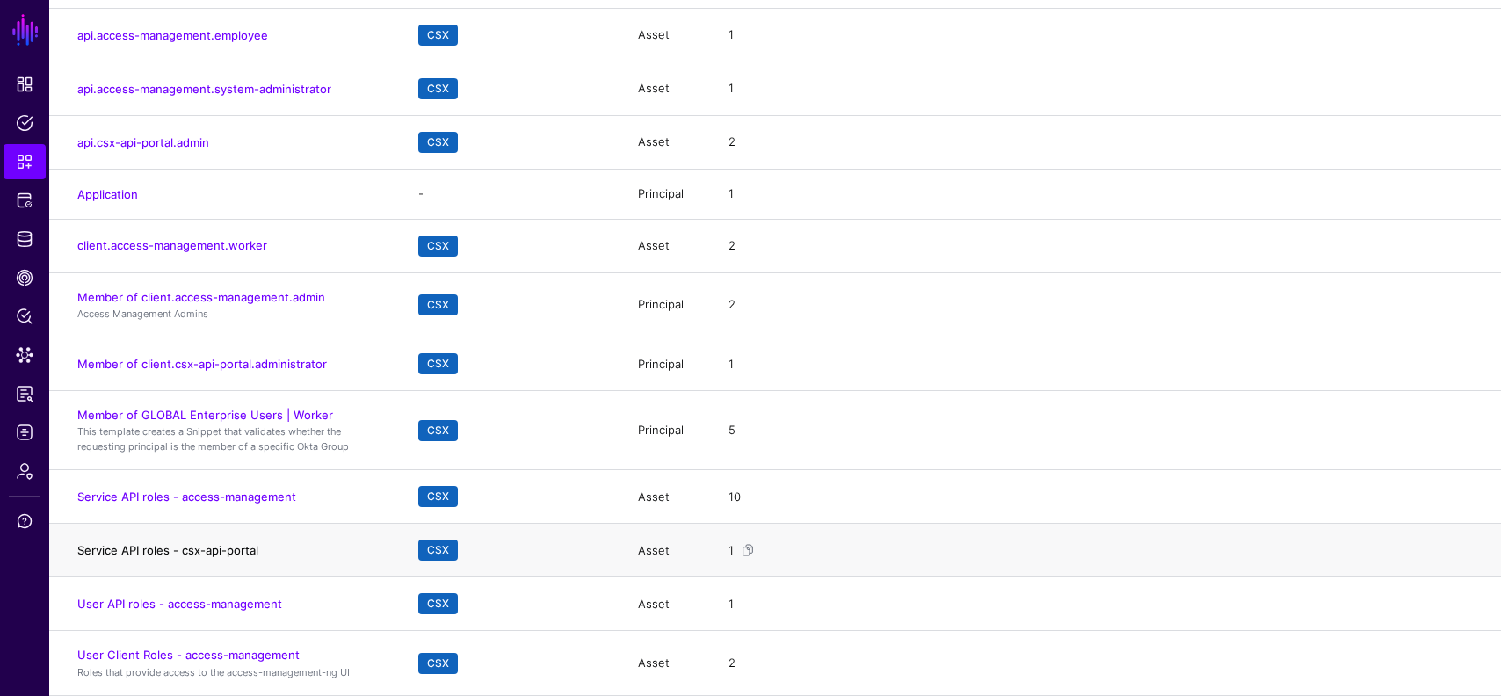
click at [205, 555] on link "Service API roles - csx-api-portal" at bounding box center [167, 550] width 181 height 14
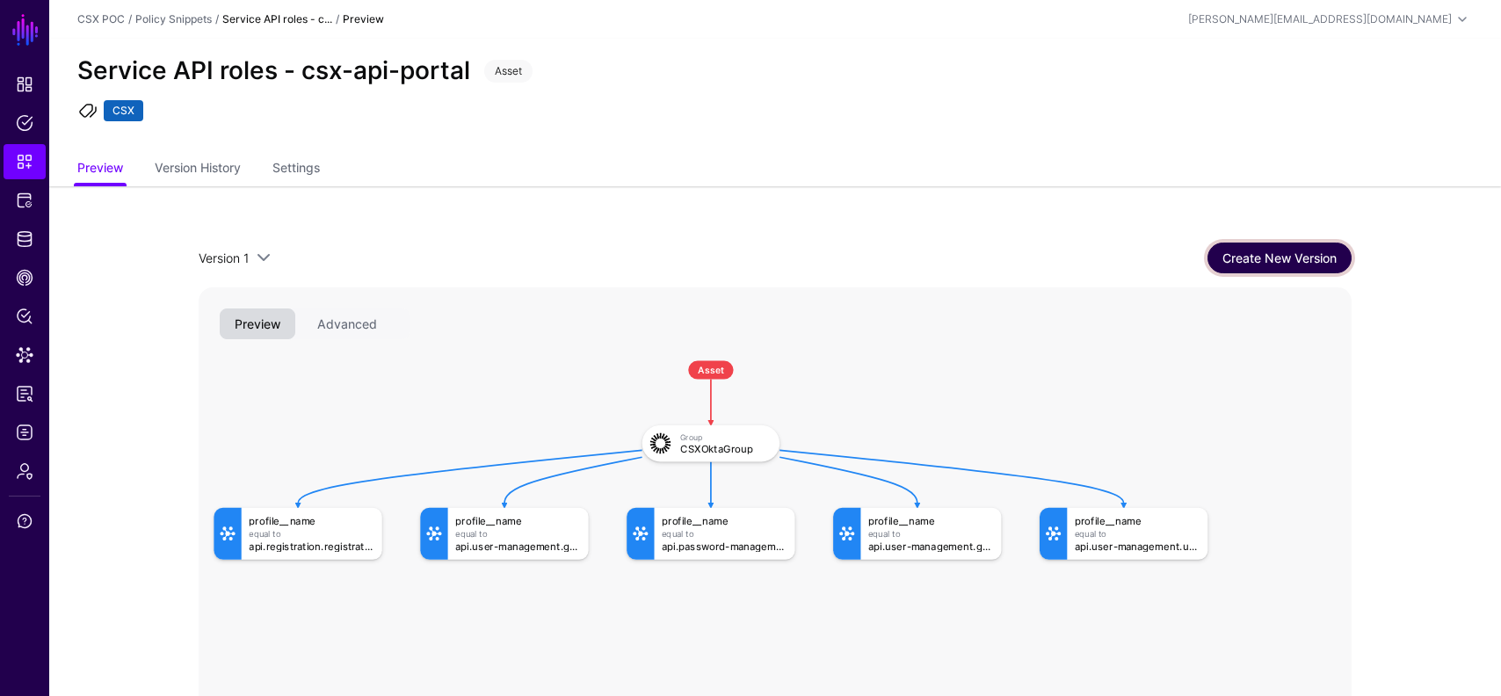
click at [1249, 267] on link "Create New Version" at bounding box center [1280, 258] width 144 height 31
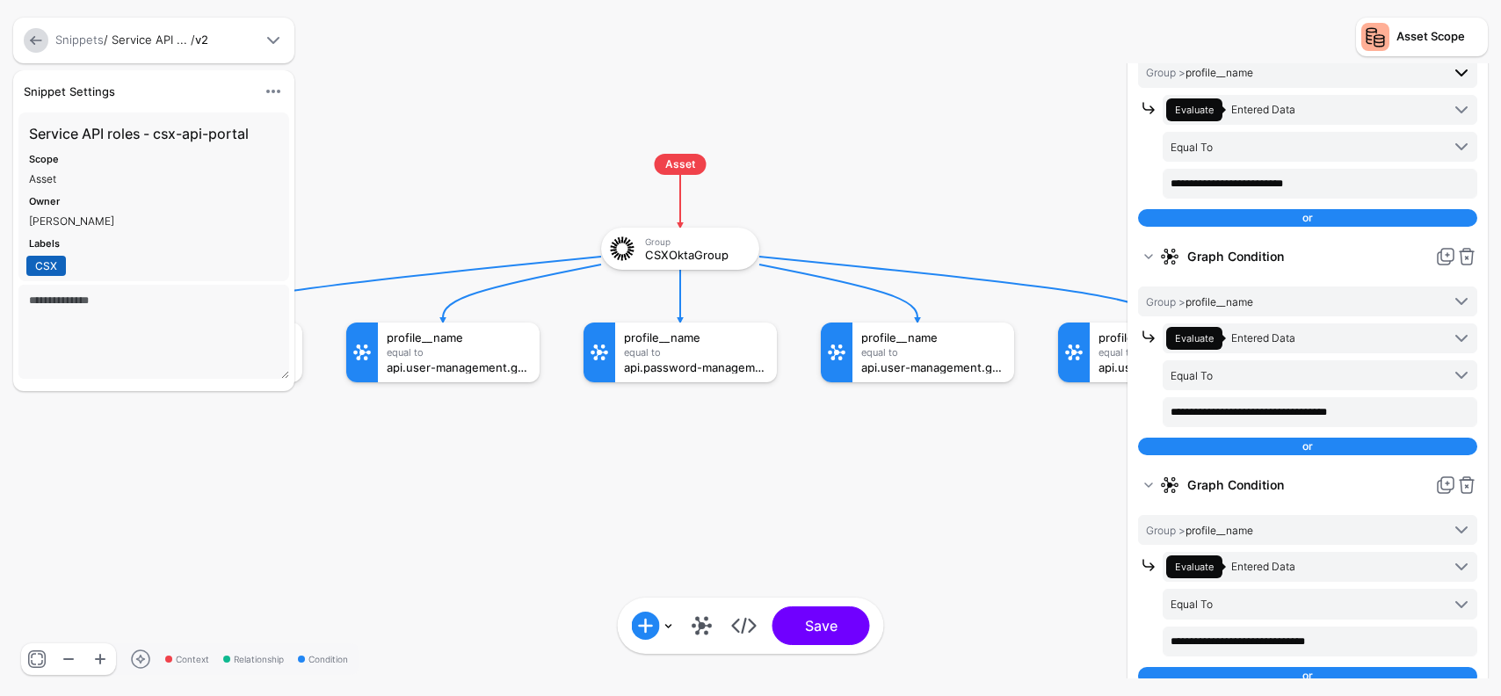
scroll to position [549, 0]
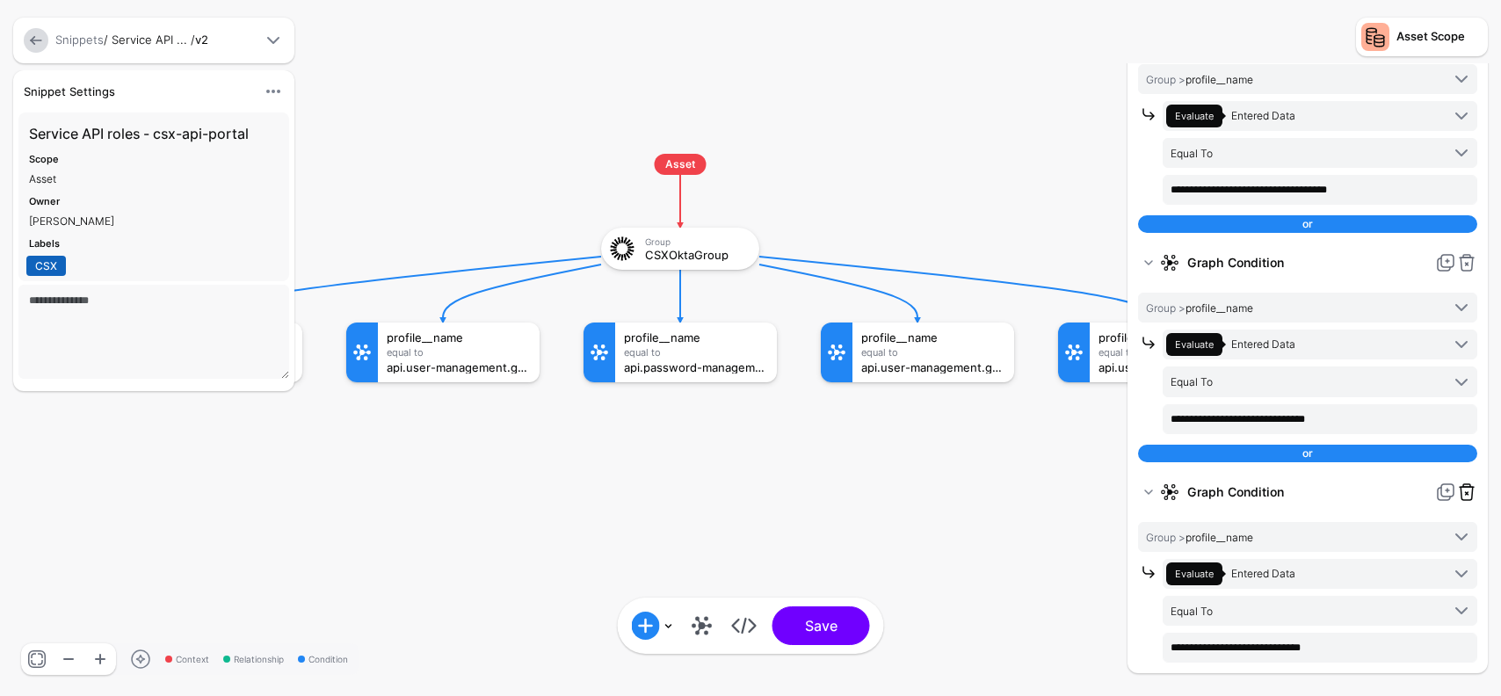
click at [1470, 490] on link at bounding box center [1467, 492] width 21 height 21
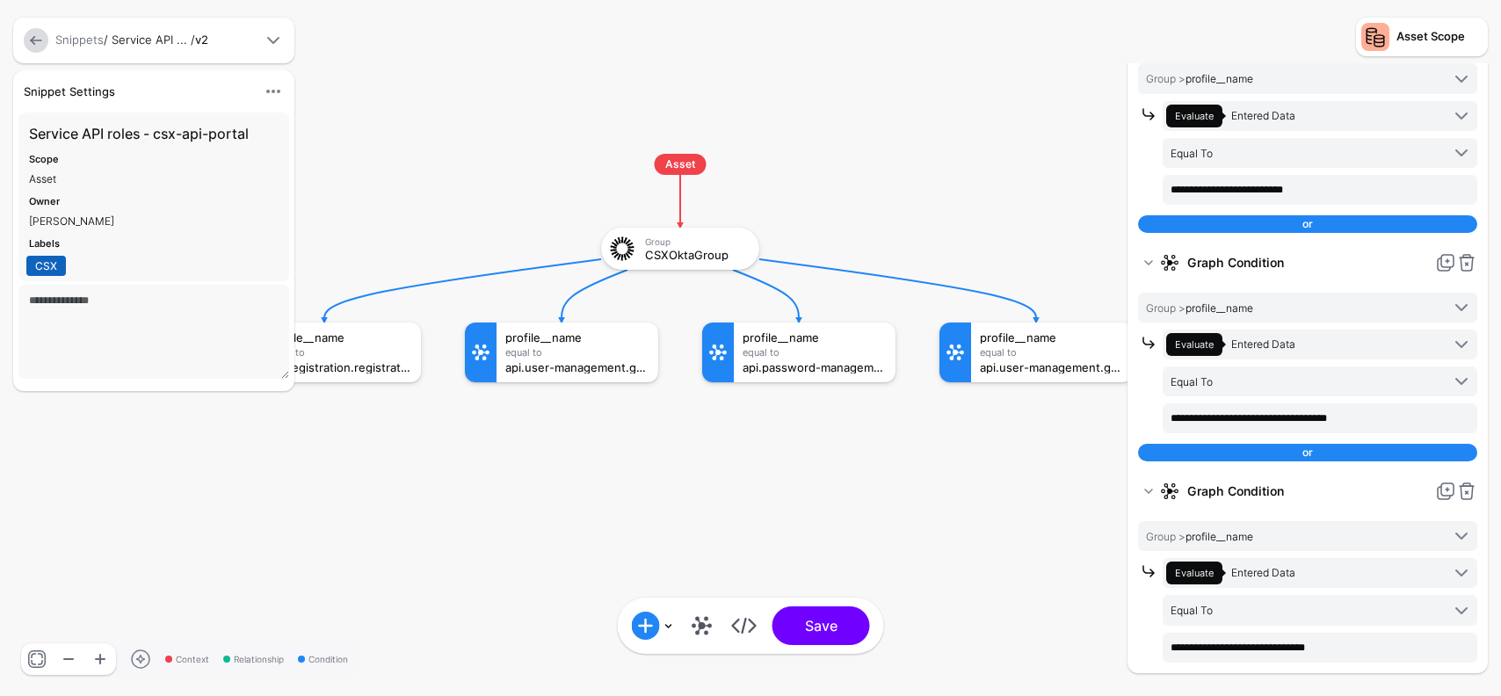
click at [1470, 490] on link at bounding box center [1467, 491] width 21 height 21
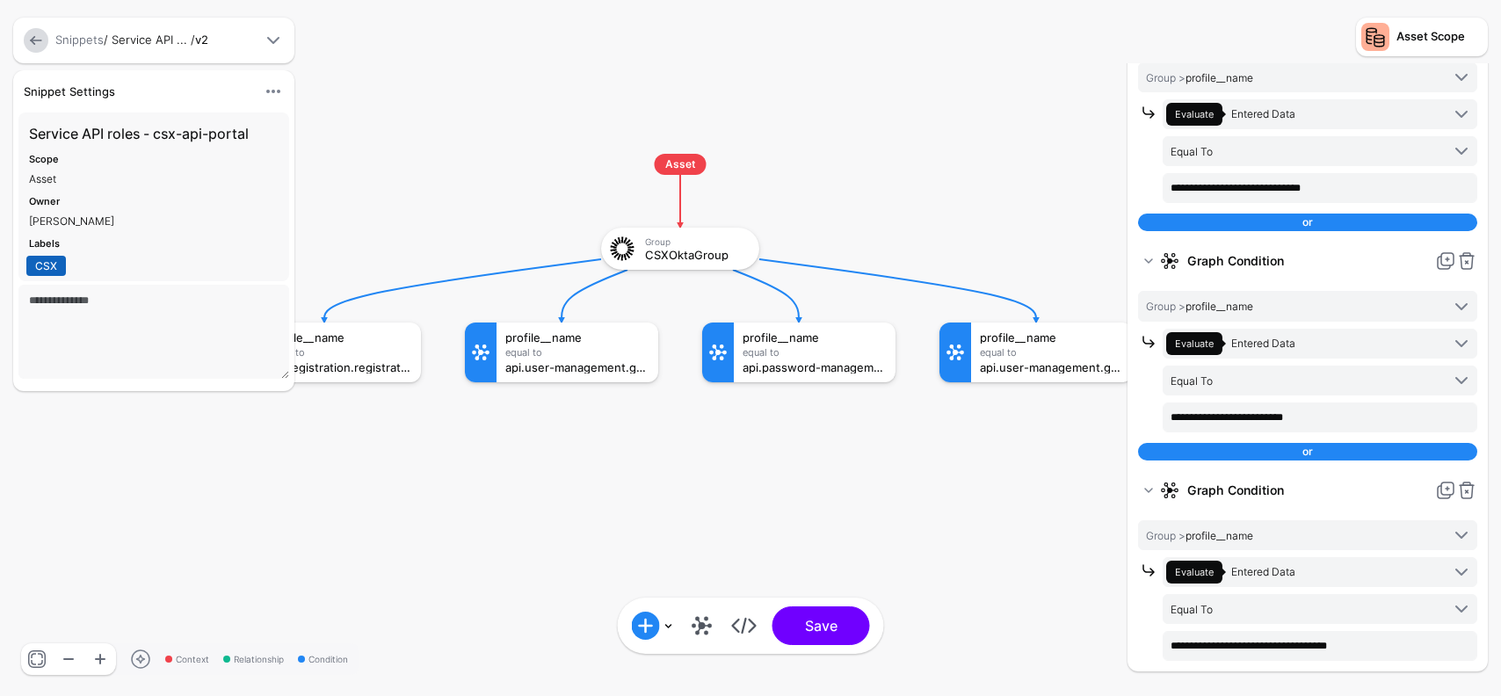
scroll to position [91, 0]
click at [1470, 490] on link at bounding box center [1467, 491] width 21 height 21
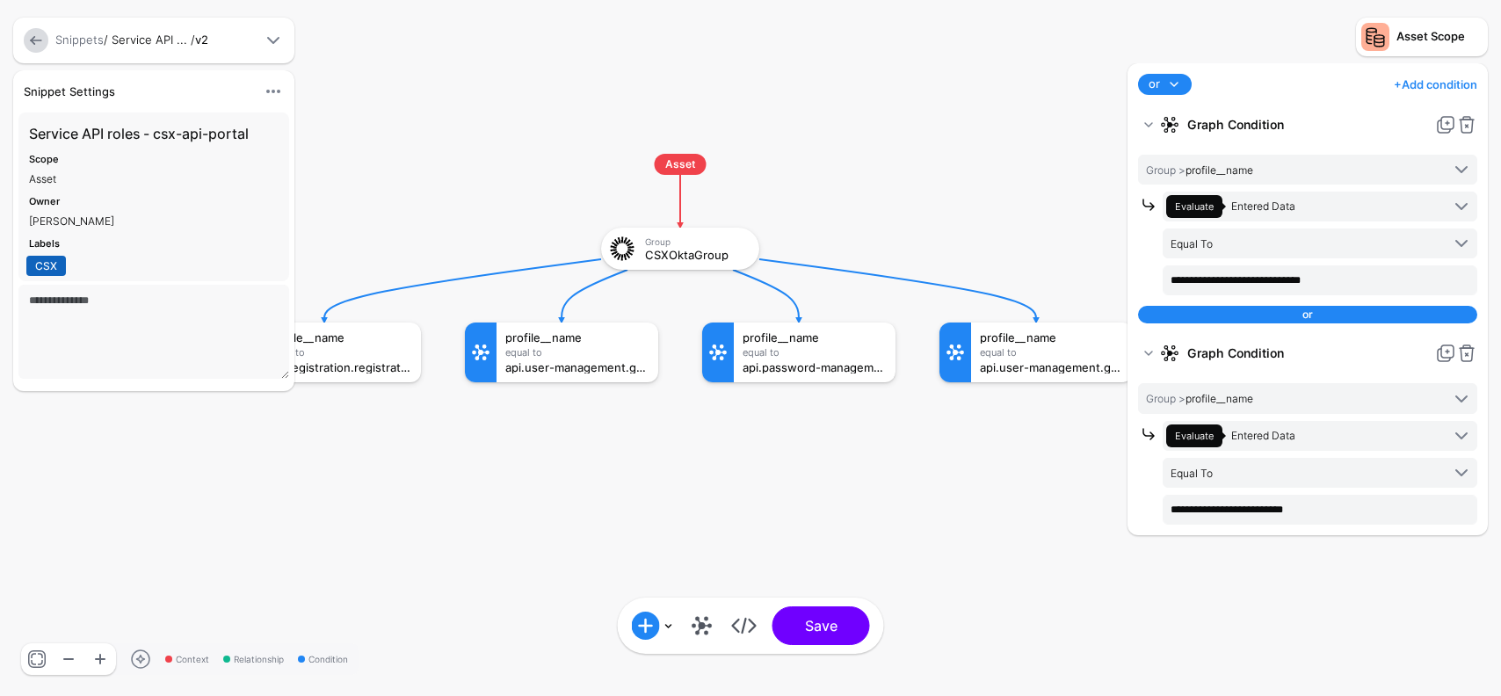
scroll to position [0, 0]
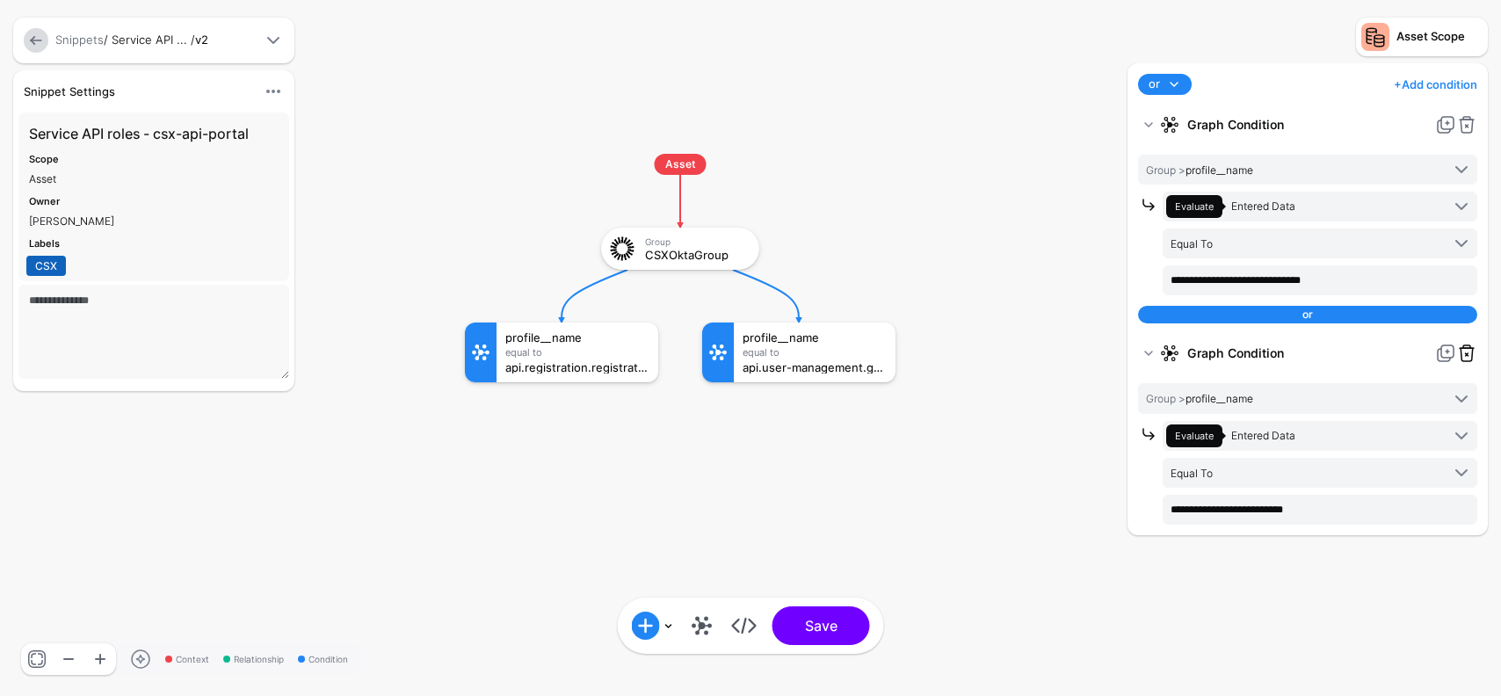
click at [1468, 352] on link at bounding box center [1467, 353] width 21 height 21
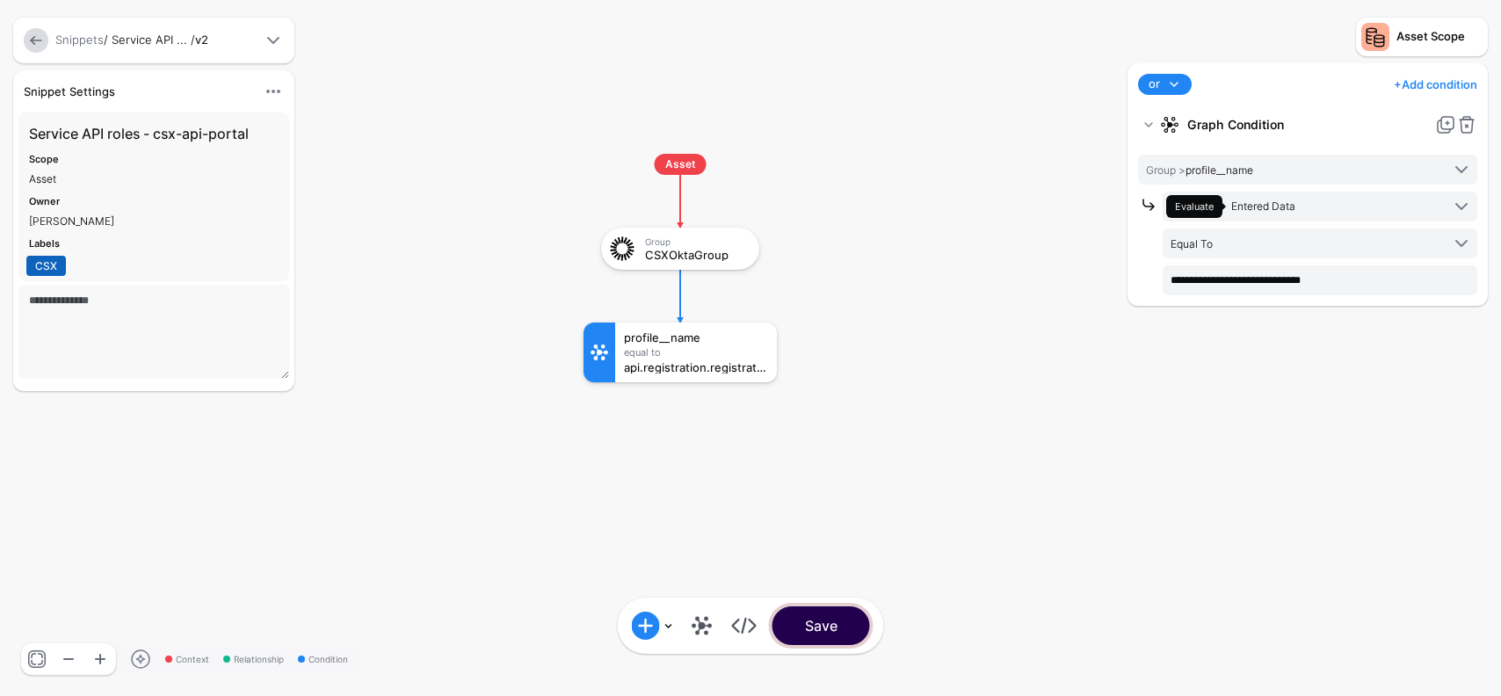
click at [852, 622] on button "Save" at bounding box center [822, 626] width 98 height 39
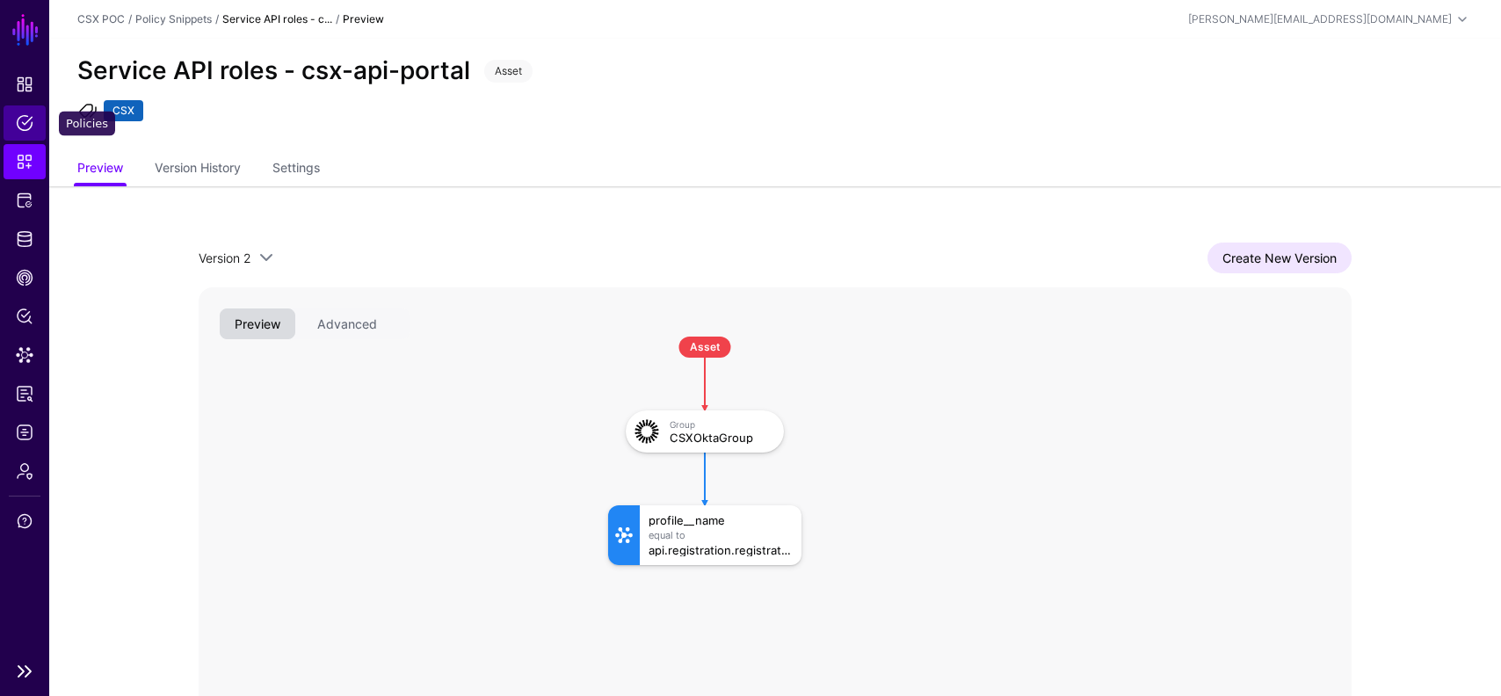
click at [27, 120] on span "Policies" at bounding box center [25, 123] width 18 height 18
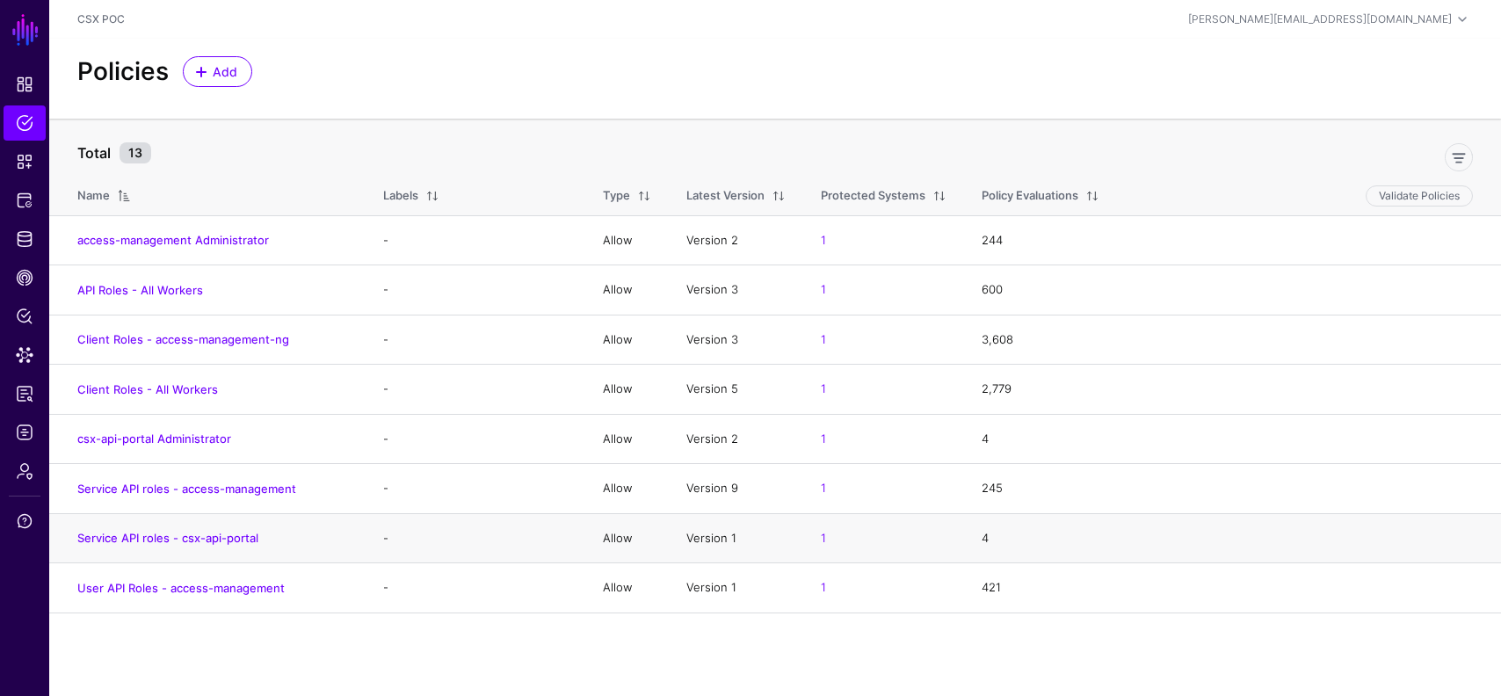
click at [242, 527] on td "Service API roles - csx-api-portal" at bounding box center [207, 538] width 316 height 50
click at [238, 534] on link "Service API roles - csx-api-portal" at bounding box center [167, 538] width 181 height 14
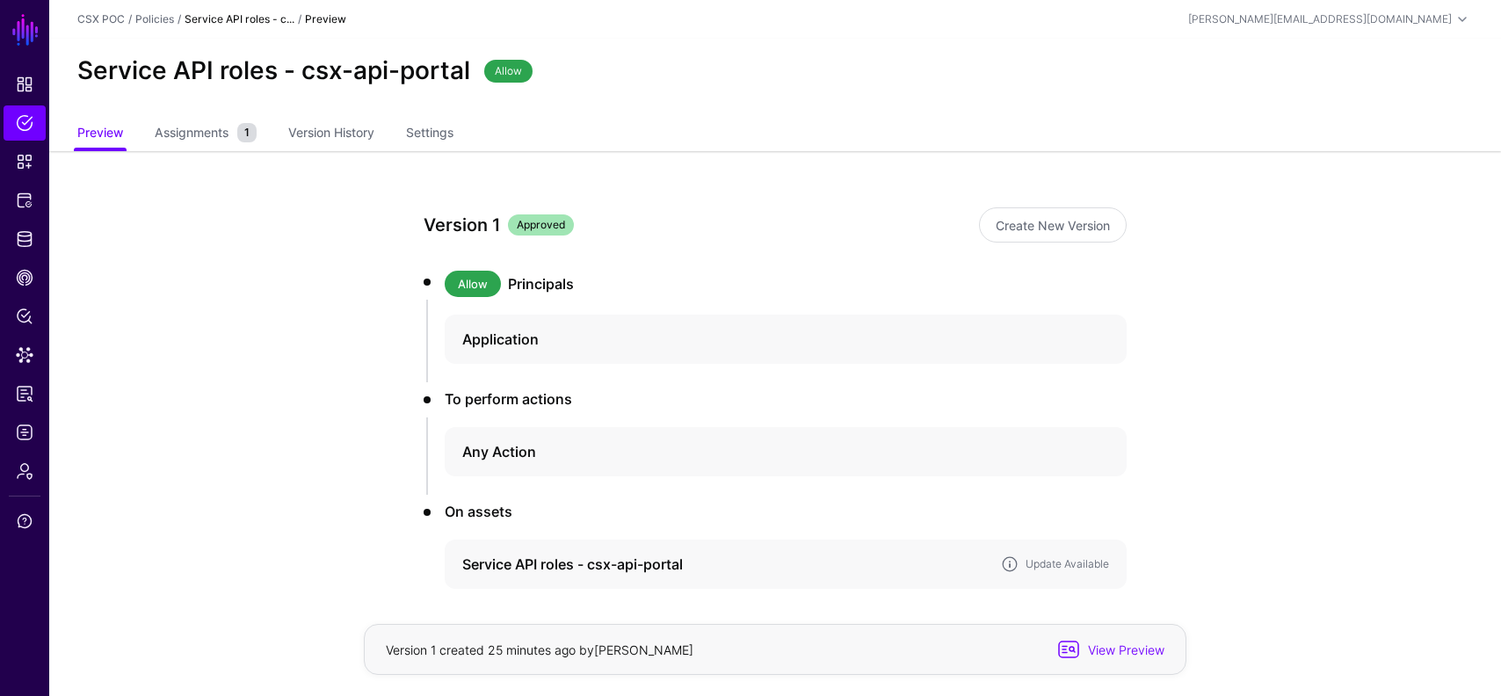
click at [1075, 575] on div "Service API roles - csx-api-portal Update Available" at bounding box center [786, 564] width 682 height 49
click at [1072, 564] on link "Update Available" at bounding box center [1068, 563] width 84 height 13
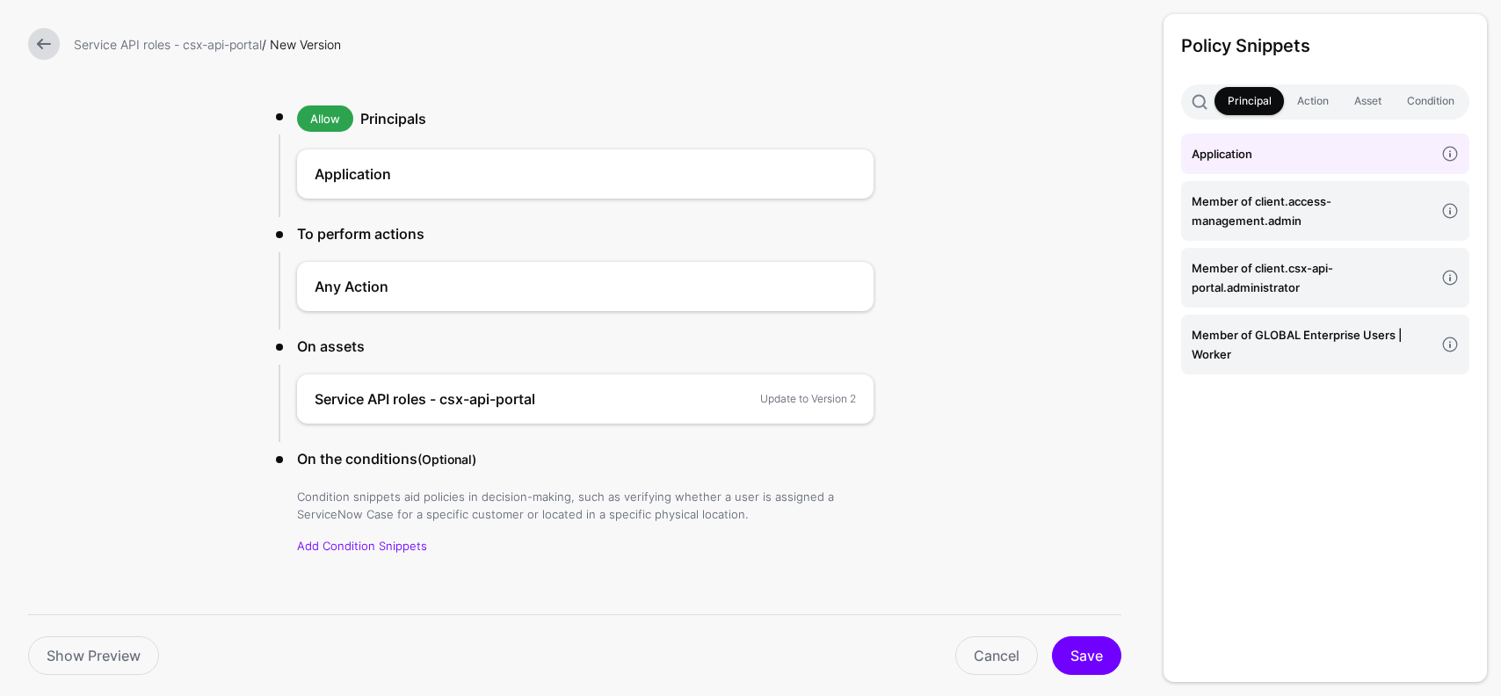
scroll to position [106, 0]
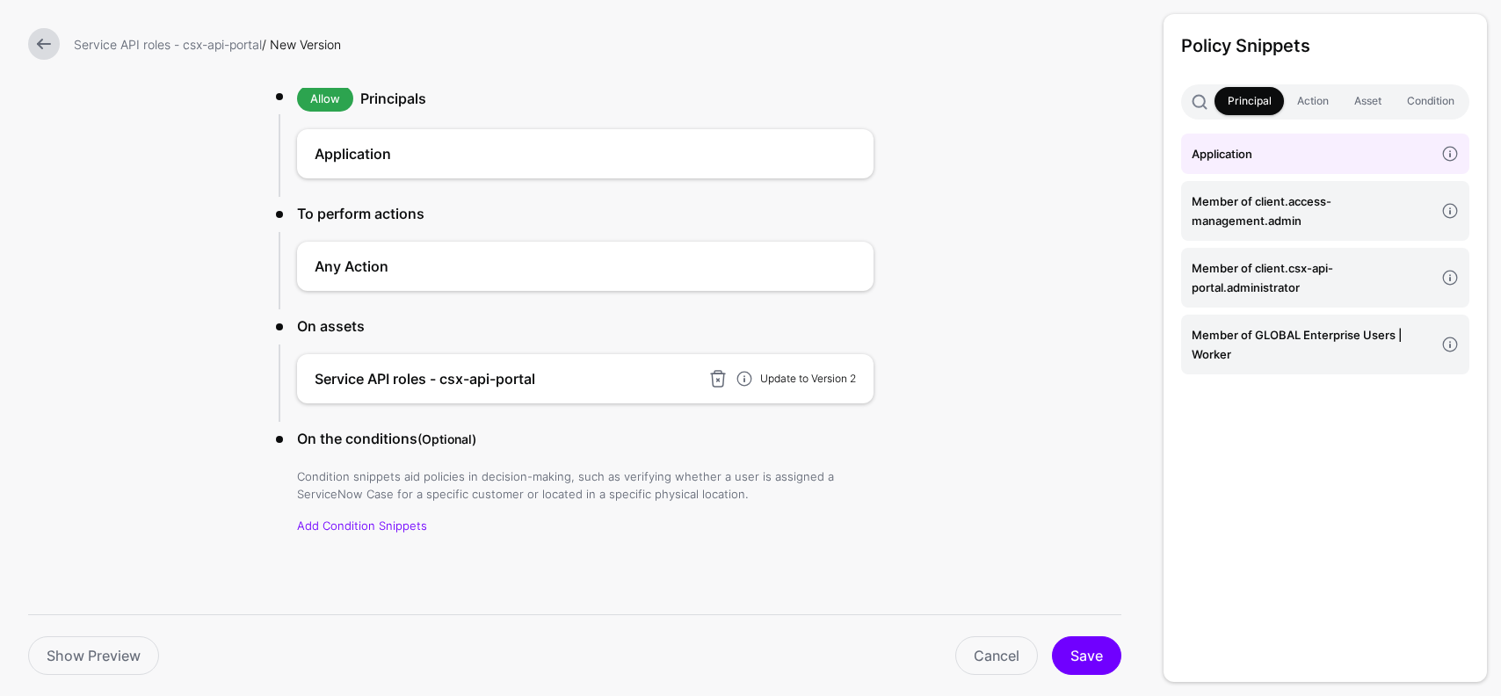
click at [845, 376] on link "Update to Version 2" at bounding box center [808, 378] width 96 height 13
click at [1091, 657] on button "Save" at bounding box center [1086, 655] width 69 height 39
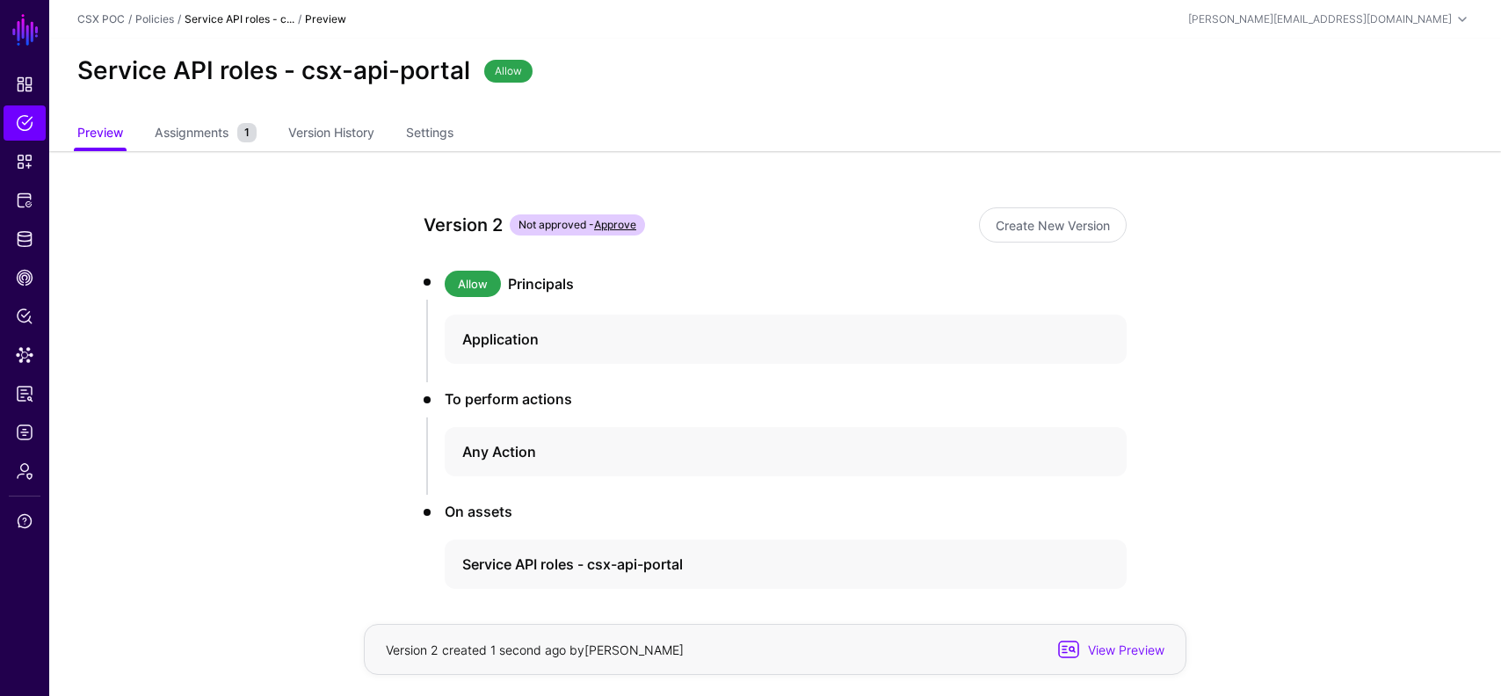
click at [629, 221] on link "Approve" at bounding box center [615, 224] width 42 height 13
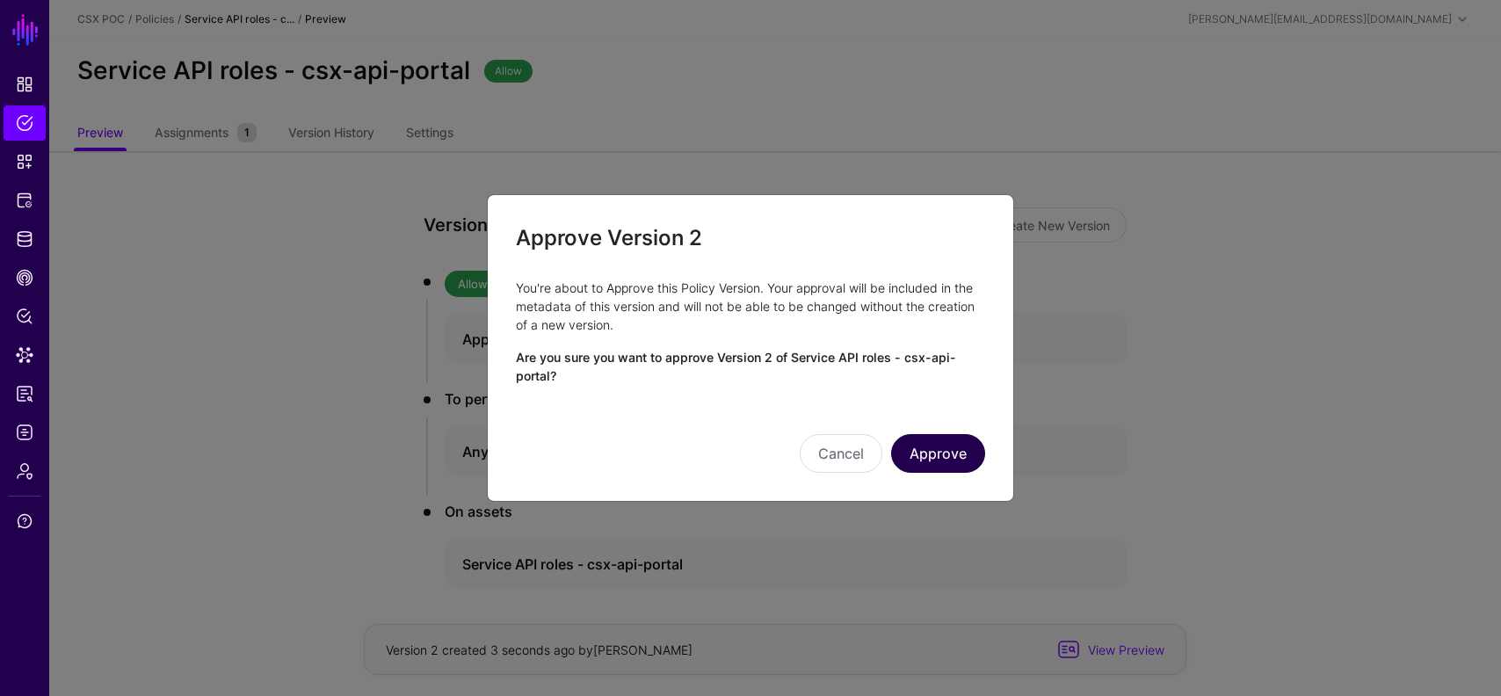
click at [944, 454] on button "Approve" at bounding box center [938, 453] width 94 height 39
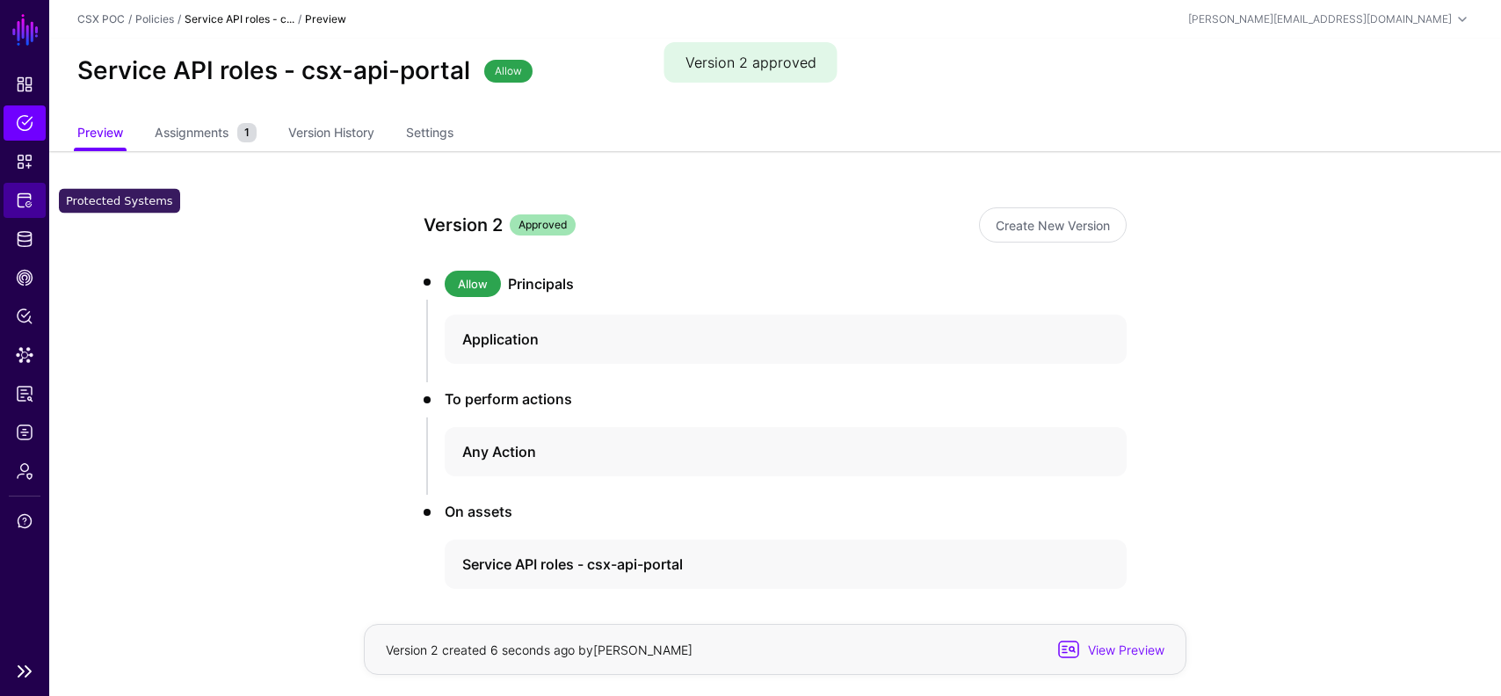
click at [16, 216] on link "Protected Systems" at bounding box center [25, 200] width 42 height 35
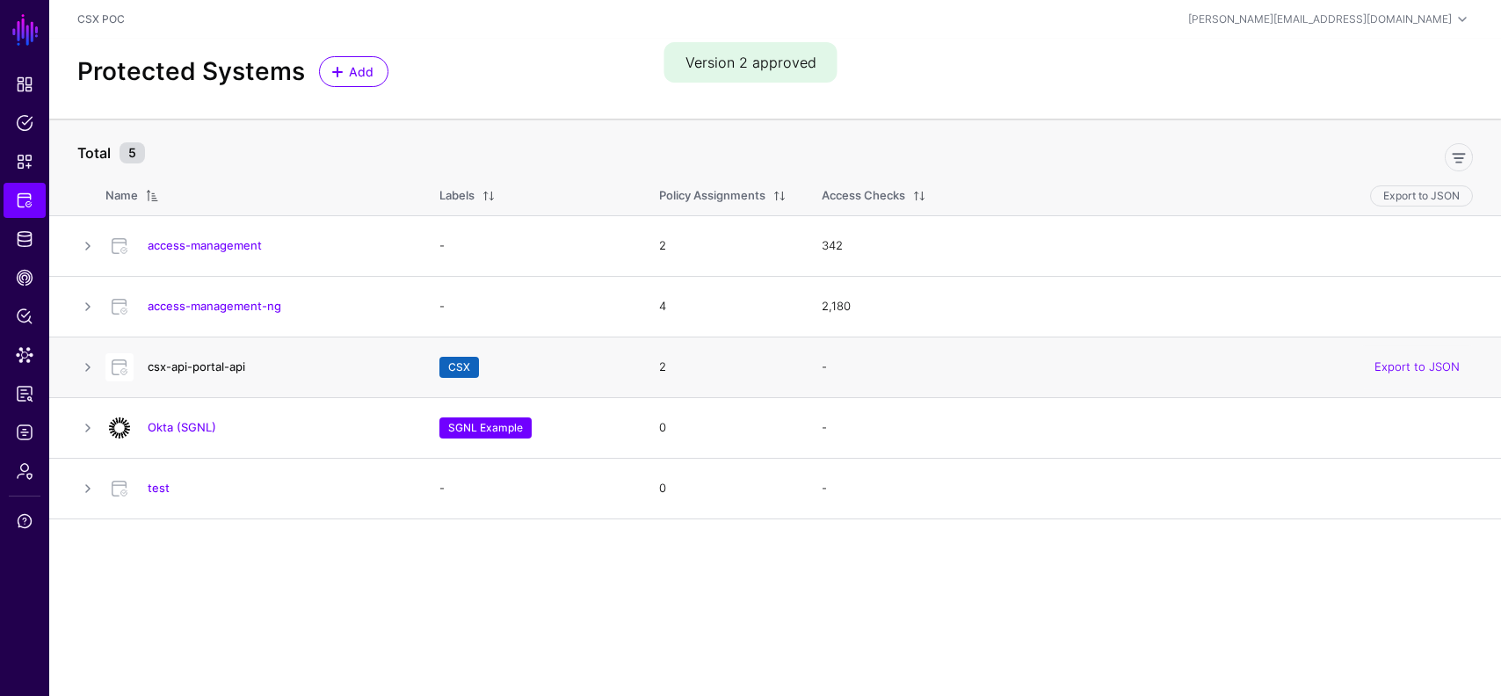
click at [184, 362] on link "csx-api-portal-api" at bounding box center [197, 367] width 98 height 14
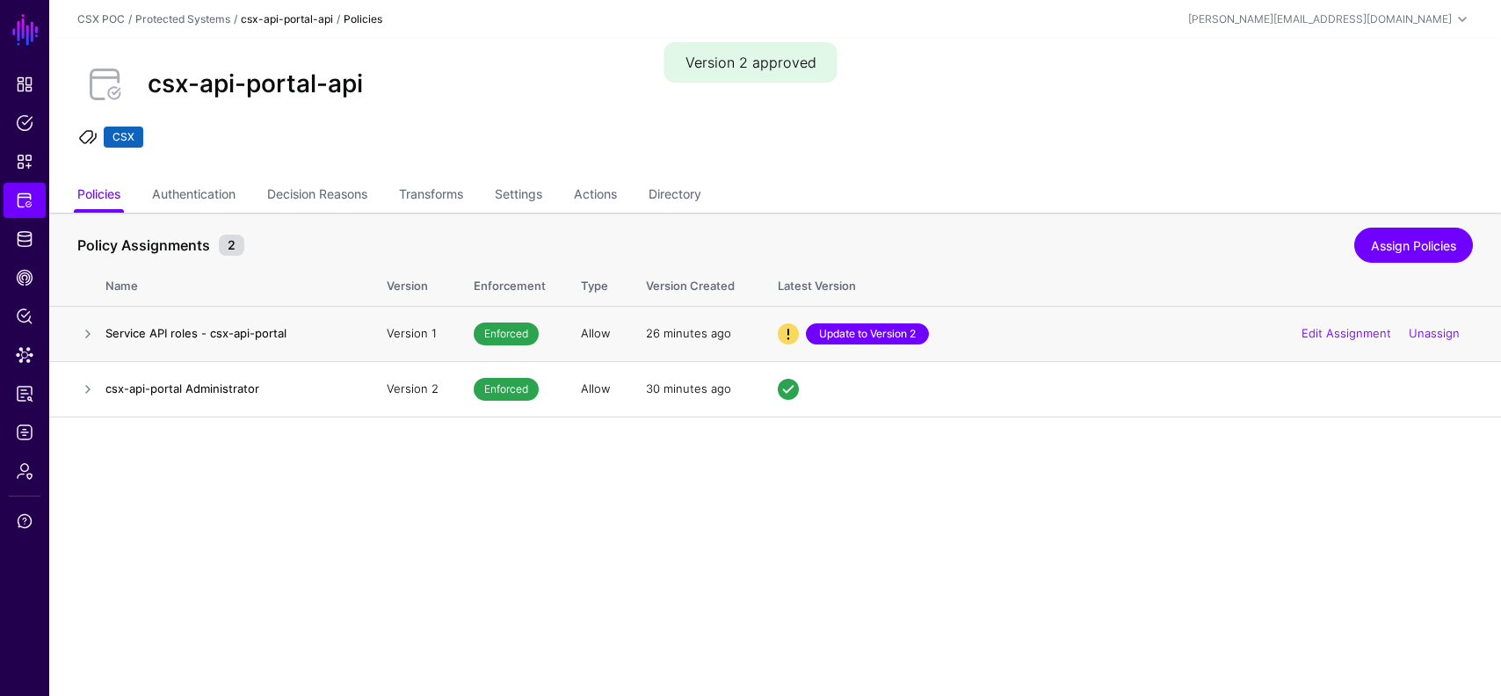
click at [897, 324] on link "Update to Version 2" at bounding box center [867, 334] width 123 height 21
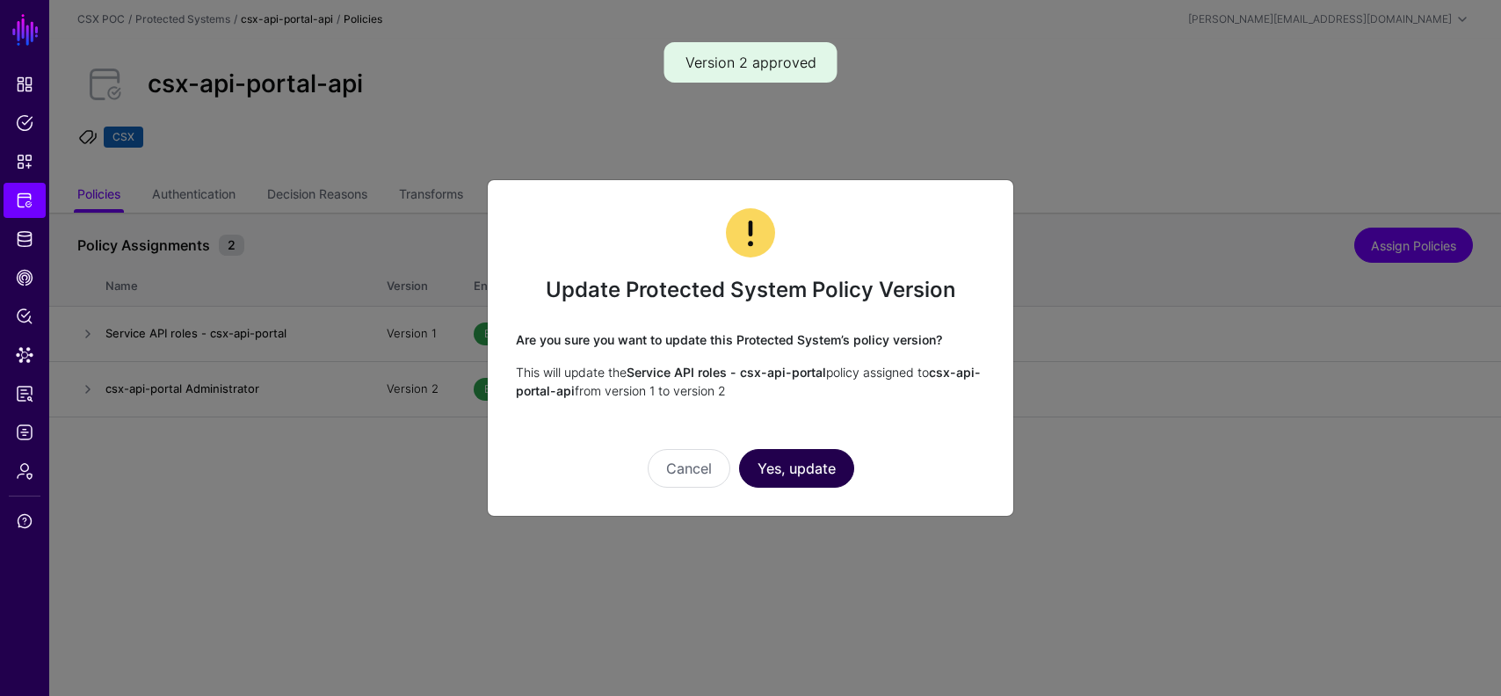
click at [828, 469] on button "Yes, update" at bounding box center [796, 468] width 115 height 39
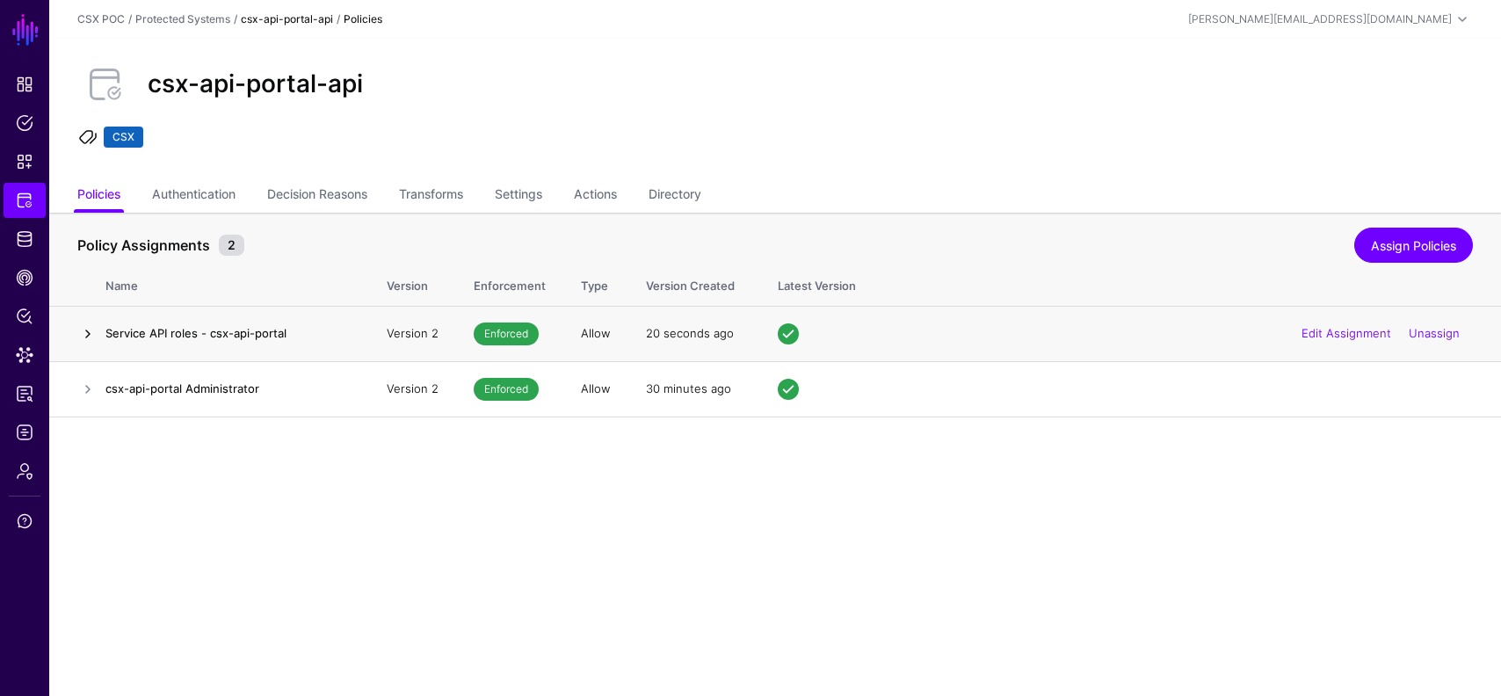
click at [86, 333] on link at bounding box center [87, 334] width 21 height 21
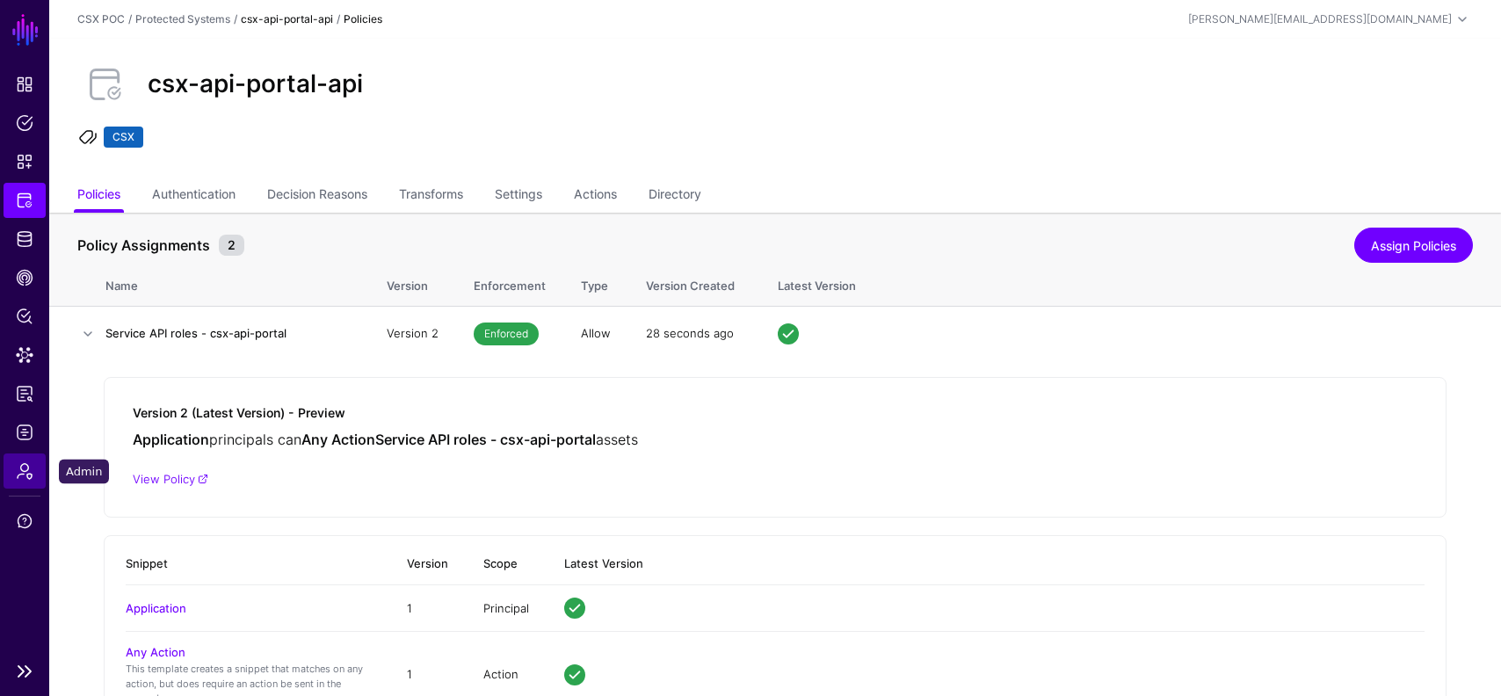
click at [30, 470] on span "Admin" at bounding box center [25, 471] width 18 height 18
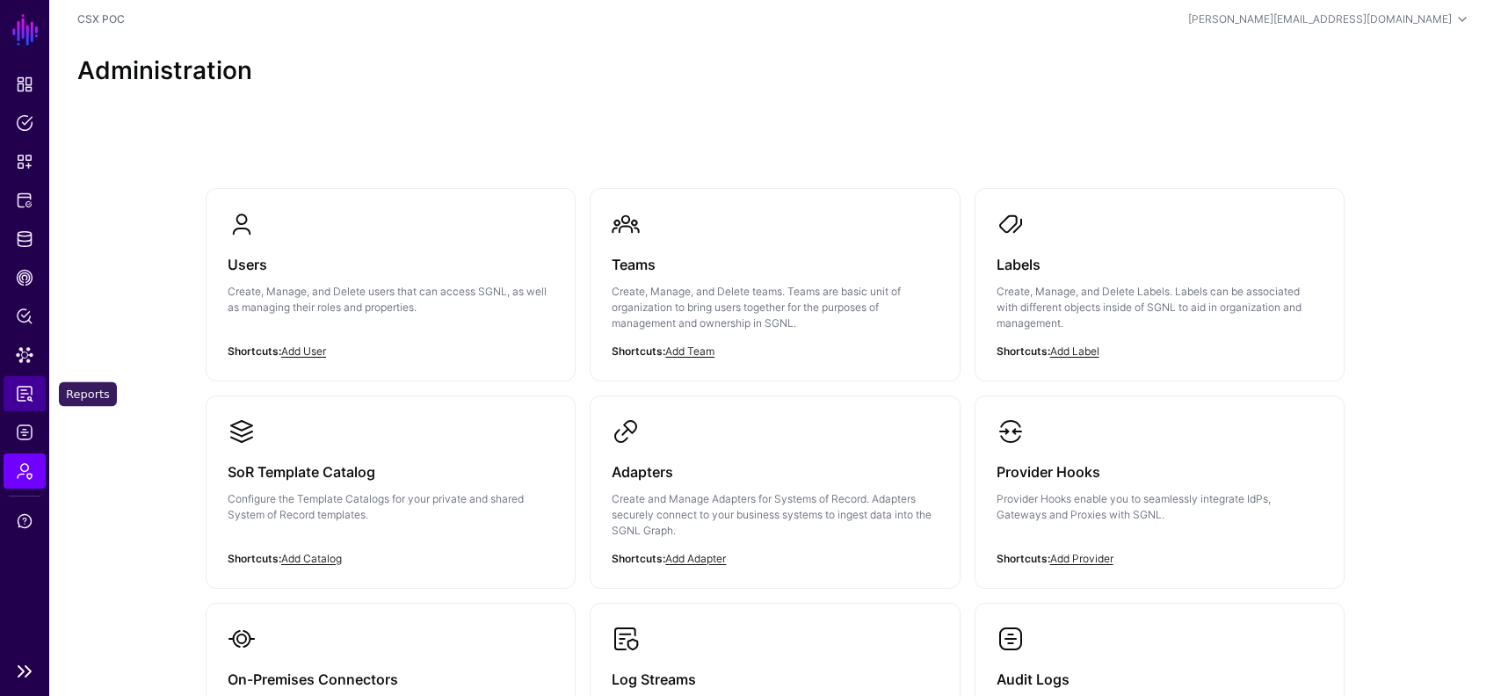
click at [25, 393] on span "Reports" at bounding box center [25, 394] width 18 height 18
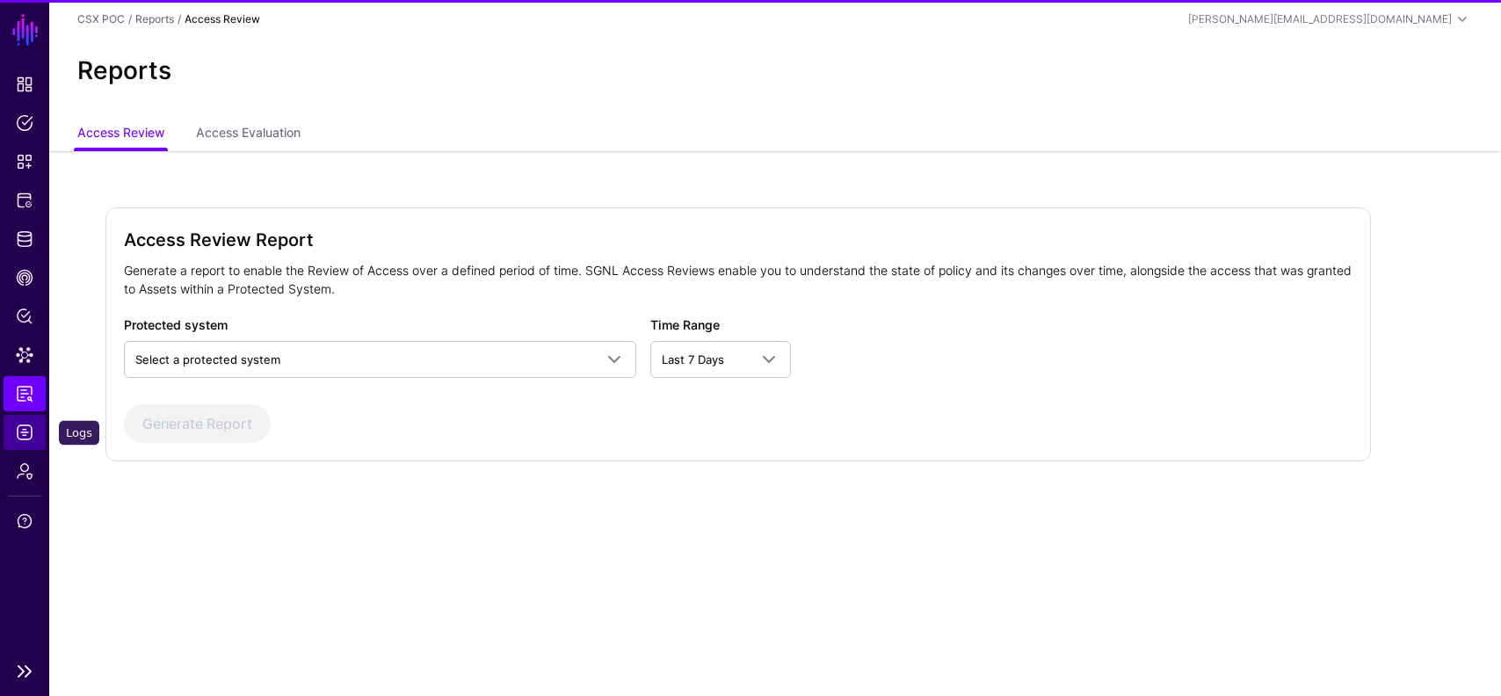
click at [18, 427] on span "Logs" at bounding box center [25, 433] width 18 height 18
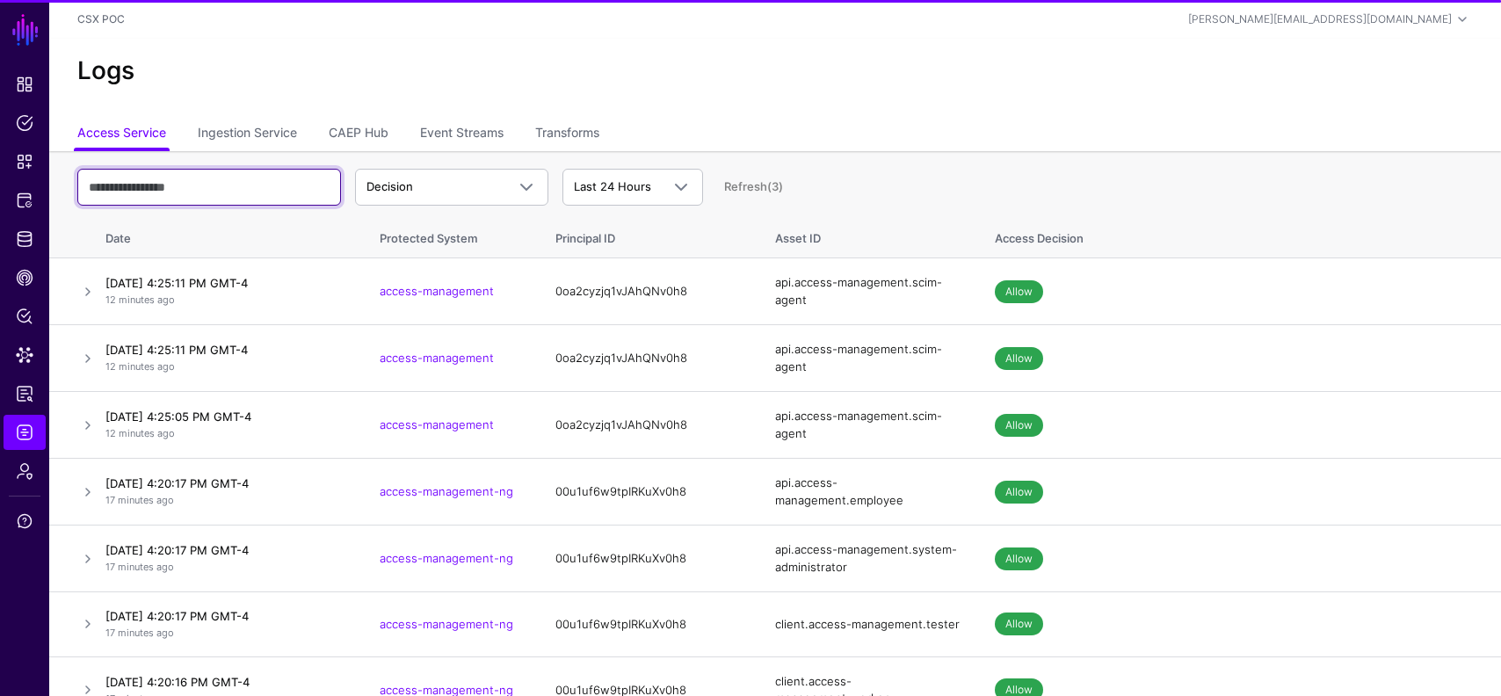
click at [276, 185] on input "text" at bounding box center [209, 187] width 264 height 37
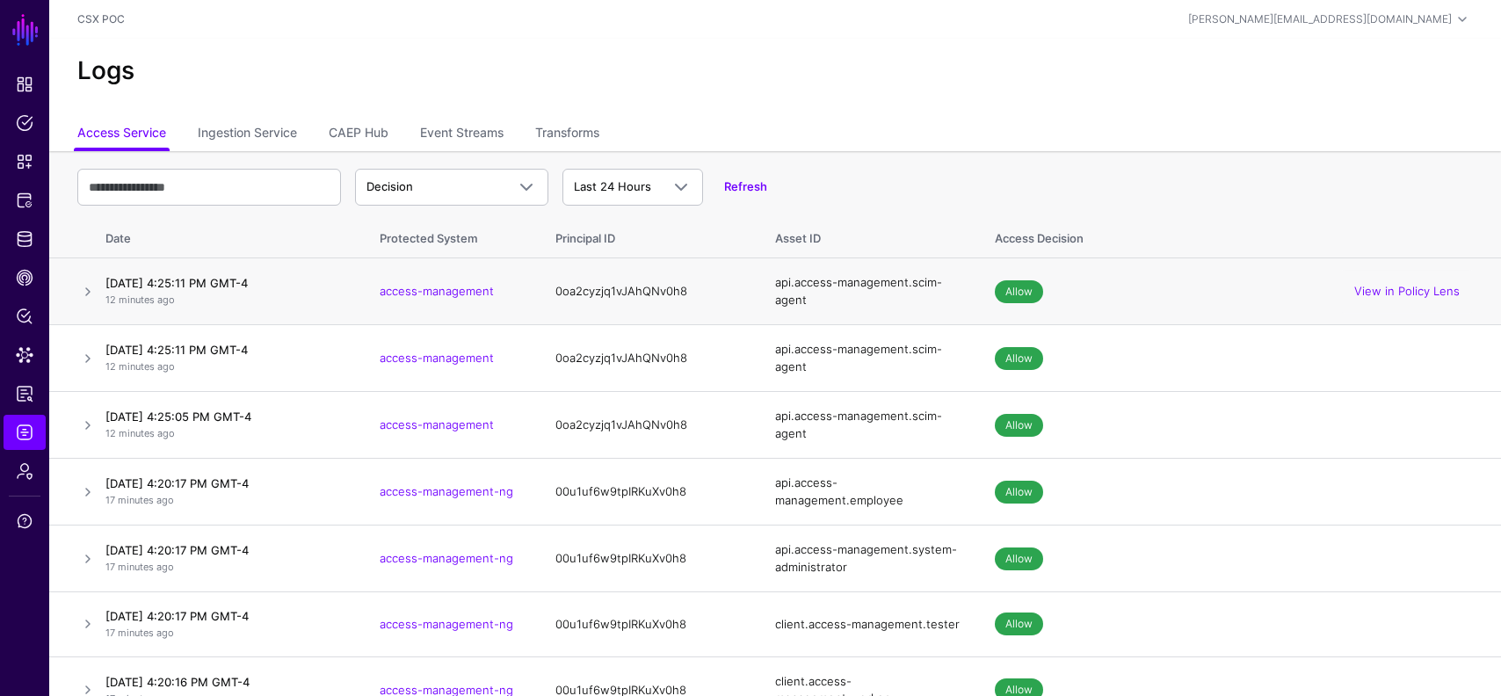
click at [596, 290] on div "0oa2cyzjq1vJAhQNv0h8" at bounding box center [648, 292] width 185 height 18
click at [463, 204] on link "Decision" at bounding box center [451, 187] width 193 height 37
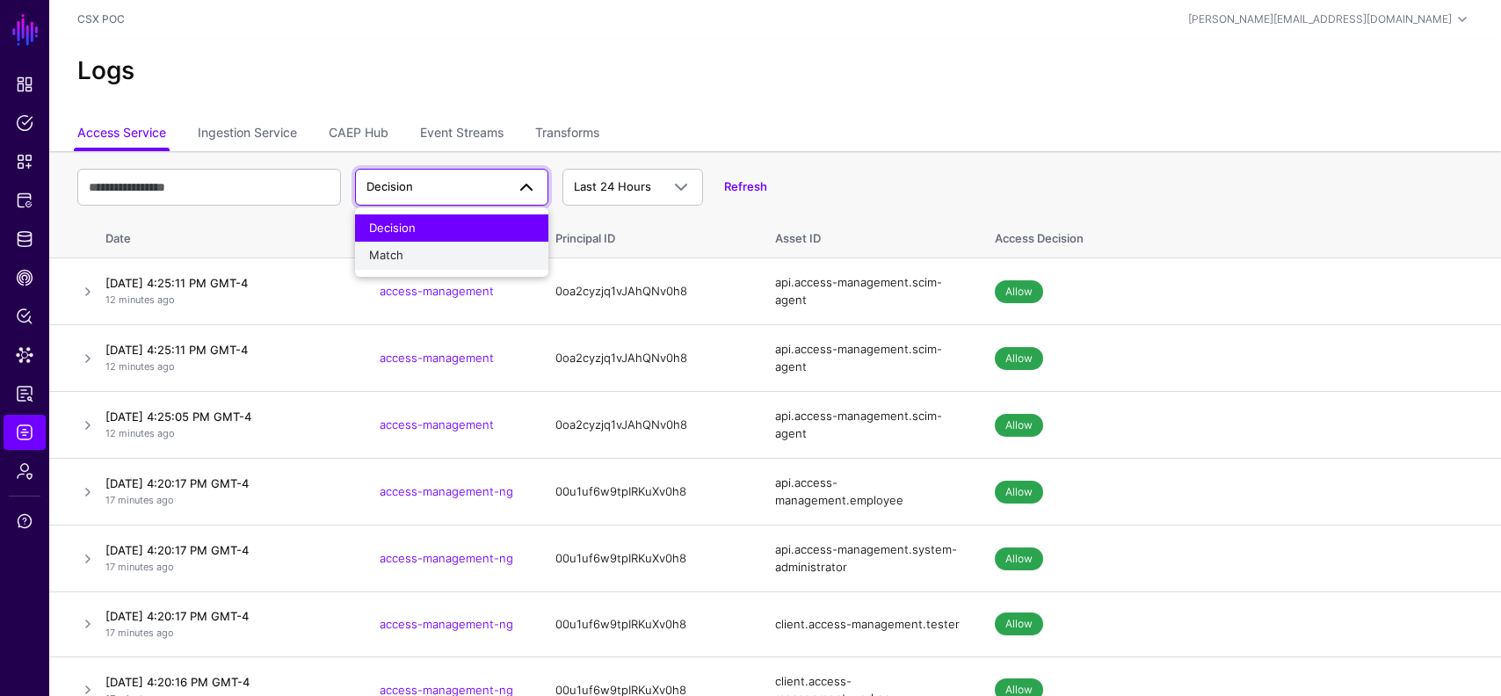
click at [454, 254] on div "Match" at bounding box center [451, 256] width 165 height 18
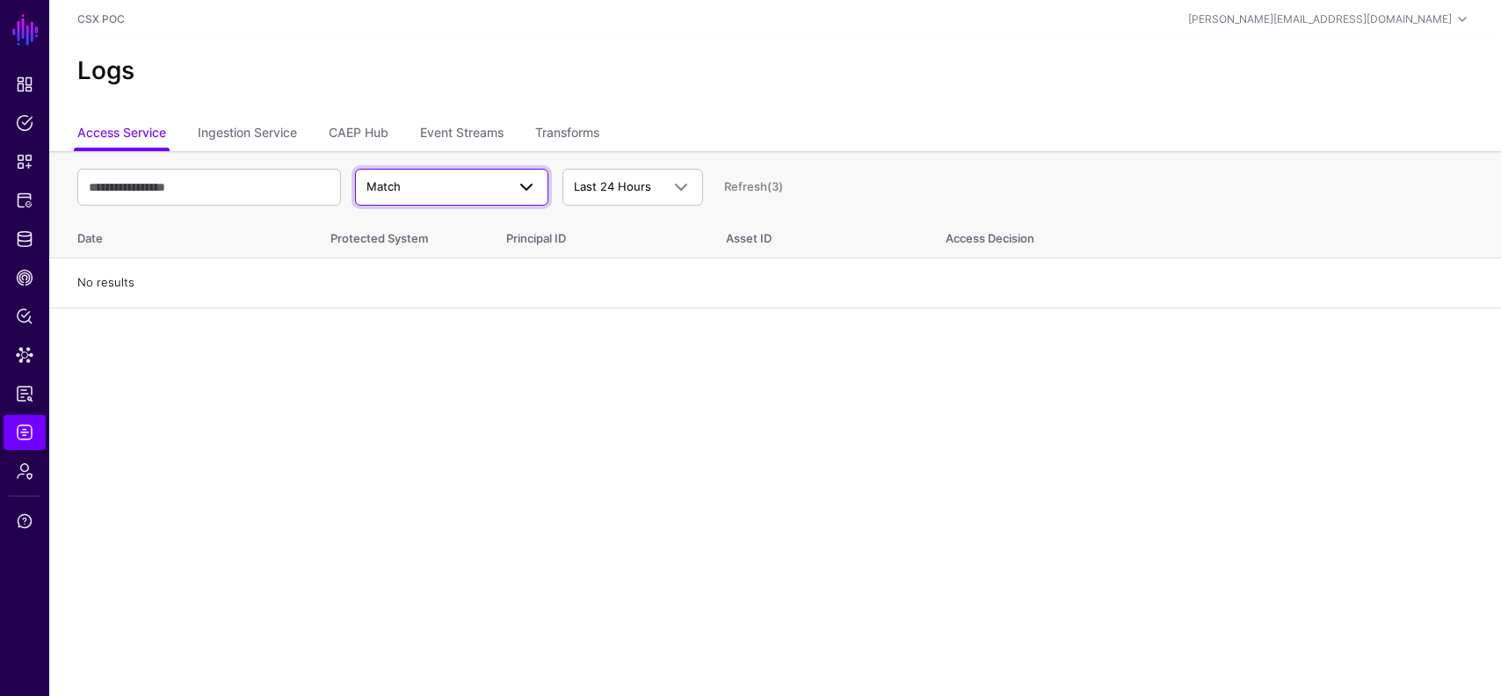
click at [465, 184] on span "Match" at bounding box center [436, 187] width 139 height 18
click at [460, 222] on div "Decision" at bounding box center [451, 229] width 165 height 18
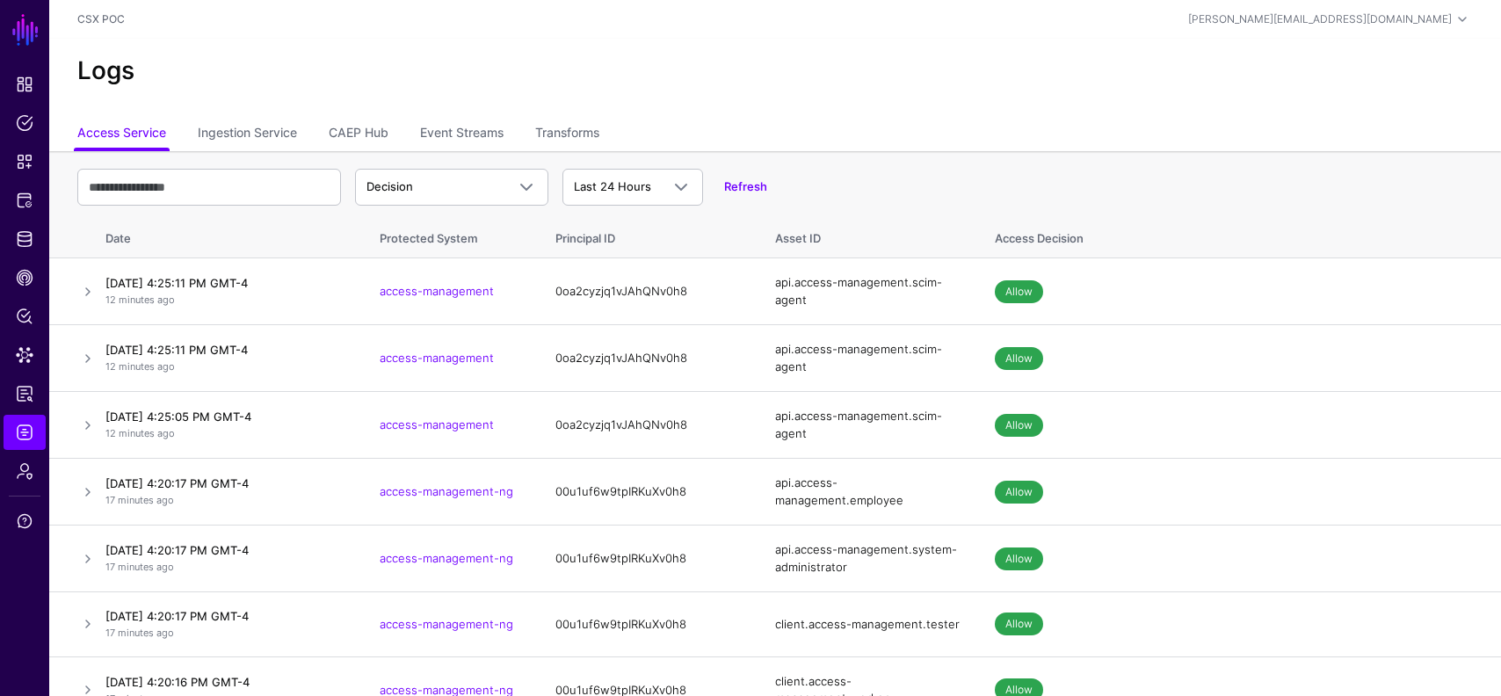
click at [198, 237] on th "Date" at bounding box center [230, 236] width 264 height 46
click at [117, 236] on th "Date" at bounding box center [230, 236] width 264 height 46
click at [542, 125] on link "Transforms" at bounding box center [567, 134] width 64 height 33
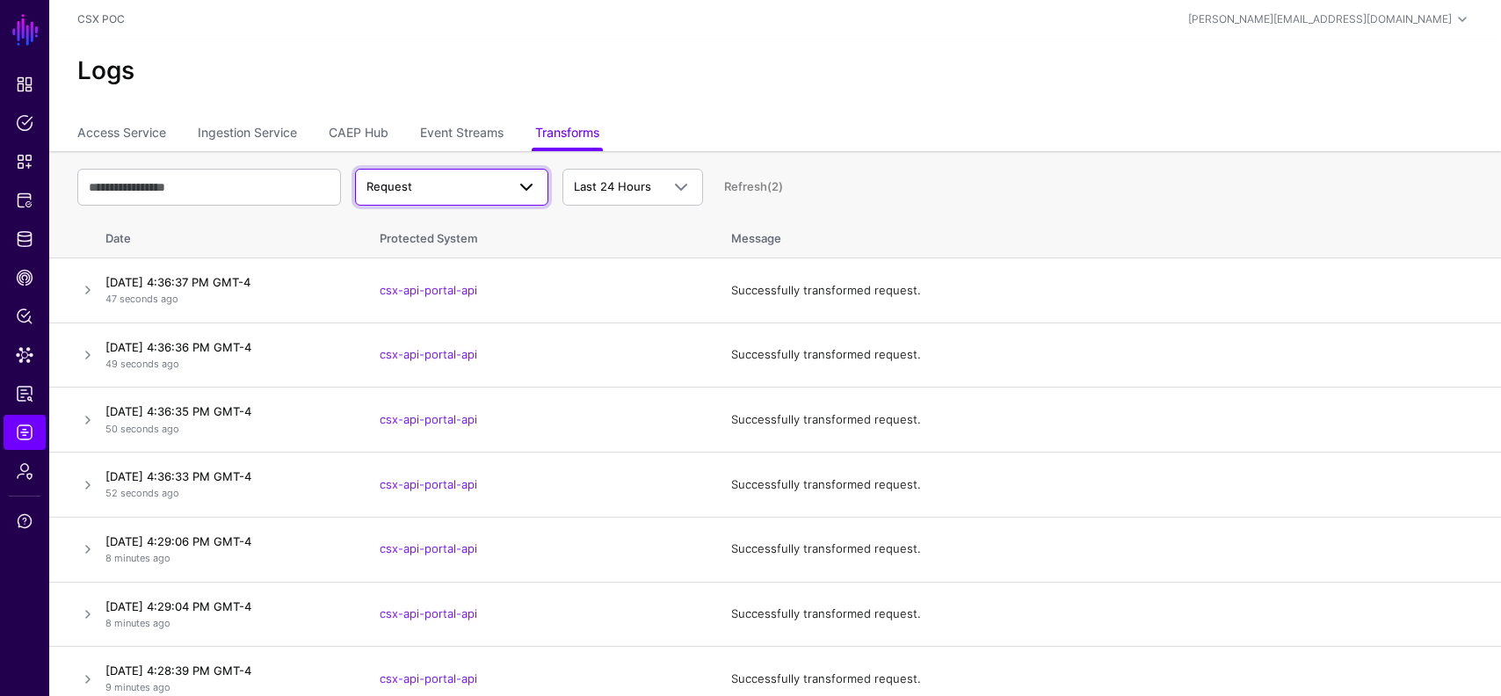
click at [460, 192] on span "Request" at bounding box center [436, 187] width 139 height 18
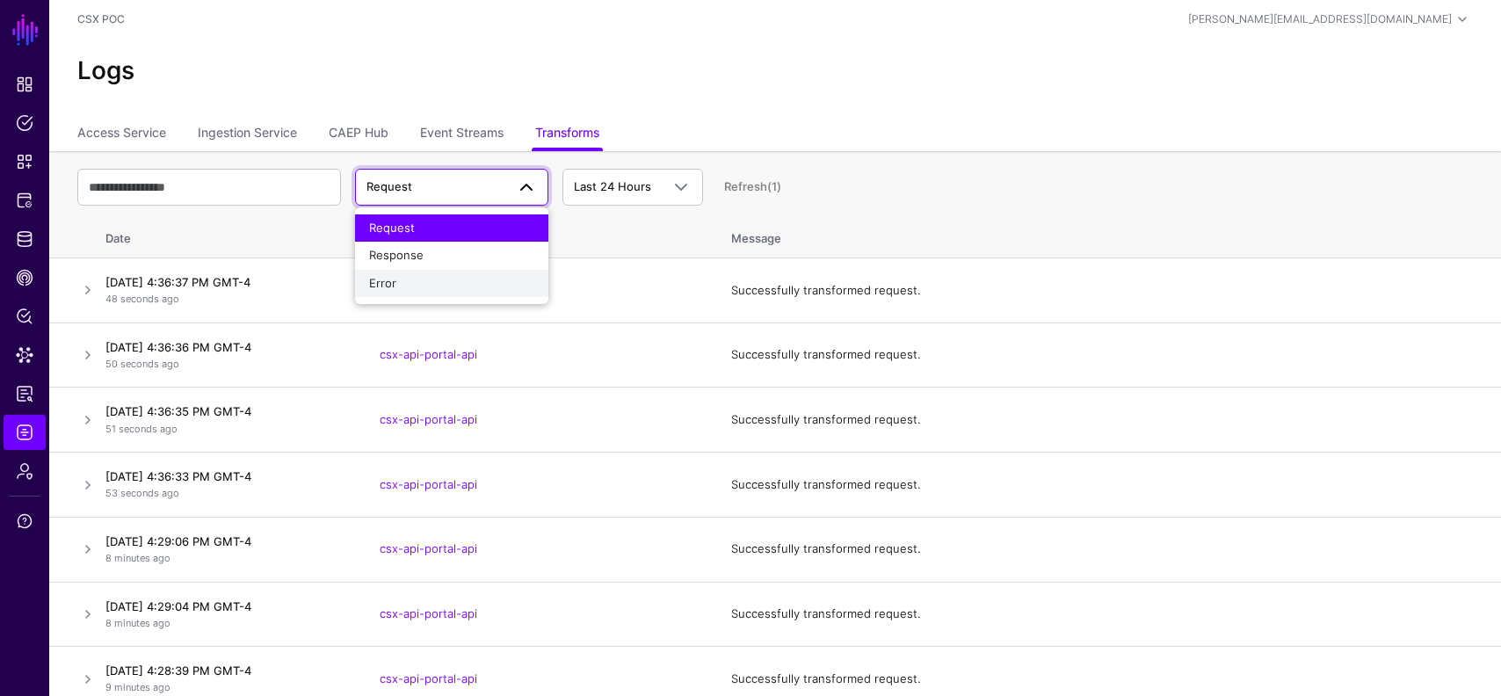
click at [428, 277] on div "Error" at bounding box center [451, 284] width 165 height 18
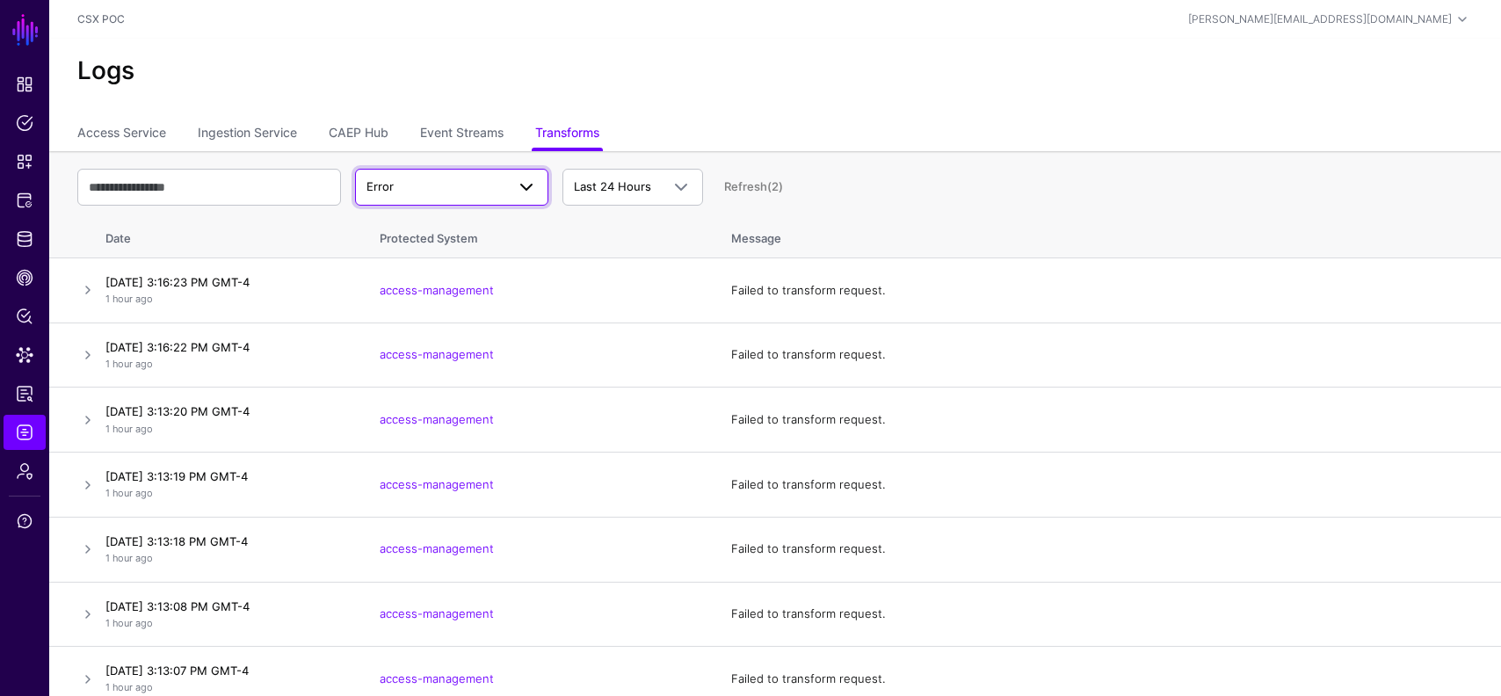
click at [462, 193] on span "Error" at bounding box center [436, 187] width 139 height 18
click at [436, 256] on div "Response" at bounding box center [451, 256] width 165 height 18
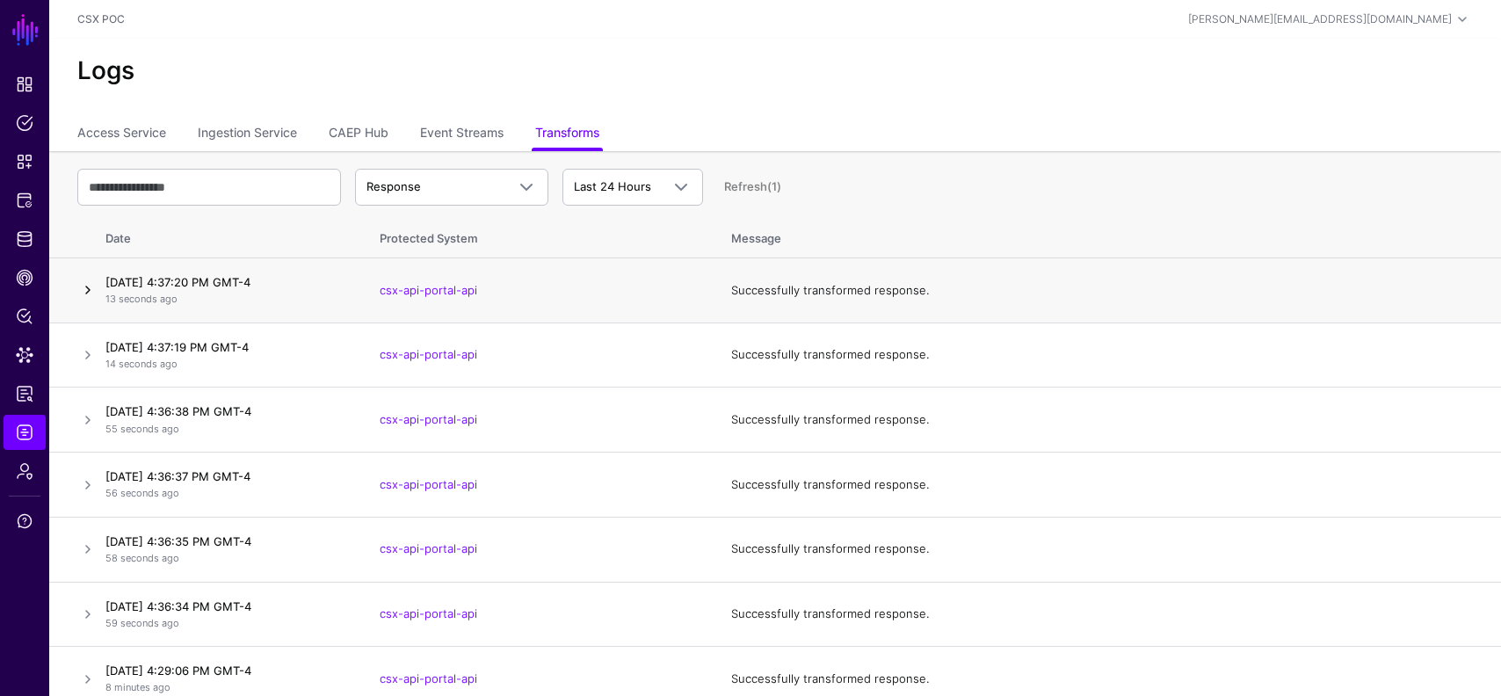
click at [90, 287] on link at bounding box center [87, 290] width 21 height 21
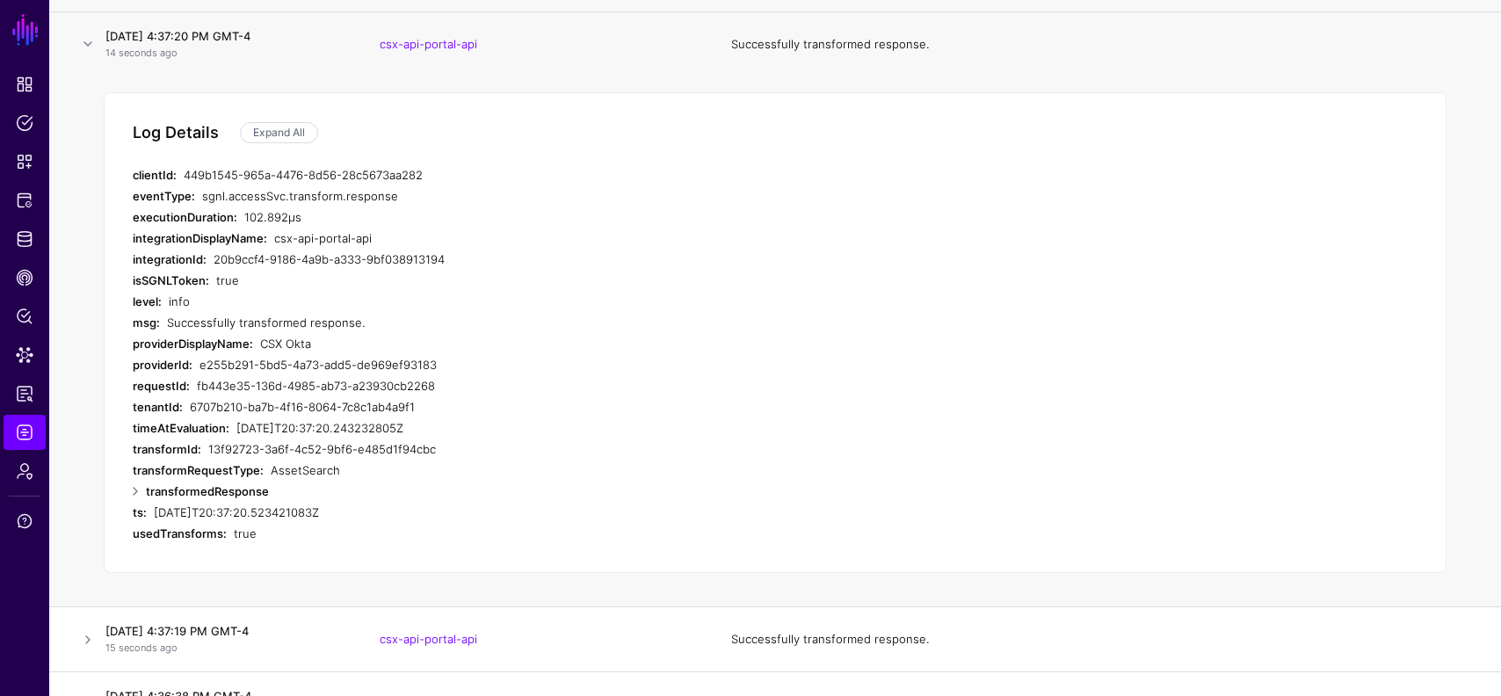
scroll to position [291, 0]
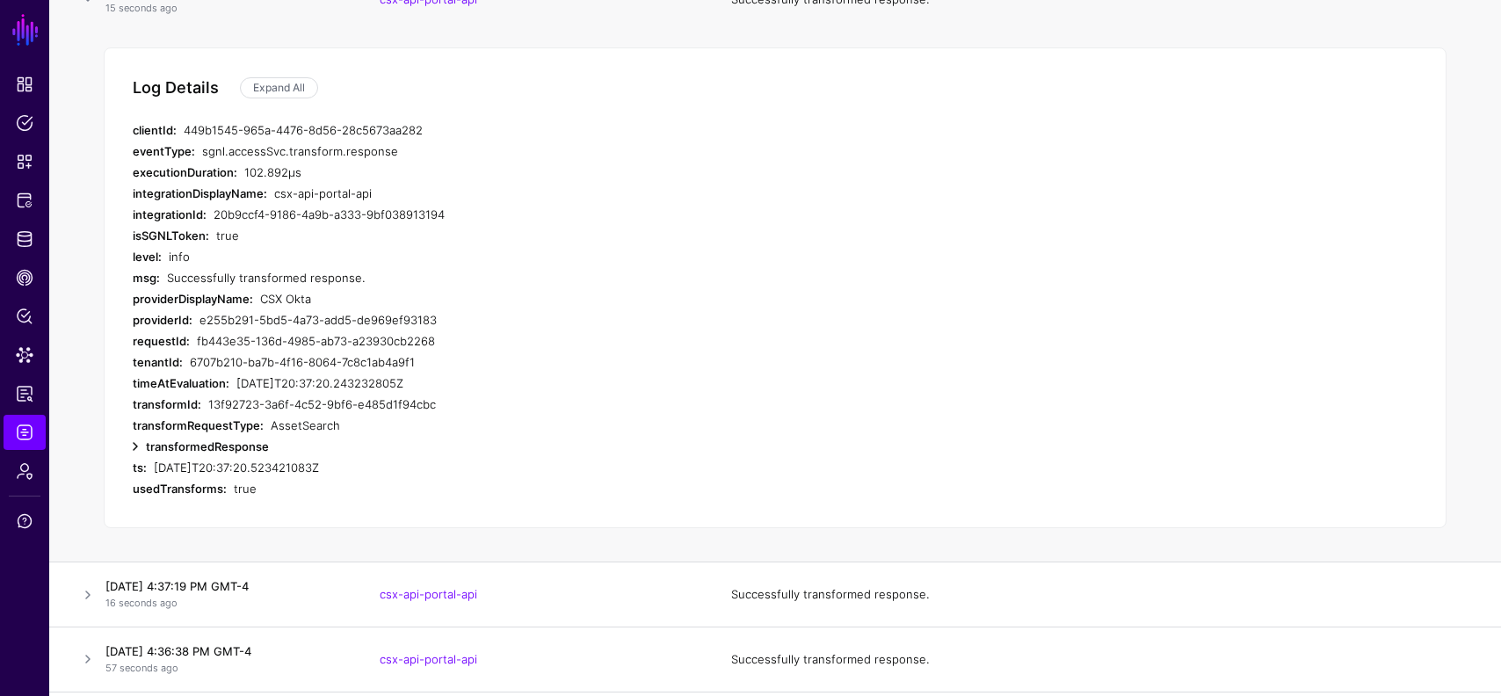
click at [132, 446] on link at bounding box center [135, 446] width 21 height 21
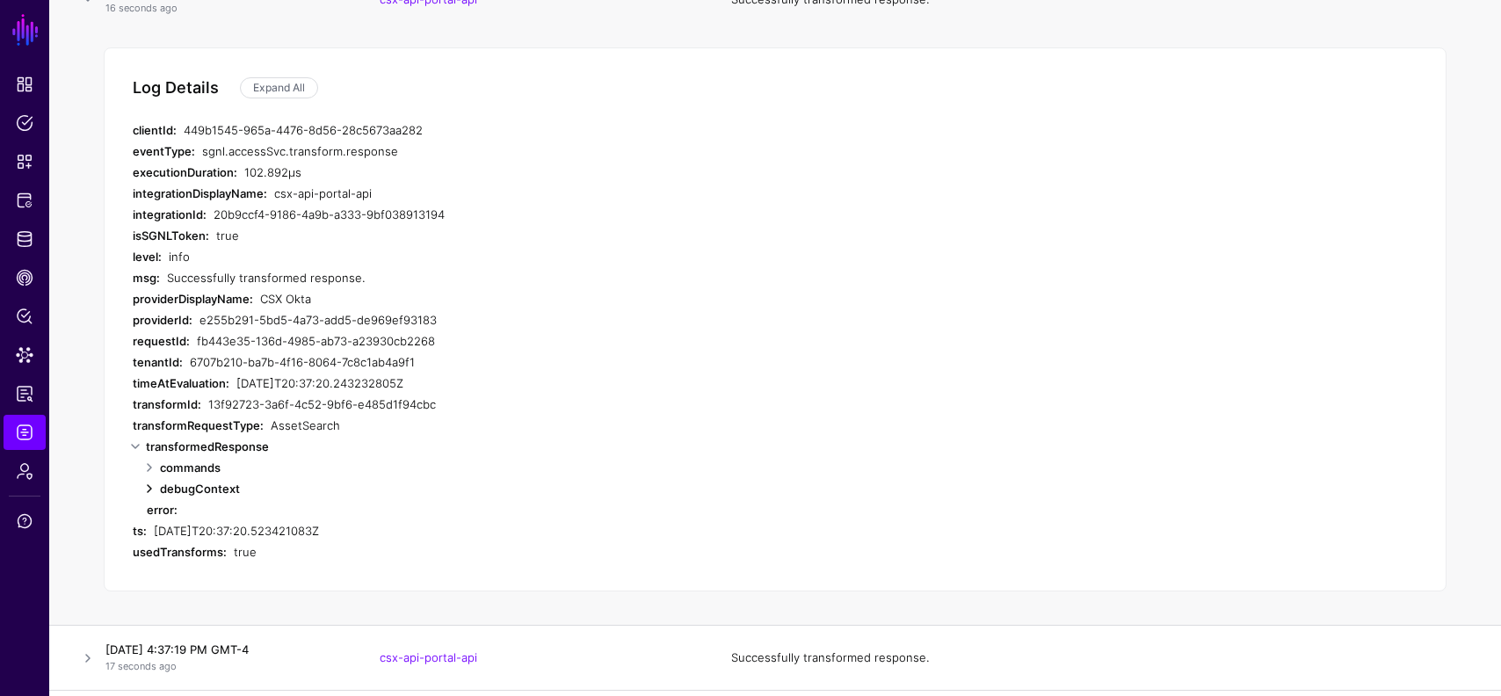
click at [149, 489] on link at bounding box center [149, 488] width 21 height 21
click at [149, 458] on link at bounding box center [149, 467] width 21 height 21
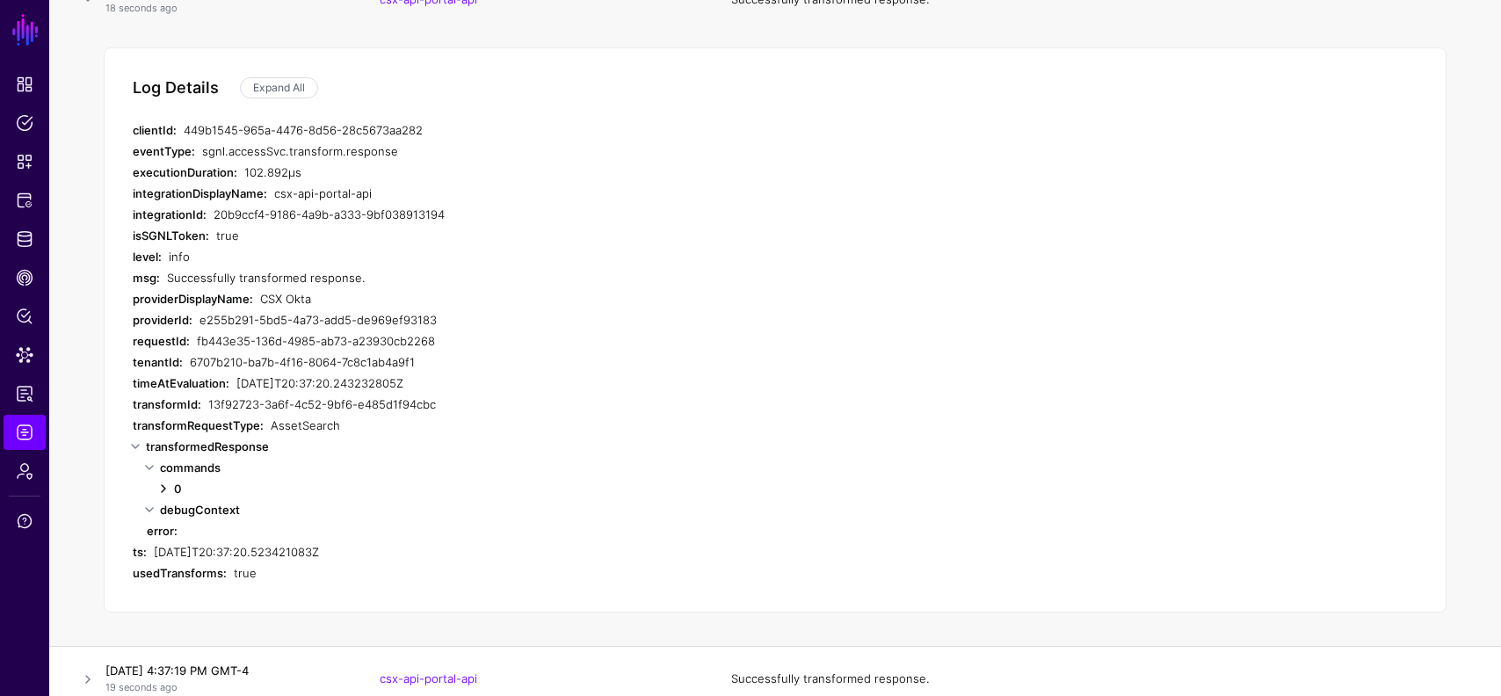
click at [159, 488] on link at bounding box center [163, 488] width 21 height 21
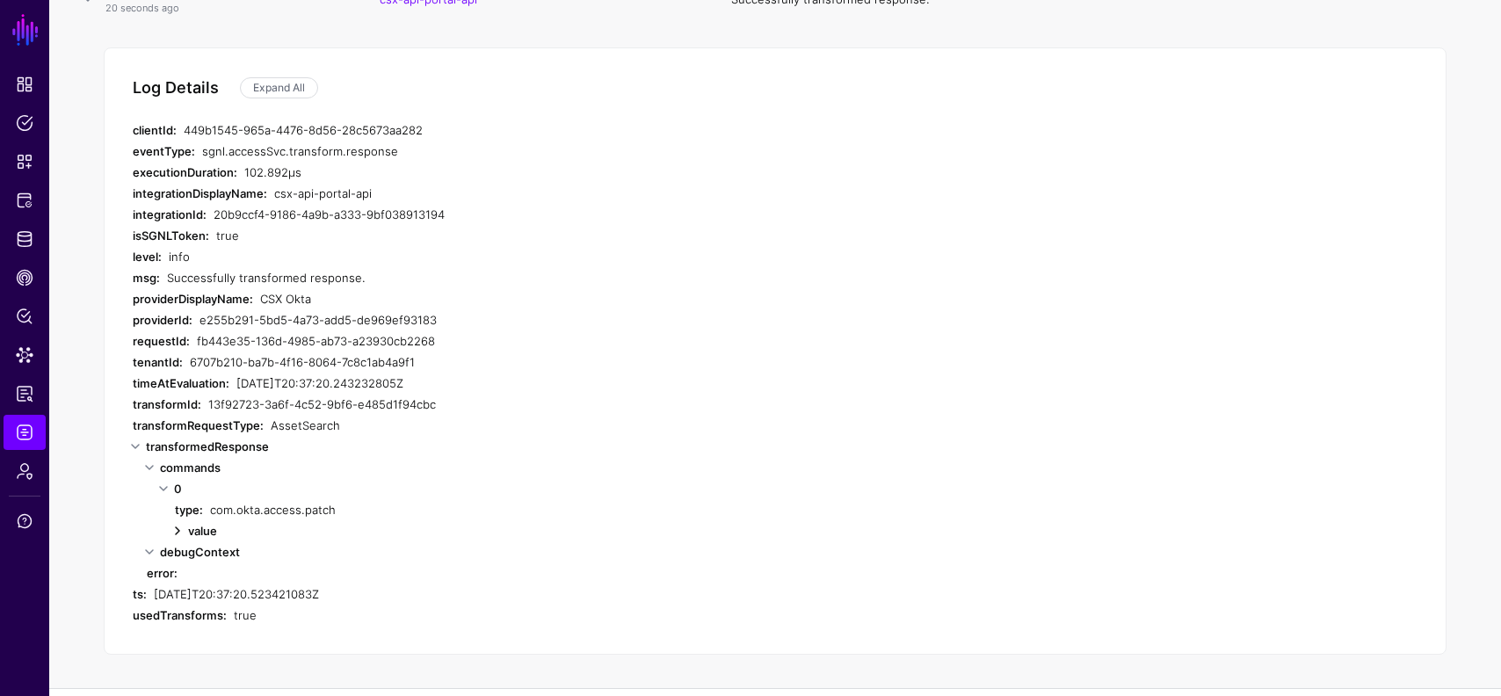
click at [185, 534] on link at bounding box center [177, 530] width 21 height 21
click at [187, 552] on link at bounding box center [191, 552] width 21 height 21
click at [210, 611] on link at bounding box center [205, 615] width 21 height 21
click at [214, 617] on link at bounding box center [205, 615] width 21 height 21
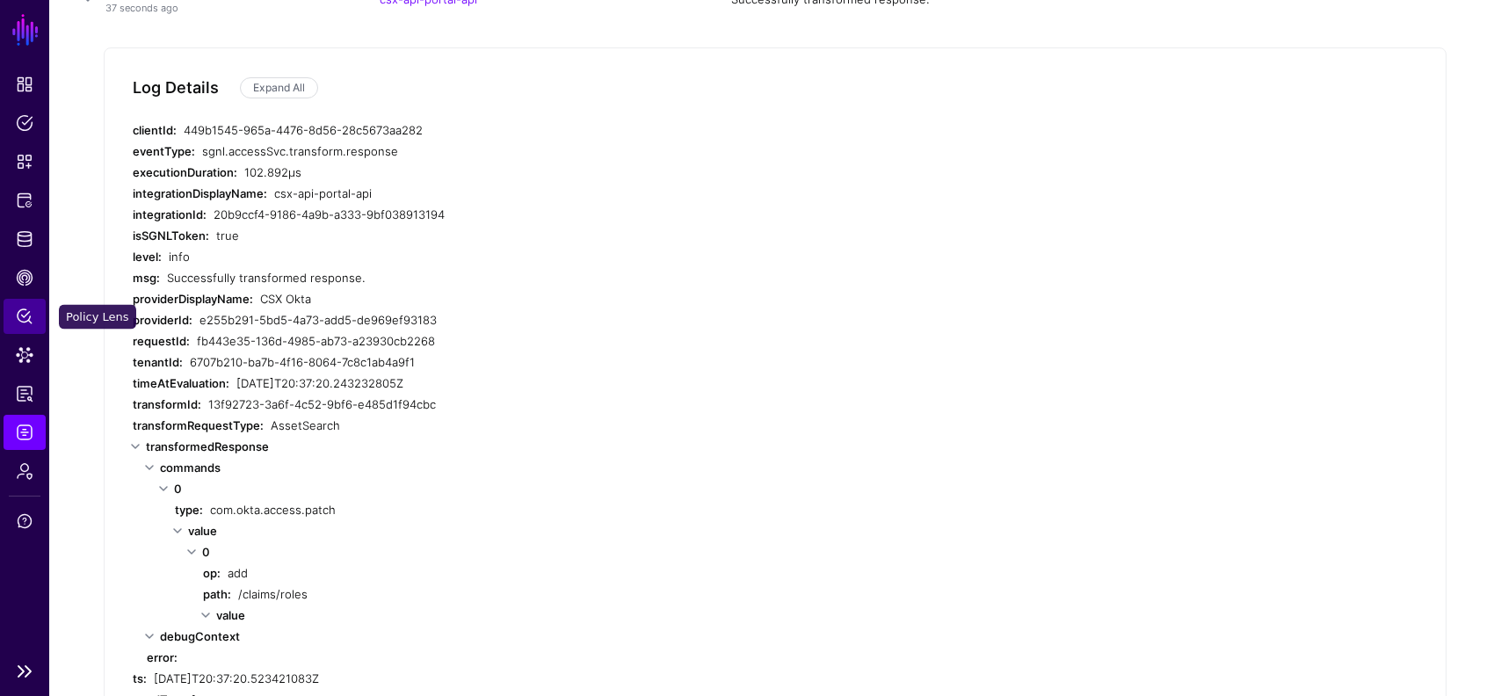
click at [22, 324] on span "Policy Lens" at bounding box center [25, 317] width 18 height 18
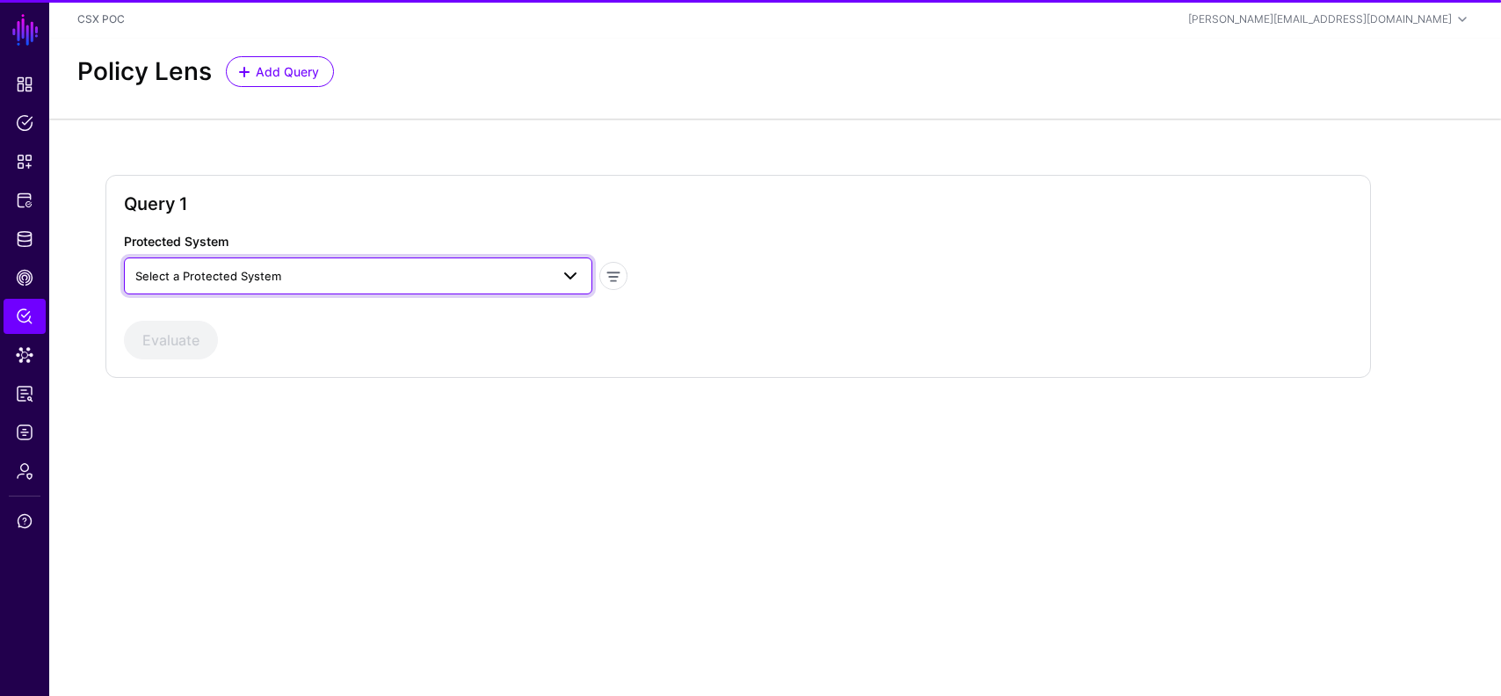
click at [418, 264] on link "Select a Protected System" at bounding box center [358, 276] width 469 height 37
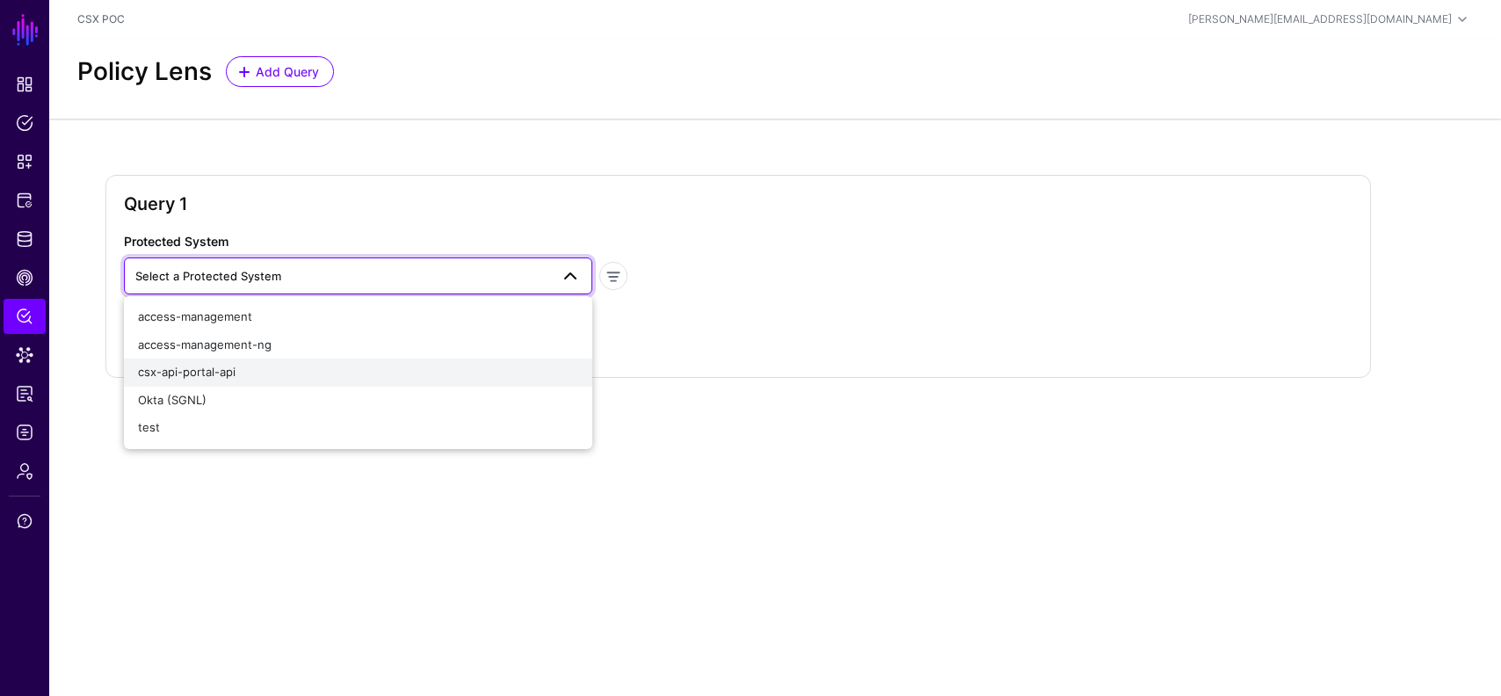
click at [343, 369] on div "csx-api-portal-api" at bounding box center [358, 373] width 440 height 18
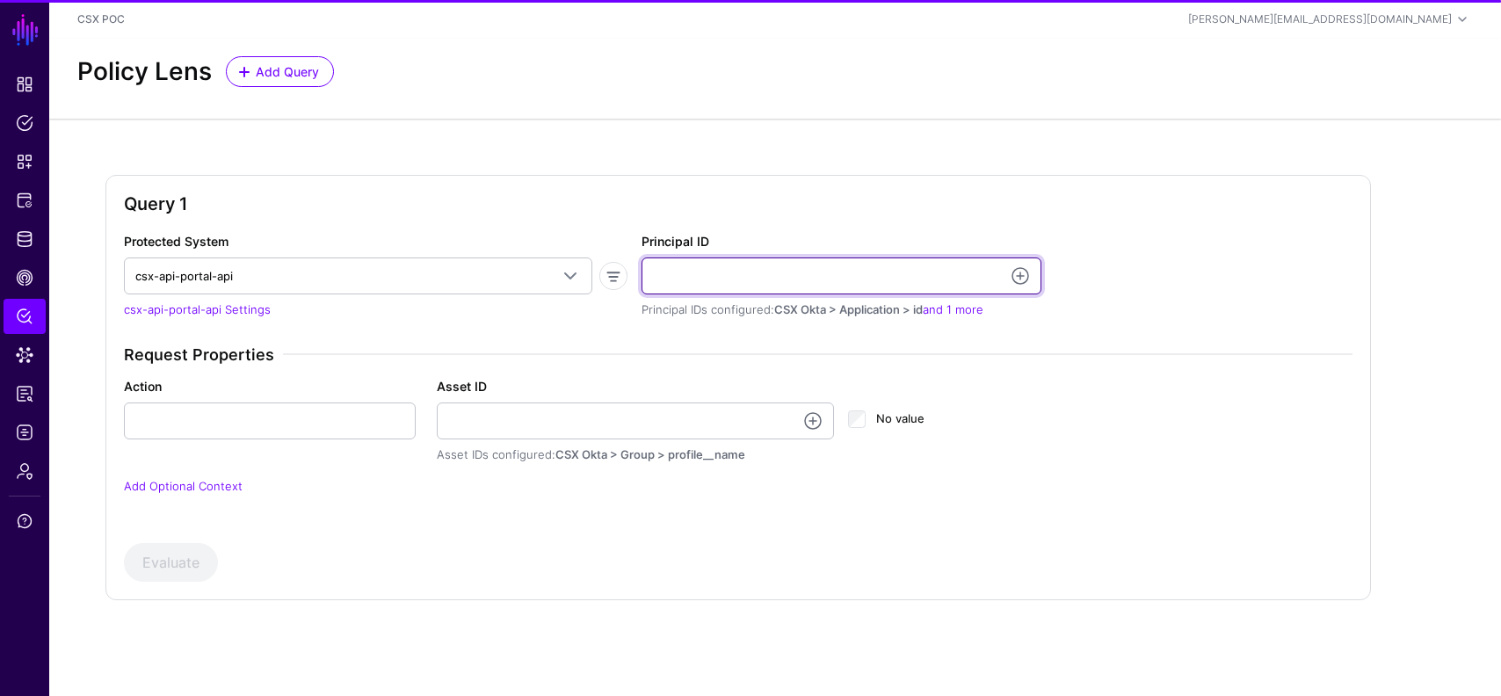
click at [844, 270] on input "Principal ID" at bounding box center [842, 276] width 400 height 37
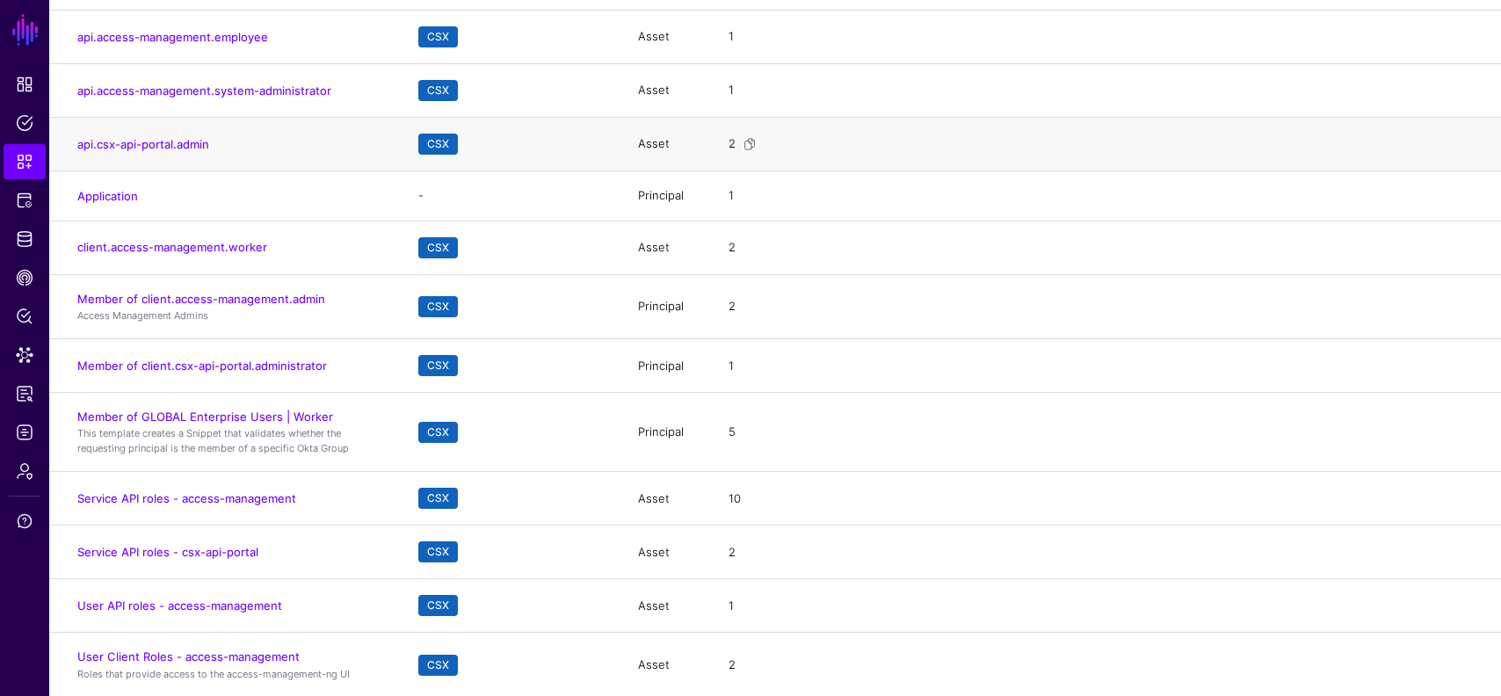
scroll to position [368, 0]
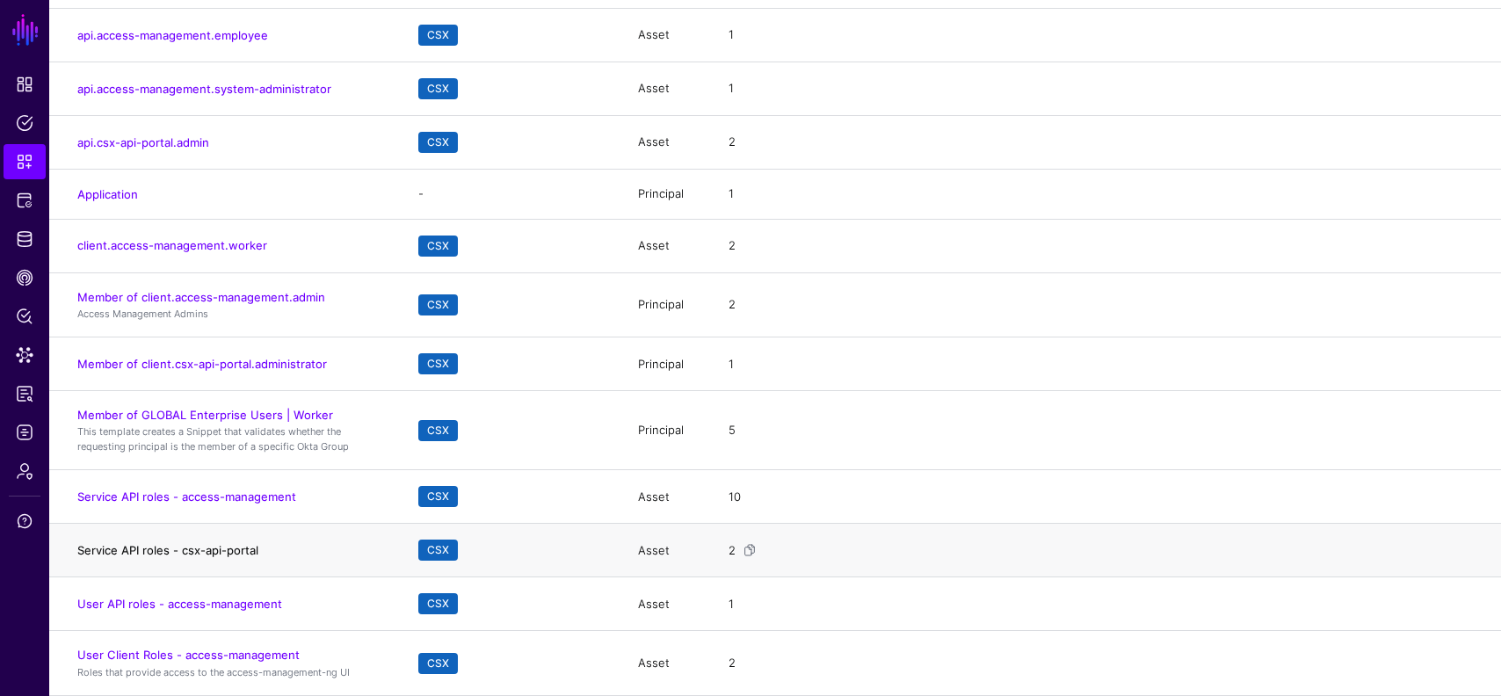
click at [185, 548] on link "Service API roles - csx-api-portal" at bounding box center [167, 550] width 181 height 14
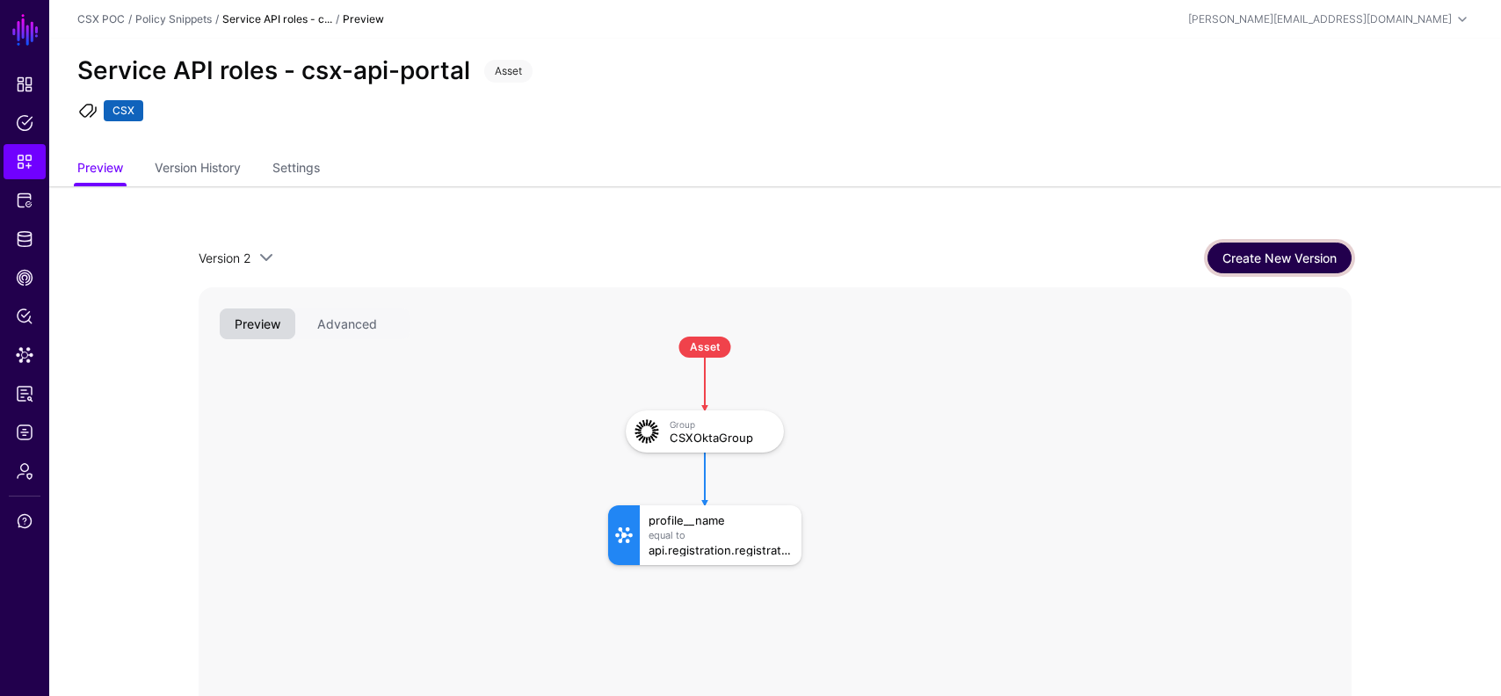
click at [1240, 258] on link "Create New Version" at bounding box center [1280, 258] width 144 height 31
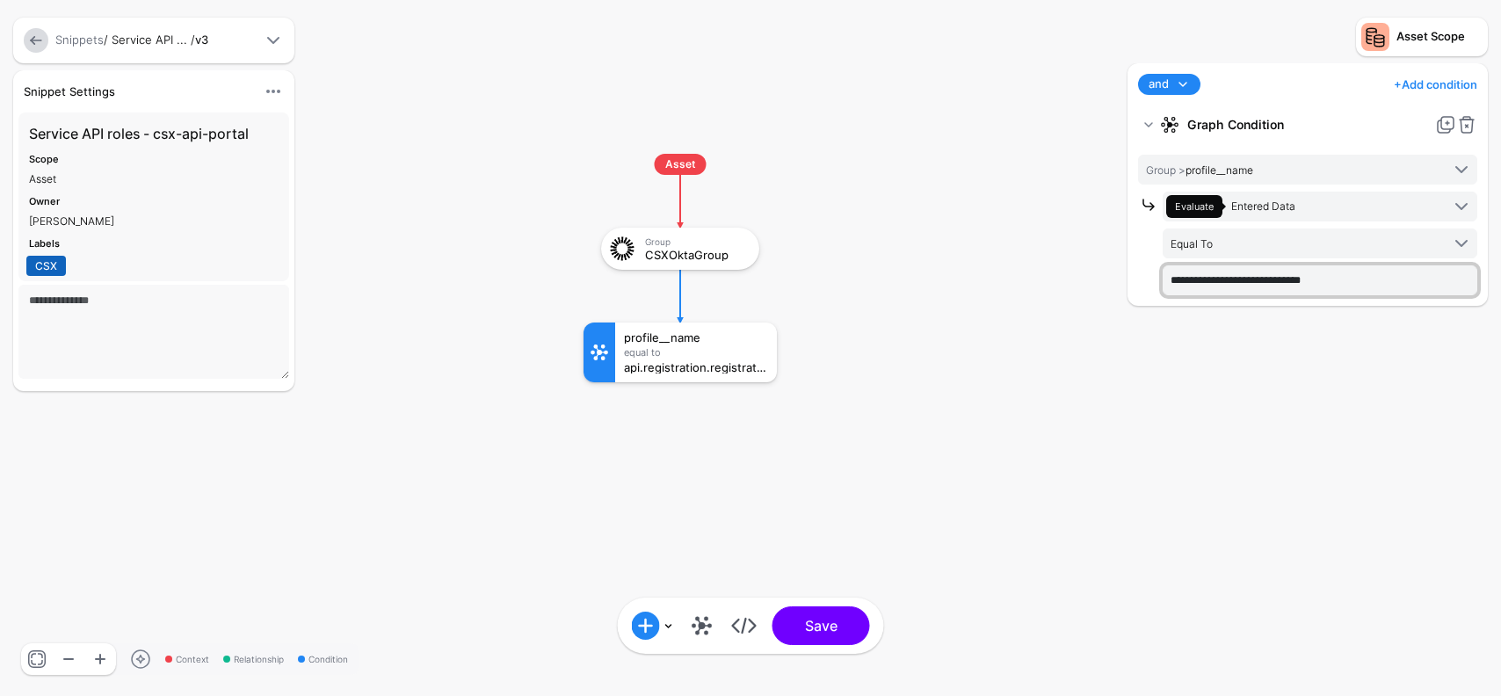
click at [1252, 280] on input "**********" at bounding box center [1320, 280] width 315 height 30
click at [1320, 278] on input "**********" at bounding box center [1320, 280] width 315 height 30
click at [1338, 276] on input "**********" at bounding box center [1320, 280] width 315 height 30
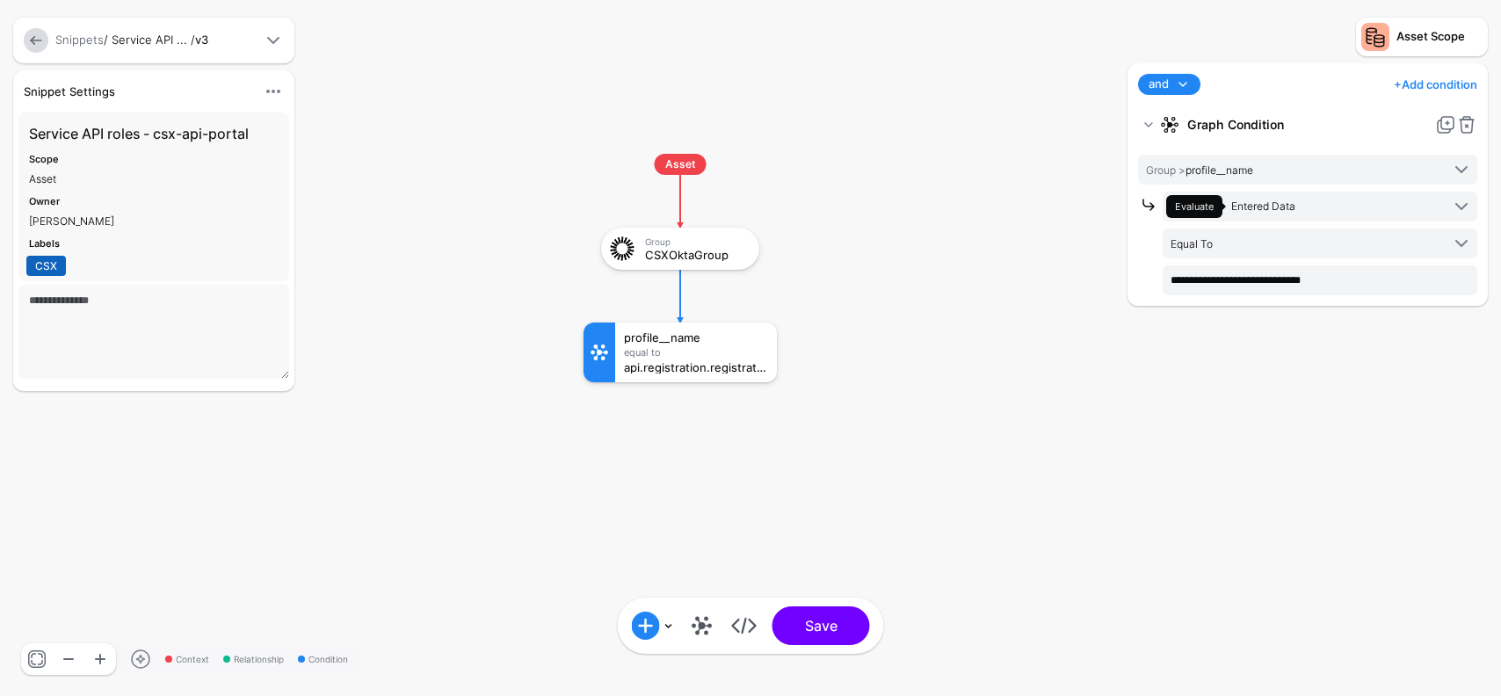
click at [31, 39] on link at bounding box center [36, 40] width 25 height 25
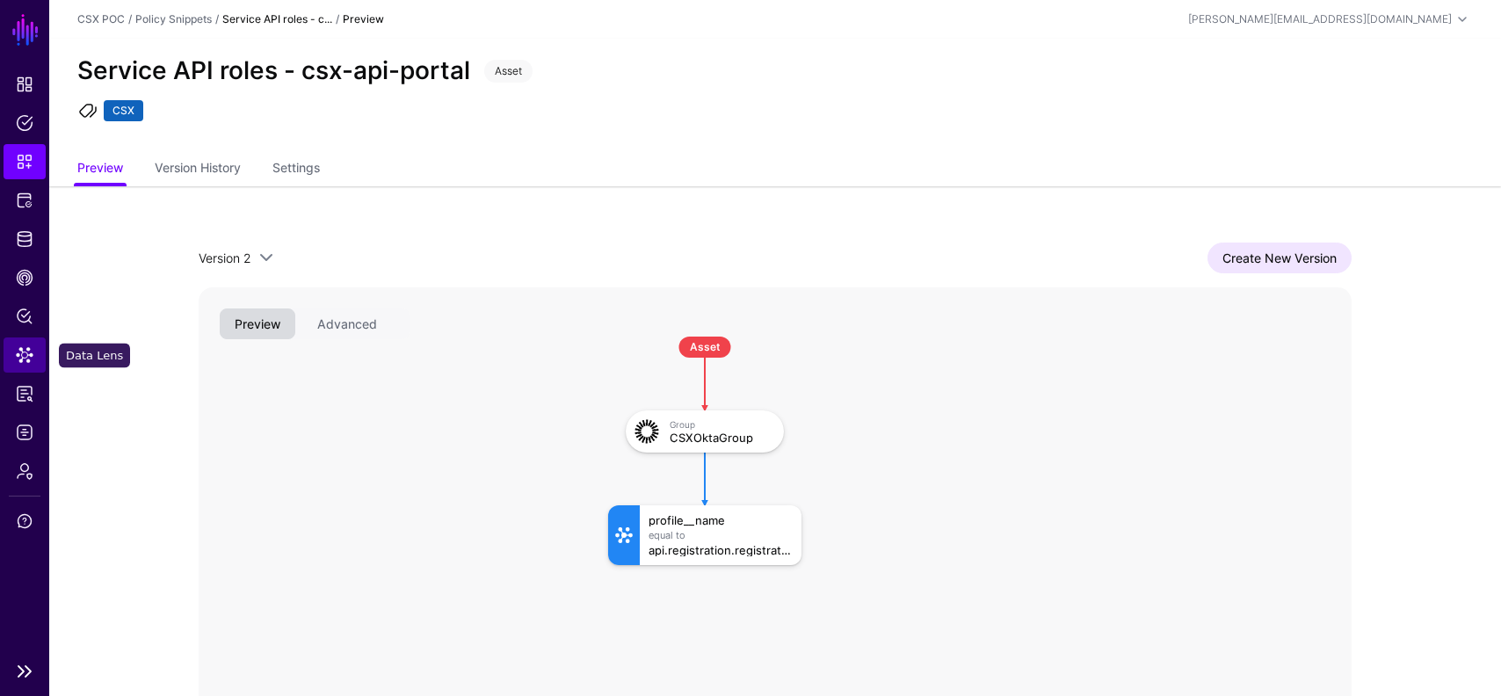
click at [22, 351] on span "Data Lens" at bounding box center [25, 355] width 18 height 18
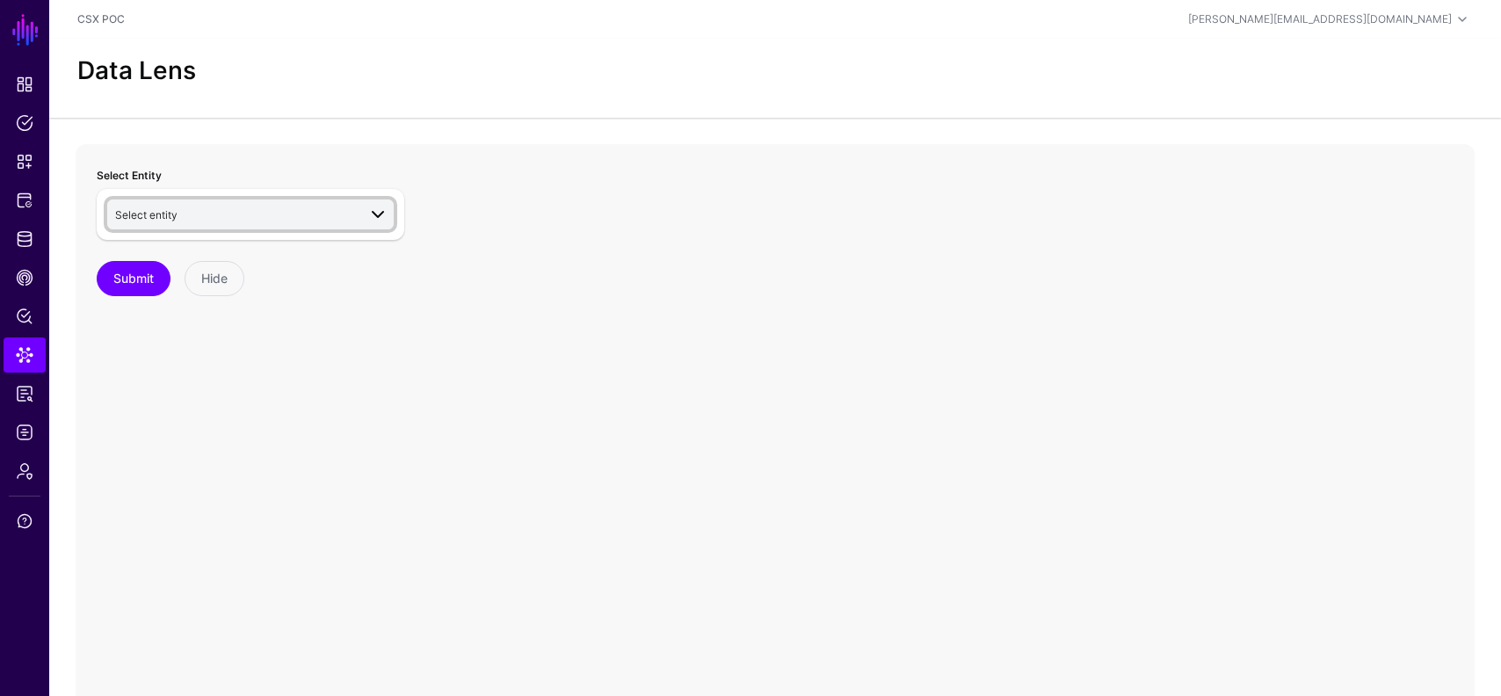
click at [198, 202] on link "Select entity" at bounding box center [250, 215] width 287 height 30
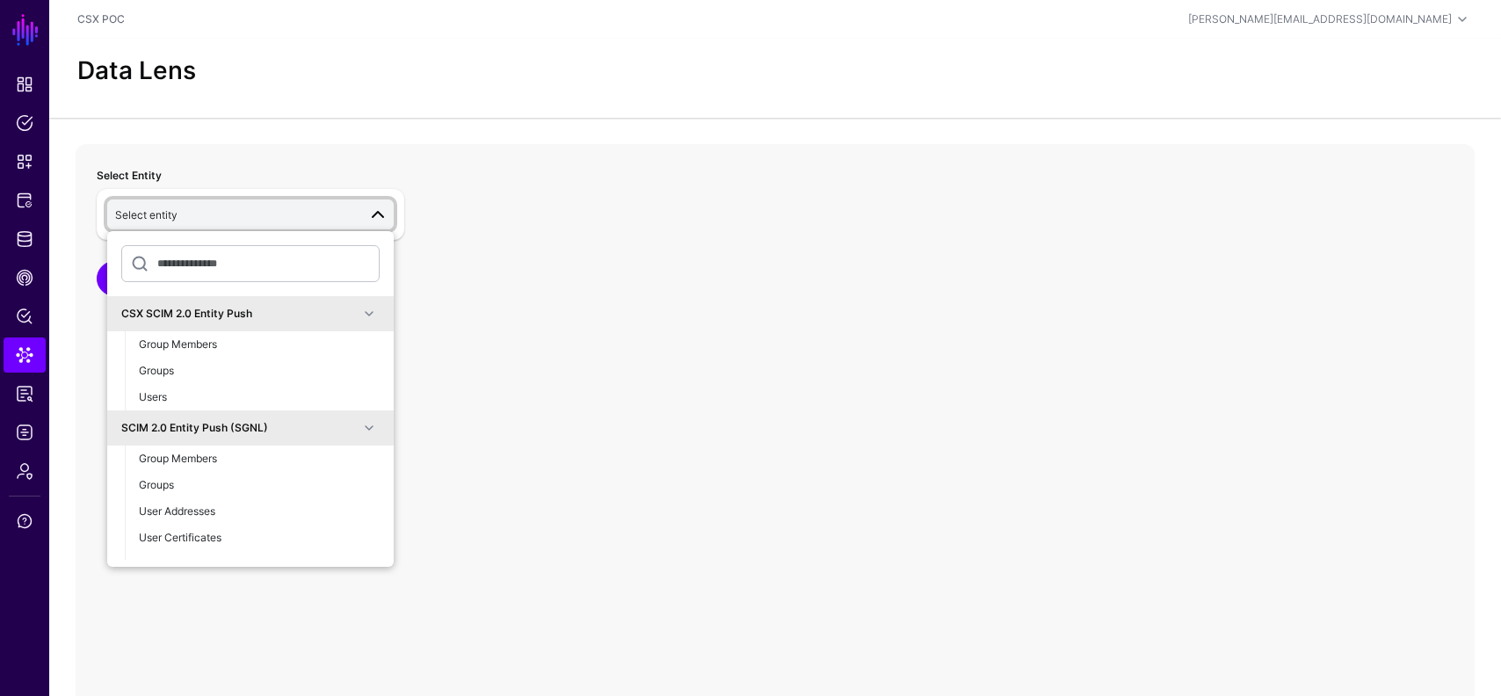
click at [285, 324] on div "CSX SCIM 2.0 Entity Push" at bounding box center [250, 313] width 287 height 35
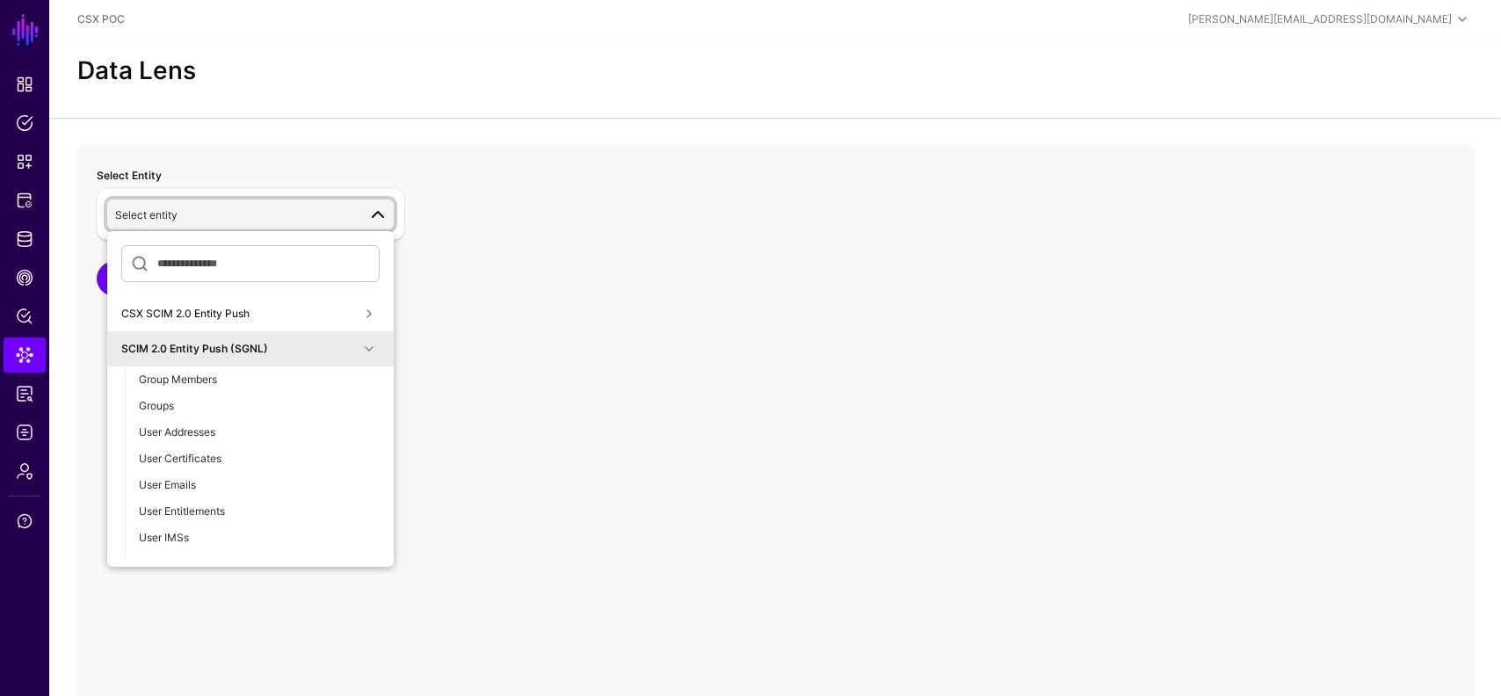
click at [276, 354] on div "SCIM 2.0 Entity Push (SGNL)" at bounding box center [239, 349] width 237 height 16
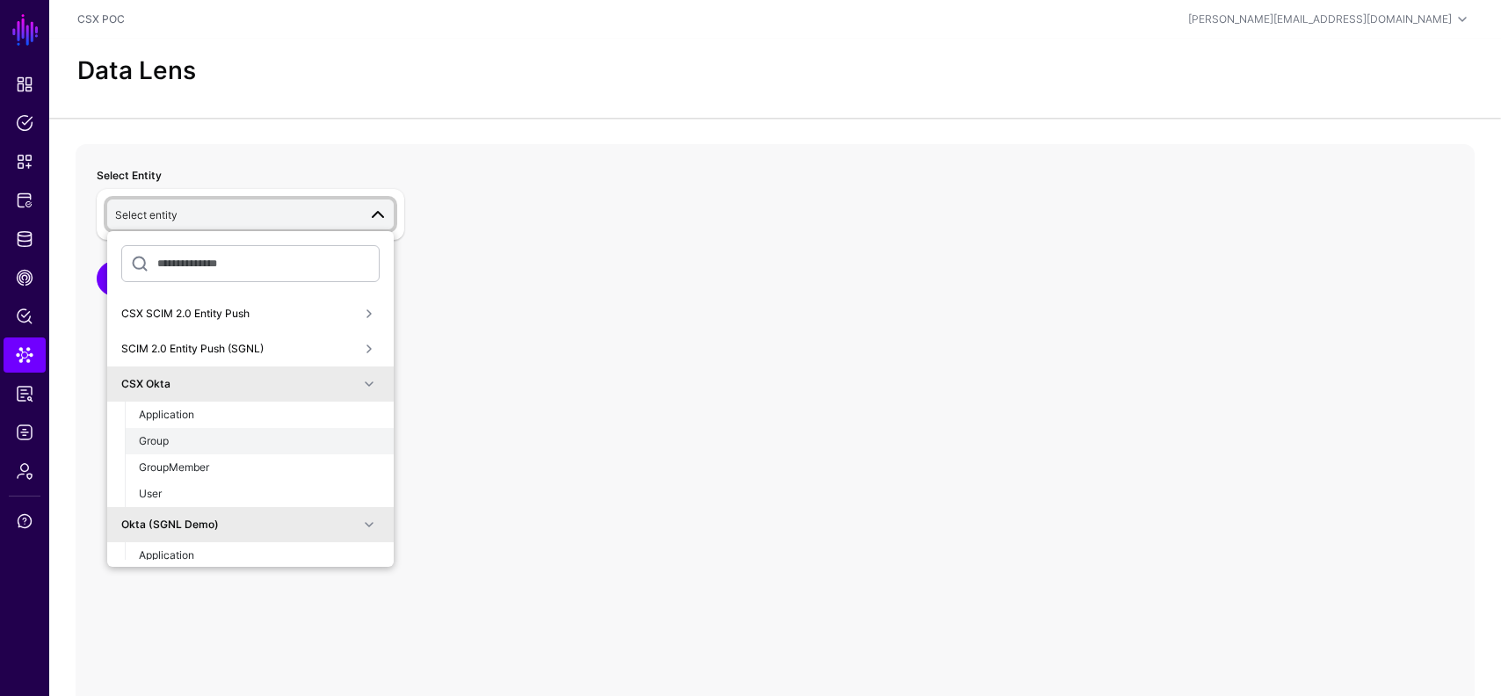
click at [219, 442] on div "Group" at bounding box center [259, 441] width 241 height 16
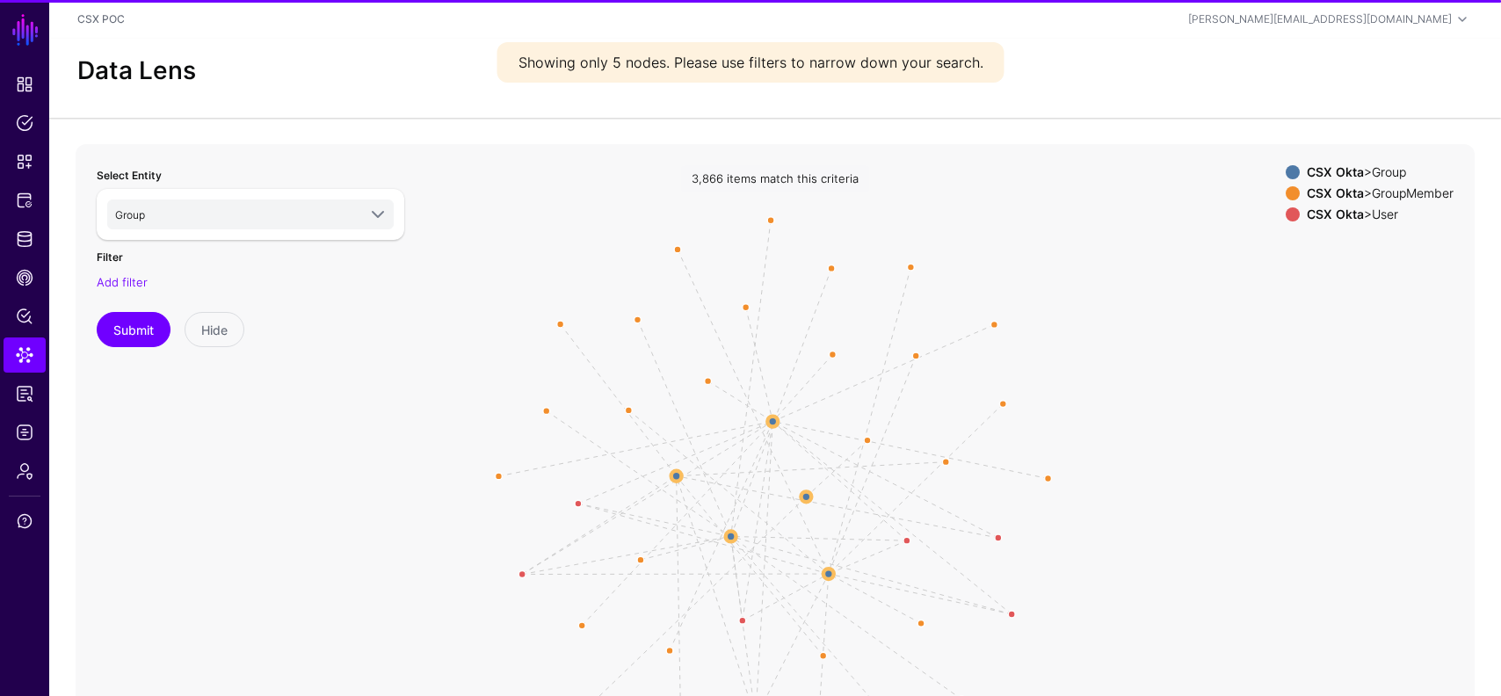
click at [131, 266] on div "Filter Add filter" at bounding box center [251, 269] width 308 height 45
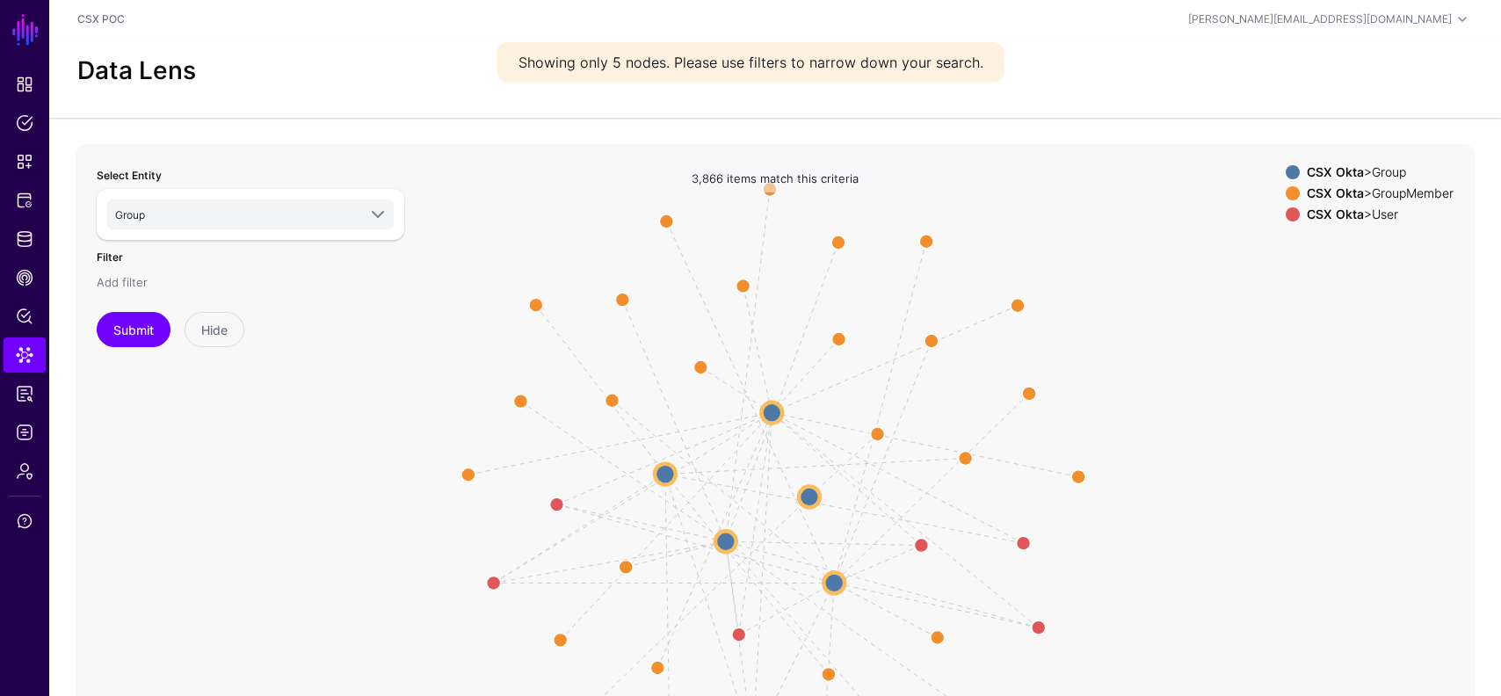
click at [131, 280] on link "Add filter" at bounding box center [122, 282] width 51 height 14
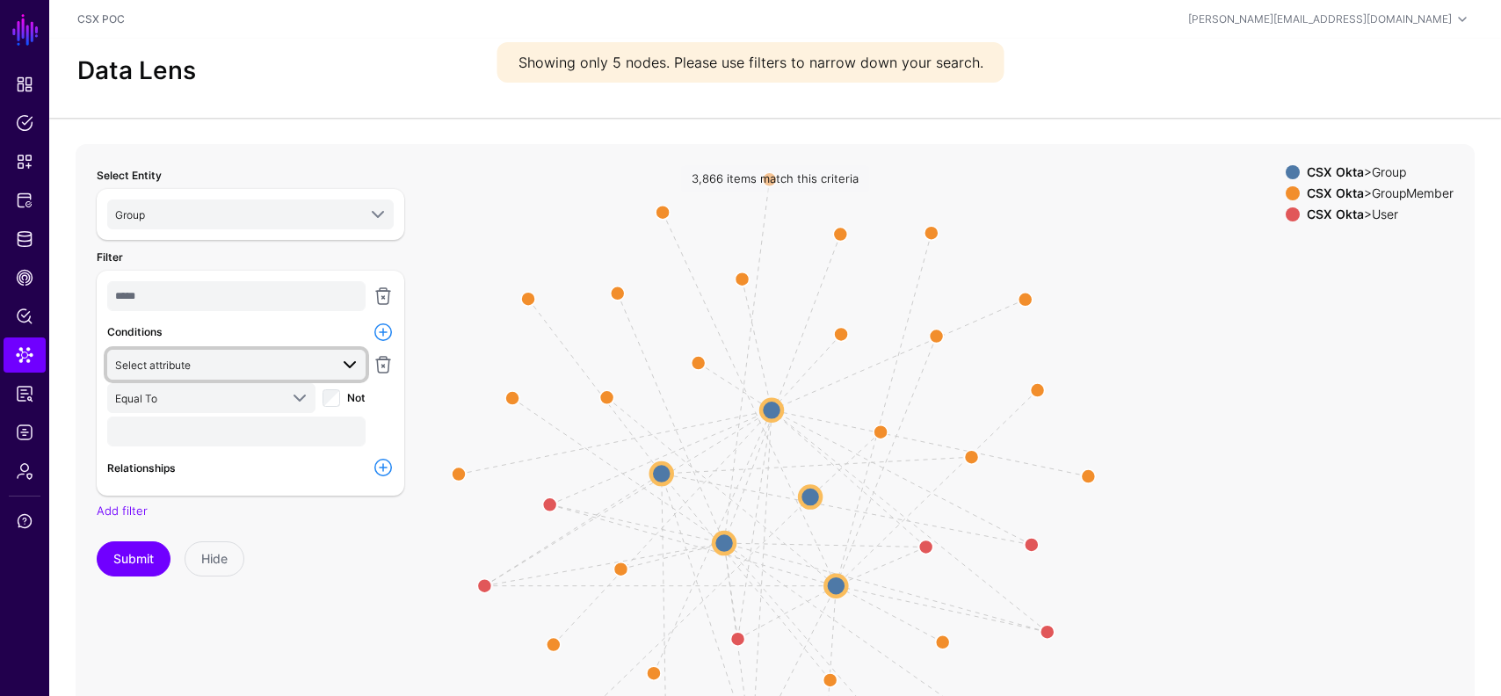
click at [203, 364] on span "Select attribute" at bounding box center [222, 364] width 214 height 19
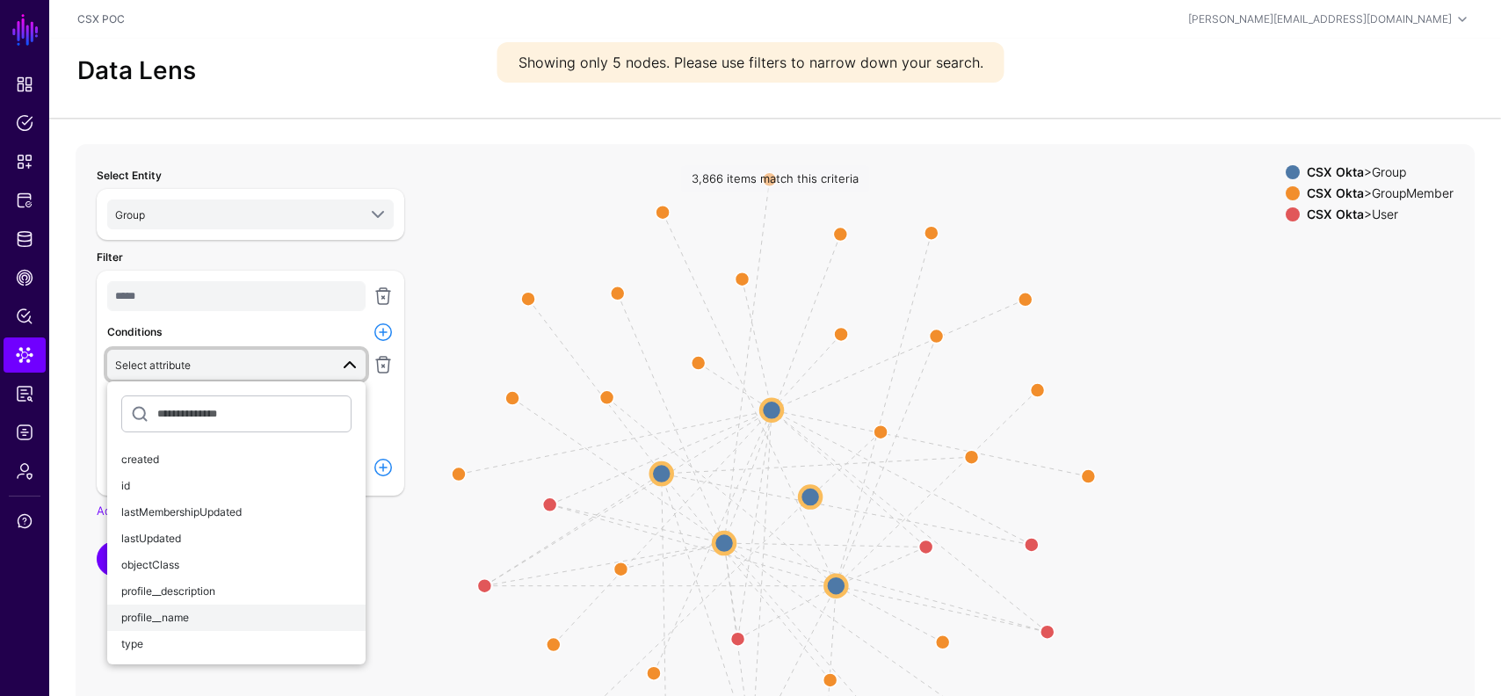
click at [172, 607] on button "profile__name" at bounding box center [236, 618] width 258 height 26
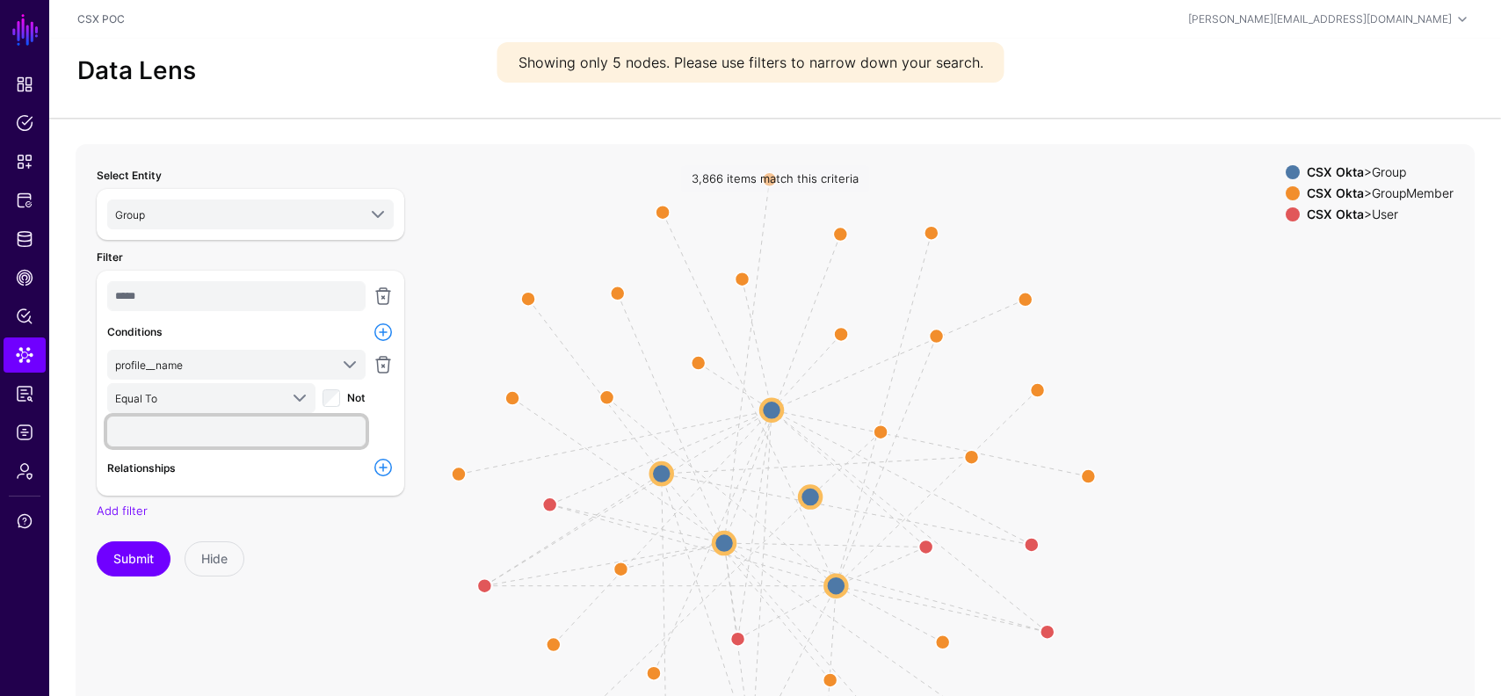
click at [188, 443] on input "text" at bounding box center [236, 432] width 258 height 30
paste input "**********"
type input "**********"
click at [122, 556] on button "Submit" at bounding box center [134, 559] width 74 height 35
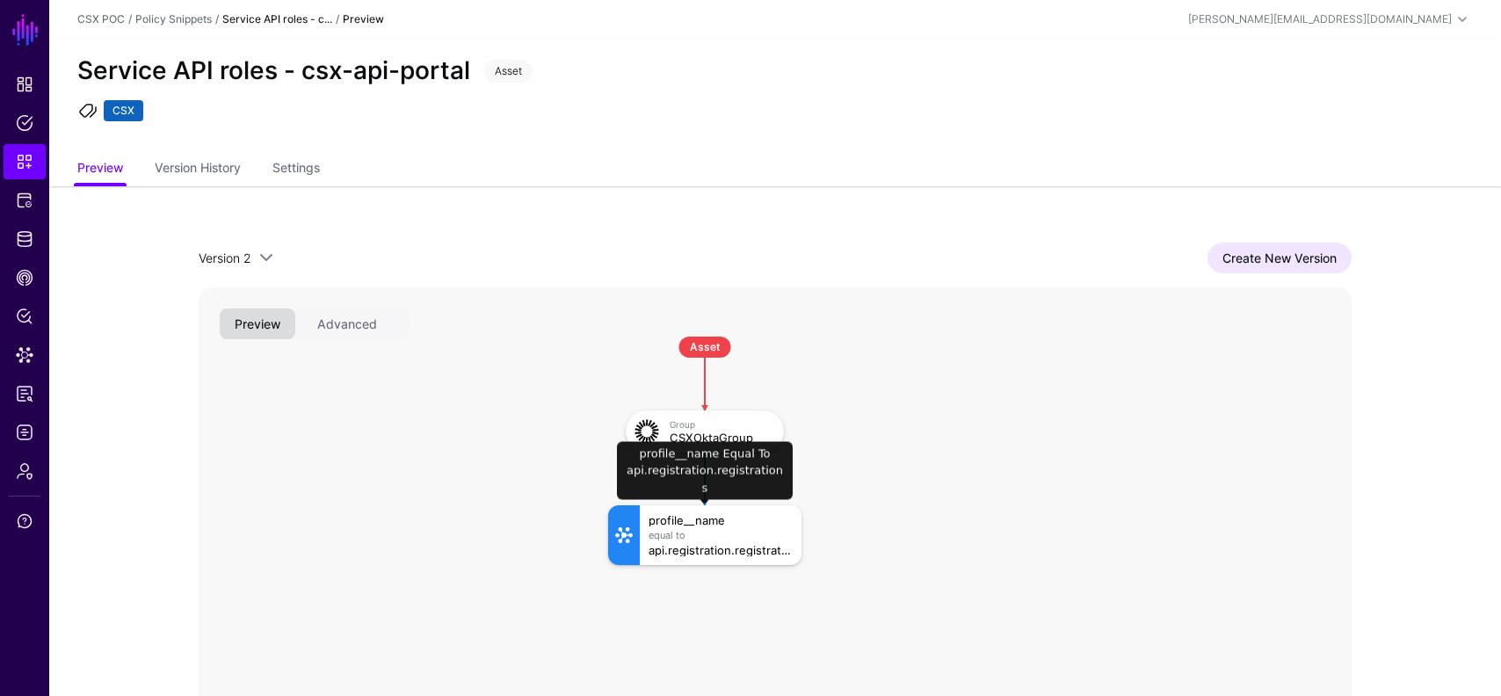
click at [737, 534] on div "Equal To" at bounding box center [721, 535] width 144 height 11
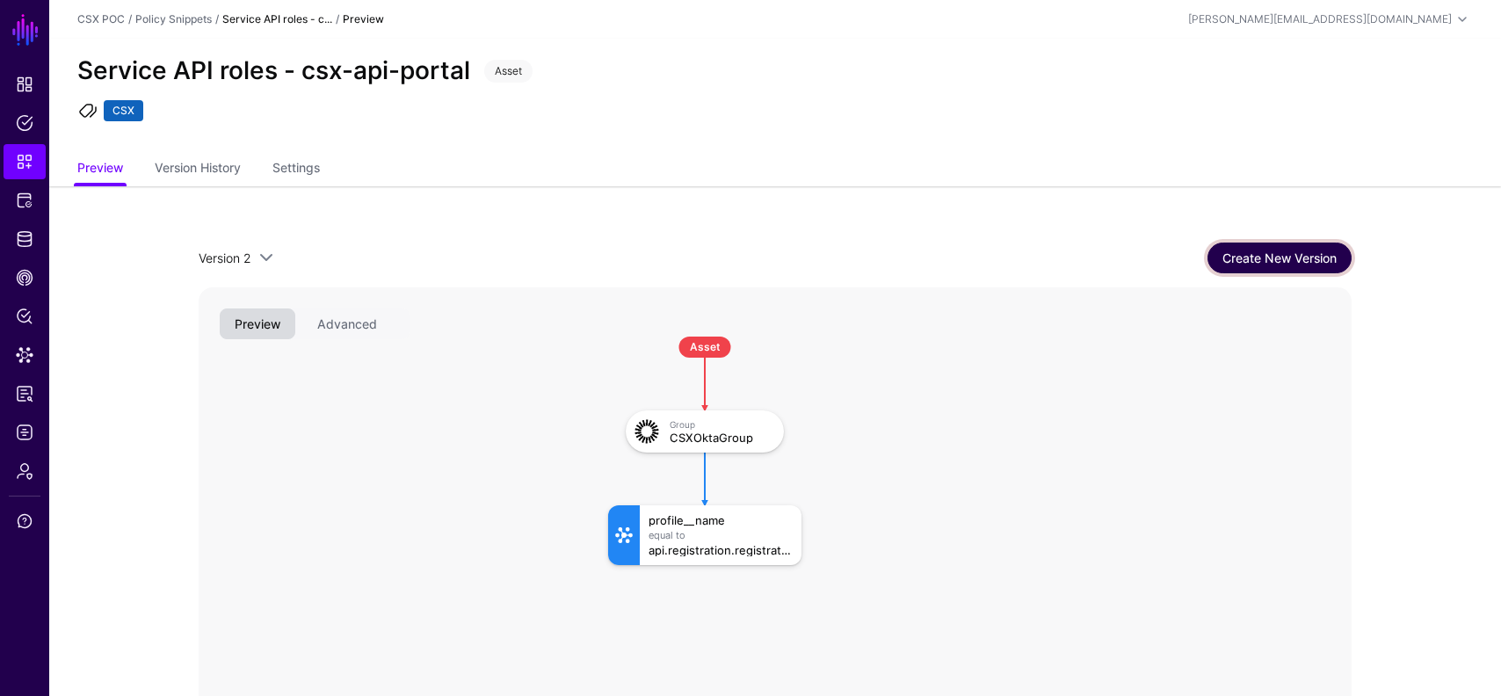
click at [1283, 262] on link "Create New Version" at bounding box center [1280, 258] width 144 height 31
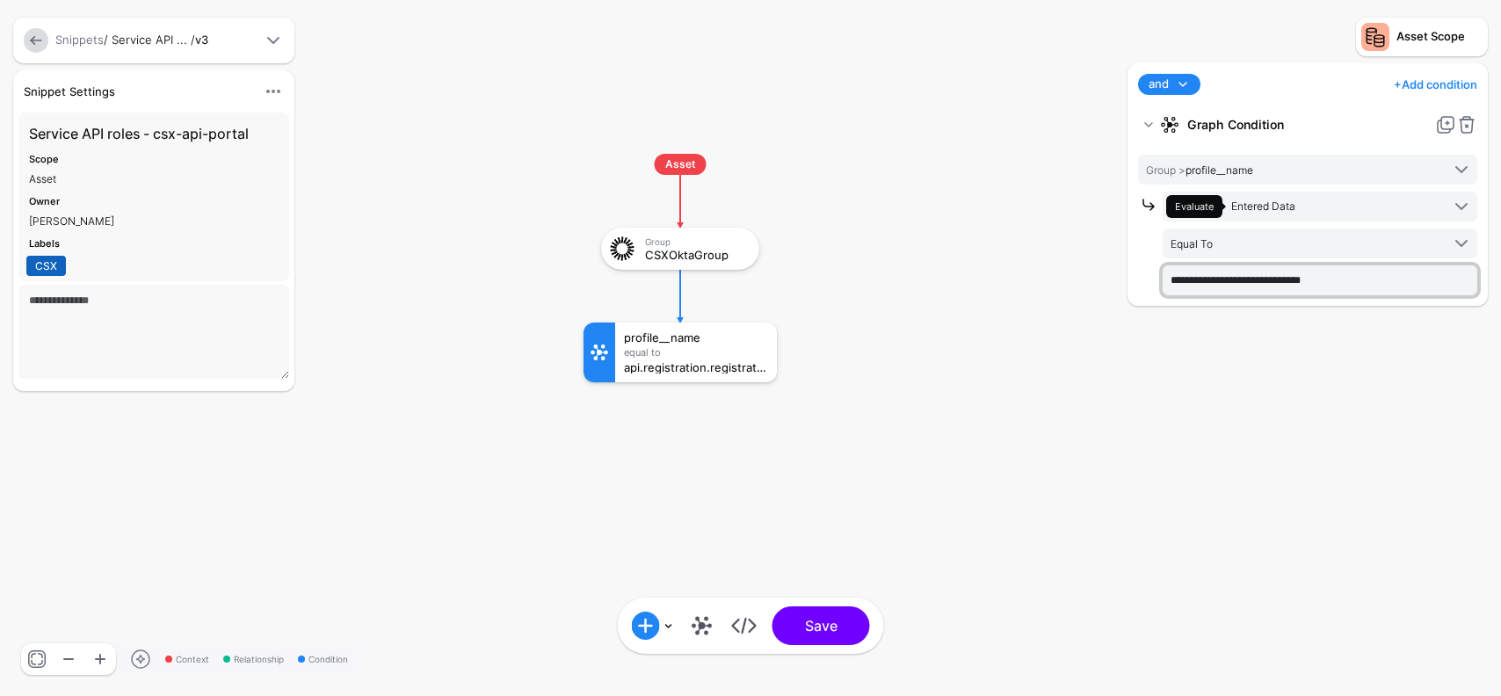
click at [1287, 276] on input "**********" at bounding box center [1320, 280] width 315 height 30
paste input "**********"
type input "**********"
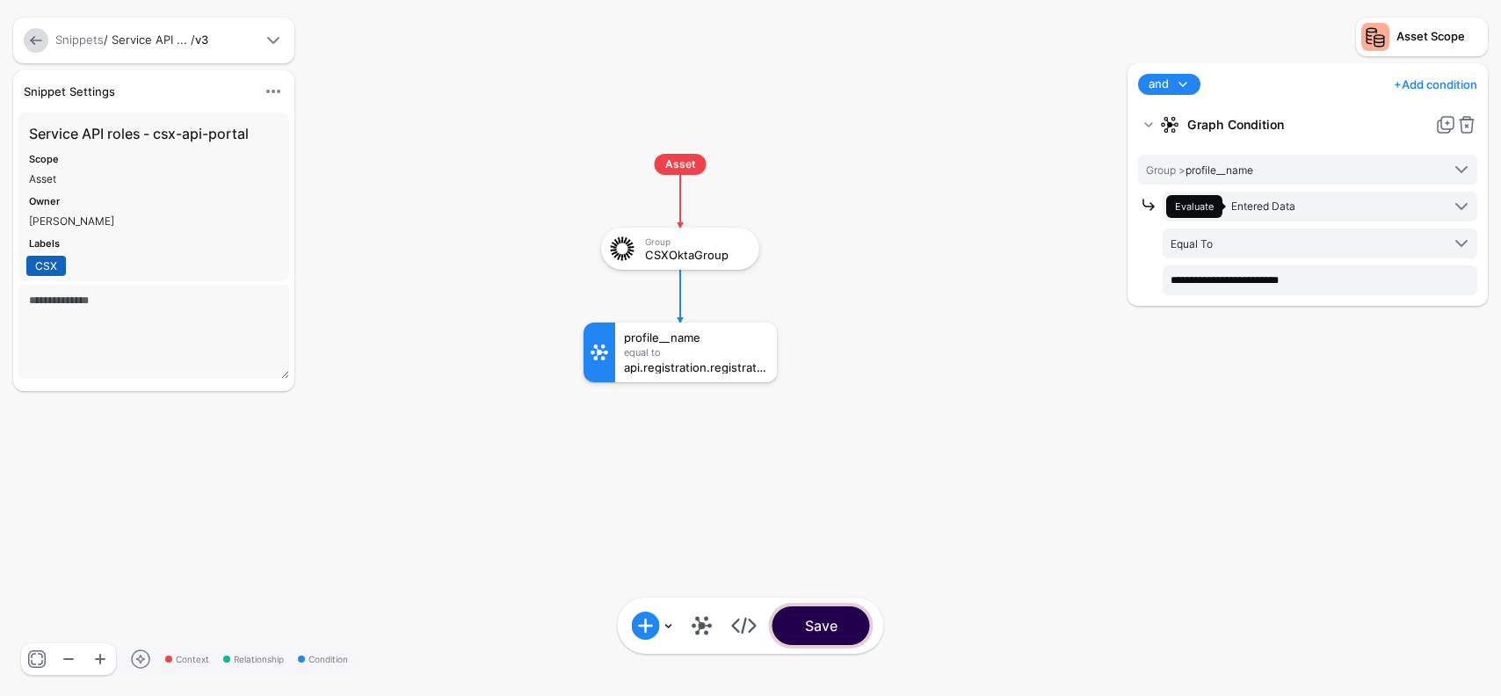
click at [820, 614] on button "Save" at bounding box center [822, 626] width 98 height 39
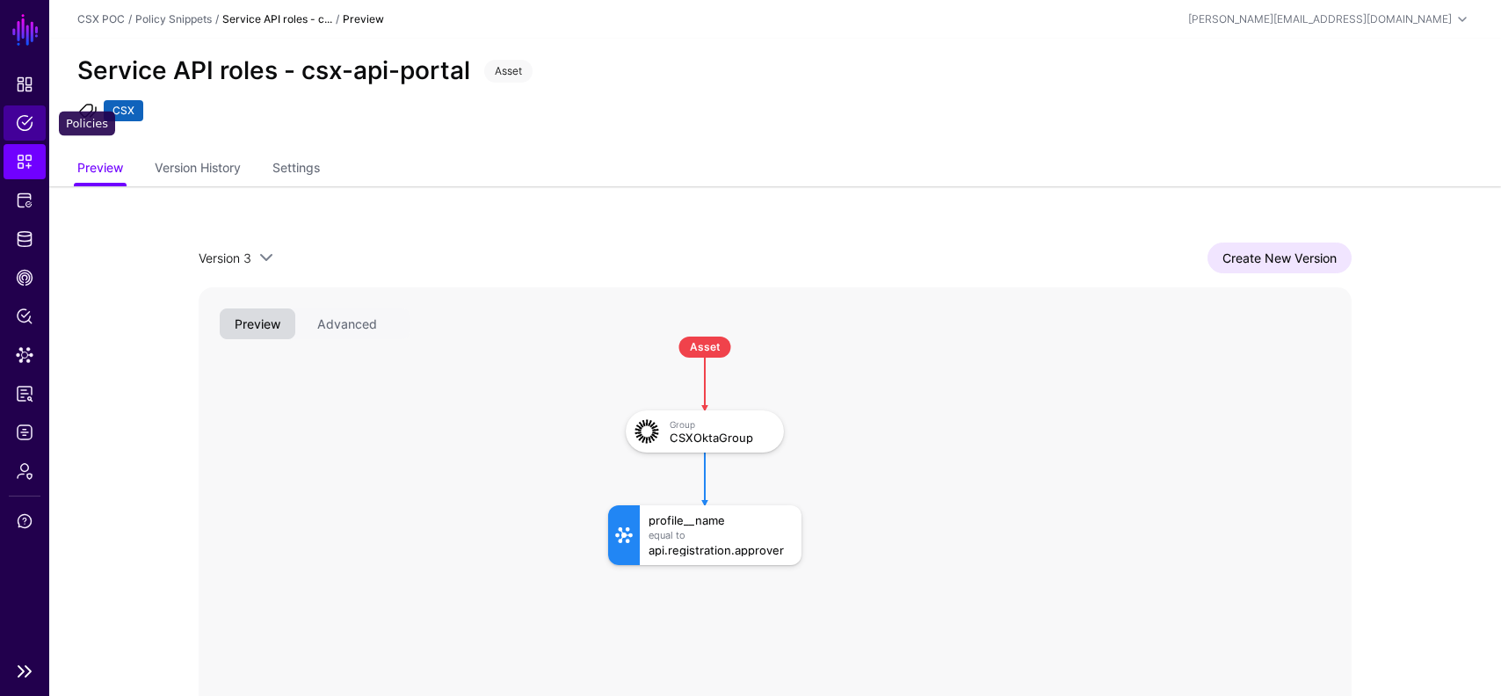
click at [28, 116] on span "Policies" at bounding box center [25, 123] width 18 height 18
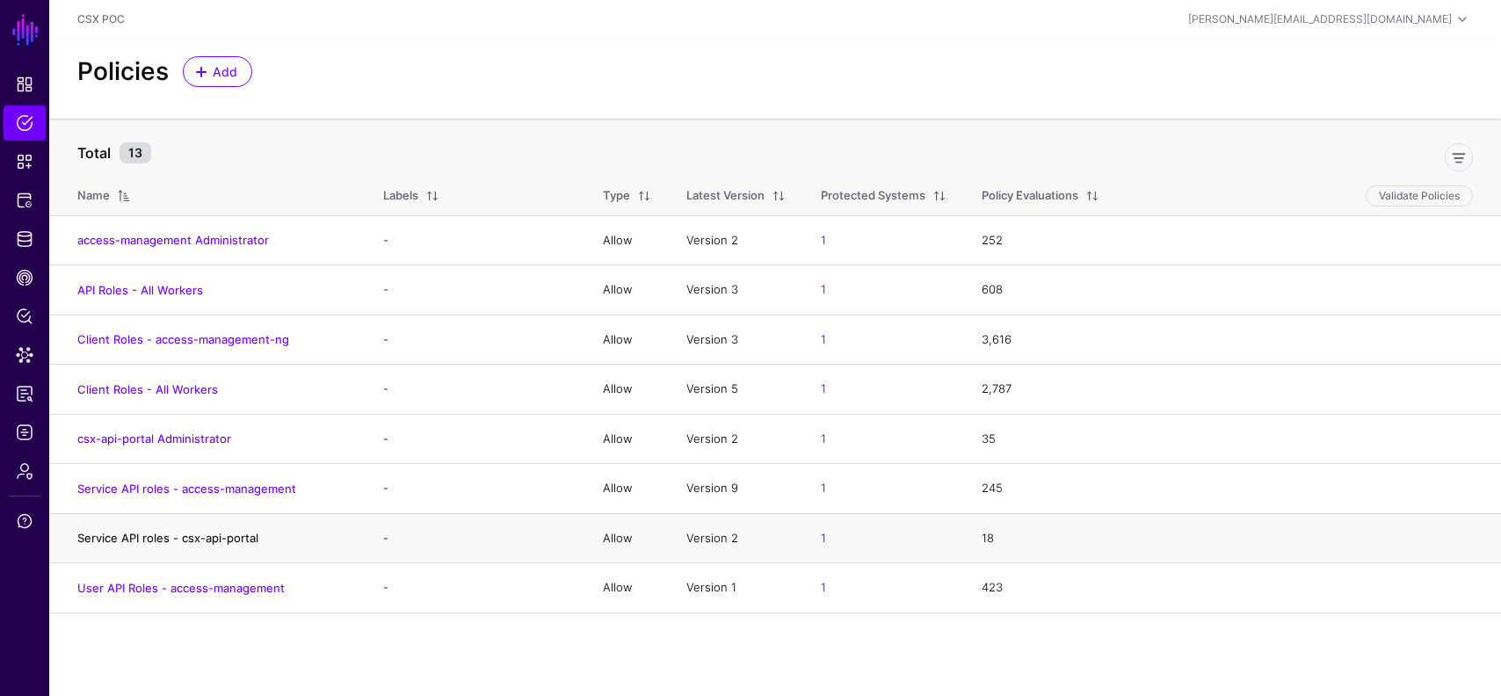
click at [241, 539] on link "Service API roles - csx-api-portal" at bounding box center [167, 538] width 181 height 14
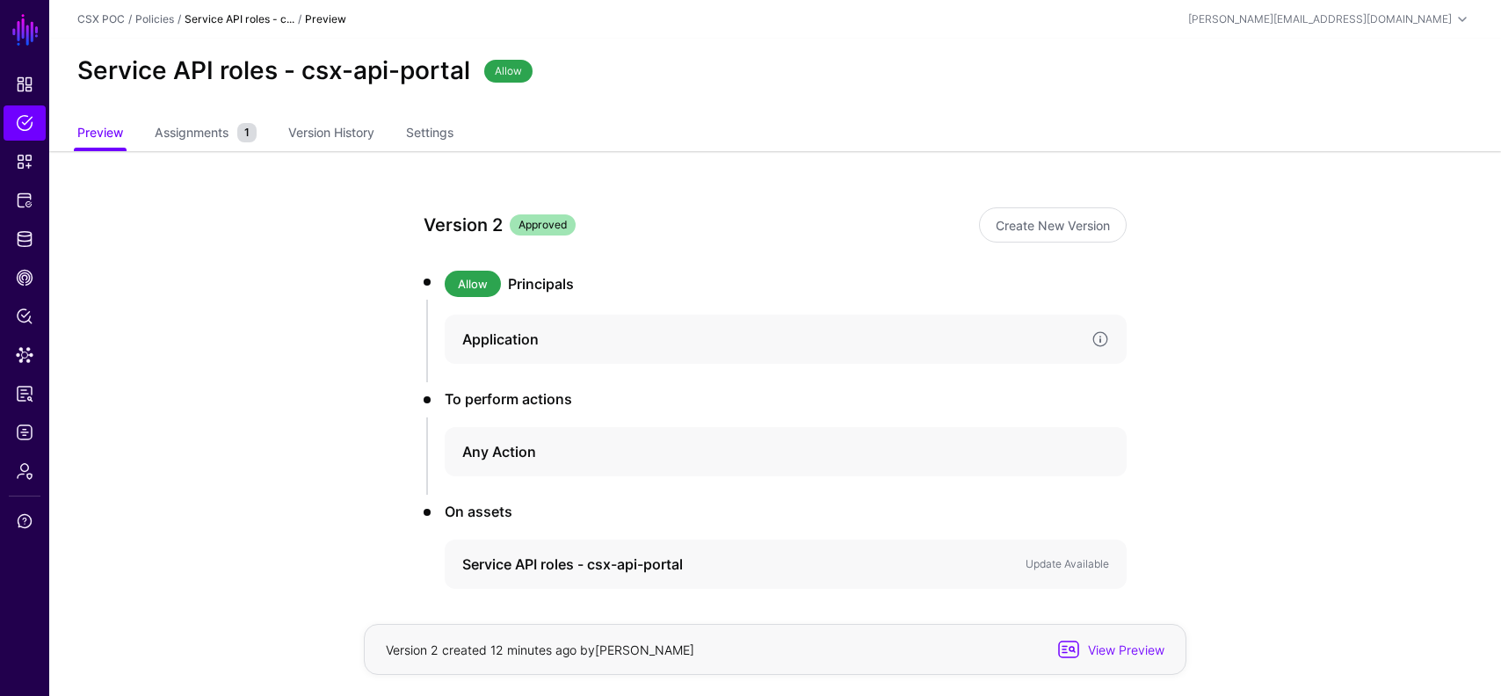
scroll to position [73, 0]
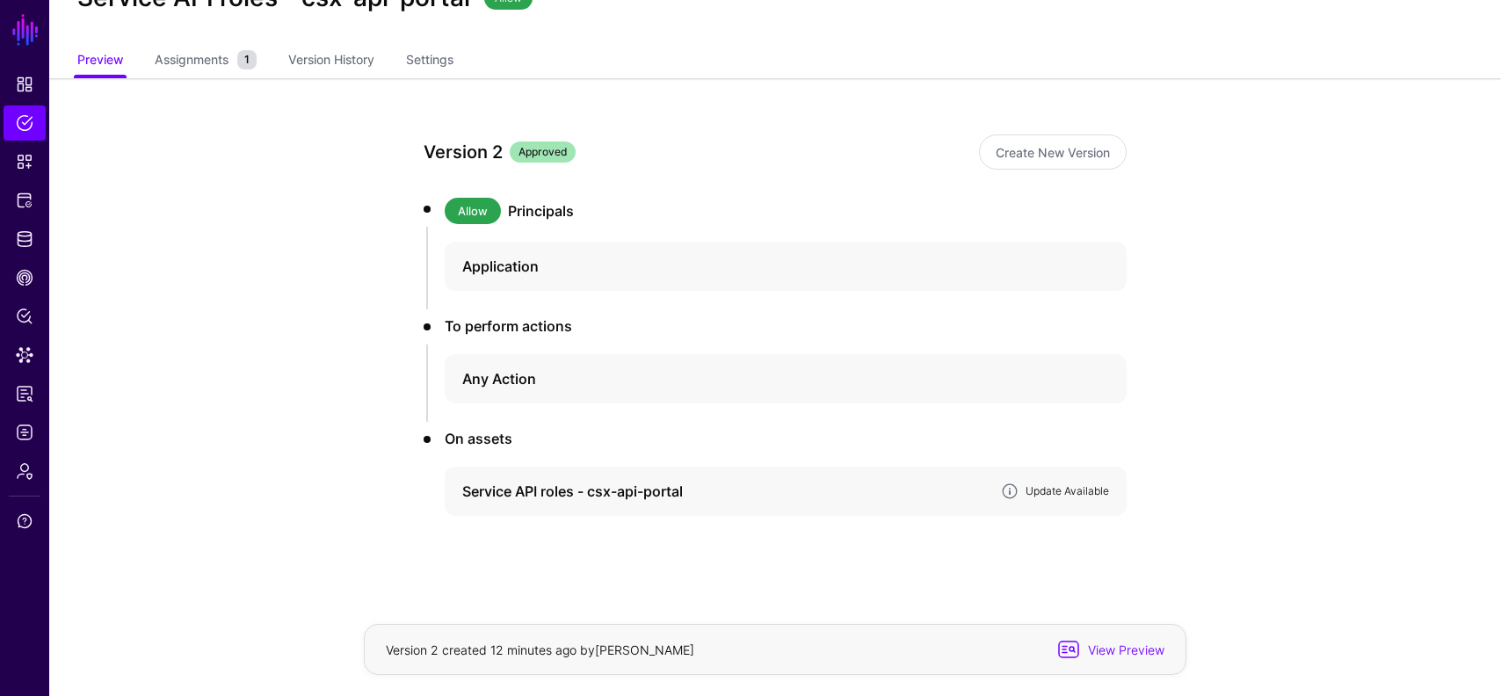
click at [1061, 484] on link "Update Available" at bounding box center [1068, 490] width 84 height 13
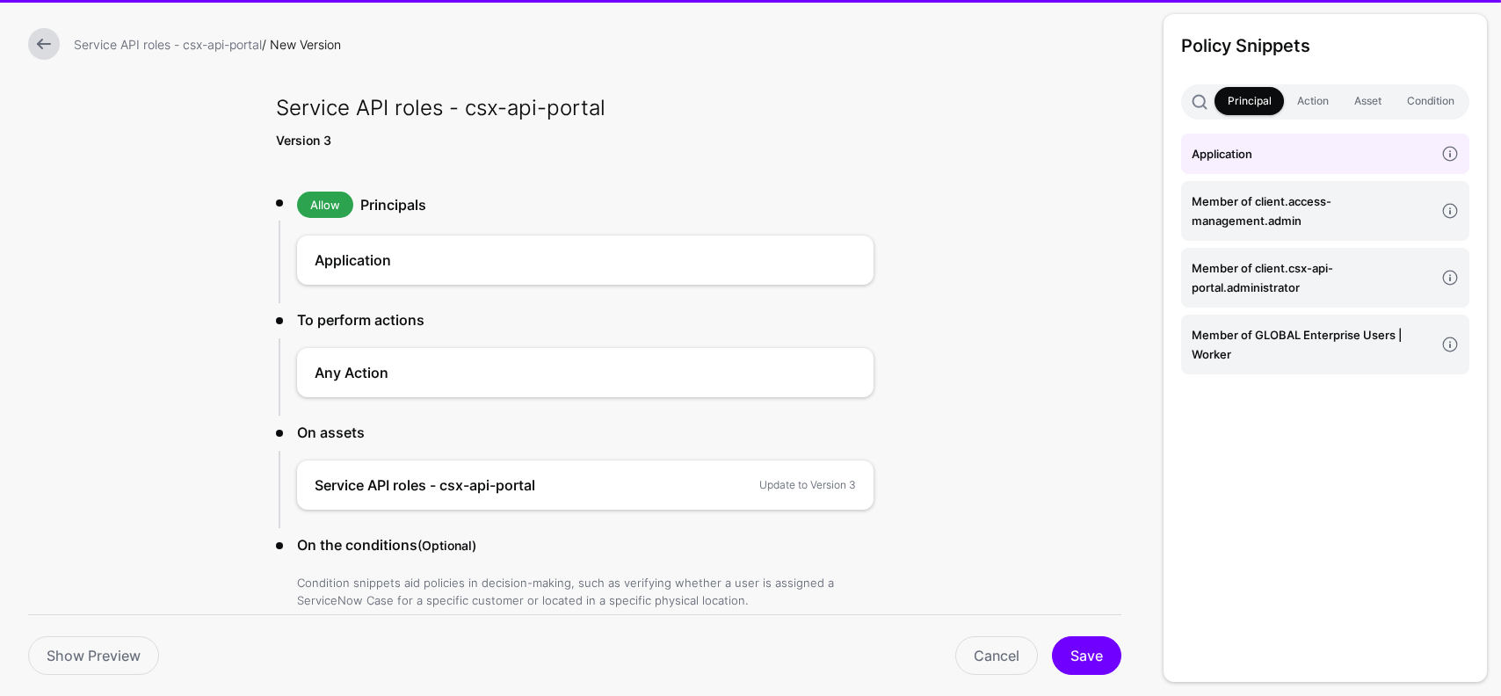
scroll to position [106, 0]
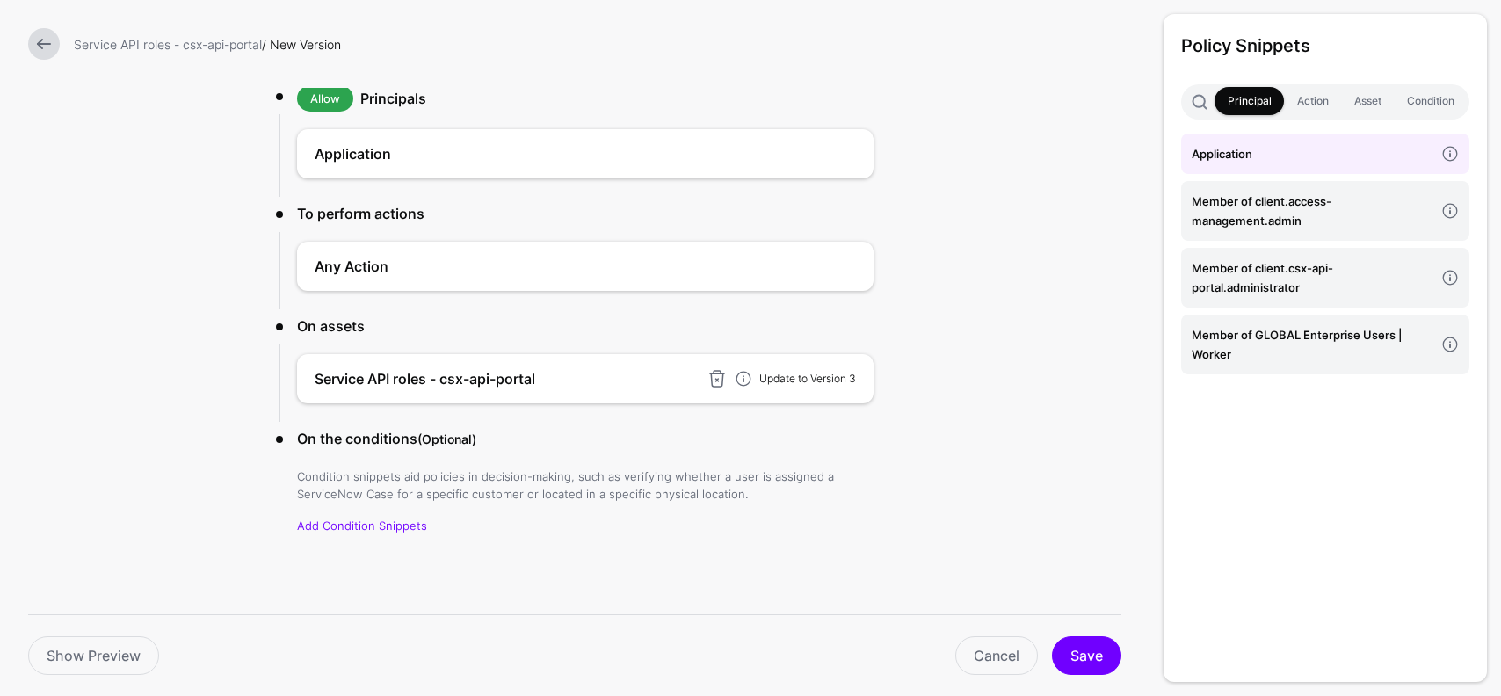
click at [832, 378] on link "Update to Version 3" at bounding box center [808, 378] width 97 height 13
click at [1085, 656] on button "Save" at bounding box center [1086, 655] width 69 height 39
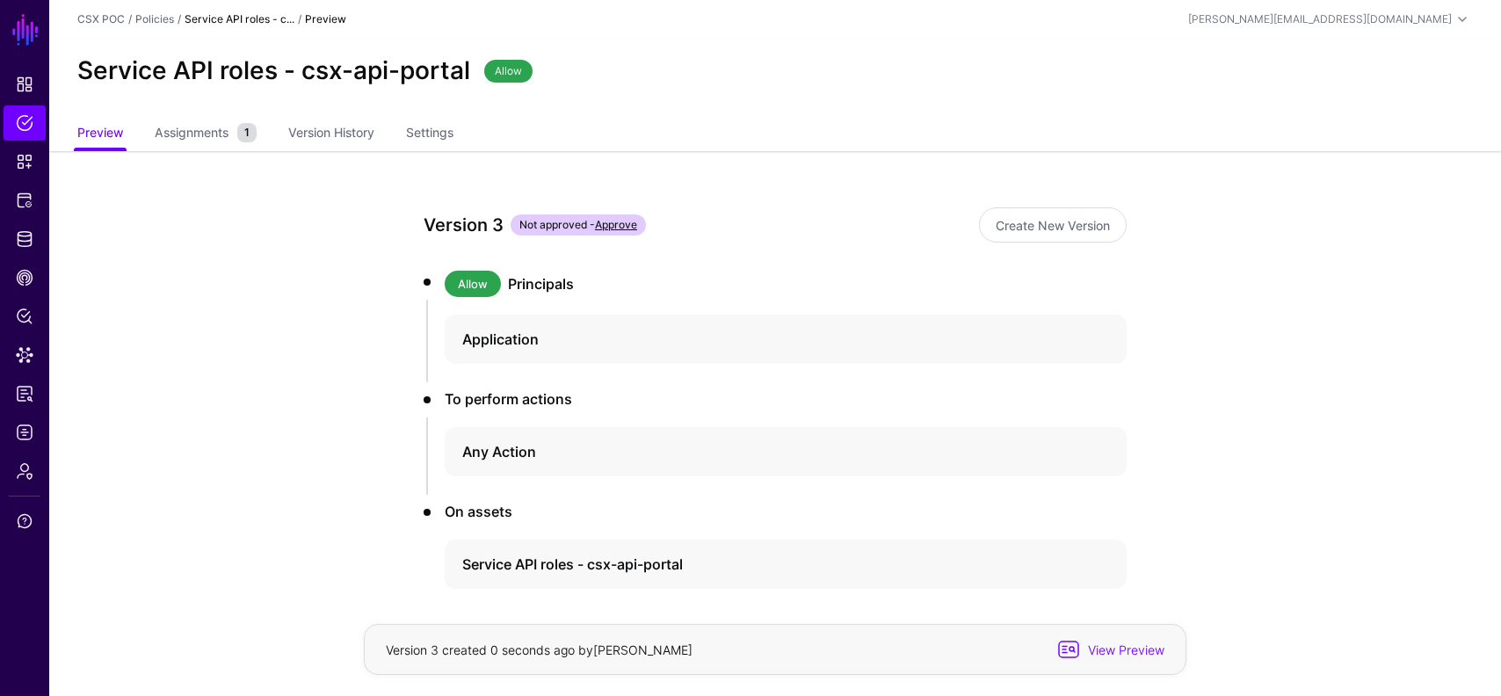
click at [629, 216] on span "Not approved - Approve" at bounding box center [578, 224] width 135 height 21
click at [628, 226] on link "Approve" at bounding box center [616, 224] width 42 height 13
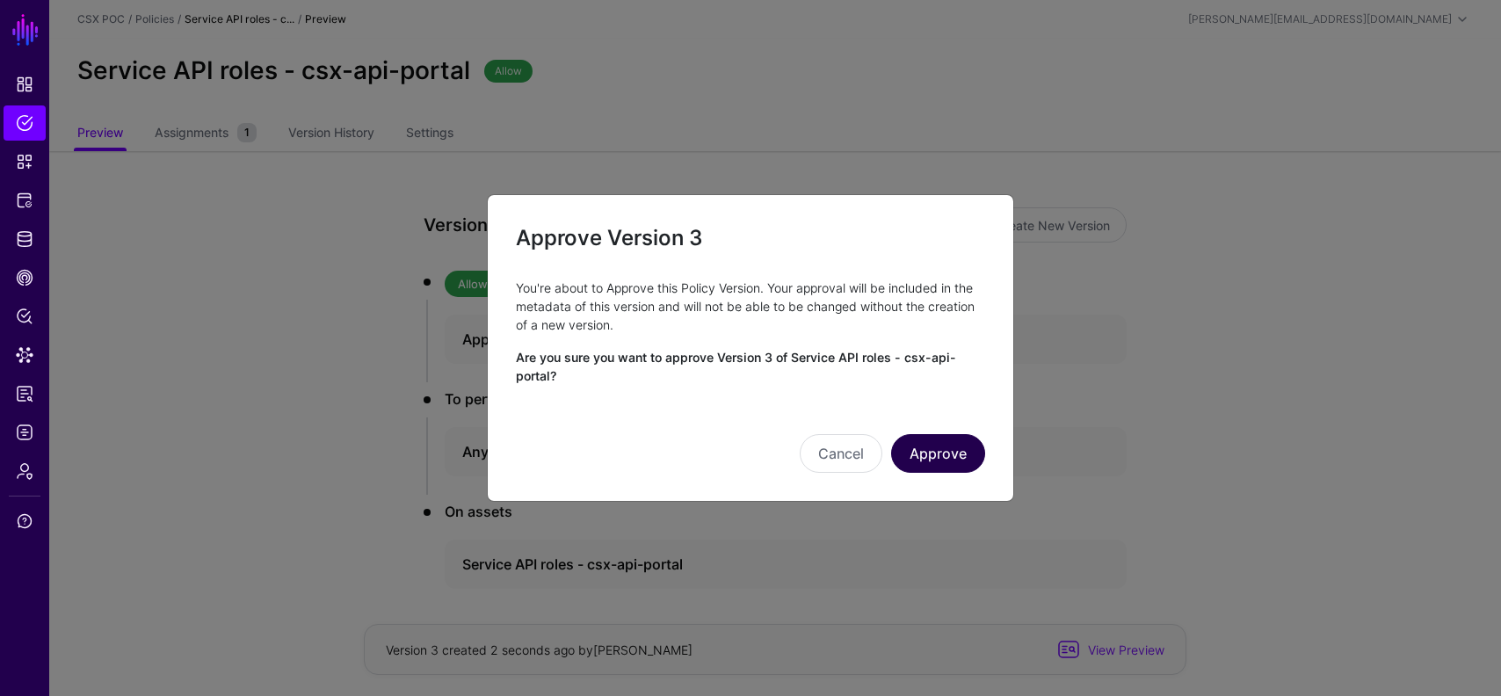
click at [937, 454] on button "Approve" at bounding box center [938, 453] width 94 height 39
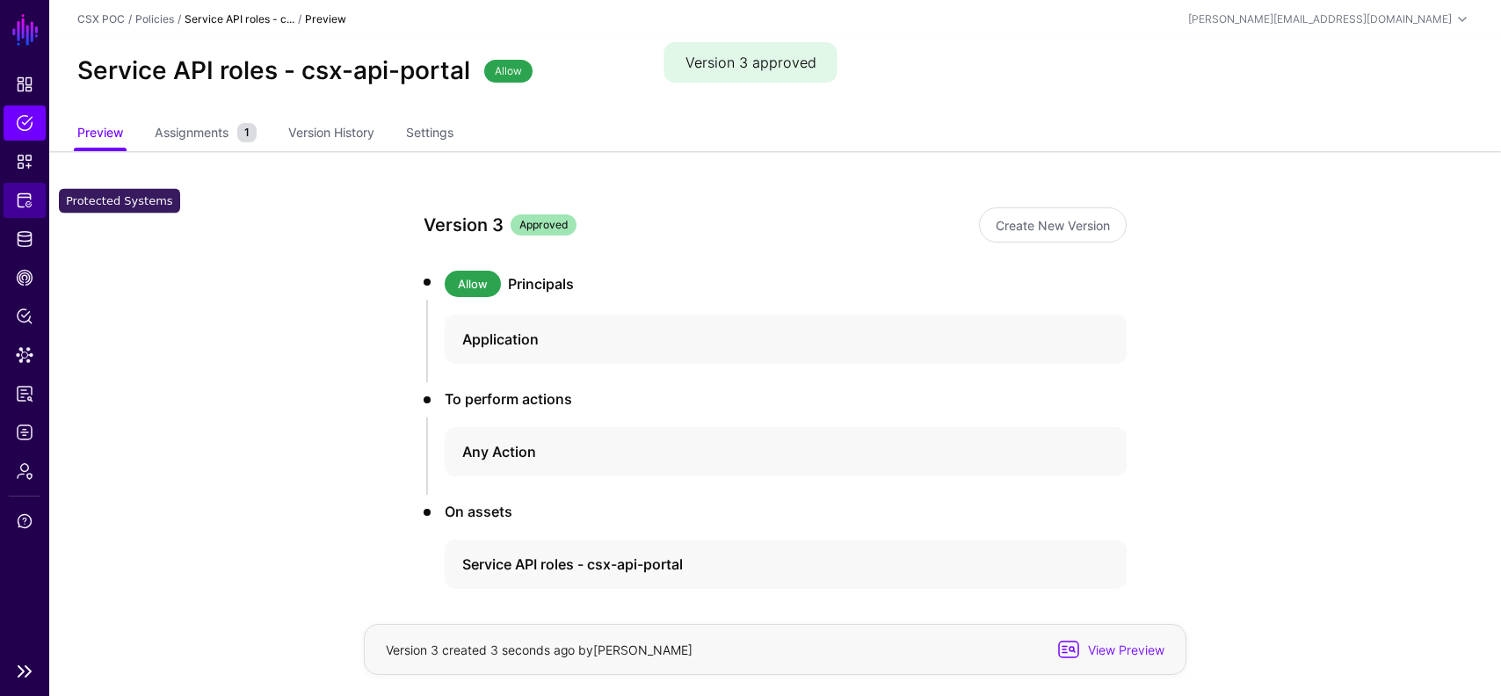
click at [33, 197] on link "Protected Systems" at bounding box center [25, 200] width 42 height 35
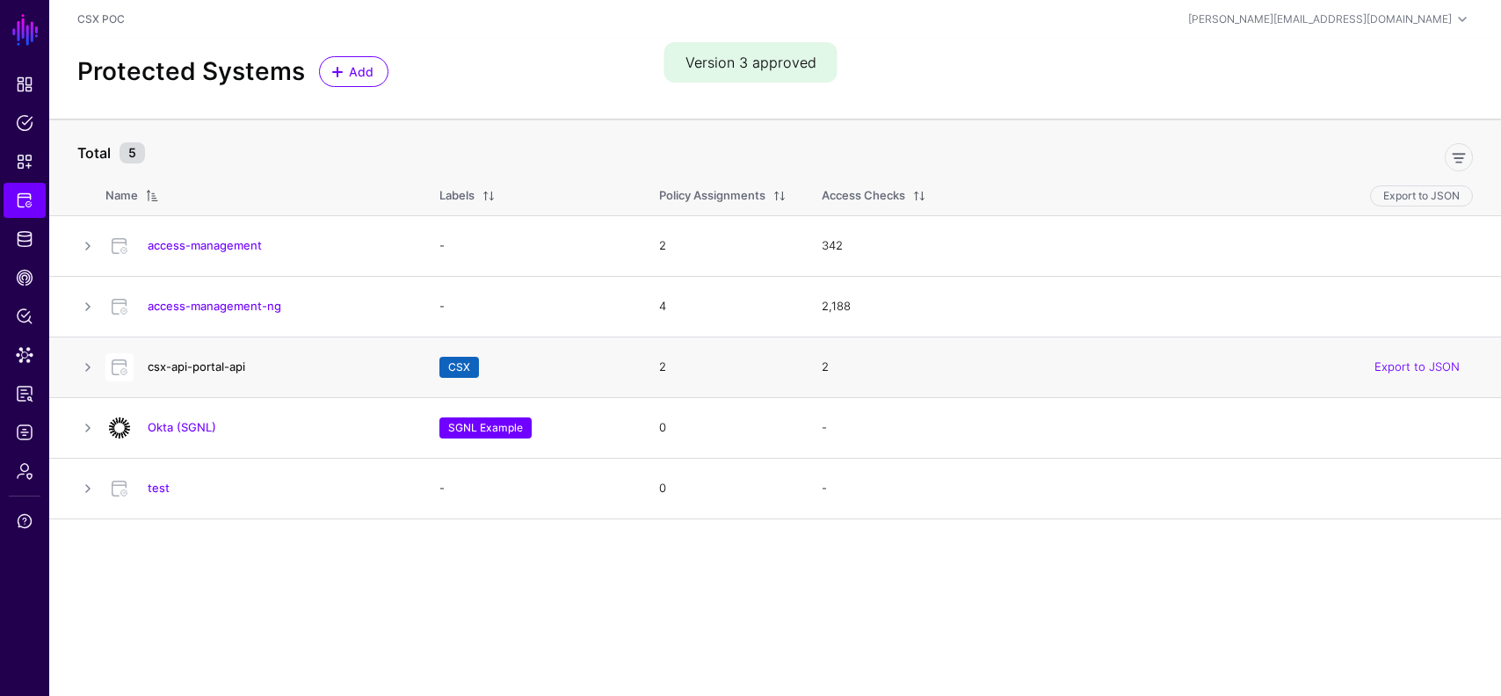
click at [224, 369] on link "csx-api-portal-api" at bounding box center [197, 367] width 98 height 14
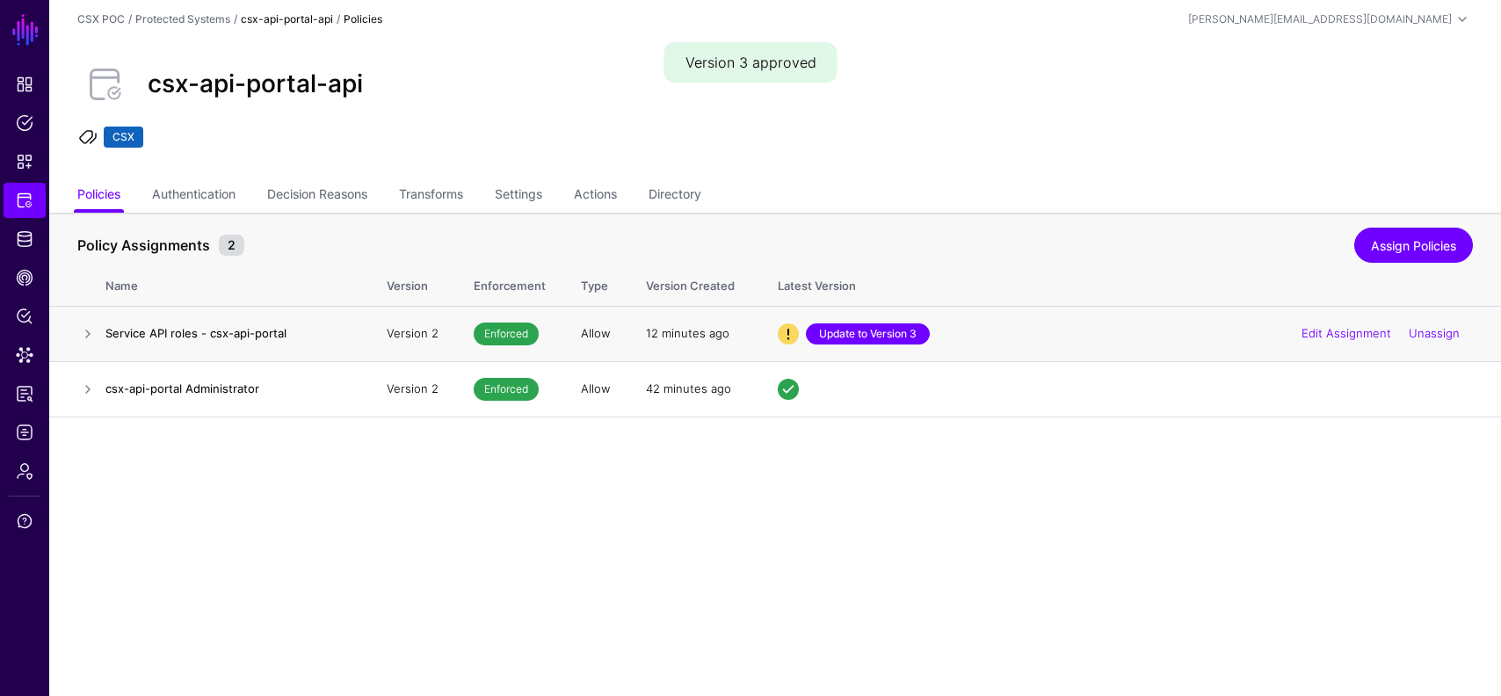
click at [891, 330] on link "Update to Version 3" at bounding box center [868, 334] width 124 height 21
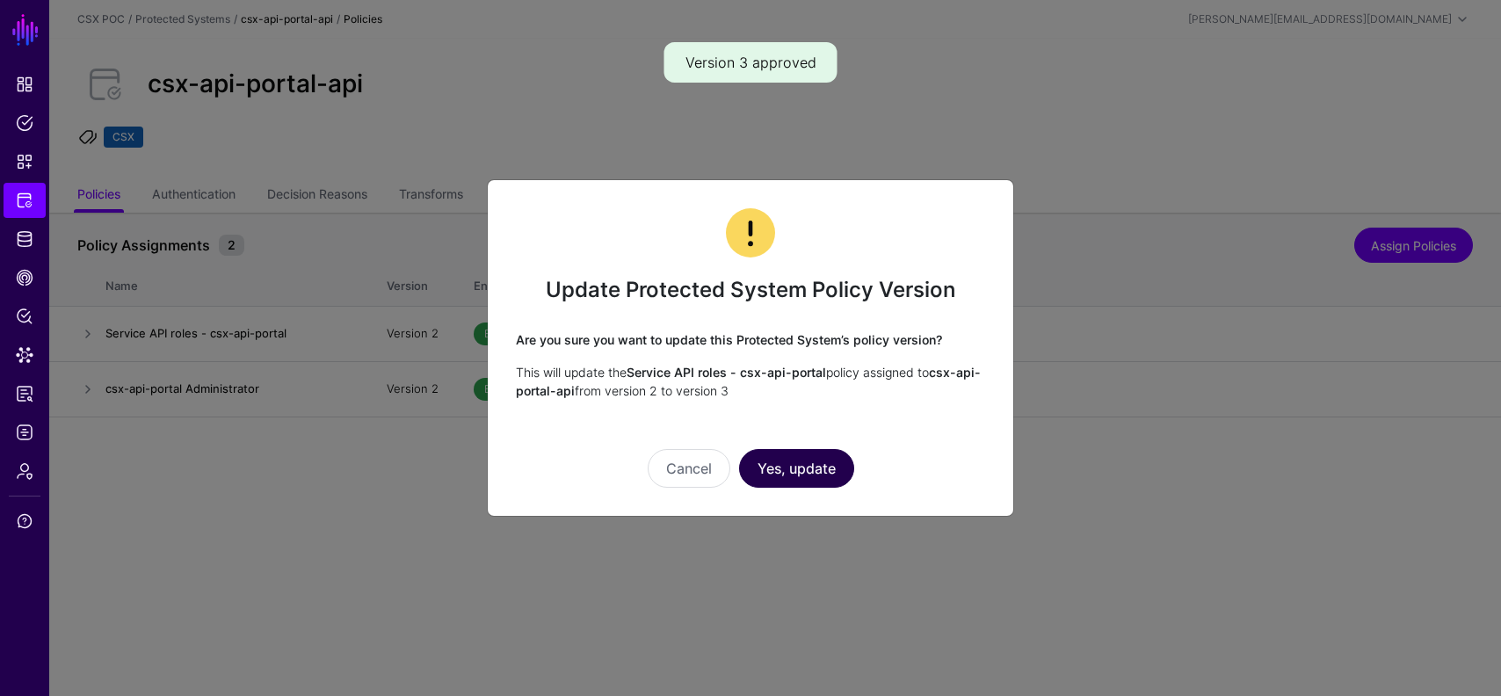
click at [813, 462] on button "Yes, update" at bounding box center [796, 468] width 115 height 39
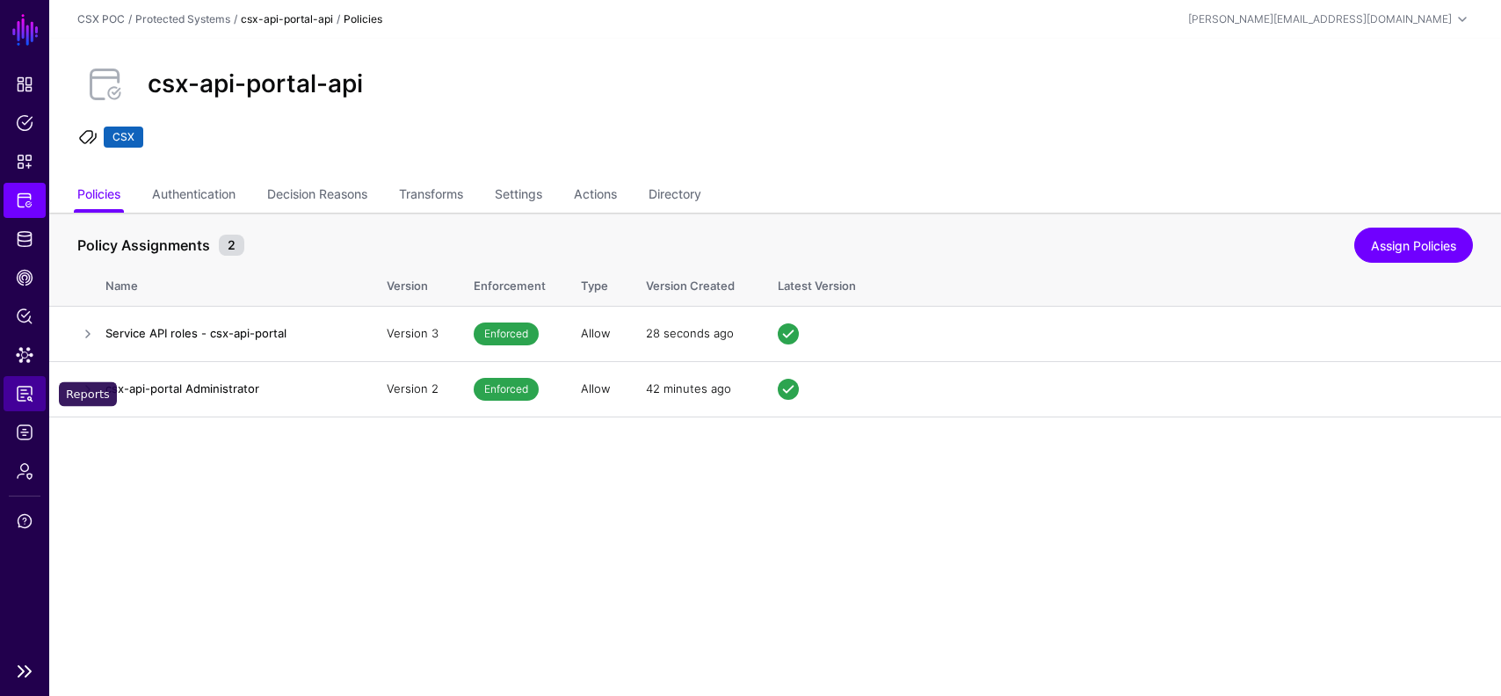
click at [21, 399] on span "Reports" at bounding box center [25, 394] width 18 height 18
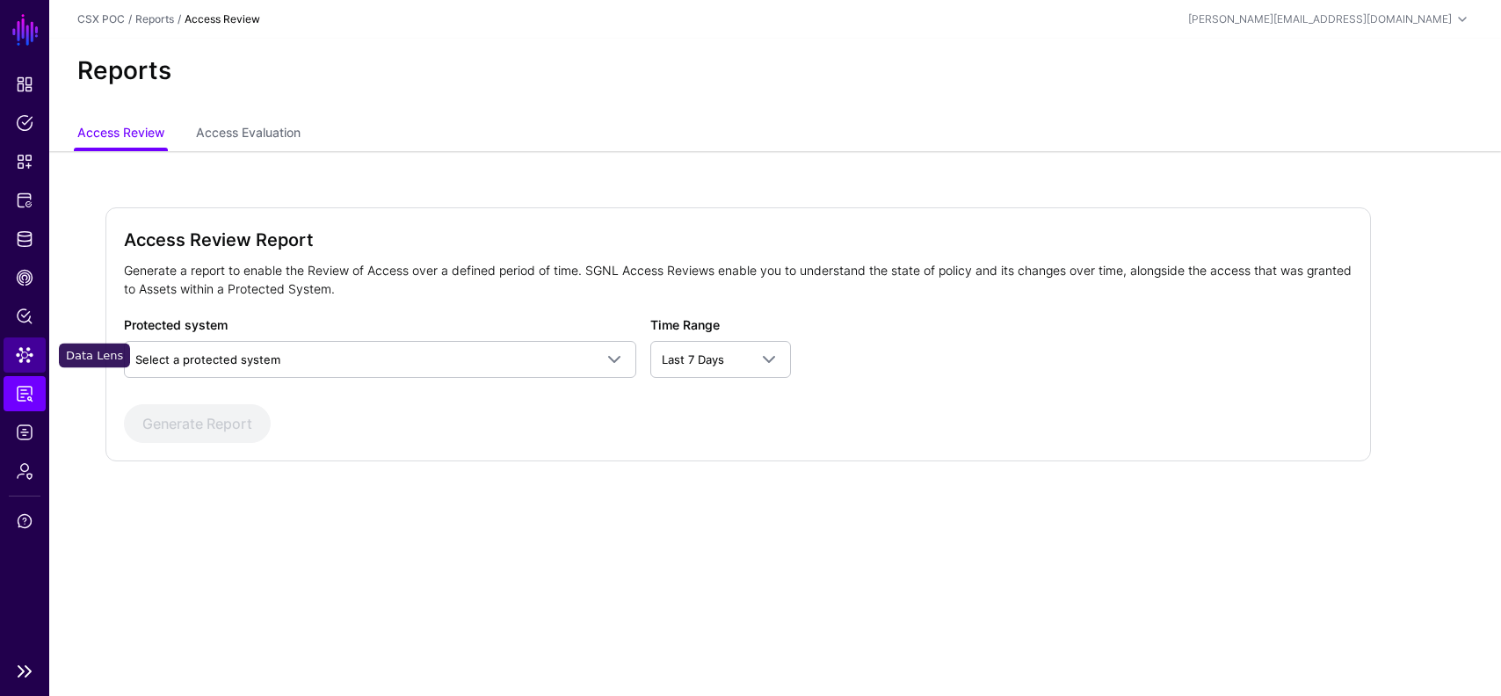
click at [32, 360] on span "Data Lens" at bounding box center [25, 355] width 18 height 18
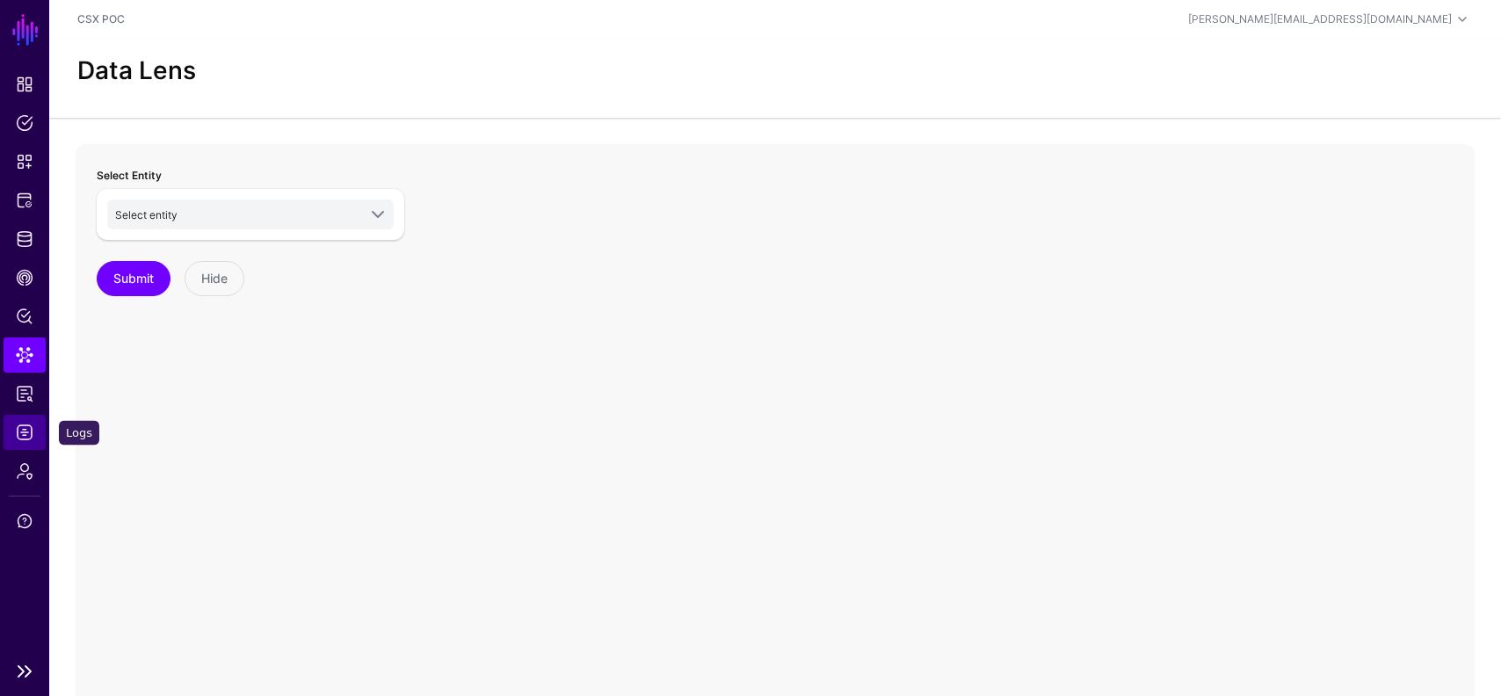
click at [25, 438] on span "Logs" at bounding box center [25, 433] width 18 height 18
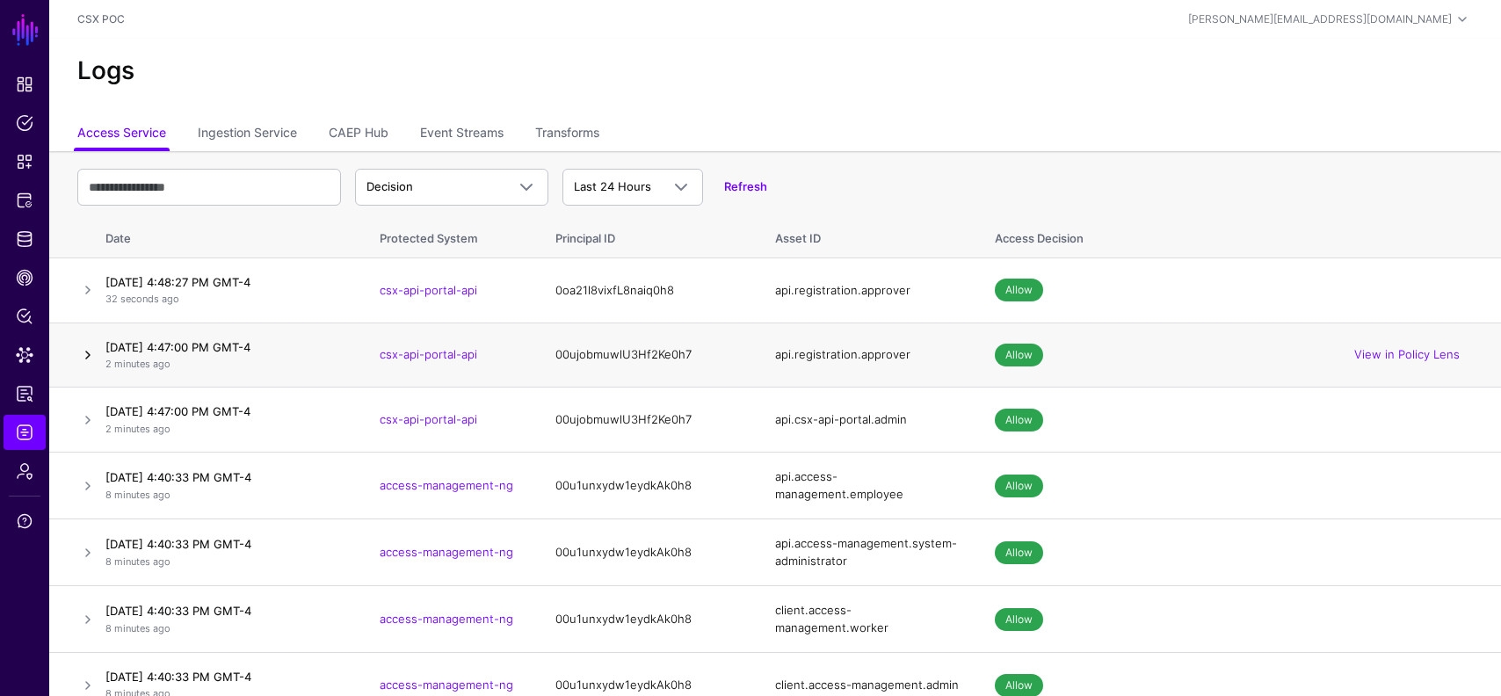
click at [89, 355] on link at bounding box center [87, 355] width 21 height 21
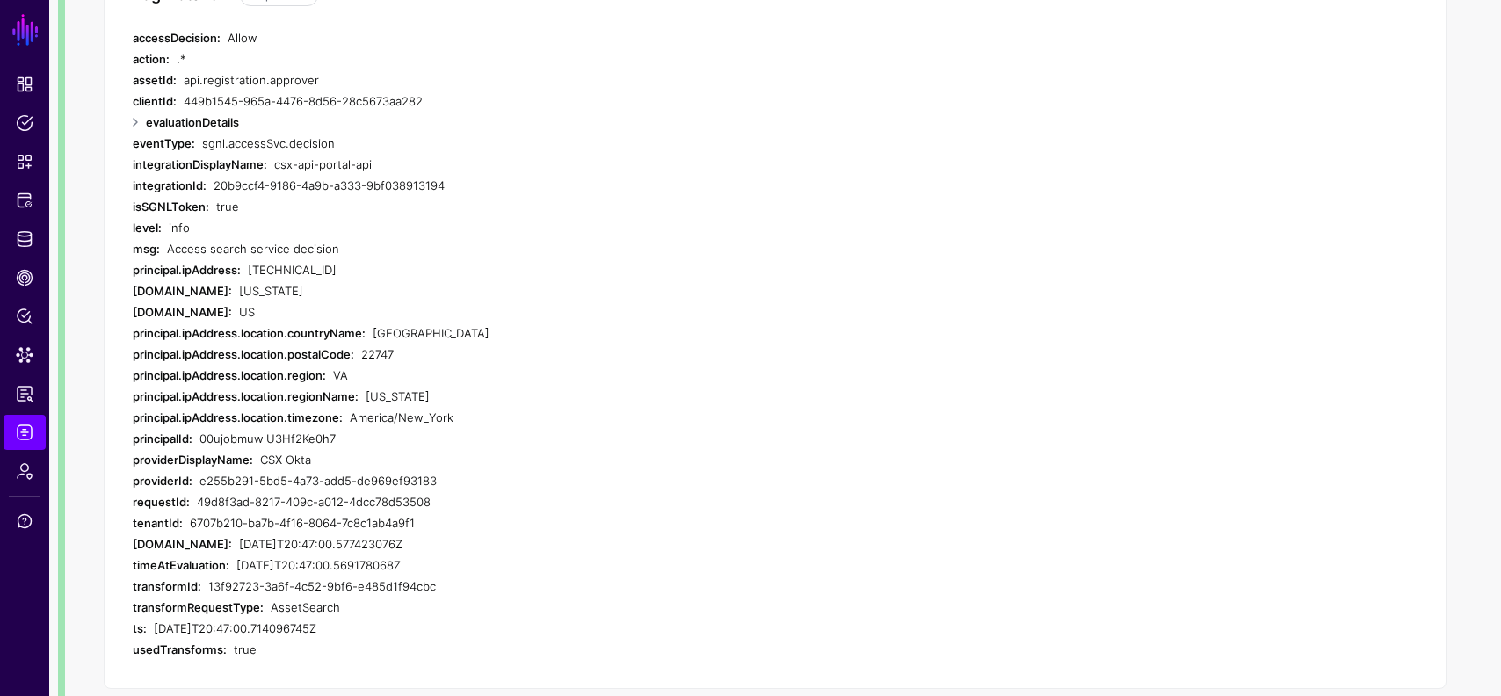
scroll to position [439, 0]
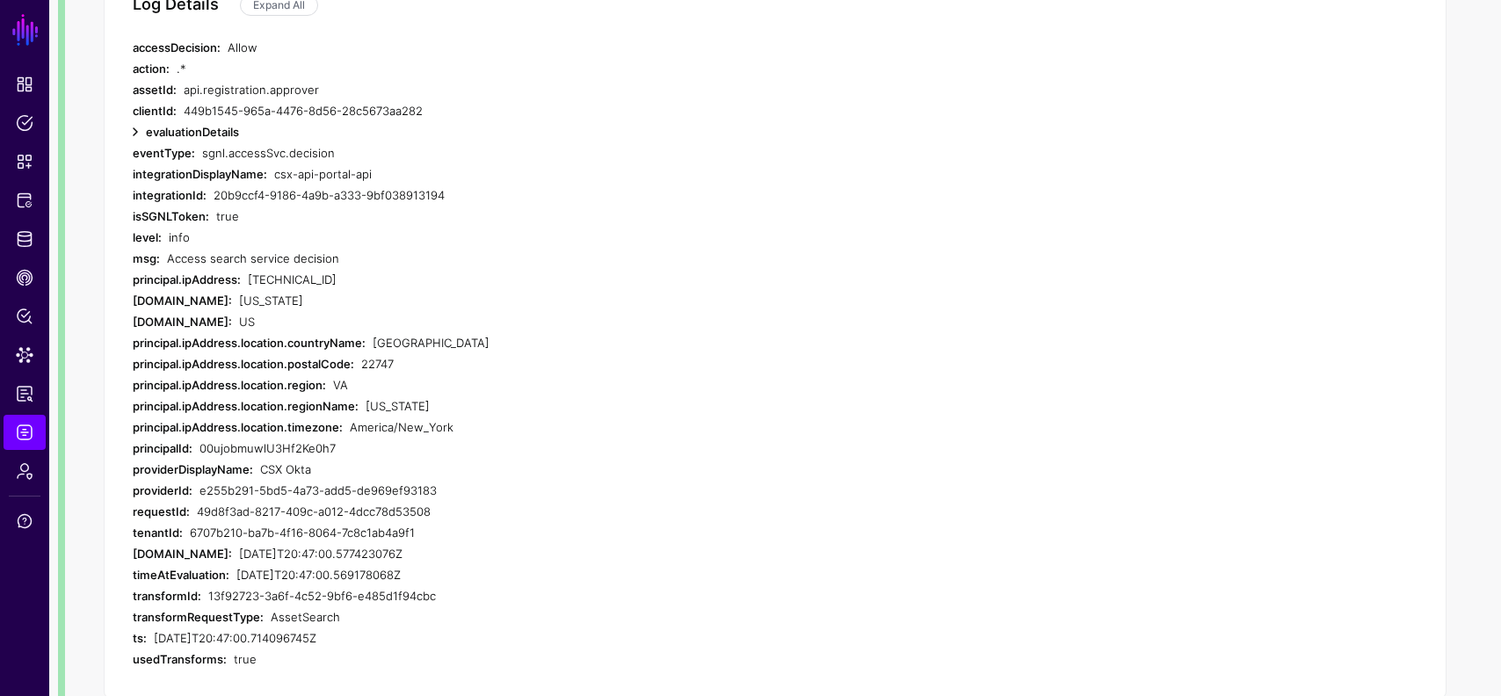
click at [133, 129] on link at bounding box center [135, 131] width 21 height 21
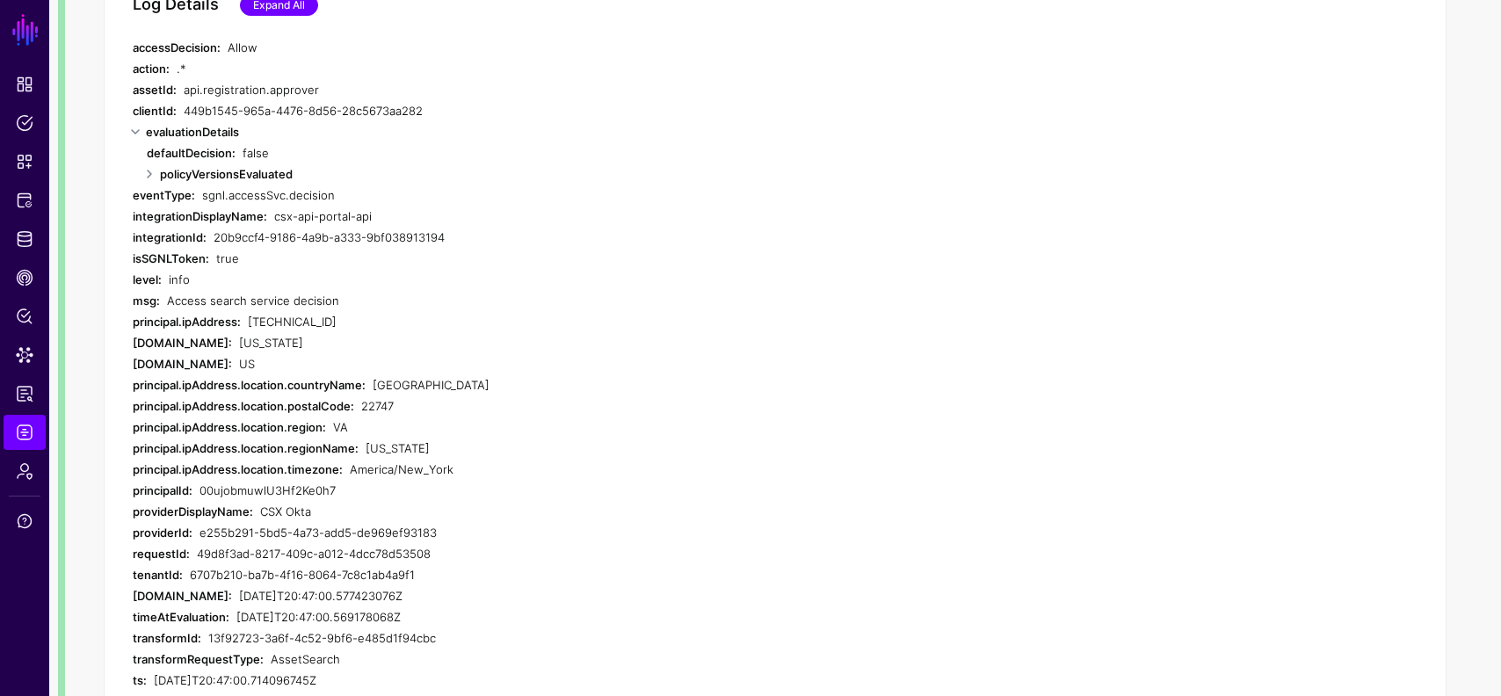
click at [274, 14] on link "Expand All" at bounding box center [279, 5] width 78 height 21
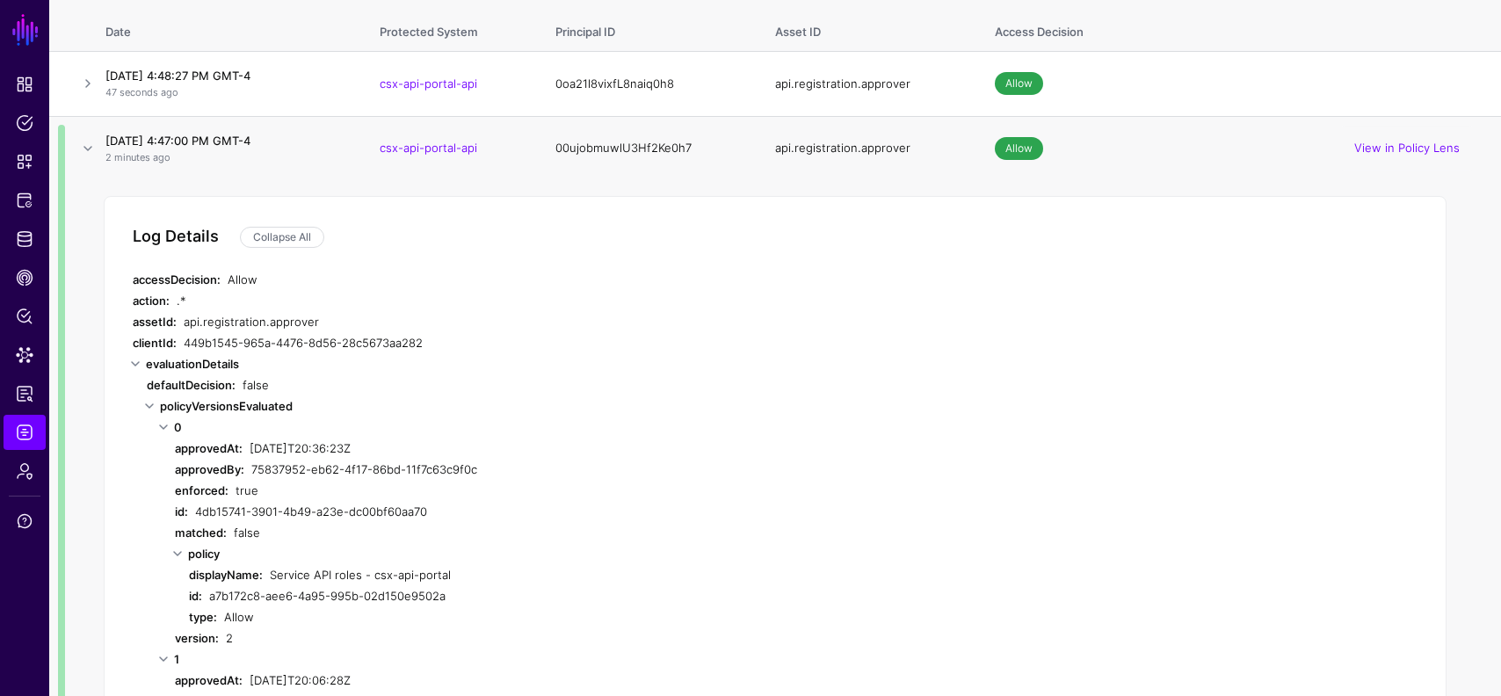
scroll to position [42, 0]
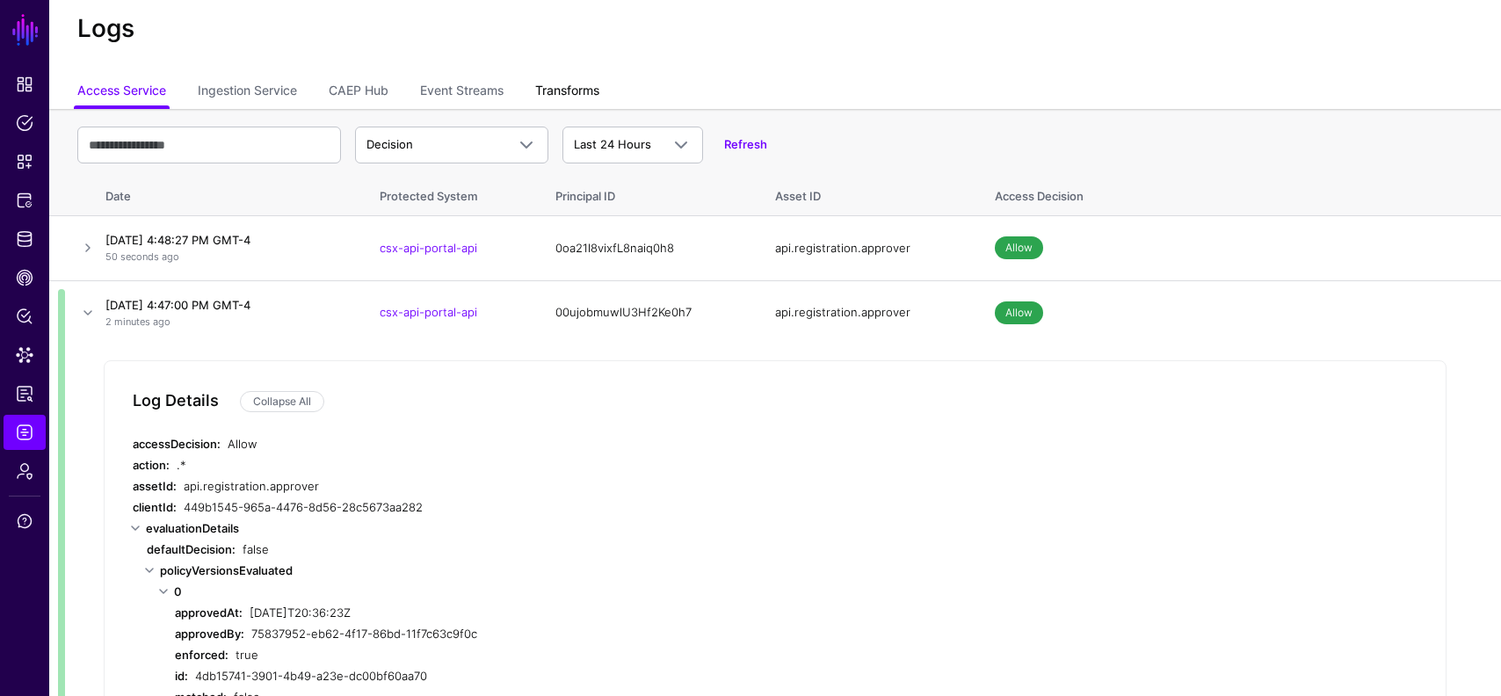
click at [583, 85] on link "Transforms" at bounding box center [567, 92] width 64 height 33
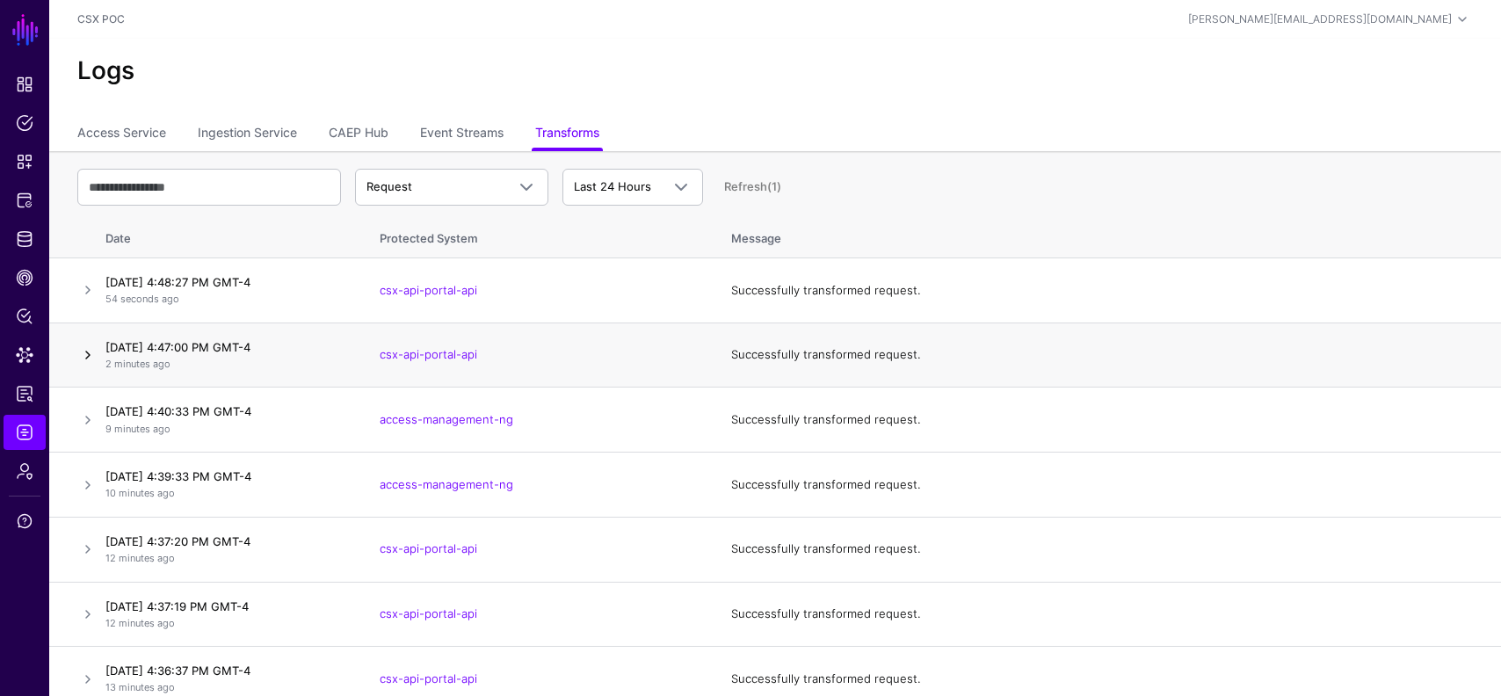
click at [89, 353] on link at bounding box center [87, 355] width 21 height 21
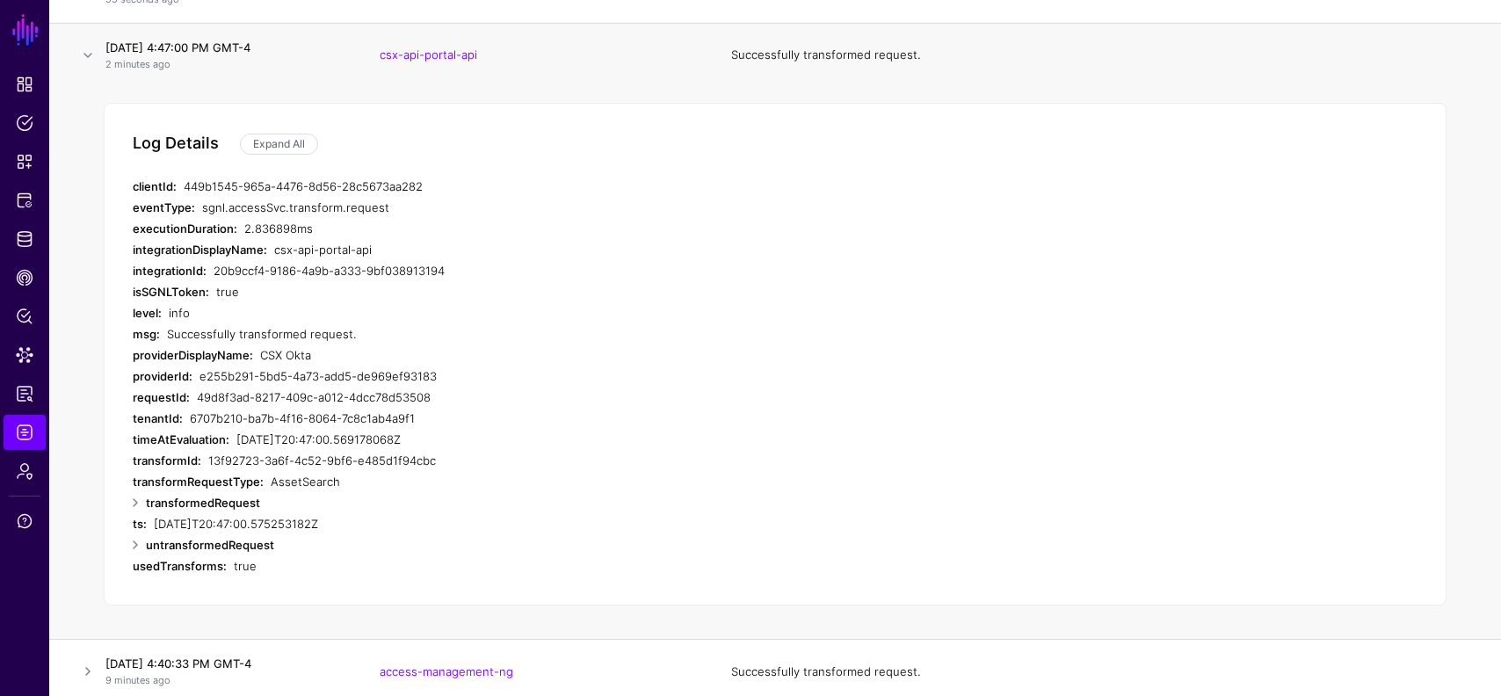
scroll to position [312, 0]
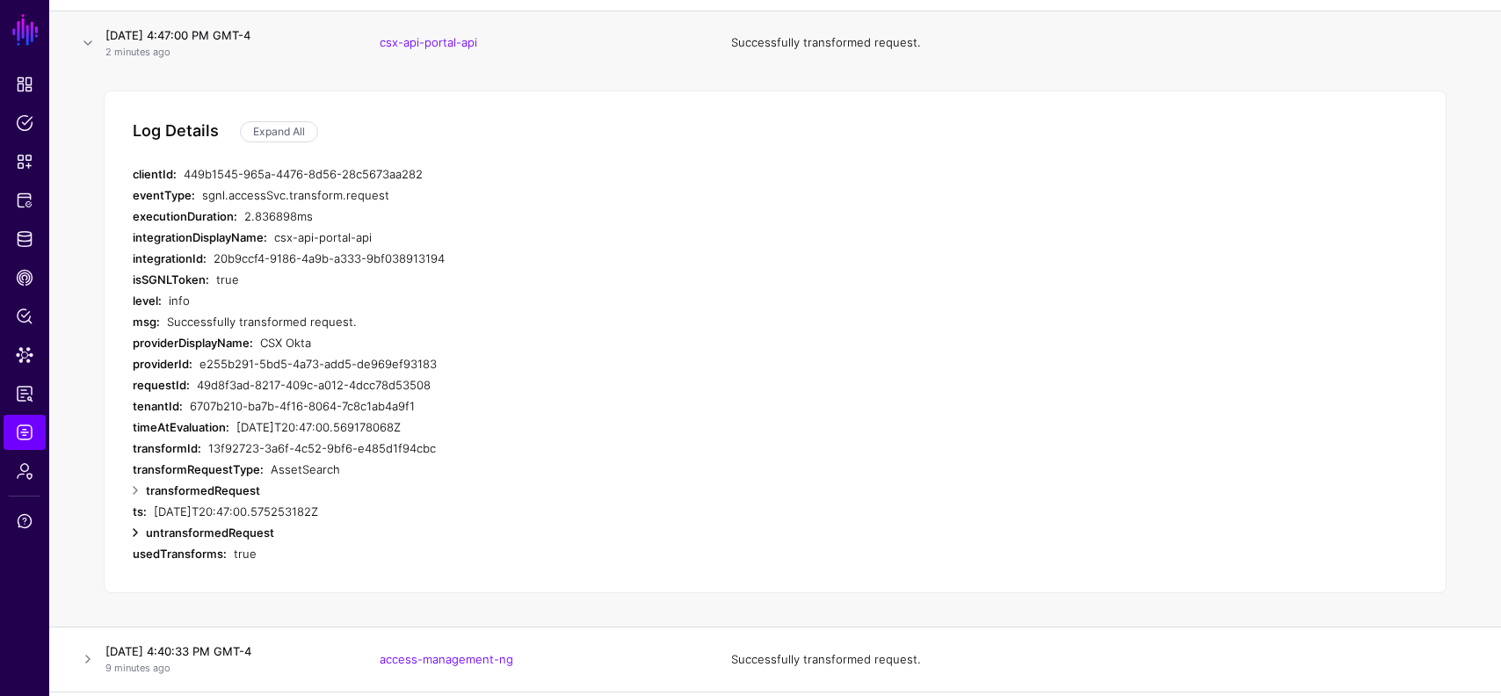
click at [133, 527] on link at bounding box center [135, 532] width 21 height 21
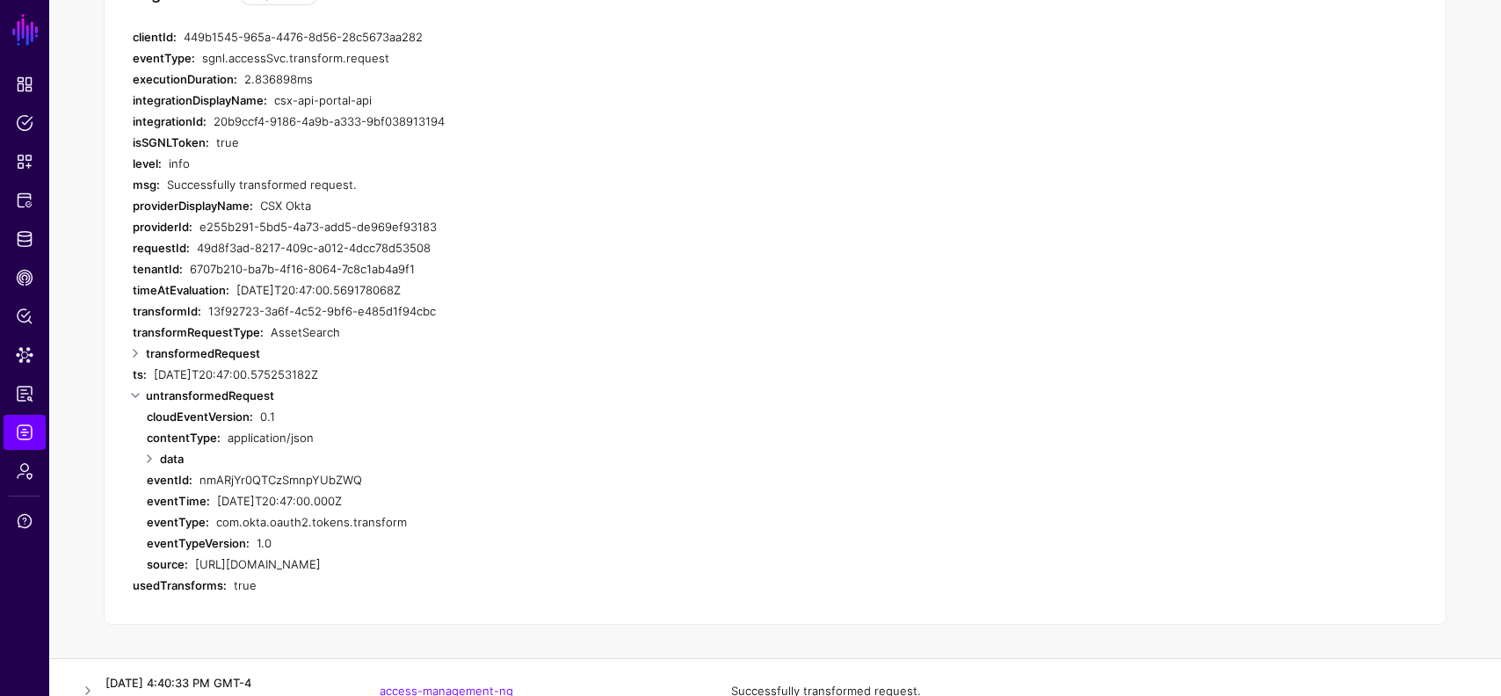
scroll to position [463, 0]
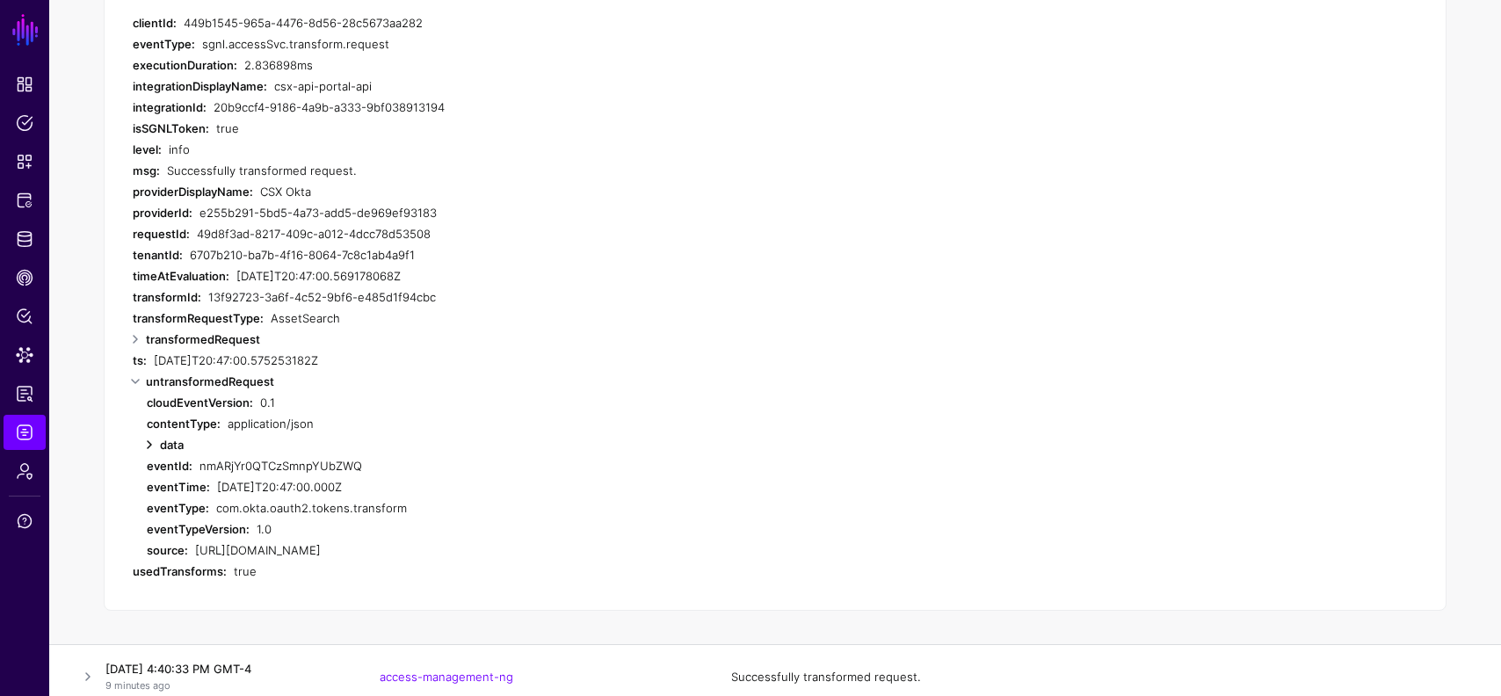
click at [145, 445] on link at bounding box center [149, 444] width 21 height 21
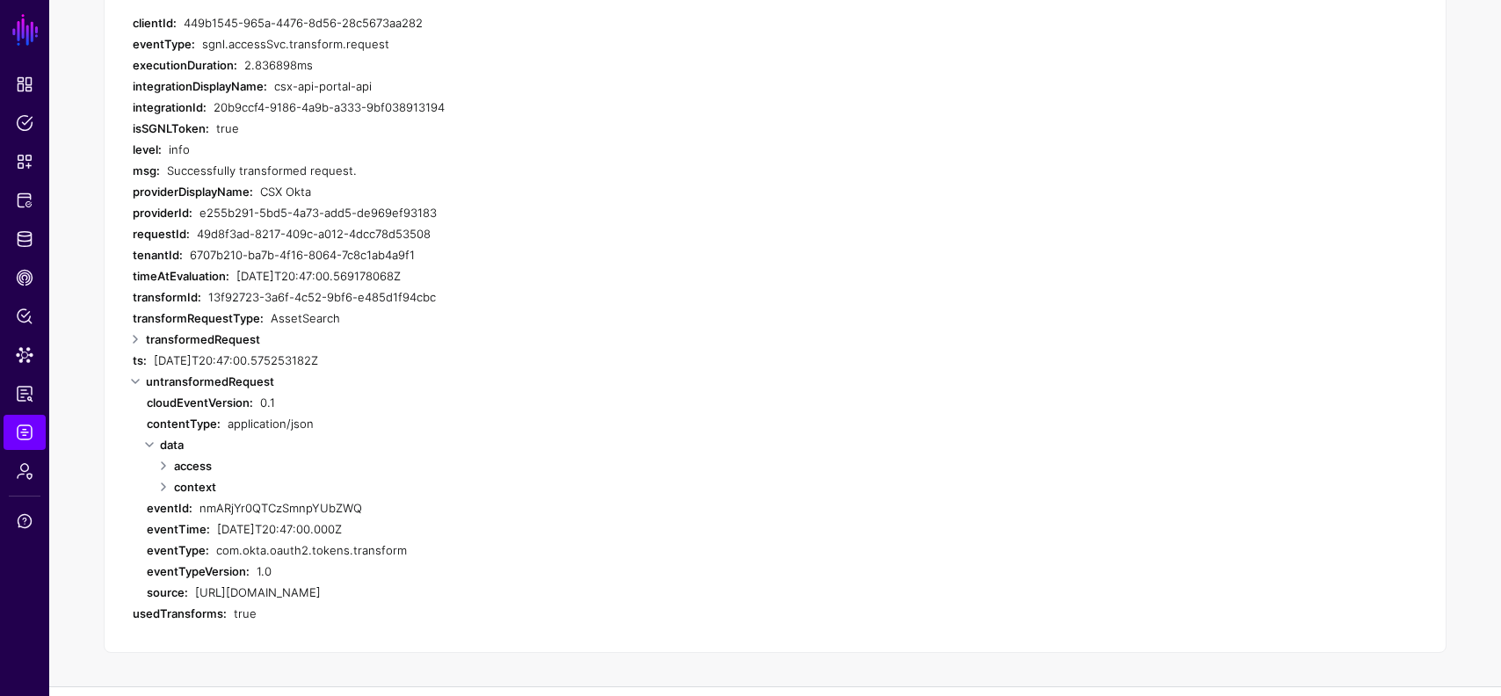
click at [163, 452] on div "data" at bounding box center [501, 444] width 682 height 21
click at [163, 462] on link at bounding box center [163, 465] width 21 height 21
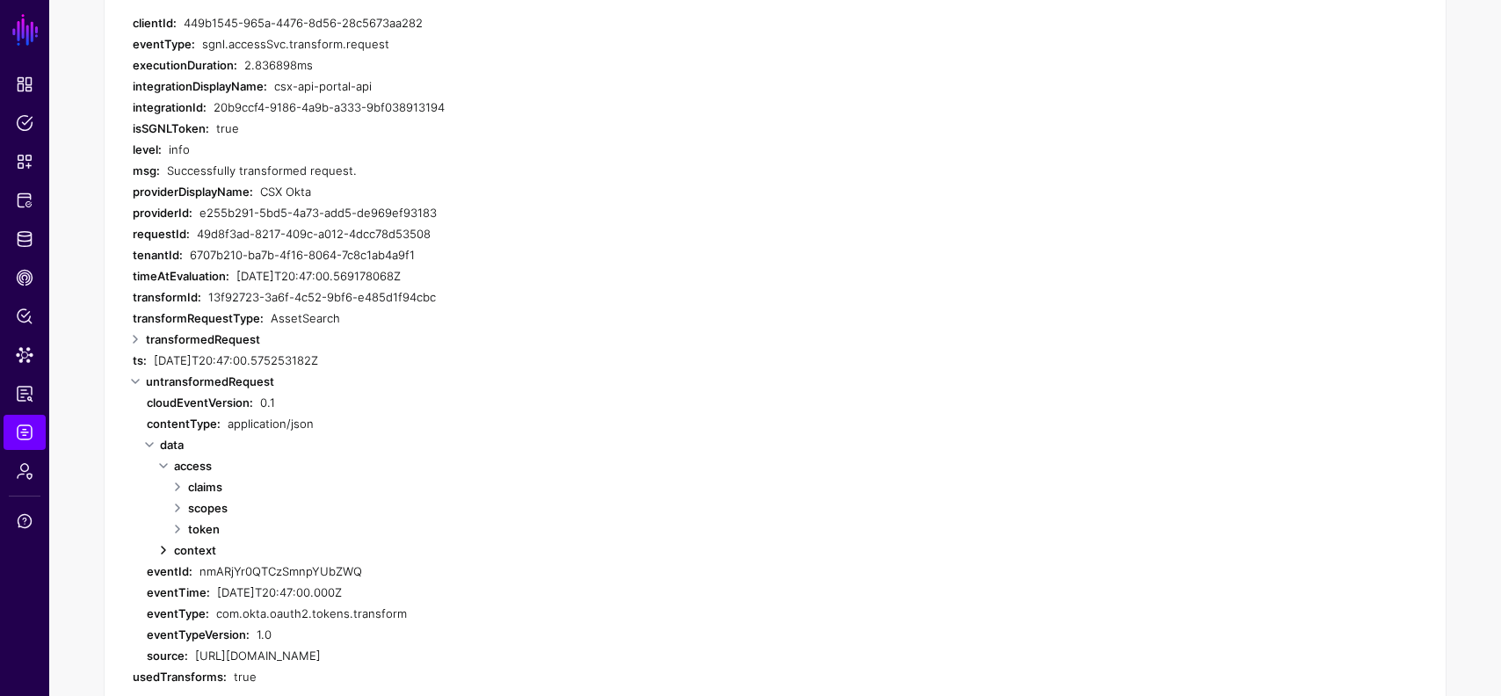
click at [164, 543] on link at bounding box center [163, 550] width 21 height 21
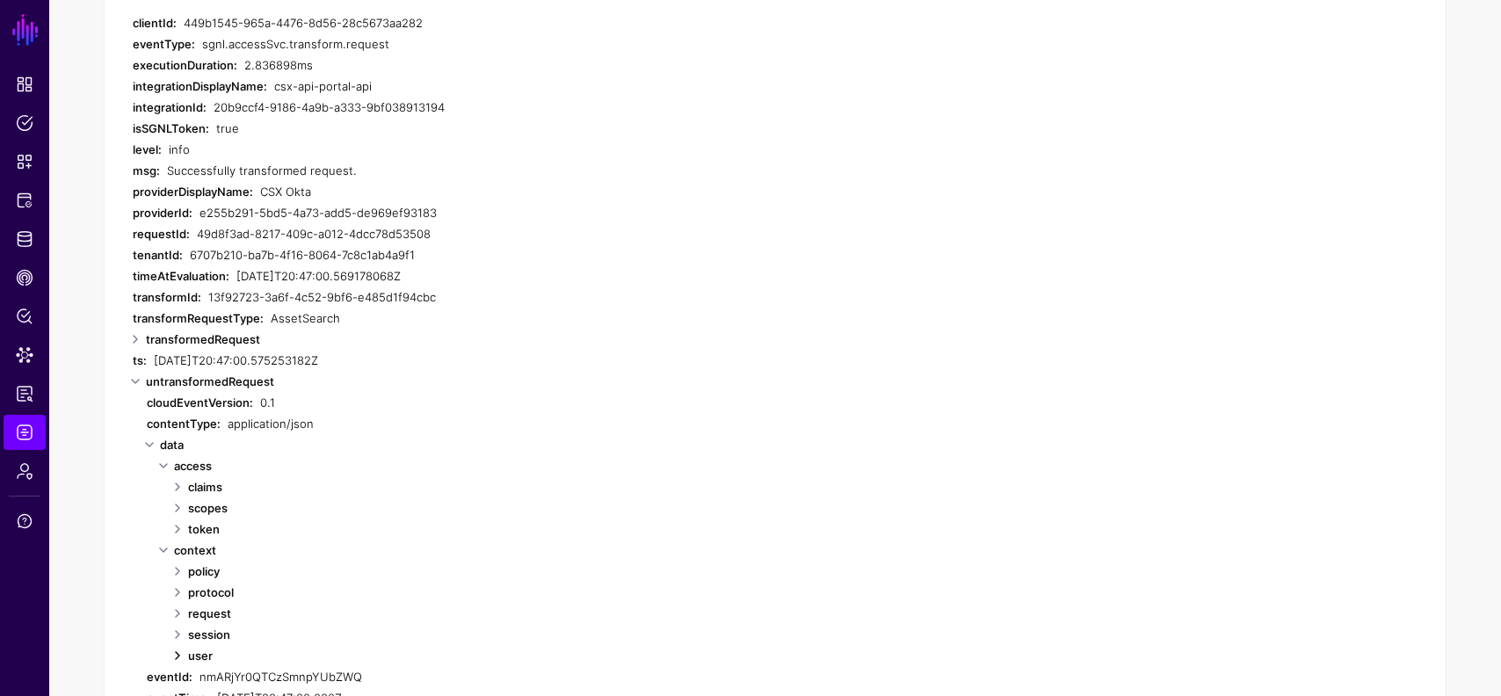
click at [178, 649] on link at bounding box center [177, 655] width 21 height 21
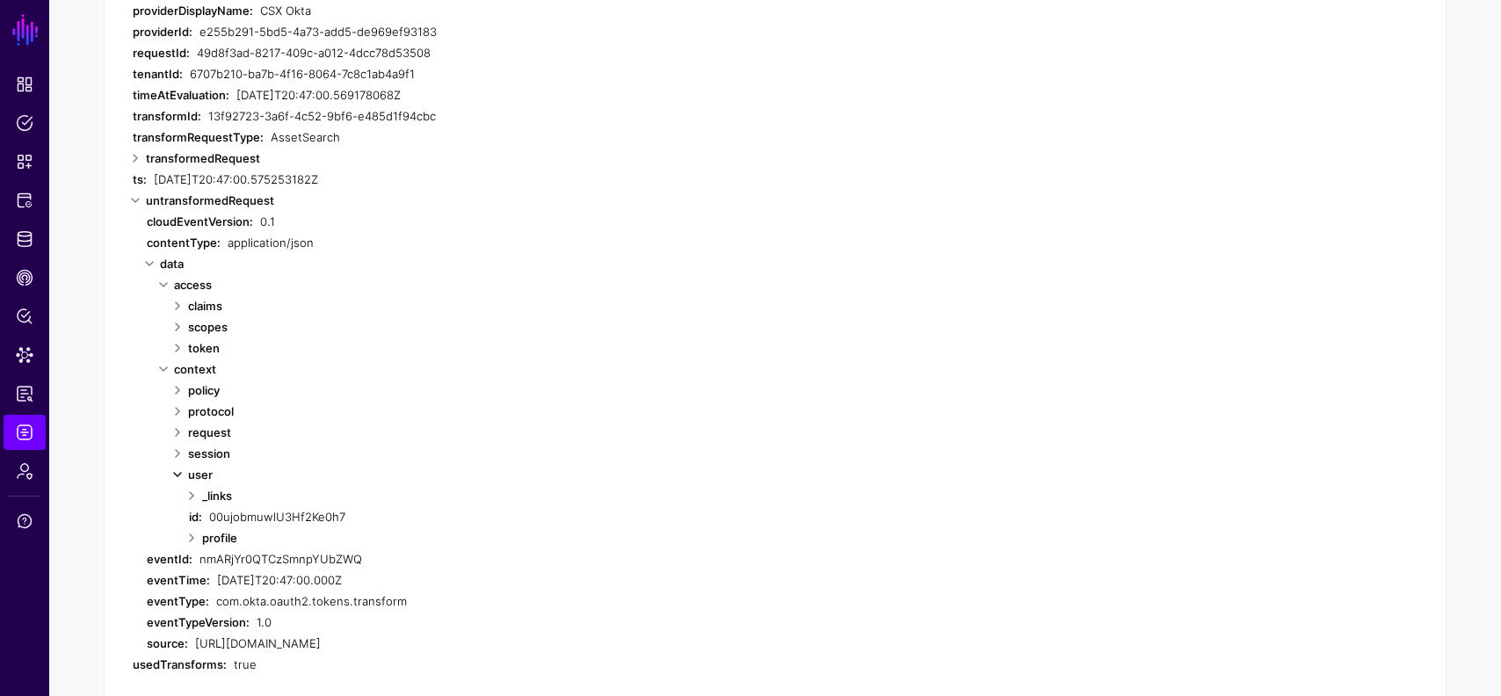
scroll to position [667, 0]
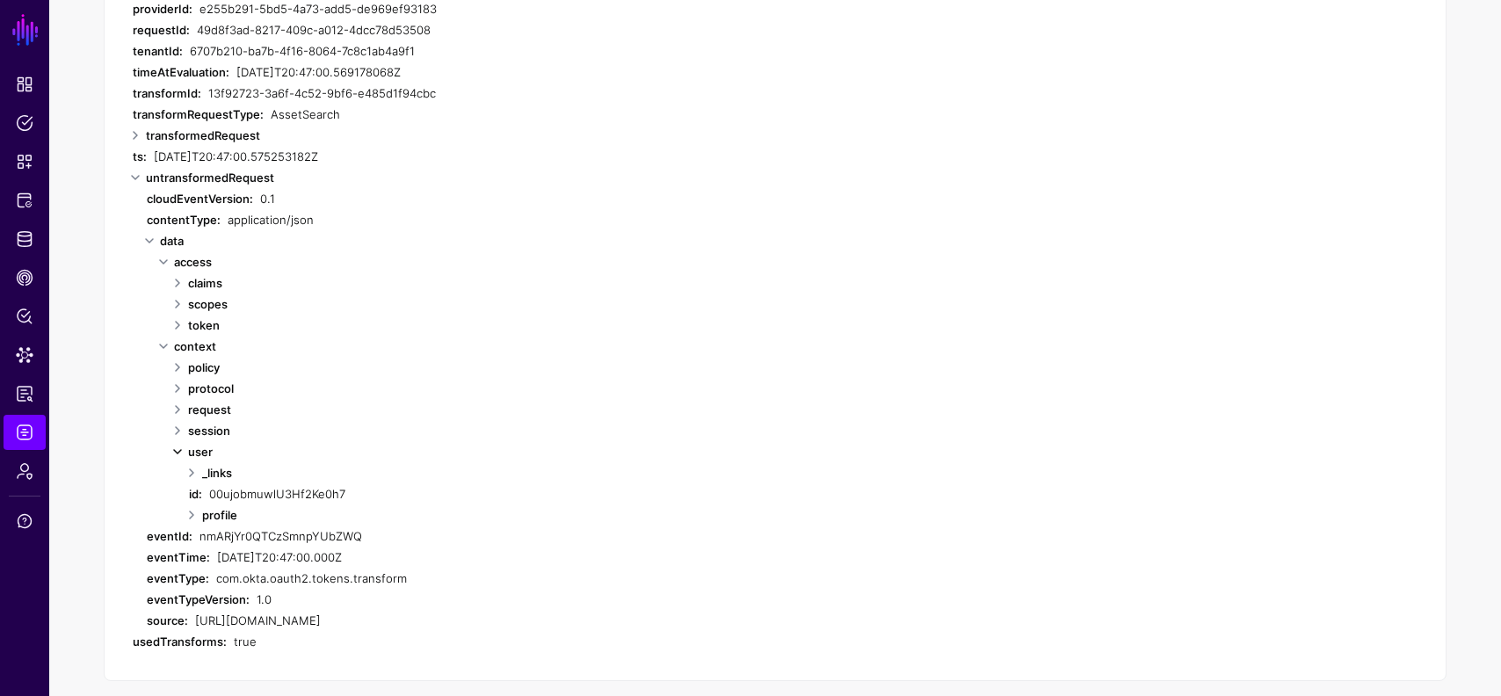
click at [177, 450] on link at bounding box center [177, 451] width 21 height 21
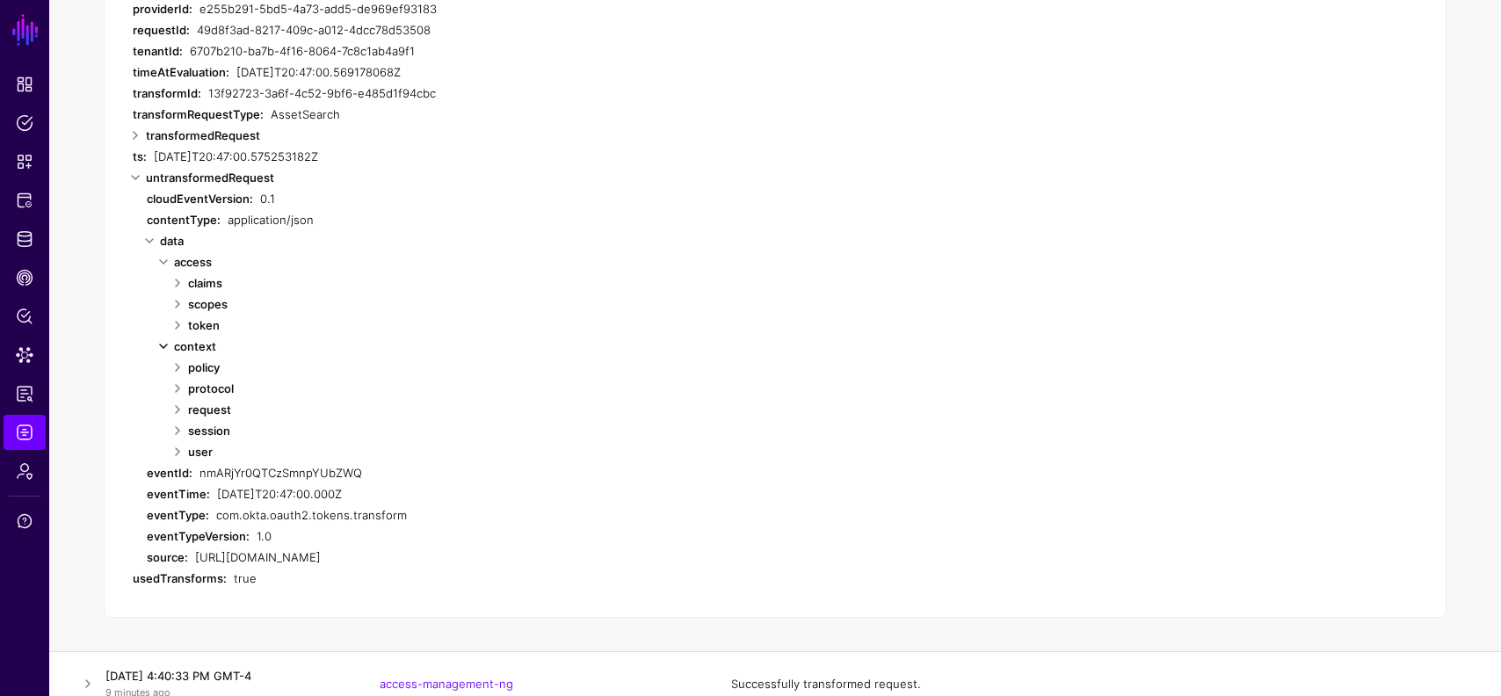
click at [165, 350] on link at bounding box center [163, 346] width 21 height 21
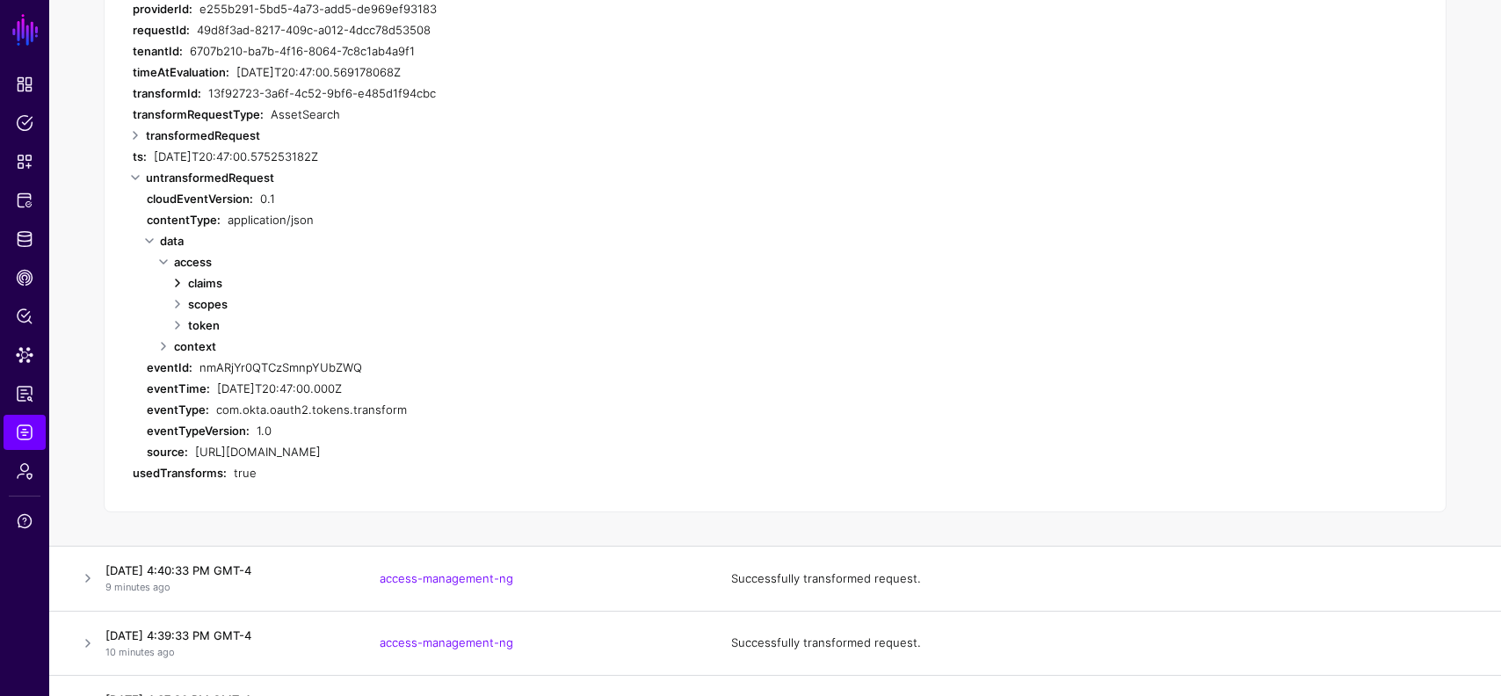
click at [173, 277] on link at bounding box center [177, 283] width 21 height 21
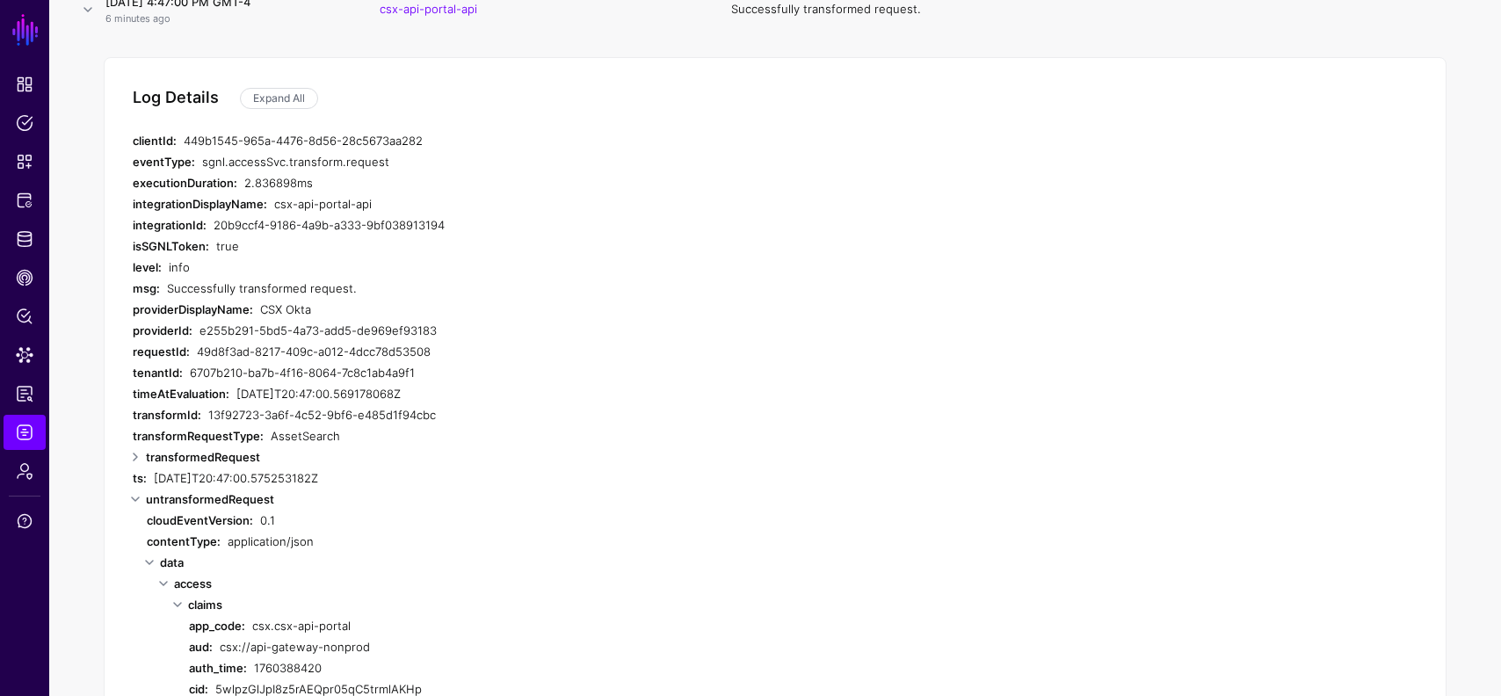
scroll to position [0, 0]
